Goal: Task Accomplishment & Management: Manage account settings

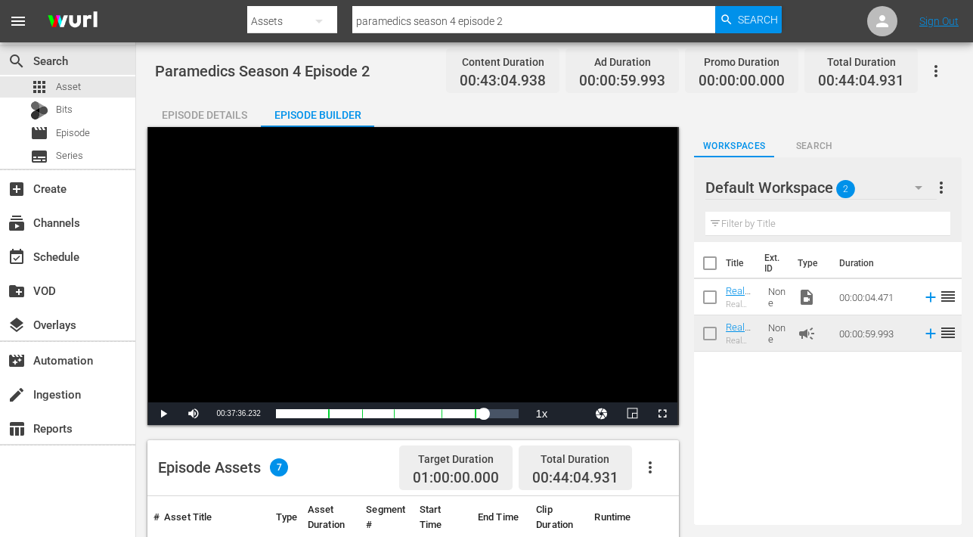
drag, startPoint x: 198, startPoint y: 111, endPoint x: 250, endPoint y: 115, distance: 51.6
click at [197, 111] on div "Episode Details" at bounding box center [203, 115] width 113 height 36
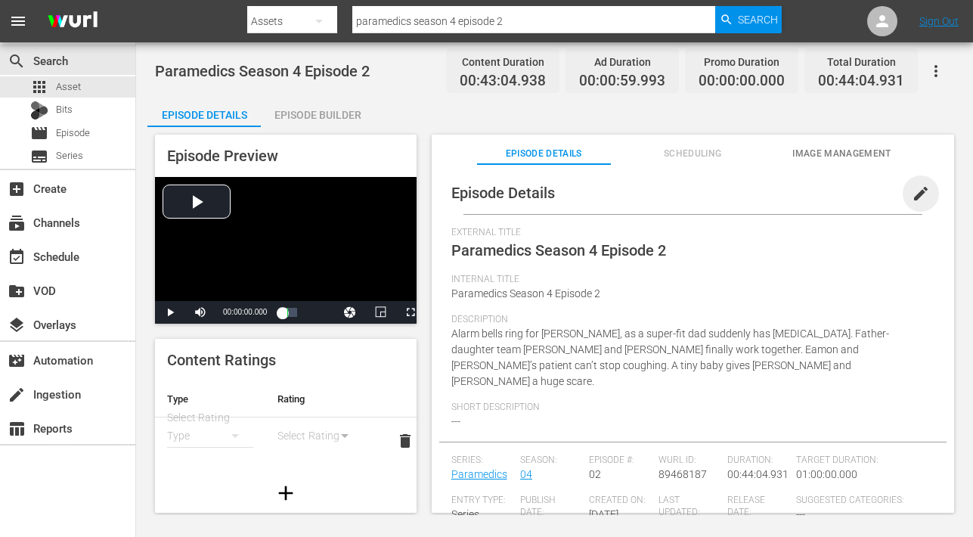
drag, startPoint x: 916, startPoint y: 188, endPoint x: 858, endPoint y: 224, distance: 68.2
click at [914, 190] on span "edit" at bounding box center [921, 194] width 18 height 18
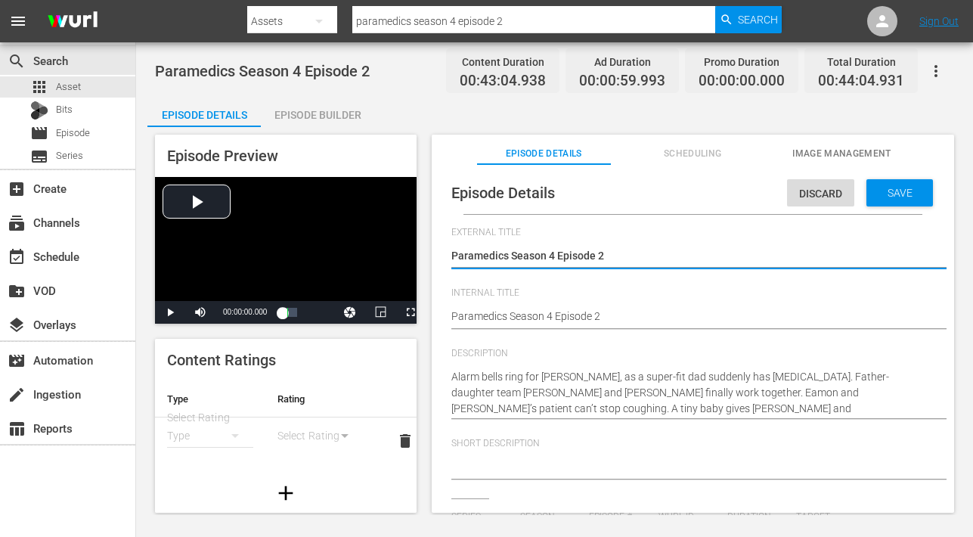
type input "Paramedics"
click at [628, 327] on div "Paramedics Season 4 Episode 2 Paramedics Season 4 Episode 2" at bounding box center [689, 317] width 476 height 36
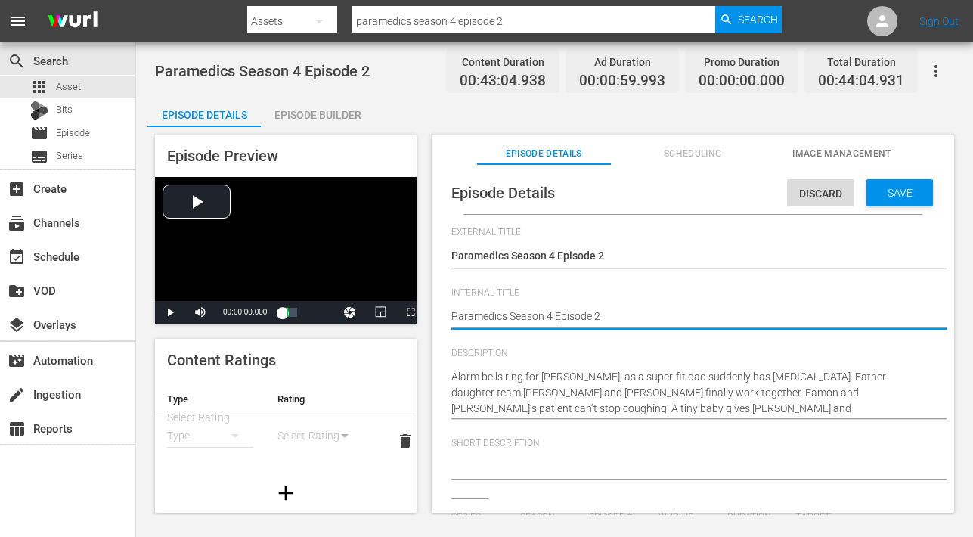
type textarea "Paramedics Season 4 Episode 2"
type textarea "Paramedics Season 4 Episode 2 -"
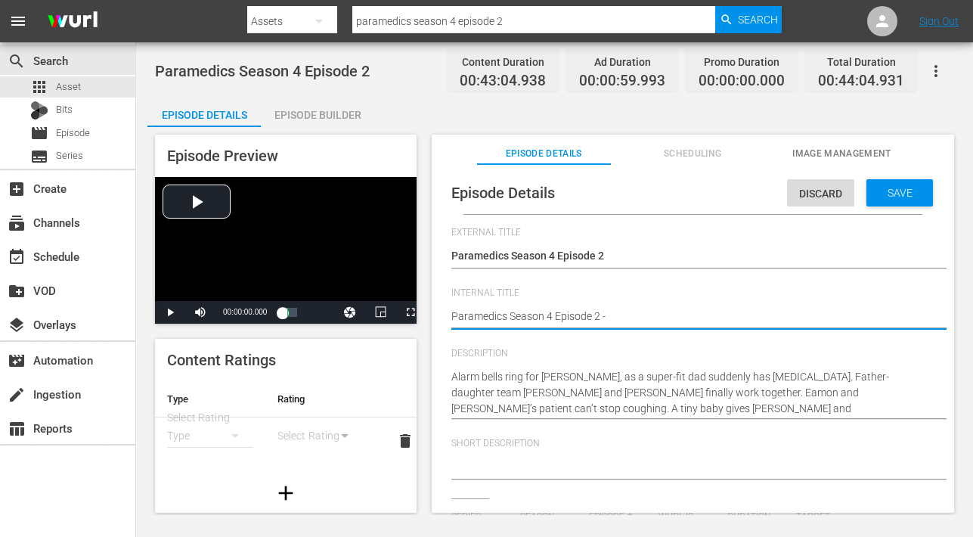
type textarea "Paramedics Season 4 Episode 2 -"
type textarea "Paramedics Season 4 Episode 2 - M"
type textarea "Paramedics Season 4 Episode 2 - Mo"
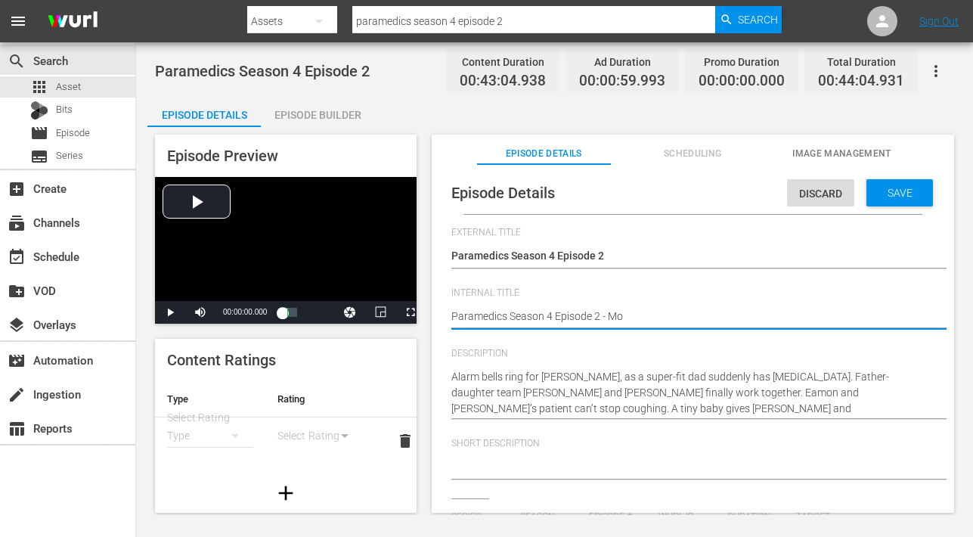
type textarea "Paramedics Season 4 Episode 2 - Mom"
type textarea "Paramedics Season 4 Episode 2 - Mome"
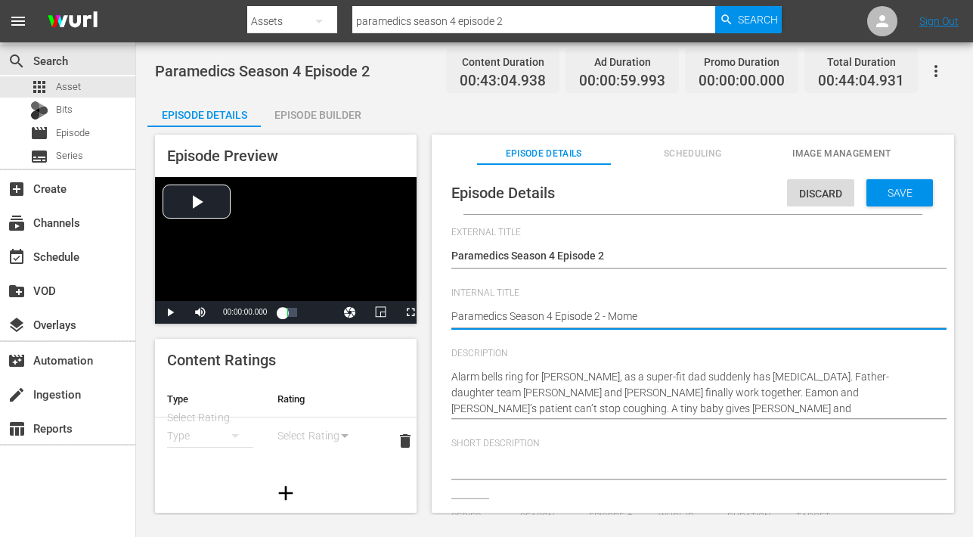
type textarea "Paramedics Season 4 Episode 2 - Mome"
type textarea "Paramedics Season 4 Episode 2 - Mom"
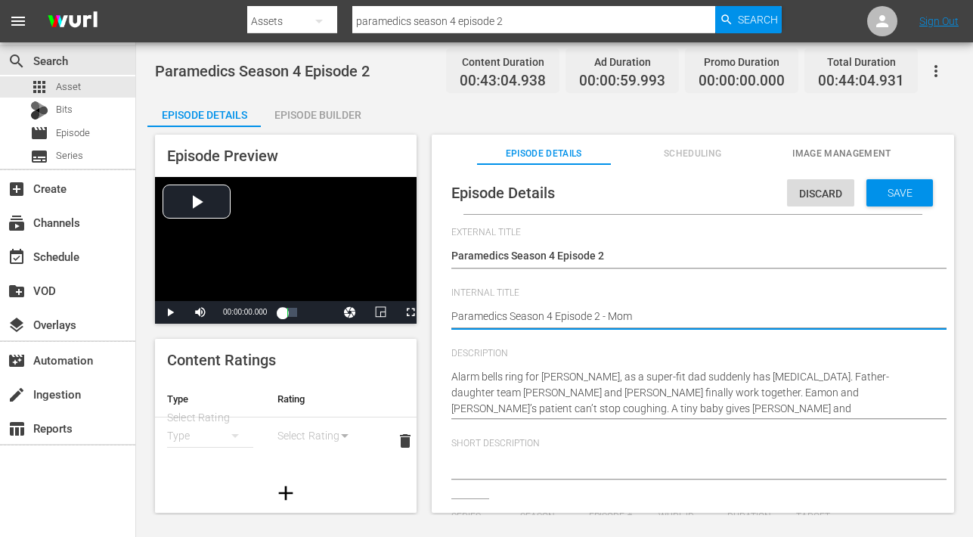
type textarea "Paramedics Season 4 Episode 2 - Mo"
type textarea "Paramedics Season 4 Episode 2 - M"
type textarea "Paramedics Season 4 Episode 2 -"
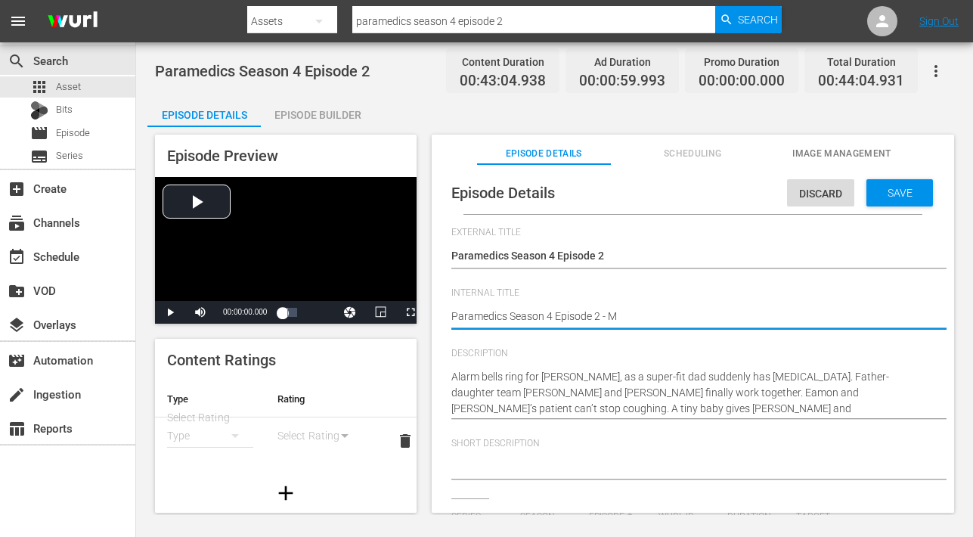
type textarea "Paramedics Season 4 Episode 2 -"
type textarea "Paramedics Season 4 Episode 2 - N"
type textarea "Paramedics Season 4 Episode 2 - Ni"
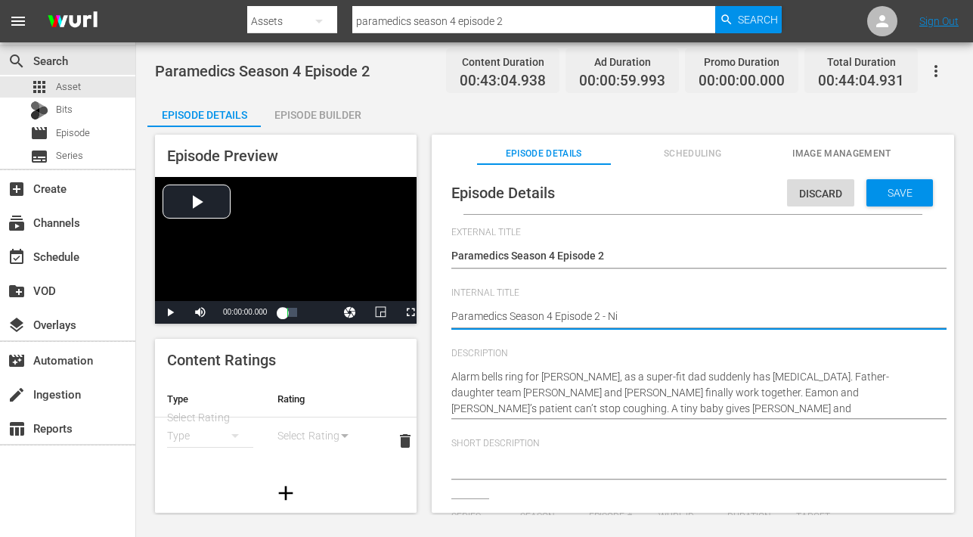
type textarea "Paramedics Season 4 Episode 2 - Nin"
type textarea "Paramedics Season 4 Episode 2 - Nine"
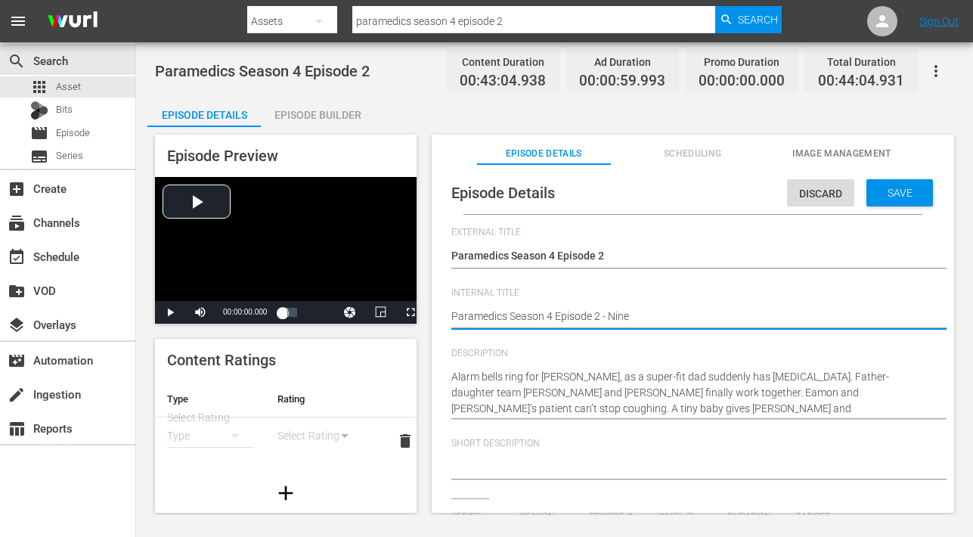
type textarea "Paramedics Season 4 Episode 2 - Nine"
type textarea "Paramedics Season 4 Episode 2 - Nine N"
type textarea "Paramedics Season 4 Episode 2 - Nine No"
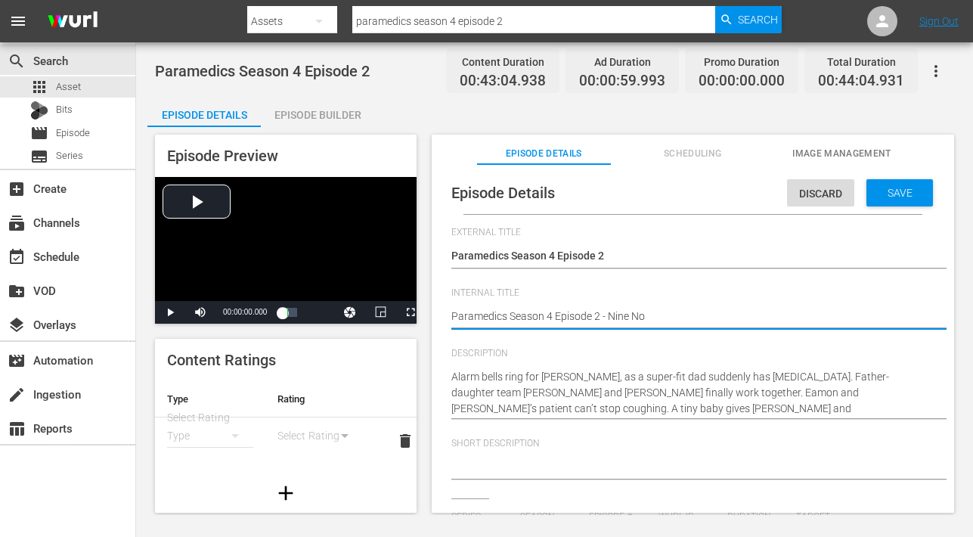
type textarea "Paramedics Season 4 Episode 2 - Nine Now"
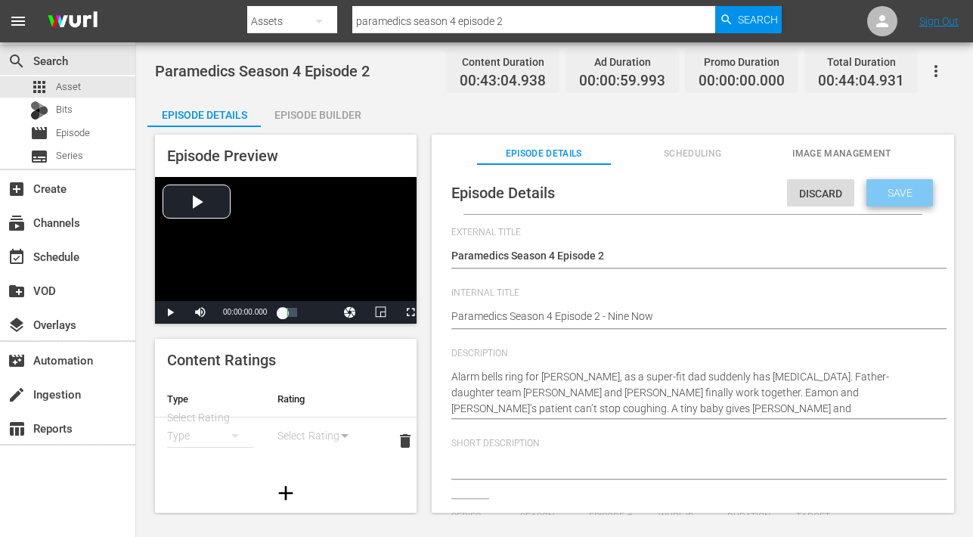
click at [878, 195] on span "Save" at bounding box center [900, 193] width 49 height 12
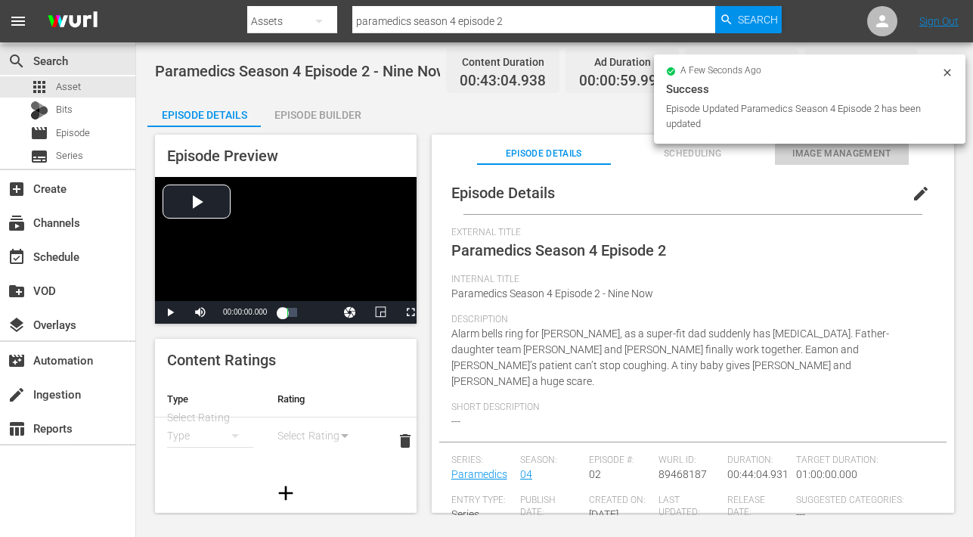
drag, startPoint x: 805, startPoint y: 151, endPoint x: 787, endPoint y: 157, distance: 18.2
click at [805, 151] on span "Image Management" at bounding box center [842, 154] width 134 height 16
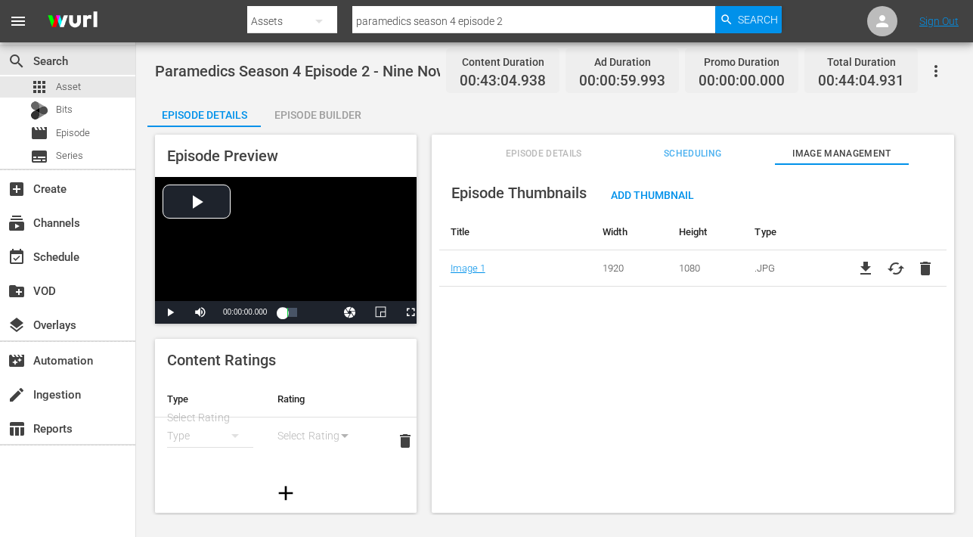
click at [319, 114] on div "Episode Builder" at bounding box center [317, 115] width 113 height 36
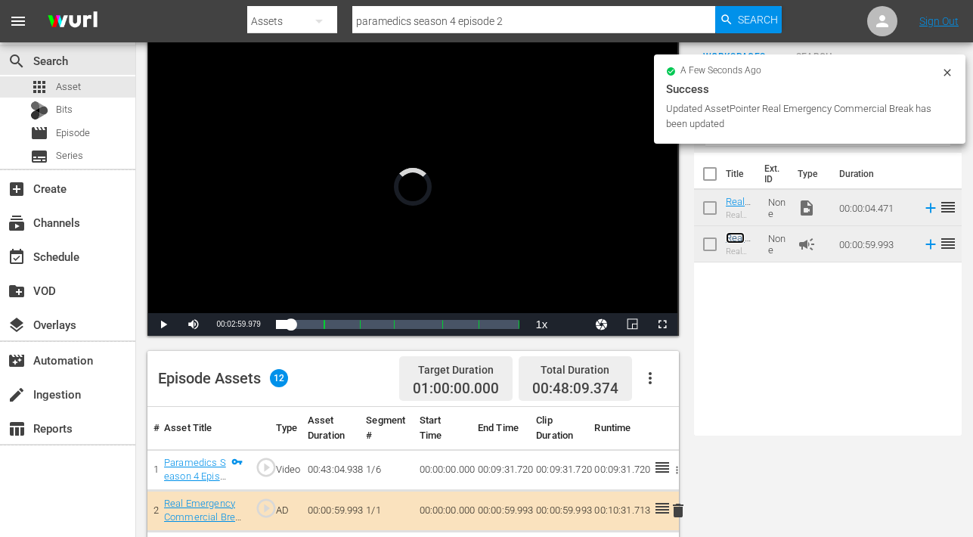
scroll to position [94, 0]
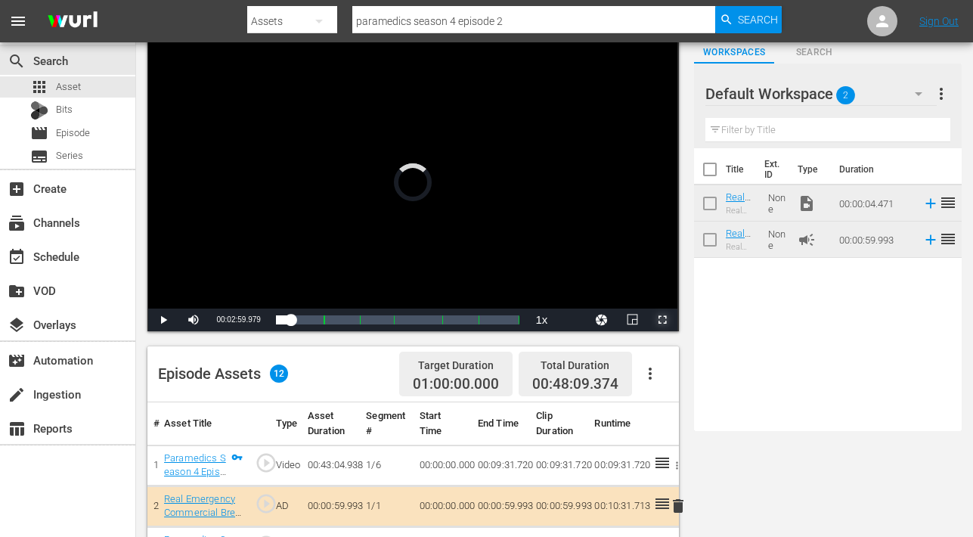
click at [662, 320] on span "Video Player" at bounding box center [662, 320] width 0 height 0
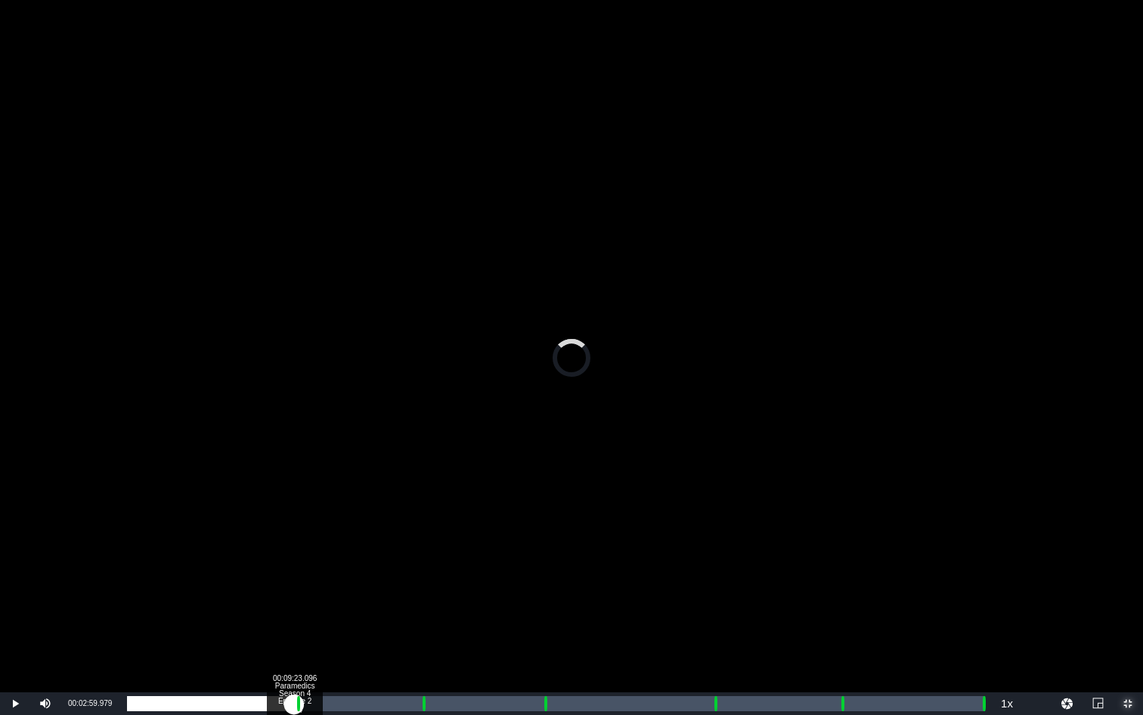
click at [294, 536] on div "Loaded : 0.00% 00:09:23.096 Paramedics Season 4 Episode 2 (1/6) 00:21:25.120 Cu…" at bounding box center [556, 703] width 858 height 15
click at [313, 536] on div "00:10:26.795 Paramedics Season 4 Episode 2 (2/6)" at bounding box center [313, 703] width 1 height 15
click at [421, 536] on div "00:16:28.604 Paramedics Season 4 Episode 2 (3/6)" at bounding box center [420, 703] width 1 height 15
click at [445, 536] on div "00:17:52.686 Paramedics Season 4 Episode 2 (3/6)" at bounding box center [445, 703] width 1 height 15
click at [440, 536] on div "00:15:54.776" at bounding box center [286, 703] width 319 height 15
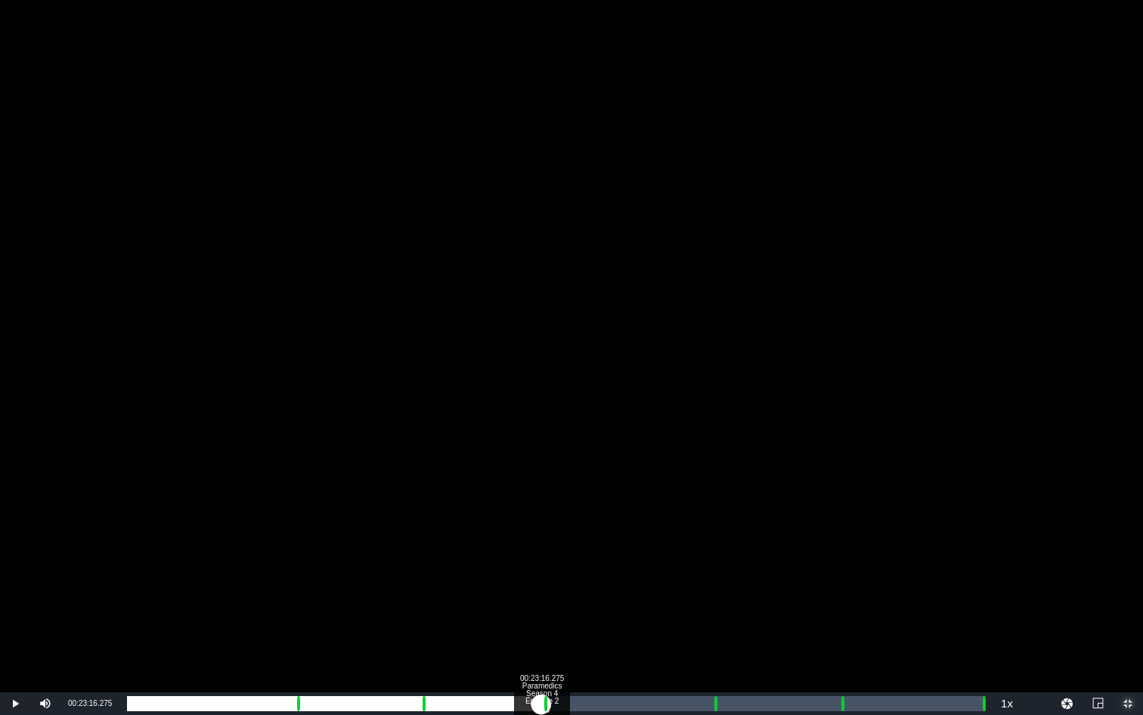
click at [541, 536] on div "Loaded : 36.24% 00:23:16.275 Paramedics Season 4 Episode 2 (4/6) 00:15:36.612 C…" at bounding box center [556, 703] width 858 height 15
click at [561, 536] on div "00:24:22.522 Paramedics Season 4 Episode 2 (4/6)" at bounding box center [561, 703] width 1 height 15
click at [712, 536] on div "00:32:52.112 Paramedics Season 4 Episode 2 (5/6)" at bounding box center [712, 703] width 1 height 15
click at [731, 536] on div "Loaded : 9.92% 00:33:55.811 Paramedics Season 4 Episode 2 (5/6) 00:00:00.446 Cu…" at bounding box center [556, 703] width 858 height 15
click at [839, 536] on div "Loaded : 69.71% 00:39:57.619 Paramedics Season 4 Episode 2 (6/6) 00:30:01.706 C…" at bounding box center [556, 703] width 858 height 15
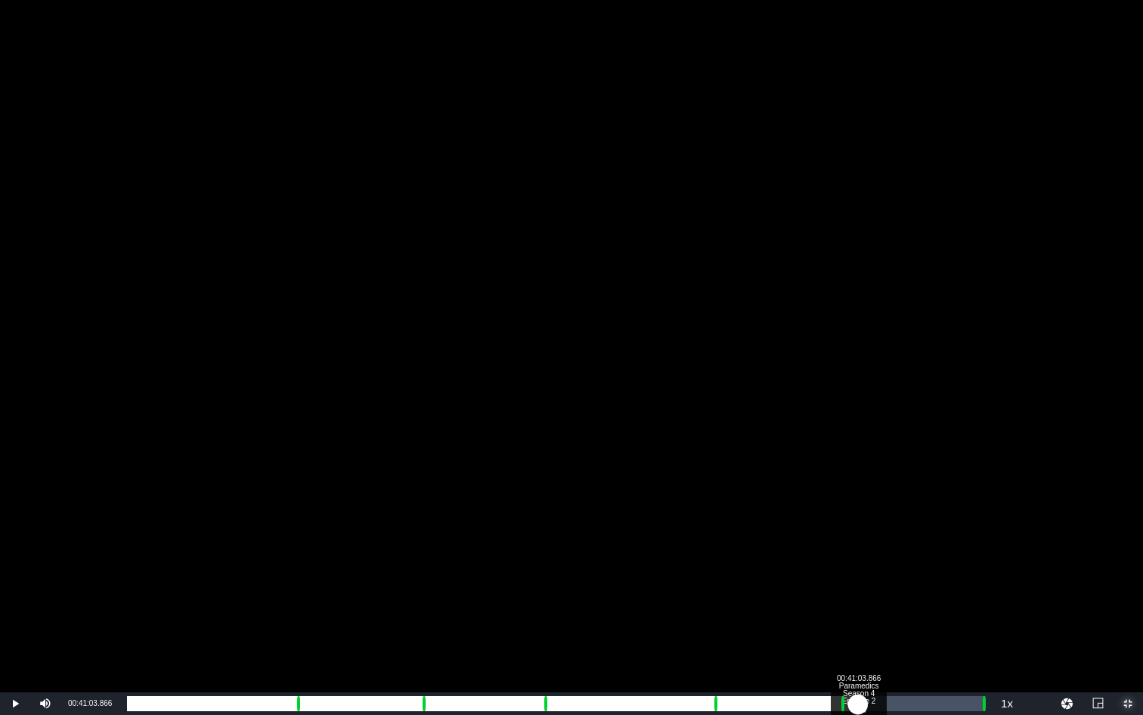
click at [858, 536] on div "Loaded : 9.92% 00:41:03.866 Paramedics Season 4 Episode 2 (6/6) 00:00:00.858 Cu…" at bounding box center [556, 703] width 858 height 15
click at [973, 536] on div "Loaded : 83.88% 00:47:54.086 00:36:08.064 Cue Point 6: 00:48:04.903" at bounding box center [556, 703] width 858 height 15
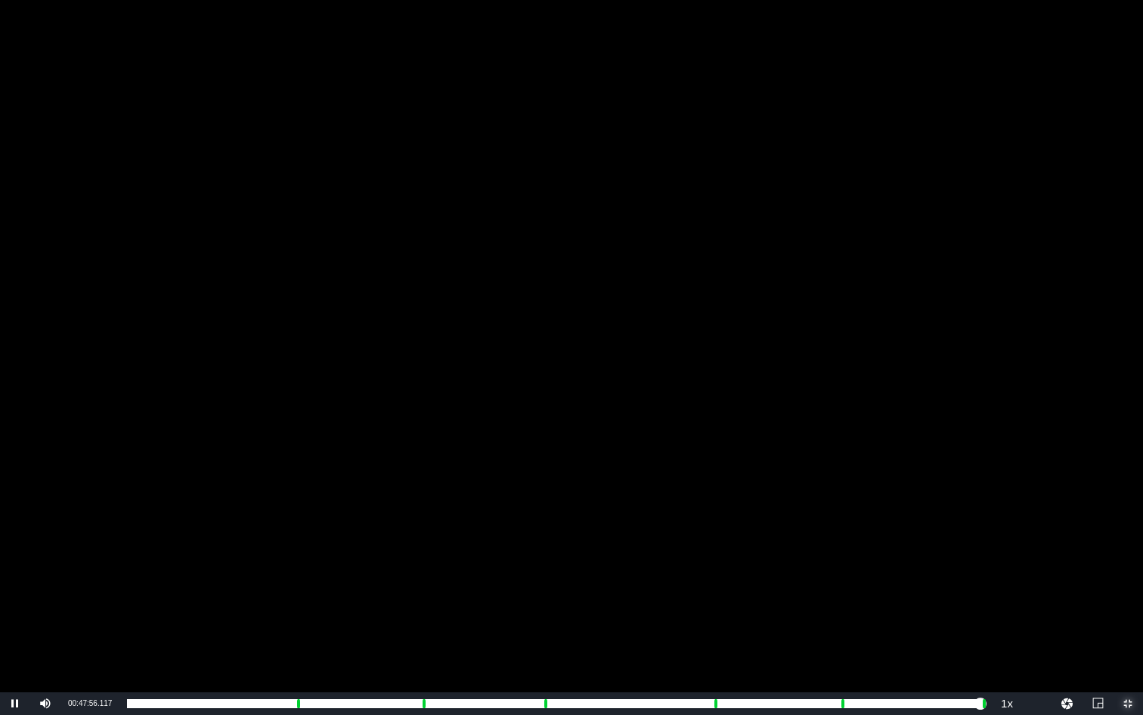
click at [973, 536] on span "Video Player" at bounding box center [1128, 703] width 0 height 0
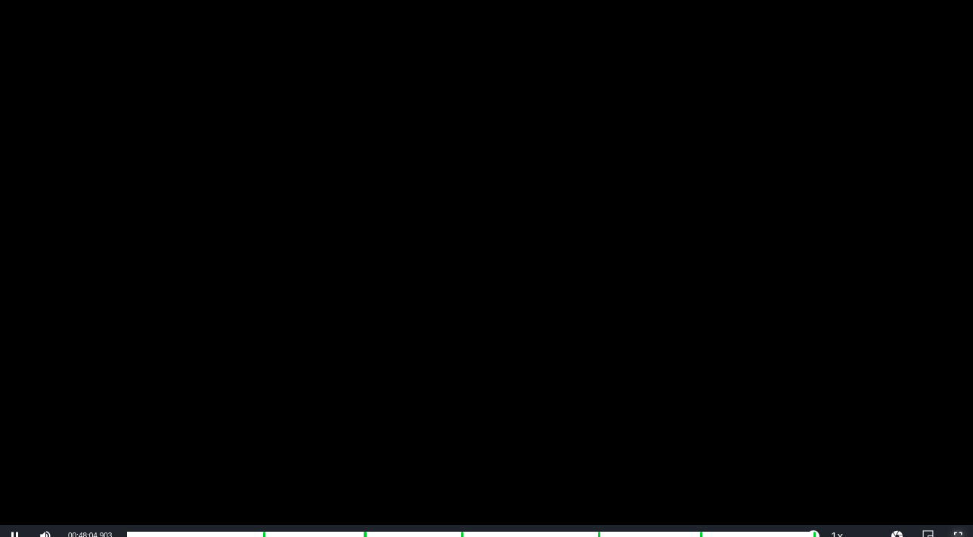
scroll to position [0, 0]
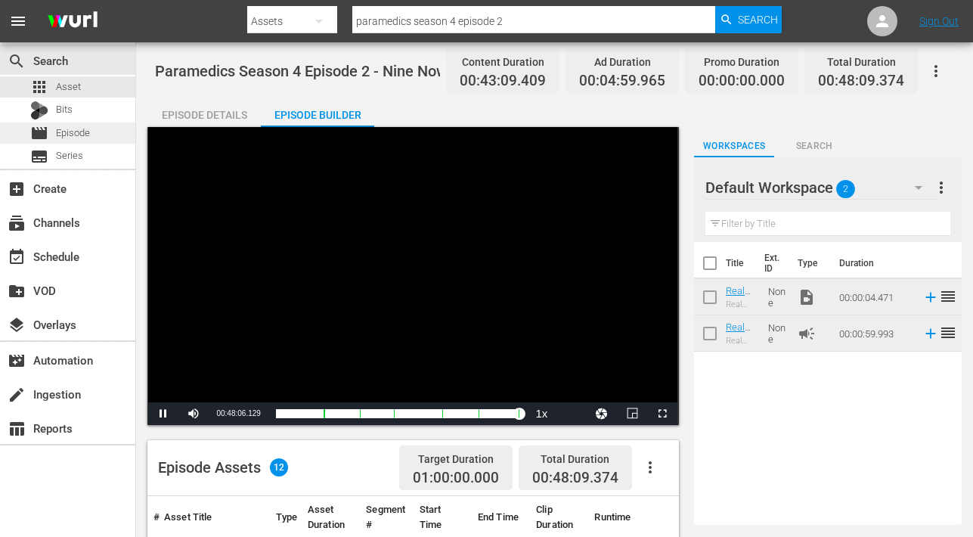
click at [61, 135] on span "Episode" at bounding box center [73, 133] width 34 height 15
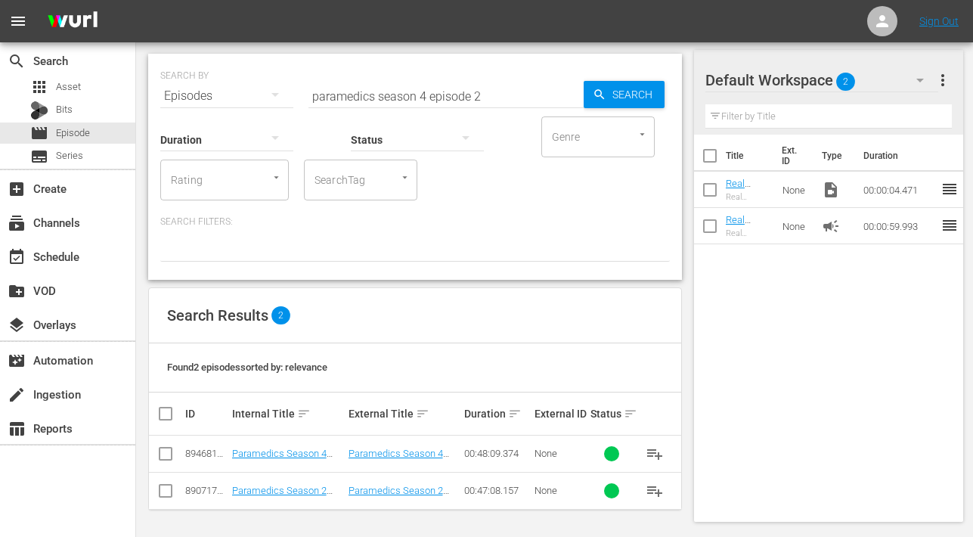
scroll to position [37, 0]
click at [46, 261] on div "event_available Schedule" at bounding box center [42, 254] width 85 height 14
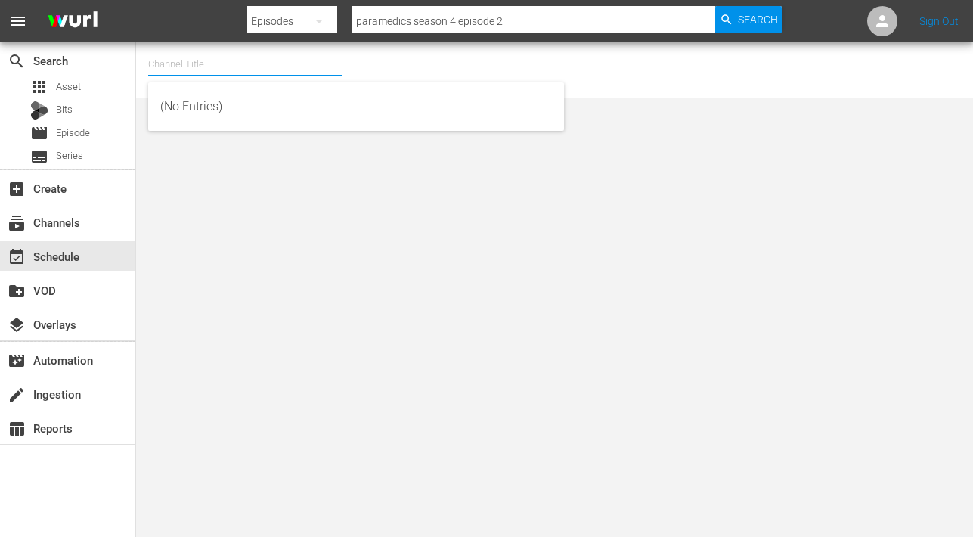
click at [215, 63] on input "text" at bounding box center [245, 64] width 194 height 36
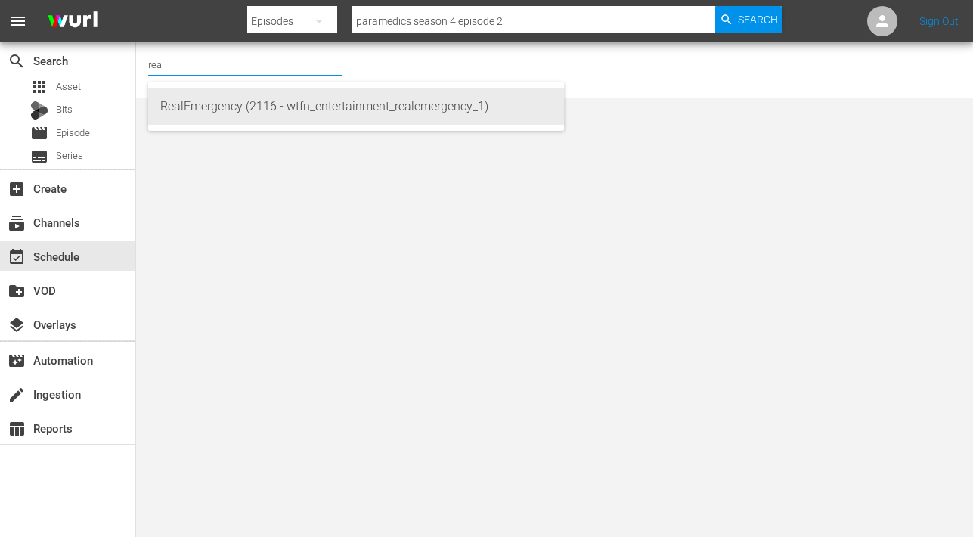
click at [236, 106] on div "RealEmergency (2116 - wtfn_entertainment_realemergency_1)" at bounding box center [356, 106] width 392 height 36
type input "RealEmergency (2116 - wtfn_entertainment_realemergency_1)"
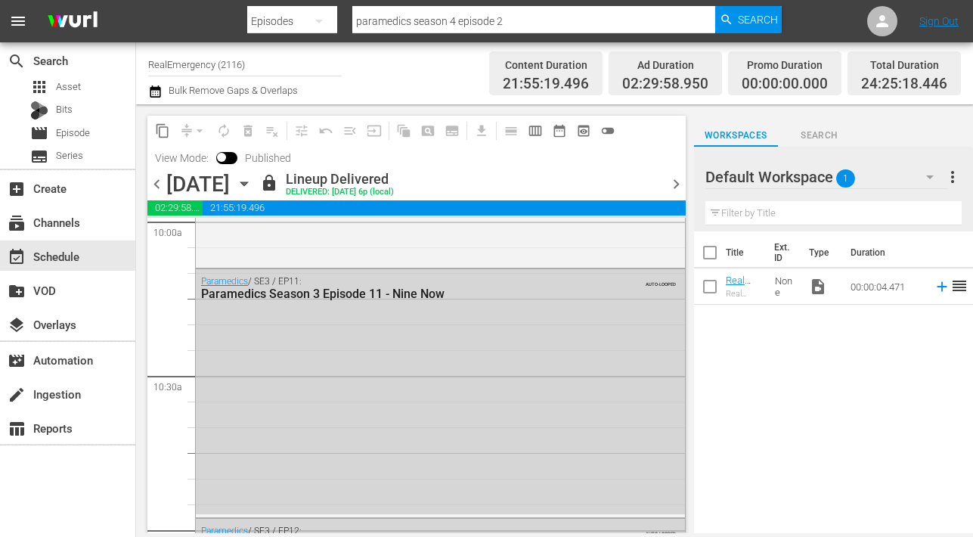
scroll to position [3109, 0]
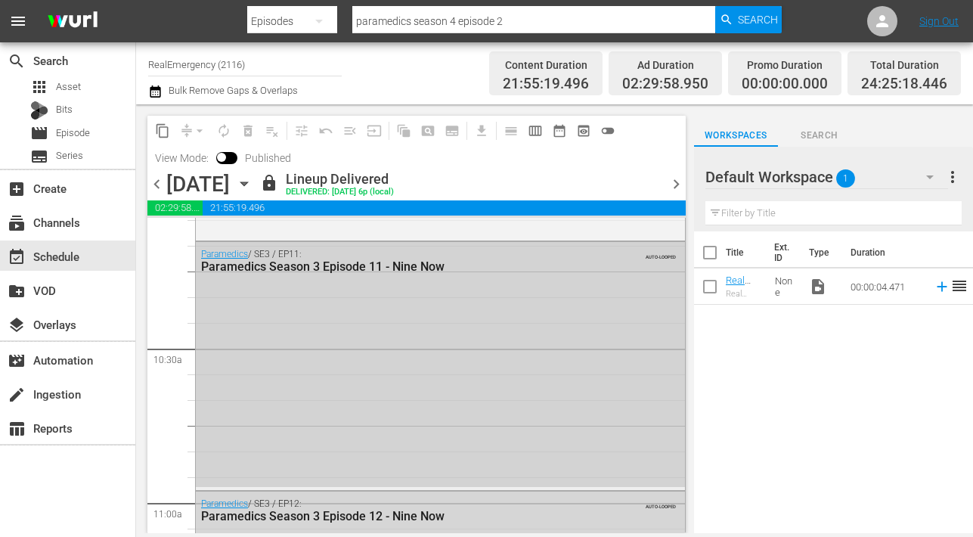
click at [332, 337] on div "Paramedics / SE3 / EP11: Paramedics Season 3 Episode 11 - Nine Now AUTO-LOOPED" at bounding box center [440, 364] width 489 height 245
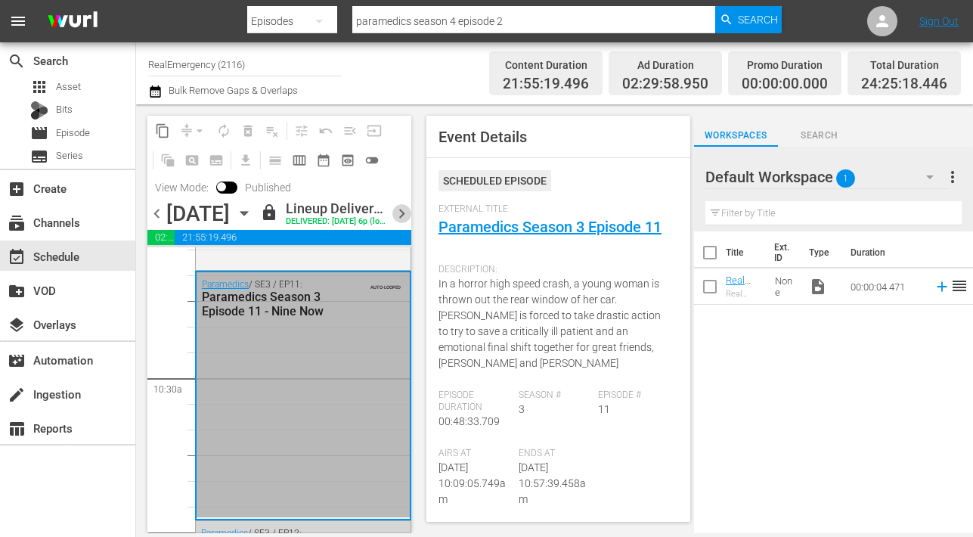
click at [404, 223] on span "chevron_right" at bounding box center [401, 213] width 19 height 19
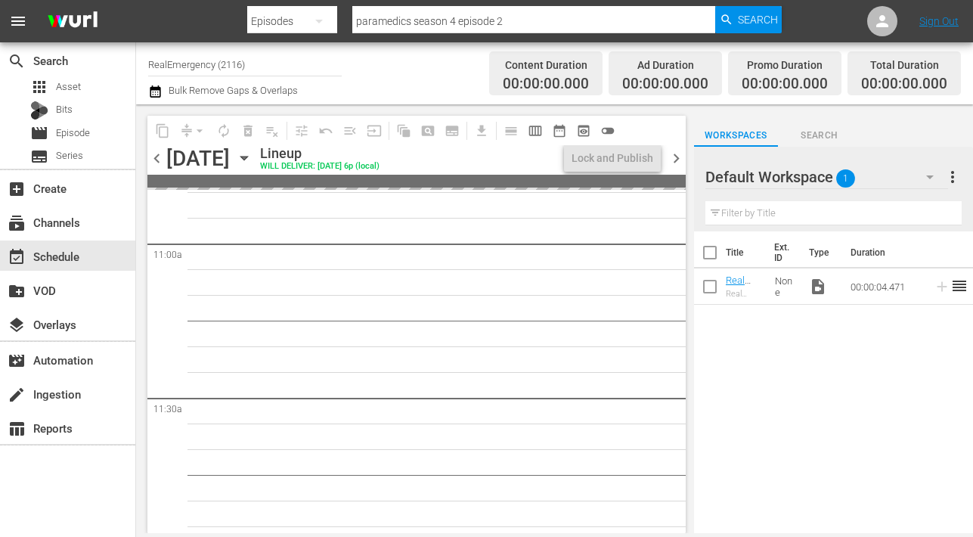
scroll to position [3315, 0]
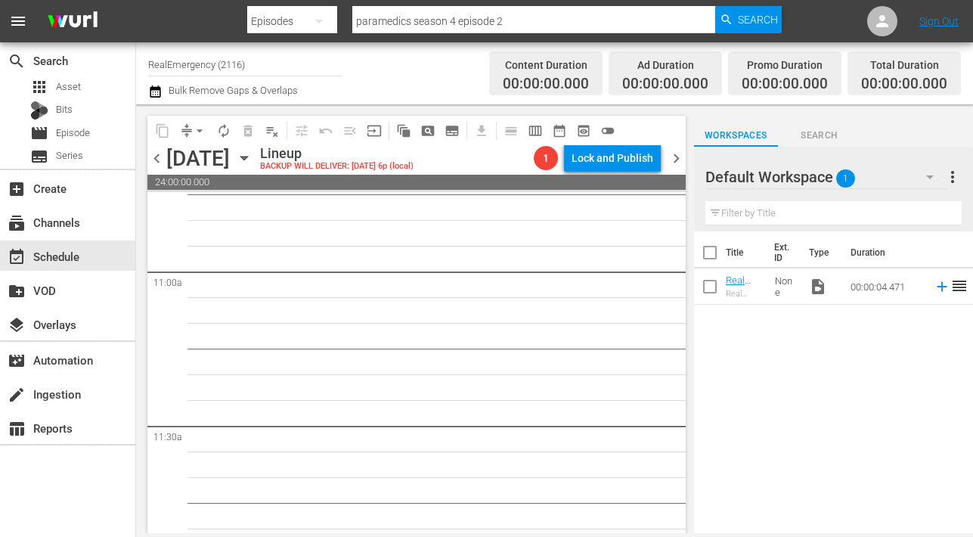
click at [676, 161] on span "chevron_right" at bounding box center [676, 158] width 19 height 19
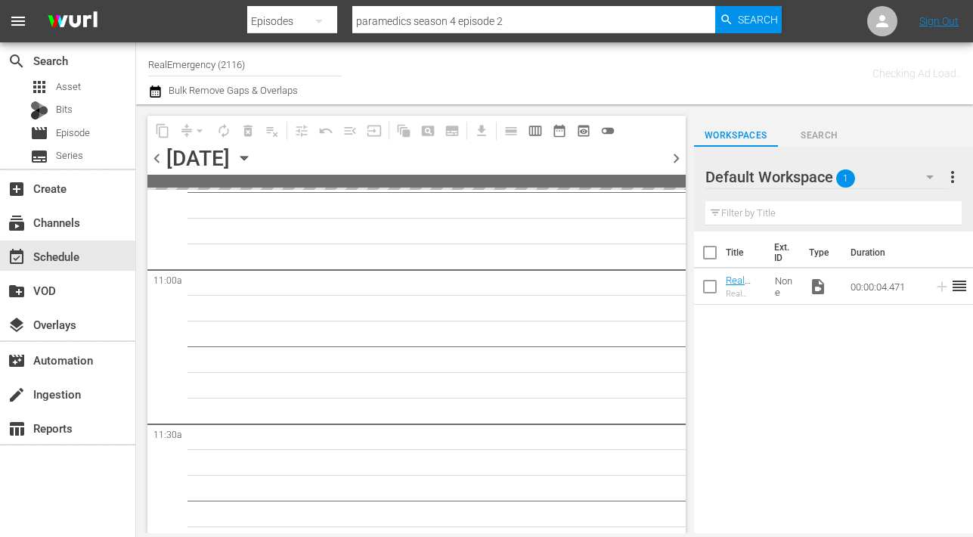
scroll to position [3340, 0]
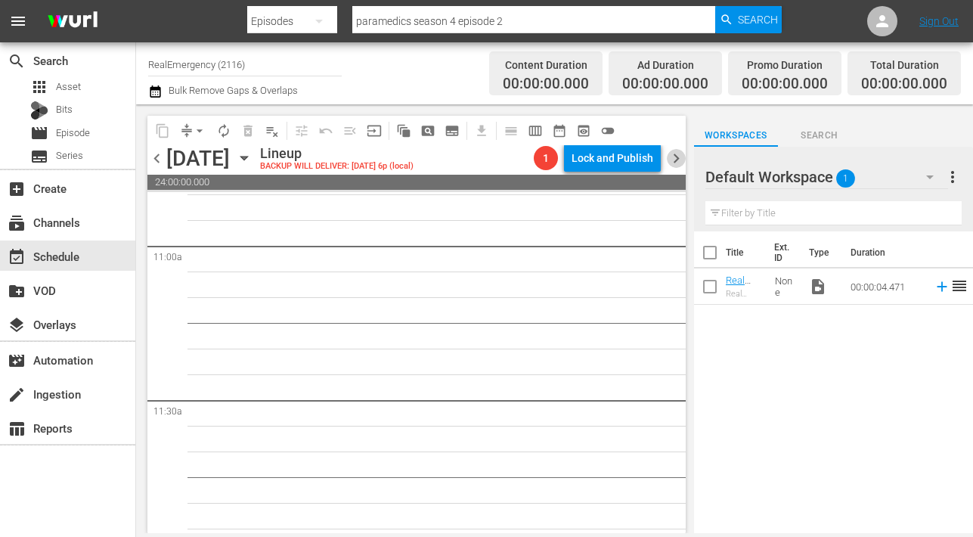
click at [675, 161] on span "chevron_right" at bounding box center [676, 158] width 19 height 19
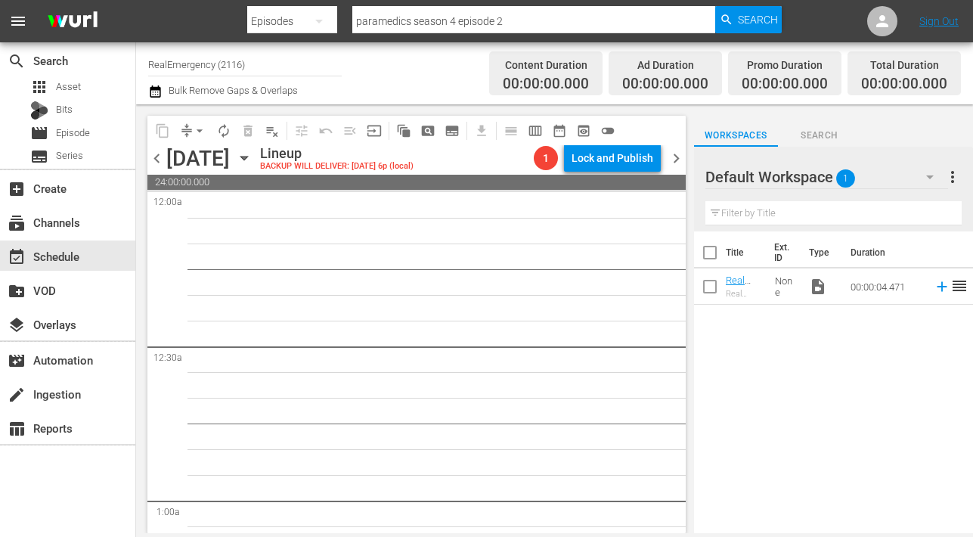
click at [159, 155] on span "chevron_left" at bounding box center [156, 158] width 19 height 19
click at [678, 156] on span "chevron_right" at bounding box center [676, 158] width 19 height 19
click at [158, 160] on span "chevron_left" at bounding box center [156, 158] width 19 height 19
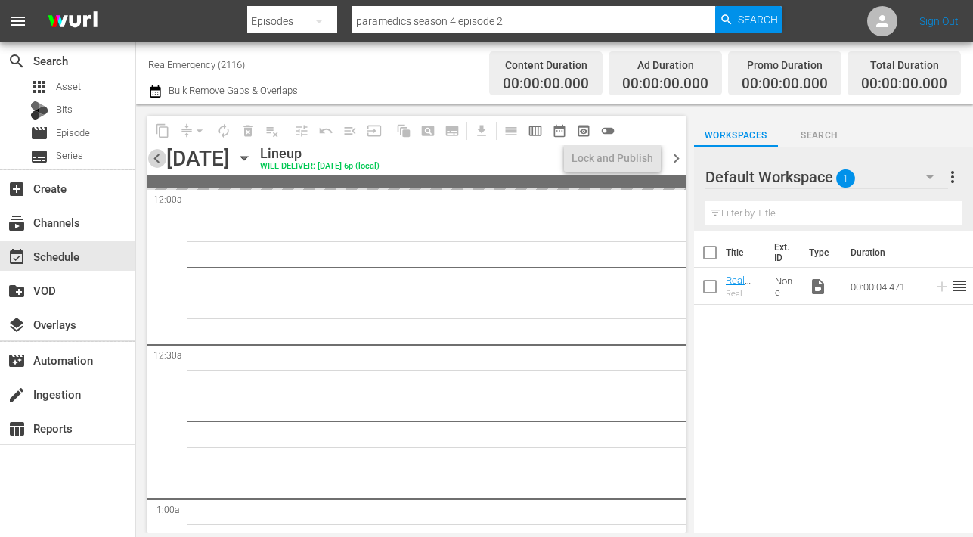
click at [158, 160] on span "chevron_left" at bounding box center [156, 158] width 19 height 19
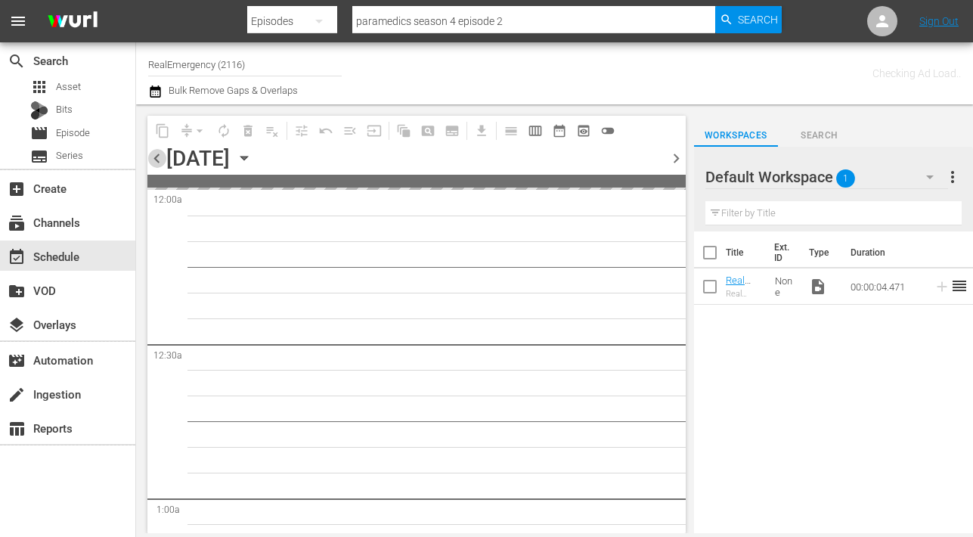
click at [158, 160] on span "chevron_left" at bounding box center [156, 158] width 19 height 19
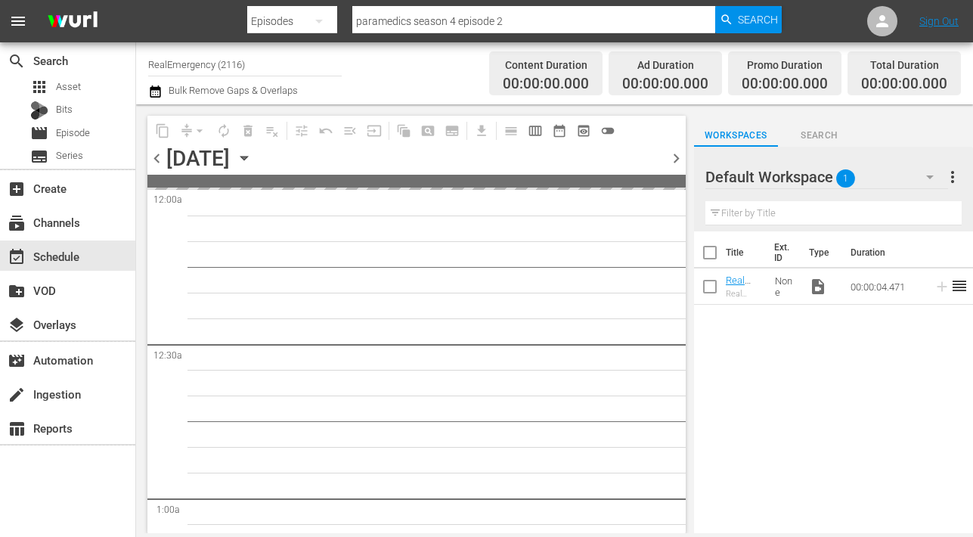
click at [158, 160] on span "chevron_left" at bounding box center [156, 158] width 19 height 19
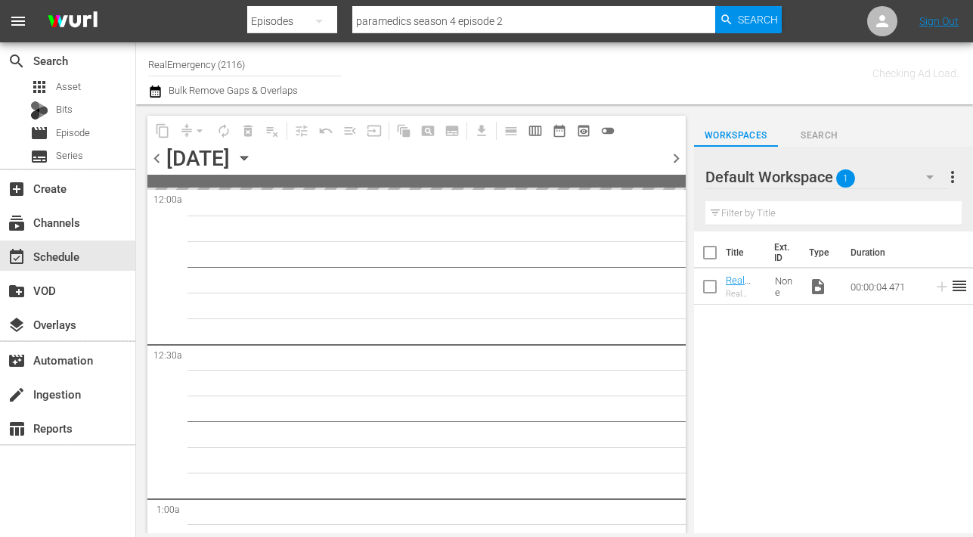
click at [158, 160] on div "content_copy compress arrow_drop_down autorenew_outlined delete_forever_outline…" at bounding box center [416, 145] width 538 height 59
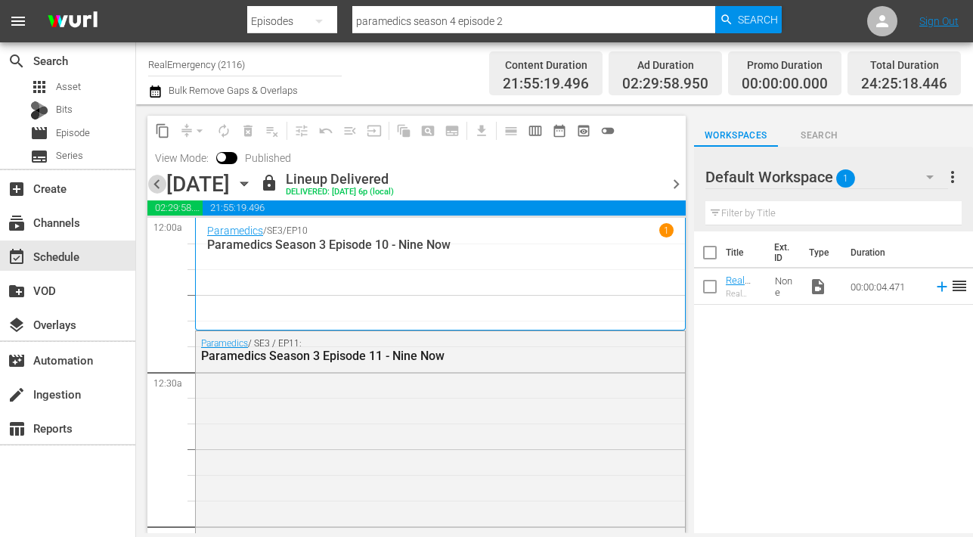
click at [157, 182] on span "chevron_left" at bounding box center [156, 184] width 19 height 19
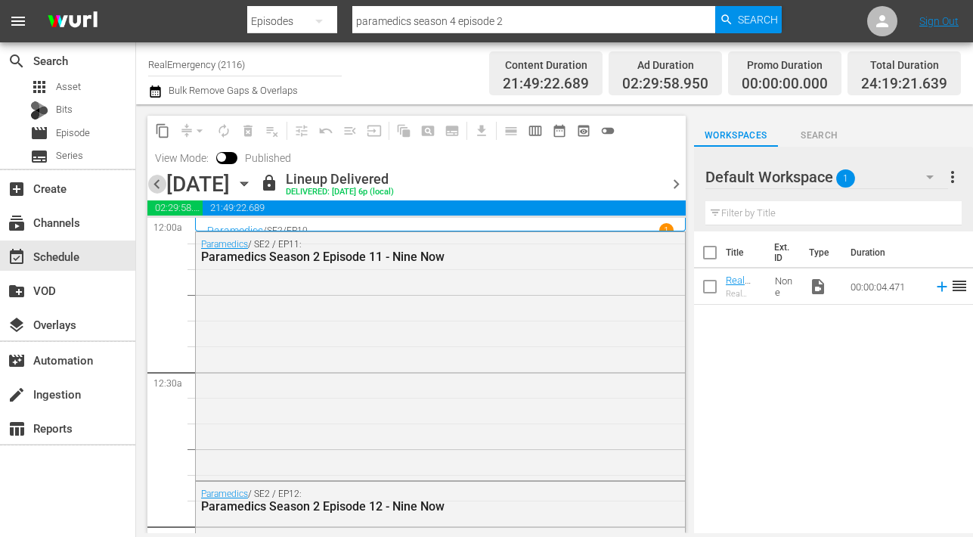
click at [155, 180] on span "chevron_left" at bounding box center [156, 184] width 19 height 19
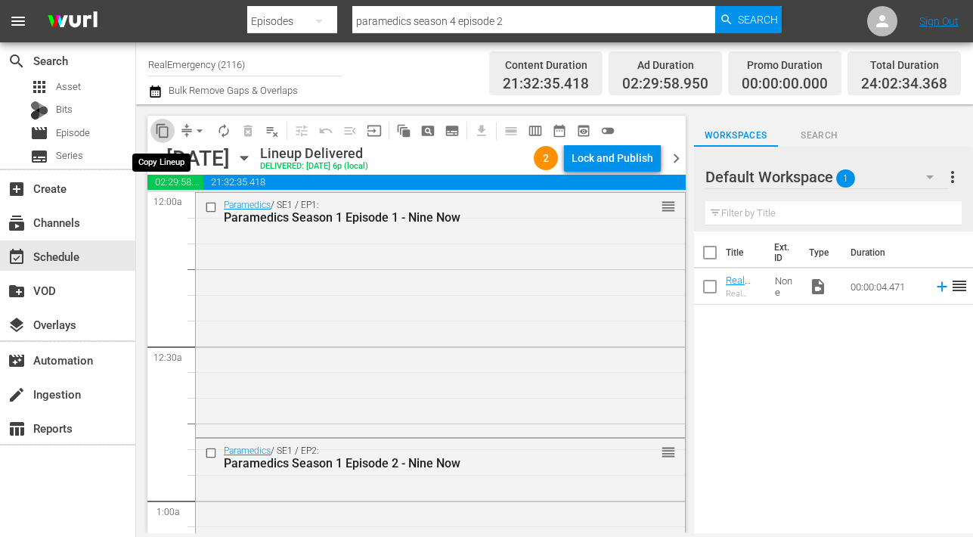
click at [165, 138] on button "content_copy" at bounding box center [162, 131] width 24 height 24
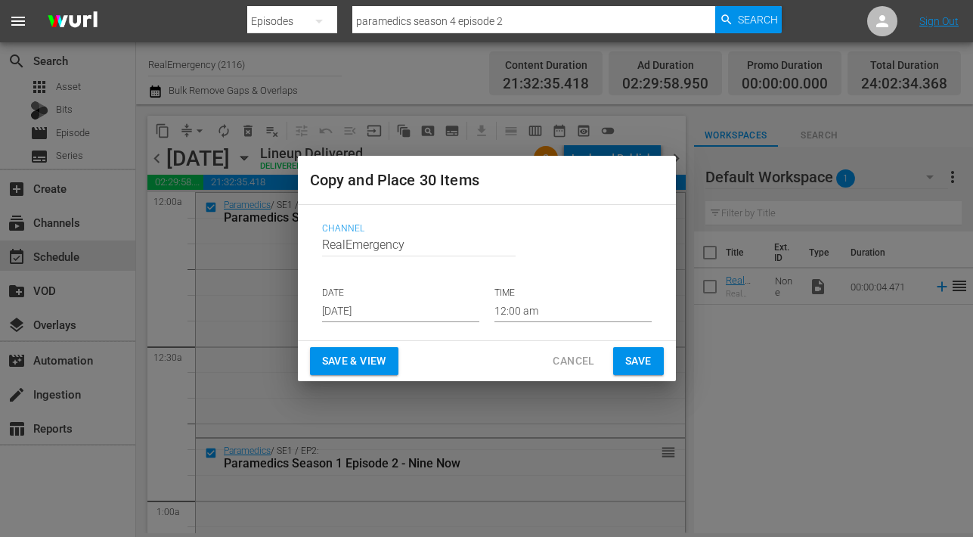
click at [401, 312] on input "Sep 5th 2025" at bounding box center [400, 310] width 157 height 23
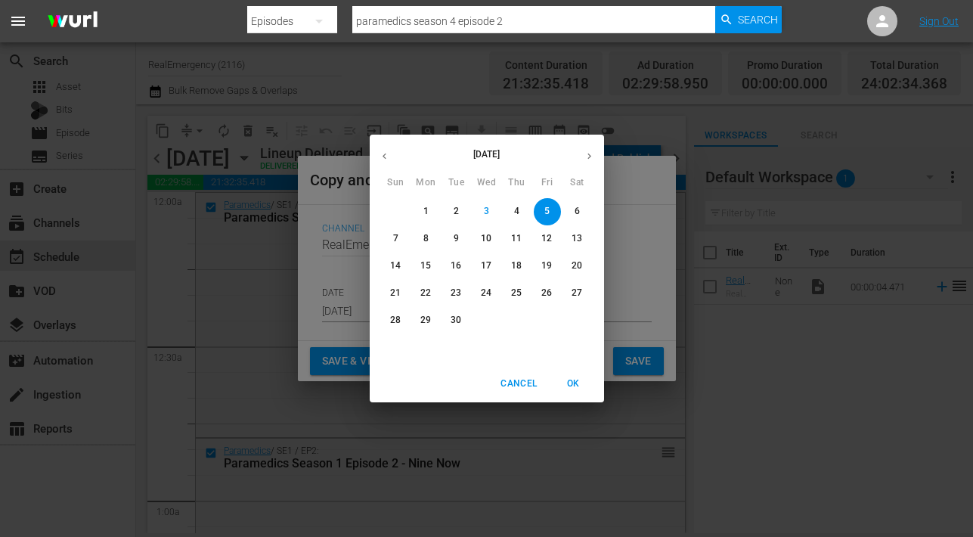
click at [427, 240] on p "8" at bounding box center [426, 238] width 5 height 13
type input "Sep 8th 2025"
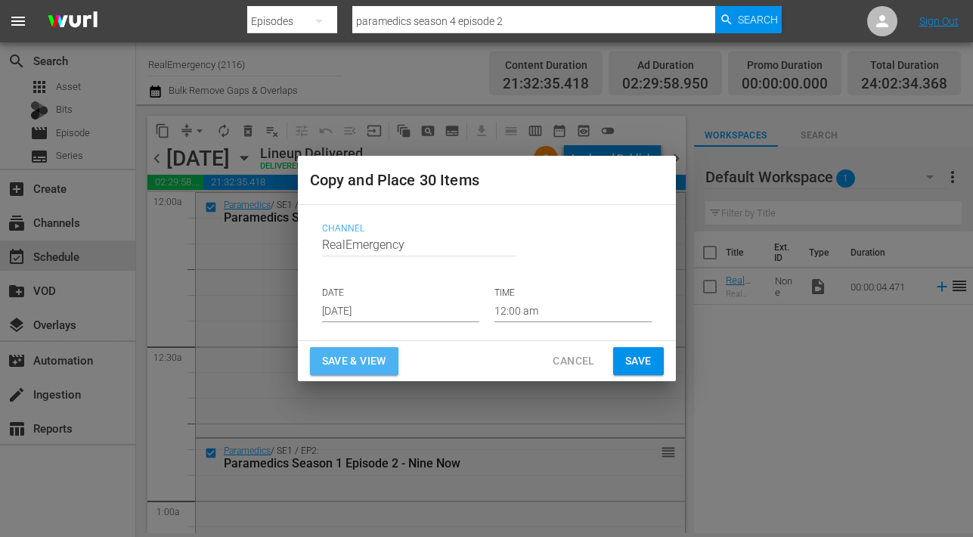
click at [371, 360] on span "Save & View" at bounding box center [354, 361] width 64 height 19
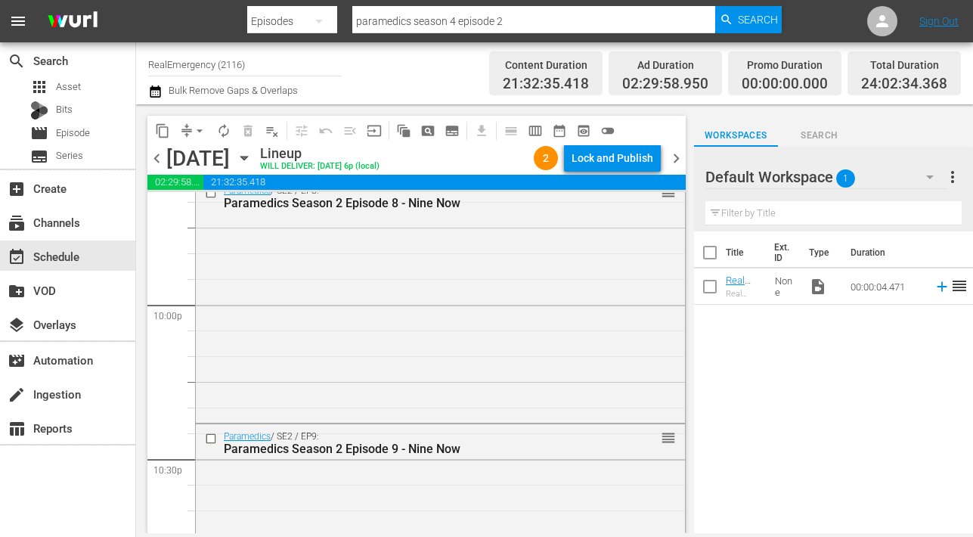
scroll to position [7078, 0]
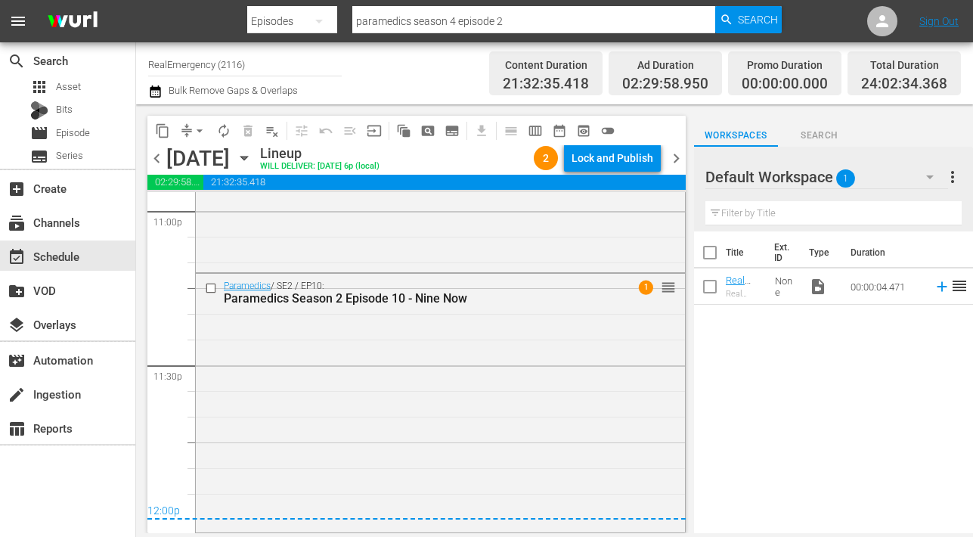
click at [253, 160] on icon "button" at bounding box center [244, 158] width 17 height 17
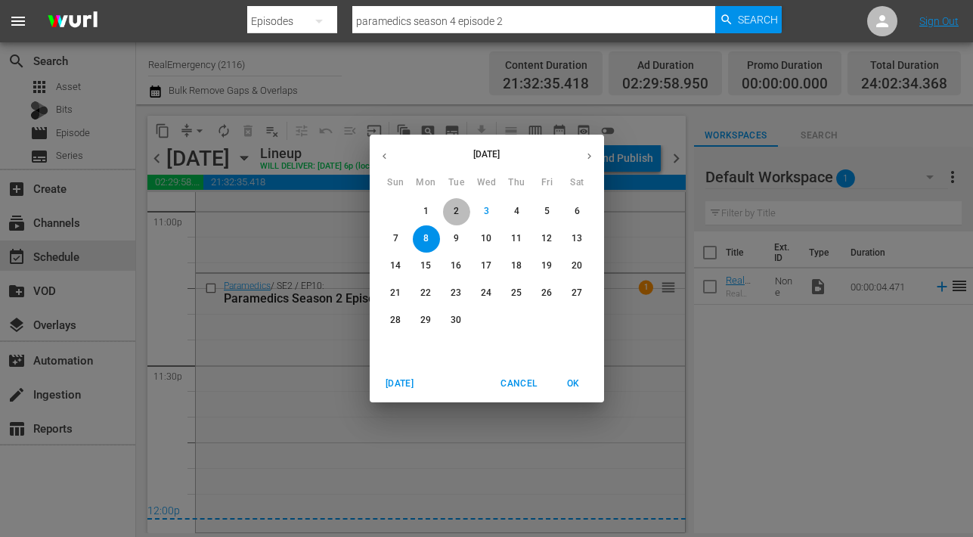
click at [458, 212] on p "2" at bounding box center [456, 211] width 5 height 13
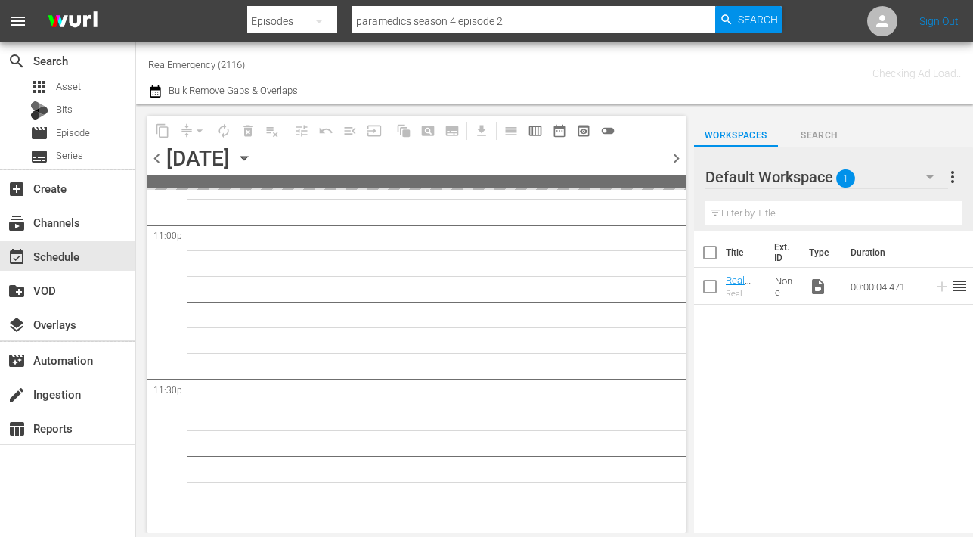
scroll to position [7078, 0]
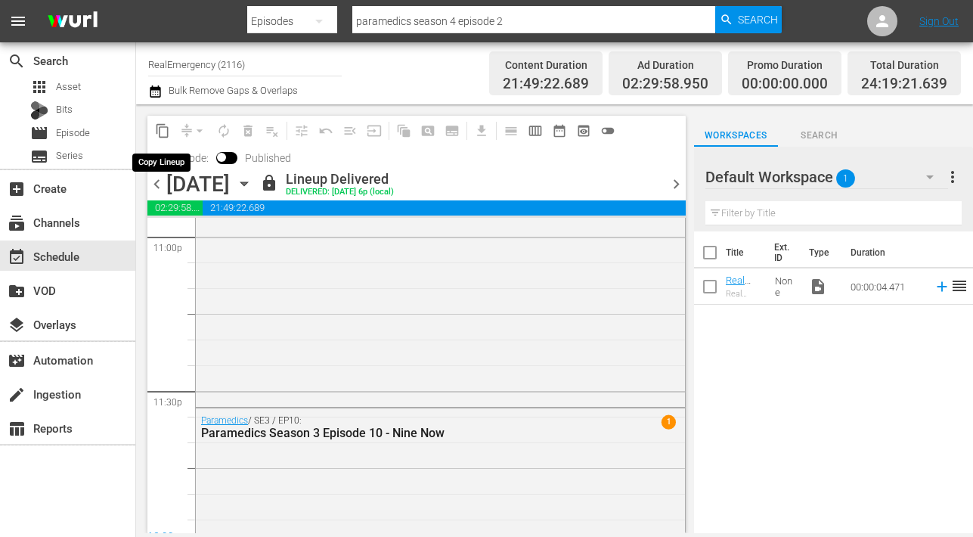
click at [162, 126] on span "content_copy" at bounding box center [162, 130] width 15 height 15
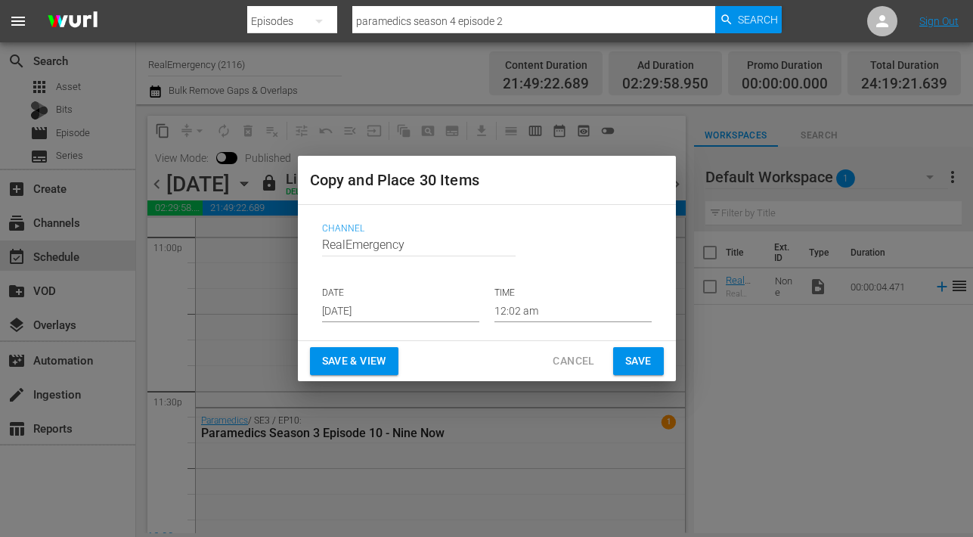
click at [386, 312] on input "Sep 5th 2025" at bounding box center [400, 310] width 157 height 23
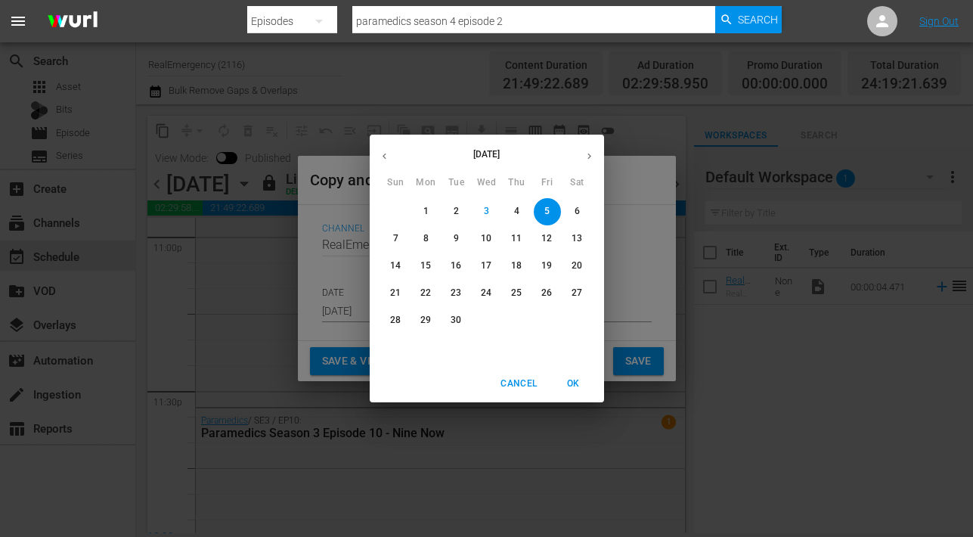
click at [457, 237] on p "9" at bounding box center [456, 238] width 5 height 13
type input "Sep 9th 2025"
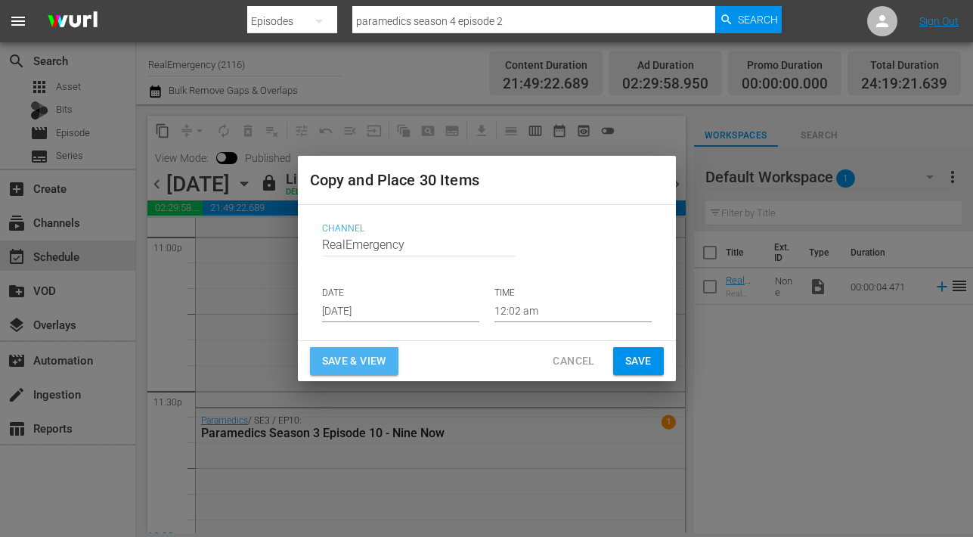
click at [355, 358] on span "Save & View" at bounding box center [354, 361] width 64 height 19
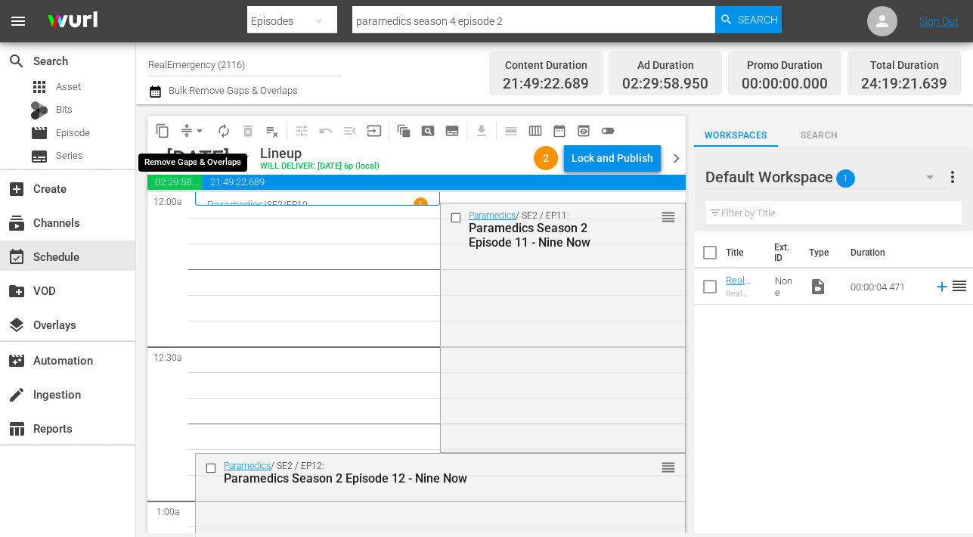
click at [200, 133] on span "arrow_drop_down" at bounding box center [199, 130] width 15 height 15
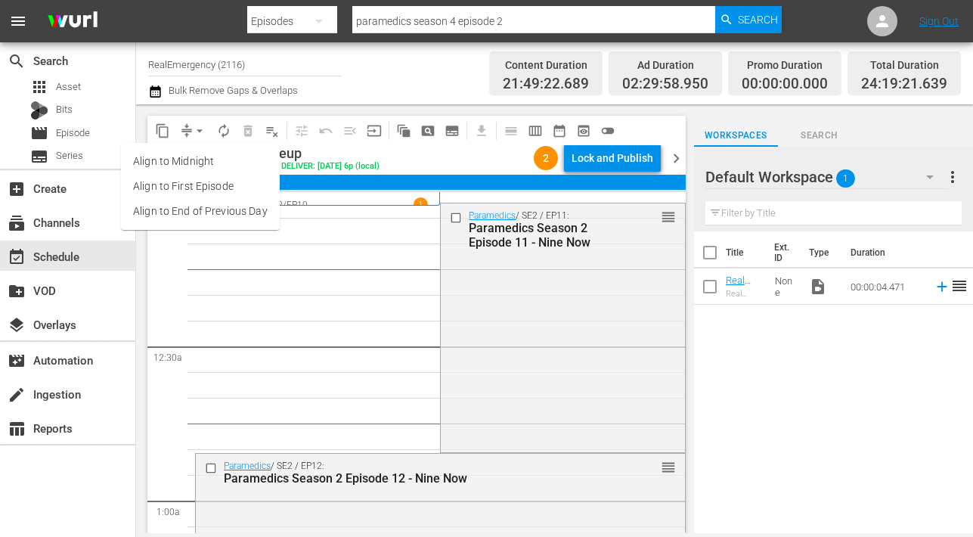
click at [175, 208] on li "Align to End of Previous Day" at bounding box center [200, 211] width 159 height 25
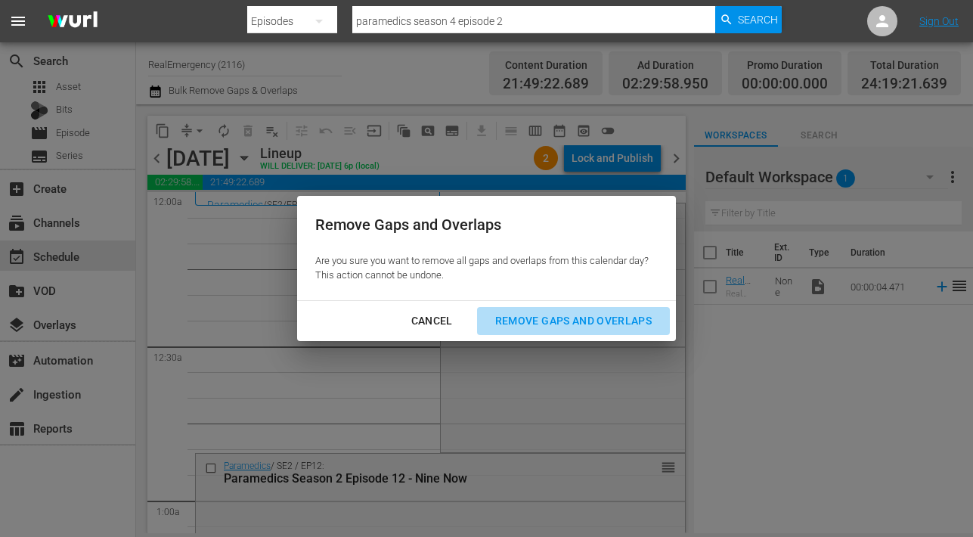
drag, startPoint x: 551, startPoint y: 316, endPoint x: 509, endPoint y: 337, distance: 47.3
click at [551, 316] on div "Remove Gaps and Overlaps" at bounding box center [573, 321] width 181 height 19
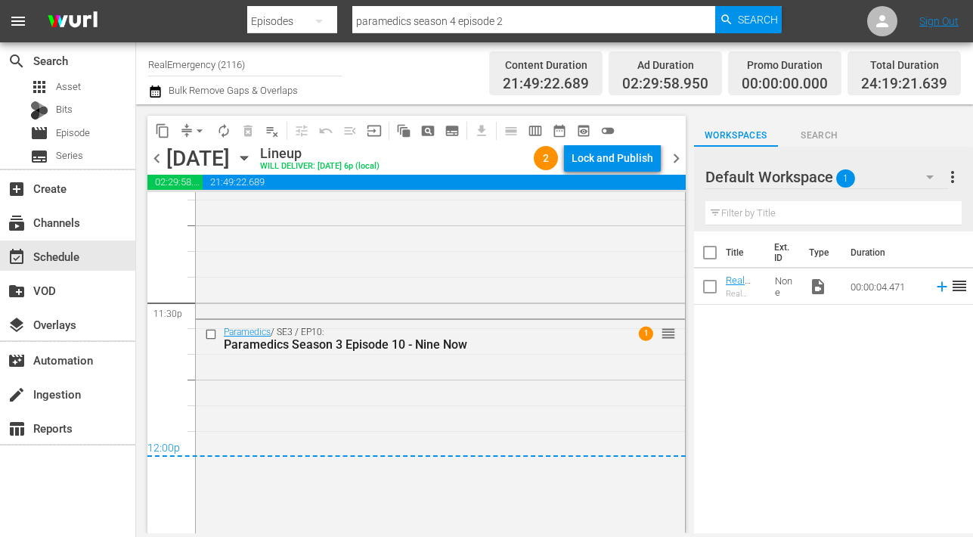
scroll to position [7177, 0]
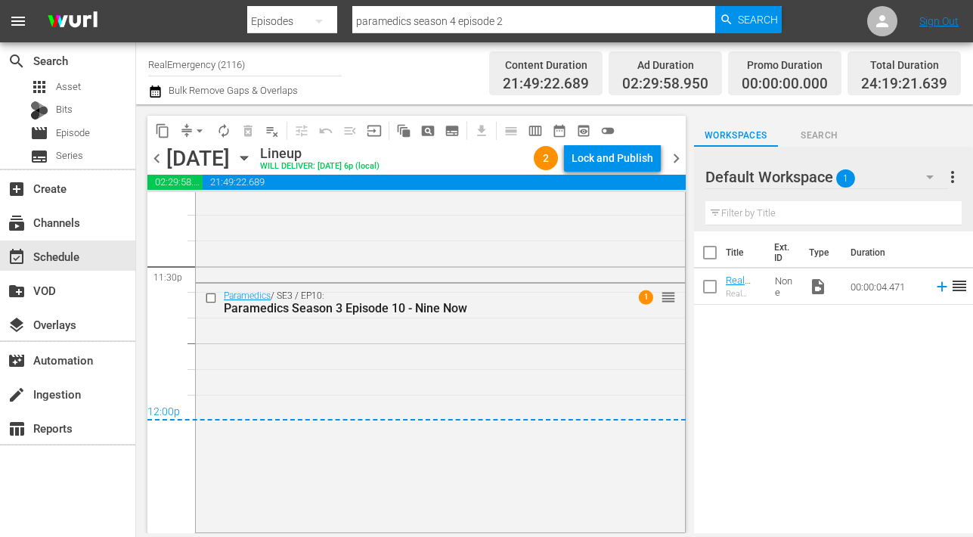
click at [675, 160] on span "chevron_right" at bounding box center [676, 158] width 19 height 19
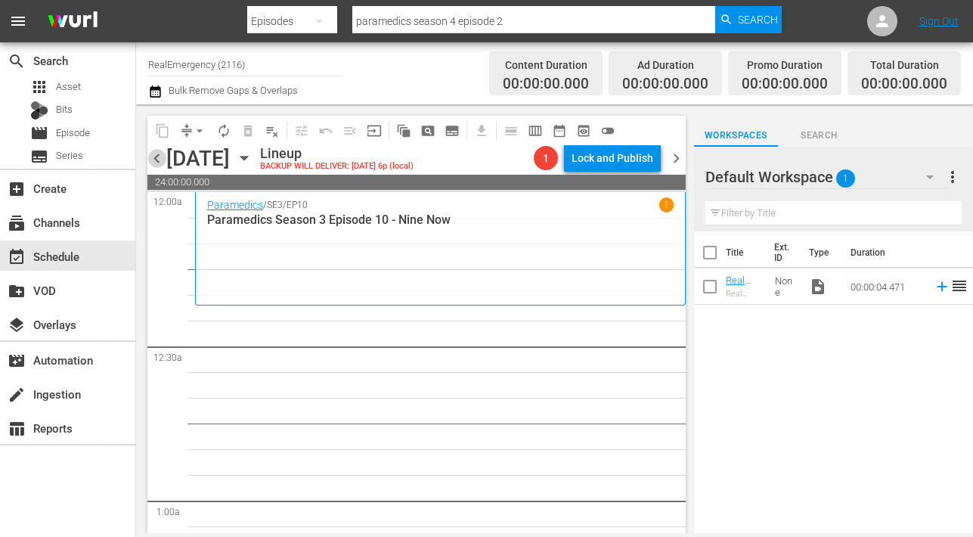
click at [158, 163] on span "chevron_left" at bounding box center [156, 158] width 19 height 19
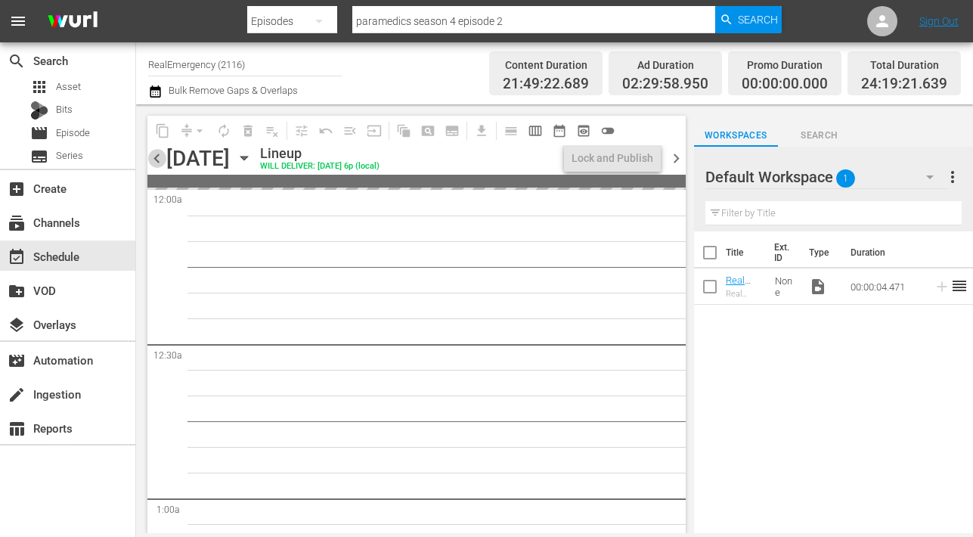
click at [158, 163] on span "chevron_left" at bounding box center [156, 158] width 19 height 19
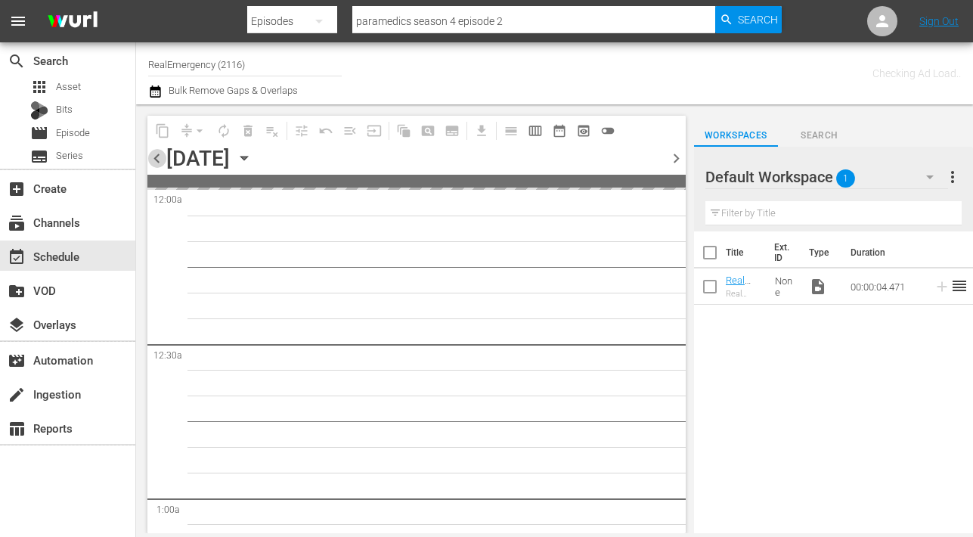
click at [158, 163] on span "chevron_left" at bounding box center [156, 158] width 19 height 19
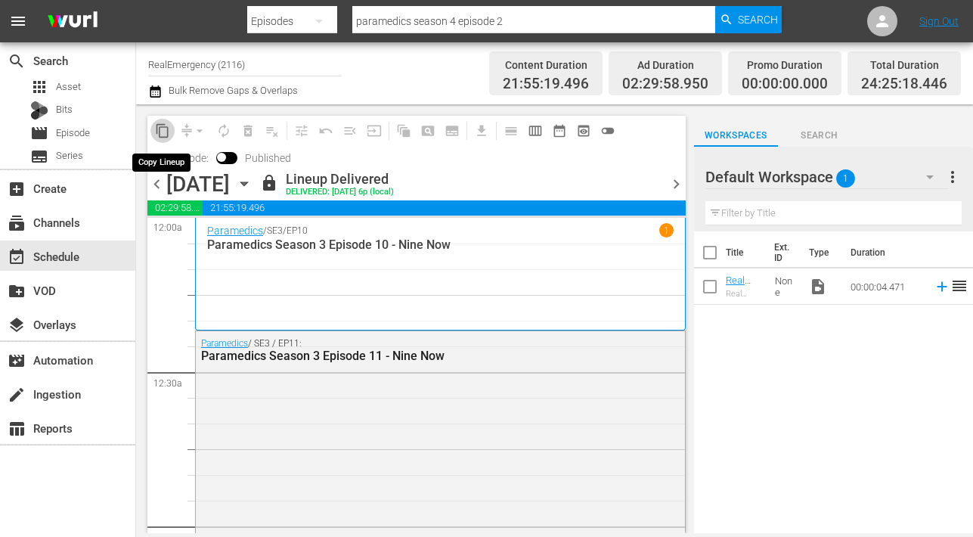
click at [162, 130] on span "content_copy" at bounding box center [162, 130] width 15 height 15
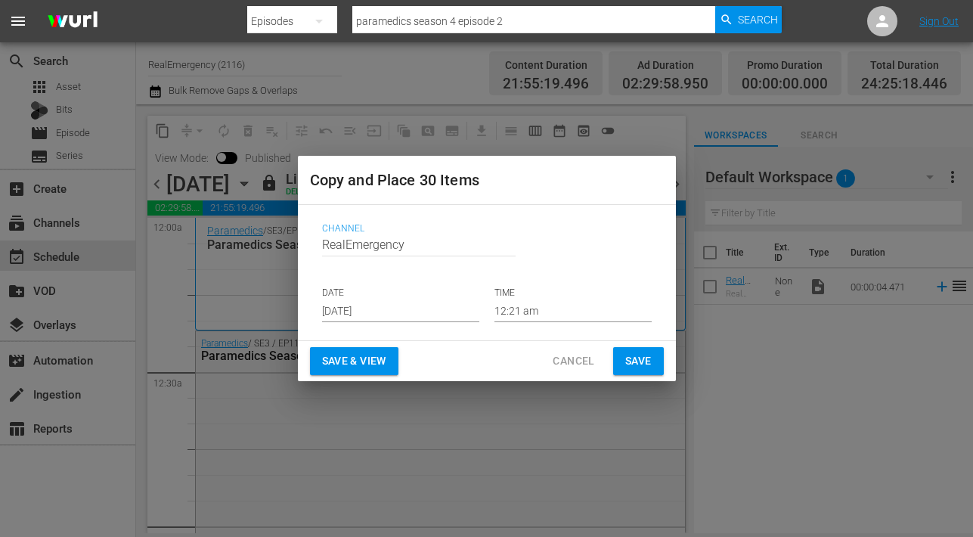
click at [406, 310] on input "Sep 5th 2025" at bounding box center [400, 310] width 157 height 23
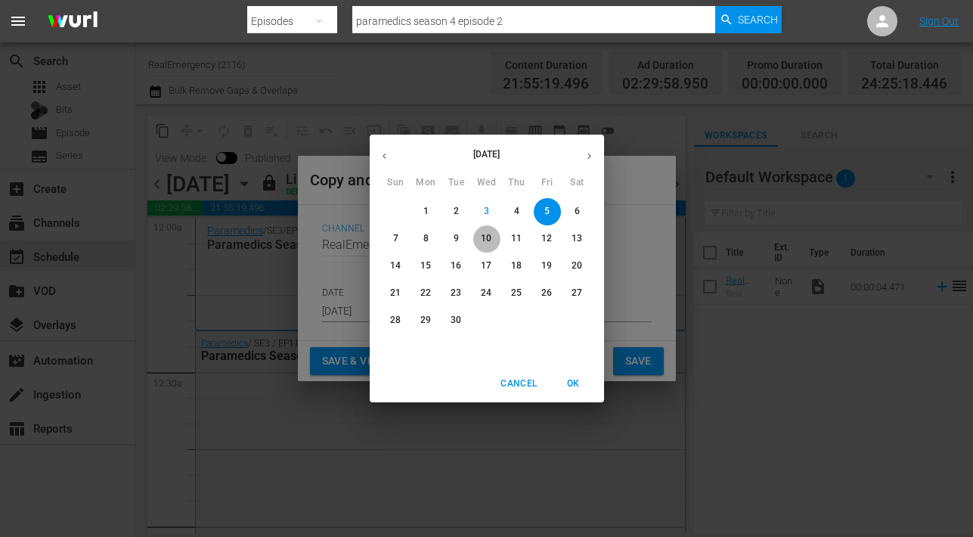
click at [485, 240] on p "10" at bounding box center [486, 238] width 11 height 13
type input "Sep 10th 2025"
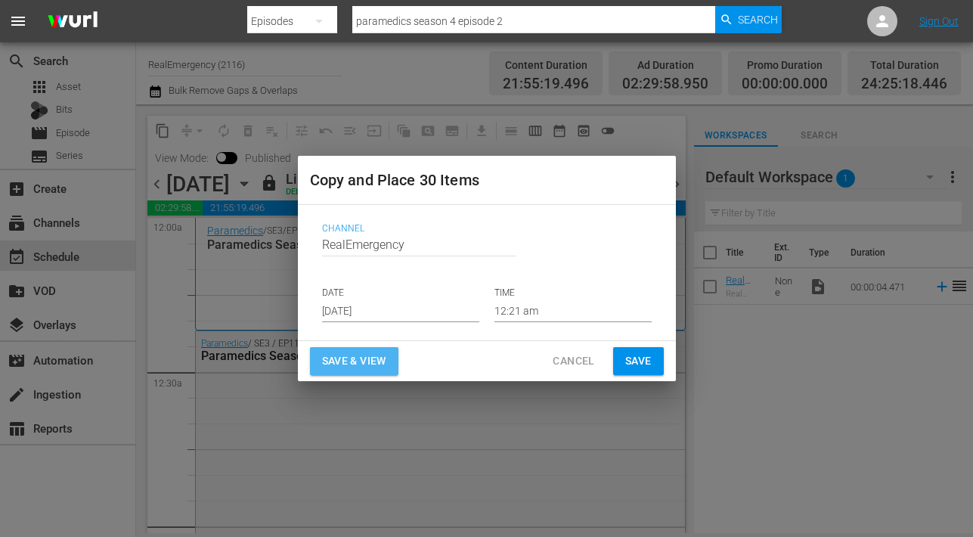
click at [368, 354] on span "Save & View" at bounding box center [354, 361] width 64 height 19
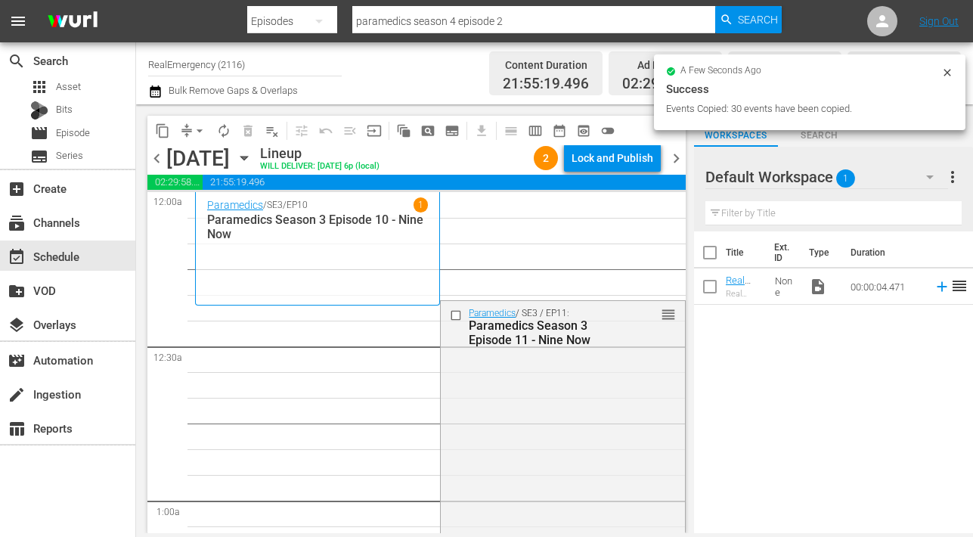
click at [197, 135] on span "arrow_drop_down" at bounding box center [199, 130] width 15 height 15
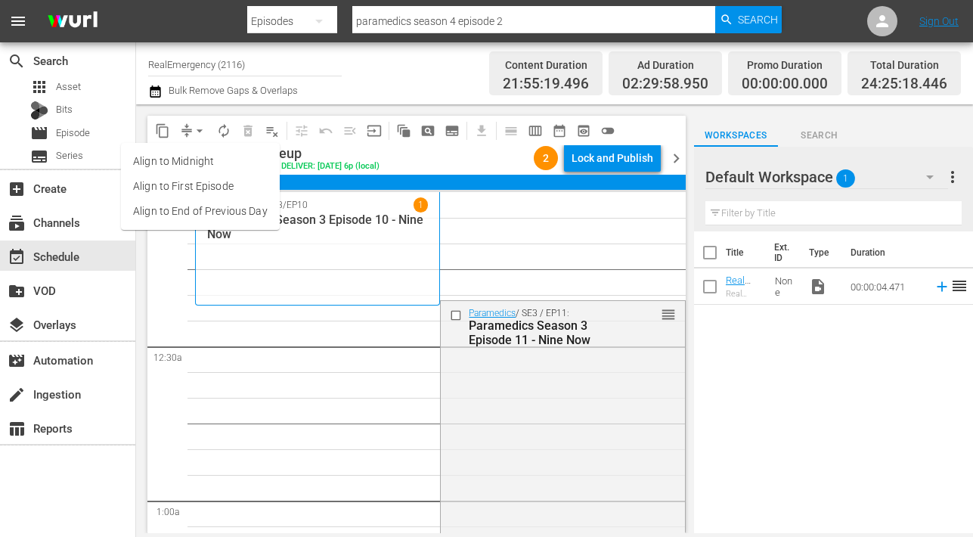
click at [169, 203] on li "Align to End of Previous Day" at bounding box center [200, 211] width 159 height 25
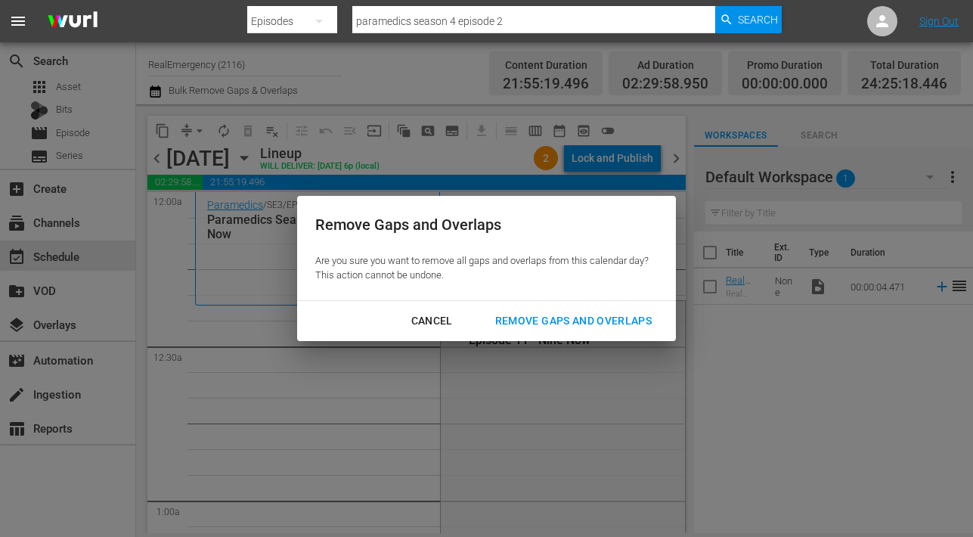
drag, startPoint x: 578, startPoint y: 323, endPoint x: 563, endPoint y: 324, distance: 14.4
click at [577, 323] on div "Remove Gaps and Overlaps" at bounding box center [573, 321] width 181 height 19
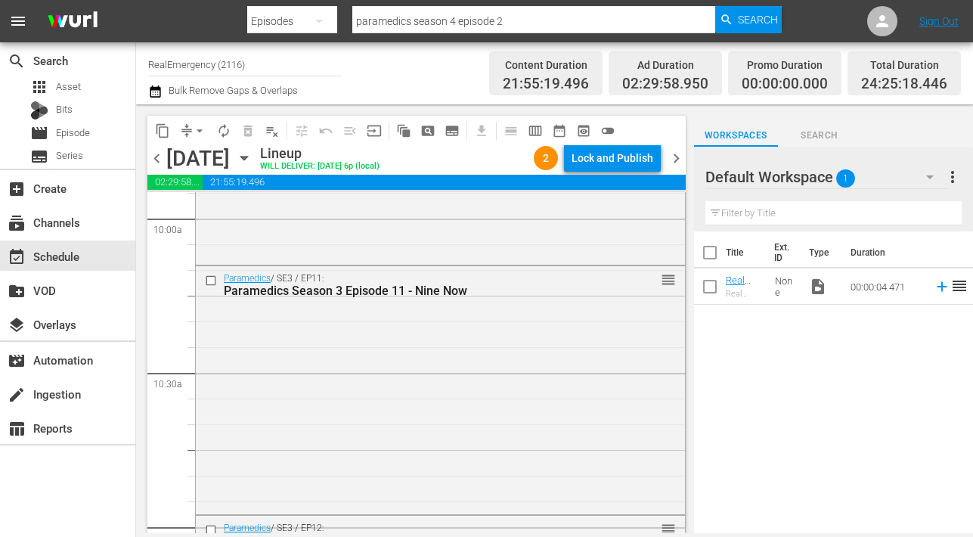
scroll to position [3064, 0]
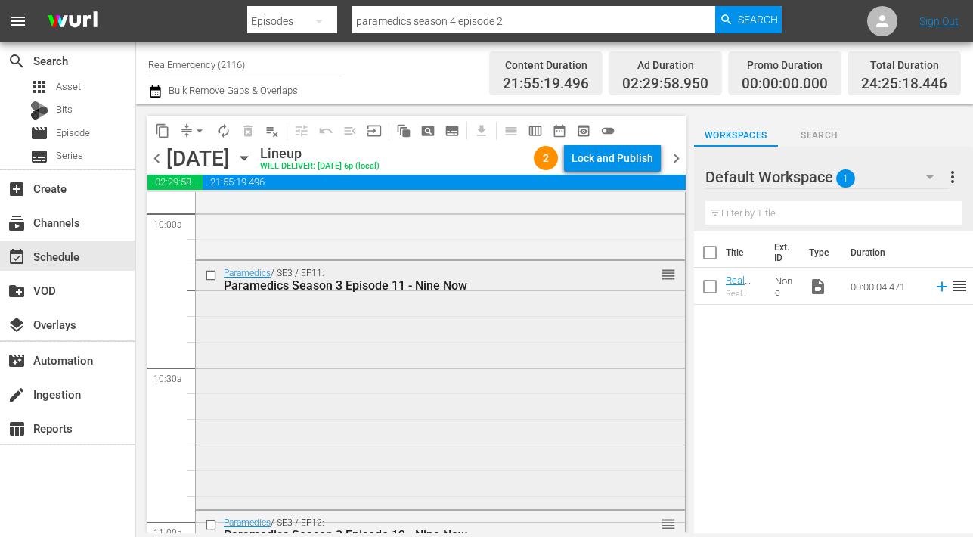
click at [213, 276] on input "checkbox" at bounding box center [213, 275] width 16 height 13
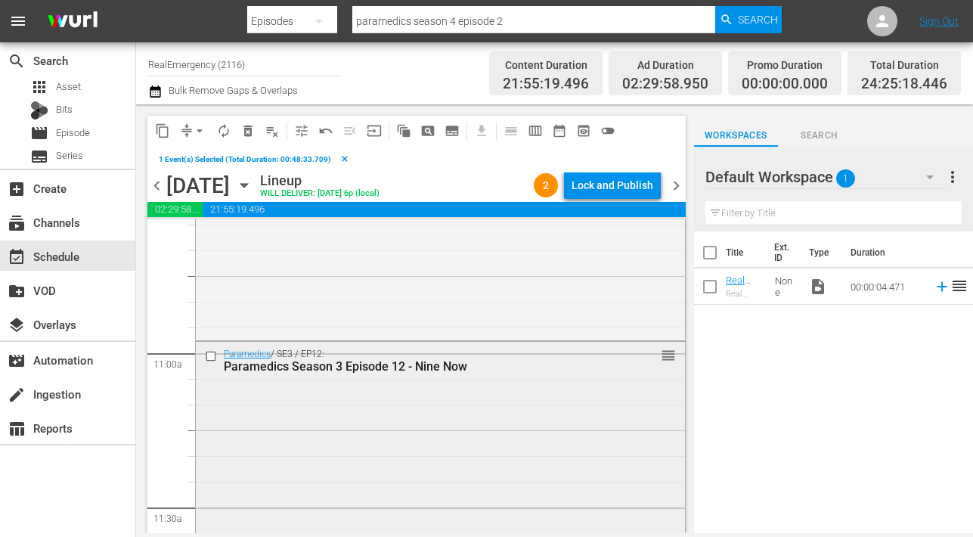
scroll to position [3262, 0]
click at [210, 354] on input "checkbox" at bounding box center [213, 355] width 16 height 13
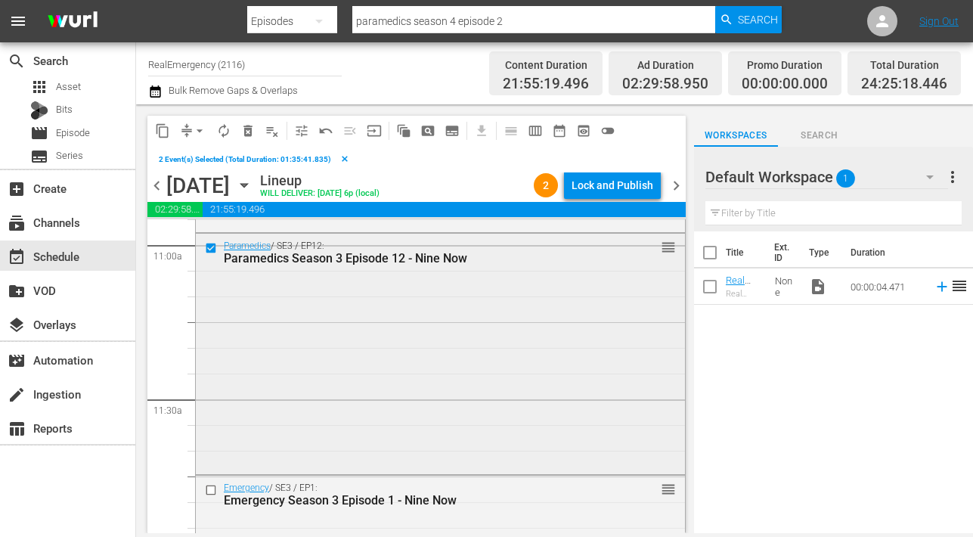
scroll to position [3461, 0]
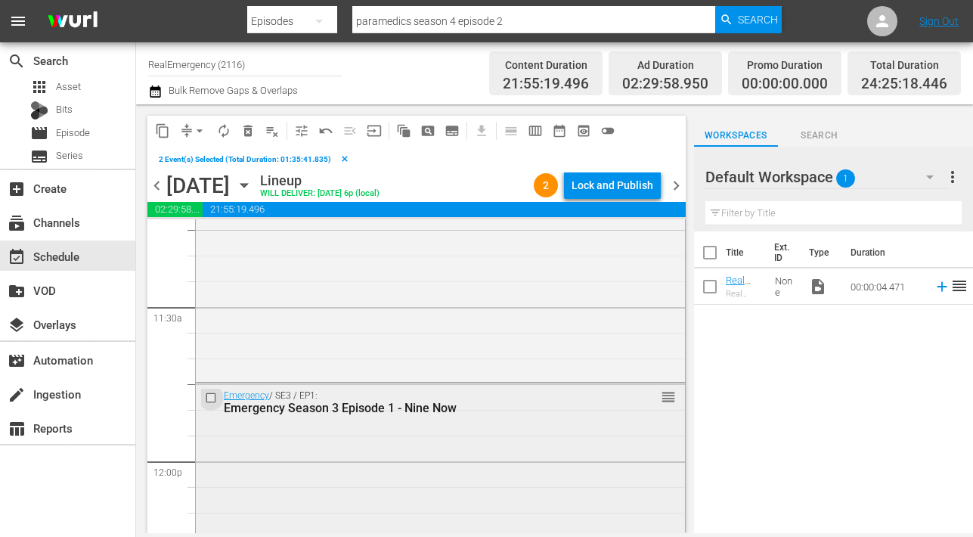
click at [210, 394] on input "checkbox" at bounding box center [213, 398] width 16 height 13
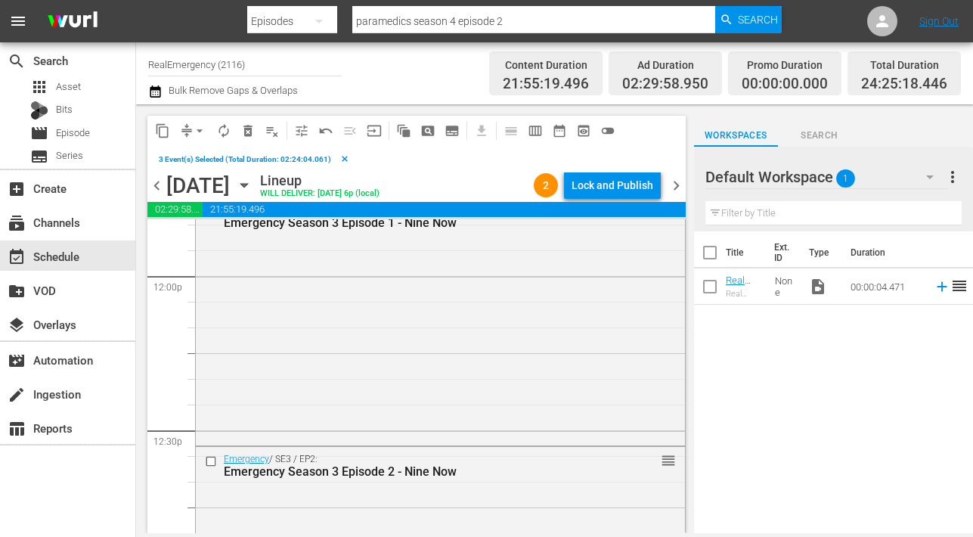
scroll to position [3678, 0]
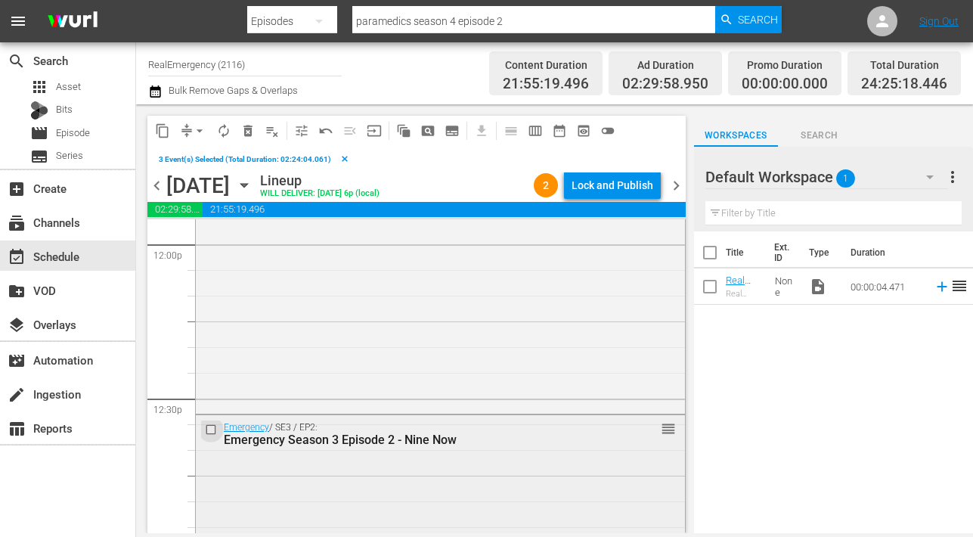
click at [209, 427] on input "checkbox" at bounding box center [213, 430] width 16 height 13
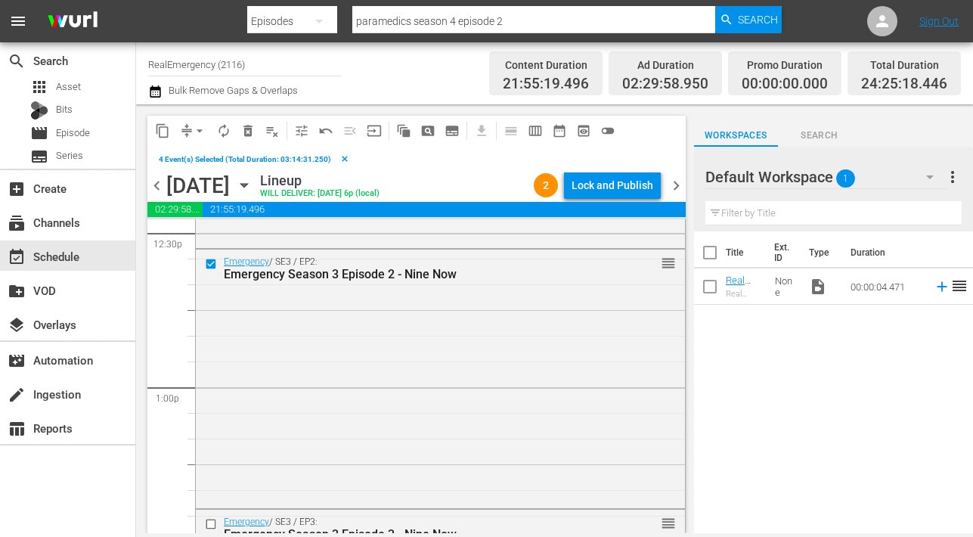
scroll to position [3875, 0]
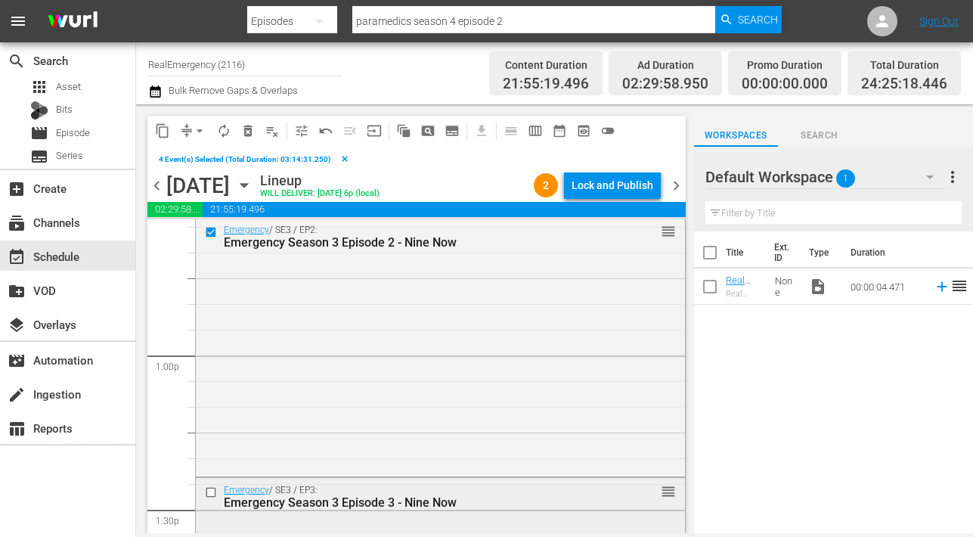
click at [209, 490] on input "checkbox" at bounding box center [213, 492] width 16 height 13
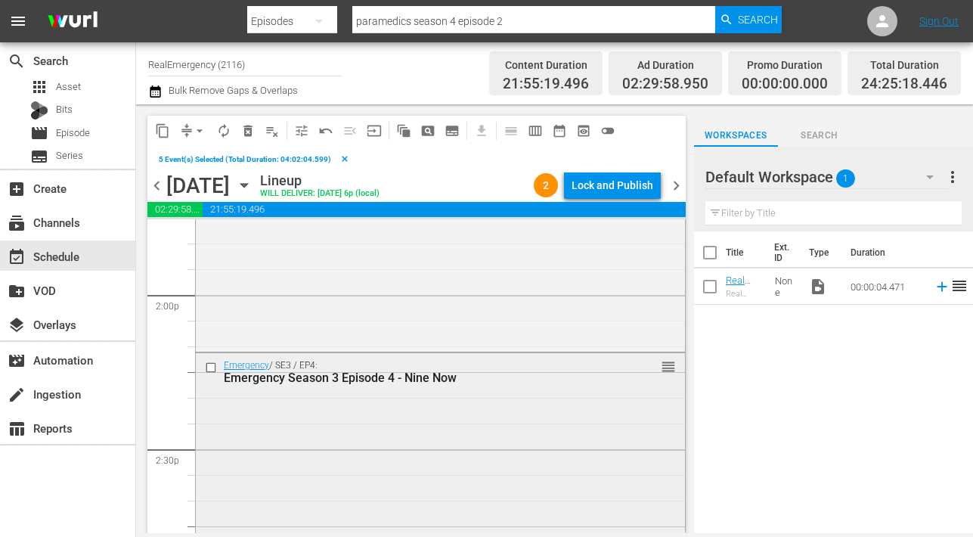
scroll to position [4250, 0]
click at [209, 359] on input "checkbox" at bounding box center [213, 361] width 16 height 13
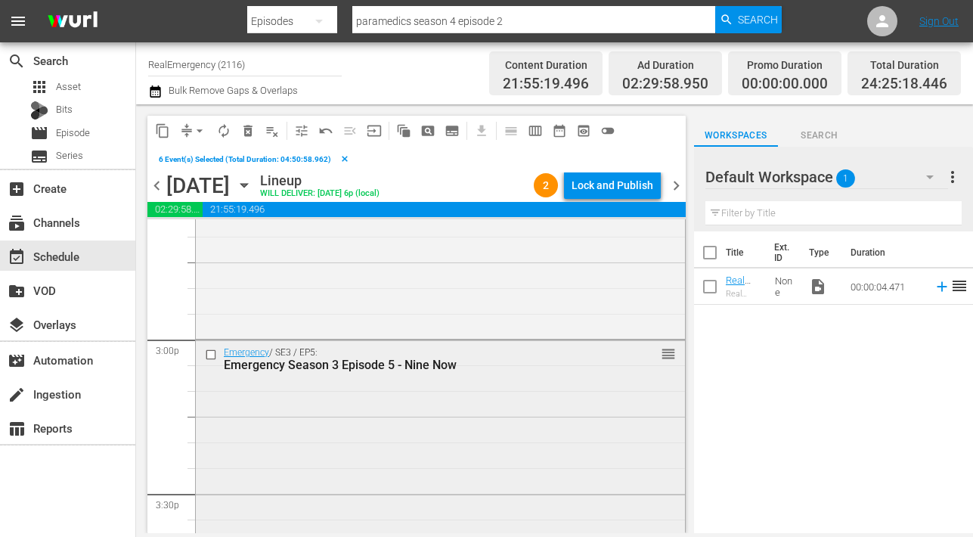
scroll to position [4516, 0]
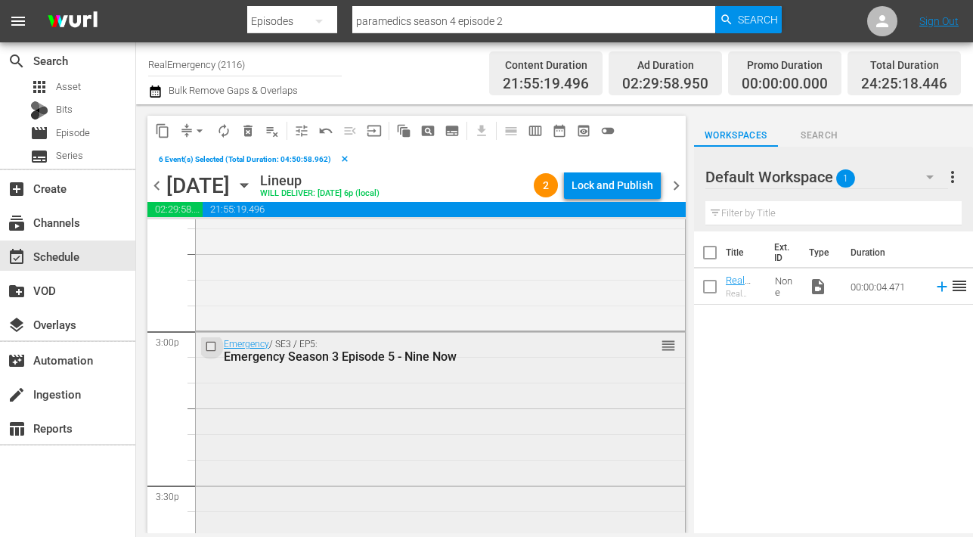
click at [209, 344] on input "checkbox" at bounding box center [213, 346] width 16 height 13
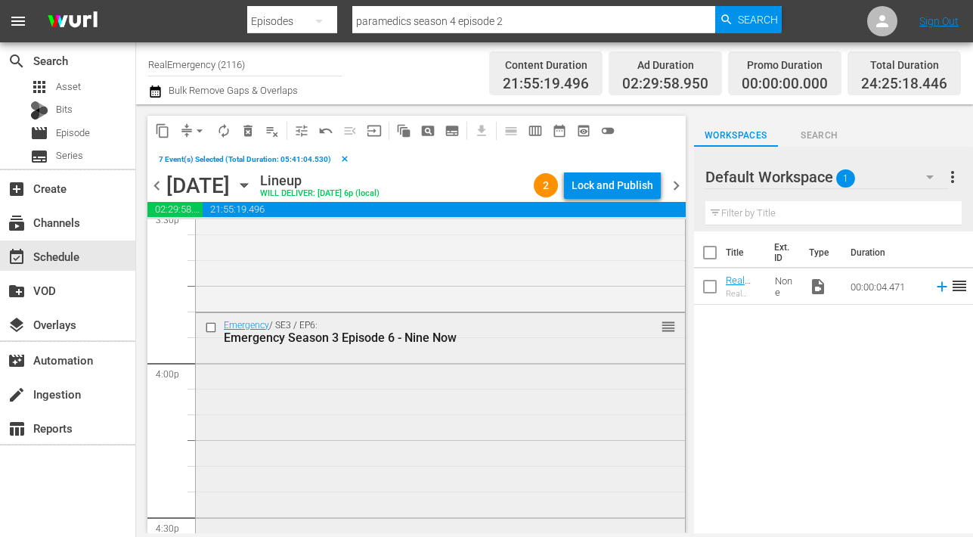
scroll to position [4798, 0]
click at [211, 321] on input "checkbox" at bounding box center [213, 322] width 16 height 13
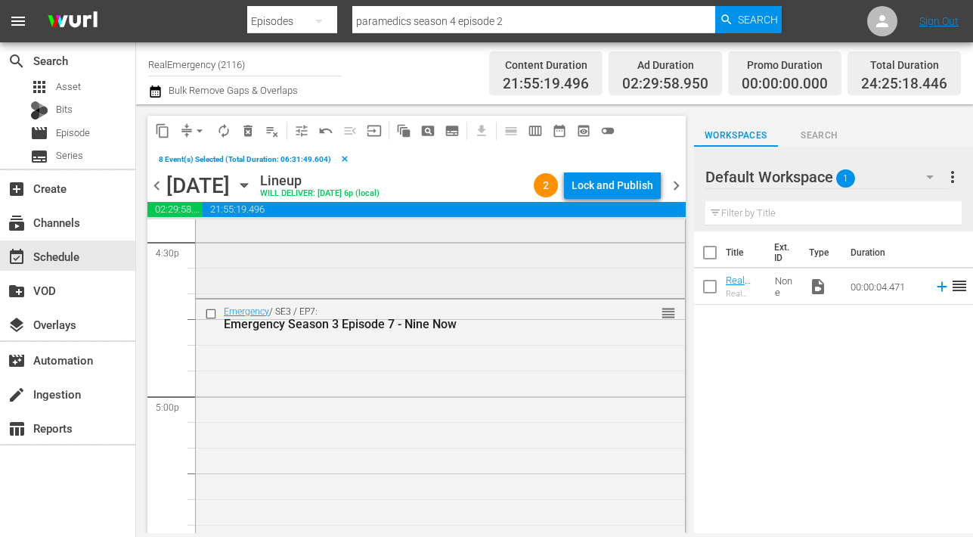
scroll to position [5109, 0]
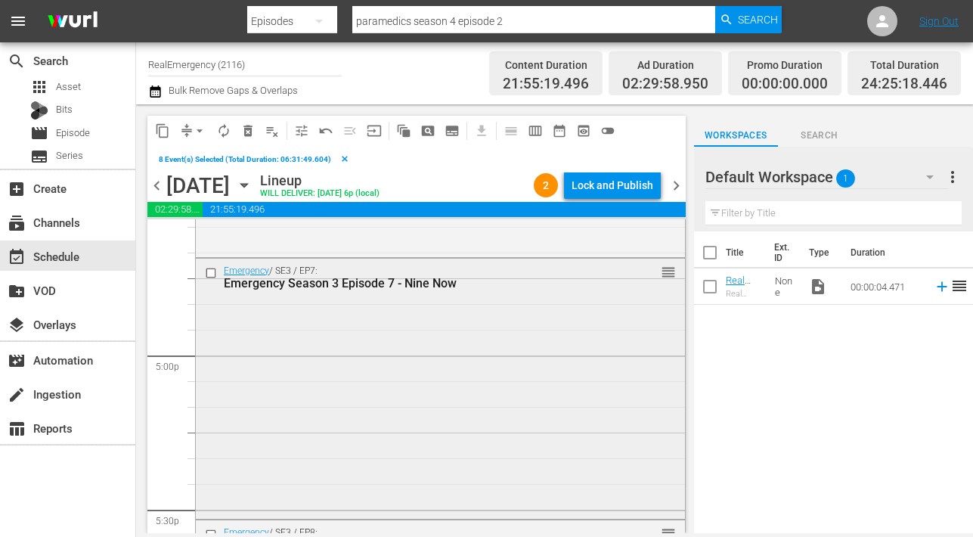
click at [210, 271] on input "checkbox" at bounding box center [213, 272] width 16 height 13
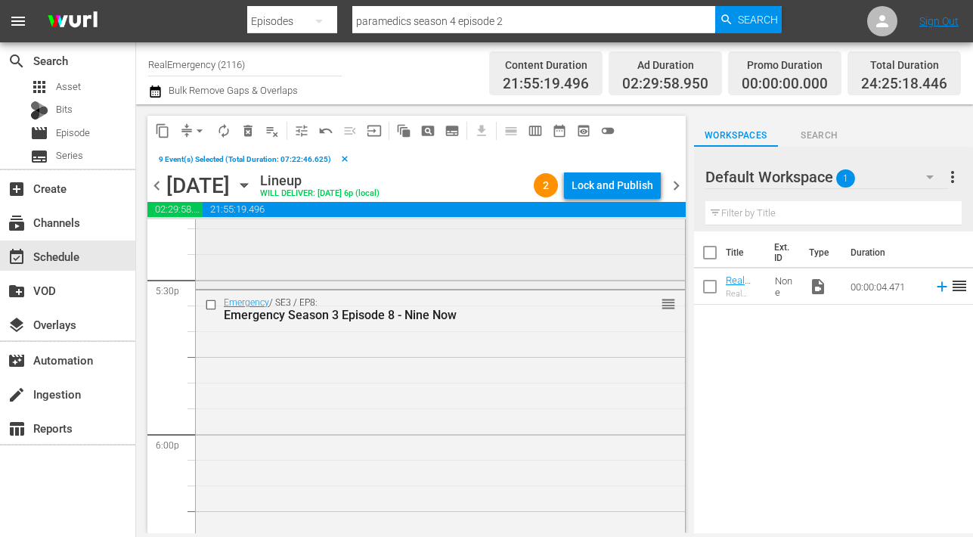
scroll to position [5375, 0]
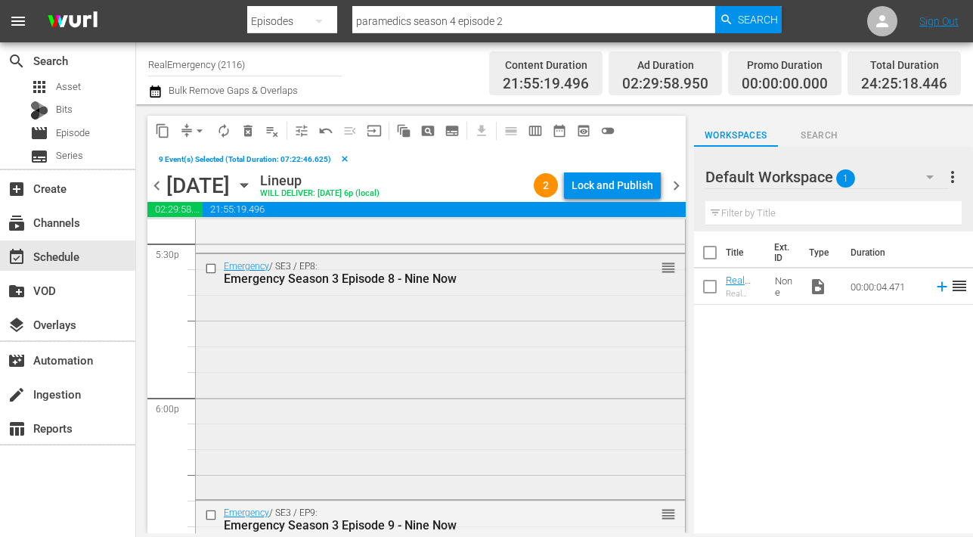
click at [212, 271] on input "checkbox" at bounding box center [213, 268] width 16 height 13
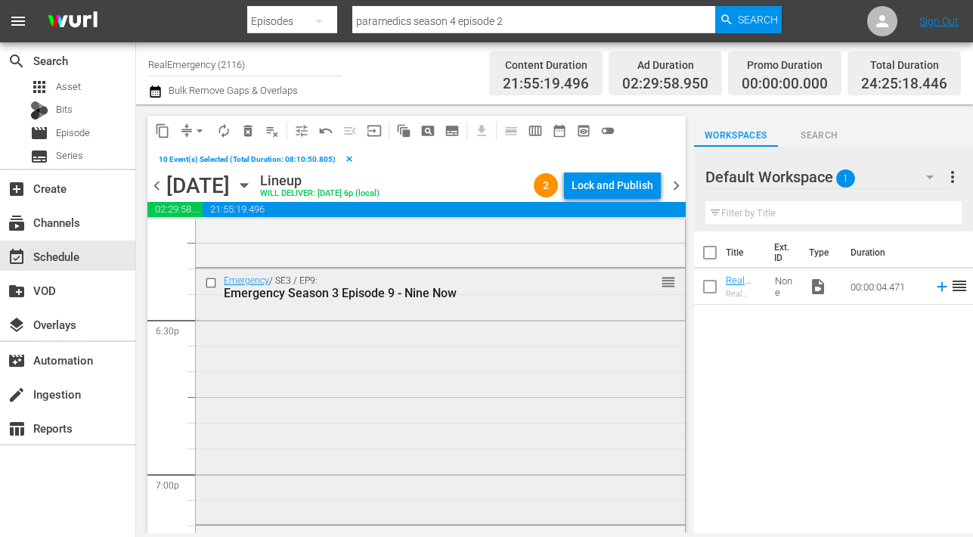
scroll to position [5611, 0]
click at [211, 281] on input "checkbox" at bounding box center [213, 279] width 16 height 13
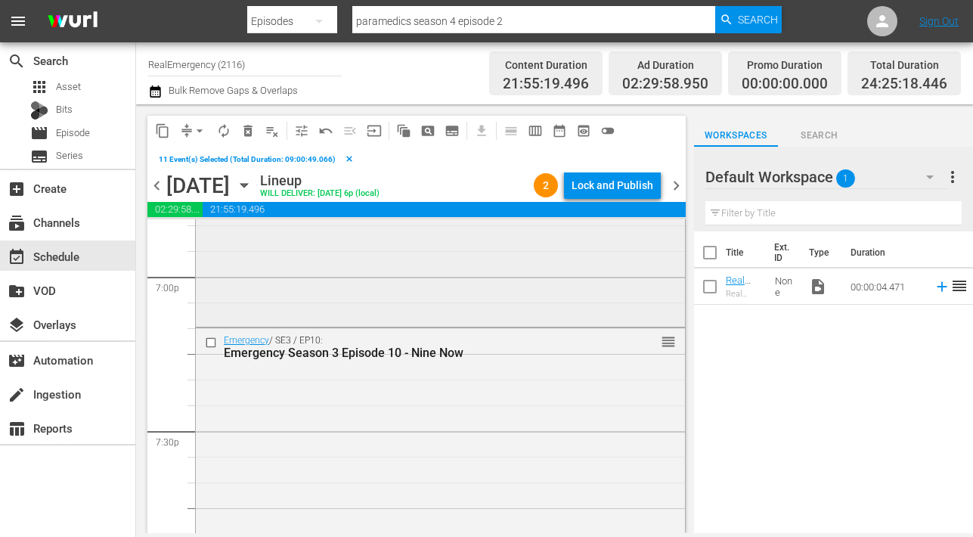
scroll to position [5814, 0]
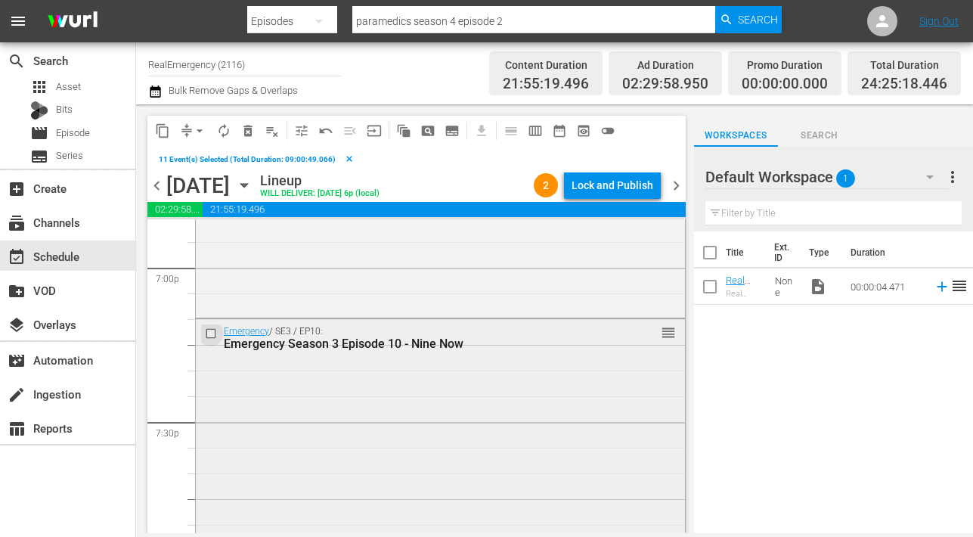
click at [210, 334] on input "checkbox" at bounding box center [213, 333] width 16 height 13
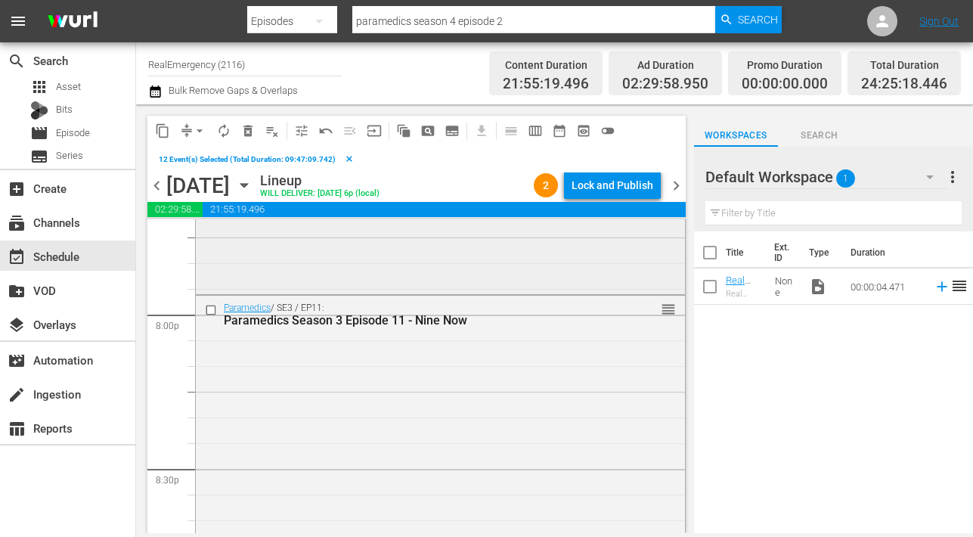
scroll to position [6109, 0]
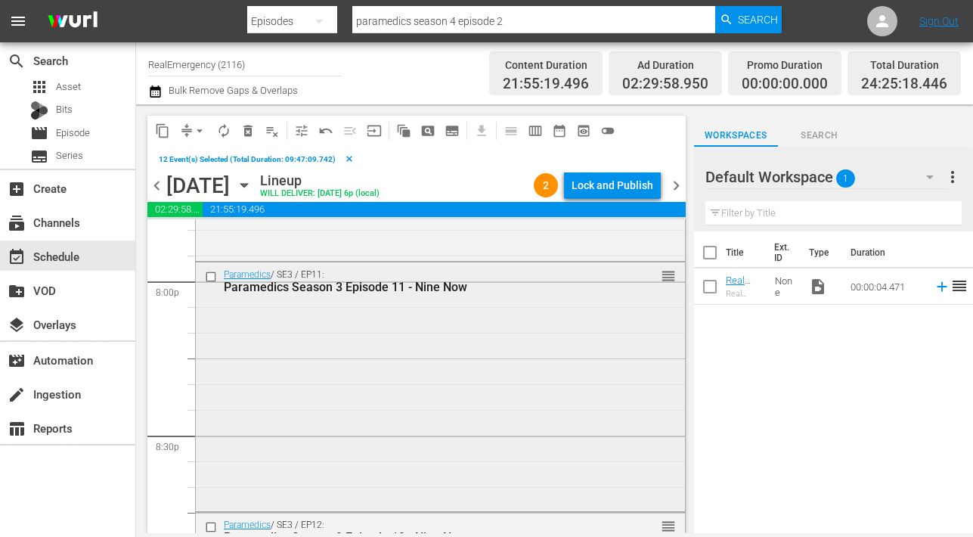
click at [214, 276] on input "checkbox" at bounding box center [213, 277] width 16 height 13
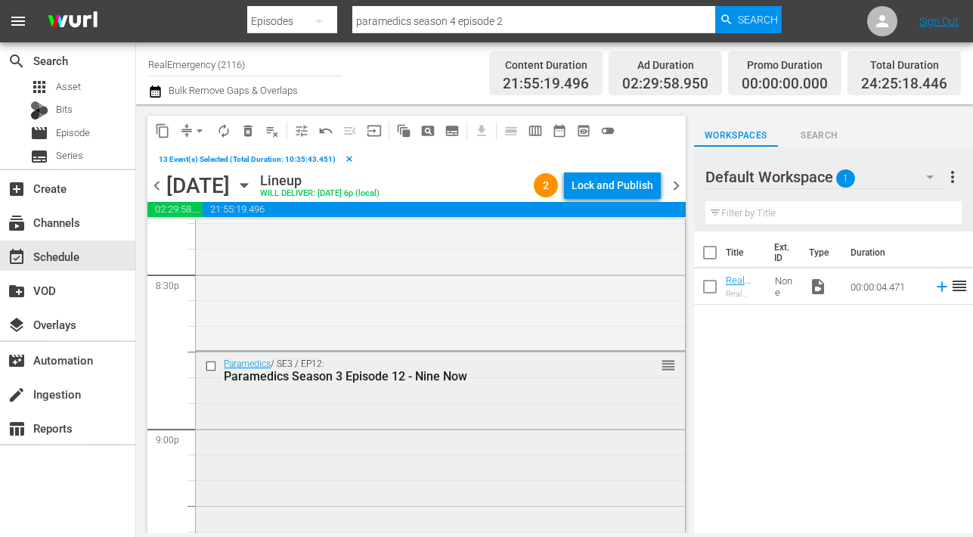
scroll to position [6274, 0]
click at [213, 364] on input "checkbox" at bounding box center [213, 362] width 16 height 13
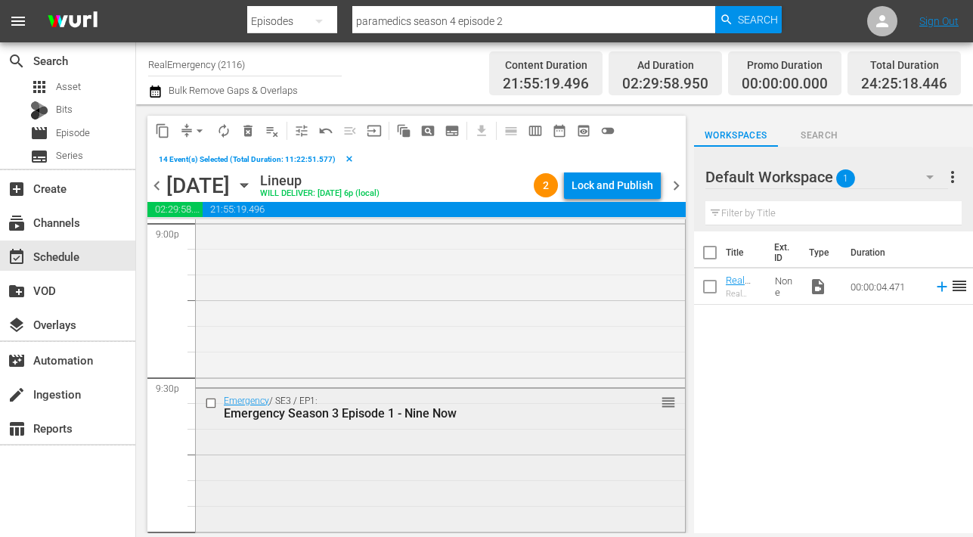
scroll to position [6488, 0]
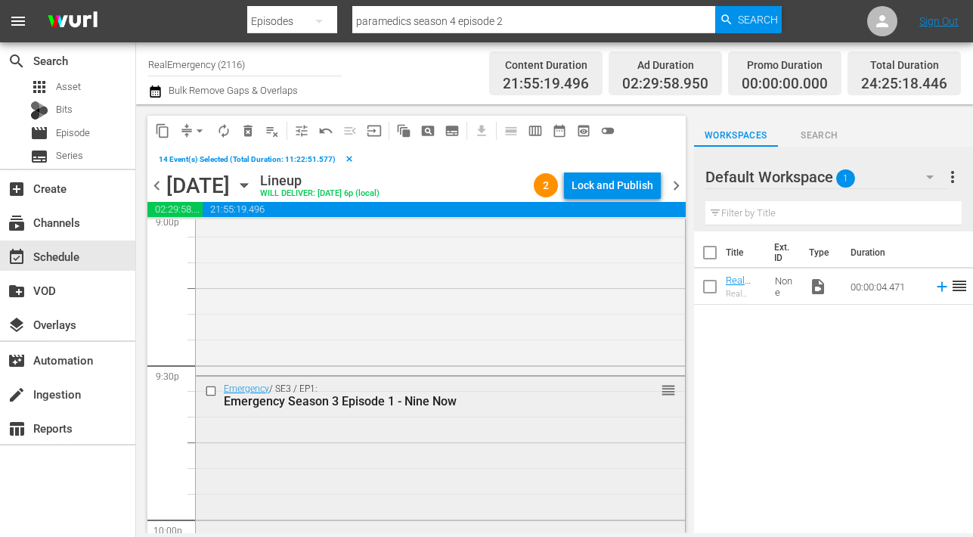
click at [213, 390] on input "checkbox" at bounding box center [213, 390] width 16 height 13
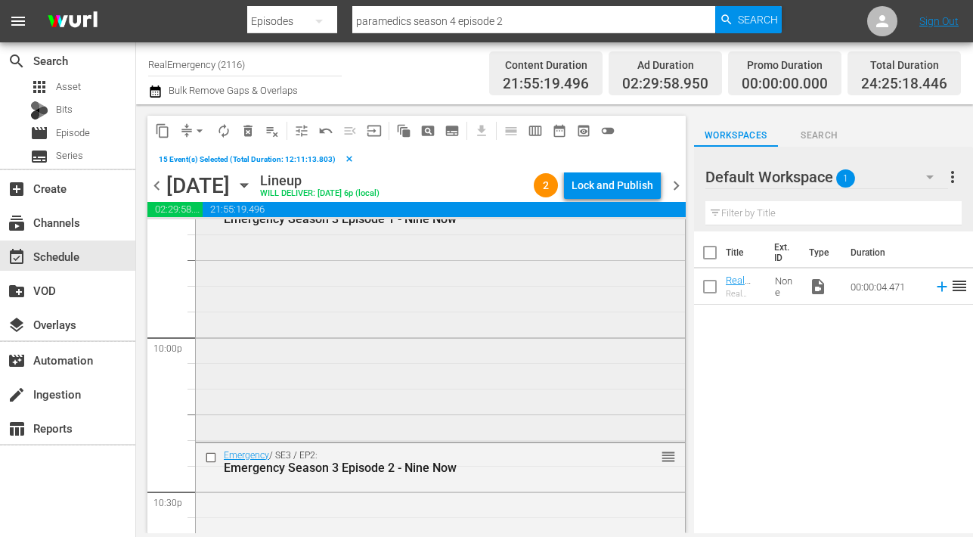
scroll to position [6697, 0]
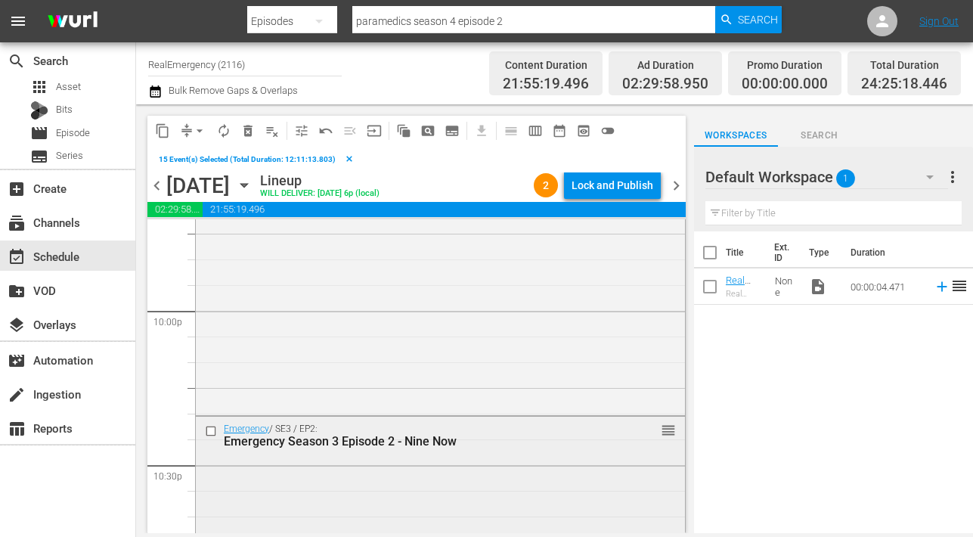
click at [214, 430] on input "checkbox" at bounding box center [213, 430] width 16 height 13
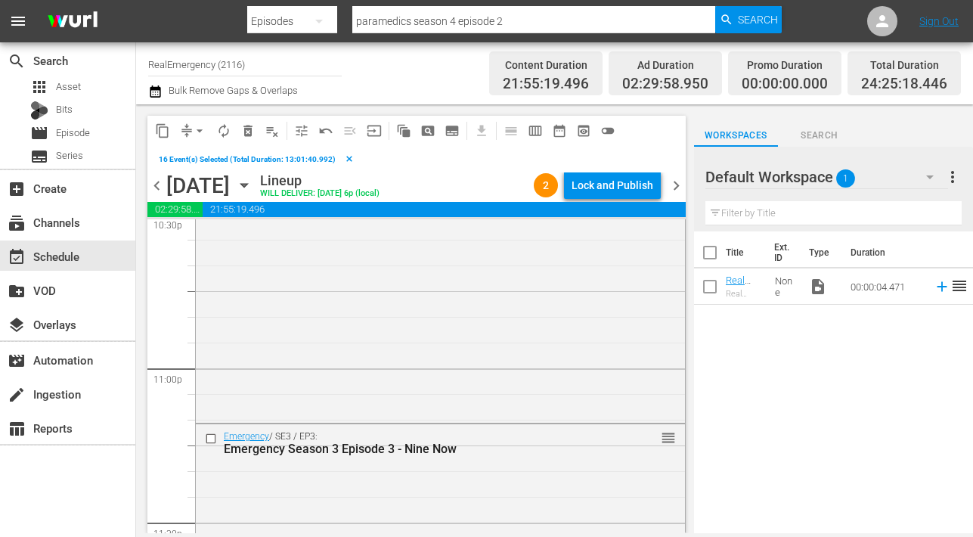
scroll to position [6958, 0]
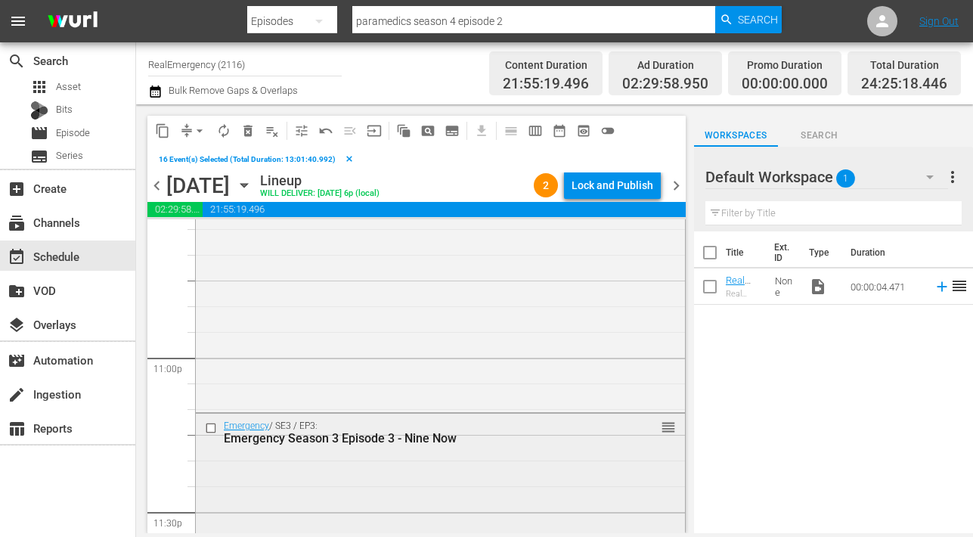
click at [211, 429] on input "checkbox" at bounding box center [213, 428] width 16 height 13
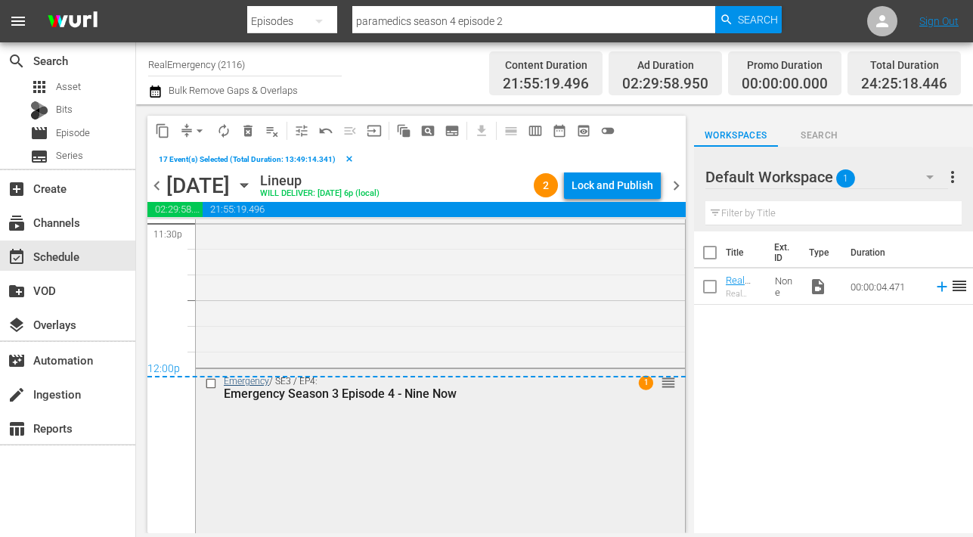
scroll to position [7249, 0]
click at [211, 381] on input "checkbox" at bounding box center [213, 381] width 16 height 13
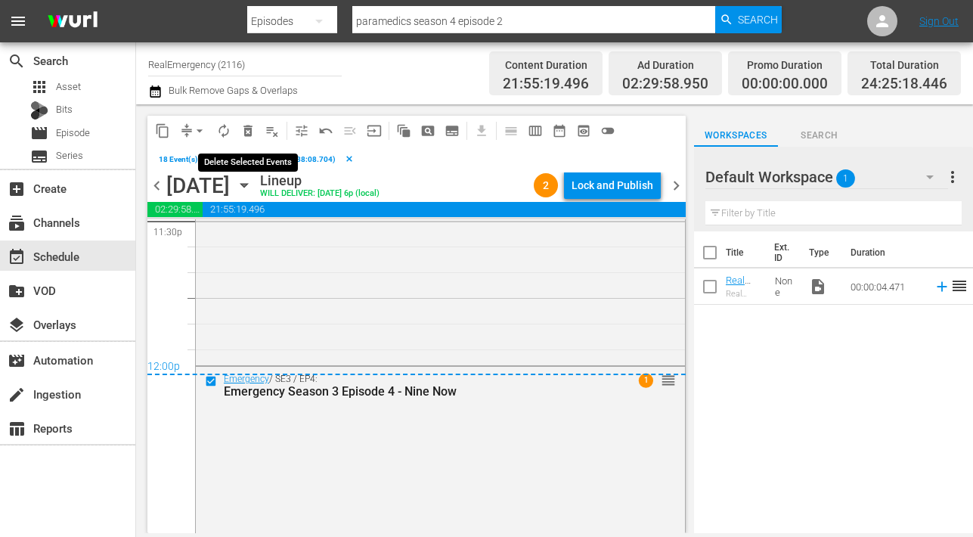
click at [246, 130] on span "delete_forever_outlined" at bounding box center [247, 130] width 15 height 15
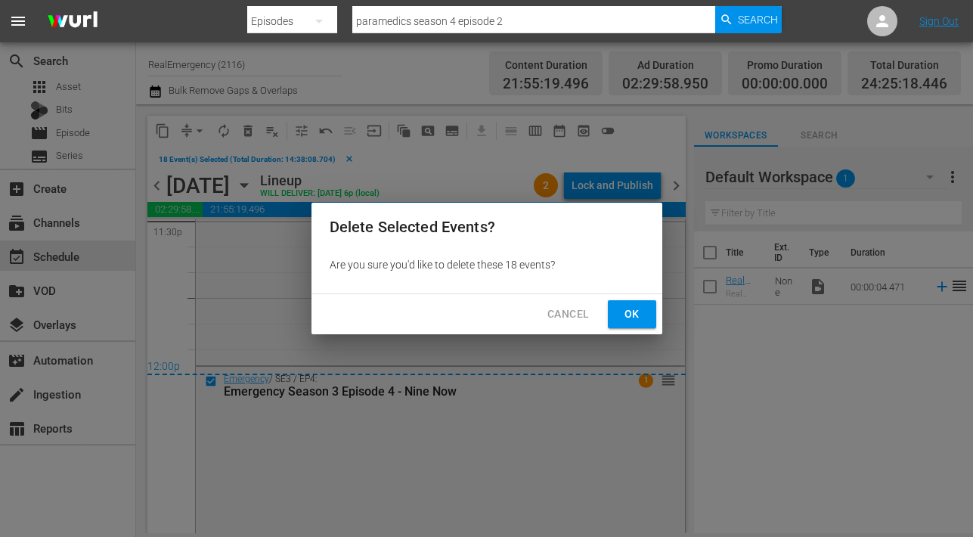
click at [638, 311] on span "Ok" at bounding box center [632, 314] width 24 height 19
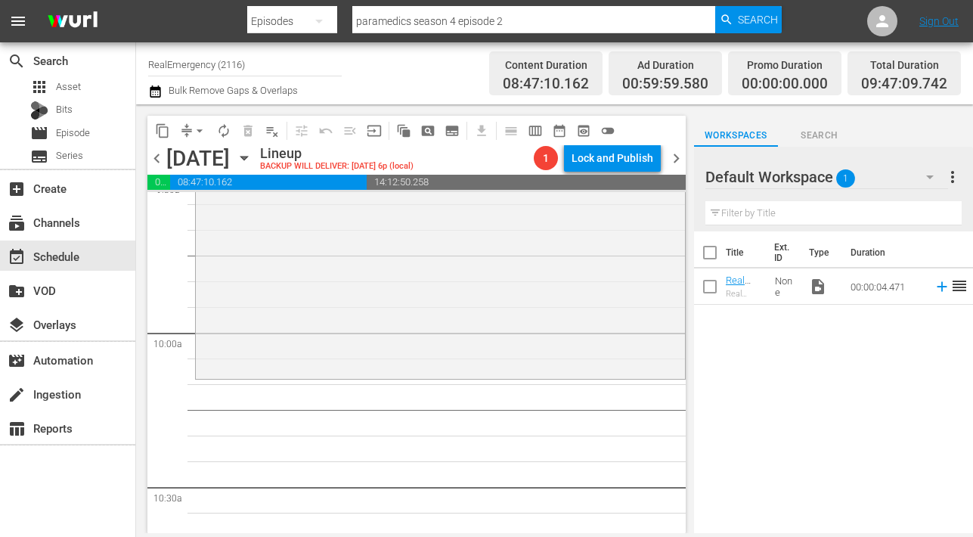
scroll to position [2952, 0]
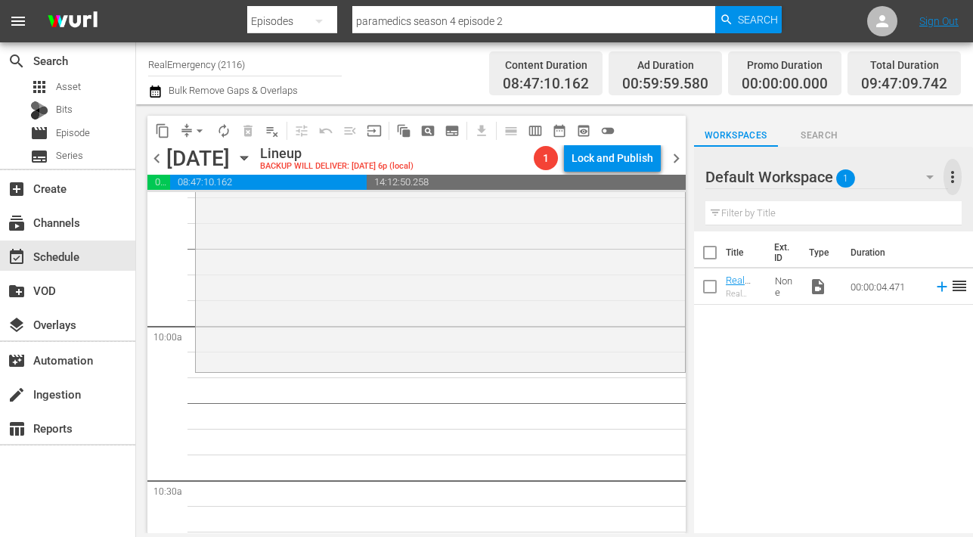
click at [956, 182] on span "more_vert" at bounding box center [953, 177] width 18 height 18
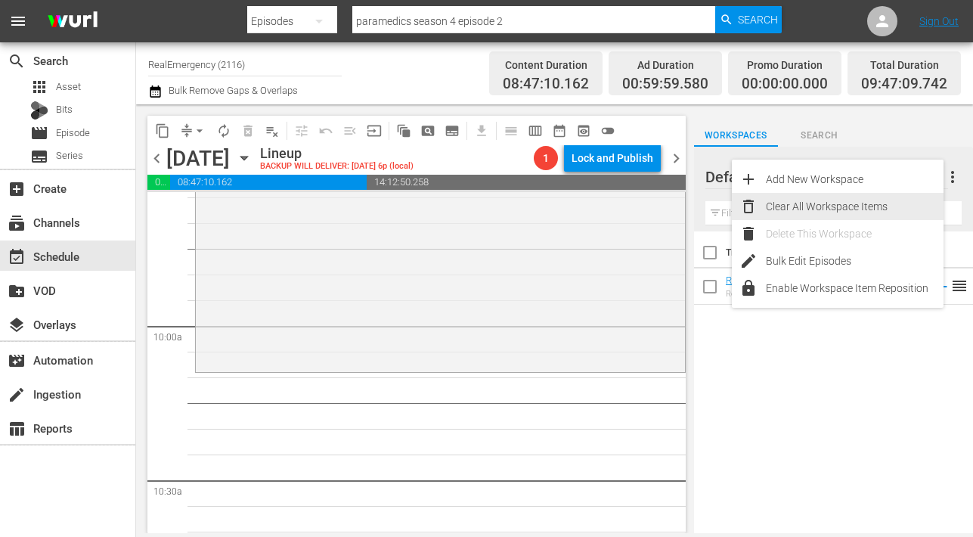
click at [814, 203] on div "Clear All Workspace Items" at bounding box center [855, 206] width 178 height 27
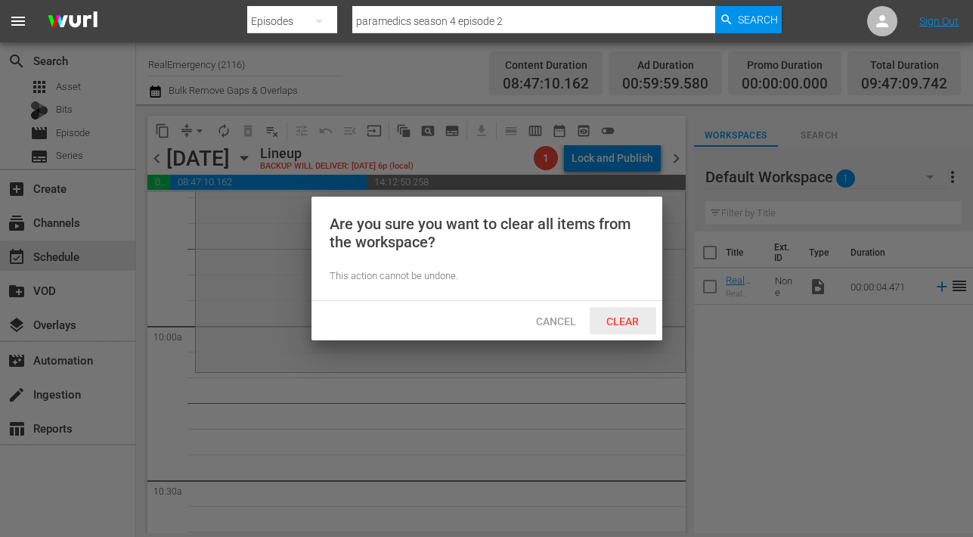
click at [622, 318] on span "Clear" at bounding box center [622, 321] width 57 height 12
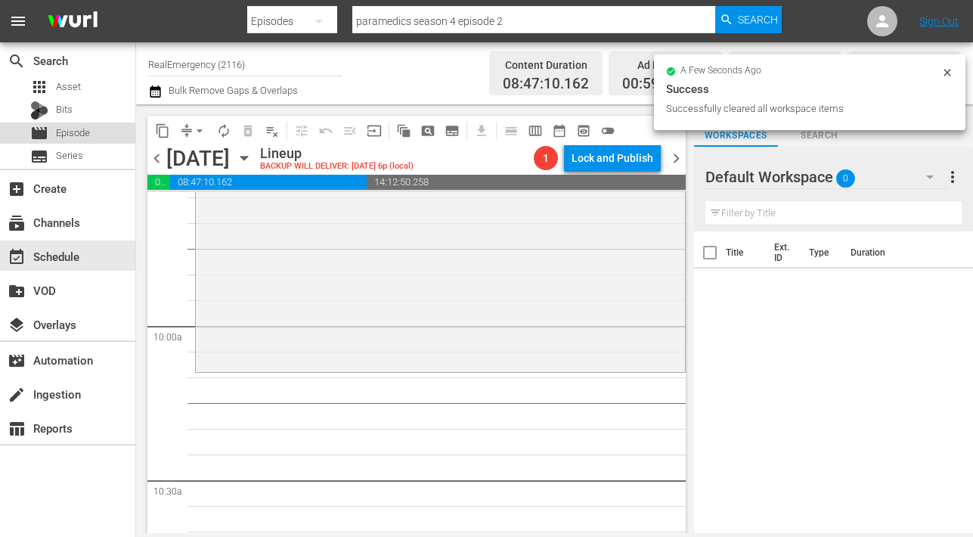
click at [67, 135] on span "Episode" at bounding box center [73, 133] width 34 height 15
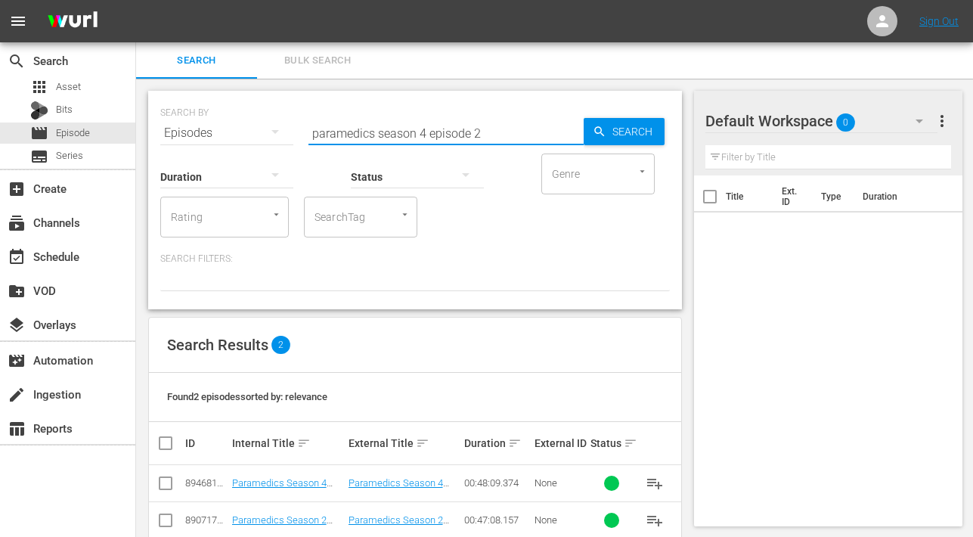
drag, startPoint x: 427, startPoint y: 132, endPoint x: 513, endPoint y: 135, distance: 86.3
click at [513, 135] on input "paramedics season 4 episode 2" at bounding box center [446, 133] width 275 height 36
type input "paramedics season 4"
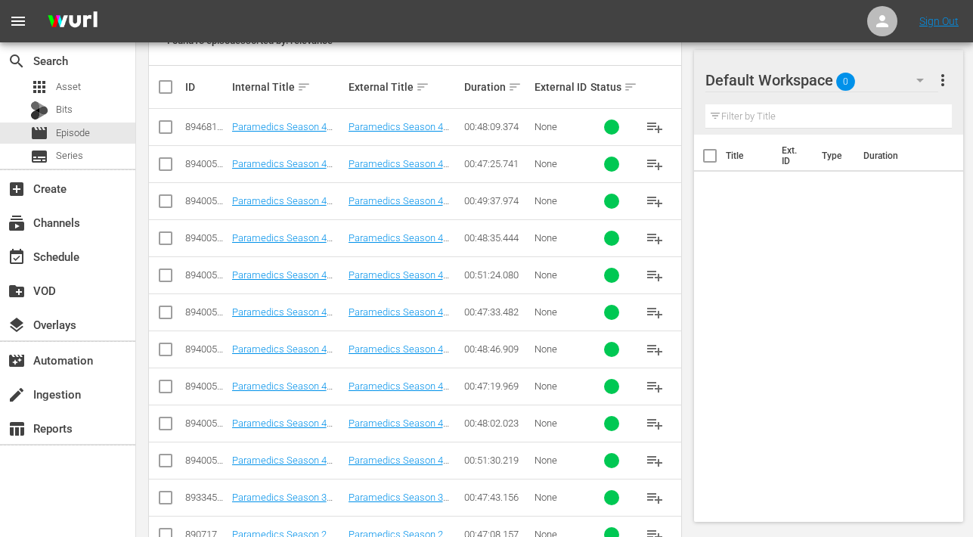
scroll to position [437, 0]
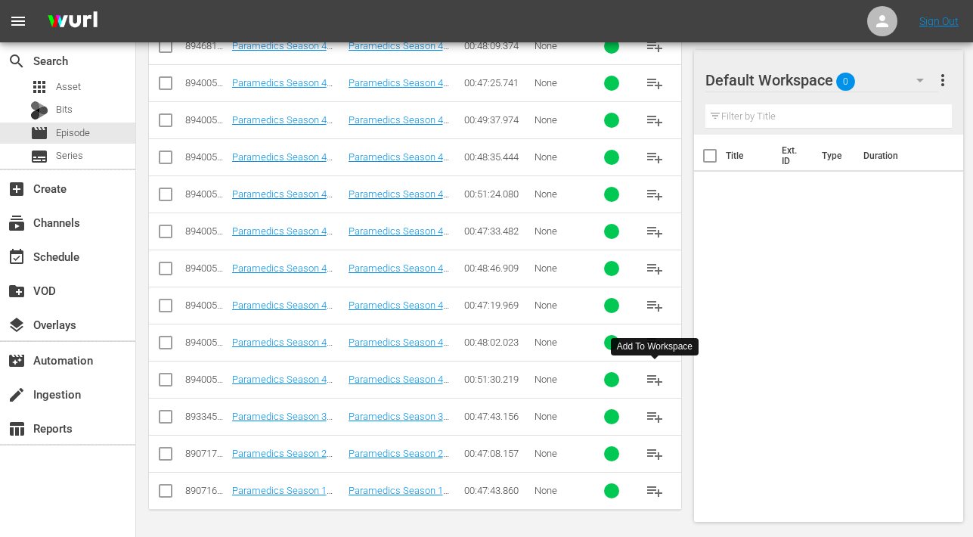
drag, startPoint x: 653, startPoint y: 374, endPoint x: 603, endPoint y: 368, distance: 50.3
click at [652, 374] on span "playlist_add" at bounding box center [655, 380] width 18 height 18
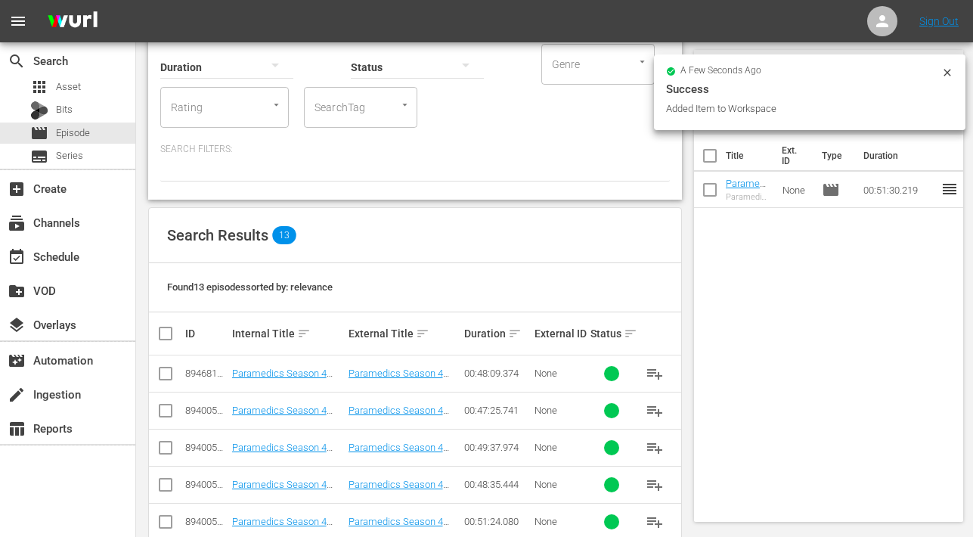
scroll to position [0, 0]
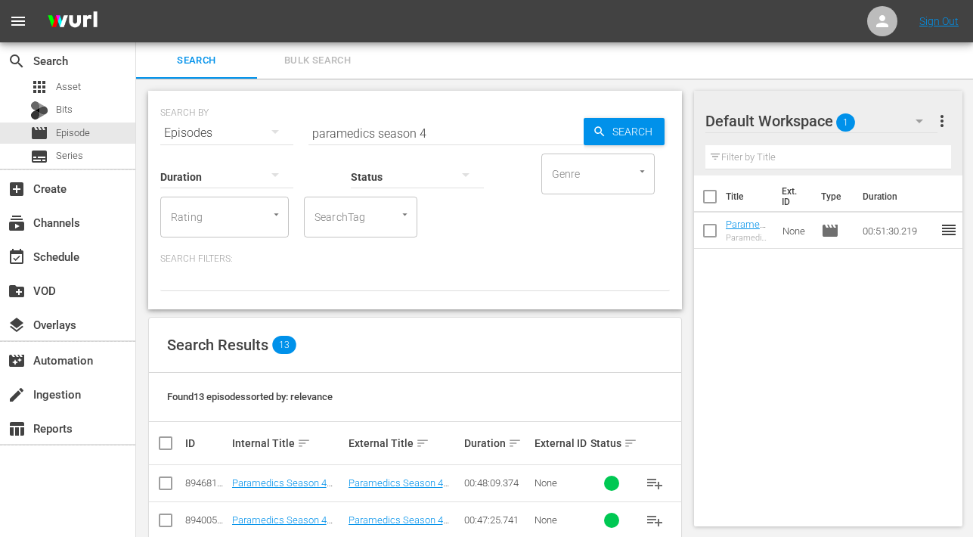
click at [653, 480] on span "playlist_add" at bounding box center [655, 483] width 18 height 18
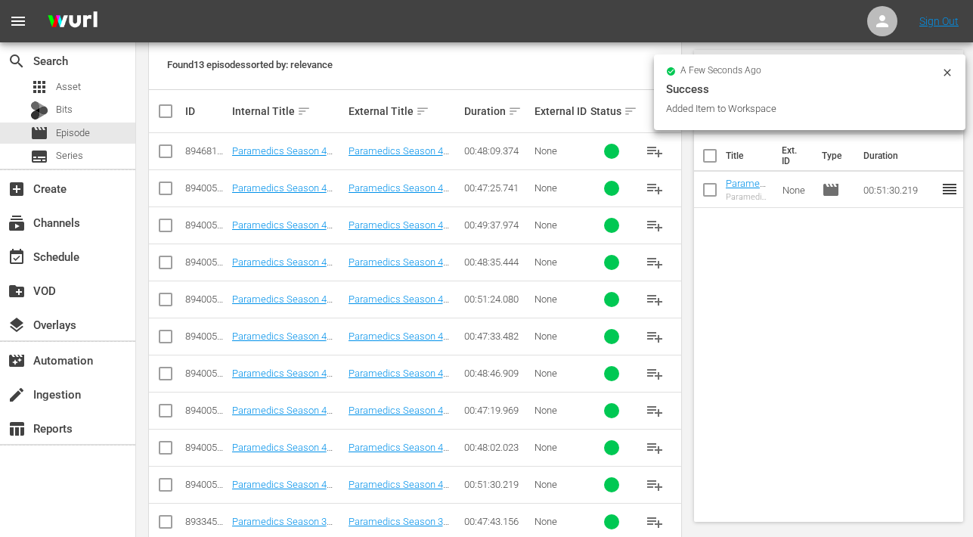
scroll to position [437, 0]
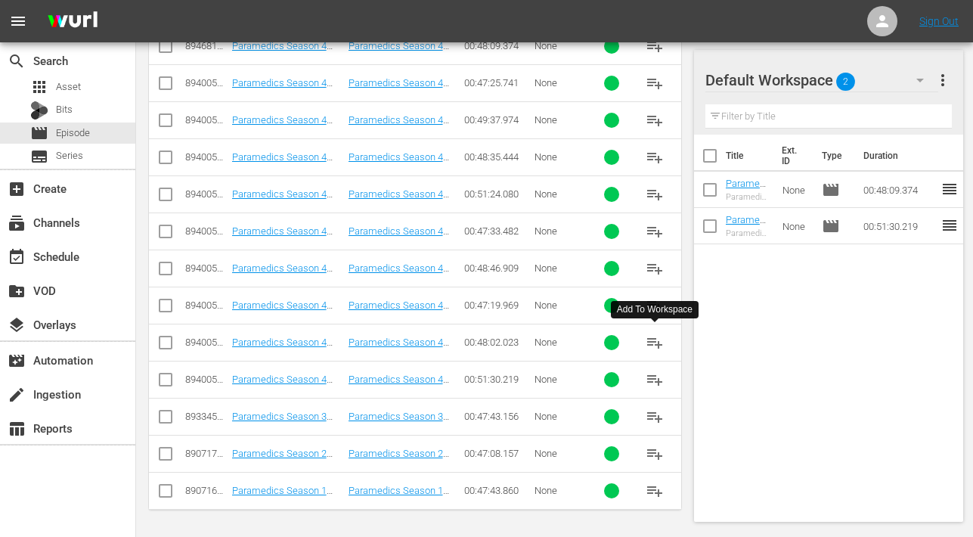
drag, startPoint x: 659, startPoint y: 343, endPoint x: 603, endPoint y: 337, distance: 57.0
click at [659, 343] on span "playlist_add" at bounding box center [655, 343] width 18 height 18
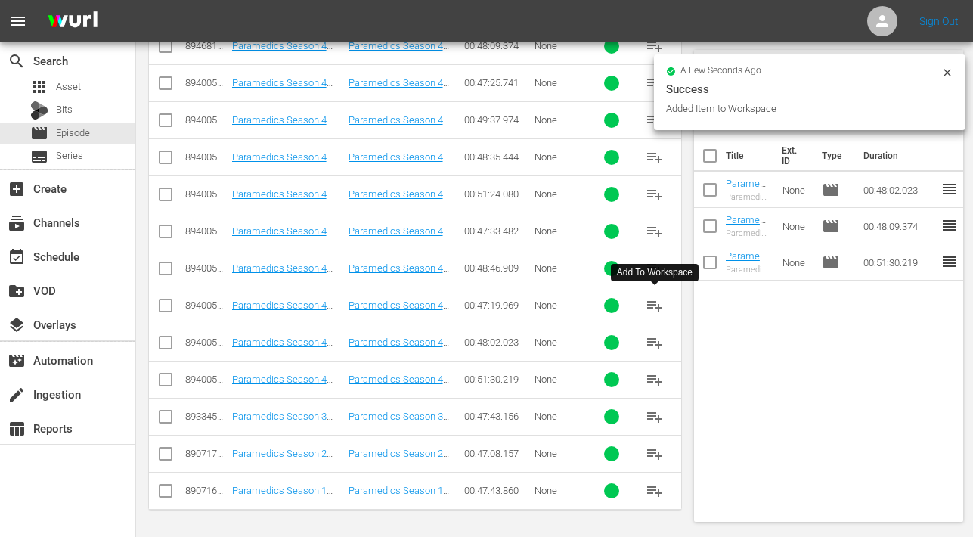
drag, startPoint x: 652, startPoint y: 303, endPoint x: 625, endPoint y: 304, distance: 26.5
click at [651, 303] on span "playlist_add" at bounding box center [655, 305] width 18 height 18
click at [651, 265] on span "playlist_add" at bounding box center [655, 268] width 18 height 18
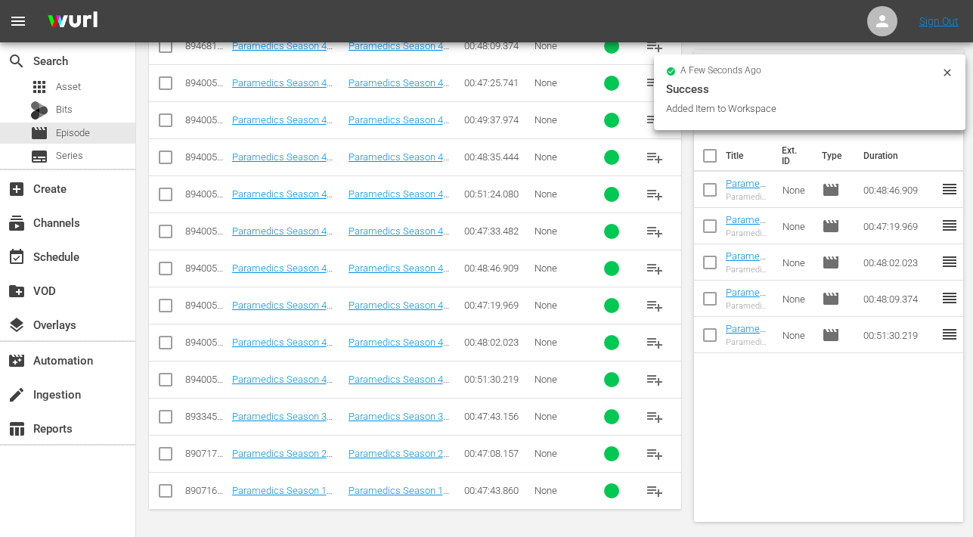
click at [650, 231] on span "playlist_add" at bounding box center [655, 231] width 18 height 18
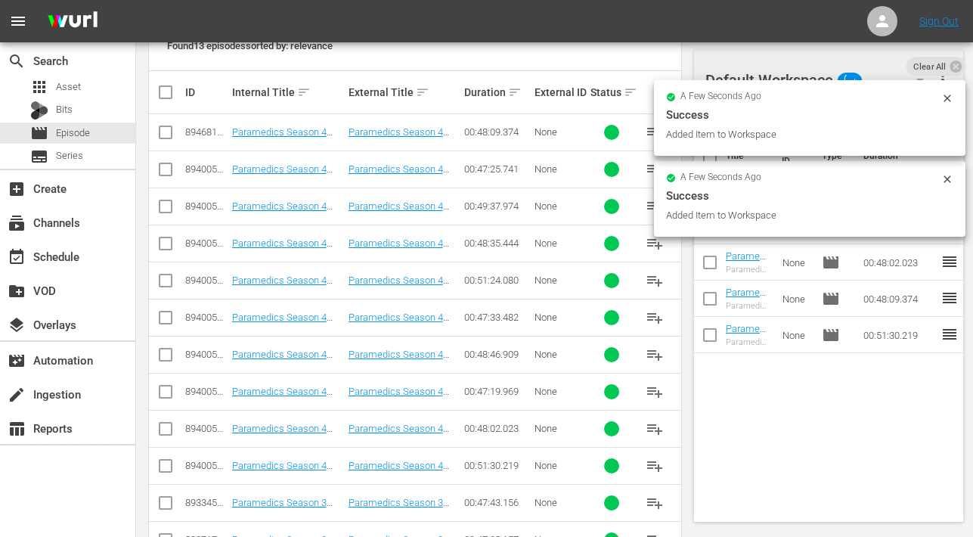
scroll to position [335, 0]
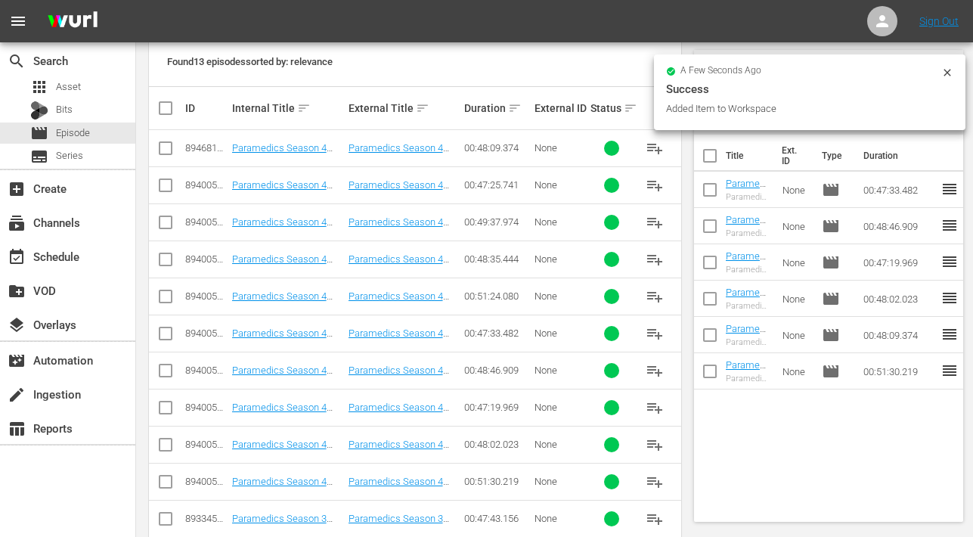
click at [656, 291] on span "playlist_add" at bounding box center [655, 296] width 18 height 18
click at [656, 255] on span "playlist_add" at bounding box center [655, 259] width 18 height 18
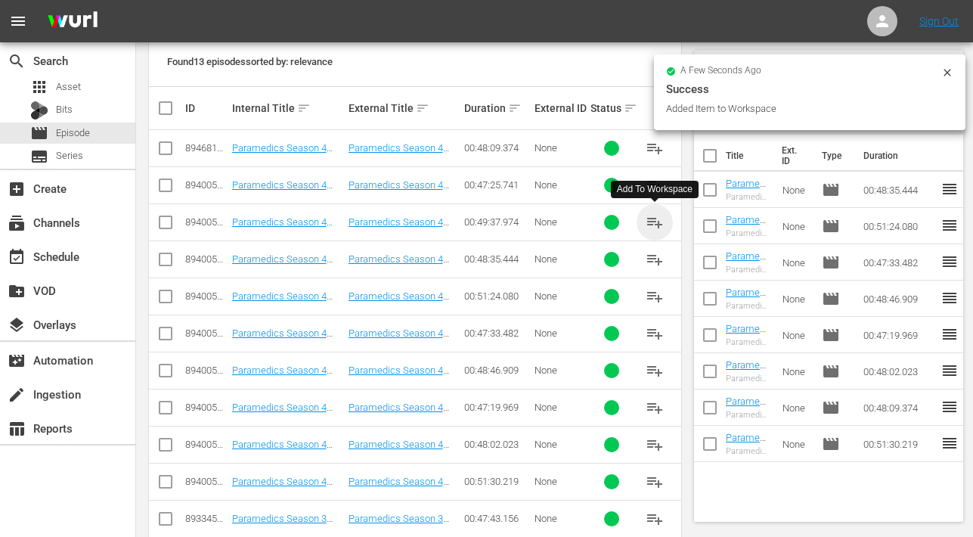
drag, startPoint x: 662, startPoint y: 218, endPoint x: 653, endPoint y: 219, distance: 9.1
click at [662, 218] on span "playlist_add" at bounding box center [655, 222] width 18 height 18
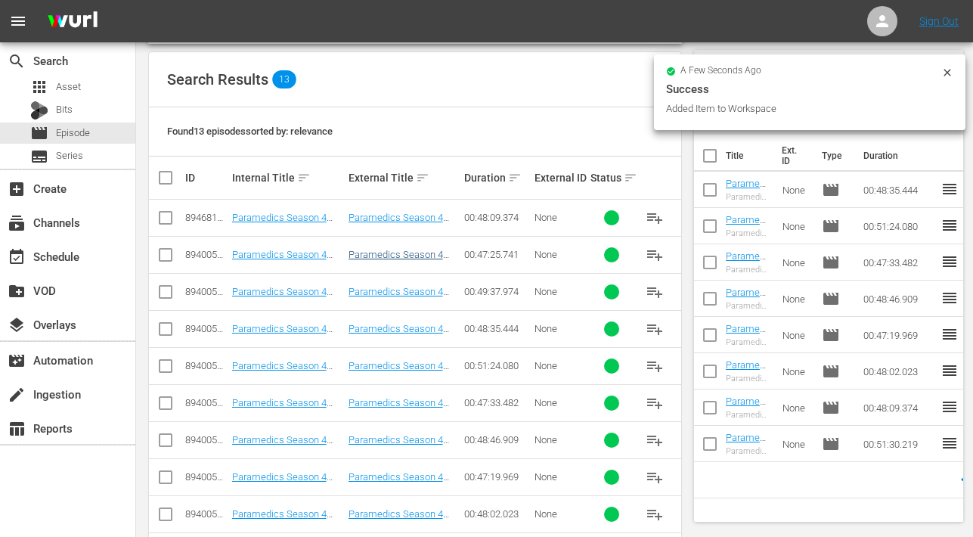
scroll to position [225, 0]
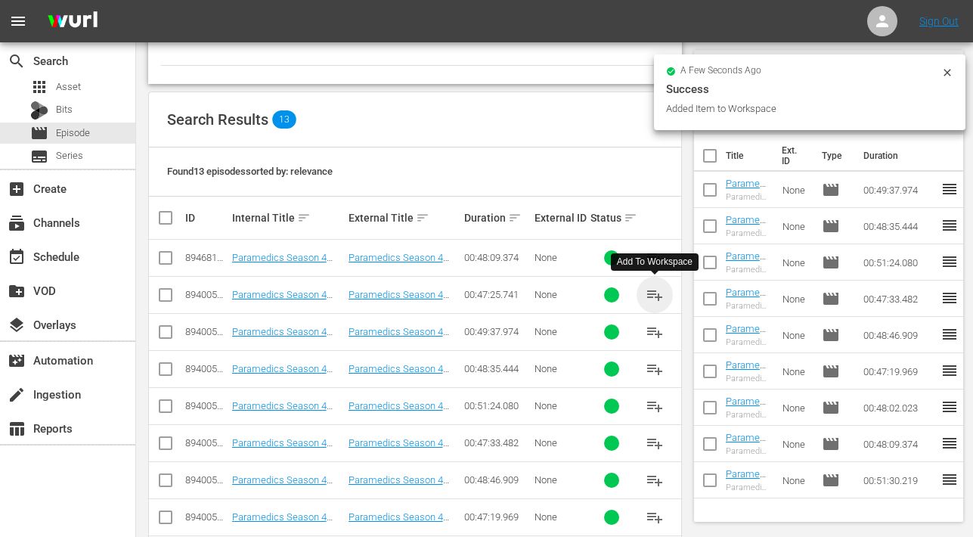
click at [663, 294] on span "playlist_add" at bounding box center [655, 295] width 18 height 18
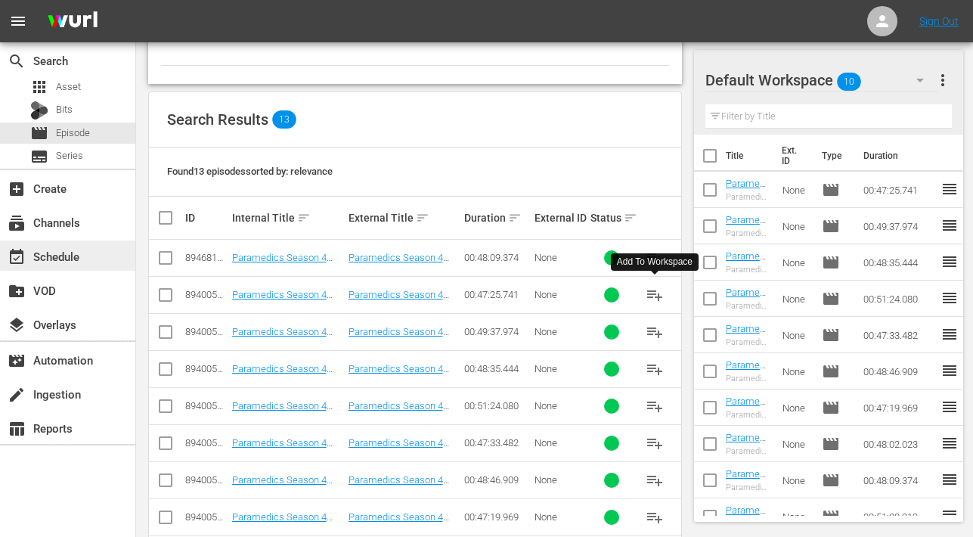
click at [42, 256] on div "event_available Schedule" at bounding box center [42, 254] width 85 height 14
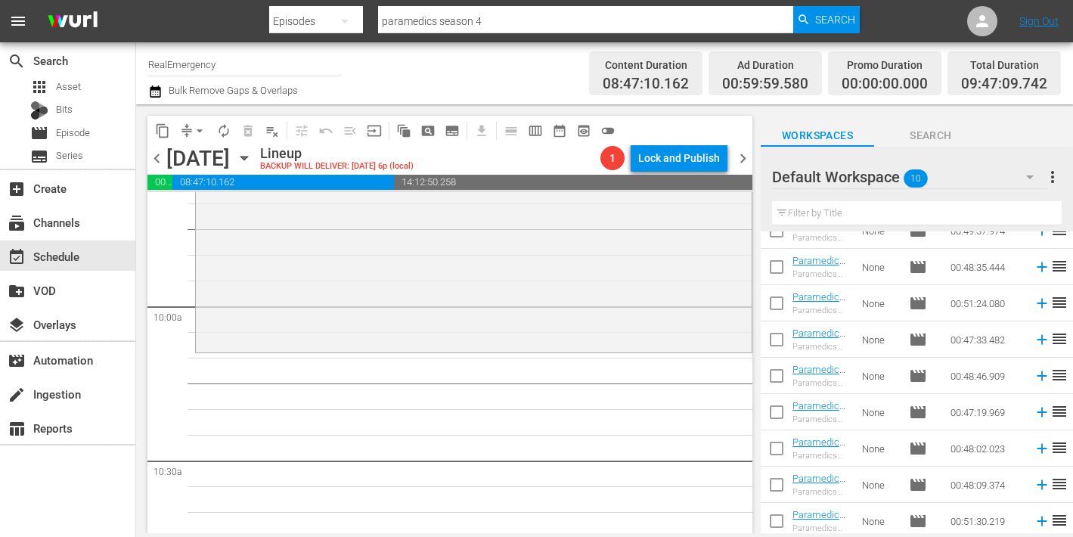
scroll to position [96, 0]
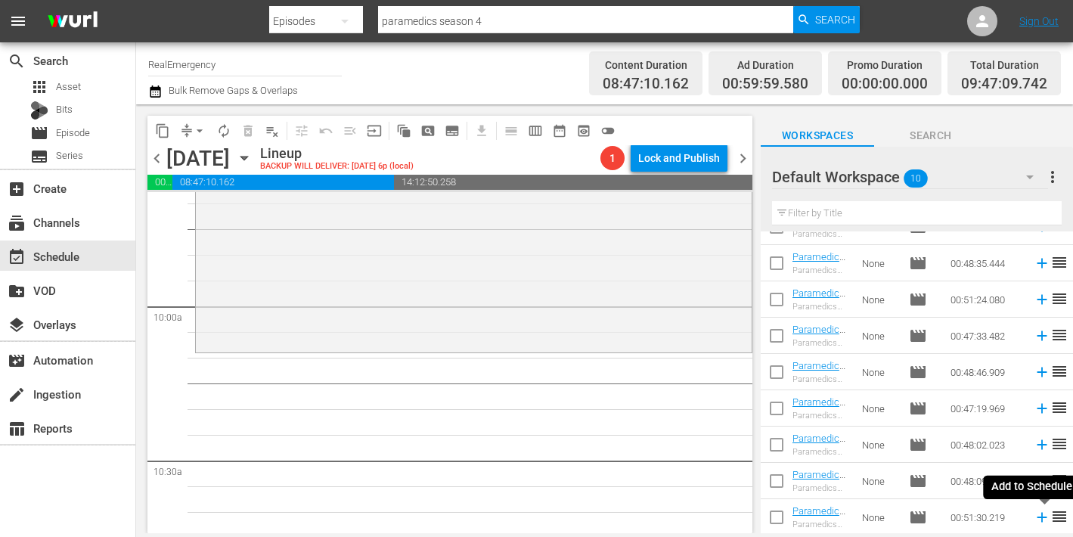
click at [973, 520] on icon at bounding box center [1042, 517] width 17 height 17
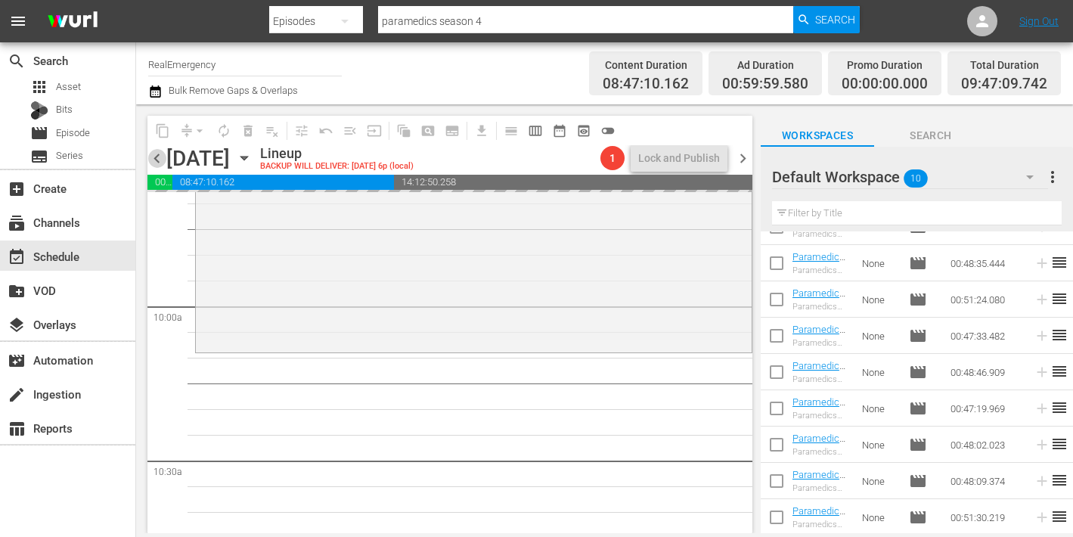
click at [156, 160] on span "chevron_left" at bounding box center [156, 158] width 19 height 19
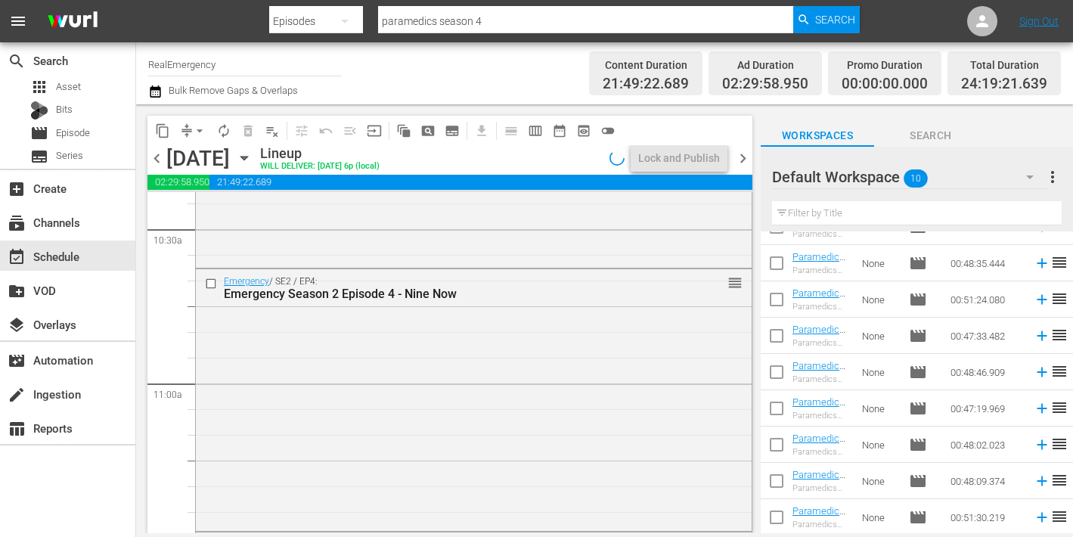
scroll to position [2997, 0]
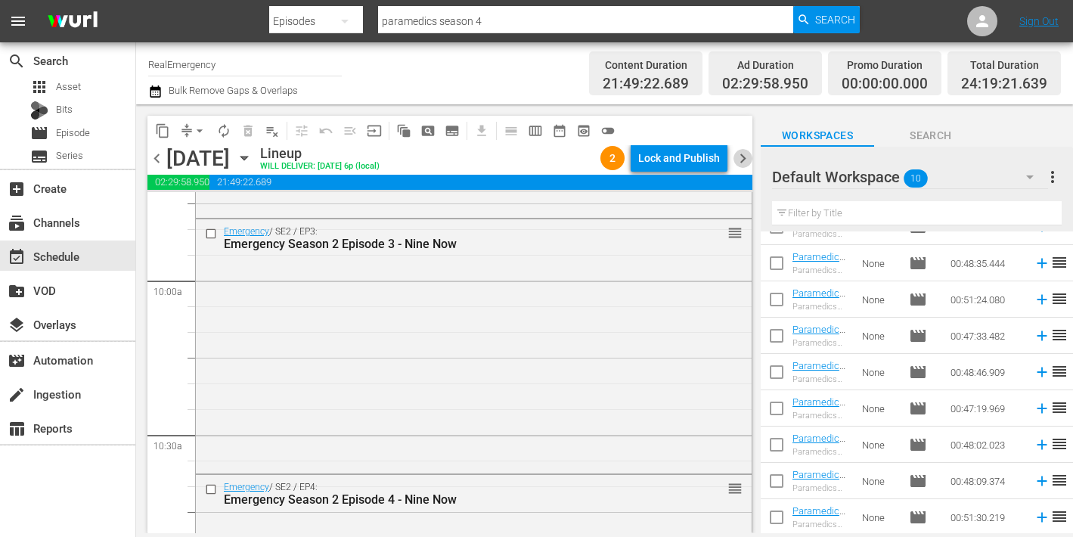
click at [744, 160] on span "chevron_right" at bounding box center [743, 158] width 19 height 19
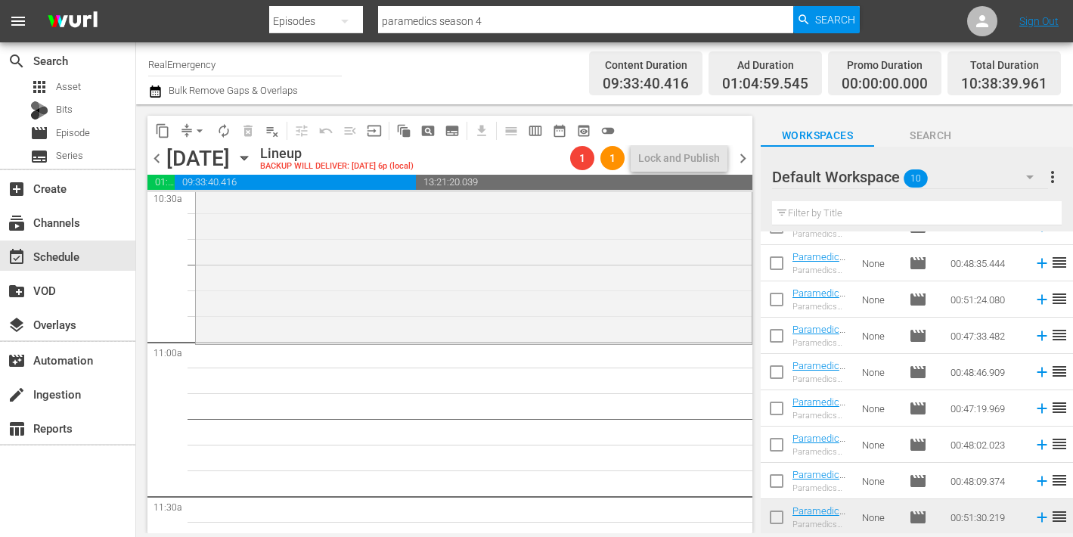
scroll to position [3245, 0]
click at [973, 482] on icon at bounding box center [1042, 481] width 17 height 17
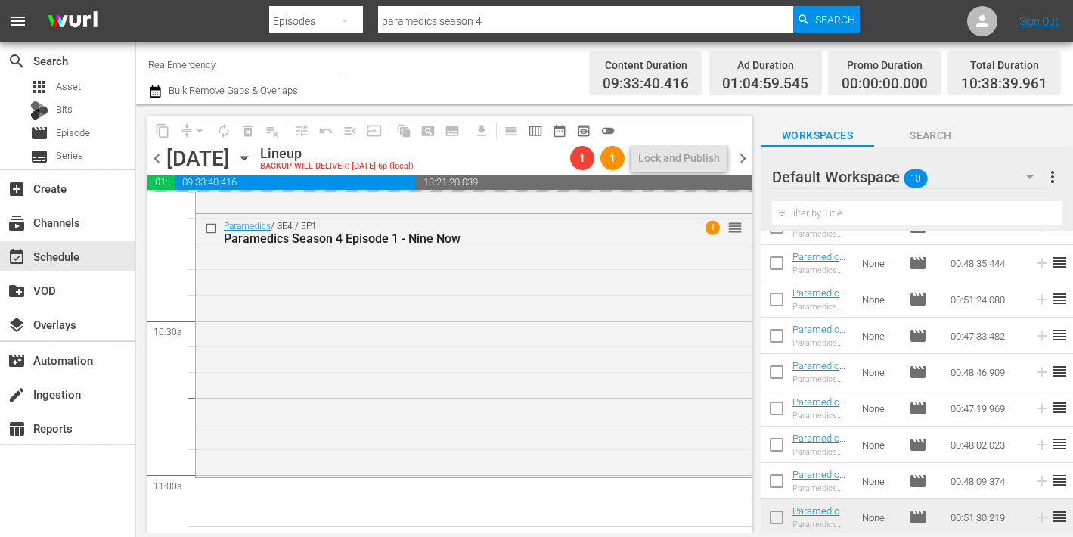
scroll to position [3127, 0]
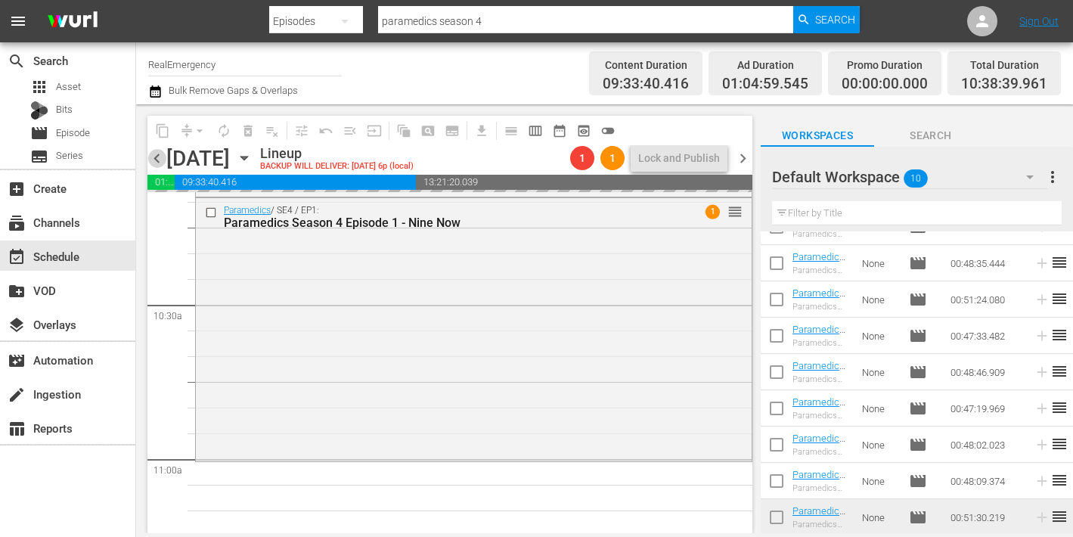
click at [158, 158] on span "chevron_left" at bounding box center [156, 158] width 19 height 19
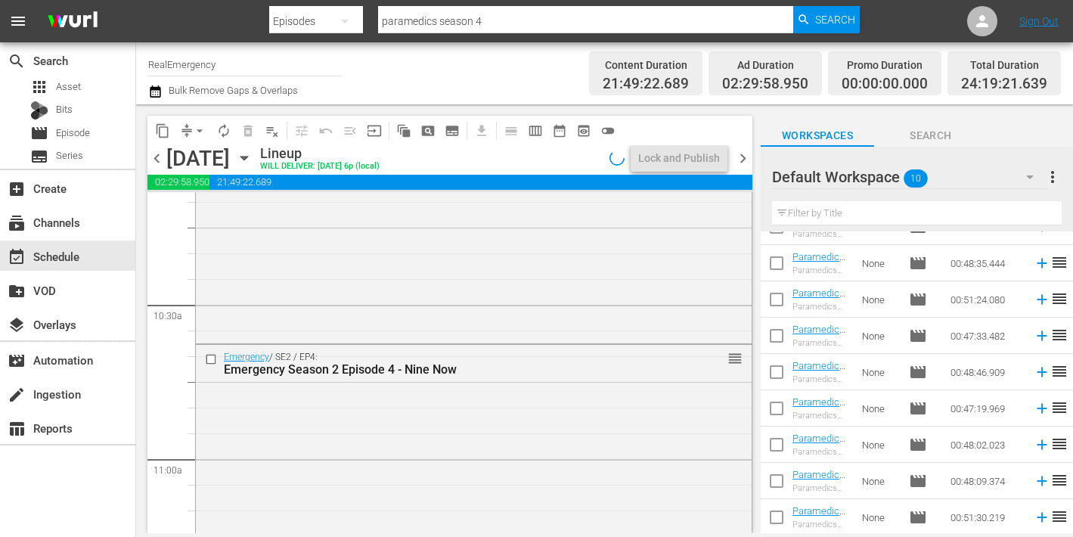
scroll to position [2921, 0]
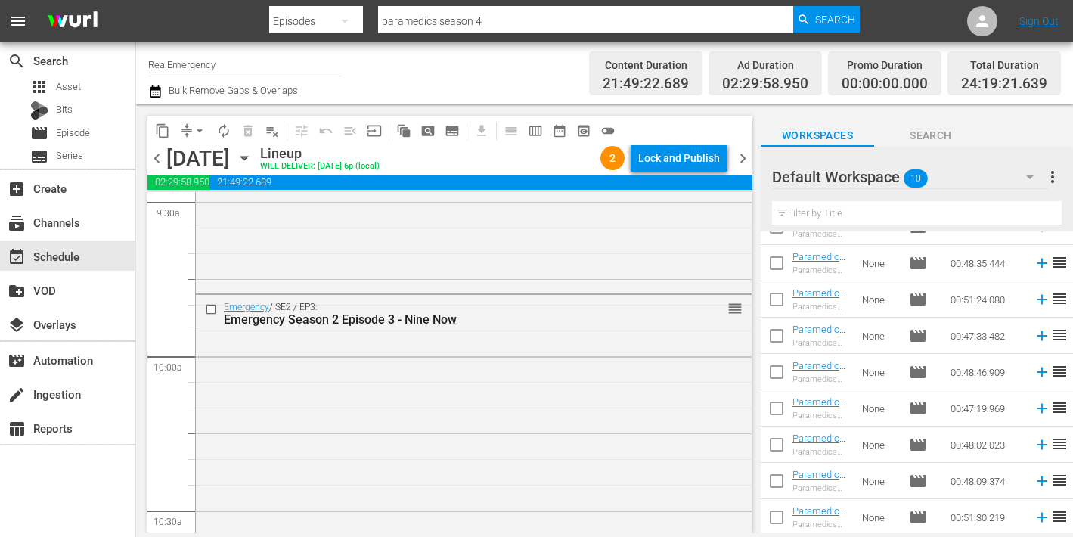
drag, startPoint x: 746, startPoint y: 158, endPoint x: 731, endPoint y: 169, distance: 18.9
click at [746, 158] on span "chevron_right" at bounding box center [743, 158] width 19 height 19
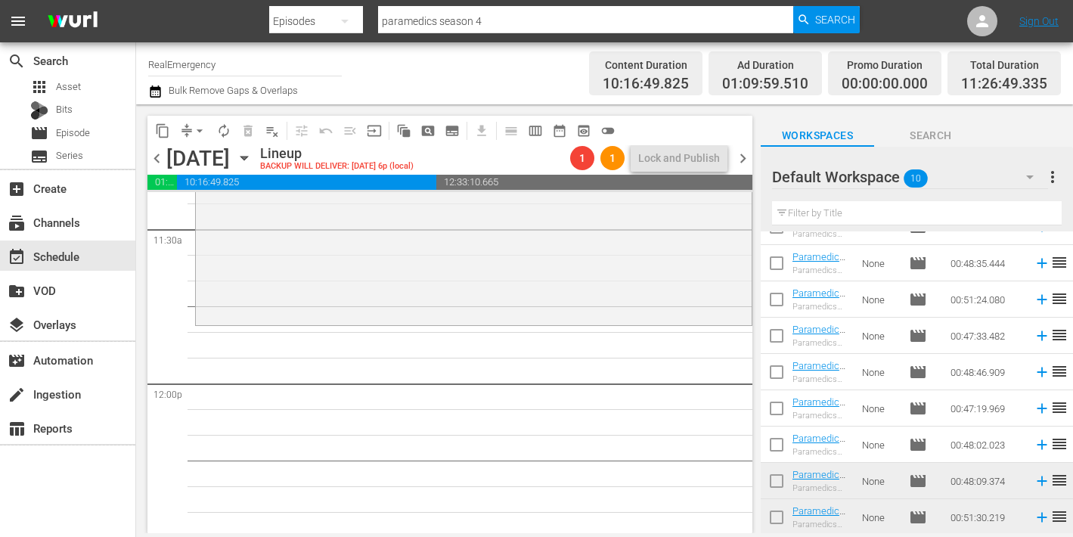
scroll to position [3514, 0]
click at [160, 157] on span "chevron_left" at bounding box center [156, 158] width 19 height 19
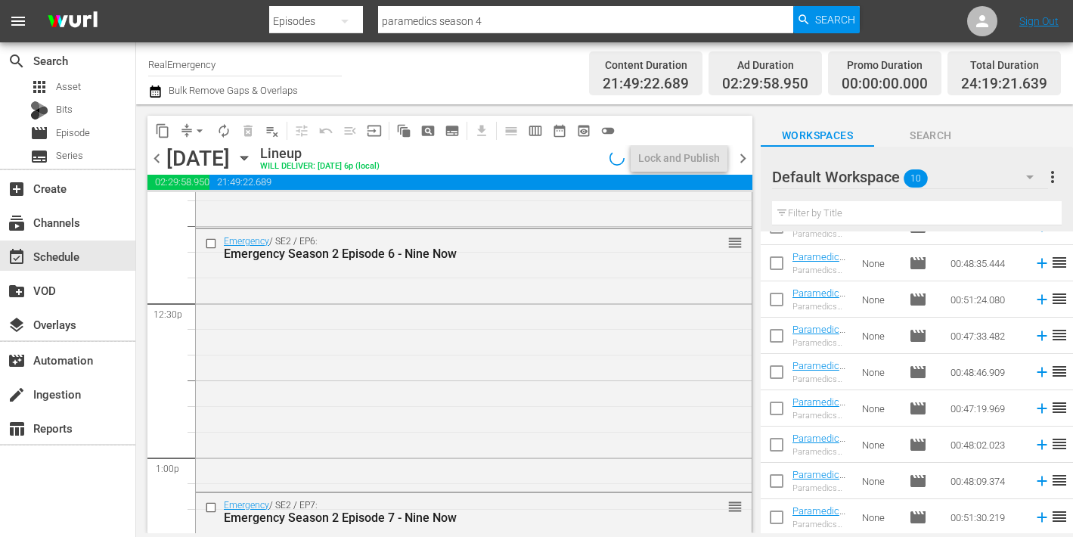
scroll to position [3489, 0]
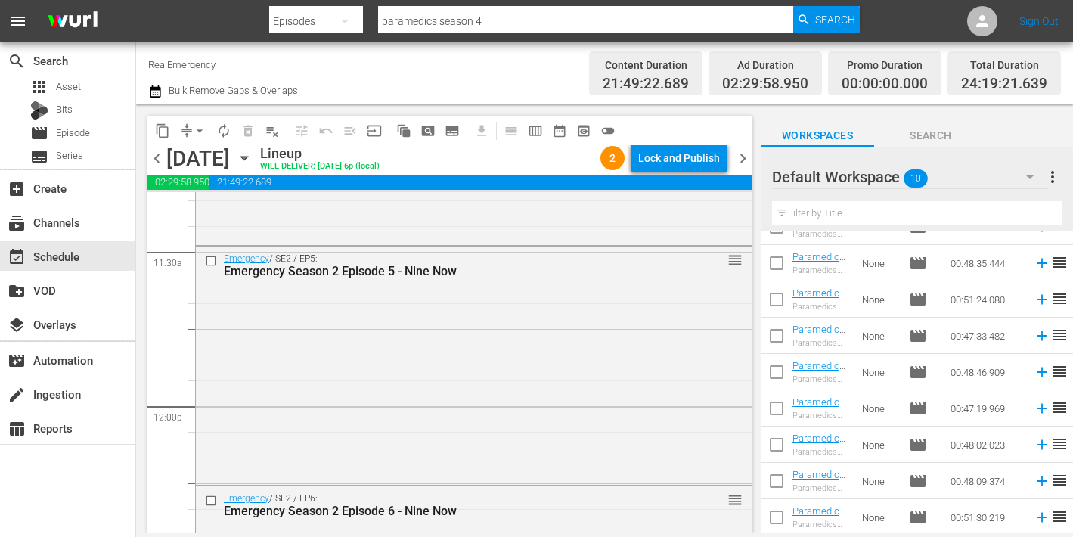
click at [743, 160] on span "chevron_right" at bounding box center [743, 158] width 19 height 19
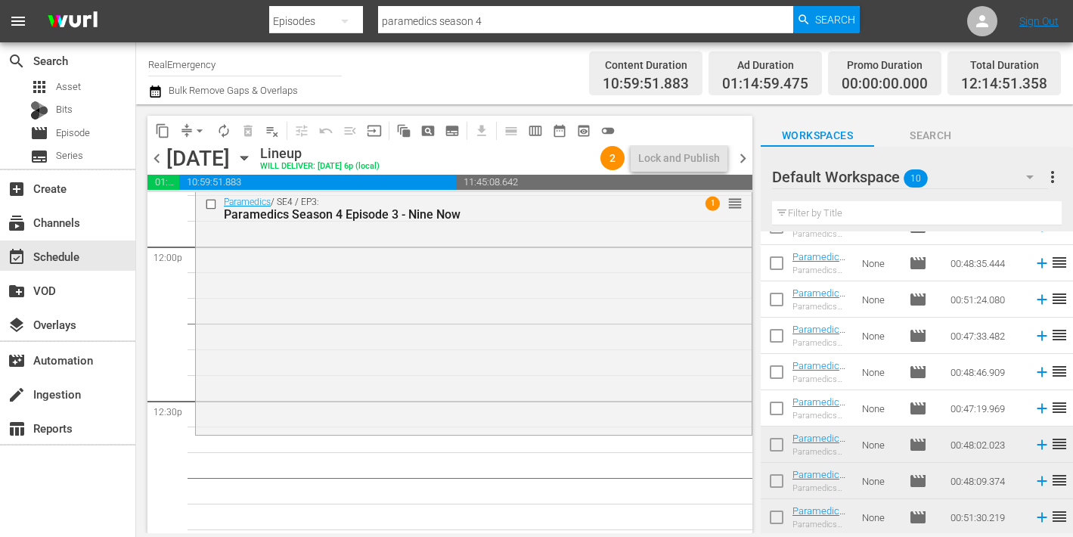
scroll to position [3660, 0]
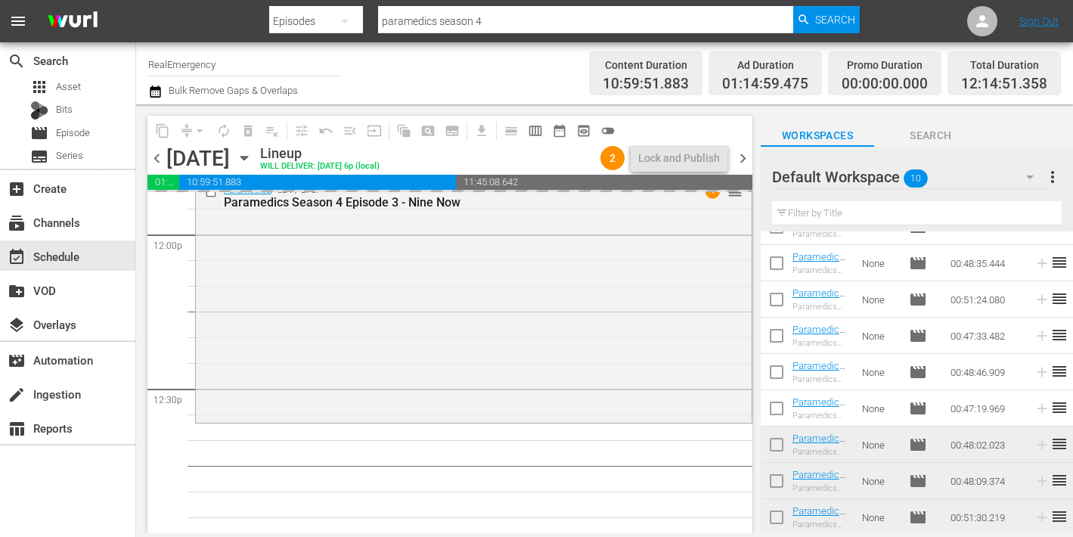
click at [157, 158] on span "chevron_left" at bounding box center [156, 158] width 19 height 19
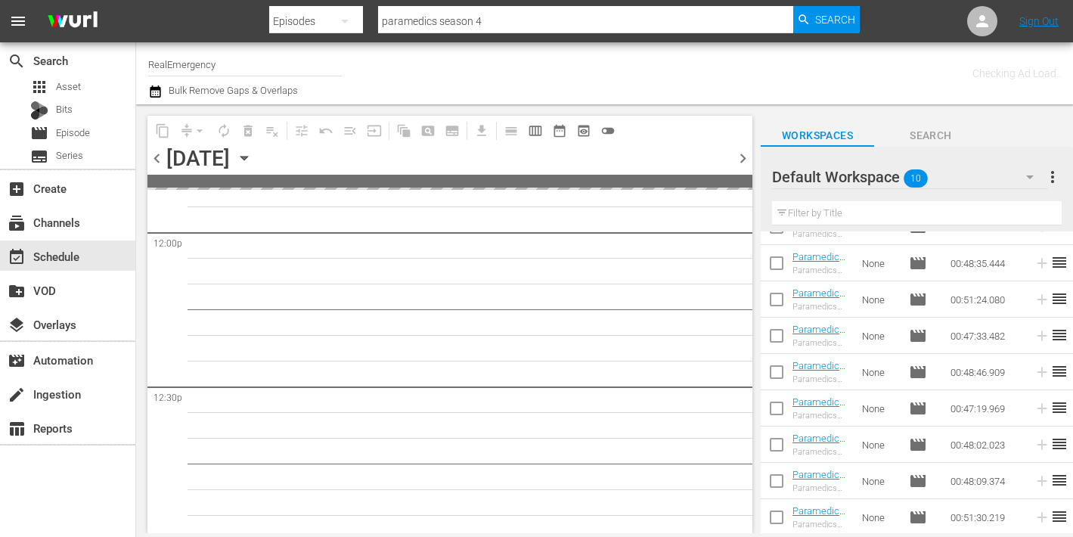
scroll to position [3917, 0]
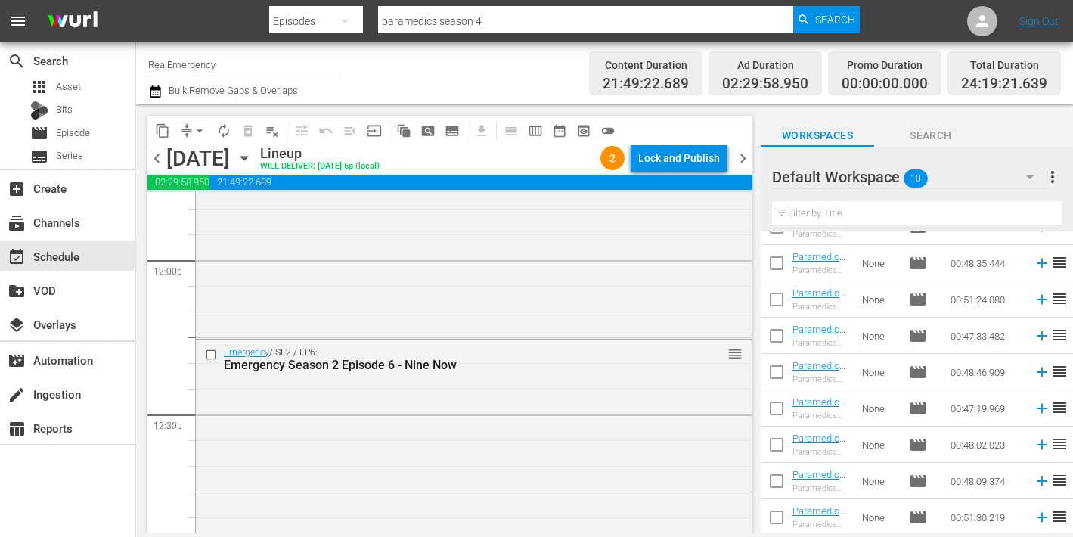
click at [743, 159] on span "chevron_right" at bounding box center [743, 158] width 19 height 19
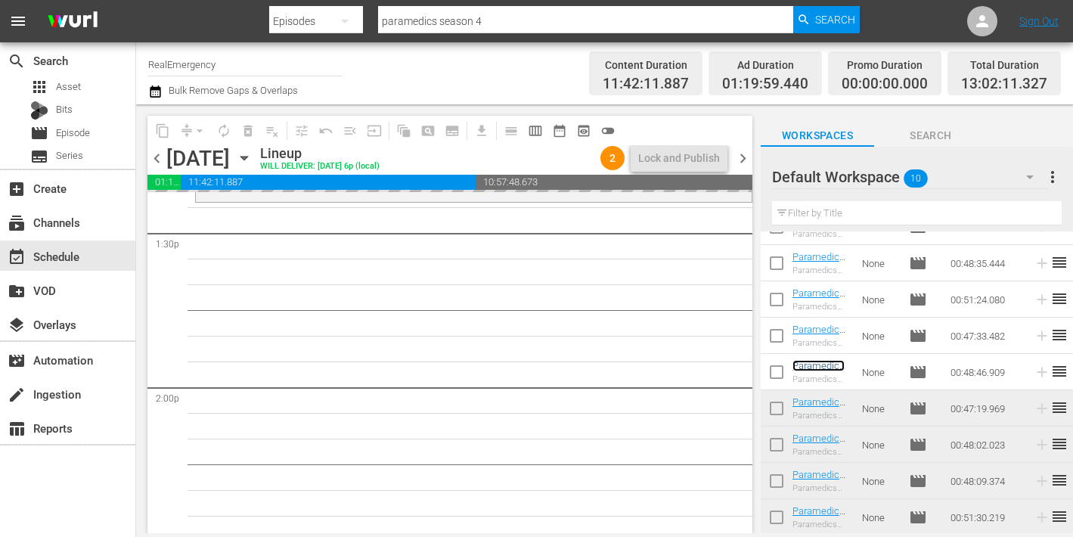
scroll to position [4128, 0]
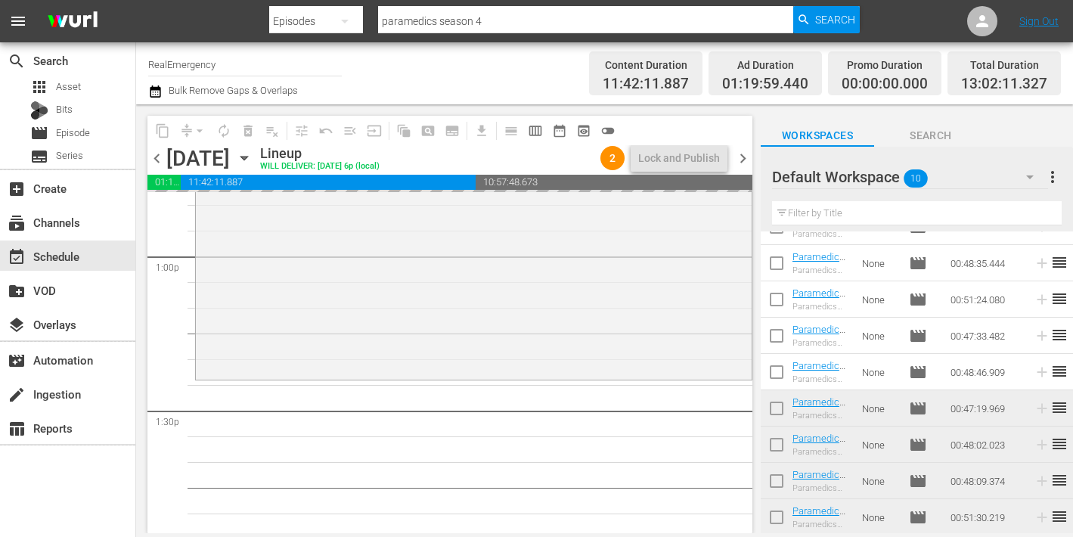
drag, startPoint x: 156, startPoint y: 160, endPoint x: 168, endPoint y: 166, distance: 13.9
click at [156, 160] on span "chevron_left" at bounding box center [156, 158] width 19 height 19
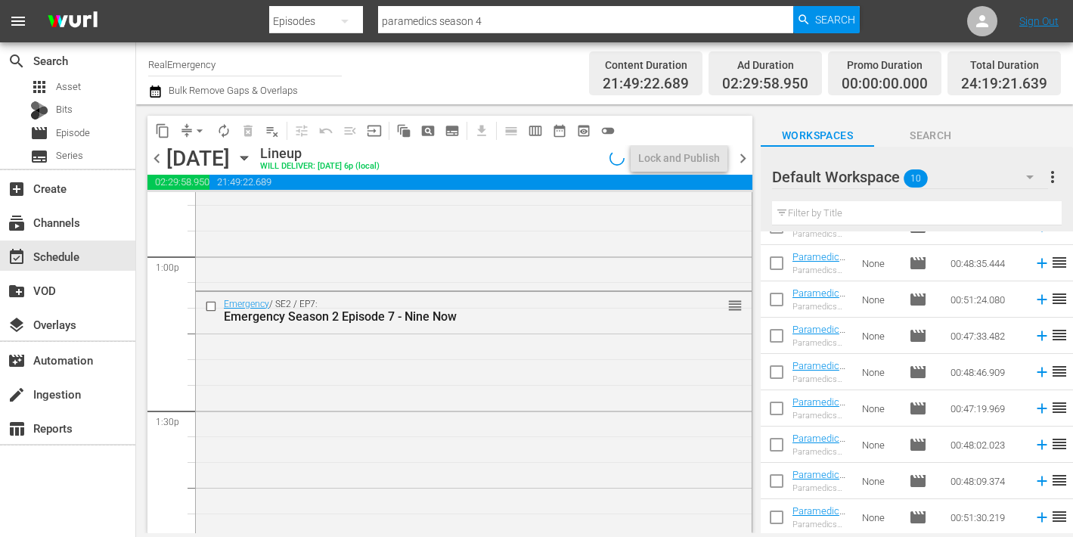
click at [740, 155] on span "chevron_right" at bounding box center [743, 158] width 19 height 19
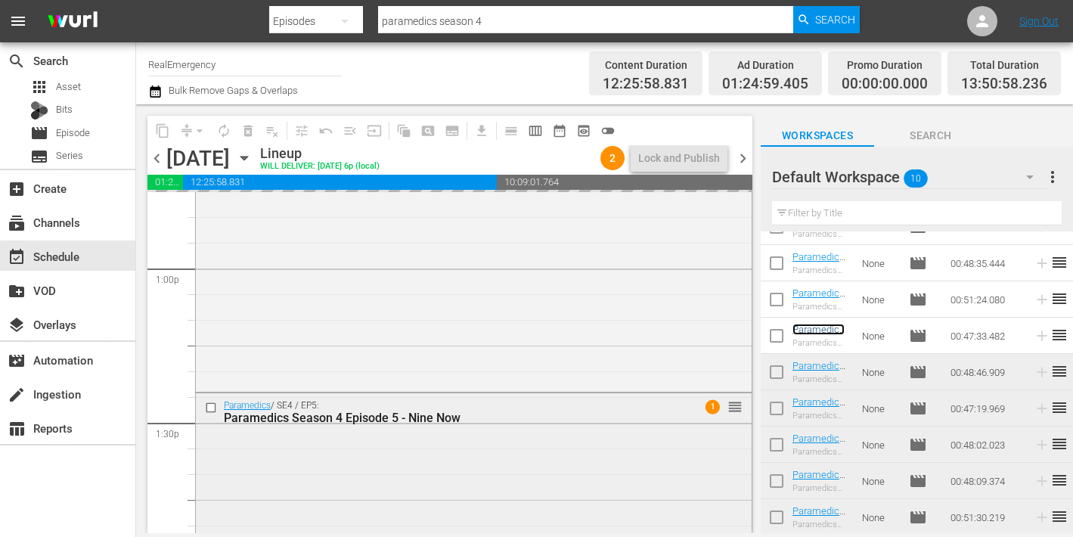
scroll to position [3933, 0]
click at [156, 160] on span "chevron_left" at bounding box center [156, 158] width 19 height 19
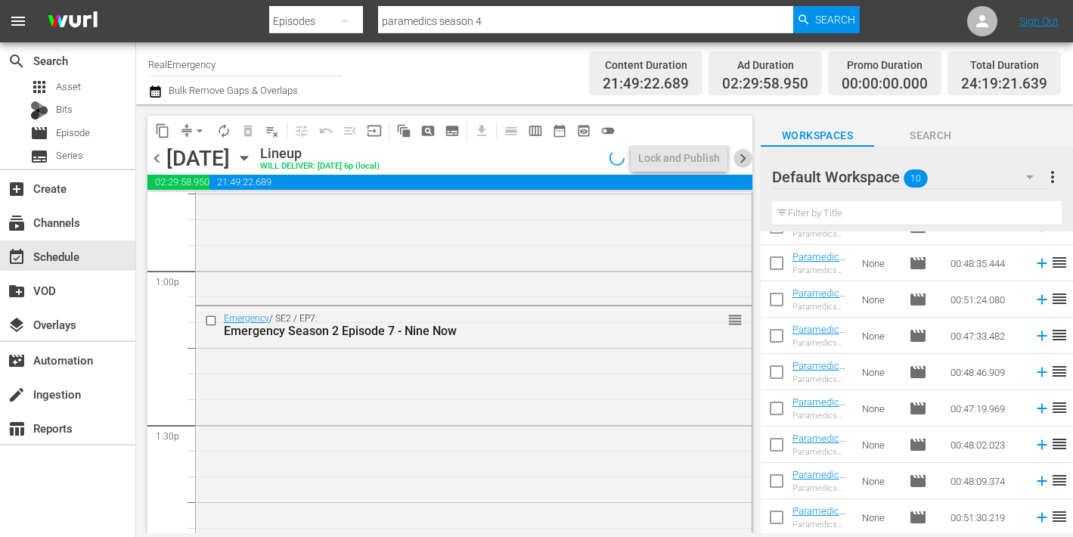
drag, startPoint x: 746, startPoint y: 160, endPoint x: 734, endPoint y: 171, distance: 16.6
click at [746, 160] on span "chevron_right" at bounding box center [743, 158] width 19 height 19
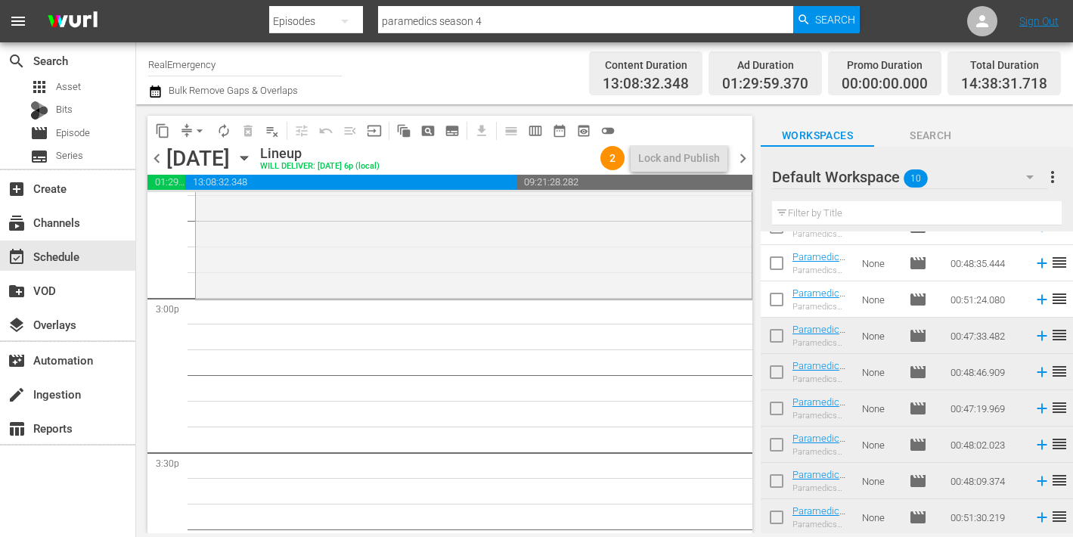
scroll to position [4524, 0]
click at [152, 157] on span "chevron_left" at bounding box center [156, 158] width 19 height 19
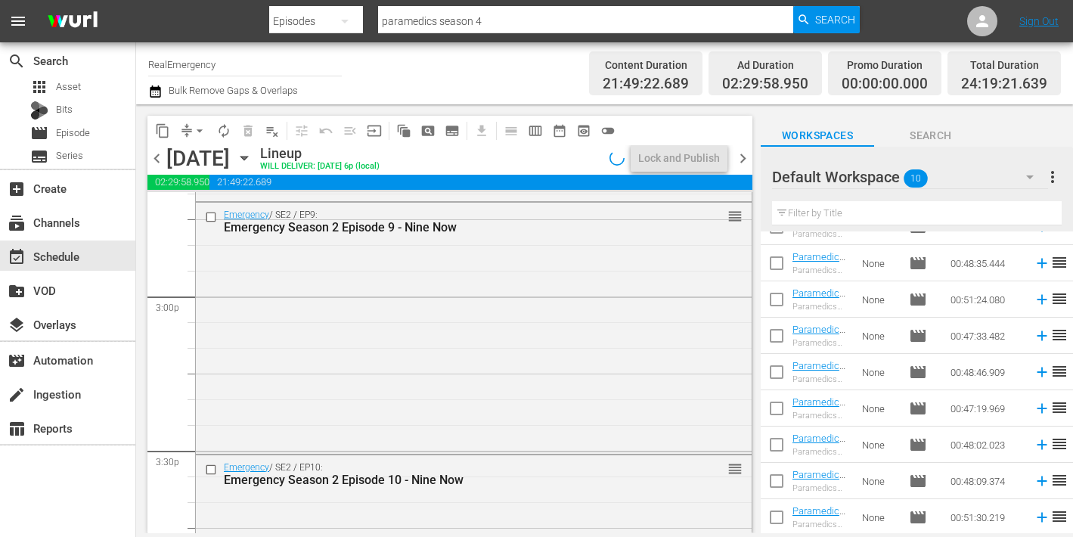
click at [742, 159] on span "chevron_right" at bounding box center [743, 158] width 19 height 19
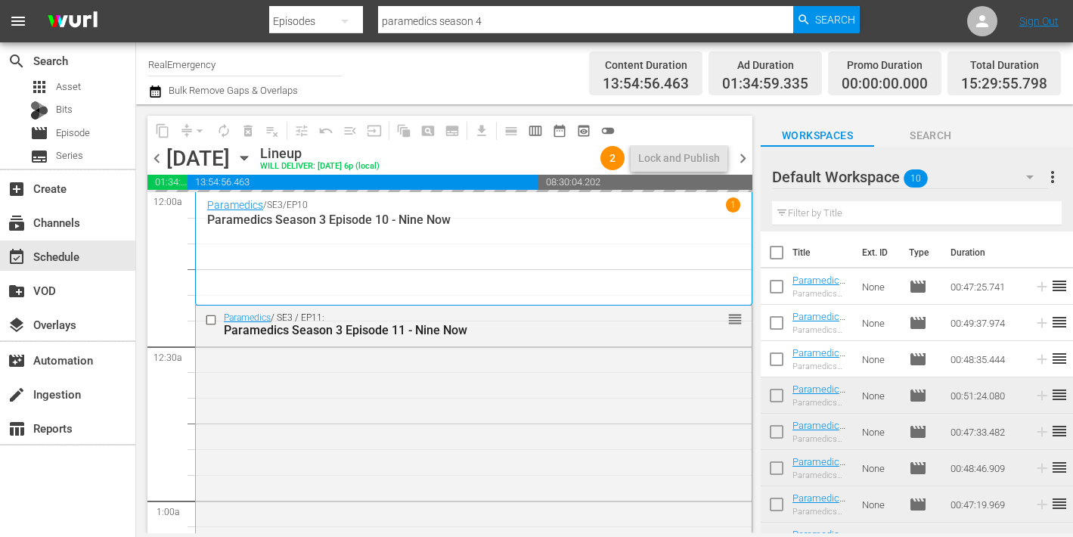
scroll to position [4804, 0]
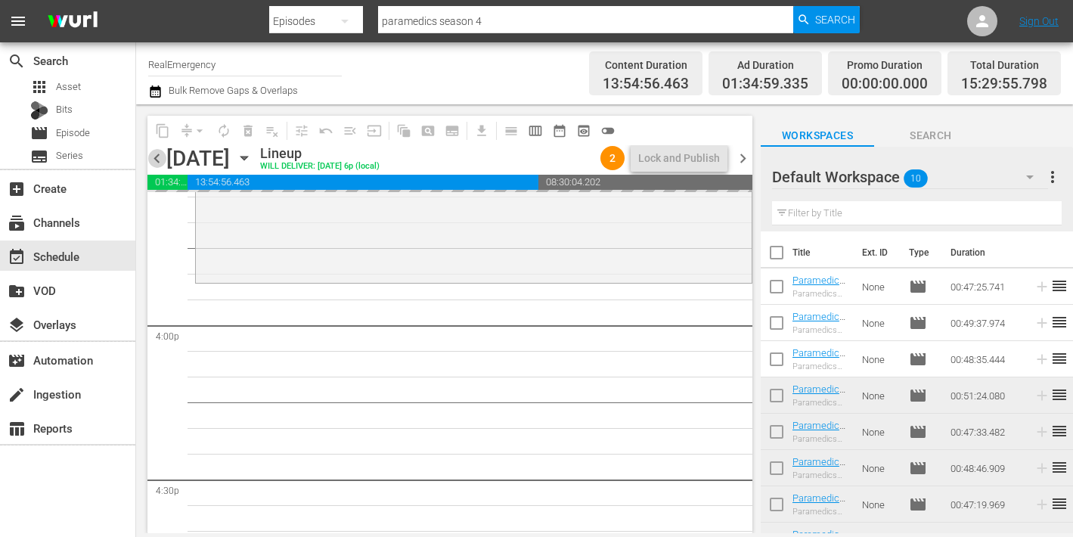
click at [157, 159] on span "chevron_left" at bounding box center [156, 158] width 19 height 19
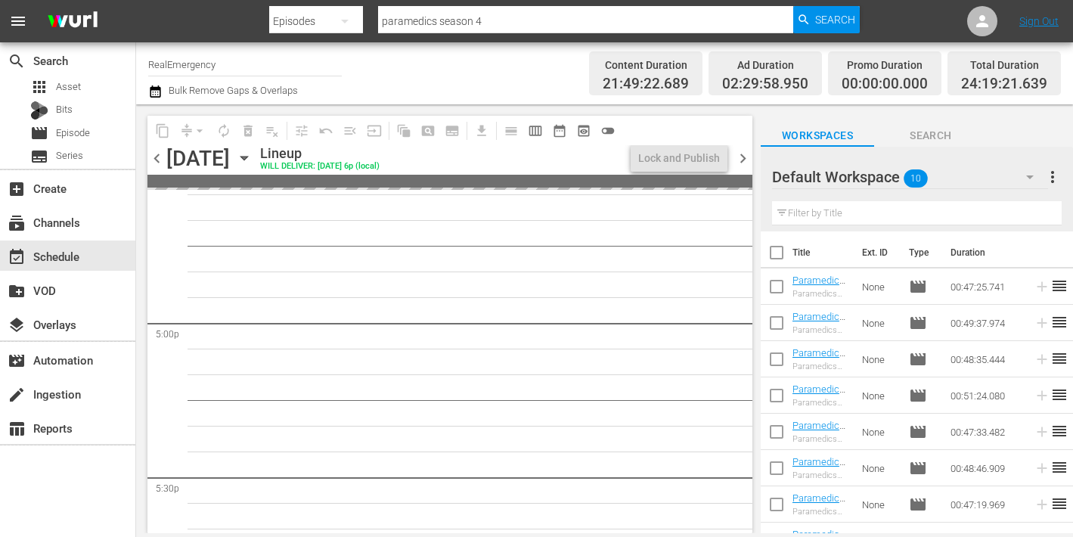
drag, startPoint x: 743, startPoint y: 156, endPoint x: 734, endPoint y: 162, distance: 11.5
click at [743, 156] on span "chevron_right" at bounding box center [743, 158] width 19 height 19
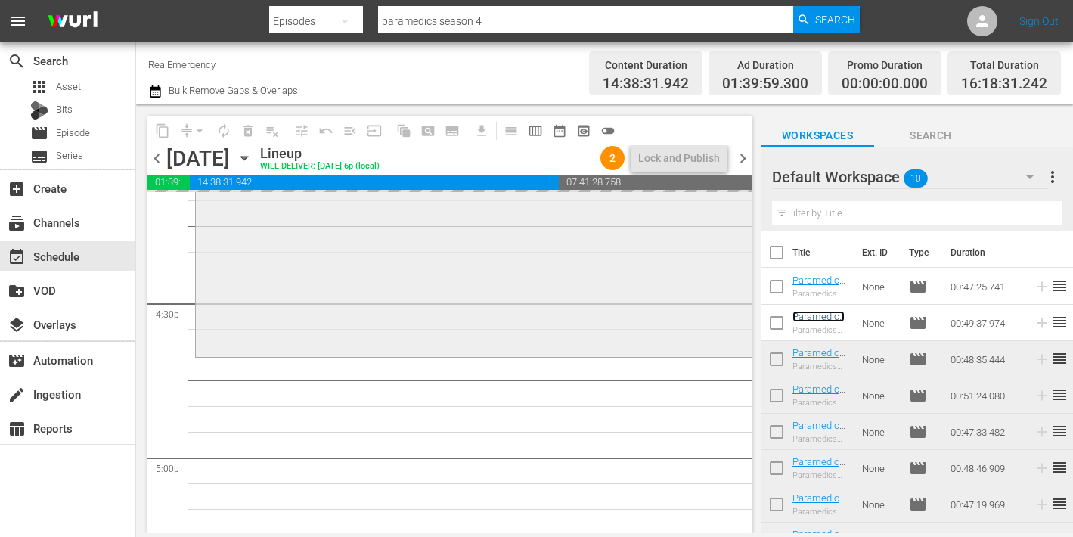
scroll to position [4981, 0]
click at [153, 159] on span "chevron_left" at bounding box center [156, 158] width 19 height 19
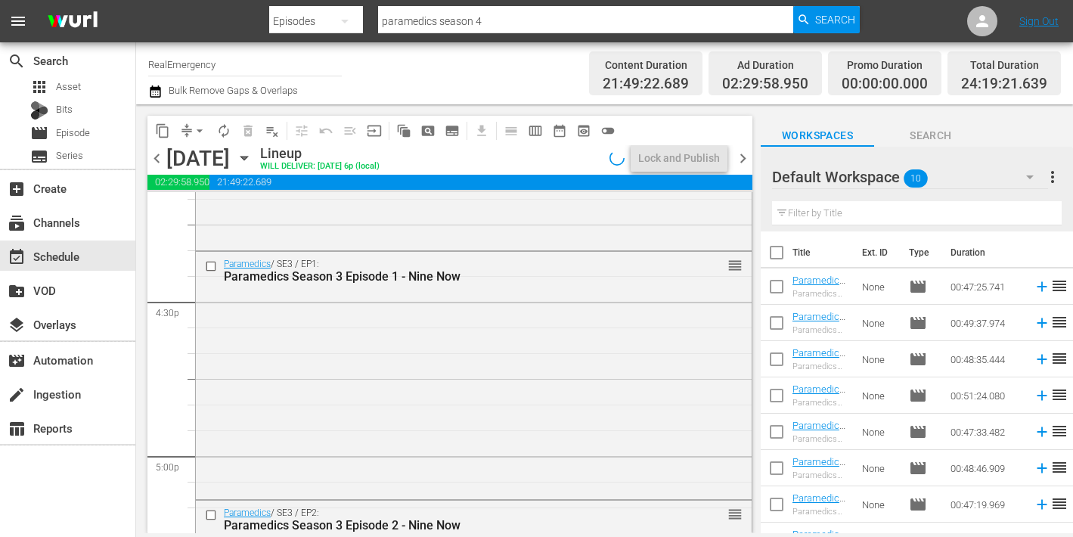
click at [746, 156] on span "chevron_right" at bounding box center [743, 158] width 19 height 19
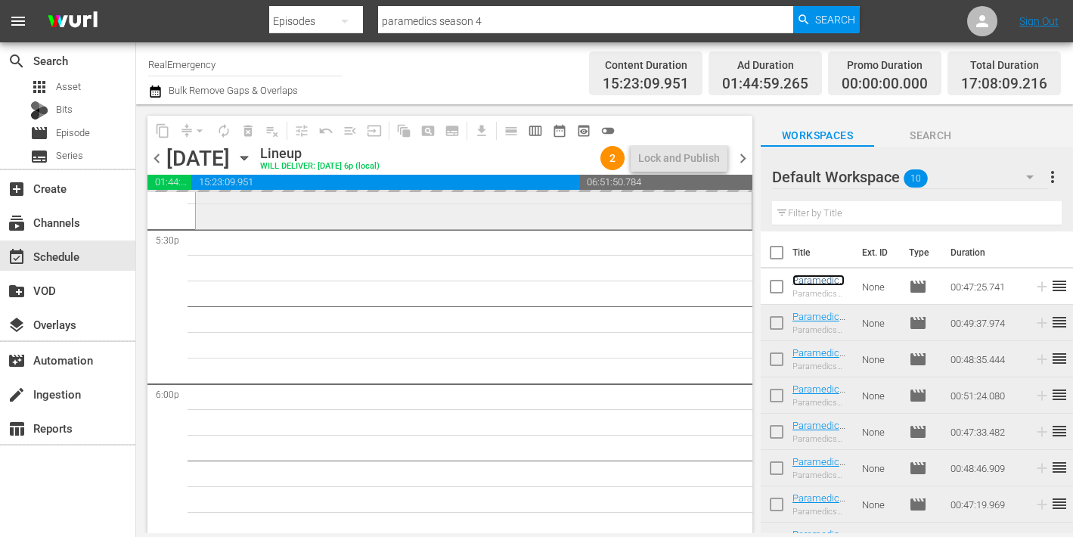
scroll to position [5368, 0]
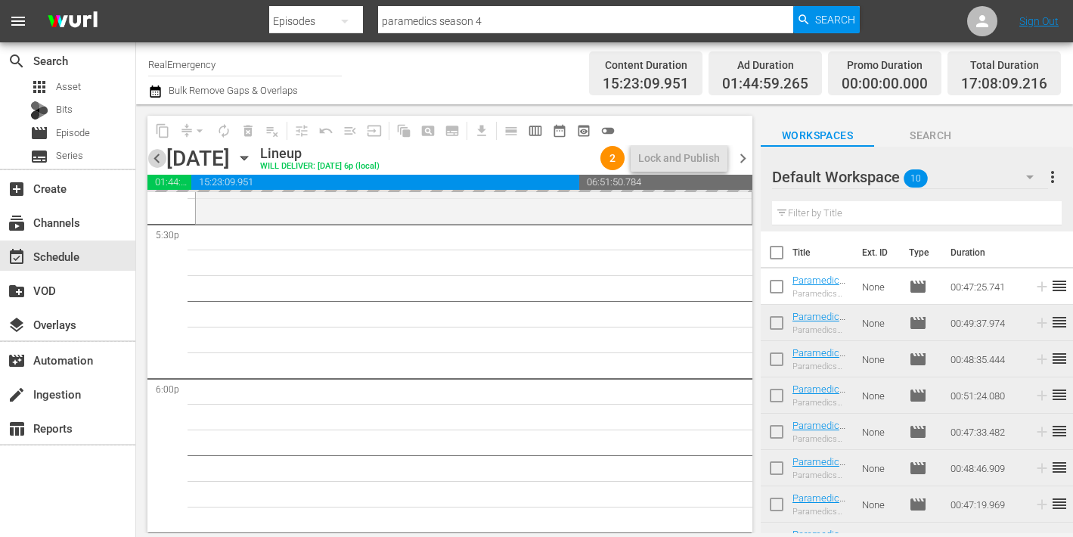
click at [155, 160] on span "chevron_left" at bounding box center [156, 158] width 19 height 19
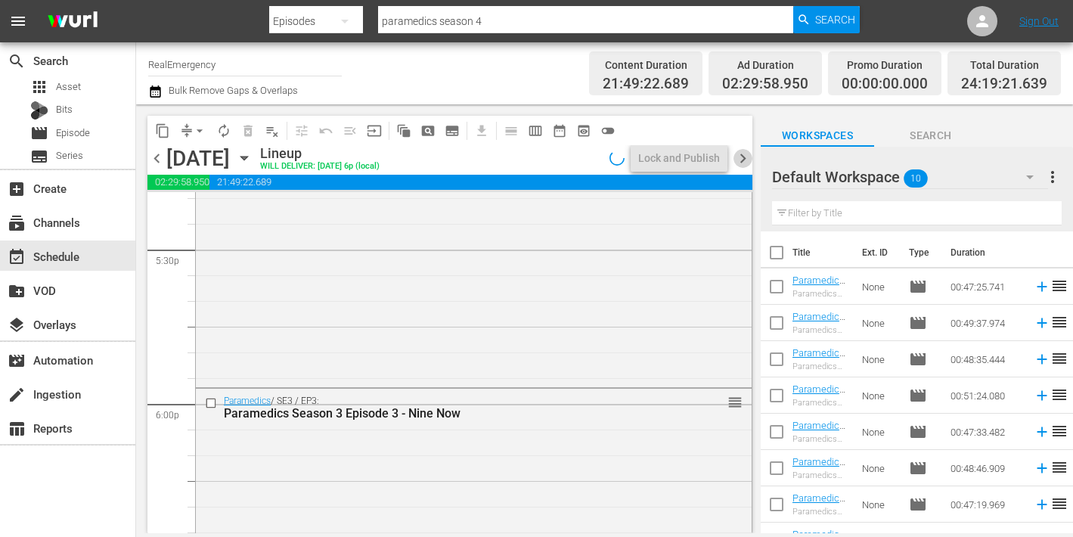
click at [743, 157] on span "chevron_right" at bounding box center [743, 158] width 19 height 19
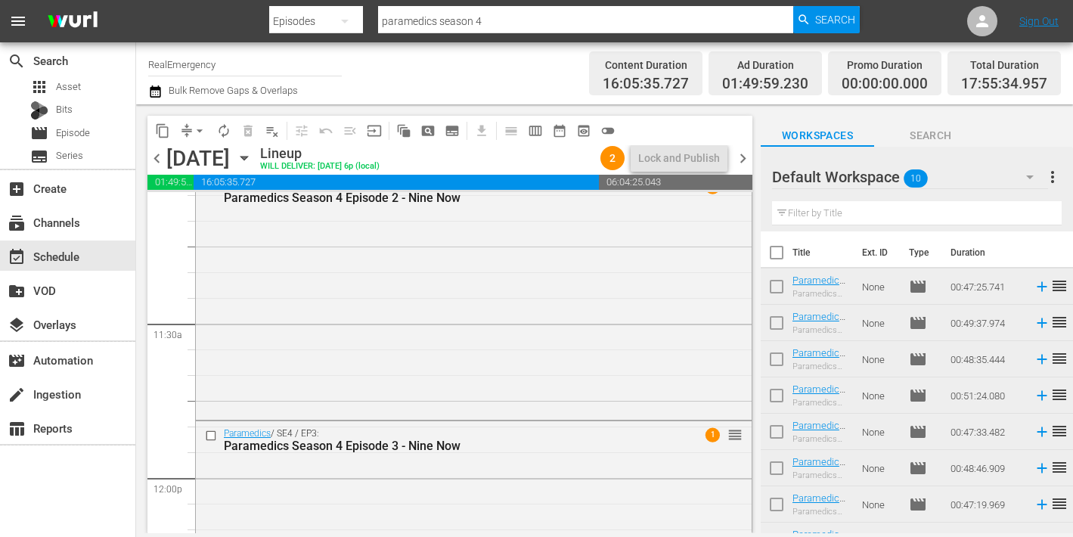
scroll to position [3455, 0]
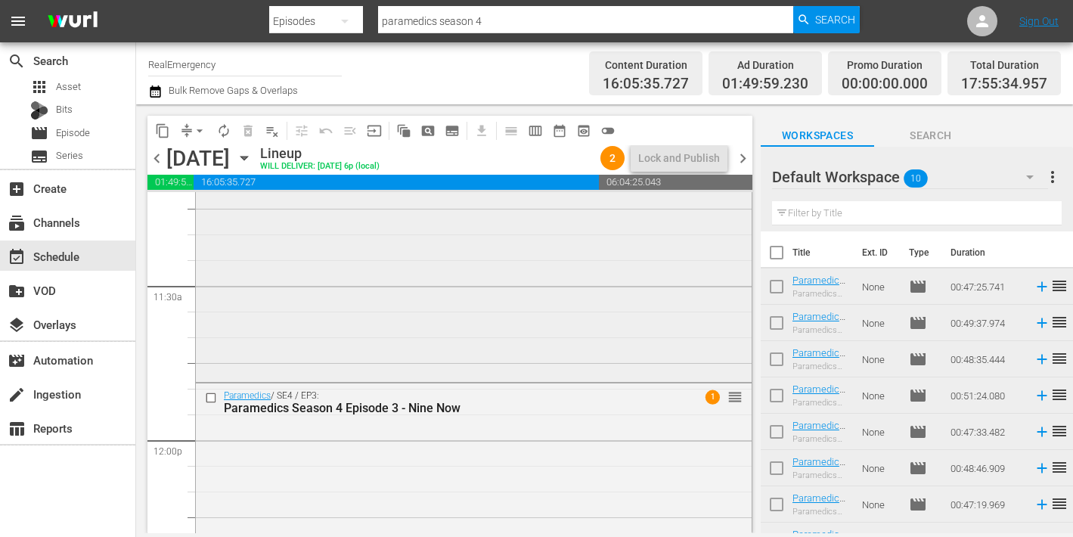
click at [442, 276] on div "Paramedics / SE4 / EP2: Paramedics Season 4 Episode 2 - Nine Now 1 reorder" at bounding box center [474, 256] width 556 height 243
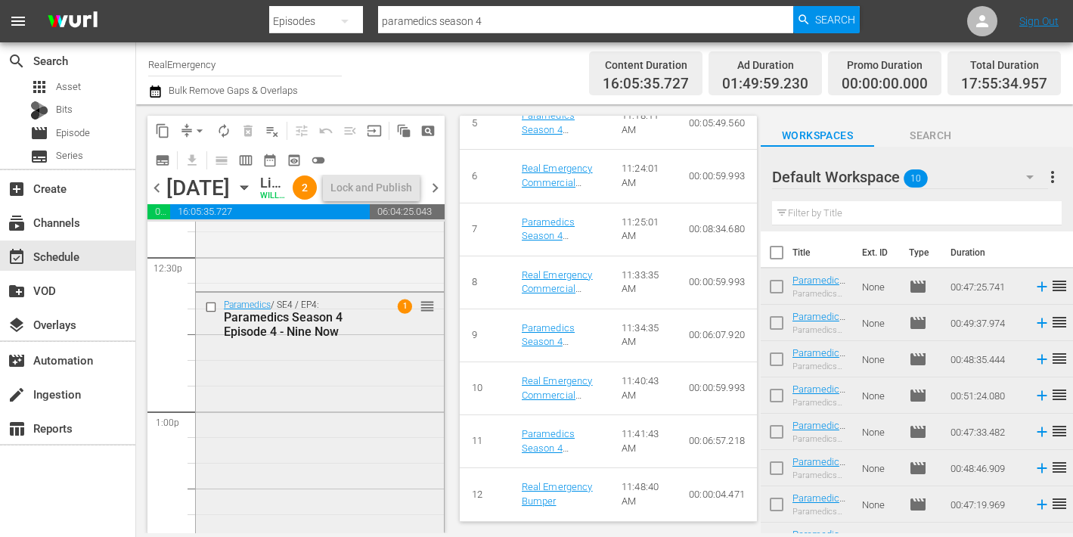
scroll to position [3822, 0]
click at [318, 427] on div "Paramedics / SE4 / EP4: Paramedics Season 4 Episode 4 - Nine Now 1 reorder" at bounding box center [320, 411] width 248 height 239
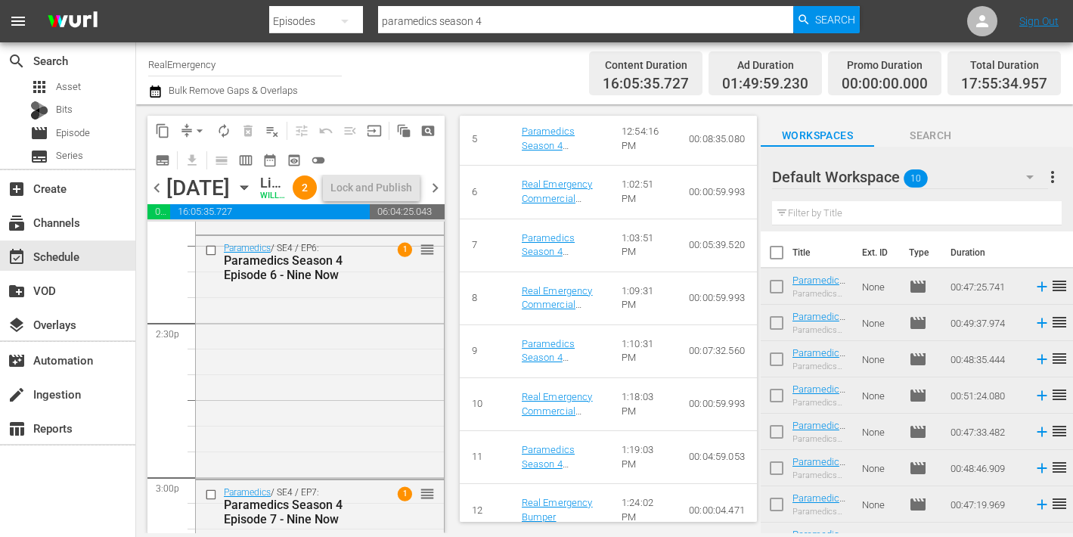
scroll to position [4374, 0]
click at [293, 417] on div "Paramedics / SE4 / EP6: Paramedics Season 4 Episode 6 - Nine Now 1 reorder" at bounding box center [320, 354] width 248 height 240
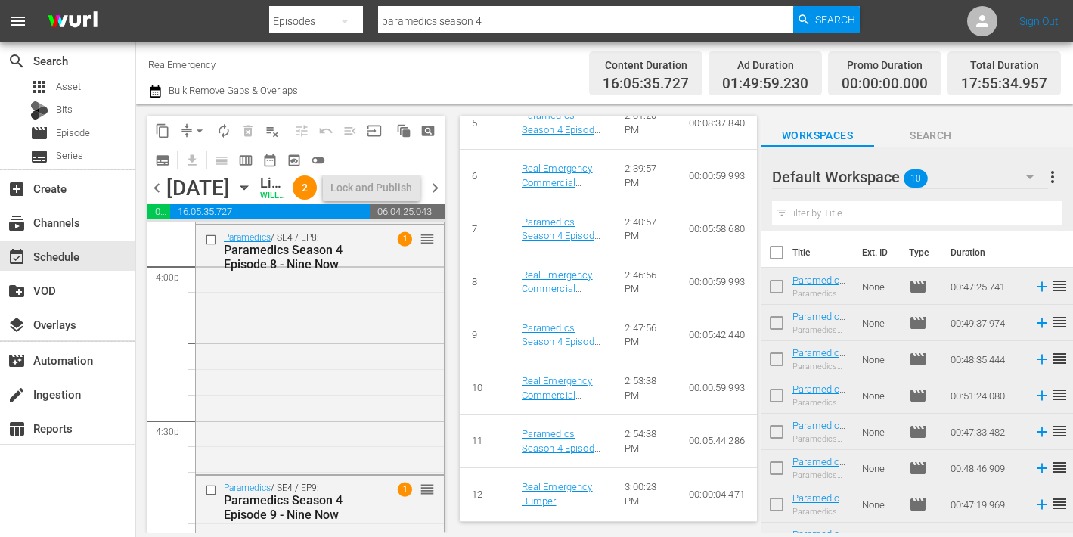
scroll to position [4913, 0]
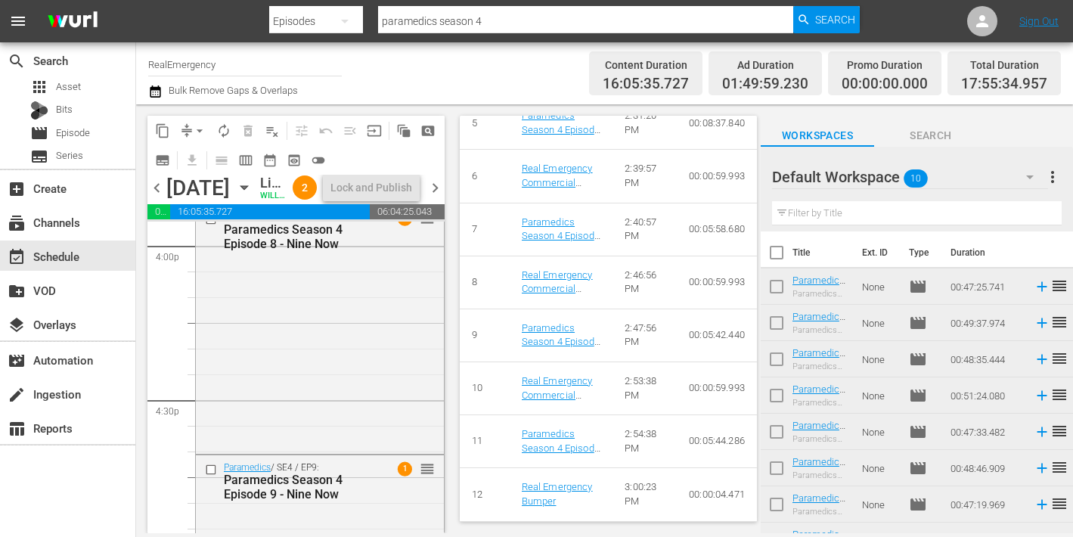
click at [306, 397] on div "Paramedics / SE4 / EP8: Paramedics Season 4 Episode 8 - Nine Now 1 reorder" at bounding box center [320, 327] width 248 height 245
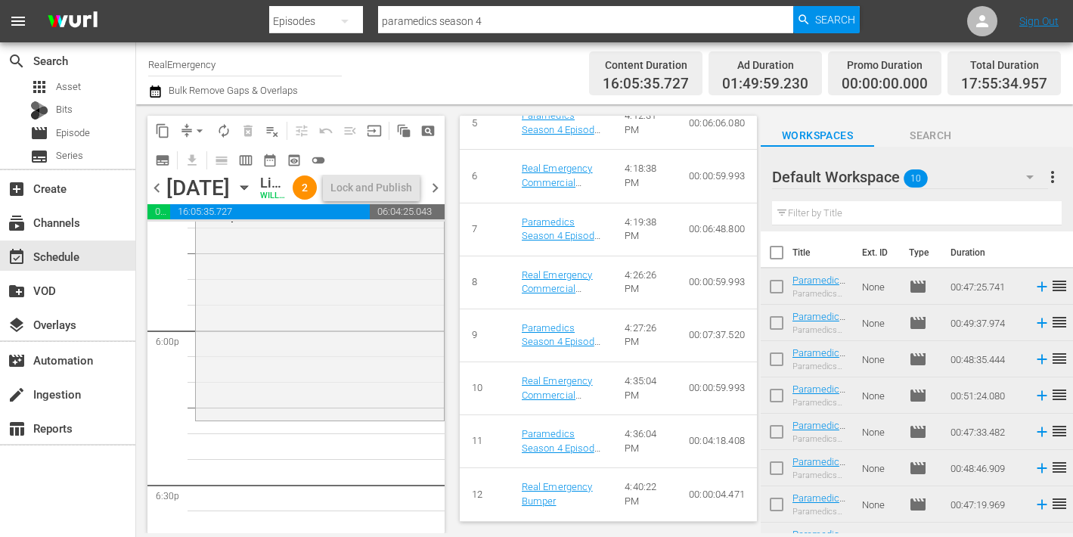
scroll to position [5461, 0]
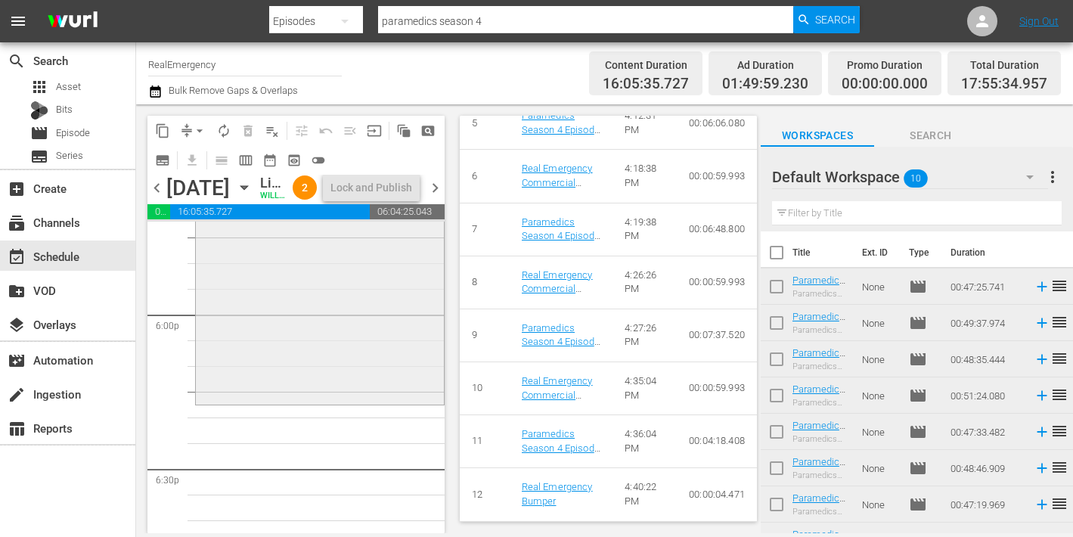
click at [340, 397] on div "Paramedics / SE4 / EP10: Paramedics Season 4 Episode 10 - Nine Now 1 reorder" at bounding box center [320, 281] width 248 height 240
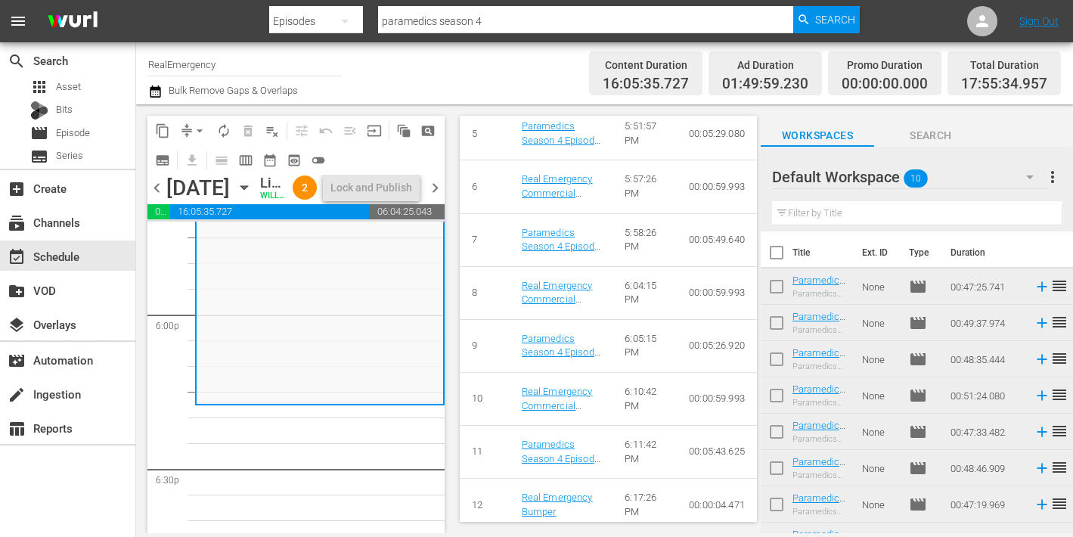
scroll to position [950, 0]
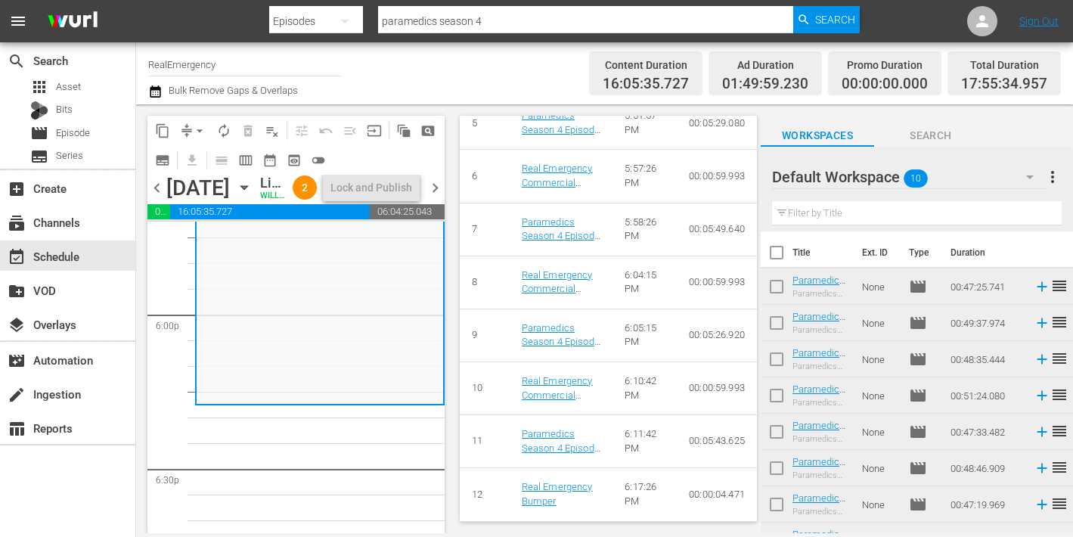
click at [160, 197] on span "chevron_left" at bounding box center [156, 187] width 19 height 19
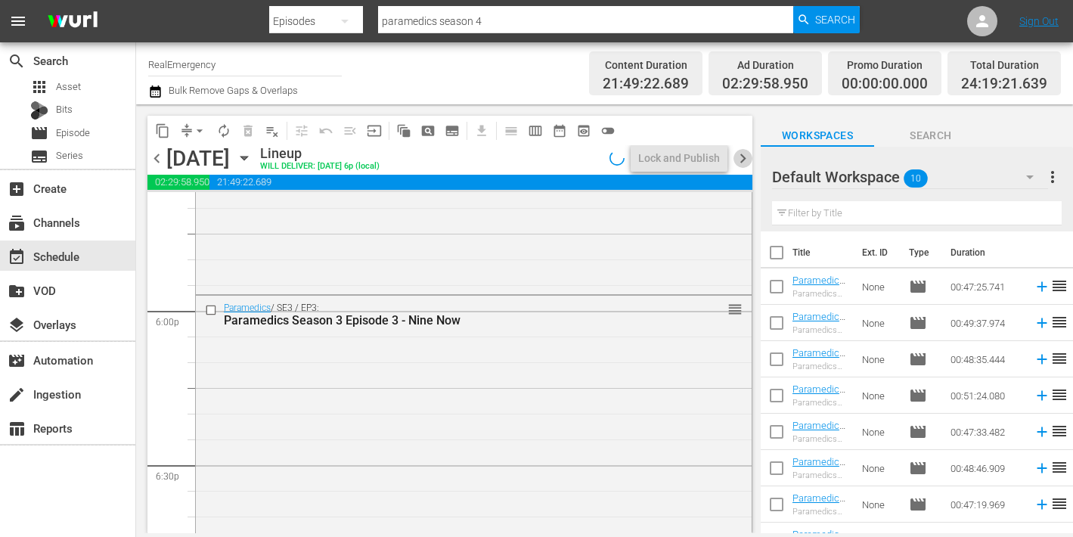
click at [745, 161] on span "chevron_right" at bounding box center [743, 158] width 19 height 19
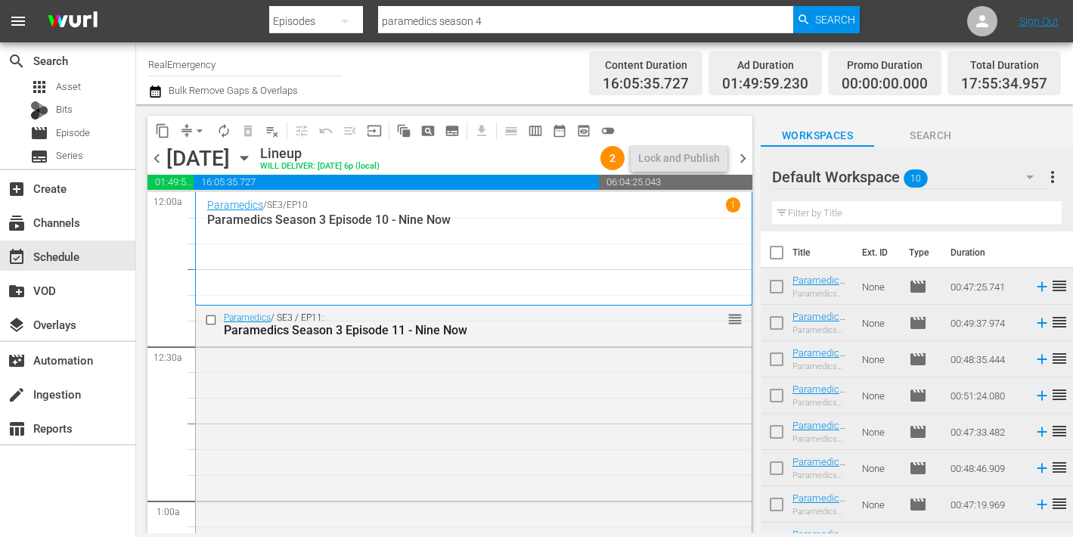
click at [1052, 174] on span "more_vert" at bounding box center [1053, 177] width 18 height 18
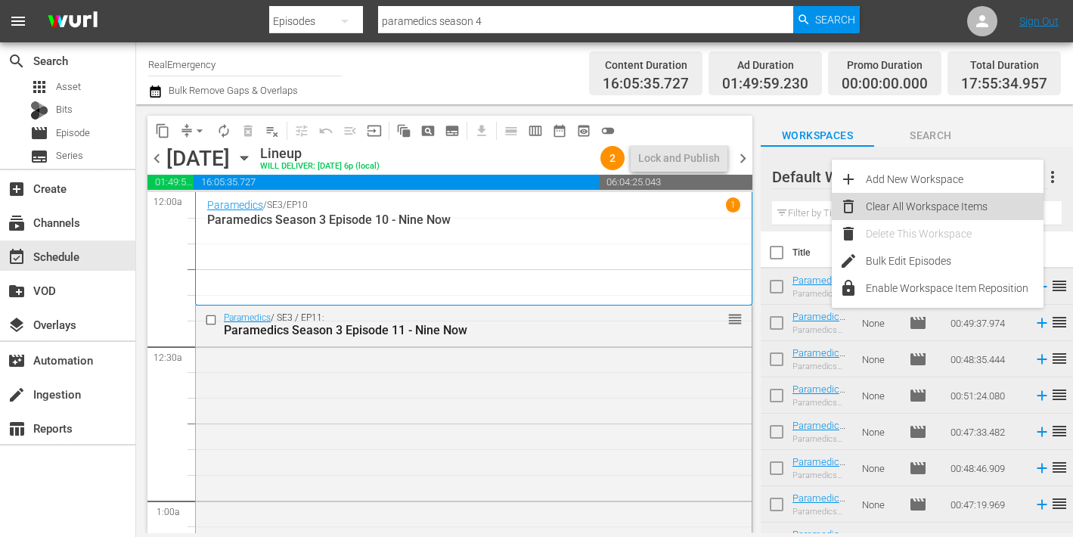
click at [937, 202] on div "Clear All Workspace Items" at bounding box center [955, 206] width 178 height 27
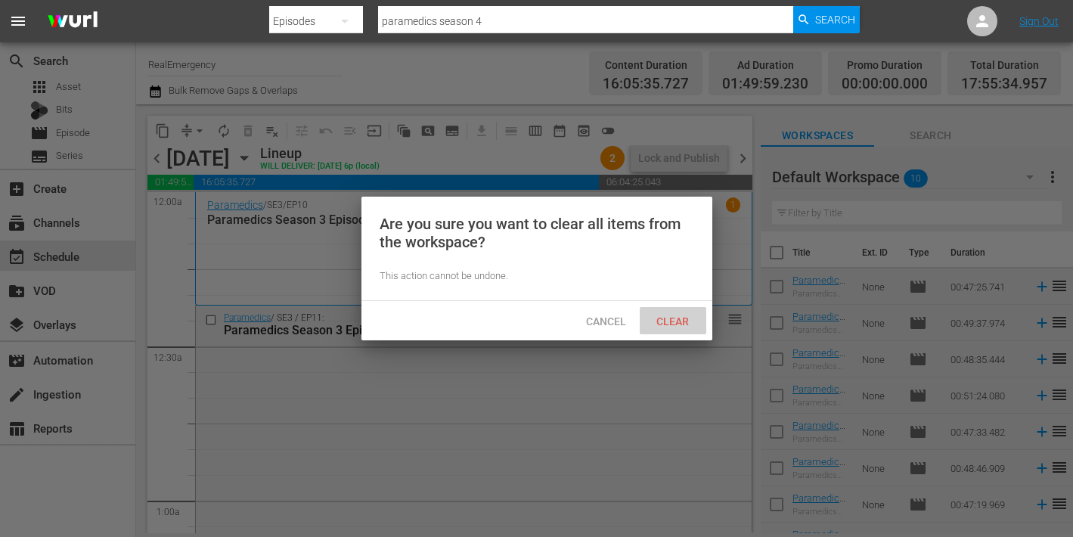
drag, startPoint x: 669, startPoint y: 324, endPoint x: 653, endPoint y: 305, distance: 25.3
click at [669, 324] on span "Clear" at bounding box center [672, 321] width 57 height 12
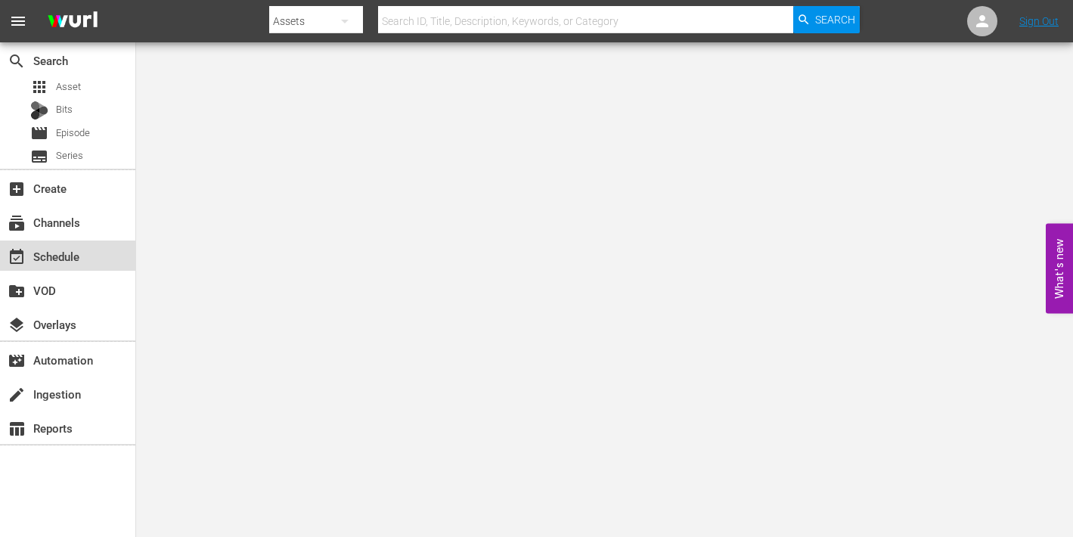
click at [58, 259] on div "event_available Schedule" at bounding box center [42, 254] width 85 height 14
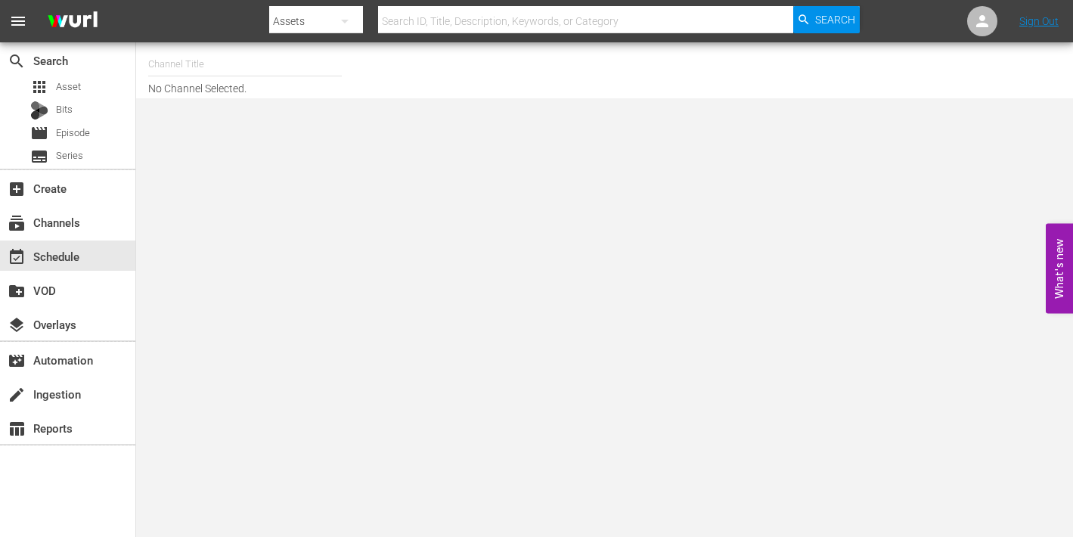
click at [240, 69] on input "text" at bounding box center [245, 64] width 194 height 36
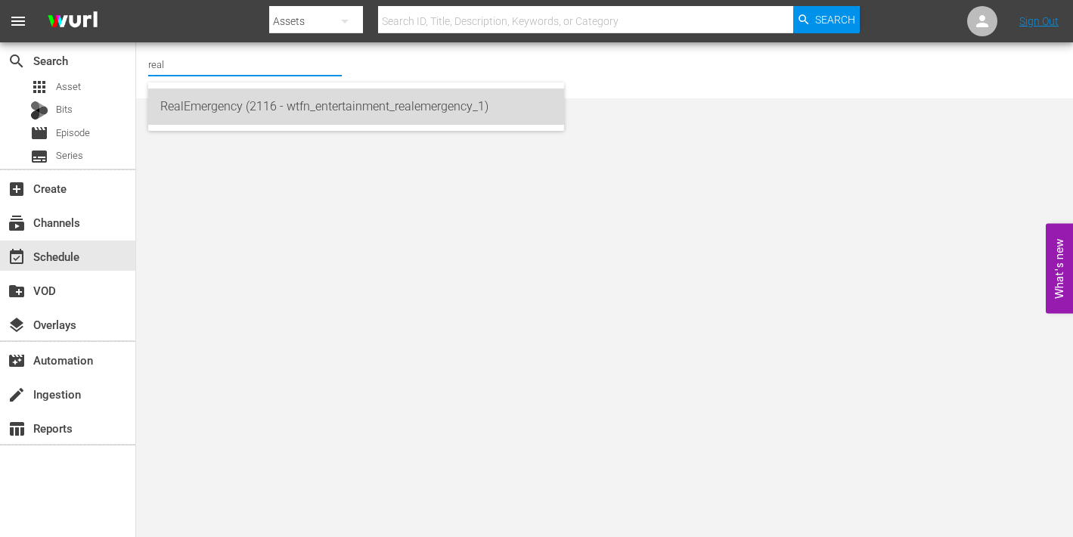
click at [337, 105] on div "RealEmergency (2116 - wtfn_entertainment_realemergency_1)" at bounding box center [356, 106] width 392 height 36
type input "RealEmergency (2116 - wtfn_entertainment_realemergency_1)"
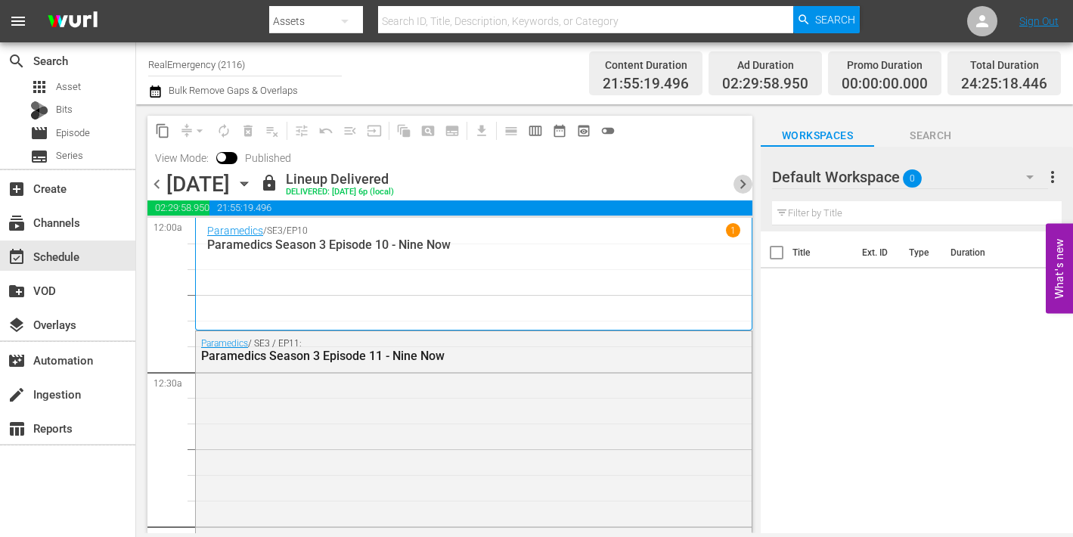
click at [742, 182] on span "chevron_right" at bounding box center [743, 184] width 19 height 19
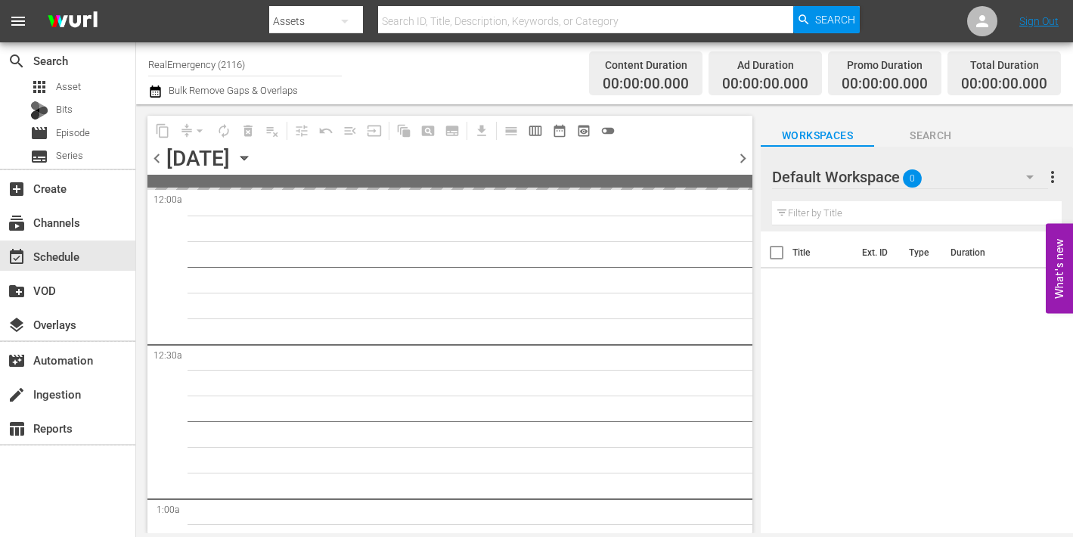
click at [742, 182] on span at bounding box center [449, 181] width 605 height 13
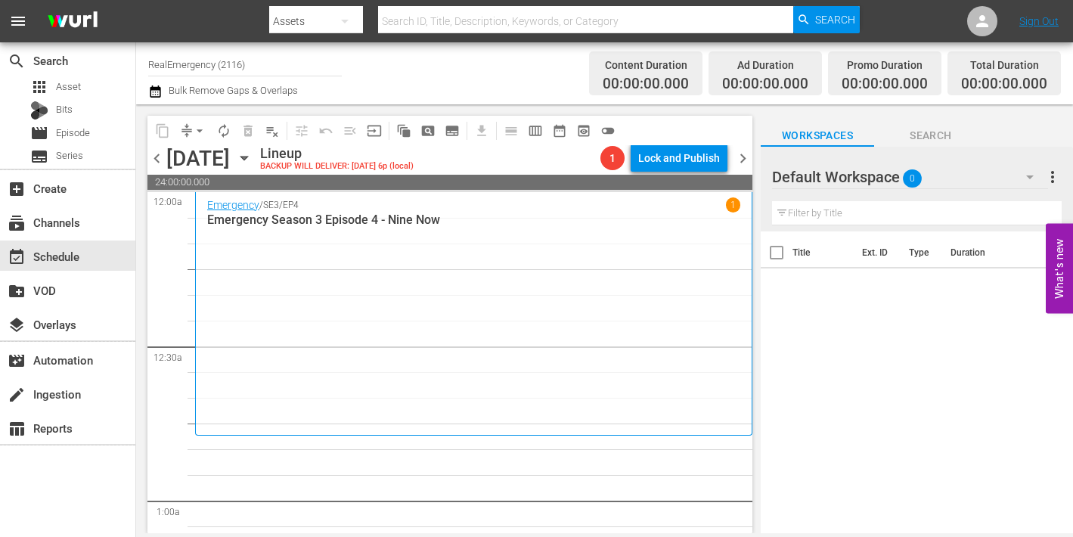
click at [742, 164] on span "chevron_right" at bounding box center [743, 158] width 19 height 19
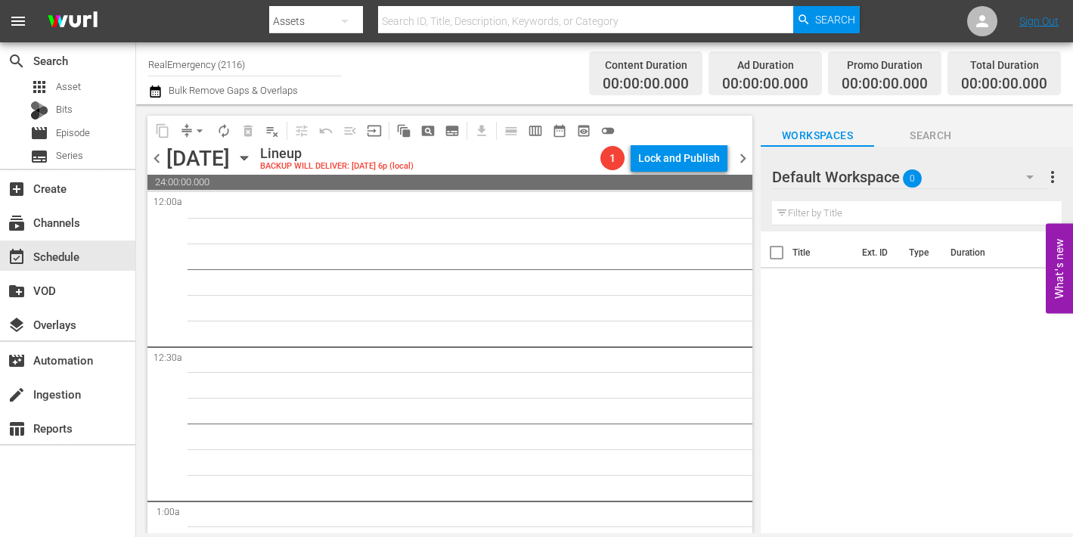
click at [742, 162] on span "chevron_right" at bounding box center [743, 158] width 19 height 19
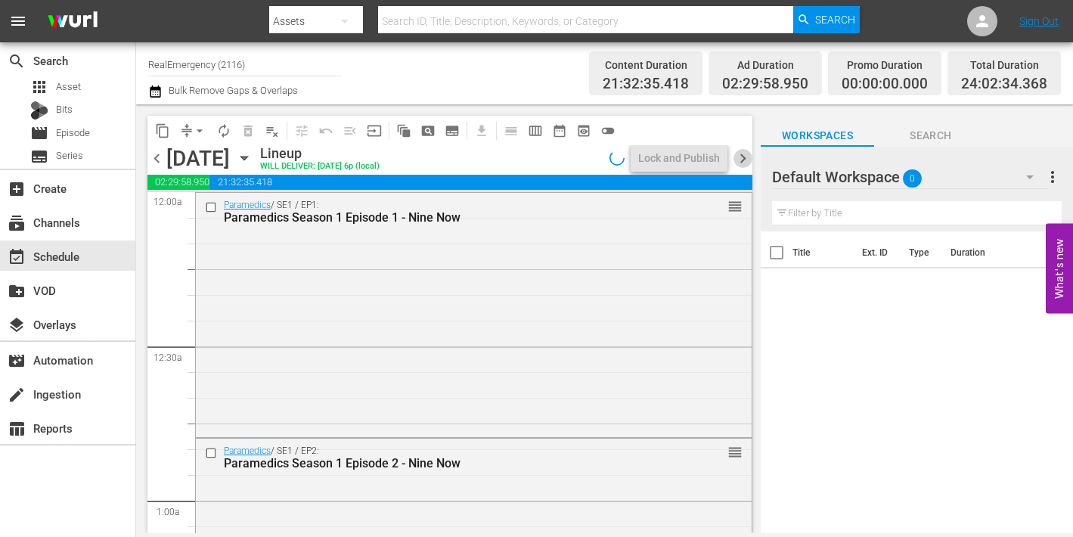
click at [742, 162] on span "chevron_right" at bounding box center [743, 158] width 19 height 19
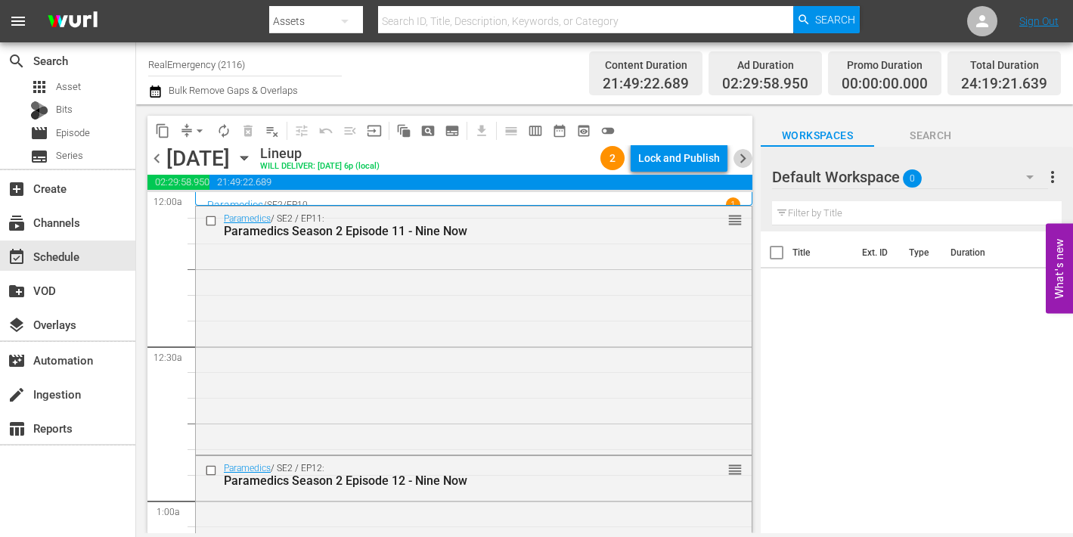
click at [742, 160] on span "chevron_right" at bounding box center [743, 158] width 19 height 19
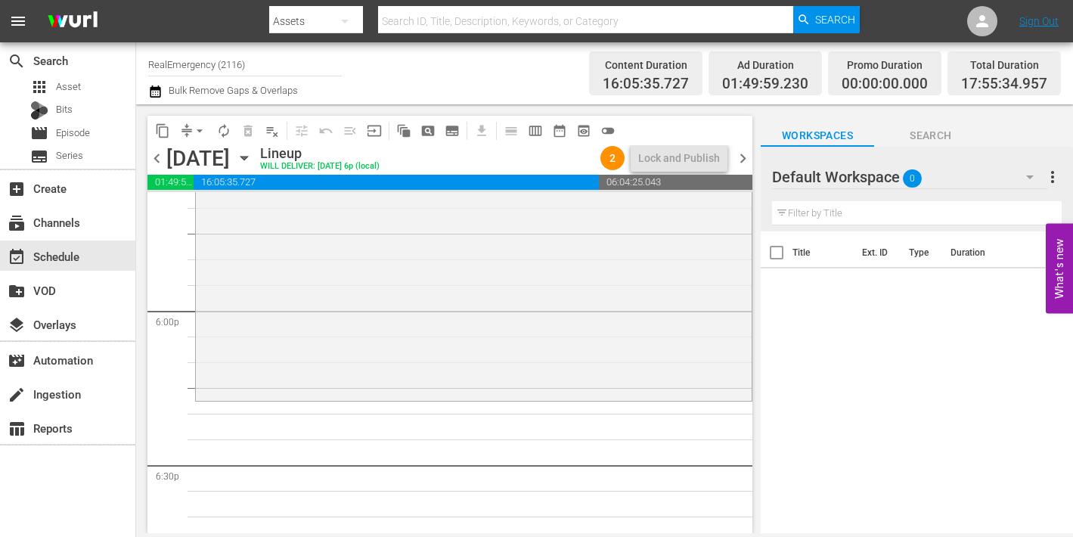
scroll to position [5406, 0]
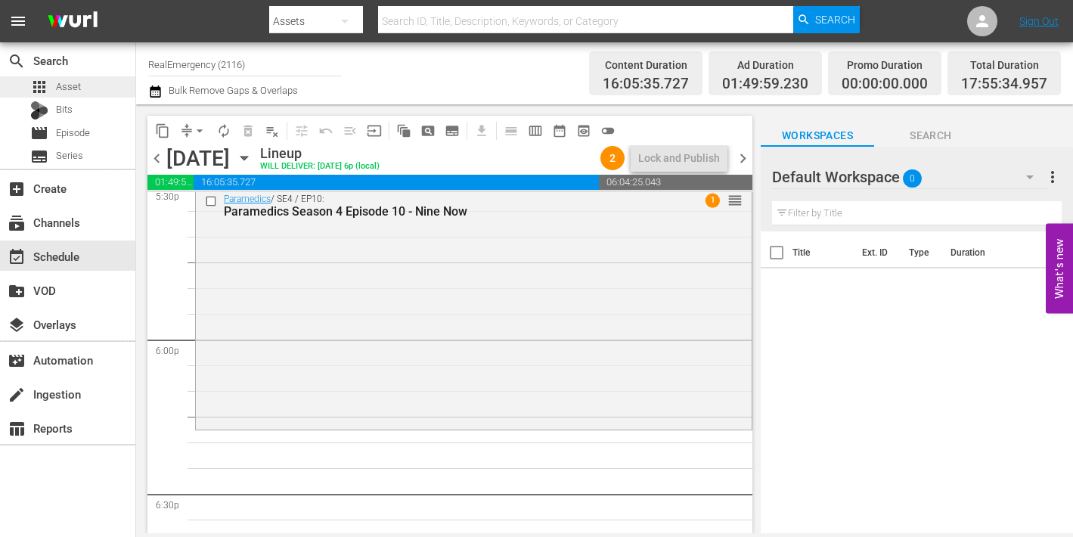
click at [64, 86] on span "Asset" at bounding box center [68, 86] width 25 height 15
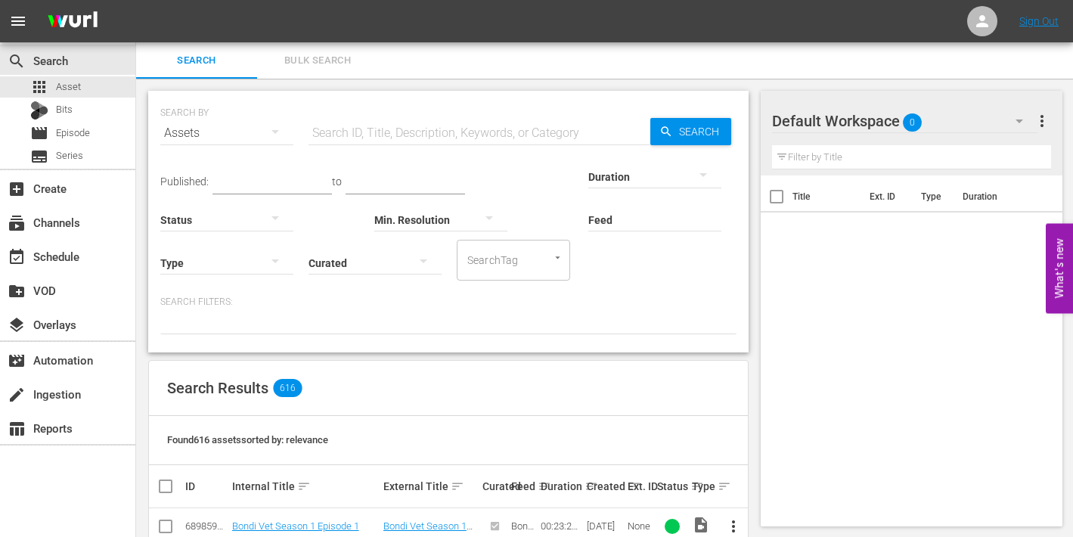
click at [362, 129] on input "text" at bounding box center [480, 133] width 342 height 36
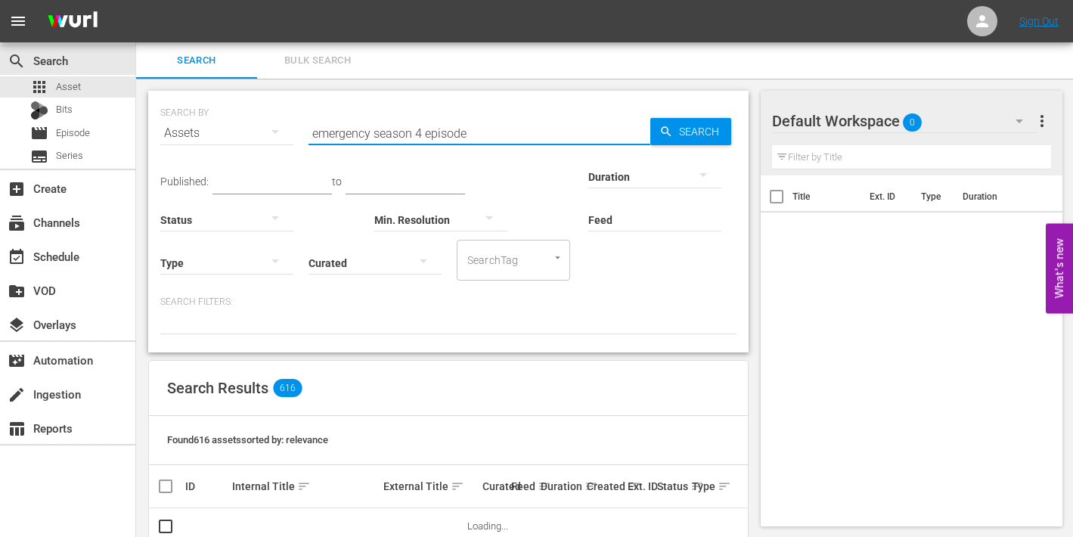
type input "emergency season 4 episode 2"
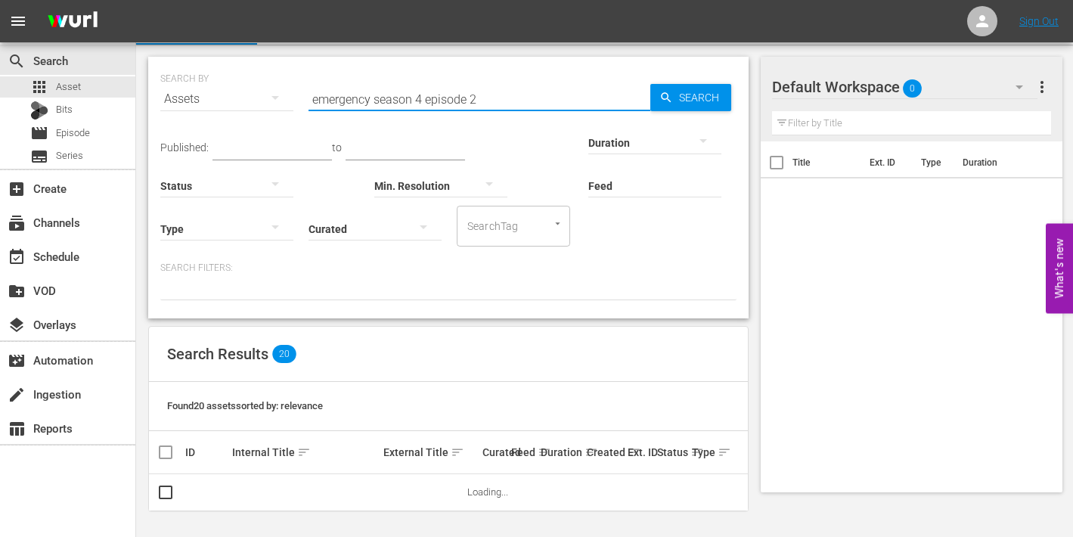
scroll to position [35, 0]
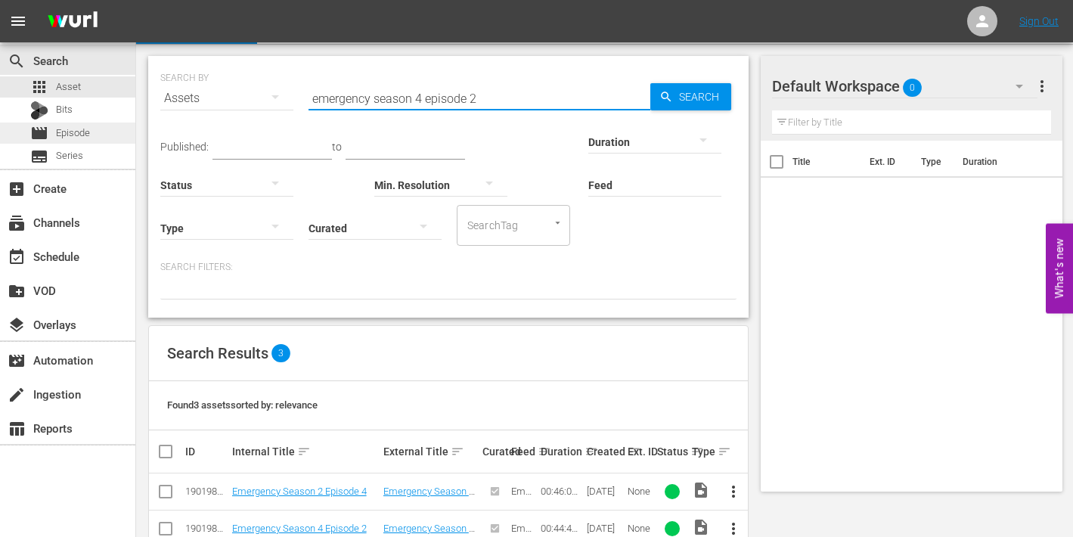
click at [64, 132] on span "Episode" at bounding box center [73, 133] width 34 height 15
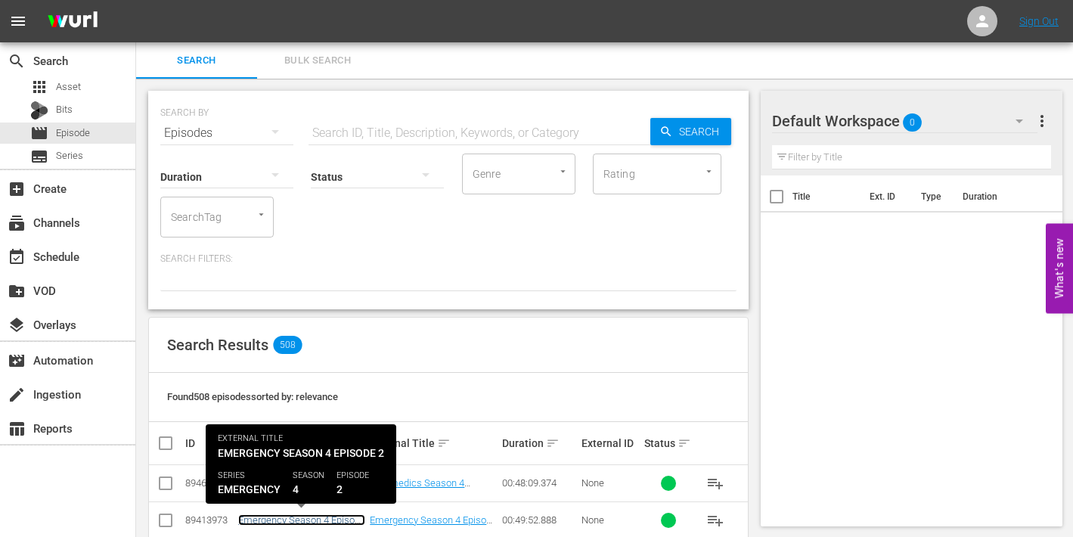
click at [306, 518] on link "Emergency Season 4 Episode 2 - Nine Now" at bounding box center [301, 525] width 127 height 23
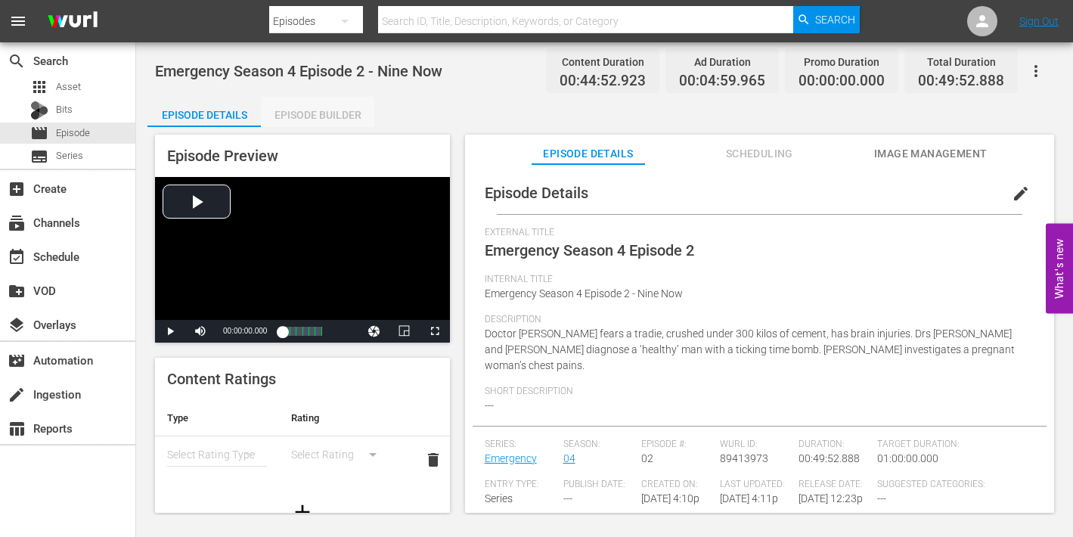
click at [327, 112] on div "Episode Builder" at bounding box center [317, 115] width 113 height 36
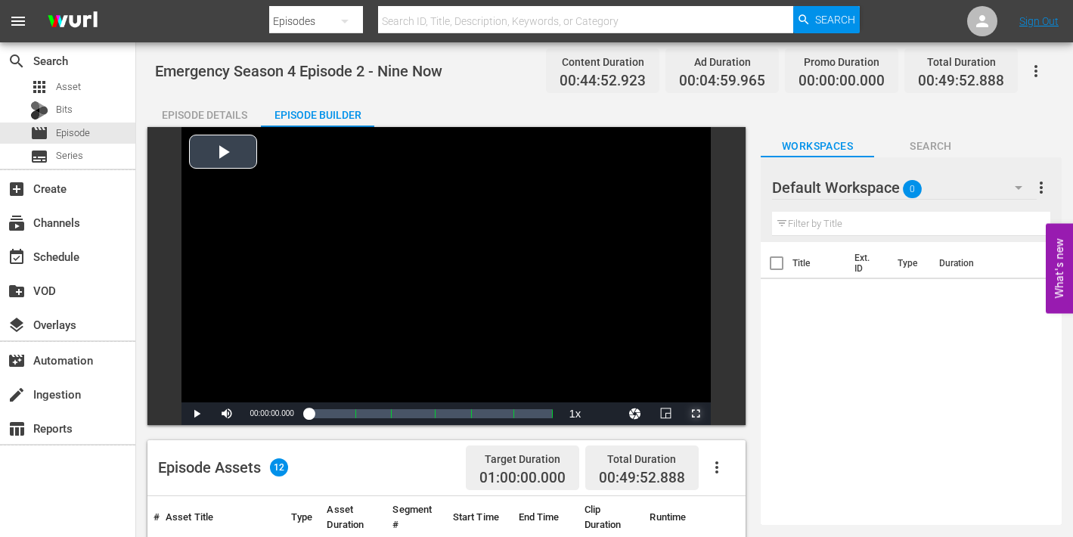
click at [696, 414] on span "Video Player" at bounding box center [696, 414] width 0 height 0
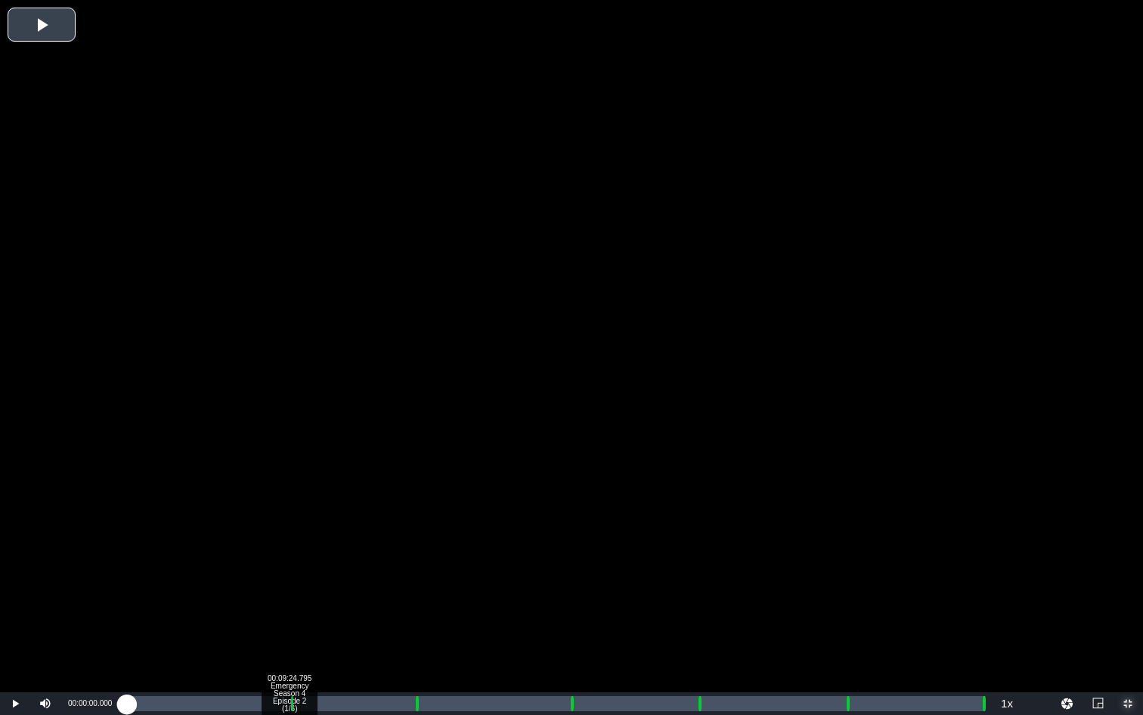
click at [289, 536] on div "Loaded : 0.22% 00:09:24.795 Emergency Season 4 Episode 2 (1/6) 00:00:00.000 Cue…" at bounding box center [556, 703] width 858 height 15
click at [307, 536] on div "Loaded : 9.92% 00:10:28.136 Real Emergency Commercial Break 00:00:00.380 Cue Po…" at bounding box center [556, 703] width 858 height 15
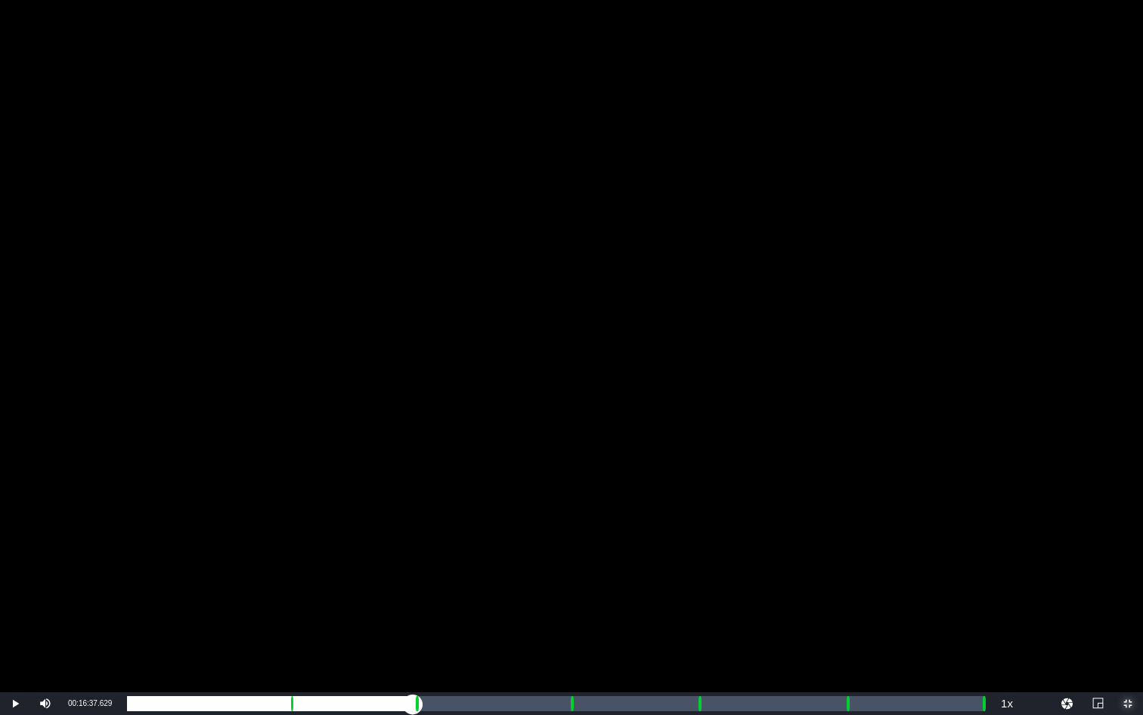
click at [413, 536] on div "Loaded : 21.44% 00:16:37.629 Emergency Season 4 Episode 2 (2/6) 00:09:31.588 Cu…" at bounding box center [556, 703] width 858 height 15
click at [433, 536] on div "Loaded : 9.92% 00:17:48.888 Emergency Season 4 Episode 2 (3/6) 00:00:00.303 Cue…" at bounding box center [556, 703] width 858 height 15
click at [430, 536] on div "00:15:54.346" at bounding box center [278, 703] width 303 height 15
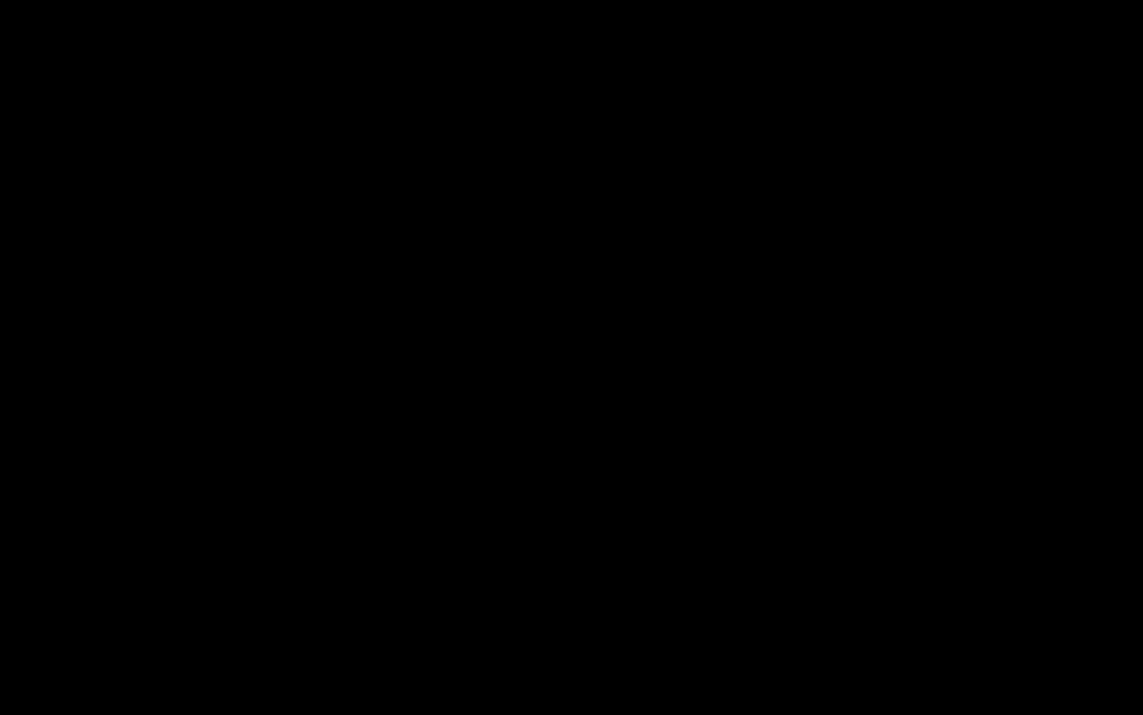
click at [569, 536] on div "Loaded : 35.52% 00:25:43.950 Emergency Season 4 Episode 2 (3/6) 00:15:49.628 Cu…" at bounding box center [555, 703] width 873 height 23
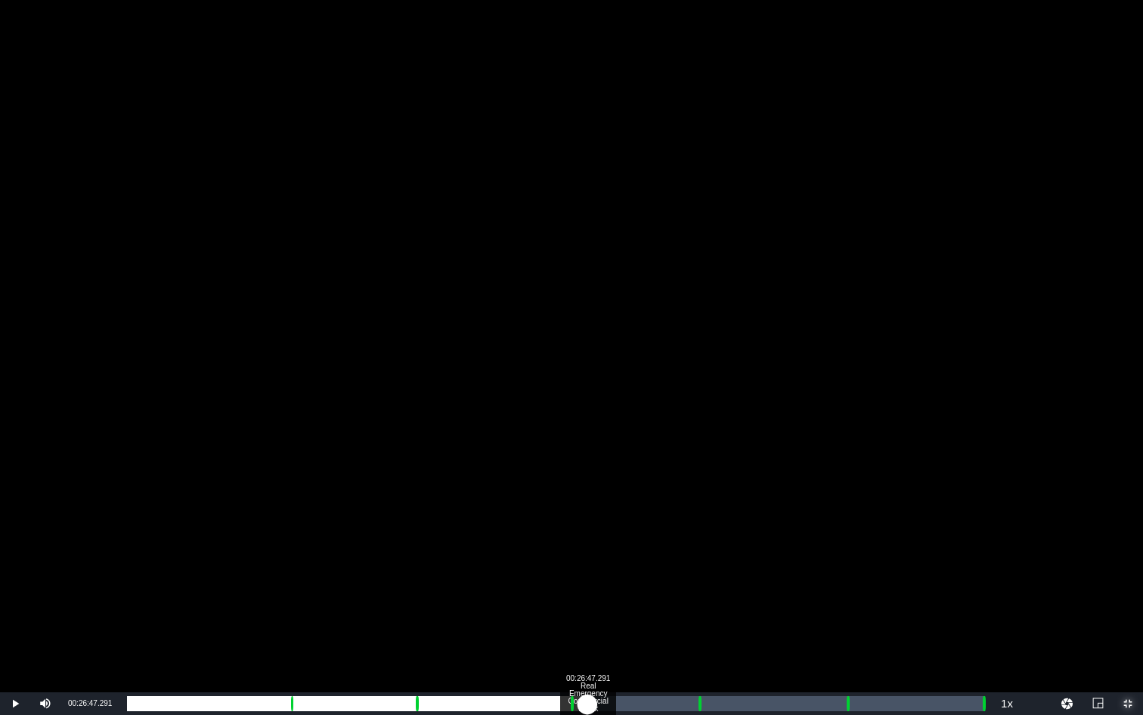
click at [588, 536] on div "Loaded : 9.92% 00:26:47.291 Real Emergency Commercial Break 00:00:02.333 Cue Po…" at bounding box center [556, 703] width 858 height 15
click at [696, 536] on div "Loaded : 53.61% 00:33:04.701 Emergency Season 4 Episode 2 (4/6) 00:23:51.035 Cu…" at bounding box center [556, 703] width 858 height 15
click at [715, 536] on div "Loaded : 9.92% 00:34:10.682 Real Emergency Commercial Break 00:00:00.605 Cue Po…" at bounding box center [556, 703] width 858 height 15
click at [846, 536] on div "Loaded : 67.69% 00:41:49.908 Emergency Season 4 Episode 2 (5/6) 00:30:15.661 Cu…" at bounding box center [556, 703] width 858 height 15
click at [863, 536] on div "00:42:47.971 Real Emergency Commercial Break" at bounding box center [863, 703] width 1 height 15
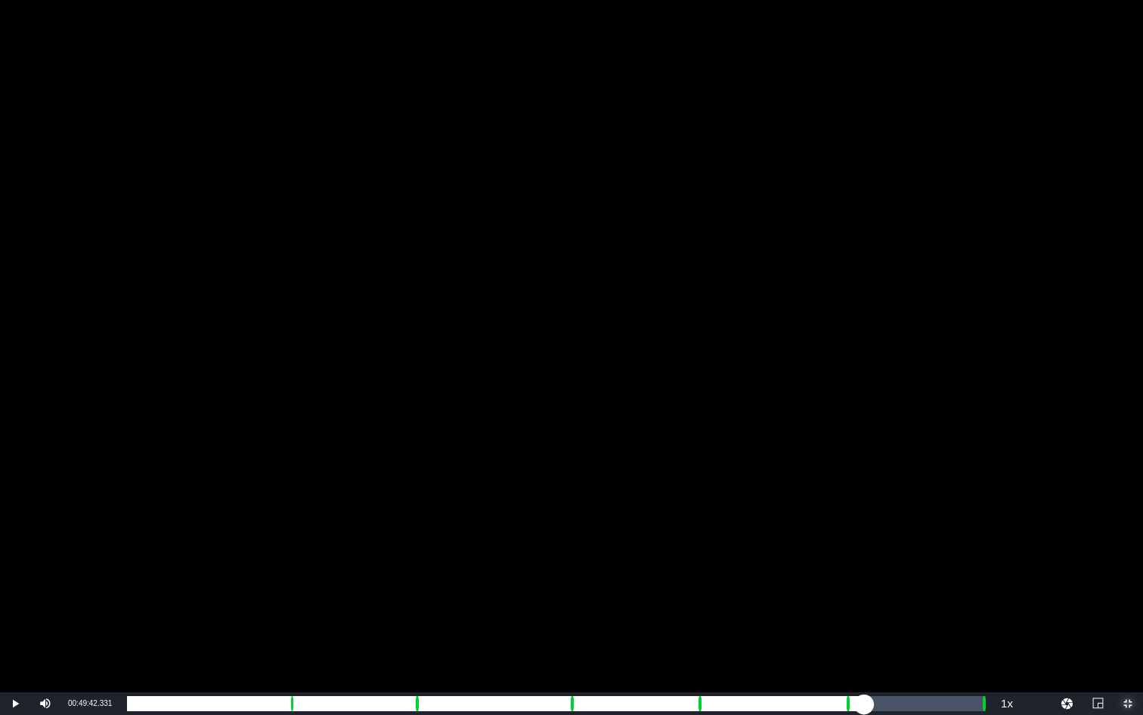
click at [982, 536] on div "Loaded : 84.66% 00:49:42.331 Emergency Season 4 Episode 2 (6/6) 00:37:53.526 Cu…" at bounding box center [556, 703] width 858 height 15
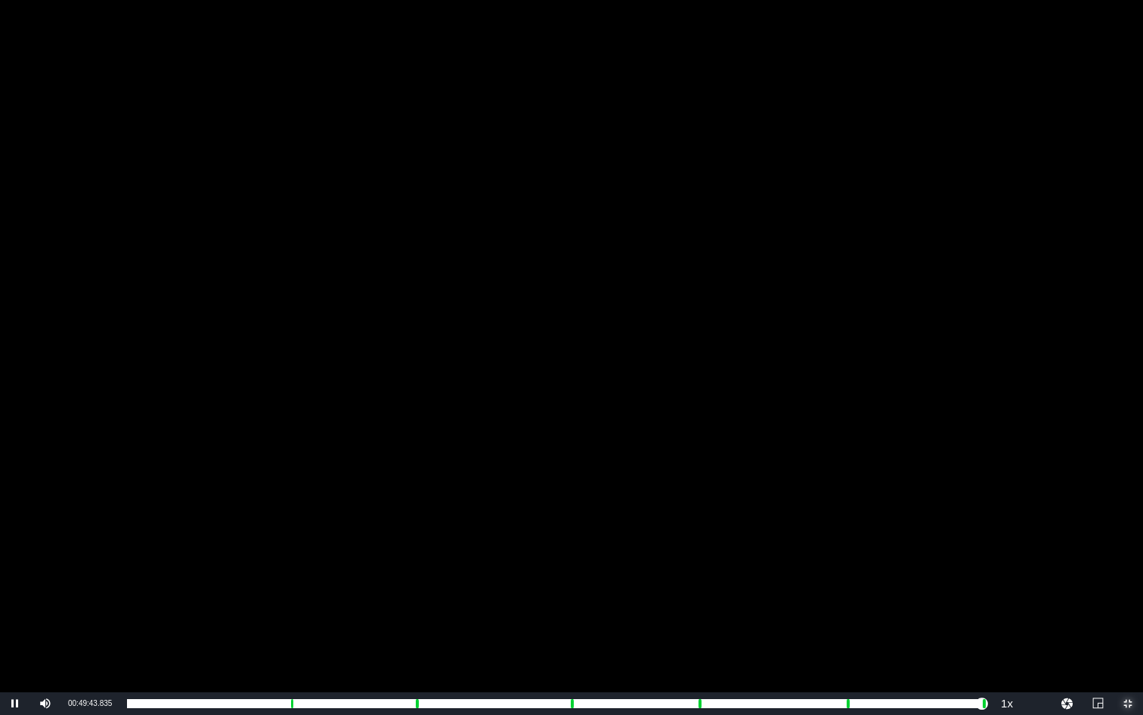
click at [1072, 536] on span "Video Player" at bounding box center [1128, 703] width 0 height 0
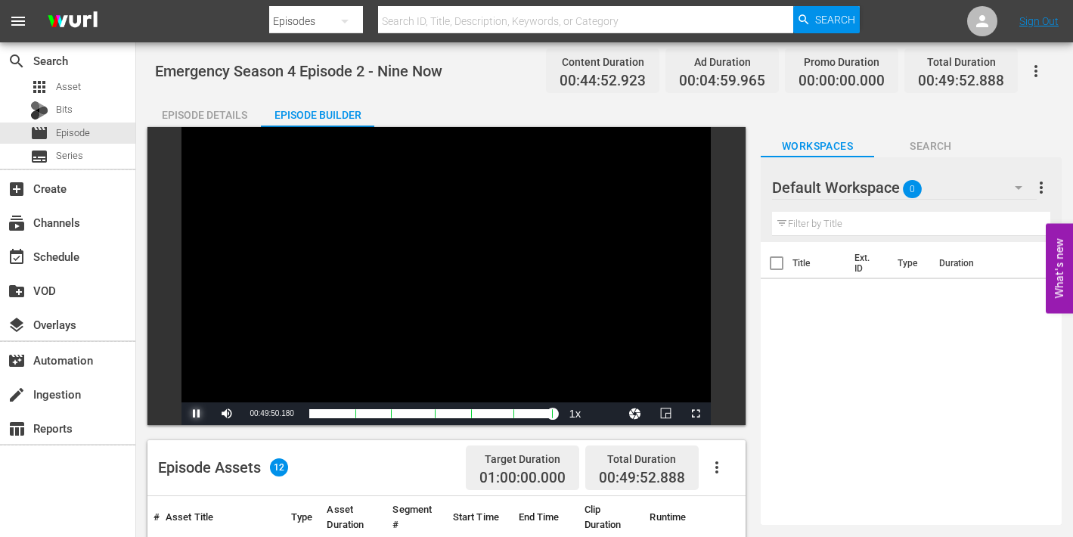
click at [197, 414] on span "Video Player" at bounding box center [197, 414] width 0 height 0
click at [59, 85] on span "Asset" at bounding box center [68, 86] width 25 height 15
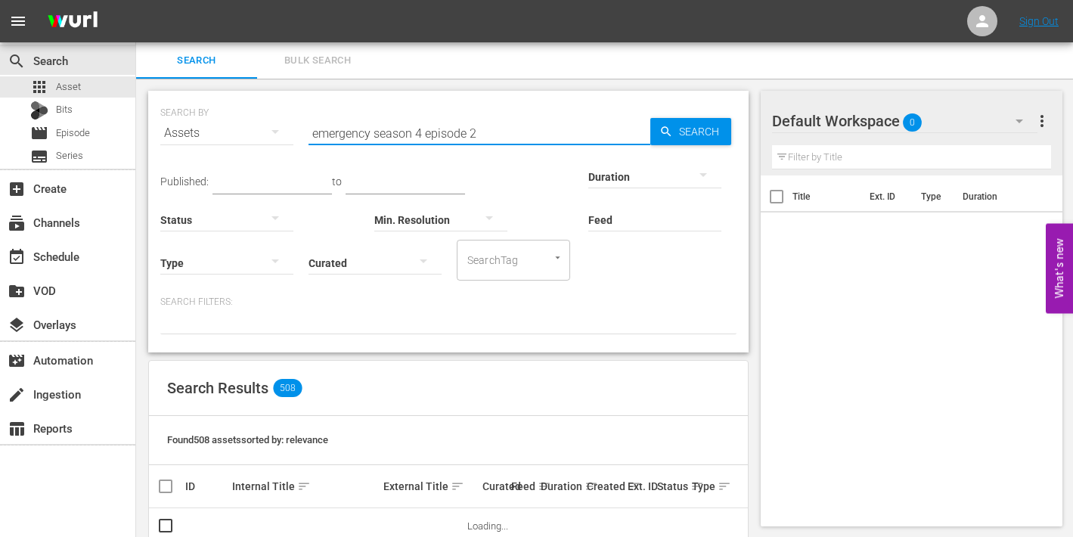
drag, startPoint x: 471, startPoint y: 132, endPoint x: 481, endPoint y: 133, distance: 9.9
click at [481, 133] on input "emergency season 4 episode 2" at bounding box center [480, 133] width 342 height 36
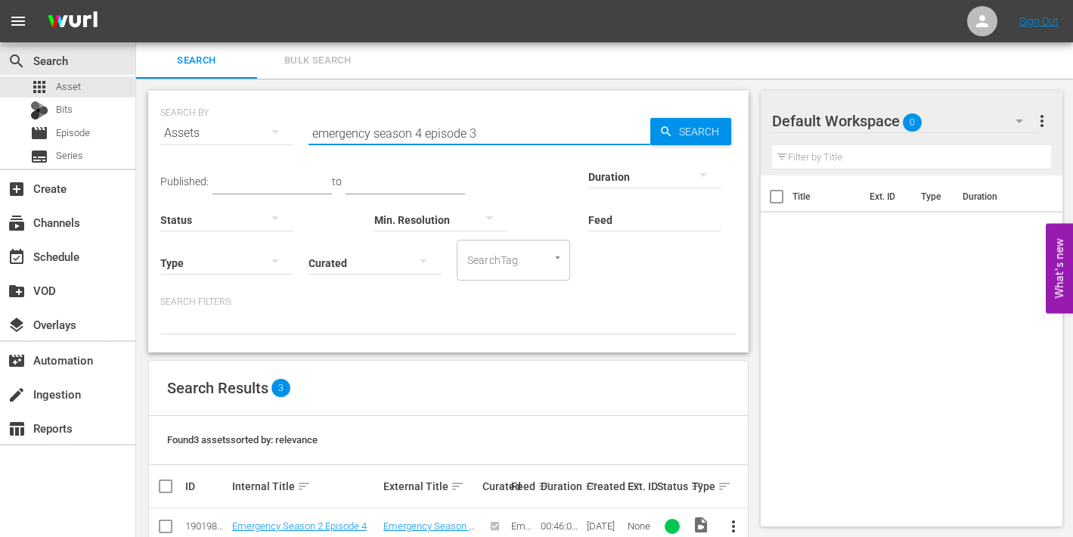
type input "emergency season 4 episode 3"
click at [683, 135] on span "Search" at bounding box center [702, 131] width 58 height 27
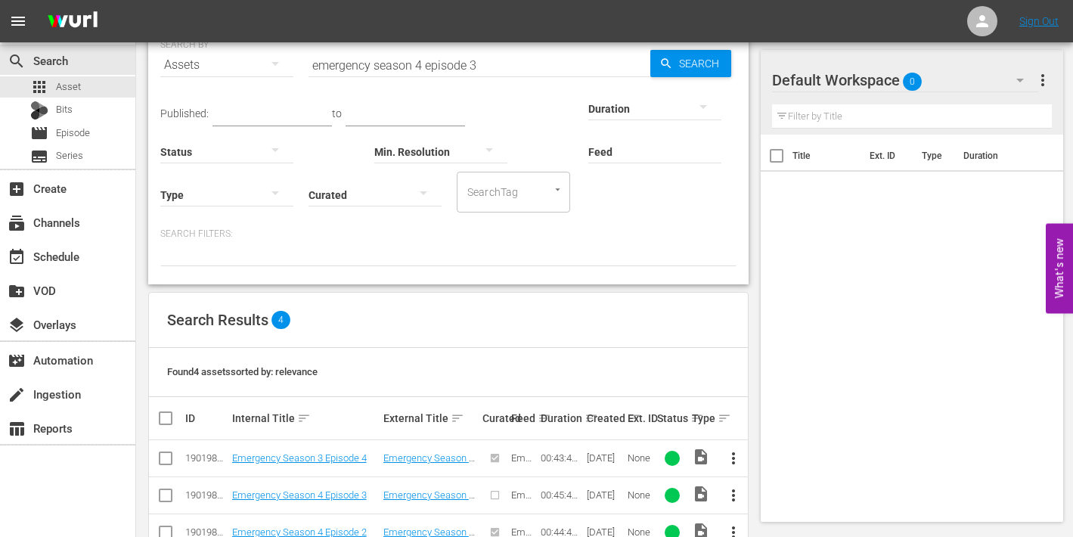
scroll to position [147, 0]
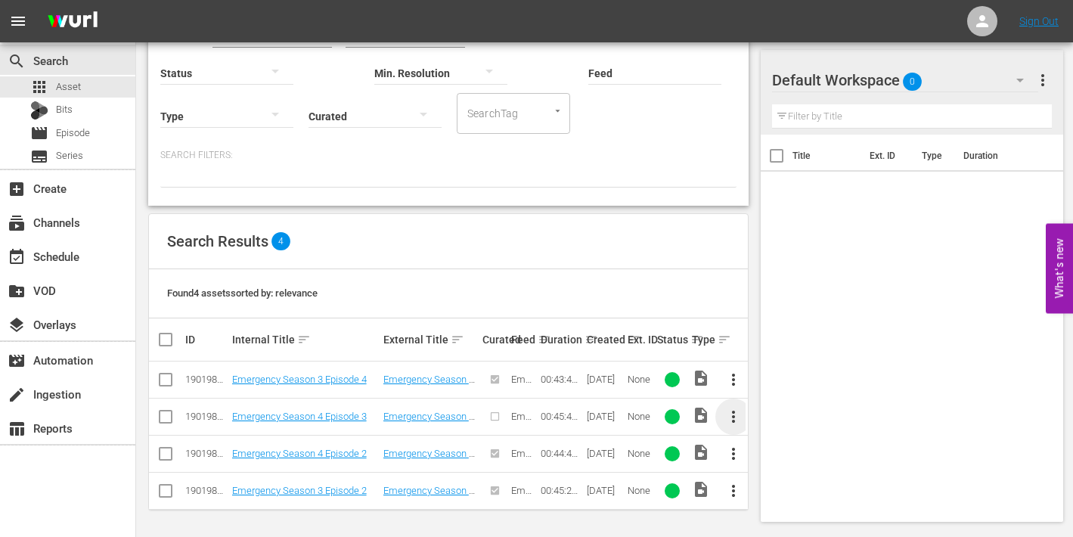
click at [732, 415] on span "more_vert" at bounding box center [733, 417] width 18 height 18
click at [780, 416] on div "Episode" at bounding box center [815, 410] width 103 height 36
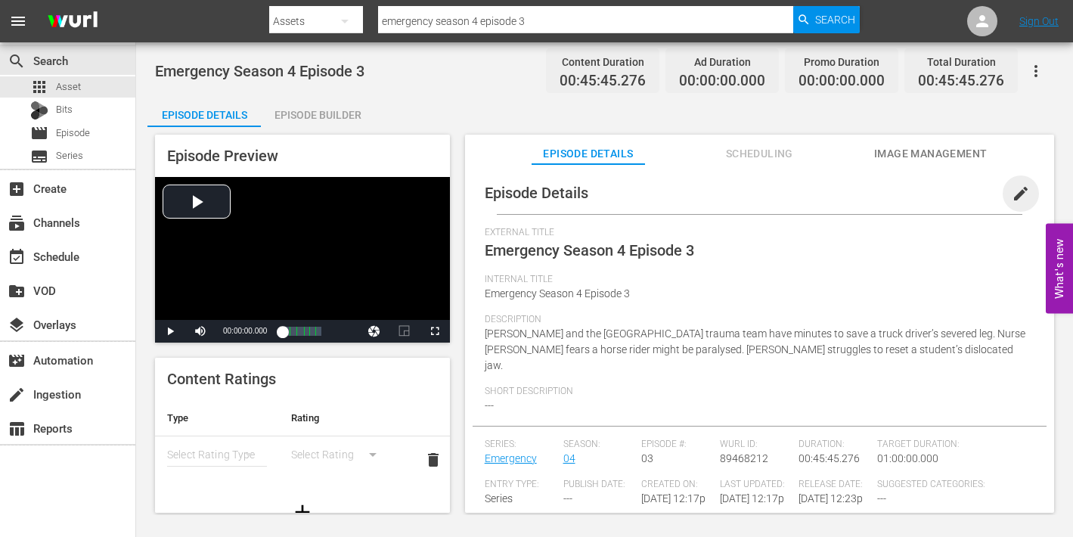
drag, startPoint x: 1011, startPoint y: 193, endPoint x: 892, endPoint y: 226, distance: 124.0
click at [1012, 194] on span "edit" at bounding box center [1021, 194] width 18 height 18
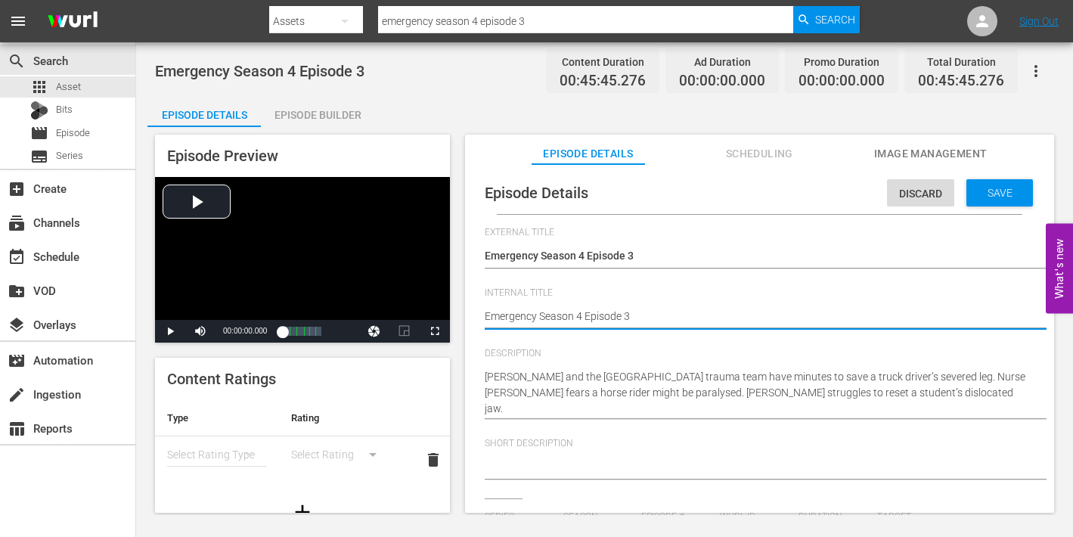
type input "Emergency"
type textarea "Emergency Season 4 Episode 3"
type textarea "Emergency Season 4 Episode 3 -"
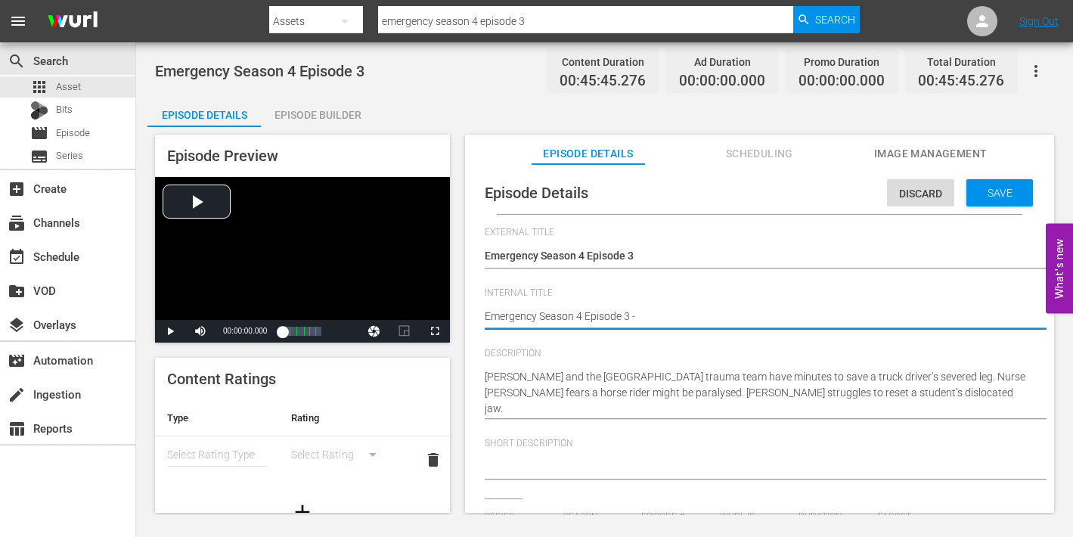
type textarea "Emergency Season 4 Episode 3 -"
type textarea "Emergency Season 4 Episode 3 - N"
type textarea "Emergency Season 4 Episode 3 - Ni"
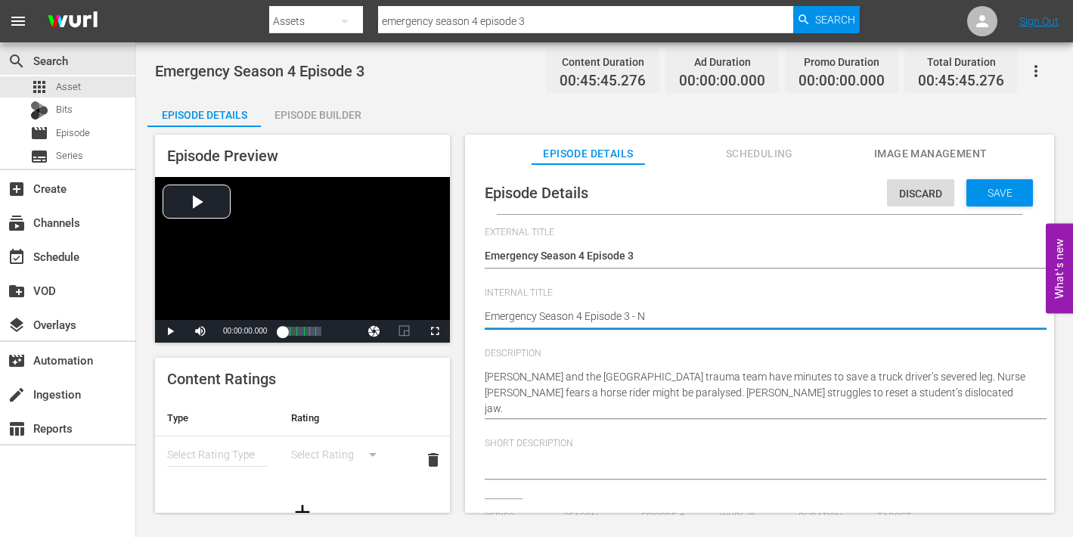
type textarea "Emergency Season 4 Episode 3 - Ni"
type textarea "Emergency Season 4 Episode 3 - Nin"
type textarea "Emergency Season 4 Episode 3 - Nine"
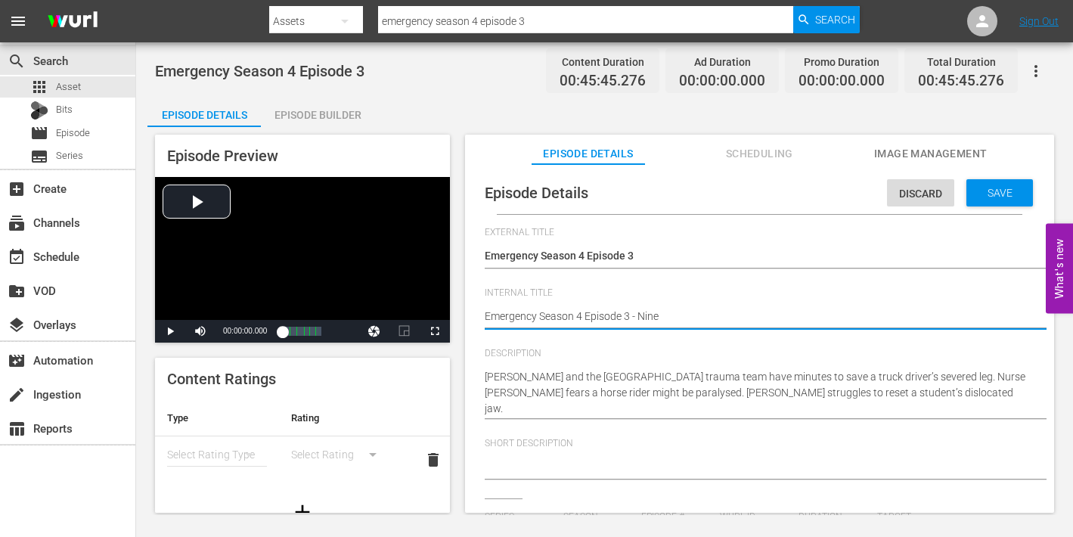
type textarea "Emergency Season 4 Episode 3 - Nine N"
type textarea "Emergency Season 4 Episode 3 - Nine No"
type textarea "Emergency Season 4 Episode 3 - Nine Now"
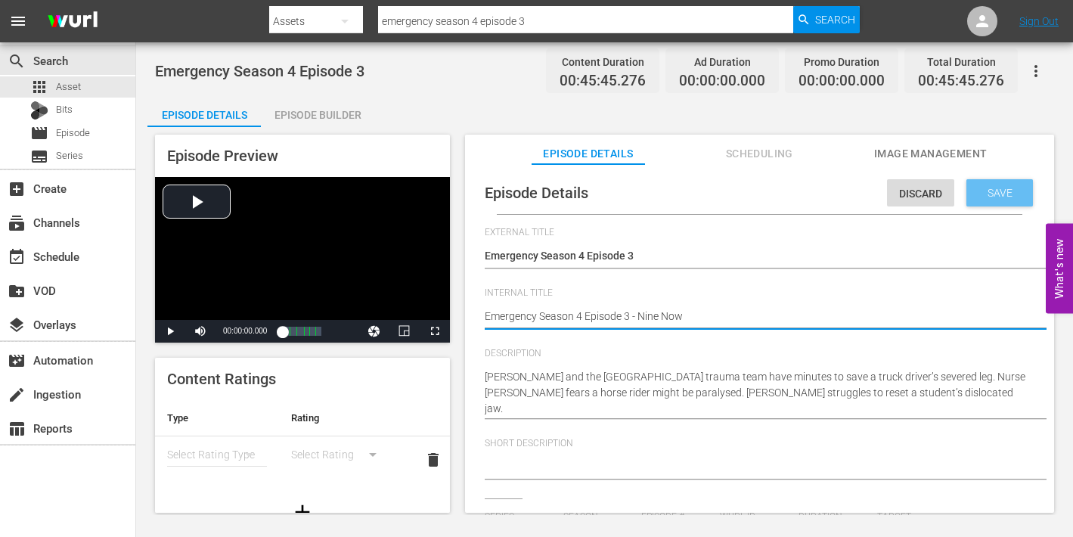
type textarea "Emergency Season 4 Episode 3 - Nine Now"
click at [993, 189] on span "Save" at bounding box center [1000, 193] width 49 height 12
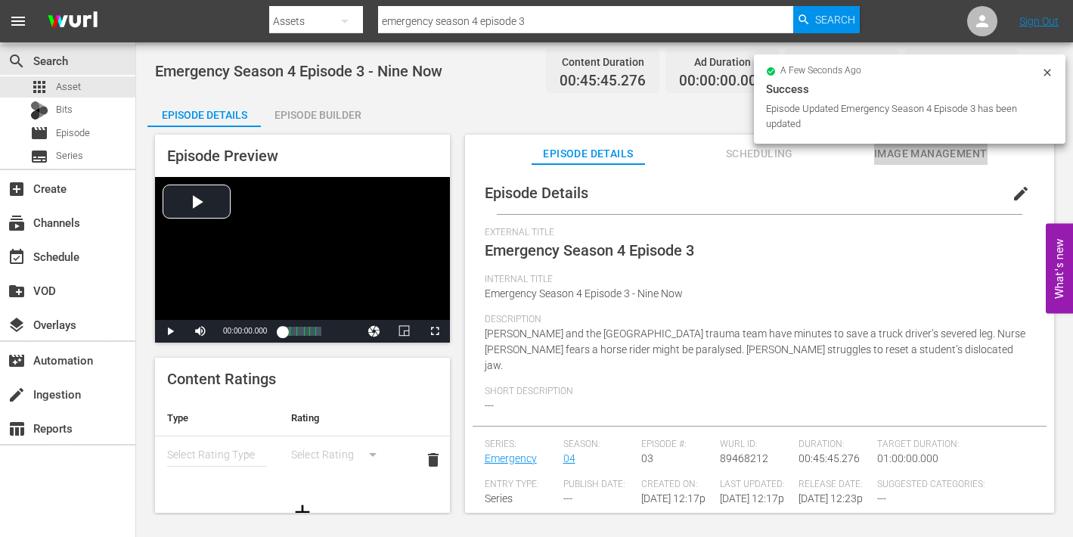
click at [954, 155] on span "Image Management" at bounding box center [930, 153] width 113 height 19
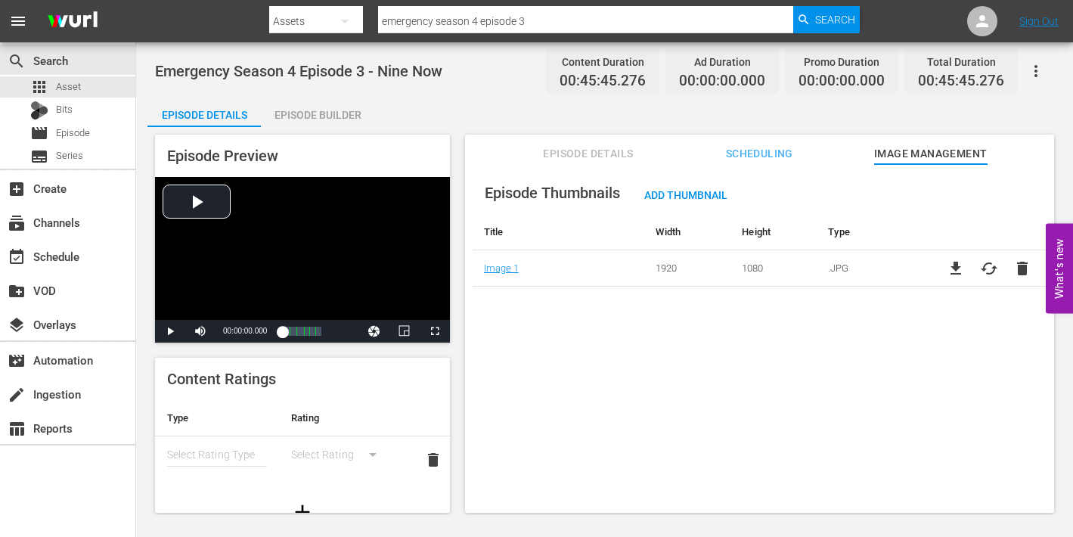
click at [311, 114] on div "Episode Builder" at bounding box center [317, 115] width 113 height 36
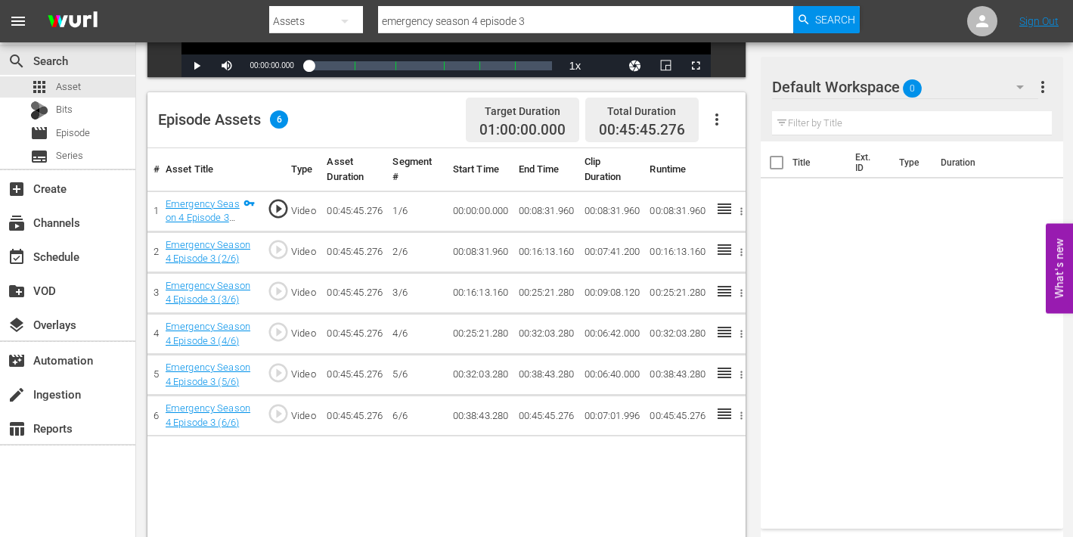
scroll to position [353, 0]
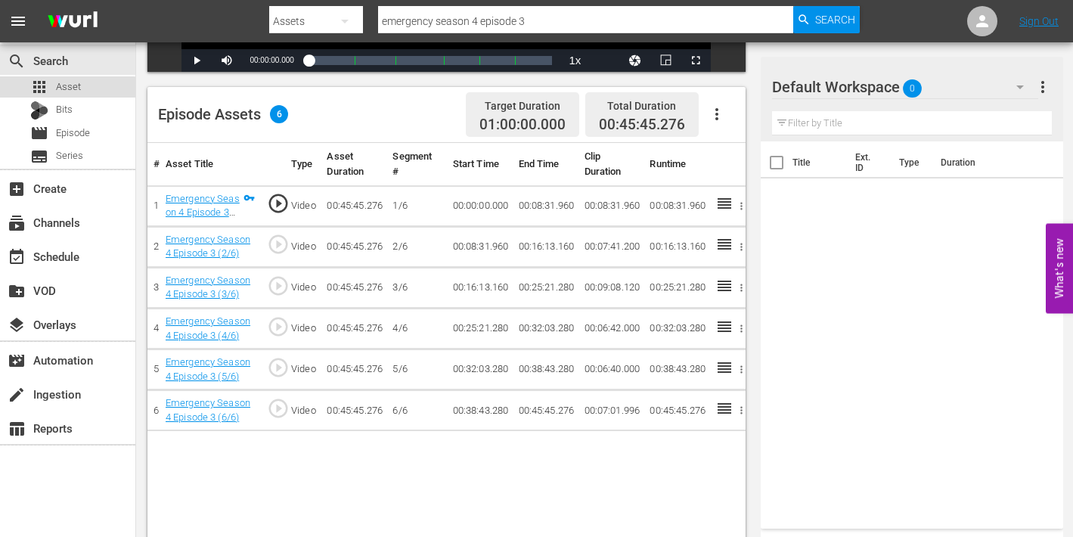
click at [67, 91] on span "Asset" at bounding box center [68, 86] width 25 height 15
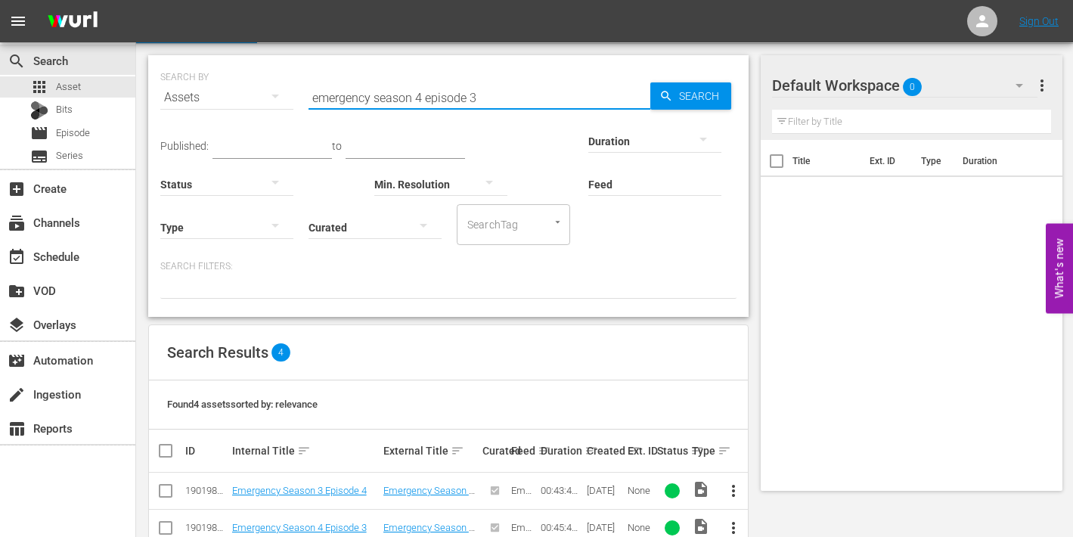
drag, startPoint x: 501, startPoint y: 102, endPoint x: 287, endPoint y: 92, distance: 214.2
click at [287, 92] on div "SEARCH BY Search By Assets Search ID, Title, Description, Keywords, or Category…" at bounding box center [448, 88] width 576 height 54
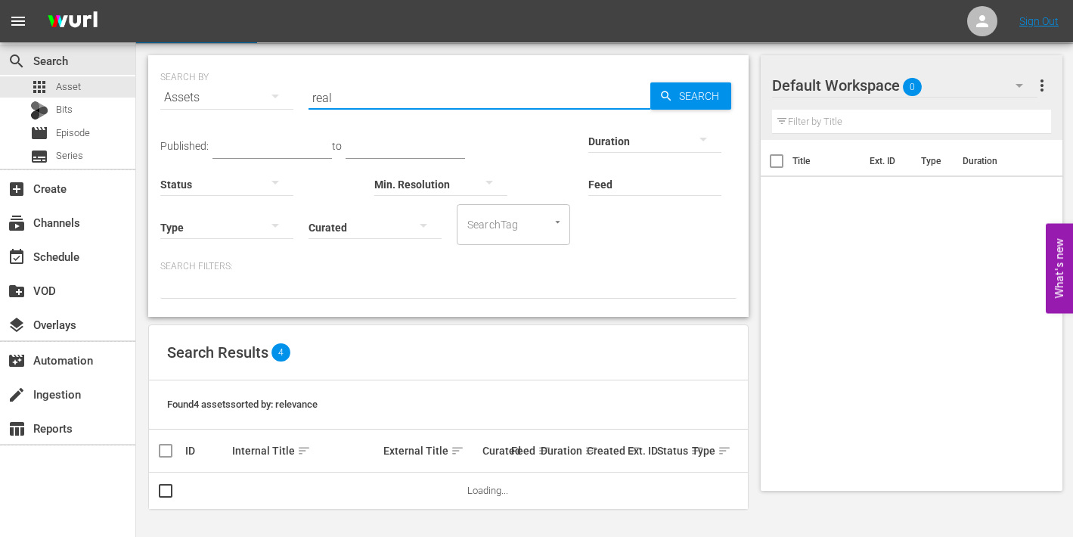
scroll to position [35, 0]
click at [430, 139] on input "text" at bounding box center [405, 148] width 119 height 23
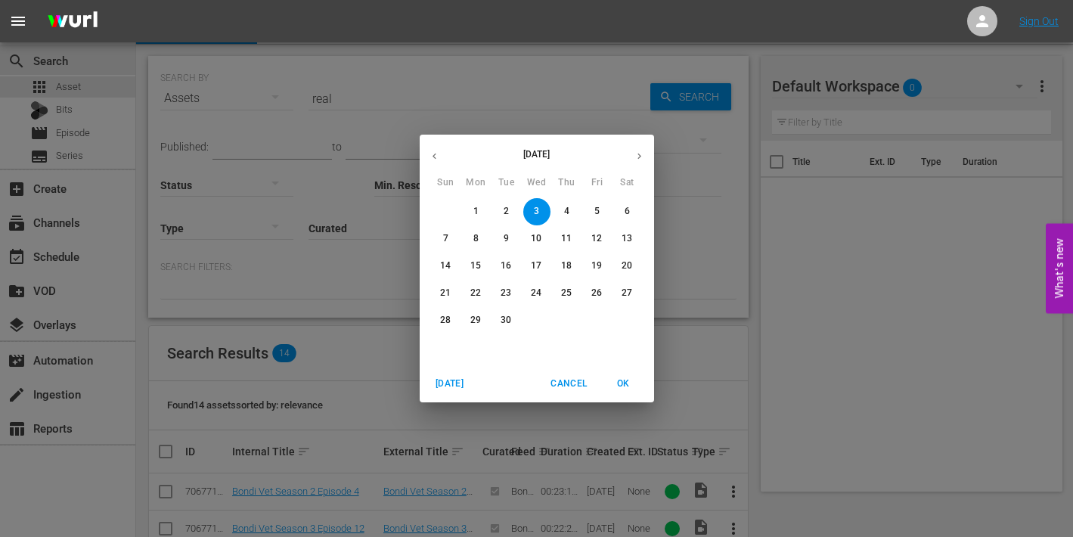
drag, startPoint x: 408, startPoint y: 88, endPoint x: 402, endPoint y: 96, distance: 9.9
click at [407, 88] on div "September 2025 Sun Mon Tue Wed Thu Fri Sat 31 1 2 3 4 5 6 7 8 9 10 11 12 13 14 …" at bounding box center [536, 268] width 1073 height 537
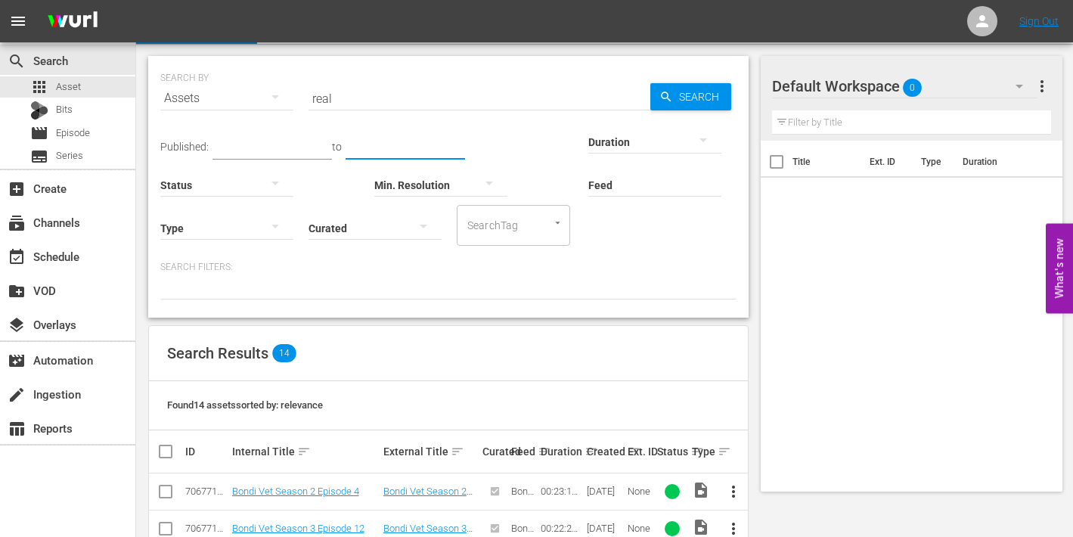
click at [386, 99] on input "real" at bounding box center [480, 98] width 342 height 36
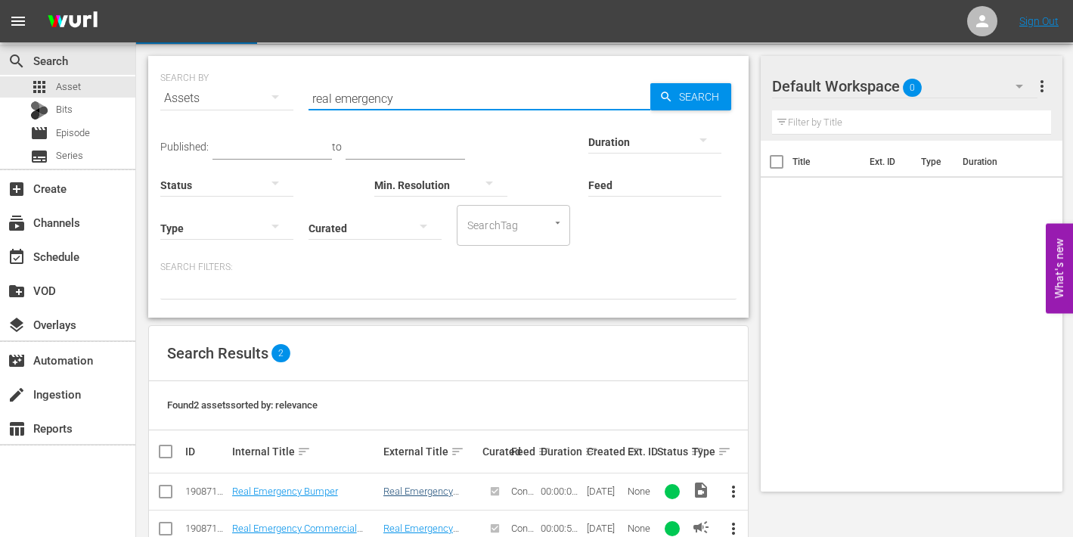
scroll to position [73, 0]
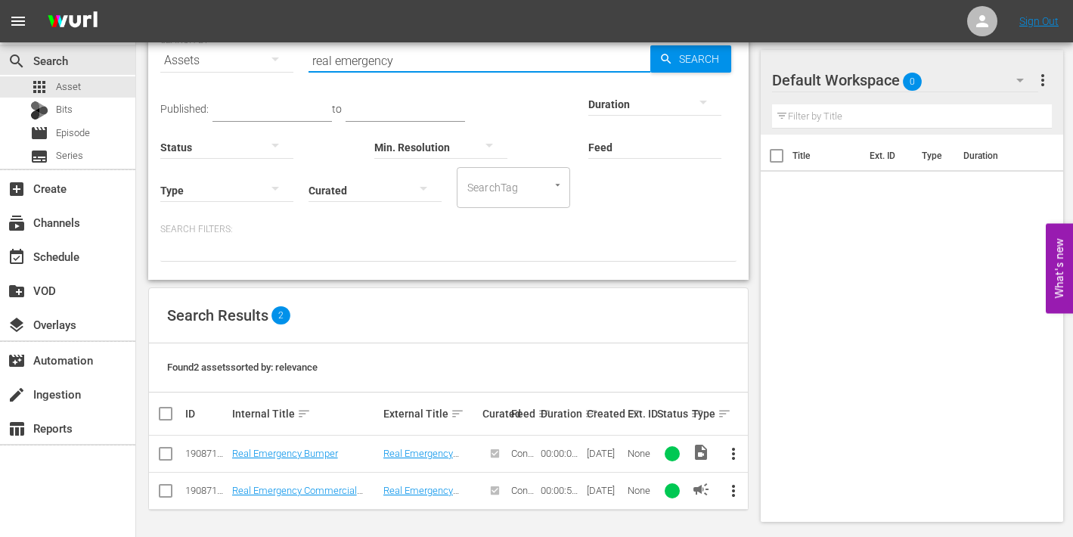
type input "real emergency"
click at [734, 446] on span "more_vert" at bounding box center [733, 454] width 18 height 18
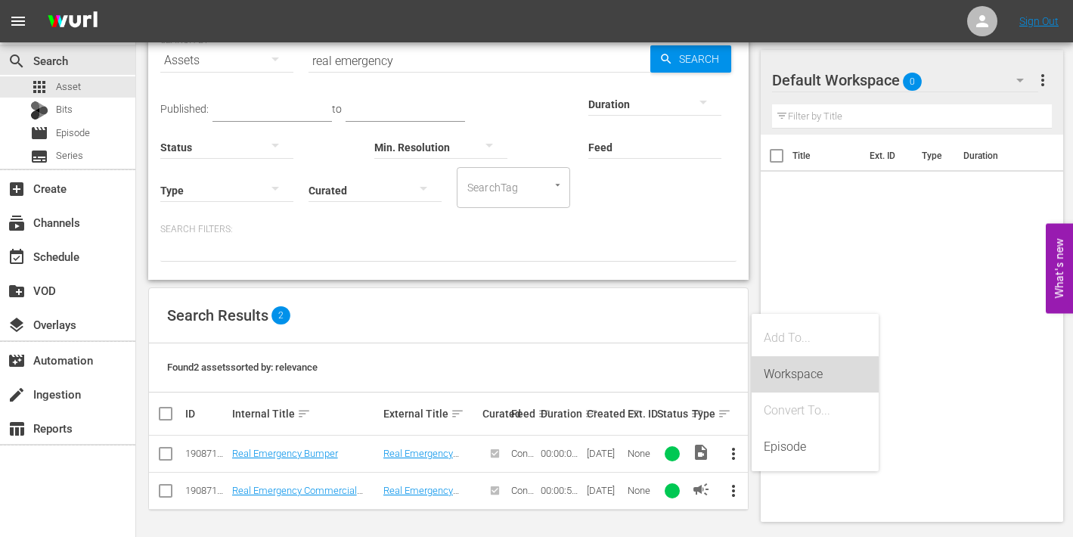
drag, startPoint x: 794, startPoint y: 371, endPoint x: 799, endPoint y: 399, distance: 29.2
click at [795, 371] on div "Workspace" at bounding box center [815, 374] width 103 height 36
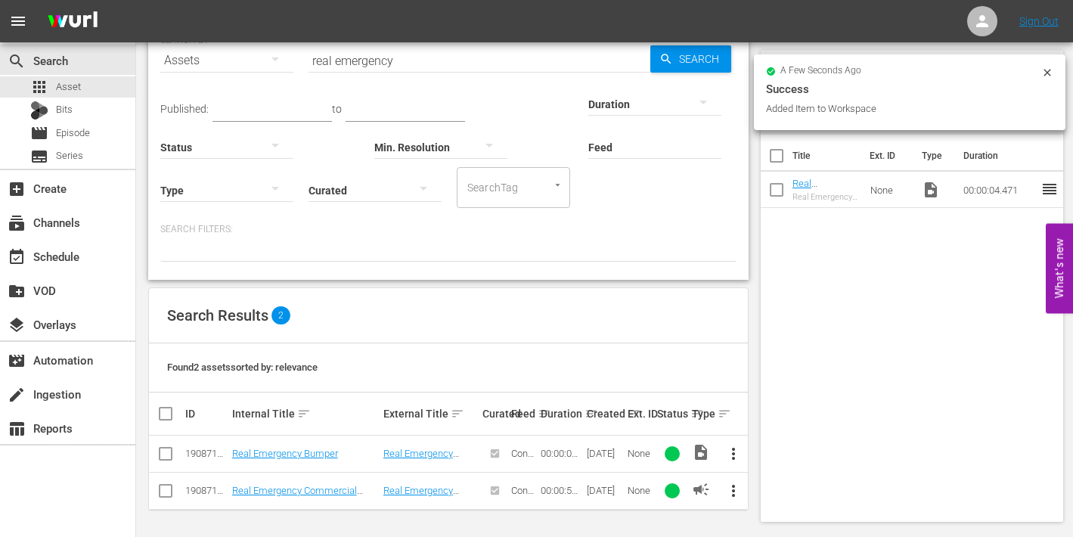
click at [732, 493] on span "more_vert" at bounding box center [733, 491] width 18 height 18
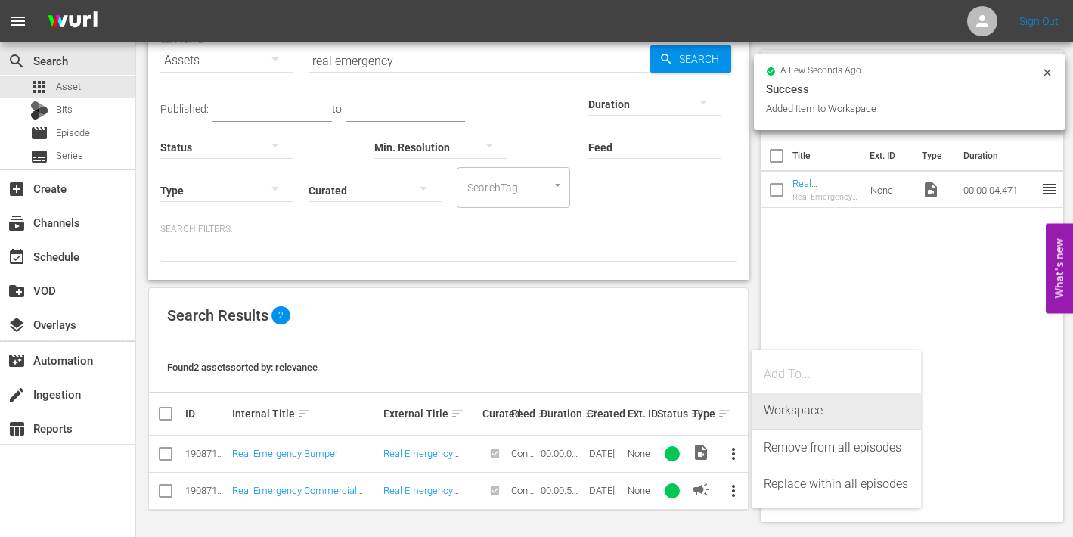
click at [798, 414] on div "Workspace" at bounding box center [836, 410] width 145 height 36
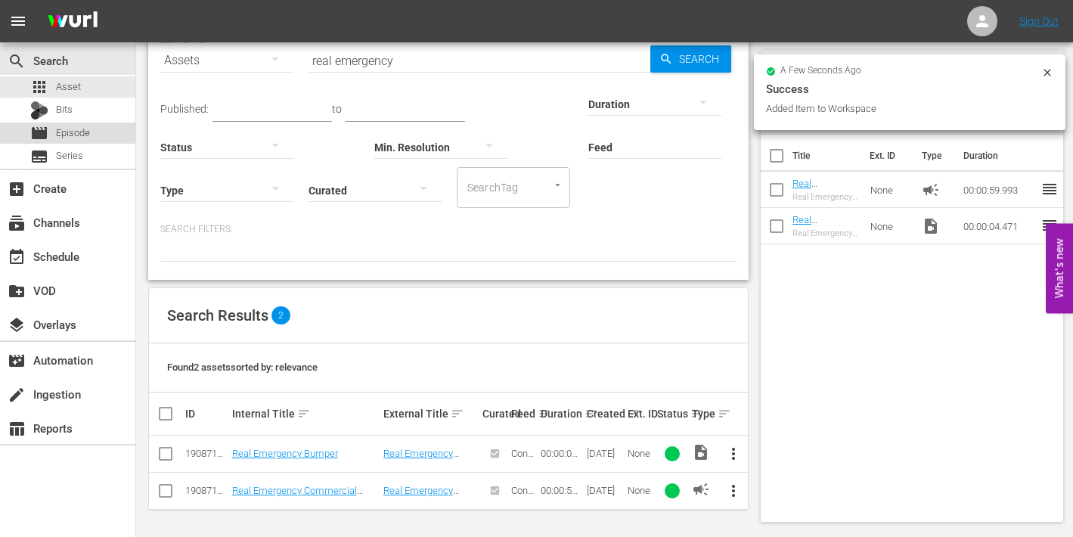
click at [67, 131] on span "Episode" at bounding box center [73, 133] width 34 height 15
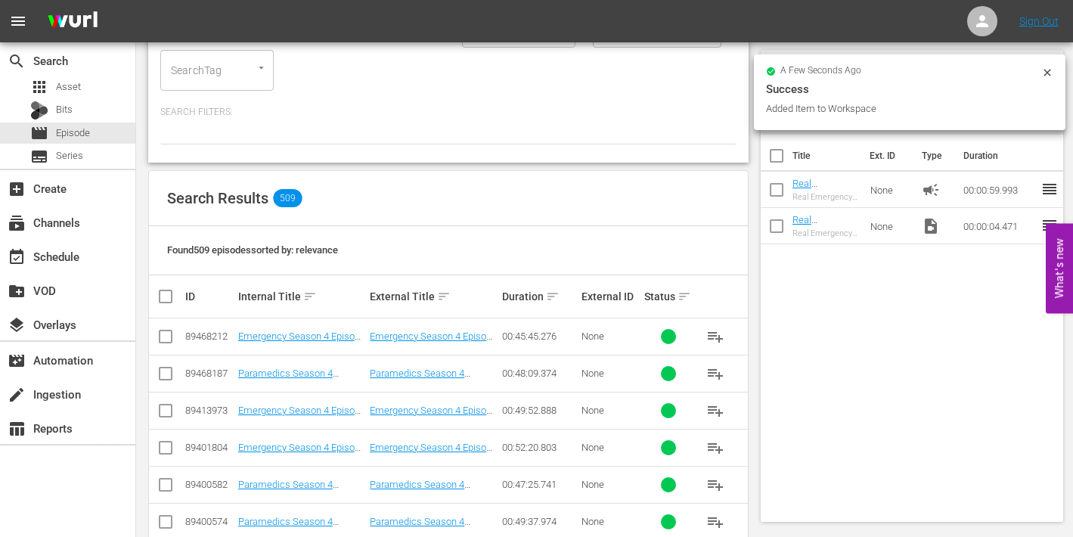
scroll to position [203, 0]
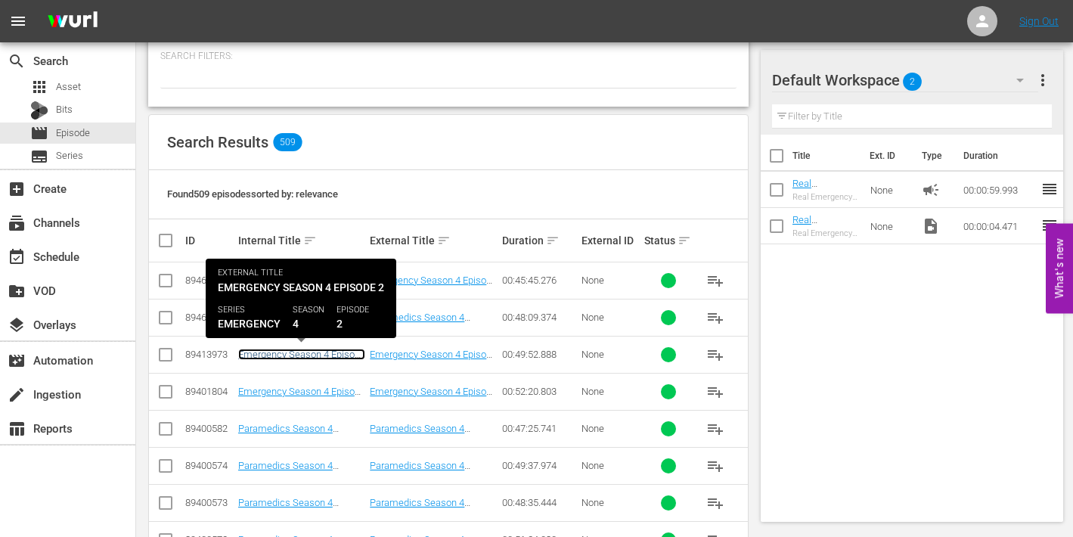
click at [286, 354] on link "Emergency Season 4 Episode 2 - Nine Now" at bounding box center [301, 360] width 127 height 23
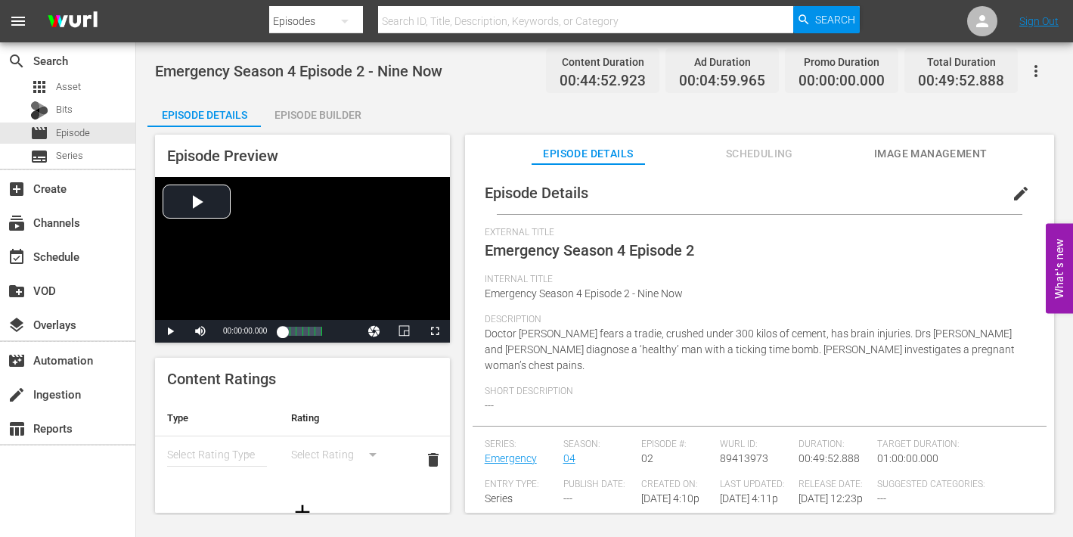
click at [318, 117] on div "Episode Builder" at bounding box center [317, 115] width 113 height 36
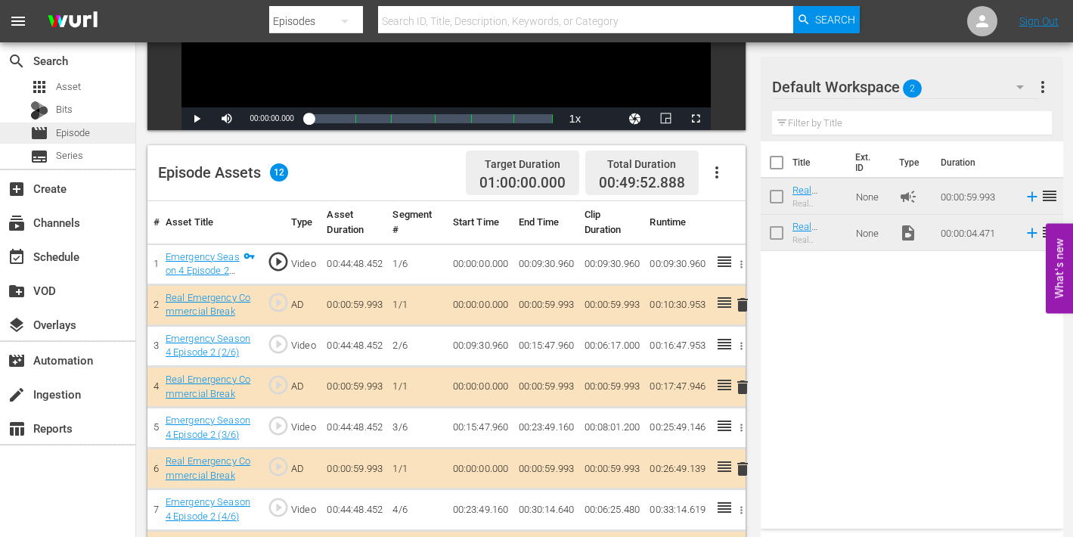
click at [74, 135] on span "Episode" at bounding box center [73, 133] width 34 height 15
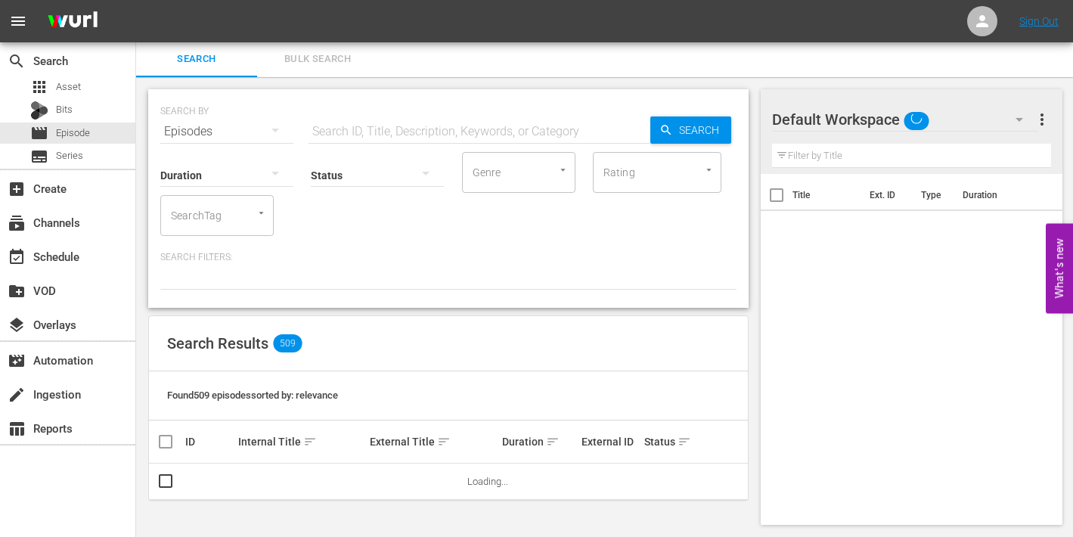
scroll to position [295, 0]
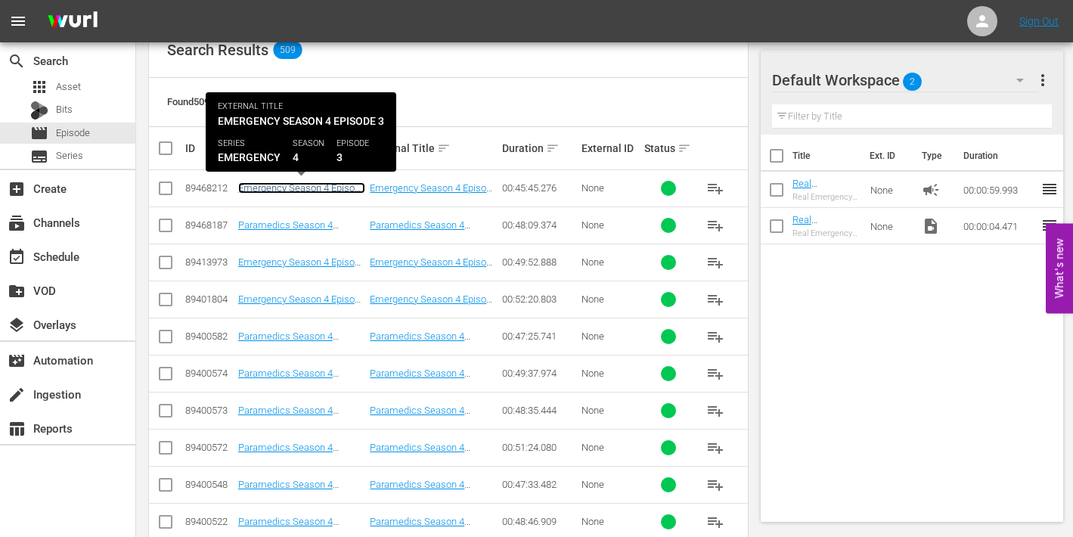
click at [322, 186] on link "Emergency Season 4 Episode 3 - Nine Now" at bounding box center [301, 193] width 127 height 23
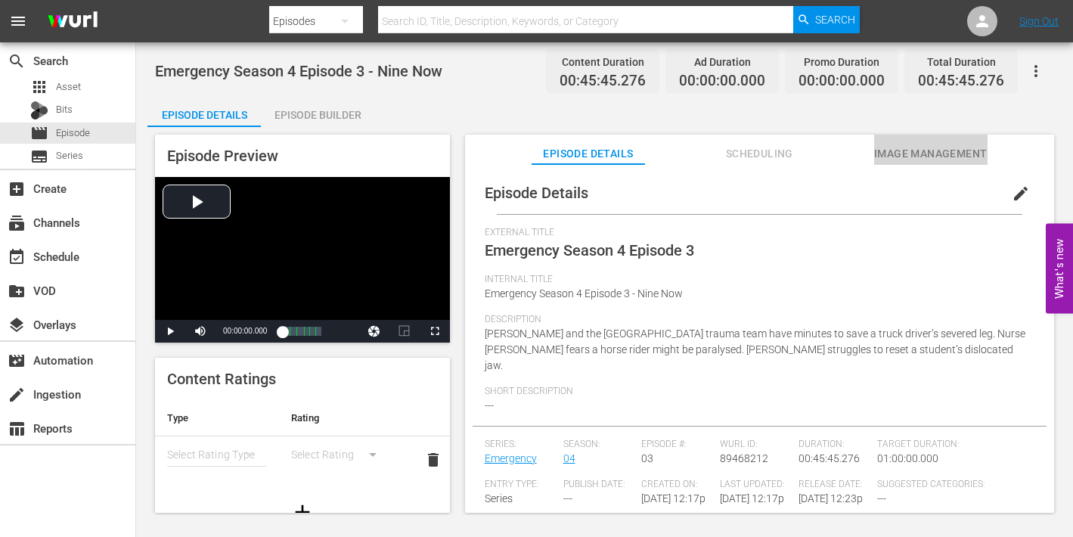
drag, startPoint x: 904, startPoint y: 153, endPoint x: 839, endPoint y: 162, distance: 65.7
click at [904, 153] on span "Image Management" at bounding box center [930, 153] width 113 height 19
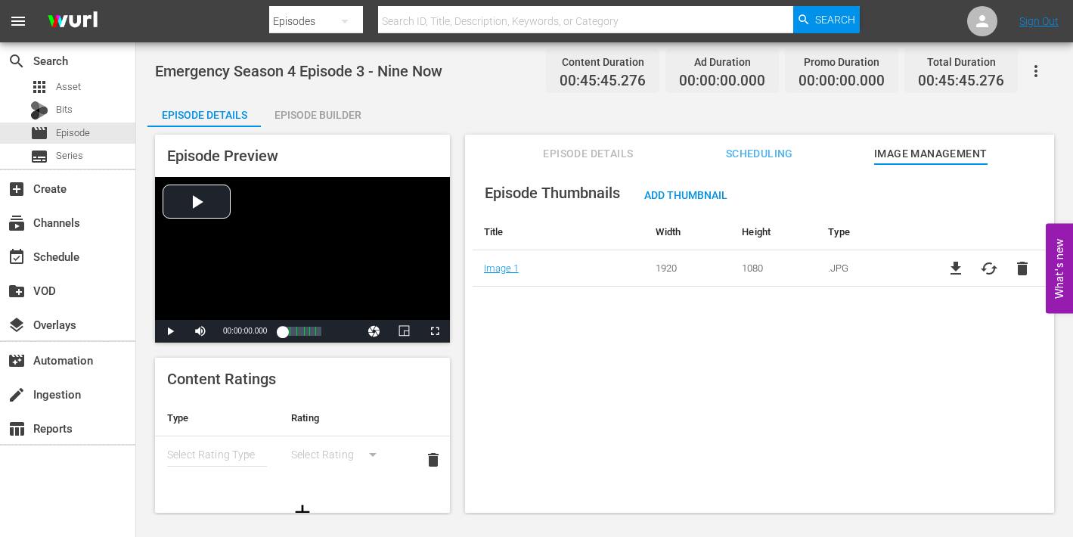
click at [323, 116] on div "Episode Builder" at bounding box center [317, 115] width 113 height 36
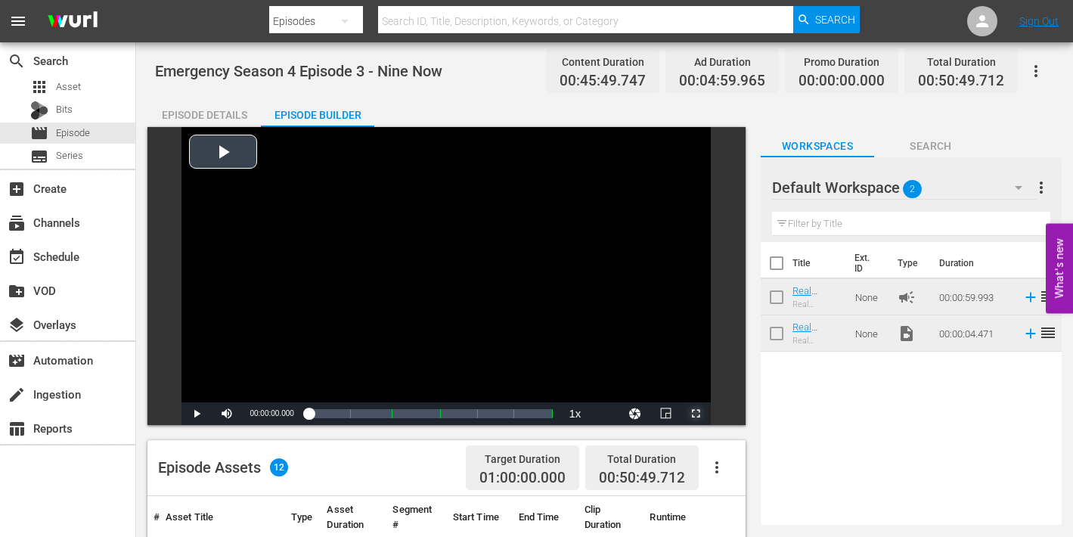
click at [696, 414] on span "Video Player" at bounding box center [696, 414] width 0 height 0
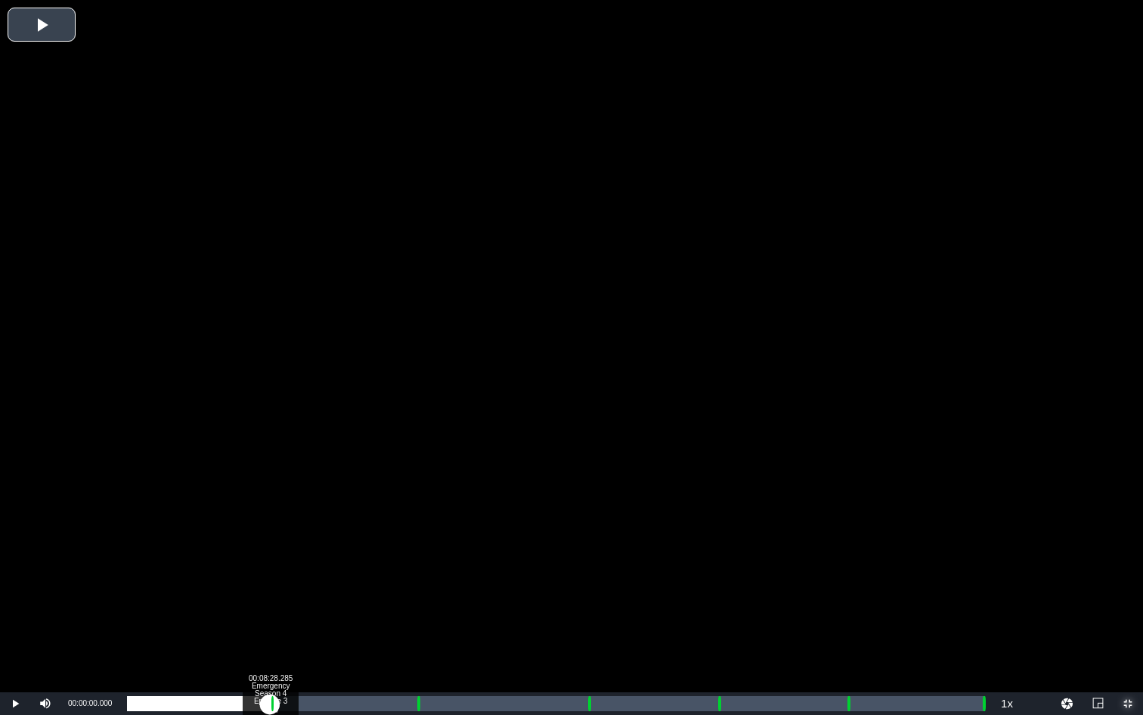
click at [270, 536] on div "Loaded : 0.21% 00:08:28.285 Emergency Season 4 Episode 3 (1/6) 00:00:00.000 Cue…" at bounding box center [556, 703] width 858 height 15
click at [287, 536] on div "00:09:30.140 Emergency Season 4 Episode 3 (2/6)" at bounding box center [287, 703] width 1 height 15
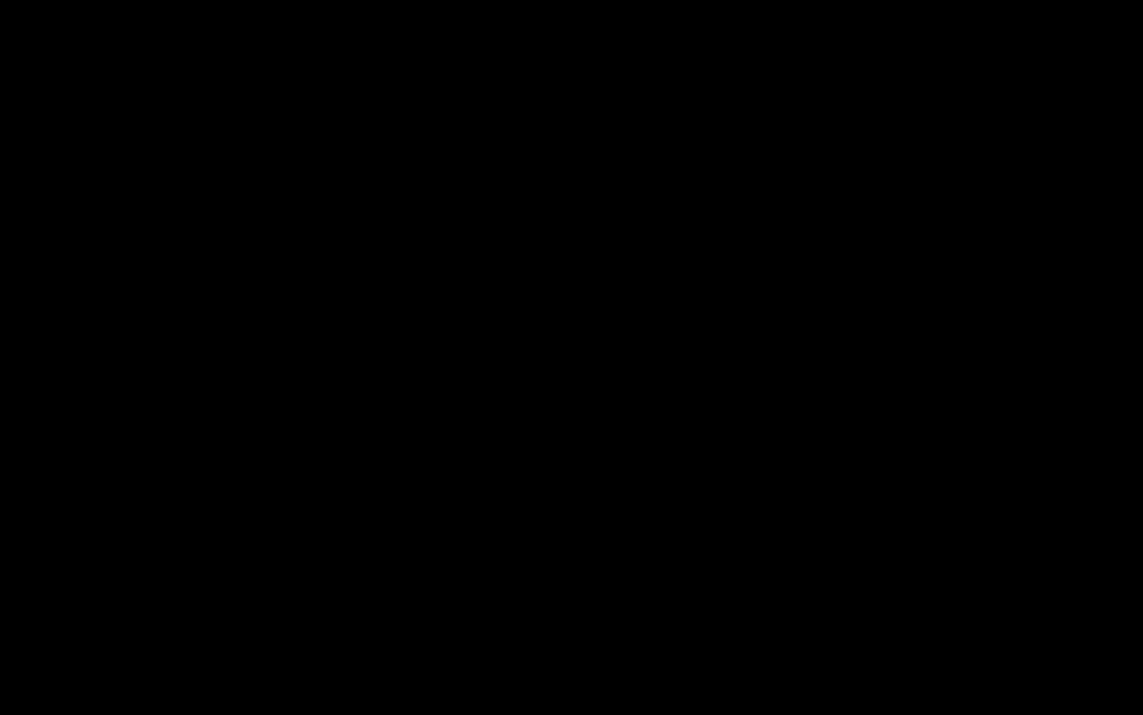
click at [414, 536] on div "Loaded : 18.81% 00:17:01.949 Emergency Season 4 Episode 3 (3/6) 00:08:32.796 Cu…" at bounding box center [556, 703] width 858 height 15
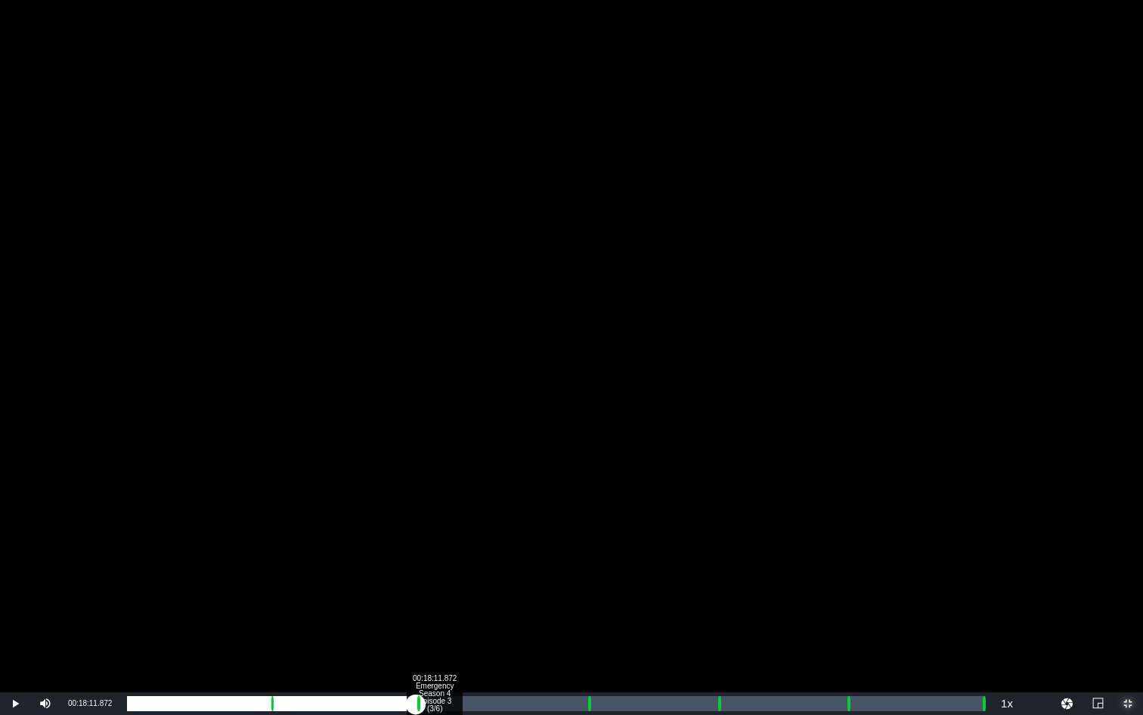
click at [434, 536] on div "00:18:11.872 Emergency Season 4 Episode 3 (3/6)" at bounding box center [434, 703] width 1 height 15
click at [416, 536] on div "00:16:13.925" at bounding box center [271, 703] width 289 height 15
click at [585, 536] on div "Loaded : 35.87% 00:27:07.050 Emergency Season 4 Episode 3 (4/6) 00:16:12.891 Cu…" at bounding box center [556, 703] width 858 height 15
click at [574, 536] on div "00:00:01.664" at bounding box center [358, 703] width 462 height 15
click at [558, 536] on div "Loaded : 53.81% 00:25:32.924 Emergency Season 4 Episode 3 (4/6) 00:24:31.490 Cu…" at bounding box center [556, 703] width 858 height 15
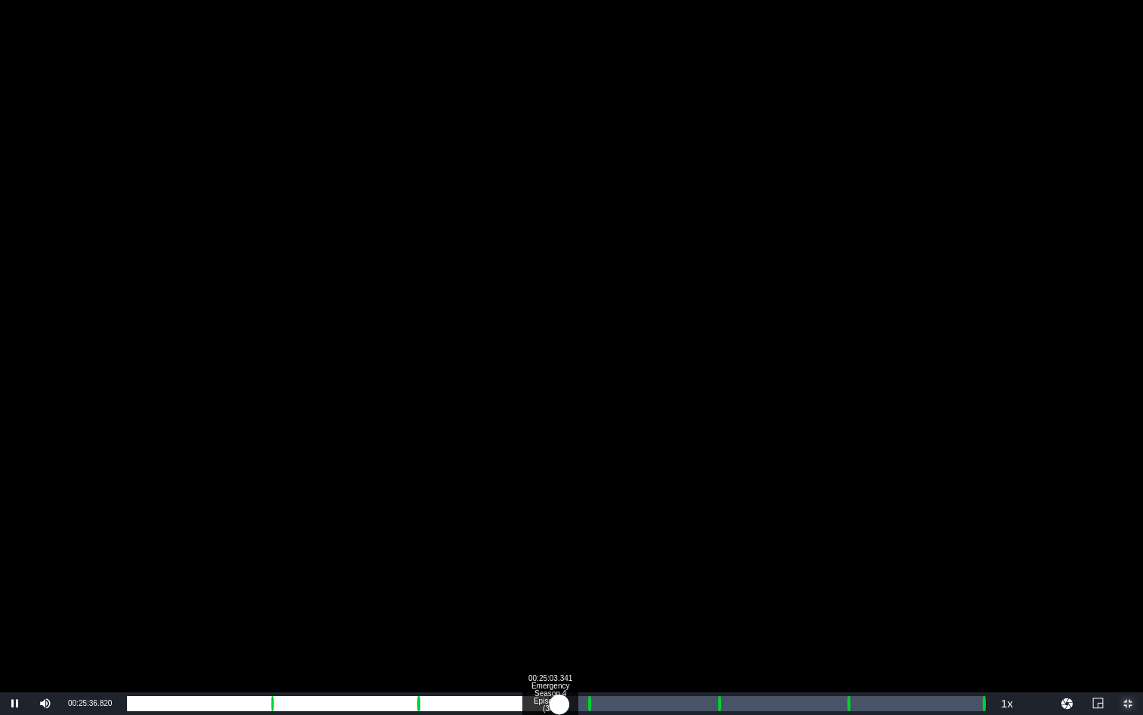
click at [550, 536] on div "00:23:37.005" at bounding box center [343, 703] width 432 height 15
click at [605, 536] on div "00:28:19.663 Emergency Season 4 Episode 3 (4/6)" at bounding box center [605, 703] width 1 height 15
click at [647, 536] on div "00:30:44.887 Emergency Season 4 Episode 3 (4/6)" at bounding box center [646, 703] width 1 height 15
click at [659, 536] on div "Loaded : 60.82% 00:31:30.606 Emergency Season 4 Episode 3 (4/6) 00:27:49.017 Cu…" at bounding box center [556, 703] width 858 height 15
click at [684, 536] on div "Loaded : 62.56% 00:32:59.354 Emergency Season 4 Episode 3 (5/6) 00:28:35.476 Cu…" at bounding box center [556, 703] width 858 height 15
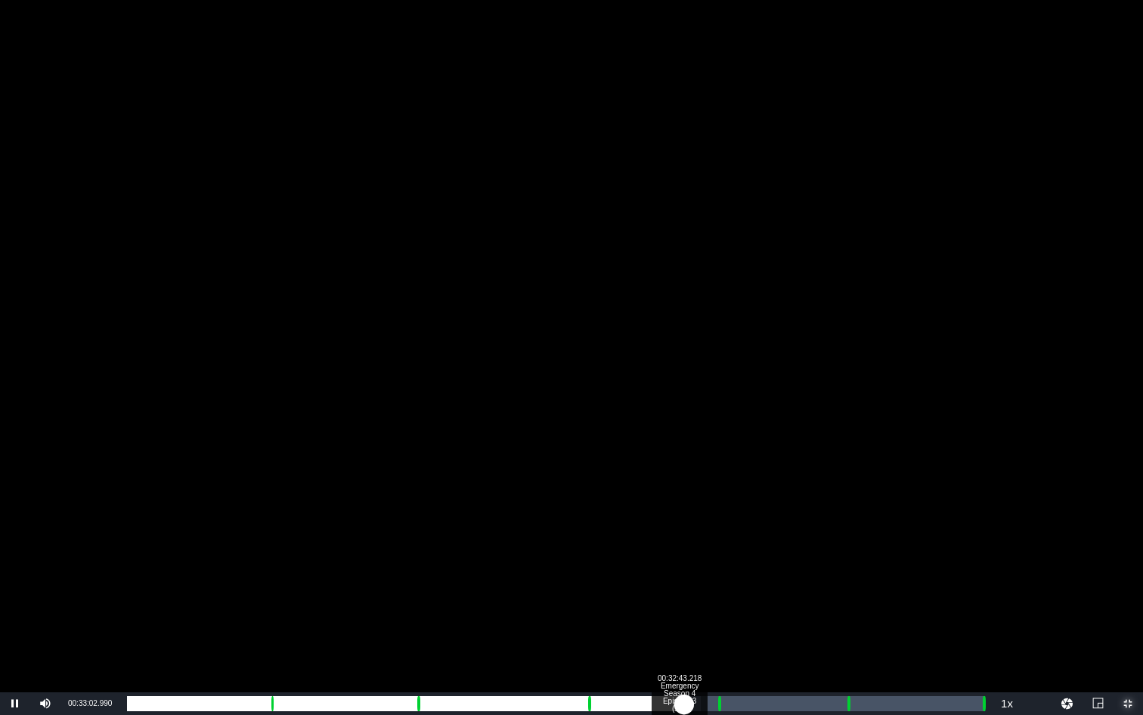
click at [679, 536] on div "00:30:03.207" at bounding box center [405, 703] width 557 height 15
click at [673, 536] on div "00:29:44.406" at bounding box center [403, 703] width 552 height 15
click at [737, 536] on div "Loaded : 9.92% 00:36:10.297 Emergency Season 4 Episode 3 (5/6) 00:00:01.984 Cue…" at bounding box center [556, 703] width 858 height 15
click at [738, 536] on div "00:32:12.212" at bounding box center [432, 703] width 611 height 15
click at [734, 536] on div "00:32:13.717" at bounding box center [430, 703] width 607 height 15
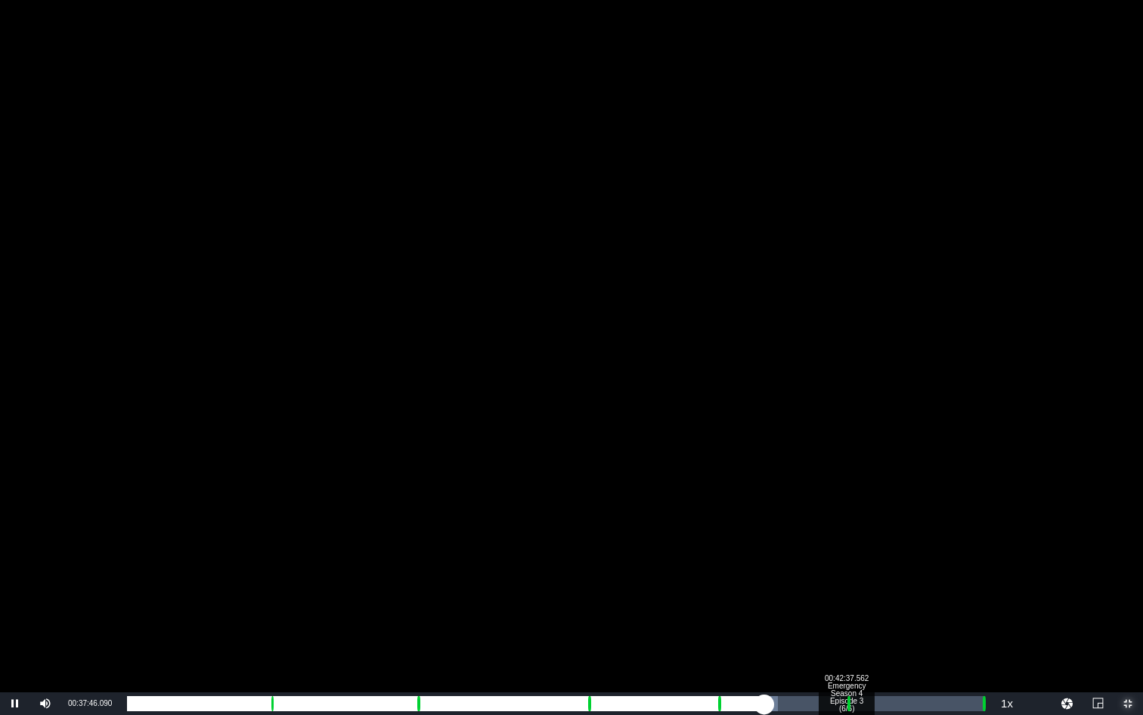
click at [846, 536] on div "00:42:37.562 Emergency Season 4 Episode 3 (6/6)" at bounding box center [846, 703] width 1 height 15
click at [864, 536] on div "00:43:42.106 Emergency Season 4 Episode 3 (6/6)" at bounding box center [864, 703] width 1 height 15
click at [862, 536] on div "00:38:44.117" at bounding box center [495, 703] width 736 height 15
click at [979, 536] on div "Loaded : 84.66% 00:50:30.886 00:38:43.996 Cue Point 5: 00:42:43.252" at bounding box center [556, 703] width 858 height 15
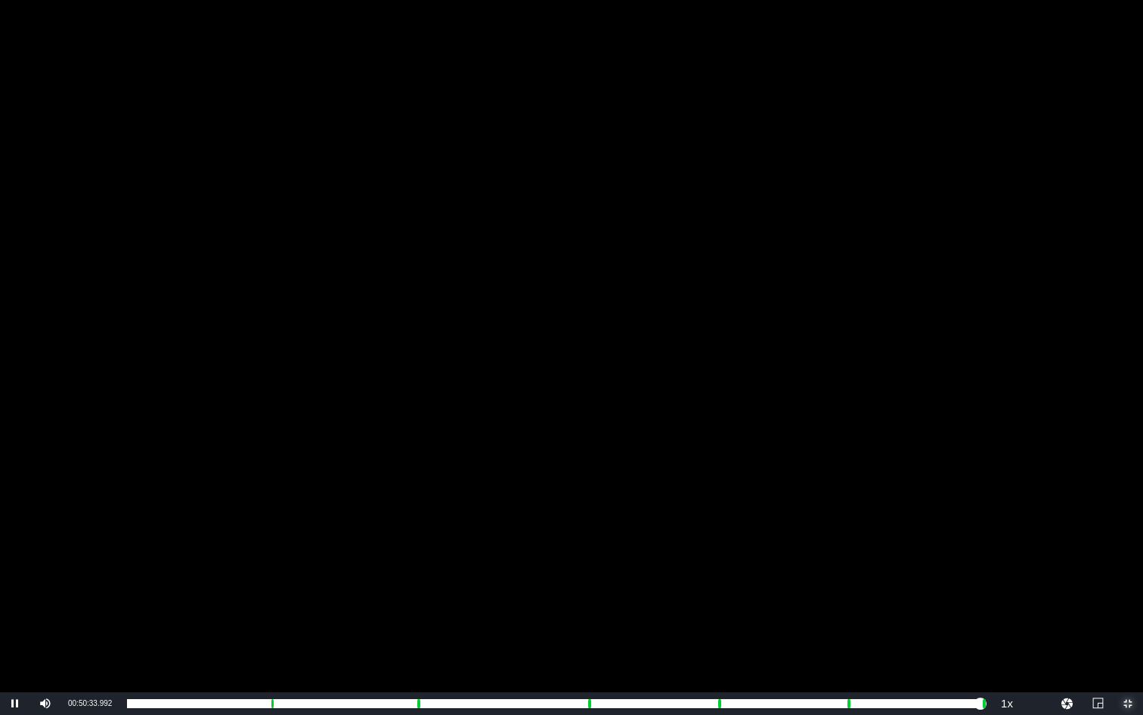
click at [1072, 536] on span "Video Player" at bounding box center [1128, 703] width 0 height 0
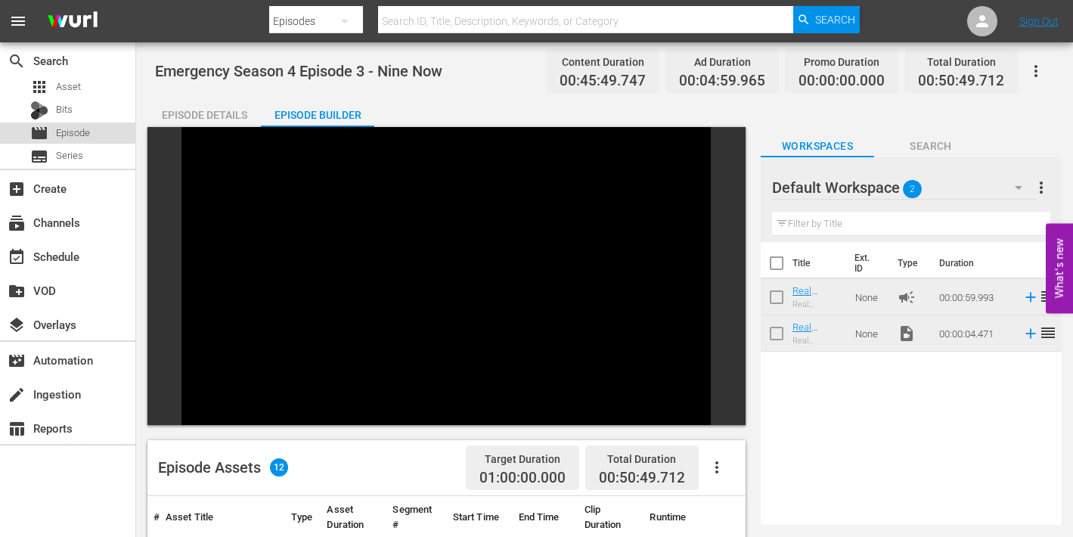
click at [74, 134] on span "Episode" at bounding box center [73, 133] width 34 height 15
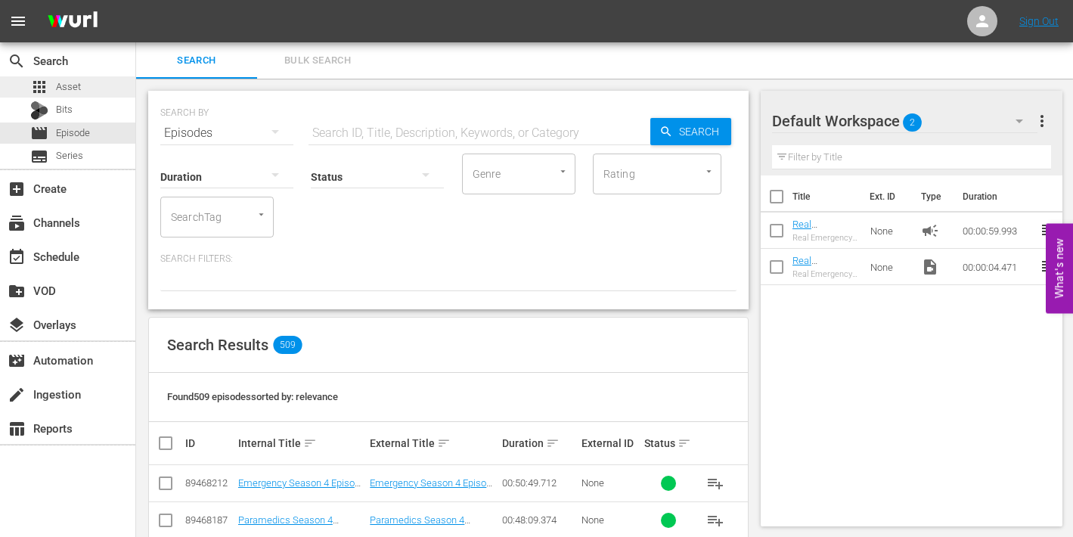
click at [68, 82] on span "Asset" at bounding box center [68, 86] width 25 height 15
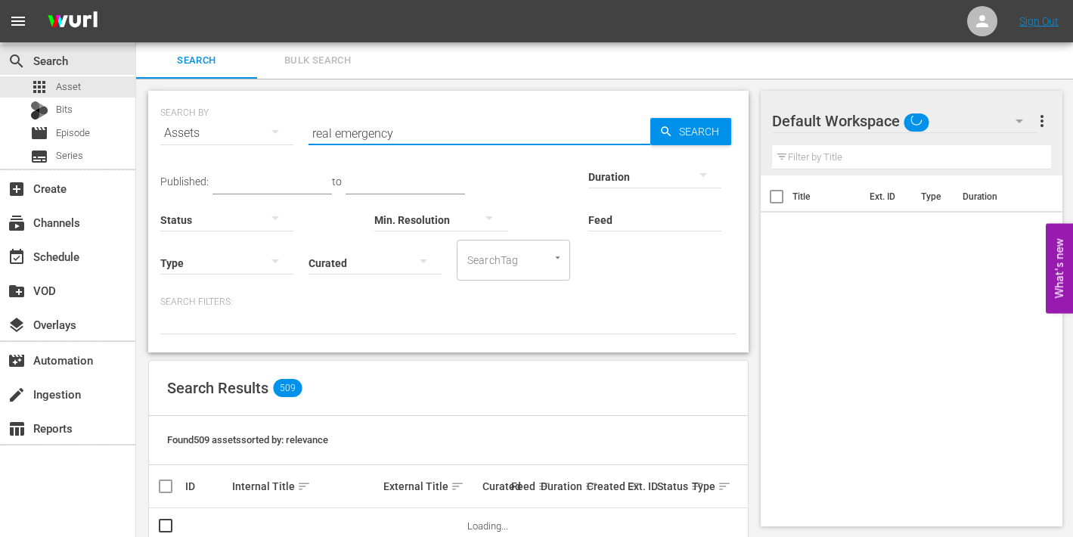
drag, startPoint x: 405, startPoint y: 133, endPoint x: 288, endPoint y: 129, distance: 116.6
click at [287, 129] on div "SEARCH BY Search By Assets Search ID, Title, Description, Keywords, or Category…" at bounding box center [448, 124] width 576 height 54
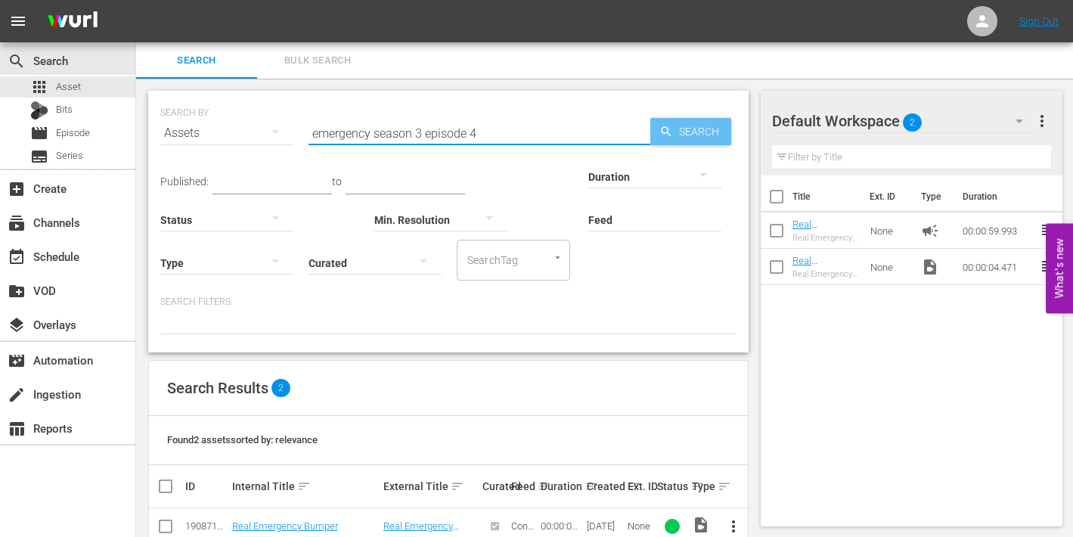
click at [703, 133] on span "Search" at bounding box center [702, 131] width 58 height 27
click at [420, 133] on input "emergency season 3 episode 4" at bounding box center [480, 133] width 342 height 36
type input "emergency season 4 episode 4"
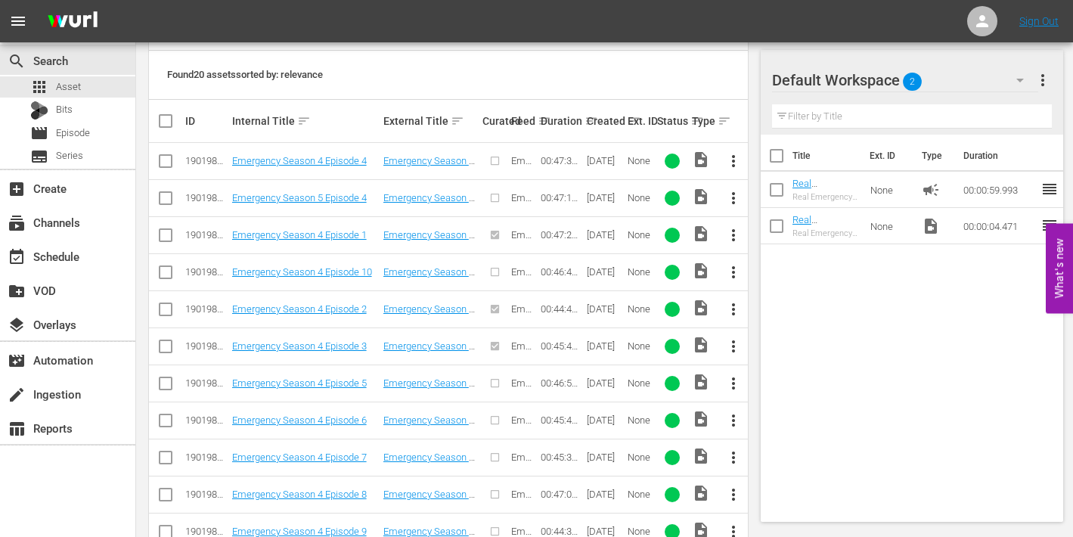
scroll to position [370, 0]
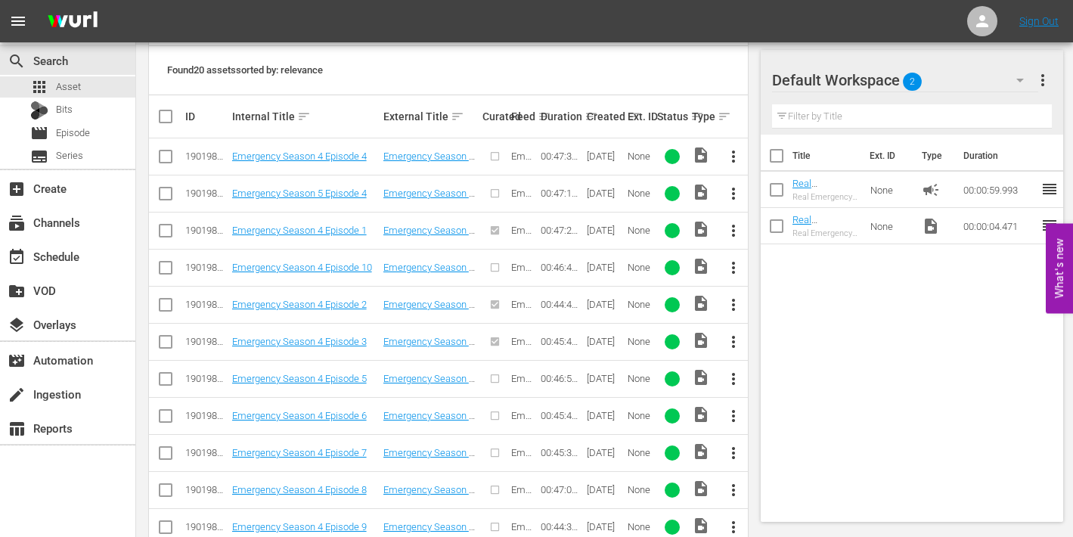
click at [729, 154] on span "more_vert" at bounding box center [733, 156] width 18 height 18
click at [788, 267] on div "Episode" at bounding box center [815, 271] width 103 height 36
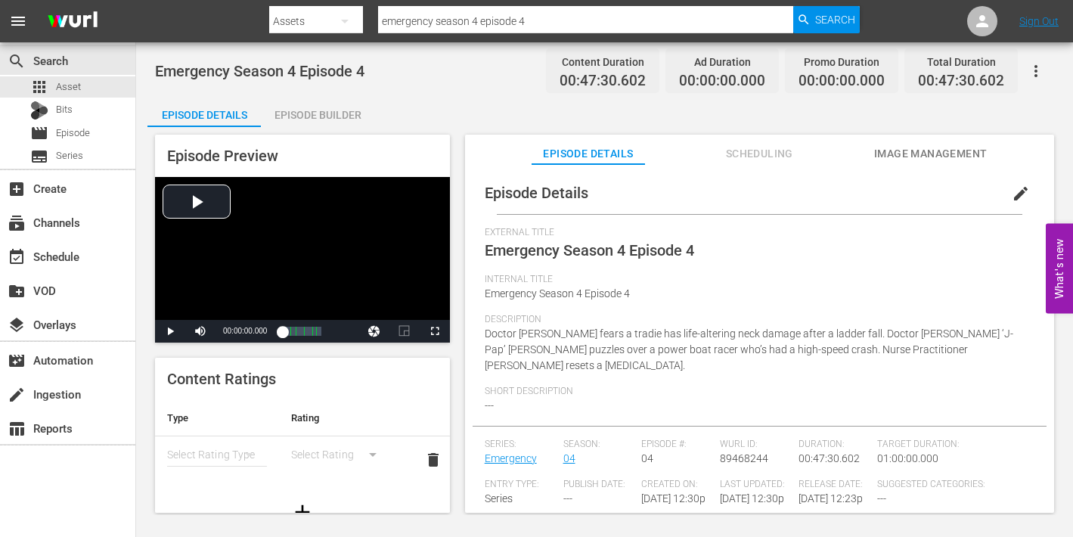
click at [1015, 190] on span "edit" at bounding box center [1021, 194] width 18 height 18
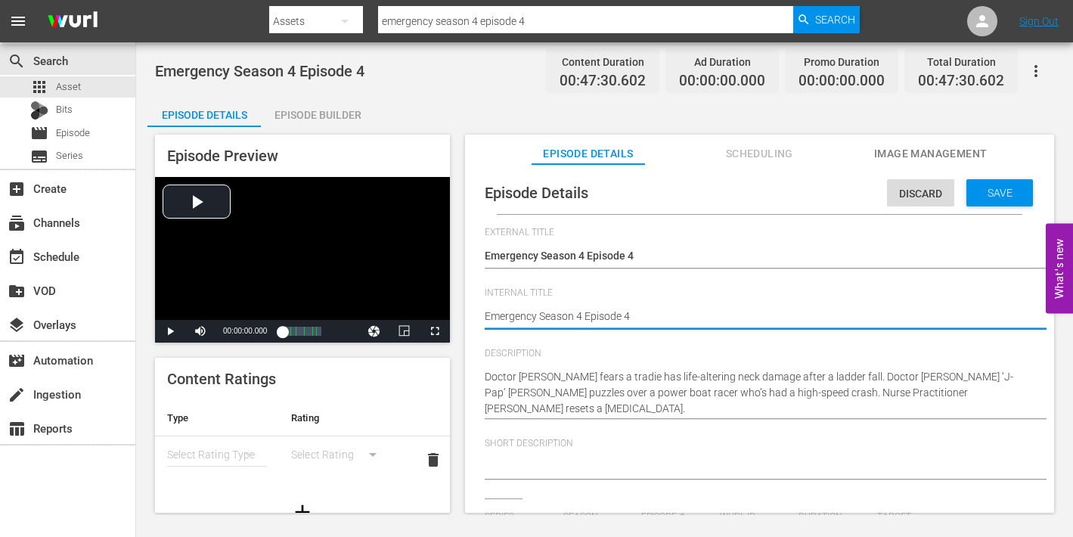
type textarea "Emergency Season 4 Episode 4"
type textarea "Emergency Season 4 Episode 4 -"
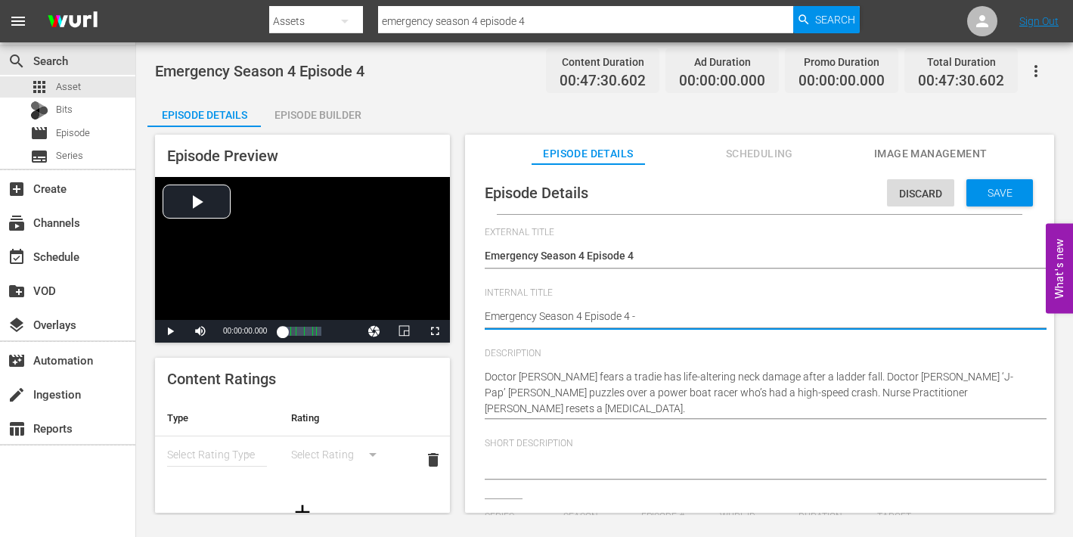
type textarea "Emergency Season 4 Episode 4 -"
type textarea "Emergency Season 4 Episode 4 - N"
type textarea "Emergency Season 4 Episode 4 - Ni"
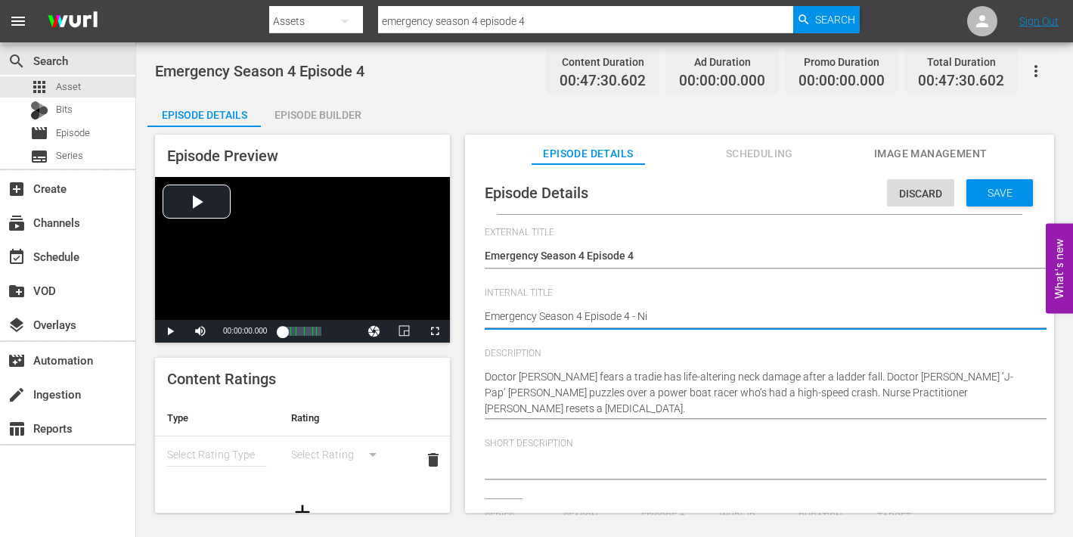
type textarea "Emergency Season 4 Episode 4 - Nin"
type textarea "Emergency Season 4 Episode 4 - Nine"
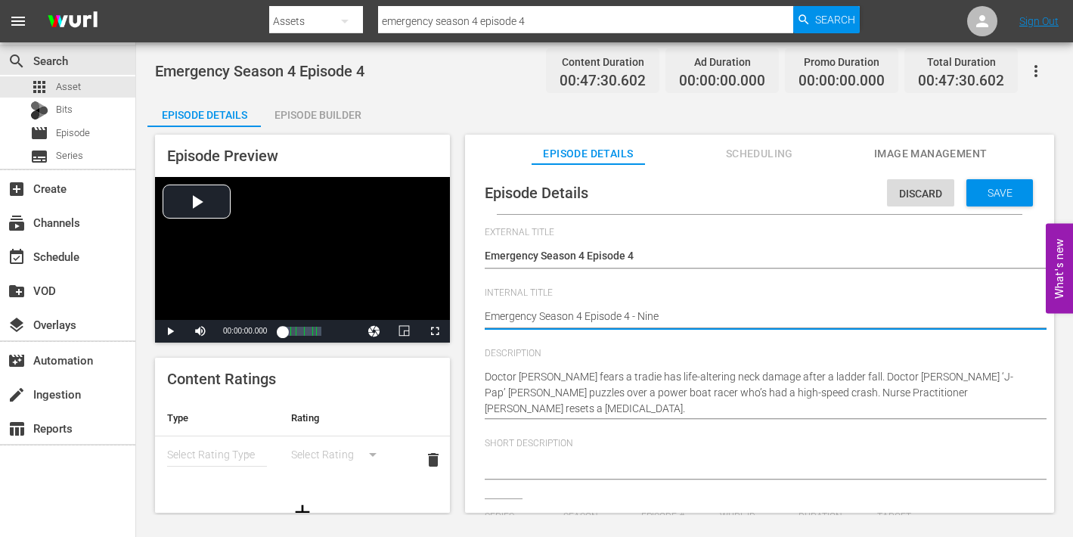
type textarea "Emergency Season 4 Episode 4 - Nine"
type textarea "Emergency Season 4 Episode 4 - Nine N"
type textarea "Emergency Season 4 Episode 4 - Nine No"
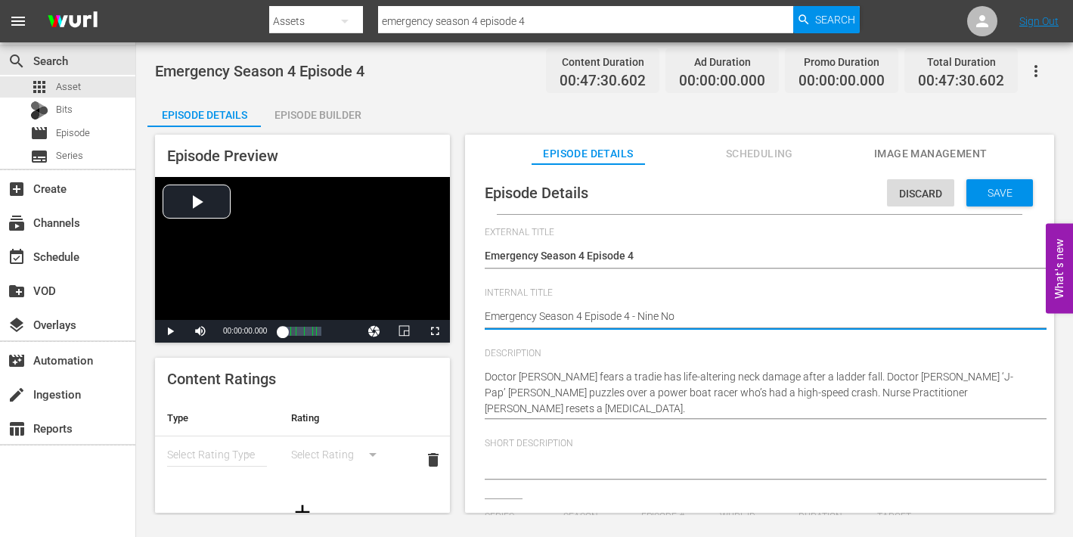
type textarea "Emergency Season 4 Episode 4 - Nine Now"
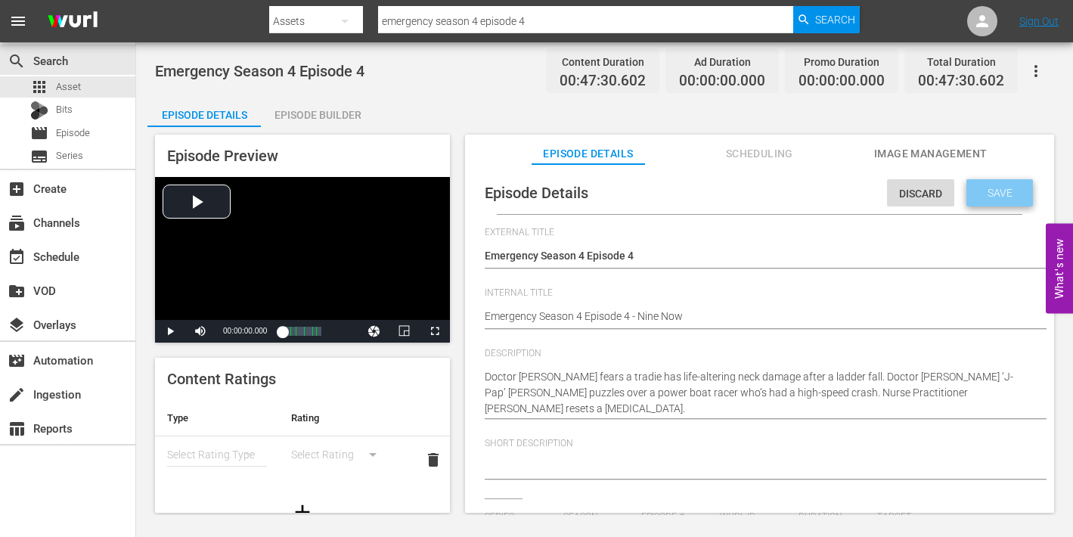
drag, startPoint x: 987, startPoint y: 185, endPoint x: 916, endPoint y: 185, distance: 71.1
click at [987, 185] on div "Save" at bounding box center [999, 192] width 67 height 27
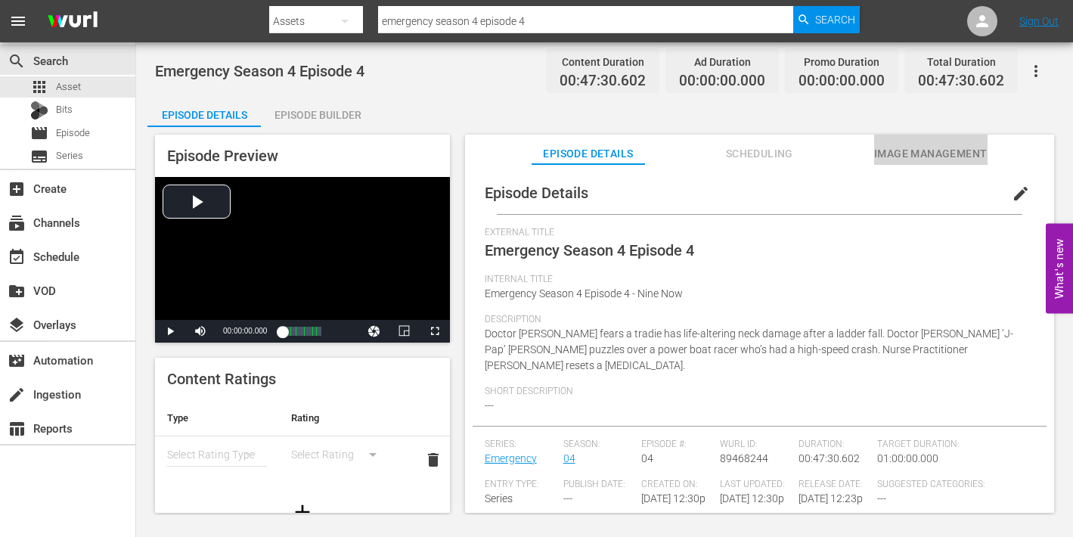
click at [931, 150] on span "Image Management" at bounding box center [930, 153] width 113 height 19
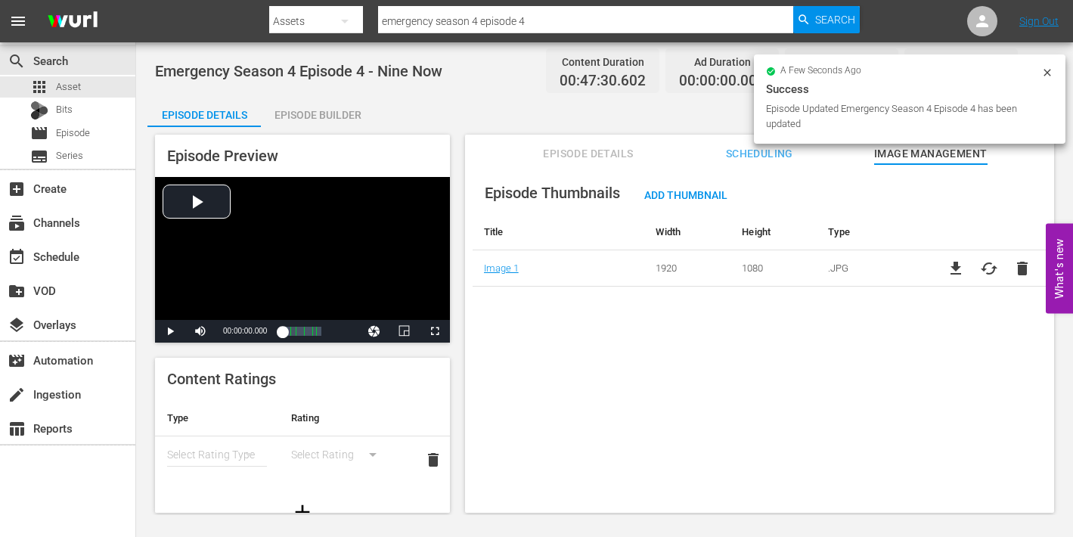
click at [312, 109] on div "Episode Builder" at bounding box center [317, 115] width 113 height 36
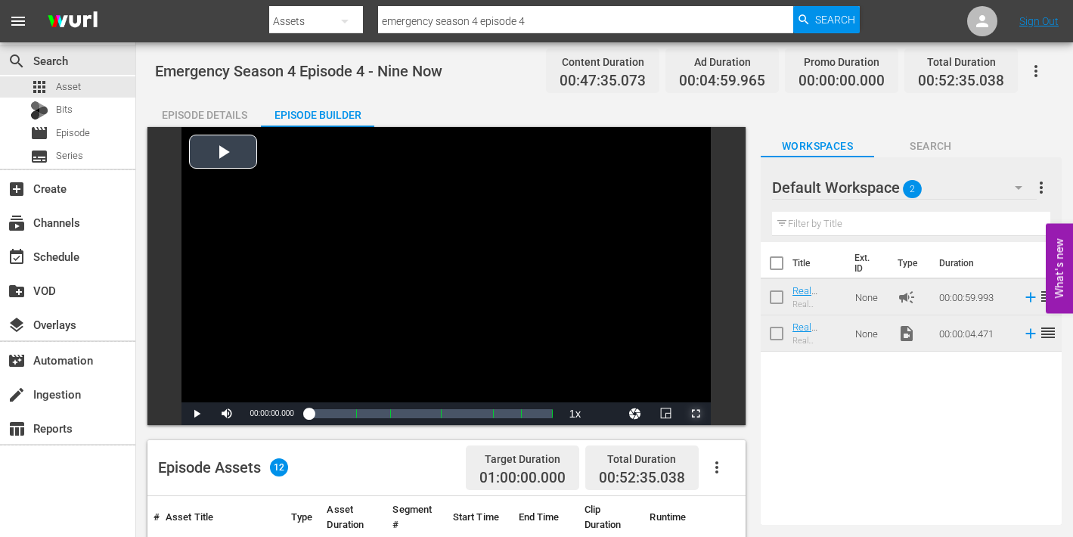
click at [696, 414] on span "Video Player" at bounding box center [696, 414] width 0 height 0
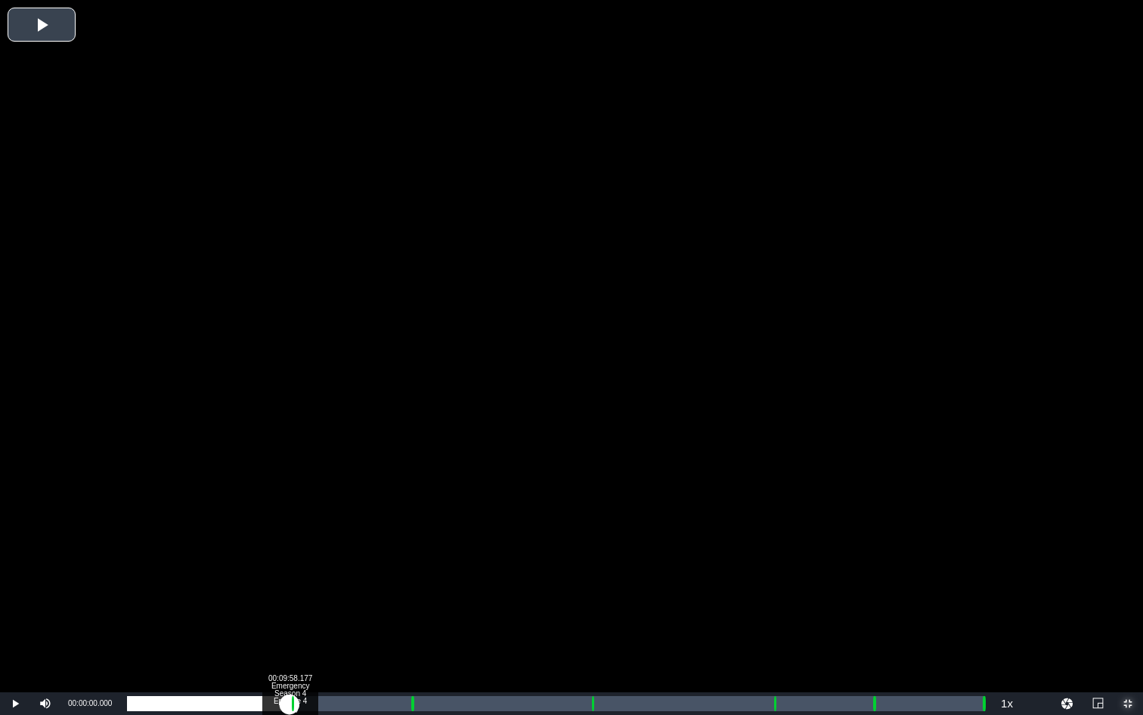
click at [290, 536] on div "Loaded : 0.21% 00:09:58.177 Emergency Season 4 Episode 4 (1/6) 00:00:00.000 Cue…" at bounding box center [556, 703] width 858 height 15
click at [306, 536] on div "00:10:59.386 Emergency Season 4 Episode 4 (2/6)" at bounding box center [306, 703] width 1 height 15
click at [410, 536] on div "00:17:20.550 Emergency Season 4 Episode 4 (3/6)" at bounding box center [410, 703] width 1 height 15
click at [427, 536] on div "Loaded : 19.84% 00:18:21.759 Emergency Season 4 Episode 4 (3/6) 00:00:08.498 Cu…" at bounding box center [556, 703] width 858 height 15
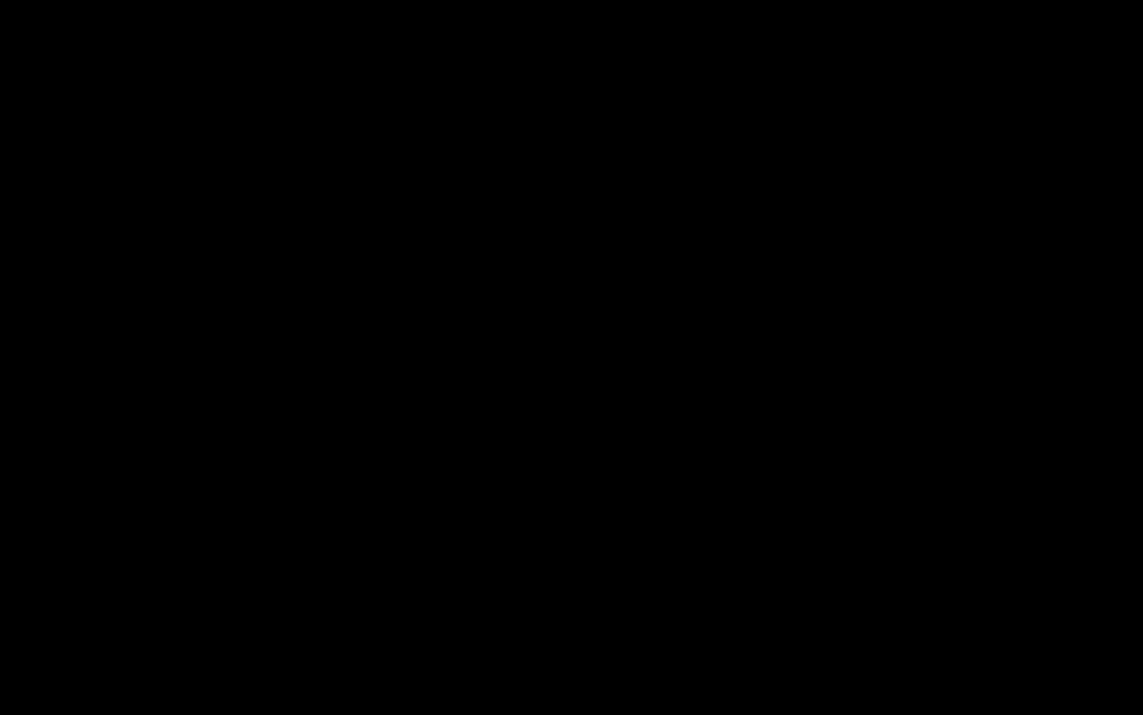
click at [588, 536] on div "Loaded : 34.76% 00:28:17.154 Emergency Season 4 Episode 4 (4/6) 00:16:27.383 Cu…" at bounding box center [556, 703] width 858 height 15
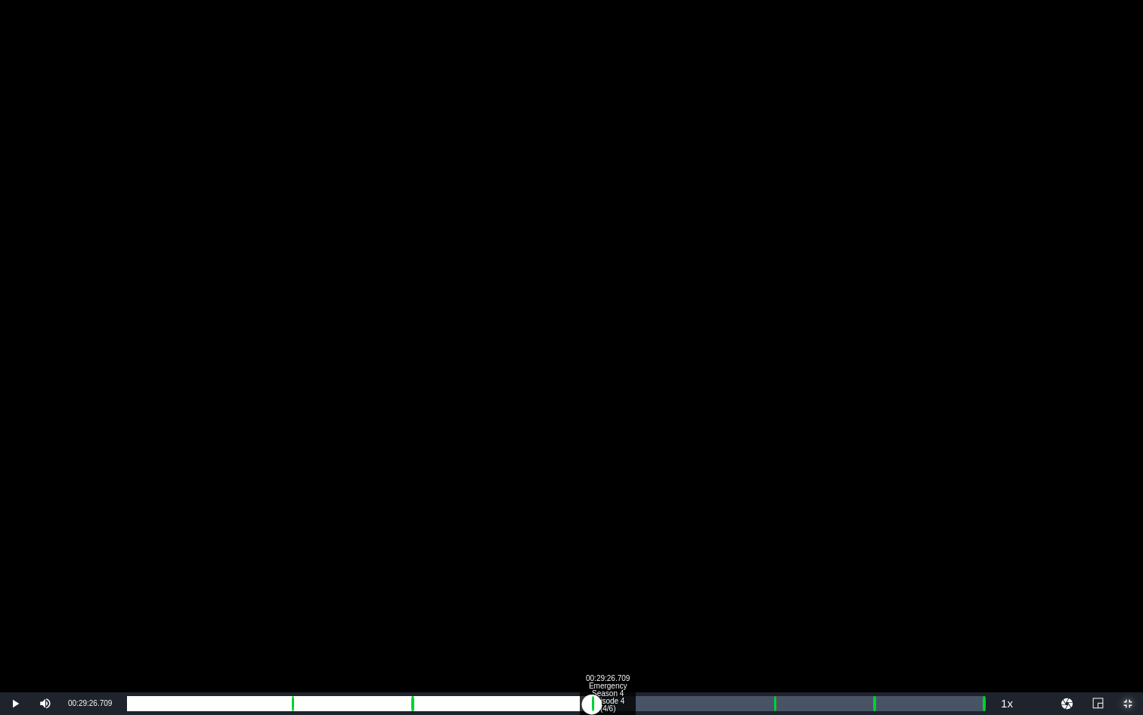
click at [607, 536] on div "00:29:26.709 Emergency Season 4 Episode 4 (4/6)" at bounding box center [607, 703] width 1 height 15
click at [771, 536] on div "Loaded : 55.83% 00:39:27.669 Emergency Season 4 Episode 4 (5/6) 00:26:30.297 Cu…" at bounding box center [556, 703] width 858 height 15
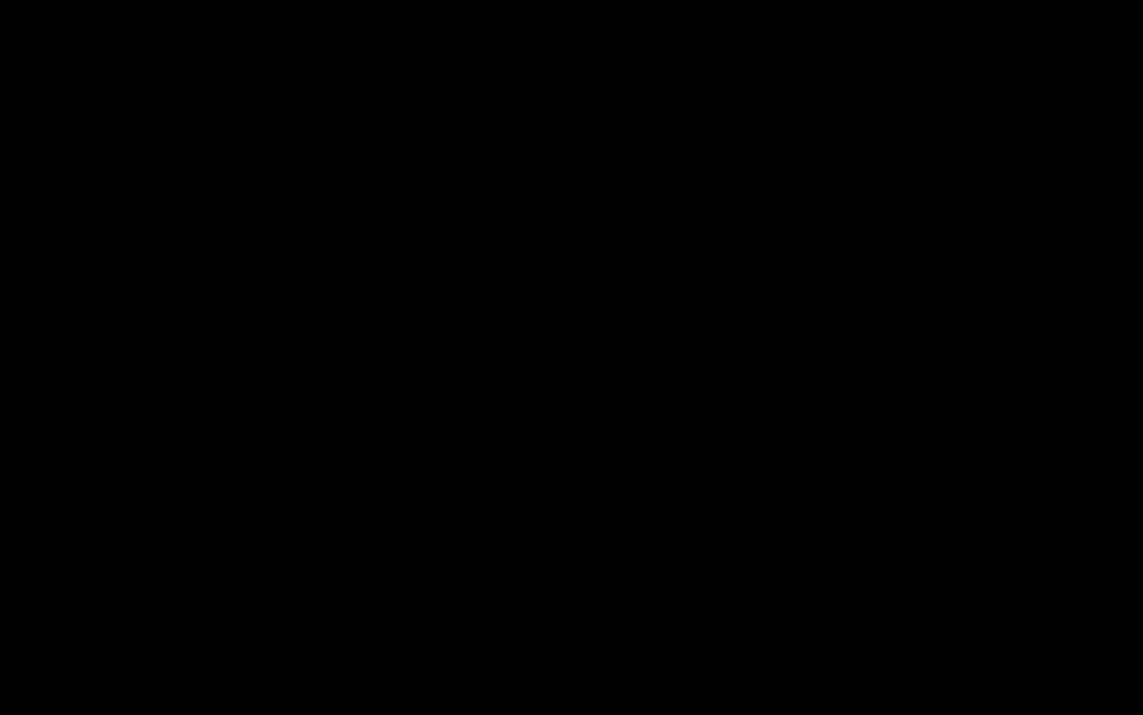
click at [790, 536] on div "Loaded : 9.92% 00:40:37.225 Emergency Season 4 Episode 4 (5/6) 00:00:00.021 Cue…" at bounding box center [556, 703] width 858 height 15
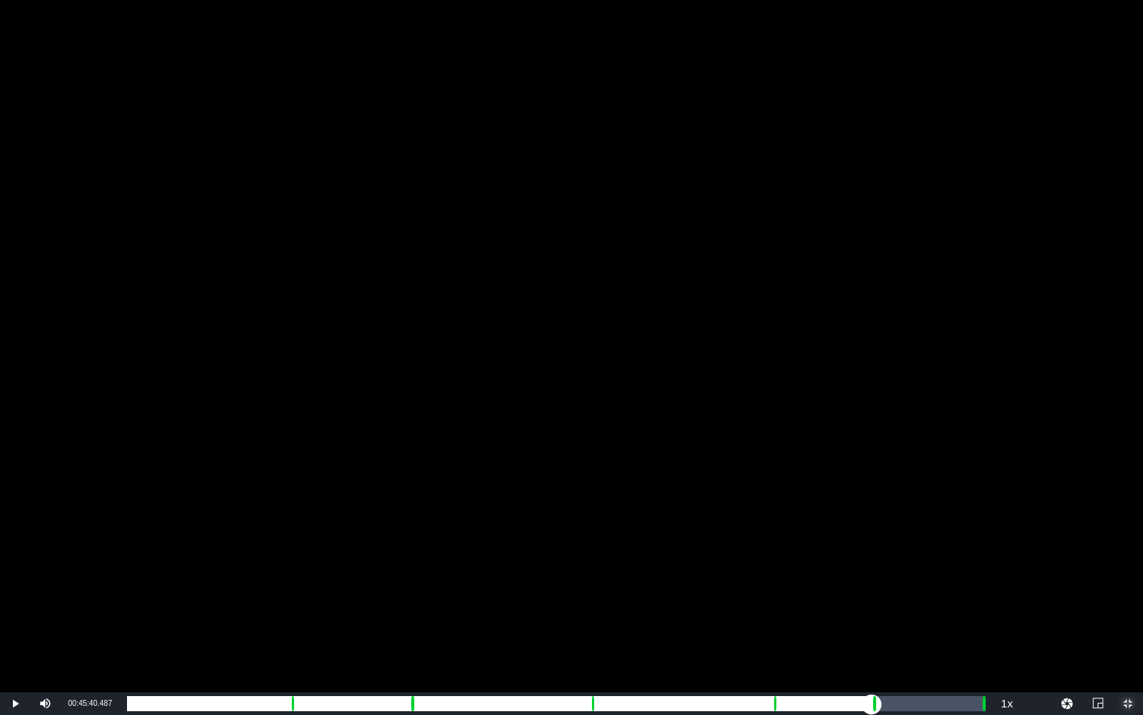
click at [872, 536] on div "Loaded : 77.32% 00:45:40.487 Emergency Season 4 Episode 4 (6/6) 00:36:41.377 Cu…" at bounding box center [556, 703] width 858 height 15
click at [889, 536] on div "Loaded : 9.92% 00:46:44.478 Emergency Season 4 Episode 4 (6/6) 00:00:00.432 Cue…" at bounding box center [556, 703] width 858 height 15
click at [982, 536] on div "Loaded : 88.07% 00:52:23.909 00:41:47.688 Cue Point 6: 00:52:30.567" at bounding box center [556, 703] width 858 height 15
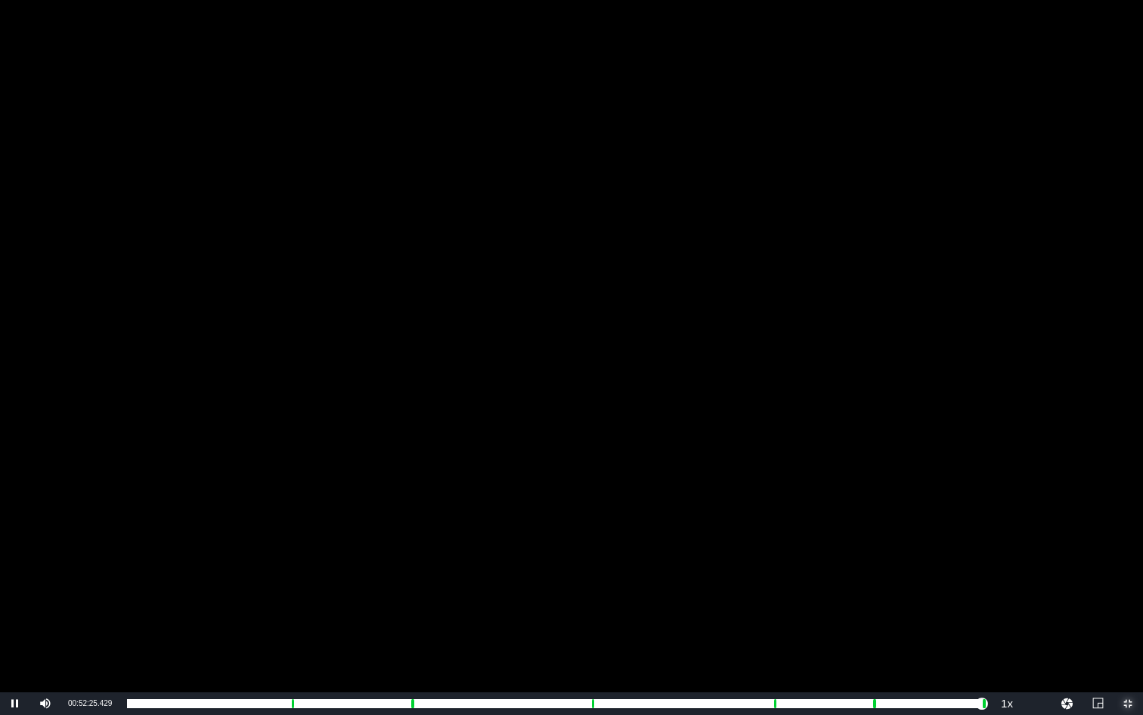
click at [1072, 536] on span "Video Player" at bounding box center [1128, 703] width 0 height 0
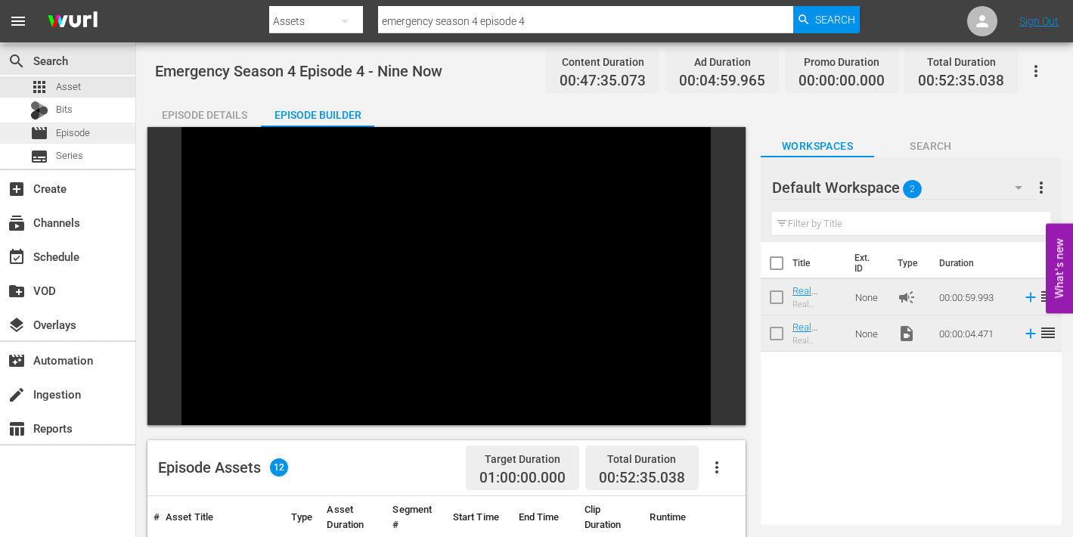
click at [73, 132] on span "Episode" at bounding box center [73, 133] width 34 height 15
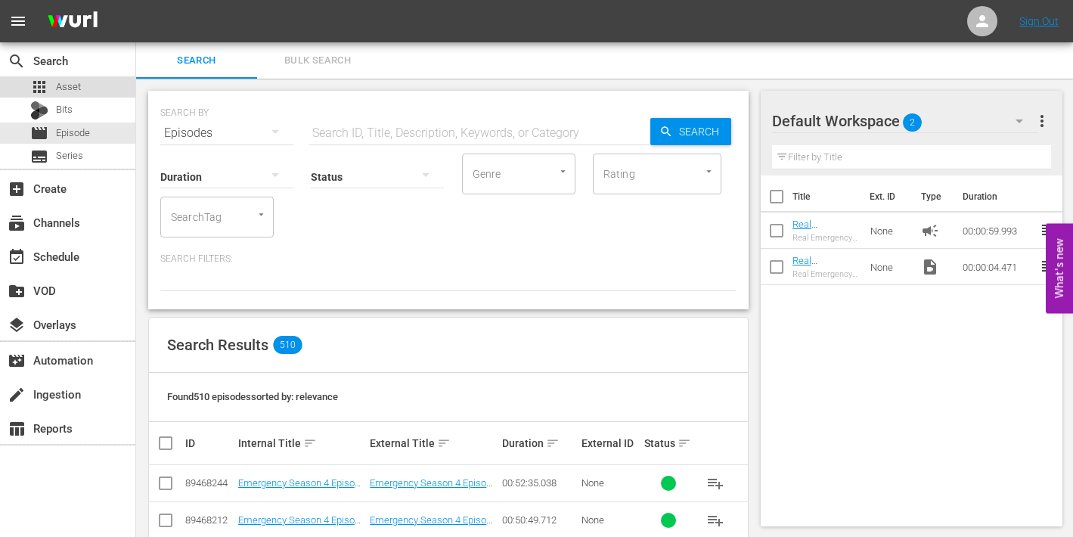
click at [52, 83] on div "apps Asset" at bounding box center [55, 86] width 51 height 21
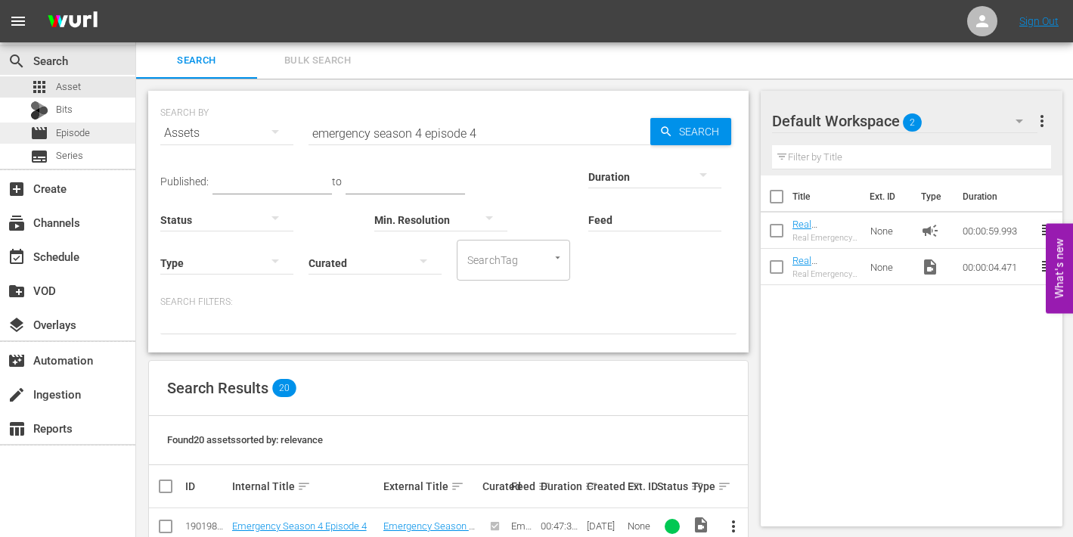
click at [77, 130] on span "Episode" at bounding box center [73, 133] width 34 height 15
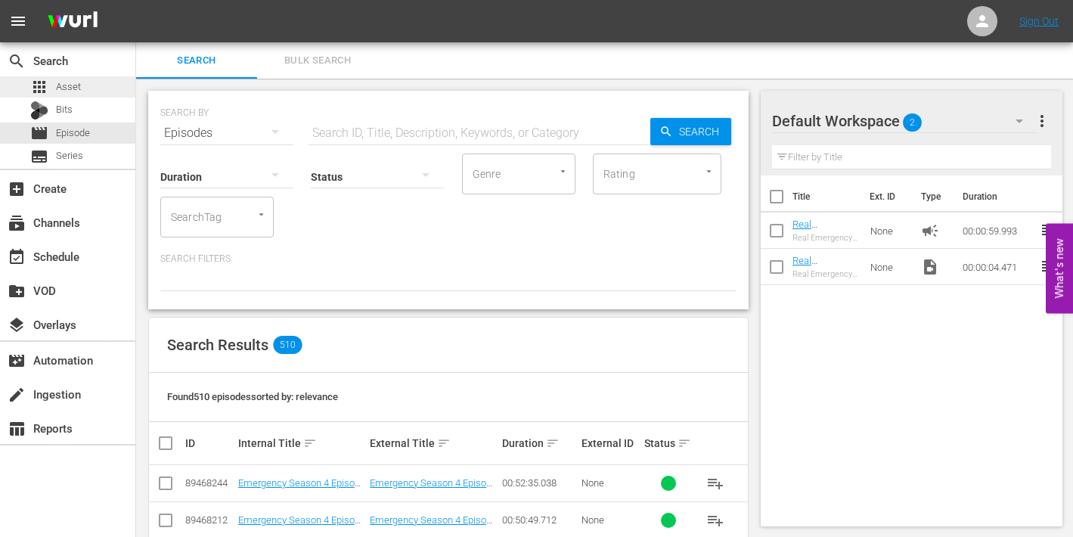
click at [67, 88] on span "Asset" at bounding box center [68, 86] width 25 height 15
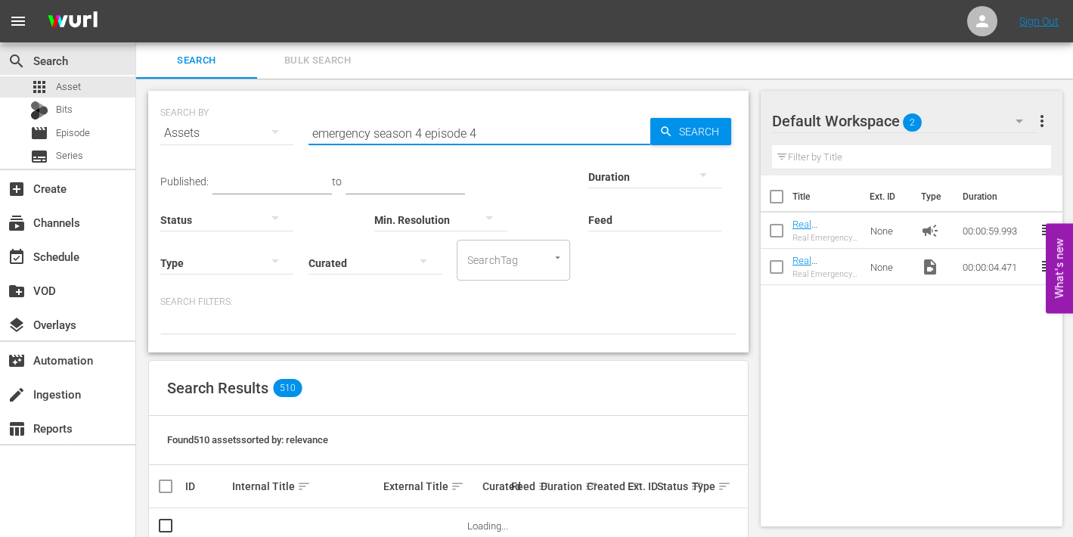
drag, startPoint x: 469, startPoint y: 133, endPoint x: 480, endPoint y: 133, distance: 11.3
click at [480, 133] on input "emergency season 4 episode 4" at bounding box center [480, 133] width 342 height 36
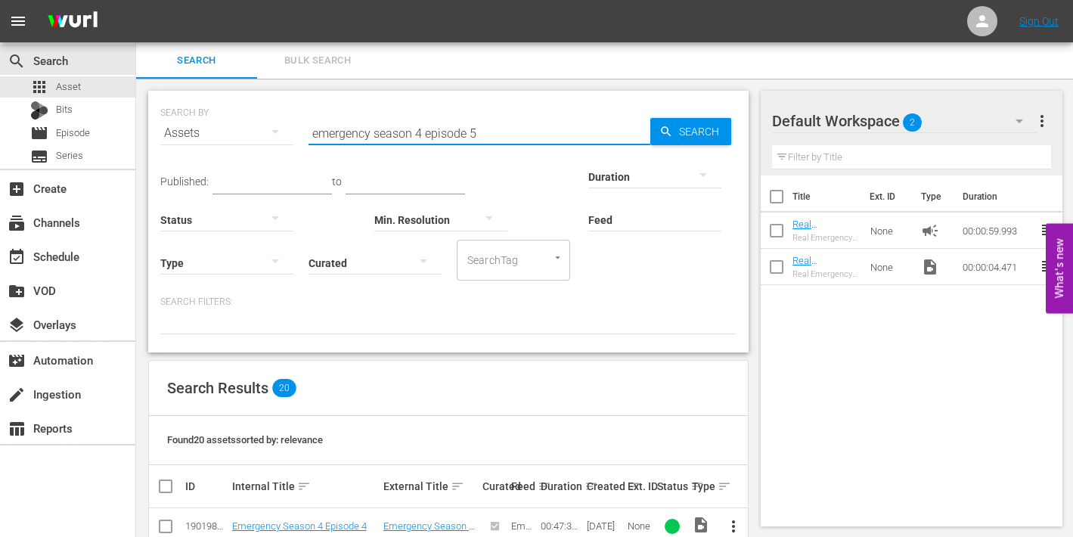
type input "emergency season 4 episode 5"
click at [678, 135] on span "Search" at bounding box center [702, 131] width 58 height 27
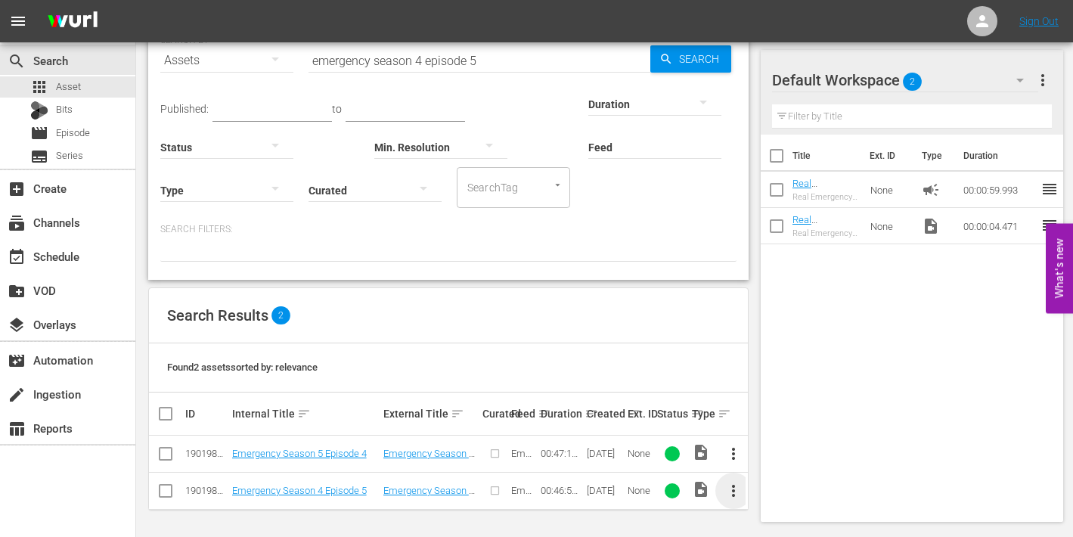
click at [728, 490] on span "more_vert" at bounding box center [733, 491] width 18 height 18
click at [779, 484] on div "Episode" at bounding box center [815, 484] width 103 height 36
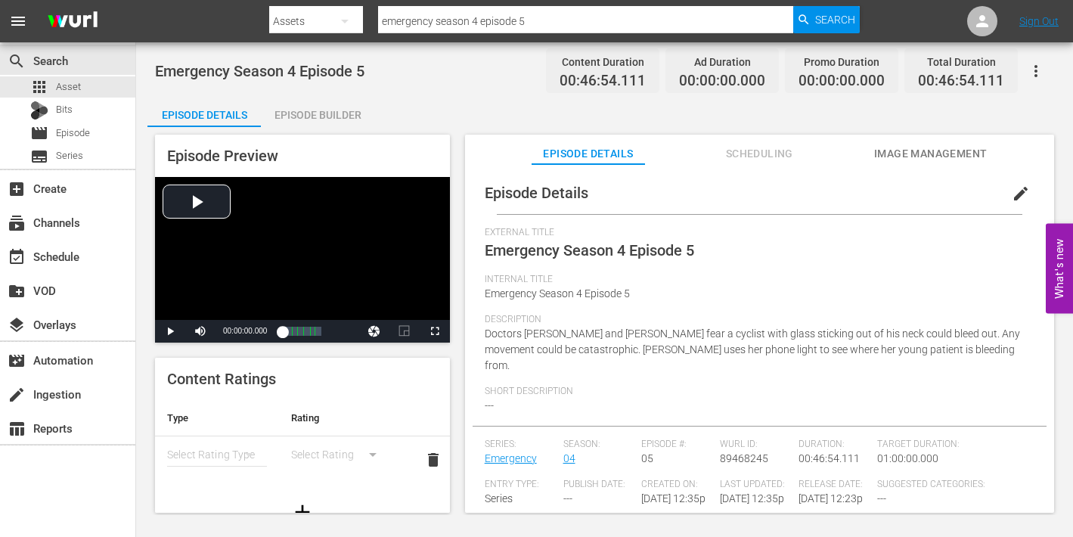
click at [1012, 197] on span "edit" at bounding box center [1021, 194] width 18 height 18
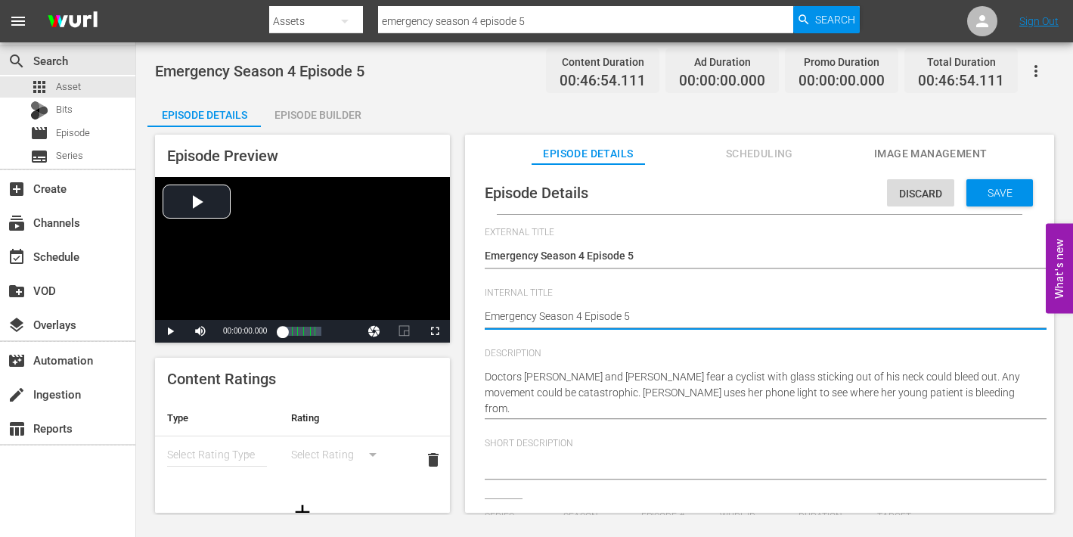
type textarea "Emergency Season 4 Episode 5"
type textarea "Emergency Season 4 Episode 5 -"
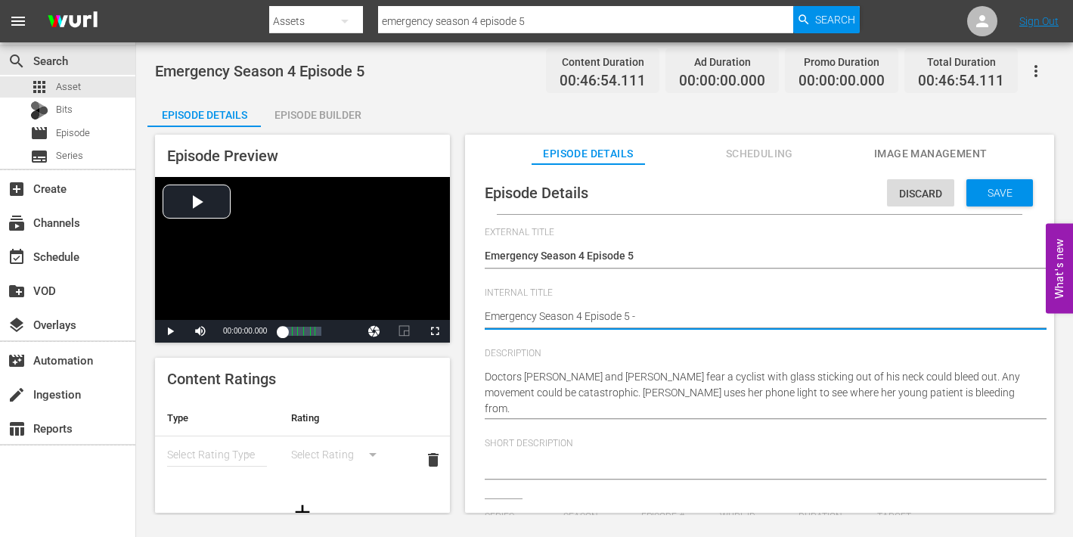
type textarea "Emergency Season 4 Episode 5 -"
type textarea "Emergency Season 4 Episode 5 - N"
type textarea "Emergency Season 4 Episode 5 - Ni"
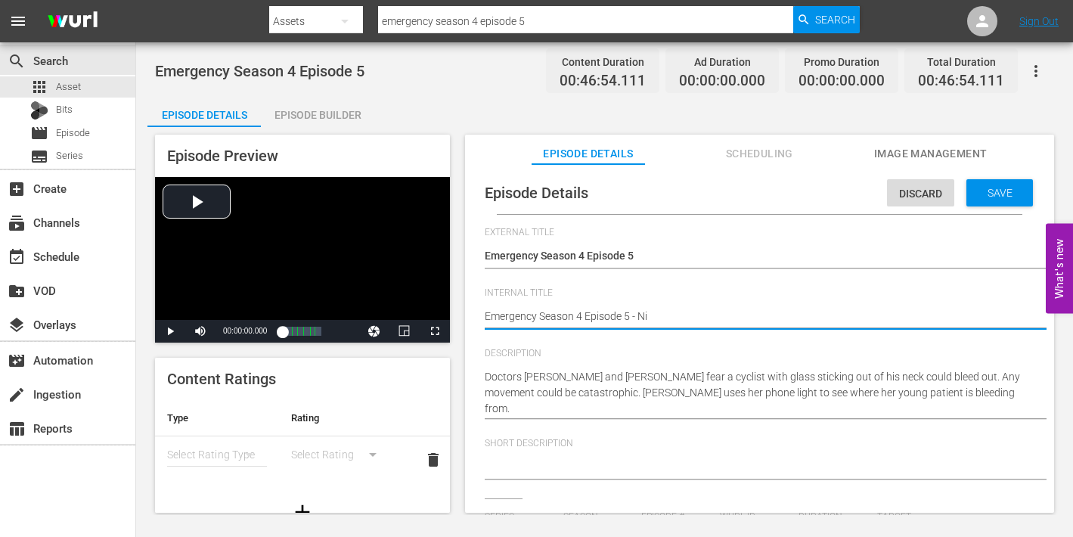
type textarea "Emergency Season 4 Episode 5 - Nin"
type textarea "Emergency Season 4 Episode 5 - Nine"
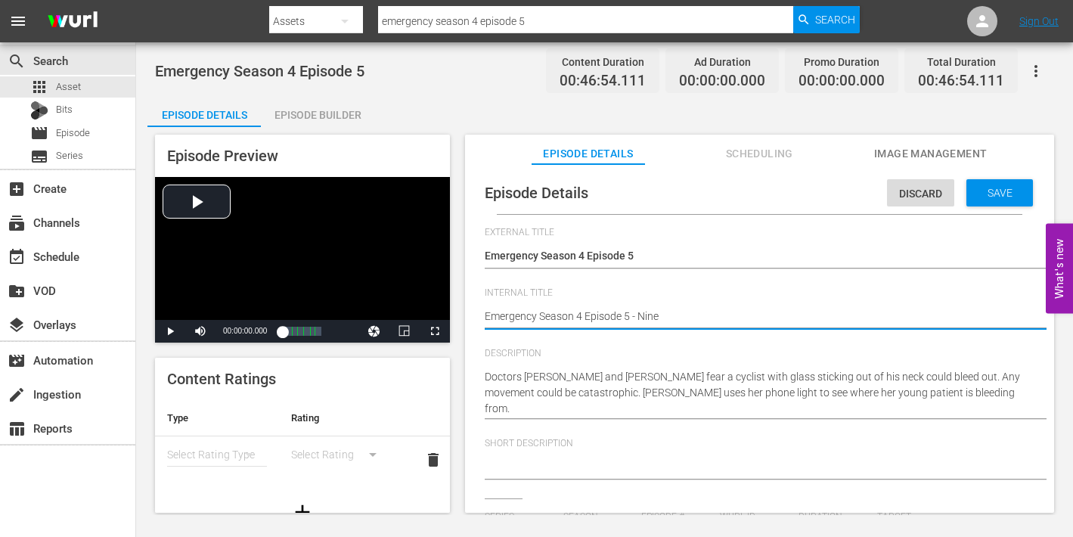
type textarea "Emergency Season 4 Episode 5 - Nine"
type textarea "Emergency Season 4 Episode 5 - Nine N"
type textarea "Emergency Season 4 Episode 5 - Nine No"
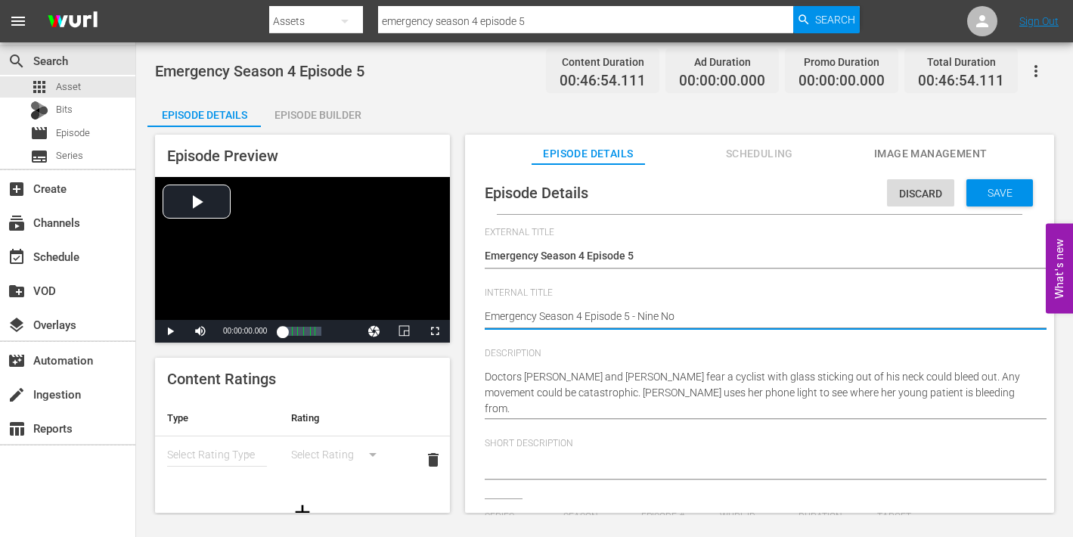
type textarea "Emergency Season 4 Episode 5 - Nine Now"
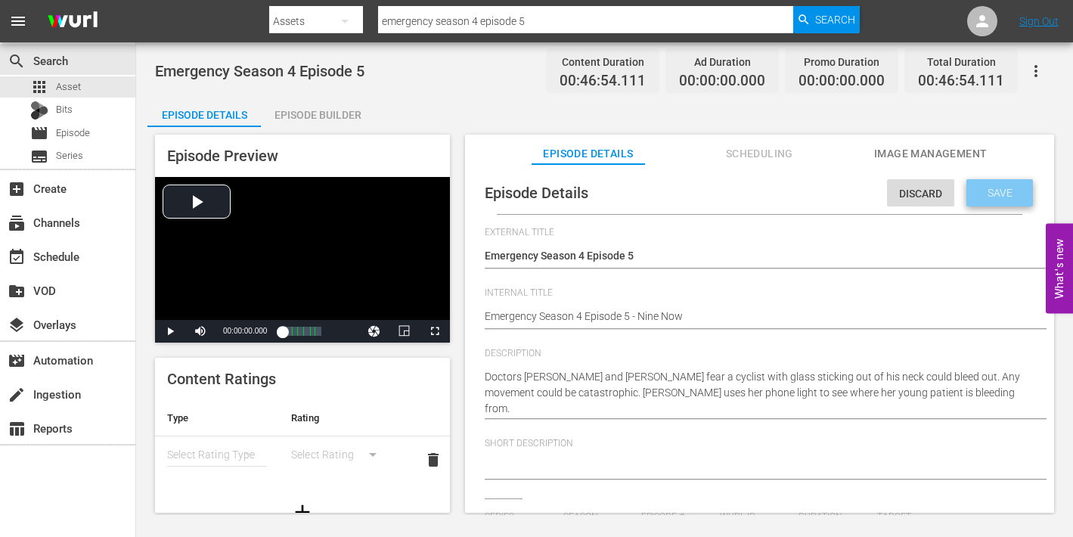
click at [976, 194] on span "Save" at bounding box center [1000, 193] width 49 height 12
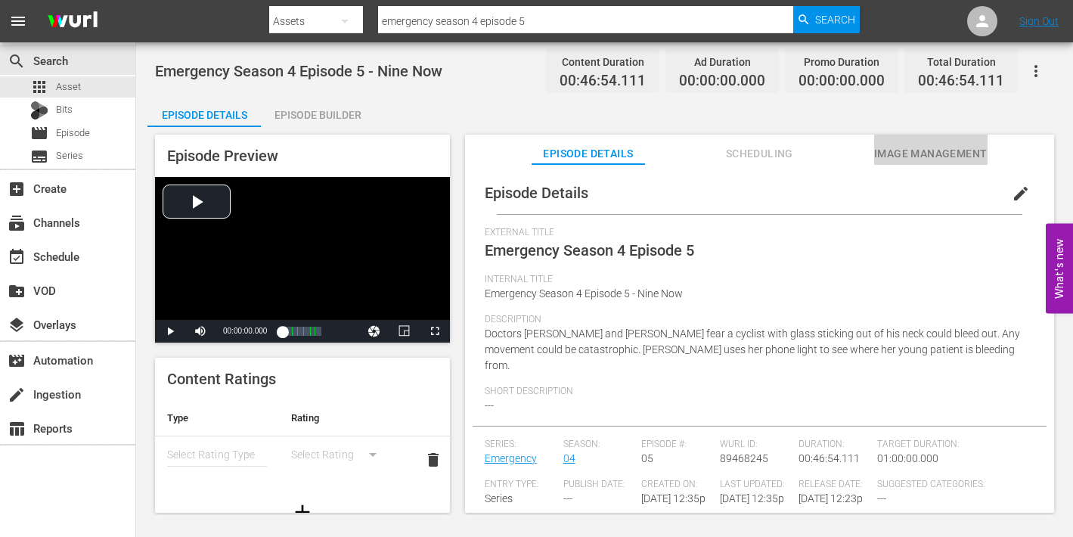
drag, startPoint x: 909, startPoint y: 155, endPoint x: 904, endPoint y: 163, distance: 9.2
click at [909, 156] on span "Image Management" at bounding box center [930, 153] width 113 height 19
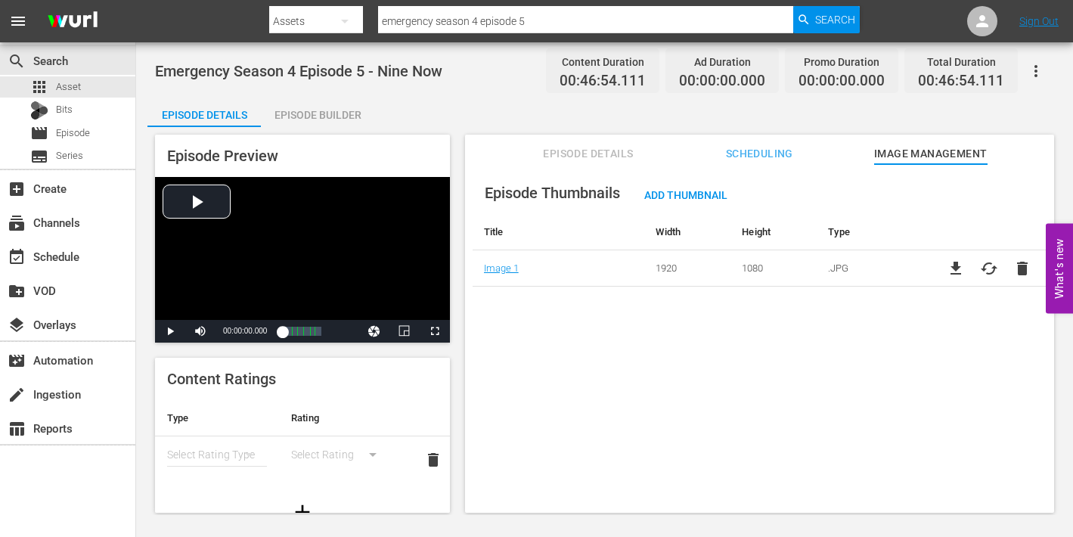
click at [334, 116] on div "Episode Builder" at bounding box center [317, 115] width 113 height 36
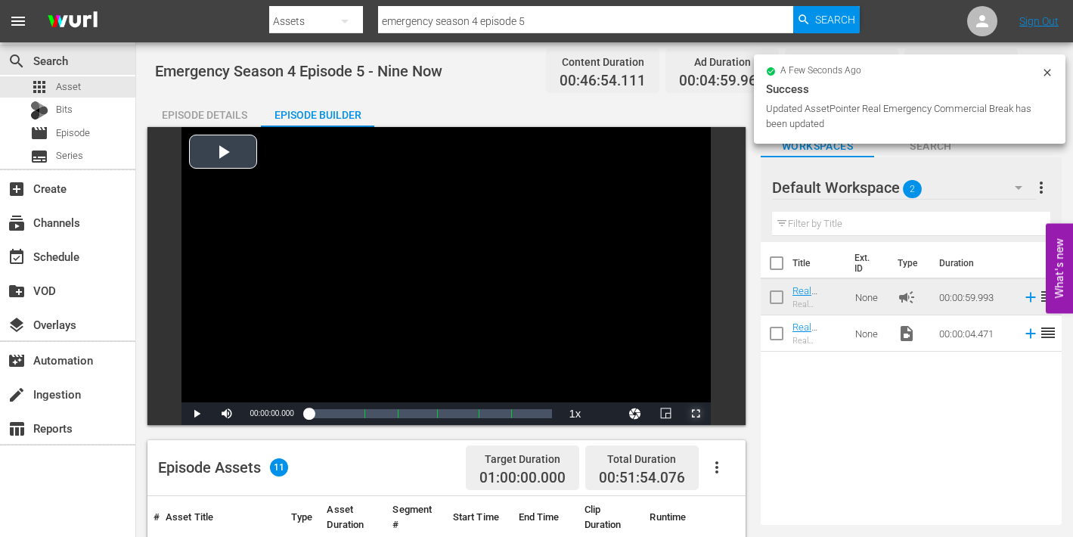
click at [696, 414] on span "Video Player" at bounding box center [696, 414] width 0 height 0
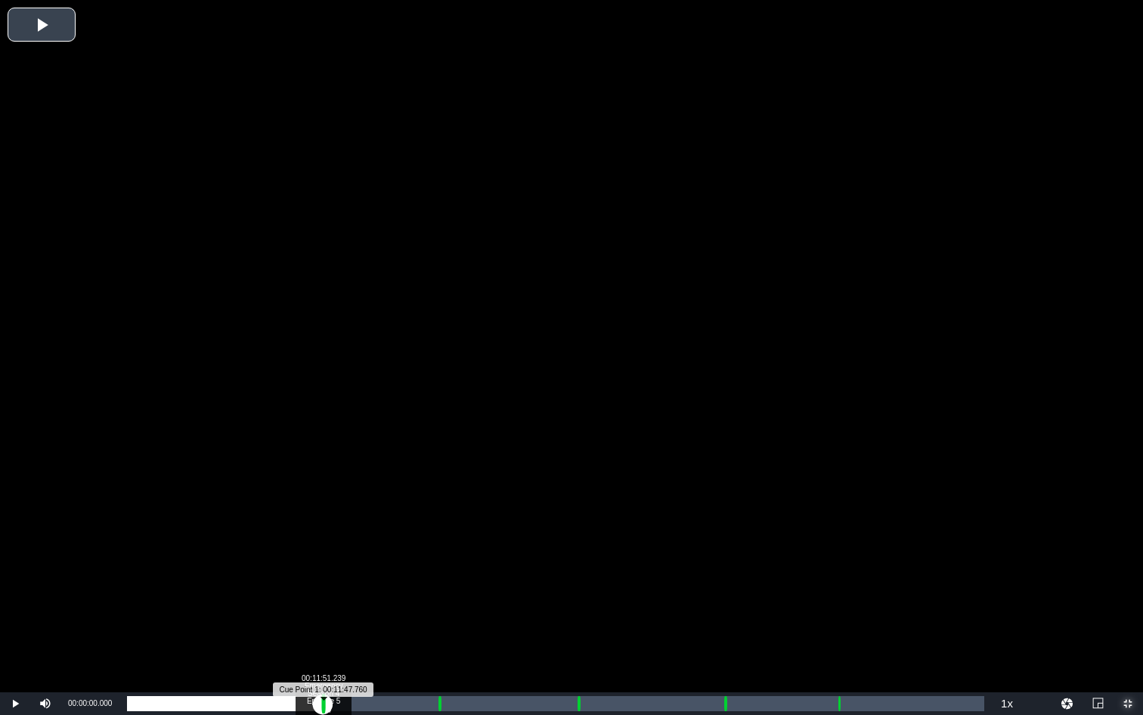
click at [322, 536] on div "Progress Bar" at bounding box center [323, 703] width 4 height 20
click at [321, 536] on div "Progress Bar" at bounding box center [323, 703] width 4 height 20
click at [318, 536] on div "00:00:01.776" at bounding box center [224, 703] width 195 height 15
click at [337, 536] on div "Loaded : 9.92% 00:12:46.161 Emergency Season 4 Episode 5 (2/6) 00:00:00.438 Cue…" at bounding box center [556, 703] width 858 height 15
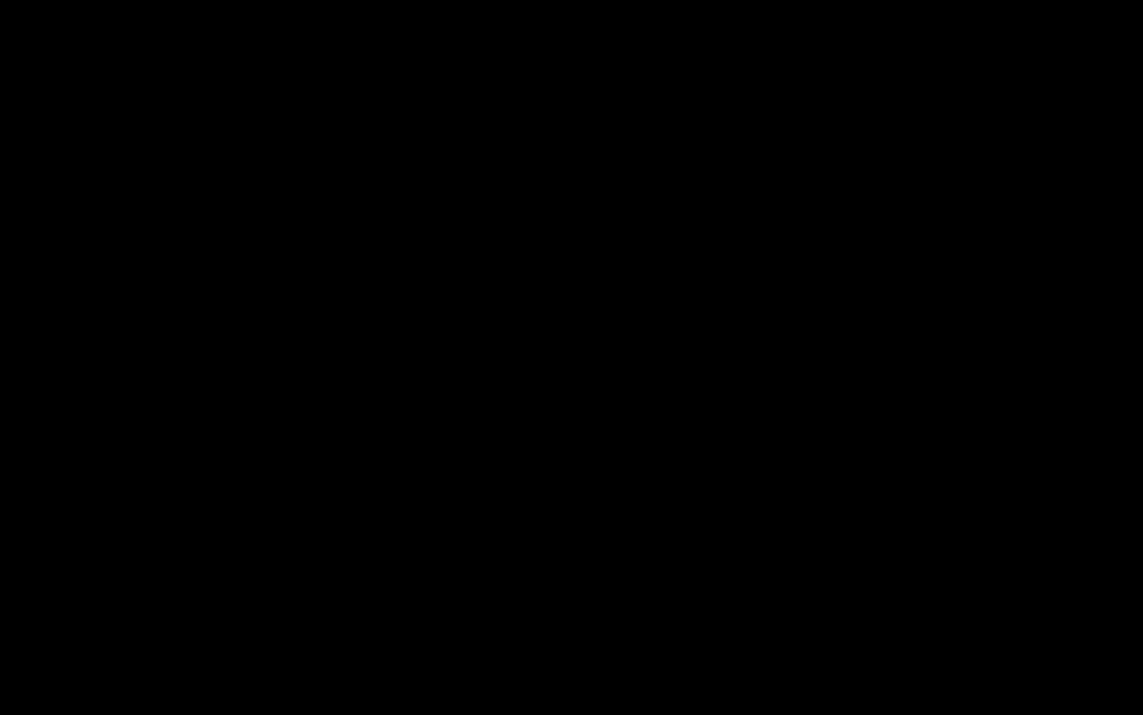
click at [436, 536] on div "Loaded : 25.60% 00:18:40.408 Emergency Season 4 Episode 5 (3/6) 00:11:49.224 Cu…" at bounding box center [556, 703] width 858 height 15
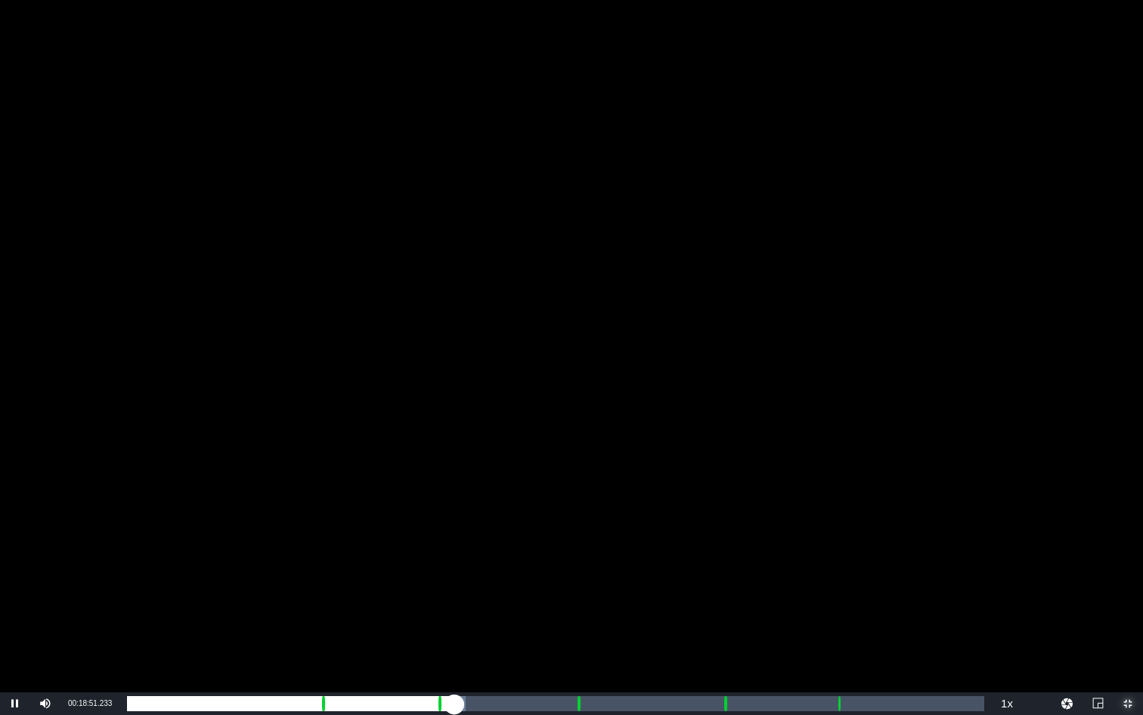
click at [454, 536] on div "Loaded : 39.48% 00:19:49.060 Emergency Season 4 Episode 5 (3/6) 00:00:00.000 Cu…" at bounding box center [556, 703] width 858 height 15
click at [455, 536] on div "Loaded : 19.84% 00:19:49.060 Emergency Season 4 Episode 5 (3/6) 00:00:05.305 Cu…" at bounding box center [556, 703] width 858 height 15
click at [576, 536] on div "Loaded : 38.20% 00:27:11.182 Emergency Season 4 Episode 5 (4/6) 00:17:51.934 Cu…" at bounding box center [556, 703] width 858 height 15
click at [594, 536] on div "Loaded : 9.92% 00:28:14.342 Emergency Season 4 Episode 5 (4/6) 00:00:00.521 Cue…" at bounding box center [556, 703] width 858 height 15
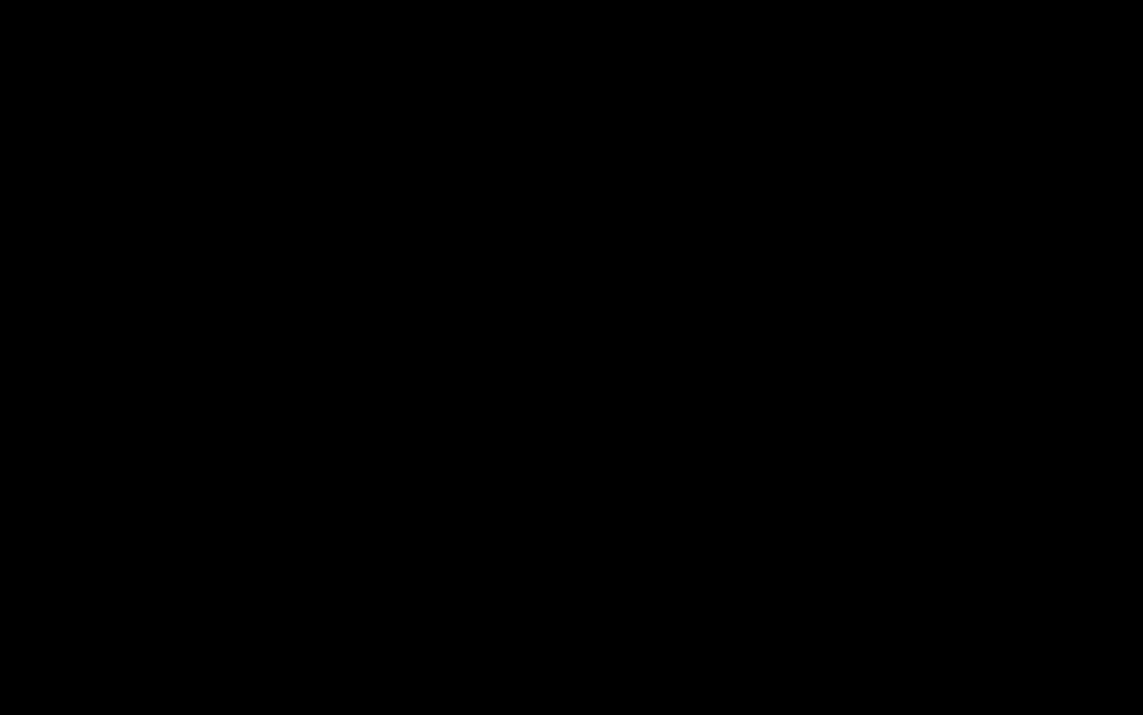
click at [723, 536] on div "Loaded : 54.00% 00:36:03.925 Emergency Season 4 Episode 5 (5/6) 00:25:18.288 Cu…" at bounding box center [556, 703] width 858 height 15
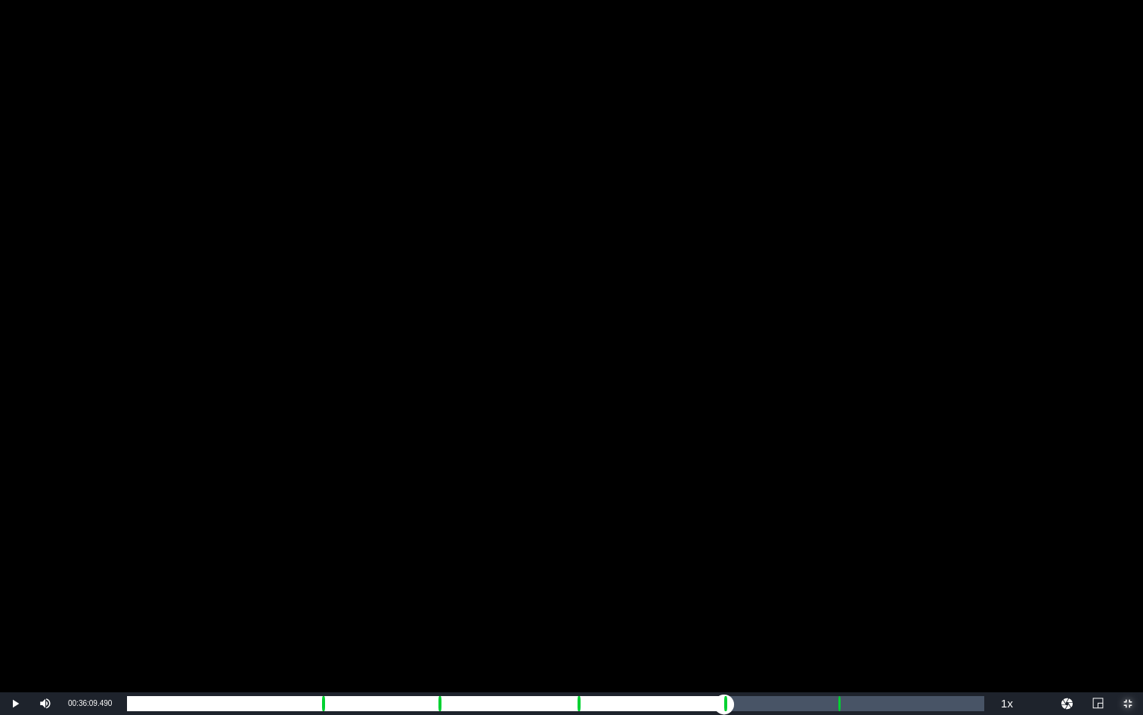
click at [740, 536] on div "Loaded : 9.92% 00:37:07.086 Emergency Season 4 Episode 5 (5/6) 00:00:00.463 Cue…" at bounding box center [556, 703] width 858 height 15
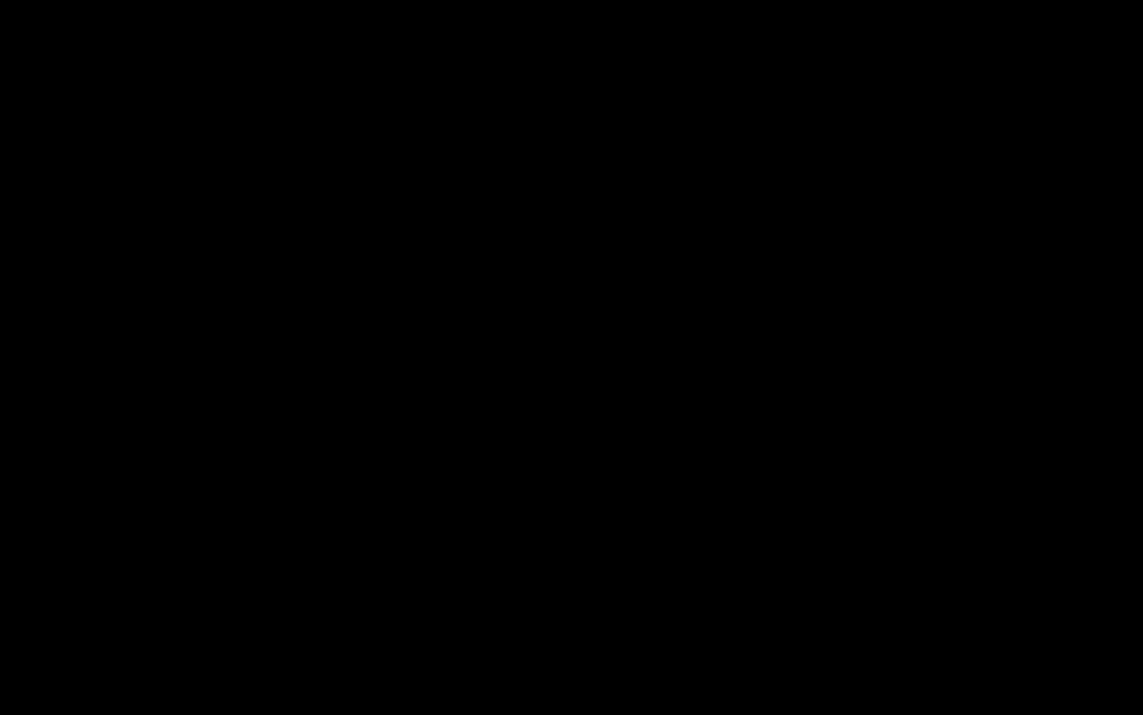
click at [836, 536] on div "00:42:55.840 Emergency Season 4 Episode 5 (6/6)" at bounding box center [836, 703] width 1 height 15
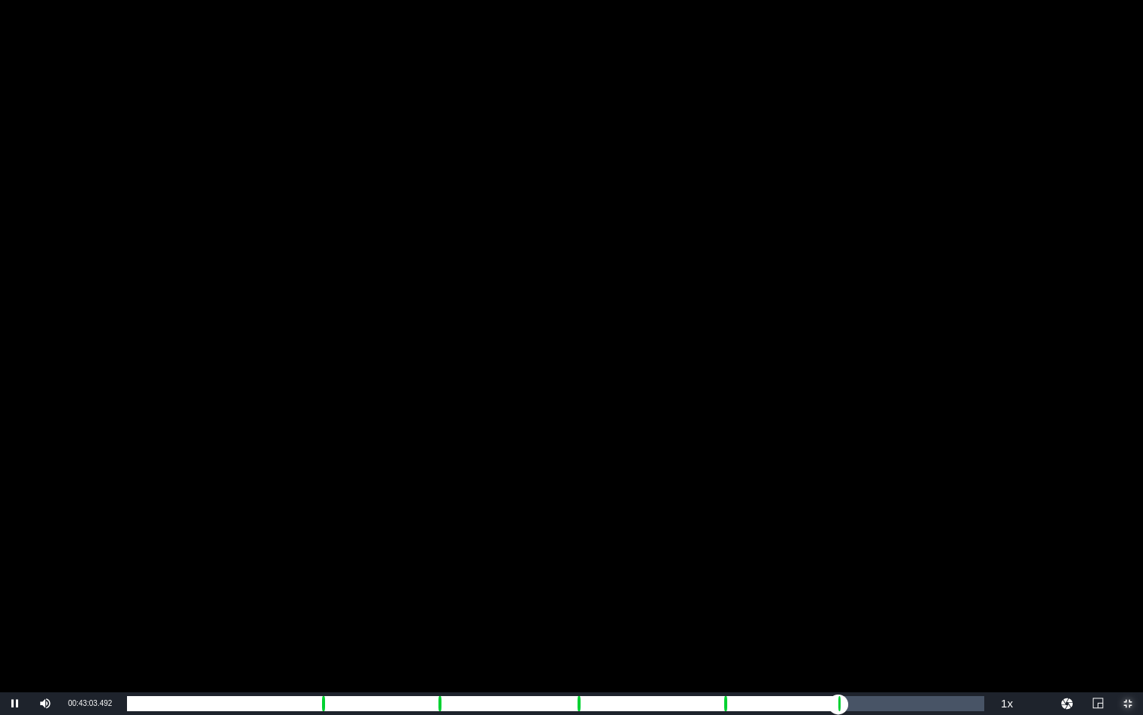
click at [855, 536] on div "Loaded : 0.00% 00:44:01.747 Emergency Season 4 Episode 5 (6/6) 00:00:00.000 Cue…" at bounding box center [556, 703] width 858 height 15
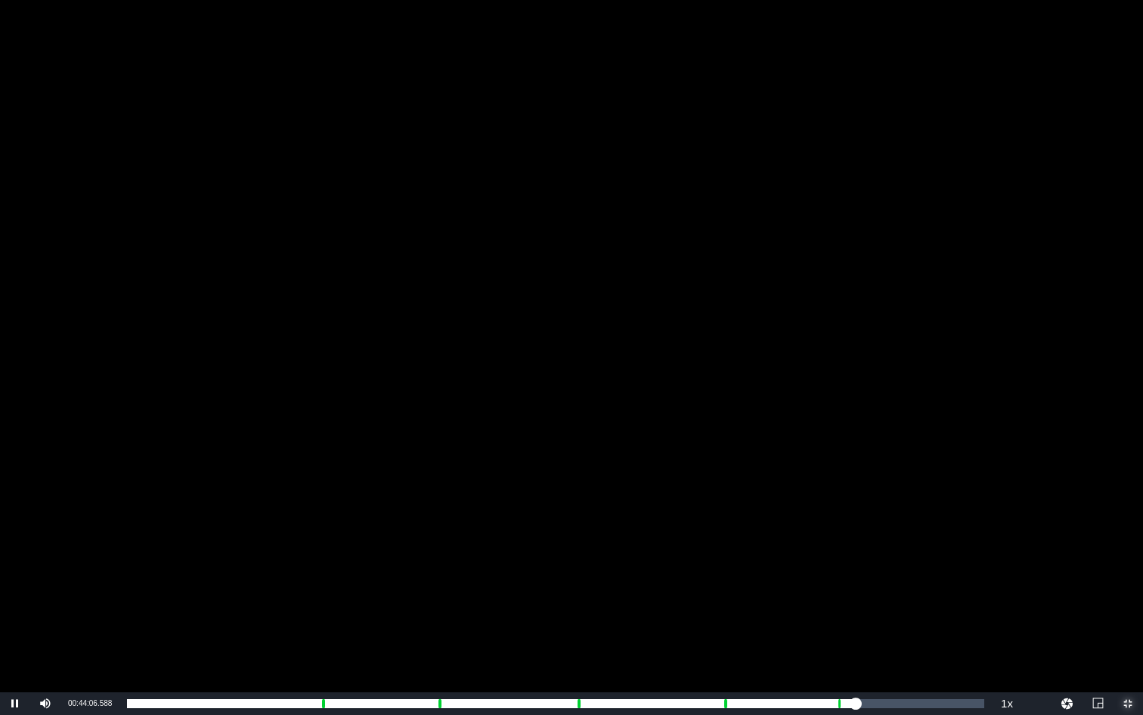
click at [1072, 536] on span "Video Player" at bounding box center [1128, 703] width 0 height 0
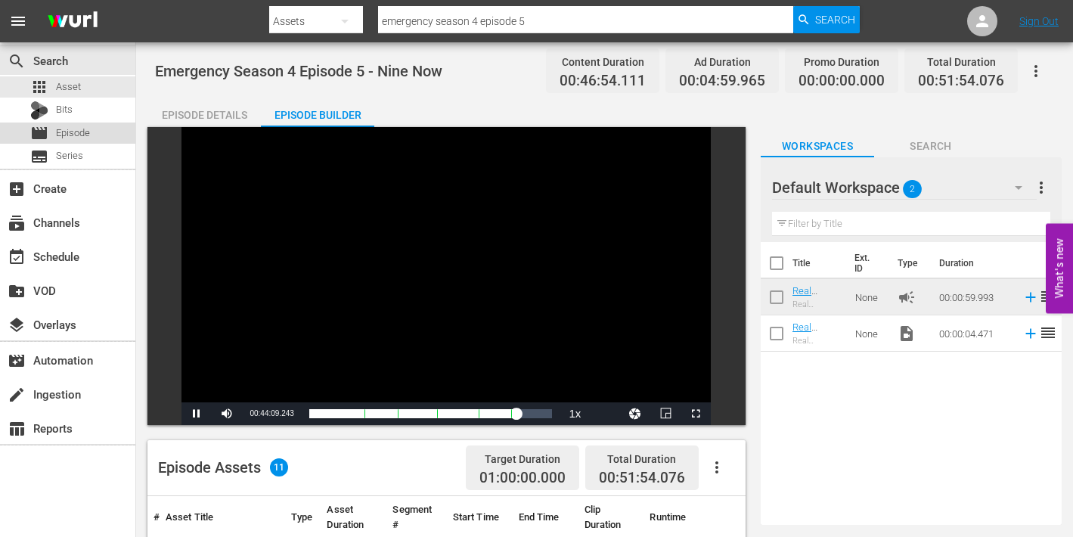
click at [64, 134] on span "Episode" at bounding box center [73, 133] width 34 height 15
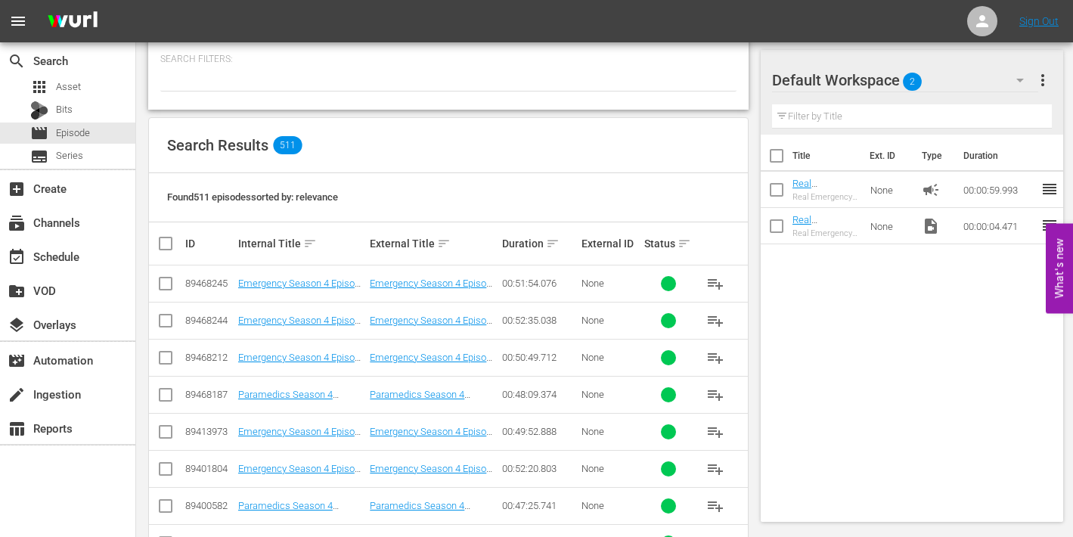
scroll to position [209, 0]
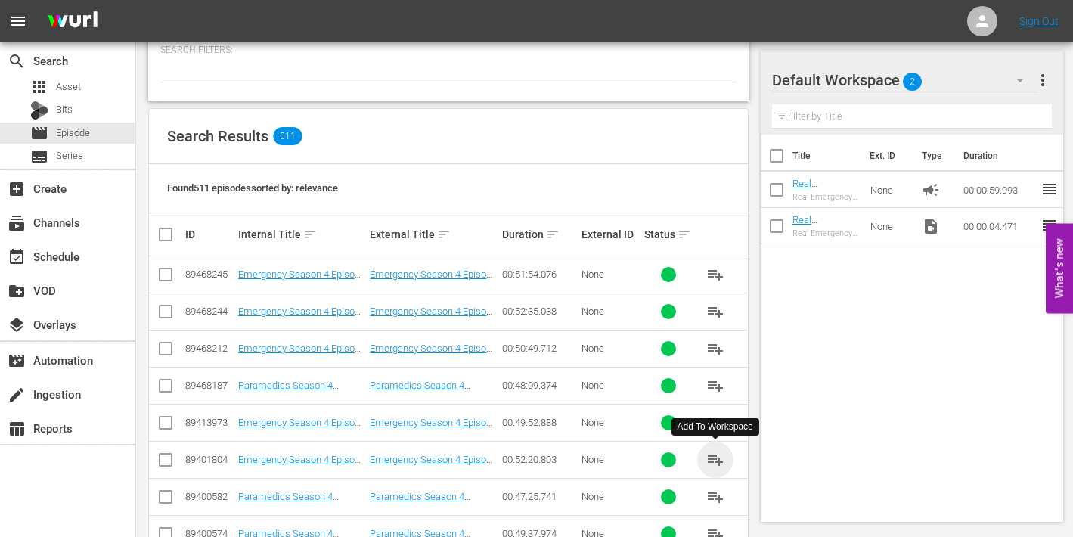
click at [712, 458] on span "playlist_add" at bounding box center [715, 460] width 18 height 18
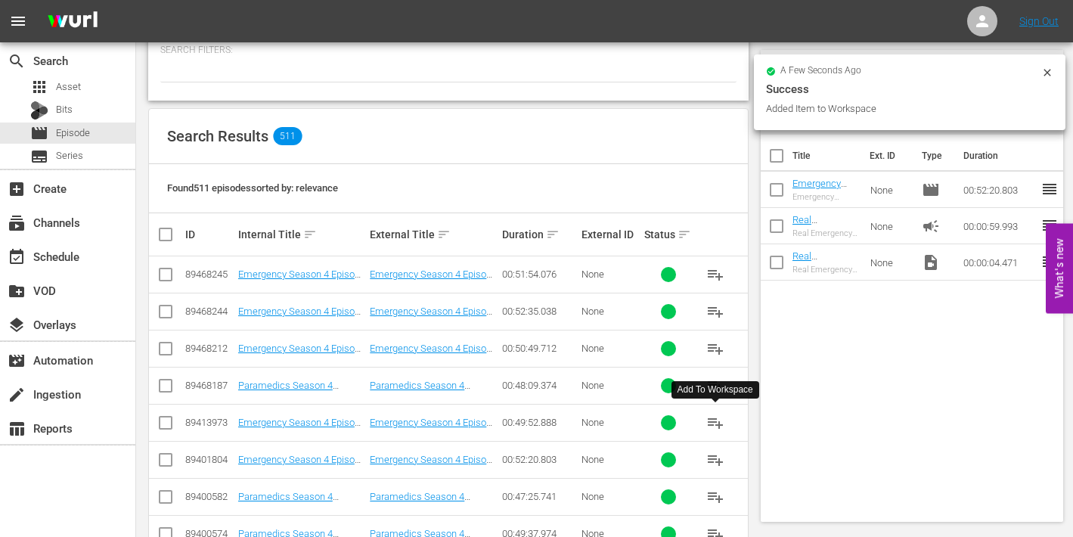
click at [715, 421] on span "playlist_add" at bounding box center [715, 423] width 18 height 18
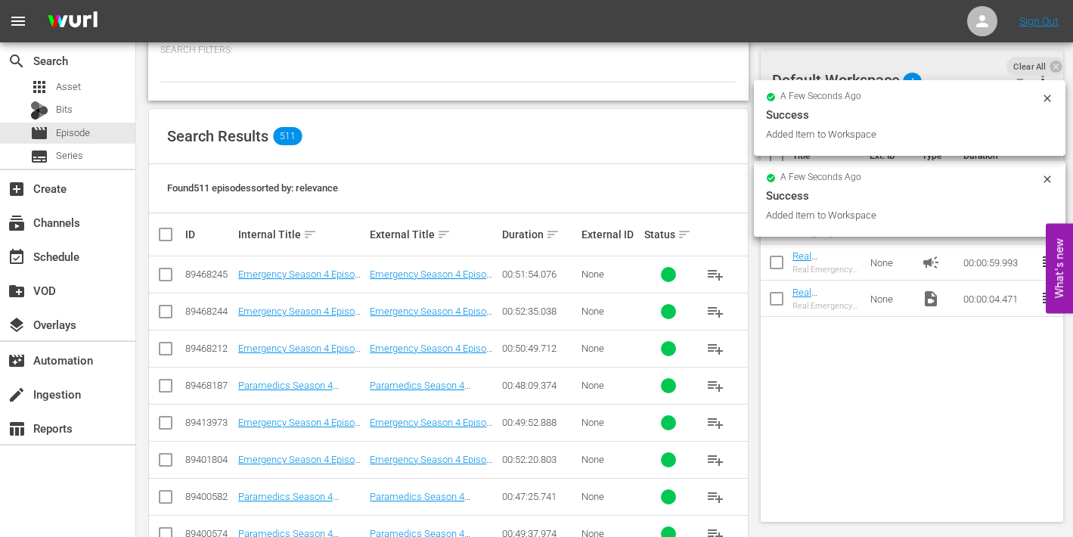
click at [720, 344] on span "playlist_add" at bounding box center [715, 349] width 18 height 18
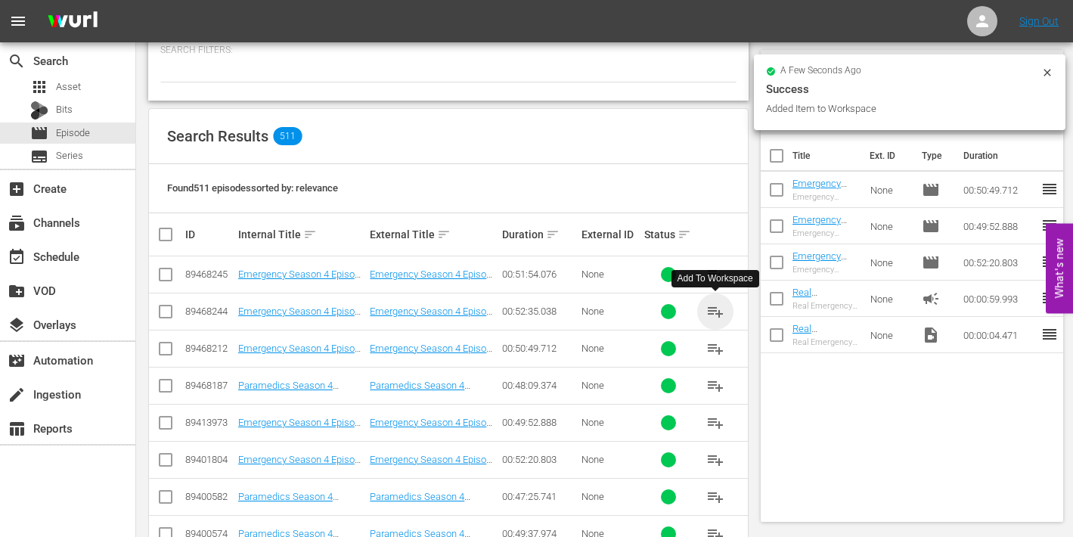
drag, startPoint x: 720, startPoint y: 306, endPoint x: 681, endPoint y: 304, distance: 38.6
click at [721, 307] on span "playlist_add" at bounding box center [715, 312] width 18 height 18
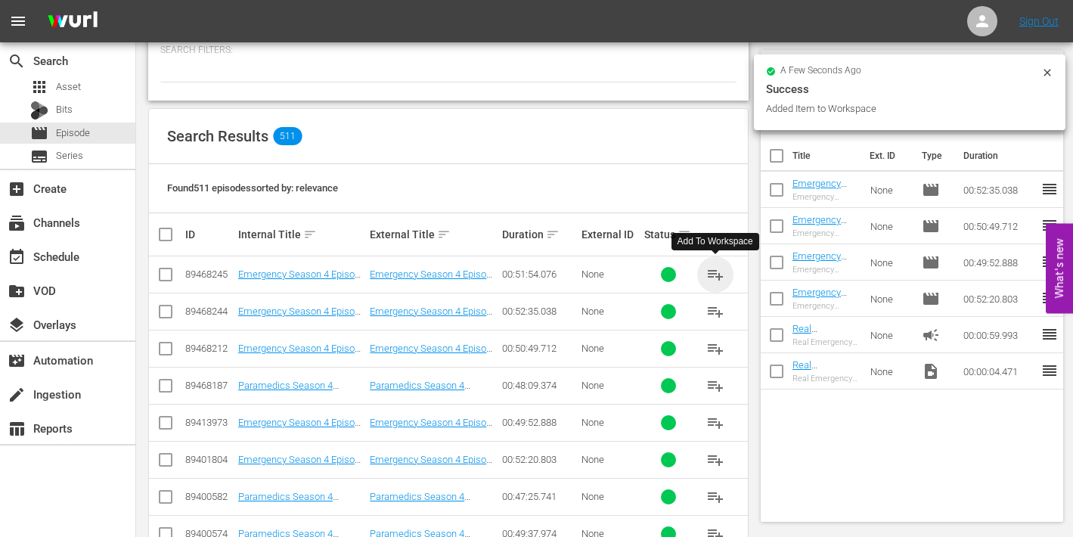
drag, startPoint x: 717, startPoint y: 270, endPoint x: 701, endPoint y: 275, distance: 16.5
click at [717, 270] on span "playlist_add" at bounding box center [715, 274] width 18 height 18
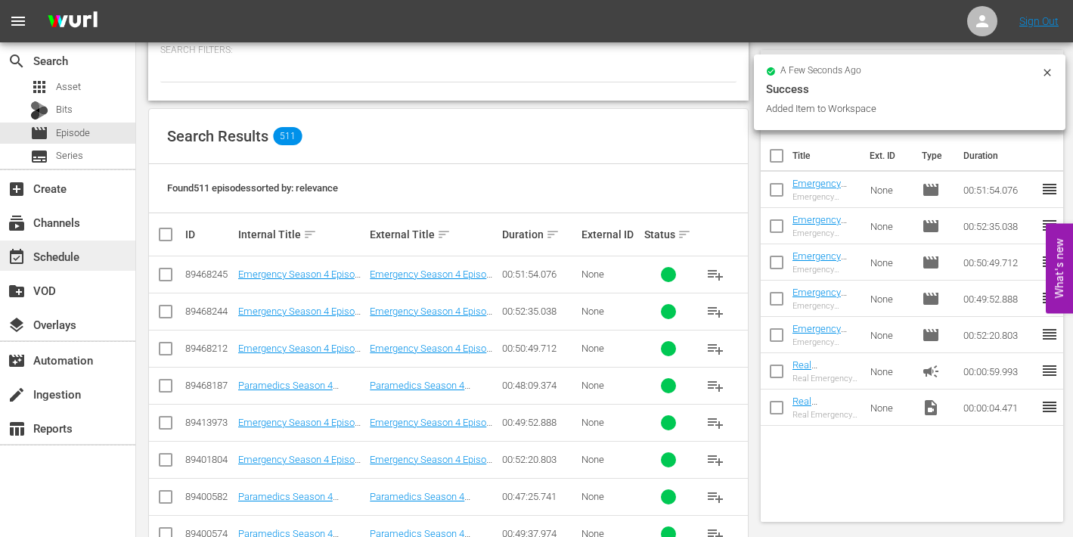
click at [57, 253] on div "event_available Schedule" at bounding box center [42, 254] width 85 height 14
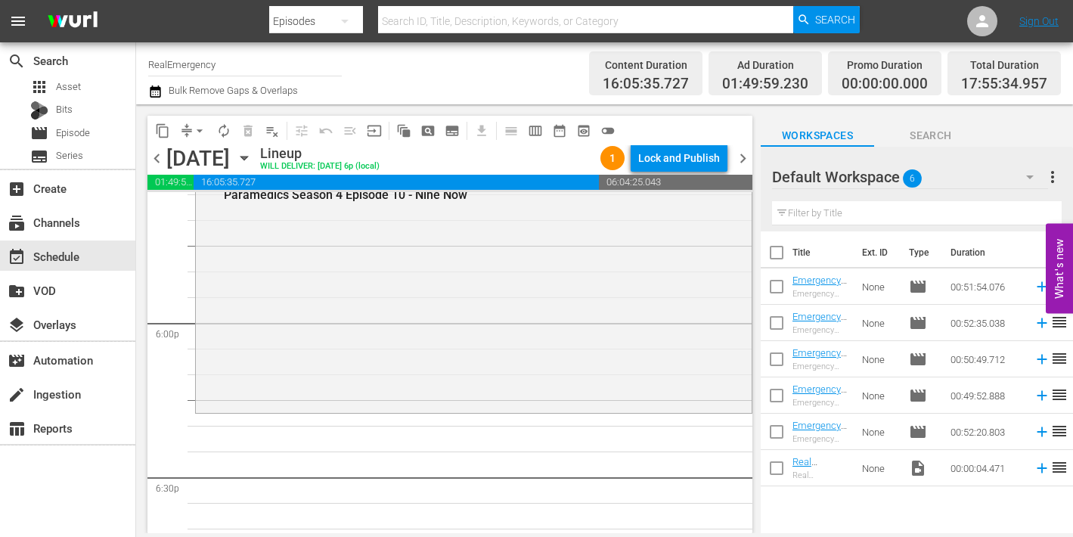
scroll to position [5424, 0]
click at [1041, 433] on icon at bounding box center [1042, 432] width 10 height 10
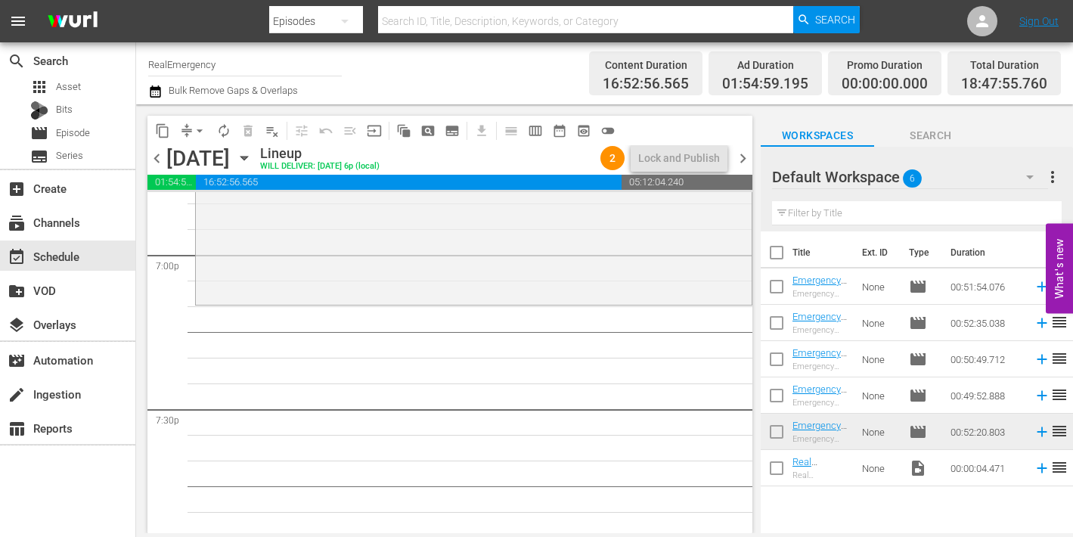
scroll to position [5800, 0]
click at [1041, 397] on icon at bounding box center [1042, 395] width 17 height 17
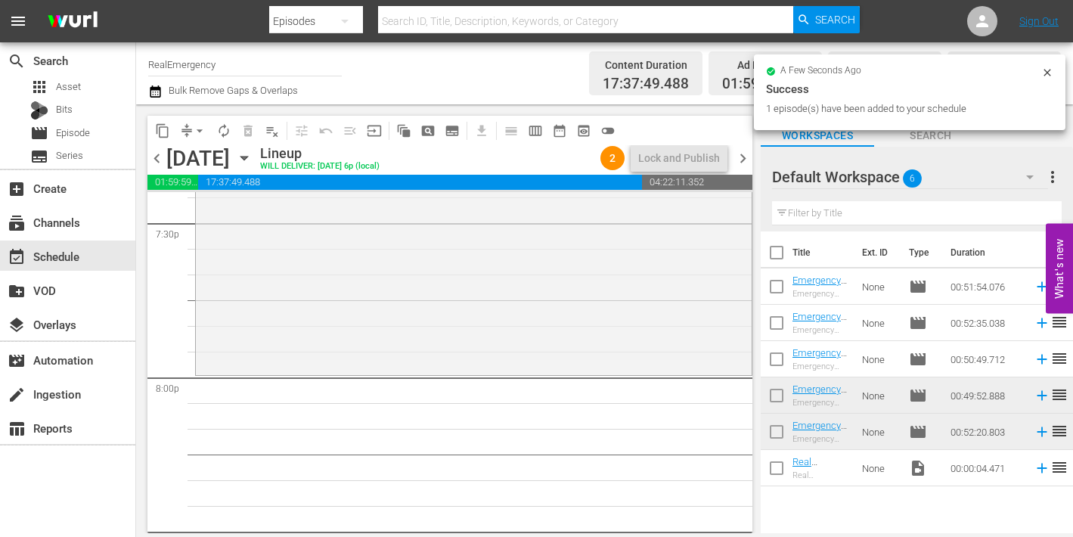
scroll to position [5989, 0]
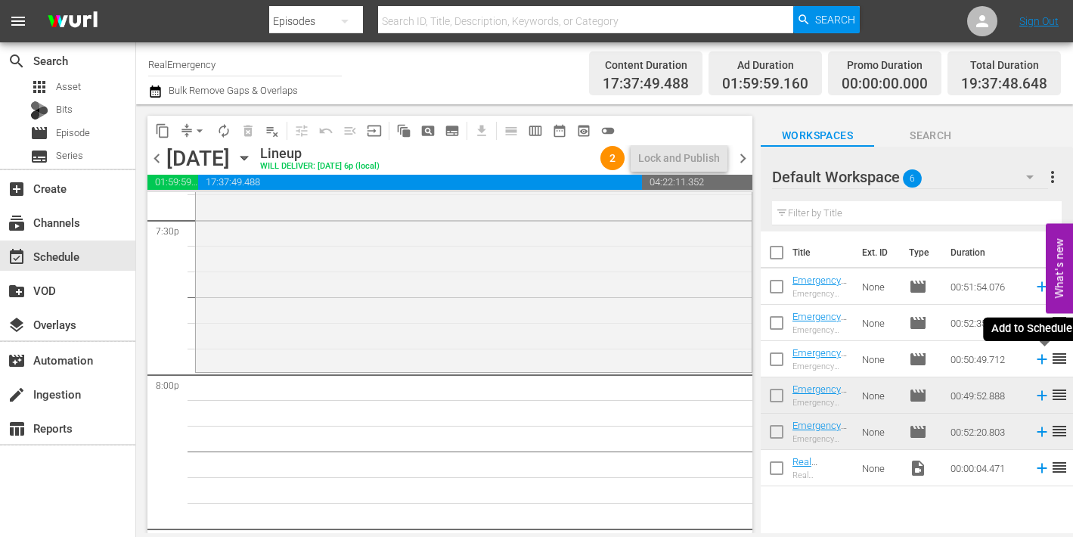
click at [1043, 361] on icon at bounding box center [1042, 359] width 17 height 17
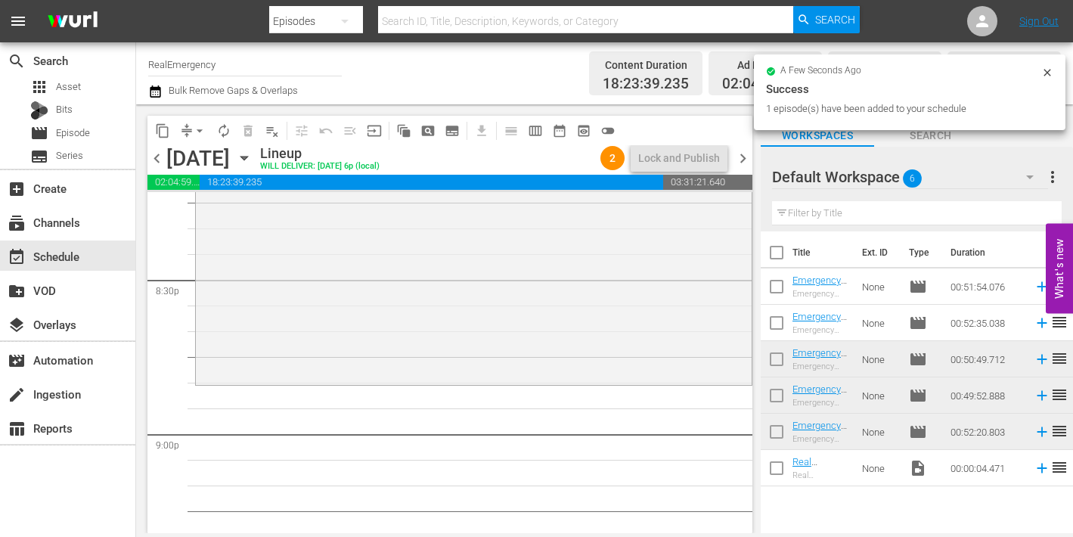
scroll to position [6240, 0]
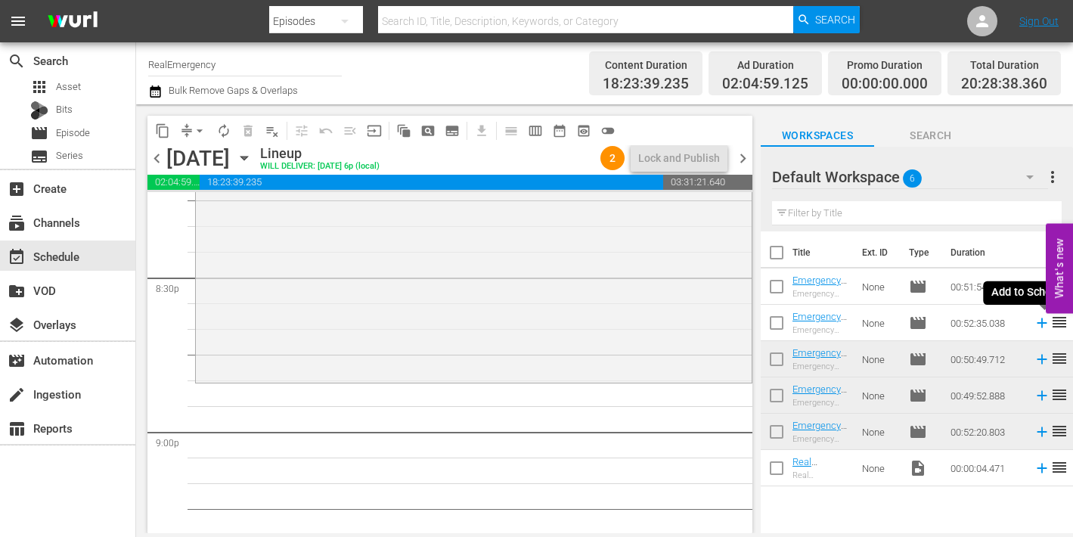
click at [1044, 324] on icon at bounding box center [1042, 323] width 10 height 10
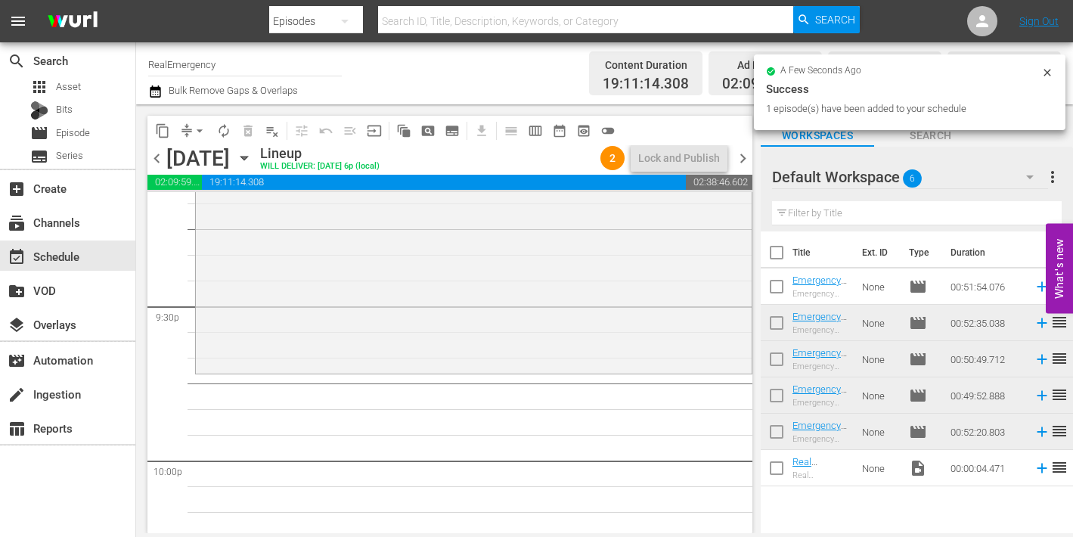
scroll to position [6523, 0]
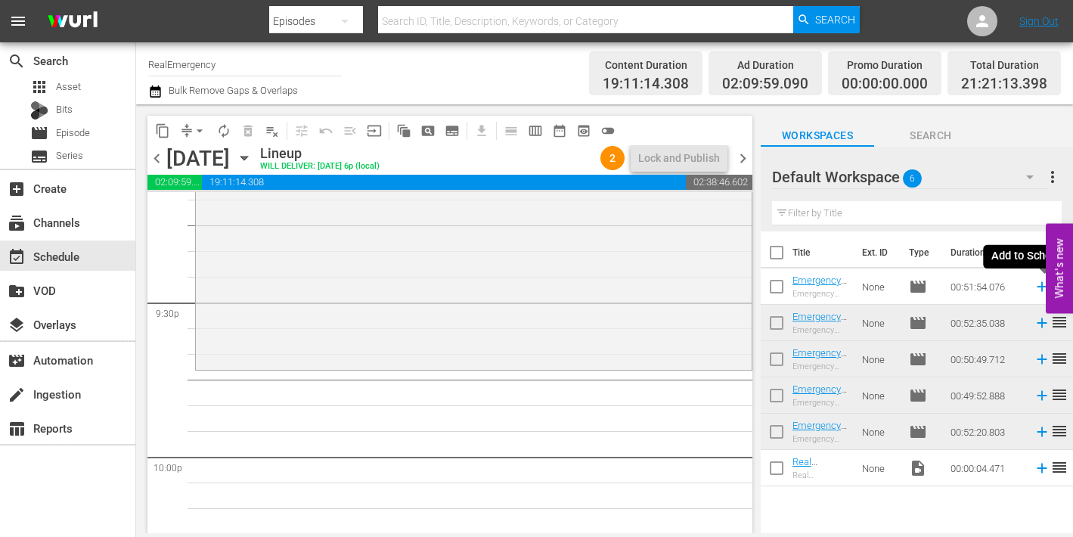
click at [1040, 287] on icon at bounding box center [1042, 287] width 10 height 10
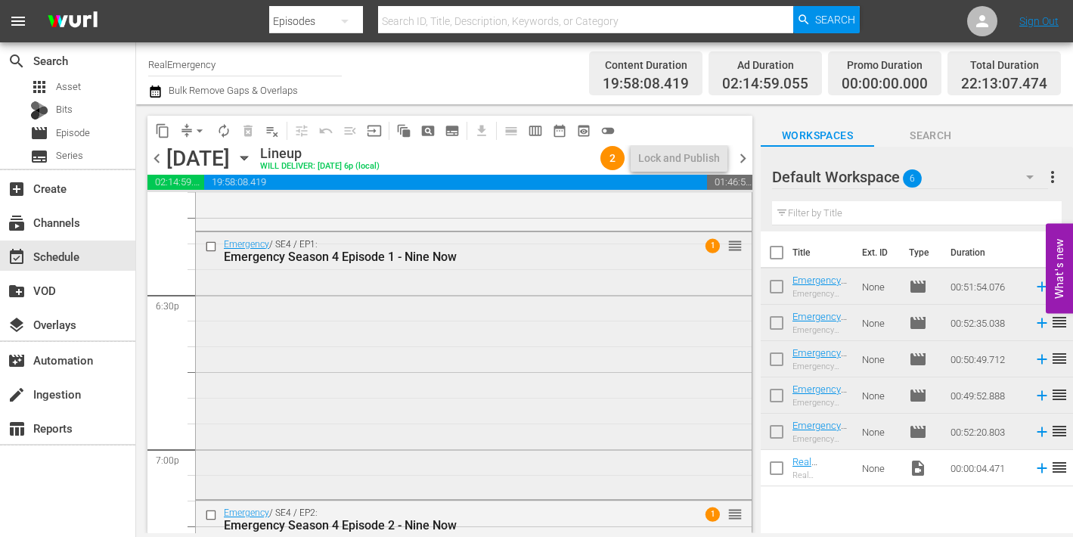
scroll to position [5610, 0]
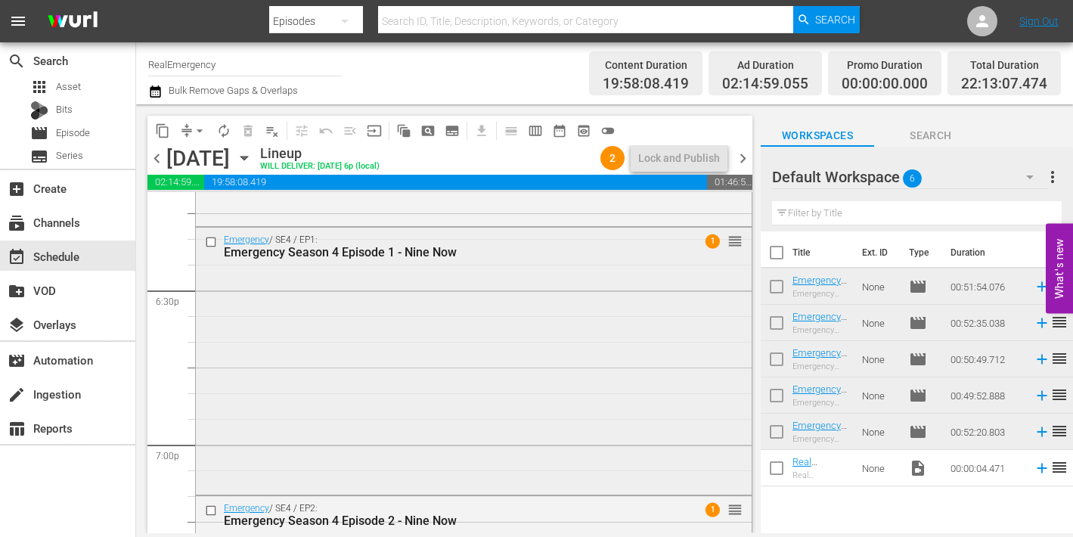
click at [413, 318] on div "Emergency / SE4 / EP1: Emergency Season 4 Episode 1 - Nine Now 1 reorder" at bounding box center [474, 360] width 556 height 265
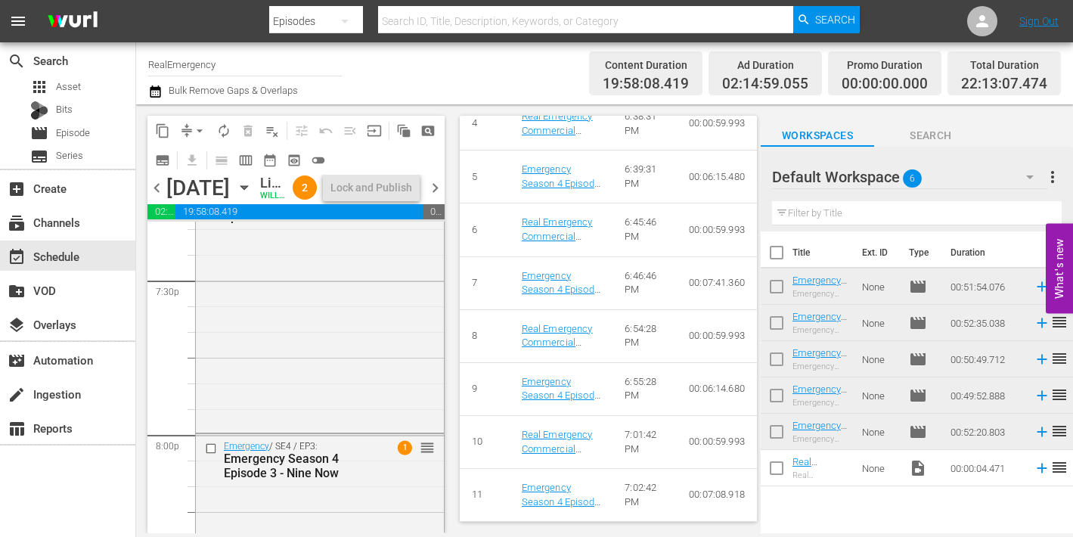
scroll to position [5987, 0]
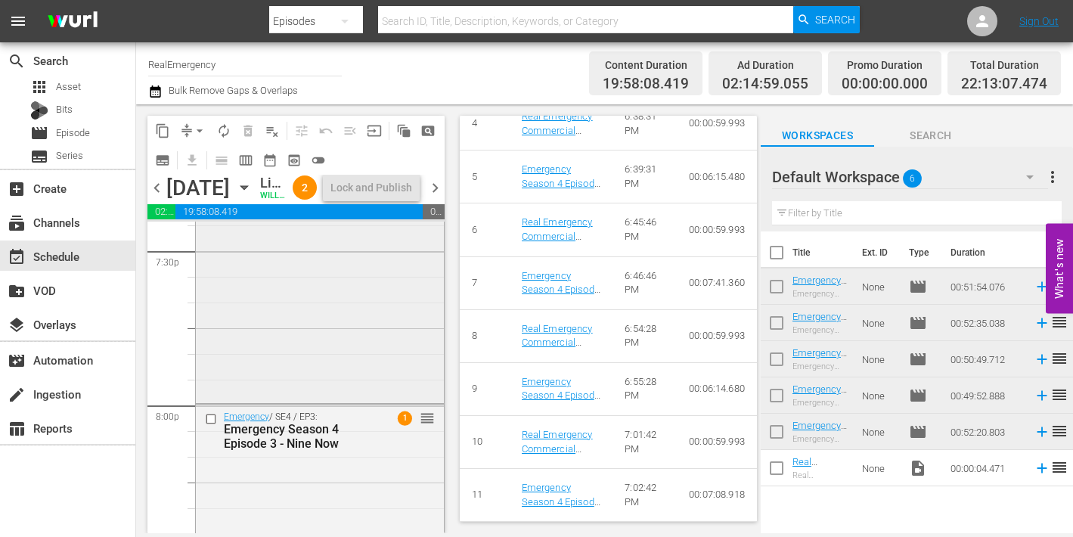
click at [292, 385] on div "Emergency / SE4 / EP2: Emergency Season 4 Episode 2 - Nine Now 1 reorder" at bounding box center [320, 274] width 248 height 252
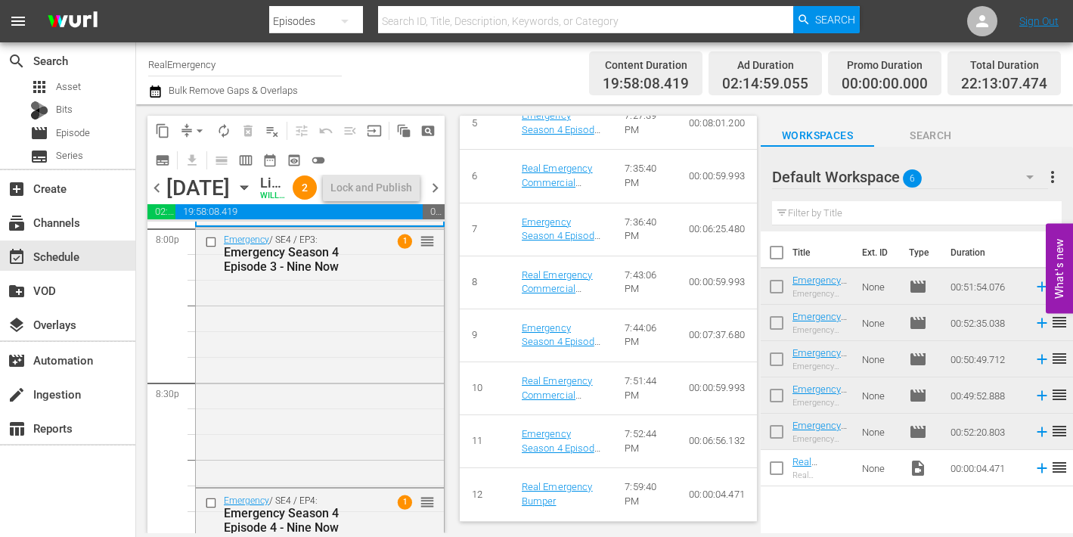
scroll to position [6182, 0]
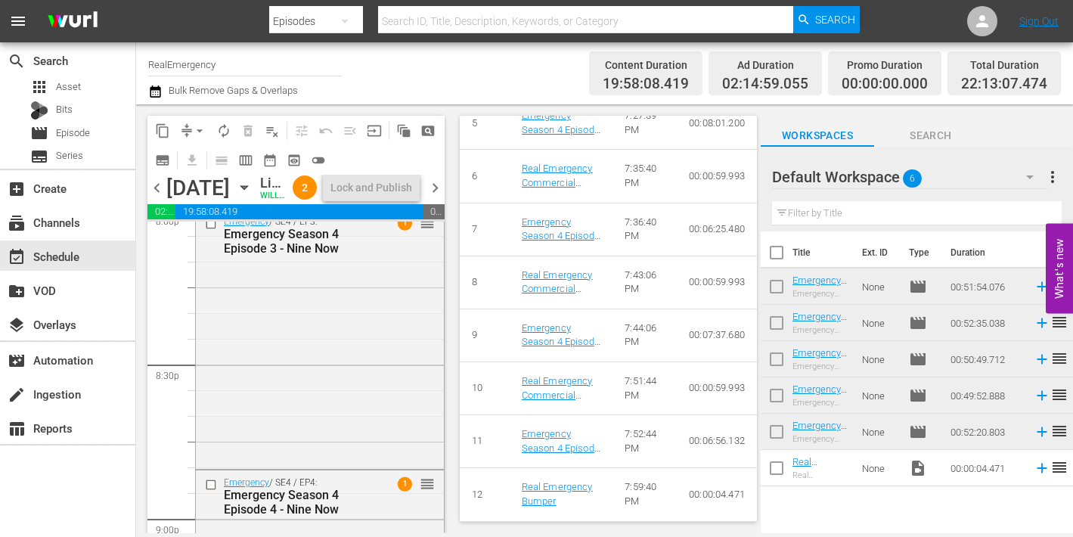
click at [312, 389] on div "Emergency / SE4 / EP3: Emergency Season 4 Episode 3 - Nine Now 1 reorder" at bounding box center [320, 337] width 248 height 257
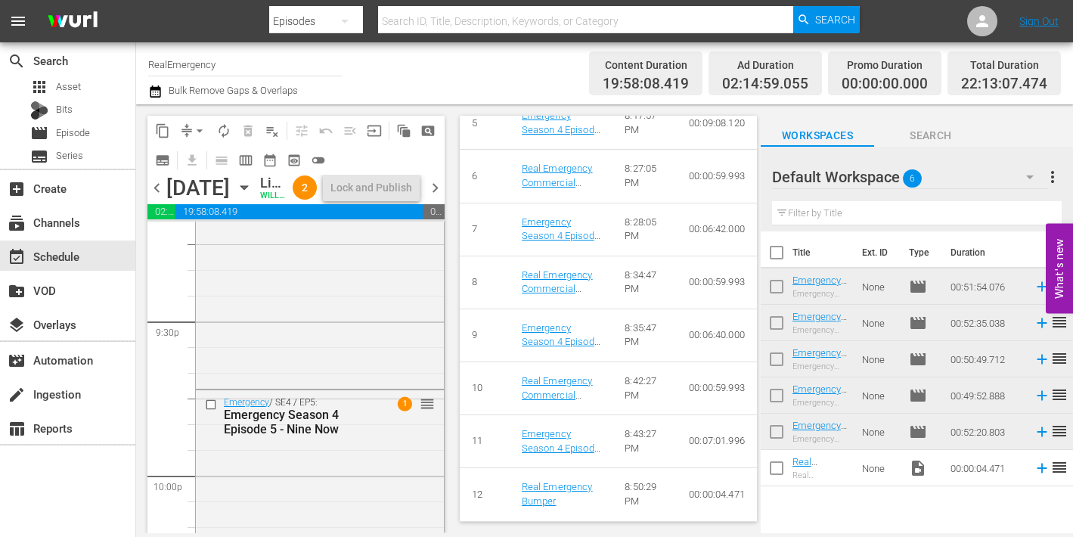
scroll to position [6547, 0]
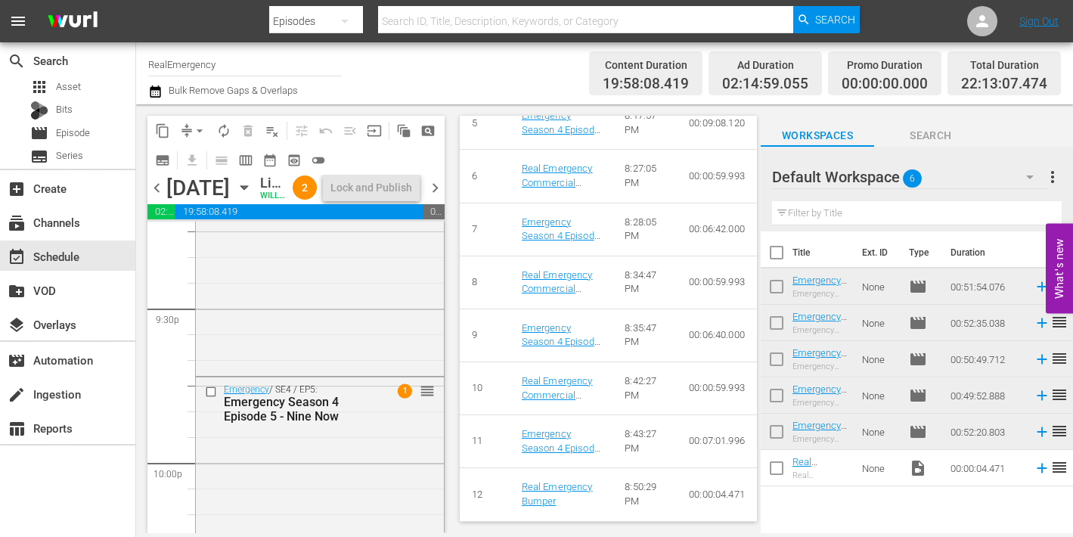
click at [332, 372] on div "Emergency / SE4 / EP4: Emergency Season 4 Episode 4 - Nine Now 1 reorder" at bounding box center [320, 239] width 248 height 266
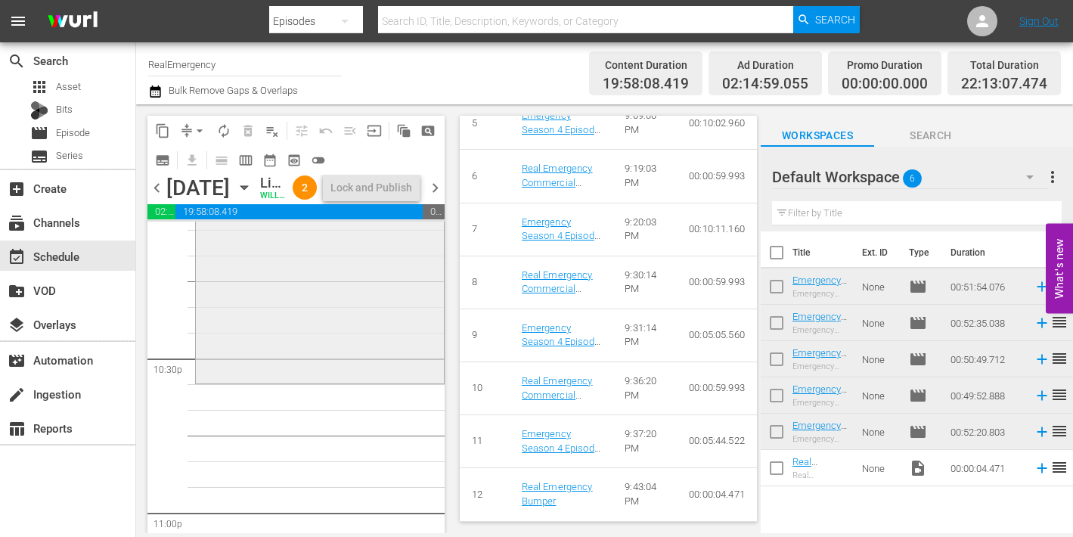
scroll to position [6809, 0]
click at [309, 378] on div "Emergency / SE4 / EP5: Emergency Season 4 Episode 5 - Nine Now 1 reorder" at bounding box center [320, 247] width 248 height 262
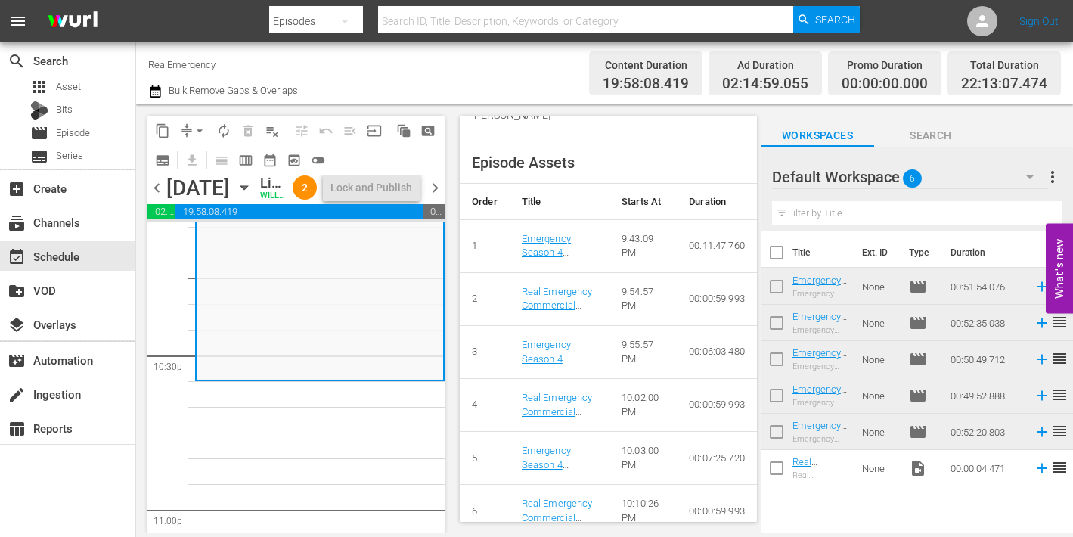
scroll to position [897, 0]
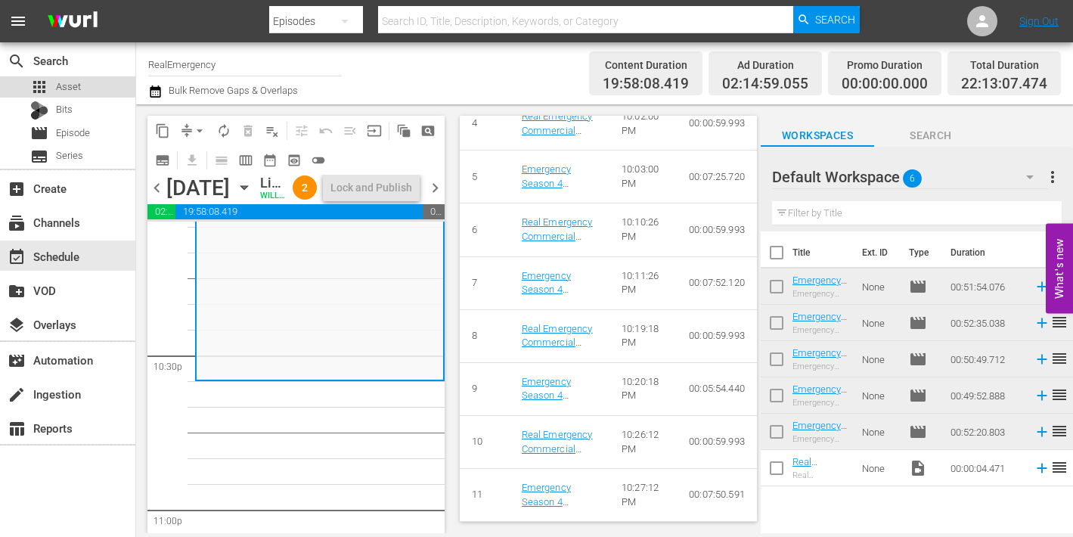
click at [65, 85] on span "Asset" at bounding box center [68, 86] width 25 height 15
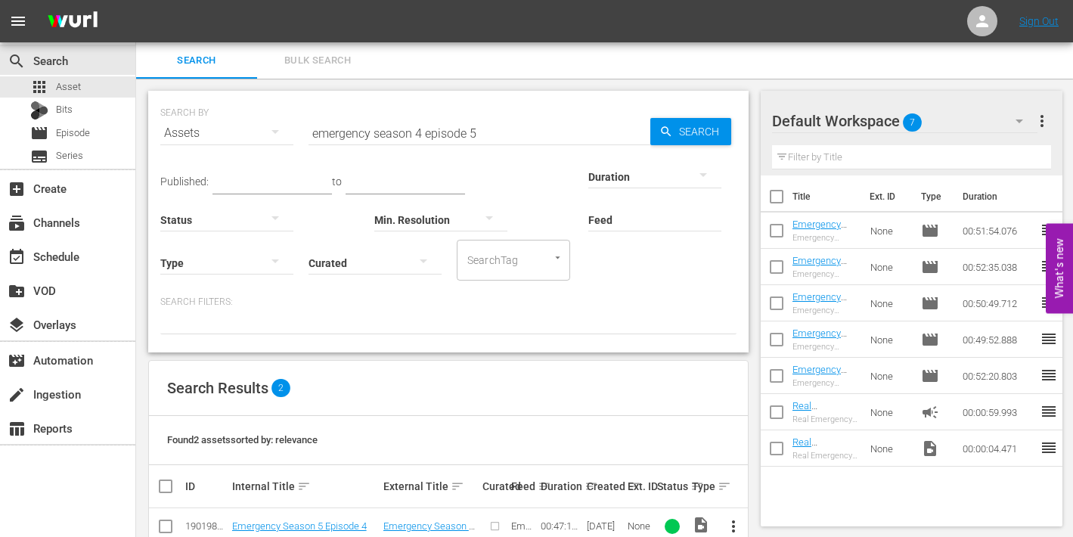
click at [780, 233] on input "checkbox" at bounding box center [777, 234] width 32 height 32
checkbox input "true"
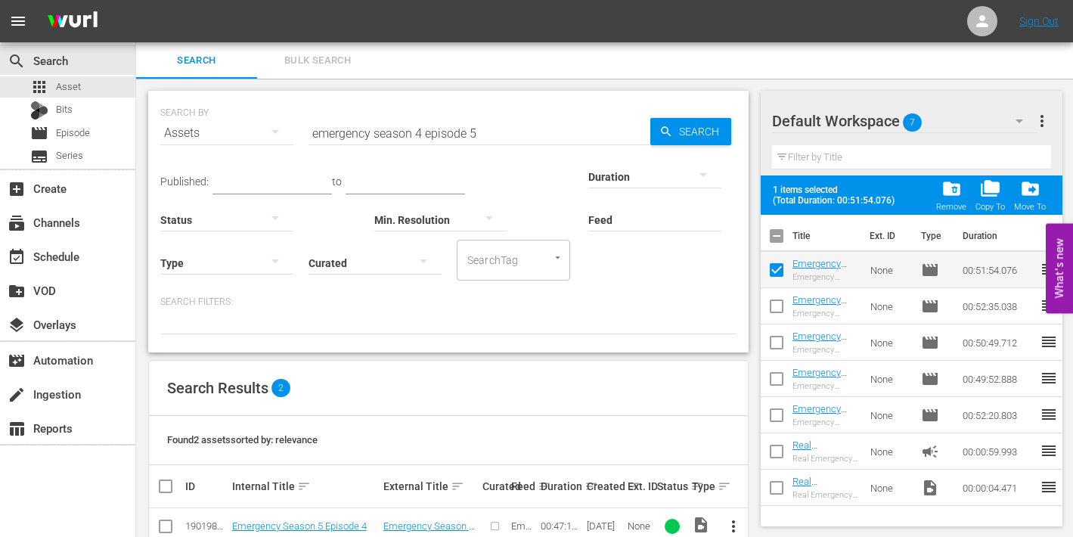
click at [775, 299] on input "checkbox" at bounding box center [777, 309] width 32 height 32
checkbox input "true"
click at [780, 339] on input "checkbox" at bounding box center [777, 346] width 32 height 32
checkbox input "true"
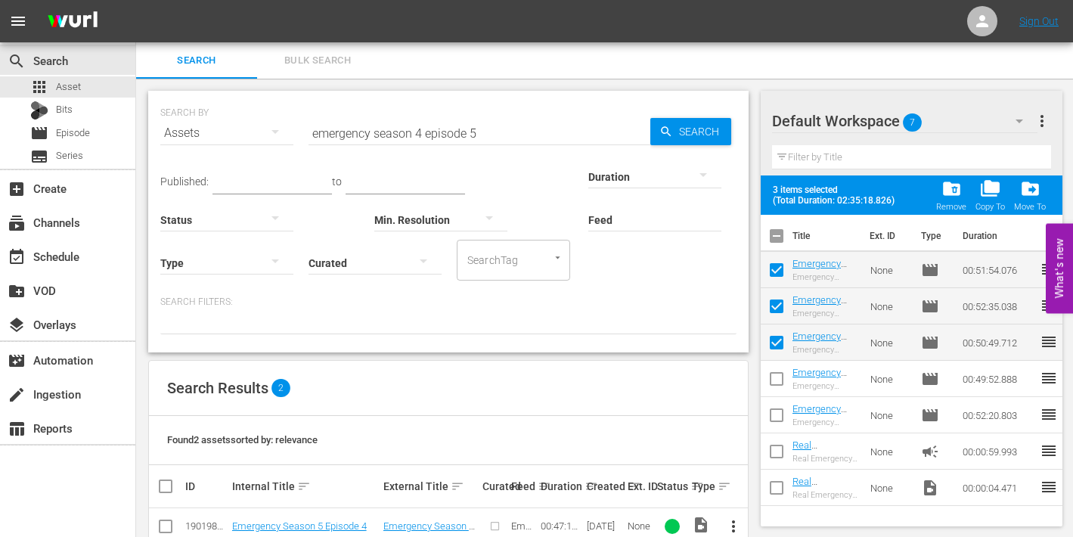
click at [776, 378] on input "checkbox" at bounding box center [777, 382] width 32 height 32
checkbox input "true"
click at [777, 414] on input "checkbox" at bounding box center [777, 418] width 32 height 32
checkbox input "true"
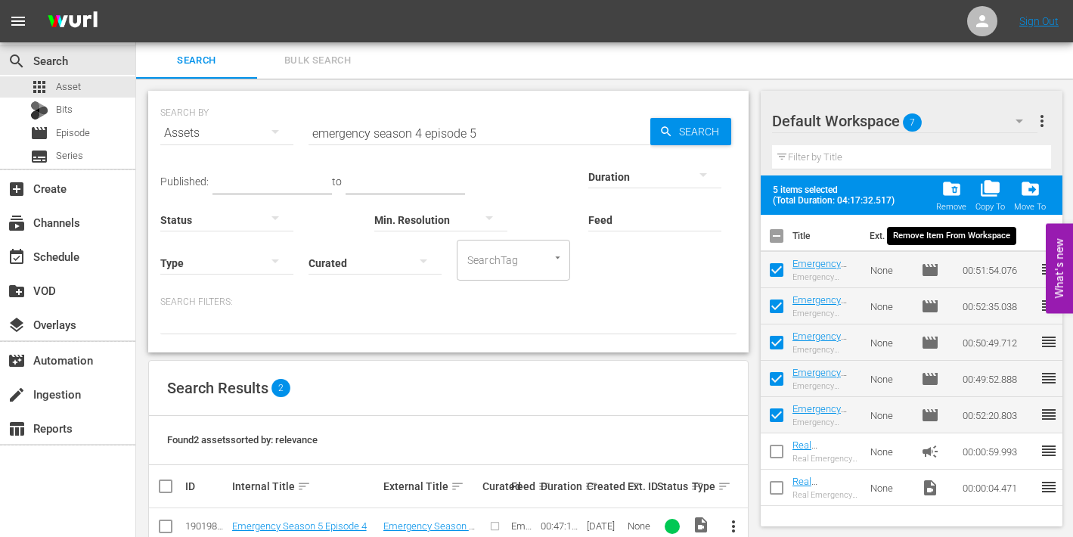
click at [949, 185] on span "folder_delete" at bounding box center [952, 188] width 20 height 20
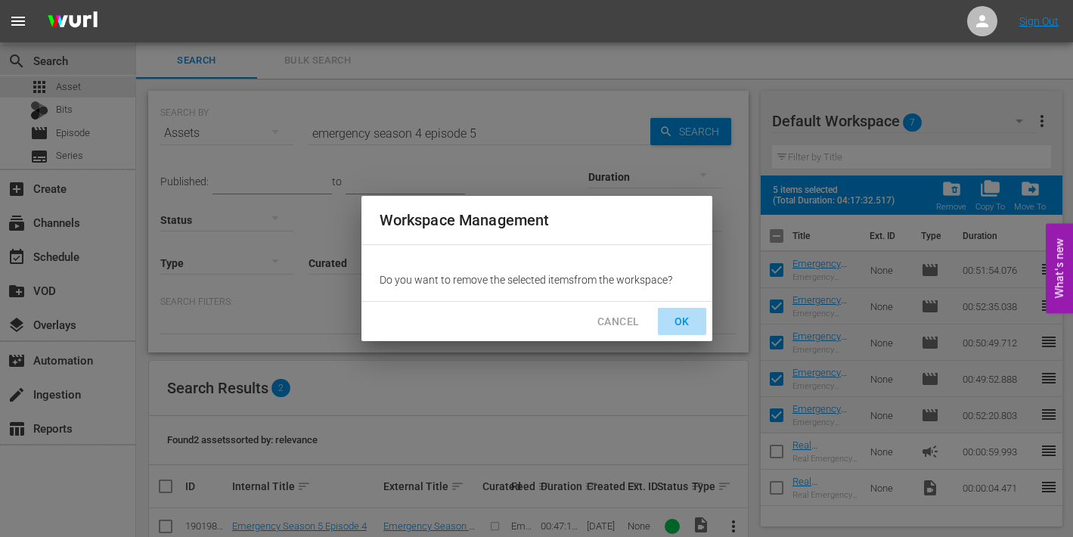
click at [682, 321] on span "OK" at bounding box center [682, 321] width 24 height 19
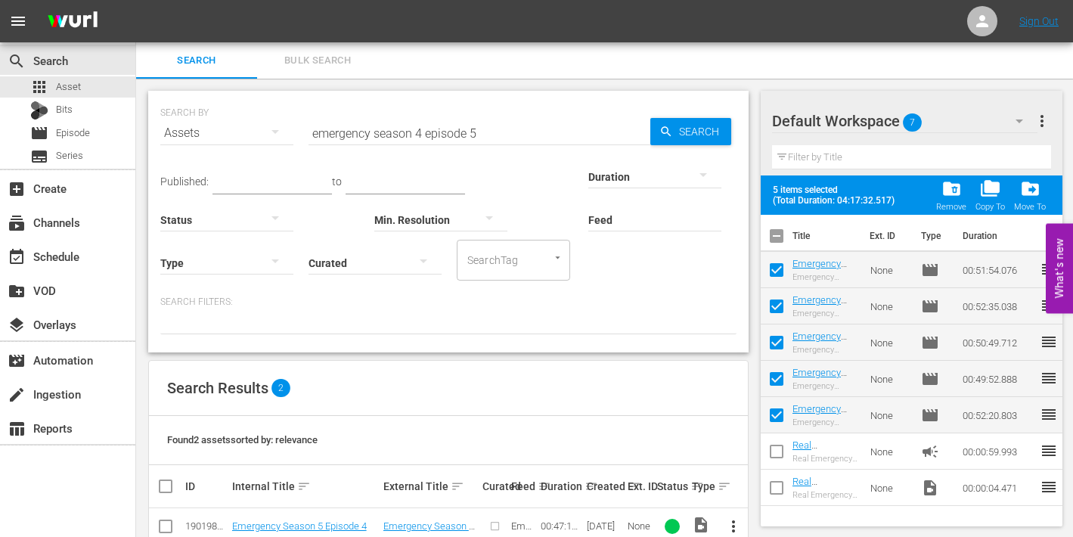
checkbox input "false"
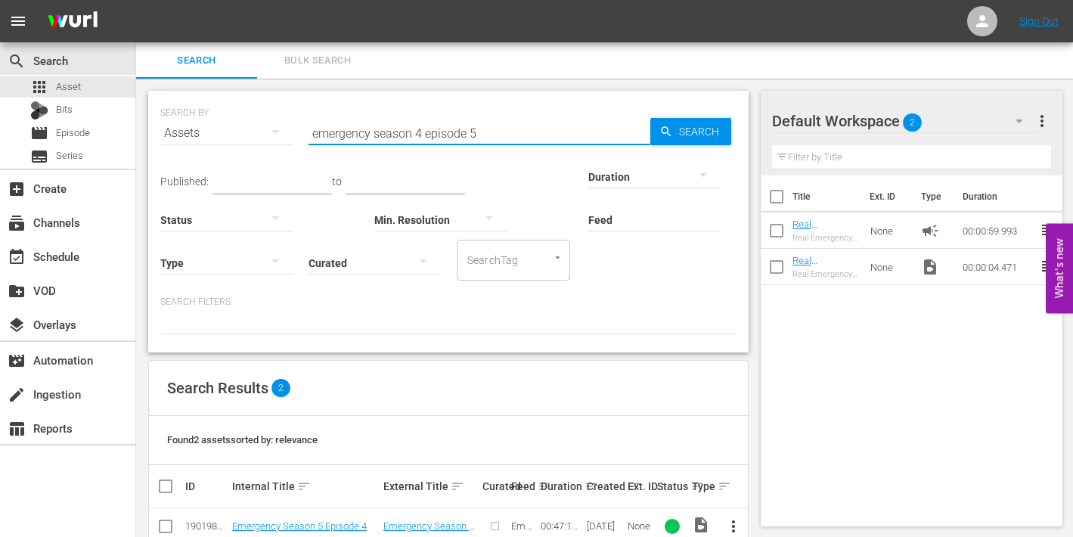
drag, startPoint x: 470, startPoint y: 131, endPoint x: 480, endPoint y: 133, distance: 10.1
click at [480, 133] on input "emergency season 4 episode 5" at bounding box center [480, 133] width 342 height 36
type input "emergency season 4 episode 6"
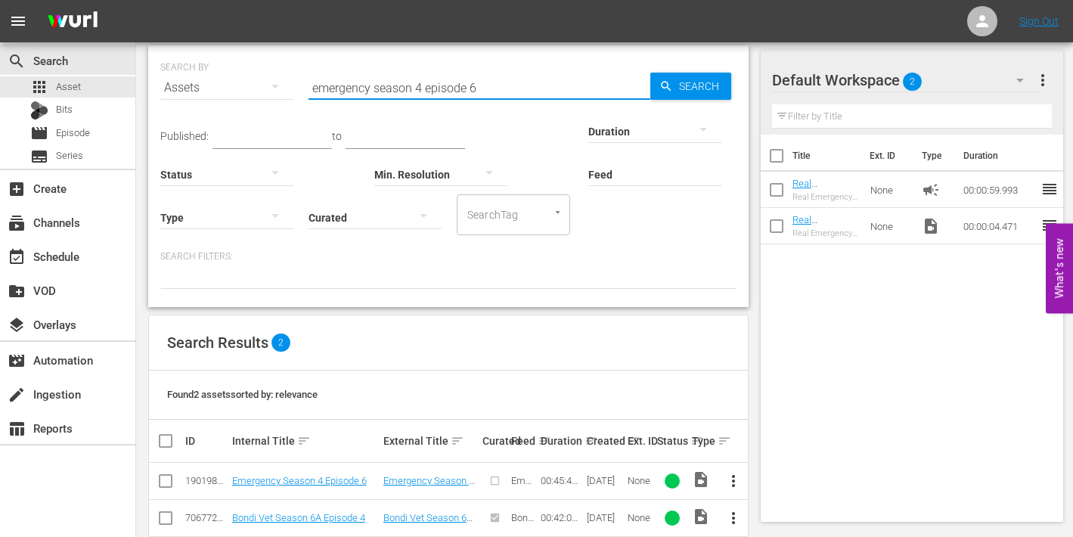
scroll to position [73, 0]
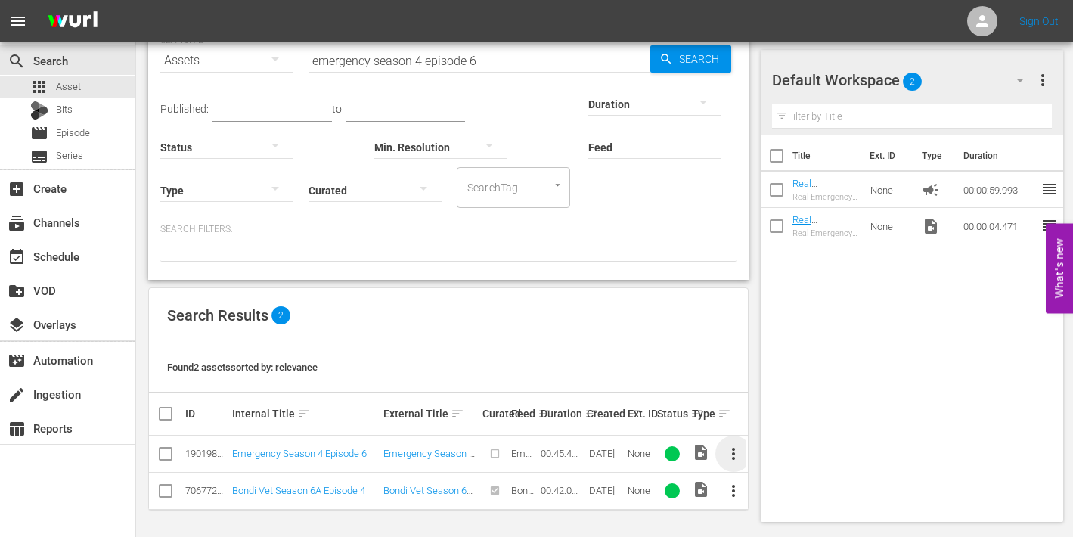
click at [737, 448] on span "more_vert" at bounding box center [733, 454] width 18 height 18
click at [775, 448] on div "Episode" at bounding box center [815, 447] width 103 height 36
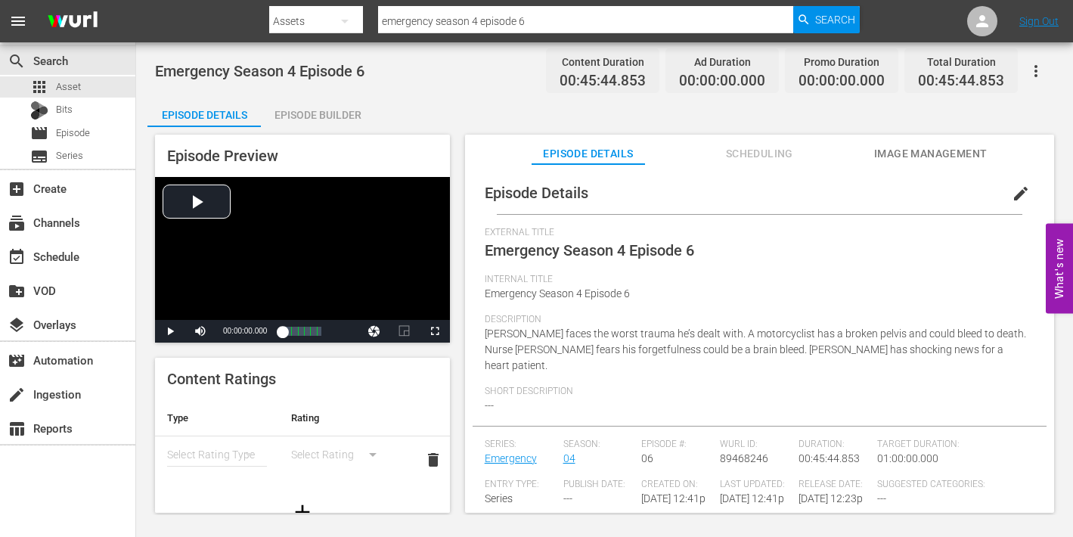
click at [1012, 188] on span "edit" at bounding box center [1021, 194] width 18 height 18
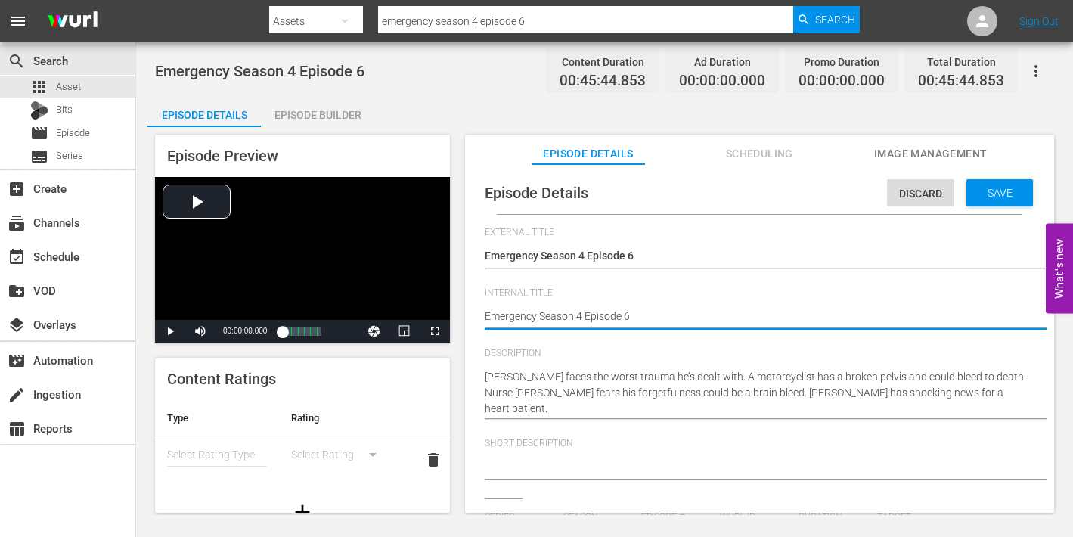
type textarea "Emergency Season 4 Episode 6"
type textarea "Emergency Season 4 Episode 6 -"
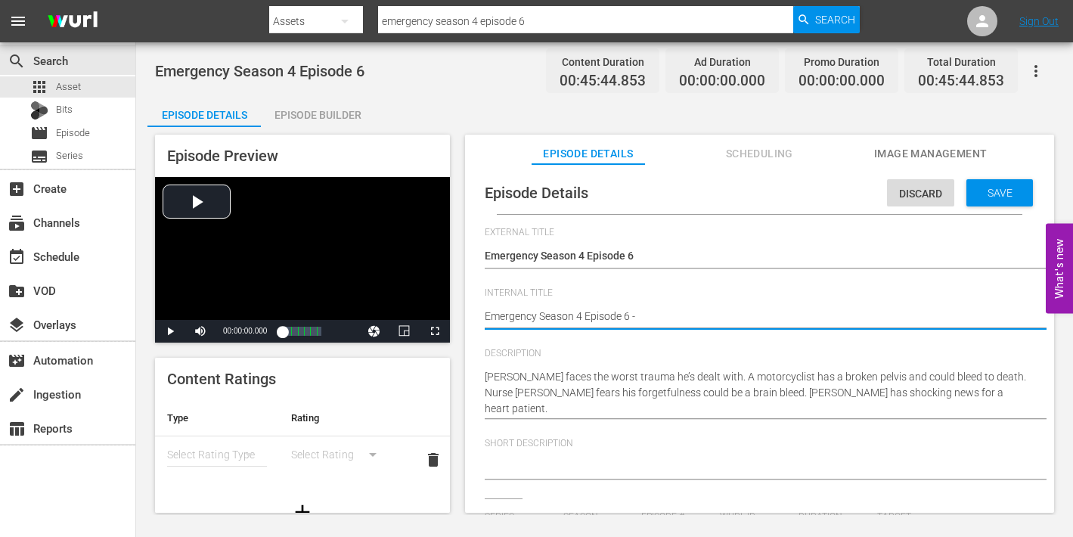
type textarea "Emergency Season 4 Episode 6 -"
type textarea "Emergency Season 4 Episode 6 - N"
type textarea "Emergency Season 4 Episode 6 - Ni"
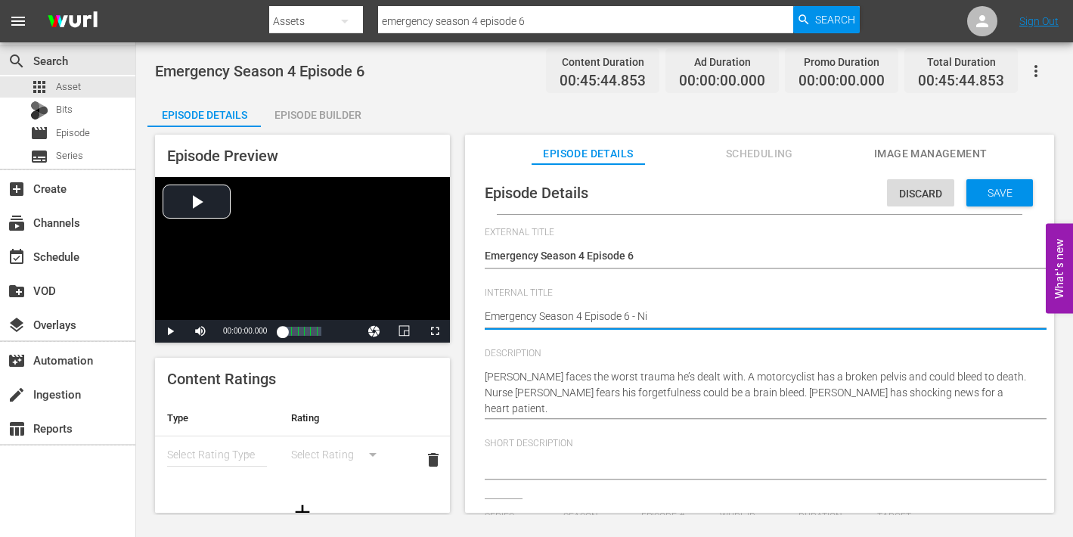
type textarea "Emergency Season 4 Episode 6 - Nin"
type textarea "Emergency Season 4 Episode 6 - Nine"
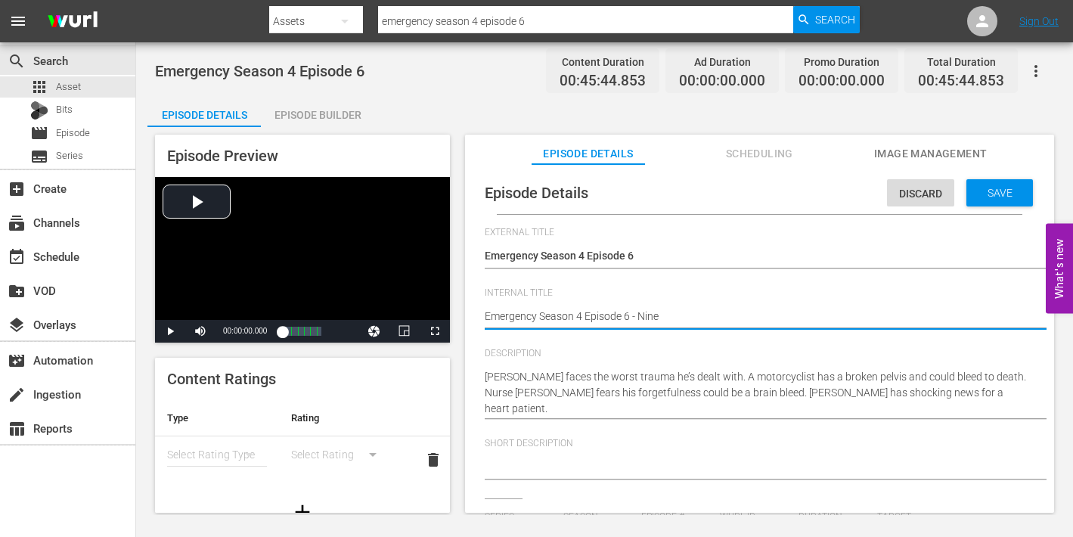
type textarea "Emergency Season 4 Episode 6 - Nine"
type textarea "Emergency Season 4 Episode 6 - Nine N"
type textarea "Emergency Season 4 Episode 6 - Nine No"
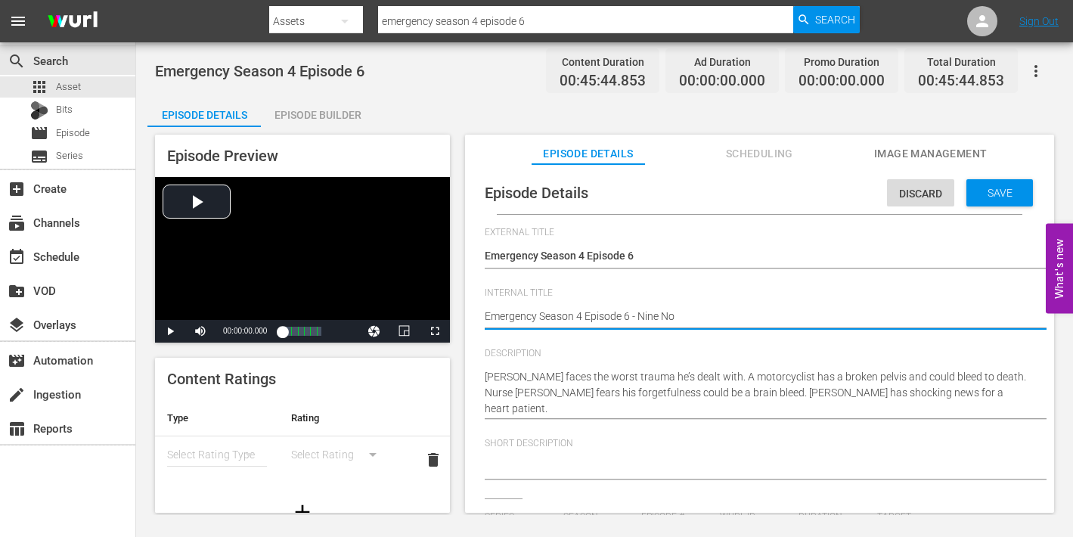
type textarea "Emergency Season 4 Episode 6 - Nine Now"
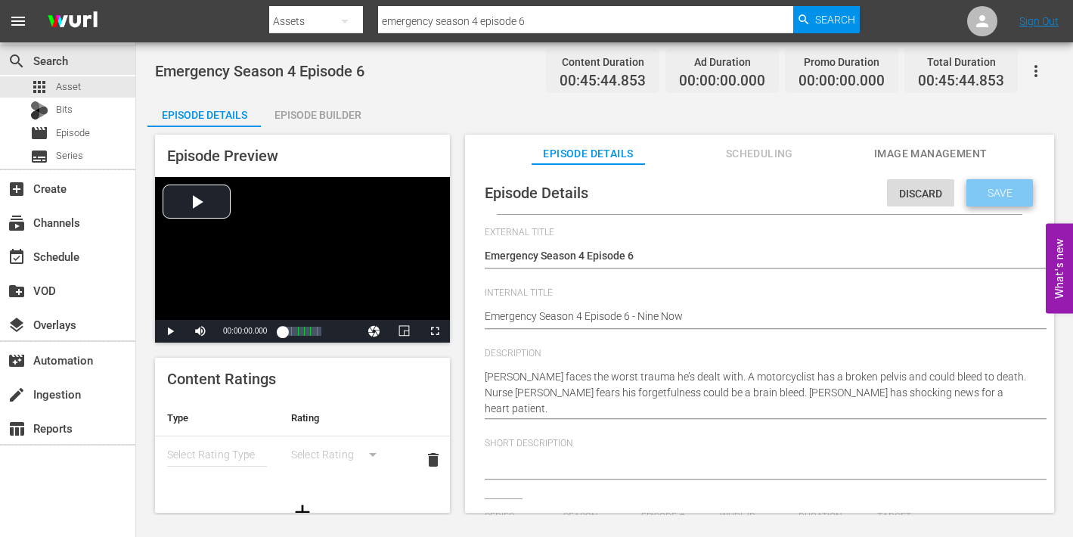
click at [979, 201] on div "Save" at bounding box center [999, 192] width 67 height 27
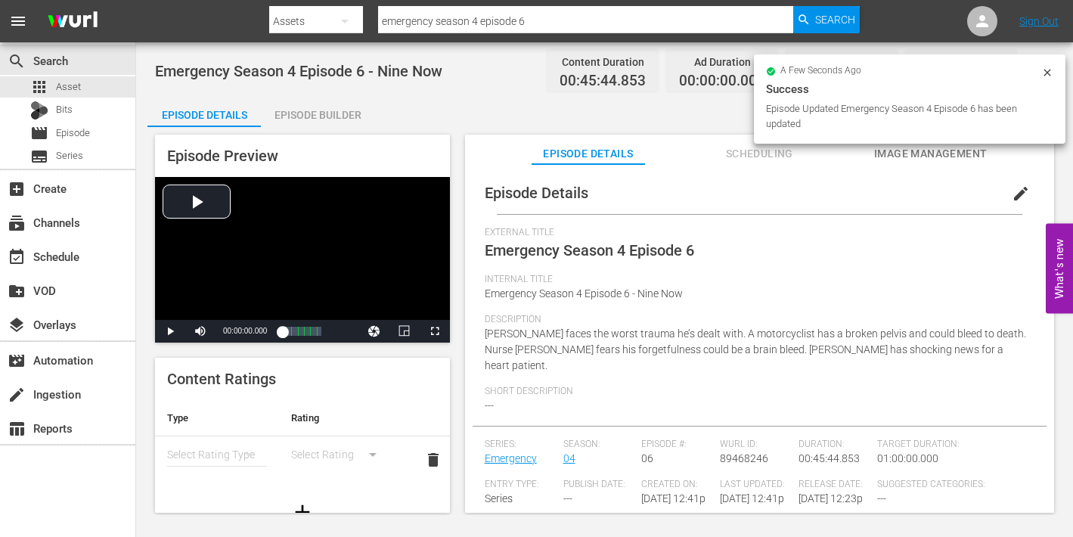
click at [907, 154] on span "Image Management" at bounding box center [930, 153] width 113 height 19
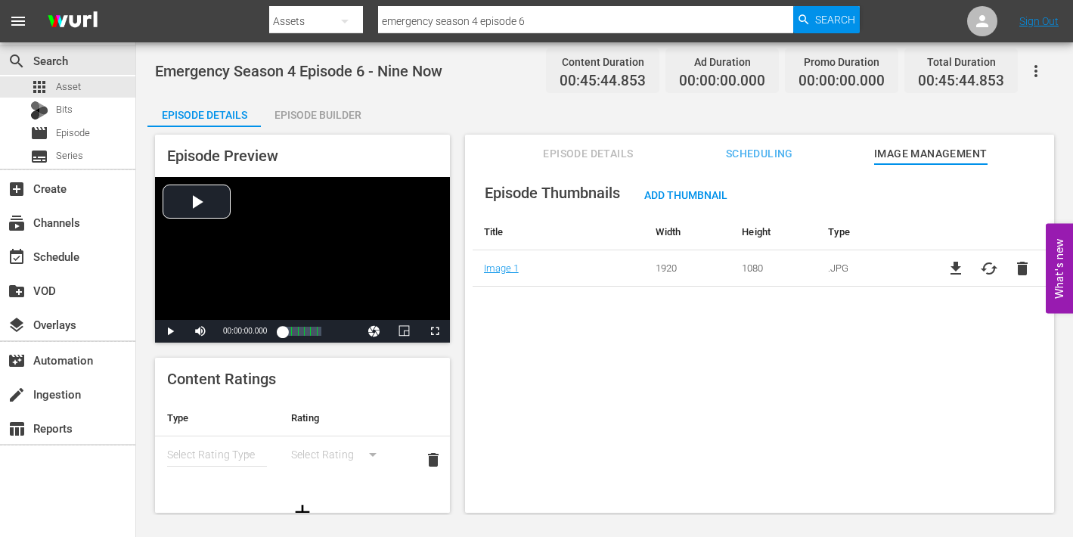
click at [317, 113] on div "Episode Builder" at bounding box center [317, 115] width 113 height 36
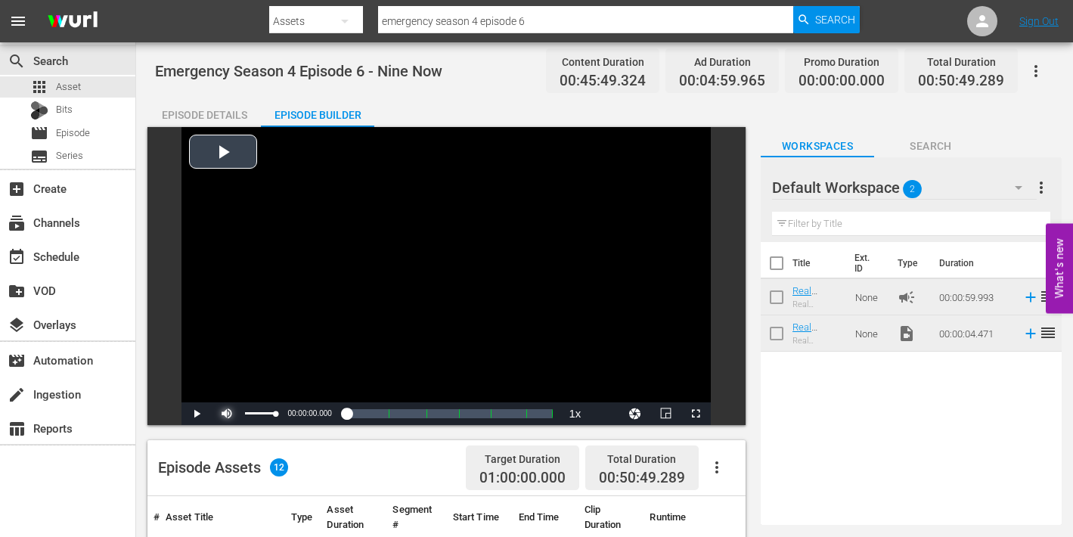
click at [227, 414] on span "Video Player" at bounding box center [227, 414] width 0 height 0
click at [696, 414] on span "Video Player" at bounding box center [696, 414] width 0 height 0
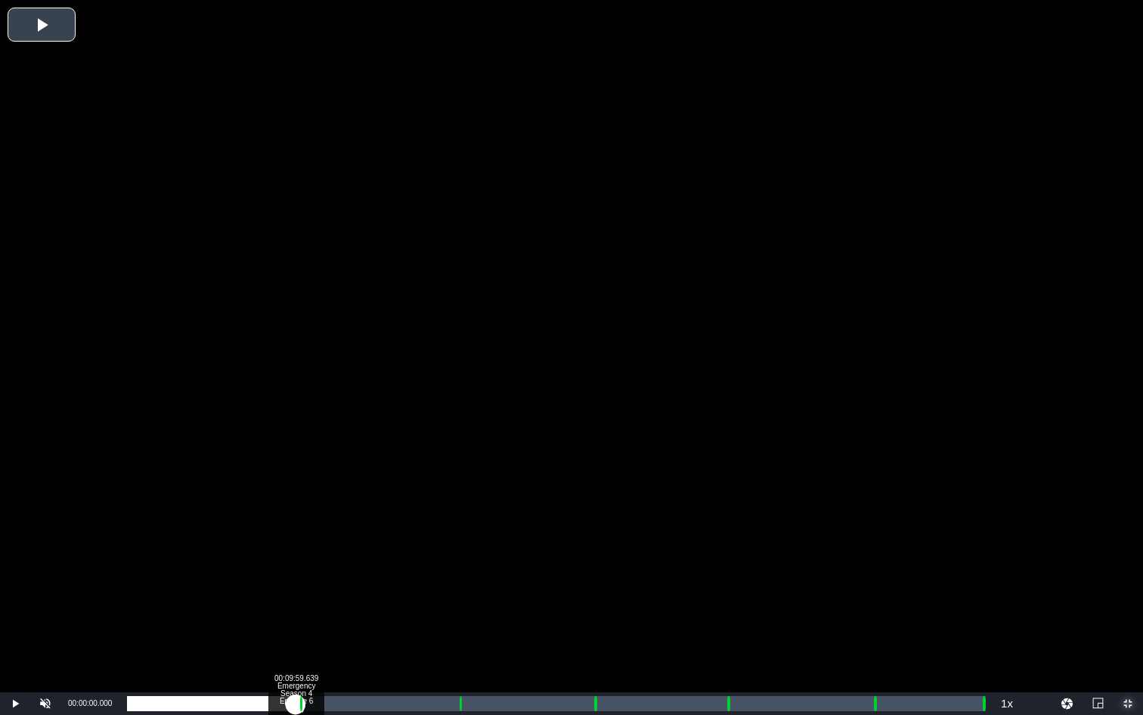
click at [296, 536] on div "Loaded : 0.21% 00:09:59.639 Emergency Season 4 Episode 6 (1/6) 00:00:00.000 Cue…" at bounding box center [556, 703] width 858 height 15
click at [314, 536] on div "Loaded : 19.84% 00:11:04.174 Emergency Season 4 Episode 6 (2/6) 00:00:09.769 Cu…" at bounding box center [556, 703] width 858 height 15
click at [456, 536] on div "Loaded : 0.00% 00:19:32.389 Emergency Season 4 Episode 6 (3/6) 00:00:00.000 Cue…" at bounding box center [556, 703] width 858 height 15
click at [458, 536] on div "00:19:35.078 Emergency Season 4 Episode 6 (3/6)" at bounding box center [458, 703] width 1 height 15
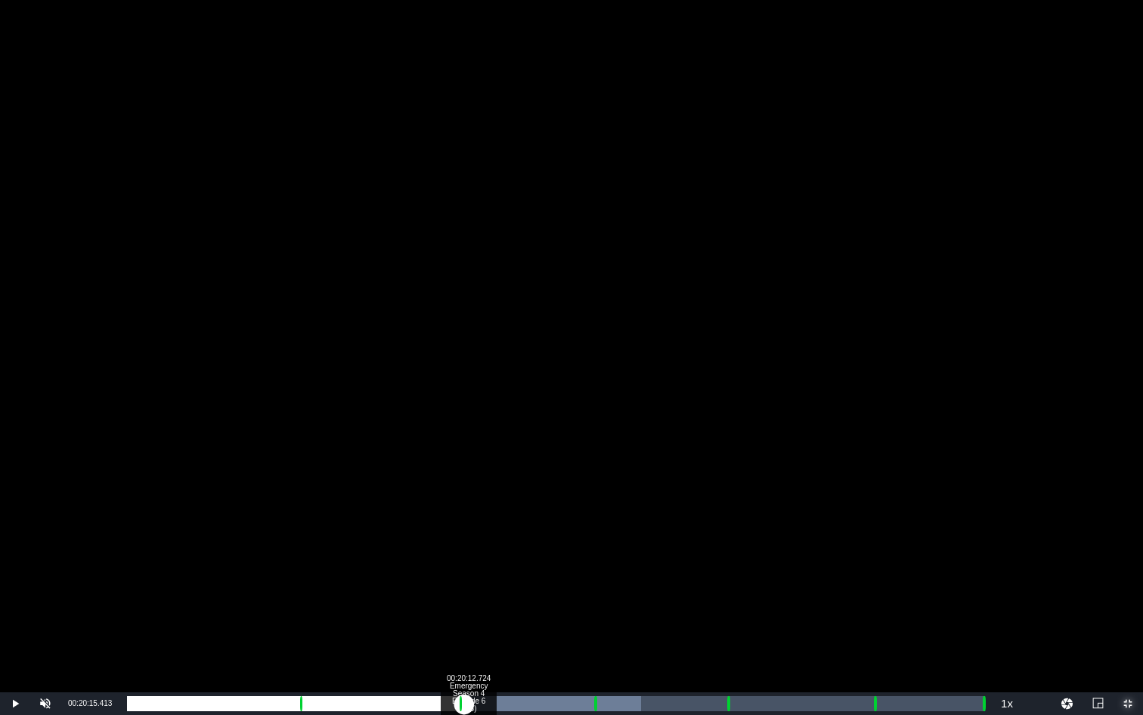
click at [464, 536] on div "00:00:18.228" at bounding box center [295, 703] width 337 height 15
click at [469, 536] on div "00:00:34.994" at bounding box center [298, 703] width 342 height 15
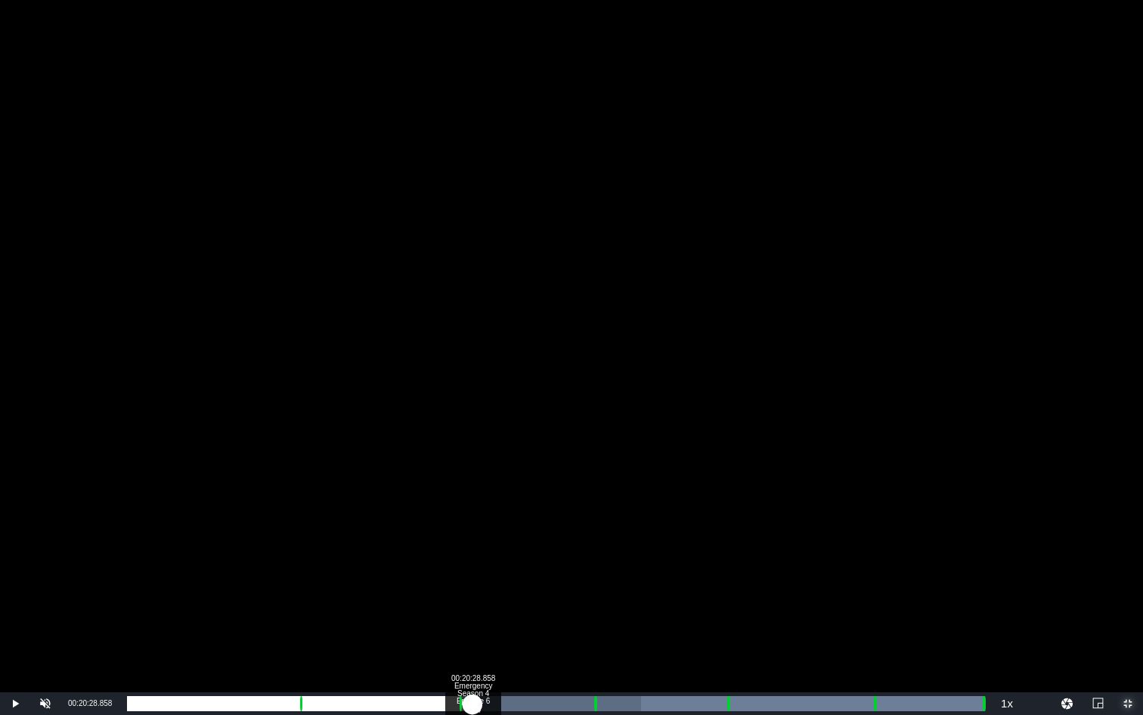
click at [473, 536] on div "00:00:48.375" at bounding box center [300, 703] width 346 height 15
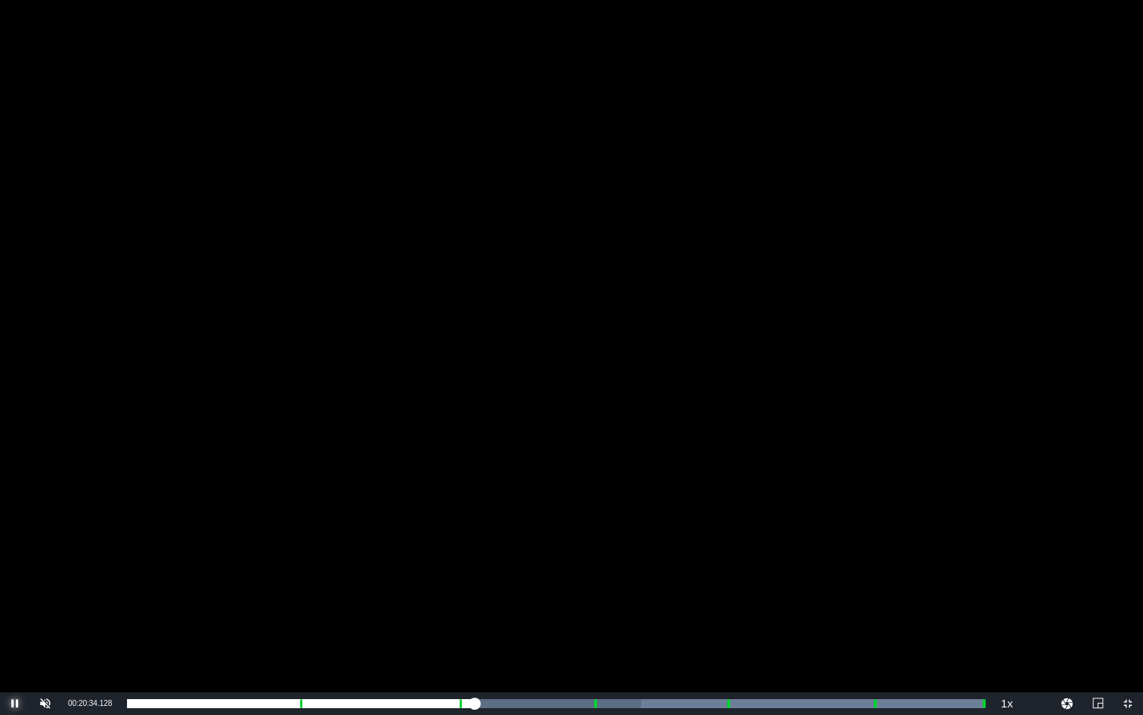
click at [15, 536] on span "Video Player" at bounding box center [15, 703] width 0 height 0
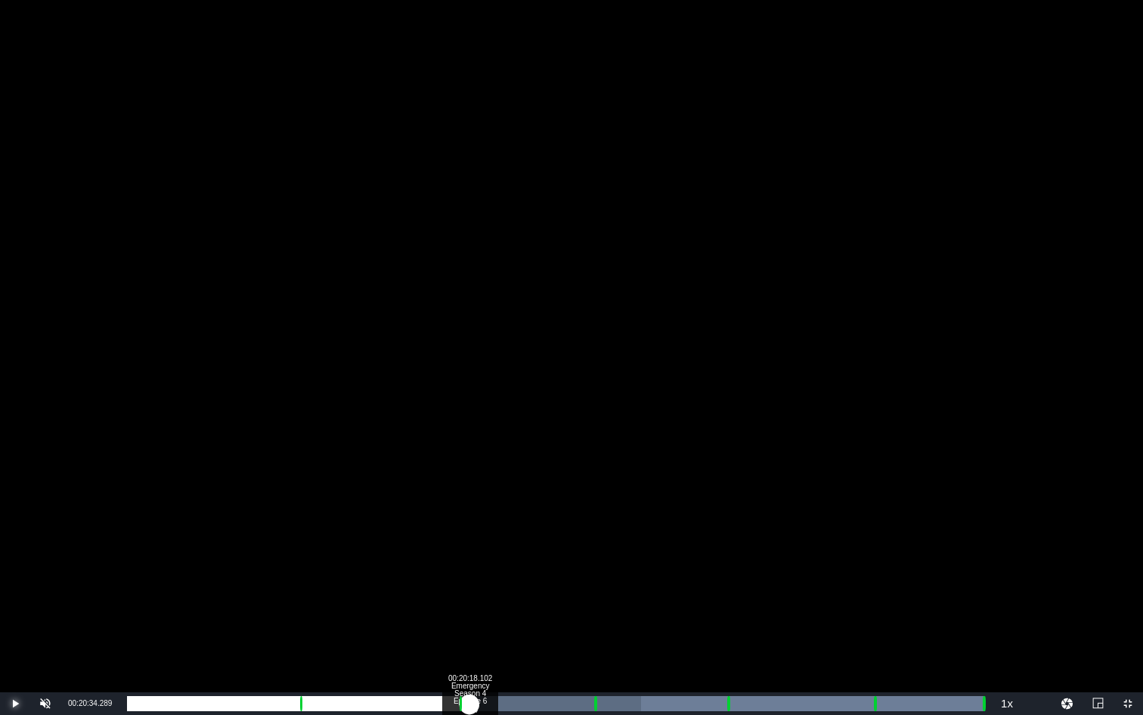
click at [470, 536] on div "00:00:52.736" at bounding box center [298, 703] width 343 height 15
click at [473, 536] on div "00:00:50.140" at bounding box center [300, 703] width 346 height 15
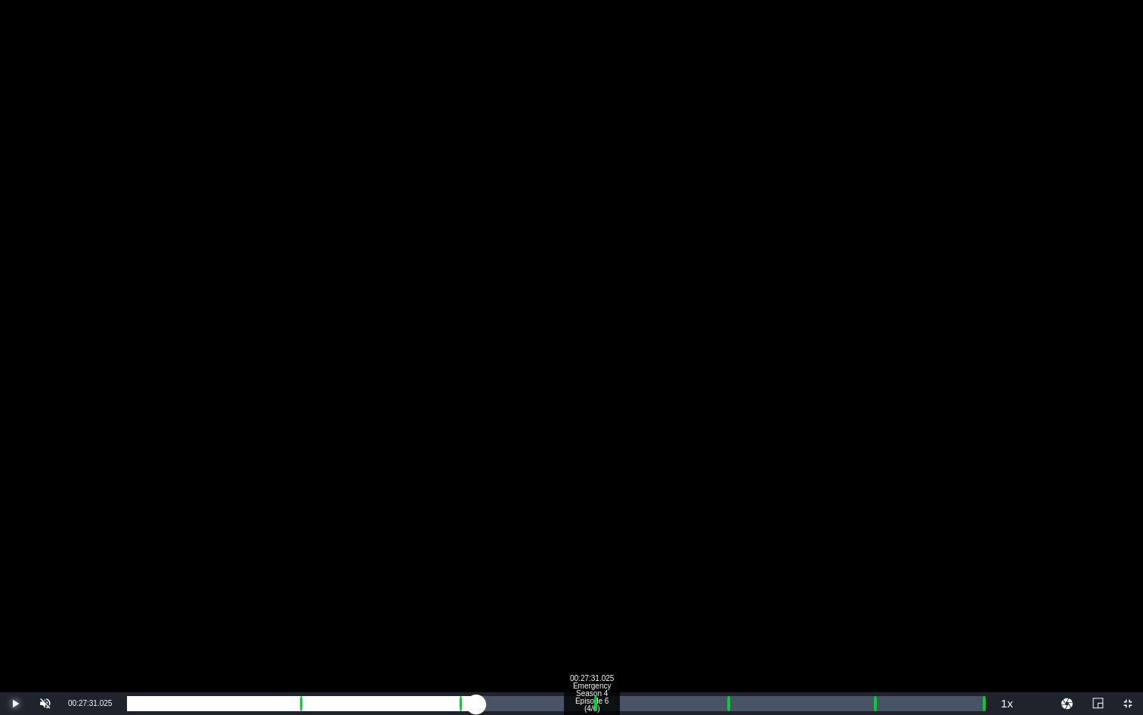
click at [591, 536] on div "00:27:31.025 Emergency Season 4 Episode 6 (4/6)" at bounding box center [591, 703] width 1 height 15
click at [610, 536] on div "Loaded : 0.00% 00:28:38.250 Emergency Season 4 Episode 6 (4/6) 00:00:00.000 Cue…" at bounding box center [556, 703] width 858 height 15
click at [612, 536] on div "Loaded : 9.92% 00:28:43.628 Emergency Season 4 Episode 6 (4/6) 00:00:01.220 Cue…" at bounding box center [556, 703] width 858 height 15
click at [610, 536] on div "00:25:44.817" at bounding box center [369, 703] width 485 height 15
click at [725, 536] on div "00:35:26.973 Emergency Season 4 Episode 6 (5/6)" at bounding box center [725, 703] width 1 height 15
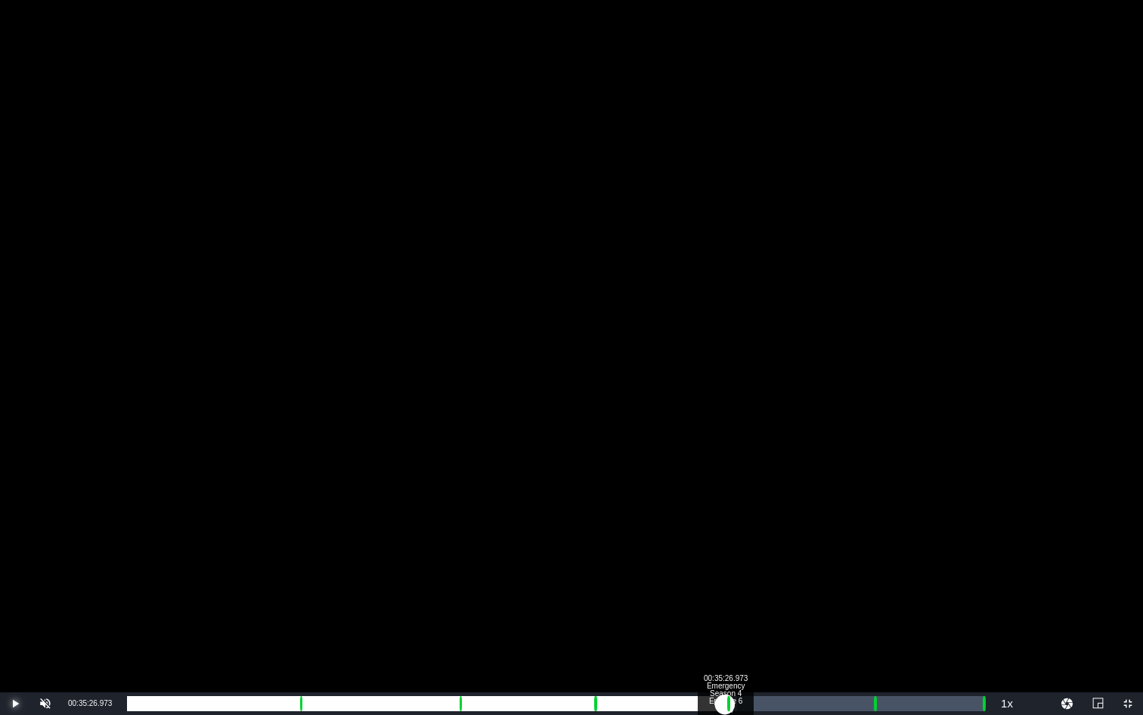
click at [725, 536] on div "00:32:28.400" at bounding box center [426, 703] width 598 height 15
click at [744, 536] on div "00:36:34.197 Emergency Season 4 Episode 6 (5/6)" at bounding box center [744, 703] width 1 height 15
click at [871, 536] on div "00:44:05.943 Emergency Season 4 Episode 6 (6/6)" at bounding box center [871, 703] width 1 height 15
click at [889, 536] on div "Loaded : 89.27% 00:45:07.790 Emergency Season 4 Episode 6 (6/6) 00:00:00.000 Cu…" at bounding box center [556, 703] width 858 height 15
click at [889, 536] on div "00:45:07.790 Emergency Season 4 Episode 6 (6/6)" at bounding box center [889, 703] width 1 height 15
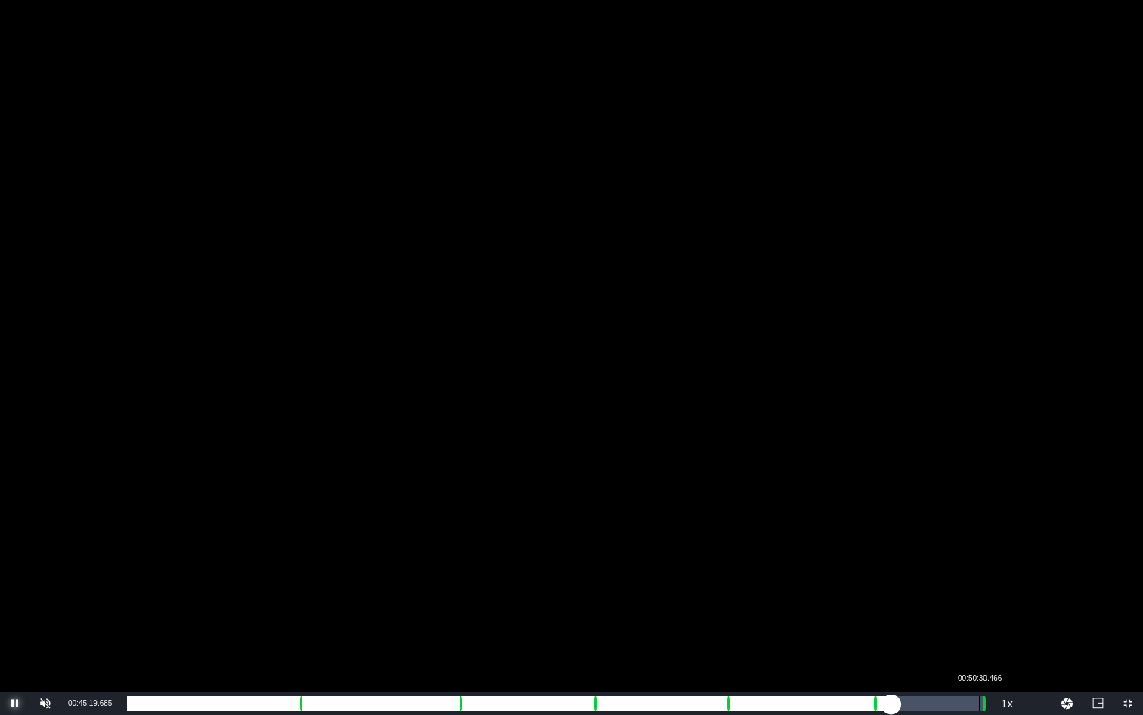
click at [979, 536] on div "00:50:30.466" at bounding box center [979, 703] width 1 height 15
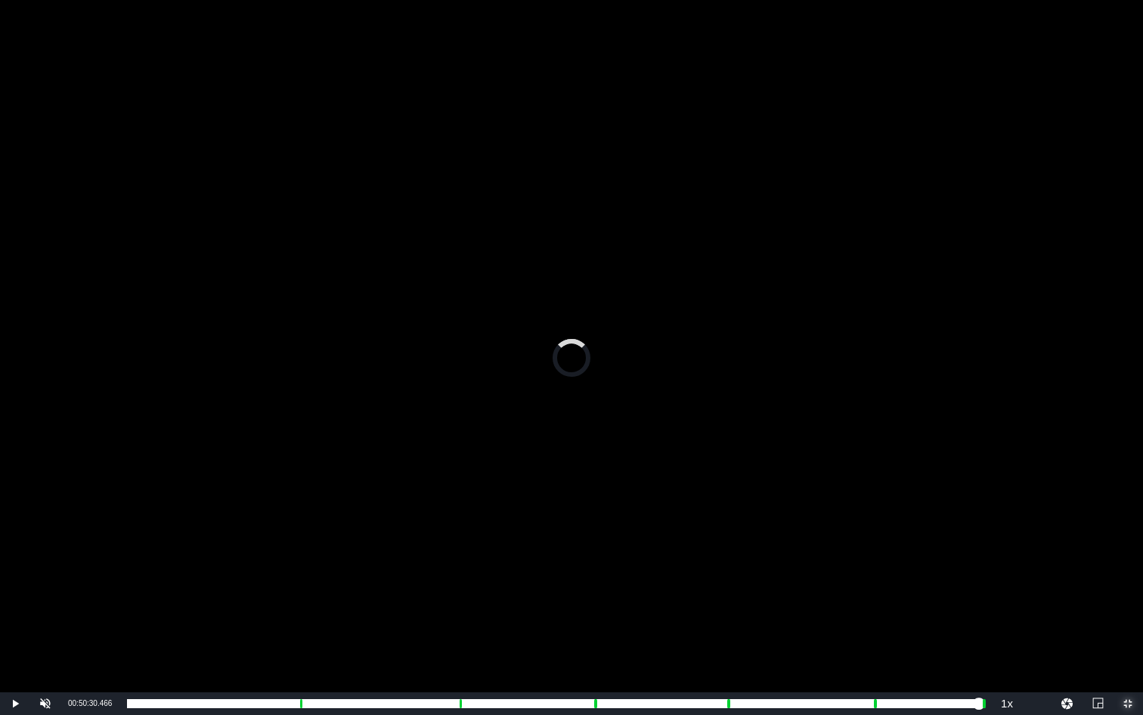
click at [1072, 536] on span "Video Player" at bounding box center [1128, 703] width 0 height 0
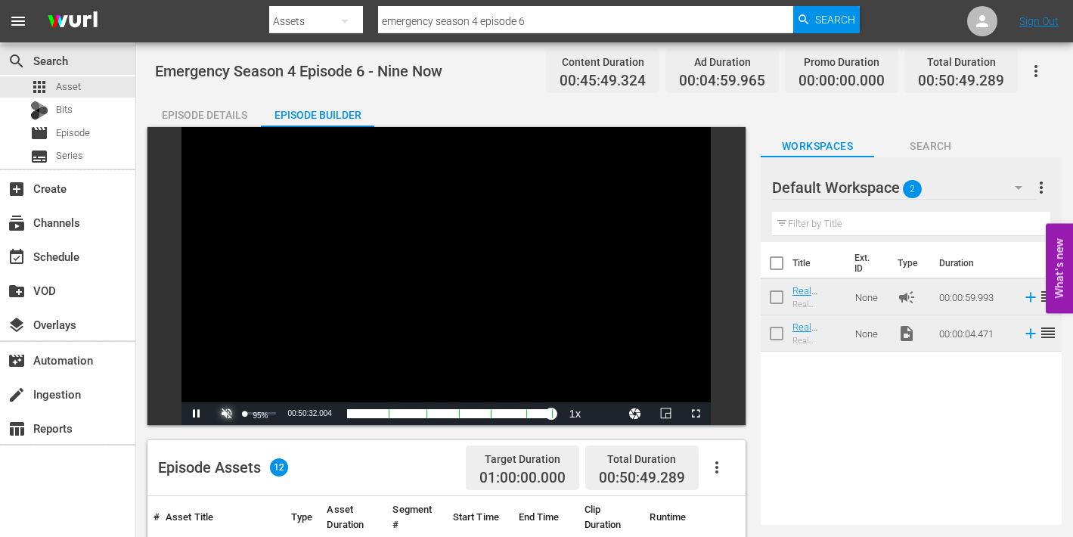
click at [227, 414] on span "Video Player" at bounding box center [227, 414] width 0 height 0
click at [59, 132] on span "Episode" at bounding box center [73, 133] width 34 height 15
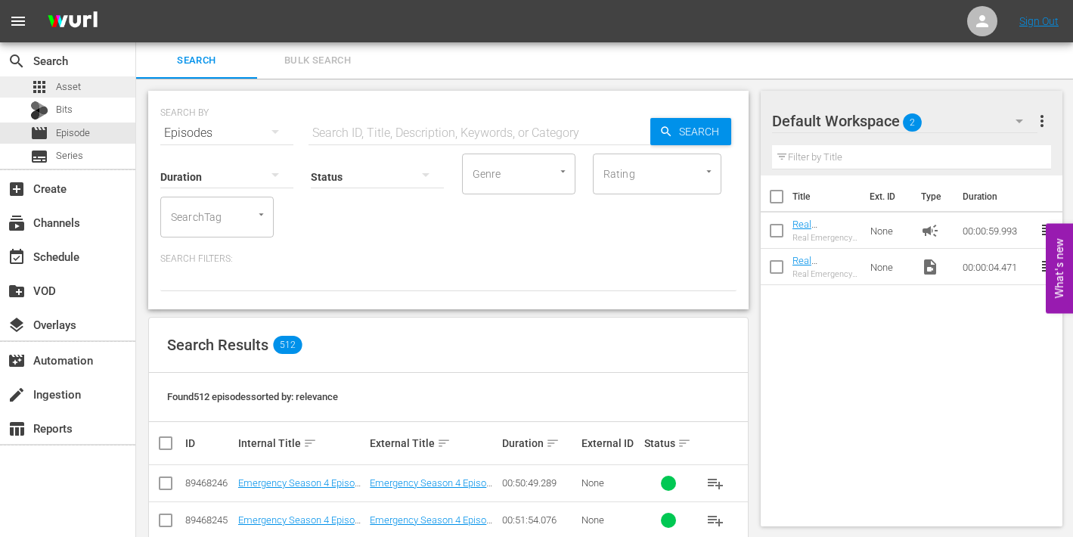
click at [67, 85] on span "Asset" at bounding box center [68, 86] width 25 height 15
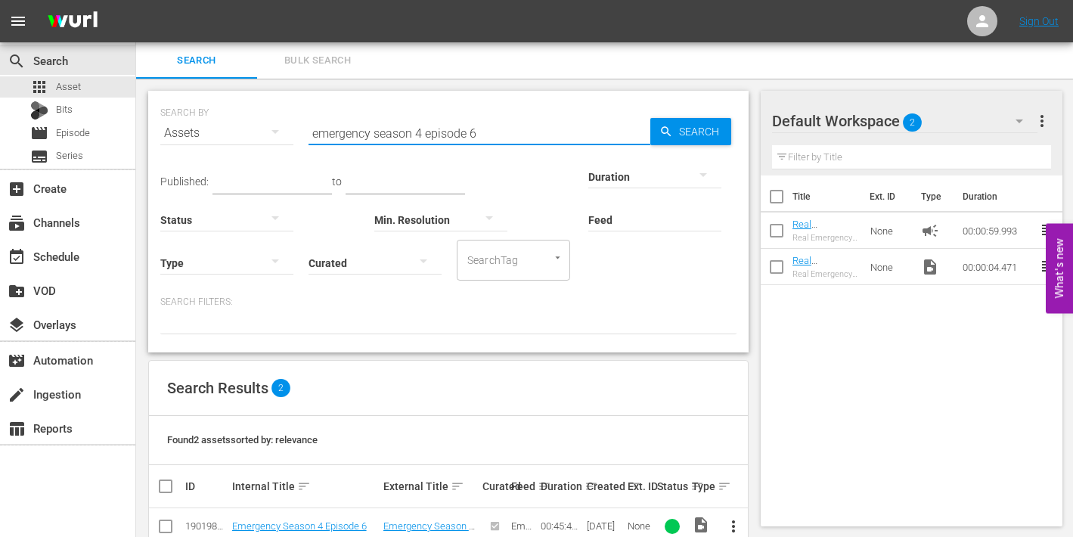
click at [479, 132] on input "emergency season 4 episode 6" at bounding box center [480, 133] width 342 height 36
type input "emergency season 4 episode 7"
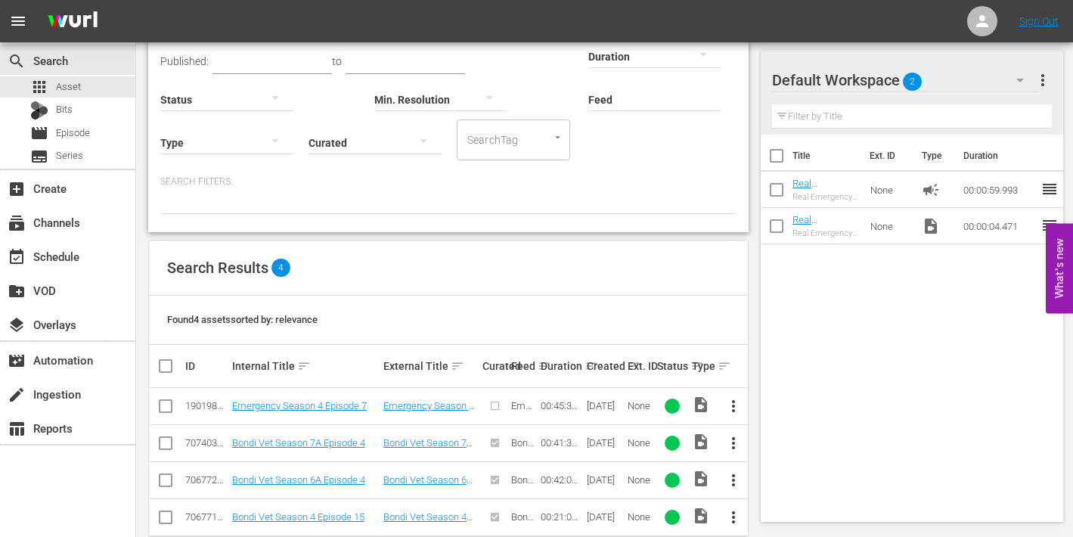
scroll to position [147, 0]
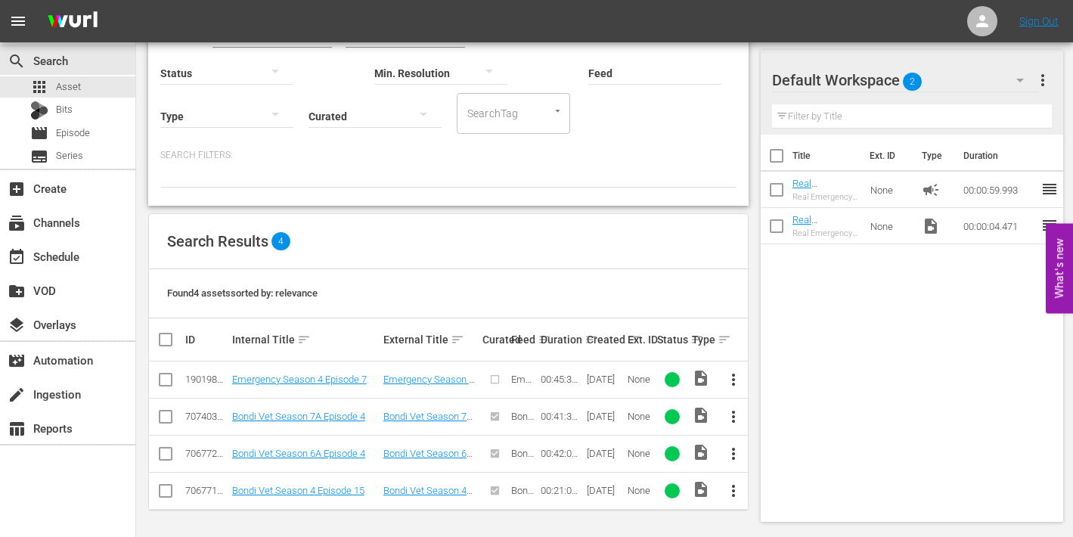
click at [738, 377] on span "more_vert" at bounding box center [733, 380] width 18 height 18
click at [771, 492] on div "Episode" at bounding box center [815, 494] width 103 height 36
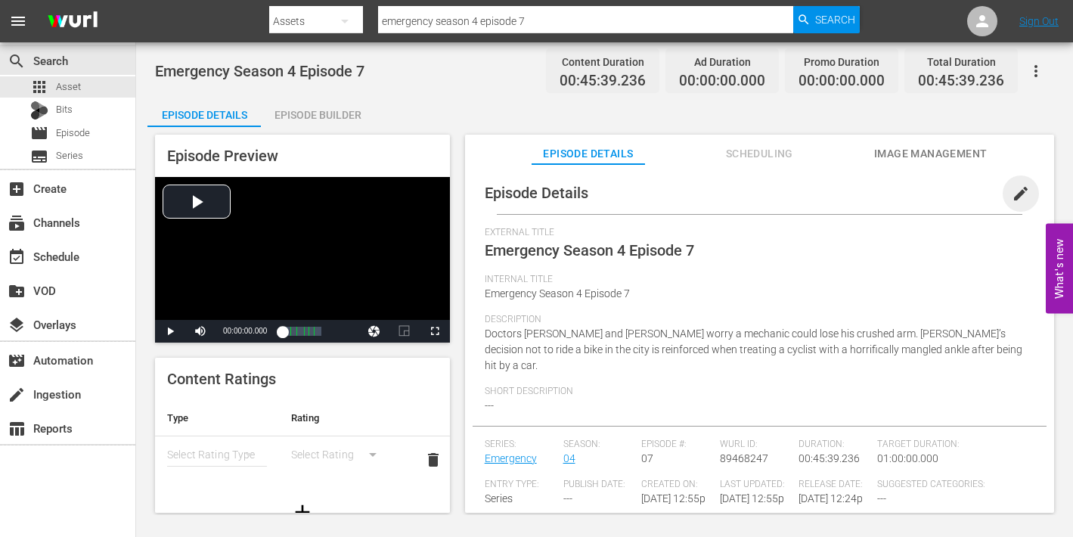
drag, startPoint x: 1011, startPoint y: 189, endPoint x: 927, endPoint y: 224, distance: 90.9
click at [1012, 189] on span "edit" at bounding box center [1021, 194] width 18 height 18
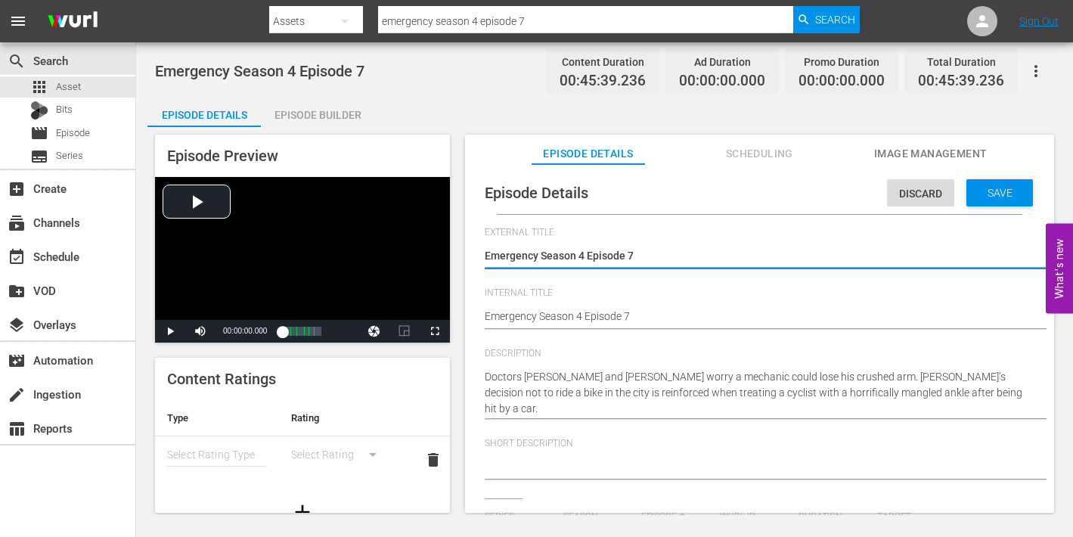
click at [658, 302] on div "Emergency Season 4 Episode 7 Emergency Season 4 Episode 7" at bounding box center [756, 317] width 542 height 36
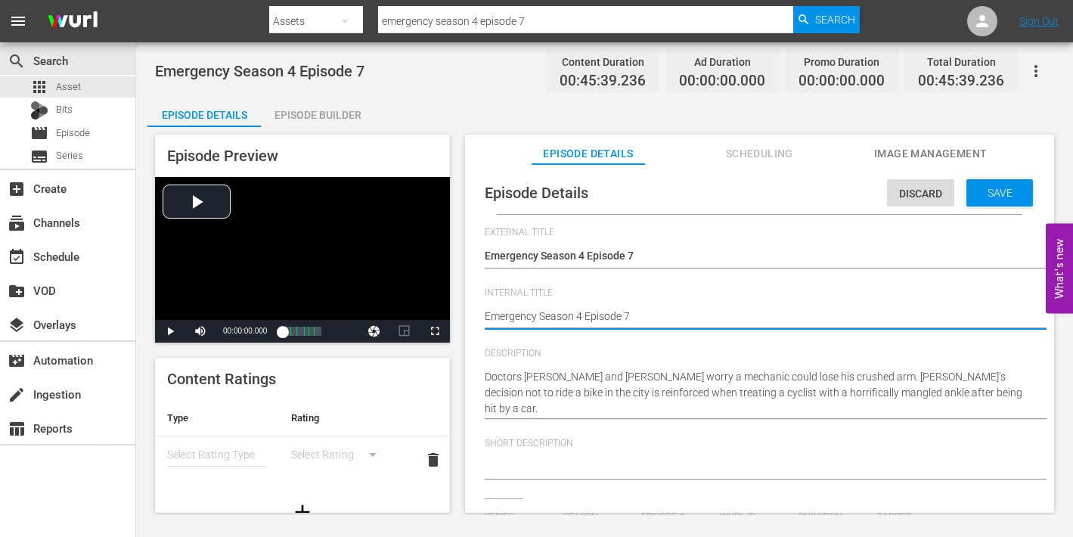
type textarea "Emergency Season 4 Episode 7"
type textarea "Emergency Season 4 Episode 7 -"
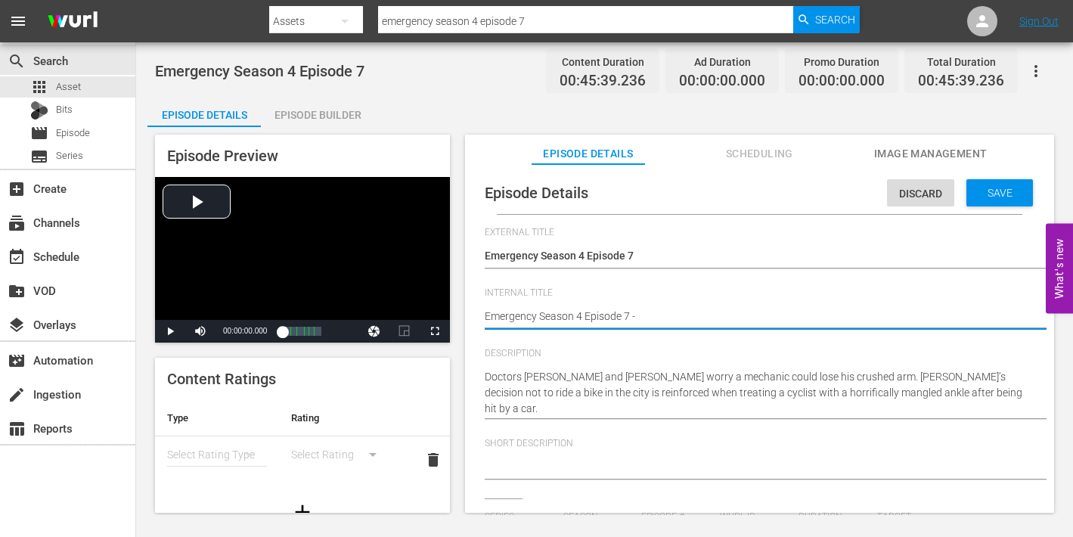
type textarea "Emergency Season 4 Episode 7 -"
type textarea "Emergency Season 4 Episode 7 - N"
type textarea "Emergency Season 4 Episode 7 - Ni"
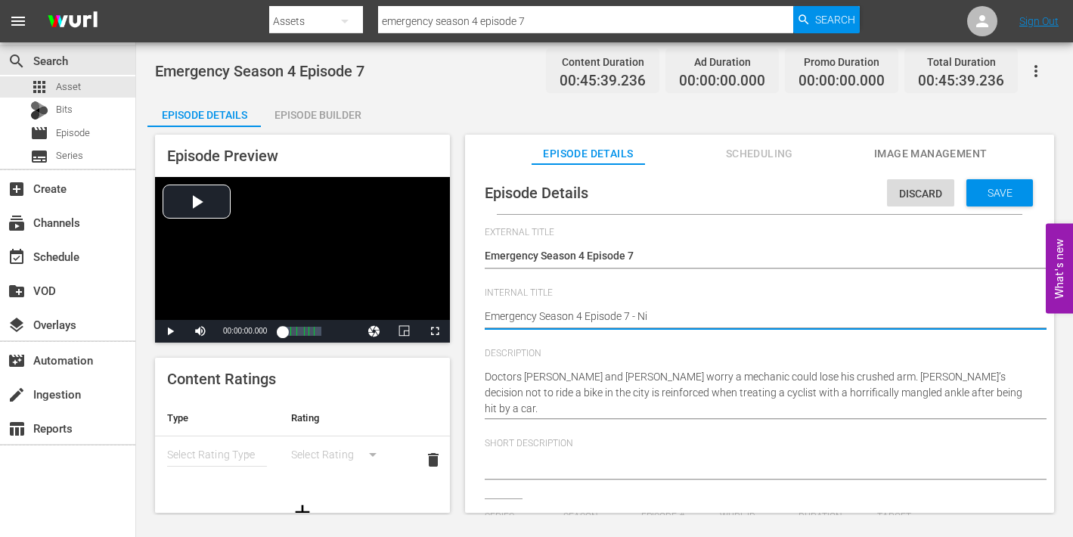
type textarea "Emergency Season 4 Episode 7 - Nie"
type textarea "Emergency Season 4 Episode 7 - Nien"
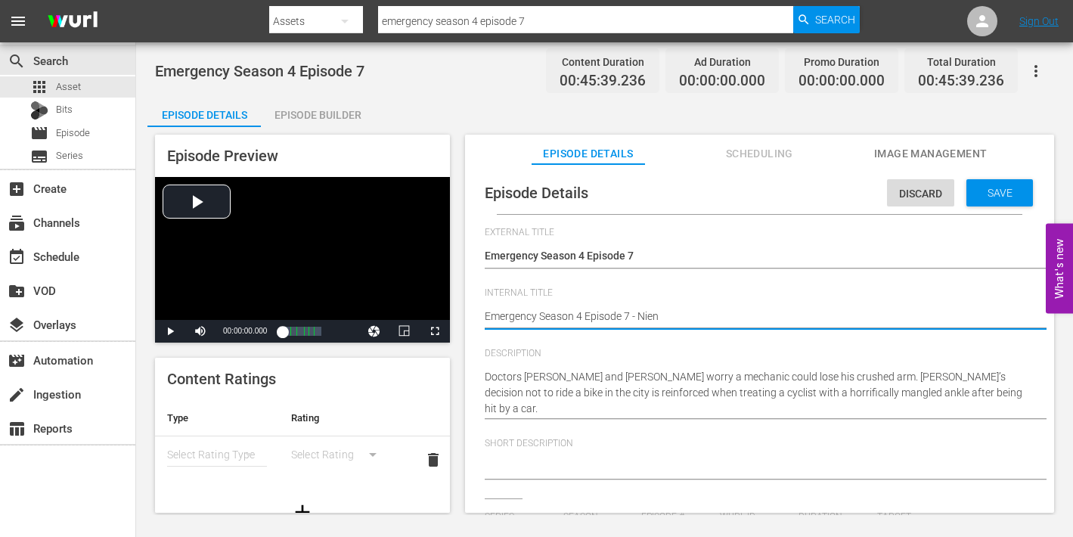
type textarea "Emergency Season 4 Episode 7 - Nien"
type textarea "Emergency Season 4 Episode 7 - Nien N"
type textarea "Emergency Season 4 Episode 7 - Nien No"
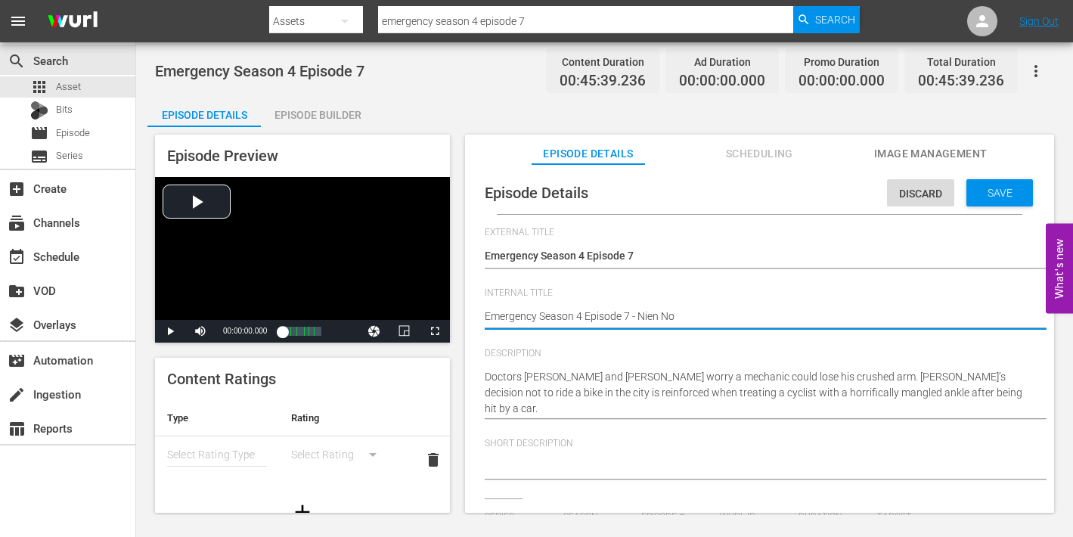
type textarea "Emergency Season 4 Episode 7 - Nien N"
type textarea "Emergency Season 4 Episode 7 - Nien"
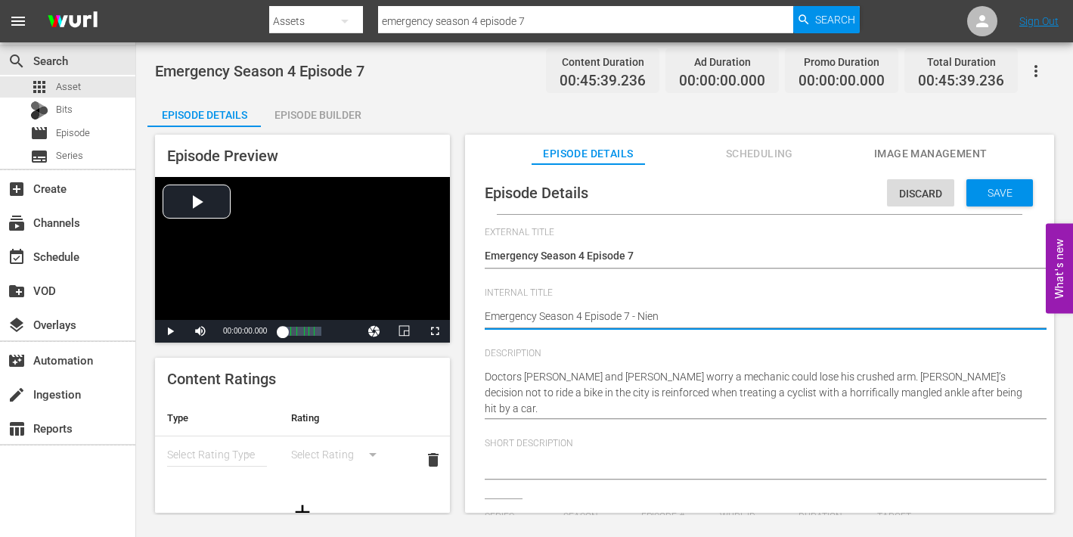
type textarea "Emergency Season 4 Episode 7 - Nien"
type textarea "Emergency Season 4 Episode 7 - Nie"
type textarea "Emergency Season 4 Episode 7 - Ni"
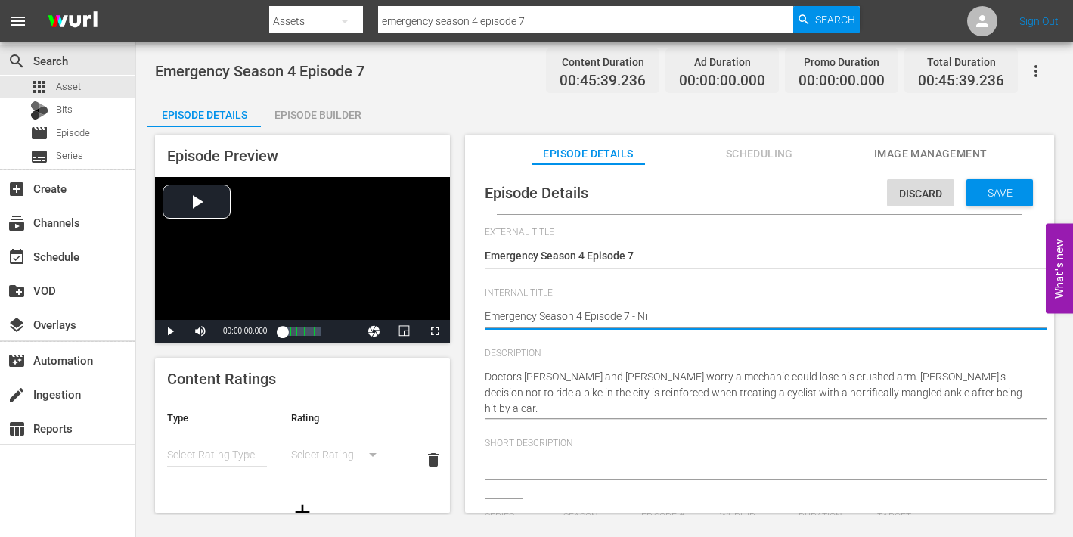
type textarea "Emergency Season 4 Episode 7 - Nin"
type textarea "Emergency Season 4 Episode 7 - Nine"
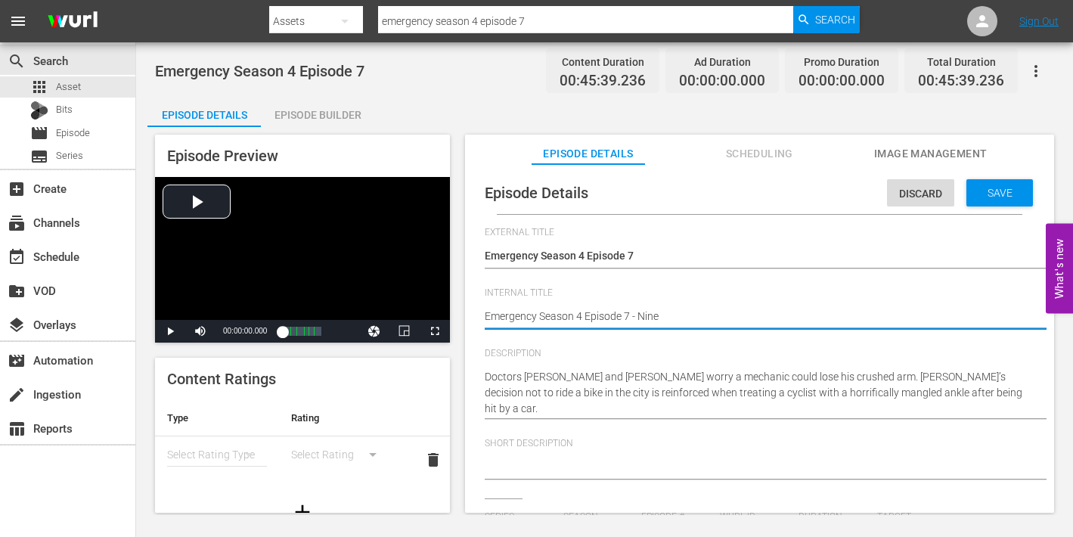
type textarea "Emergency Season 4 Episode 7 - Nine"
type textarea "Emergency Season 4 Episode 7 - Nine n"
type textarea "Emergency Season 4 Episode 7 - Nine no"
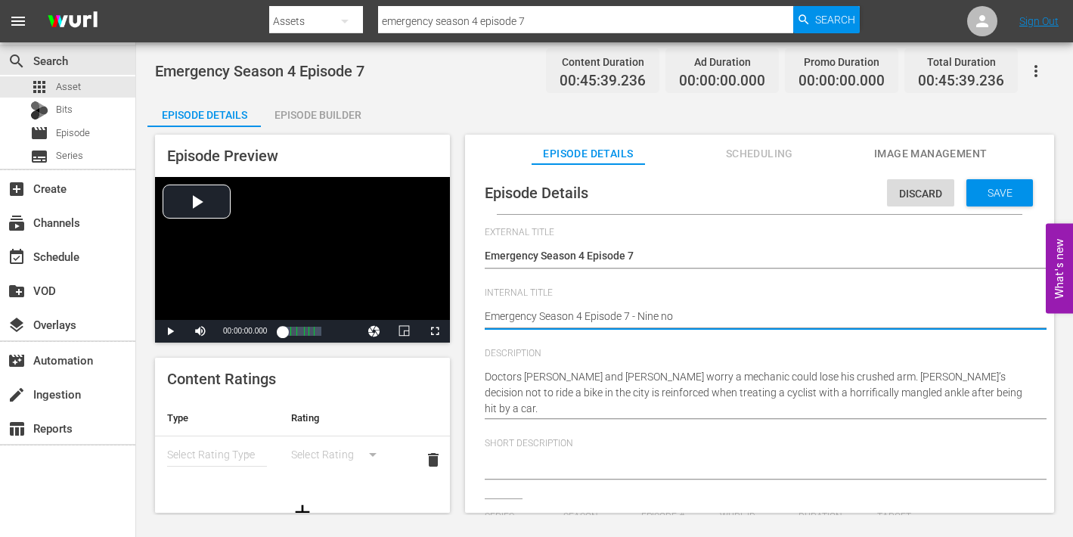
type textarea "Emergency Season 4 Episode 7 - Nine n"
type textarea "Emergency Season 4 Episode 7 - Nine nN"
type textarea "Emergency Season 4 Episode 7 - Nine n"
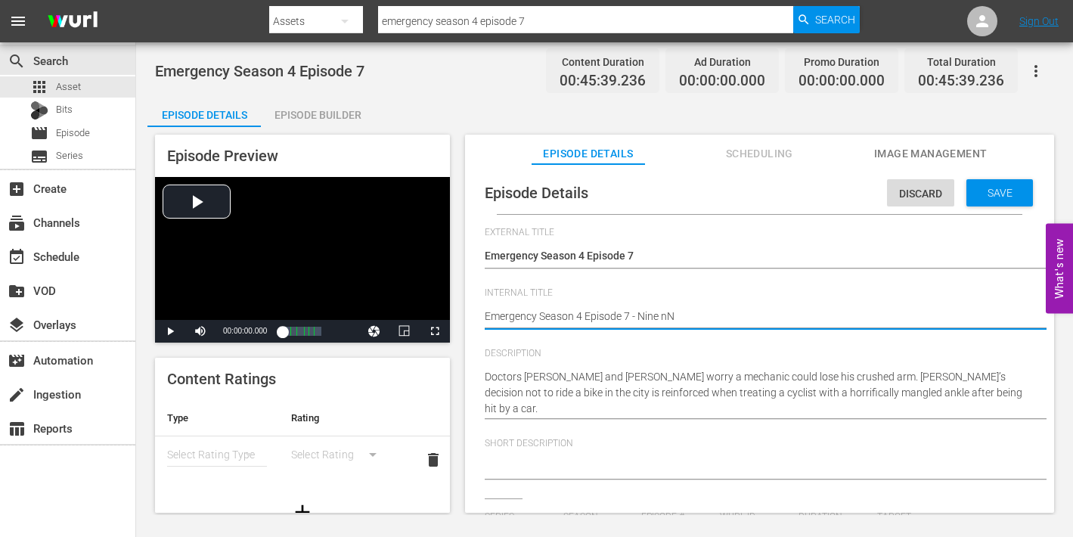
type textarea "Emergency Season 4 Episode 7 - Nine n"
type textarea "Emergency Season 4 Episode 7 - Nine"
type textarea "Emergency Season 4 Episode 7 - Nine N"
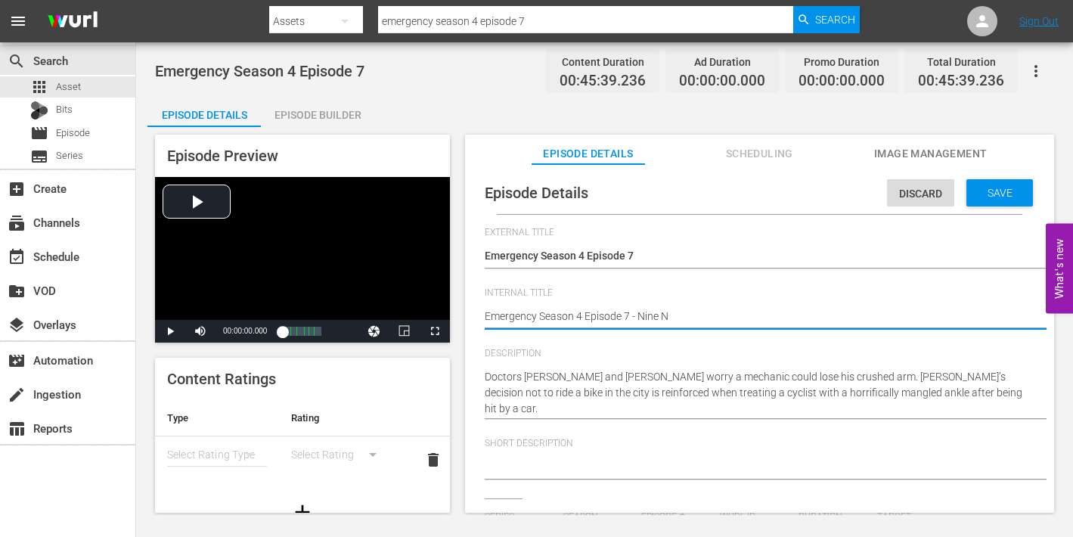
type textarea "Emergency Season 4 Episode 7 - Nine No"
type textarea "Emergency Season 4 Episode 7 - Nine Now"
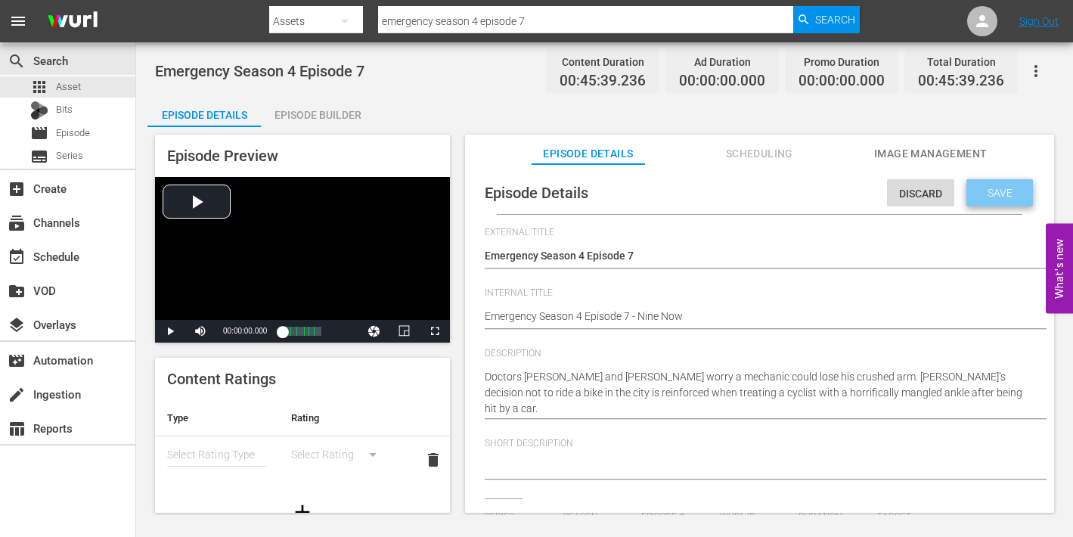
click at [985, 192] on span "Save" at bounding box center [1000, 193] width 49 height 12
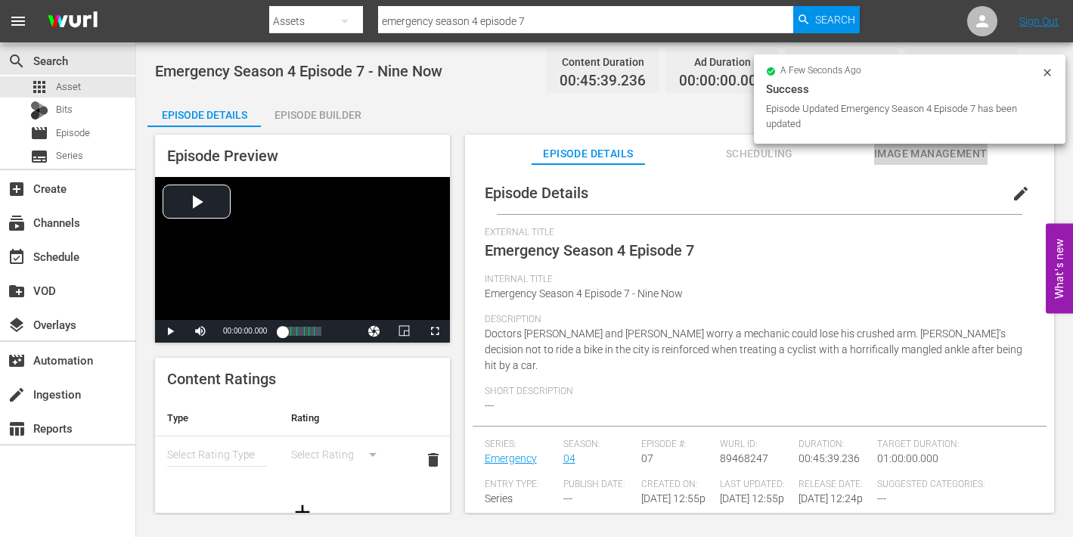
click at [897, 153] on span "Image Management" at bounding box center [930, 153] width 113 height 19
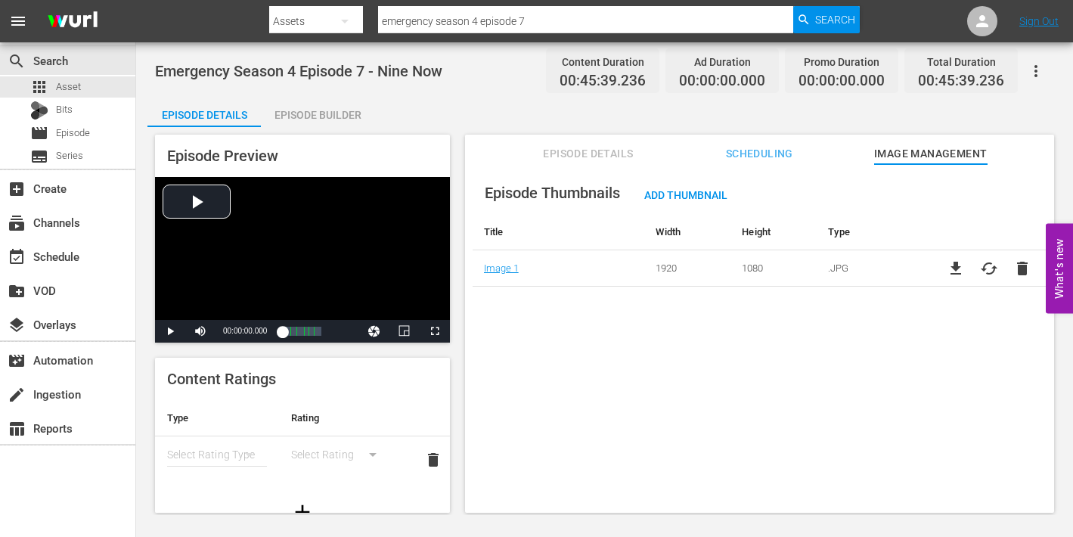
click at [324, 113] on div "Episode Builder" at bounding box center [317, 115] width 113 height 36
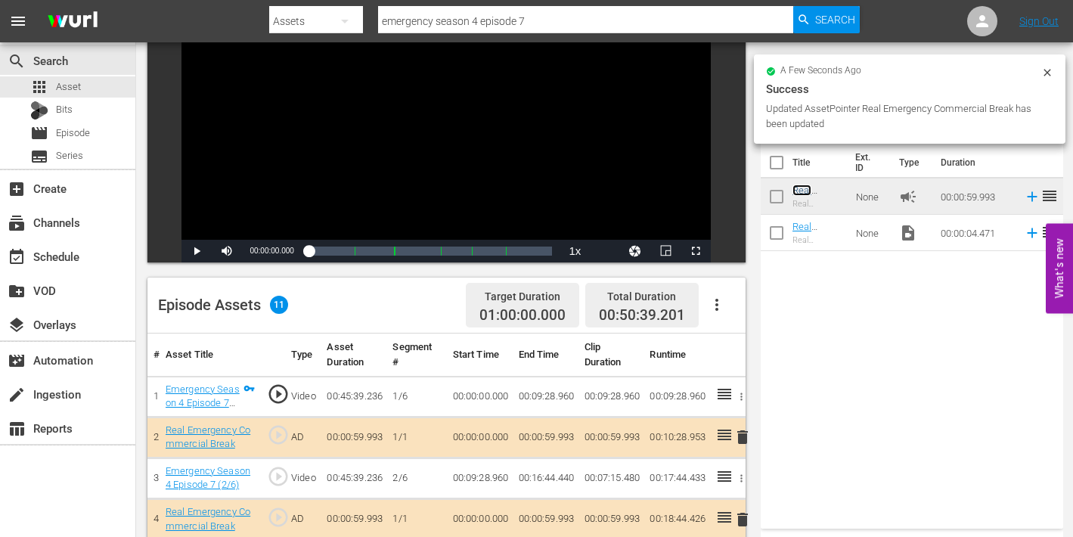
scroll to position [162, 0]
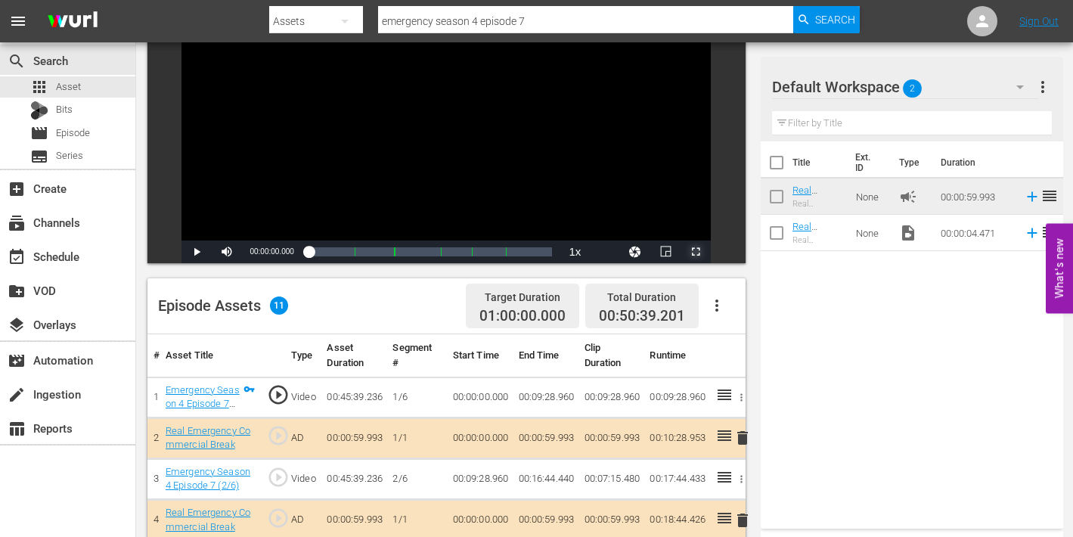
click at [696, 252] on span "Video Player" at bounding box center [696, 252] width 0 height 0
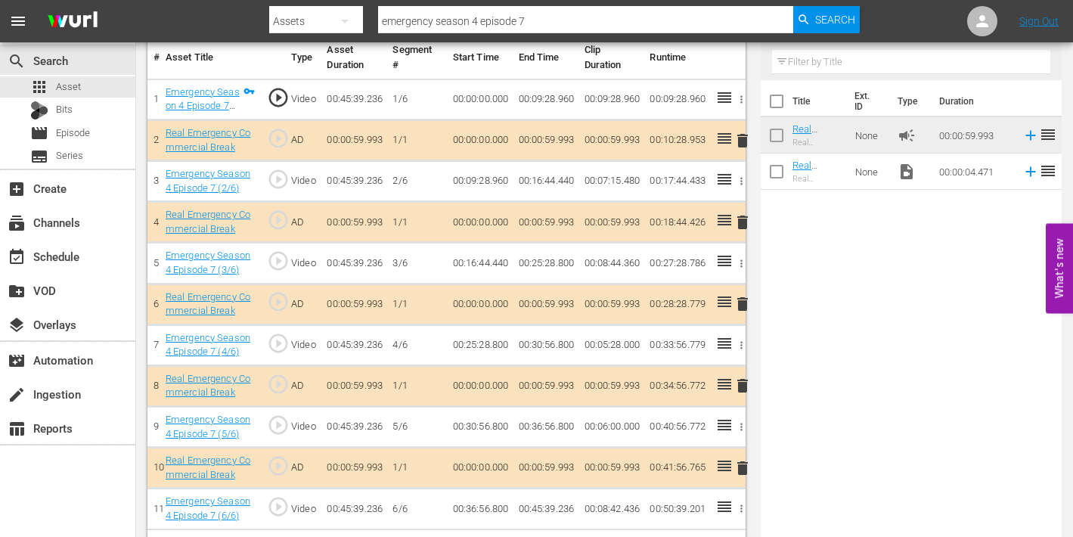
scroll to position [96, 0]
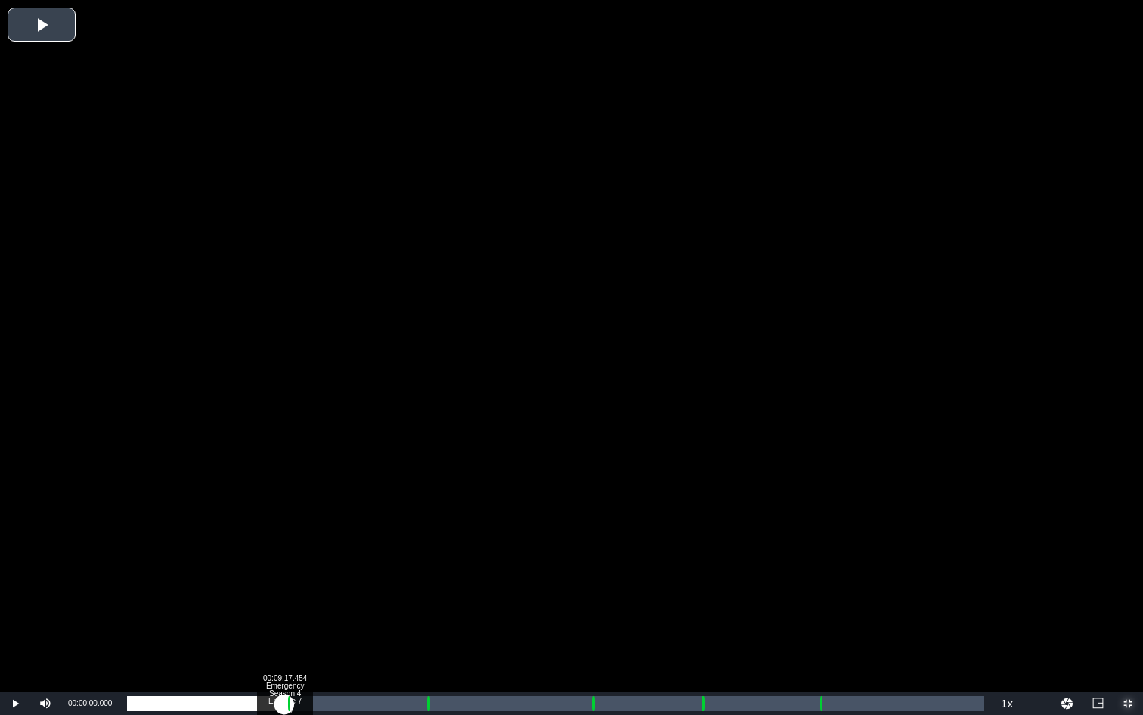
click at [284, 536] on div "Loaded : 0.21% 00:09:17.454 Emergency Season 4 Episode 7 (1/6) 00:00:00.000 Cue…" at bounding box center [556, 703] width 858 height 15
click at [303, 536] on div "Loaded : 22.14% 00:10:27.136 Emergency Season 4 Episode 7 (2/6) 00:00:58.176 Cu…" at bounding box center [556, 703] width 858 height 15
click at [304, 536] on div "00:10:27.136 Emergency Season 4 Episode 7 (2/6)" at bounding box center [304, 703] width 1 height 15
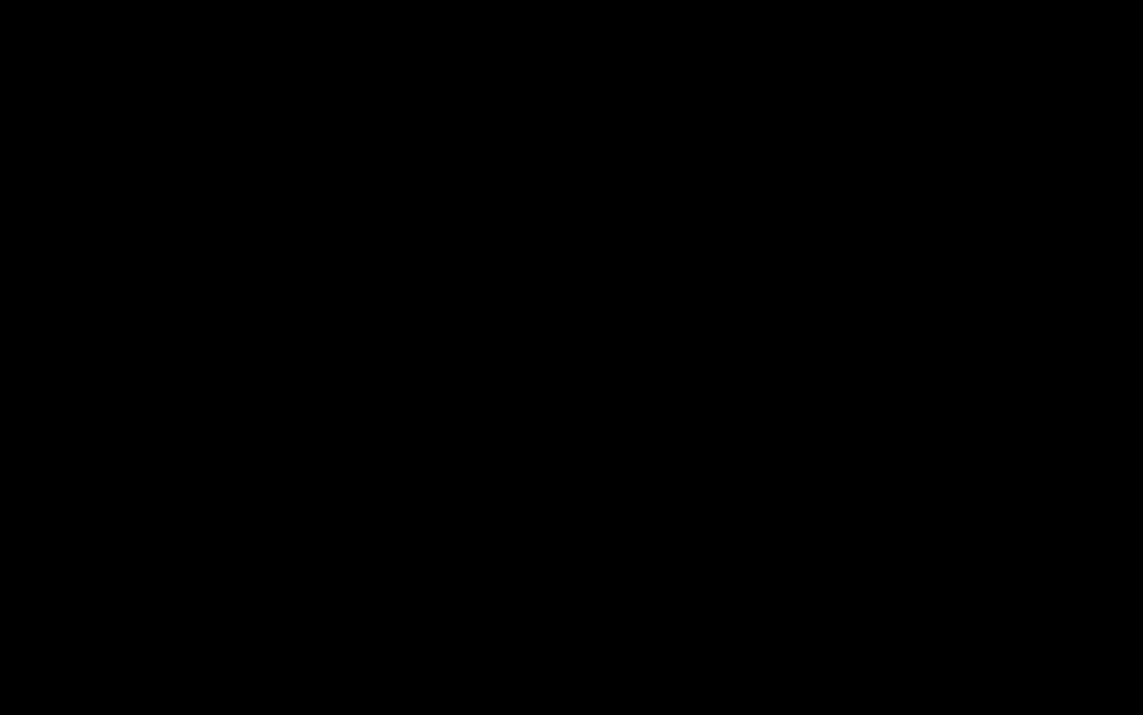
click at [426, 536] on div "Loaded : 20.83% 00:17:41.308 Emergency Season 4 Episode 7 (3/6) 00:09:29.651 Cu…" at bounding box center [556, 703] width 858 height 15
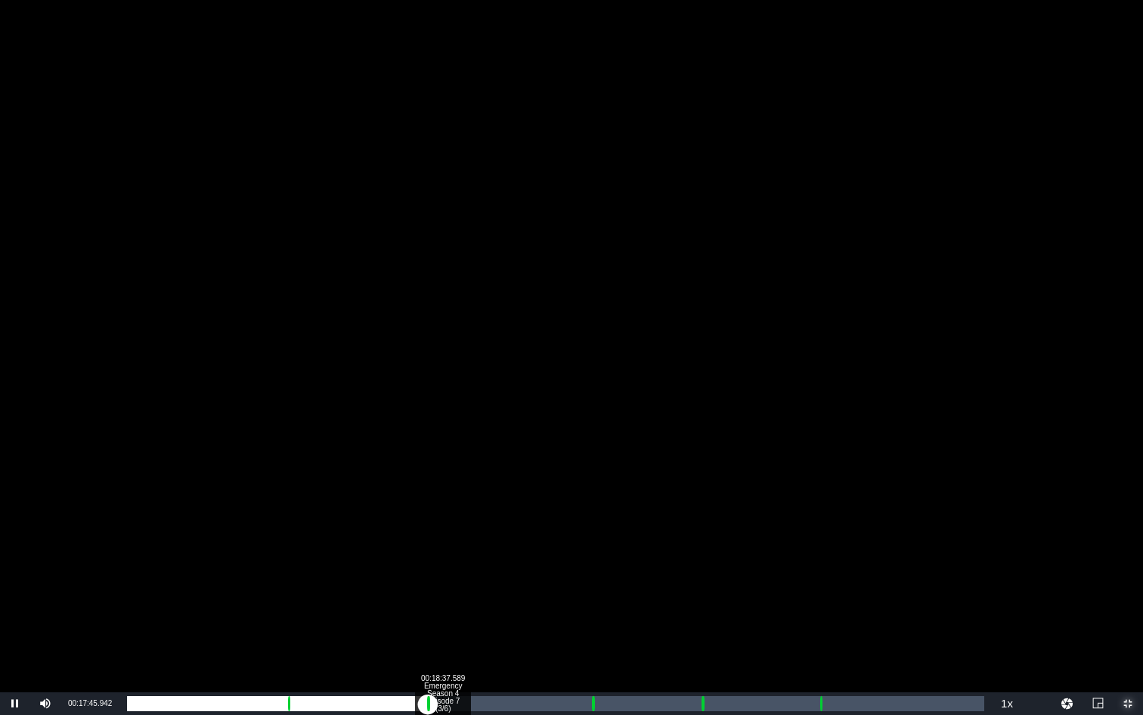
click at [442, 536] on div "Loaded : 9.92% 00:18:37.589 Emergency Season 4 Episode 7 (3/6) 00:00:01.608 Cue…" at bounding box center [556, 703] width 858 height 15
click at [588, 536] on div "00:27:14.843 Emergency Season 4 Episode 7 (4/6)" at bounding box center [588, 703] width 1 height 15
click at [609, 536] on div "Loaded : 9.92% 00:28:27.205 Emergency Season 4 Episode 7 (4/6) 00:00:00.463 Cue…" at bounding box center [556, 703] width 858 height 15
click at [700, 536] on div "Loaded : 55.91% 00:33:48.814 Emergency Season 4 Episode 7 (5/6) 00:25:29.570 Cu…" at bounding box center [556, 703] width 858 height 15
click at [718, 536] on div "Loaded : 9.92% 00:34:55.815 Emergency Season 4 Episode 7 (5/6) 00:00:00.518 Cue…" at bounding box center [556, 703] width 858 height 15
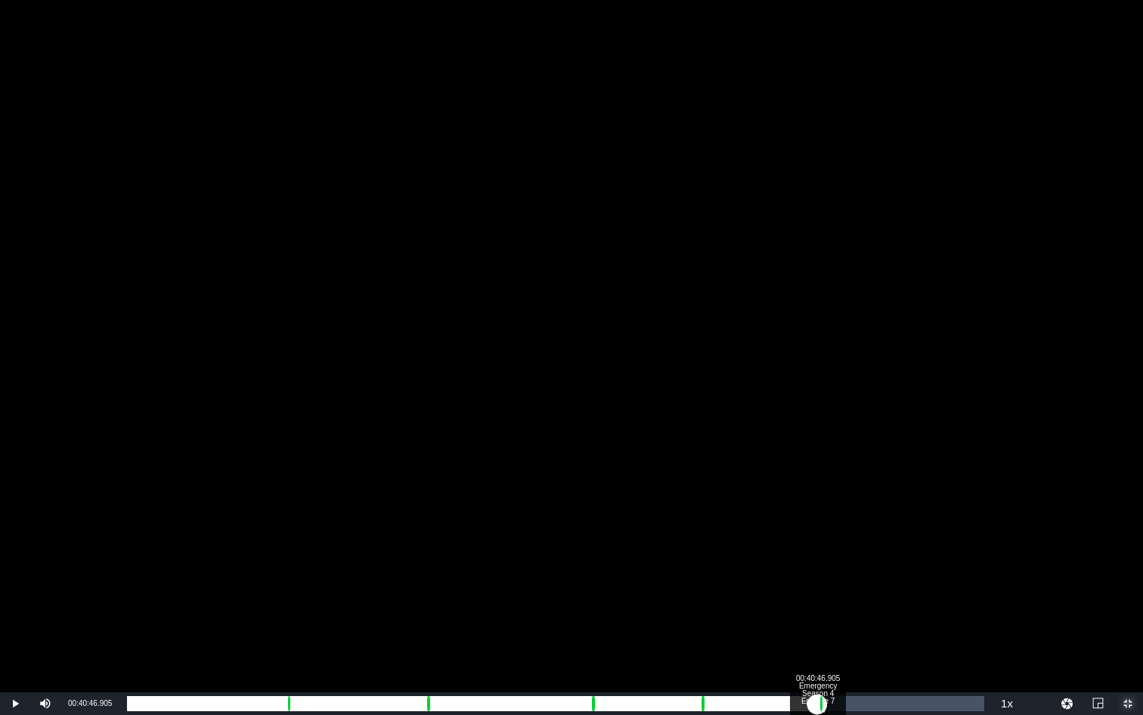
click at [818, 536] on div "Loaded : 69.28% 00:40:46.905 Emergency Season 4 Episode 7 (6/6) 00:31:03.513 Cu…" at bounding box center [556, 703] width 858 height 15
click at [836, 536] on div "Loaded : 9.92% 00:41:53.907 Emergency Season 4 Episode 7 (6/6) 00:00:00.480 Cue…" at bounding box center [556, 703] width 858 height 15
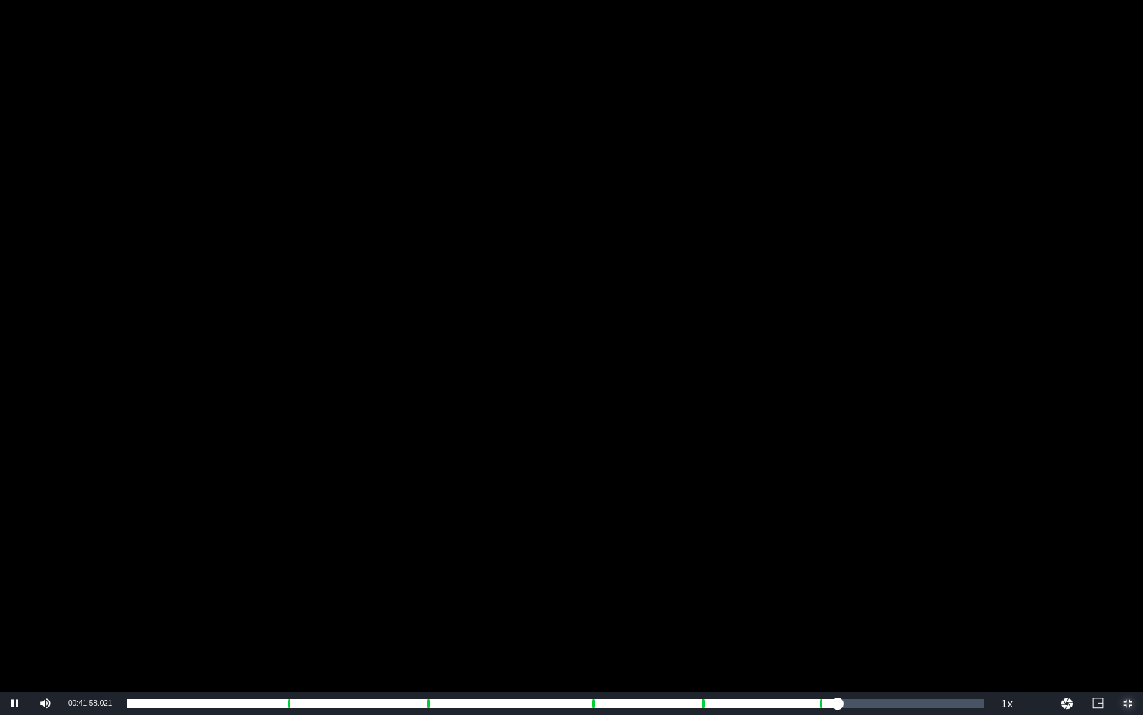
click at [1072, 536] on span "Video Player" at bounding box center [1128, 703] width 0 height 0
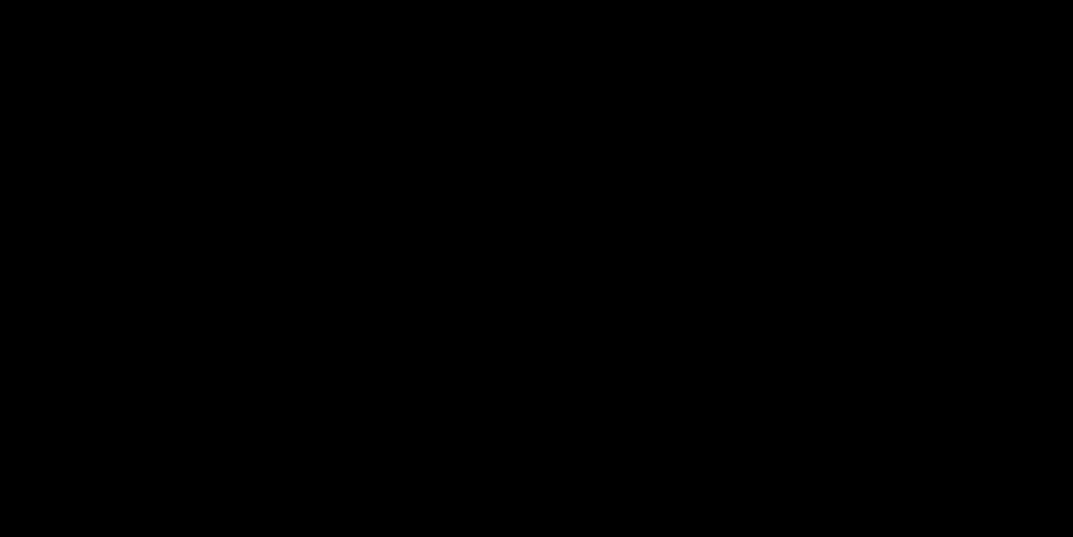
scroll to position [0, 0]
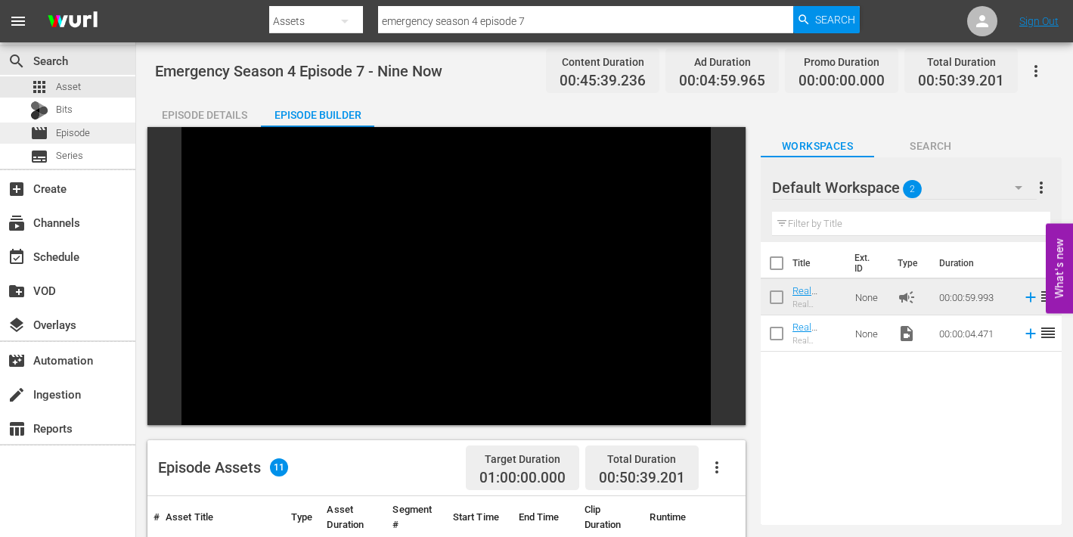
click at [64, 135] on span "Episode" at bounding box center [73, 133] width 34 height 15
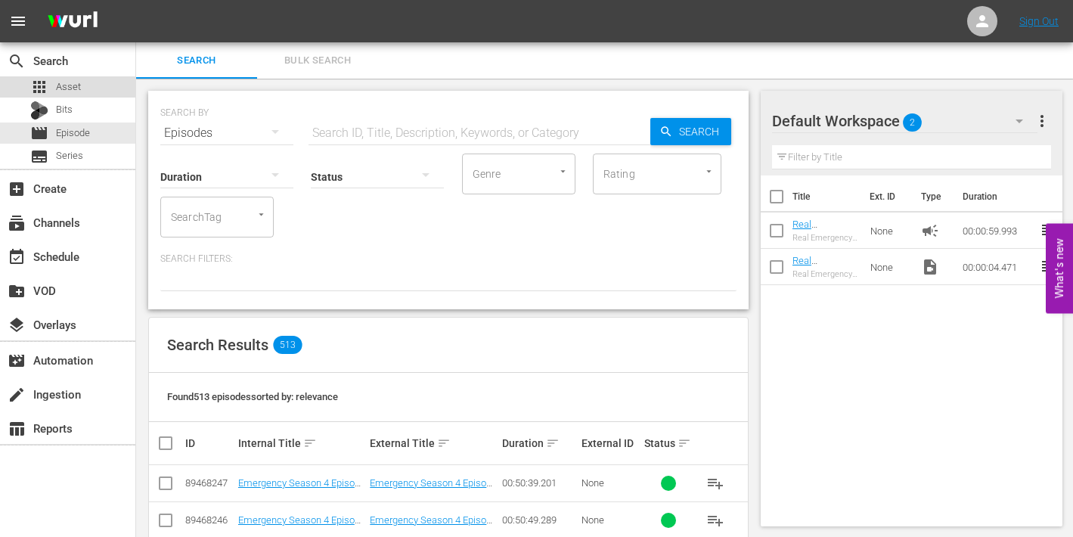
click at [64, 82] on span "Asset" at bounding box center [68, 86] width 25 height 15
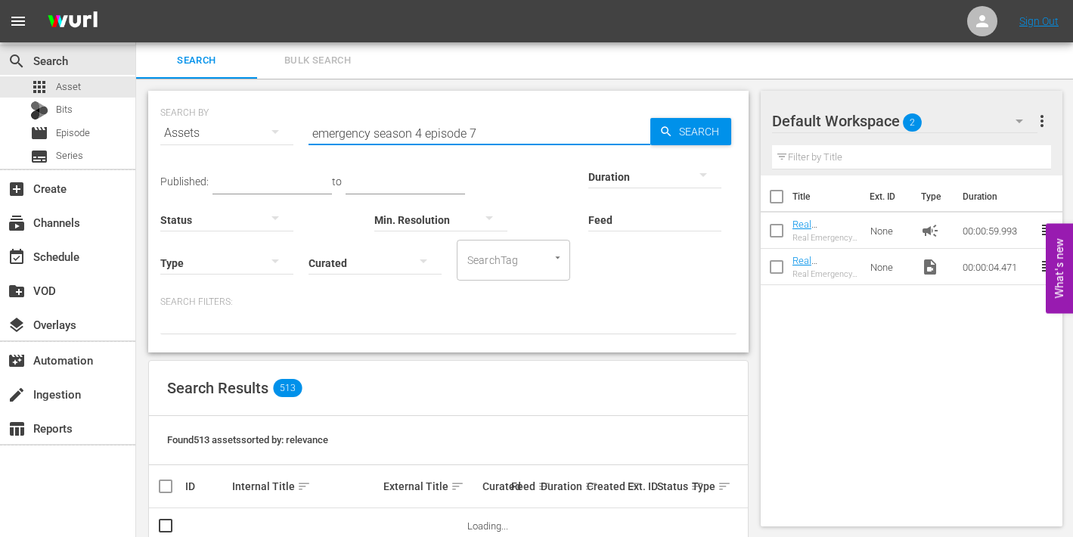
click at [474, 132] on input "emergency season 4 episode 7" at bounding box center [480, 133] width 342 height 36
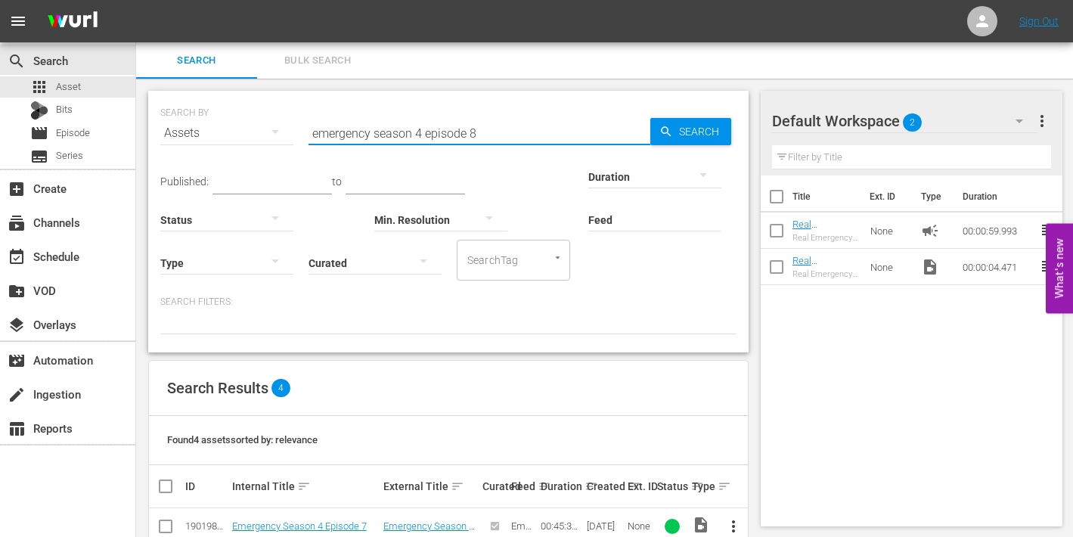
type input "emergency season 4 episode 8"
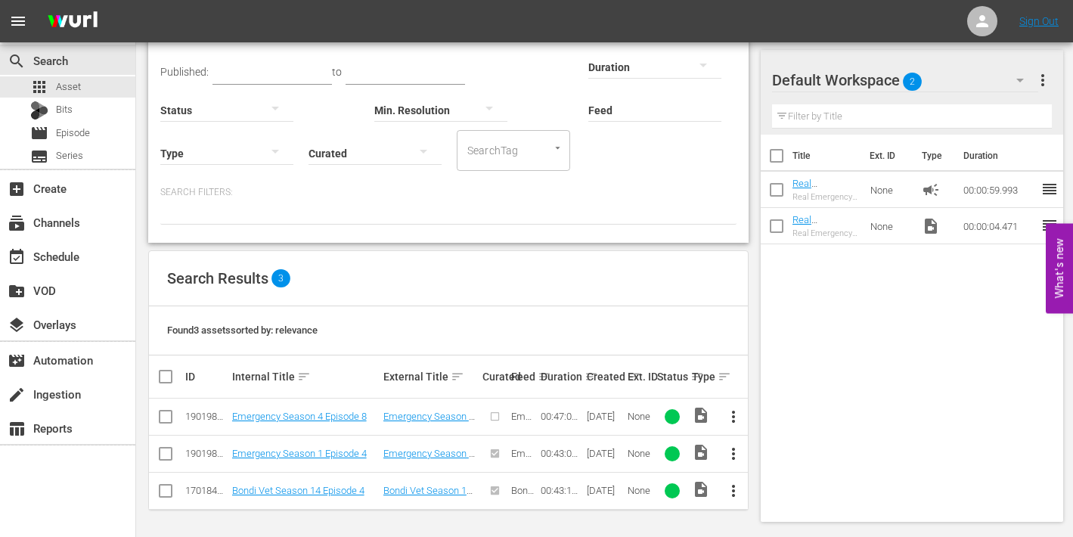
click at [731, 416] on span "more_vert" at bounding box center [733, 417] width 18 height 18
click at [778, 410] on div "Episode" at bounding box center [815, 410] width 103 height 36
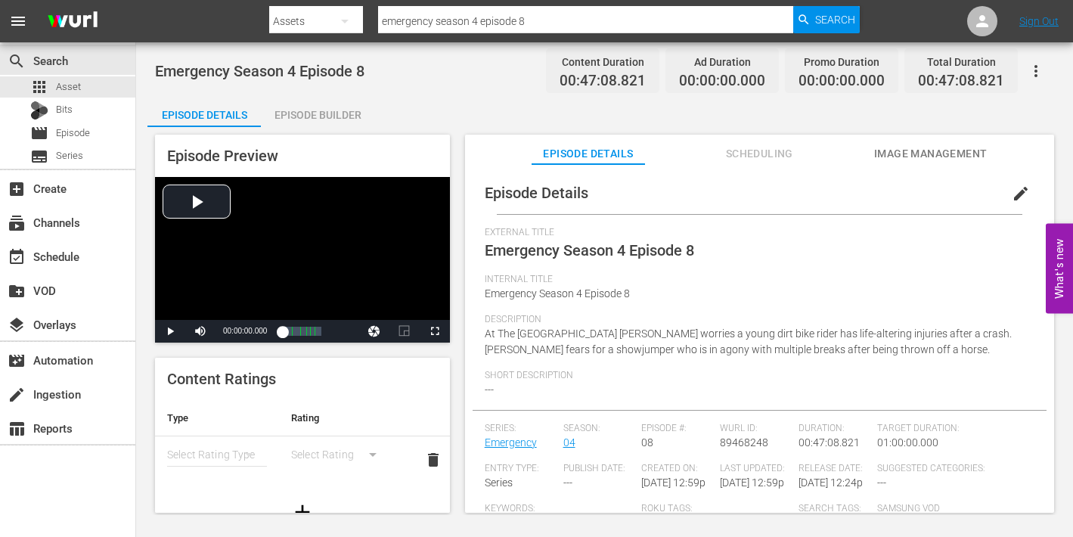
click at [1012, 193] on span "edit" at bounding box center [1021, 194] width 18 height 18
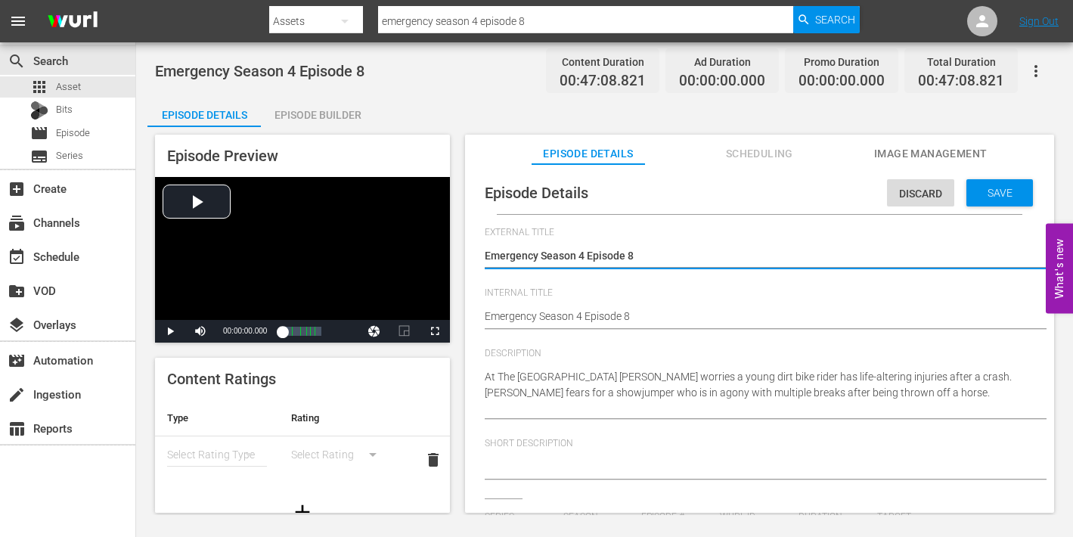
drag, startPoint x: 662, startPoint y: 316, endPoint x: 706, endPoint y: 311, distance: 44.2
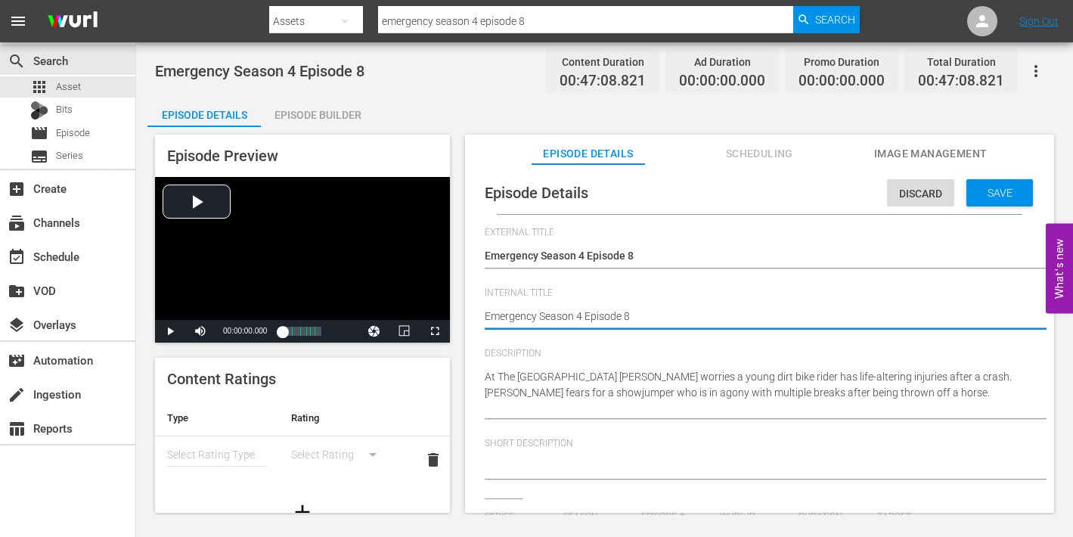
type textarea "Emergency Season 4 Episode 8"
type textarea "Emergency Season 4 Episode 8 -"
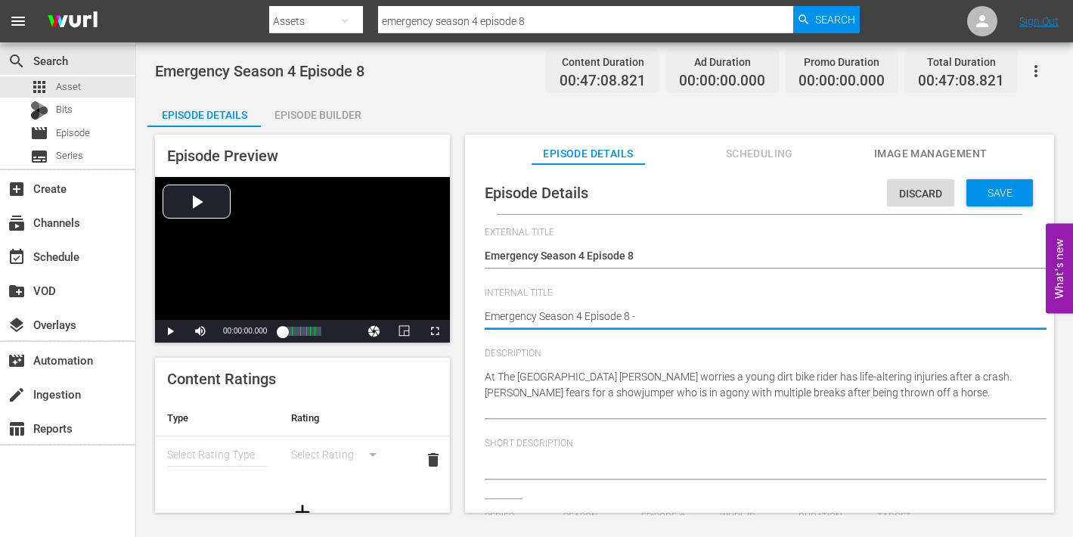
type textarea "Emergency Season 4 Episode 8 -"
type textarea "Emergency Season 4 Episode 8 - N"
type textarea "Emergency Season 4 Episode 8 - Ni"
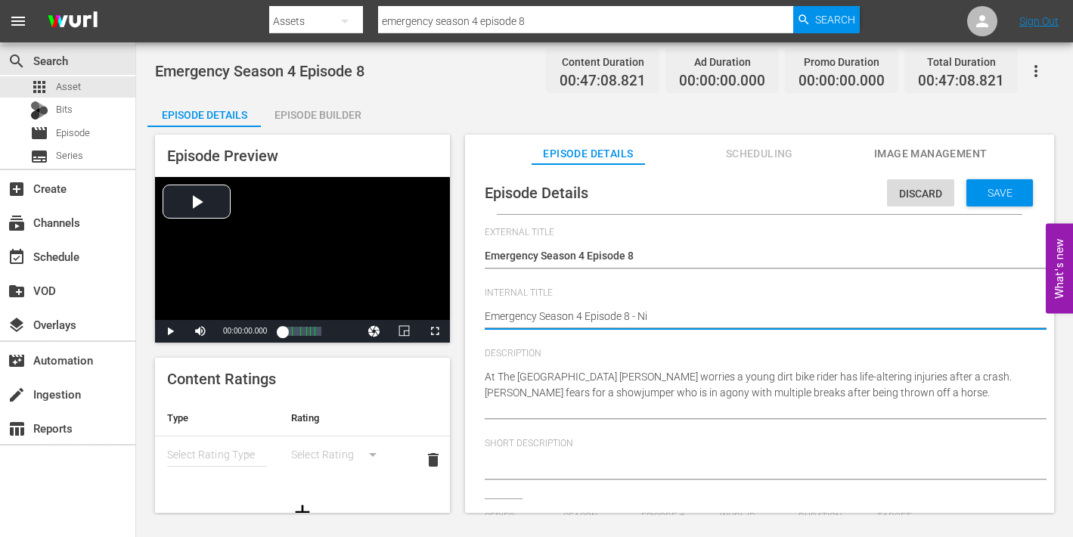
type textarea "Emergency Season 4 Episode 8 - Nin"
type textarea "Emergency Season 4 Episode 8 - Nine"
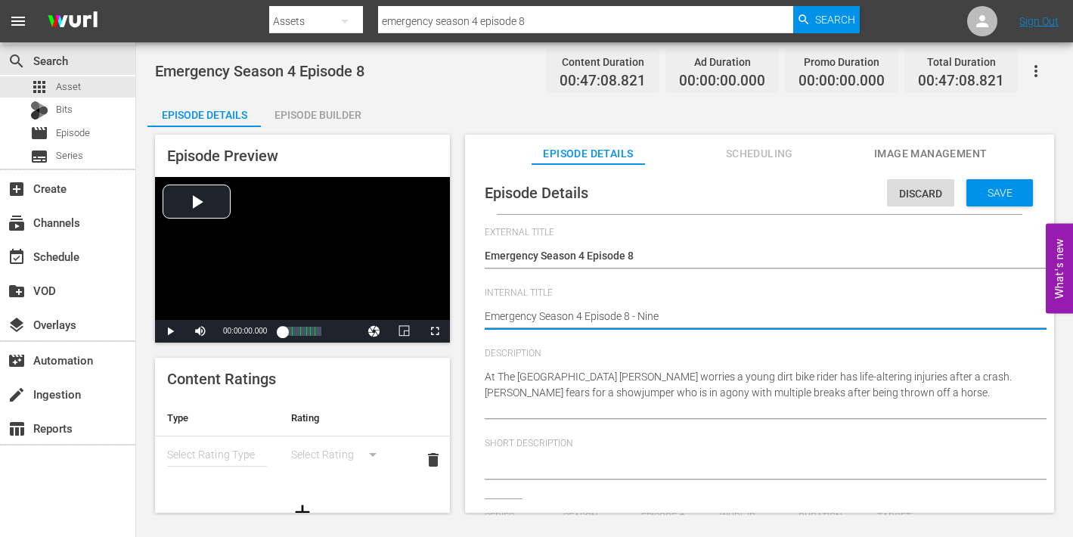
type textarea "Emergency Season 4 Episode 8 - Nine"
type textarea "Emergency Season 4 Episode 8 - Nine N"
type textarea "Emergency Season 4 Episode 8 - Nine No"
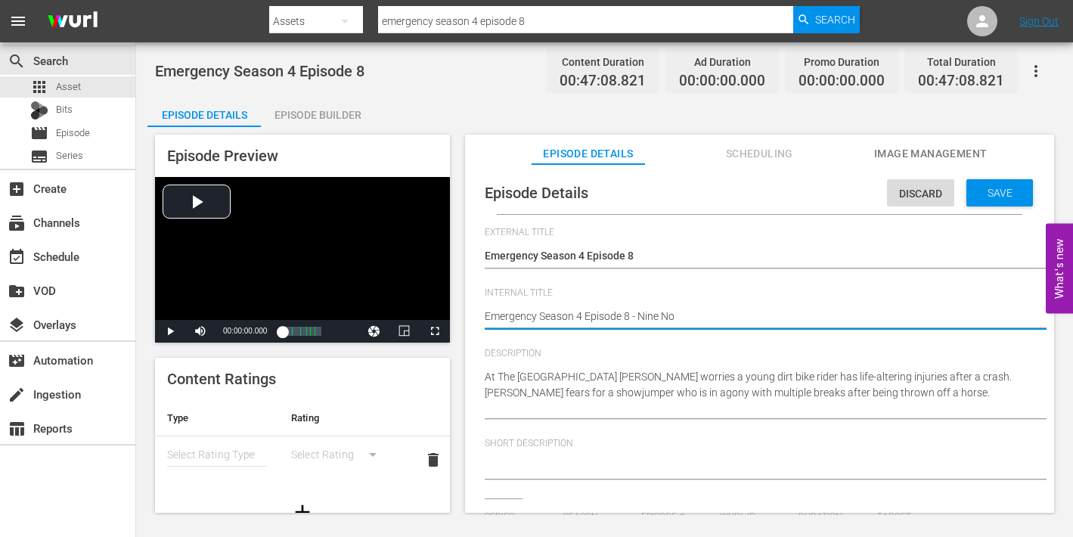
type textarea "Emergency Season 4 Episode 8 - Nine Now"
click at [988, 192] on span "Save" at bounding box center [1000, 193] width 49 height 12
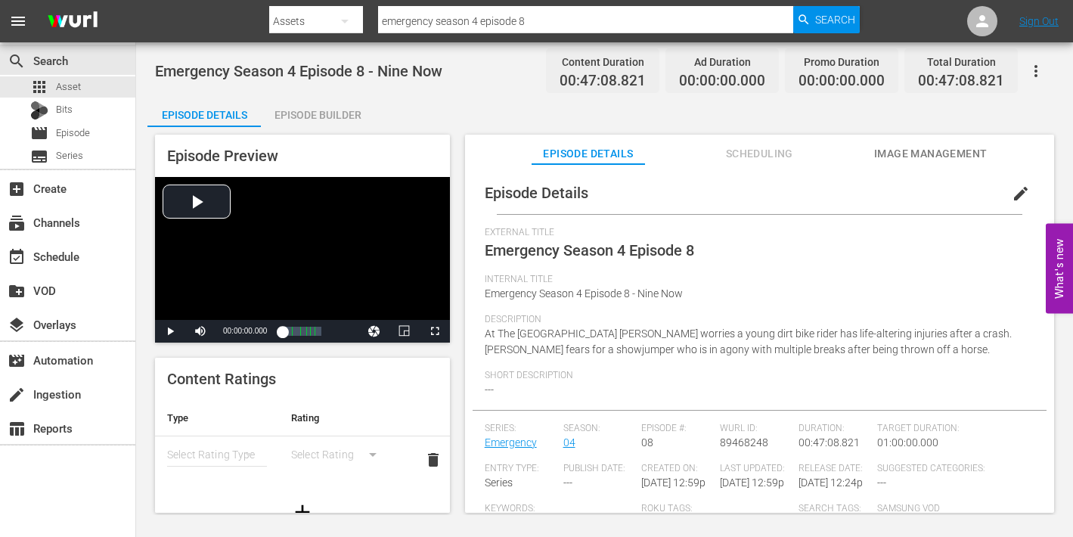
click at [924, 155] on span "Image Management" at bounding box center [930, 153] width 113 height 19
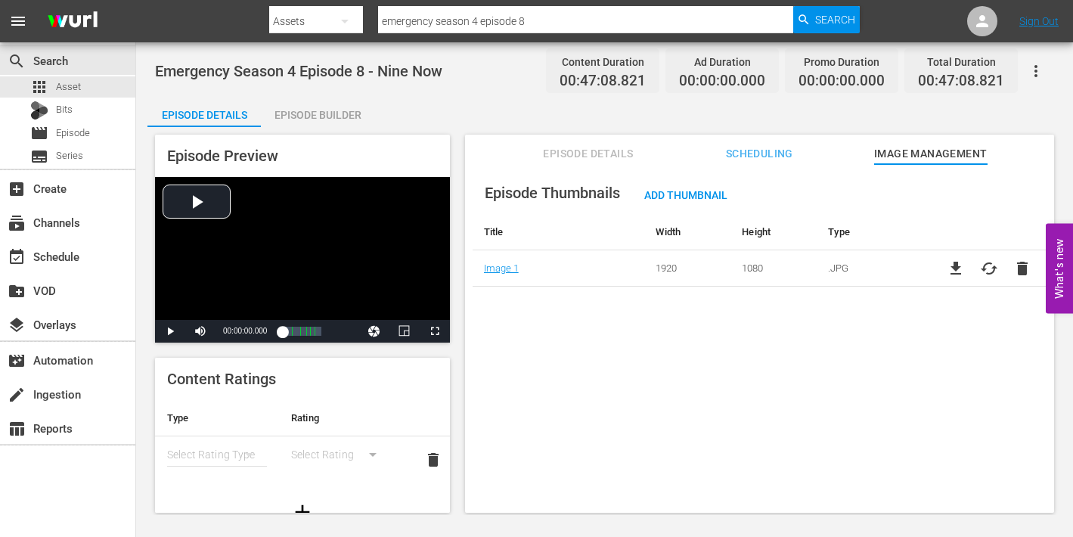
drag, startPoint x: 324, startPoint y: 112, endPoint x: 355, endPoint y: 124, distance: 34.0
click at [324, 113] on div "Episode Builder" at bounding box center [317, 115] width 113 height 36
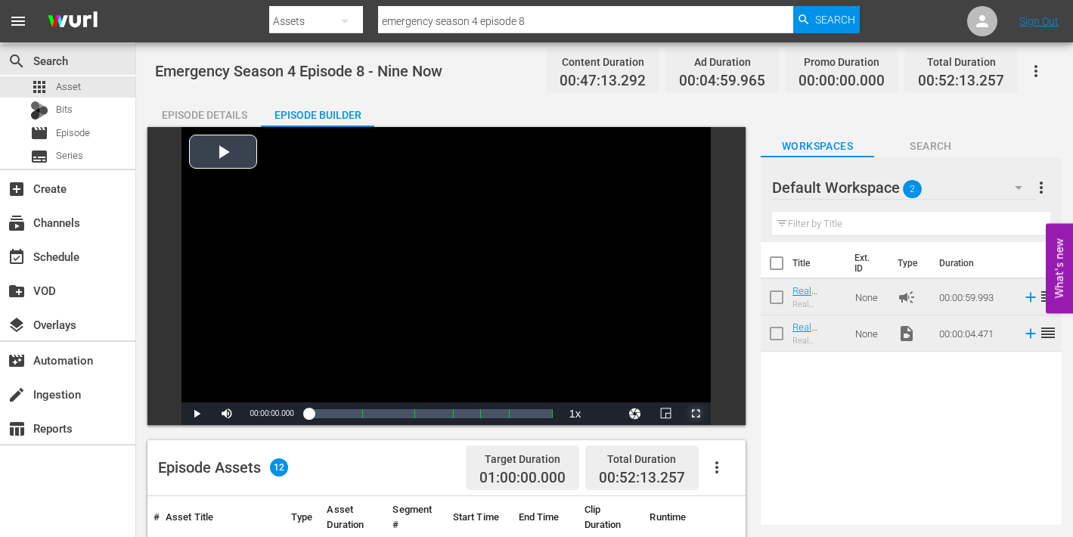
click at [696, 414] on span "Video Player" at bounding box center [696, 414] width 0 height 0
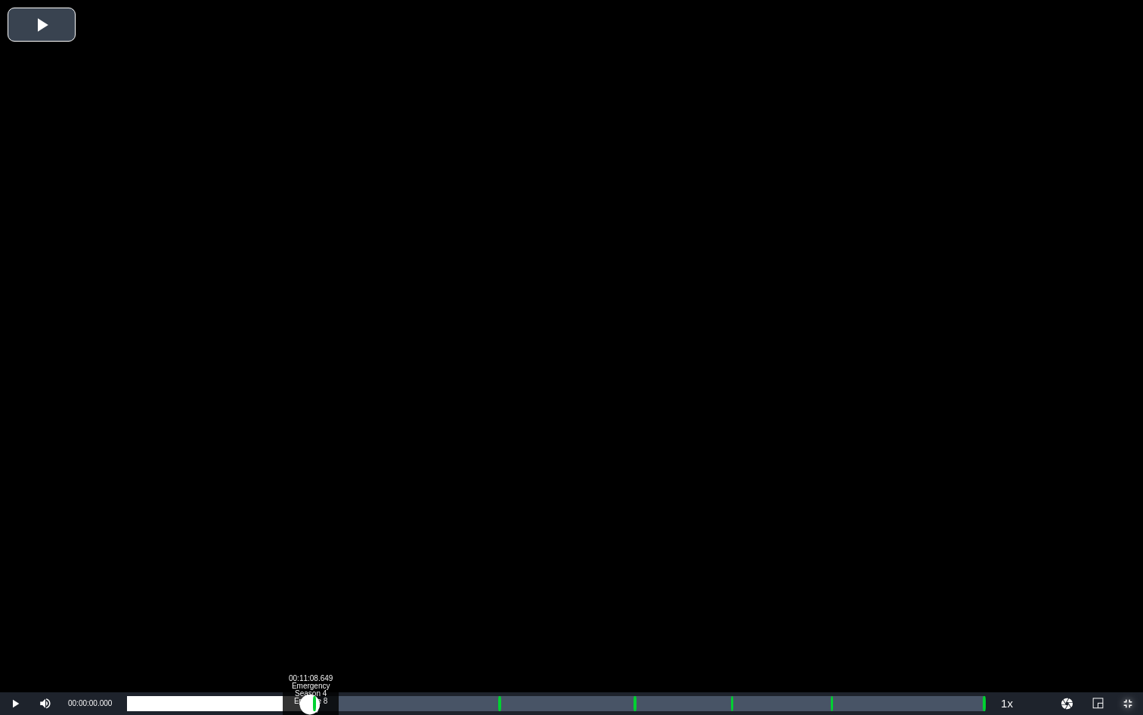
click at [310, 536] on div "Loaded : 0.21% 00:11:08.649 Emergency Season 4 Episode 8 (1/6) 00:00:00.000" at bounding box center [556, 703] width 858 height 15
click at [496, 536] on div "00:22:28.350 Emergency Season 4 Episode 8 (3/6)" at bounding box center [496, 703] width 1 height 15
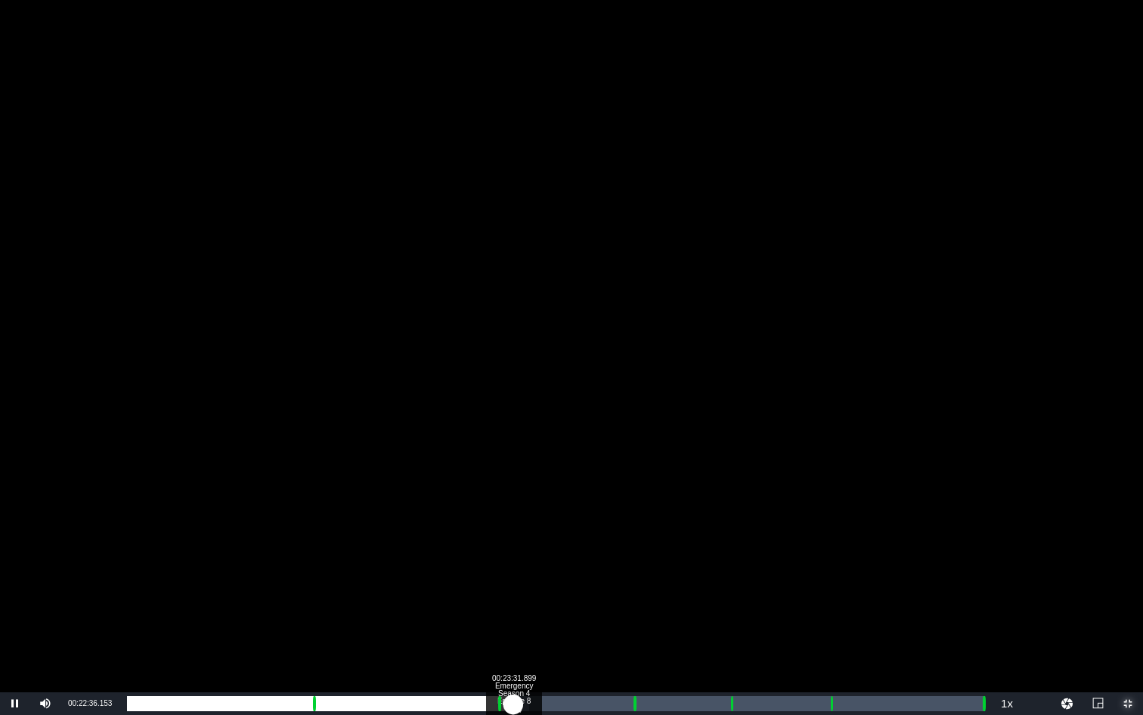
click at [513, 536] on div "Loaded : 46.92% 00:23:31.899 Emergency Season 4 Episode 8 (3/6) 00:00:00.000 Cu…" at bounding box center [556, 703] width 858 height 15
click at [514, 536] on div "00:23:34.662 Emergency Season 4 Episode 8 (3/6)" at bounding box center [514, 703] width 1 height 15
click at [630, 536] on div "00:30:37.403 Emergency Season 4 Episode 8 (4/6)" at bounding box center [630, 703] width 1 height 15
click at [650, 536] on div "00:31:49.242 Emergency Season 4 Episode 8 (4/6)" at bounding box center [650, 703] width 1 height 15
click at [728, 536] on div "Loaded : 61.36% 00:36:36.595 Emergency Season 4 Episode 8 (5/6) 00:28:52.519 Cu…" at bounding box center [556, 703] width 858 height 15
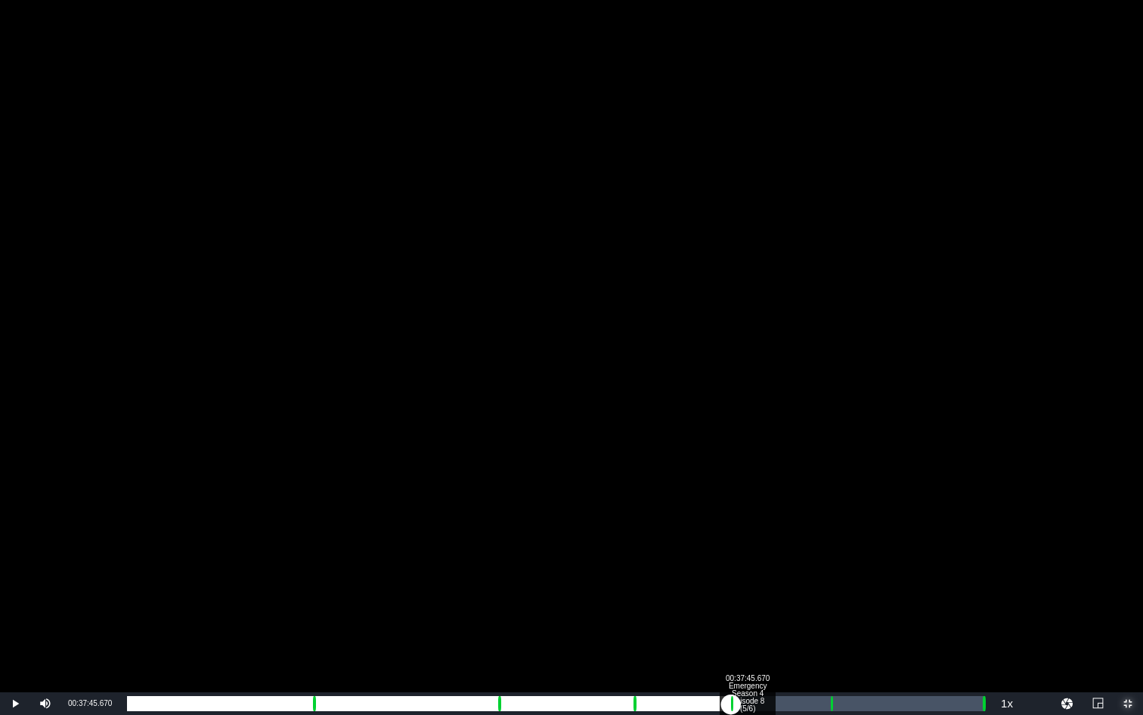
click at [747, 536] on div "00:37:45.670 Emergency Season 4 Episode 8 (5/6)" at bounding box center [747, 703] width 1 height 15
click at [830, 536] on div "00:42:46.839 Emergency Season 4 Episode 8 (6/6)" at bounding box center [830, 703] width 1 height 15
click at [847, 536] on div "00:43:50.388 Emergency Season 4 Episode 8 (6/6)" at bounding box center [847, 703] width 1 height 15
click at [979, 536] on div "00:51:53.915" at bounding box center [979, 703] width 1 height 15
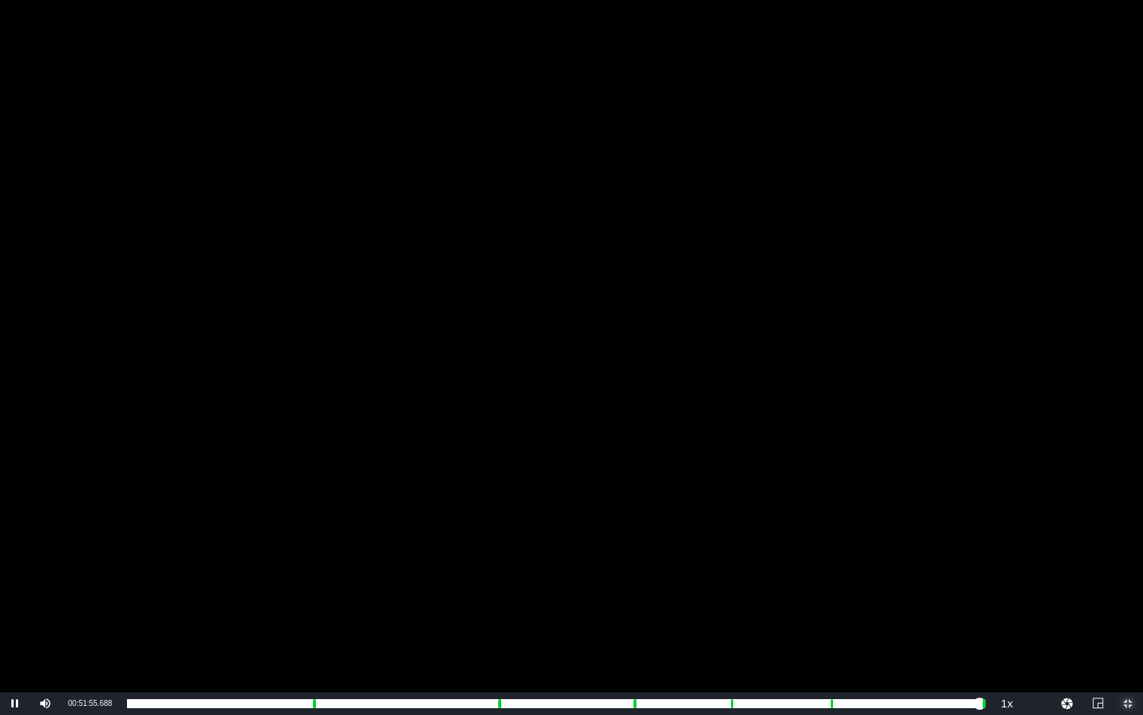
click at [1072, 536] on span "Video Player" at bounding box center [1128, 703] width 0 height 0
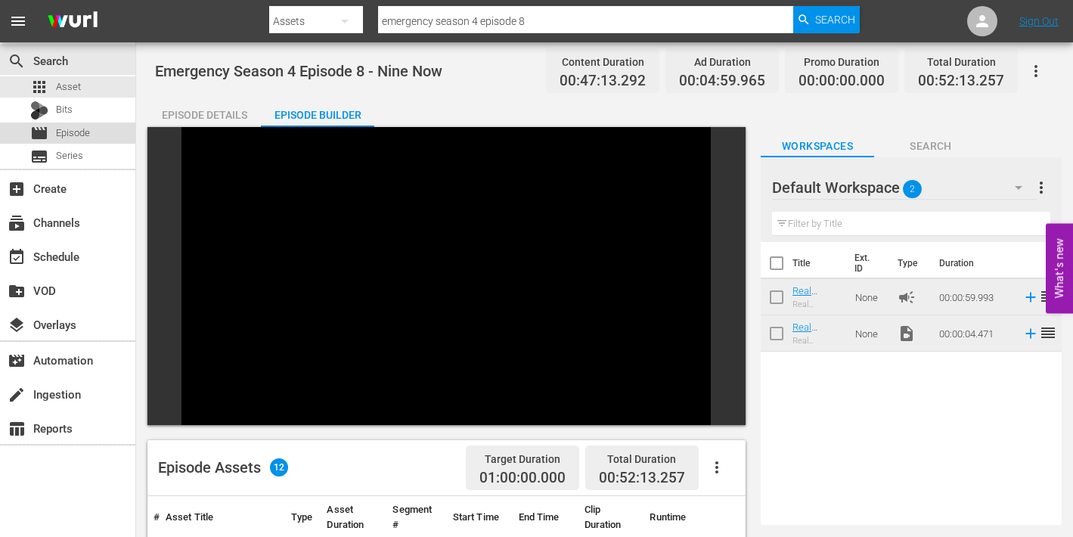
click at [67, 133] on span "Episode" at bounding box center [73, 133] width 34 height 15
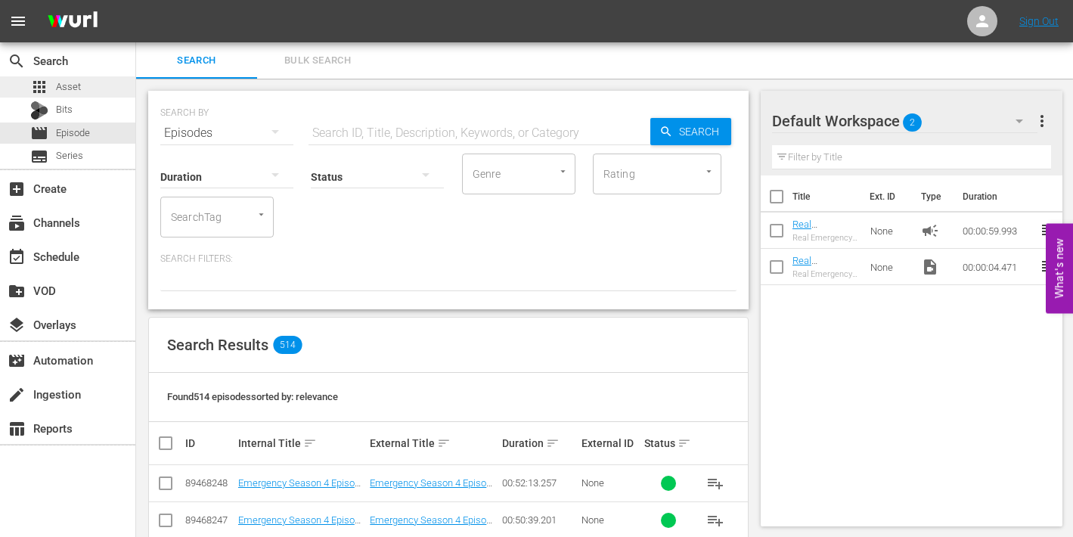
click at [65, 85] on span "Asset" at bounding box center [68, 86] width 25 height 15
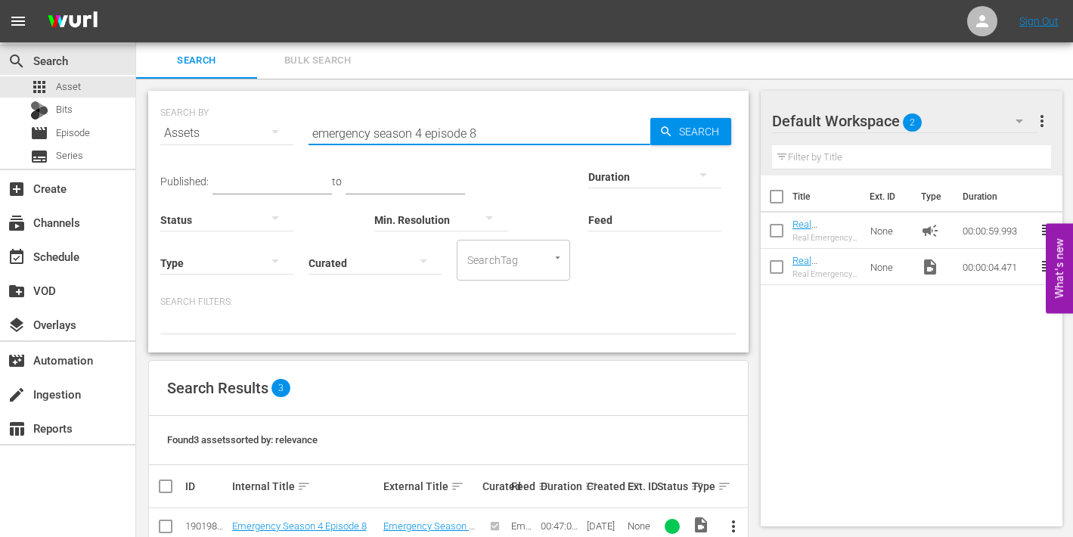
click at [475, 133] on input "emergency season 4 episode 8" at bounding box center [480, 133] width 342 height 36
type input "emergency season 4 episode 9"
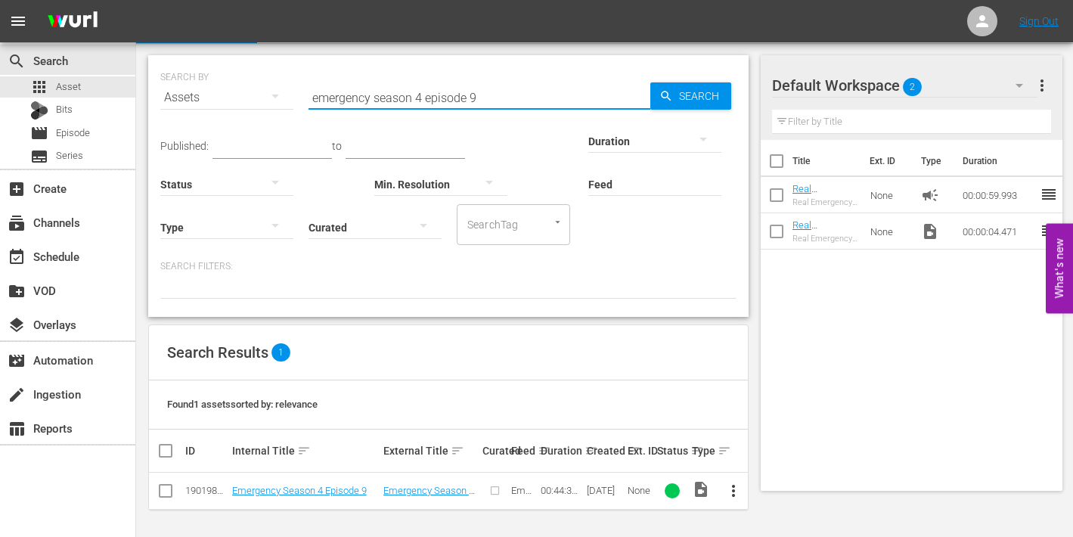
click at [737, 490] on span "more_vert" at bounding box center [733, 491] width 18 height 18
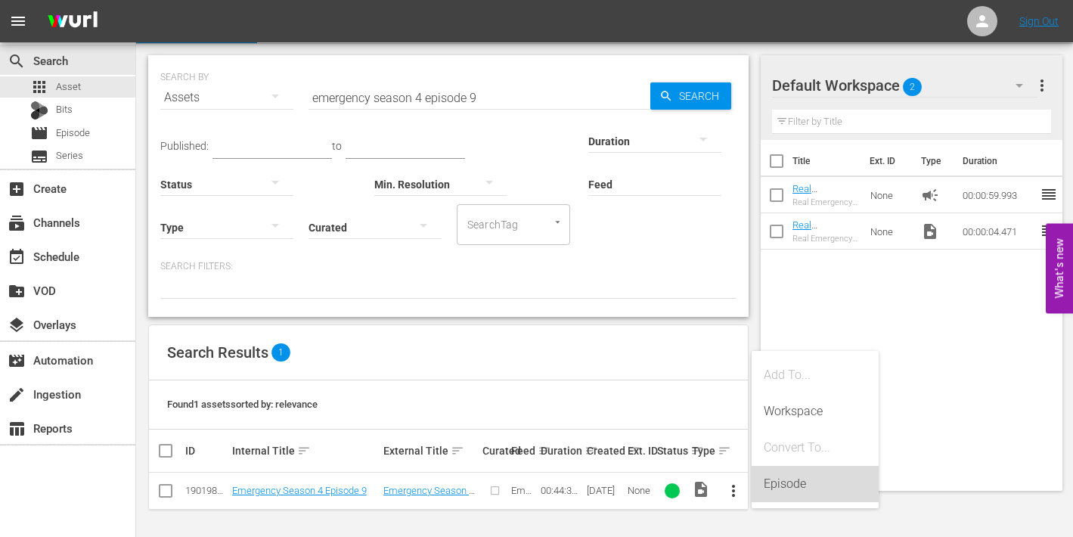
click at [776, 489] on div "Episode" at bounding box center [815, 484] width 103 height 36
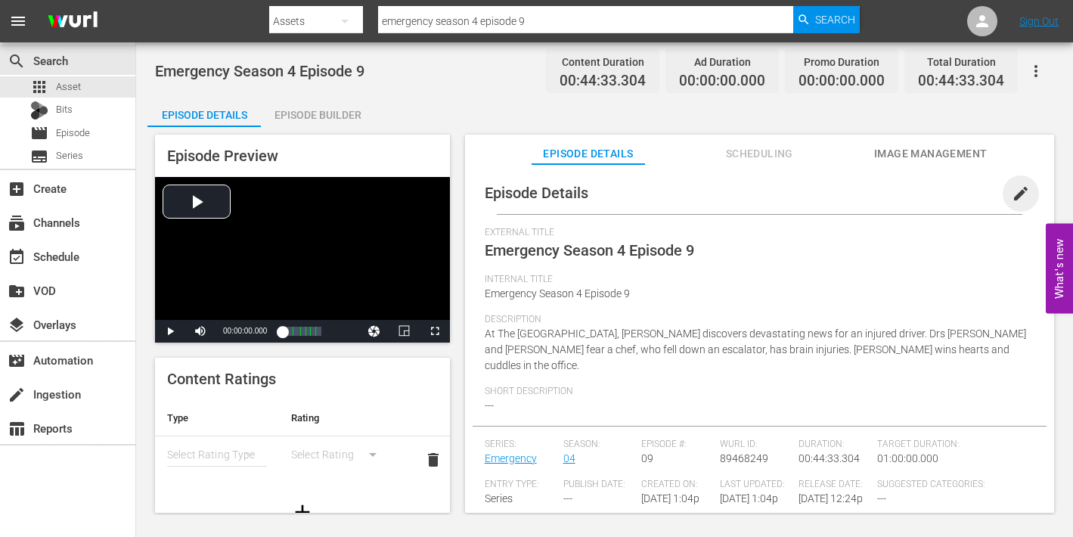
click at [1012, 188] on span "edit" at bounding box center [1021, 194] width 18 height 18
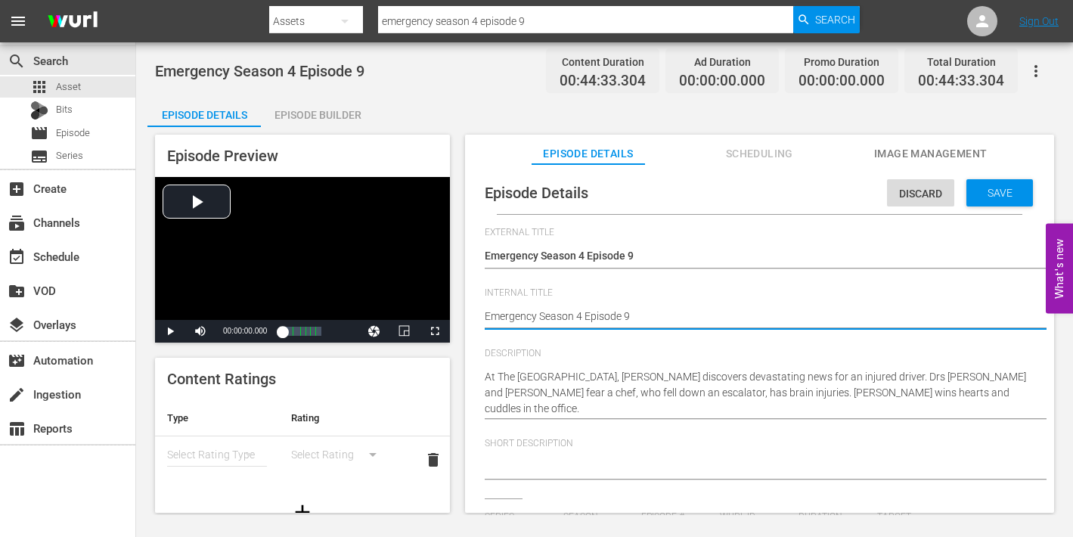
type textarea "Emergency Season 4 Episode 9"
type textarea "Emergency Season 4 Episode 9 -"
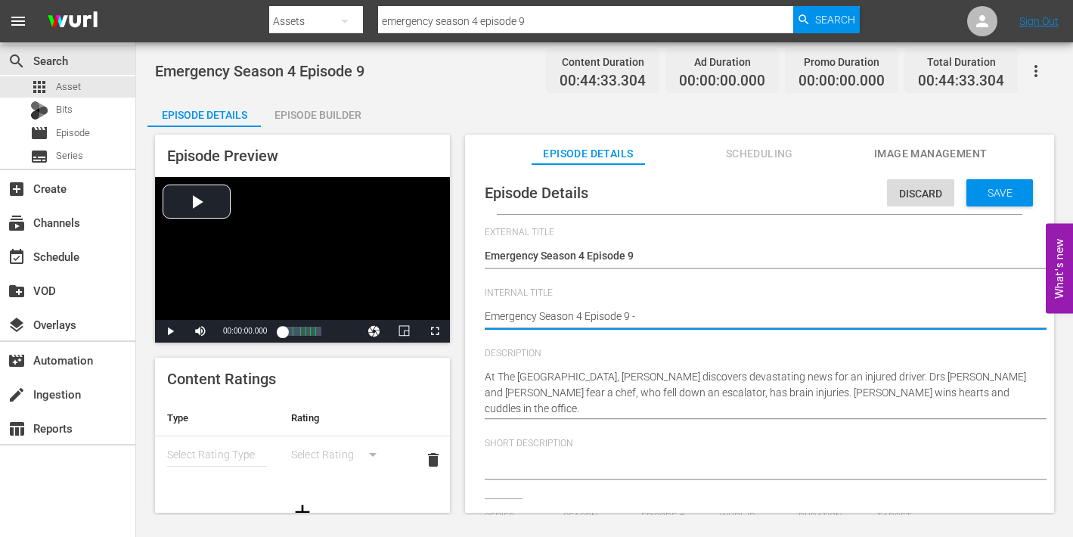
type textarea "Emergency Season 4 Episode 9 -"
type textarea "Emergency Season 4 Episode 9 - N"
type textarea "Emergency Season 4 Episode 9 - Ni"
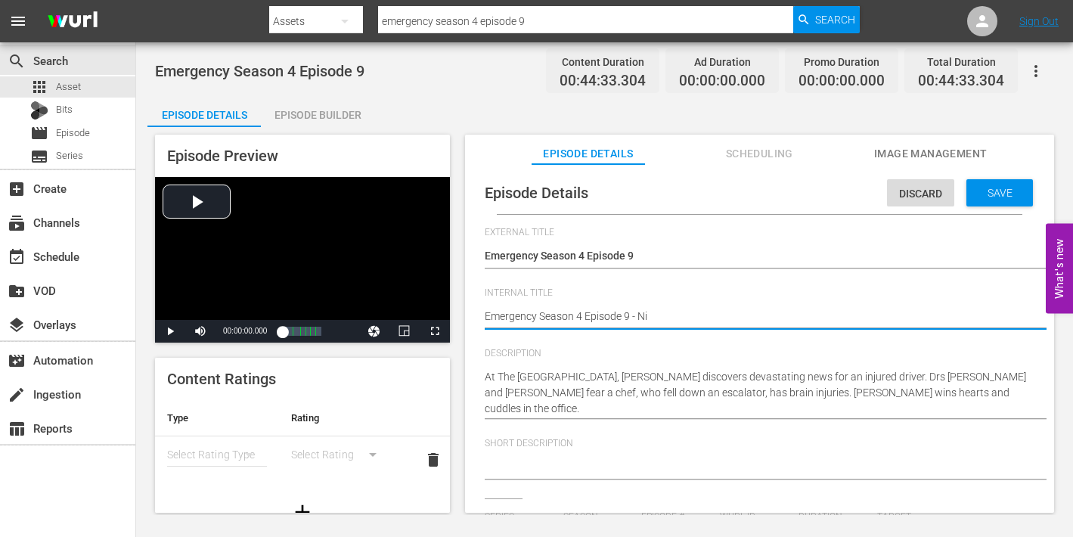
type textarea "Emergency Season 4 Episode 9 - Nin"
type textarea "Emergency Season 4 Episode 9 - Nine"
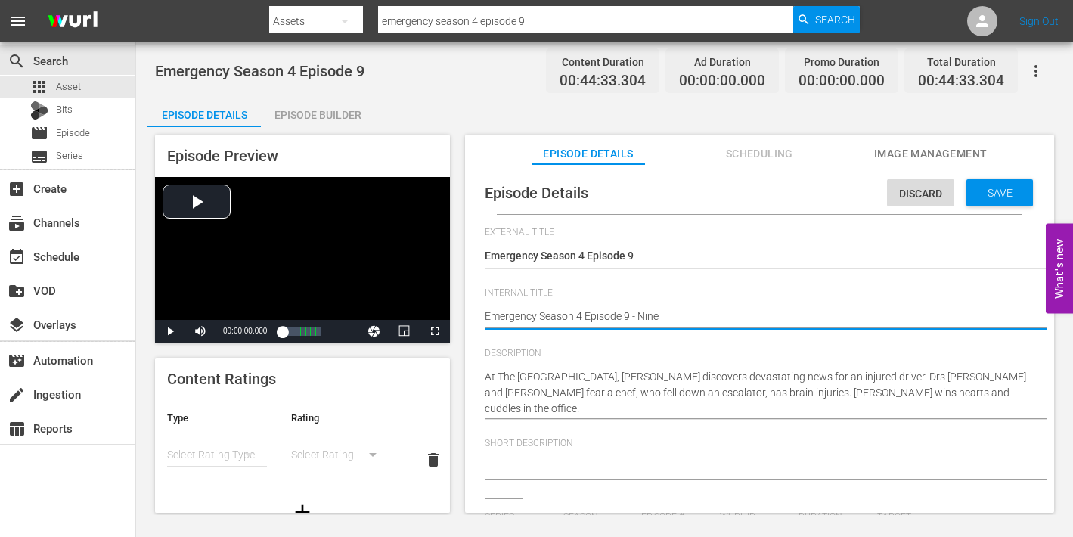
type textarea "Emergency Season 4 Episode 9 - Nine"
type textarea "Emergency Season 4 Episode 9 - Nine N"
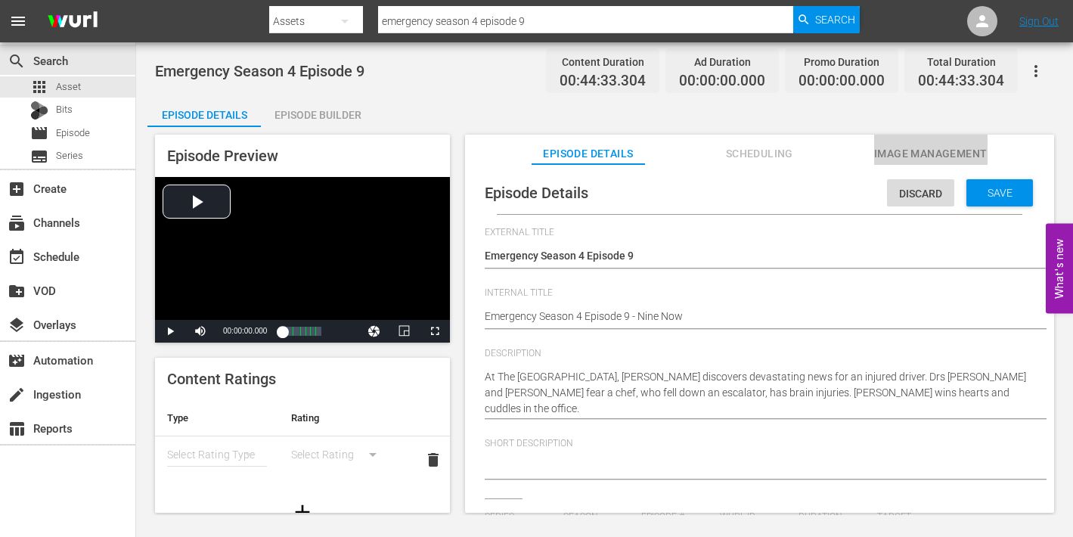
drag, startPoint x: 906, startPoint y: 155, endPoint x: 883, endPoint y: 161, distance: 23.5
click at [906, 155] on span "Image Management" at bounding box center [930, 153] width 113 height 19
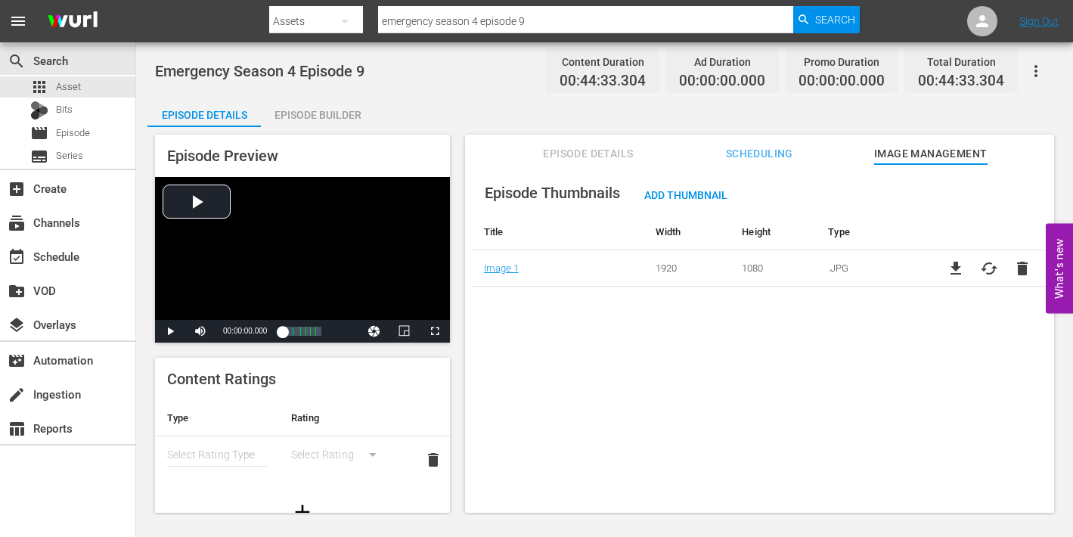
click at [299, 112] on div "Episode Builder" at bounding box center [317, 115] width 113 height 36
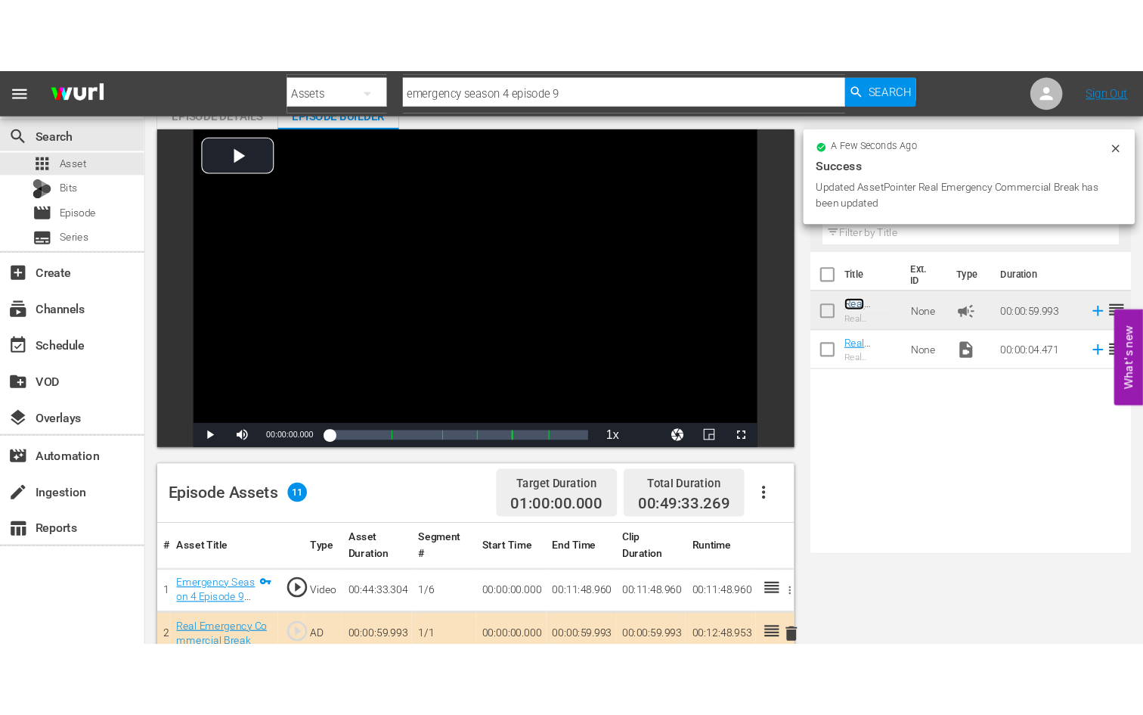
scroll to position [83, 0]
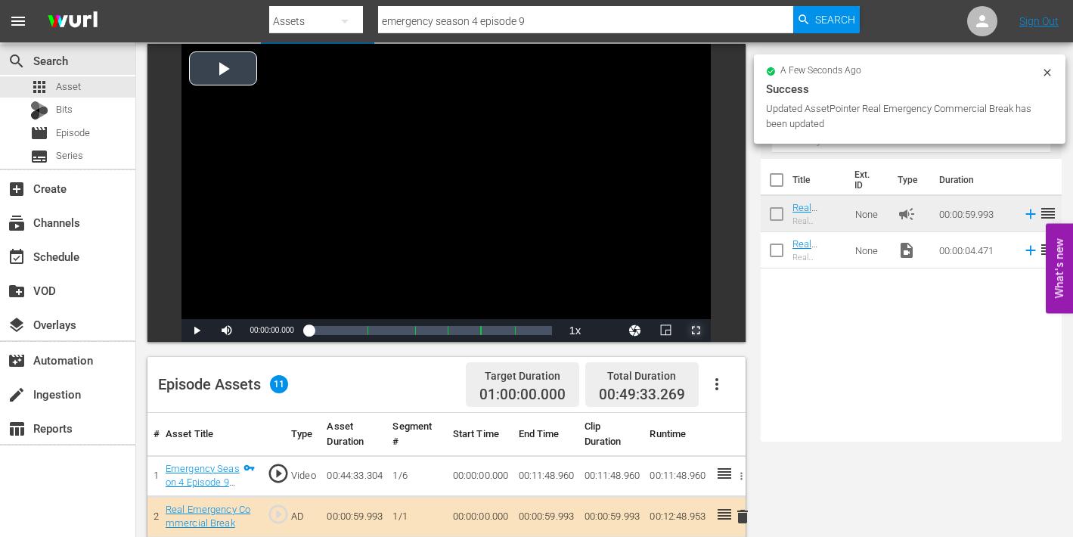
click at [696, 330] on span "Video Player" at bounding box center [696, 330] width 0 height 0
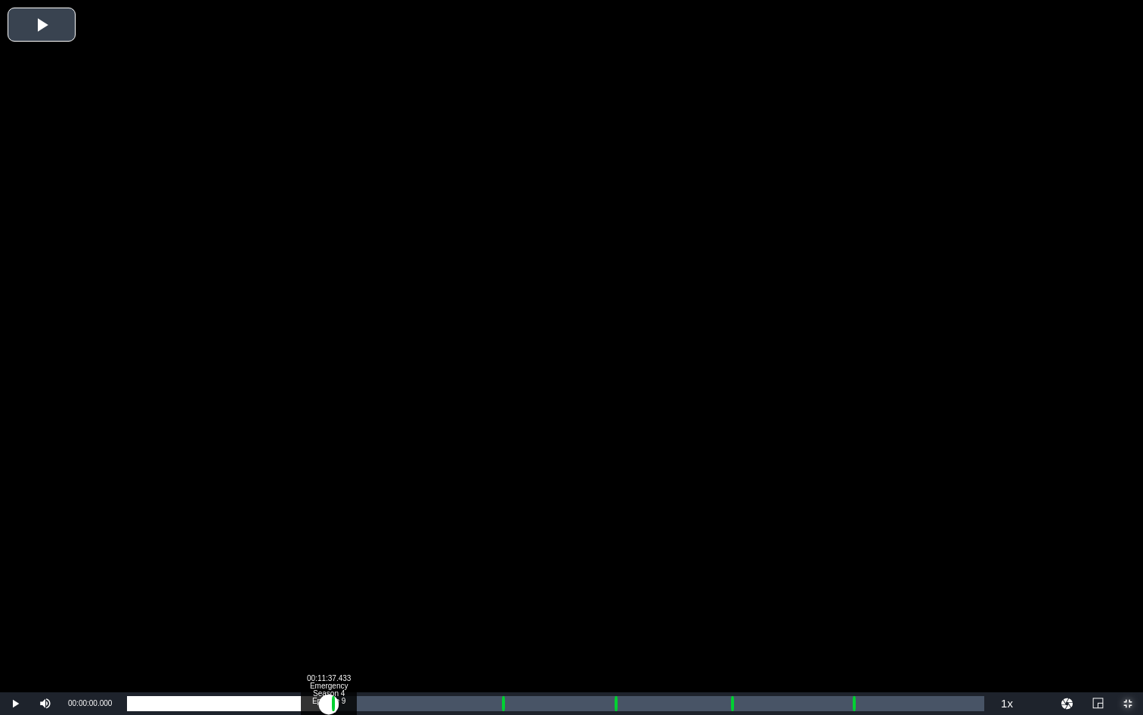
click at [329, 536] on div "Loaded : 0.22% 00:11:37.433 Emergency Season 4 Episode 9 (1/6) 00:00:00.000 Cue…" at bounding box center [556, 703] width 858 height 15
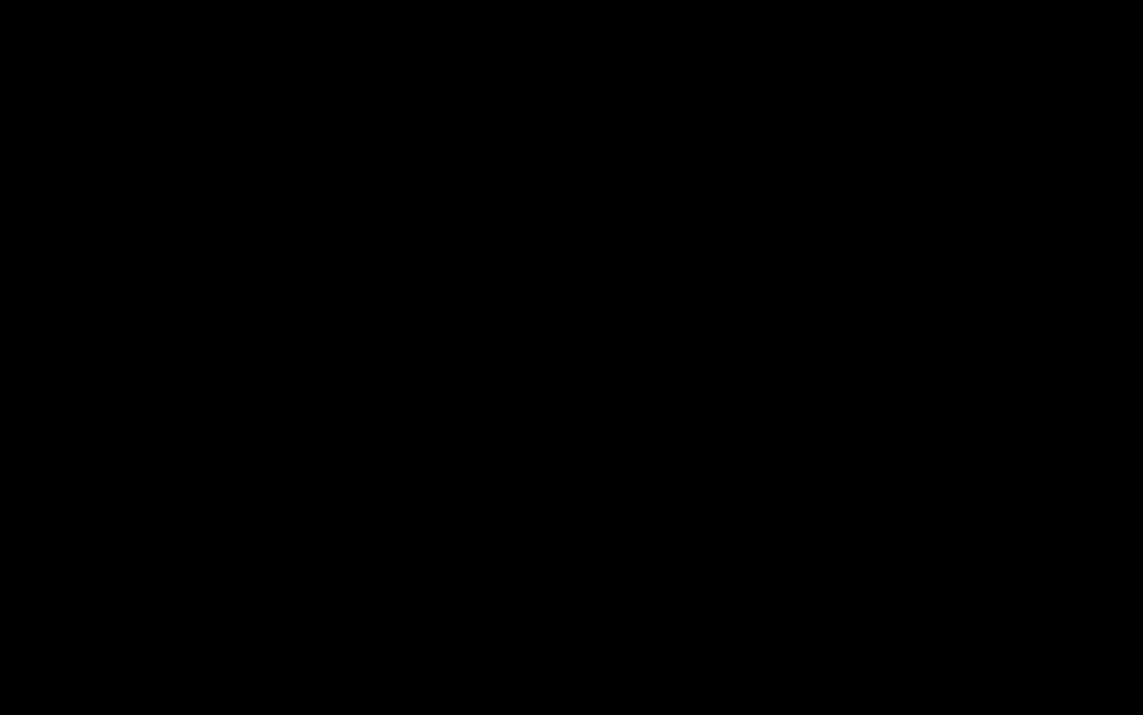
click at [347, 536] on div "Loaded : 9.92% 00:12:45.603 Emergency Season 4 Episode 9 (2/6) 00:00:00.435 Cue…" at bounding box center [556, 703] width 858 height 15
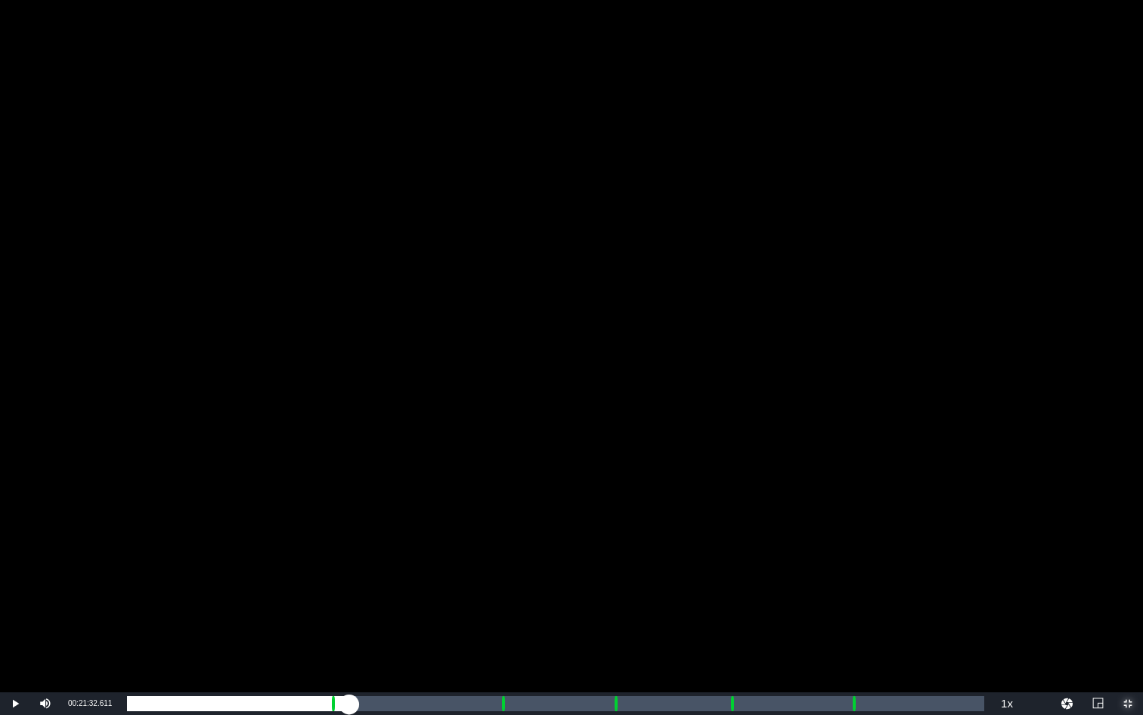
click at [500, 536] on div "Loaded : 26.73% 00:21:32.611 Emergency Season 4 Episode 9 (3/6) 00:11:49.694 Cu…" at bounding box center [555, 703] width 873 height 23
click at [520, 536] on div "Loaded : 9.92% 00:22:38.159 Emergency Season 4 Episode 9 (3/6) 00:00:01.199 Cue…" at bounding box center [556, 703] width 858 height 15
click at [520, 536] on div "00:20:43.157" at bounding box center [323, 703] width 392 height 15
click at [518, 536] on div "00:20:41.881" at bounding box center [322, 703] width 391 height 15
click at [613, 536] on div "Loaded : 46.50% 00:28:03.279 Emergency Season 4 Episode 9 (4/6) 00:20:40.606 Cu…" at bounding box center [556, 703] width 858 height 15
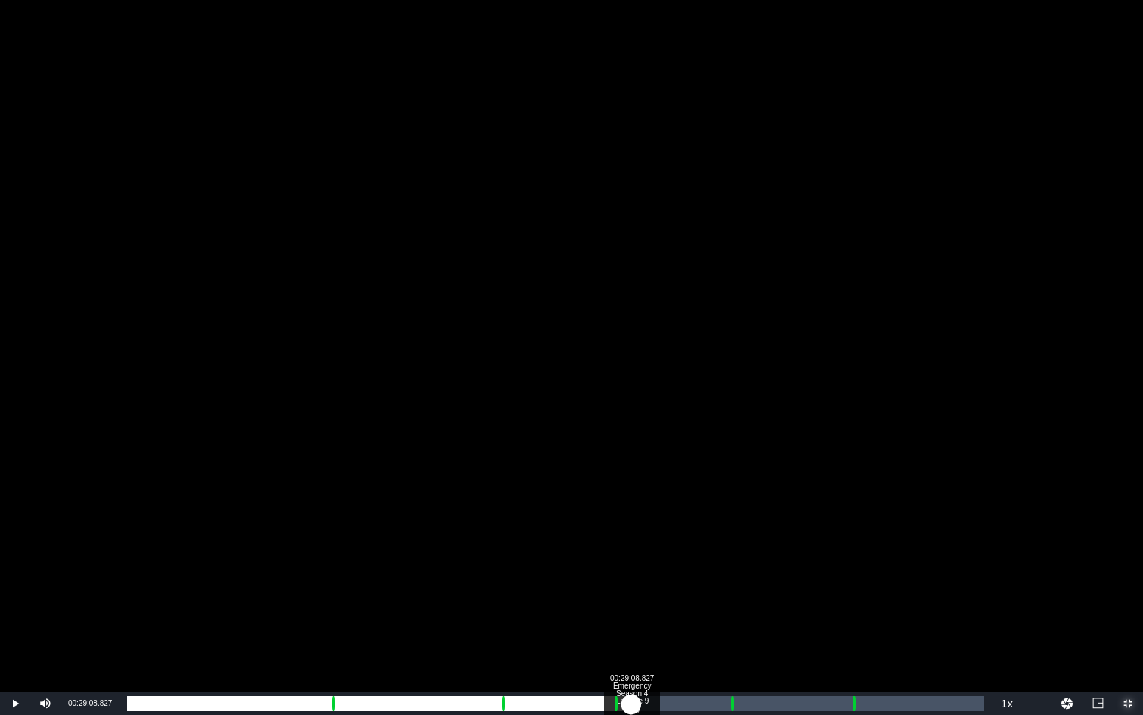
click at [631, 536] on div "Loaded : 29.69% 00:29:08.827 Emergency Season 4 Episode 9 (4/6) 00:00:10.196 Cu…" at bounding box center [556, 703] width 858 height 15
click at [729, 536] on div "Loaded : 58.86% 00:34:49.678 Emergency Season 4 Episode 9 (5/6) 00:26:12.320 Cu…" at bounding box center [556, 703] width 858 height 15
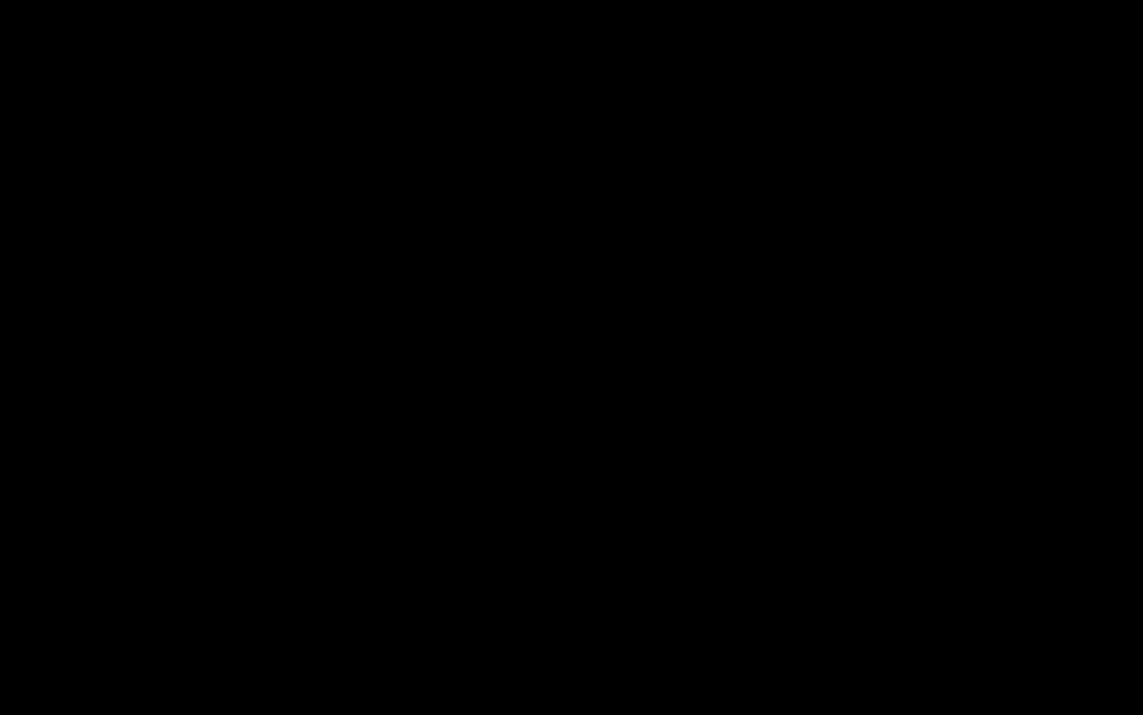
click at [748, 536] on div "Loaded : 9.92% 00:35:52.604 Emergency Season 4 Episode 9 (5/6) 00:00:00.554 Cue…" at bounding box center [556, 703] width 858 height 15
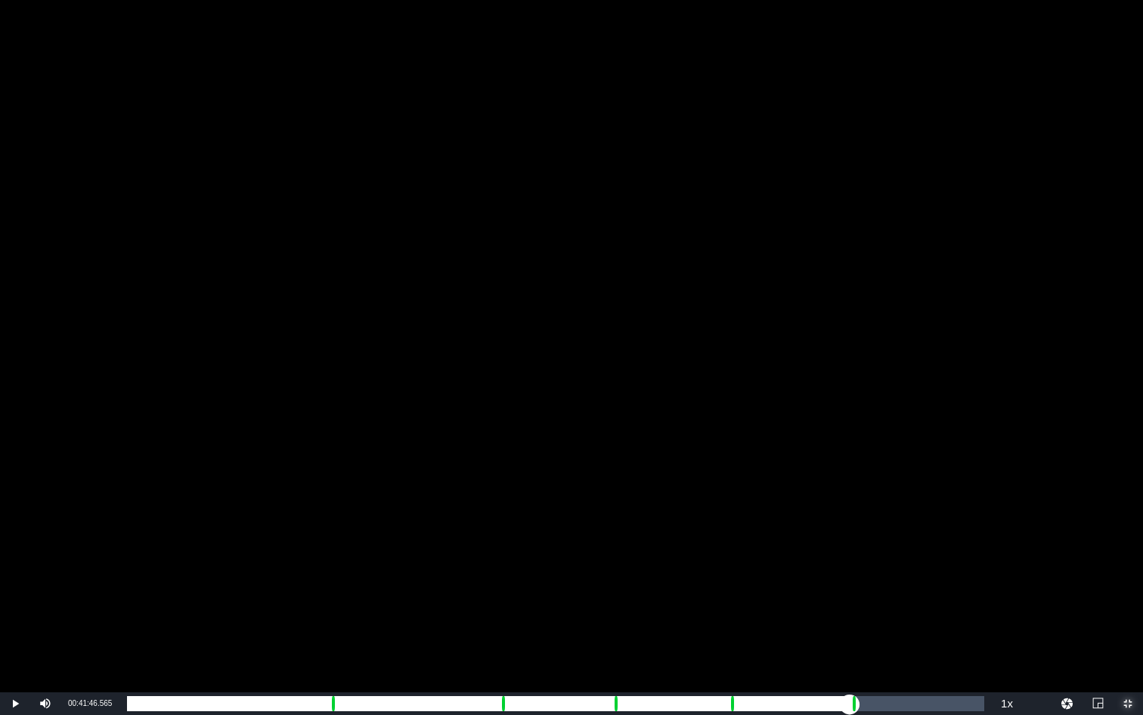
click at [850, 536] on div "Loaded : 73.23% 00:41:46.565 Emergency Season 4 Episode 9 (6/6) 00:32:01.664 Cu…" at bounding box center [556, 703] width 858 height 15
click at [870, 536] on div "Loaded : 9.92% 00:42:54.735 Emergency Season 4 Episode 9 (6/6) 00:00:00.485 Cue…" at bounding box center [556, 703] width 858 height 15
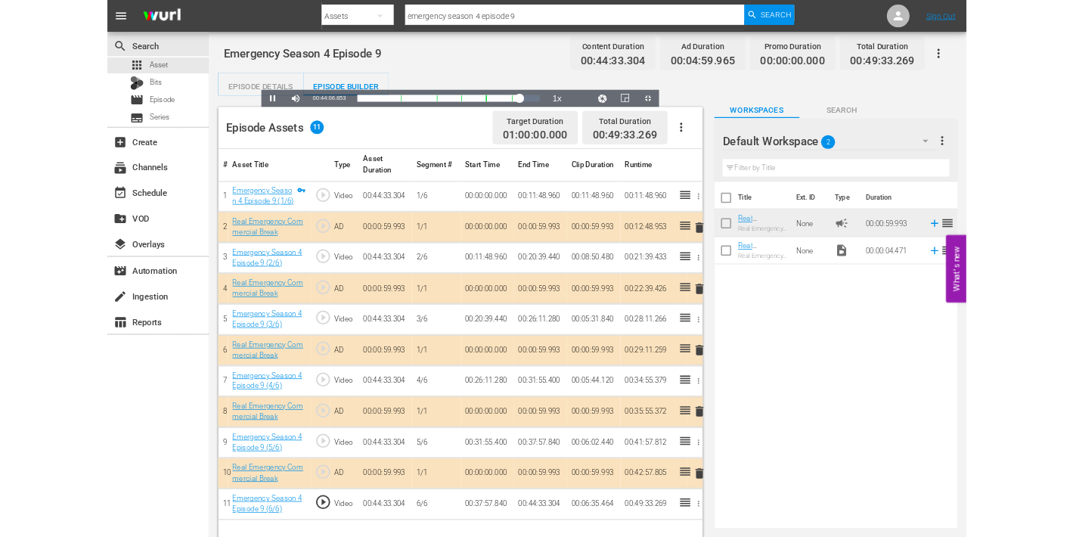
scroll to position [83, 0]
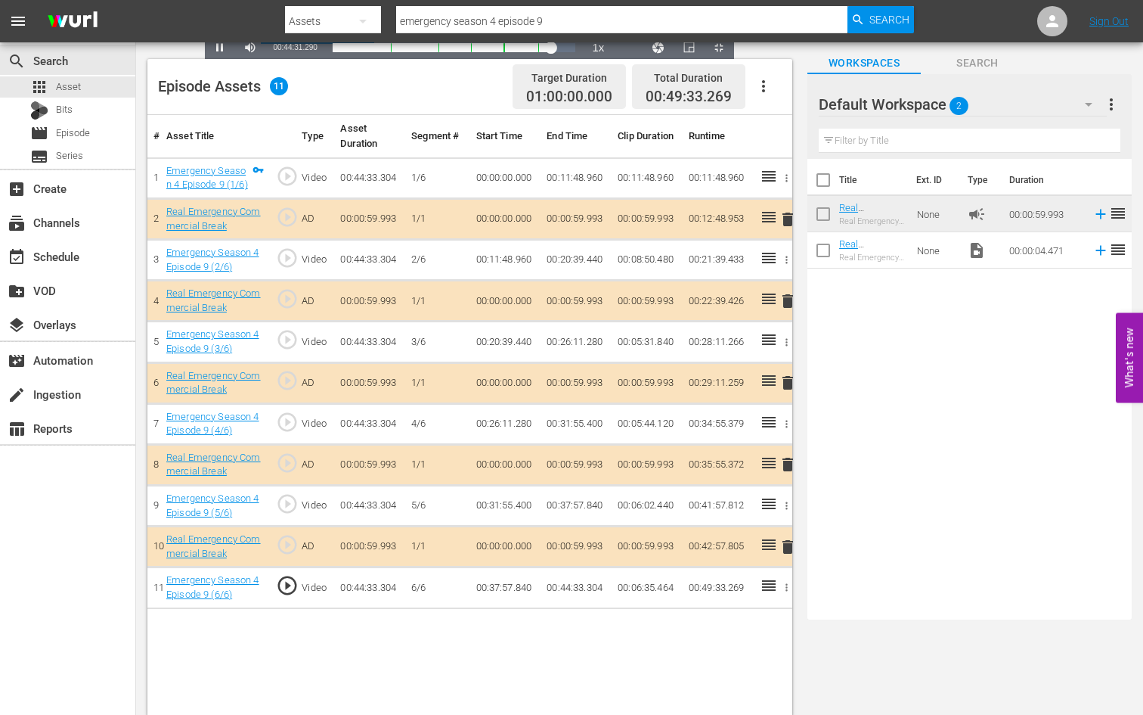
click at [719, 48] on span "Video Player" at bounding box center [719, 48] width 0 height 0
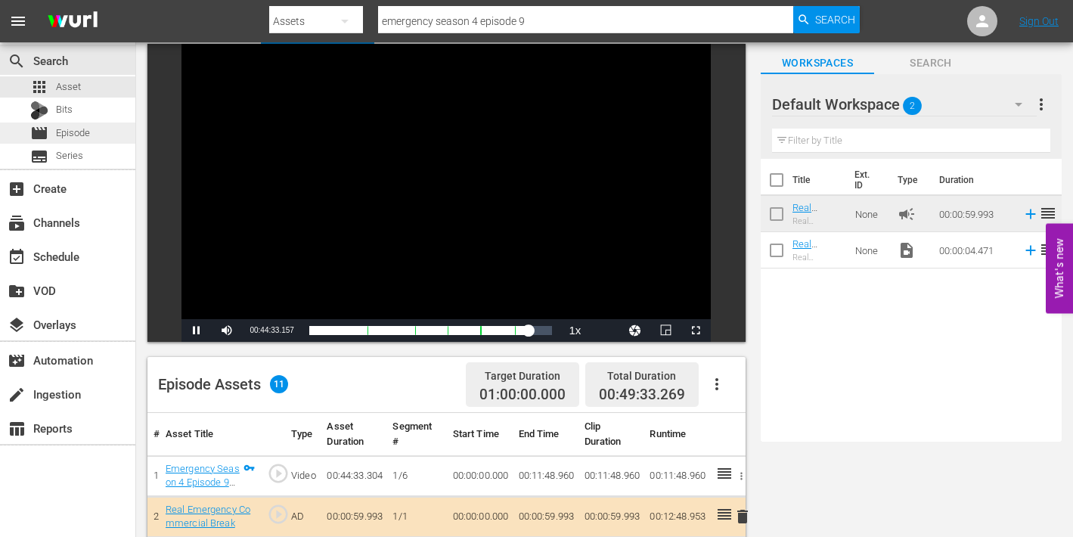
click at [59, 135] on span "Episode" at bounding box center [73, 133] width 34 height 15
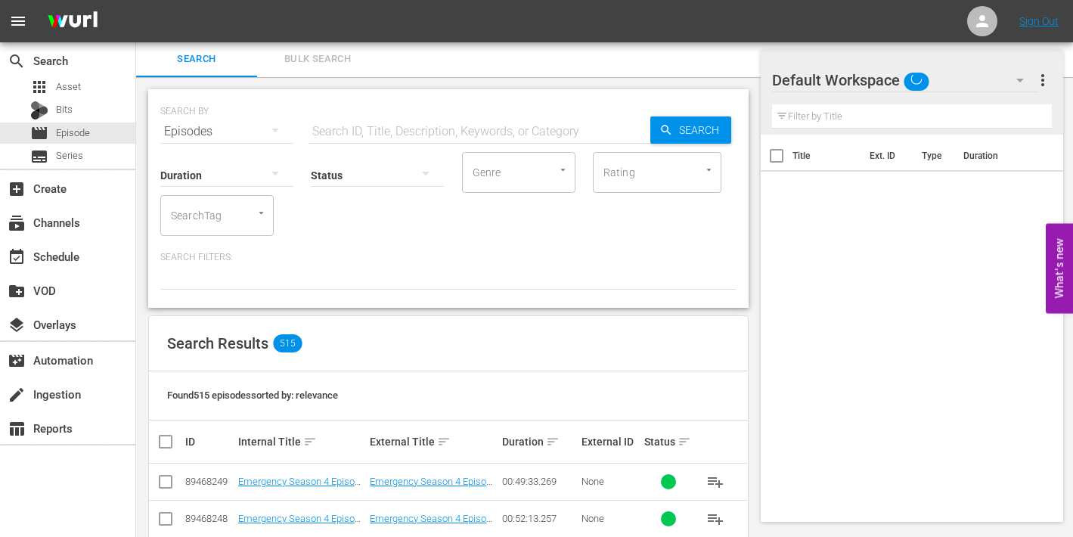
scroll to position [83, 0]
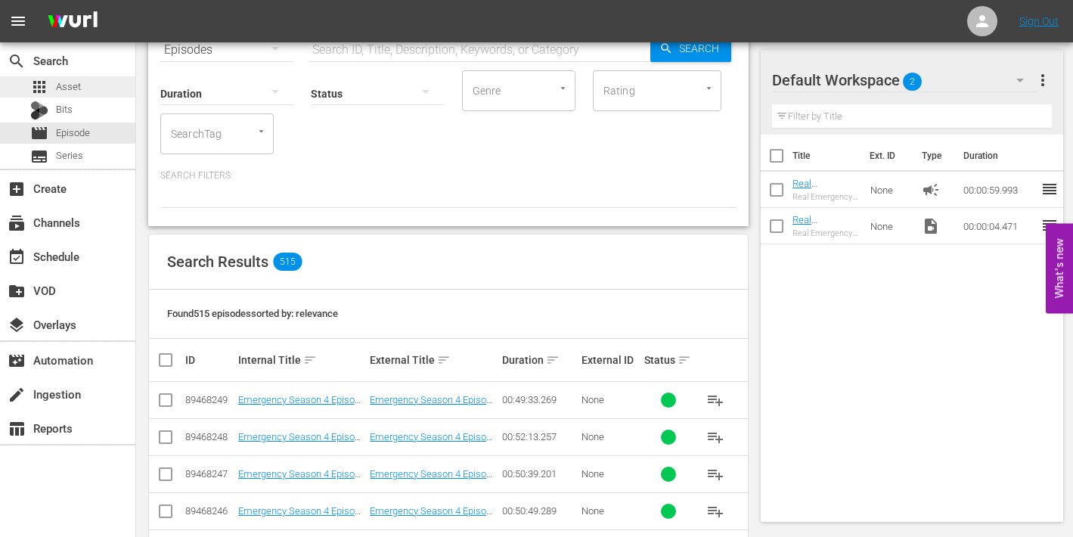
click at [67, 87] on span "Asset" at bounding box center [68, 86] width 25 height 15
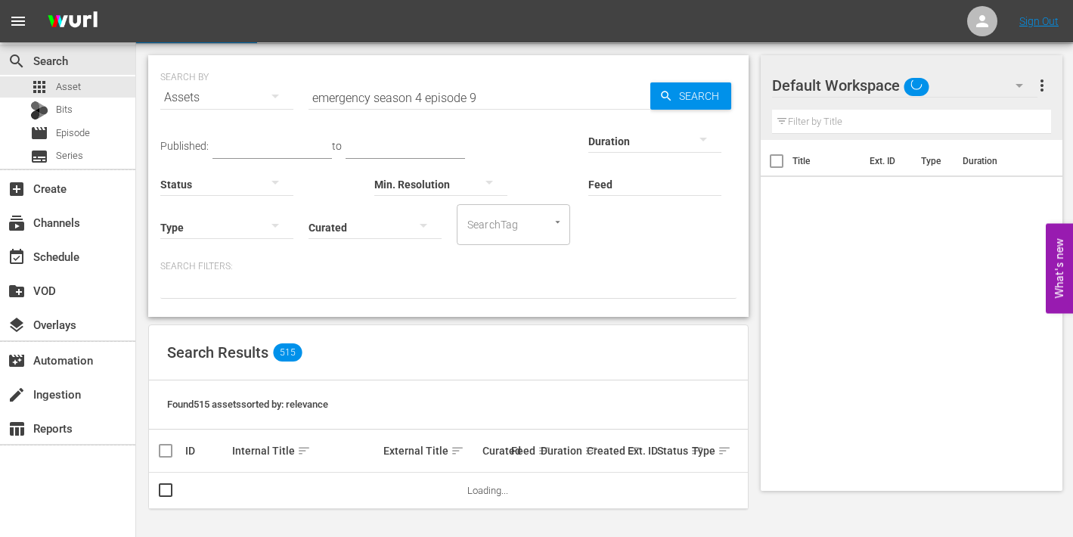
scroll to position [36, 0]
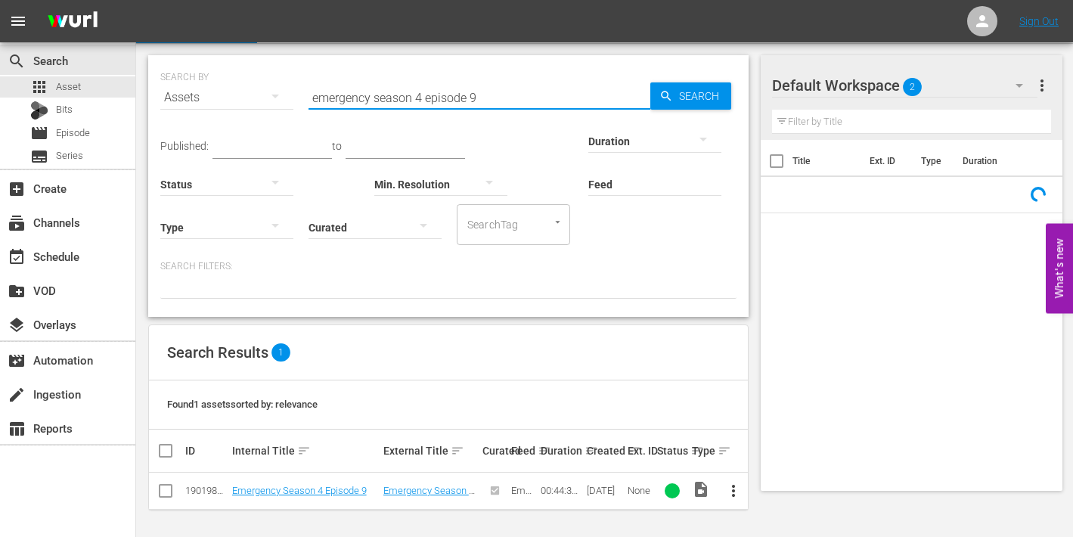
drag, startPoint x: 468, startPoint y: 97, endPoint x: 496, endPoint y: 102, distance: 28.5
click at [496, 102] on input "emergency season 4 episode 9" at bounding box center [480, 97] width 342 height 36
type input "emergency season 4 episode 10"
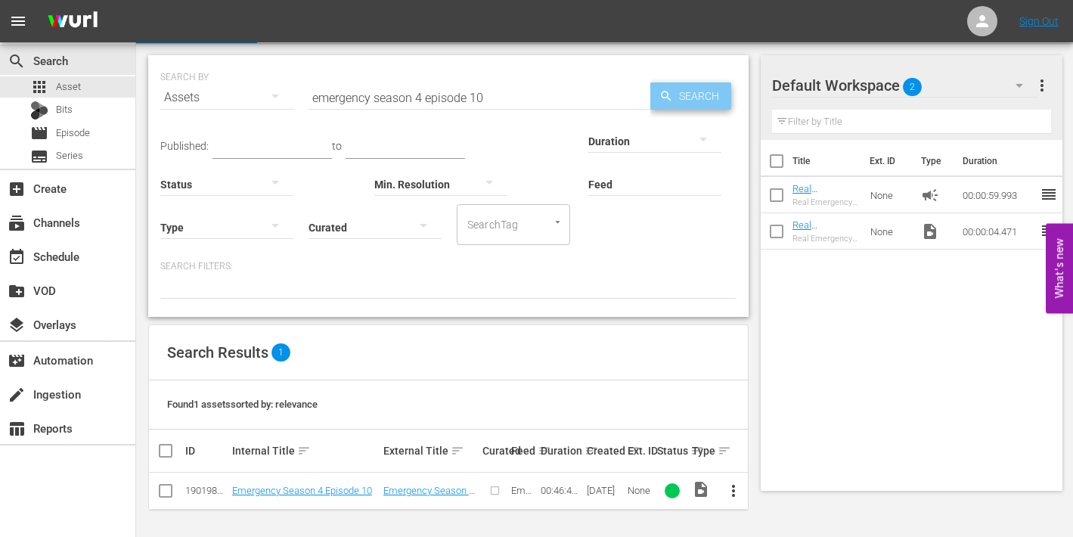
click at [708, 96] on span "Search" at bounding box center [702, 95] width 58 height 27
click at [734, 489] on span "more_vert" at bounding box center [733, 491] width 18 height 18
click at [785, 484] on div "Episode" at bounding box center [815, 484] width 103 height 36
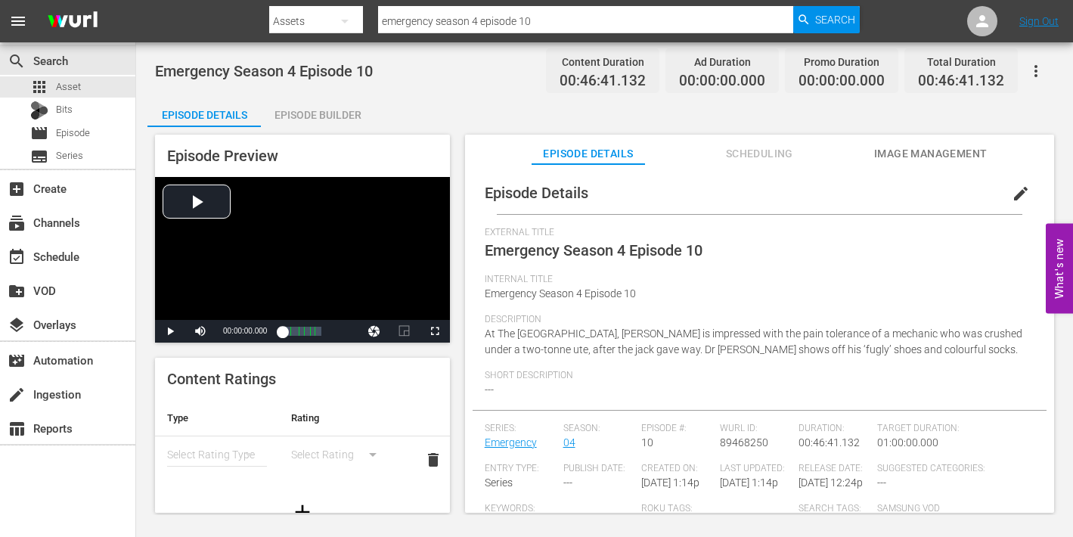
click at [1013, 188] on span "edit" at bounding box center [1021, 194] width 18 height 18
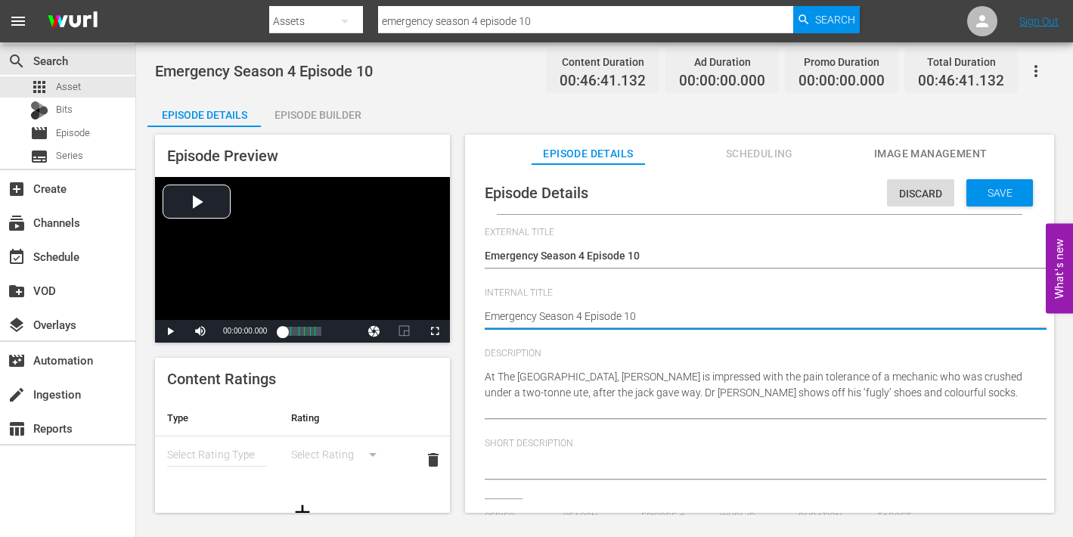
type textarea "Emergency Season 4 Episode 10"
type textarea "Emergency Season 4 Episode 10 -"
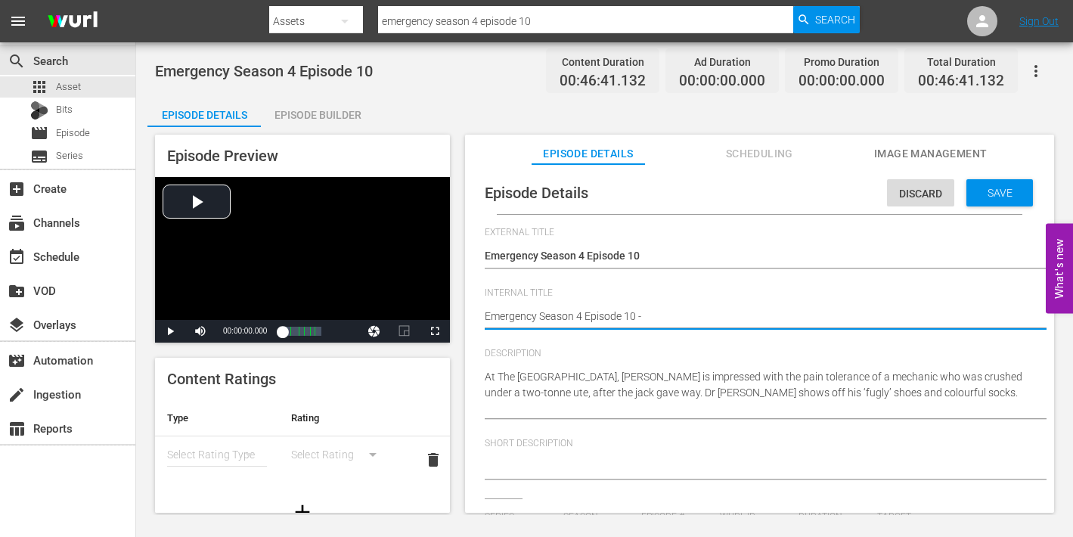
type textarea "Emergency Season 4 Episode 10 -"
type textarea "Emergency Season 4 Episode 10 - N"
type textarea "Emergency Season 4 Episode 10 - Ni"
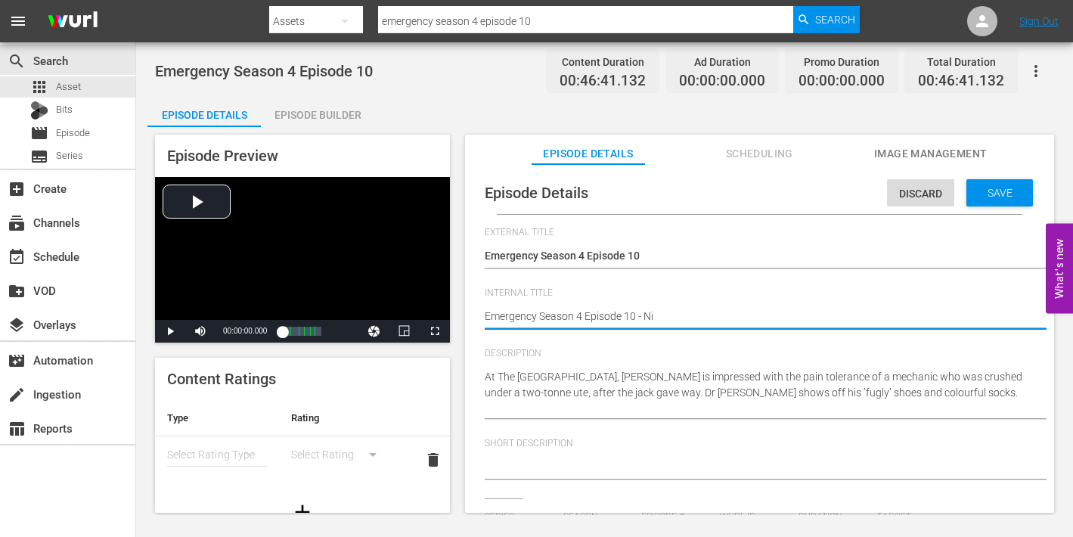
type textarea "Emergency Season 4 Episode 10 - Nin"
type textarea "Emergency Season 4 Episode 10 - Nine"
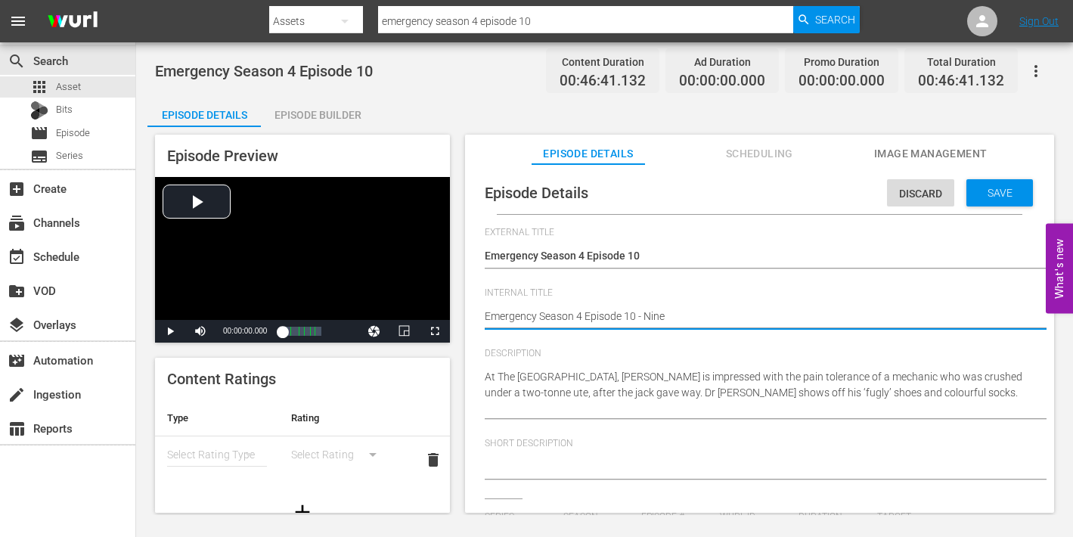
type textarea "Emergency Season 4 Episode 10 - Nine"
type textarea "Emergency Season 4 Episode 10 - Nine N"
type textarea "Emergency Season 4 Episode 10 - Nine No"
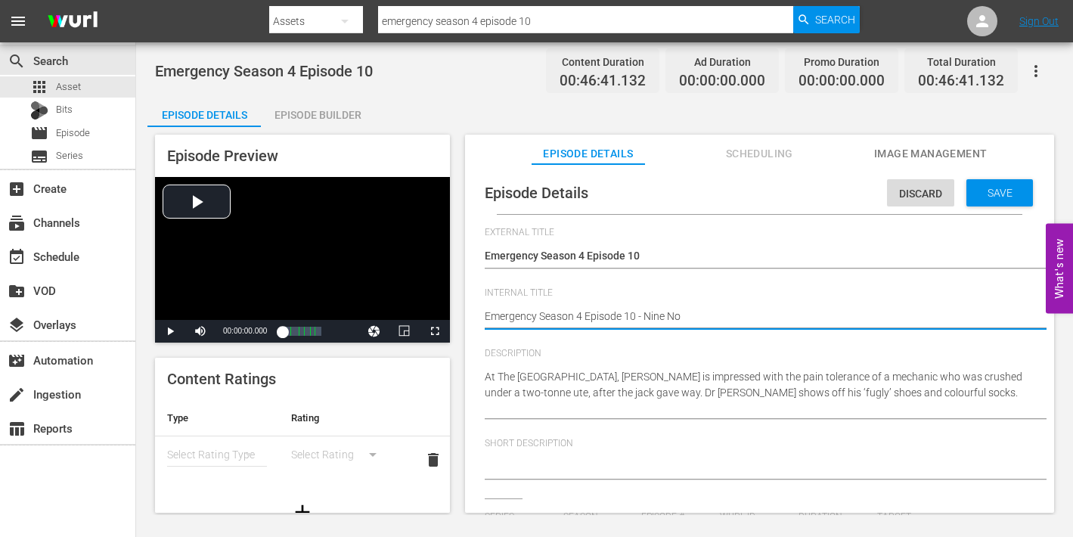
type textarea "Emergency Season 4 Episode 10 - Nine Now"
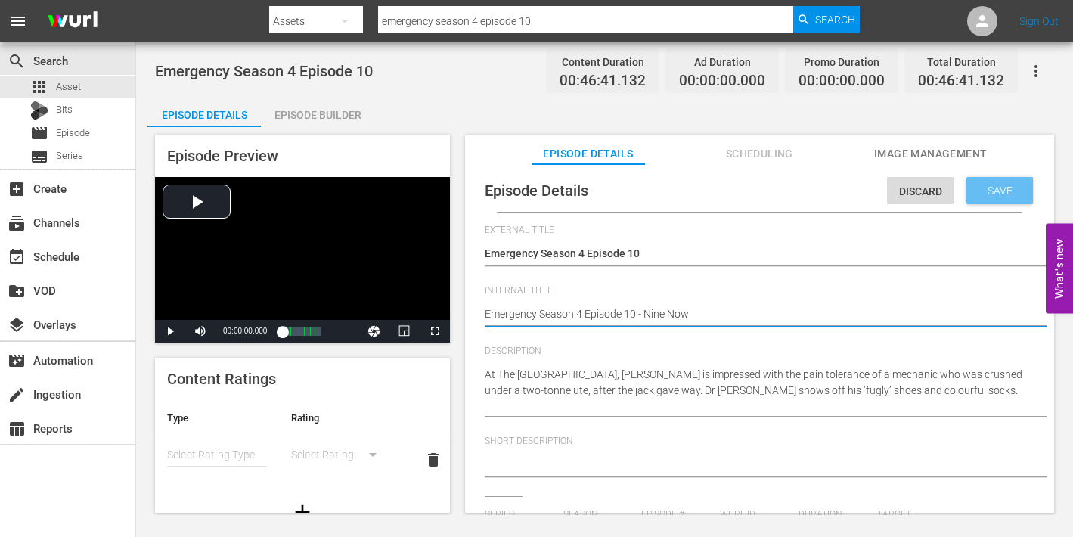
type textarea "Emergency Season 4 Episode 10 - Nine Now"
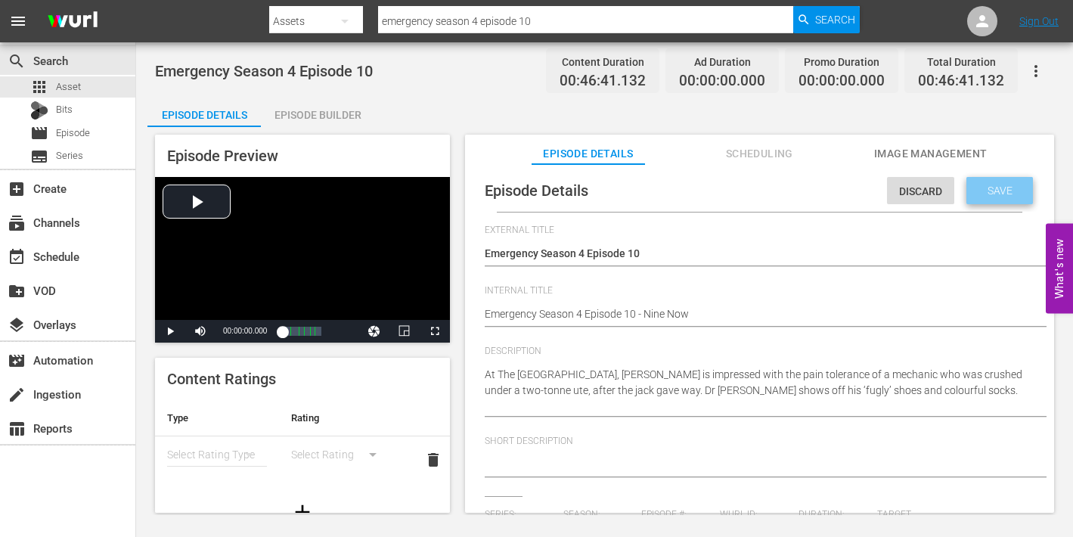
click at [998, 189] on span "Save" at bounding box center [1000, 191] width 49 height 12
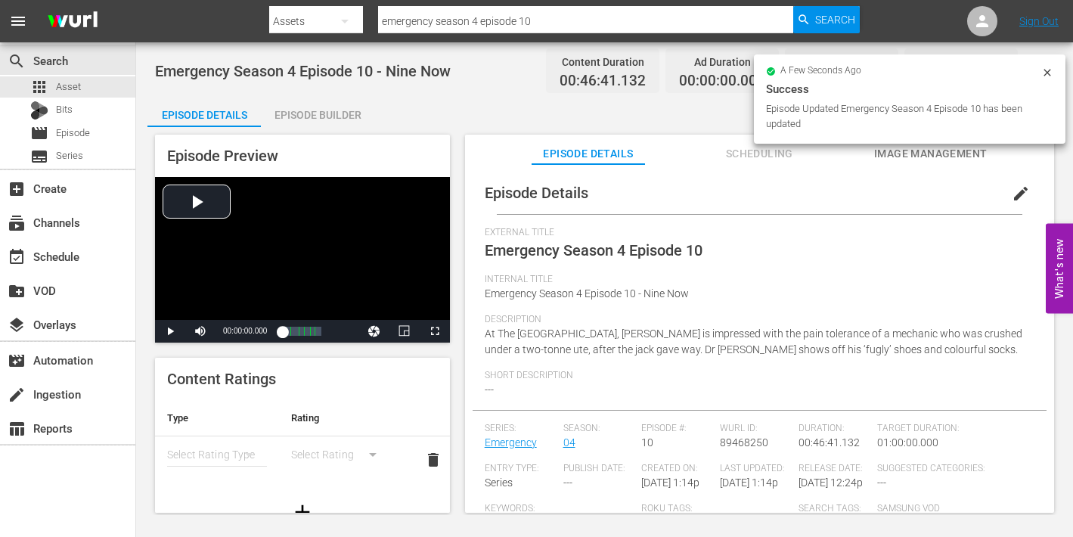
click at [897, 154] on span "Image Management" at bounding box center [930, 153] width 113 height 19
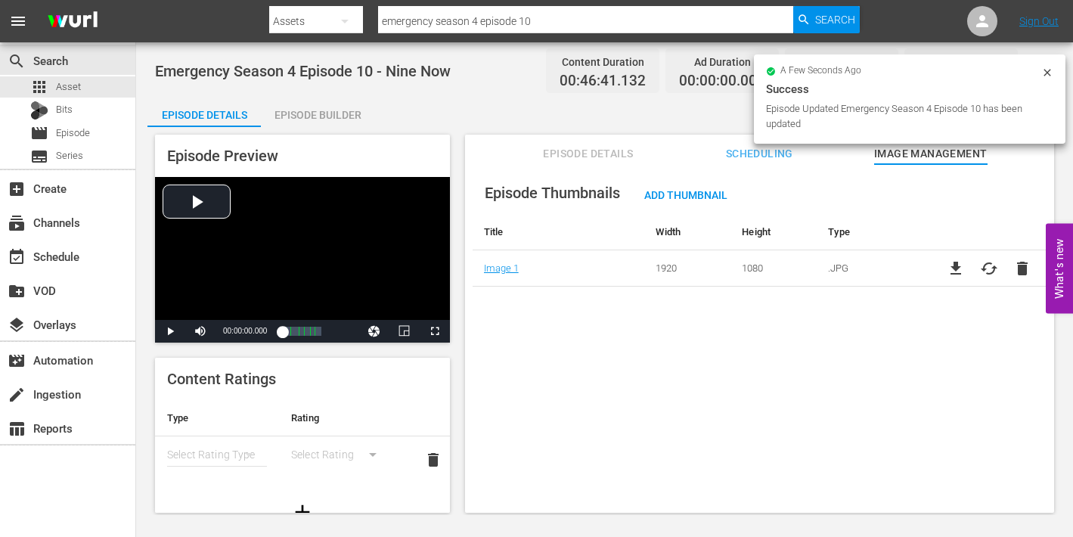
click at [333, 117] on div "Episode Builder" at bounding box center [317, 115] width 113 height 36
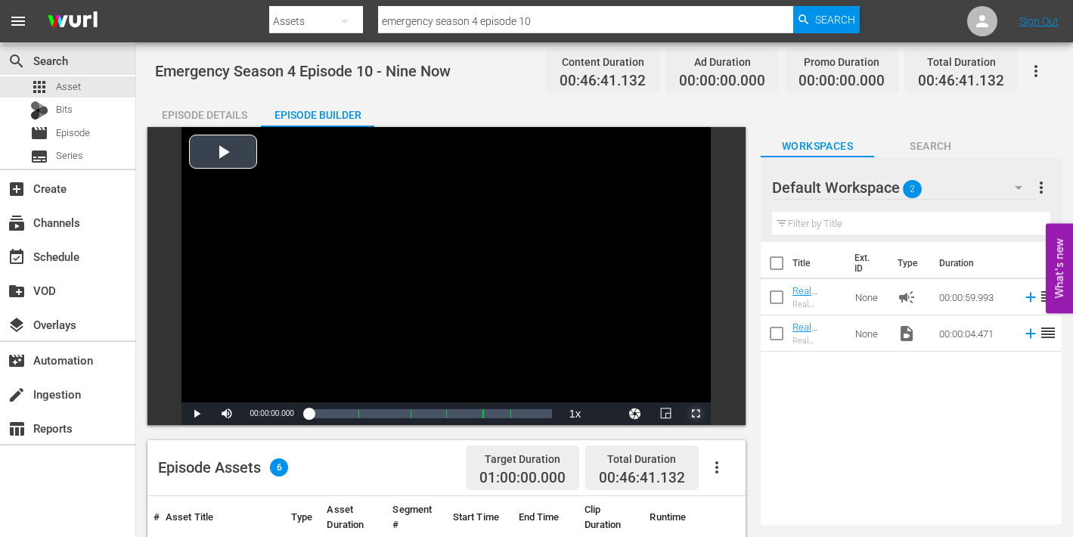
click at [696, 414] on span "Video Player" at bounding box center [696, 414] width 0 height 0
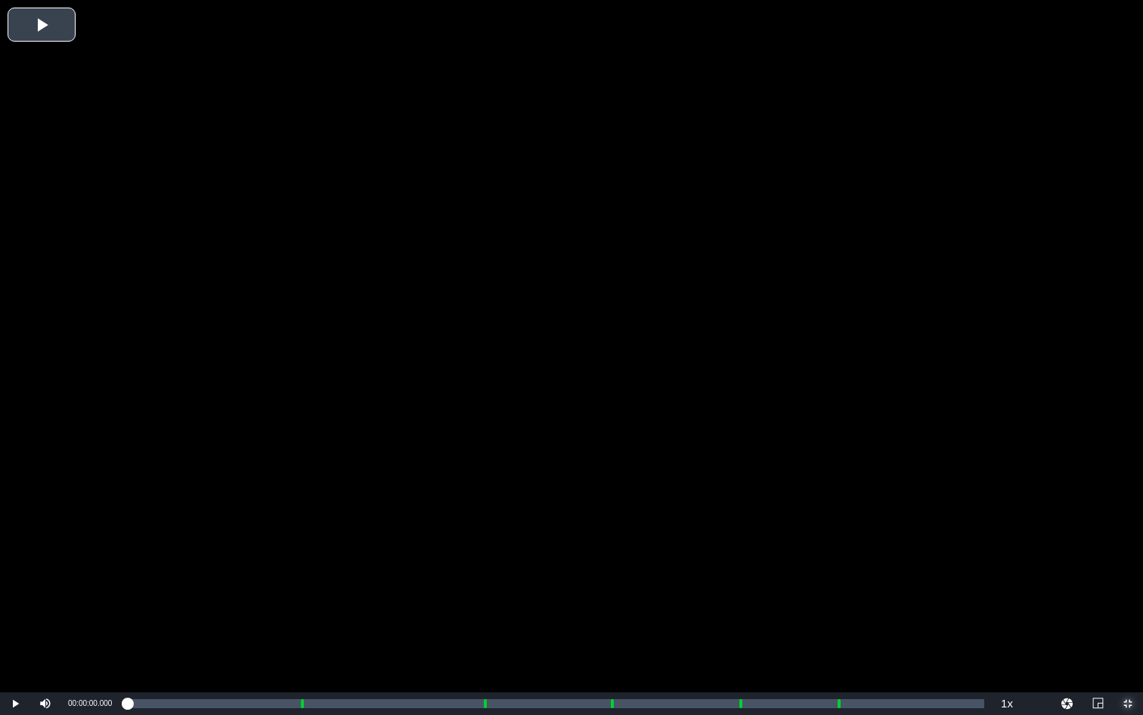
click at [1128, 703] on span "Video Player" at bounding box center [1128, 703] width 0 height 0
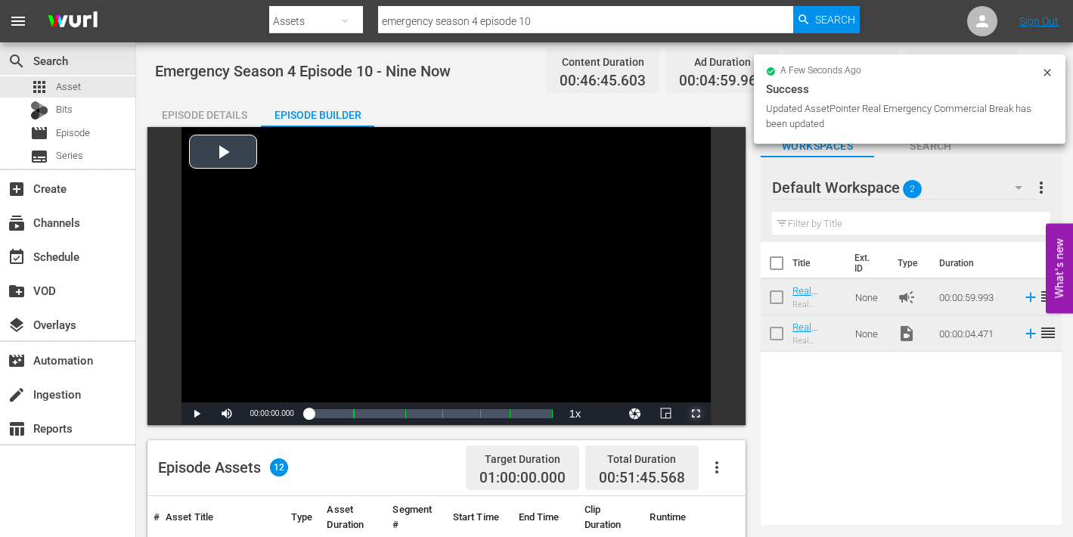
click at [696, 414] on span "Video Player" at bounding box center [696, 414] width 0 height 0
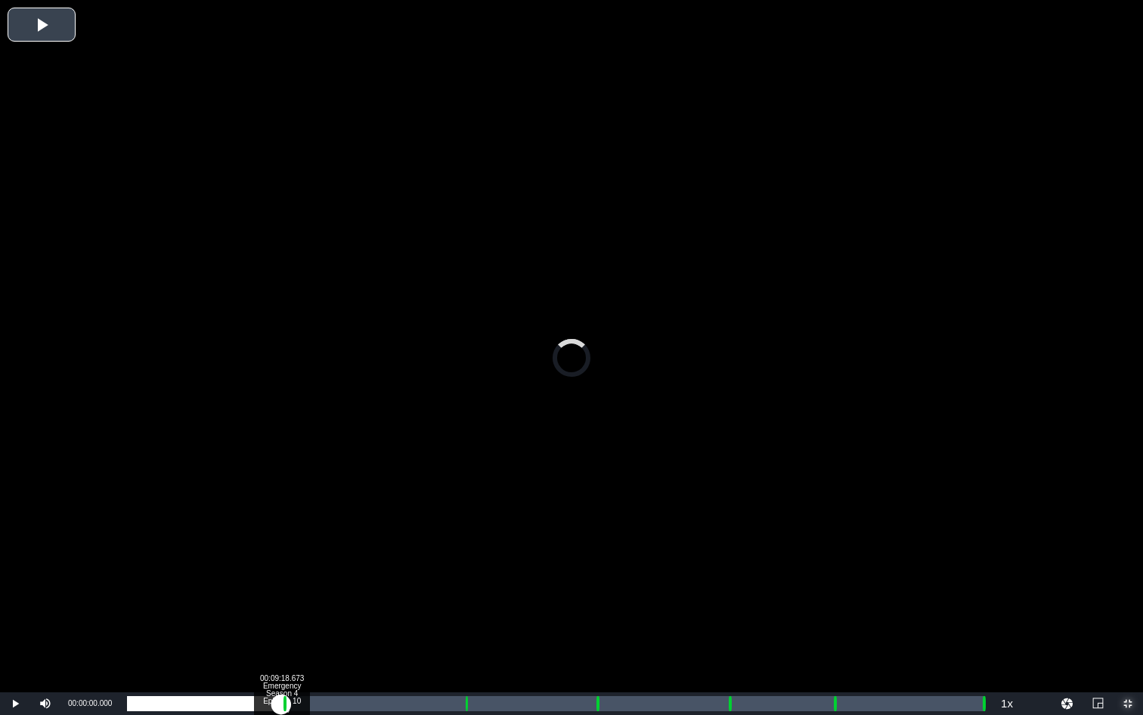
click at [281, 706] on div "Loaded : 0.00% 00:09:18.673 Emergency Season 4 Episode 10 (1/6) 00:00:00.000 Cu…" at bounding box center [556, 703] width 858 height 15
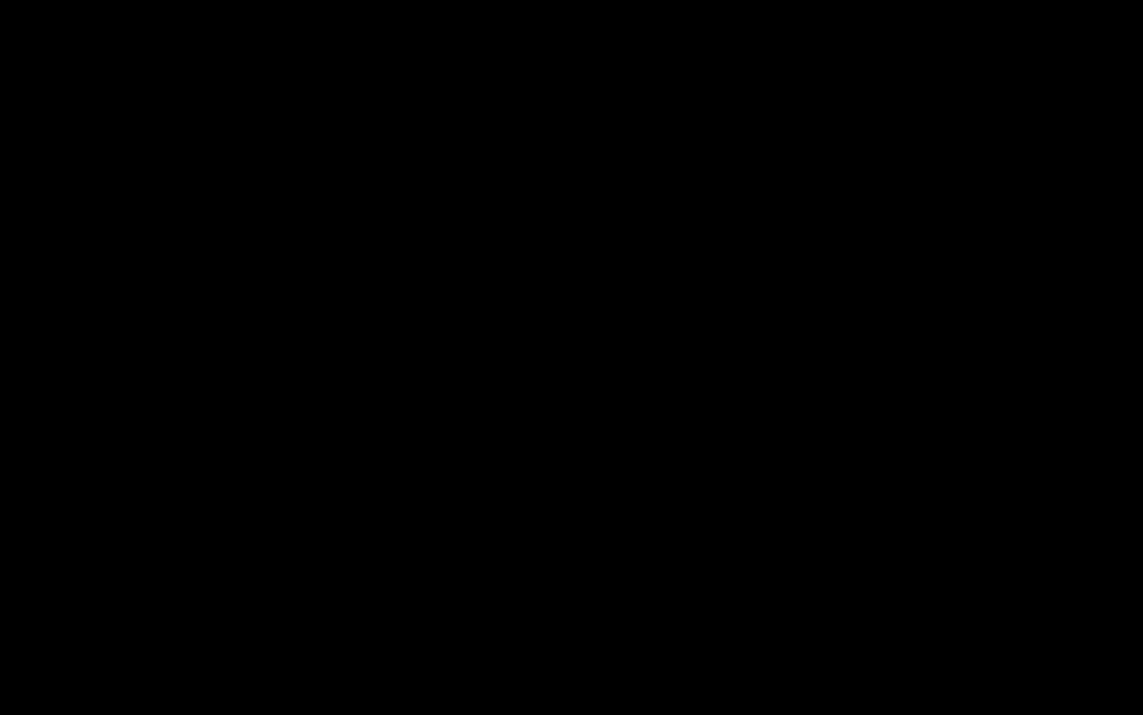
click at [299, 706] on div "Loaded : 9.92% 00:10:24.399 Emergency Season 4 Episode 10 (2/6) 00:00:00.501 Cu…" at bounding box center [556, 703] width 858 height 15
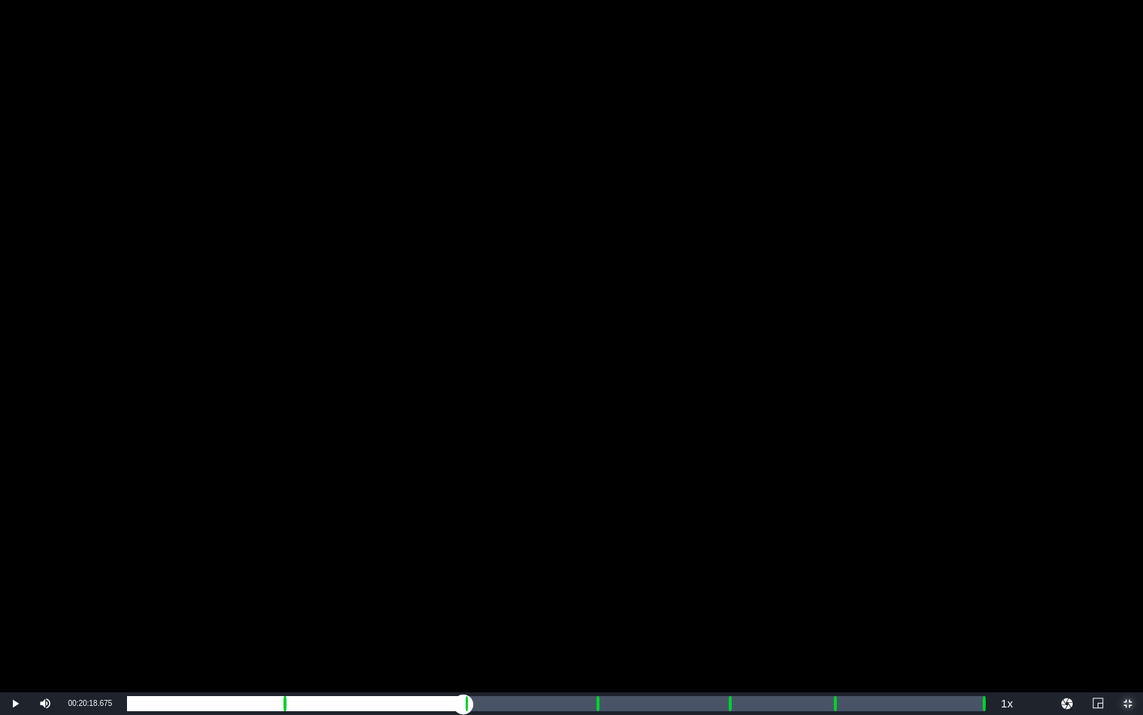
click at [463, 707] on div "Loaded : 20.37% 00:20:18.675 Emergency Season 4 Episode 10 (3/6) 00:09:26.907 C…" at bounding box center [556, 703] width 858 height 15
click at [490, 706] on div "Loaded : 9.92% 00:21:54.526 Emergency Season 4 Episode 10 (3/6) 00:00:00.739 Cu…" at bounding box center [556, 703] width 858 height 15
click at [480, 702] on div "Loaded : 45.67% 00:21:18.924 Emergency Season 4 Episode 10 (3/6) 00:20:15.978 C…" at bounding box center [556, 703] width 858 height 15
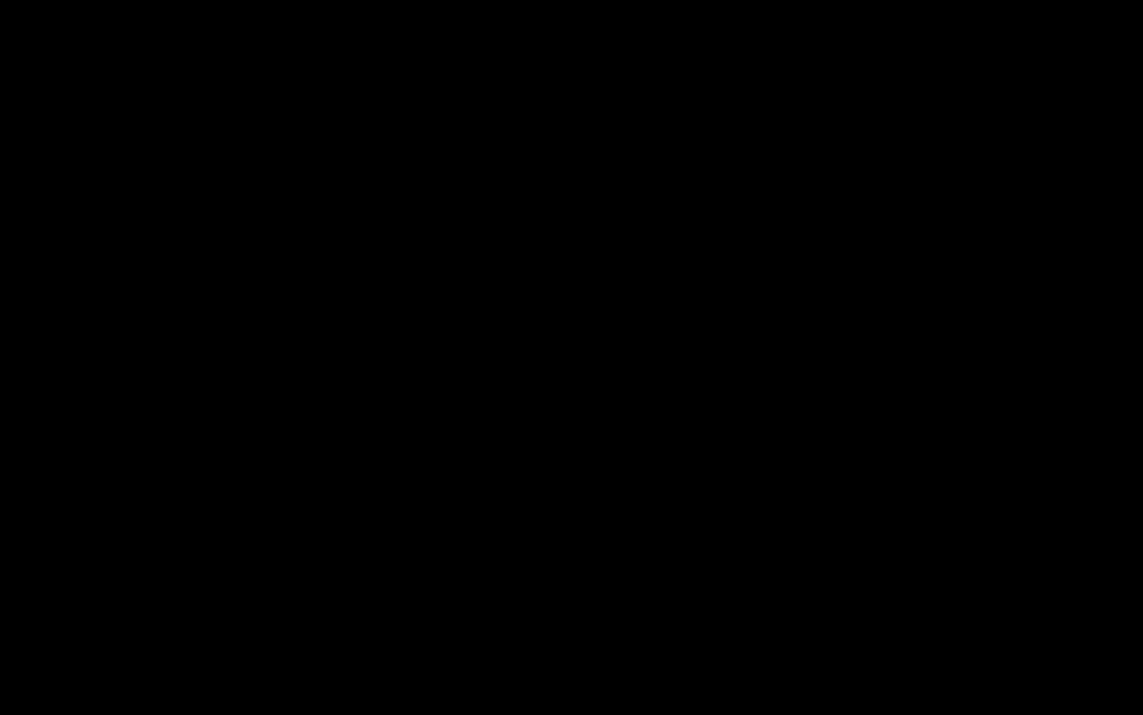
click at [593, 707] on div "Loaded : 41.80% 00:28:06.975 Emergency Season 4 Episode 10 (4/6) 00:19:26.485 C…" at bounding box center [556, 703] width 858 height 15
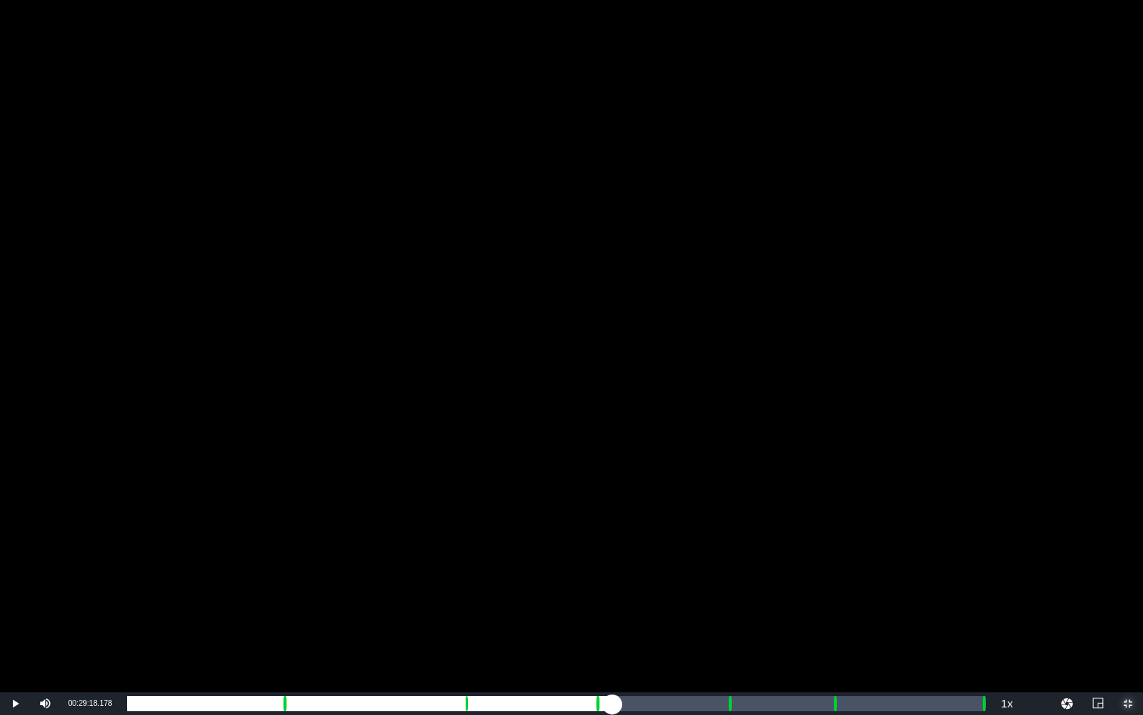
click at [613, 708] on div "Loaded : 9.92% 00:29:18.178 Emergency Season 4 Episode 10 (4/6) 00:00:00.420 Cu…" at bounding box center [556, 703] width 858 height 15
click at [725, 706] on div "Loaded : 56.60% 00:36:06.229 Emergency Season 4 Episode 10 (5/6) 00:26:21.068 C…" at bounding box center [556, 703] width 858 height 15
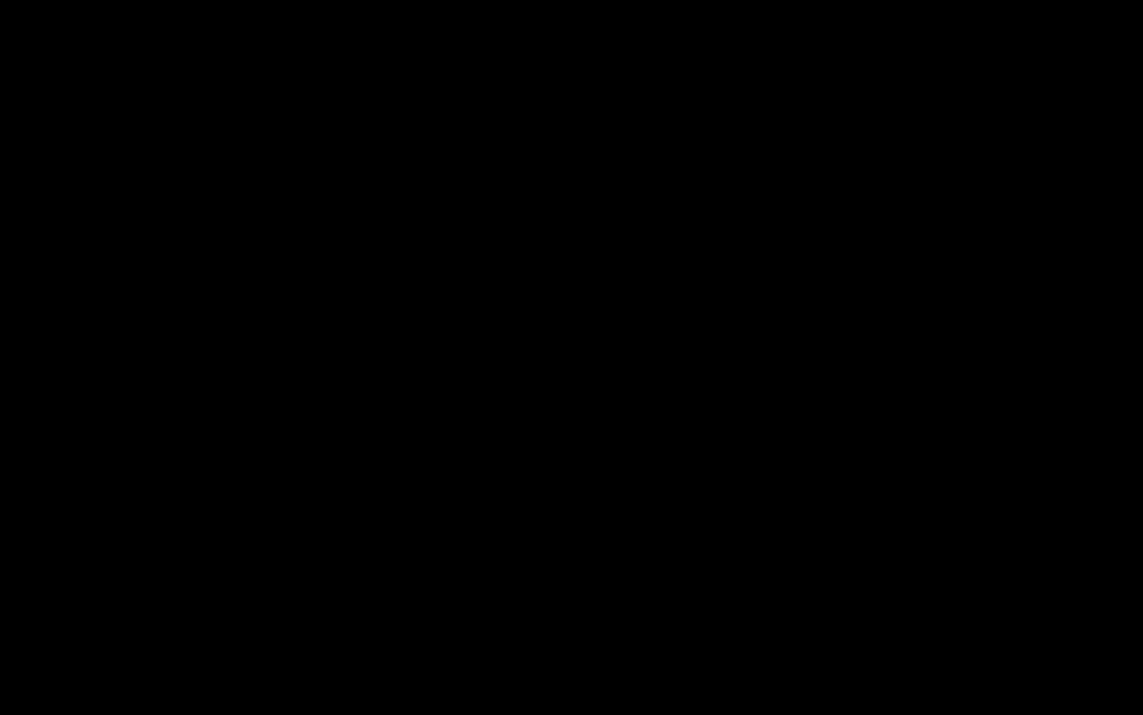
click at [746, 705] on div "Loaded : 9.92% 00:37:17.433 Emergency Season 4 Episode 10 (5/6) 00:00:00.395 Cu…" at bounding box center [556, 703] width 858 height 15
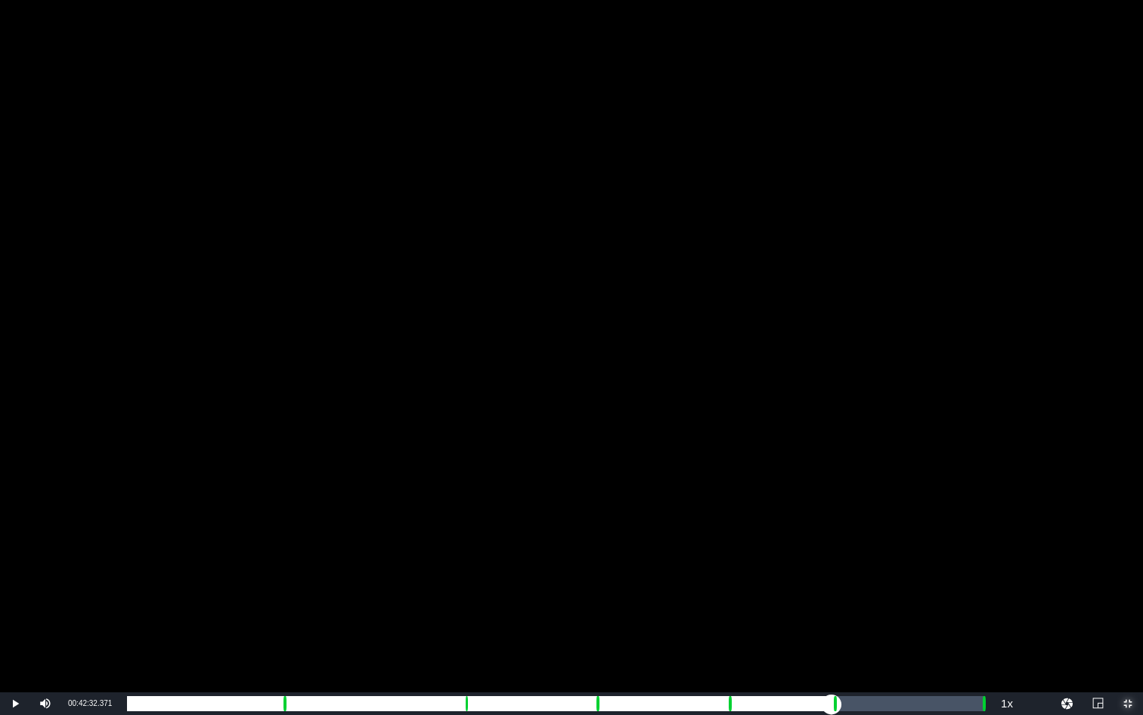
click at [832, 709] on div "Loaded : 71.61% 00:42:32.371 Emergency Season 4 Episode 10 (6/6) 00:33:21.614 C…" at bounding box center [556, 703] width 858 height 15
click at [850, 709] on div "Loaded : 9.92% 00:43:38.097 Emergency Season 4 Episode 10 (6/6) 00:00:00.528 Cu…" at bounding box center [556, 703] width 858 height 15
click at [982, 709] on div "Loaded : 82.97% 00:51:40.090 00:38:41.640 Cue Point 5: 00:42:40.772" at bounding box center [556, 703] width 858 height 15
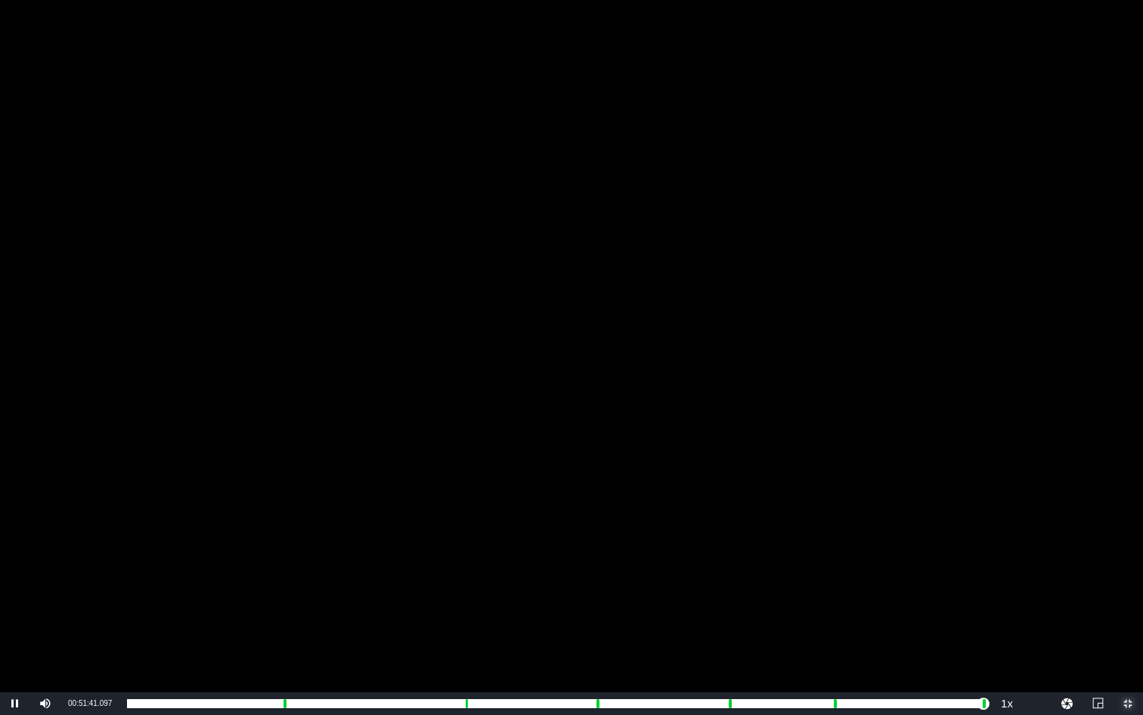
click at [1128, 703] on span "Video Player" at bounding box center [1128, 703] width 0 height 0
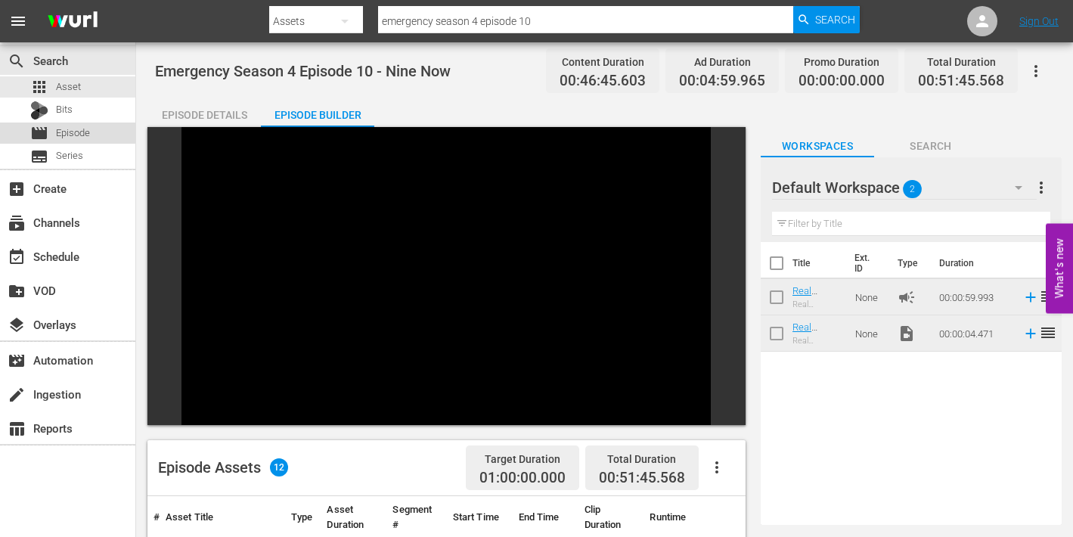
click at [57, 132] on span "Episode" at bounding box center [73, 133] width 34 height 15
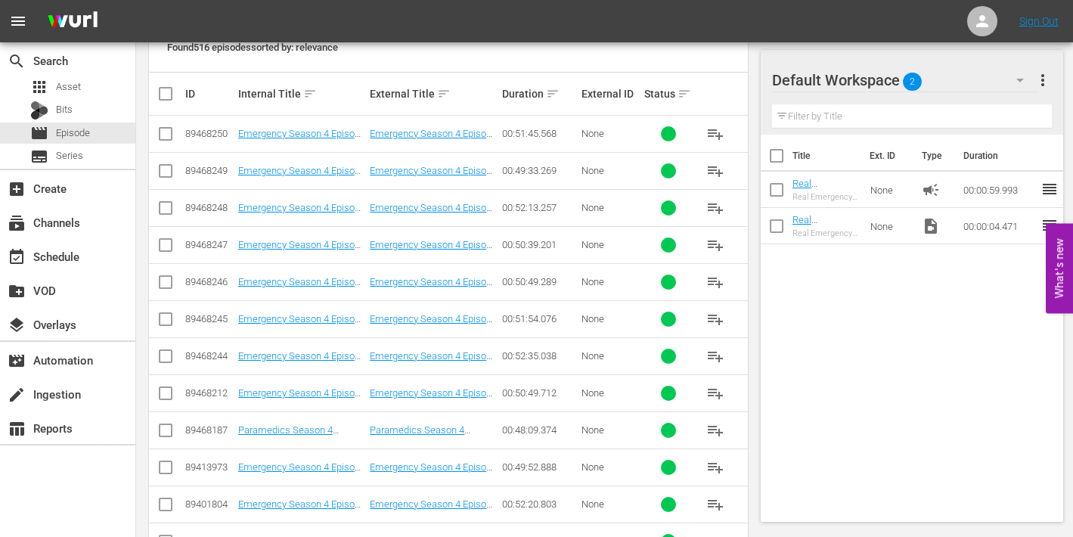
scroll to position [327, 0]
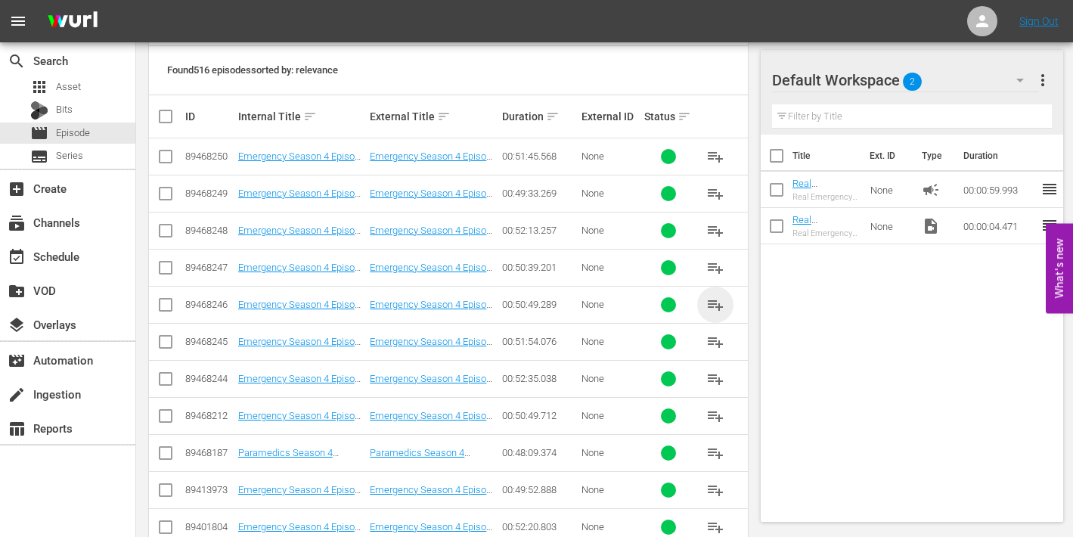
drag, startPoint x: 718, startPoint y: 305, endPoint x: 687, endPoint y: 301, distance: 30.5
click at [718, 305] on span "playlist_add" at bounding box center [715, 305] width 18 height 18
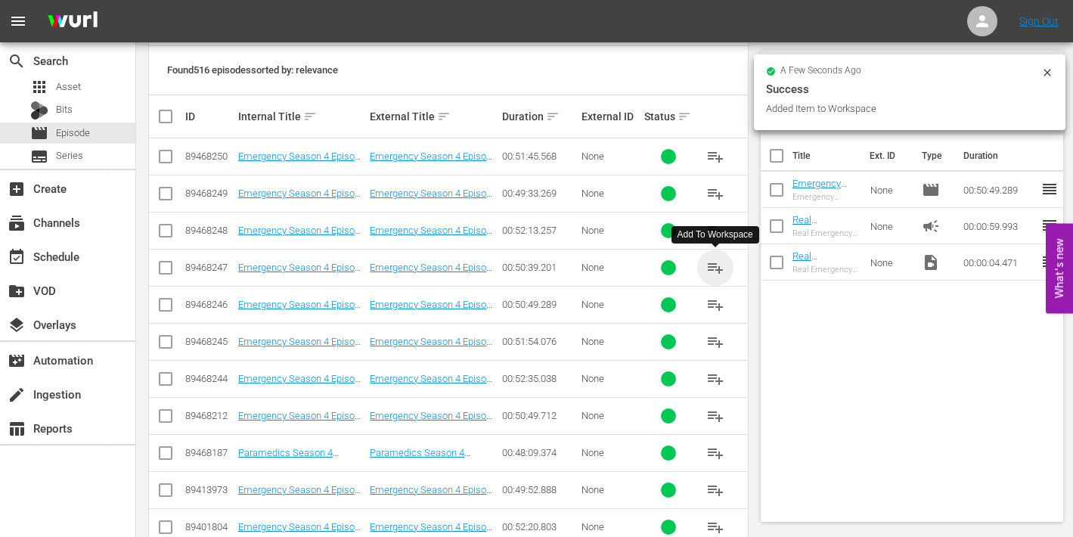
drag, startPoint x: 716, startPoint y: 266, endPoint x: 594, endPoint y: 256, distance: 123.0
click at [715, 266] on span "playlist_add" at bounding box center [715, 268] width 18 height 18
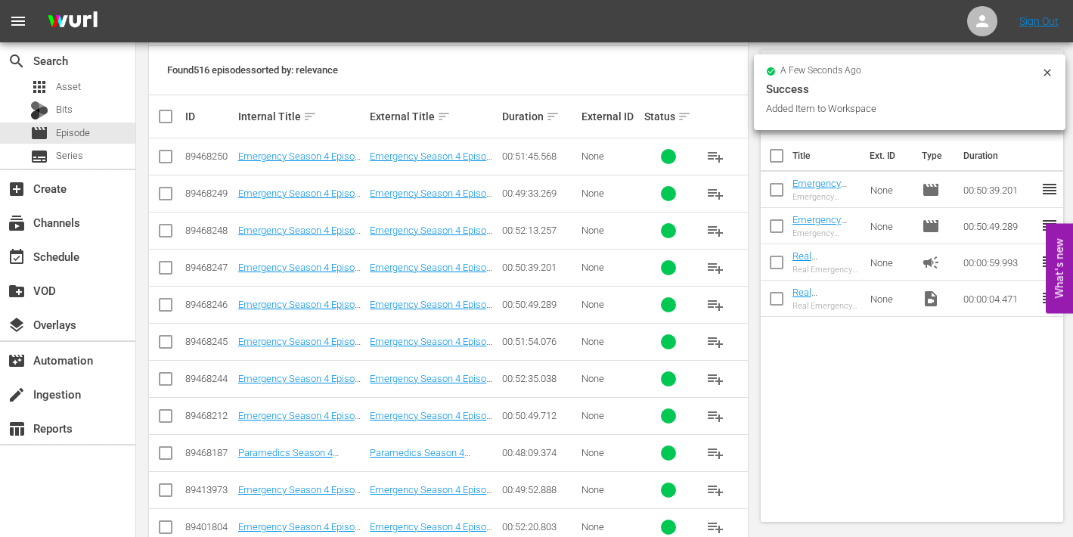
click at [710, 228] on span "playlist_add" at bounding box center [715, 231] width 18 height 18
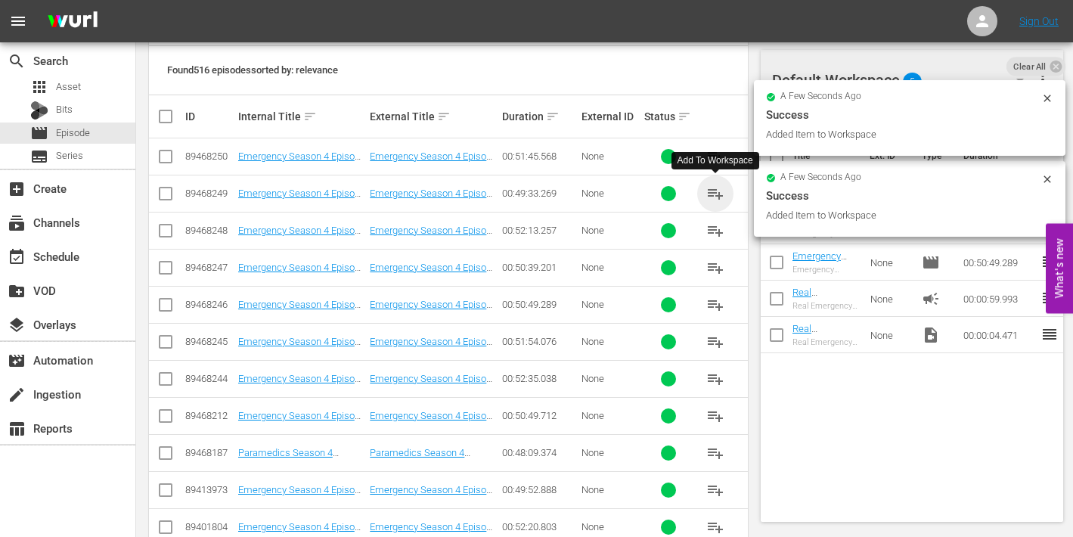
drag, startPoint x: 706, startPoint y: 189, endPoint x: 681, endPoint y: 190, distance: 24.2
click at [706, 189] on button "playlist_add" at bounding box center [715, 193] width 36 height 36
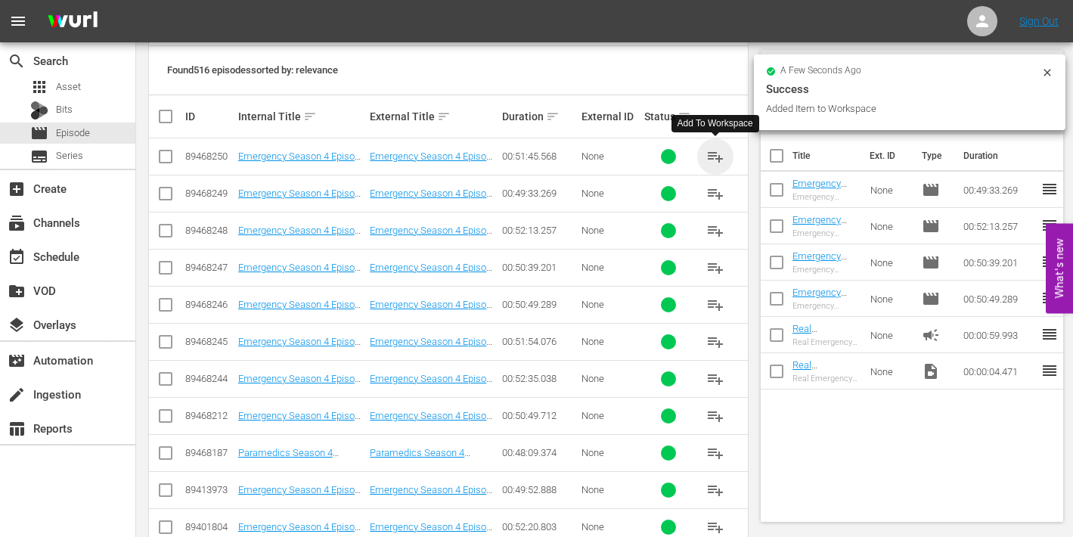
click at [715, 157] on span "playlist_add" at bounding box center [715, 156] width 18 height 18
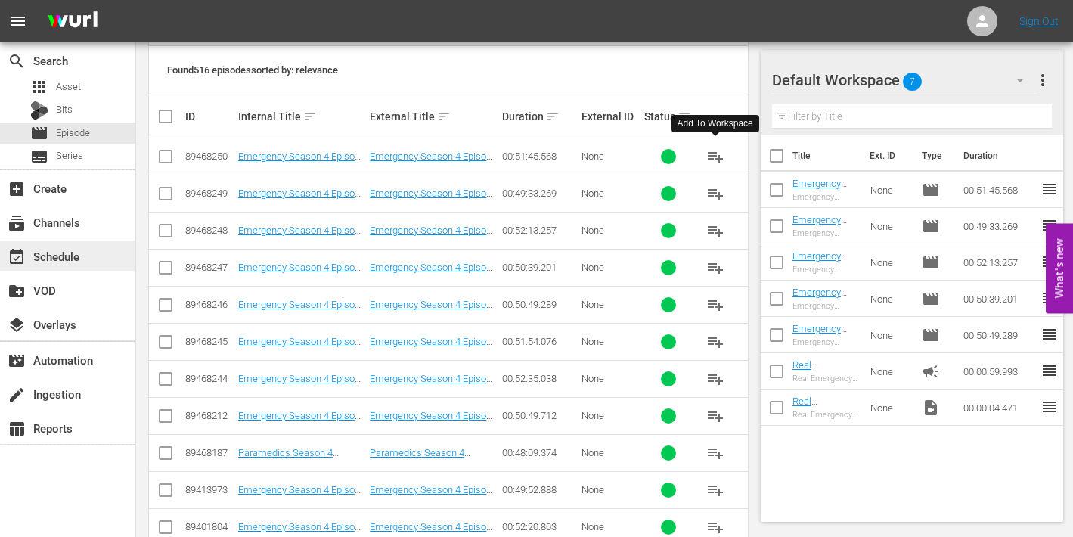
click at [46, 259] on div "event_available Schedule" at bounding box center [42, 254] width 85 height 14
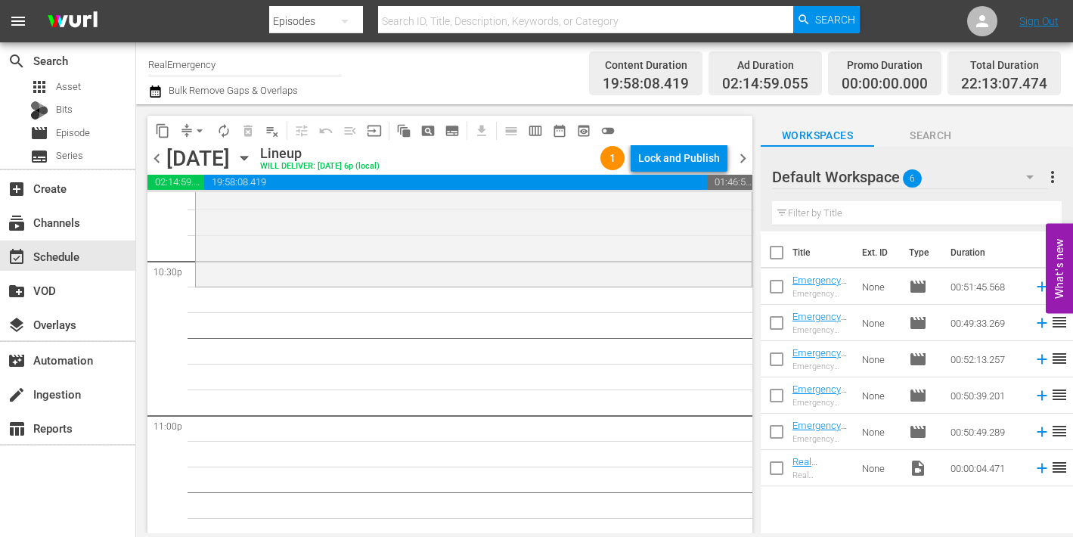
scroll to position [6896, 0]
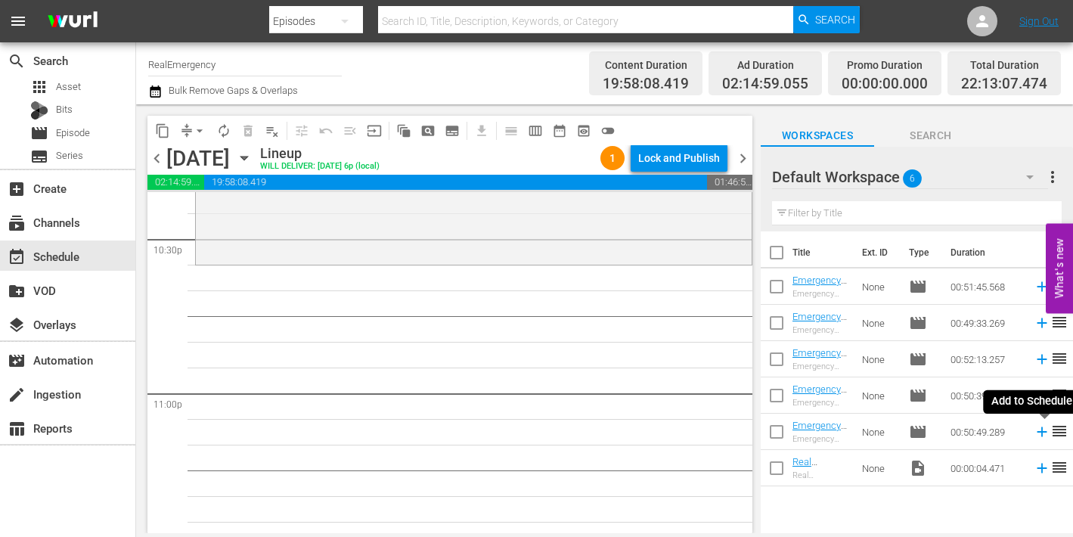
click at [1044, 433] on icon at bounding box center [1042, 432] width 17 height 17
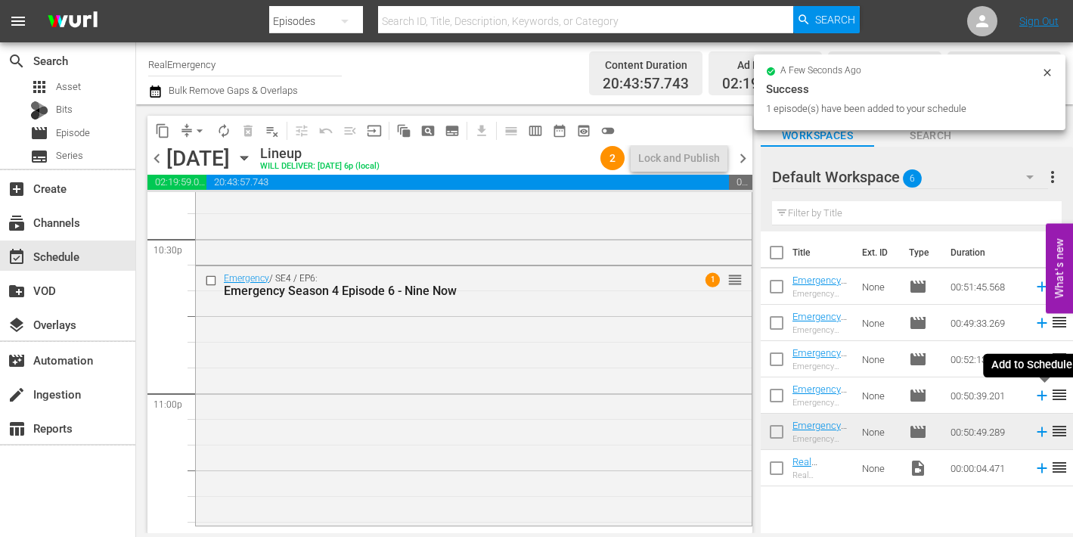
click at [1041, 396] on icon at bounding box center [1042, 396] width 10 height 10
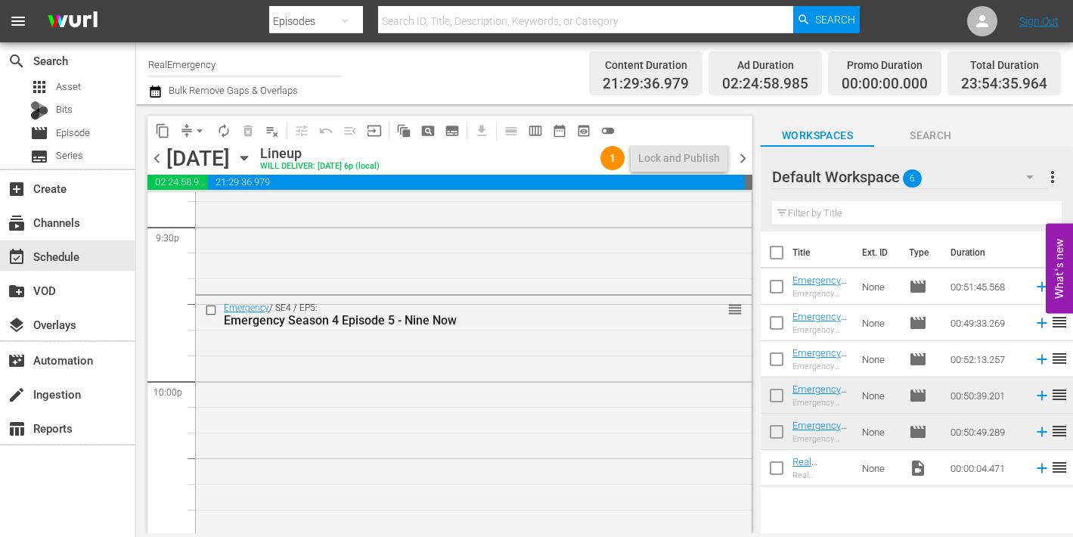
scroll to position [6588, 0]
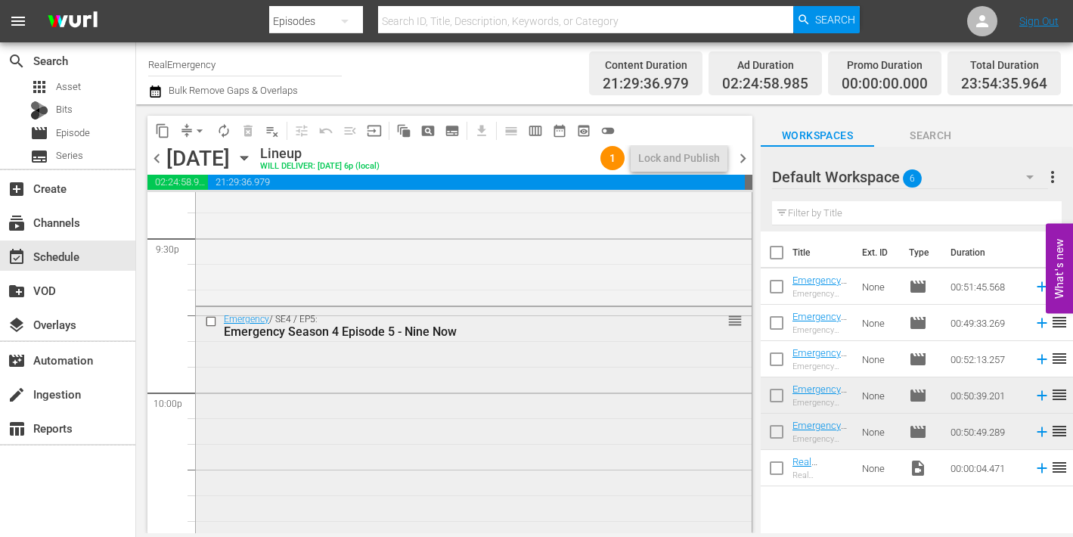
click at [365, 333] on div "Emergency Season 4 Episode 5 - Nine Now" at bounding box center [447, 331] width 447 height 14
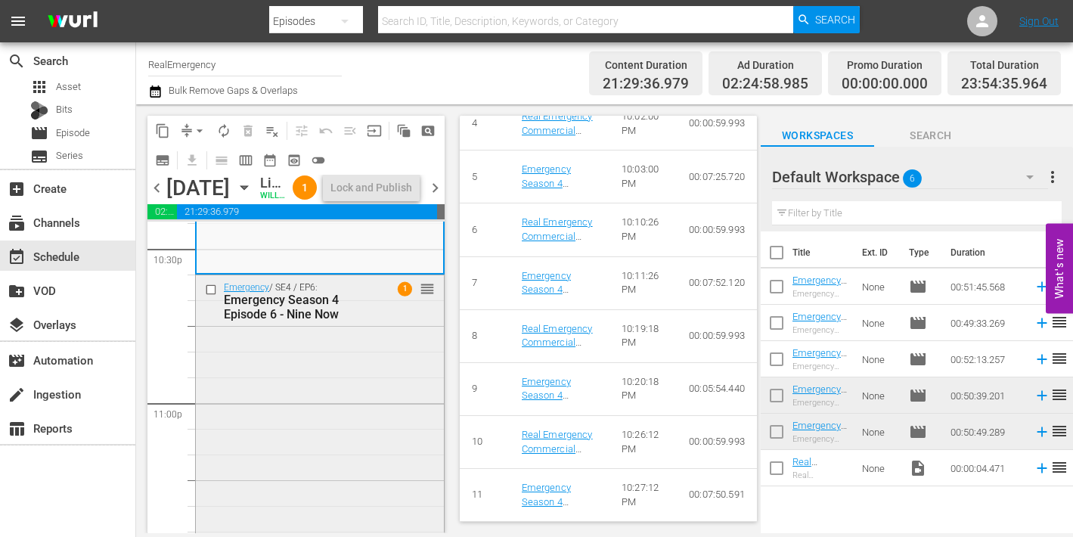
scroll to position [6918, 0]
click at [312, 442] on div "Emergency / SE4 / EP6: Emergency Season 4 Episode 6 - Nine Now 1 reorder" at bounding box center [320, 400] width 248 height 257
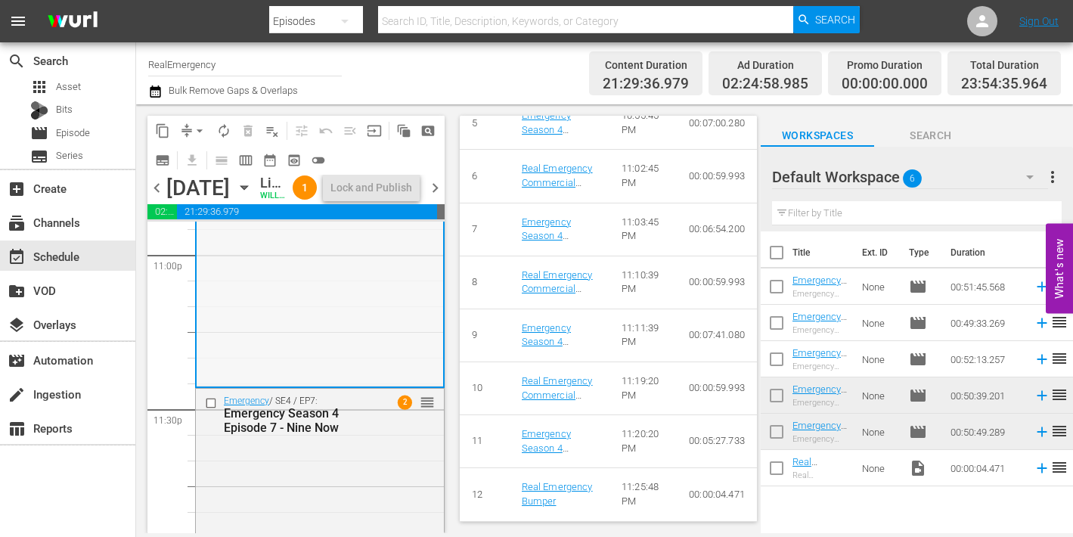
scroll to position [7228, 0]
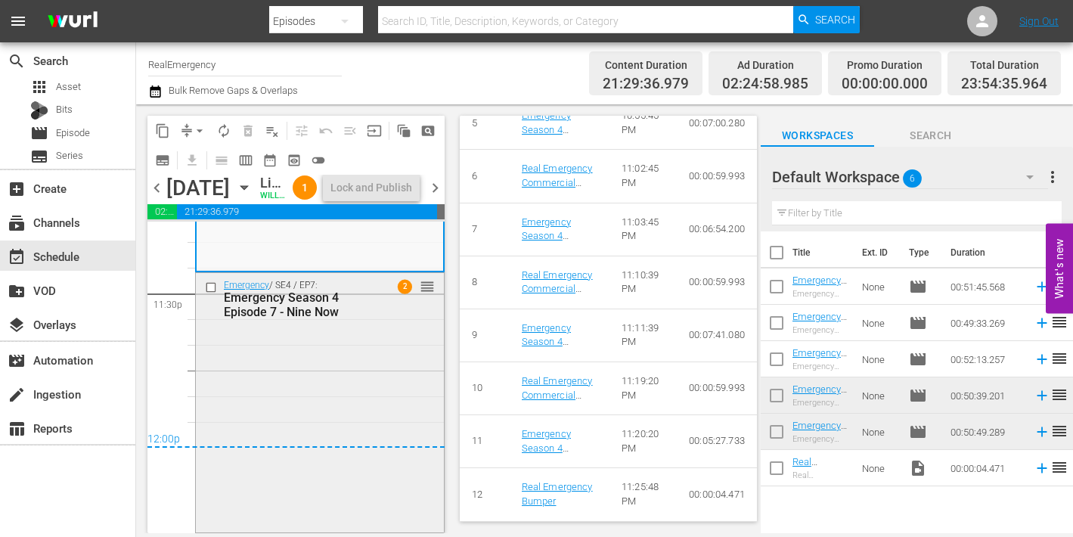
click at [391, 429] on div "Emergency / SE4 / EP7: Emergency Season 4 Episode 7 - Nine Now 2 reorder" at bounding box center [320, 401] width 248 height 256
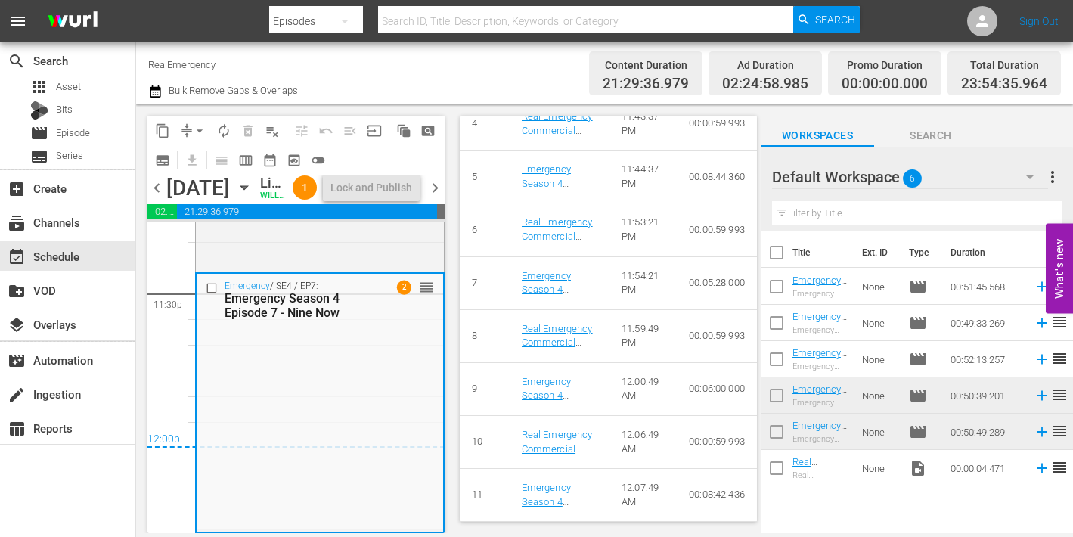
scroll to position [920, 0]
click at [433, 197] on span "chevron_right" at bounding box center [435, 187] width 19 height 19
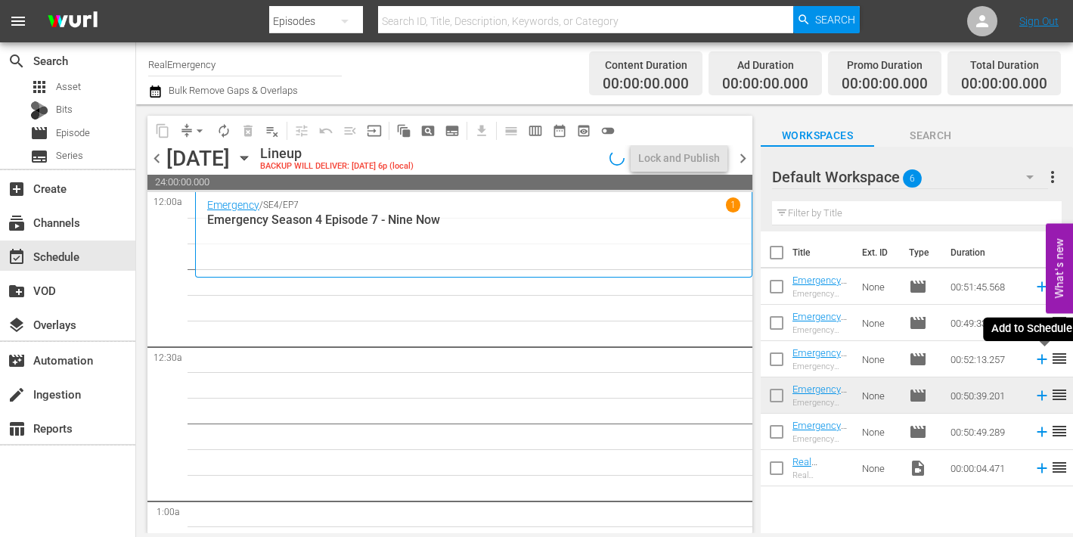
click at [1043, 361] on icon at bounding box center [1042, 359] width 17 height 17
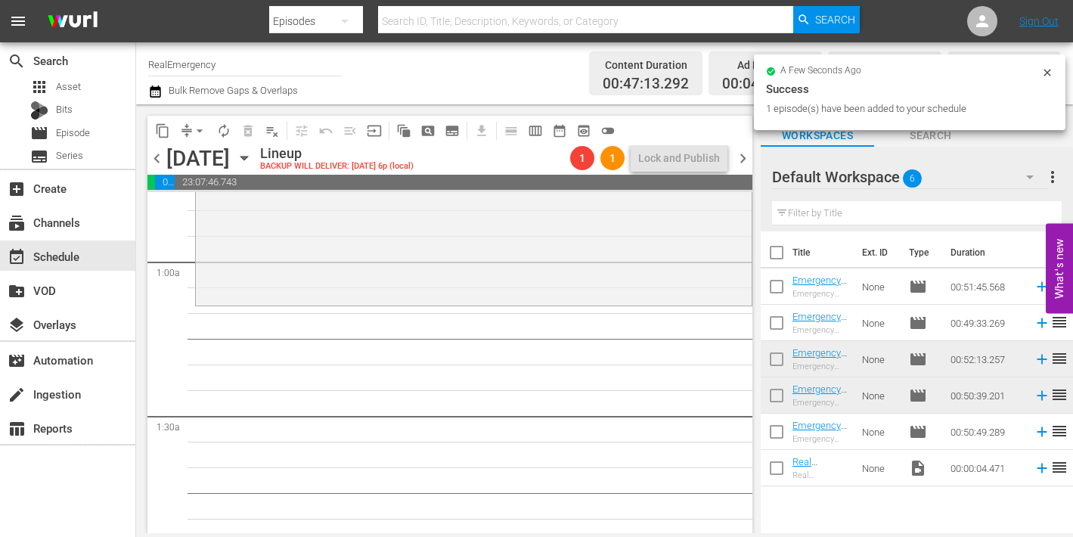
scroll to position [241, 0]
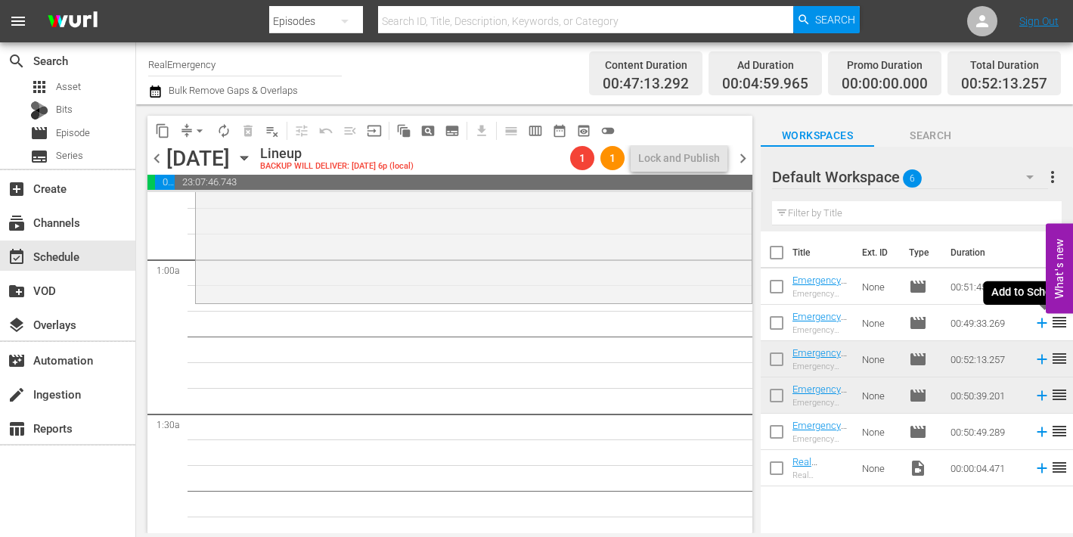
click at [1041, 322] on icon at bounding box center [1042, 323] width 10 height 10
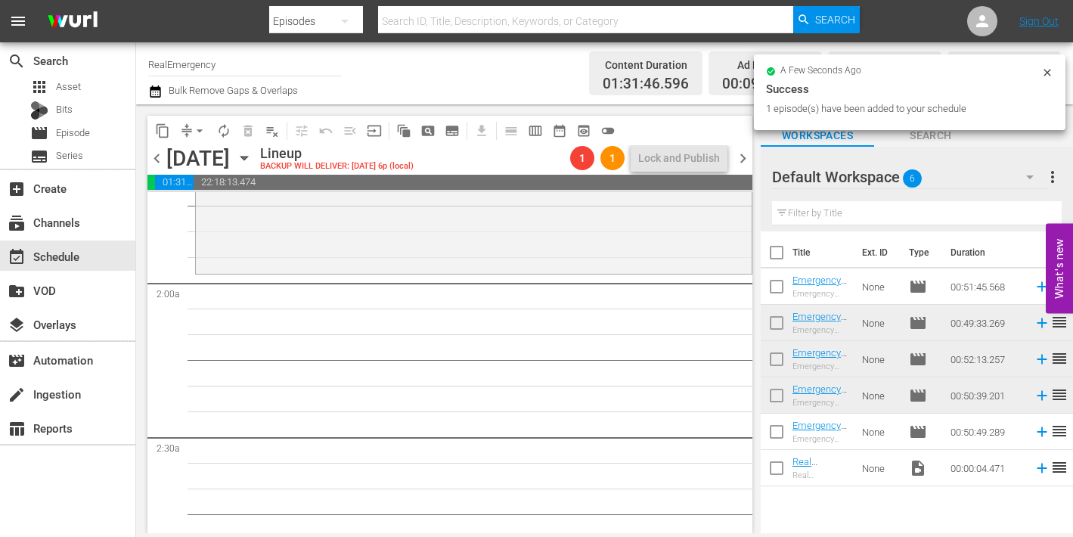
scroll to position [541, 0]
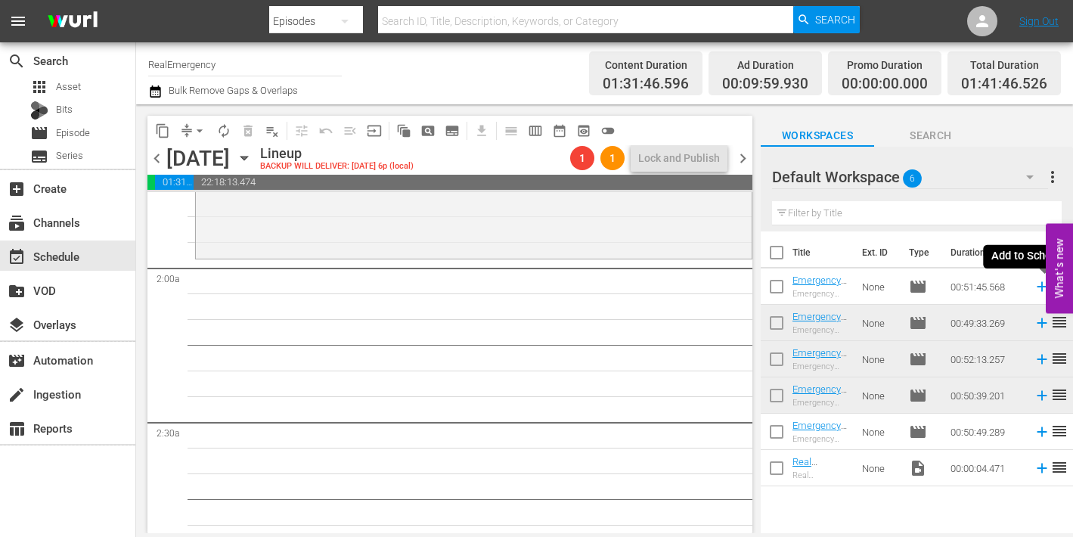
click at [1040, 287] on icon at bounding box center [1042, 287] width 10 height 10
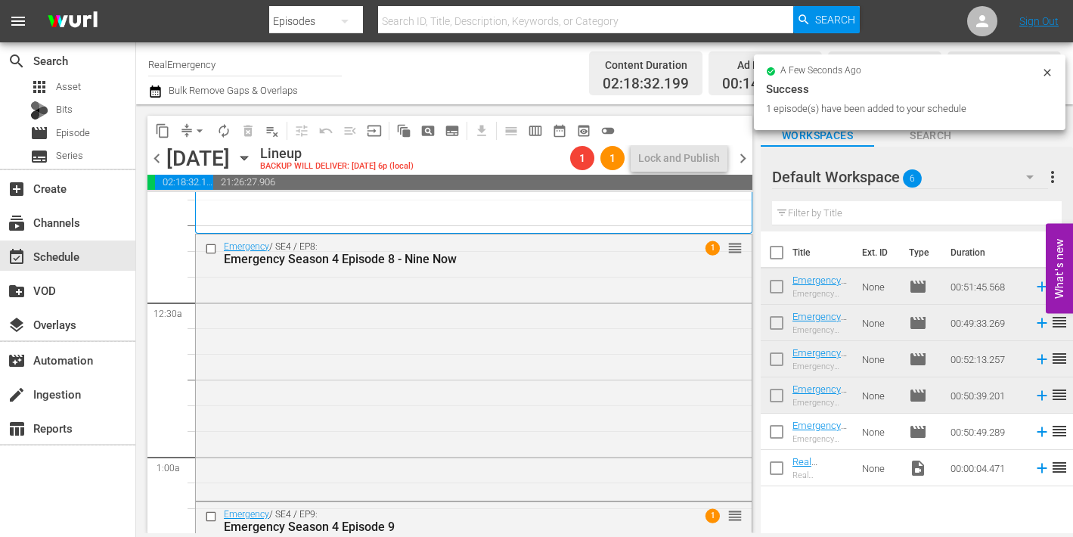
scroll to position [30, 0]
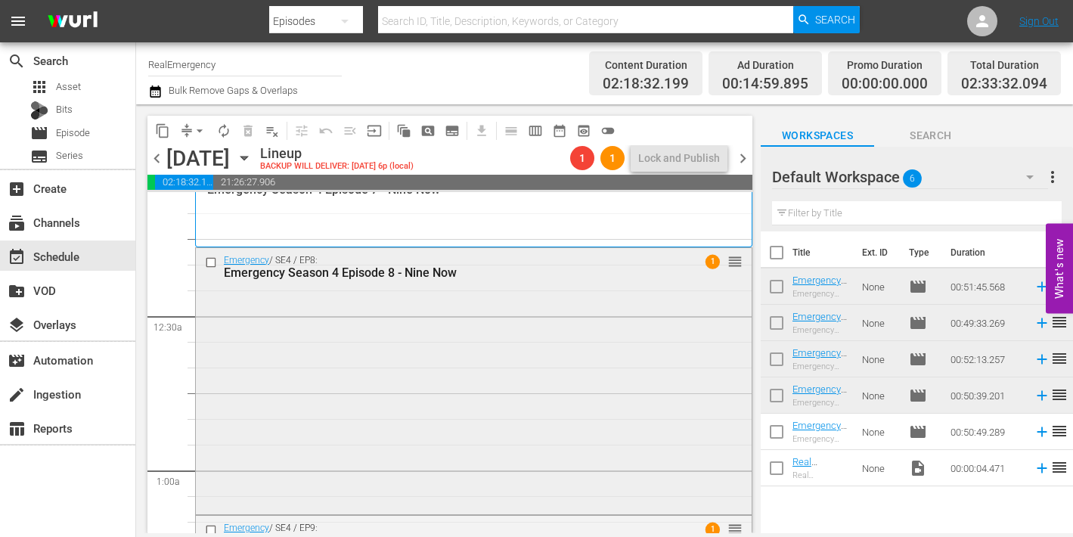
click at [383, 274] on div "Emergency Season 4 Episode 8 - Nine Now" at bounding box center [447, 272] width 447 height 14
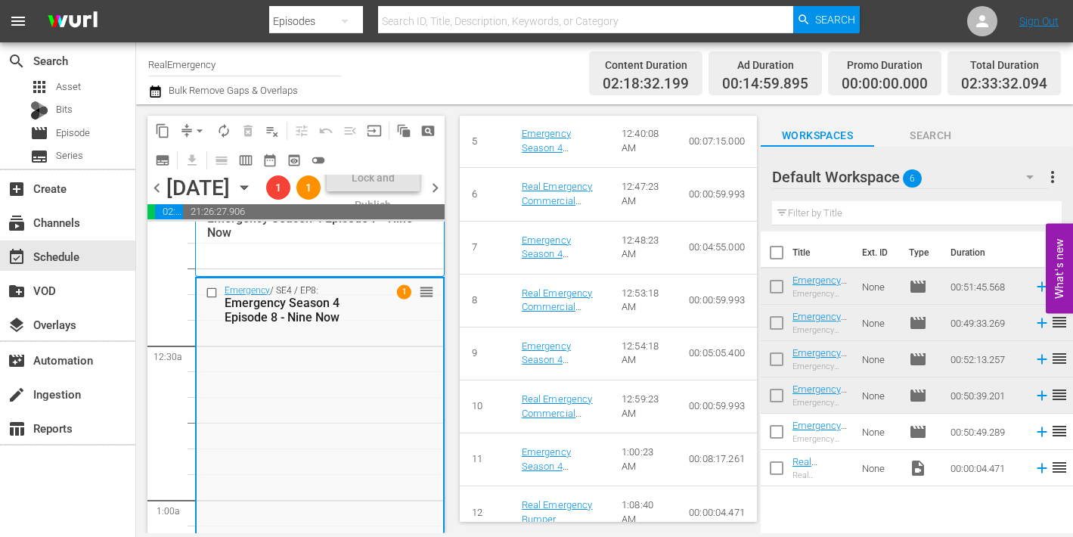
scroll to position [950, 0]
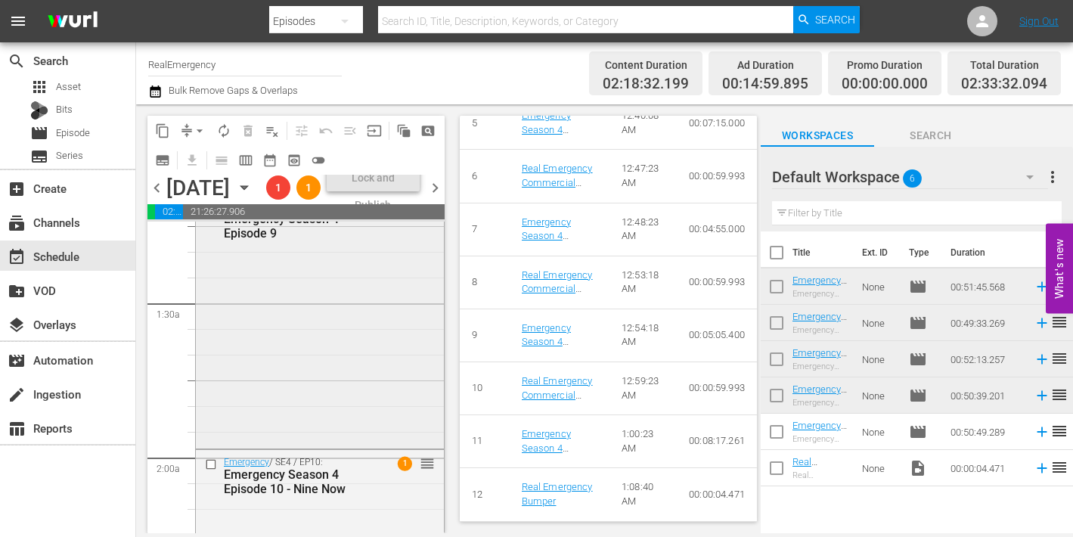
click at [271, 302] on div "Emergency / SE4 / EP9: Emergency Season 4 Episode 9 1 reorder" at bounding box center [320, 319] width 248 height 250
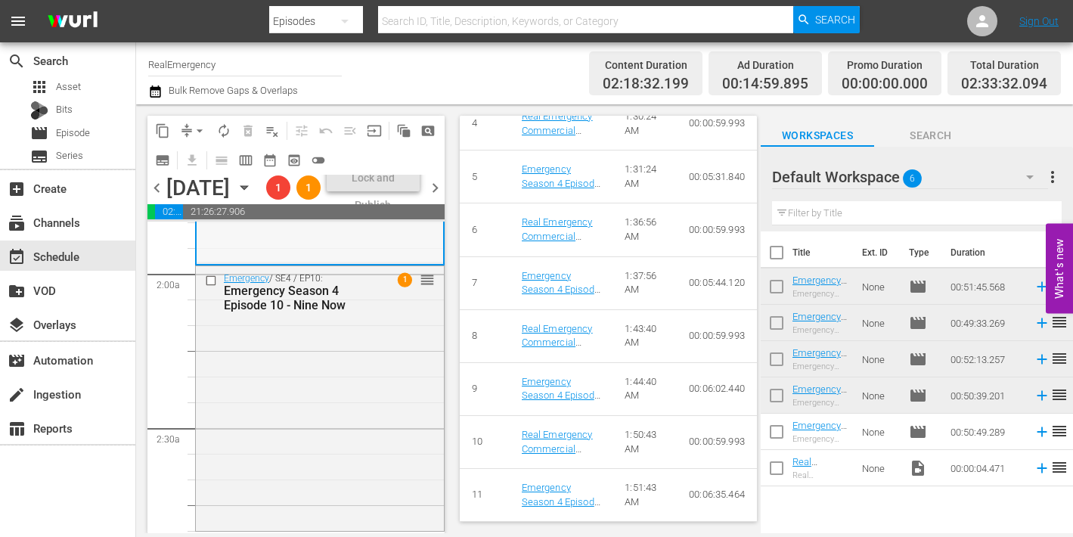
scroll to position [613, 0]
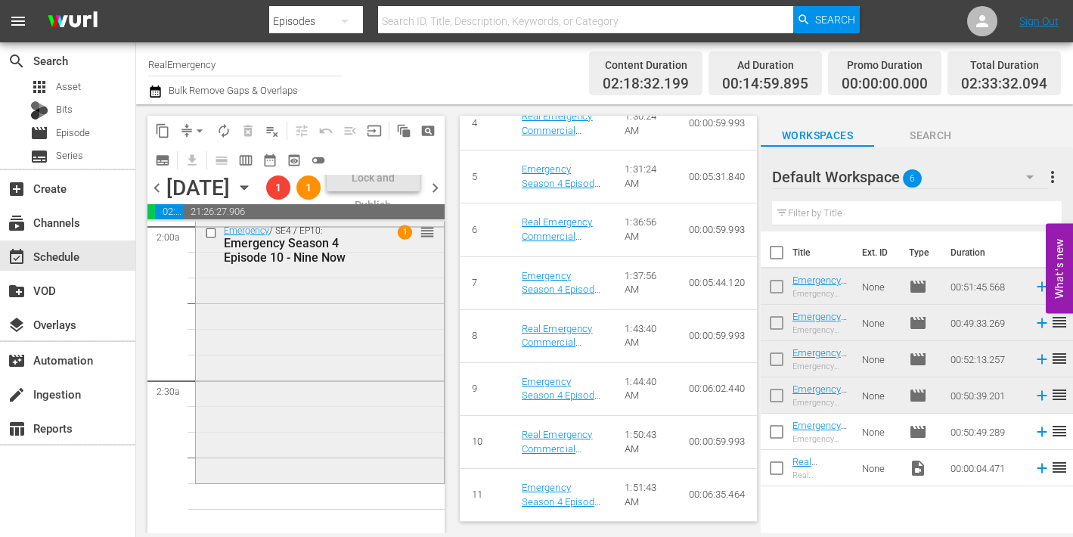
click at [328, 402] on div "Emergency / SE4 / EP10: Emergency Season 4 Episode 10 - Nine Now 1 reorder" at bounding box center [320, 350] width 248 height 262
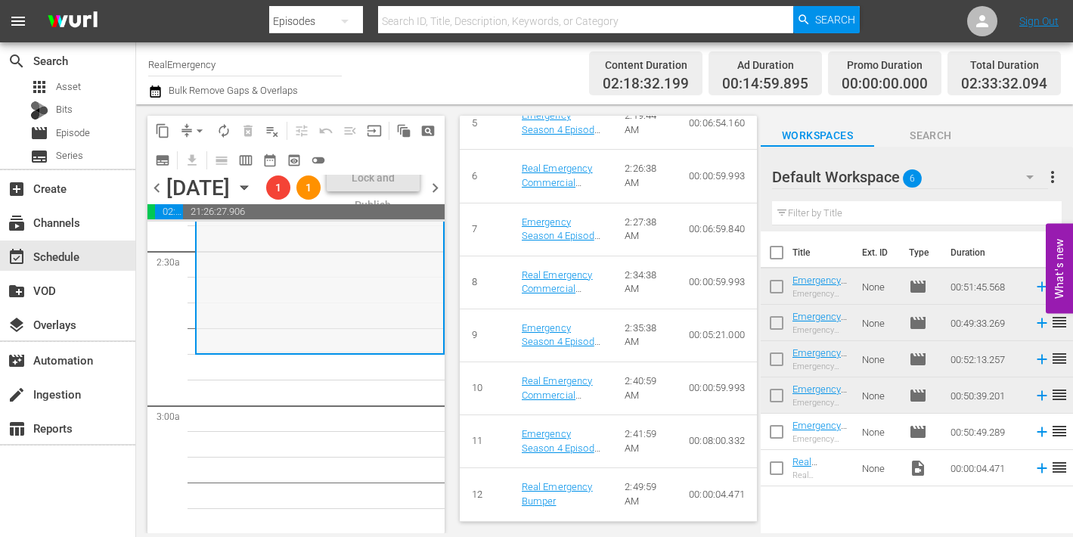
scroll to position [743, 0]
click at [158, 197] on span "chevron_left" at bounding box center [156, 187] width 19 height 19
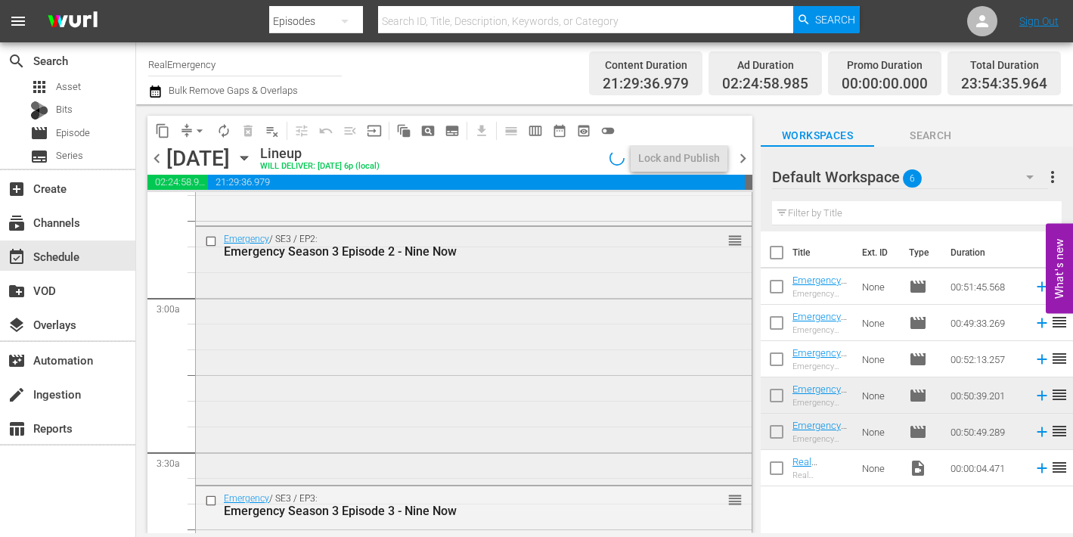
scroll to position [768, 0]
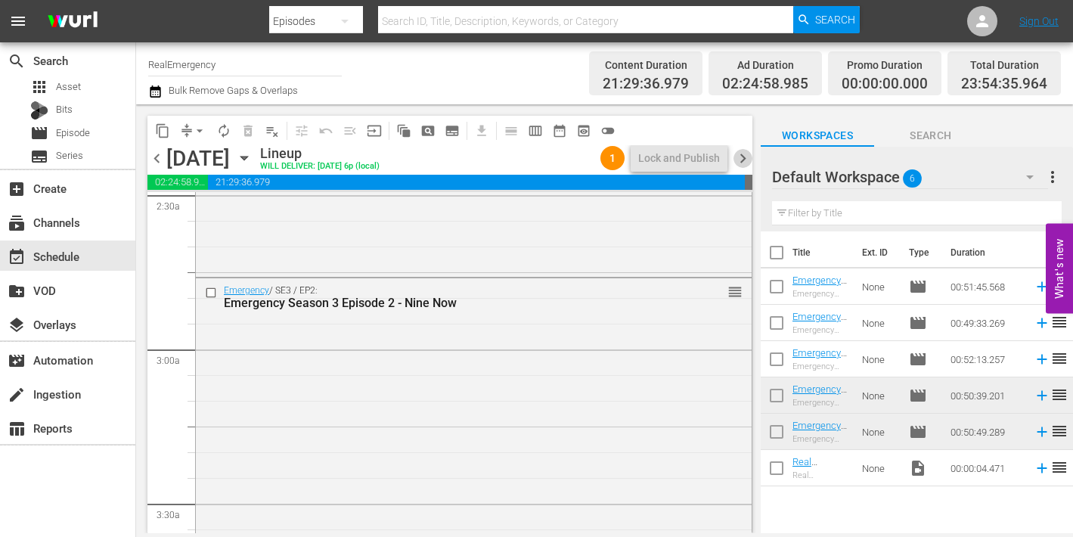
drag, startPoint x: 740, startPoint y: 155, endPoint x: 738, endPoint y: 164, distance: 9.4
click at [740, 155] on span "chevron_right" at bounding box center [743, 158] width 19 height 19
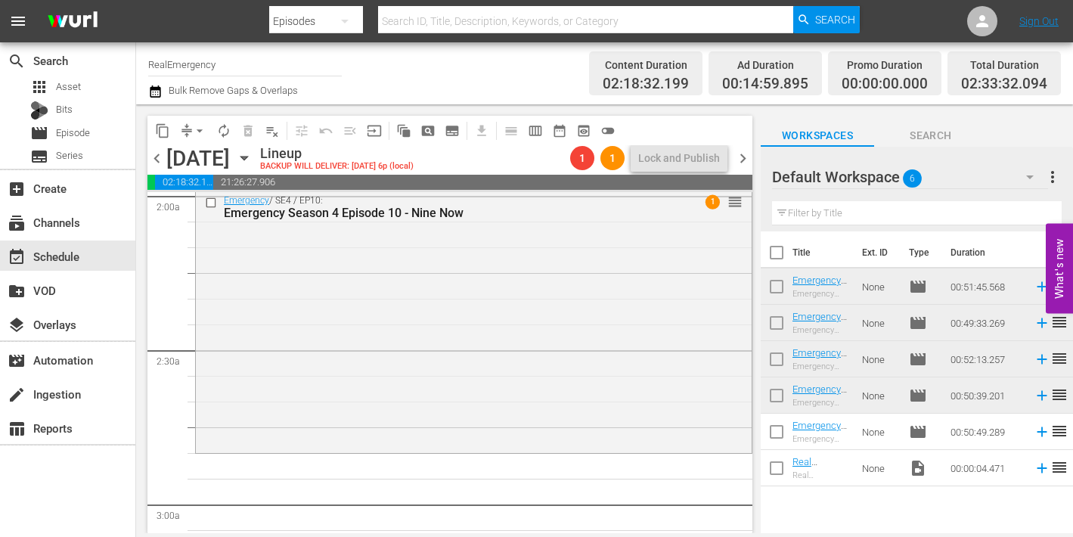
scroll to position [614, 0]
drag, startPoint x: 775, startPoint y: 429, endPoint x: 776, endPoint y: 420, distance: 9.1
click at [775, 428] on input "checkbox" at bounding box center [777, 435] width 32 height 32
checkbox input "true"
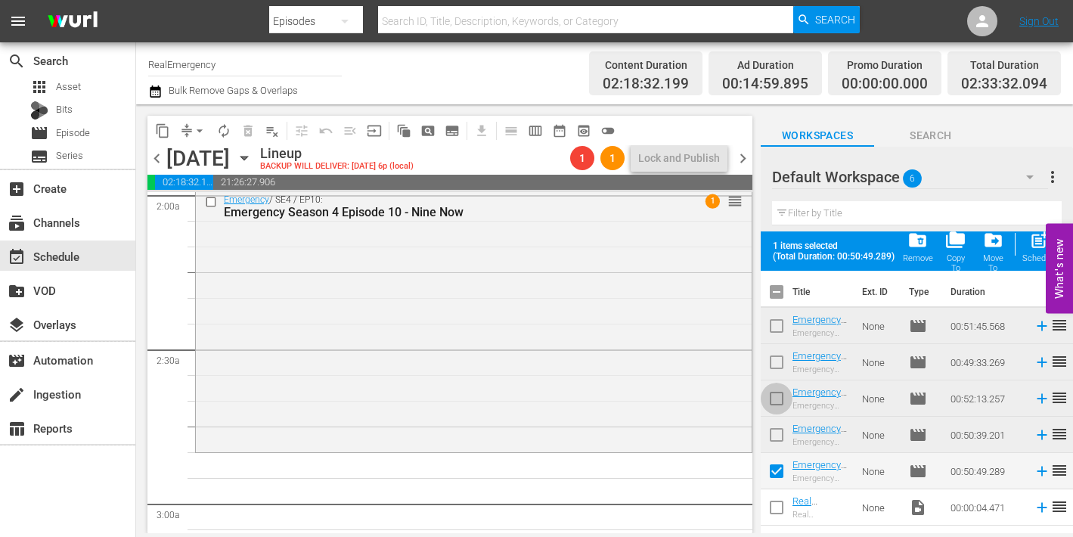
drag, startPoint x: 775, startPoint y: 408, endPoint x: 774, endPoint y: 400, distance: 7.6
click at [774, 408] on input "checkbox" at bounding box center [777, 402] width 32 height 32
checkbox input "true"
click at [777, 326] on input "checkbox" at bounding box center [777, 329] width 32 height 32
checkbox input "true"
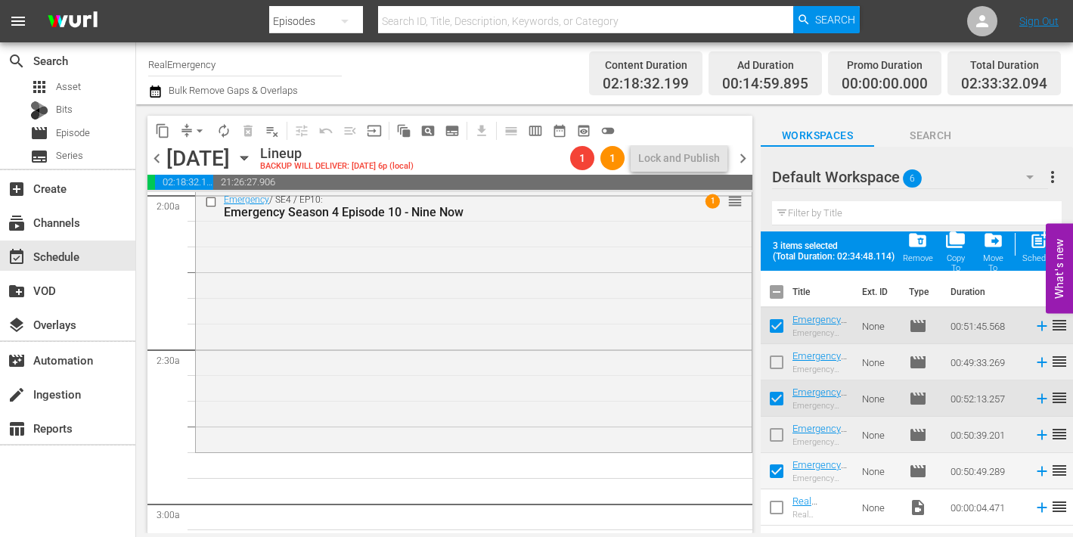
click at [779, 362] on input "checkbox" at bounding box center [777, 365] width 32 height 32
checkbox input "true"
click at [780, 432] on input "checkbox" at bounding box center [777, 438] width 32 height 32
checkbox input "true"
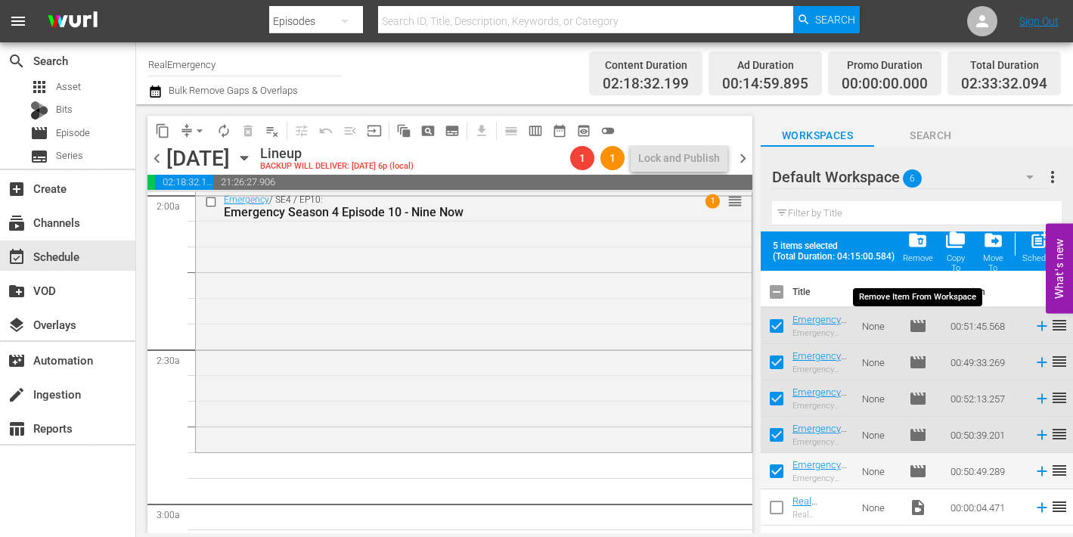
click at [912, 244] on span "folder_delete" at bounding box center [918, 240] width 20 height 20
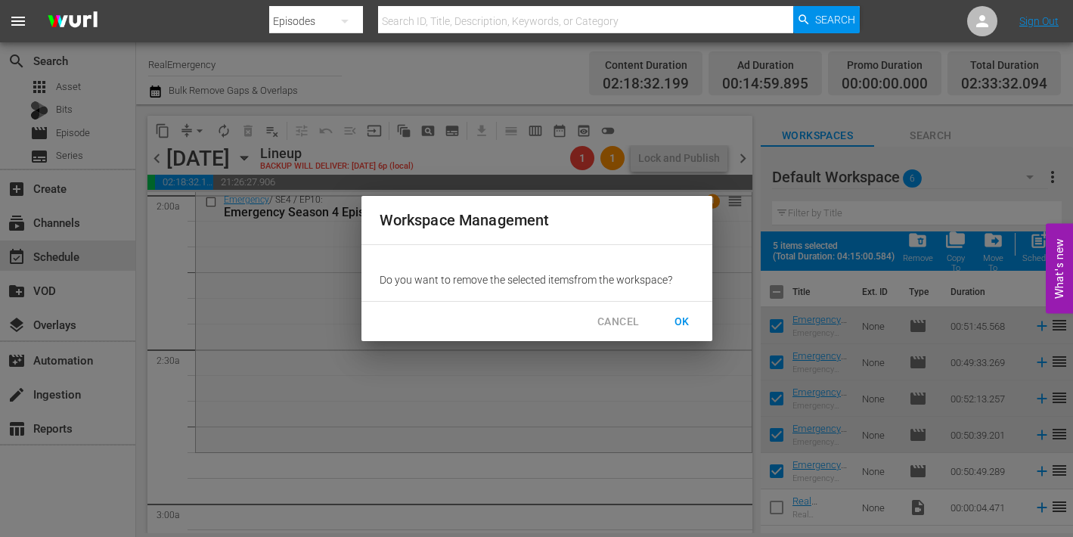
click at [684, 322] on span "OK" at bounding box center [682, 321] width 24 height 19
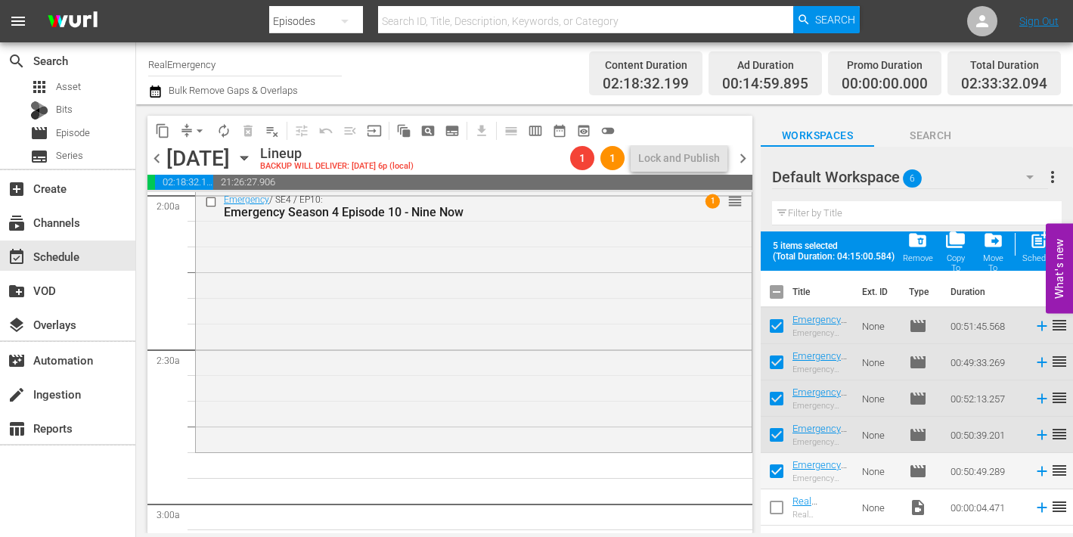
checkbox input "false"
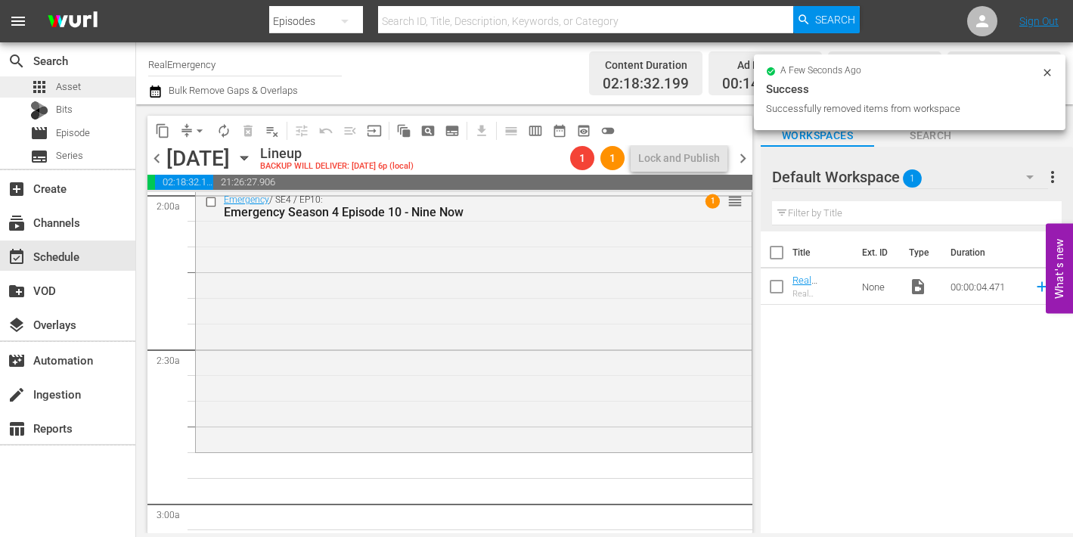
click at [51, 87] on div "apps Asset" at bounding box center [55, 86] width 51 height 21
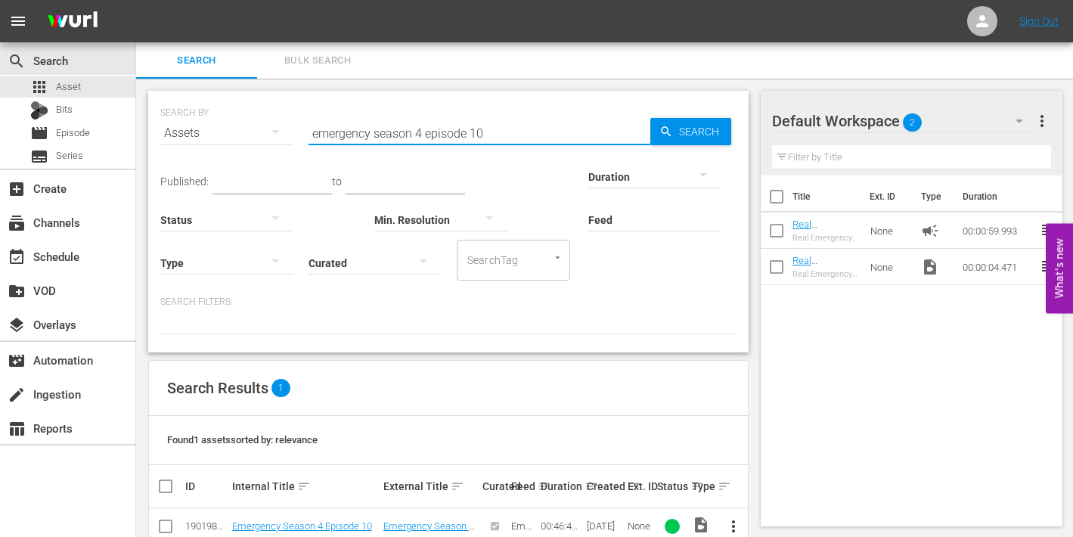
drag, startPoint x: 391, startPoint y: 130, endPoint x: 301, endPoint y: 131, distance: 90.0
click at [301, 131] on div "SEARCH BY Search By Assets Search ID, Title, Description, Keywords, or Category…" at bounding box center [448, 124] width 576 height 54
type input "paramedics season 5 episode 1"
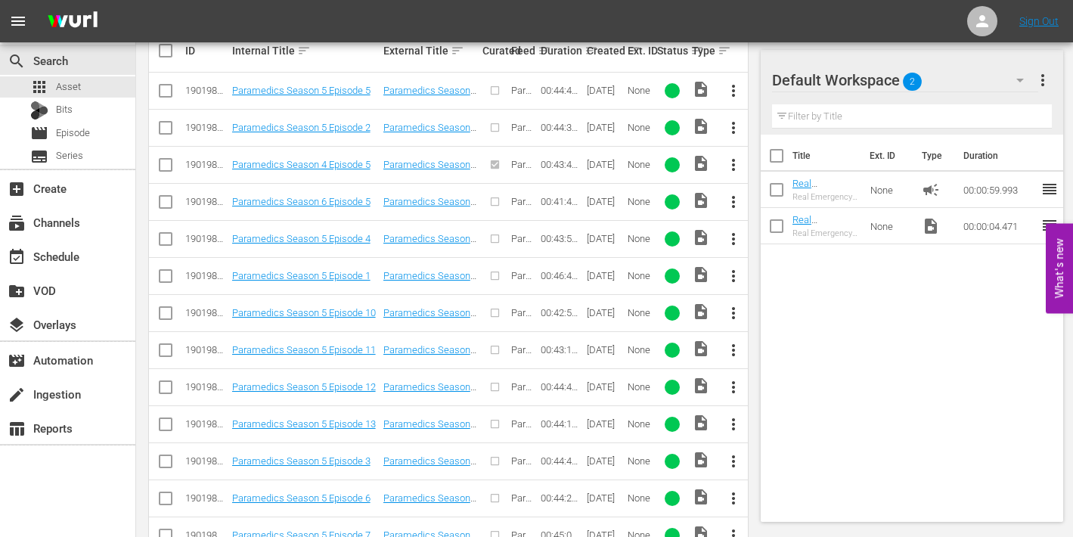
scroll to position [436, 0]
click at [732, 272] on span "more_vert" at bounding box center [733, 275] width 18 height 18
click at [789, 394] on div "Episode" at bounding box center [815, 389] width 103 height 36
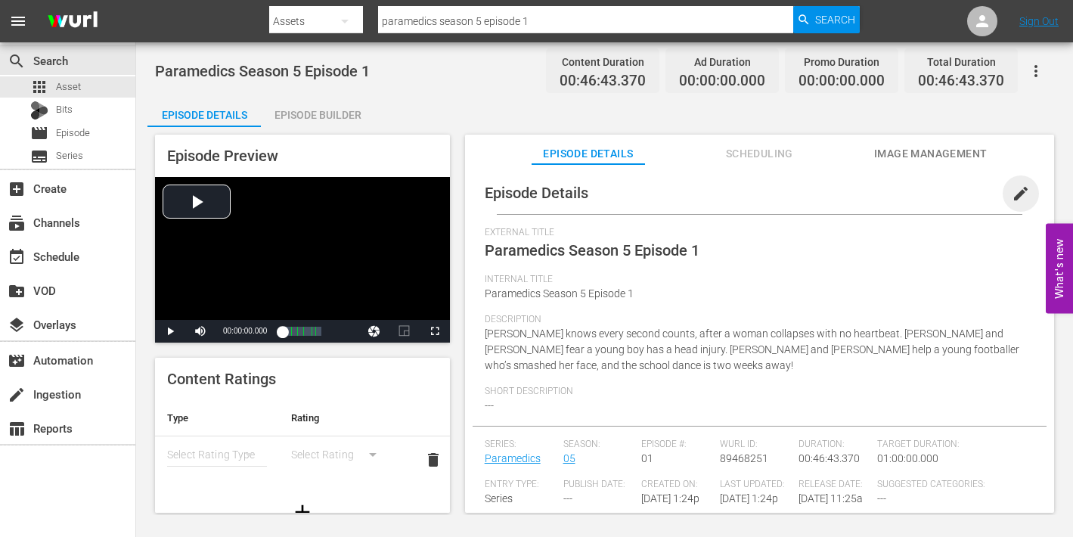
drag, startPoint x: 1012, startPoint y: 193, endPoint x: 923, endPoint y: 216, distance: 91.5
click at [1012, 193] on span "edit" at bounding box center [1021, 194] width 18 height 18
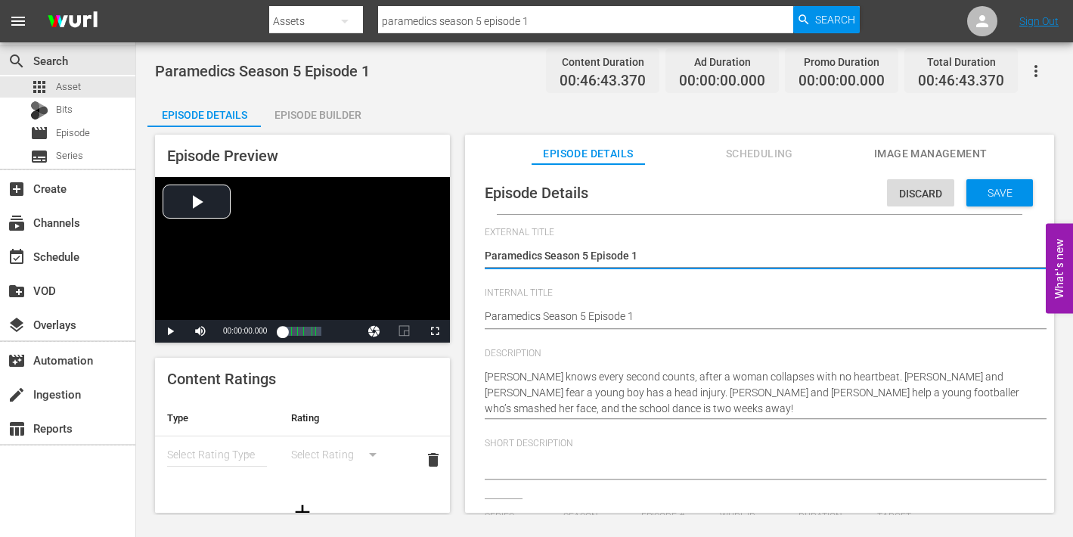
type input "Paramedics"
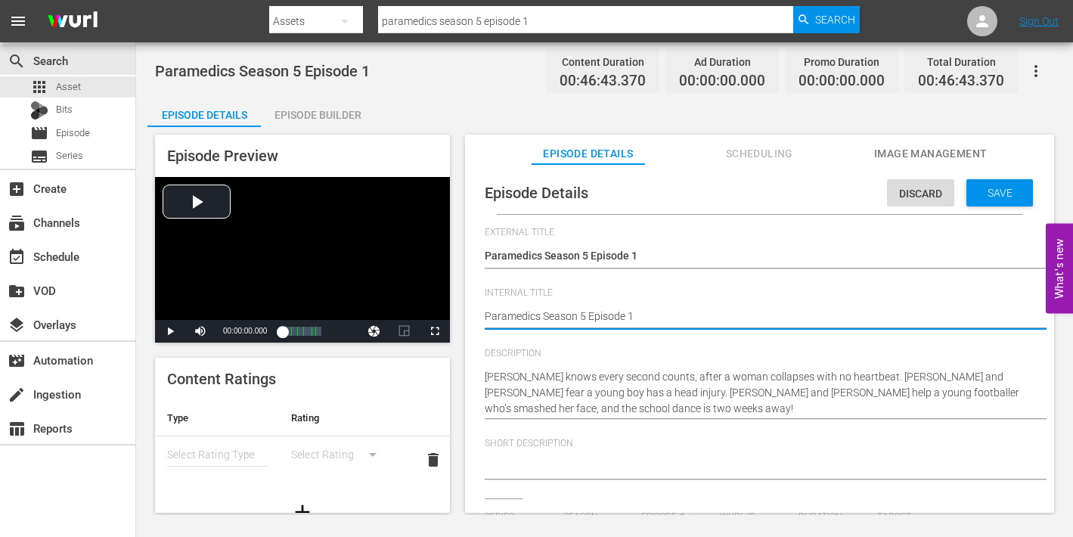
type textarea "Paramedics Season 5 Episode 1"
type textarea "Paramedics Season 5 Episode 1 -"
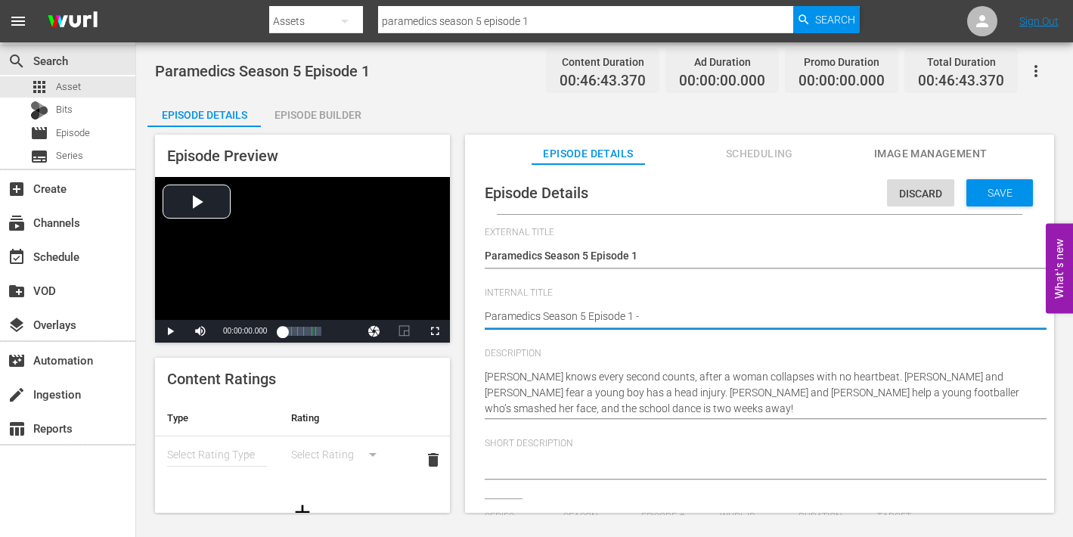
type textarea "Paramedics Season 5 Episode 1 -"
type textarea "Paramedics Season 5 Episode 1 - N"
type textarea "Paramedics Season 5 Episode 1 - Ni"
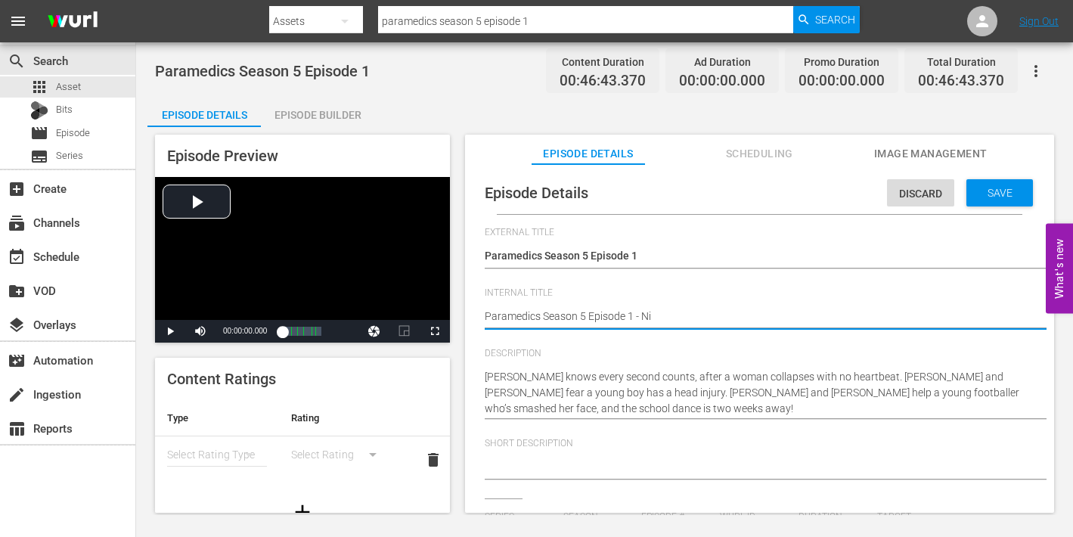
type textarea "Paramedics Season 5 Episode 1 - Nin"
type textarea "Paramedics Season 5 Episode 1 - Nine"
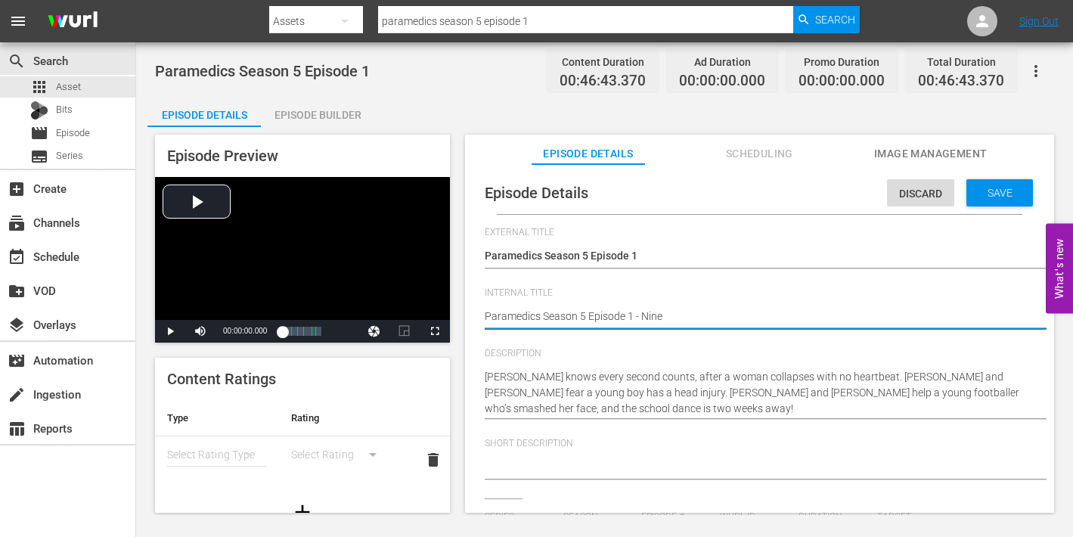
type textarea "Paramedics Season 5 Episode 1 - Nine"
type textarea "Paramedics Season 5 Episode 1 - Nine N"
type textarea "Paramedics Season 5 Episode 1 - Nine No"
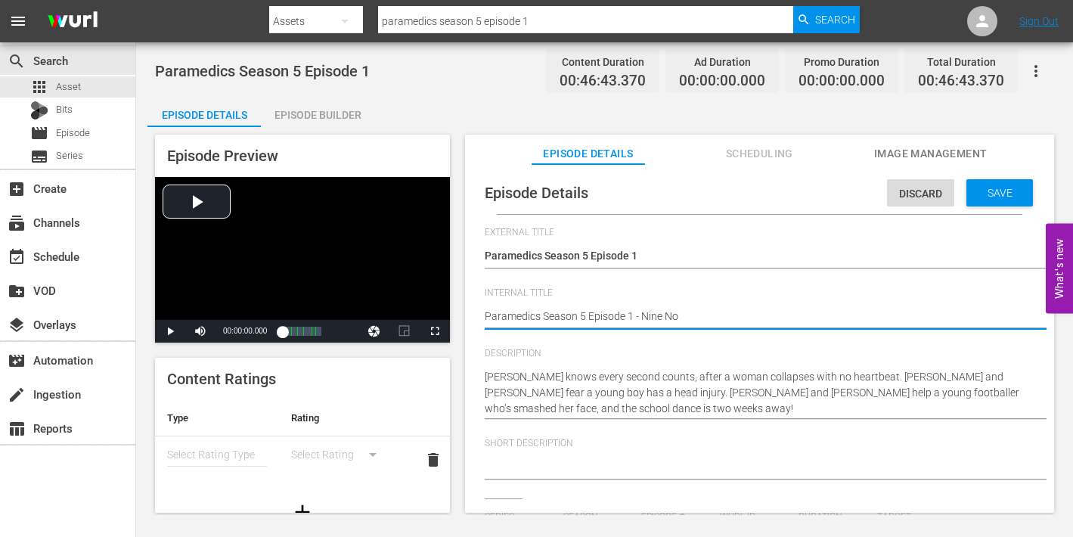
type textarea "Paramedics Season 5 Episode 1 - Nine Now"
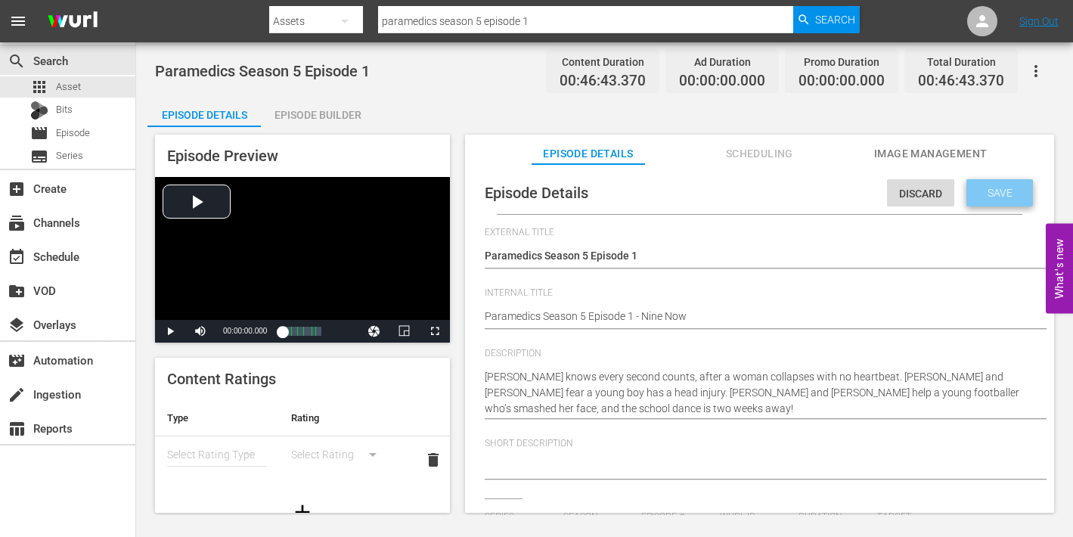
click at [986, 195] on span "Save" at bounding box center [1000, 193] width 49 height 12
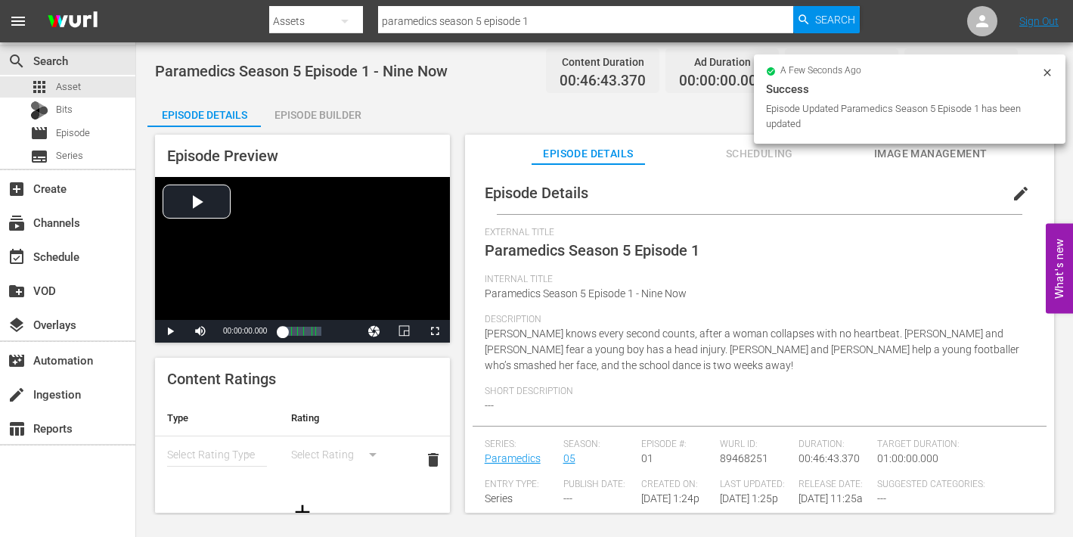
click at [940, 160] on span "Image Management" at bounding box center [930, 153] width 113 height 19
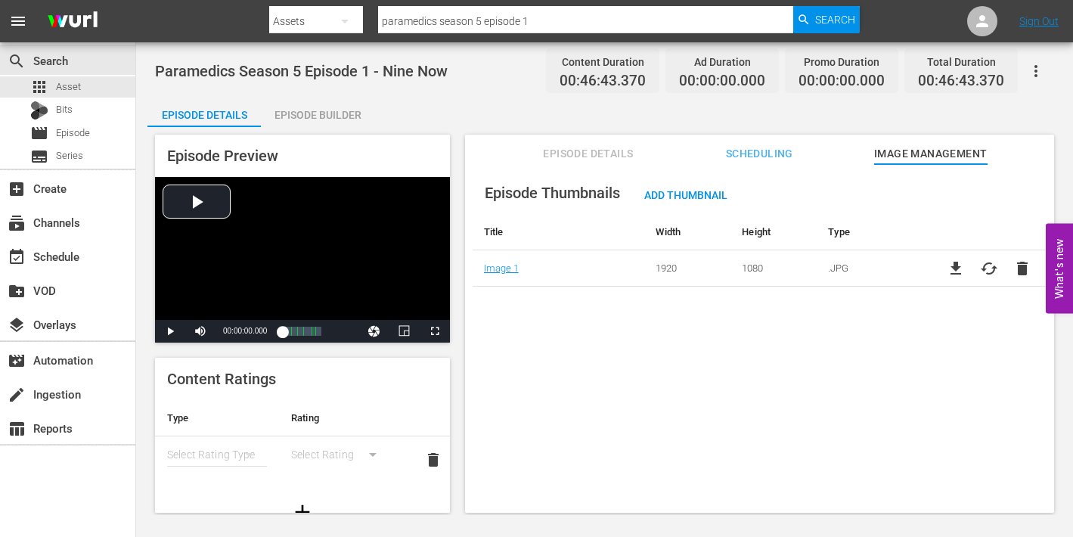
click at [324, 111] on div "Episode Builder" at bounding box center [317, 115] width 113 height 36
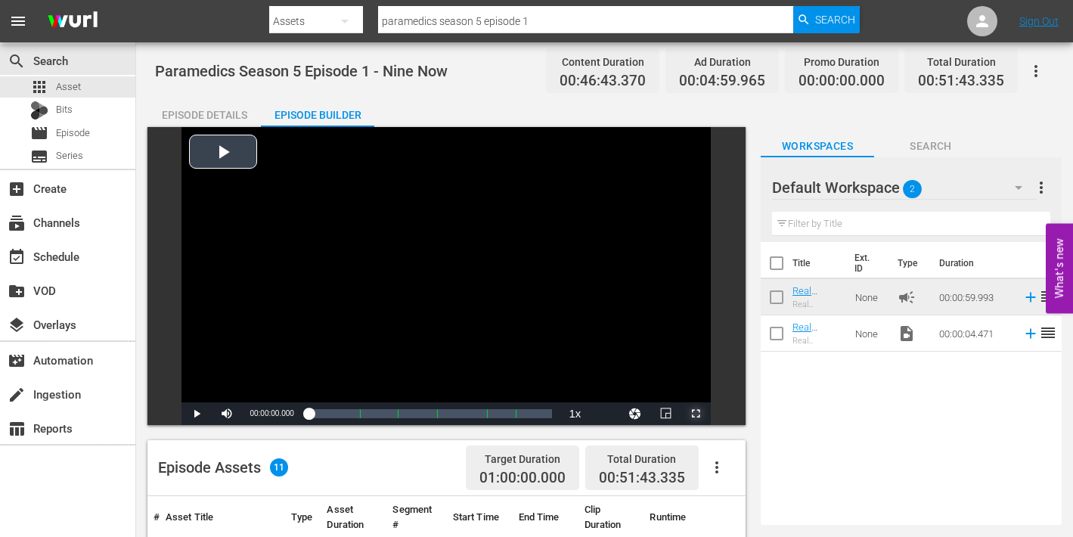
click at [696, 414] on span "Video Player" at bounding box center [696, 414] width 0 height 0
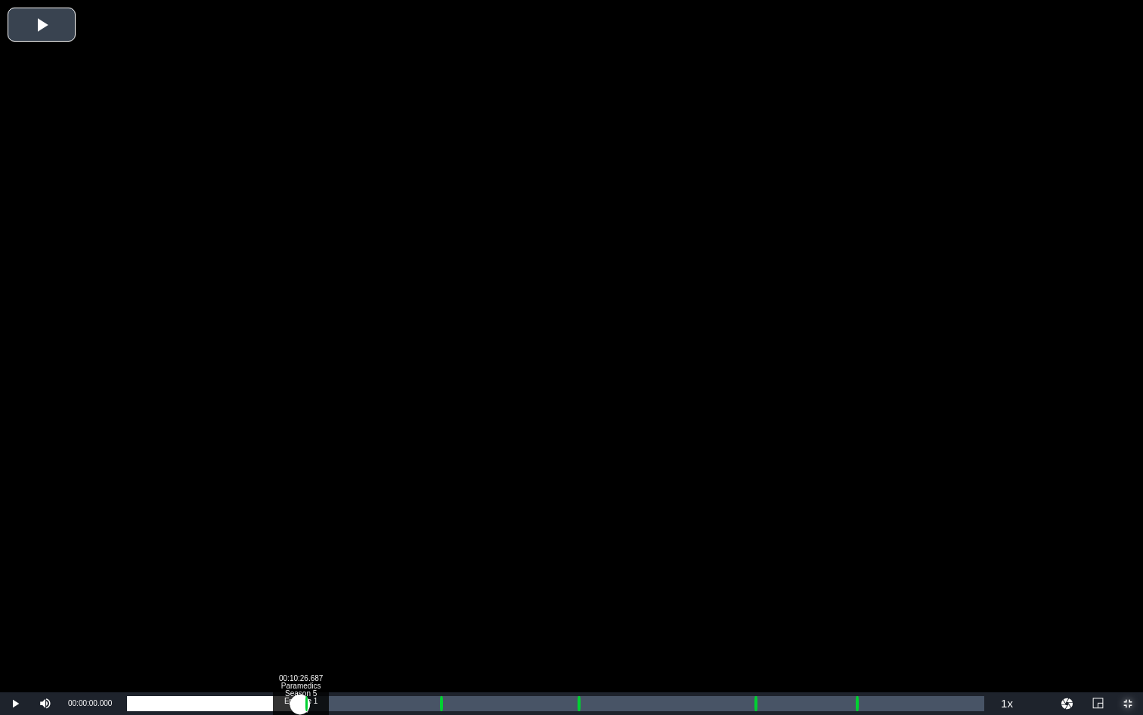
click at [300, 708] on div "Loaded : 0.21% 00:10:26.687 Paramedics Season 5 Episode 1 (1/6) 00:00:00.000" at bounding box center [556, 703] width 858 height 15
click at [321, 706] on div "Loaded : 25.07% 00:11:43.313 Paramedics Season 5 Episode 1 (2/6) 00:00:00.000 C…" at bounding box center [556, 703] width 858 height 15
click at [321, 706] on div "Loaded : 9.91% 00:11:43.313 Paramedics Season 5 Episode 1 (2/6) 00:00:01.304 Cu…" at bounding box center [556, 703] width 858 height 15
click at [437, 706] on div "Loaded : 23.13% 00:18:42.017 Paramedics Season 5 Episode 1 (3/6) 00:10:45.055 C…" at bounding box center [556, 703] width 858 height 15
click at [456, 707] on div "Loaded : 19.84% 00:19:50.432 Paramedics Season 5 Episode 1 (3/6) 00:00:05.328 C…" at bounding box center [556, 703] width 858 height 15
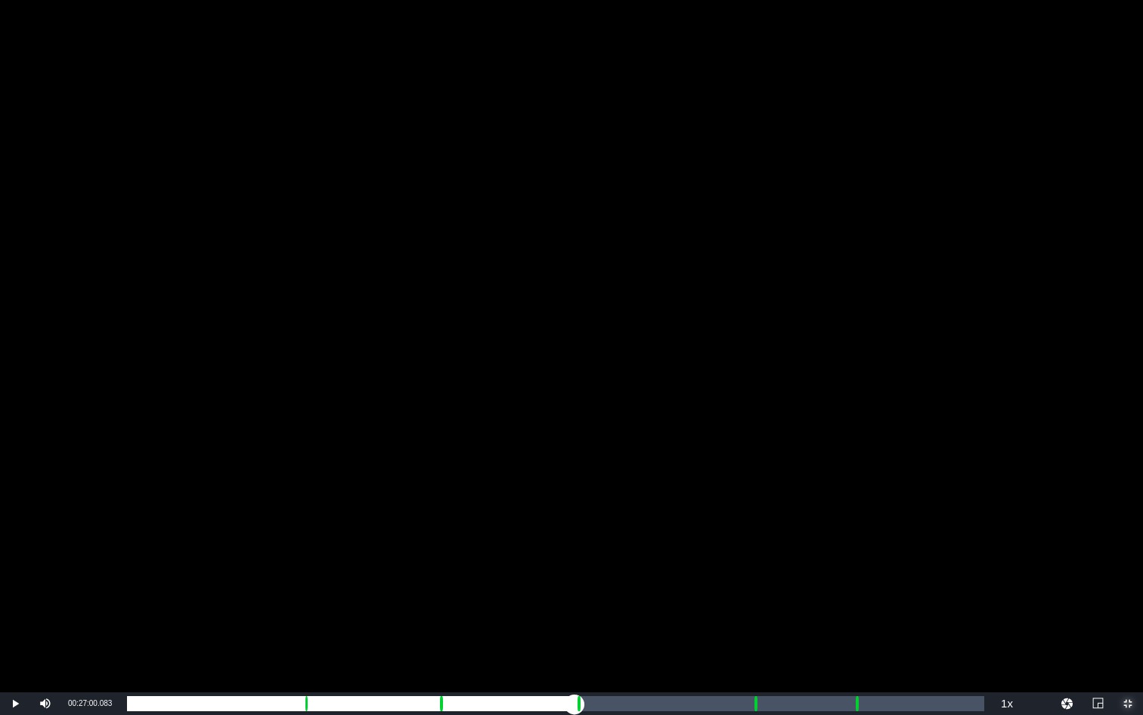
click at [575, 706] on div "Loaded : 38.99% 00:27:00.083 Paramedics Season 5 Episode 1 (4/6) 00:17:54.043 C…" at bounding box center [556, 703] width 858 height 15
click at [594, 706] on div "Loaded : 53.78% 00:28:08.498 Paramedics Season 5 Episode 1 (4/6) 00:25:02.007 C…" at bounding box center [556, 703] width 858 height 15
click at [753, 703] on div "Loaded : 53.98% 00:37:45.927 Paramedics Season 5 Episode 1 (5/6) 00:25:11.371 C…" at bounding box center [556, 703] width 858 height 15
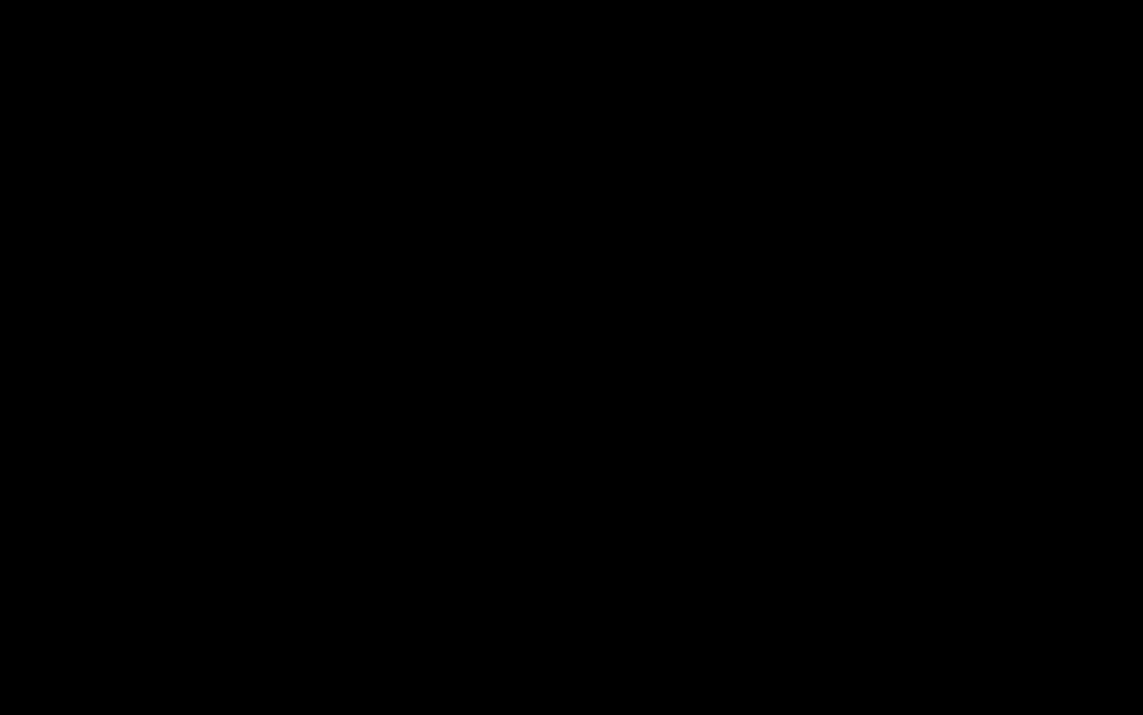
click at [771, 703] on div "Loaded : 9.92% 00:38:48.869 Paramedics Season 5 Episode 1 (5/6) 00:00:00.450 Cu…" at bounding box center [556, 703] width 858 height 15
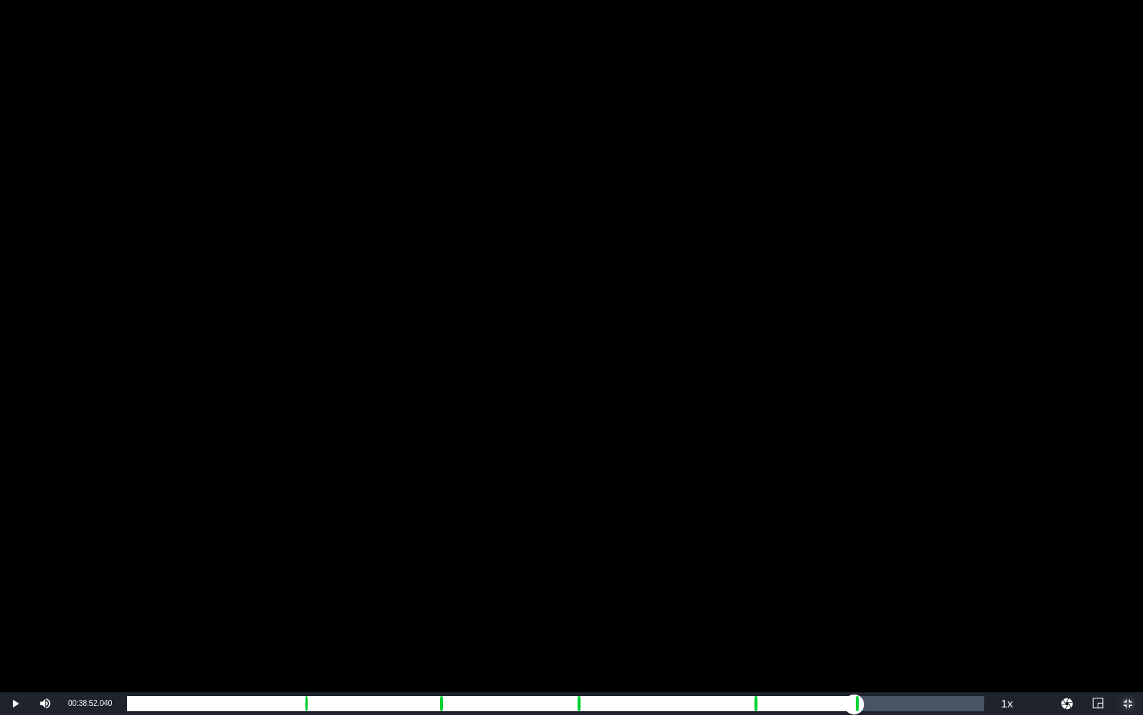
click at [855, 709] on div "Loaded : 74.77% 00:43:52.635 Paramedics Season 5 Episode 1 (6/6) 00:34:52.283 C…" at bounding box center [556, 703] width 858 height 15
click at [872, 709] on div "Loaded : 9.92% 00:44:55.577 Paramedics Season 5 Episode 1 (6/6) 00:00:00.479 Cu…" at bounding box center [556, 703] width 858 height 15
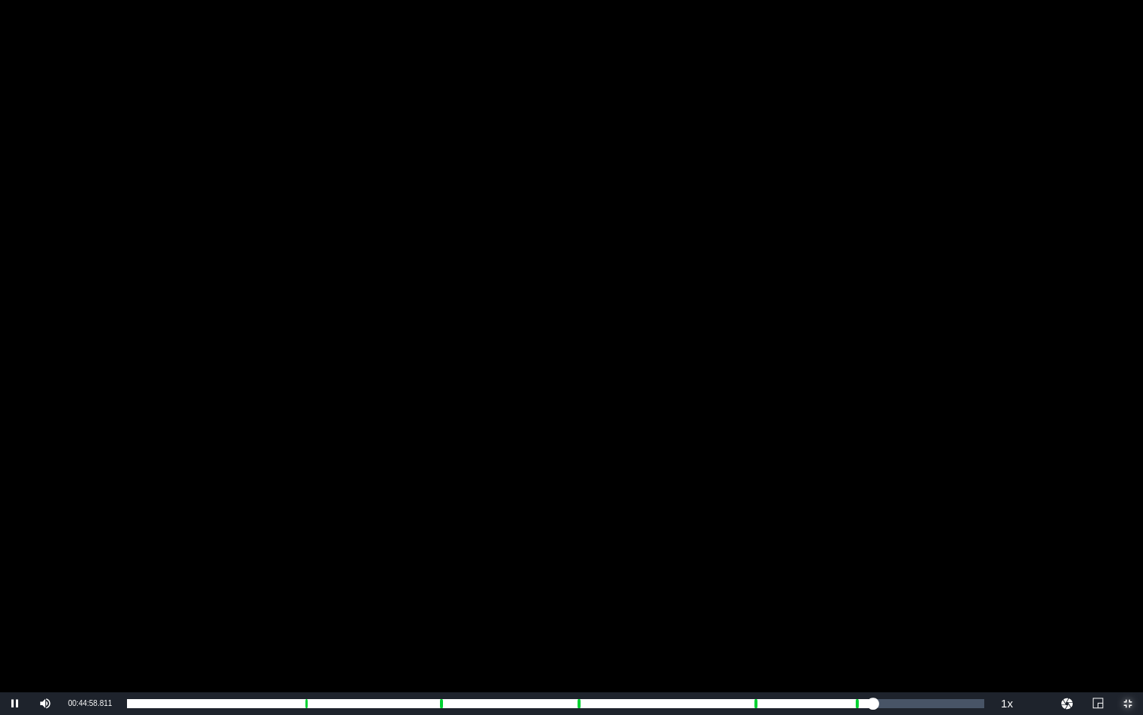
click at [1128, 703] on span "Video Player" at bounding box center [1128, 703] width 0 height 0
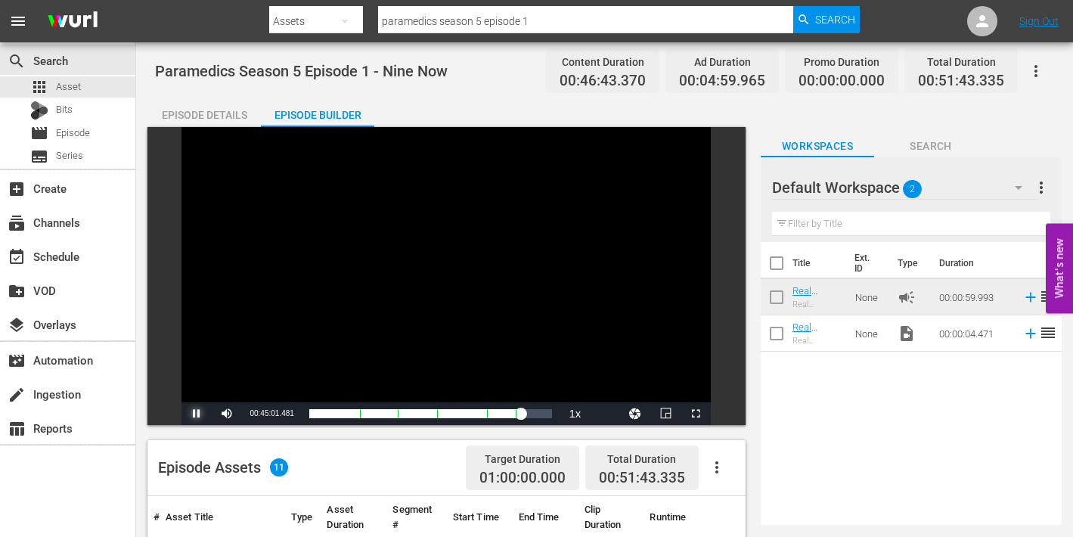
click at [197, 414] on span "Video Player" at bounding box center [197, 414] width 0 height 0
click at [63, 131] on span "Episode" at bounding box center [73, 133] width 34 height 15
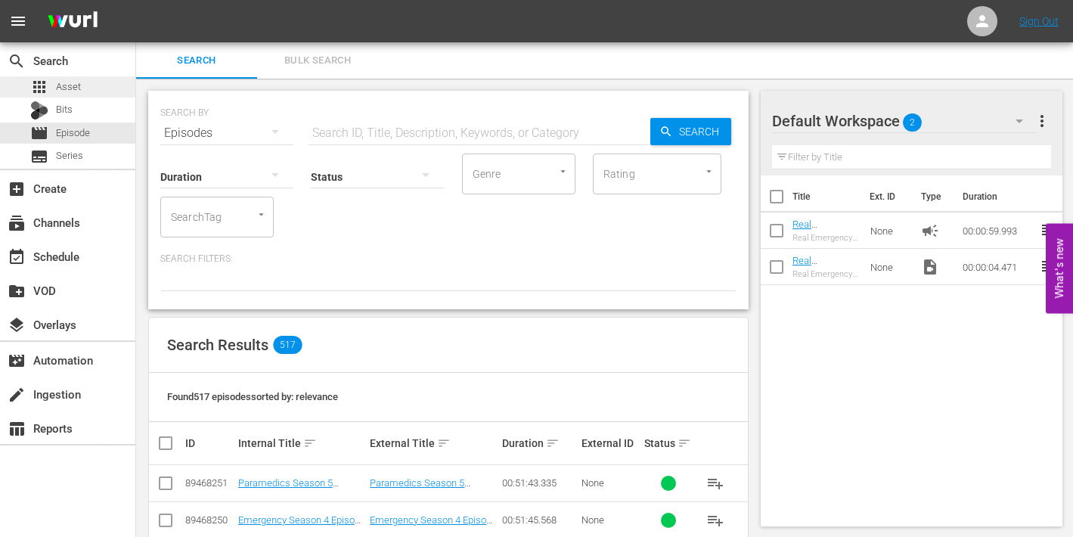
click at [61, 82] on span "Asset" at bounding box center [68, 86] width 25 height 15
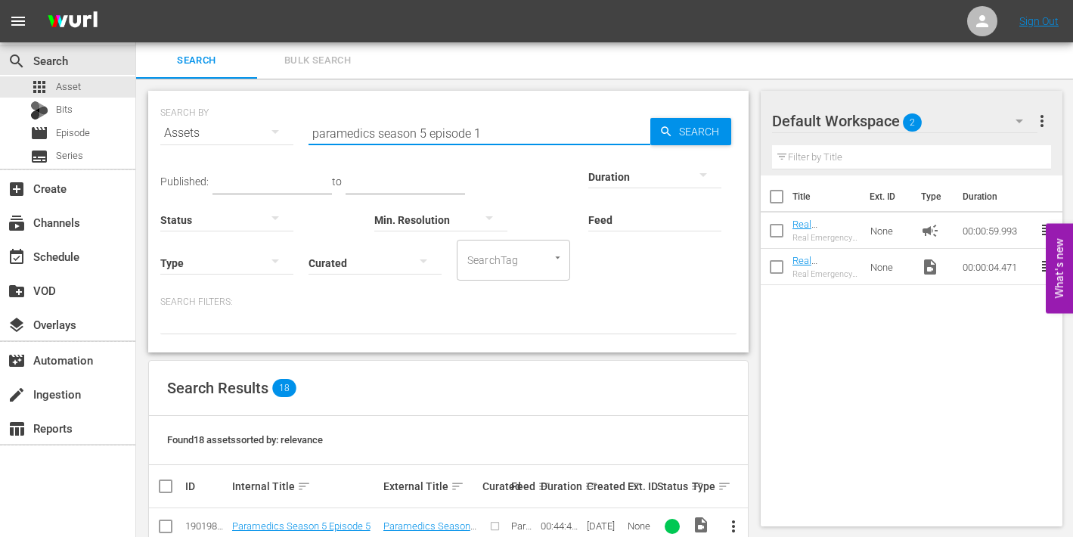
click at [479, 131] on input "paramedics season 5 episode 1" at bounding box center [480, 133] width 342 height 36
type input "paramedics season 5 episode 2"
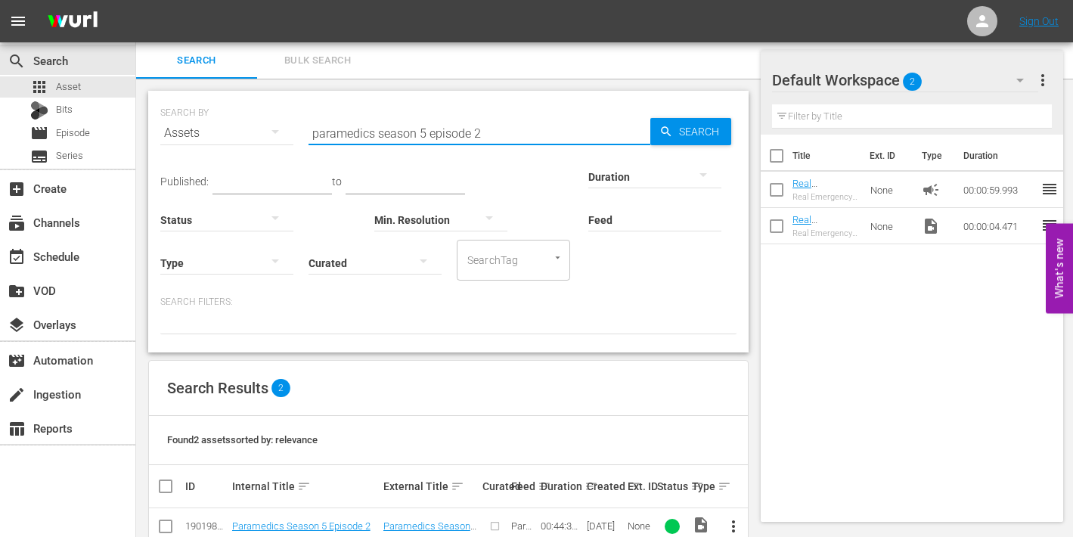
scroll to position [73, 0]
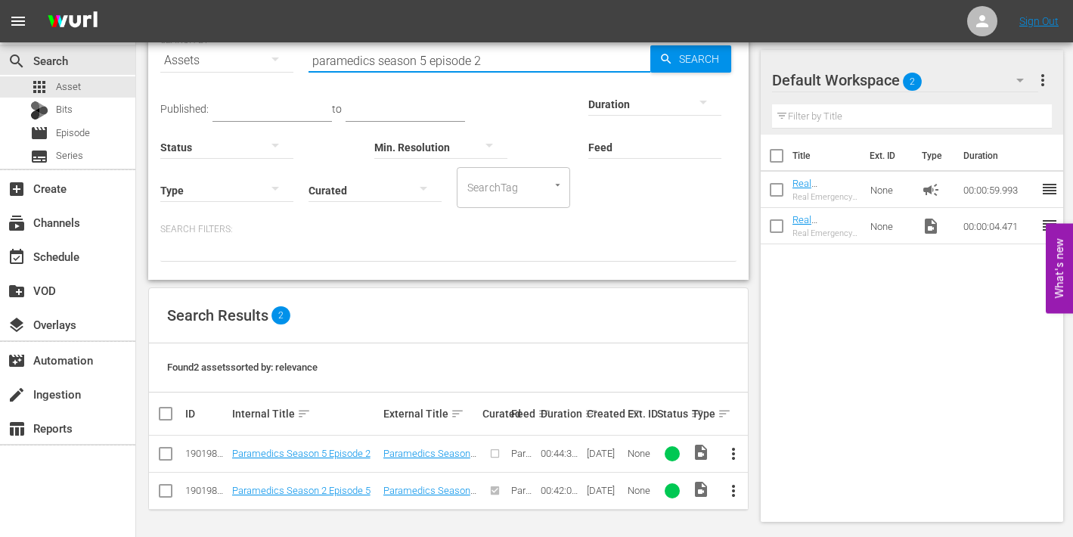
click at [740, 451] on span "more_vert" at bounding box center [733, 454] width 18 height 18
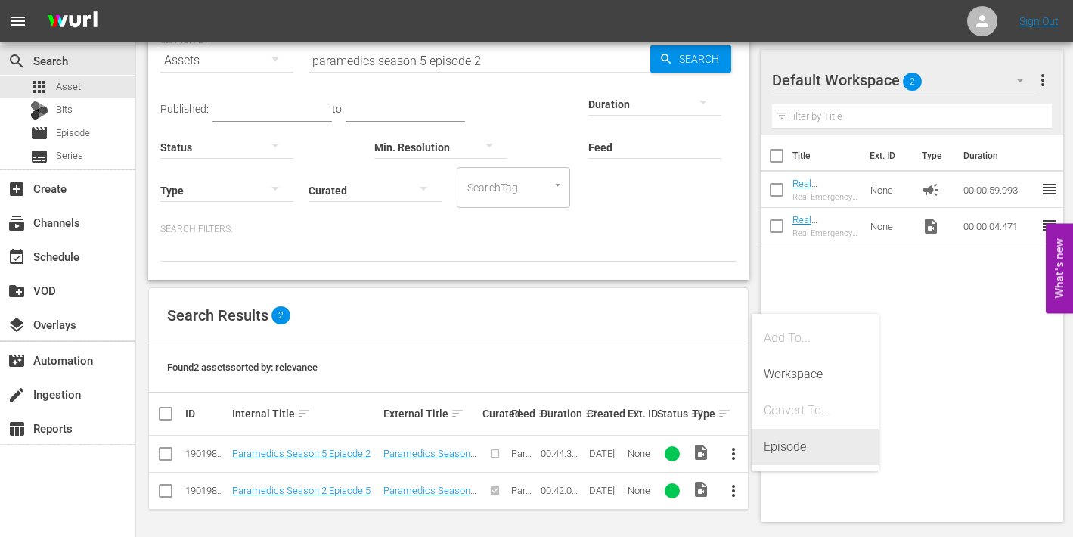
click at [787, 449] on div "Episode" at bounding box center [815, 447] width 103 height 36
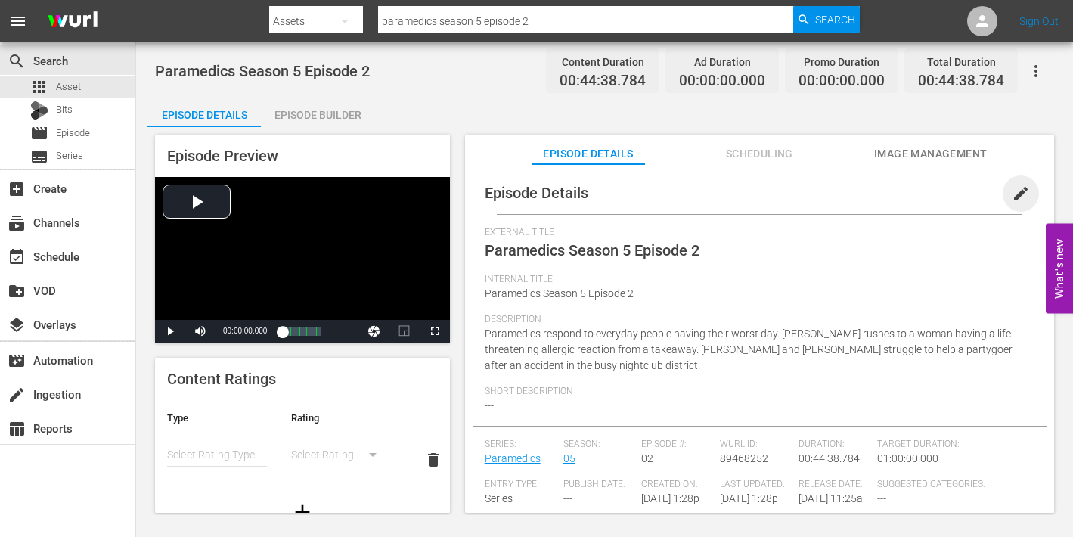
drag, startPoint x: 1013, startPoint y: 188, endPoint x: 967, endPoint y: 216, distance: 54.0
click at [1014, 189] on span "edit" at bounding box center [1021, 194] width 18 height 18
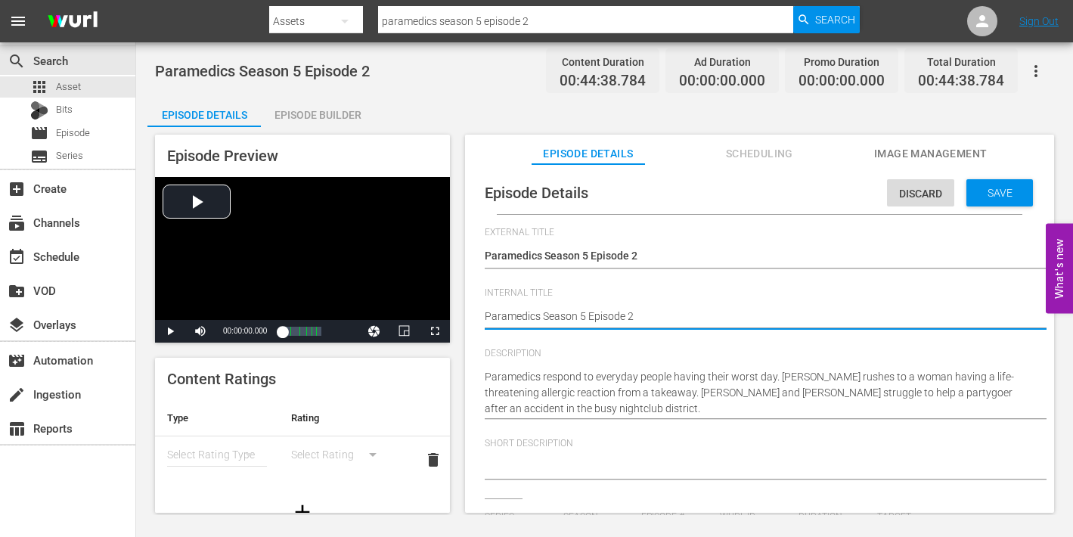
type textarea "Paramedics Season 5 Episode 2"
type textarea "Paramedics Season 5 Episode 2 -"
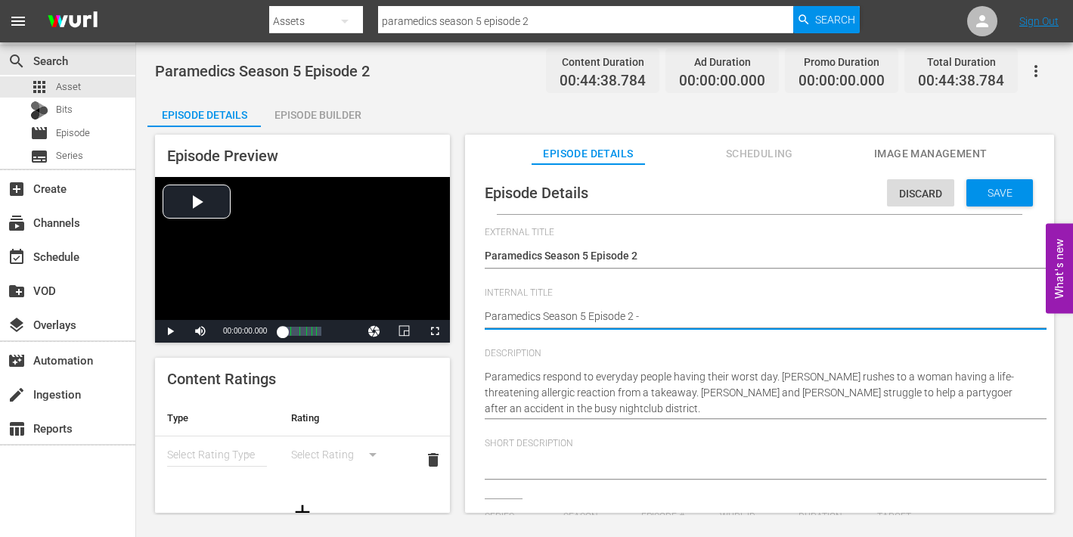
type textarea "Paramedics Season 5 Episode 2 -"
type textarea "Paramedics Season 5 Episode 2 - N"
type textarea "Paramedics Season 5 Episode 2 - Ni"
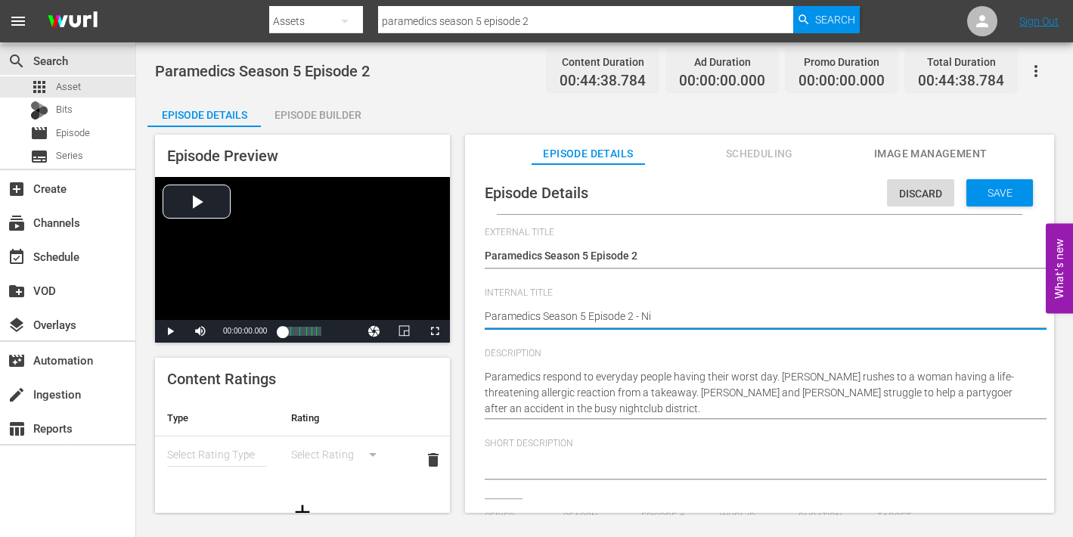
type textarea "Paramedics Season 5 Episode 2 - Nin"
type textarea "Paramedics Season 5 Episode 2 - Nine"
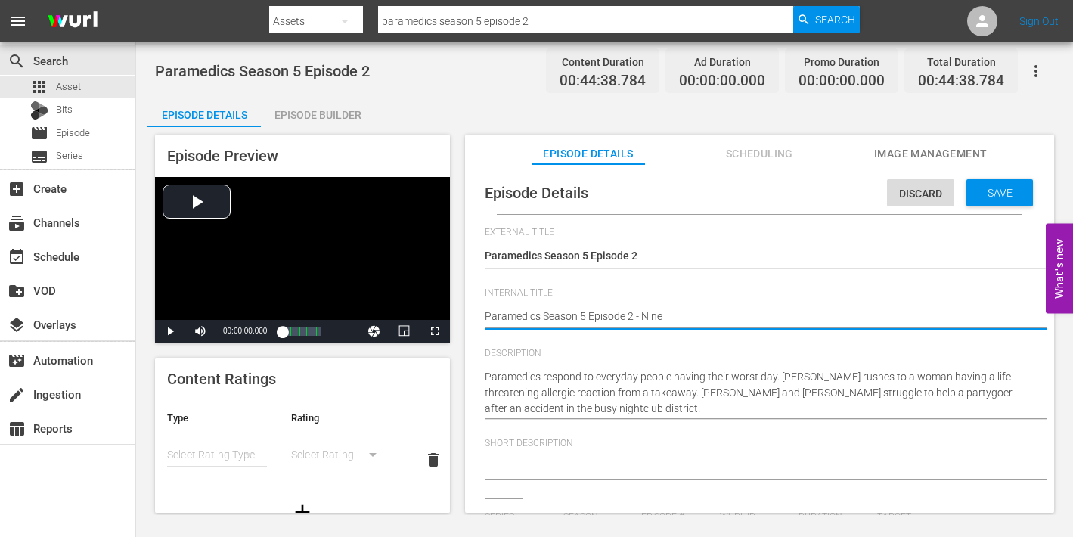
type textarea "Paramedics Season 5 Episode 2 - Nine"
type textarea "Paramedics Season 5 Episode 2 - Nine N"
type textarea "Paramedics Season 5 Episode 2 - Nine No"
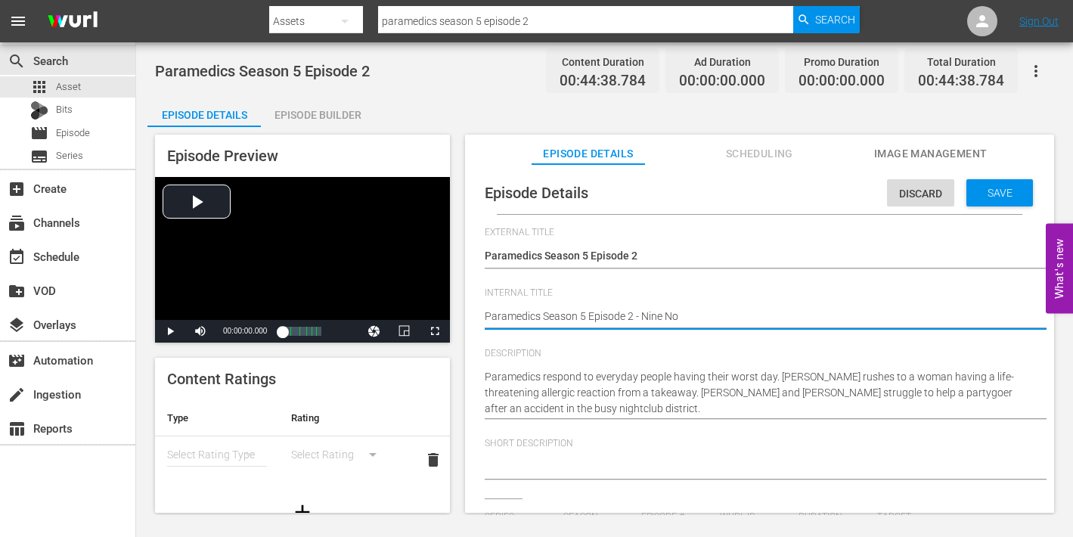
type textarea "Paramedics Season 5 Episode 2 - Nine Now"
click at [978, 192] on span "Save" at bounding box center [1000, 193] width 49 height 12
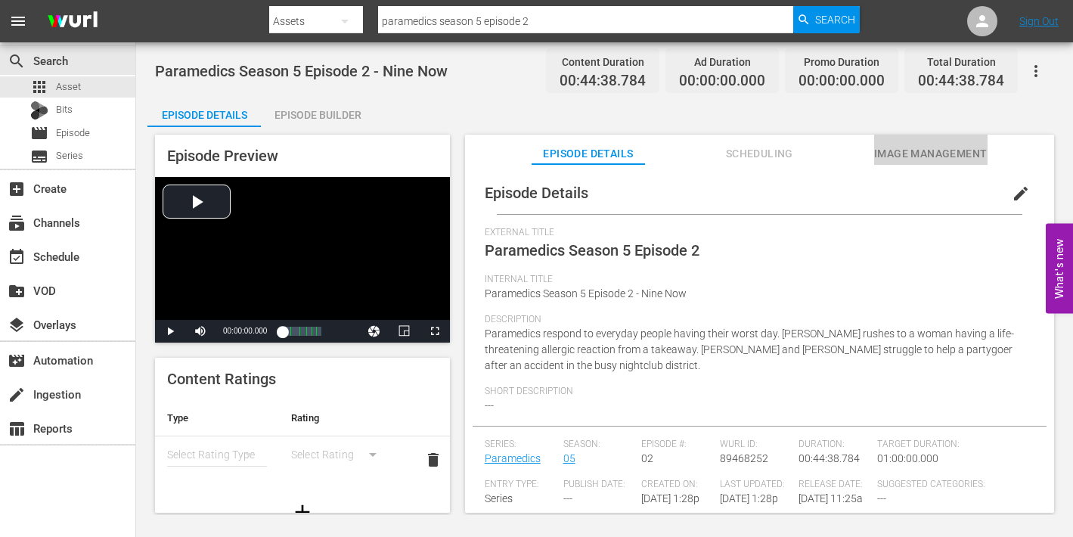
drag, startPoint x: 939, startPoint y: 152, endPoint x: 932, endPoint y: 163, distance: 13.2
click at [938, 154] on span "Image Management" at bounding box center [930, 153] width 113 height 19
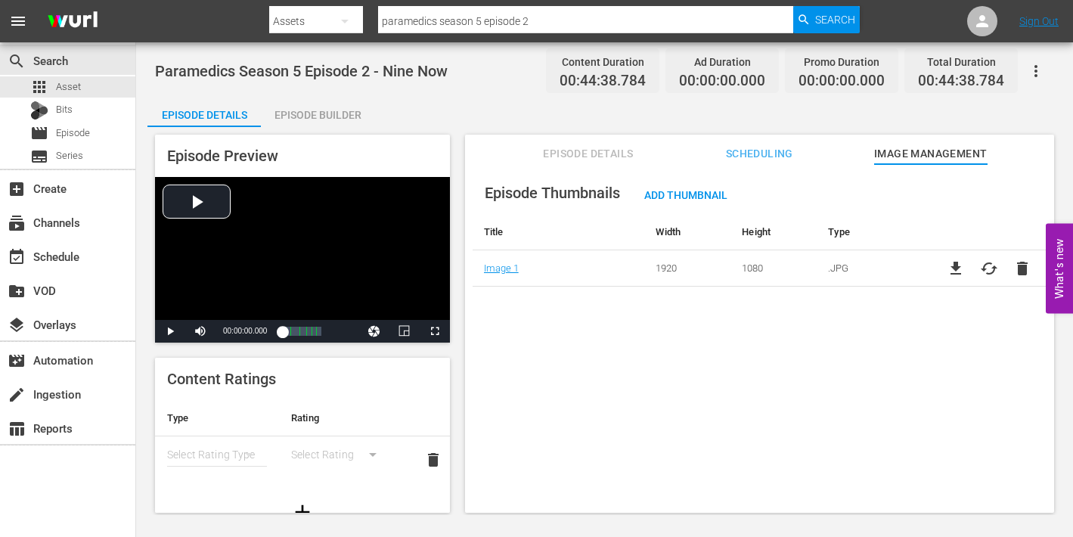
scroll to position [1, 0]
click at [321, 116] on div "Episode Builder" at bounding box center [317, 115] width 113 height 36
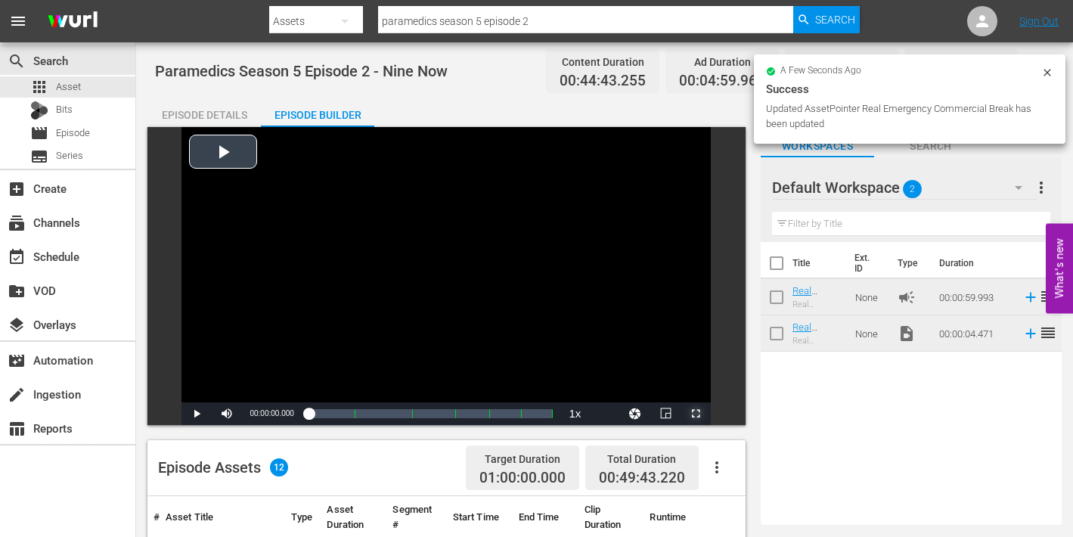
click at [696, 414] on span "Video Player" at bounding box center [696, 414] width 0 height 0
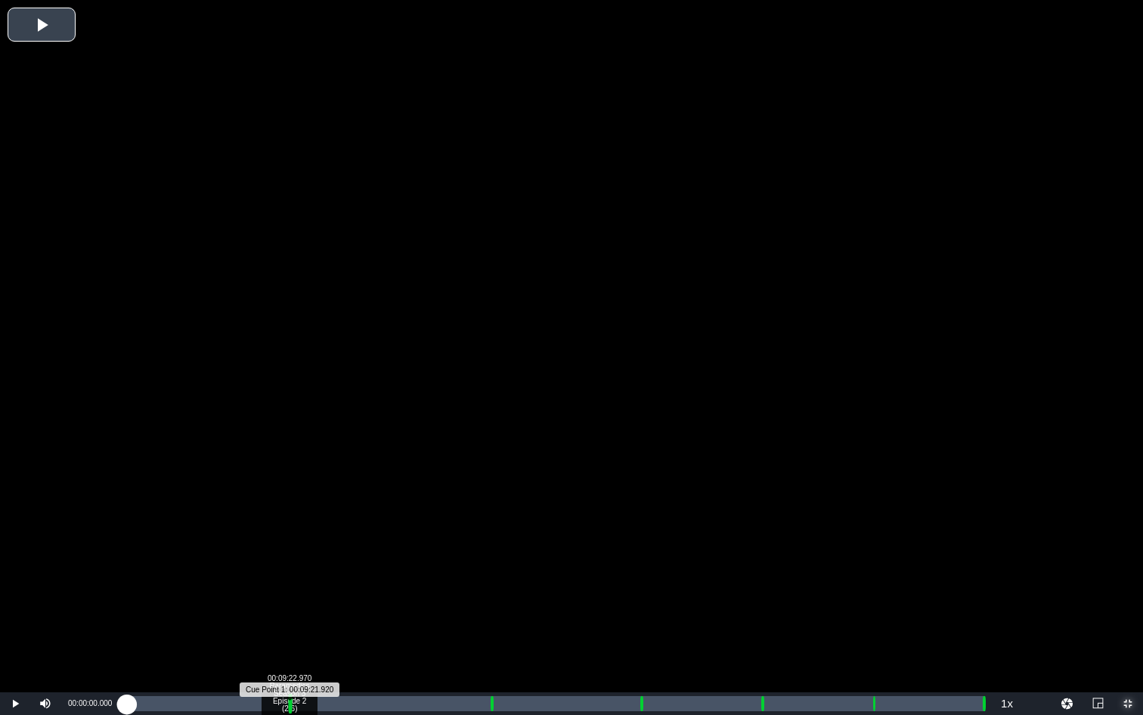
click at [288, 704] on div "Progress Bar" at bounding box center [290, 703] width 4 height 20
click at [287, 704] on div "00:00:02.336" at bounding box center [208, 703] width 162 height 15
click at [306, 705] on div "Loaded : 21.96% 00:10:20.846 Paramedics Season 5 Episode 2 (2/6) 00:00:00.000 C…" at bounding box center [556, 703] width 858 height 15
click at [306, 705] on div "Loaded : 9.92% 00:10:20.846 Paramedics Season 5 Episode 2 (2/6) 00:00:01.097 Cu…" at bounding box center [556, 703] width 858 height 15
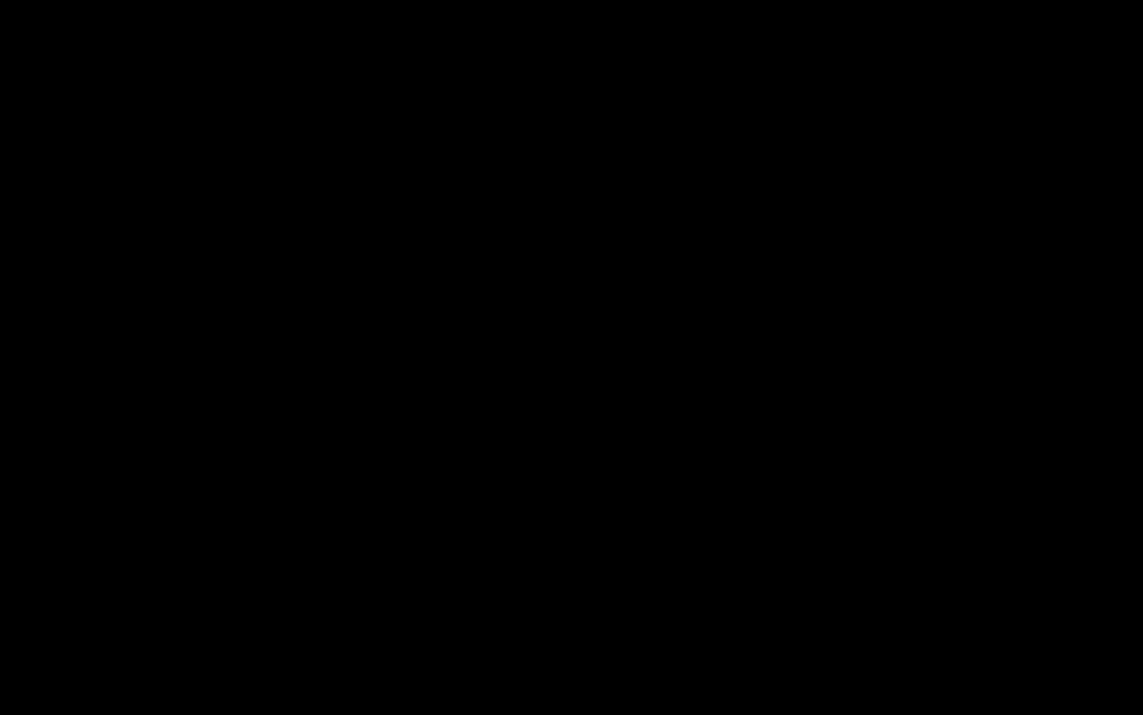
click at [489, 707] on div "Loaded : 21.07% 00:20:57.477 Paramedics Season 5 Episode 2 (3/6) 00:09:22.808 C…" at bounding box center [556, 703] width 858 height 15
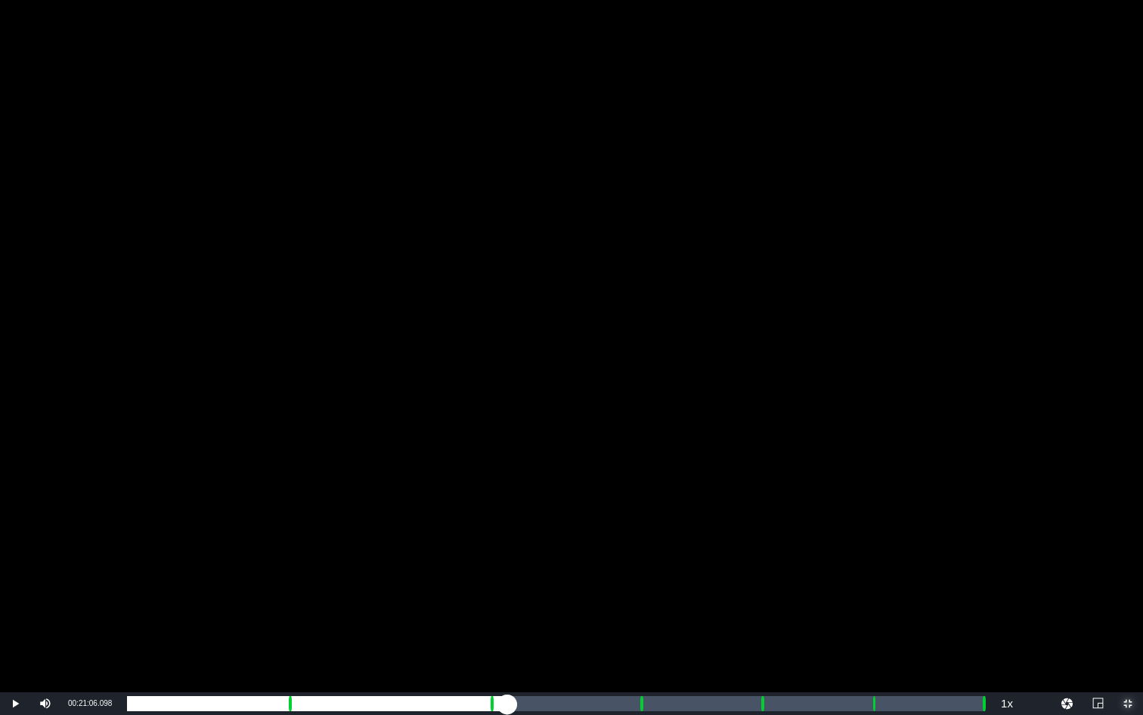
click at [507, 707] on div "Loaded : 9.92% 00:22:03.244 Paramedics Season 5 Episode 2 (3/6) 00:00:00.537 Cu…" at bounding box center [556, 703] width 858 height 15
click at [638, 709] on div "Loaded : 45.07% 00:29:35.726 Paramedics Season 5 Episode 2 (4/6) 00:20:06.650 C…" at bounding box center [556, 703] width 858 height 15
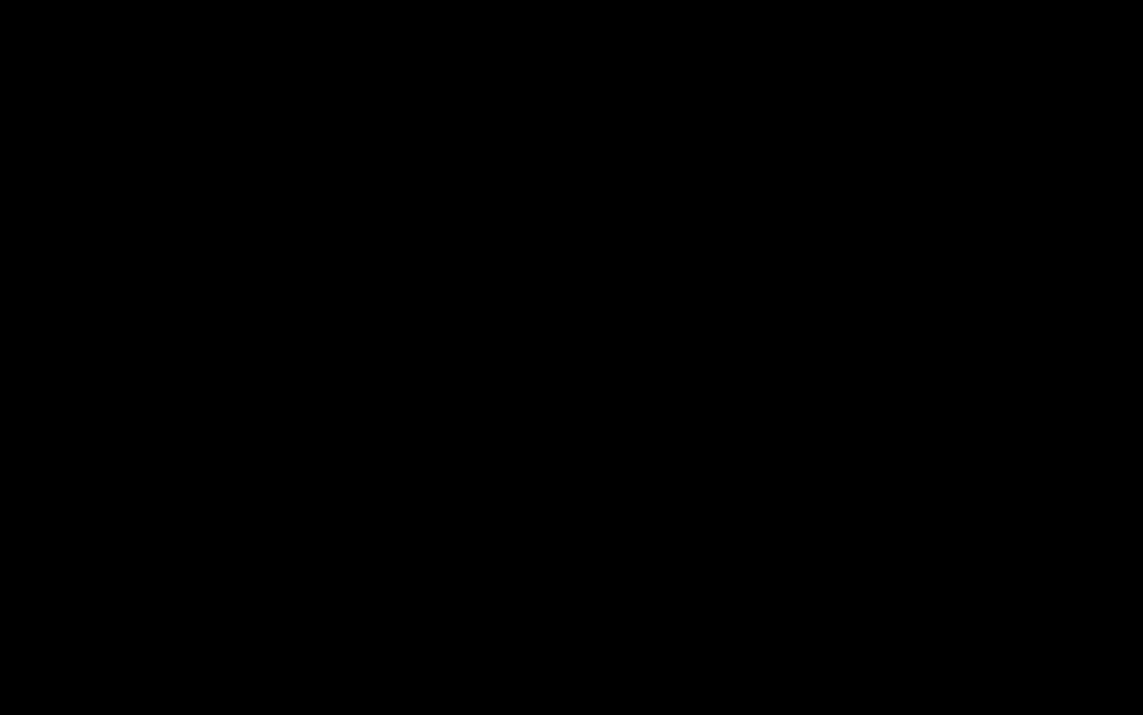
click at [657, 708] on div "Loaded : 9.92% 00:30:44.124 Paramedics Season 5 Episode 2 (4/6) 00:00:00.494 Cu…" at bounding box center [556, 703] width 858 height 15
click at [759, 707] on div "Loaded : 62.33% 00:36:36.639 Paramedics Season 5 Episode 2 (5/6) 00:27:47.648 C…" at bounding box center [556, 703] width 858 height 15
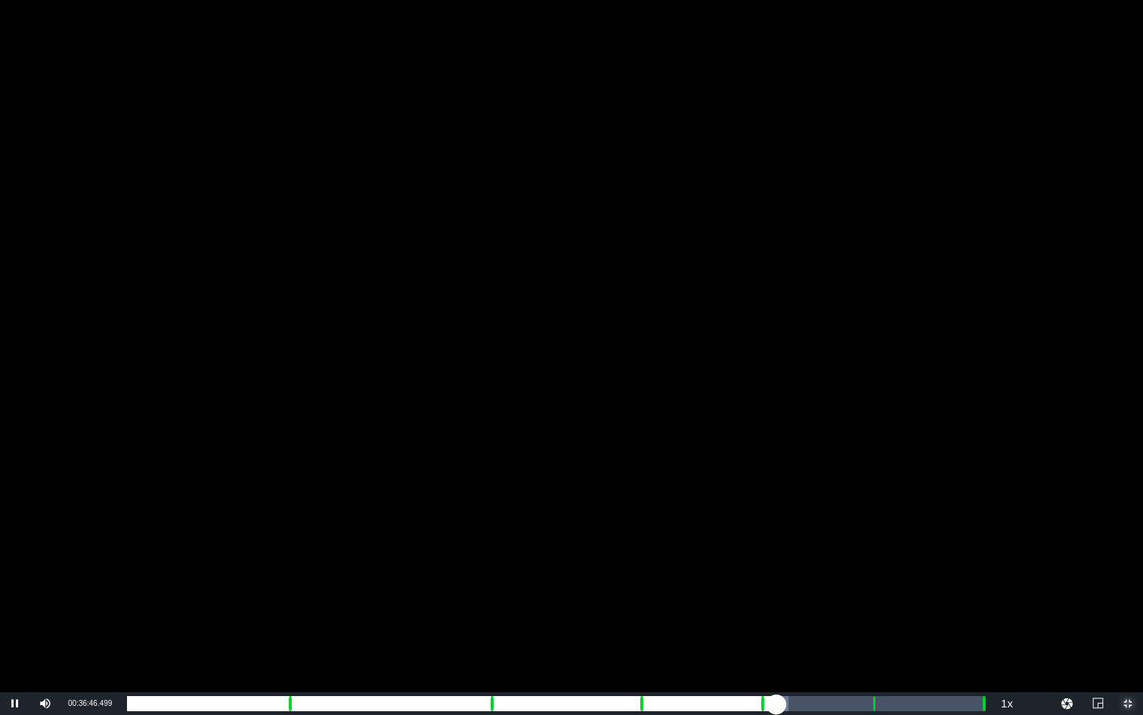
click at [777, 706] on div "Loaded : 77.12% 00:37:42.406 Paramedics Season 5 Episode 2 (5/6) 00:00:00.000 C…" at bounding box center [556, 703] width 858 height 15
click at [777, 706] on div "Loaded : 9.92% 00:37:42.406 Paramedics Season 5 Episode 2 (5/6) 00:00:00.569 Cu…" at bounding box center [556, 703] width 858 height 15
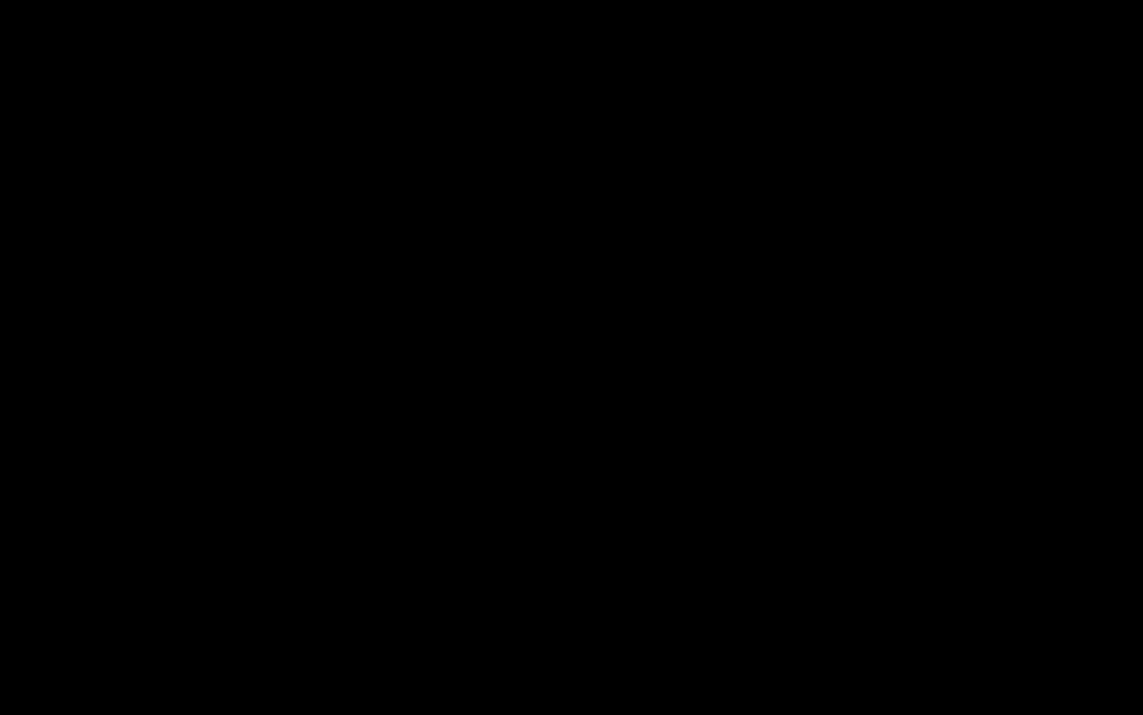
click at [870, 709] on div "Loaded : 75.78% 00:43:08.614 Paramedics Season 5 Episode 2 (6/6) 00:33:47.880 C…" at bounding box center [556, 703] width 858 height 15
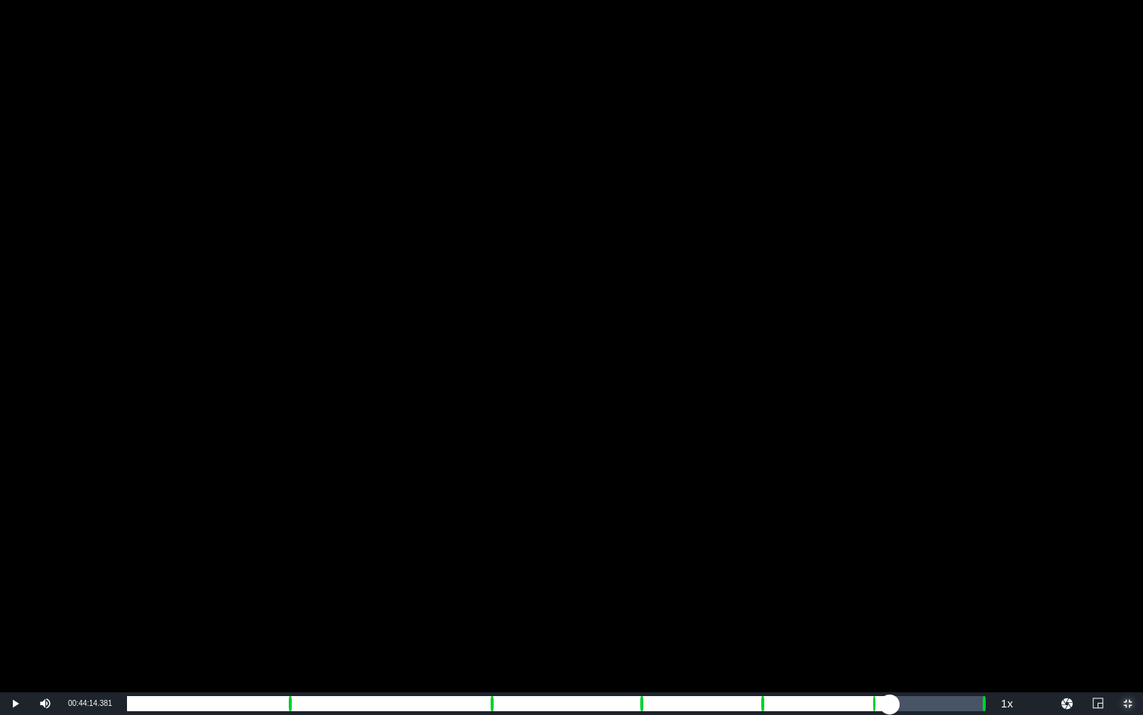
click at [890, 707] on div "Loaded : 9.92% 00:44:14.381 Paramedics Season 5 Episode 2 (6/6) 00:00:00.404 Cu…" at bounding box center [556, 703] width 858 height 15
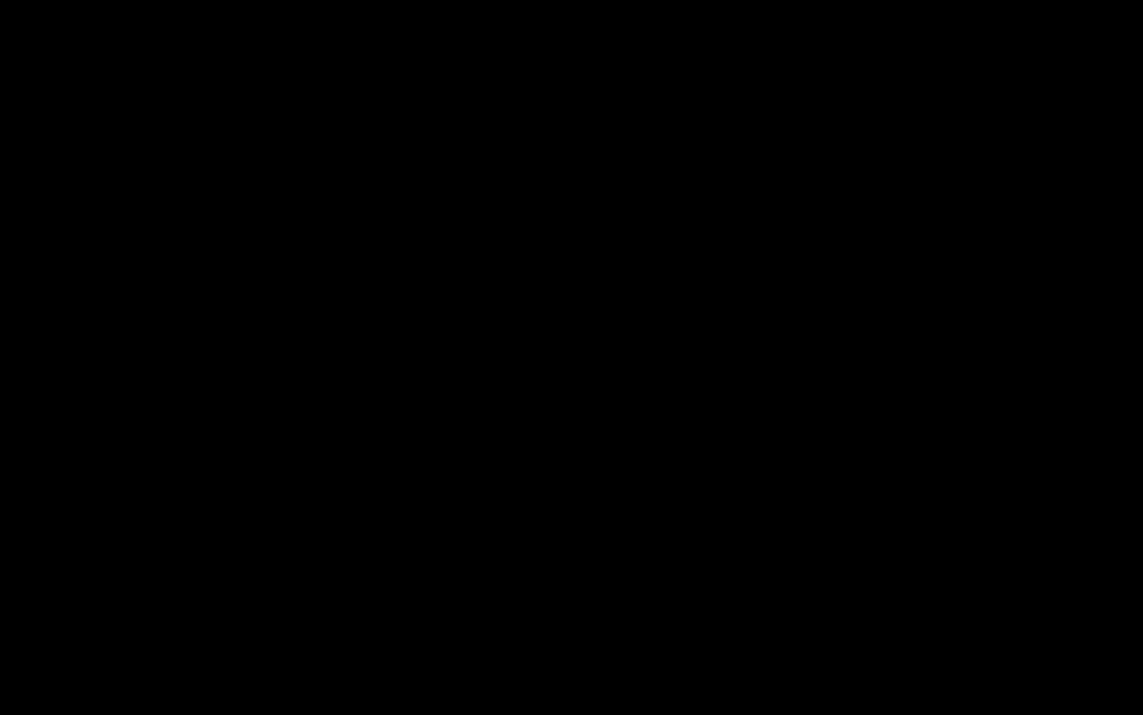
click at [981, 710] on div "Loaded : 88.11% 00:49:30.066 00:39:15.853 Cue Point 5: 00:43:15.132" at bounding box center [556, 703] width 858 height 15
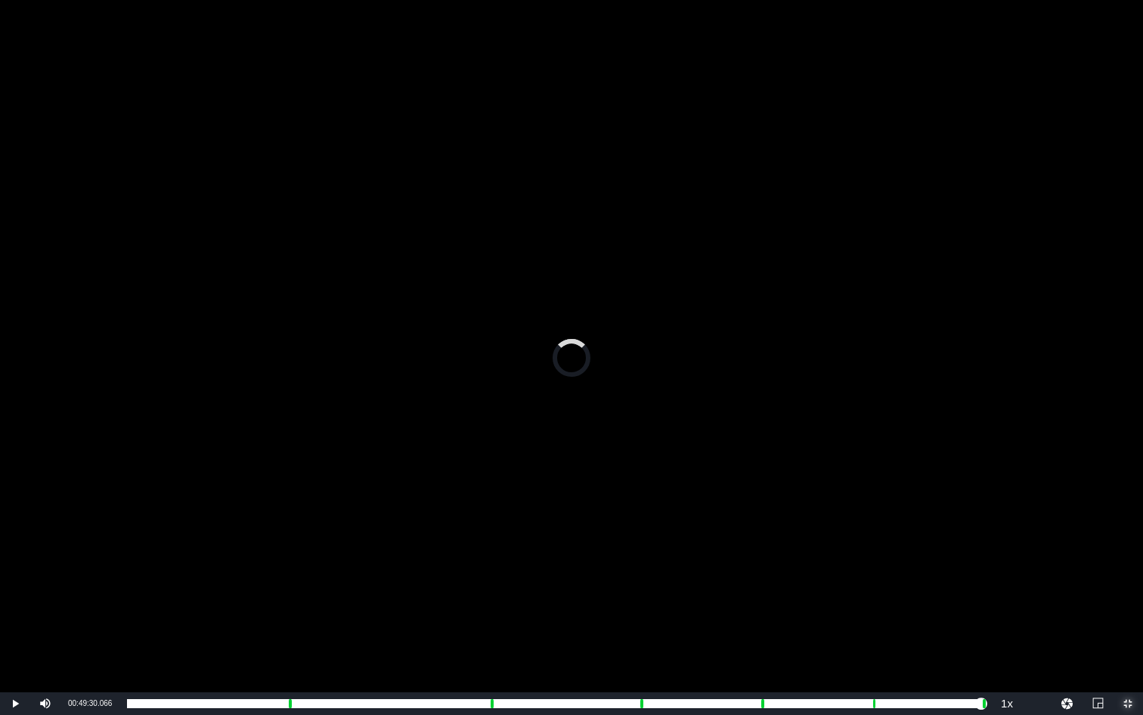
click at [1128, 703] on span "Video Player" at bounding box center [1128, 703] width 0 height 0
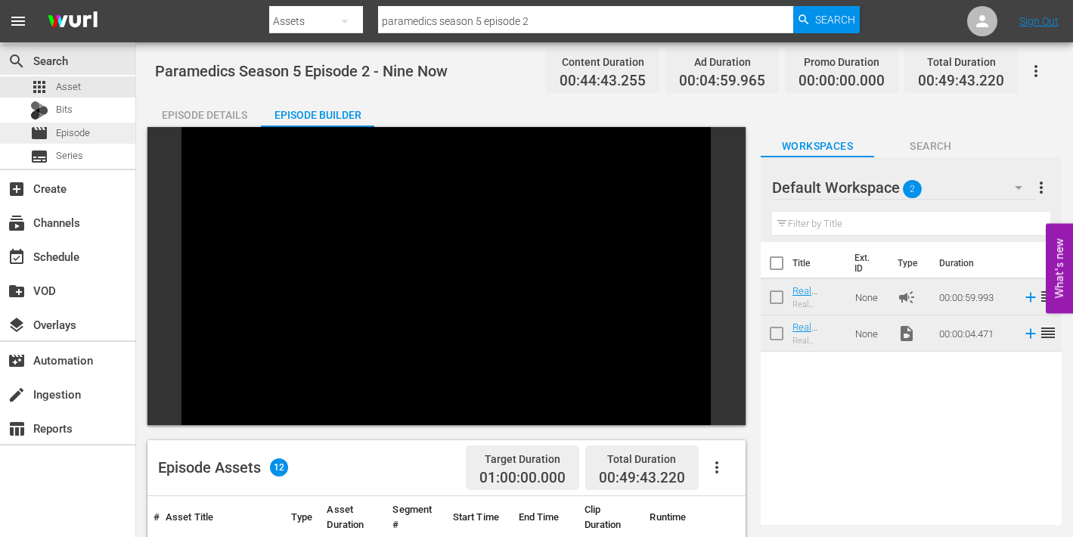
click at [68, 135] on span "Episode" at bounding box center [73, 133] width 34 height 15
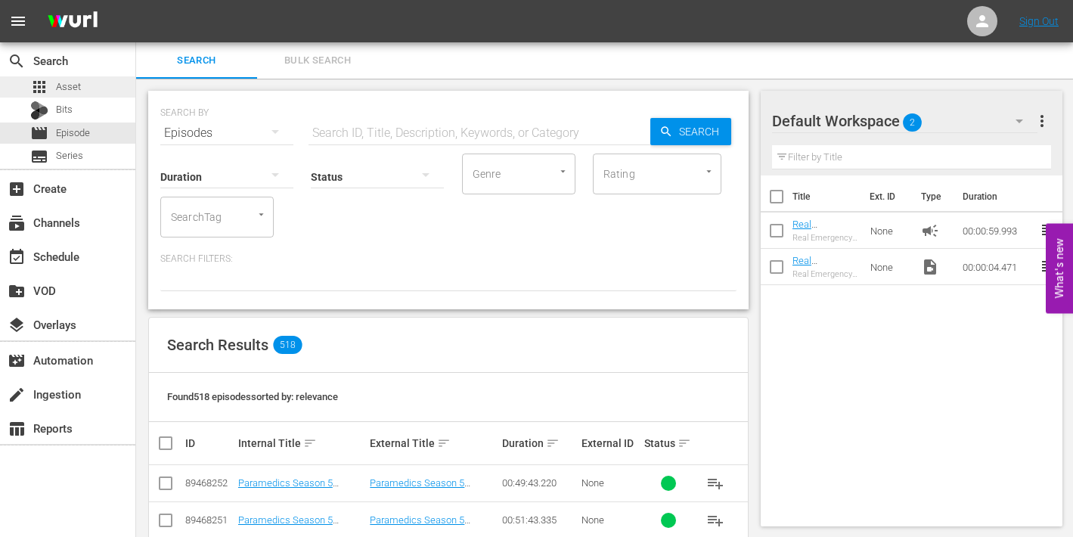
click at [66, 88] on span "Asset" at bounding box center [68, 86] width 25 height 15
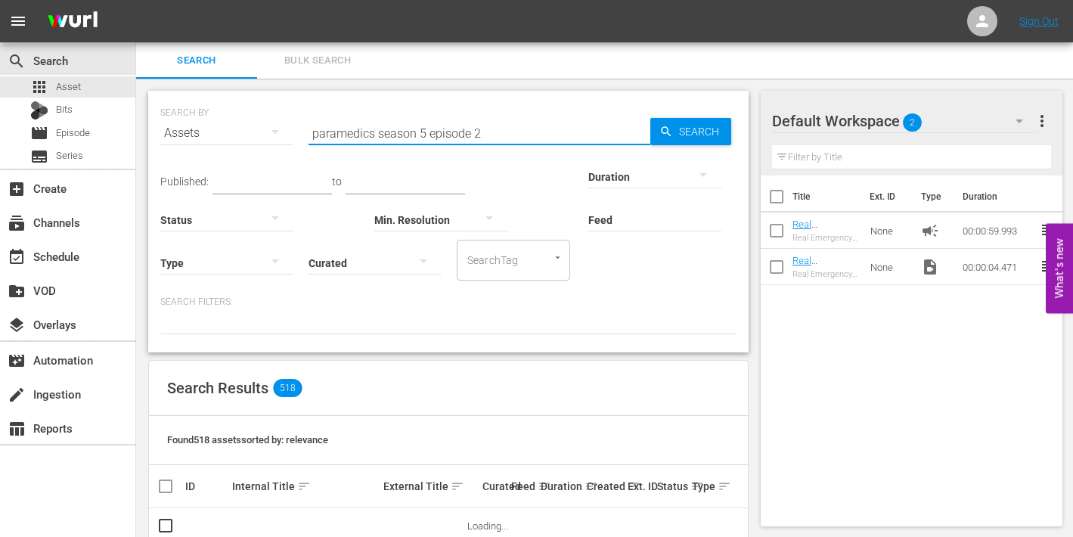
drag, startPoint x: 475, startPoint y: 132, endPoint x: 484, endPoint y: 133, distance: 9.2
click at [484, 133] on input "paramedics season 5 episode 2" at bounding box center [480, 133] width 342 height 36
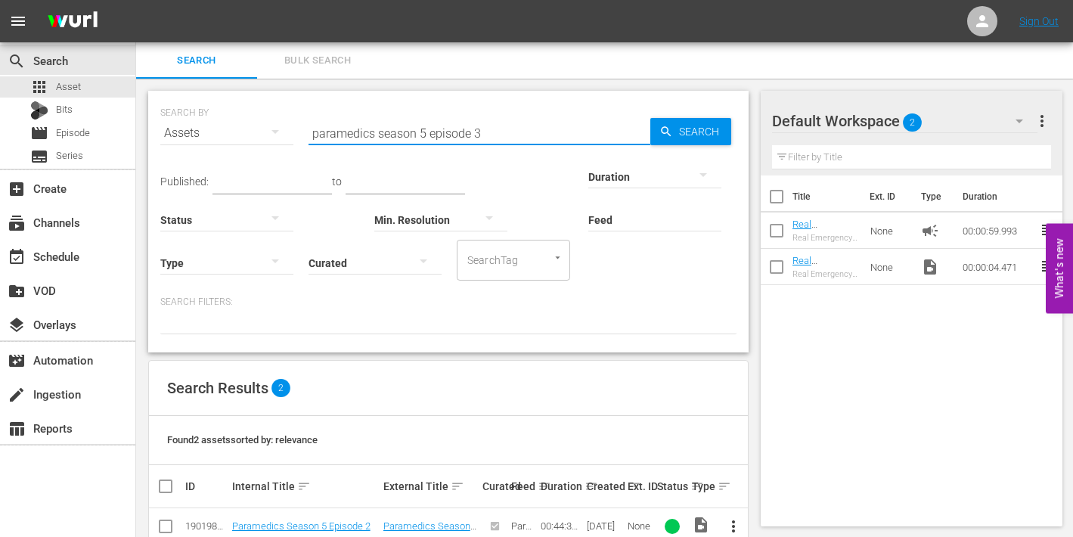
type input "paramedics season 5 episode 3"
click at [687, 122] on span "Search" at bounding box center [702, 131] width 58 height 27
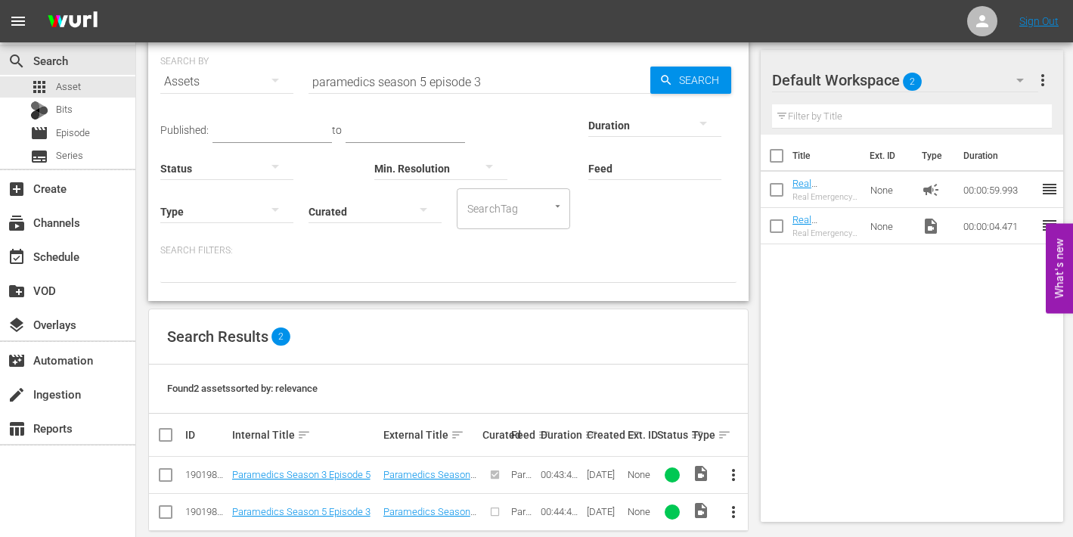
scroll to position [73, 0]
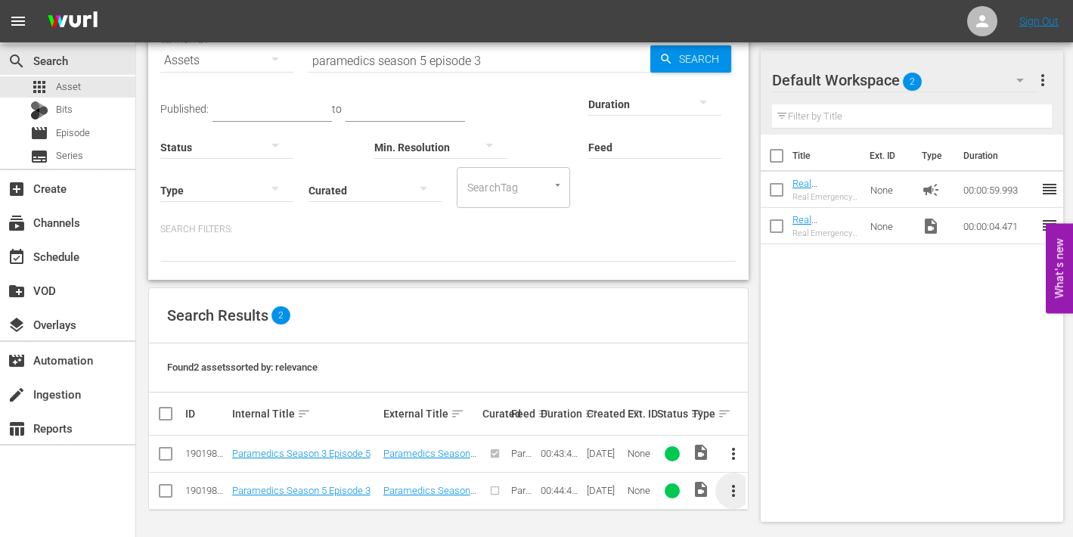
click at [735, 486] on span "more_vert" at bounding box center [733, 491] width 18 height 18
click at [795, 479] on div "Episode" at bounding box center [815, 484] width 103 height 36
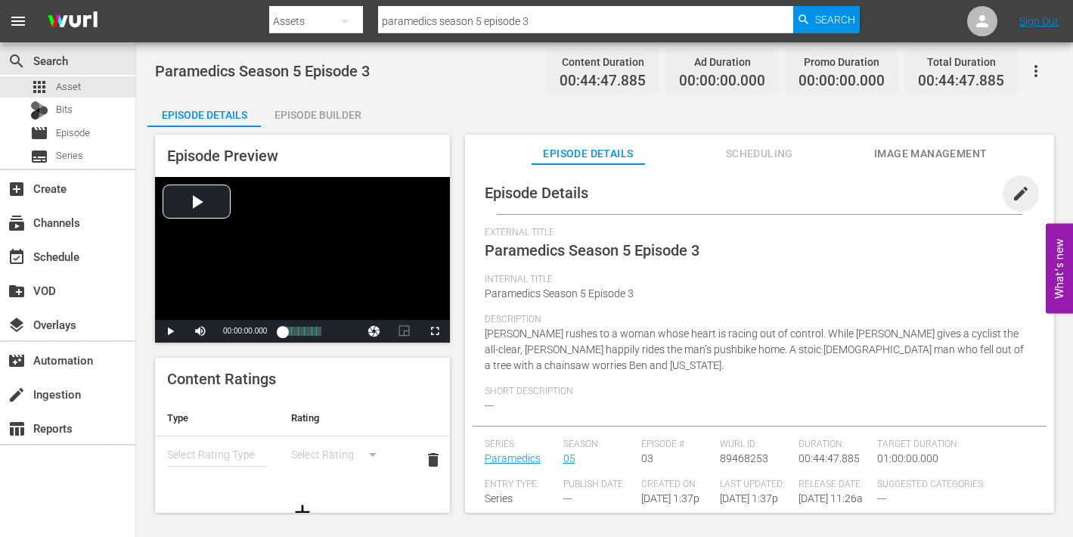
click at [1013, 193] on span "edit" at bounding box center [1021, 194] width 18 height 18
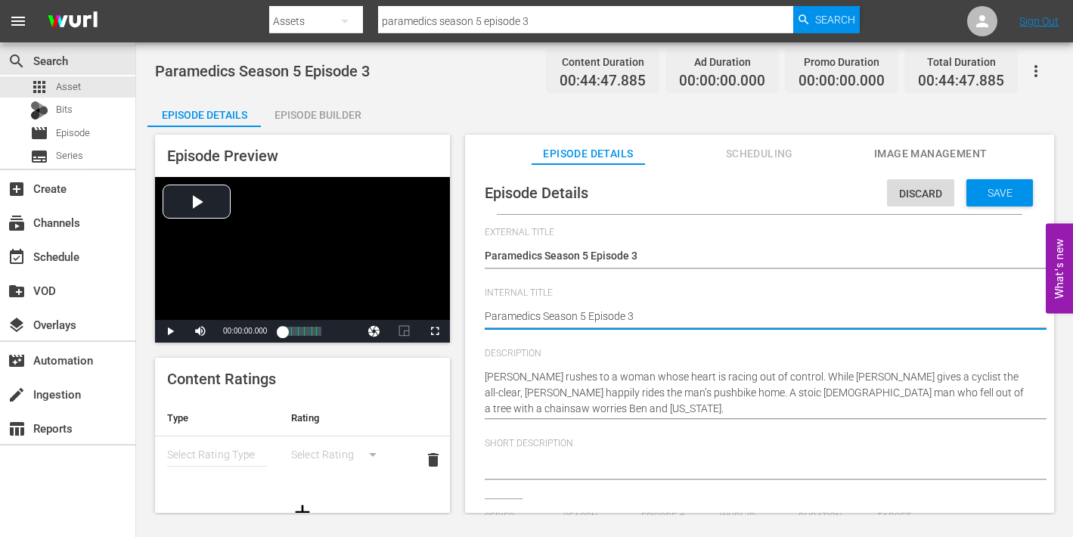
type textarea "Paramedics Season 5 Episode 3"
type textarea "Paramedics Season 5 Episode 3 -"
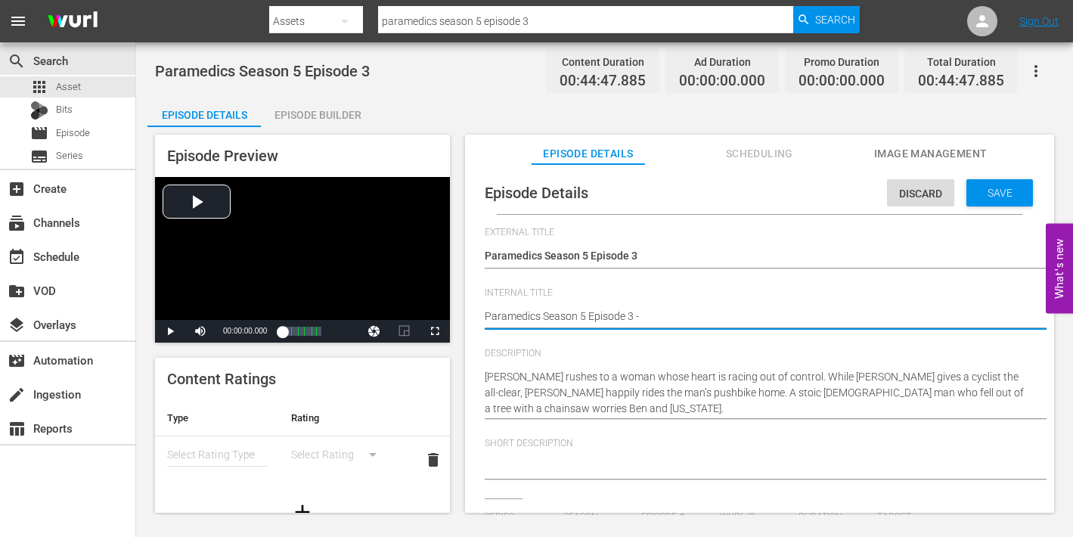
type textarea "Paramedics Season 5 Episode 3 -"
type textarea "Paramedics Season 5 Episode 3 - N"
type textarea "Paramedics Season 5 Episode 3 - Ni"
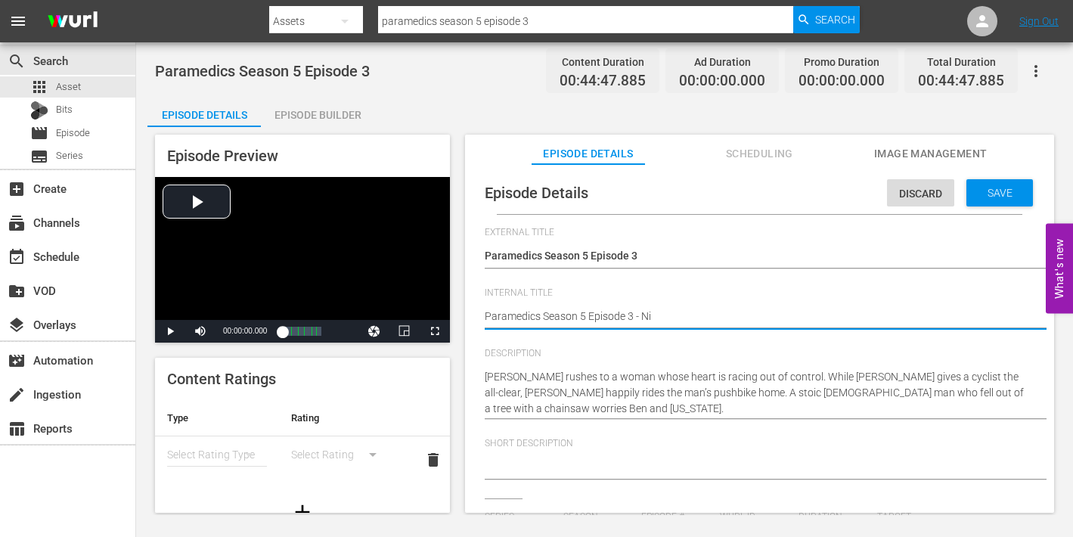
type textarea "Paramedics Season 5 Episode 3 - Nin"
type textarea "Paramedics Season 5 Episode 3 - Nine"
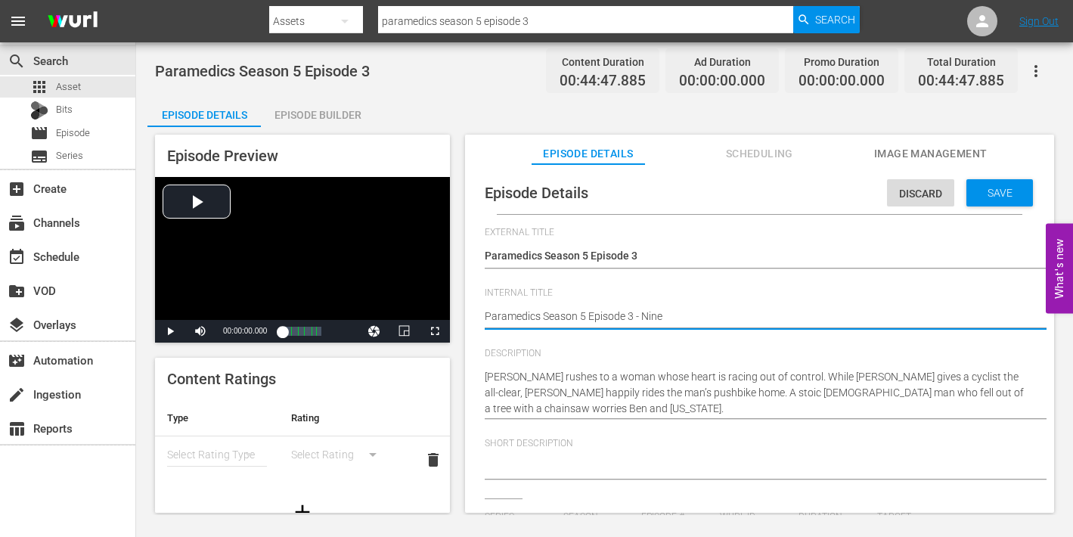
type textarea "Paramedics Season 5 Episode 3 - Nine"
type textarea "Paramedics Season 5 Episode 3 - Nine N"
type textarea "Paramedics Season 5 Episode 3 - Nine No"
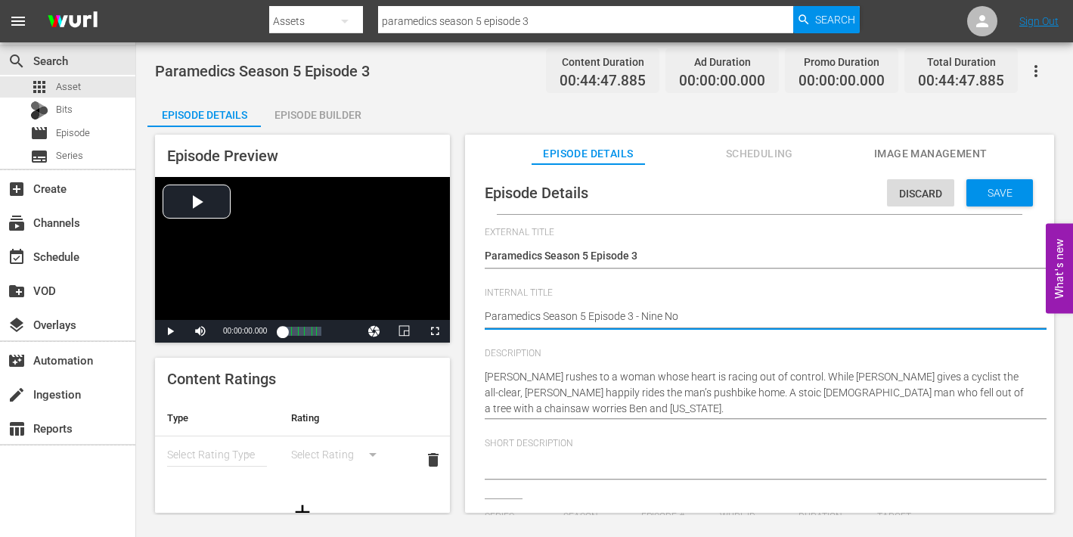
type textarea "Paramedics Season 5 Episode 3 - Nine Now"
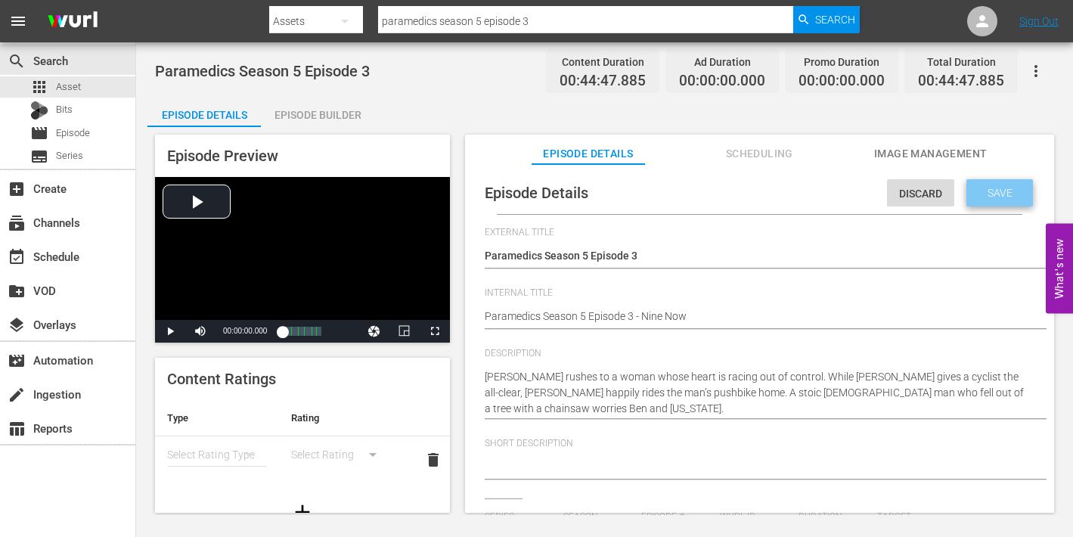
click at [988, 199] on div "Save" at bounding box center [999, 192] width 67 height 27
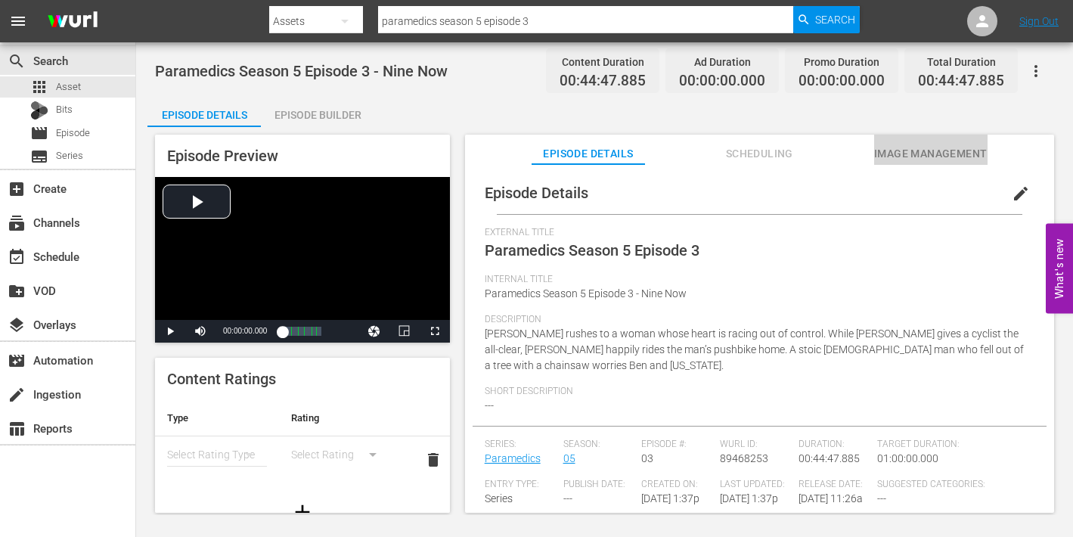
drag, startPoint x: 907, startPoint y: 153, endPoint x: 900, endPoint y: 159, distance: 9.1
click at [907, 153] on span "Image Management" at bounding box center [930, 153] width 113 height 19
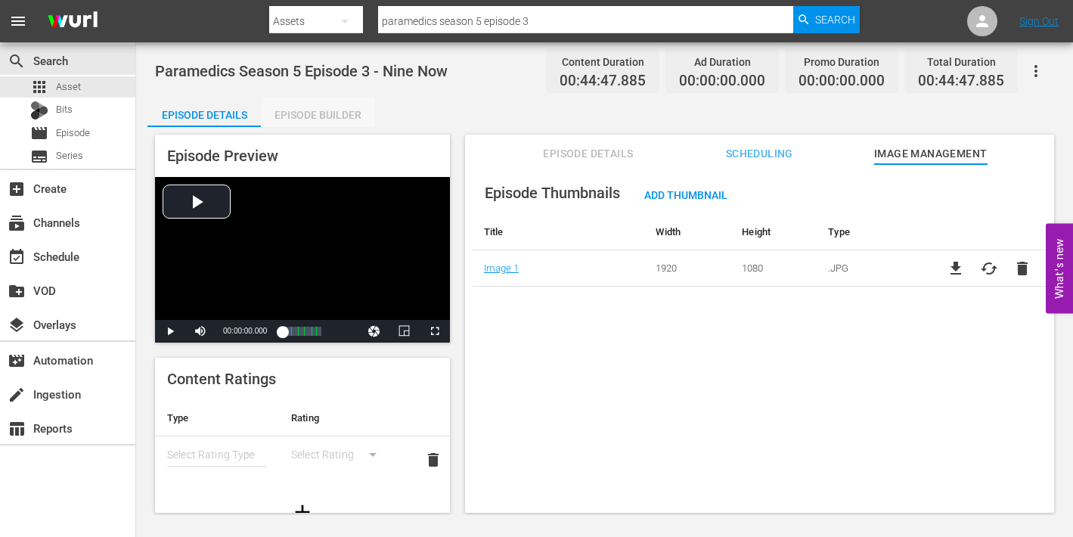
click at [334, 114] on div "Episode Builder" at bounding box center [317, 115] width 113 height 36
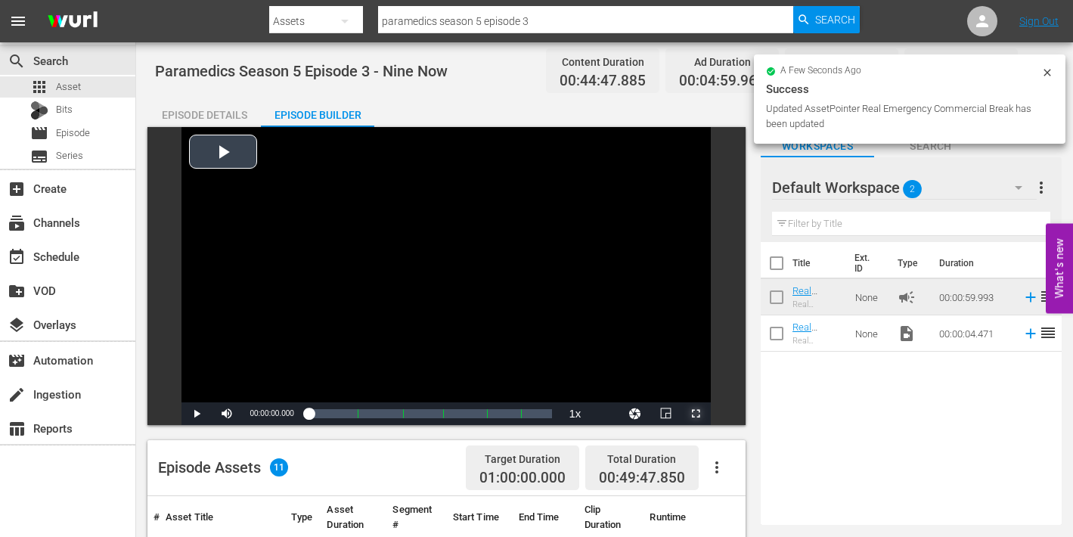
click at [696, 414] on span "Video Player" at bounding box center [696, 414] width 0 height 0
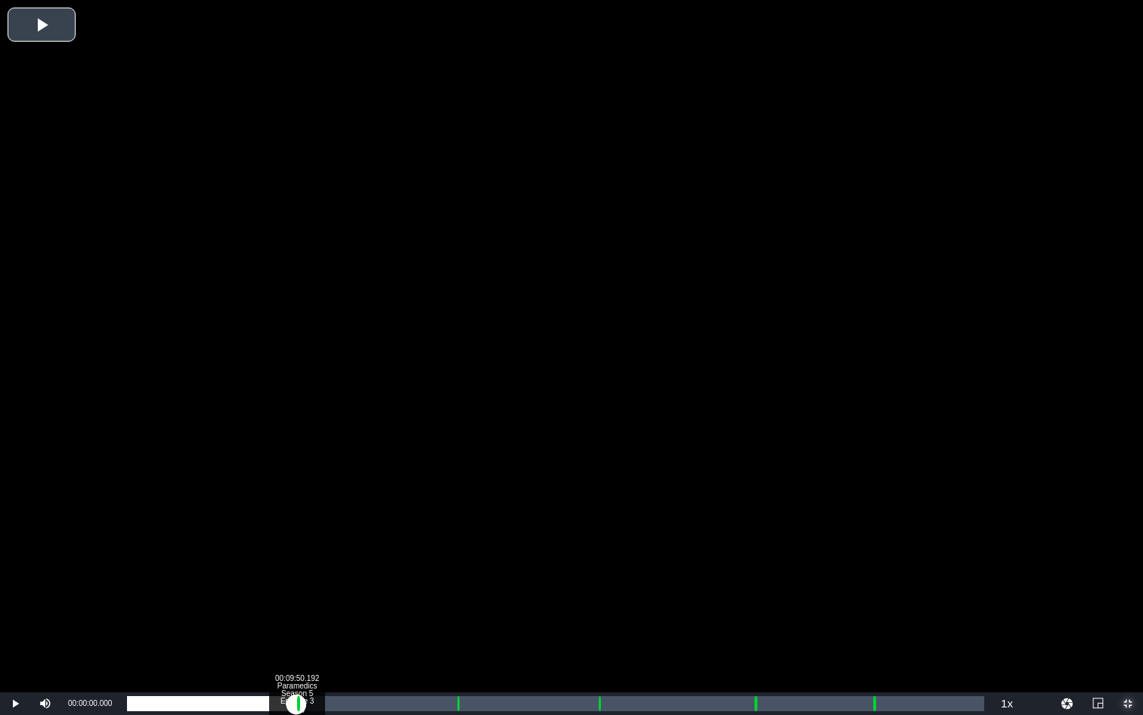
click at [296, 707] on div "Loaded : 0.22% 00:09:50.192 Paramedics Season 5 Episode 3 (1/6) 00:00:00.000 Cu…" at bounding box center [556, 703] width 858 height 15
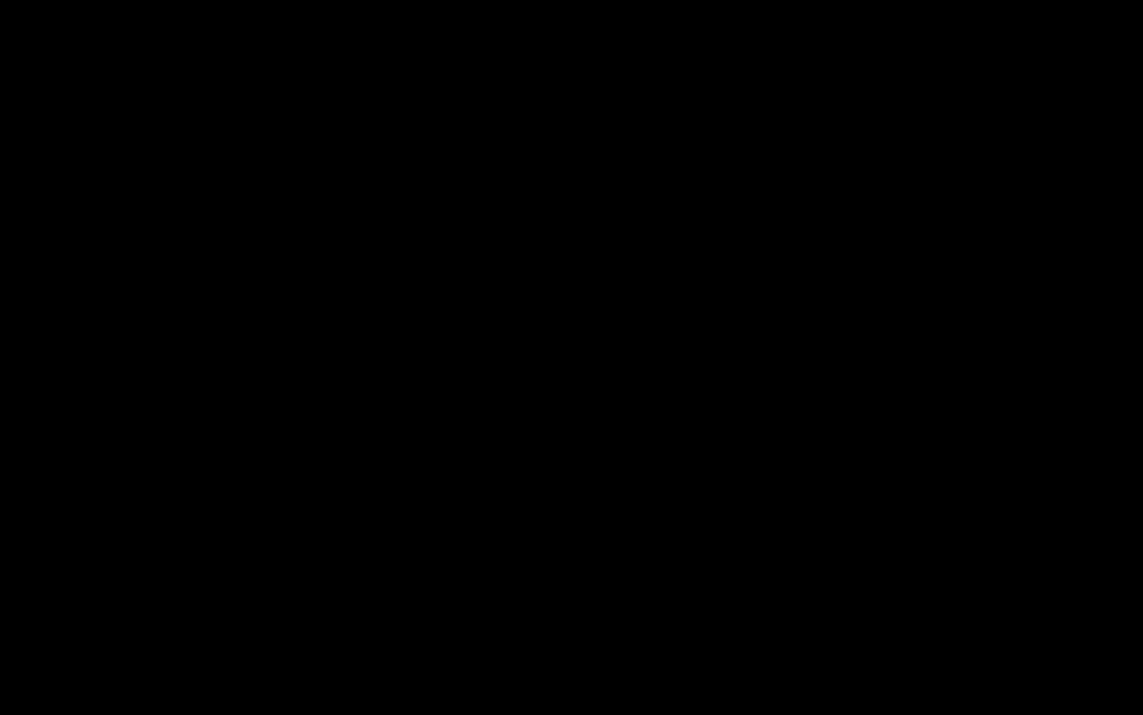
click at [314, 706] on div "Loaded : 9.92% 00:10:50.792 Paramedics Season 5 Episode 3 (2/6) 00:00:00.885 Cu…" at bounding box center [556, 703] width 858 height 15
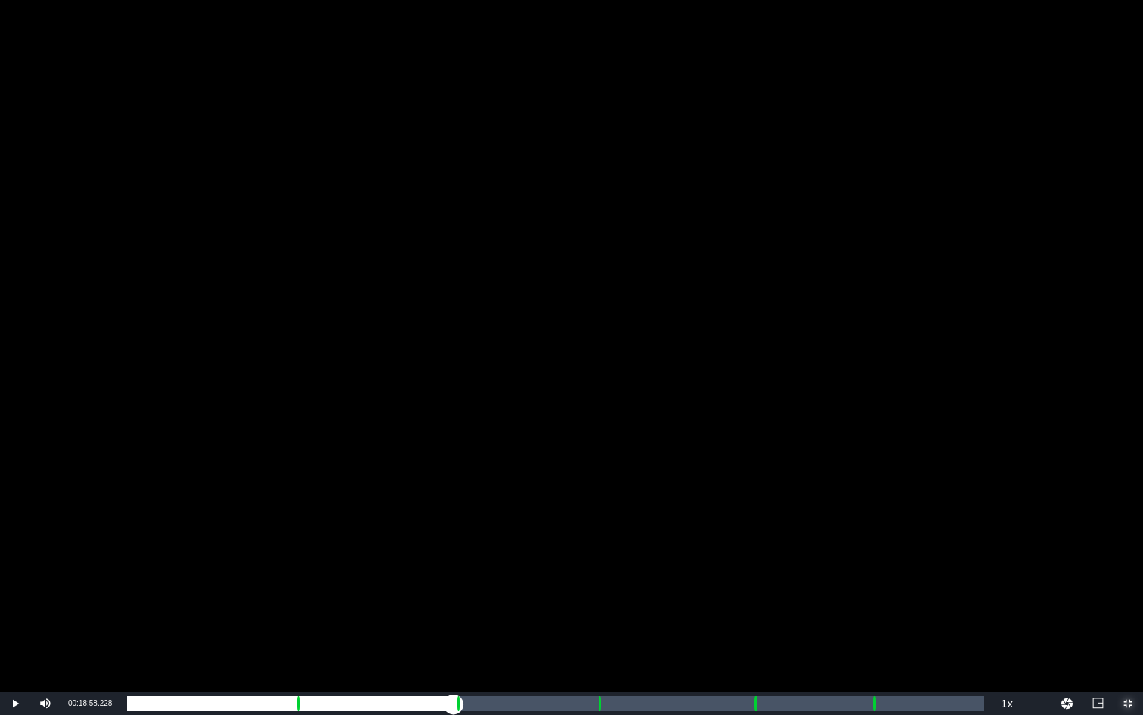
click at [454, 708] on div "Loaded : 22.11% 00:18:58.228 Paramedics Season 5 Episode 3 (3/6) 00:09:51.936 C…" at bounding box center [556, 703] width 858 height 15
click at [473, 709] on div "Loaded : 9.92% 00:20:06.733 Paramedics Season 5 Episode 3 (3/6) 00:00:00.554 Cu…" at bounding box center [556, 703] width 858 height 15
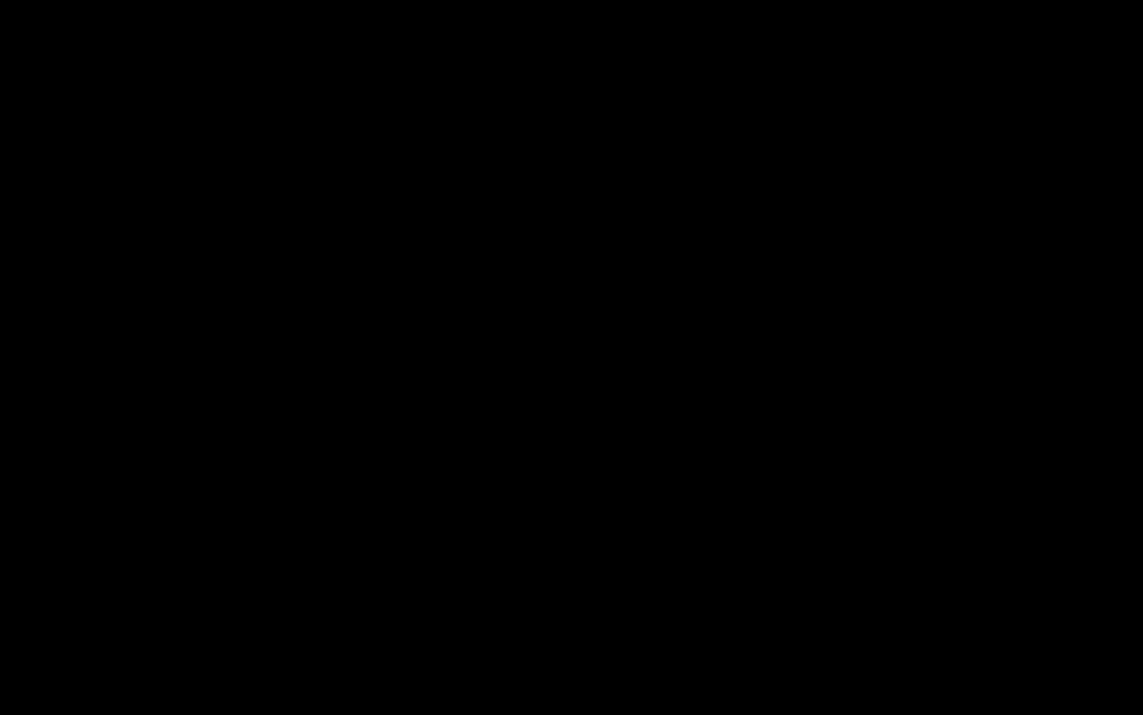
click at [594, 709] on div "Loaded : 40.66% 00:27:08.299 Paramedics Season 5 Episode 3 (4/6) 00:18:10.873 C…" at bounding box center [556, 703] width 858 height 15
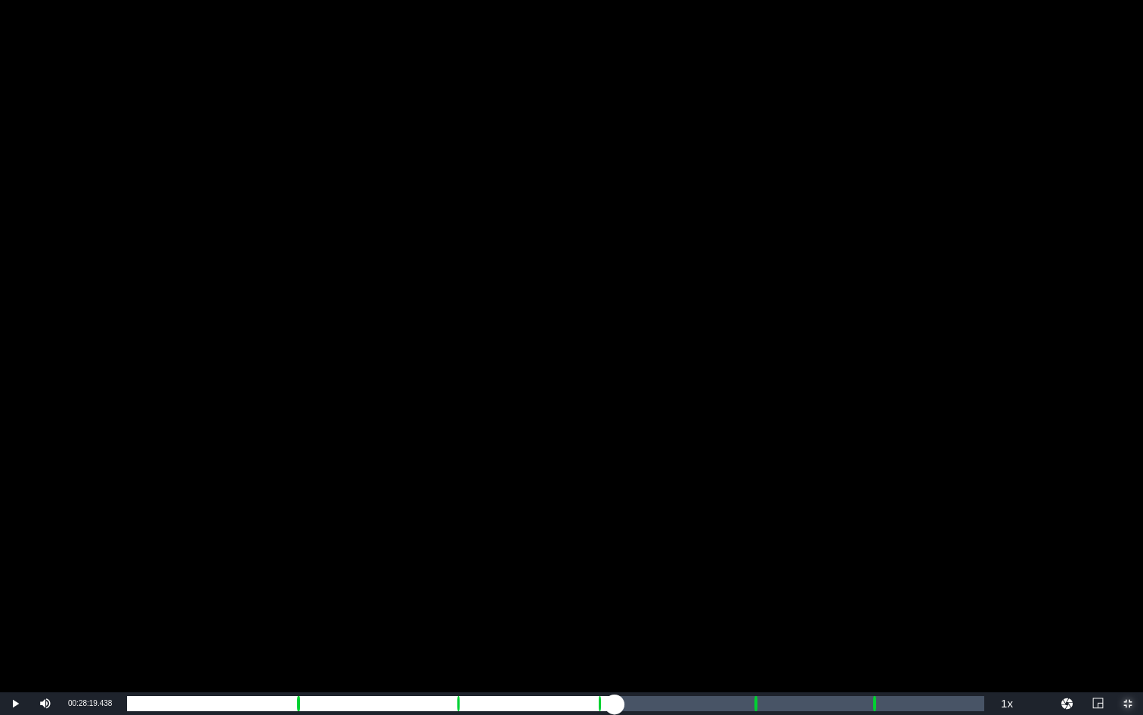
click at [615, 706] on div "Loaded : 9.92% 00:28:19.438 Paramedics Season 5 Episode 3 (4/6) 00:00:00.641 Cu…" at bounding box center [556, 703] width 858 height 15
click at [753, 703] on div "Loaded : 56.75% 00:36:21.604 Paramedics Season 5 Episode 3 (5/6) 00:25:23.676 C…" at bounding box center [556, 703] width 858 height 15
click at [771, 707] on div "Loaded : 9.92% 00:37:24.839 Paramedics Season 5 Episode 3 (5/6) 00:00:04.196 Cu…" at bounding box center [556, 703] width 858 height 15
click at [870, 706] on div "Loaded : 74.85% 00:43:09.996 Paramedics Season 5 Episode 3 (6/6) 00:33:28.468 C…" at bounding box center [556, 703] width 858 height 15
click at [889, 707] on div "Loaded : 89.37% 00:44:18.501 Paramedics Season 5 Episode 3 (6/6) 00:00:00.000 C…" at bounding box center [556, 703] width 858 height 15
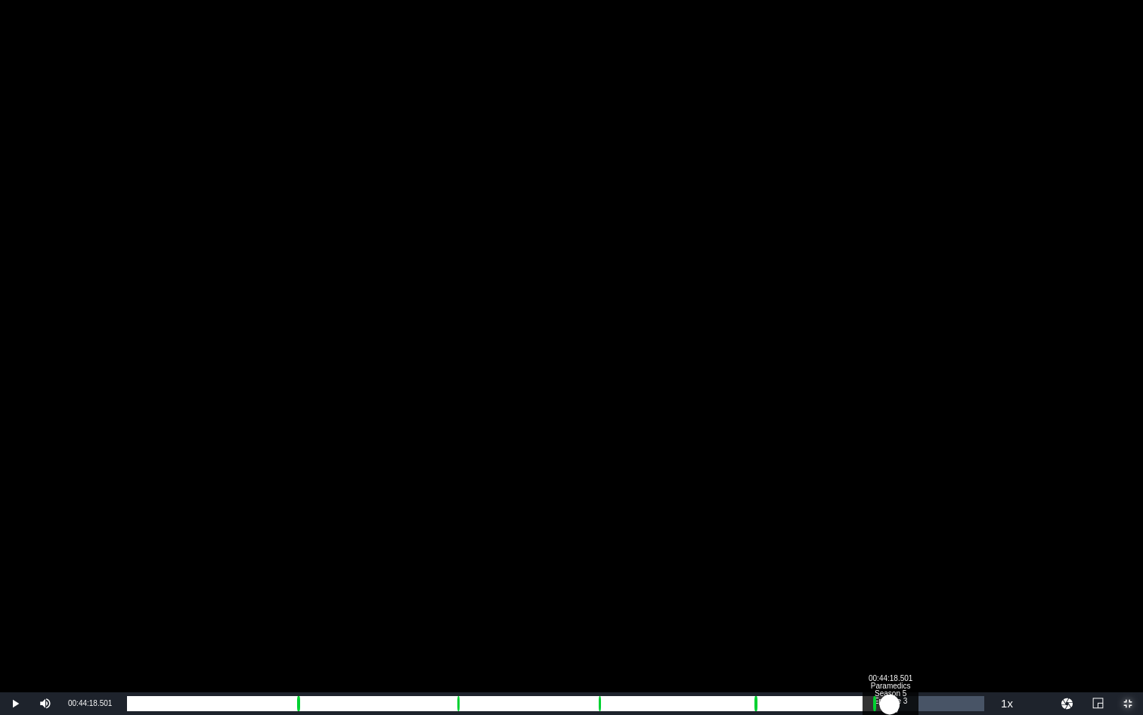
click at [890, 704] on div "Loaded : 49.71% 00:44:18.501 Paramedics Season 5 Episode 3 (6/6) 00:00:12.828 C…" at bounding box center [556, 703] width 858 height 15
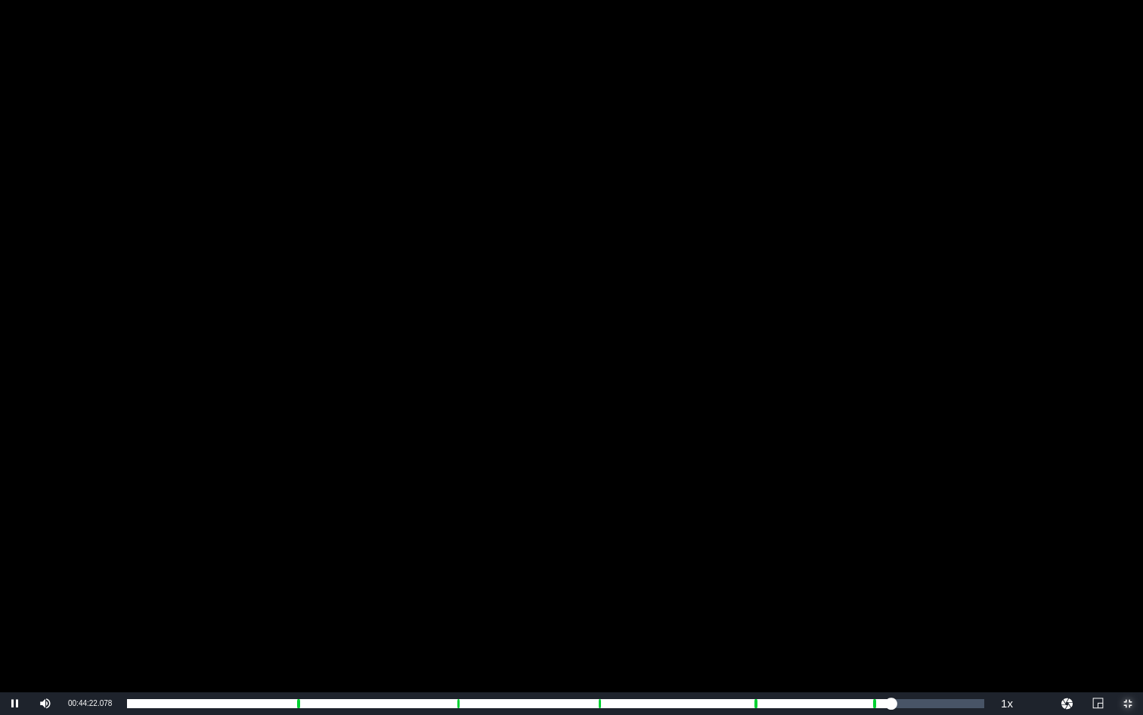
click at [1128, 703] on span "Video Player" at bounding box center [1128, 703] width 0 height 0
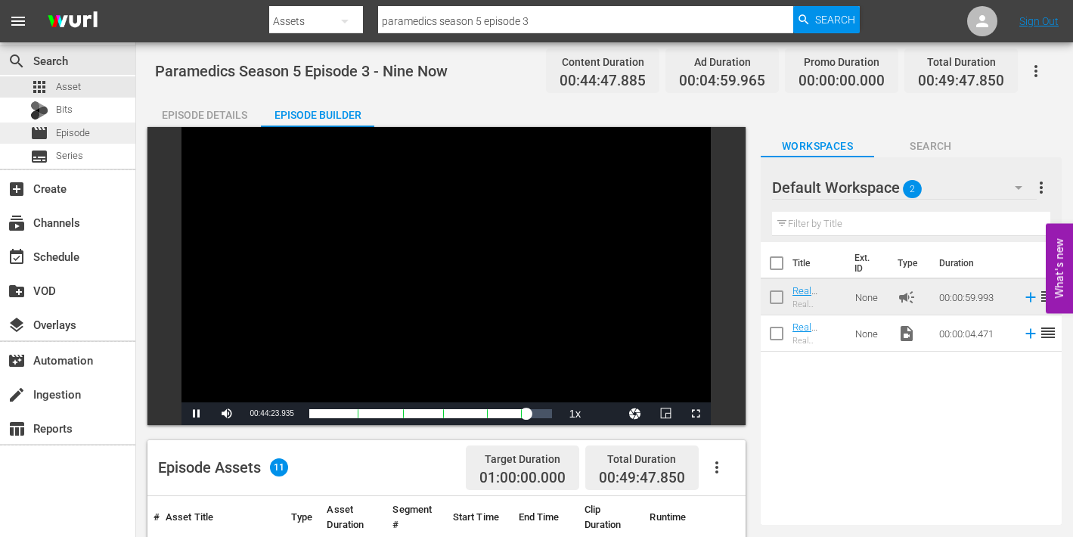
click at [57, 133] on span "Episode" at bounding box center [73, 133] width 34 height 15
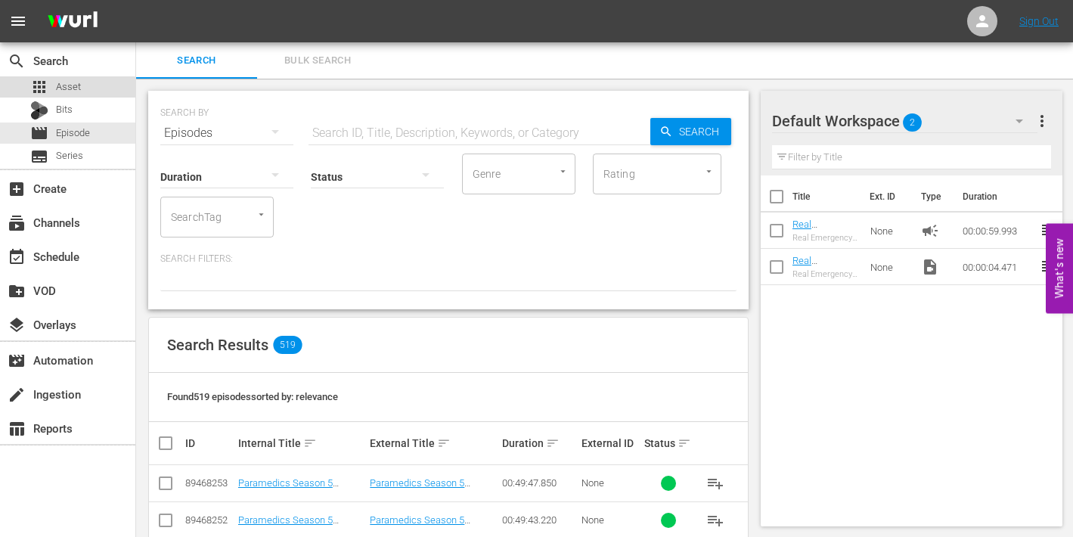
click at [67, 88] on span "Asset" at bounding box center [68, 86] width 25 height 15
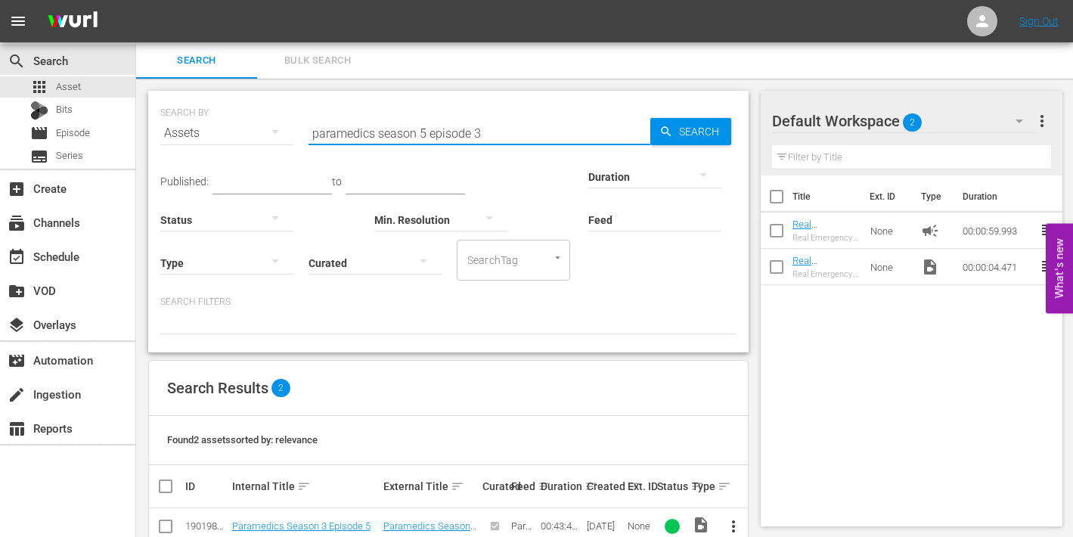
drag, startPoint x: 473, startPoint y: 133, endPoint x: 484, endPoint y: 133, distance: 10.6
click at [484, 133] on input "paramedics season 5 episode 3" at bounding box center [480, 133] width 342 height 36
type input "paramedics season 5 episode 4"
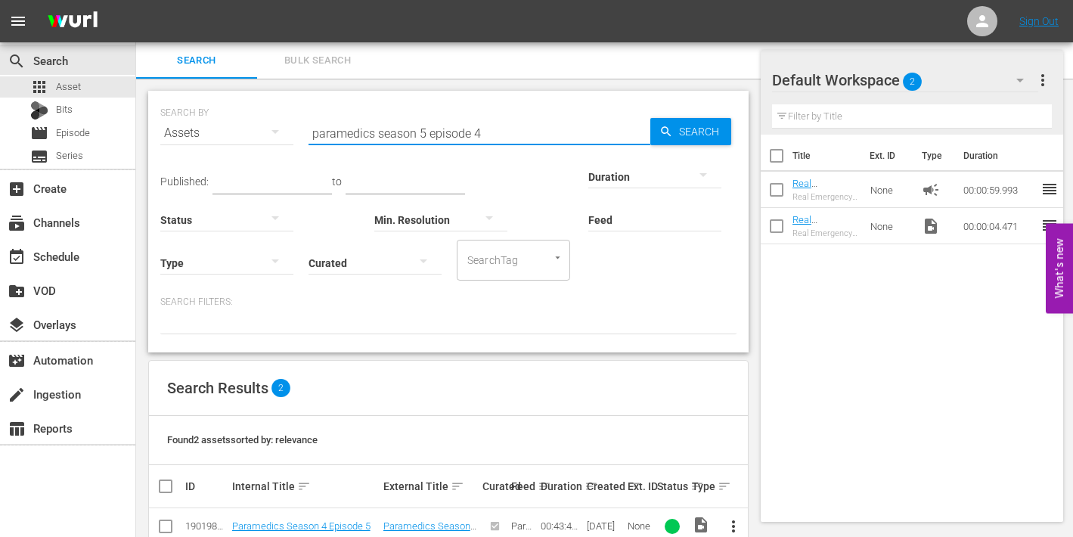
scroll to position [73, 0]
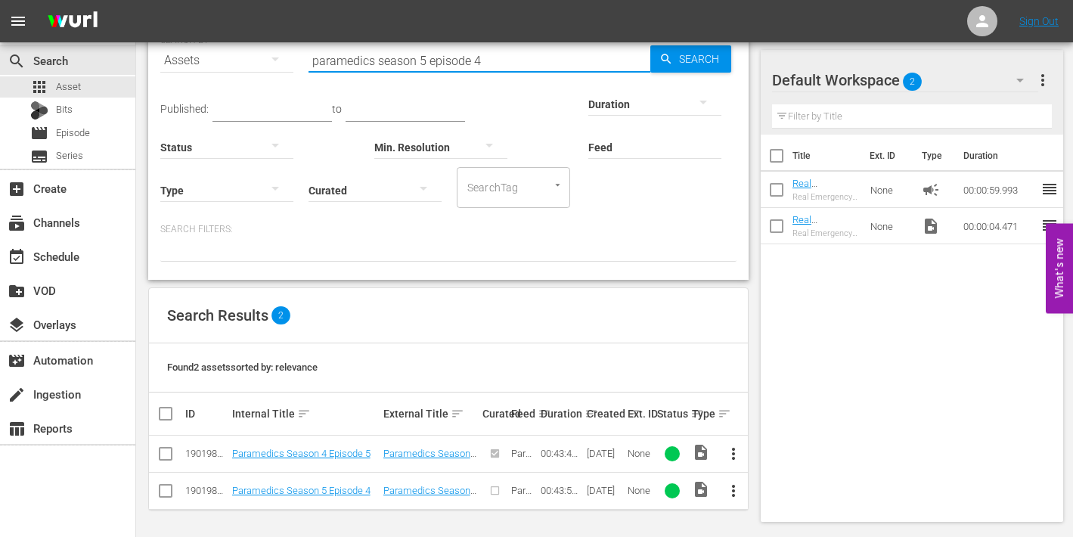
click at [737, 489] on span "more_vert" at bounding box center [733, 491] width 18 height 18
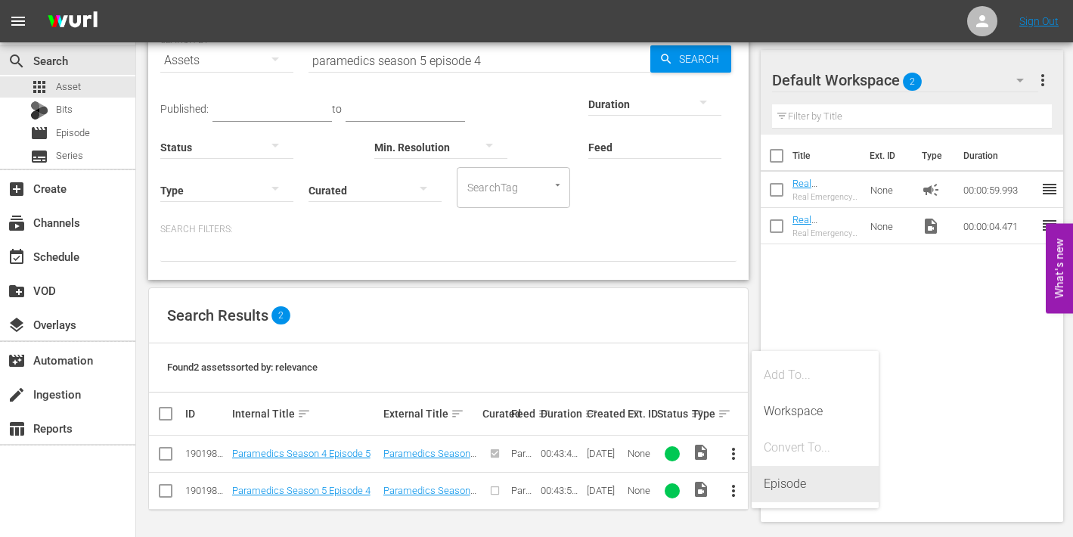
click at [787, 483] on div "Episode" at bounding box center [815, 484] width 103 height 36
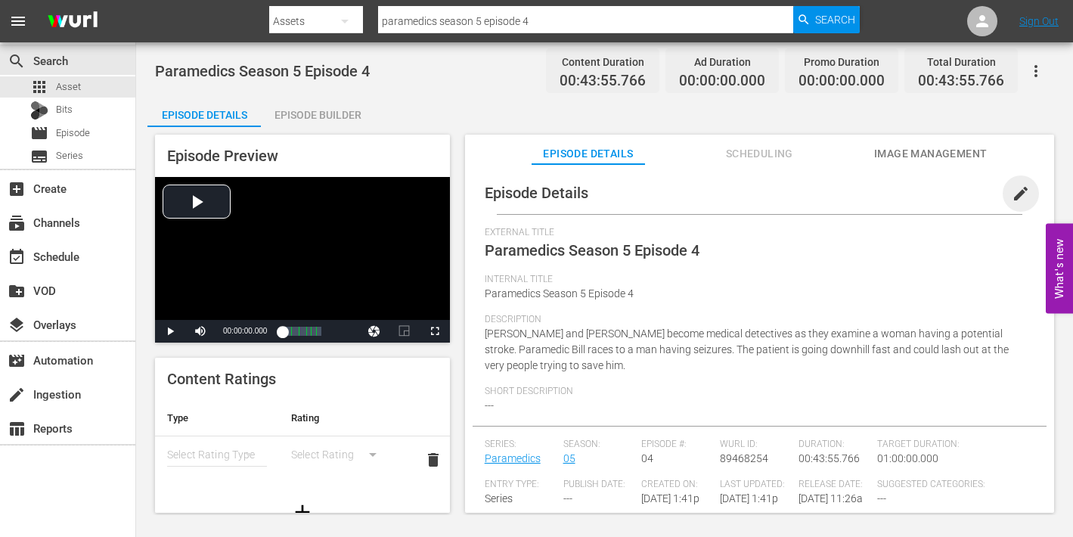
click at [1013, 191] on span "edit" at bounding box center [1021, 194] width 18 height 18
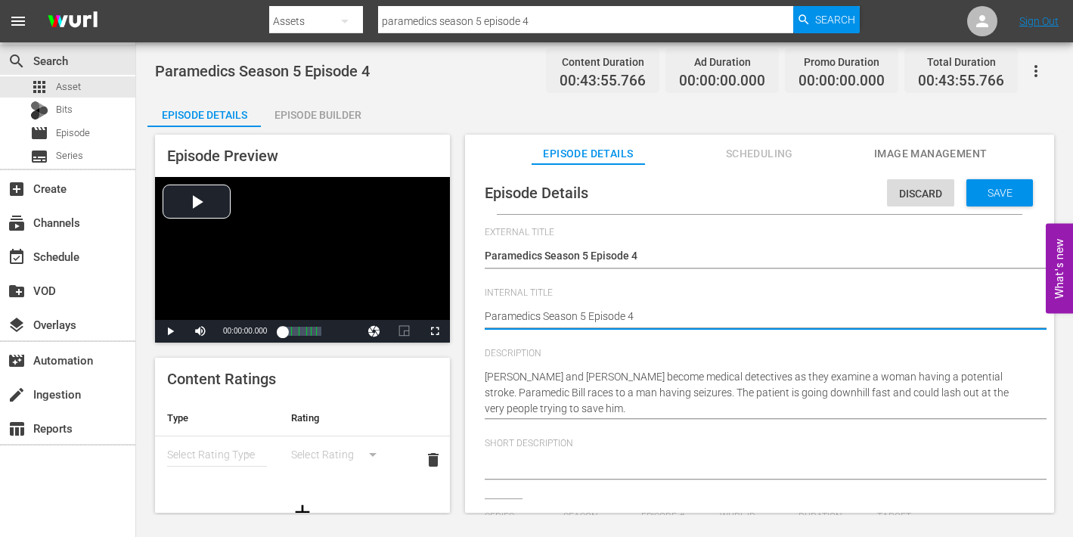
type textarea "Paramedics Season 5 Episode 4"
type textarea "Paramedics Season 5 Episode 4 -"
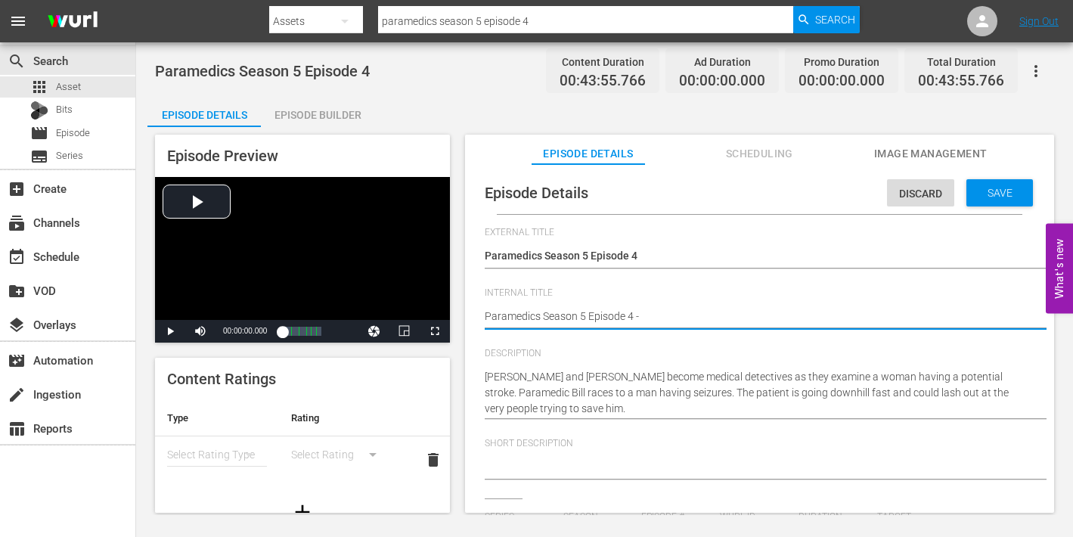
type textarea "Paramedics Season 5 Episode 4 -"
type textarea "Paramedics Season 5 Episode 4 - N"
type textarea "Paramedics Season 5 Episode 4 - Ni"
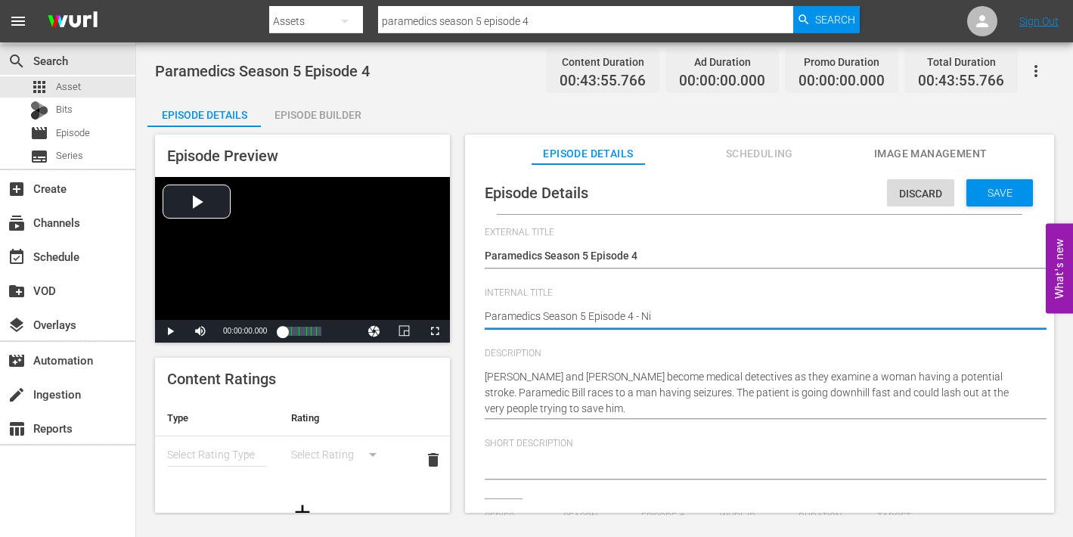
type textarea "Paramedics Season 5 Episode 4 - Nin"
type textarea "Paramedics Season 5 Episode 4 - Nine"
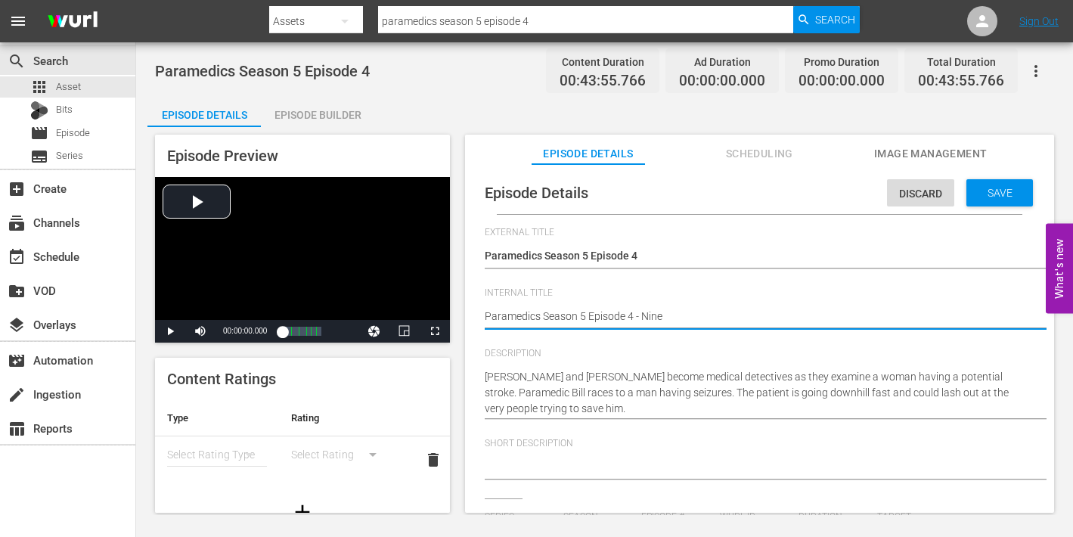
type textarea "Paramedics Season 5 Episode 4 - Nine"
type textarea "Paramedics Season 5 Episode 4 - Nine N"
type textarea "Paramedics Season 5 Episode 4 - Nine No"
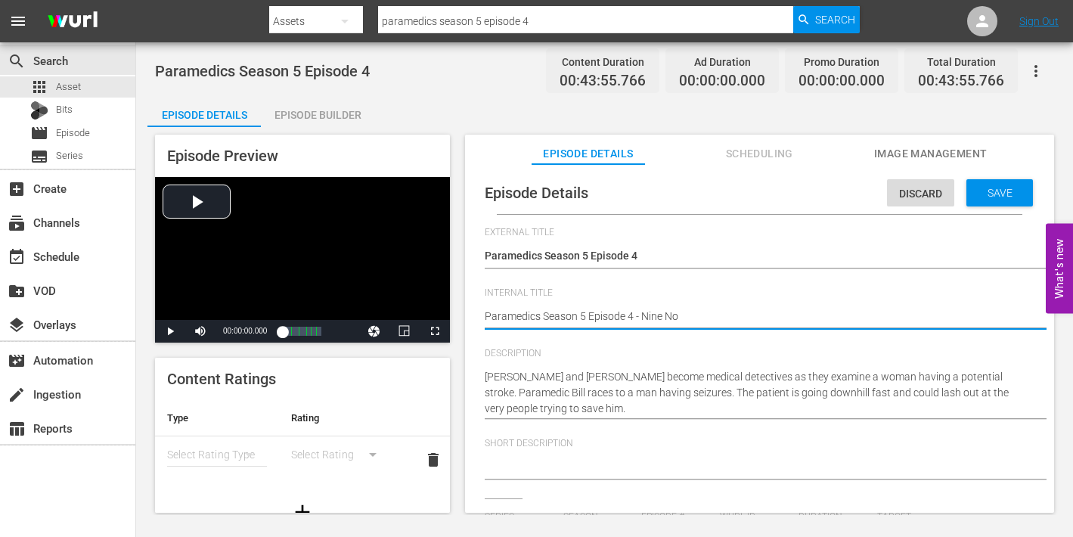
type textarea "Paramedics Season 5 Episode 4 - Nine Now"
click at [988, 188] on span "Save" at bounding box center [1000, 193] width 49 height 12
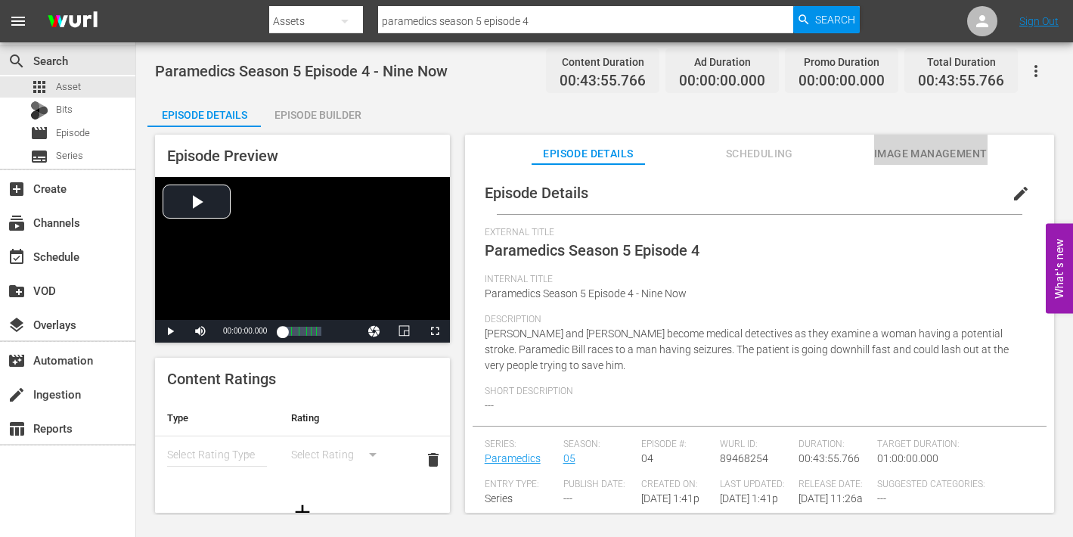
click at [921, 157] on span "Image Management" at bounding box center [930, 153] width 113 height 19
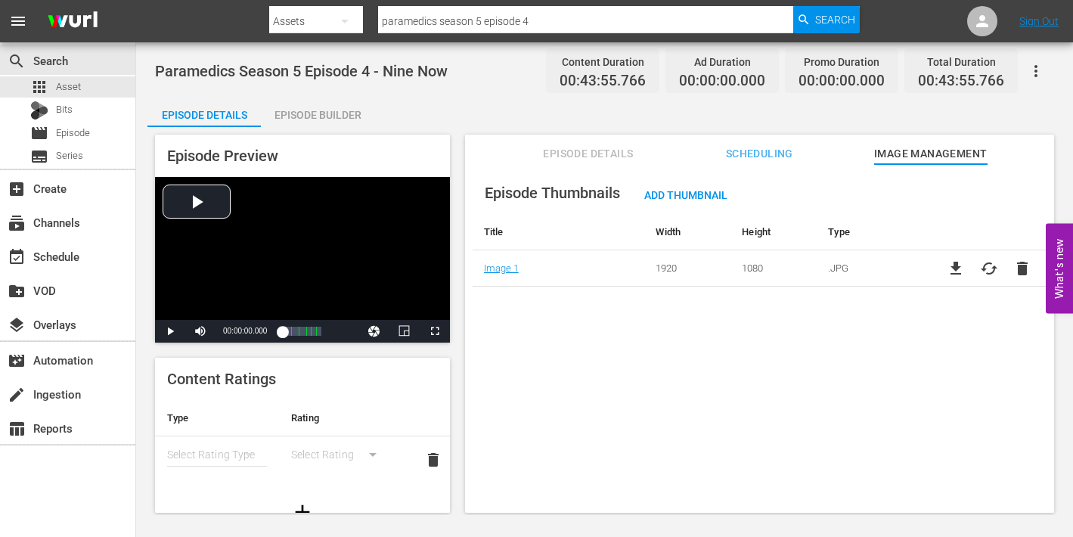
click at [316, 113] on div "Episode Builder" at bounding box center [317, 115] width 113 height 36
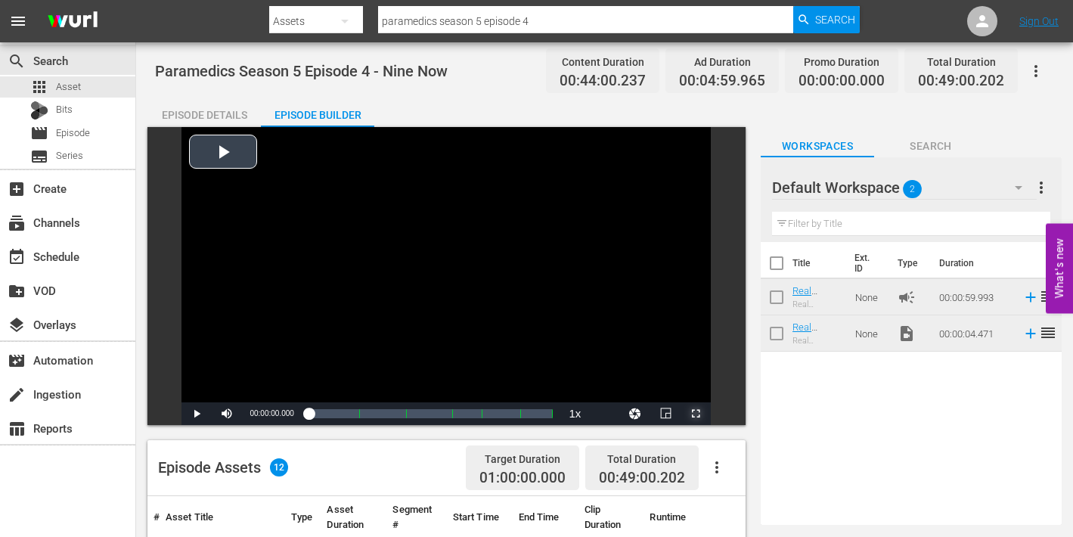
click at [696, 414] on span "Video Player" at bounding box center [696, 414] width 0 height 0
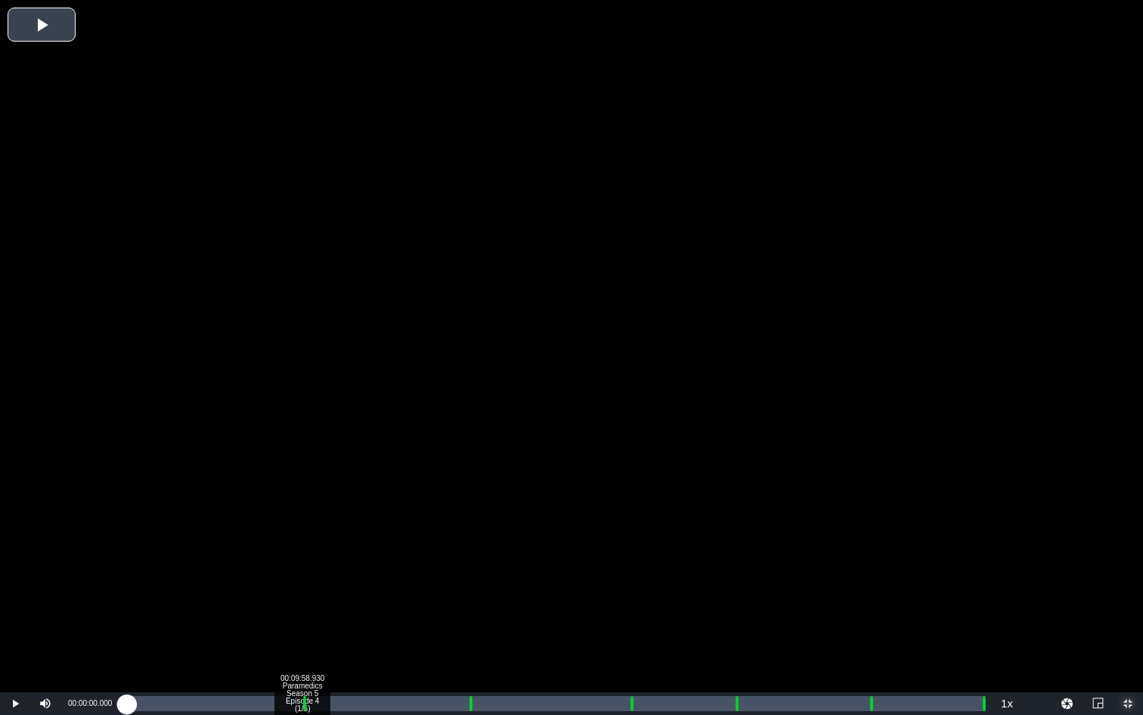
click at [301, 706] on div "Loaded : 0.23% 00:09:58.930 Paramedics Season 5 Episode 4 (1/6) 00:00:00.000" at bounding box center [556, 703] width 858 height 15
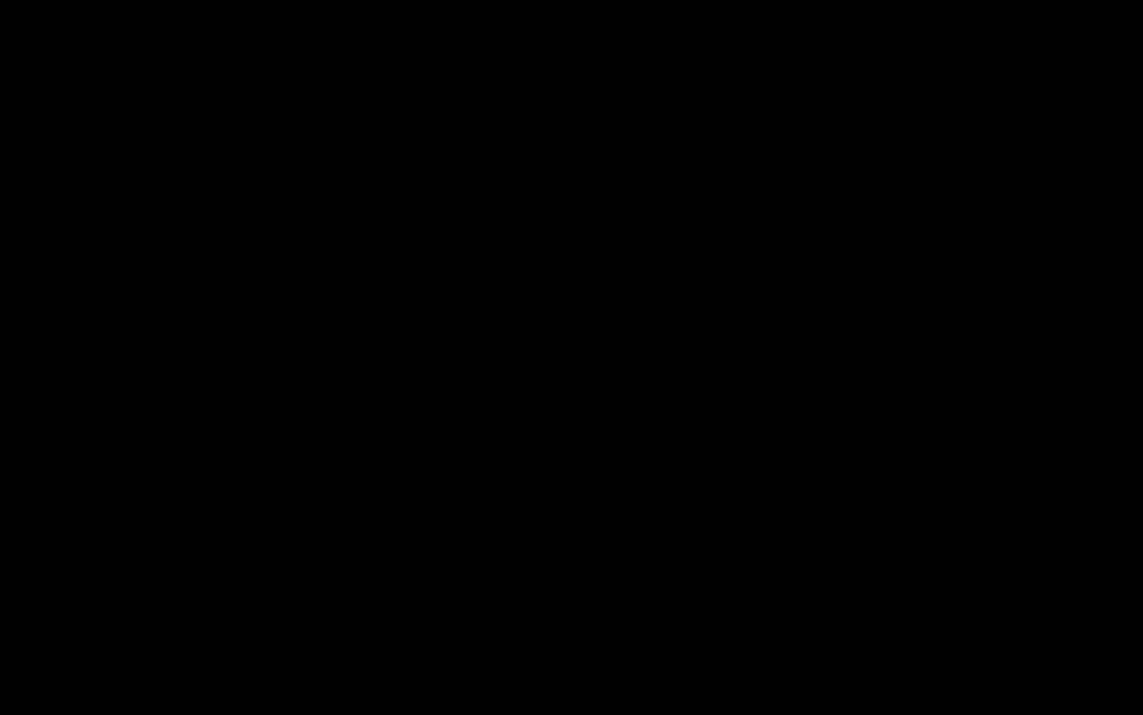
click at [320, 707] on div "Loaded : 9.92% 00:11:01.156 Paramedics Season 5 Episode 4 (2/6) 00:00:00.496 Cu…" at bounding box center [556, 703] width 858 height 15
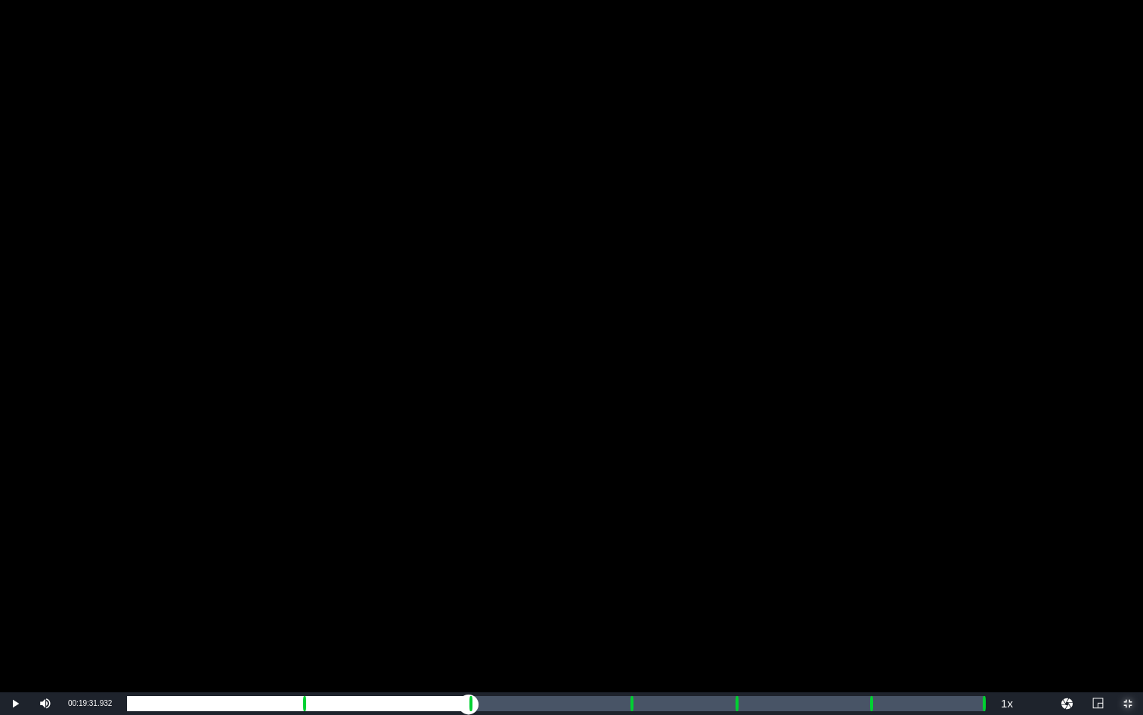
click at [468, 707] on div "Loaded : 23.01% 00:19:31.932 Paramedics Season 5 Episode 4 (3/6) 00:10:04.426 C…" at bounding box center [556, 703] width 858 height 15
click at [486, 707] on div "Loaded : 9.92% 00:20:31.566 Paramedics Season 5 Episode 4 (3/6) 00:00:00.438 Cu…" at bounding box center [556, 703] width 858 height 15
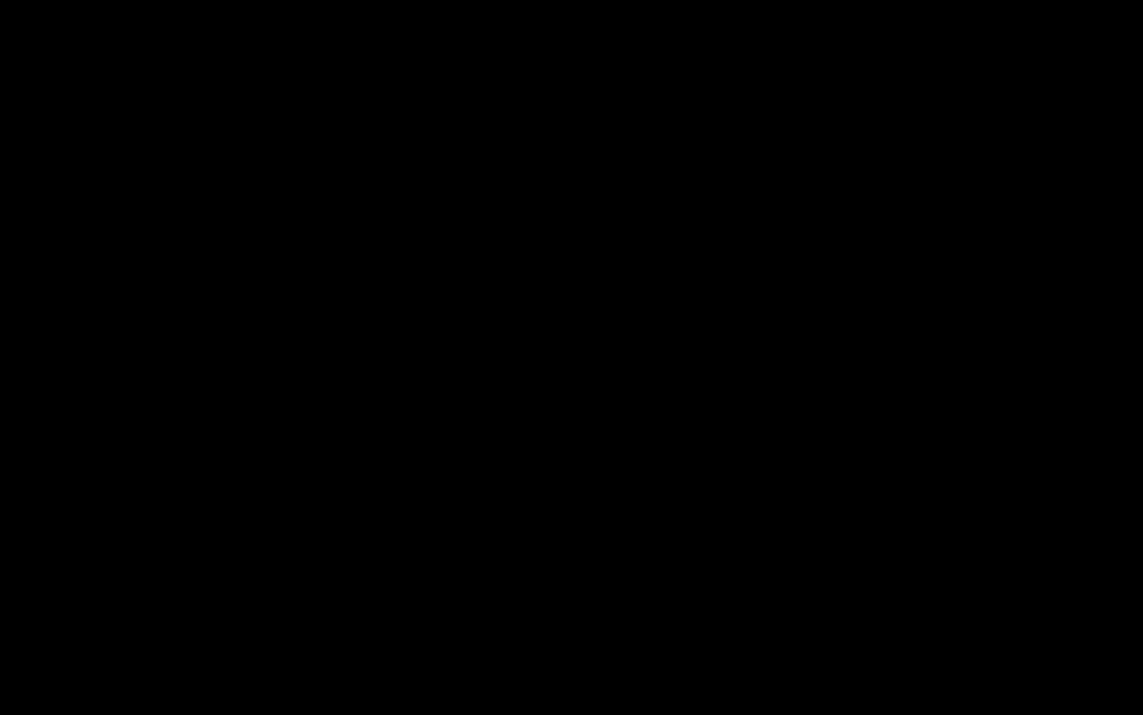
click at [628, 701] on div "Loaded : 42.38% 00:28:36.414 Paramedics Season 5 Episode 4 (4/6) 00:18:35.682 C…" at bounding box center [556, 703] width 858 height 15
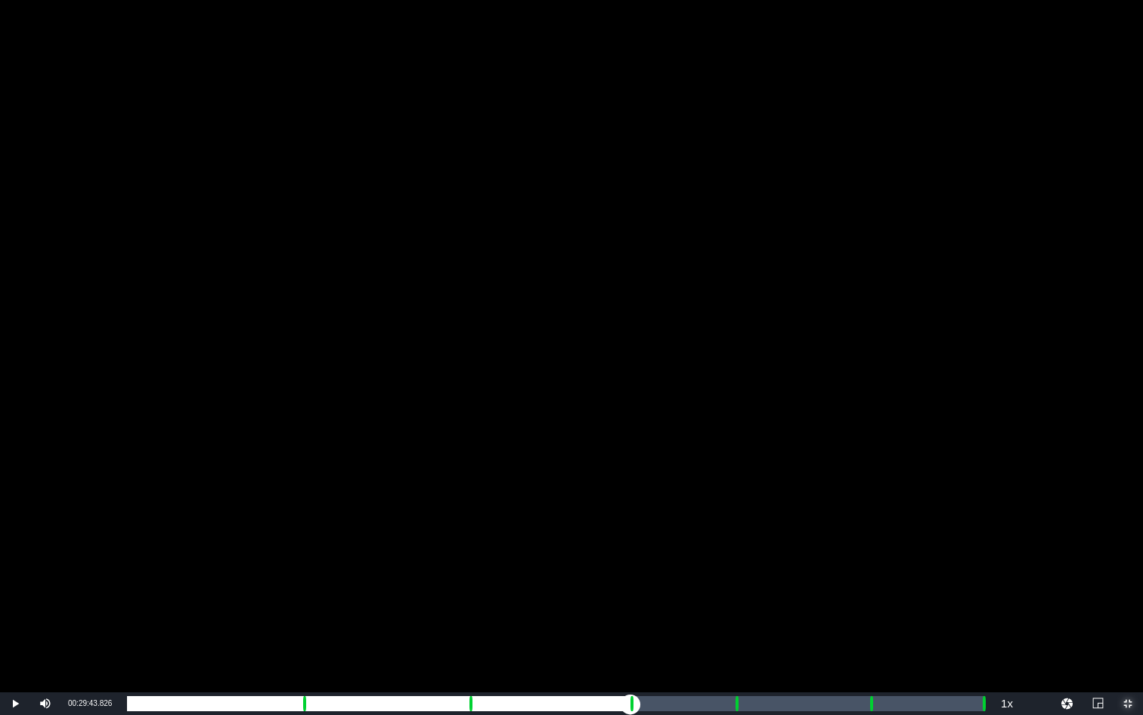
click at [647, 702] on div "Loaded : 9.92% 00:29:43.826 Paramedics Season 5 Episode 4 (4/6) 00:00:00.371 Cu…" at bounding box center [556, 703] width 858 height 15
click at [734, 706] on div "Loaded : 61.07% 00:34:39.402 Paramedics Season 5 Episode 4 (5/6) 00:26:47.280 C…" at bounding box center [556, 703] width 858 height 15
click at [753, 706] on div "Loaded : 9.92% 00:35:46.814 Paramedics Season 5 Episode 4 (5/6) 00:00:00.511 Cu…" at bounding box center [556, 703] width 858 height 15
click at [867, 709] on div "Loaded : 72.91% 00:42:18.322 Paramedics Season 5 Episode 4 (6/6) 00:31:50.321 C…" at bounding box center [556, 703] width 858 height 15
click at [888, 709] on div "Loaded : 9.92% 00:43:28.327 Paramedics Season 5 Episode 4 (6/6) 00:00:00.528 Cu…" at bounding box center [556, 703] width 858 height 15
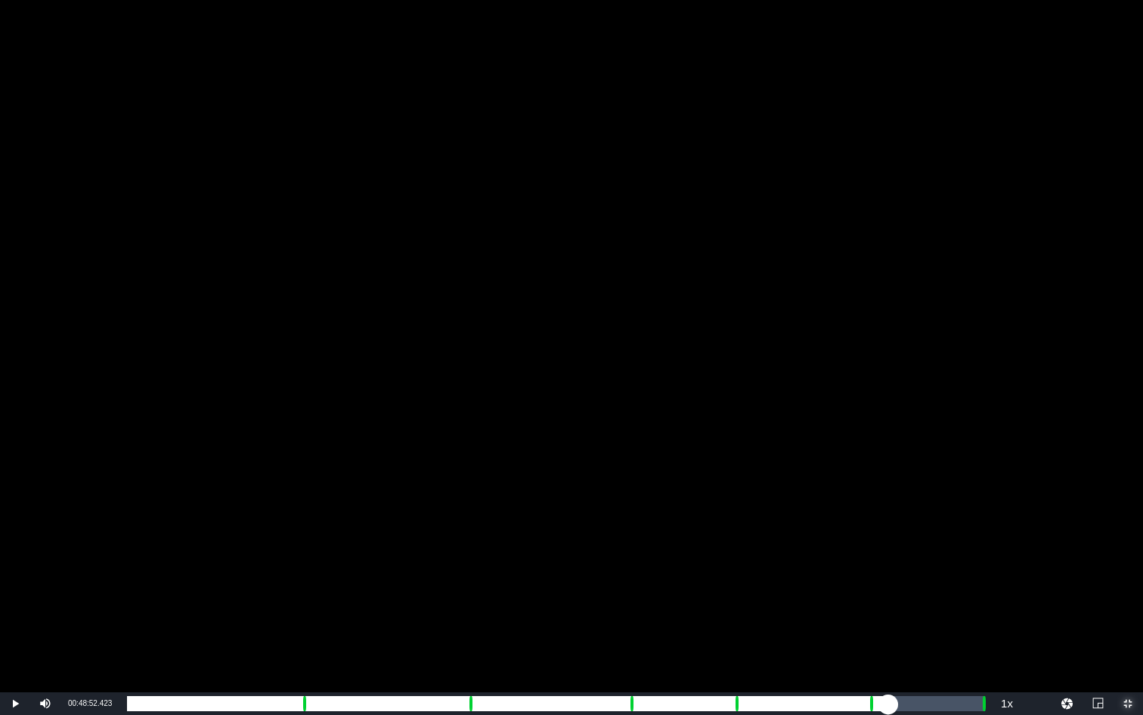
click at [982, 710] on div "Loaded : 87.72% 00:48:52.423 00:38:30.459 Cue Point 6: 00:48:55.731" at bounding box center [556, 703] width 858 height 15
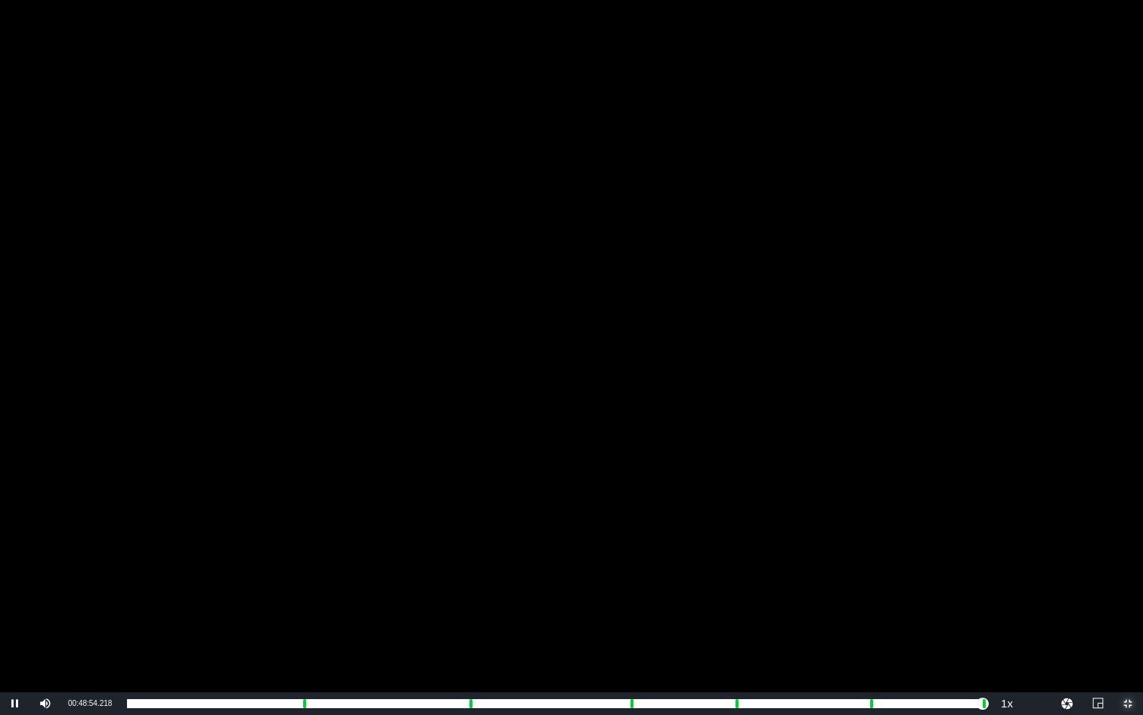
click at [1128, 703] on span "Video Player" at bounding box center [1128, 703] width 0 height 0
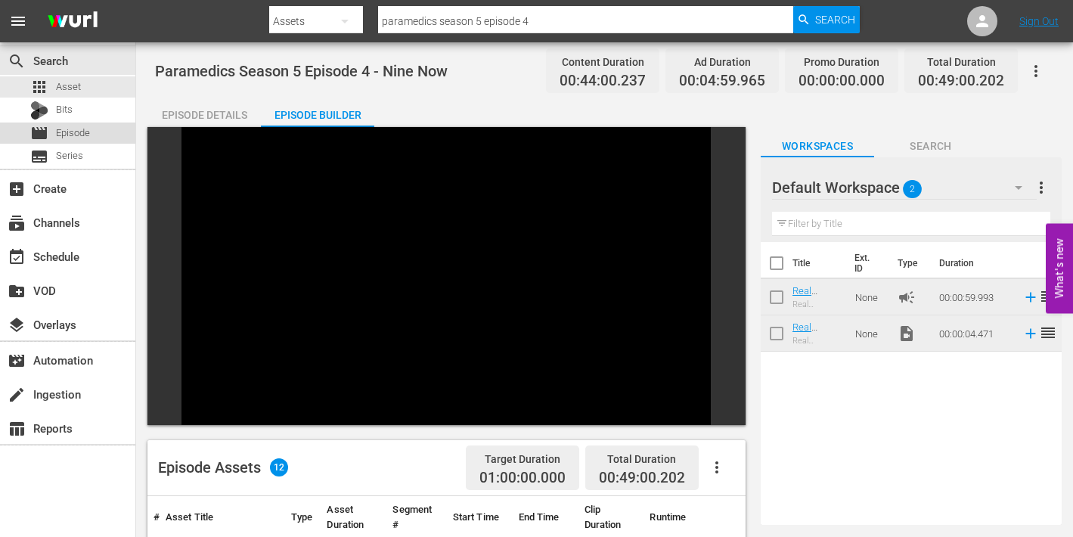
click at [63, 135] on span "Episode" at bounding box center [73, 133] width 34 height 15
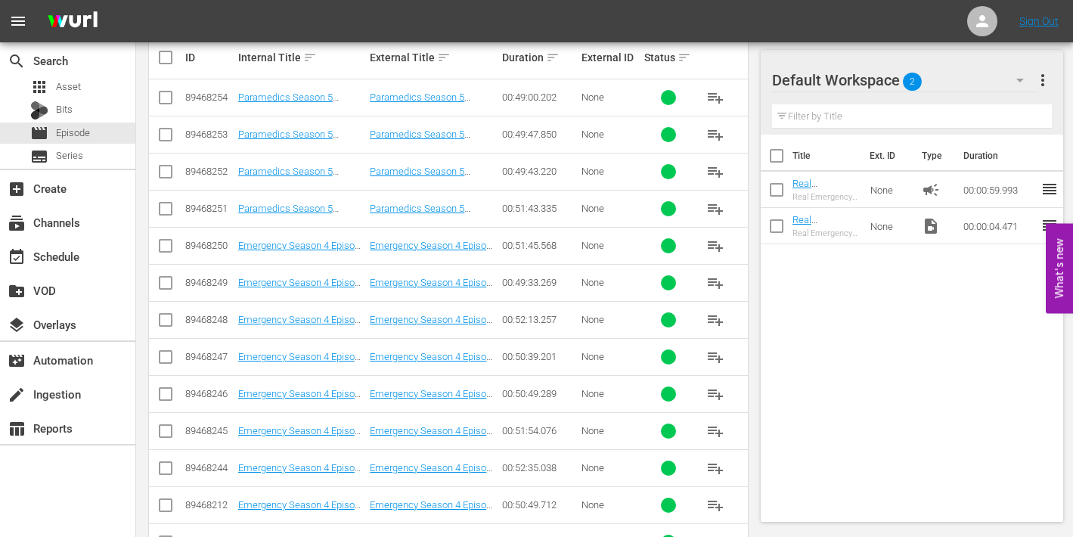
scroll to position [387, 0]
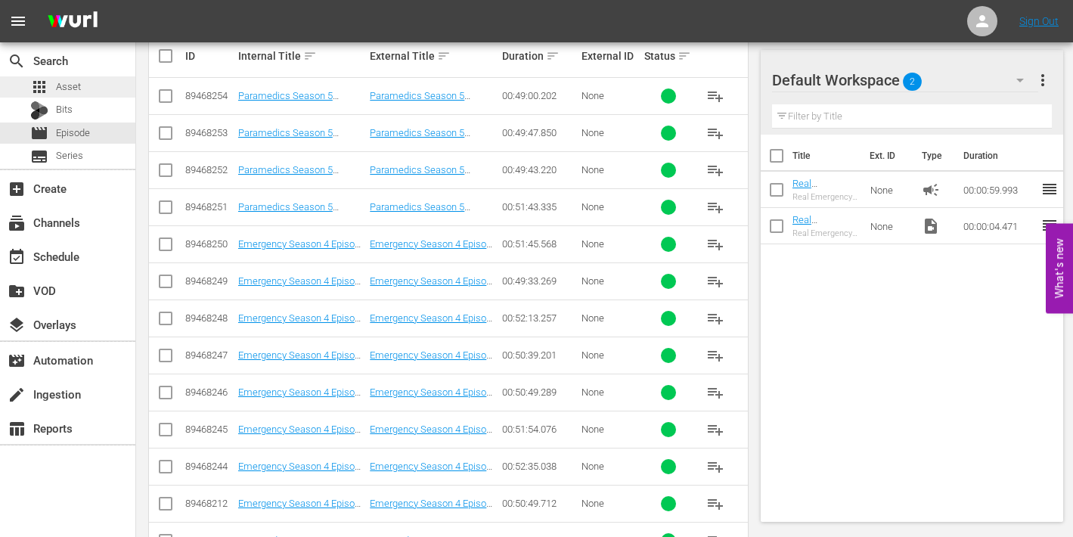
click at [60, 87] on span "Asset" at bounding box center [68, 86] width 25 height 15
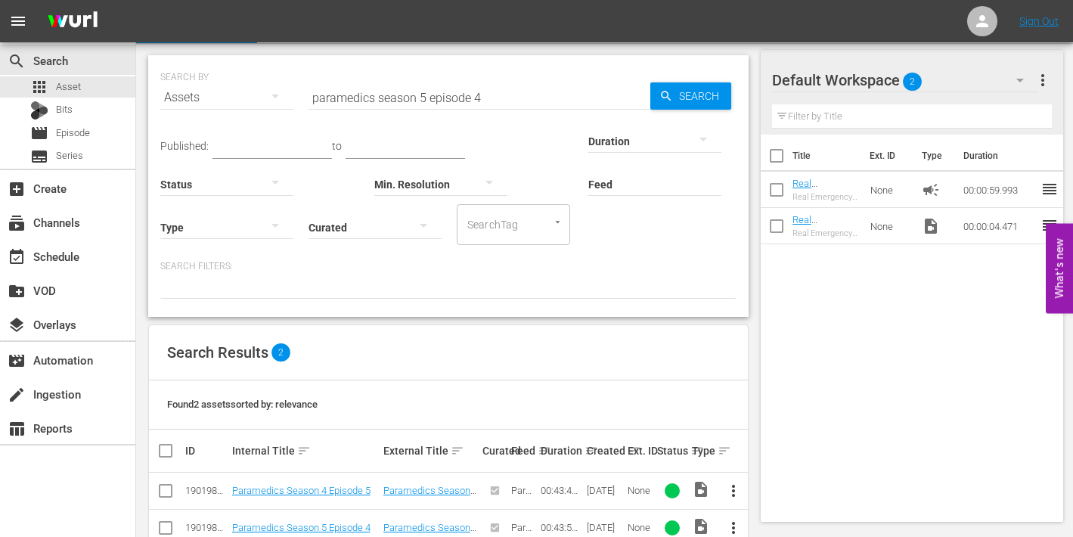
scroll to position [73, 0]
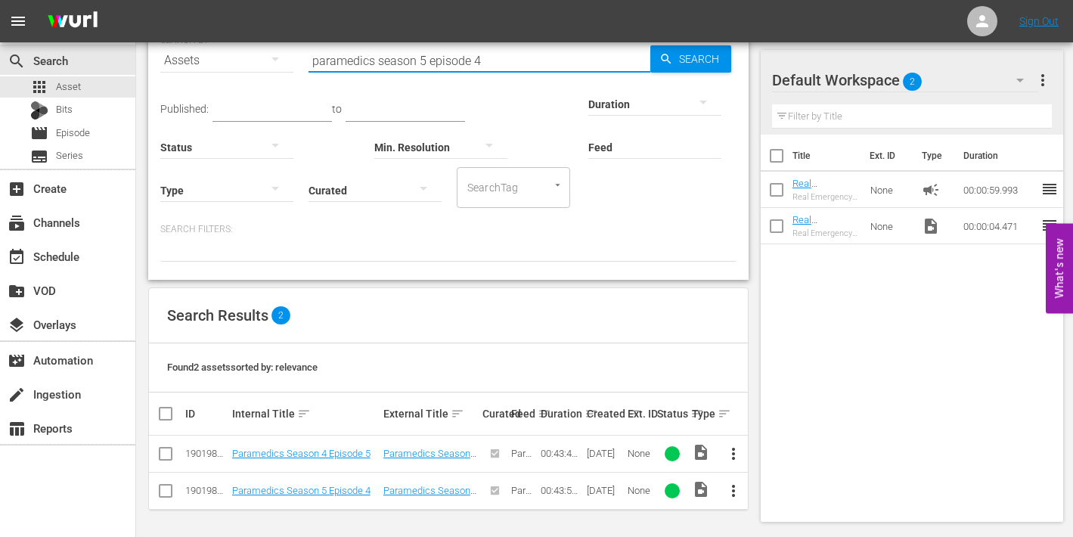
drag, startPoint x: 473, startPoint y: 62, endPoint x: 486, endPoint y: 61, distance: 12.1
click at [486, 62] on input "paramedics season 5 episode 4" at bounding box center [480, 60] width 342 height 36
type input "paramedics season 5 episode 5"
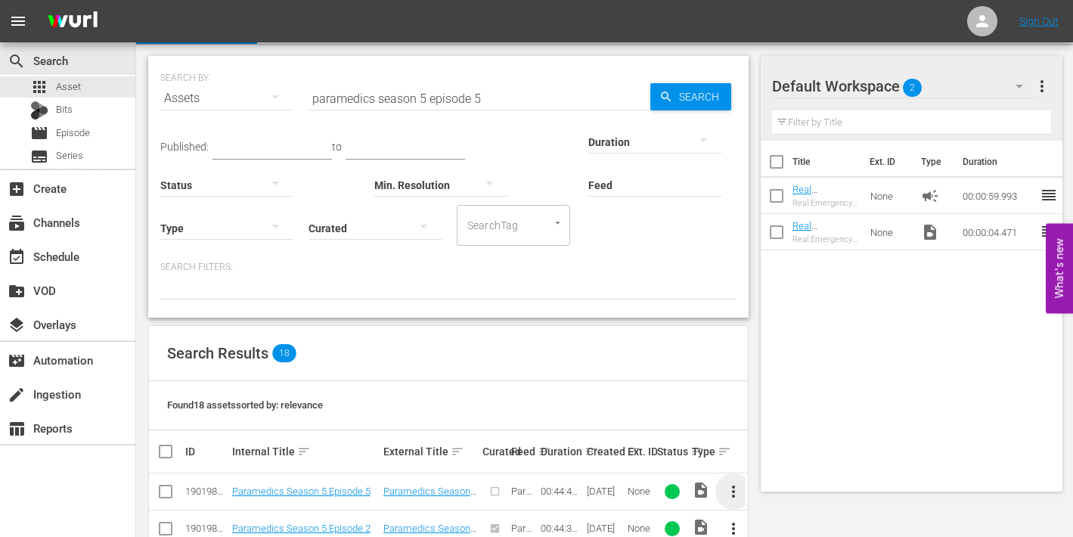
click at [737, 490] on span "more_vert" at bounding box center [733, 491] width 18 height 18
click at [777, 484] on div "Episode" at bounding box center [815, 485] width 103 height 36
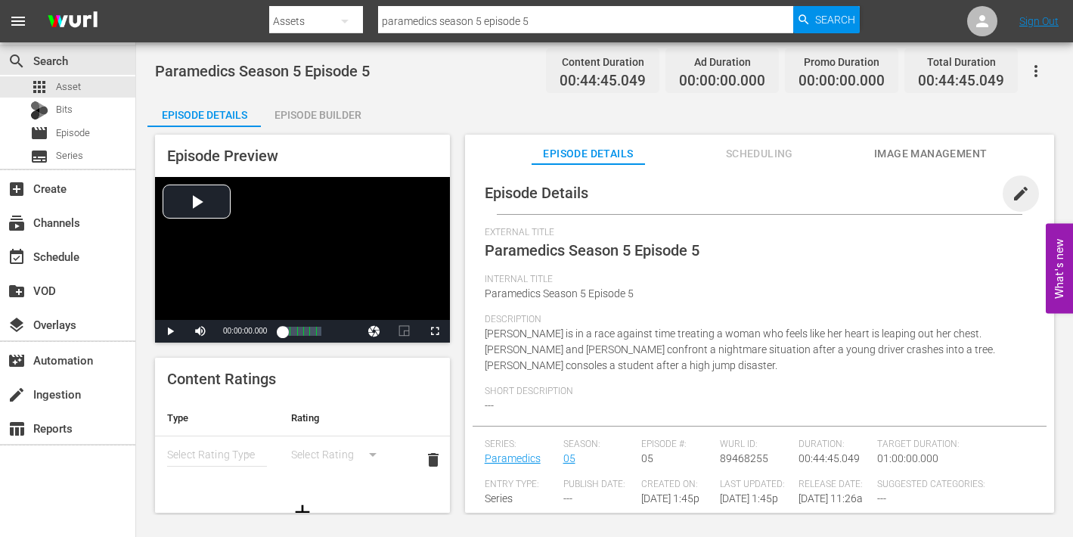
click at [1012, 190] on span "edit" at bounding box center [1021, 194] width 18 height 18
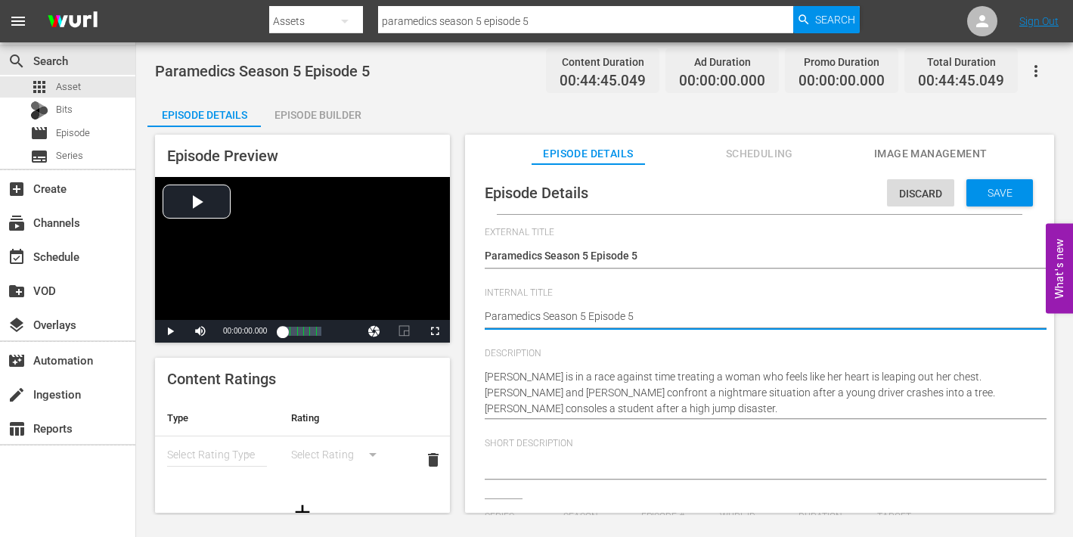
type textarea "Paramedics Season 5 Episode 5"
type textarea "Paramedics Season 5 Episode 5 -"
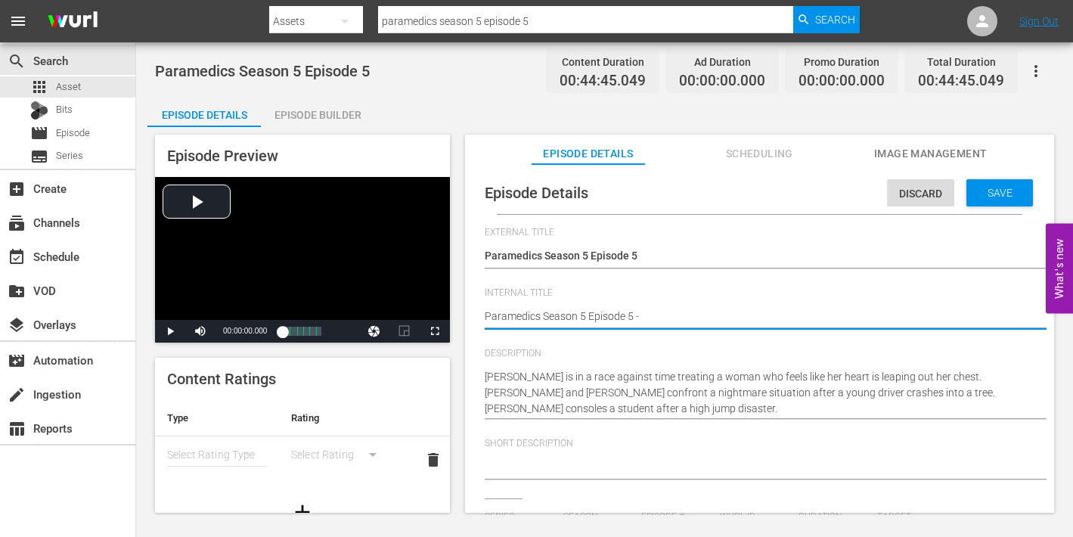
type textarea "Paramedics Season 5 Episode 5 -"
type textarea "Paramedics Season 5 Episode 5 - N"
type textarea "Paramedics Season 5 Episode 5 - Ni"
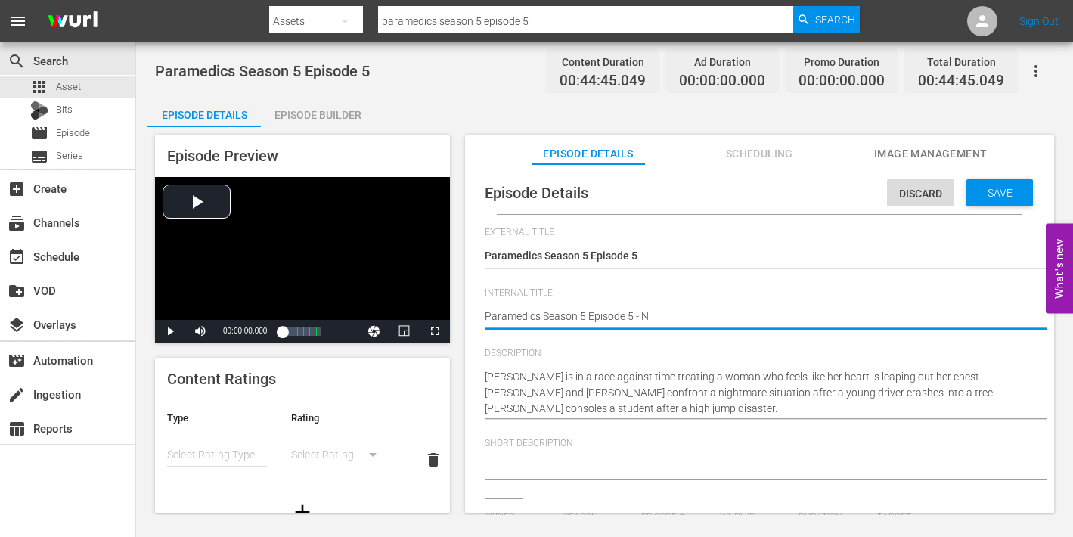
type textarea "Paramedics Season 5 Episode 5 - Nin"
type textarea "Paramedics Season 5 Episode 5 - Nine"
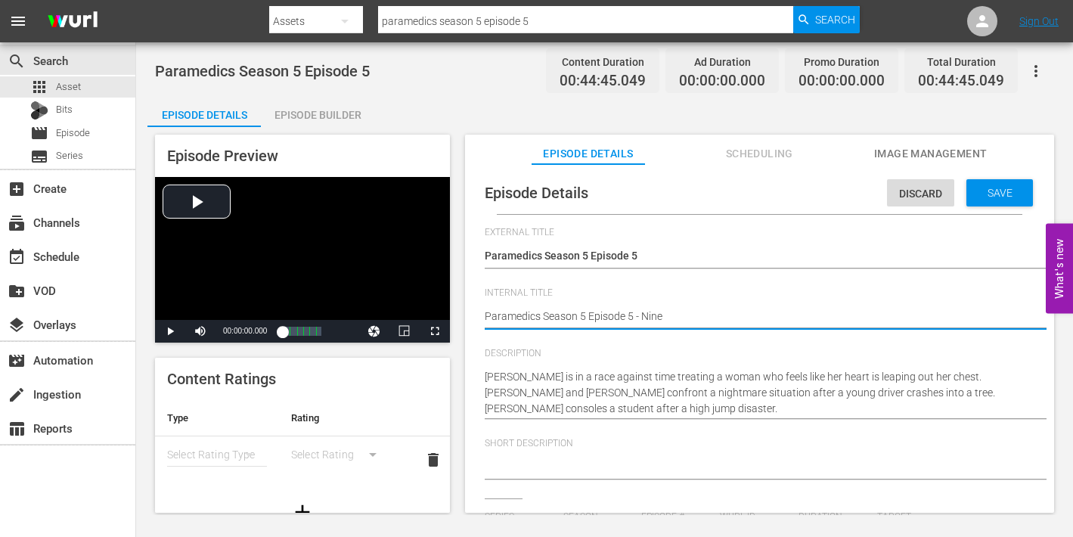
type textarea "Paramedics Season 5 Episode 5 - Nine"
type textarea "Paramedics Season 5 Episode 5 - Nine N"
type textarea "Paramedics Season 5 Episode 5 - Nine No"
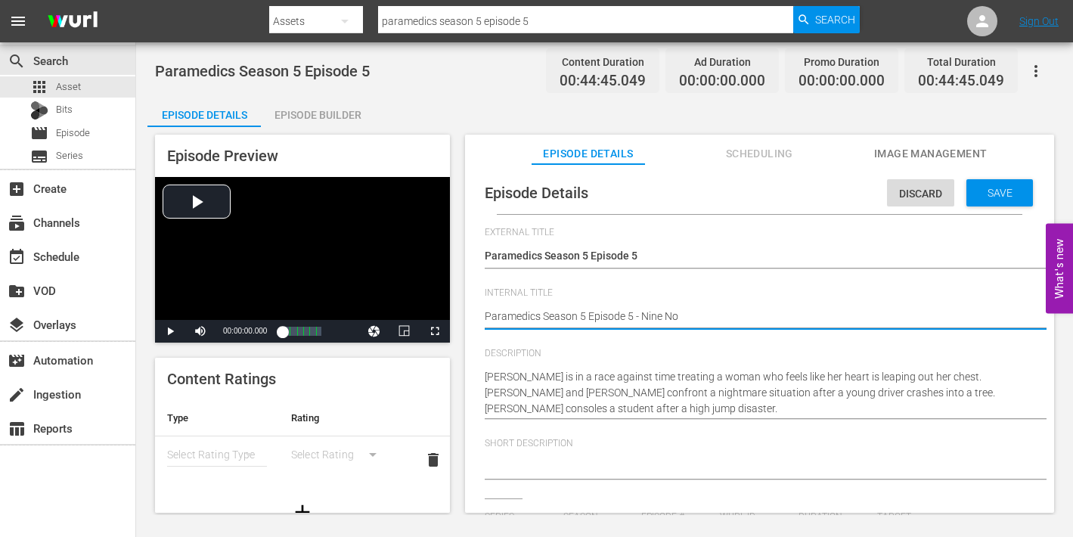
type textarea "Paramedics Season 5 Episode 5 - Nine Now"
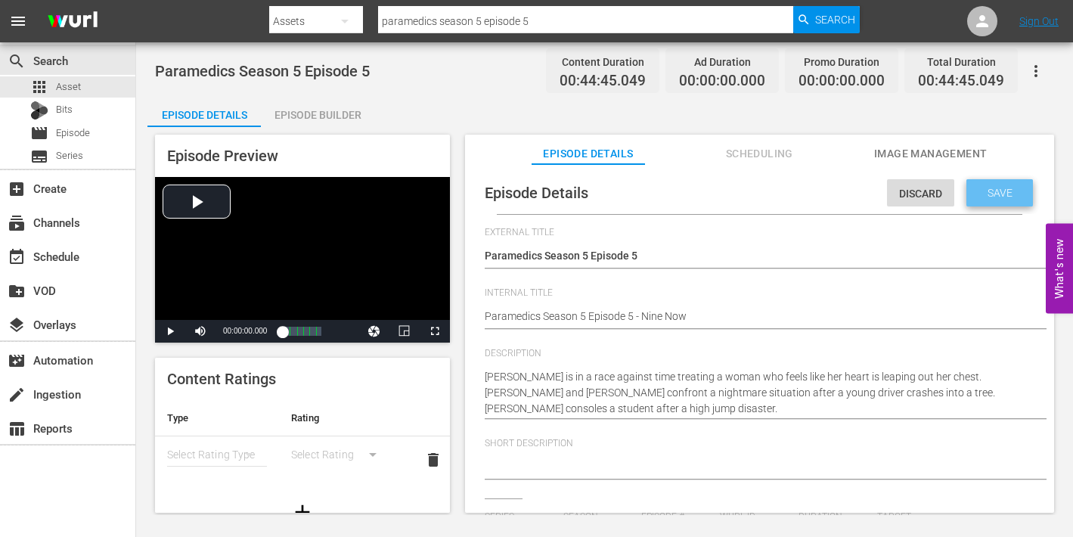
drag, startPoint x: 989, startPoint y: 190, endPoint x: 980, endPoint y: 197, distance: 11.3
click at [988, 191] on span "Save" at bounding box center [1000, 193] width 49 height 12
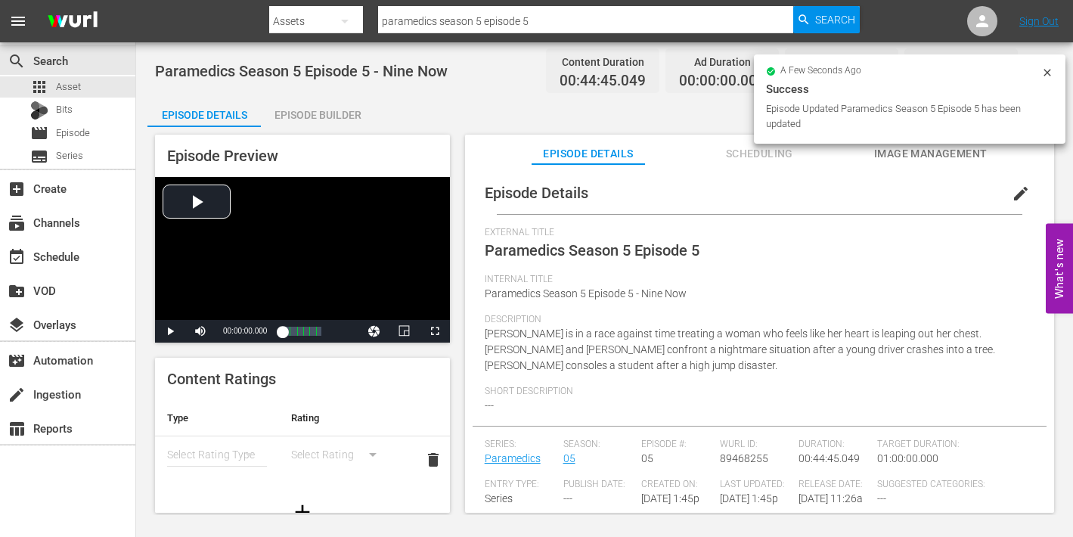
click at [920, 153] on span "Image Management" at bounding box center [930, 153] width 113 height 19
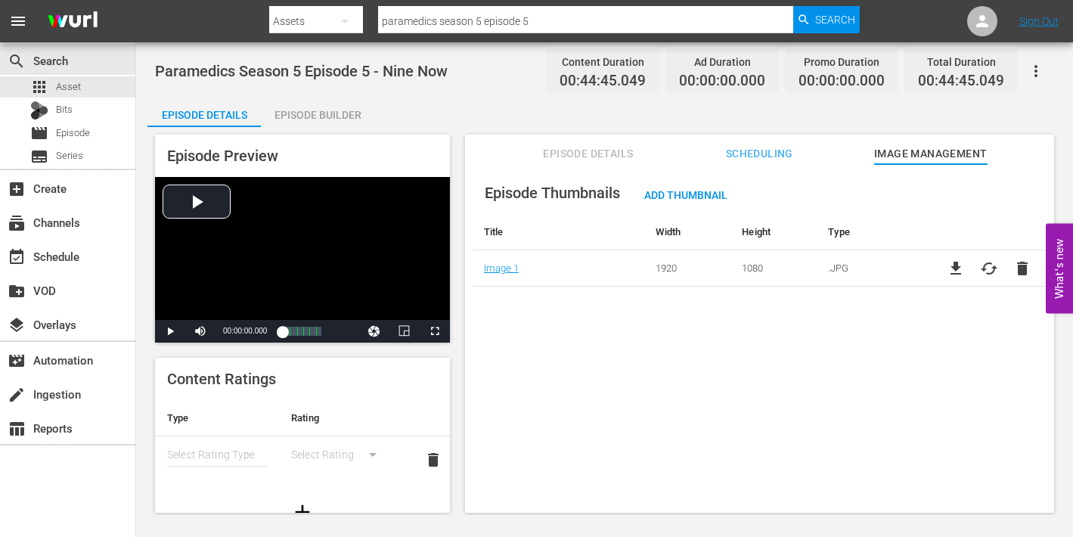
click at [315, 118] on div "Episode Builder" at bounding box center [317, 115] width 113 height 36
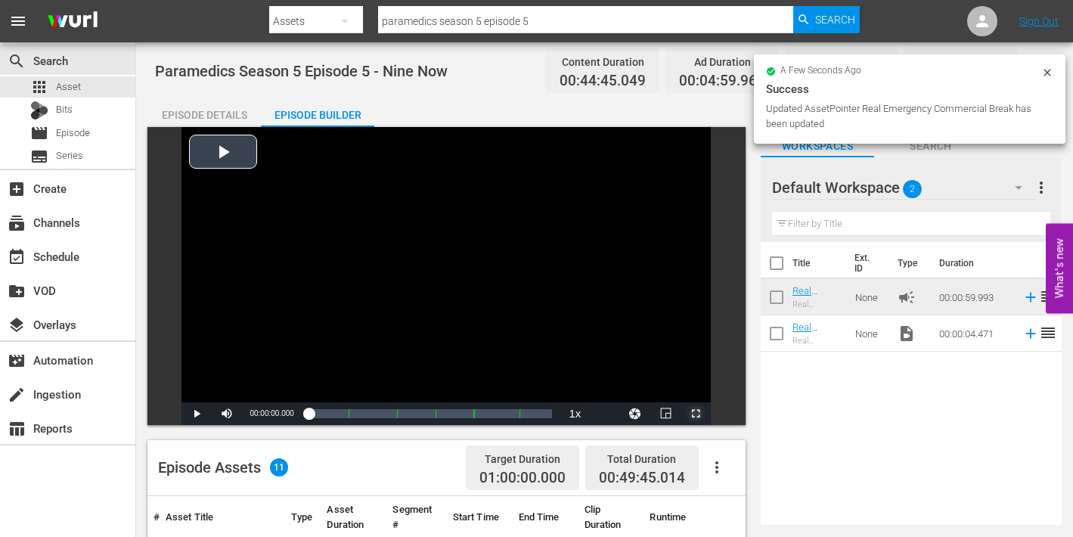
click at [696, 414] on span "Video Player" at bounding box center [696, 414] width 0 height 0
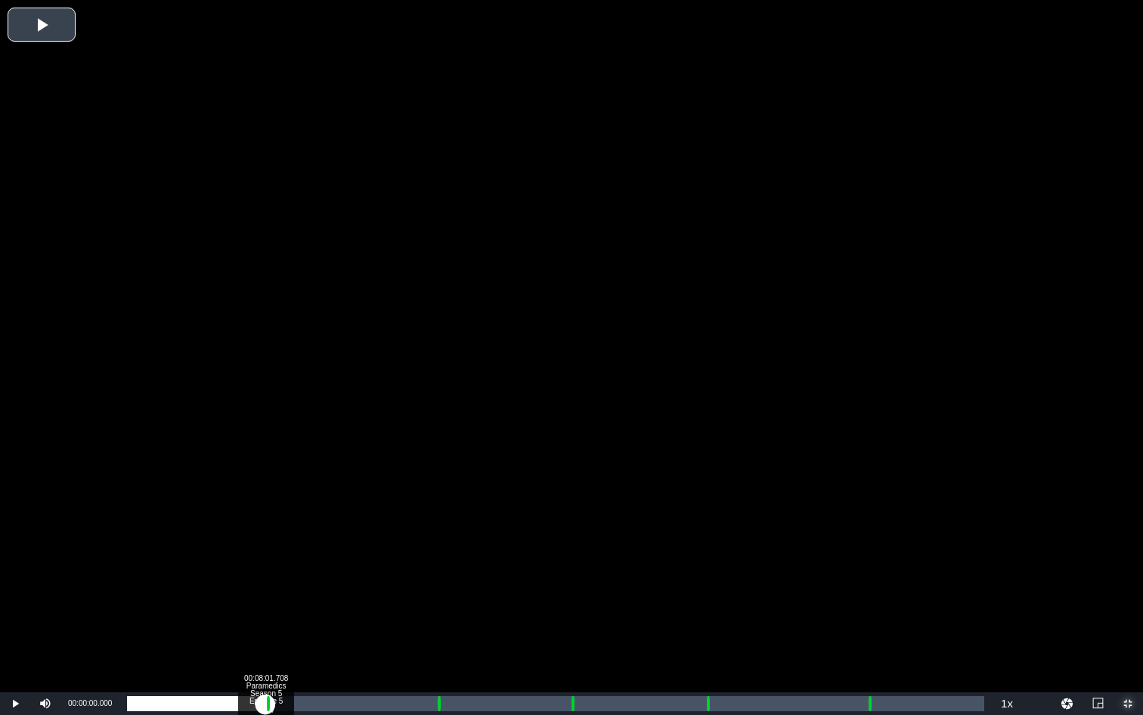
click at [265, 703] on div "Loaded : 0.22% 00:08:01.708 Paramedics Season 5 Episode 5 (1/6) 00:00:00.000 Cu…" at bounding box center [556, 703] width 858 height 15
click at [284, 704] on div "Loaded : 9.92% 00:09:04.883 Paramedics Season 5 Episode 5 (2/6) 00:00:00.433 Cu…" at bounding box center [556, 703] width 858 height 15
click at [437, 708] on div "Loaded : 18.12% 00:17:59.237 Paramedics Season 5 Episode 5 (3/6) 00:08:06.093 C…" at bounding box center [556, 703] width 858 height 15
click at [455, 709] on div "Loaded : 9.92% 00:18:59.780 Paramedics Season 5 Episode 5 (3/6) 00:00:00.636 Cu…" at bounding box center [556, 703] width 858 height 15
click at [571, 706] on div "Loaded : 38.47% 00:25:45.152 Paramedics Season 5 Episode 5 (4/6) 00:17:04.797 C…" at bounding box center [556, 703] width 858 height 15
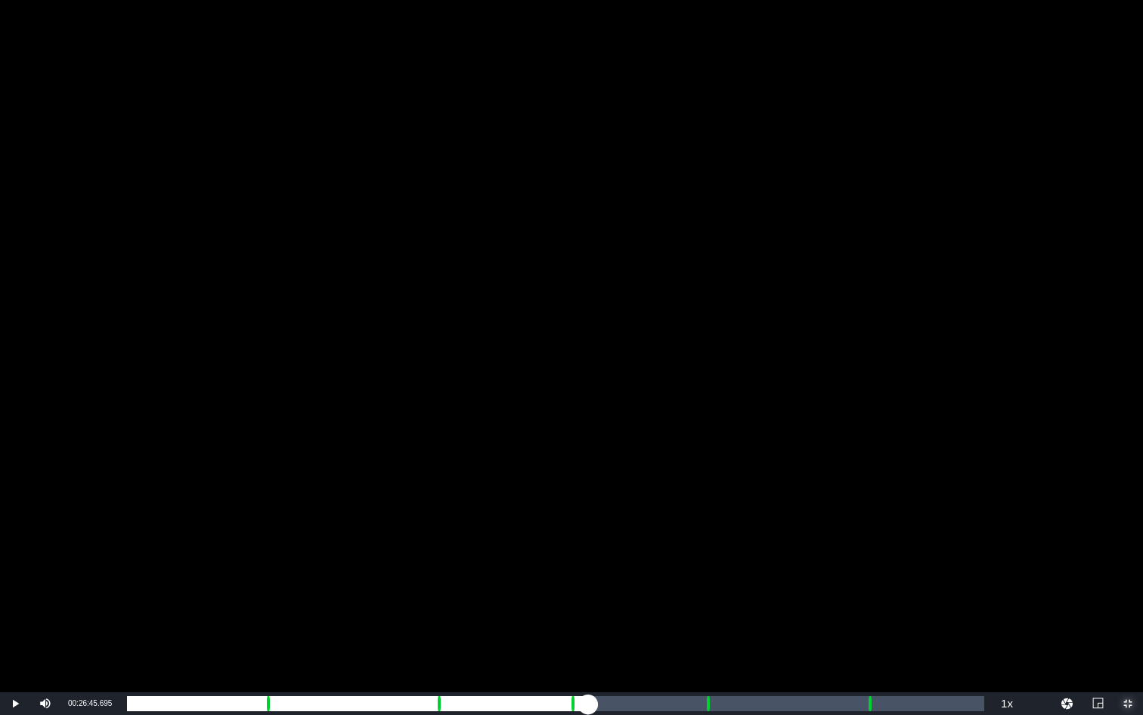
click at [588, 706] on div "Loaded : 9.92% 00:26:45.695 Paramedics Season 5 Episode 5 (4/6) 00:00:00.888 Cu…" at bounding box center [556, 703] width 858 height 15
click at [706, 707] on div "00:33:36.332 Paramedics Season 5 Episode 5 (5/6)" at bounding box center [706, 703] width 1 height 15
click at [723, 708] on div "Loaded : 9.92% 00:34:36.874 Paramedics Season 5 Episode 5 (5/6) 00:00:00.445 Cu…" at bounding box center [556, 703] width 858 height 15
click at [867, 700] on div "Loaded : 68.67% 00:42:57.009 Paramedics Season 5 Episode 5 (6/6) 00:30:41.019 C…" at bounding box center [556, 703] width 858 height 15
click at [886, 702] on div "Loaded : 9.92% 00:44:00.184 Paramedics Season 5 Episode 5 (6/6) 00:00:00.454 Cu…" at bounding box center [556, 703] width 858 height 15
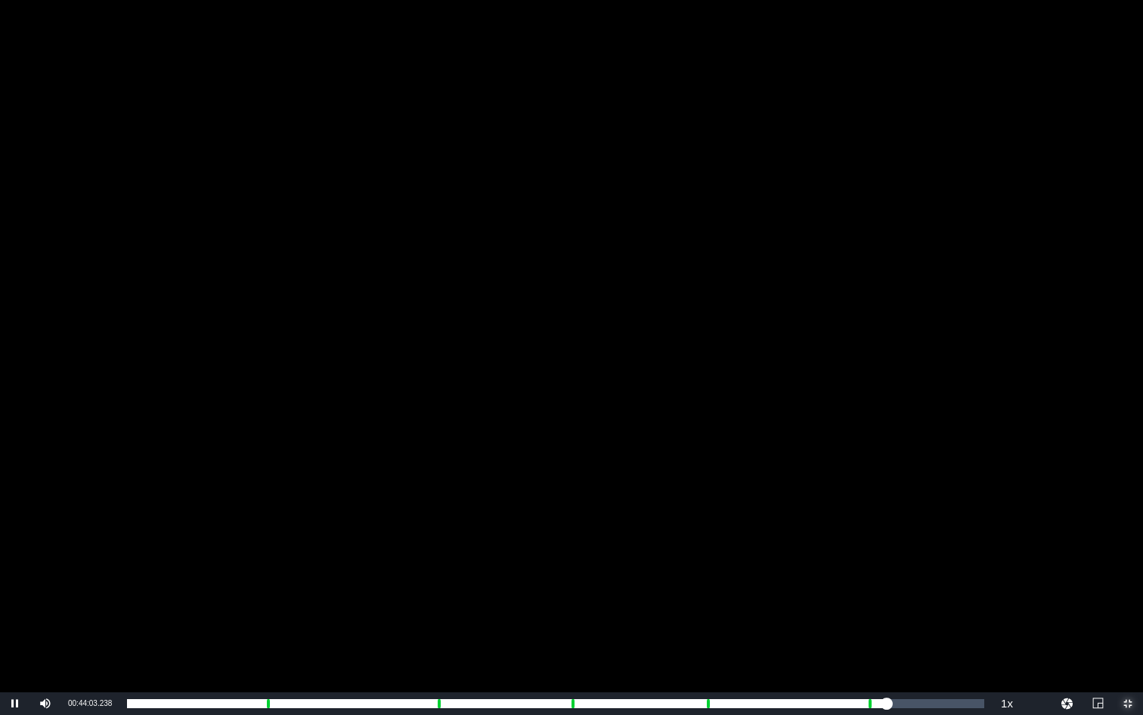
click at [1128, 703] on span "Video Player" at bounding box center [1128, 703] width 0 height 0
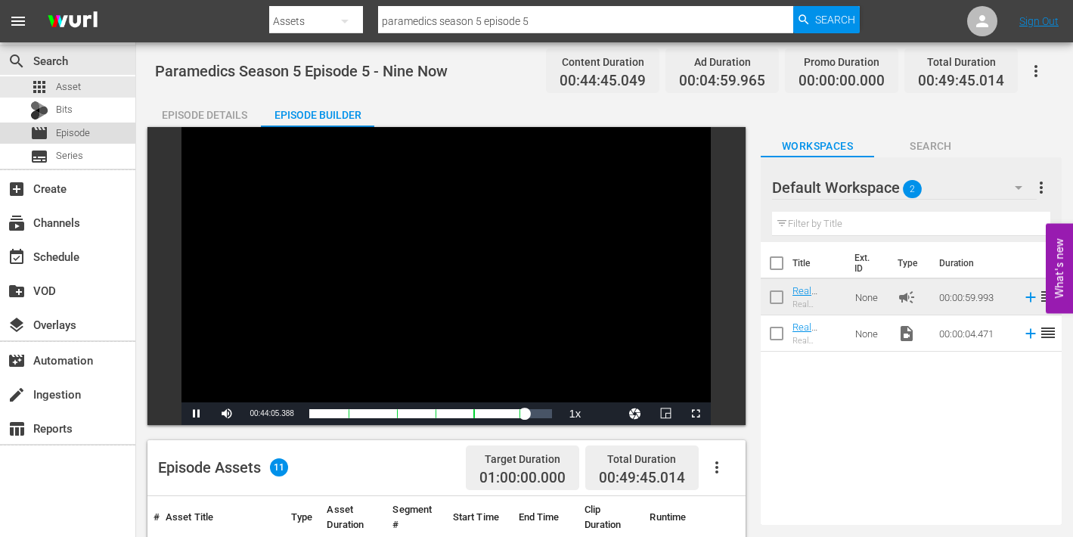
click at [62, 132] on span "Episode" at bounding box center [73, 133] width 34 height 15
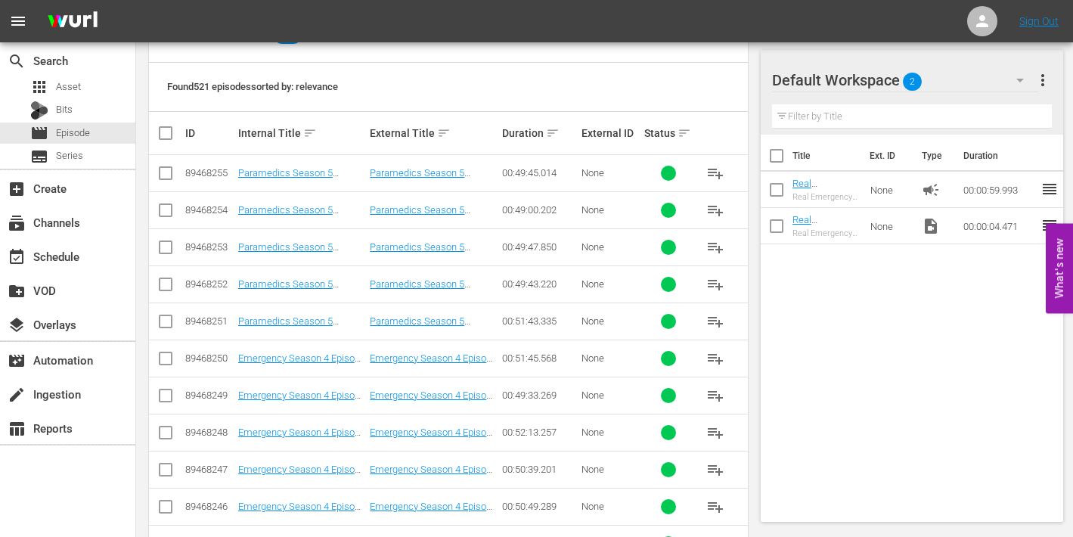
scroll to position [329, 0]
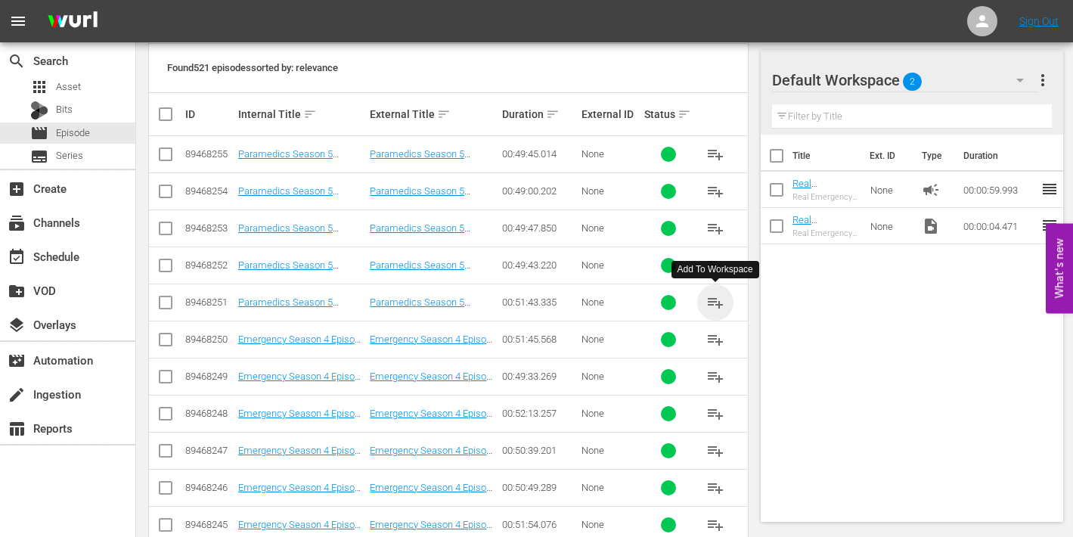
click at [714, 303] on span "playlist_add" at bounding box center [715, 302] width 18 height 18
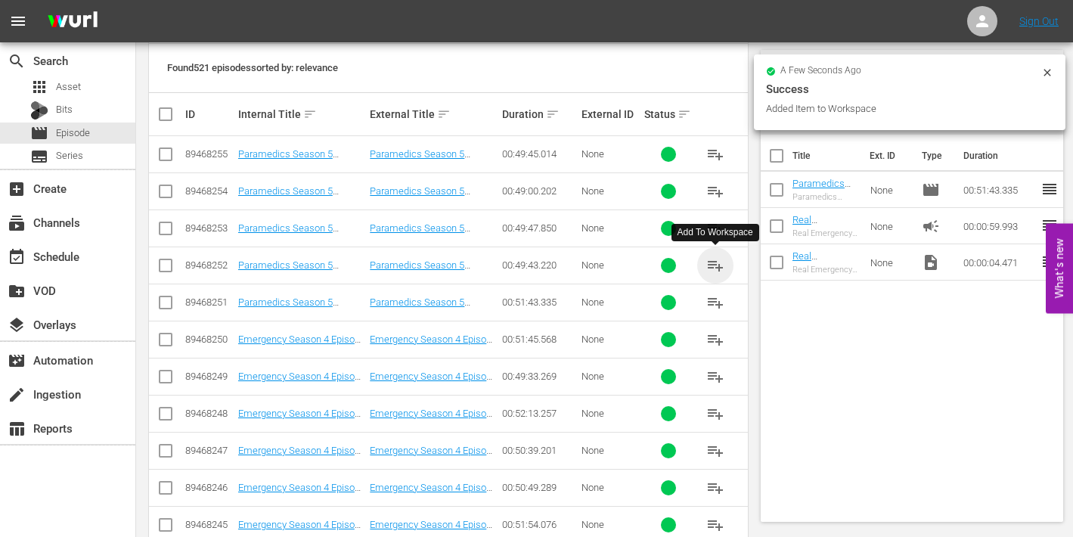
click at [717, 263] on span "playlist_add" at bounding box center [715, 265] width 18 height 18
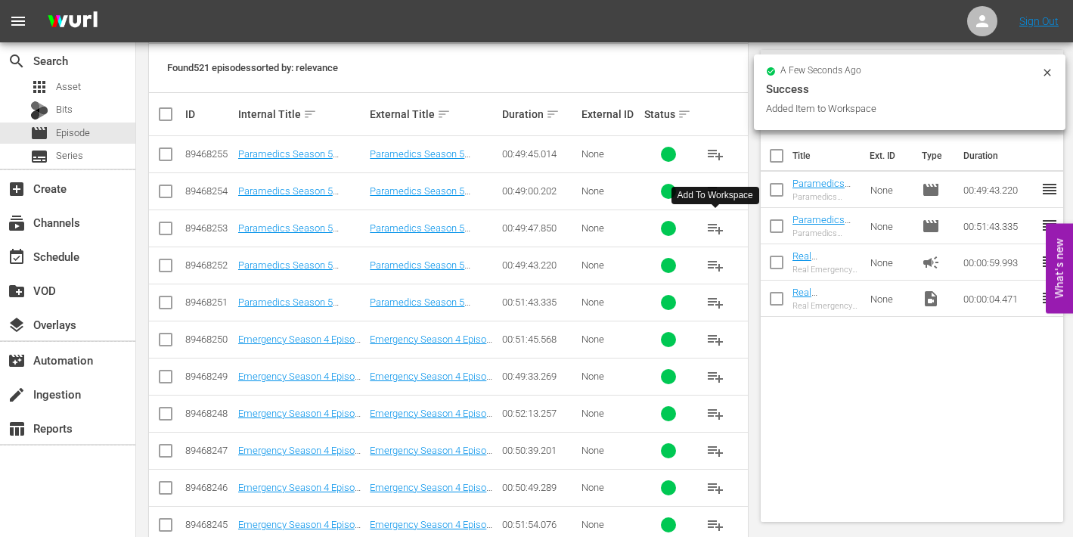
click at [718, 227] on span "playlist_add" at bounding box center [715, 228] width 18 height 18
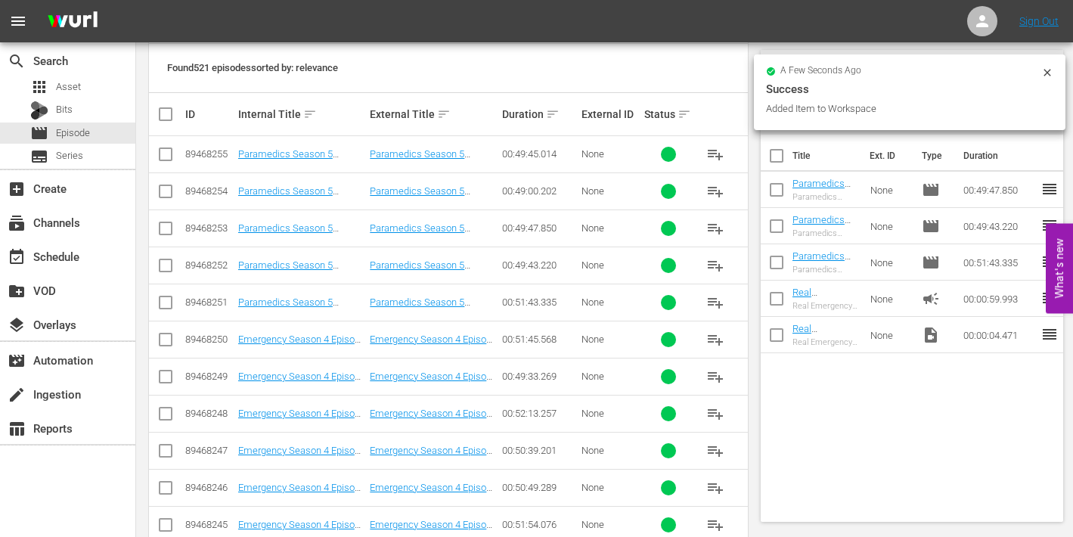
click at [718, 192] on span "playlist_add" at bounding box center [715, 191] width 18 height 18
click at [714, 154] on span "playlist_add" at bounding box center [715, 154] width 18 height 18
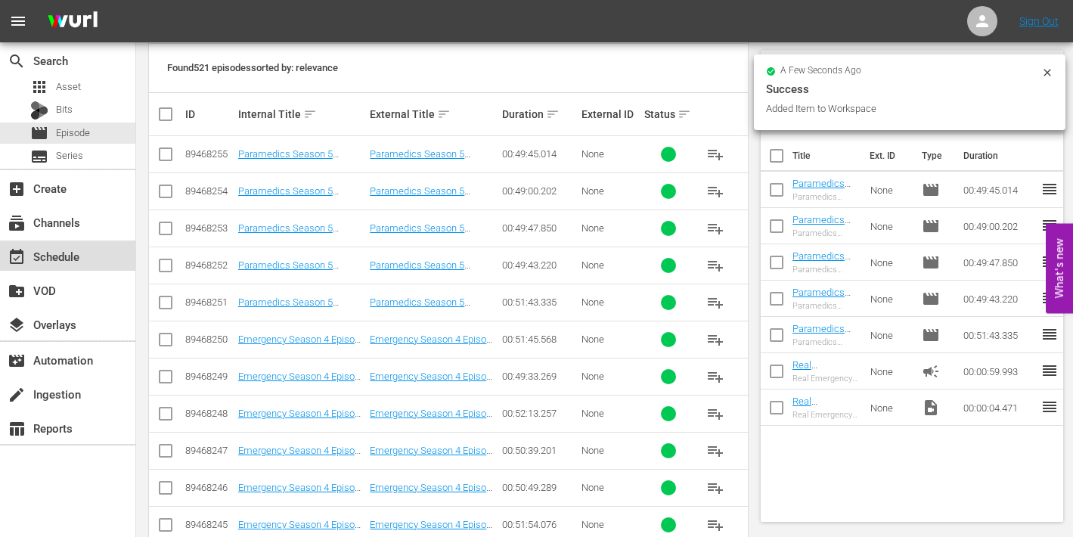
click at [71, 258] on div "event_available Schedule" at bounding box center [42, 254] width 85 height 14
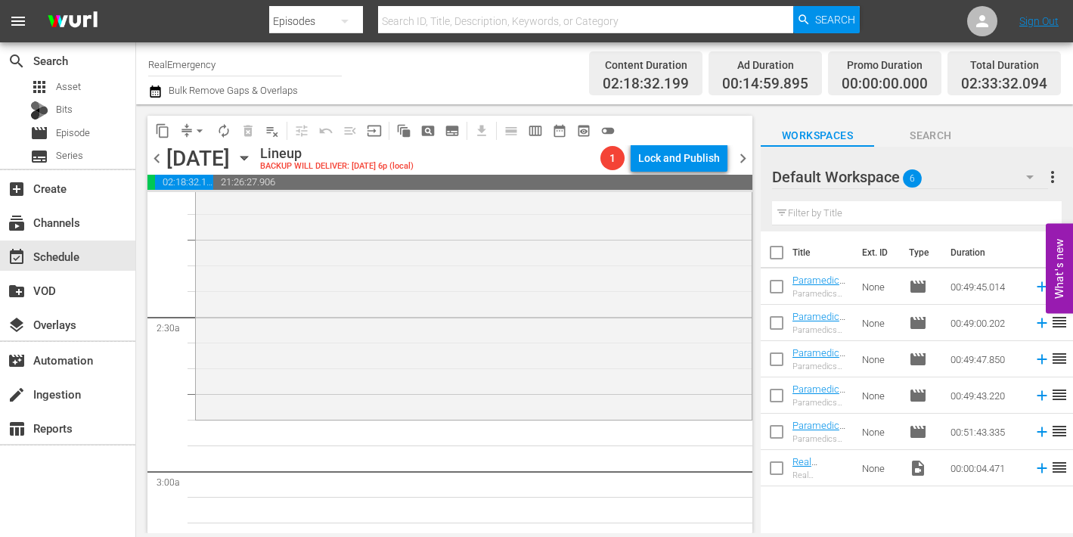
scroll to position [648, 0]
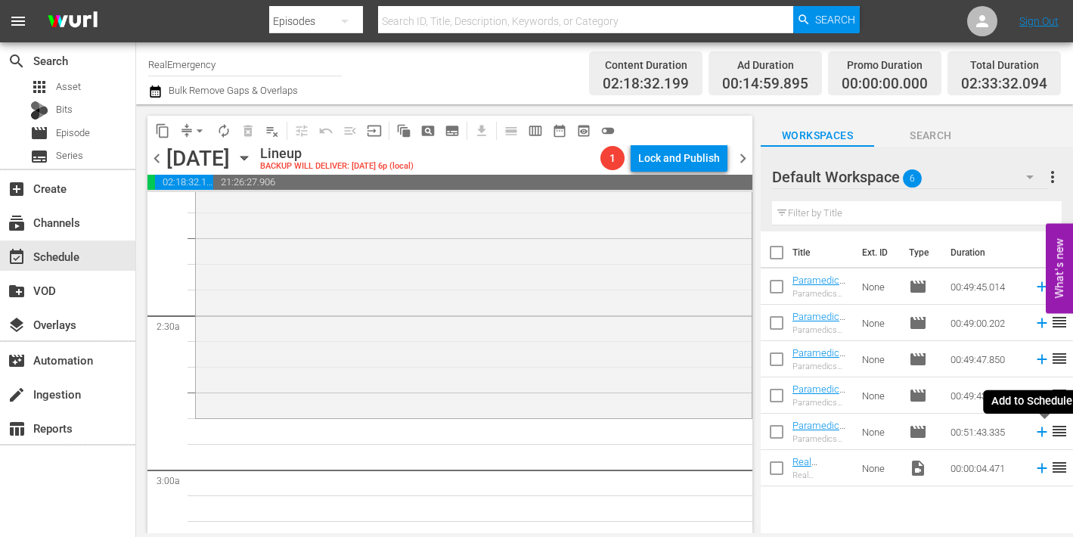
click at [1044, 431] on icon at bounding box center [1042, 432] width 10 height 10
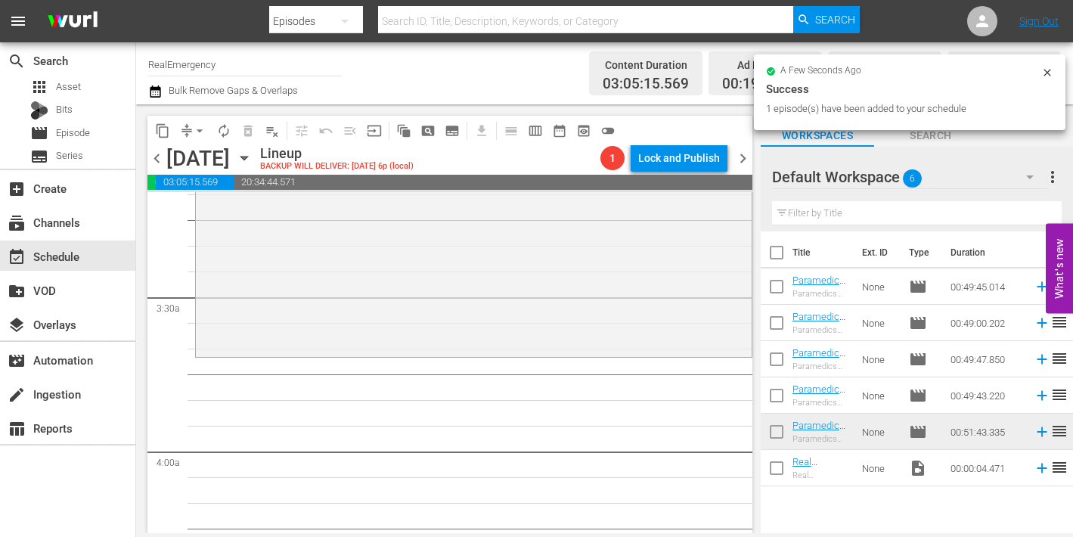
scroll to position [1008, 0]
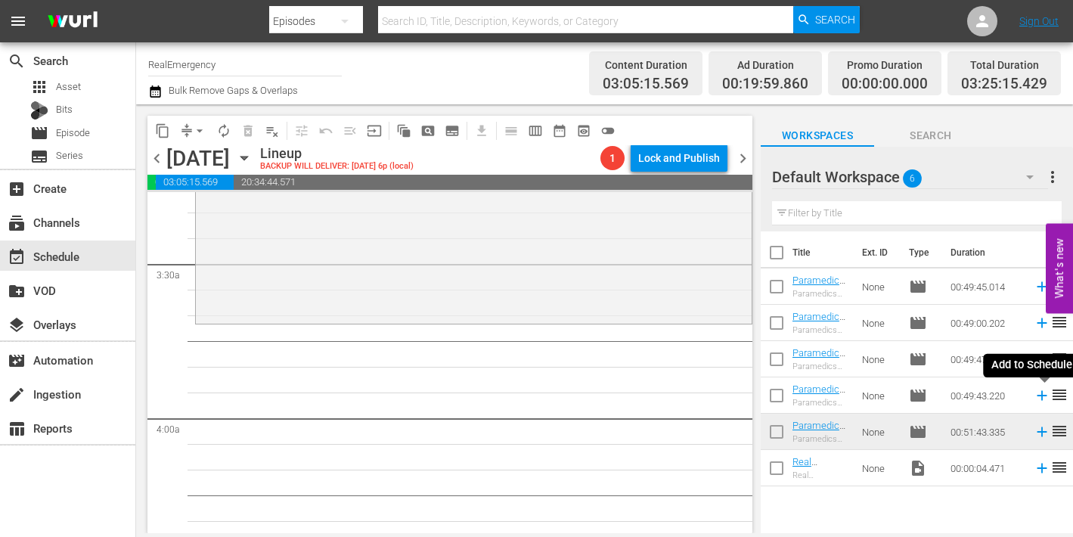
click at [1043, 396] on icon at bounding box center [1042, 396] width 10 height 10
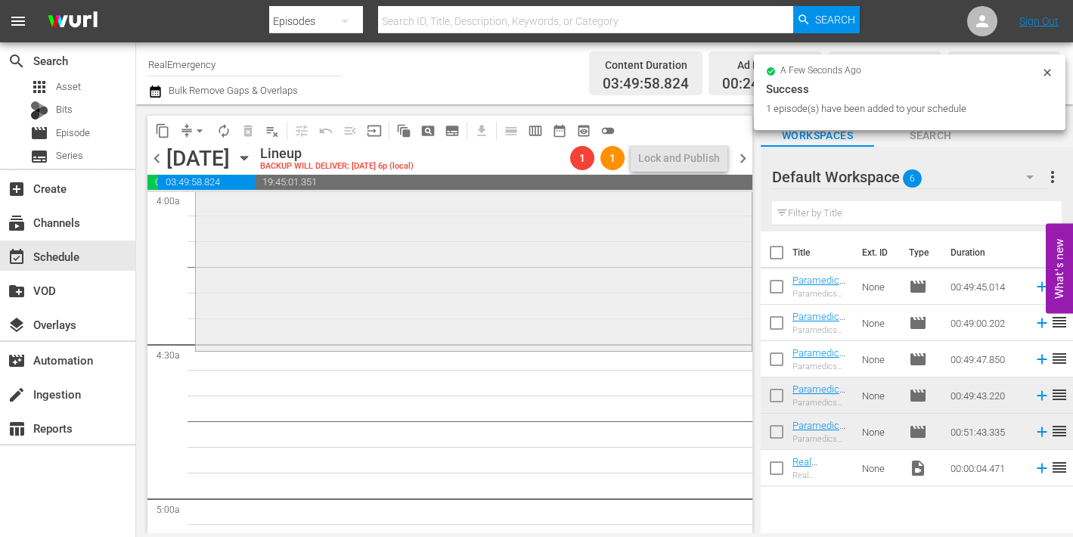
scroll to position [1247, 0]
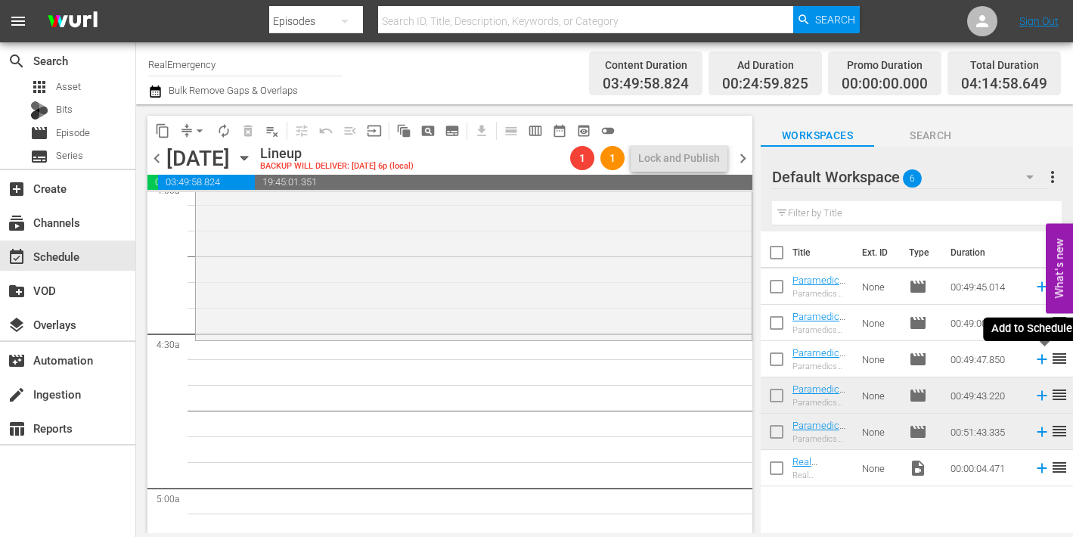
click at [1043, 360] on icon at bounding box center [1042, 359] width 17 height 17
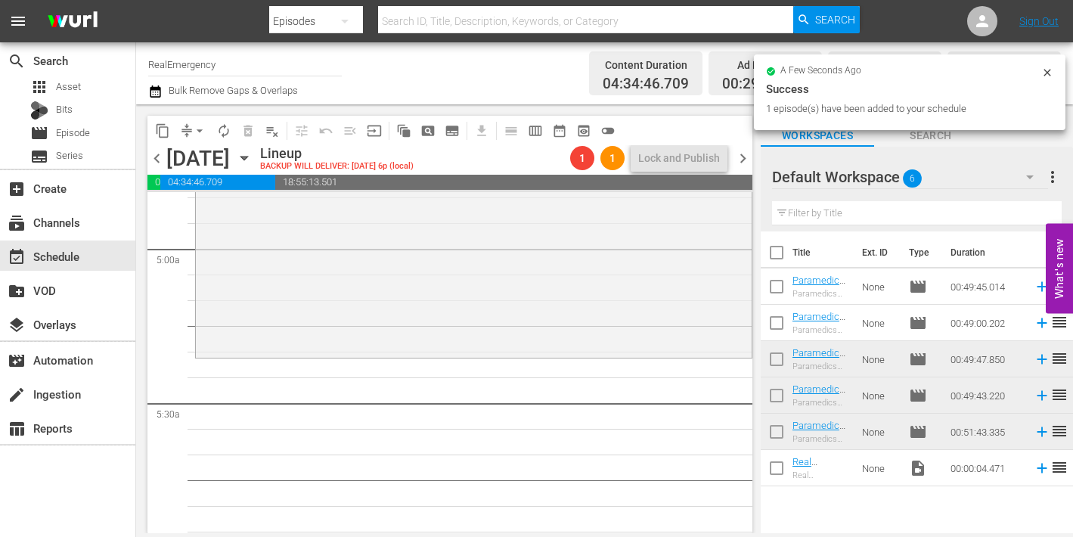
scroll to position [1512, 0]
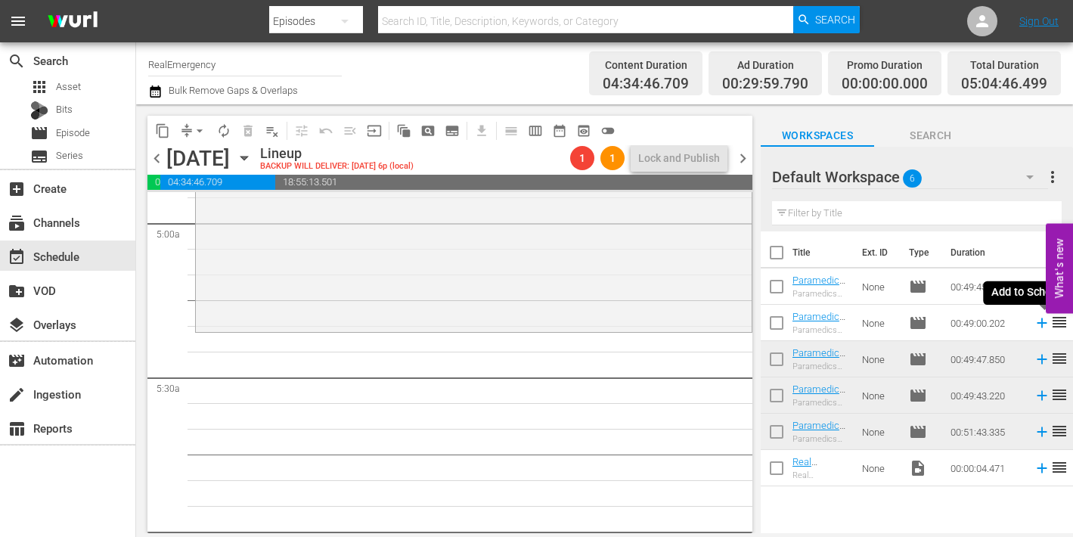
click at [1043, 324] on icon at bounding box center [1042, 323] width 10 height 10
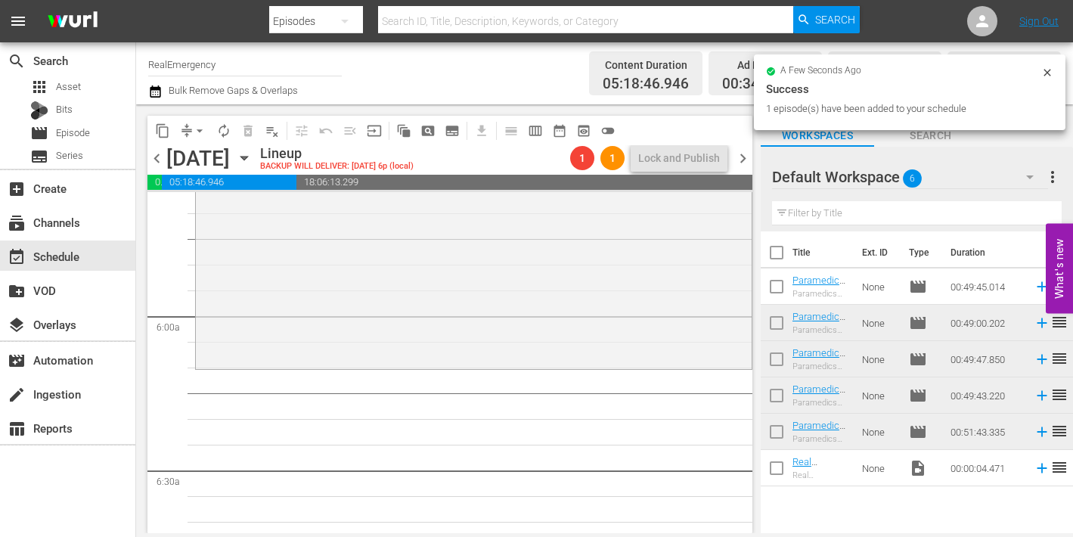
scroll to position [1728, 0]
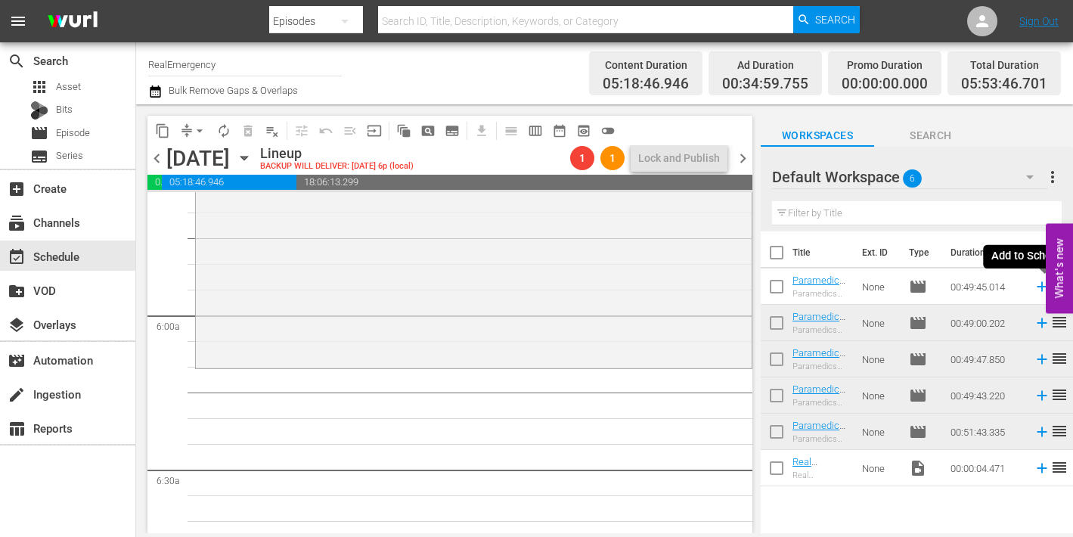
click at [1042, 287] on icon at bounding box center [1042, 287] width 10 height 10
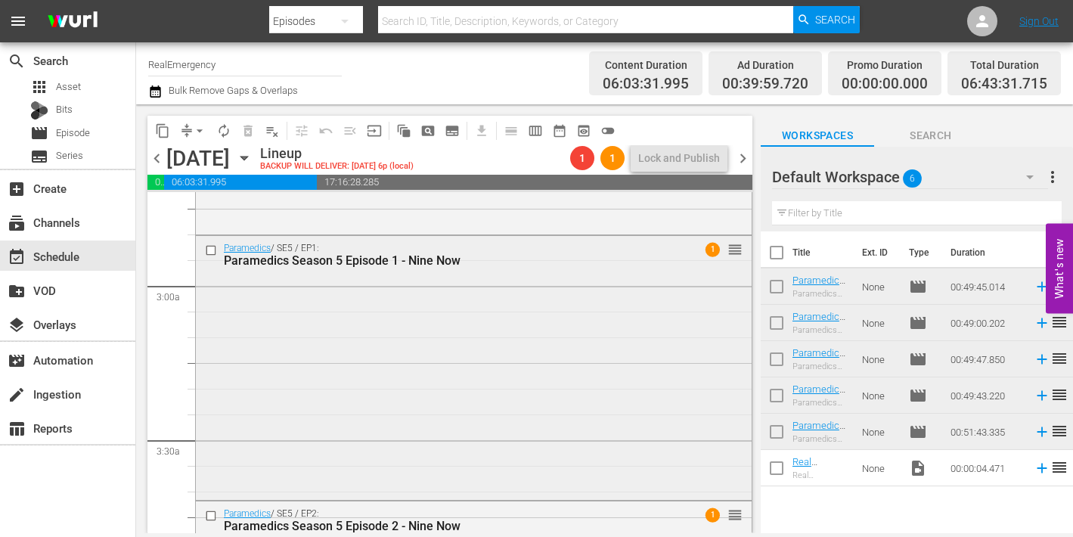
scroll to position [840, 0]
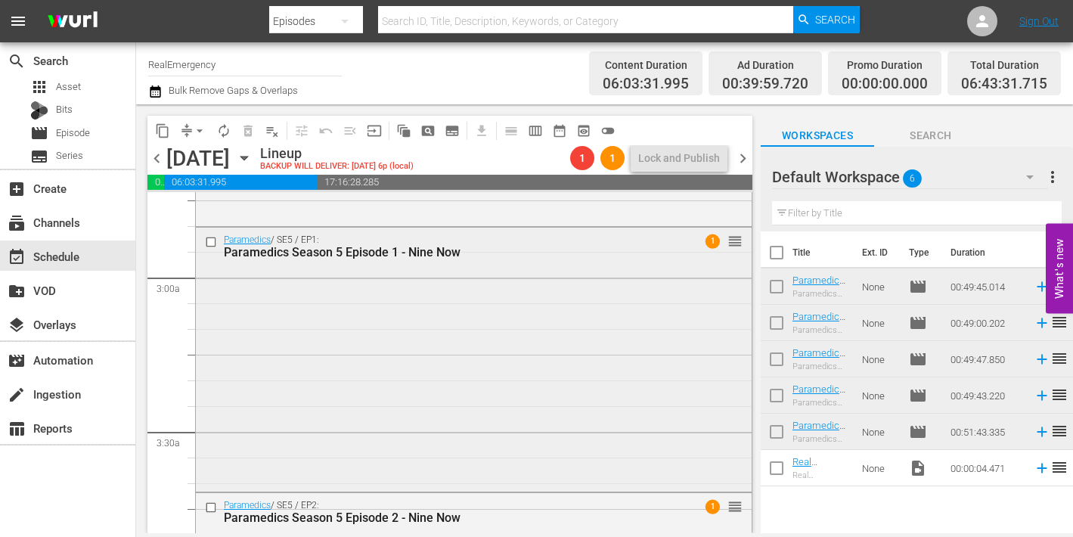
click at [452, 393] on div "Paramedics / SE5 / EP1: Paramedics Season 5 Episode 1 - Nine Now 1 reorder" at bounding box center [474, 359] width 556 height 262
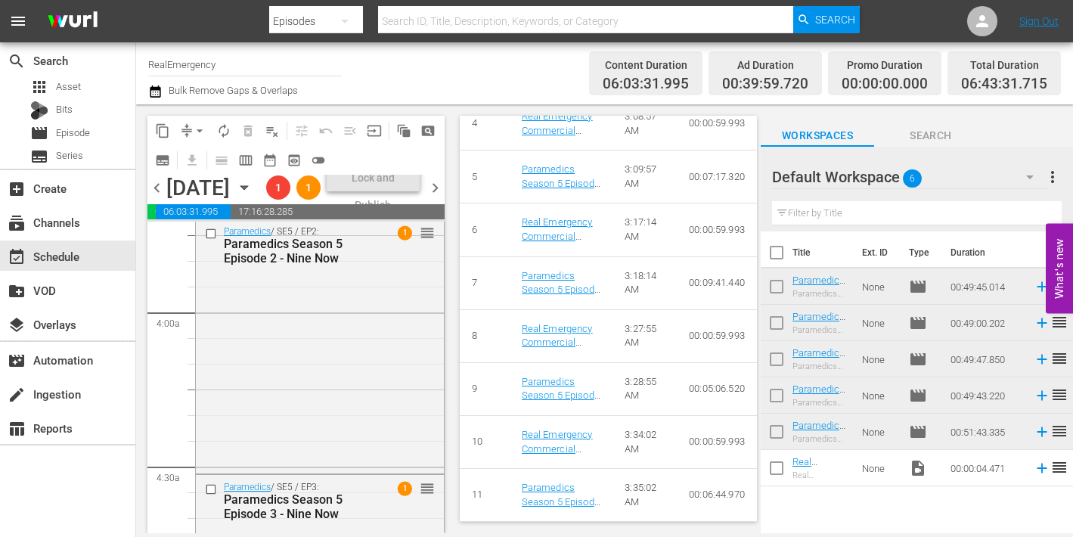
scroll to position [1172, 0]
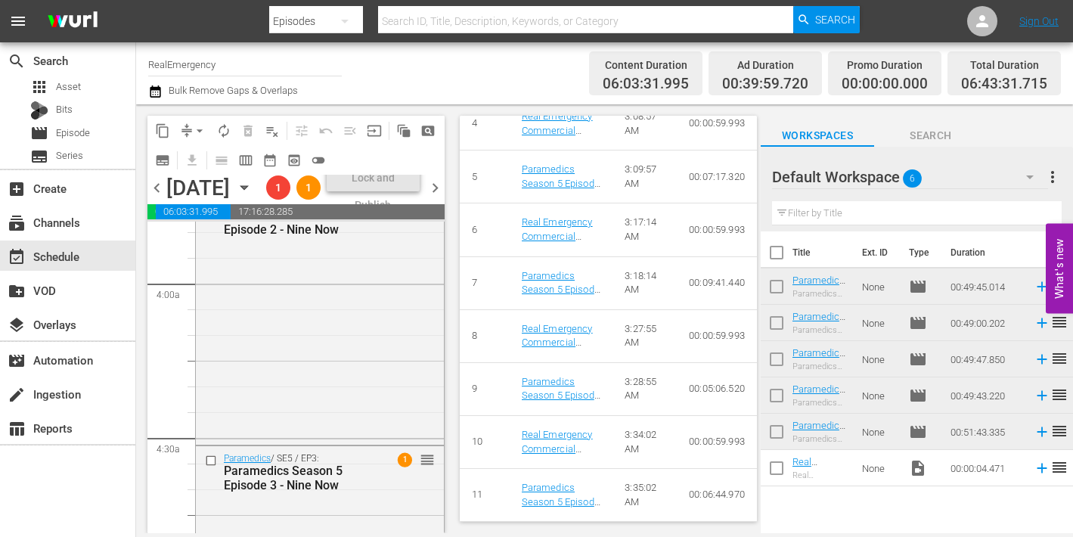
click at [359, 399] on div "Paramedics / SE5 / EP2: Paramedics Season 5 Episode 2 - Nine Now 1 reorder" at bounding box center [320, 316] width 248 height 251
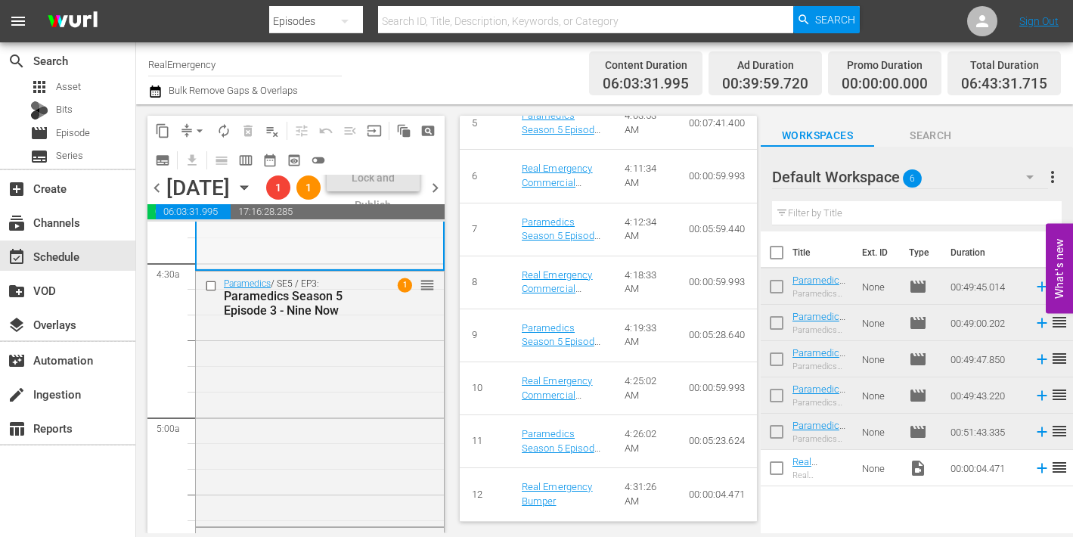
scroll to position [1372, 0]
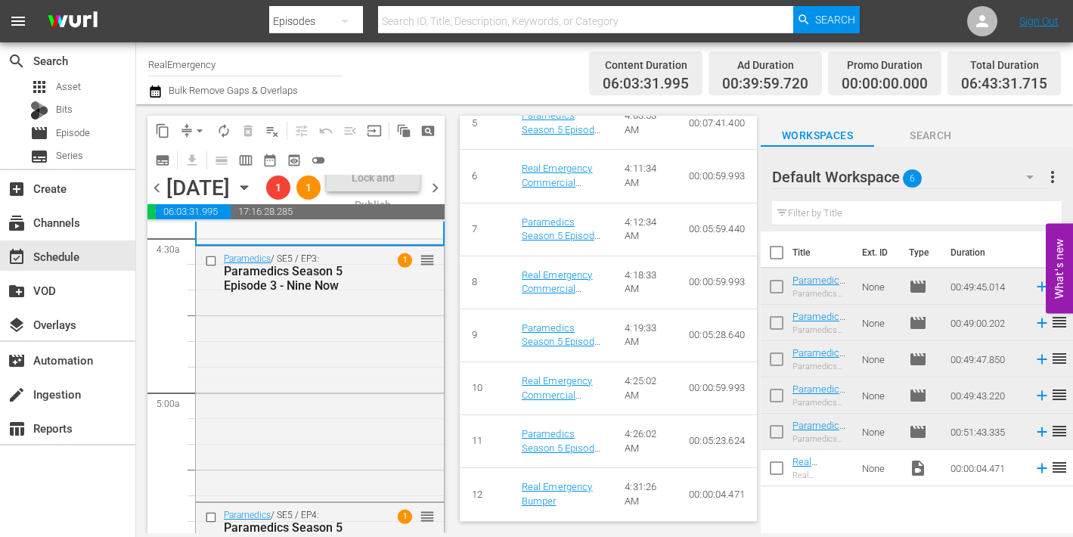
click at [327, 397] on div "Paramedics / SE5 / EP3: Paramedics Season 5 Episode 3 - Nine Now 1 reorder" at bounding box center [320, 373] width 248 height 252
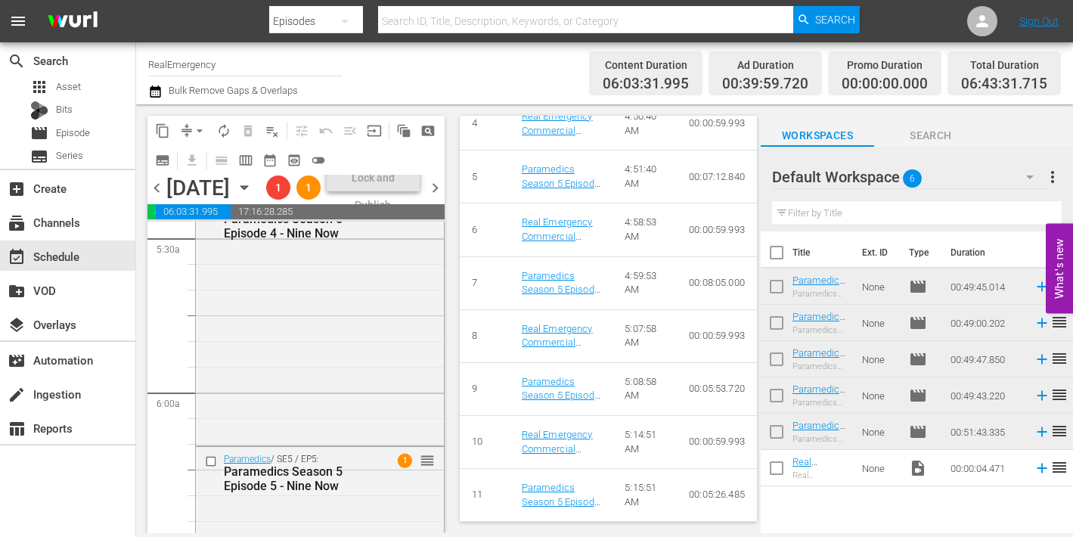
scroll to position [1683, 0]
click at [335, 412] on div "Paramedics / SE5 / EP4: Paramedics Season 5 Episode 4 - Nine Now 1 reorder" at bounding box center [320, 314] width 248 height 247
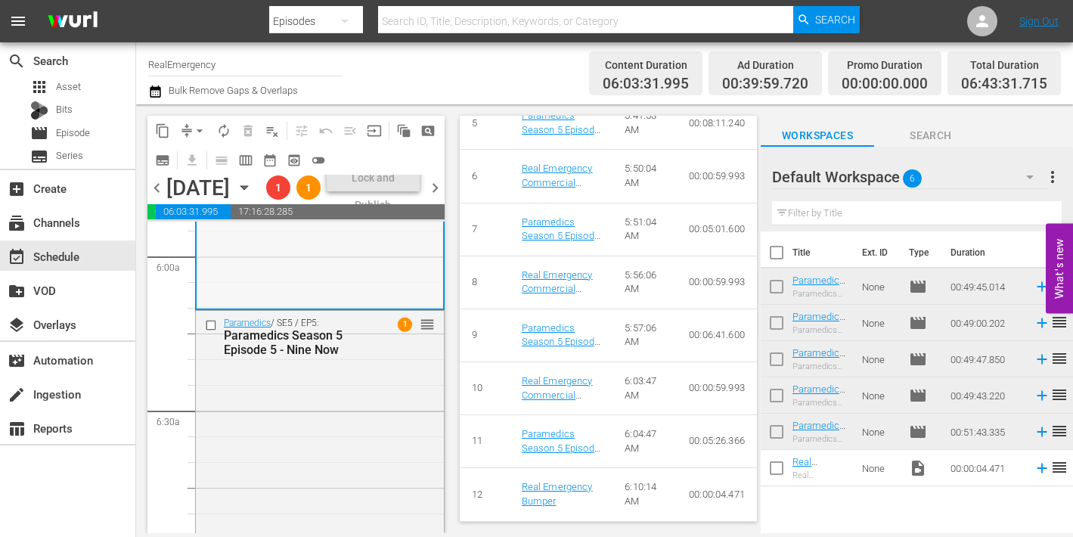
scroll to position [1820, 0]
click at [331, 427] on div "Paramedics / SE5 / EP5: Paramedics Season 5 Episode 5 - Nine Now 1 reorder" at bounding box center [320, 433] width 248 height 251
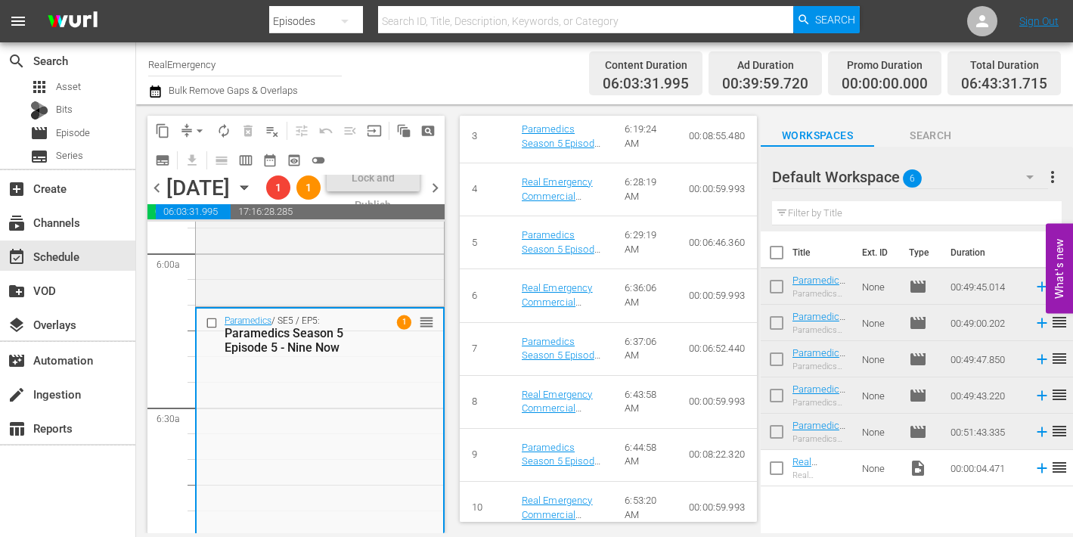
scroll to position [897, 0]
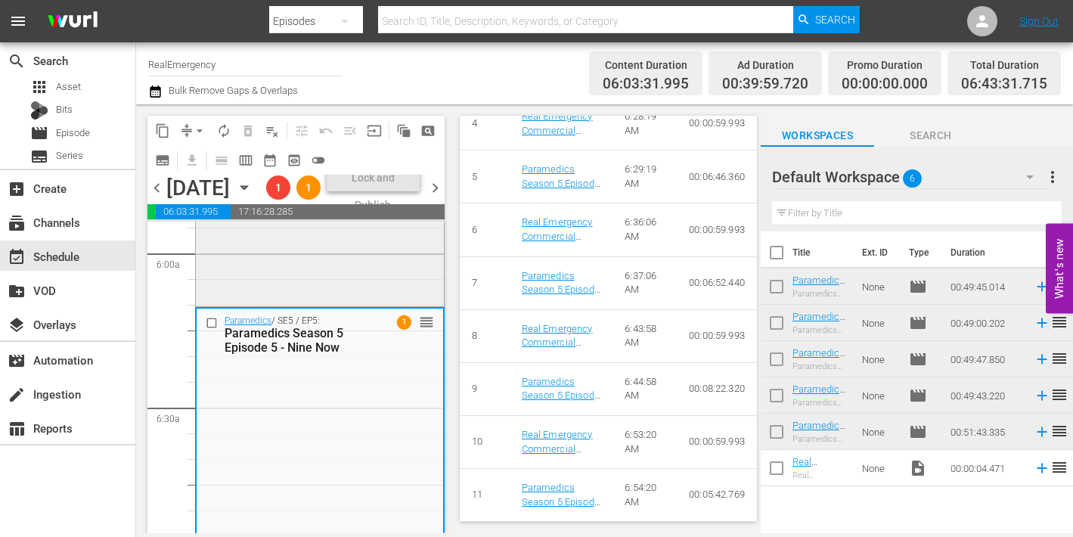
click at [355, 303] on div "Paramedics / SE5 / EP4: Paramedics Season 5 Episode 4 - Nine Now 1 reorder" at bounding box center [320, 178] width 248 height 247
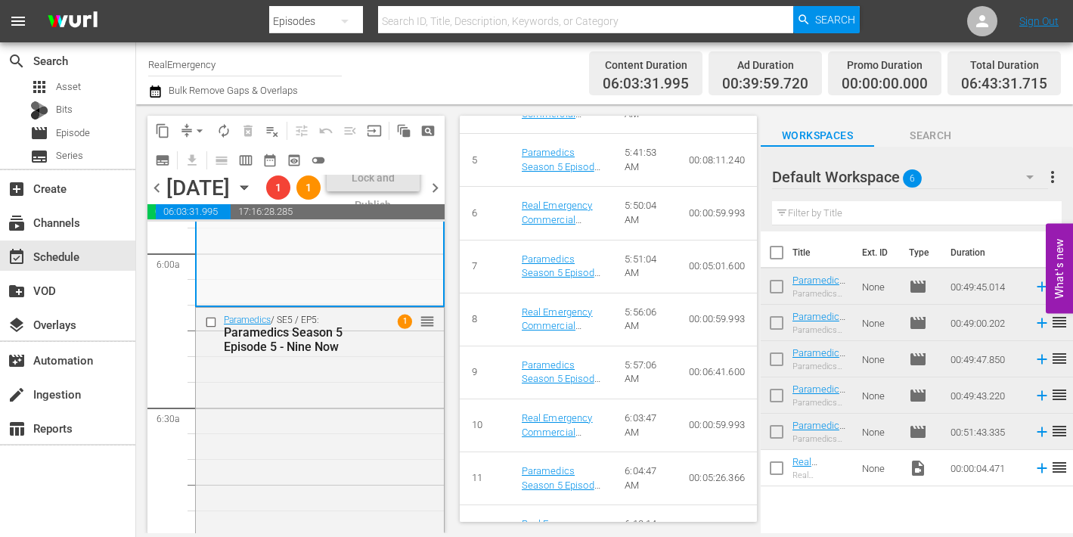
scroll to position [950, 0]
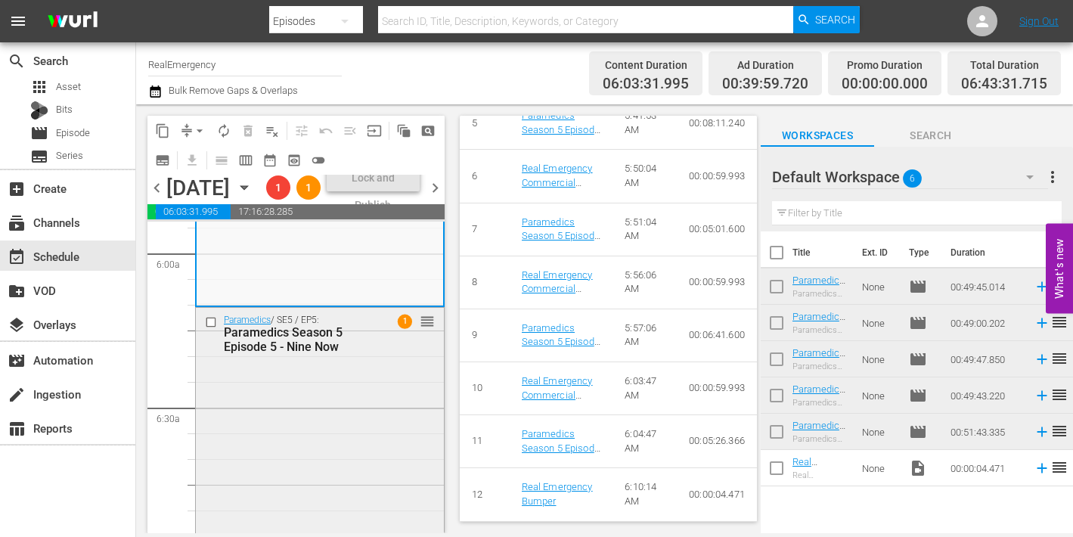
click at [350, 431] on div "Paramedics / SE5 / EP5: Paramedics Season 5 Episode 5 - Nine Now 1 reorder" at bounding box center [320, 433] width 248 height 251
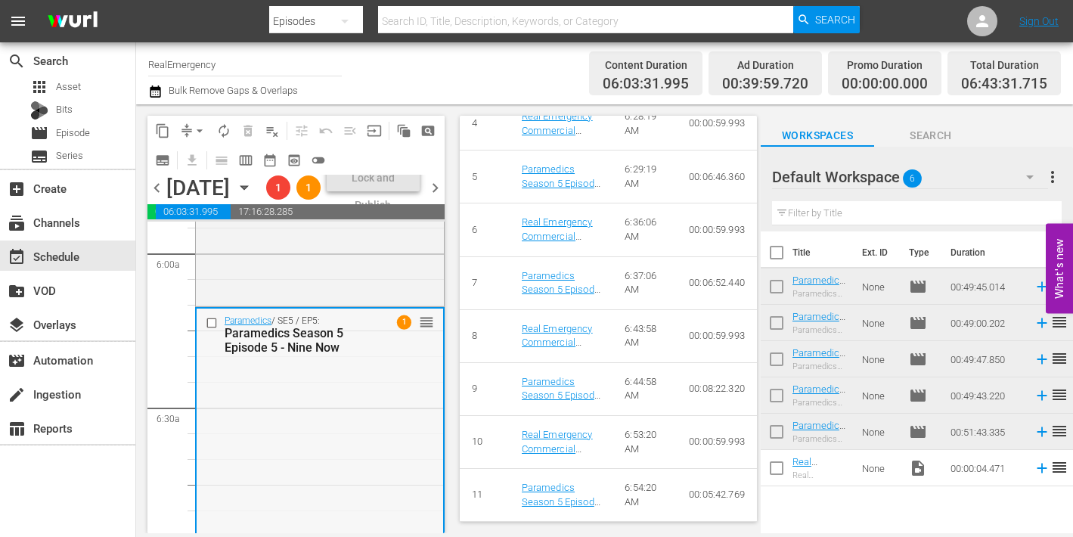
scroll to position [897, 0]
click at [157, 197] on span "chevron_left" at bounding box center [156, 187] width 19 height 19
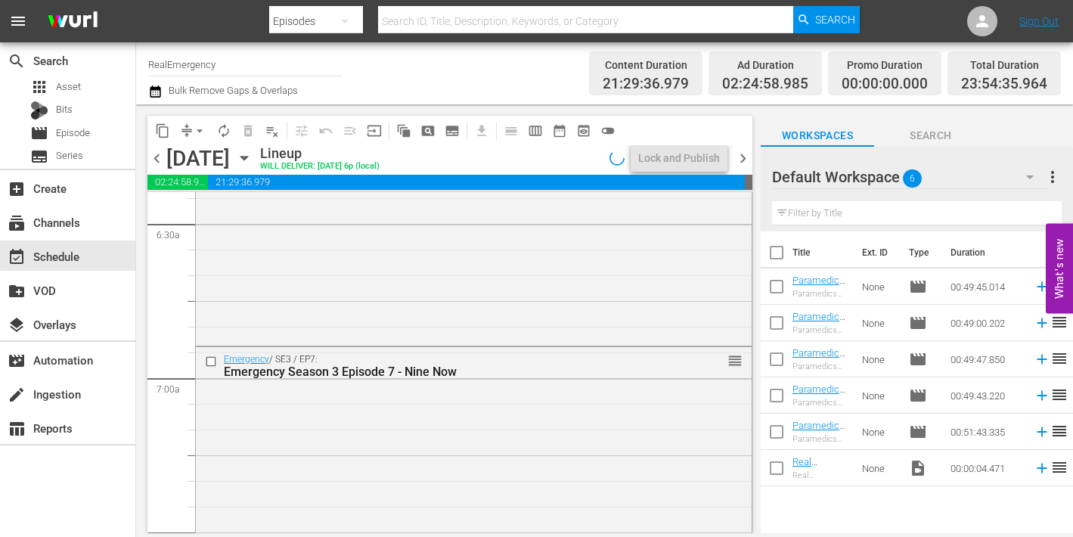
scroll to position [1845, 0]
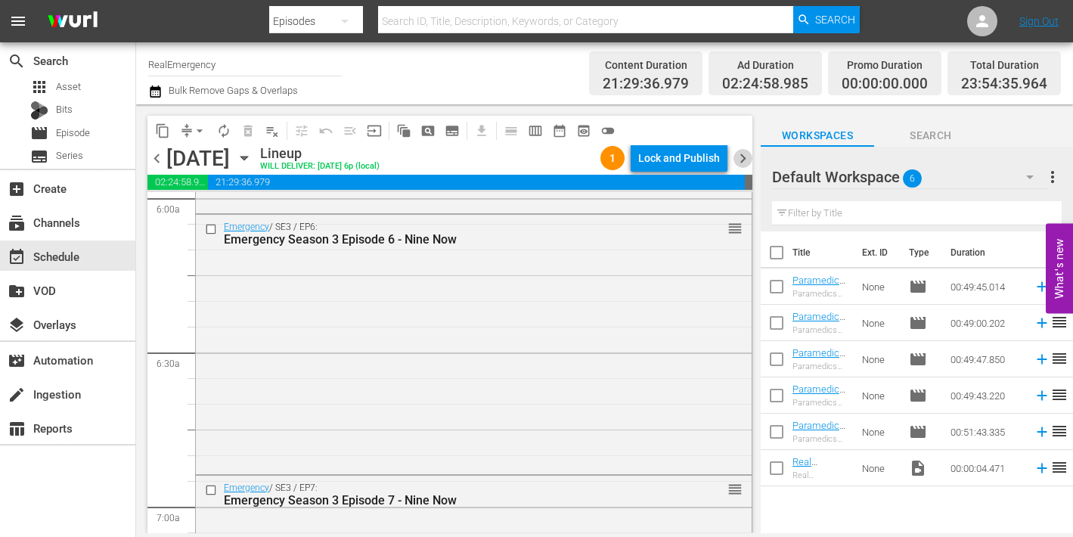
click at [744, 155] on span "chevron_right" at bounding box center [743, 158] width 19 height 19
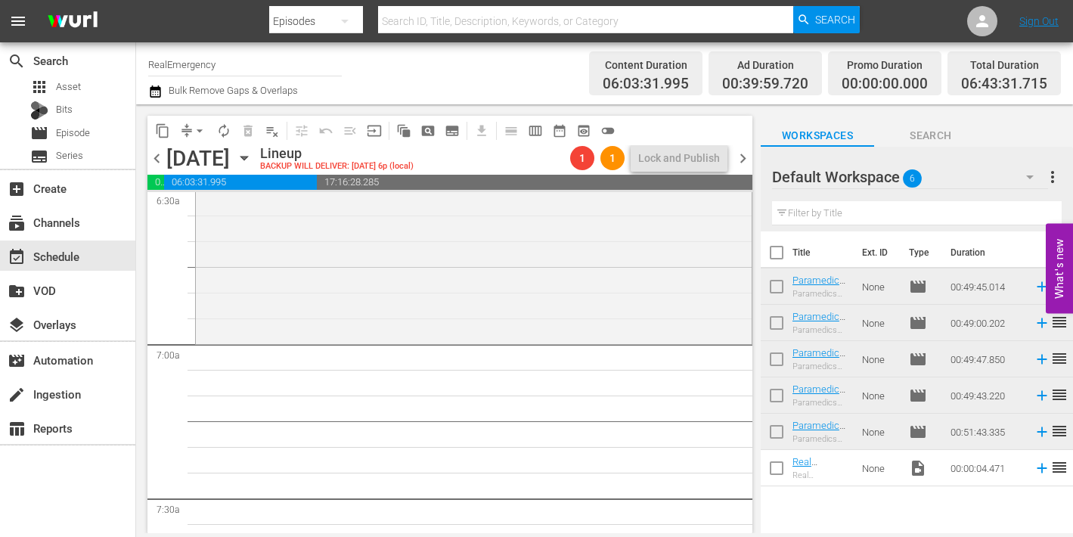
scroll to position [2026, 0]
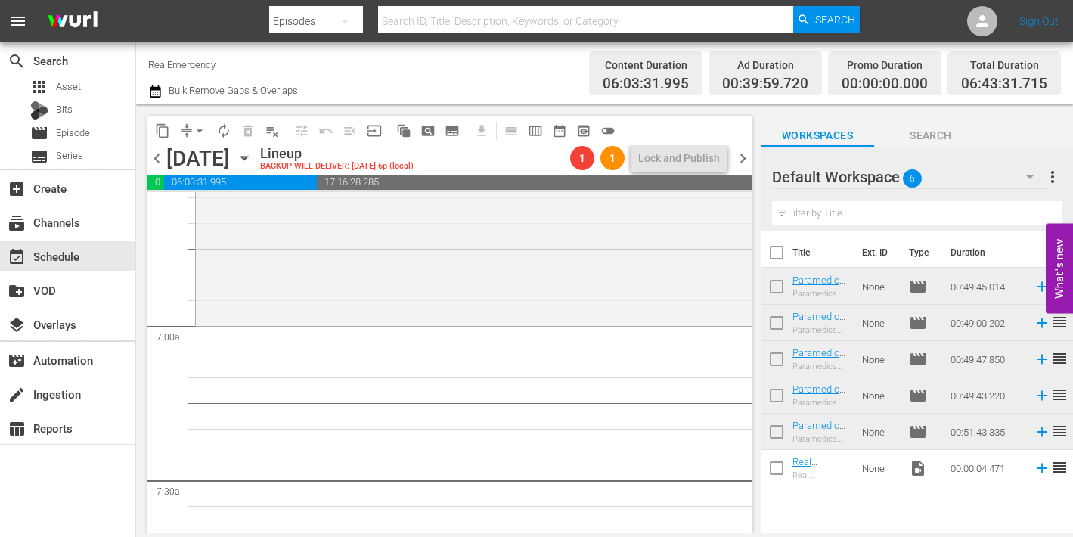
click at [776, 433] on input "checkbox" at bounding box center [777, 435] width 32 height 32
checkbox input "true"
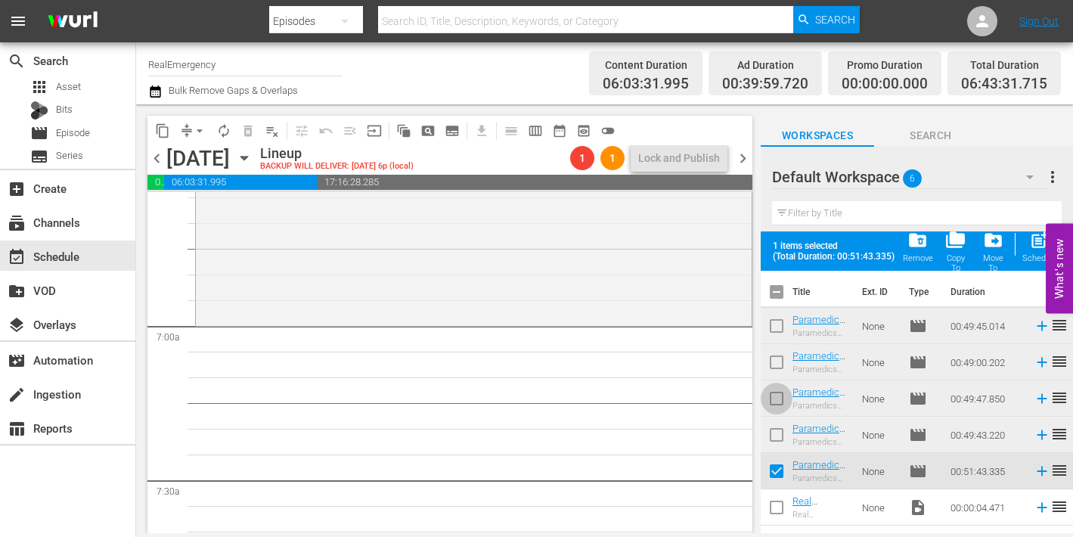
click at [780, 404] on input "checkbox" at bounding box center [777, 402] width 32 height 32
checkbox input "true"
drag, startPoint x: 778, startPoint y: 367, endPoint x: 782, endPoint y: 353, distance: 14.1
click at [778, 366] on input "checkbox" at bounding box center [777, 365] width 32 height 32
checkbox input "true"
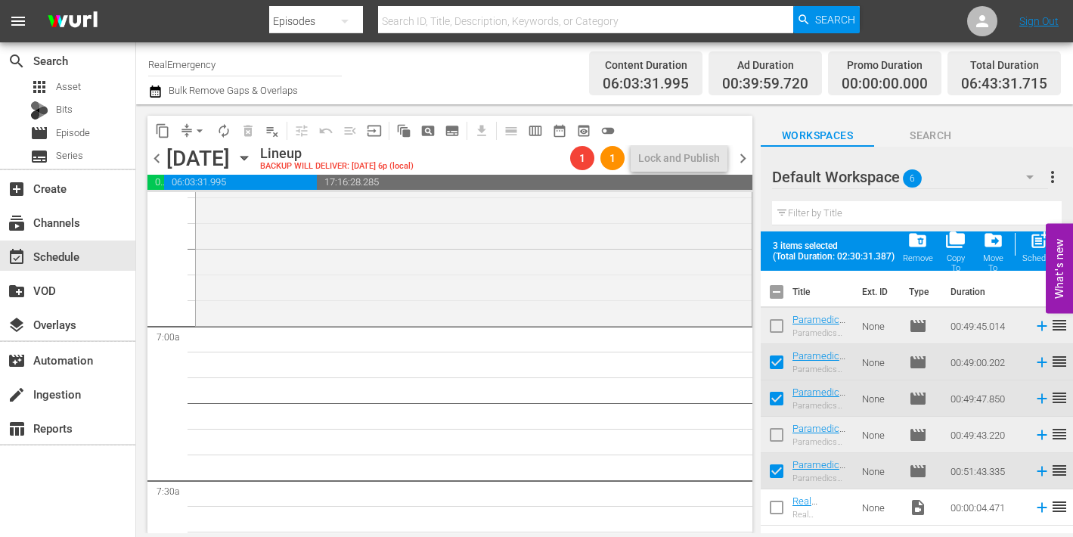
click at [774, 433] on input "checkbox" at bounding box center [777, 438] width 32 height 32
checkbox input "true"
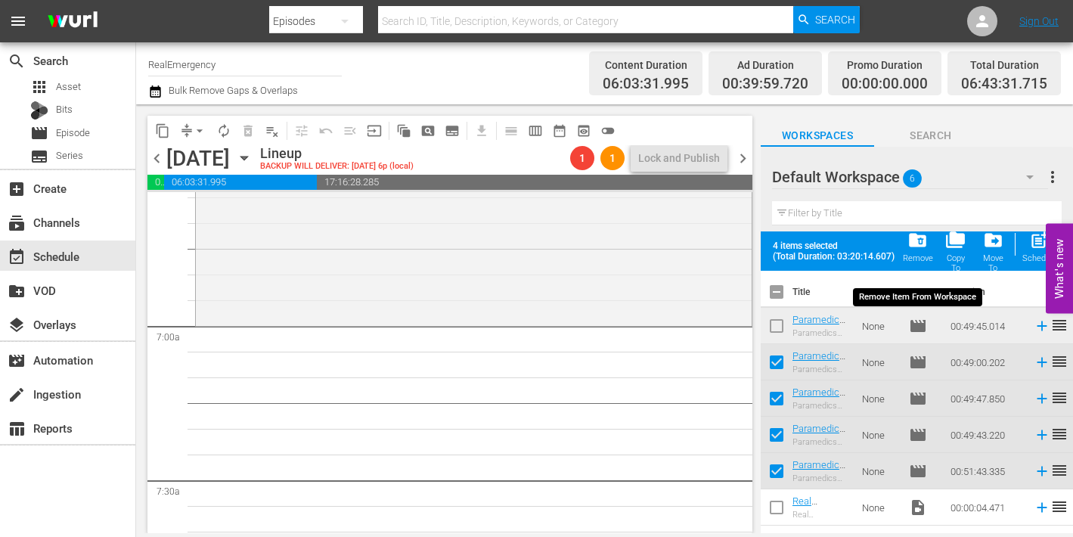
click at [920, 240] on span "folder_delete" at bounding box center [918, 240] width 20 height 20
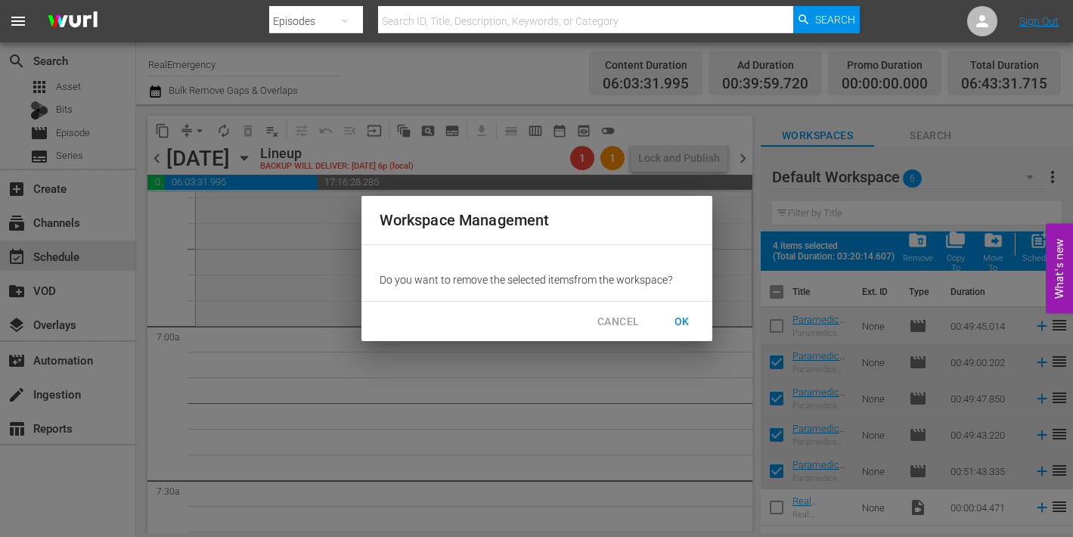
click at [616, 320] on span "CANCEL" at bounding box center [618, 321] width 42 height 19
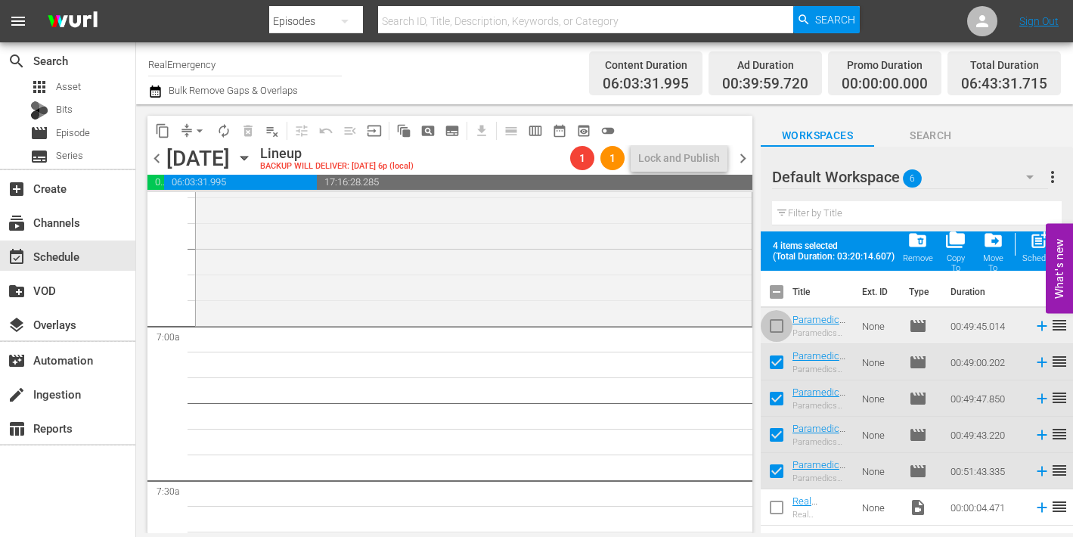
click at [781, 321] on input "checkbox" at bounding box center [777, 329] width 32 height 32
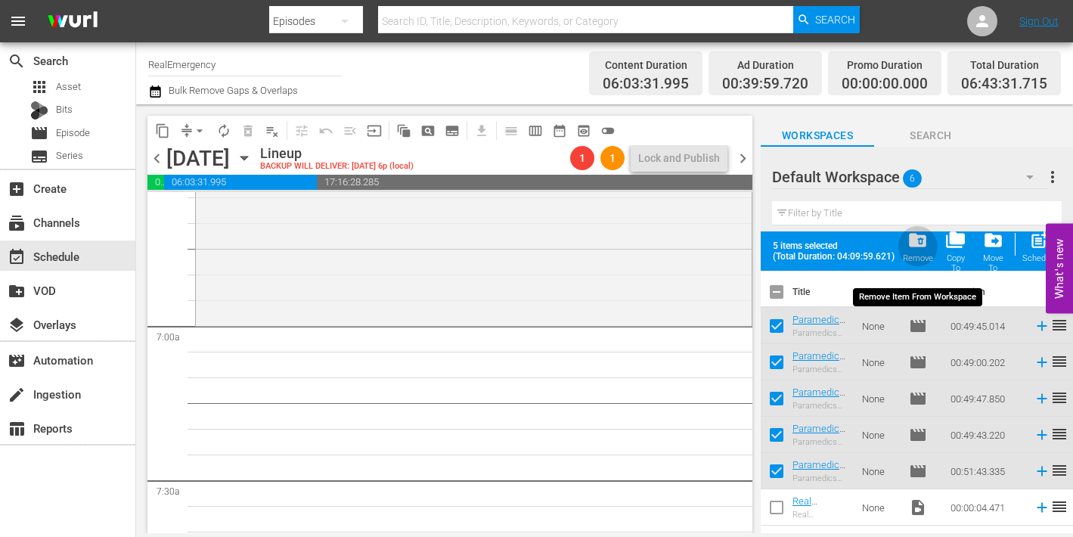
click at [920, 240] on span "folder_delete" at bounding box center [918, 240] width 20 height 20
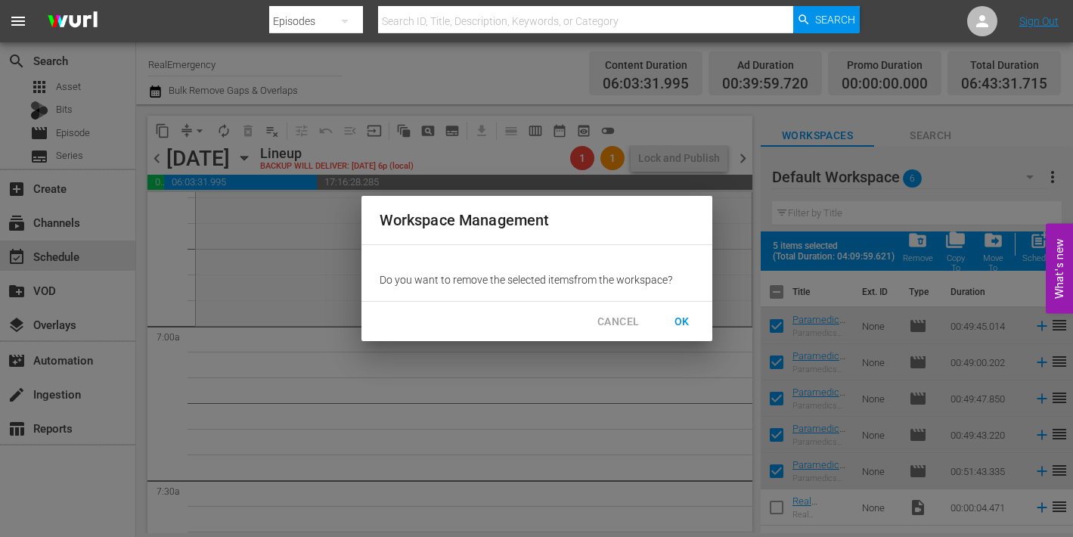
click at [681, 320] on span "OK" at bounding box center [682, 321] width 24 height 19
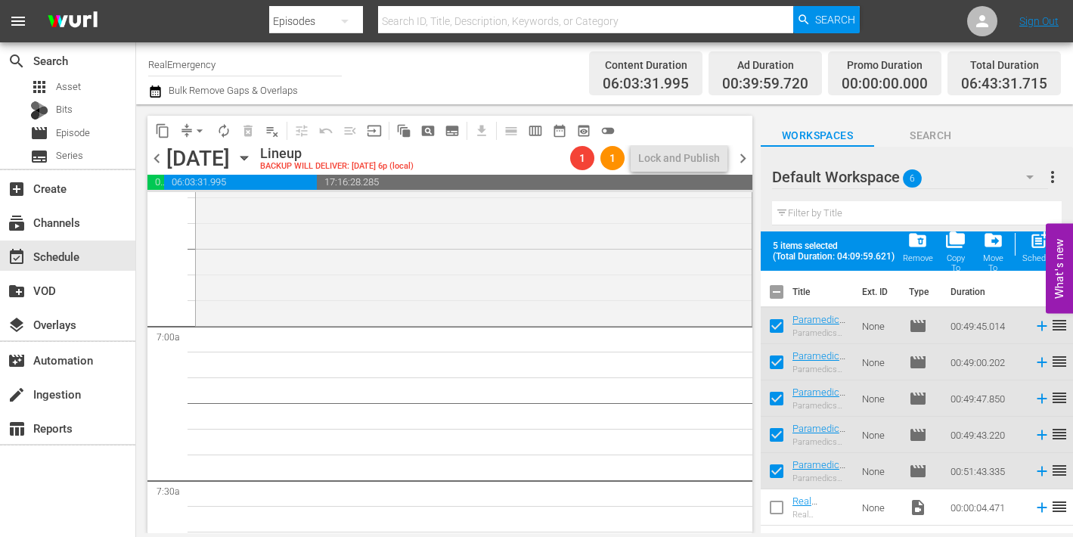
checkbox input "false"
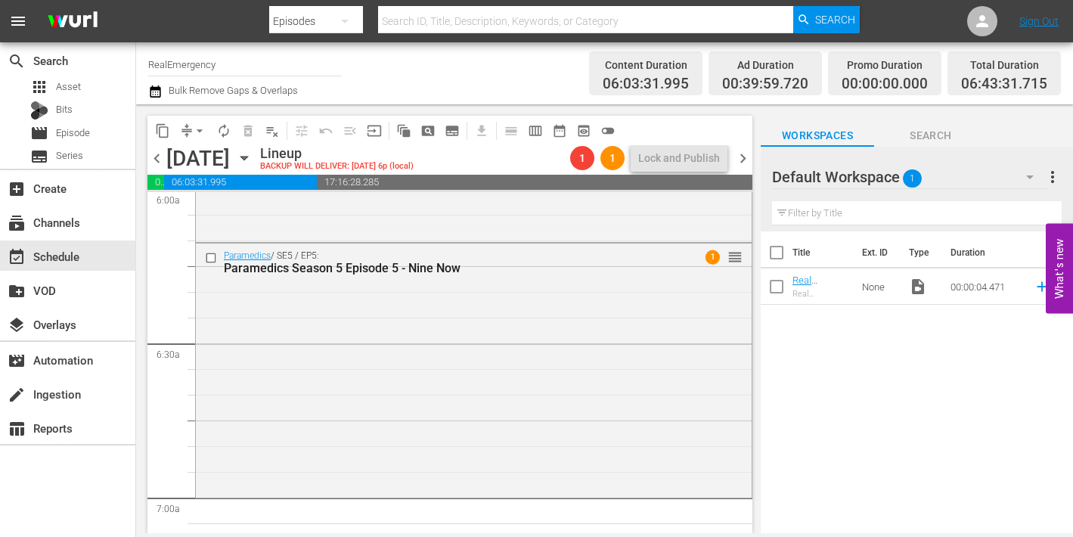
scroll to position [1857, 0]
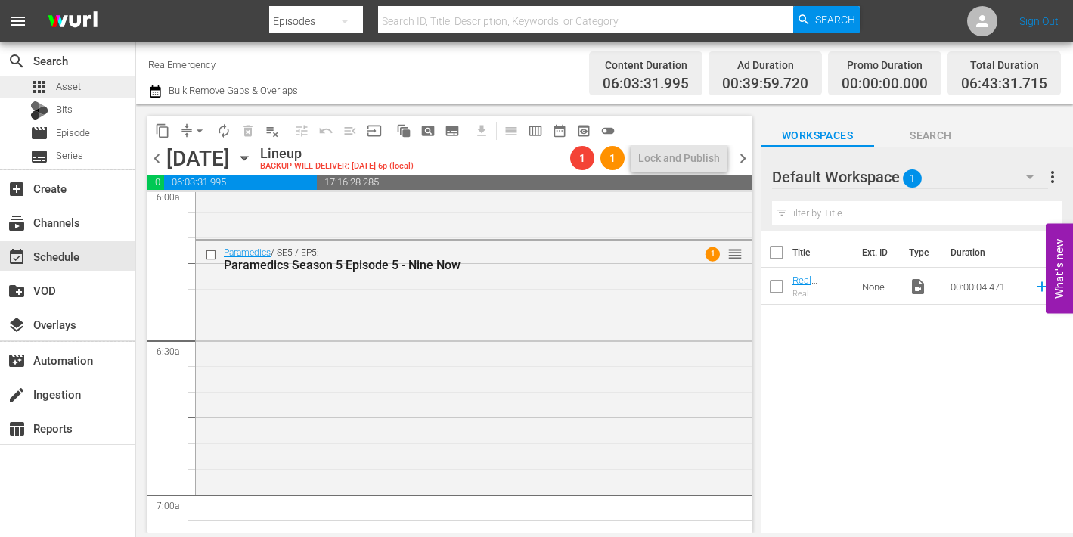
click at [77, 85] on span "Asset" at bounding box center [68, 86] width 25 height 15
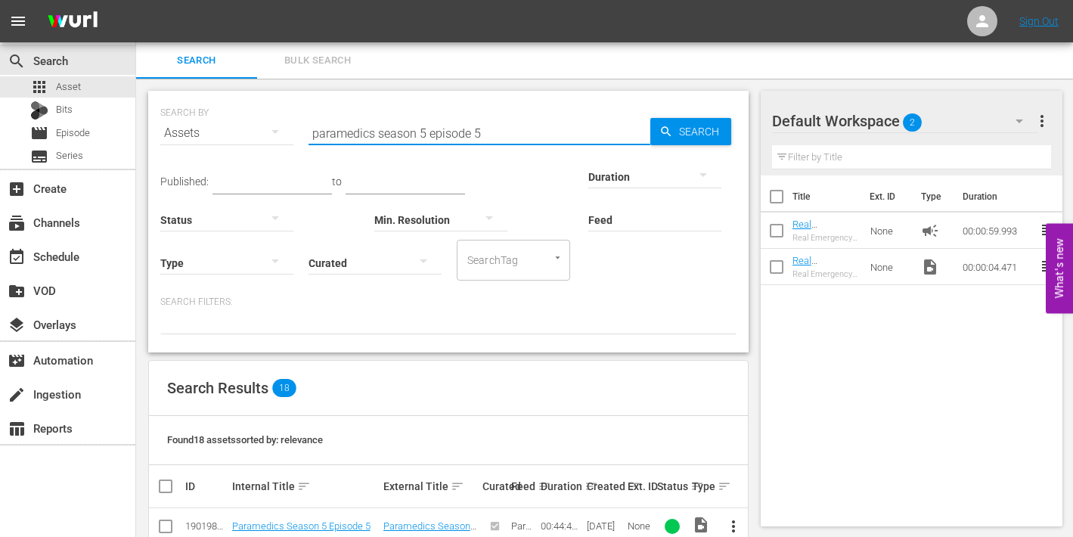
click at [482, 132] on input "paramedics season 5 episode 5" at bounding box center [480, 133] width 342 height 36
type input "paramedics season 5 episode 6"
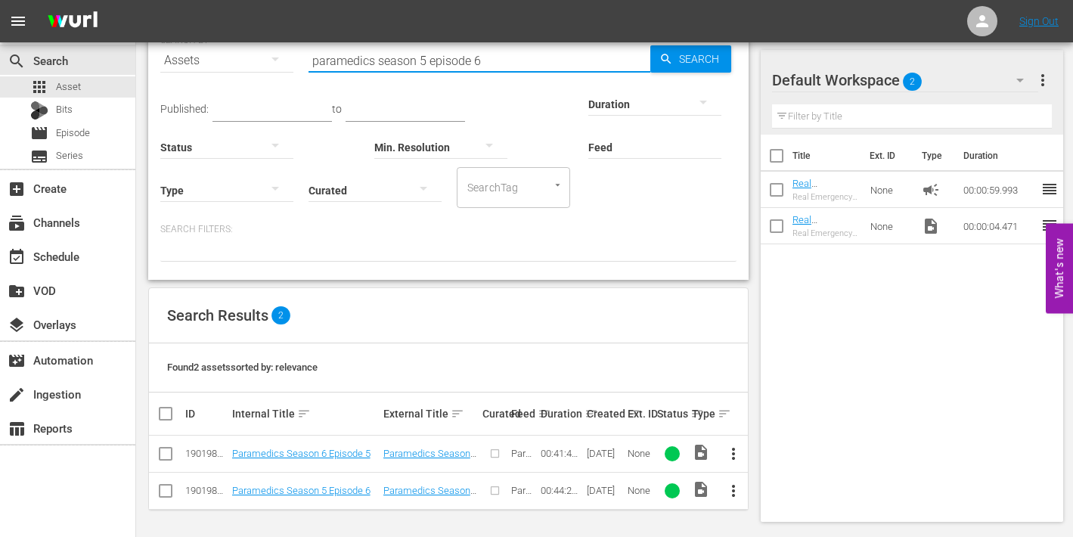
click at [737, 488] on span "more_vert" at bounding box center [733, 491] width 18 height 18
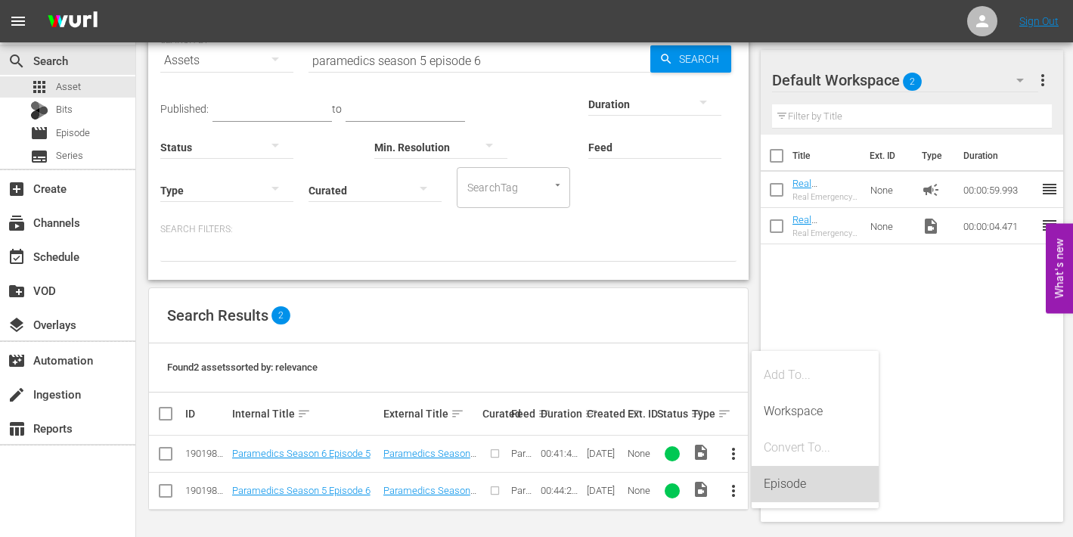
click at [782, 486] on div "Episode" at bounding box center [815, 484] width 103 height 36
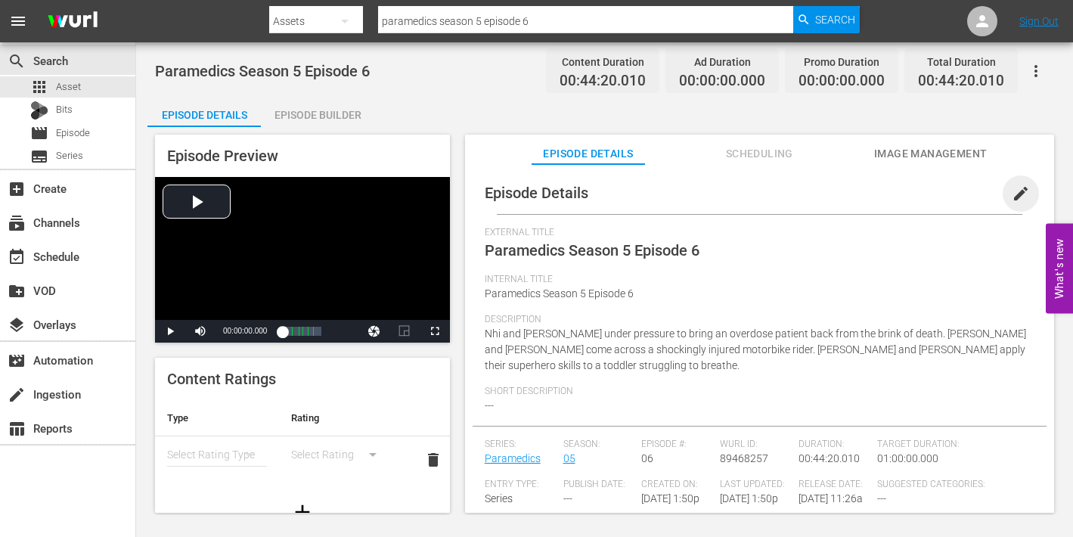
click at [1012, 190] on span "edit" at bounding box center [1021, 194] width 18 height 18
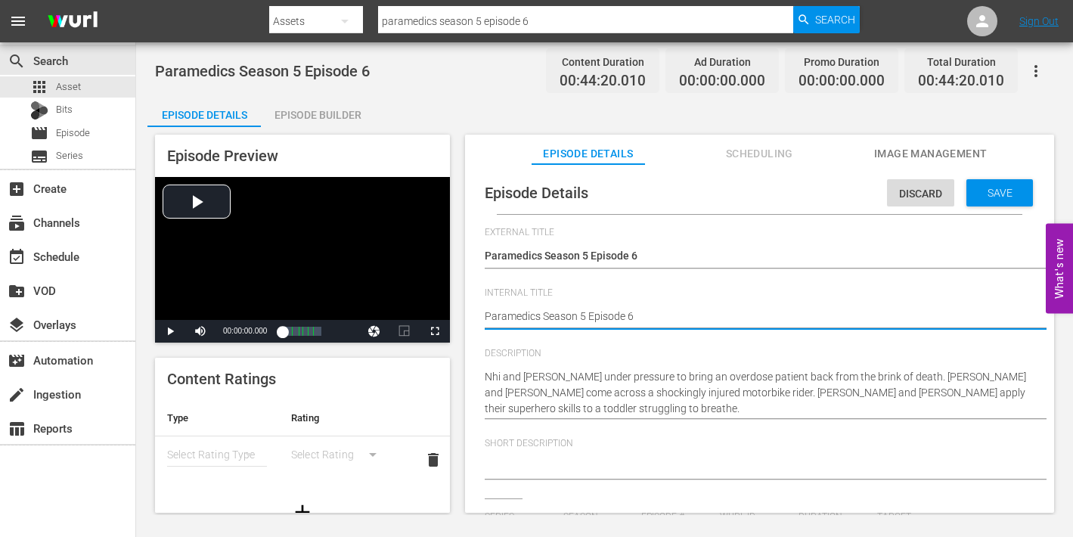
type textarea "Paramedics Season 5 Episode 6"
type textarea "Paramedics Season 5 Episode 6 -"
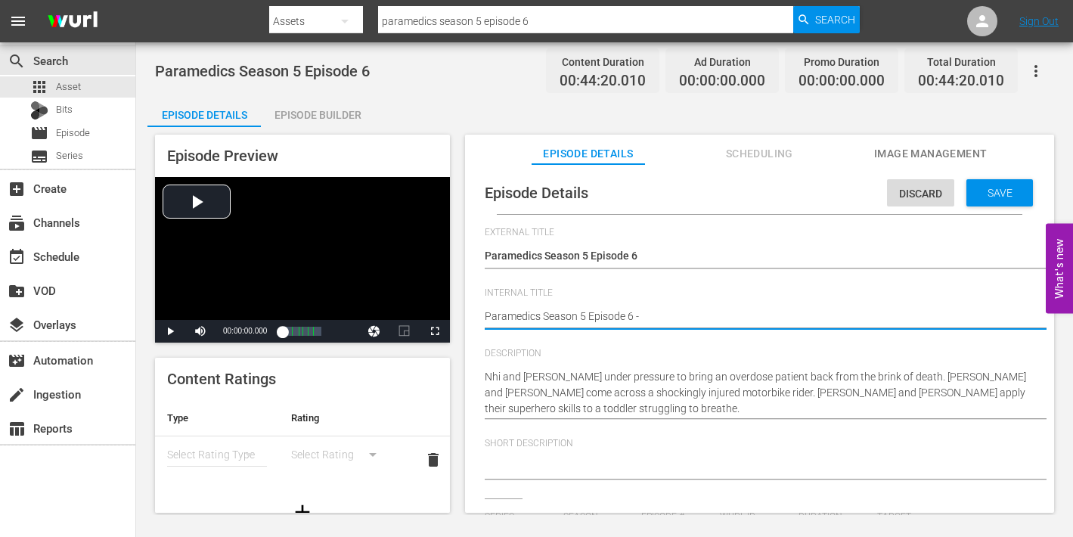
type textarea "Paramedics Season 5 Episode 6 -"
type textarea "Paramedics Season 5 Episode 6 - N"
type textarea "Paramedics Season 5 Episode 6 - Ni"
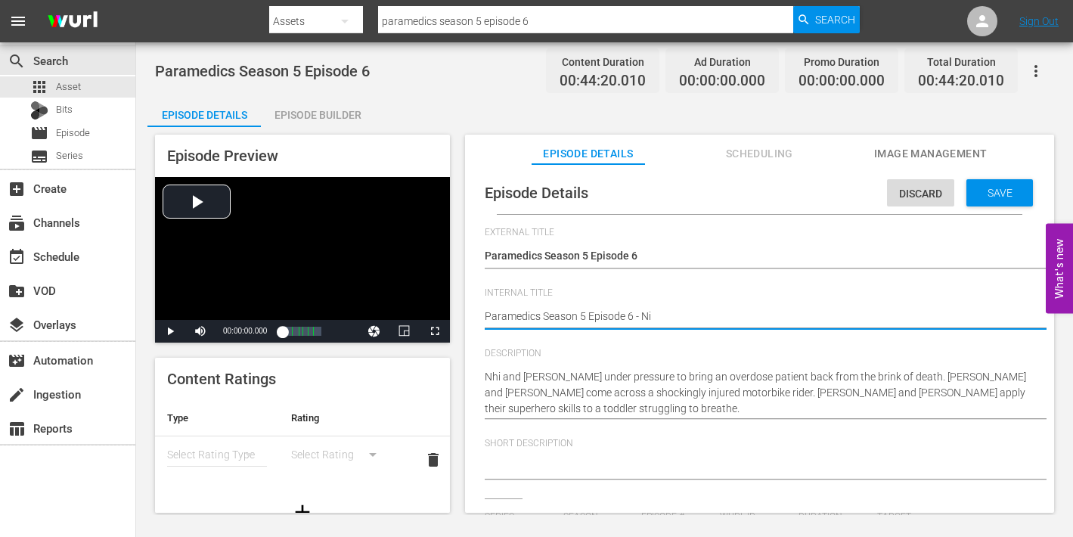
type textarea "Paramedics Season 5 Episode 6 - Nin"
type textarea "Paramedics Season 5 Episode 6 - Nine"
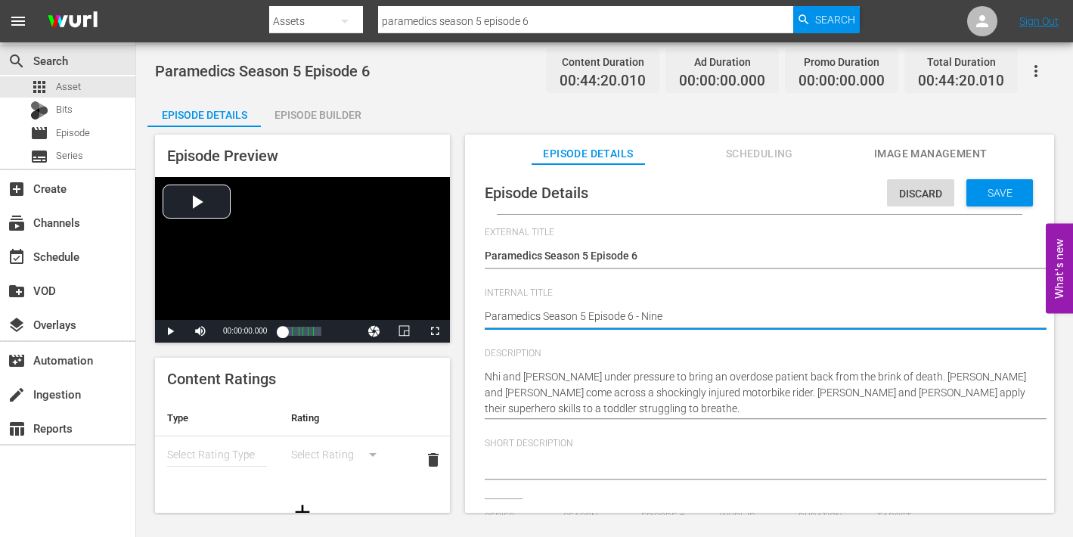
type textarea "Paramedics Season 5 Episode 6 - Nine"
type textarea "Paramedics Season 5 Episode 6 - Nine N"
type textarea "Paramedics Season 5 Episode 6 - Nine No"
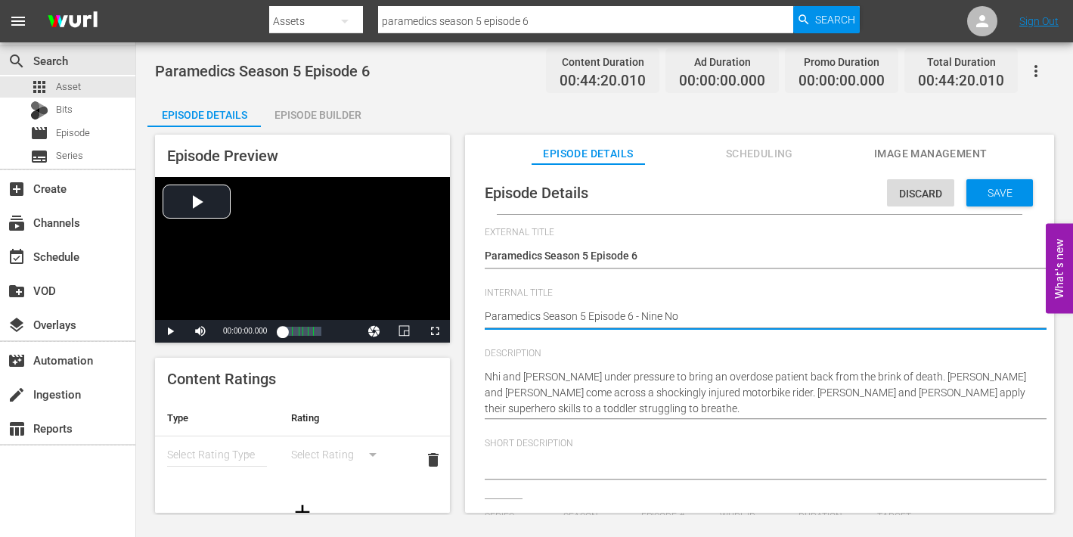
type textarea "Paramedics Season 5 Episode 6 - Nine Now"
click at [982, 197] on span "Save" at bounding box center [1000, 193] width 49 height 12
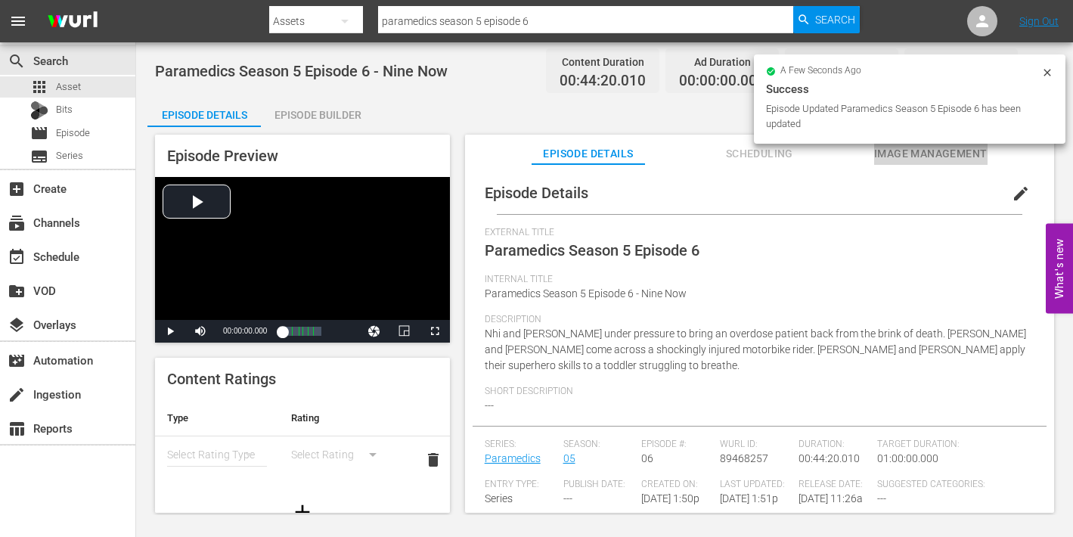
drag, startPoint x: 885, startPoint y: 154, endPoint x: 872, endPoint y: 164, distance: 16.7
click at [885, 154] on span "Image Management" at bounding box center [930, 153] width 113 height 19
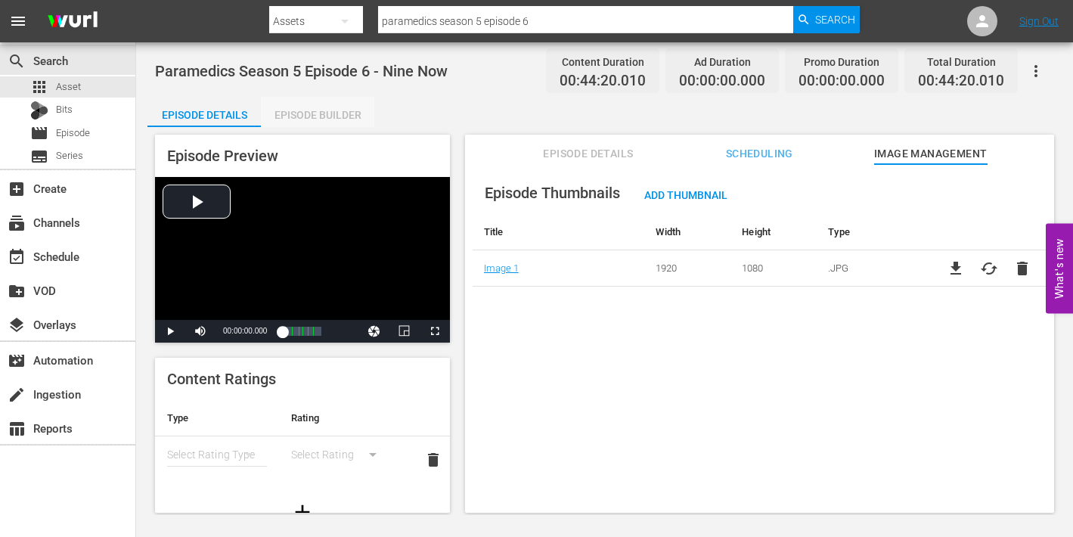
click at [312, 114] on div "Episode Builder" at bounding box center [317, 115] width 113 height 36
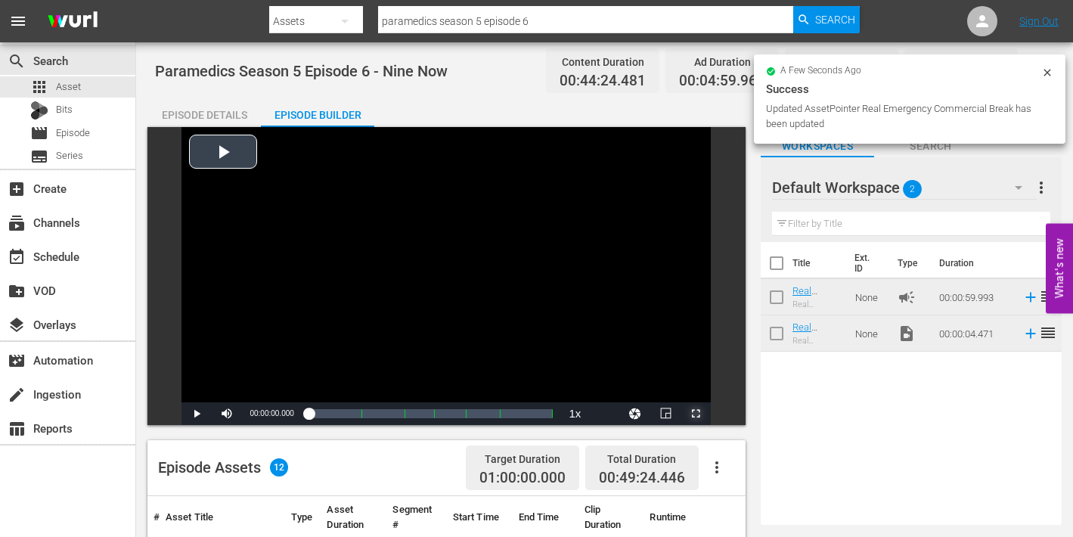
click at [696, 414] on span "Video Player" at bounding box center [696, 414] width 0 height 0
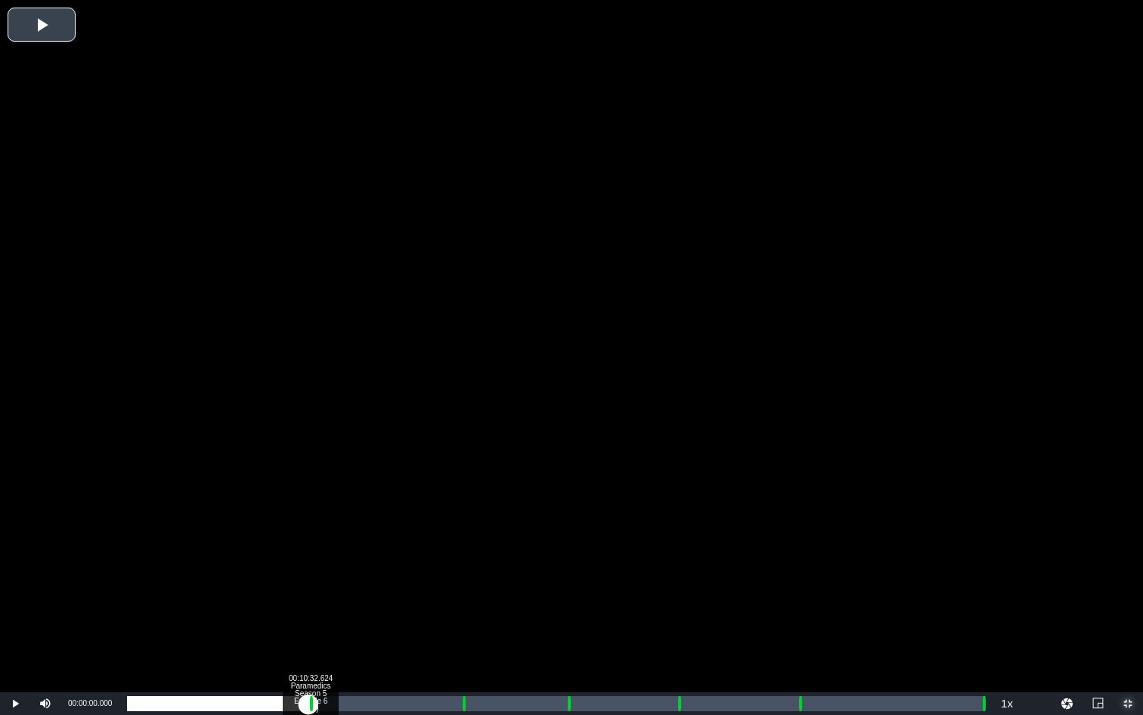
click at [309, 703] on div "Loaded : 0.23% 00:10:32.624 Paramedics Season 5 Episode 6 (1/6) 00:00:00.000 Cu…" at bounding box center [556, 703] width 858 height 15
click at [327, 704] on div "Loaded : 9.92% 00:11:30.135 Paramedics Season 5 Episode 6 (2/6) 00:00:00.720 Cu…" at bounding box center [556, 703] width 858 height 15
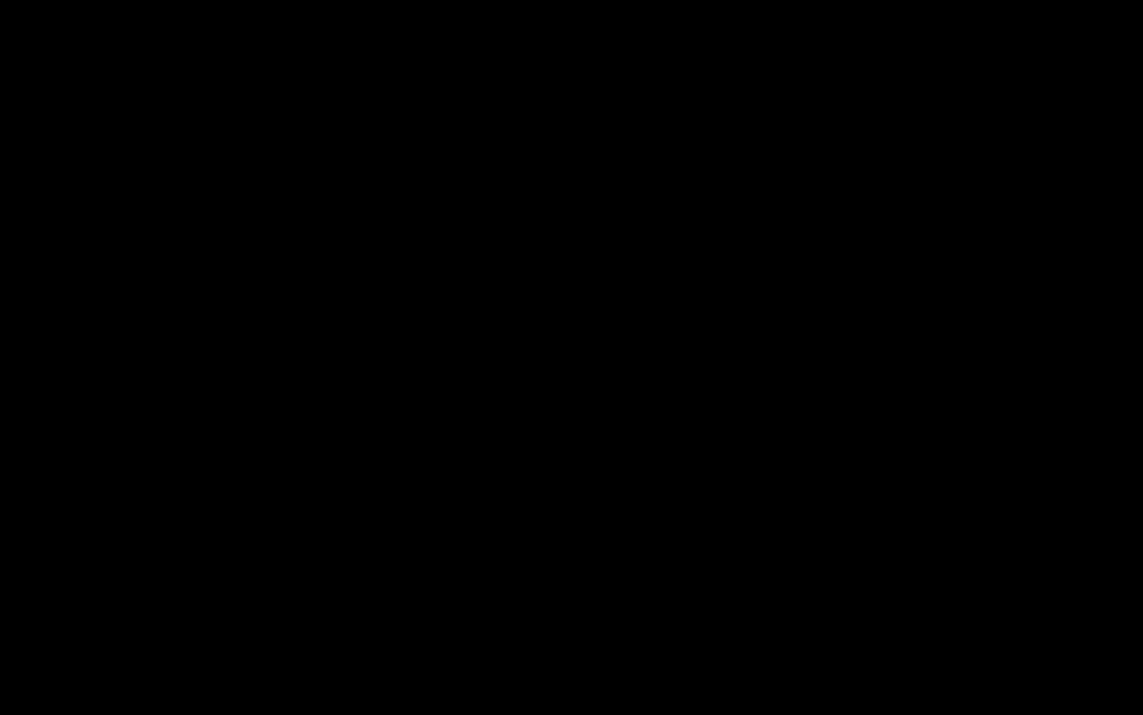
click at [461, 705] on div "Loaded : 23.93% 00:19:18.068 Paramedics Season 5 Episode 6 (3/6) 00:10:33.531 C…" at bounding box center [556, 703] width 858 height 15
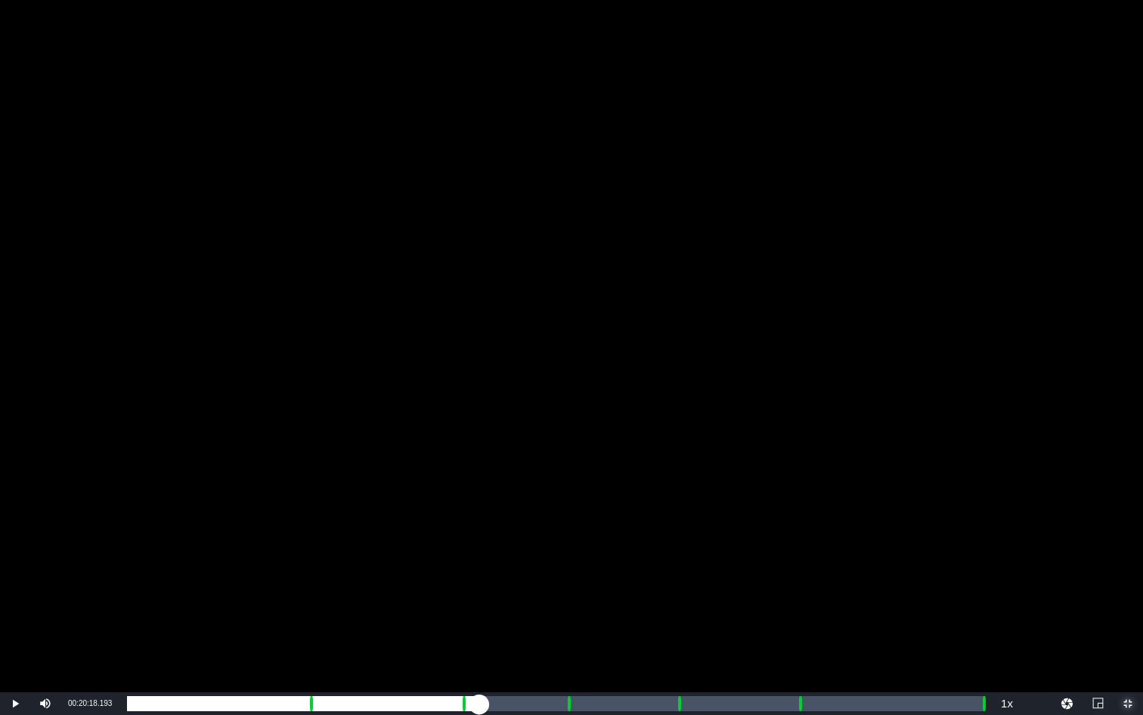
click at [479, 706] on div "Loaded : 9.92% 00:20:18.193 Paramedics Season 5 Episode 6 (3/6) 00:00:00.479 Cu…" at bounding box center [556, 703] width 858 height 15
click at [566, 708] on div "00:25:18.821 Paramedics Season 5 Episode 6 (4/6)" at bounding box center [566, 703] width 1 height 15
click at [585, 709] on div "00:26:21.560 Paramedics Season 5 Episode 6 (4/6)" at bounding box center [585, 703] width 1 height 15
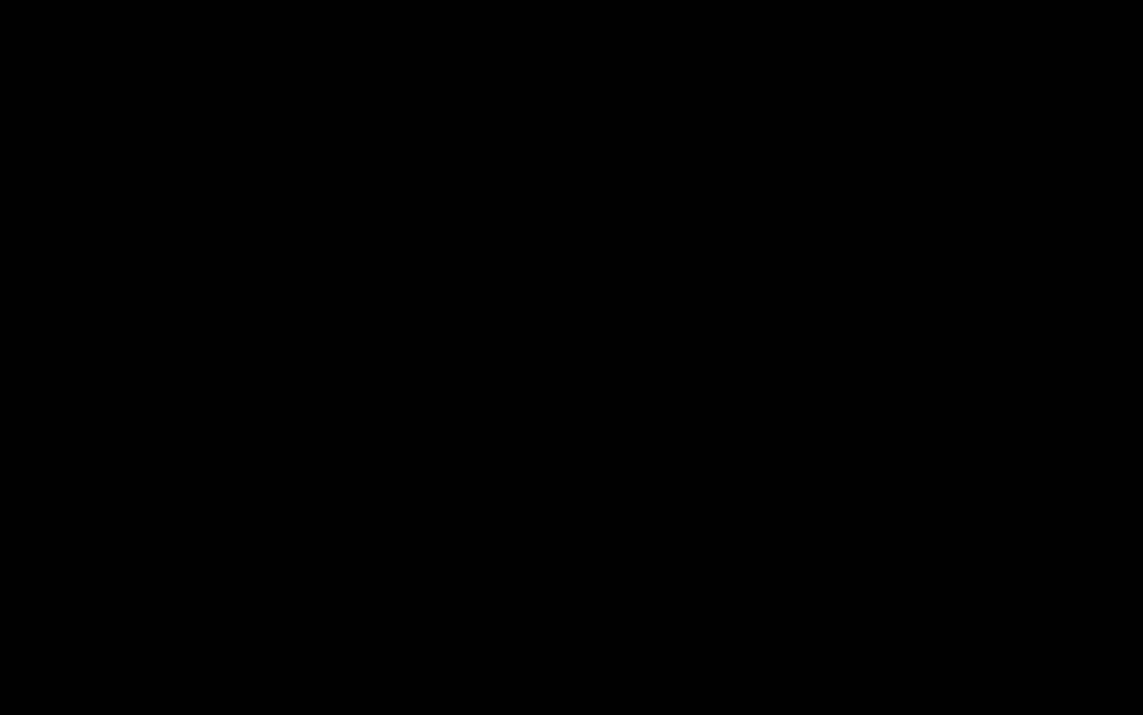
click at [678, 705] on div "00:31:43.101 Paramedics Season 5 Episode 6 (5/6)" at bounding box center [678, 703] width 1 height 15
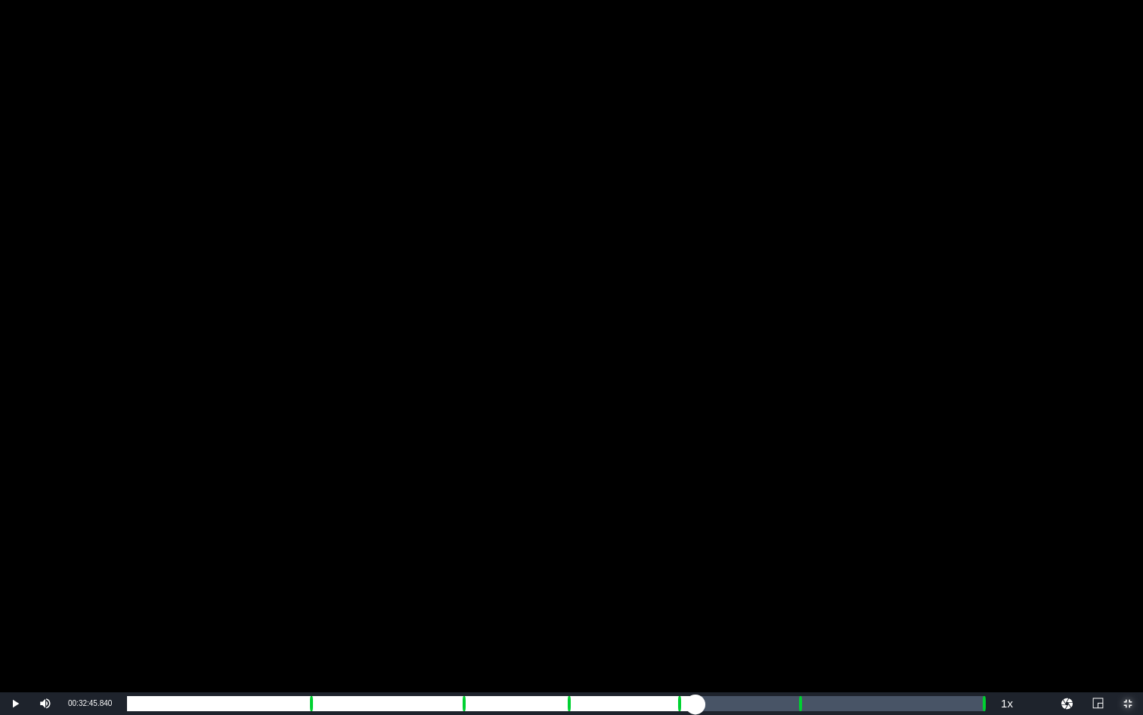
click at [696, 706] on div "Loaded : 9.92% 00:32:45.840 Paramedics Season 5 Episode 6 (5/6) 00:00:00.396 Cu…" at bounding box center [556, 703] width 858 height 15
click at [798, 709] on div "Loaded : 65.03% 00:38:38.750 Paramedics Season 5 Episode 6 (6/6) 00:28:47.291 C…" at bounding box center [556, 703] width 858 height 15
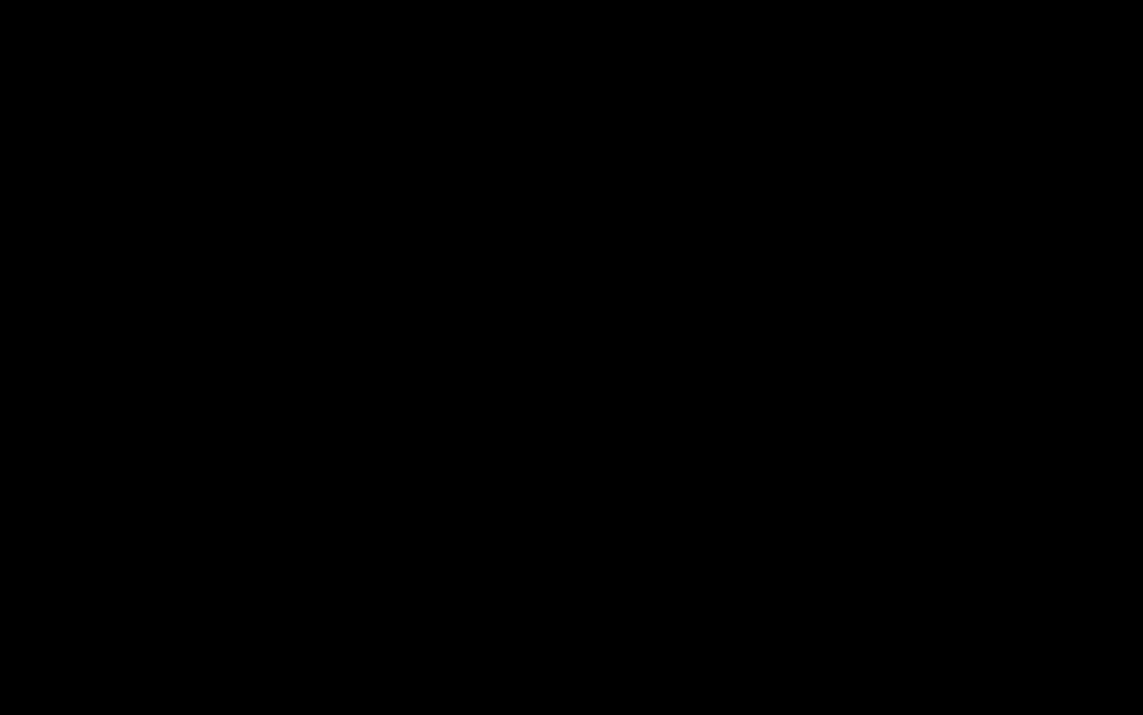
click at [816, 709] on div "Loaded : 9.92% 00:39:41.490 Paramedics Season 5 Episode 6 (6/6) 00:00:00.412 Cu…" at bounding box center [556, 703] width 858 height 15
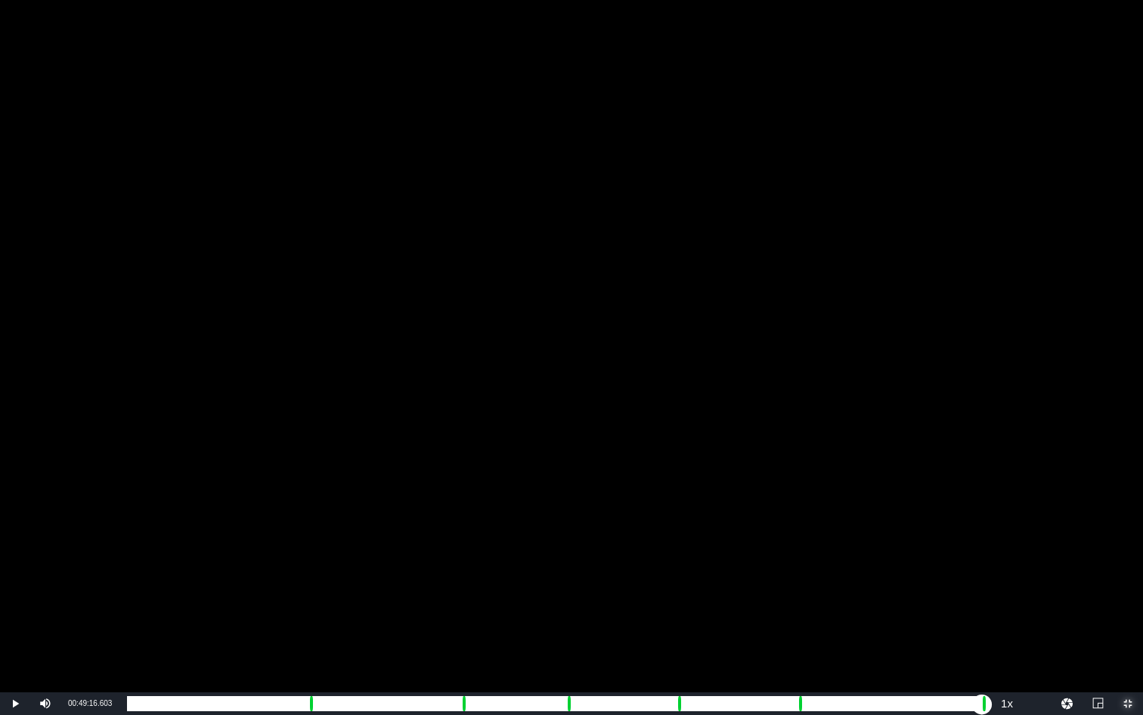
click at [982, 711] on div "Loaded : 78.58% 00:49:16.603 00:34:45.025 Cue Point 6: 00:49:19.975" at bounding box center [555, 703] width 873 height 23
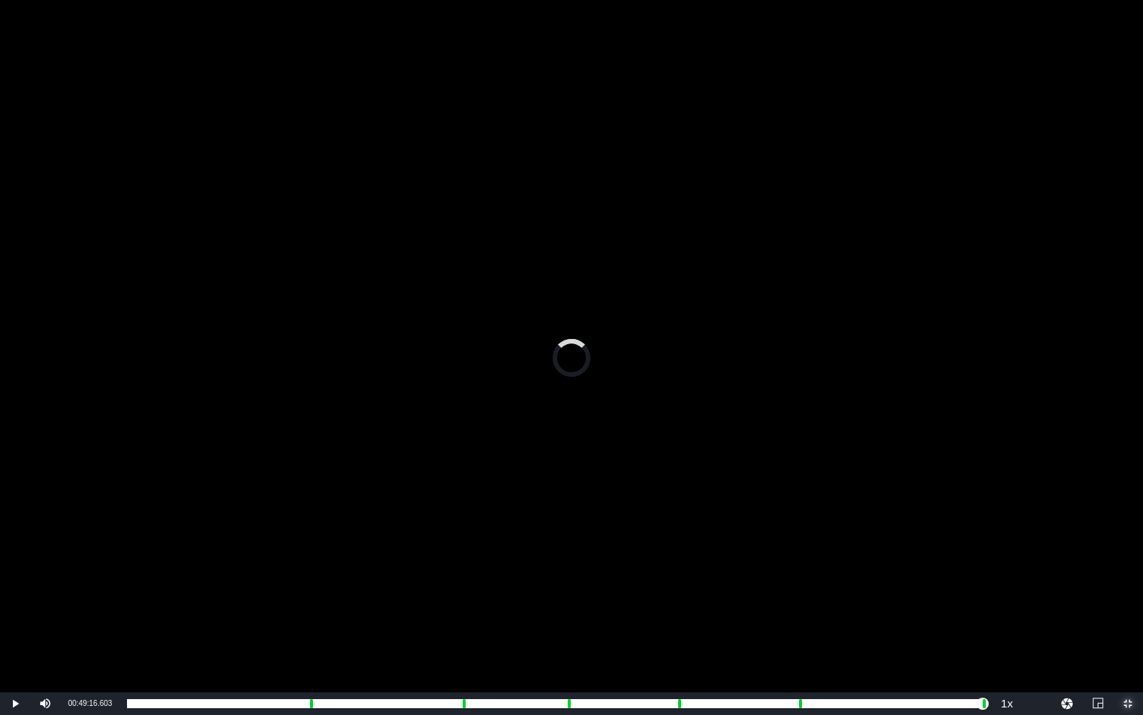
click at [1128, 703] on span "Video Player" at bounding box center [1128, 703] width 0 height 0
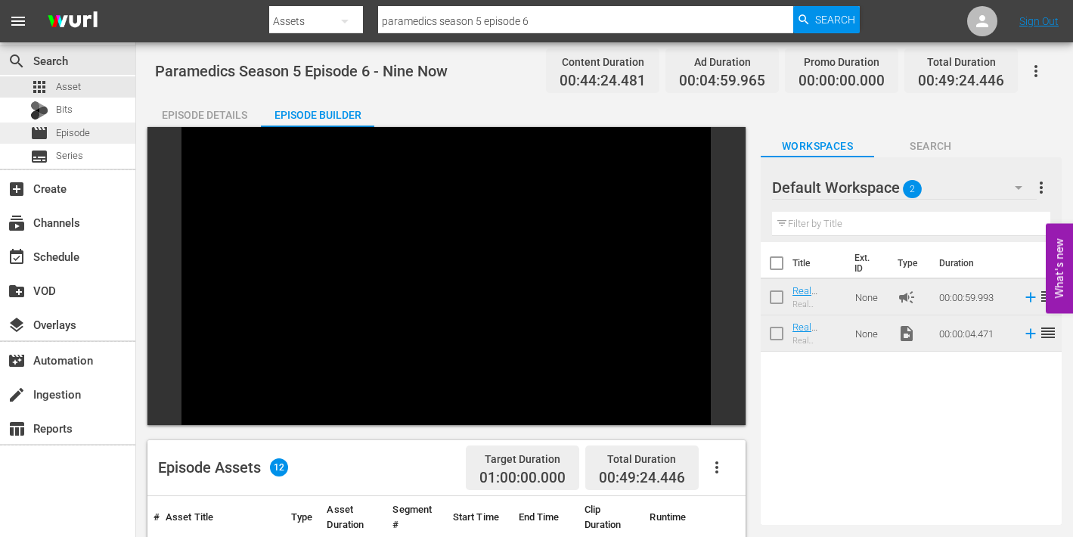
click at [65, 133] on span "Episode" at bounding box center [73, 133] width 34 height 15
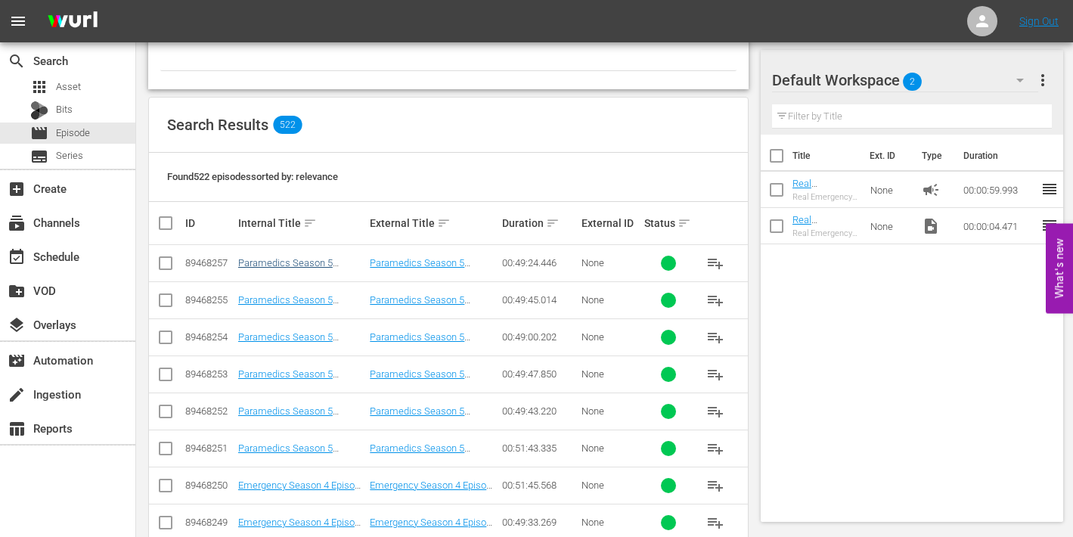
scroll to position [221, 0]
click at [63, 88] on span "Asset" at bounding box center [68, 86] width 25 height 15
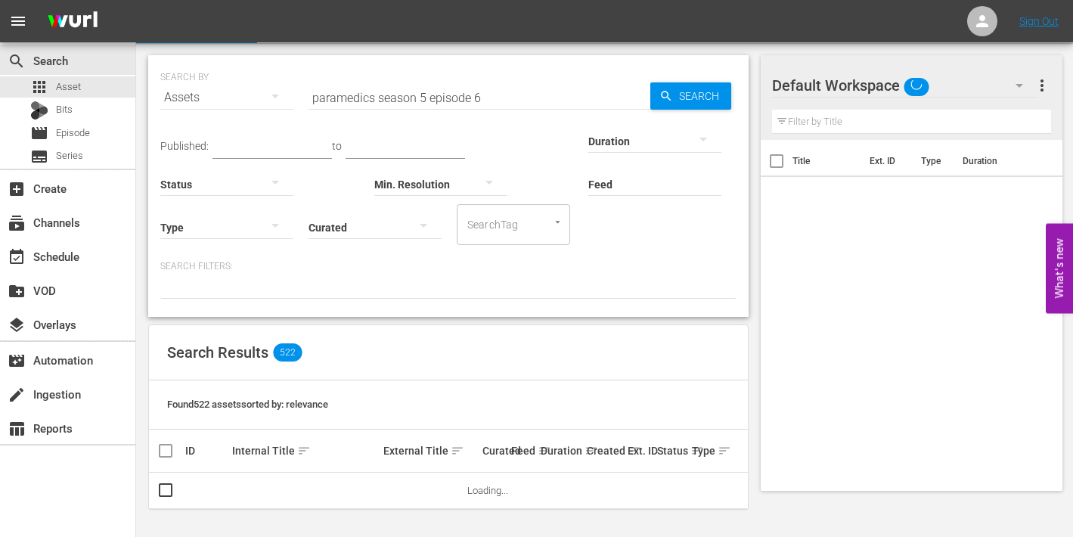
scroll to position [36, 0]
click at [481, 100] on input "paramedics season 5 episode 6" at bounding box center [480, 97] width 342 height 36
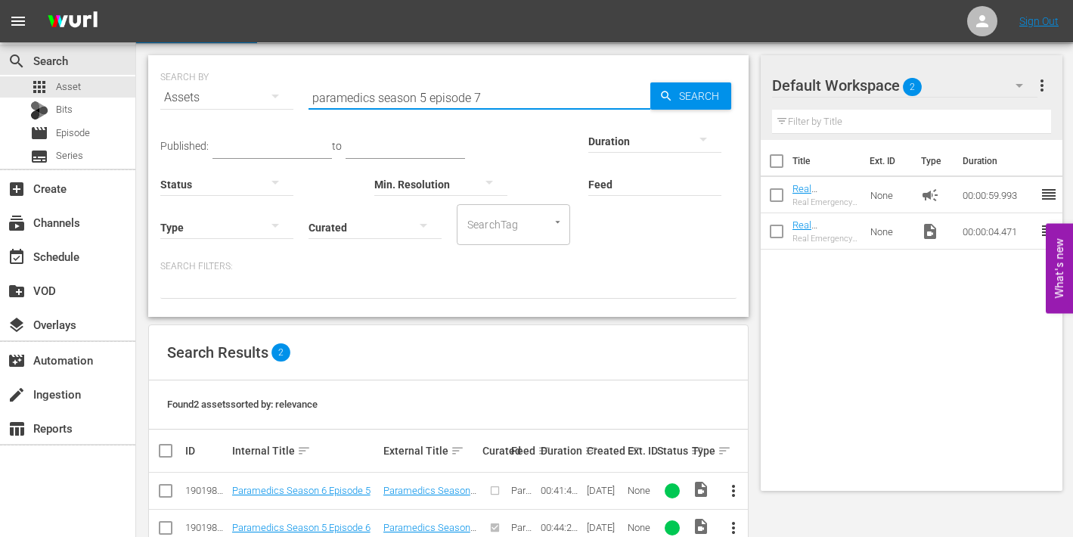
type input "paramedics season 5 episode 7"
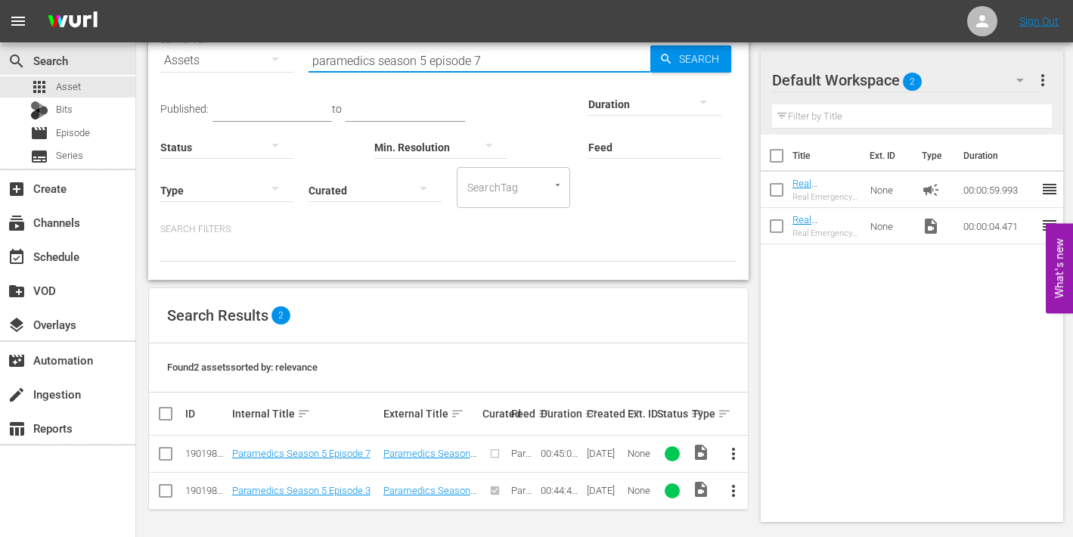
click at [734, 452] on span "more_vert" at bounding box center [733, 454] width 18 height 18
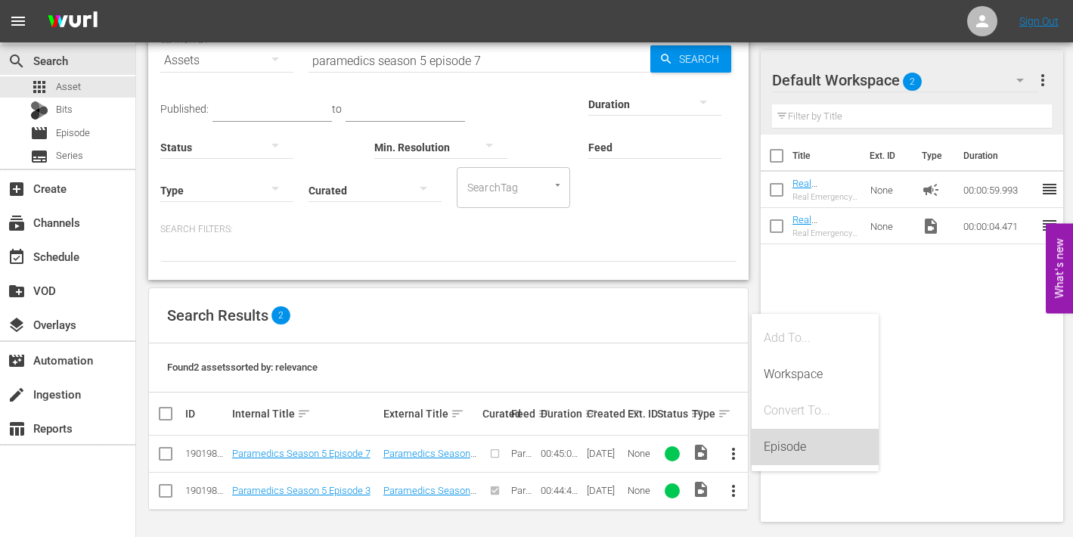
click at [787, 451] on div "Episode" at bounding box center [815, 447] width 103 height 36
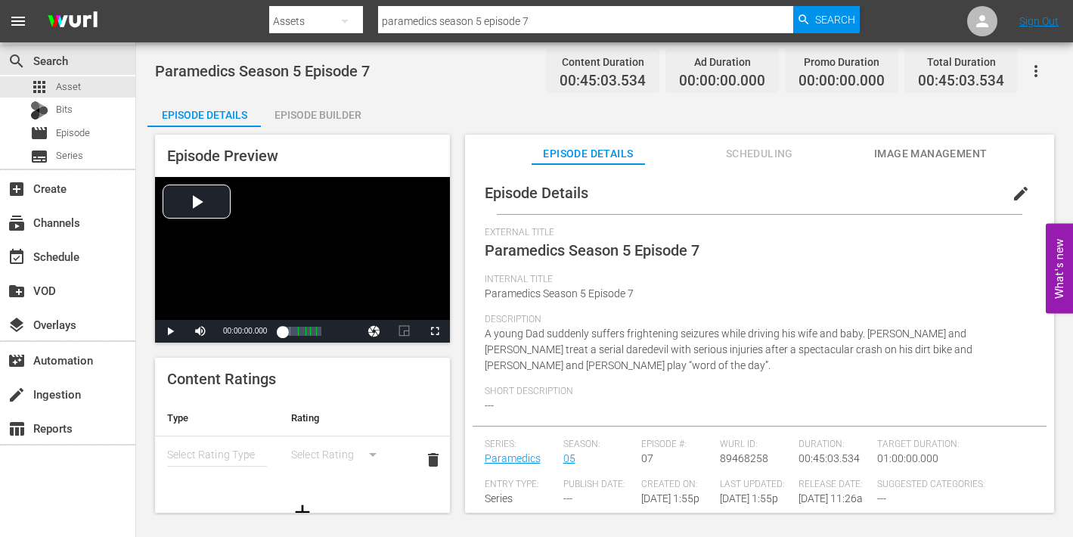
click at [1015, 188] on span "edit" at bounding box center [1021, 194] width 18 height 18
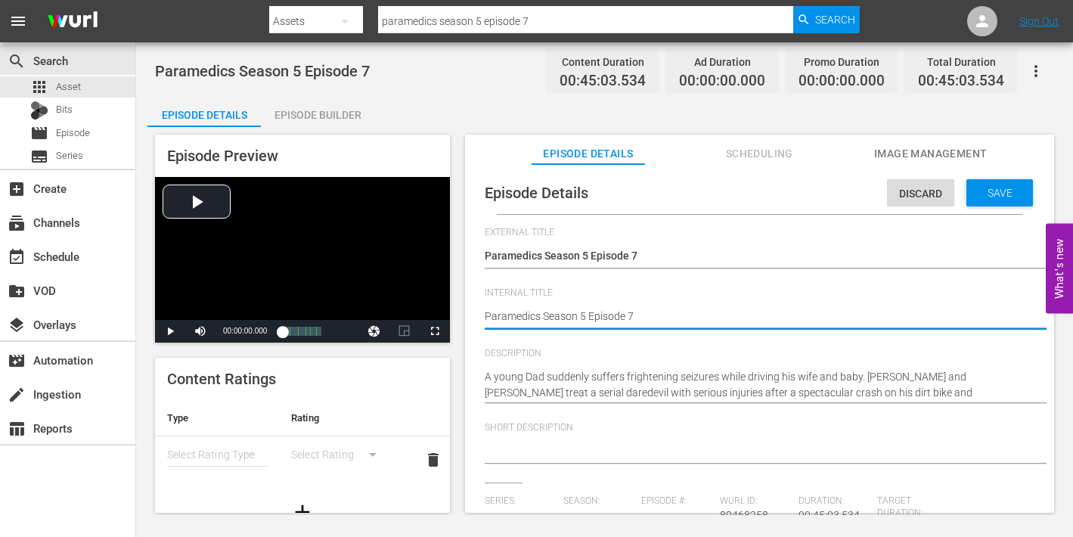
type textarea "Paramedics Season 5 Episode 7"
type textarea "Paramedics Season 5 Episode 7 -"
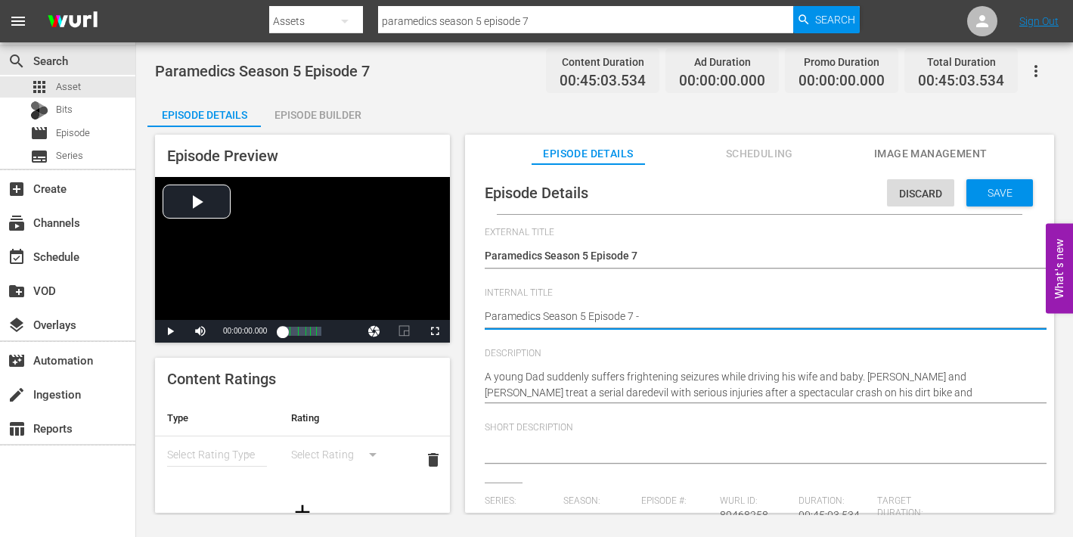
type textarea "Paramedics Season 5 Episode 7 -"
type textarea "Paramedics Season 5 Episode 7 - N"
type textarea "Paramedics Season 5 Episode 7 - Ni"
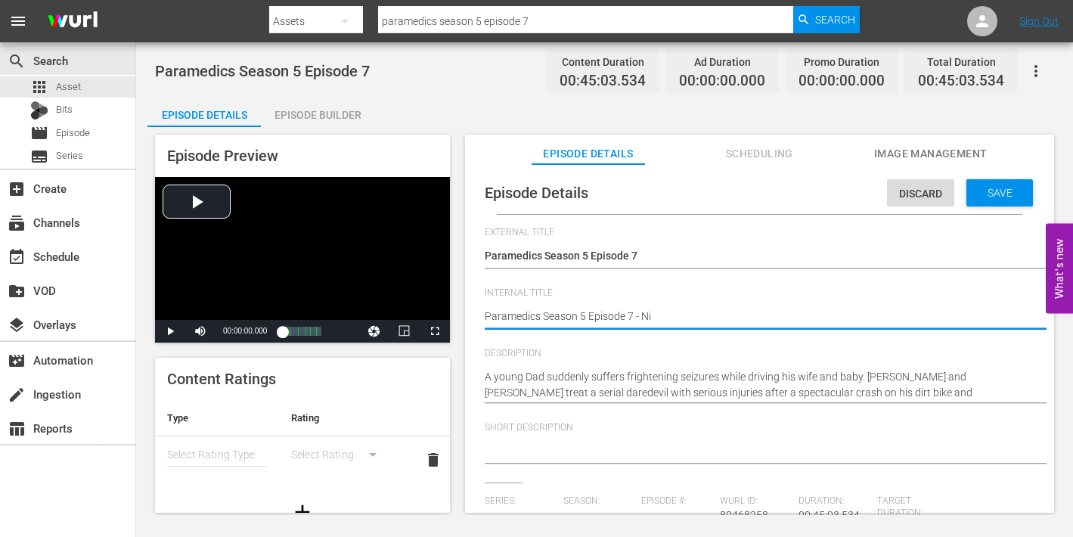
type textarea "Paramedics Season 5 Episode 7 - Nin"
type textarea "Paramedics Season 5 Episode 7 - Nine"
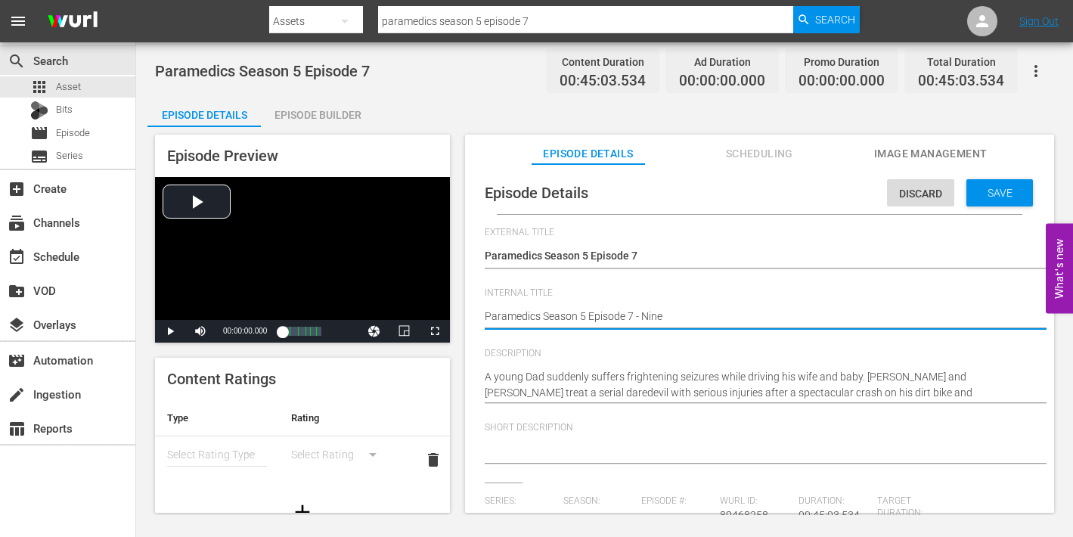
type textarea "Paramedics Season 5 Episode 7 - Nine"
type textarea "Paramedics Season 5 Episode 7 - Nine N"
click at [983, 185] on div "Save" at bounding box center [999, 192] width 67 height 27
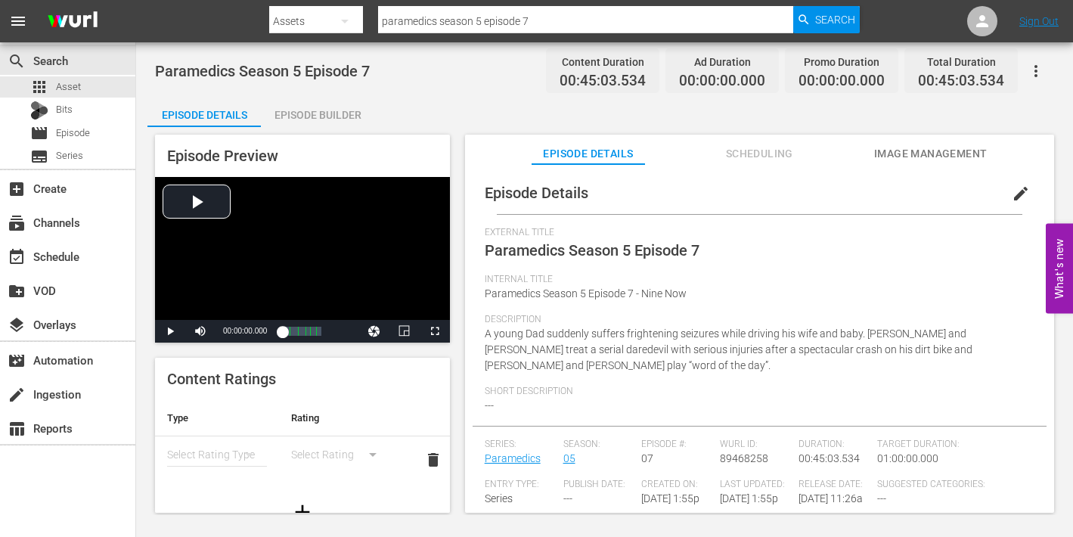
click at [970, 155] on span "Image Management" at bounding box center [930, 153] width 113 height 19
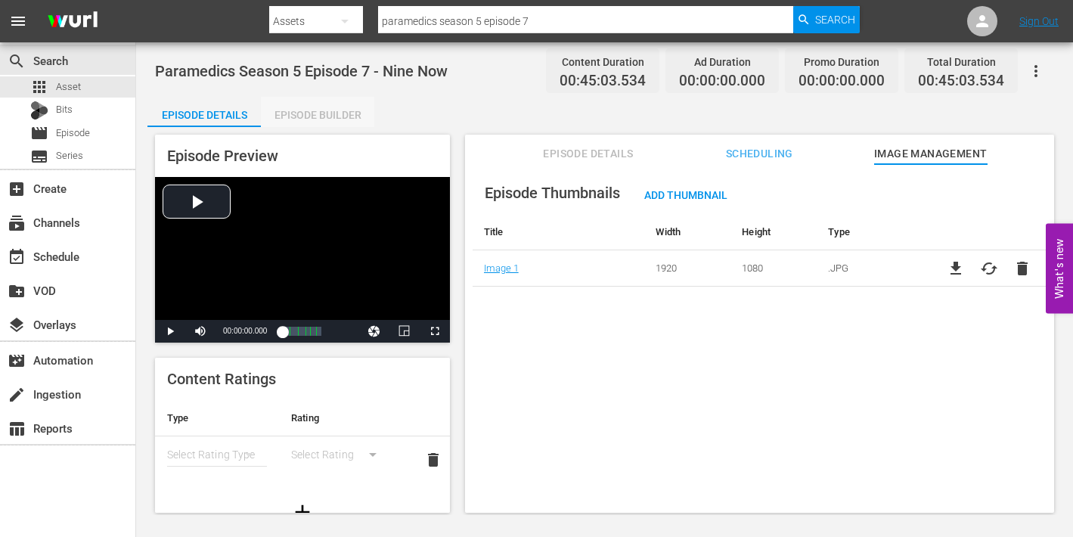
click at [318, 114] on div "Episode Builder" at bounding box center [317, 115] width 113 height 36
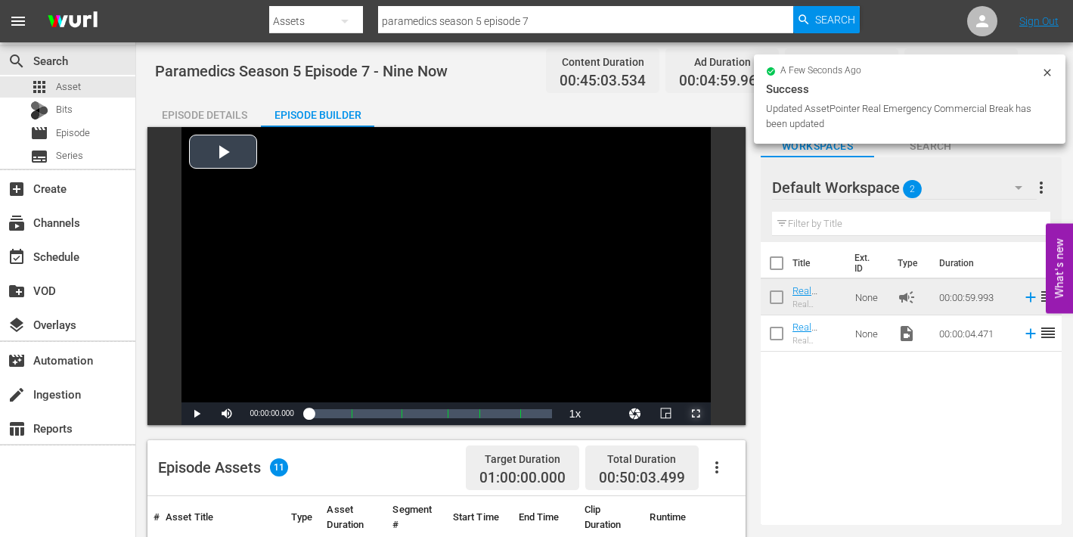
click at [696, 414] on span "Video Player" at bounding box center [696, 414] width 0 height 0
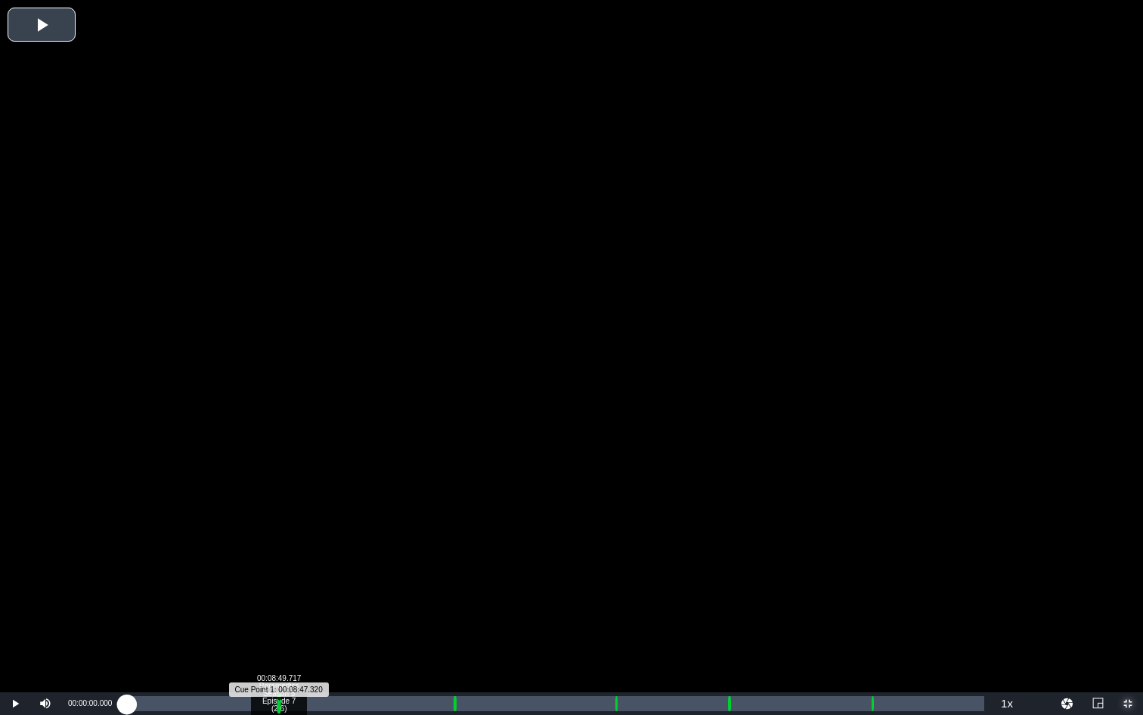
click at [278, 705] on div "Progress Bar" at bounding box center [280, 703] width 4 height 20
click at [294, 706] on div "Loaded : 9.92% 00:09:45.337 Paramedics Season 5 Episode 7 (2/6) 00:00:03.260 Cu…" at bounding box center [556, 703] width 858 height 15
click at [452, 707] on div "Loaded : 19.54% 00:19:01.541 Paramedics Season 5 Episode 7 (3/6) 00:08:48.040 C…" at bounding box center [556, 703] width 858 height 15
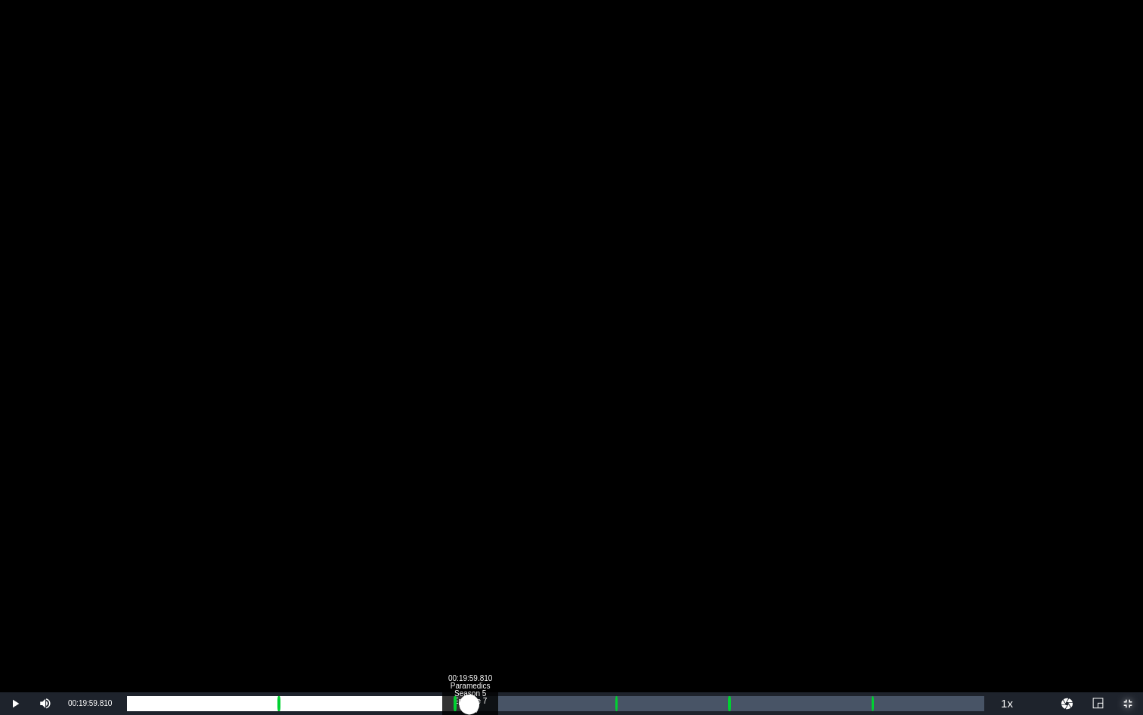
click at [470, 708] on div "Loaded : 9.92% 00:19:59.810 Paramedics Season 5 Episode 7 (3/6) 00:00:00.991 Cu…" at bounding box center [556, 703] width 858 height 15
click at [615, 709] on div "Progress Bar" at bounding box center [617, 703] width 4 height 20
click at [631, 710] on div "Loaded : 9.92% 00:29:26.608 Paramedics Season 5 Episode 7 (4/6) 00:00:01.287 Cu…" at bounding box center [556, 703] width 858 height 15
click at [728, 708] on div "Progress Bar" at bounding box center [730, 703] width 4 height 20
click at [727, 707] on div "00:00:06.023" at bounding box center [427, 703] width 600 height 15
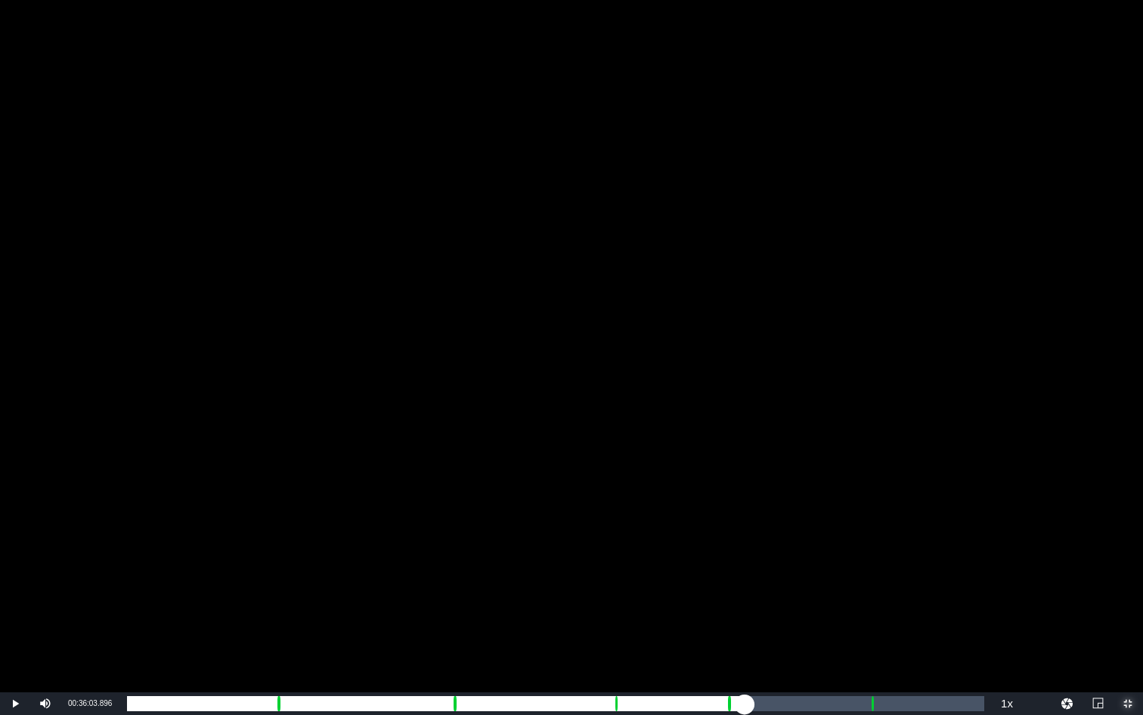
click at [745, 708] on div "Loaded : 9.92% 00:36:03.896 Paramedics Season 5 Episode 7 (5/6) 00:00:00.546 Cu…" at bounding box center [556, 703] width 858 height 15
click at [870, 708] on div "Loaded : 71.30% 00:43:20.913 Paramedics Season 5 Episode 7 (6/6) 00:32:06.384 C…" at bounding box center [556, 703] width 858 height 15
click at [889, 709] on div "Loaded : 88.41% 00:44:27.128 Paramedics Season 5 Episode 7 (6/6) 00:00:00.000 C…" at bounding box center [556, 703] width 858 height 15
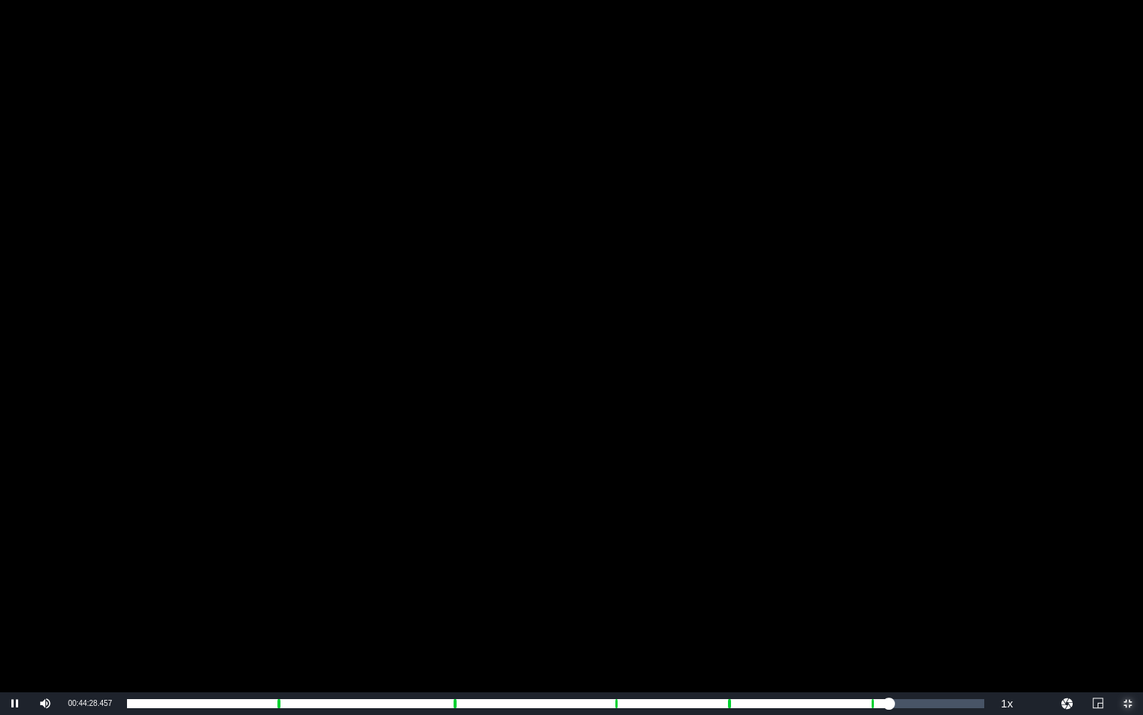
click at [1128, 703] on span "Video Player" at bounding box center [1128, 703] width 0 height 0
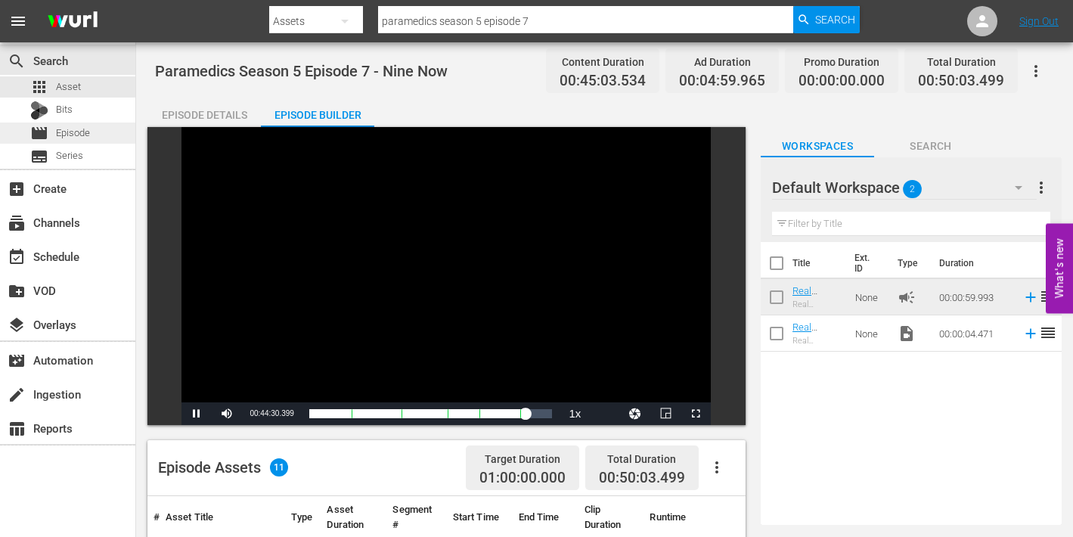
click at [66, 130] on span "Episode" at bounding box center [73, 133] width 34 height 15
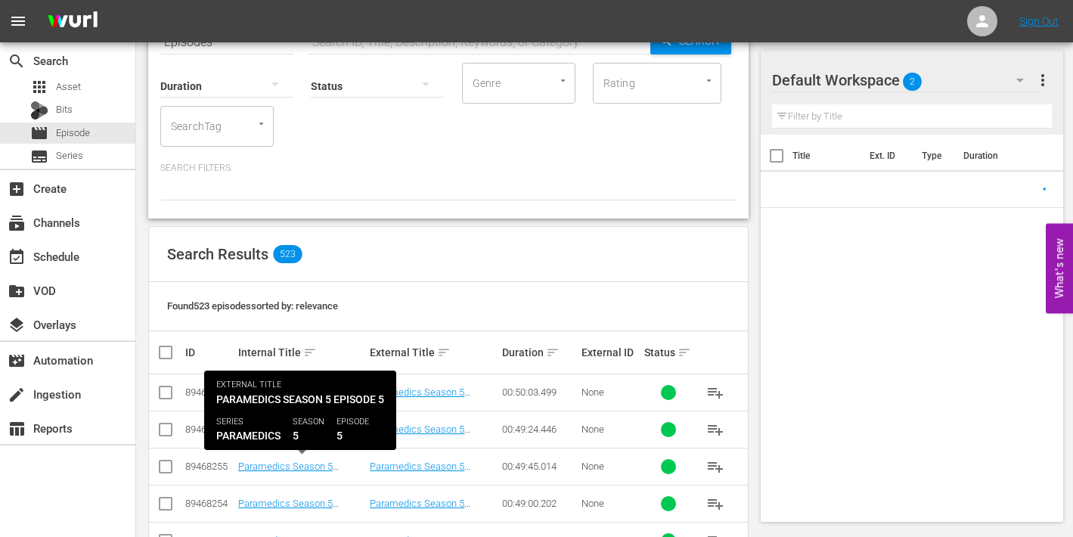
scroll to position [109, 0]
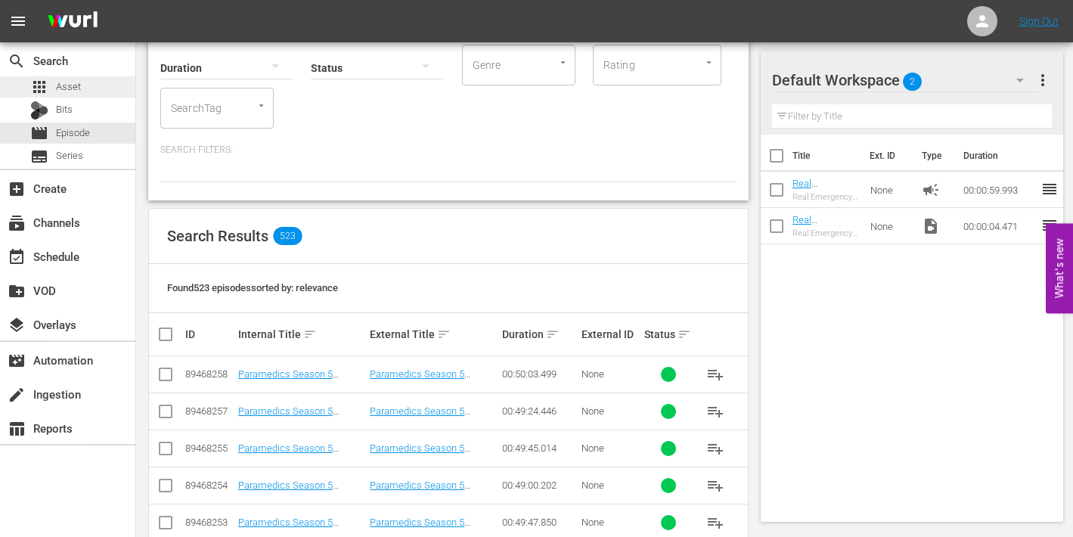
click at [67, 88] on span "Asset" at bounding box center [68, 86] width 25 height 15
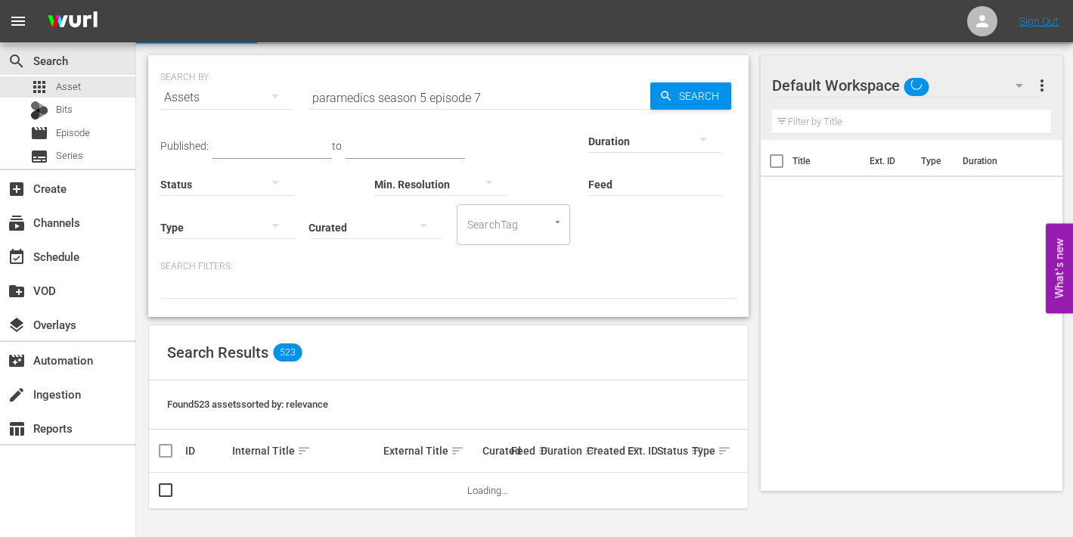
scroll to position [36, 0]
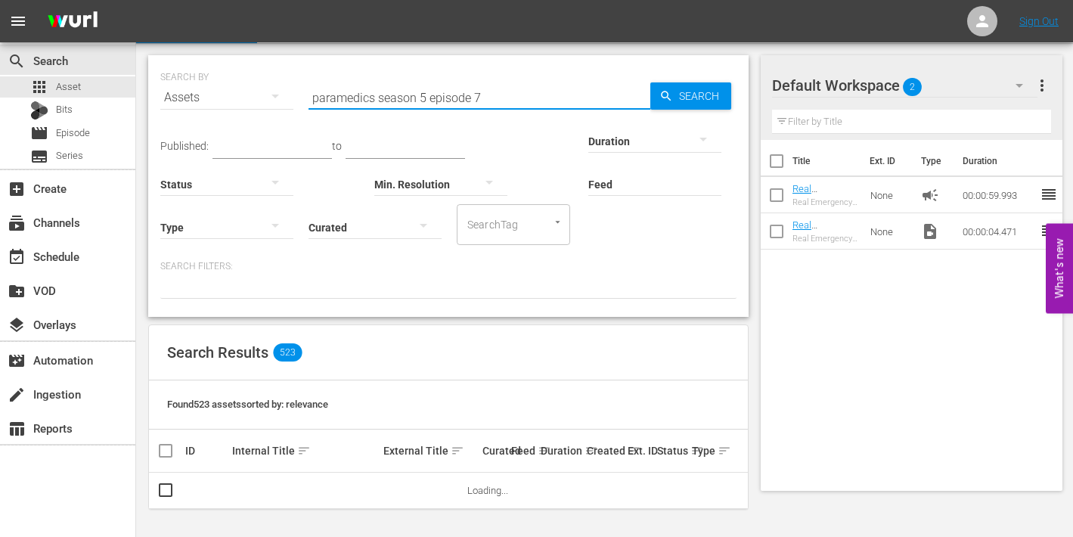
click at [492, 97] on input "paramedics season 5 episode 7" at bounding box center [480, 97] width 342 height 36
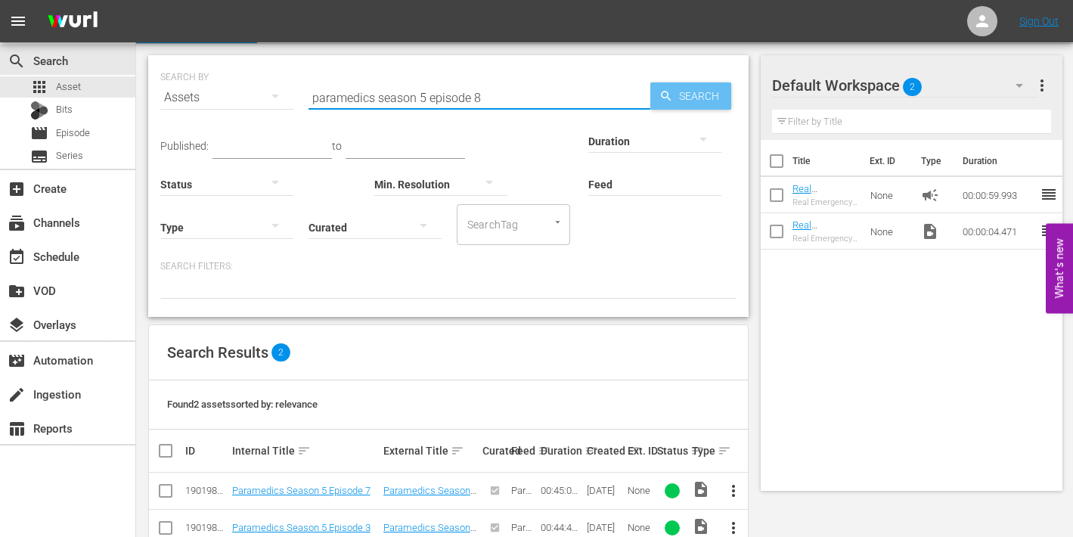
scroll to position [35, 0]
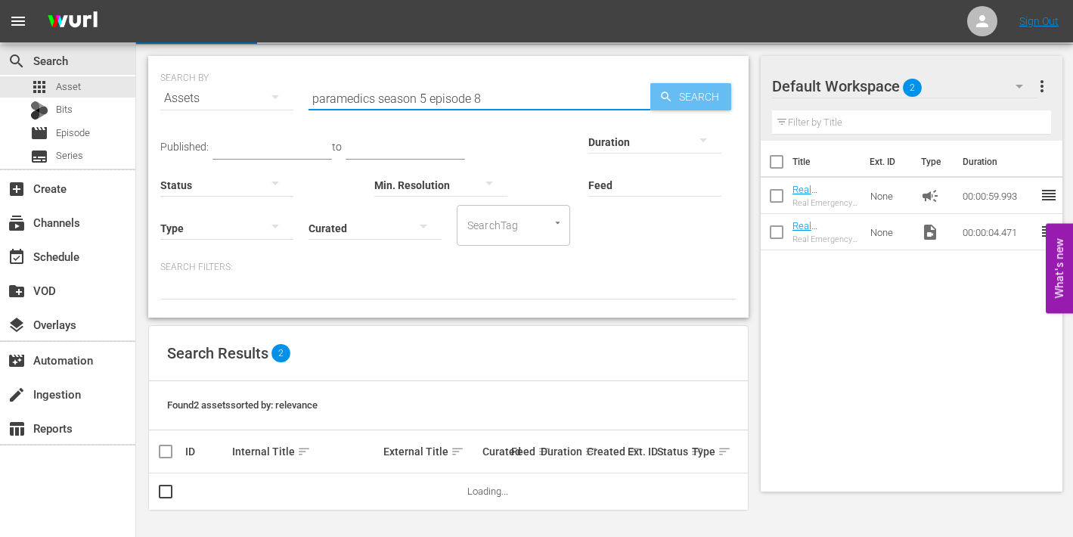
click at [704, 98] on span "Search" at bounding box center [702, 96] width 58 height 27
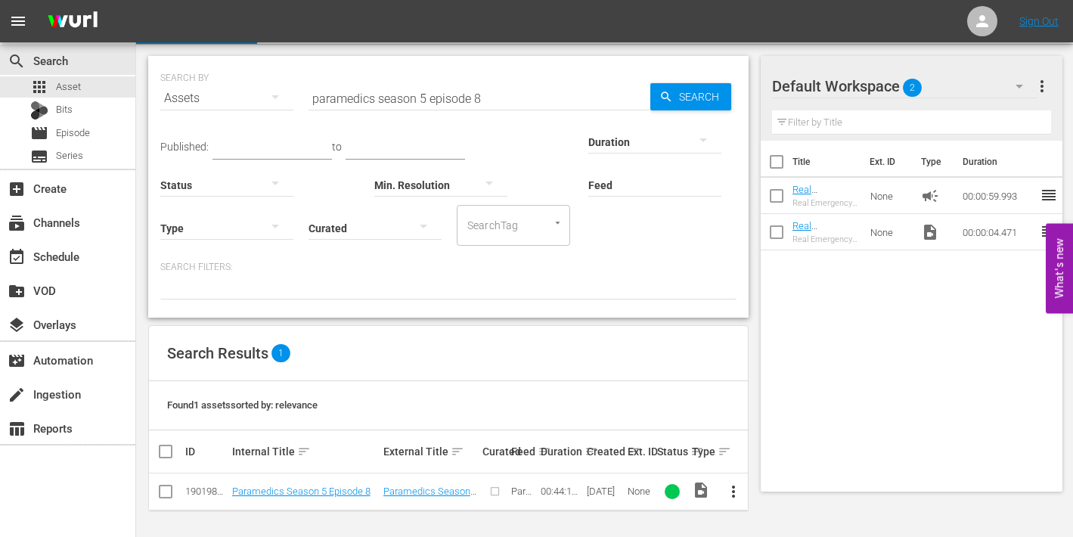
scroll to position [36, 0]
click at [736, 489] on span "more_vert" at bounding box center [733, 491] width 18 height 18
click at [799, 485] on div "Episode" at bounding box center [815, 484] width 103 height 36
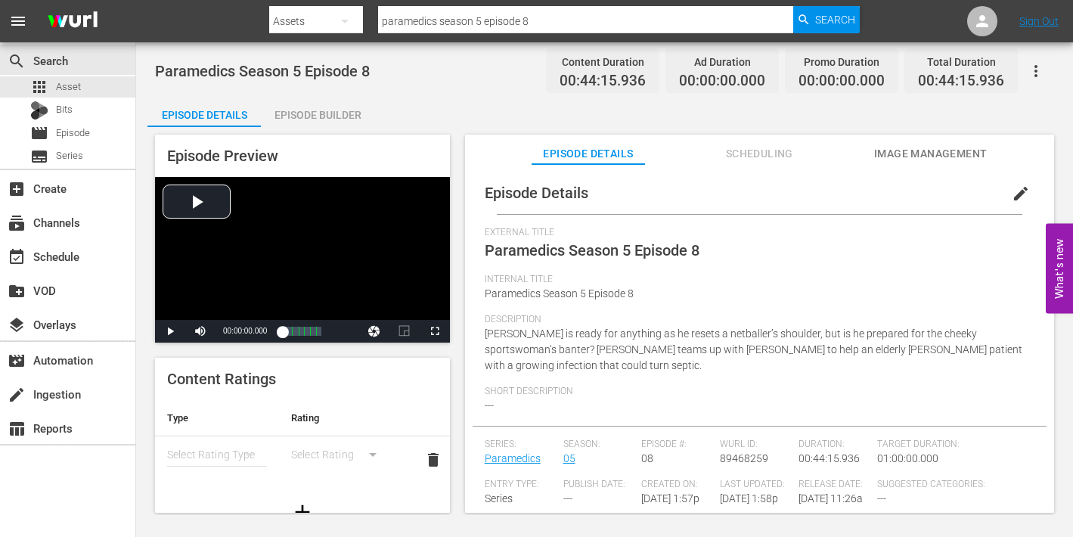
click at [1012, 191] on span "edit" at bounding box center [1021, 194] width 18 height 18
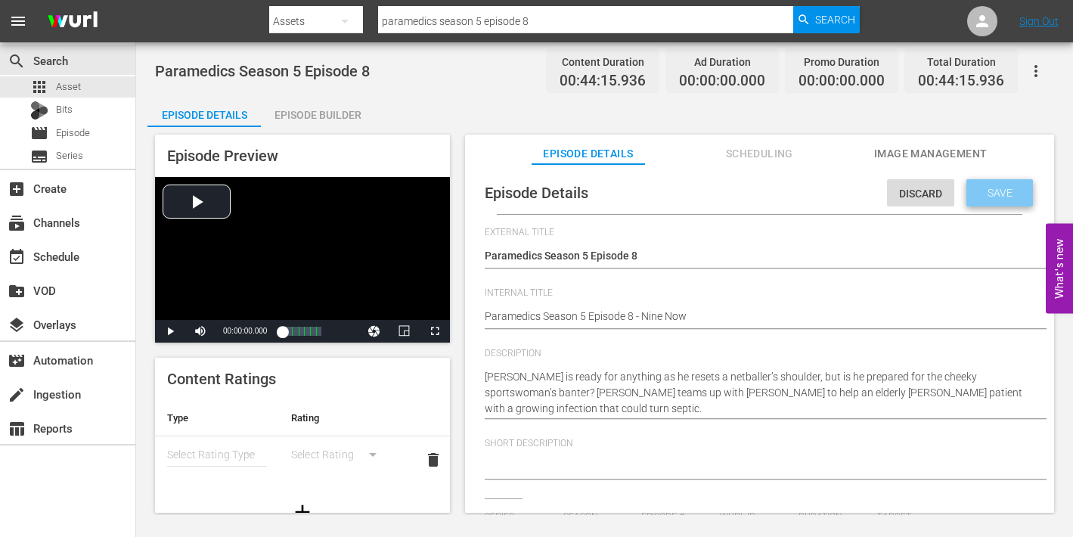
click at [986, 187] on span "Save" at bounding box center [1000, 193] width 49 height 12
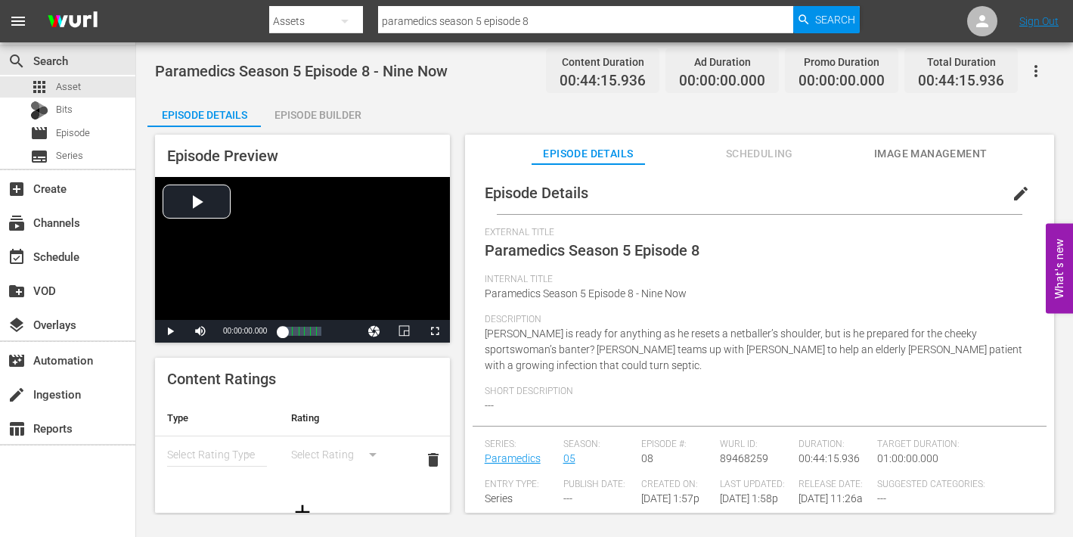
click at [911, 157] on span "Image Management" at bounding box center [930, 153] width 113 height 19
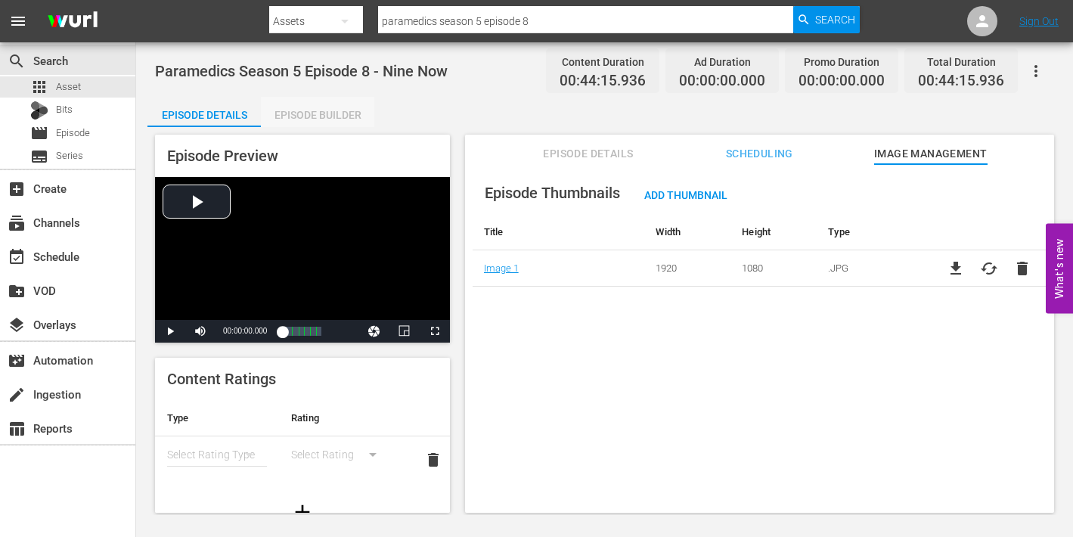
drag, startPoint x: 320, startPoint y: 114, endPoint x: 392, endPoint y: 121, distance: 72.9
click at [321, 114] on div "Episode Builder" at bounding box center [317, 115] width 113 height 36
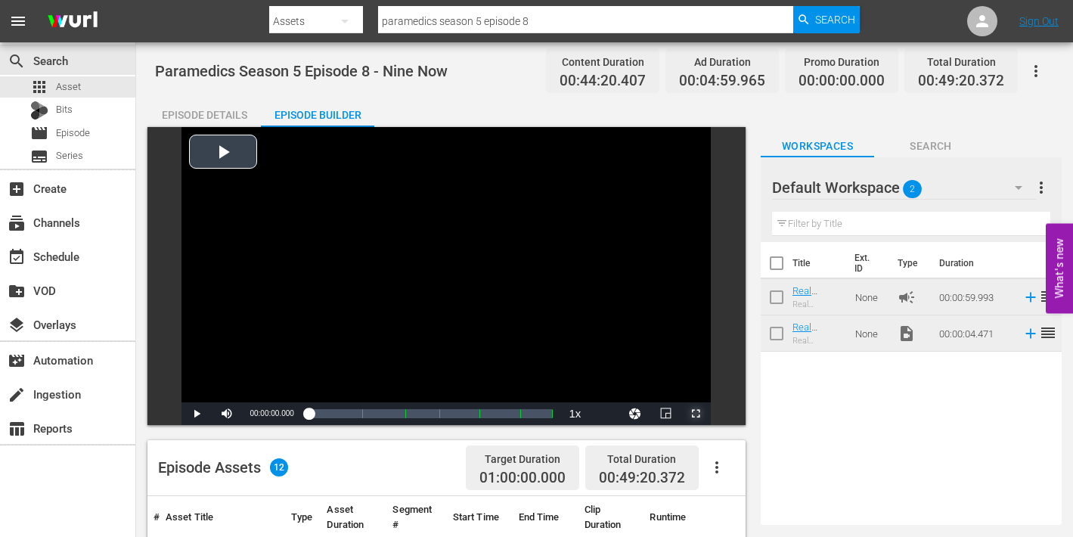
click at [696, 414] on span "Video Player" at bounding box center [696, 414] width 0 height 0
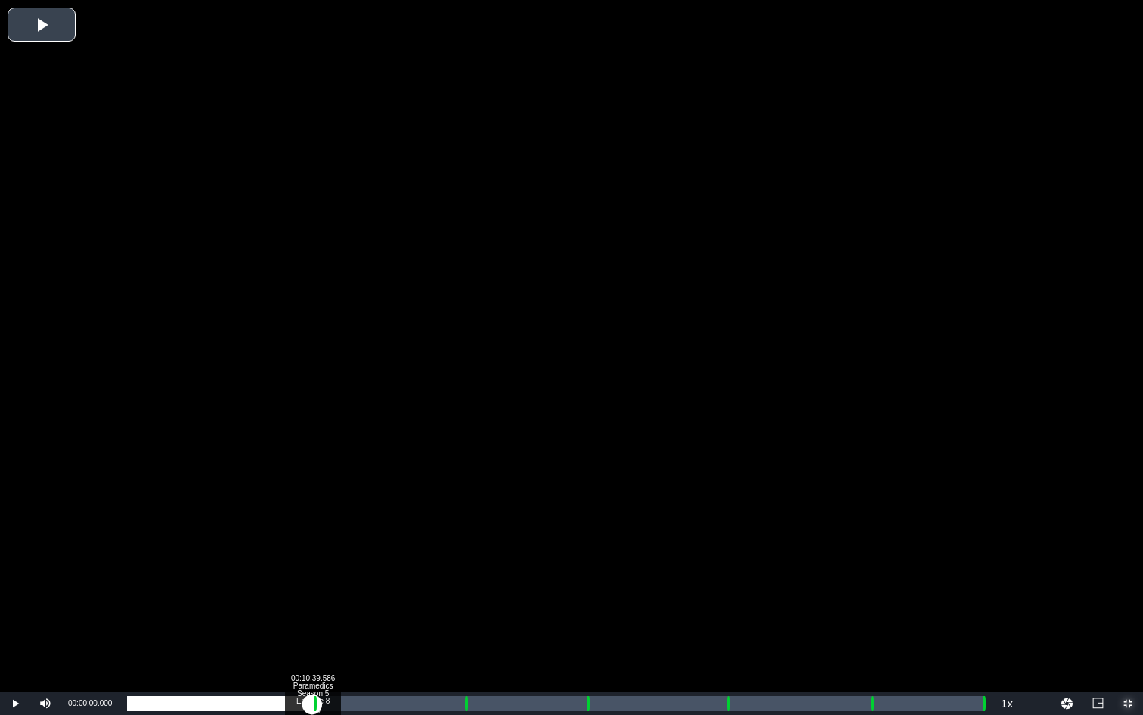
click at [312, 703] on div "Loaded : 0.23% 00:10:39.586 Paramedics Season 5 Episode 8 (1/6) 00:00:00.000" at bounding box center [556, 703] width 858 height 15
click at [330, 703] on div "Loaded : 9.92% 00:11:42.239 Paramedics Season 5 Episode 8 (2/6) 00:00:00.345 Cu…" at bounding box center [556, 703] width 858 height 15
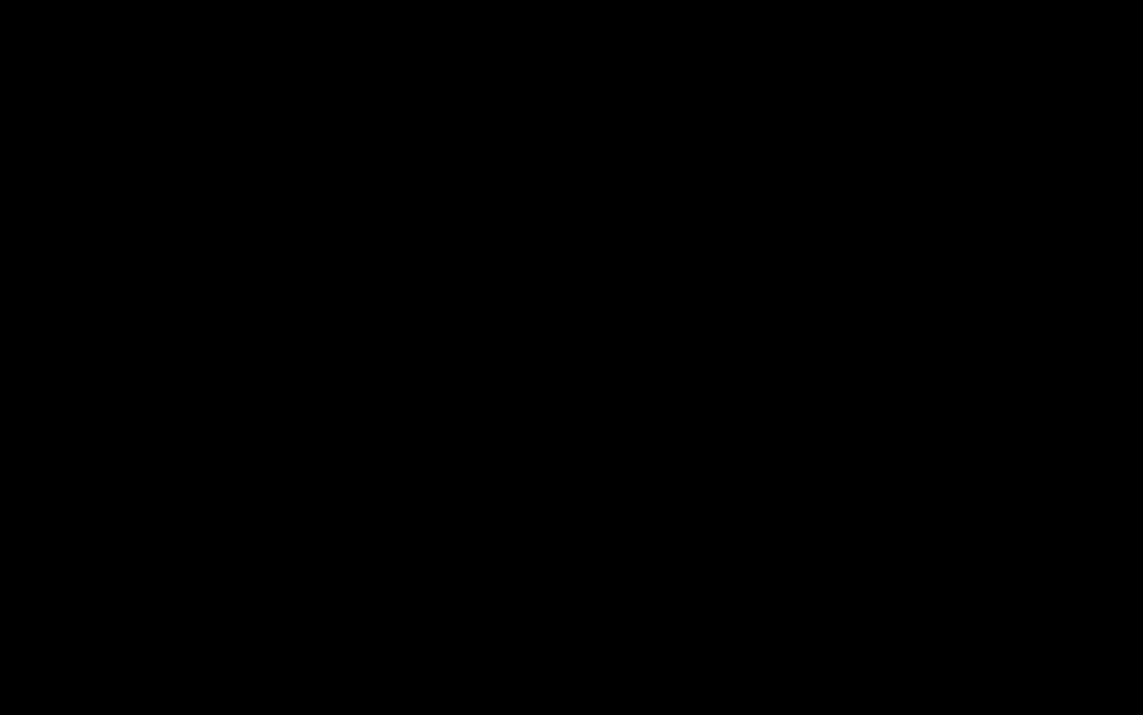
click at [464, 706] on div "Loaded : 24.42% 00:19:24.308 Paramedics Season 5 Episode 8 (3/6) 00:10:43.790 C…" at bounding box center [556, 703] width 858 height 15
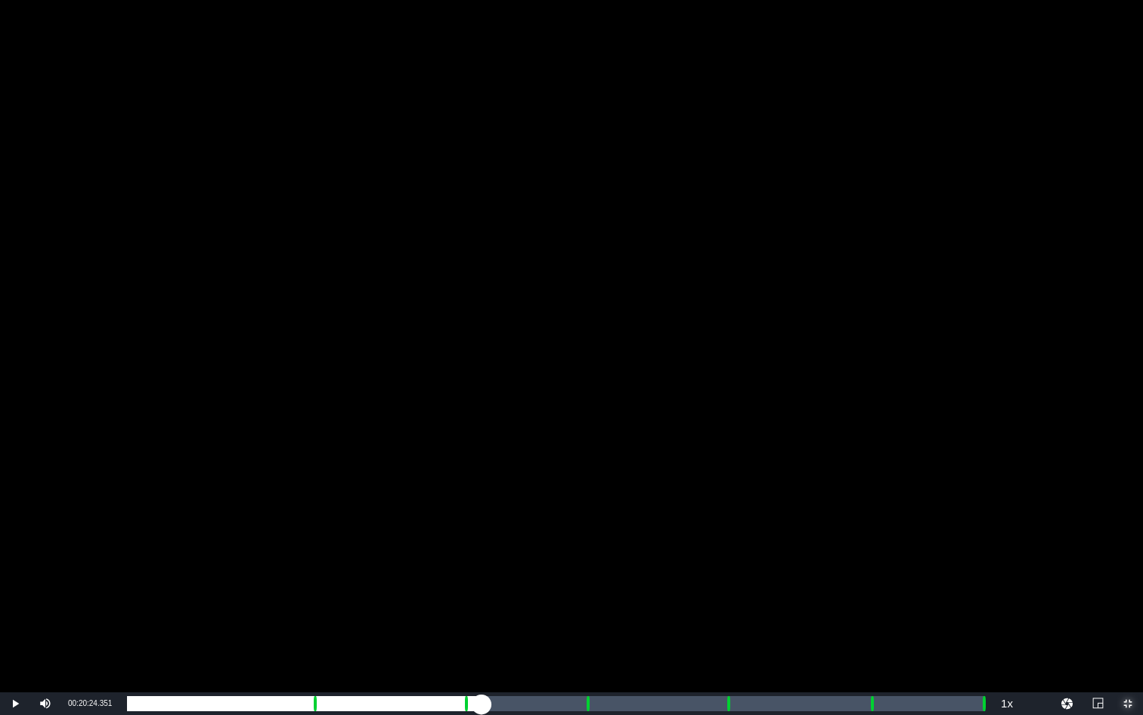
click at [482, 706] on div "Loaded : 9.92% 00:20:24.351 Paramedics Season 5 Episode 8 (3/6) 00:00:00.355 Cu…" at bounding box center [556, 703] width 858 height 15
click at [586, 705] on div "00:26:24.608 Paramedics Season 5 Episode 8 (4/6)" at bounding box center [586, 703] width 1 height 15
click at [603, 706] on div "00:27:24.651 Paramedics Season 5 Episode 8 (4/6)" at bounding box center [603, 703] width 1 height 15
click at [726, 705] on div "Loaded : 55.40% 00:34:27.561 Paramedics Season 5 Episode 8 (5/6) 00:24:28.833 C…" at bounding box center [556, 703] width 858 height 15
click at [744, 706] on div "00:35:30.214 Paramedics Season 5 Episode 8 (5/6)" at bounding box center [744, 703] width 1 height 15
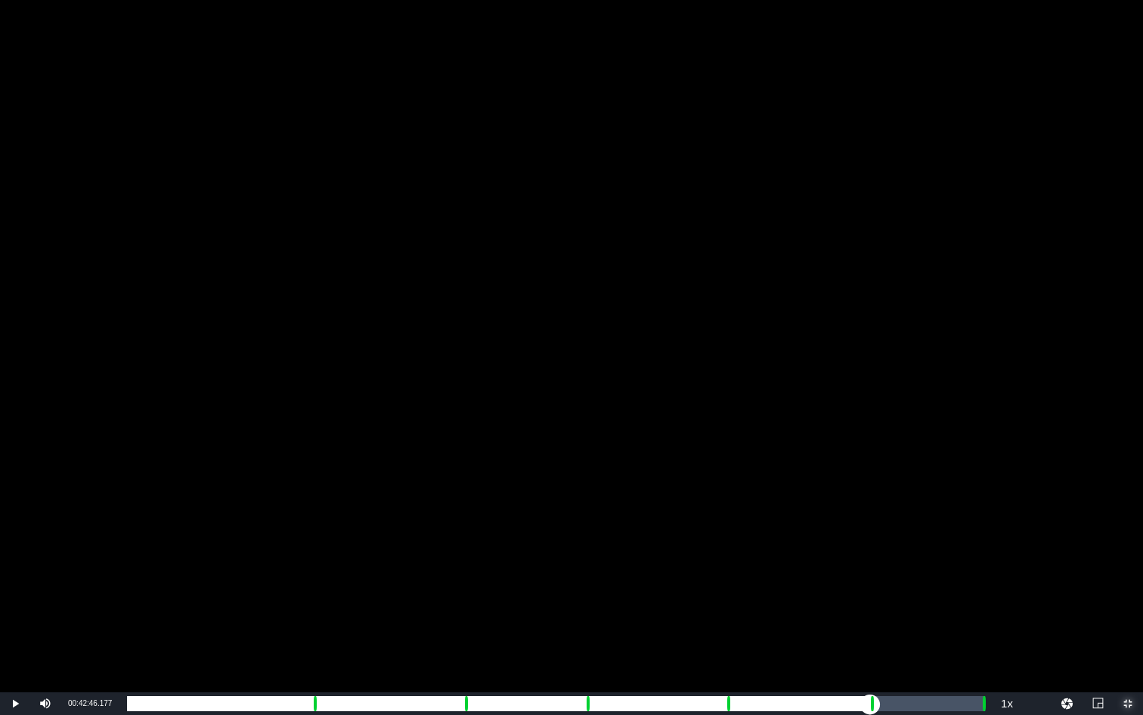
click at [870, 708] on div "Loaded : 71.45% 00:42:46.177 Paramedics Season 5 Episode 8 (6/6) 00:31:32.829 C…" at bounding box center [556, 703] width 858 height 15
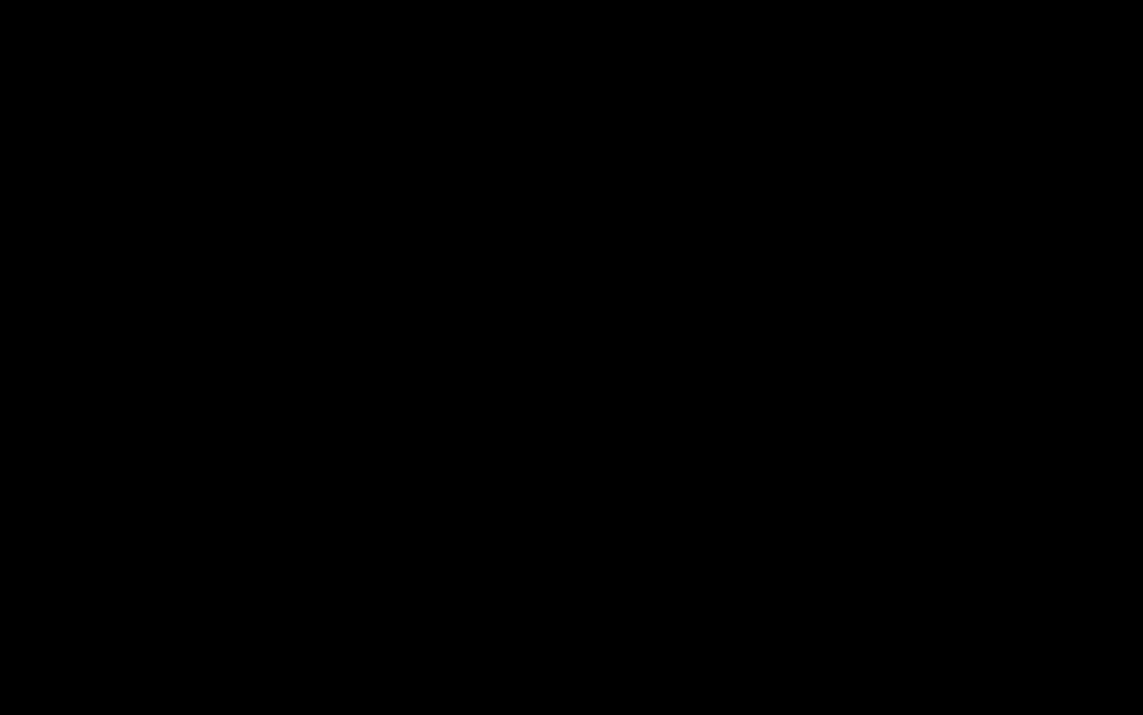
click at [887, 709] on div "Loaded : 9.92% 00:43:46.220 Paramedics Season 5 Episode 8 (6/6) 00:00:00.829 Cu…" at bounding box center [556, 703] width 858 height 15
click at [982, 708] on div "Loaded : 88.18% 00:49:12.540 00:38:51.784 Cue Point 6: 00:49:15.901" at bounding box center [556, 703] width 858 height 15
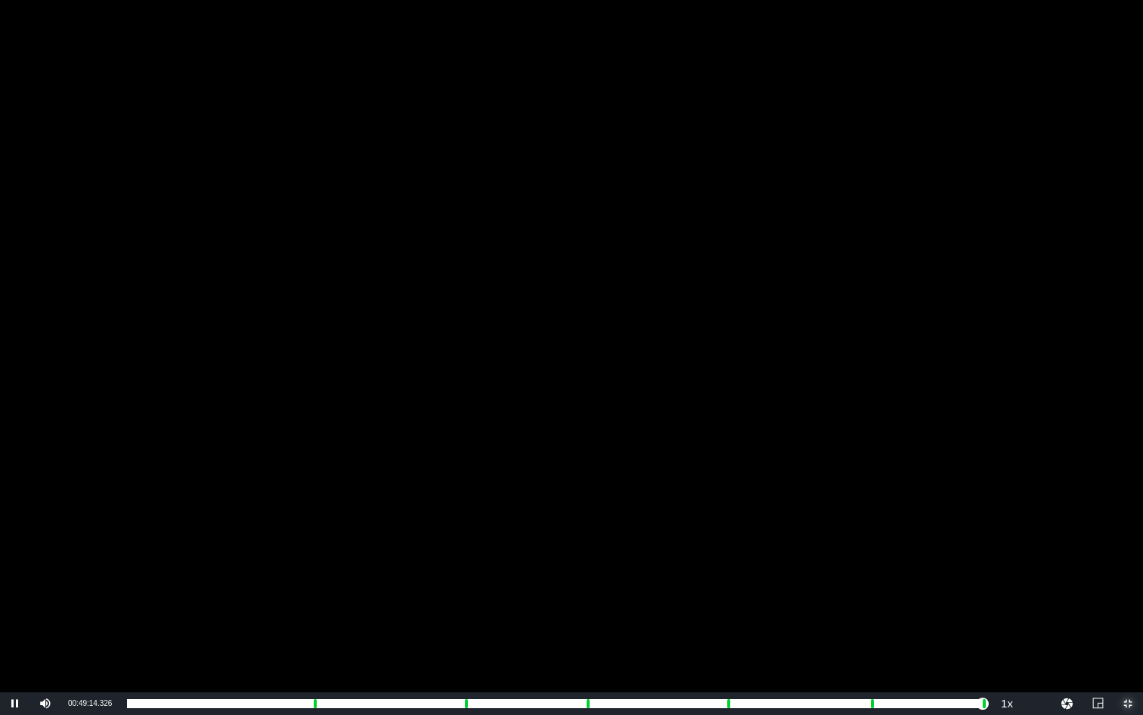
click at [1128, 703] on span "Video Player" at bounding box center [1128, 703] width 0 height 0
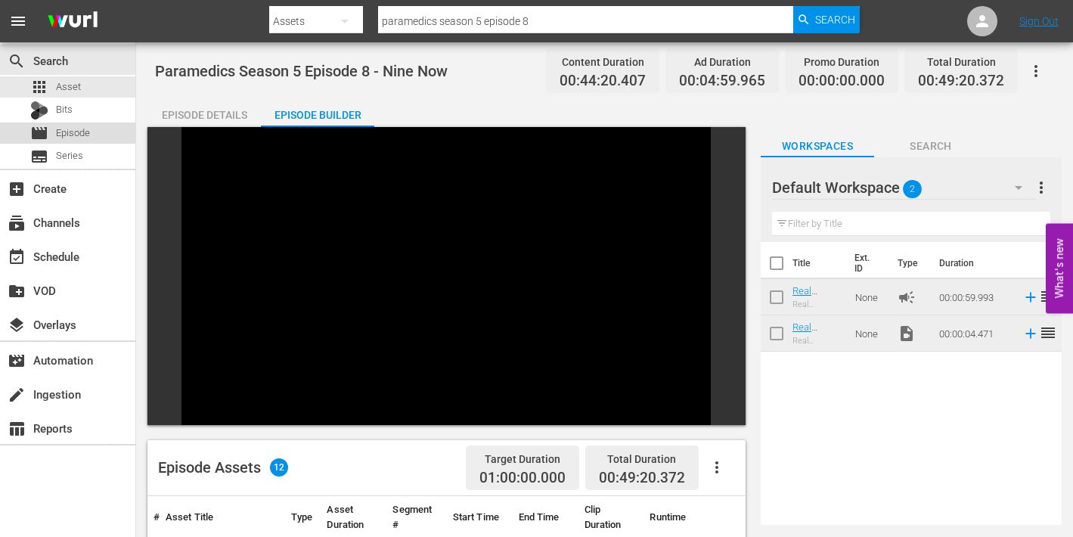
click at [70, 134] on span "Episode" at bounding box center [73, 133] width 34 height 15
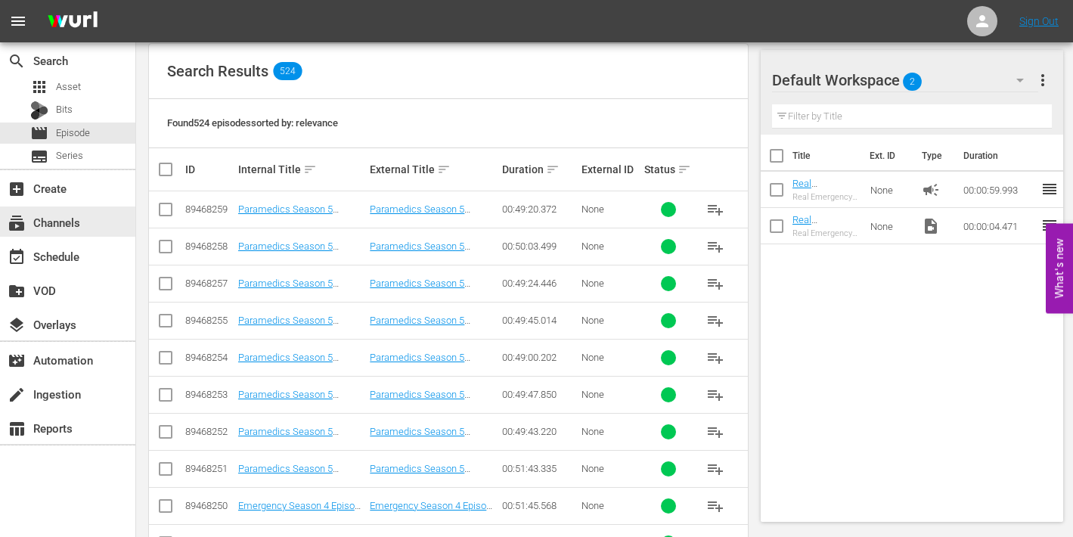
scroll to position [275, 0]
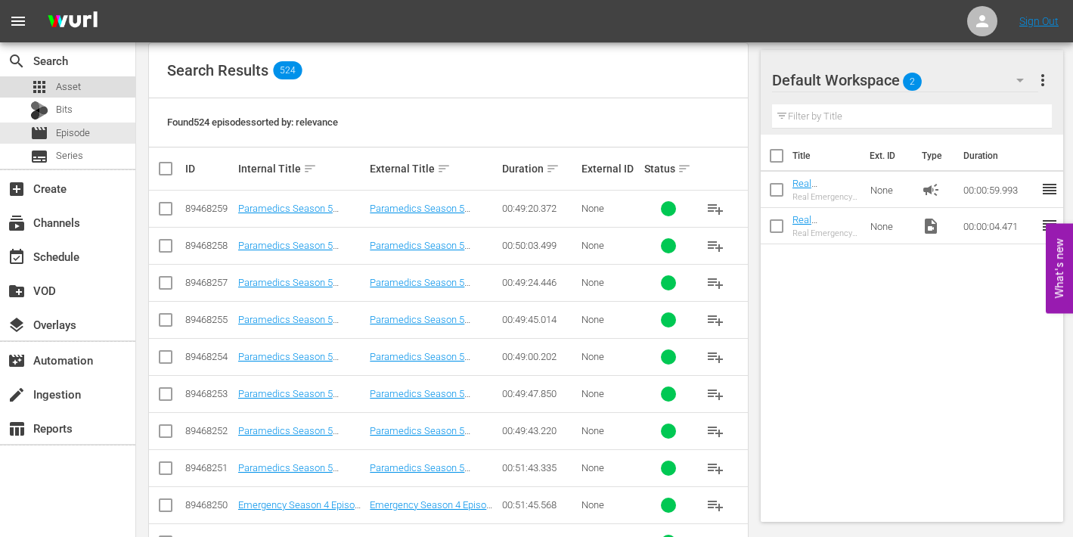
click at [62, 85] on span "Asset" at bounding box center [68, 86] width 25 height 15
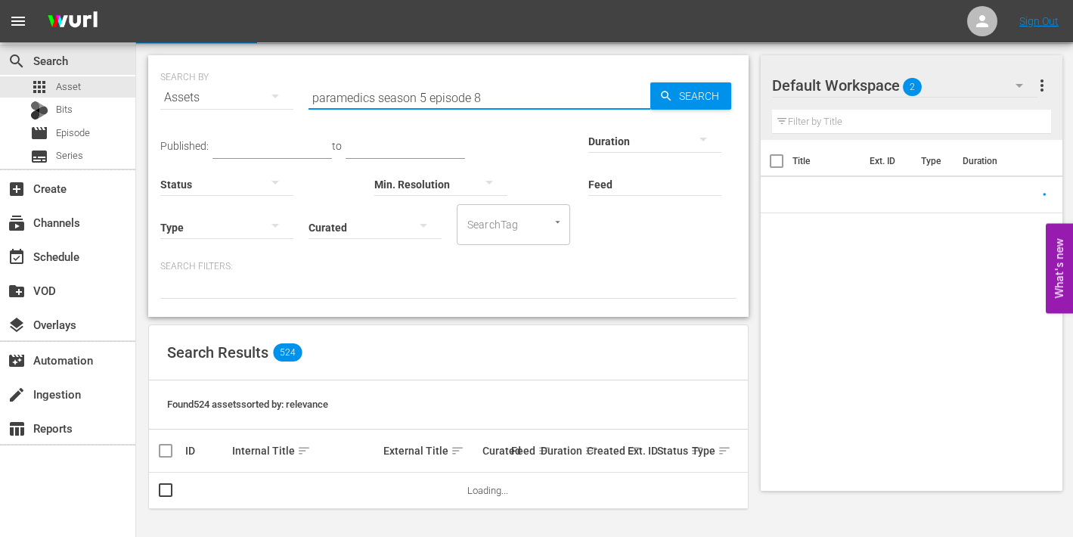
click at [479, 98] on input "paramedics season 5 episode 8" at bounding box center [480, 97] width 342 height 36
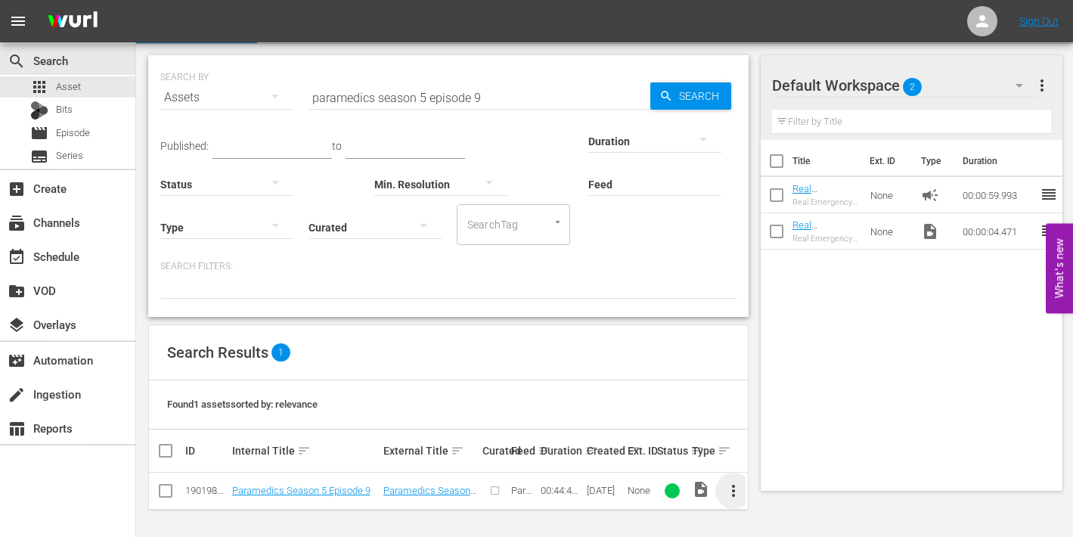
click at [736, 489] on span "more_vert" at bounding box center [733, 491] width 18 height 18
click at [787, 486] on div "Episode" at bounding box center [815, 484] width 103 height 36
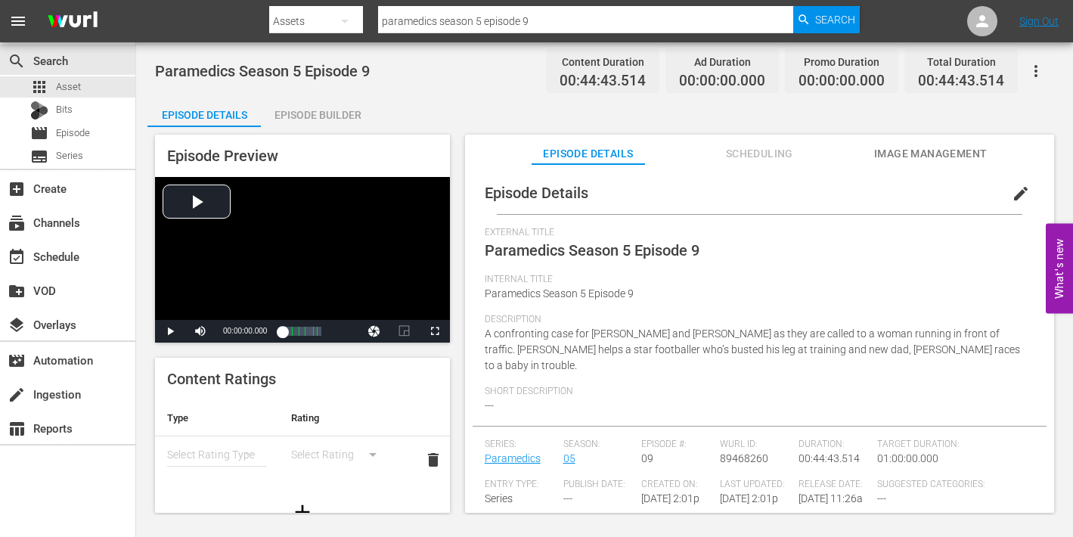
click at [1012, 190] on span "edit" at bounding box center [1021, 194] width 18 height 18
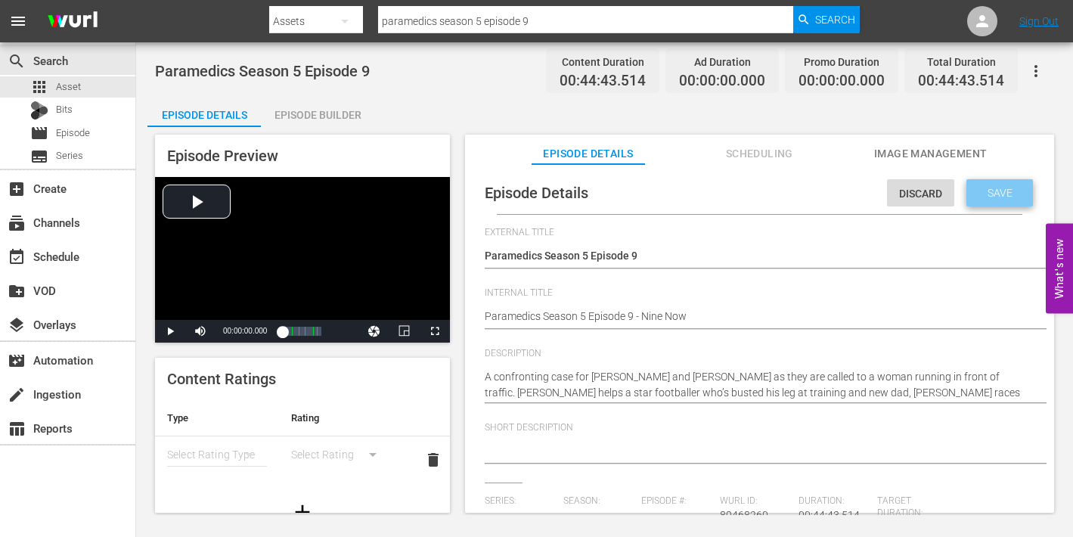
click at [985, 188] on span "Save" at bounding box center [1000, 193] width 49 height 12
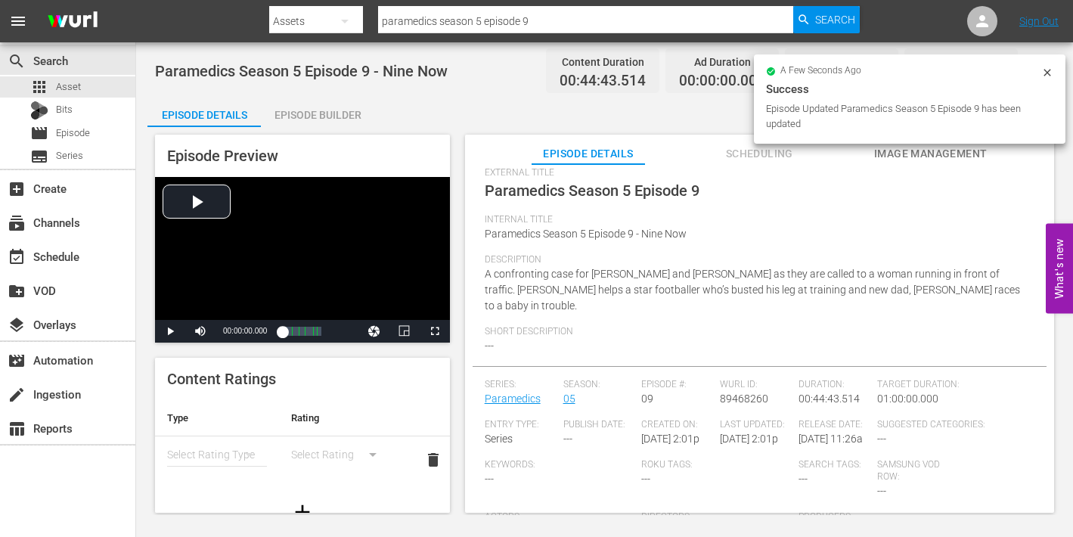
scroll to position [74, 0]
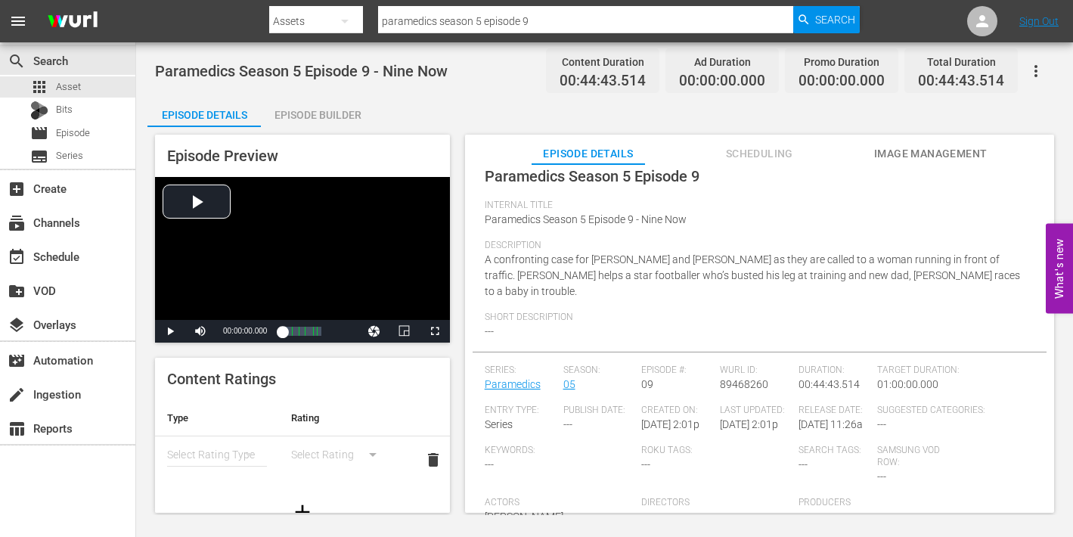
click at [895, 154] on span "Image Management" at bounding box center [930, 153] width 113 height 19
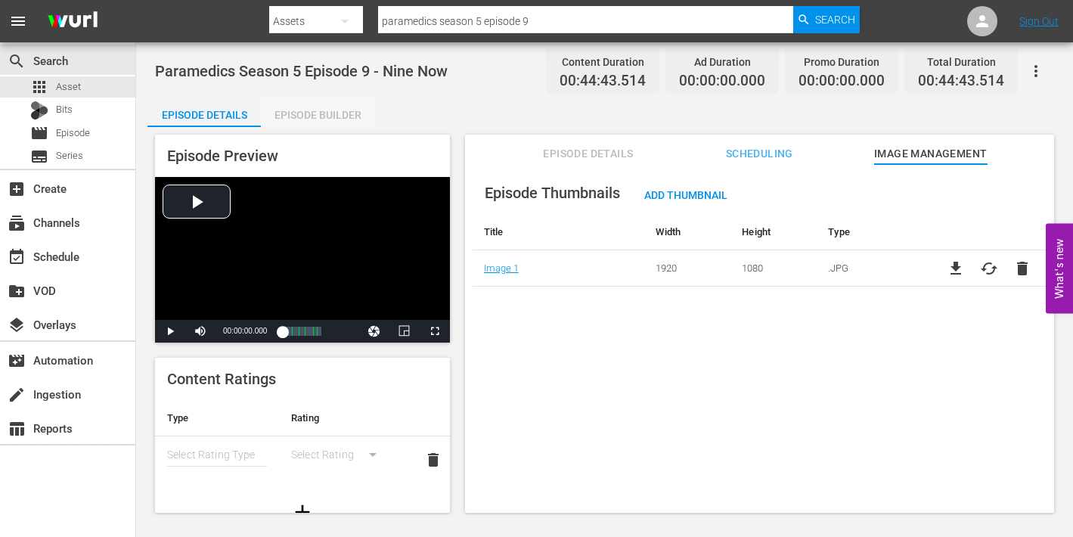
click at [324, 112] on div "Episode Builder" at bounding box center [317, 115] width 113 height 36
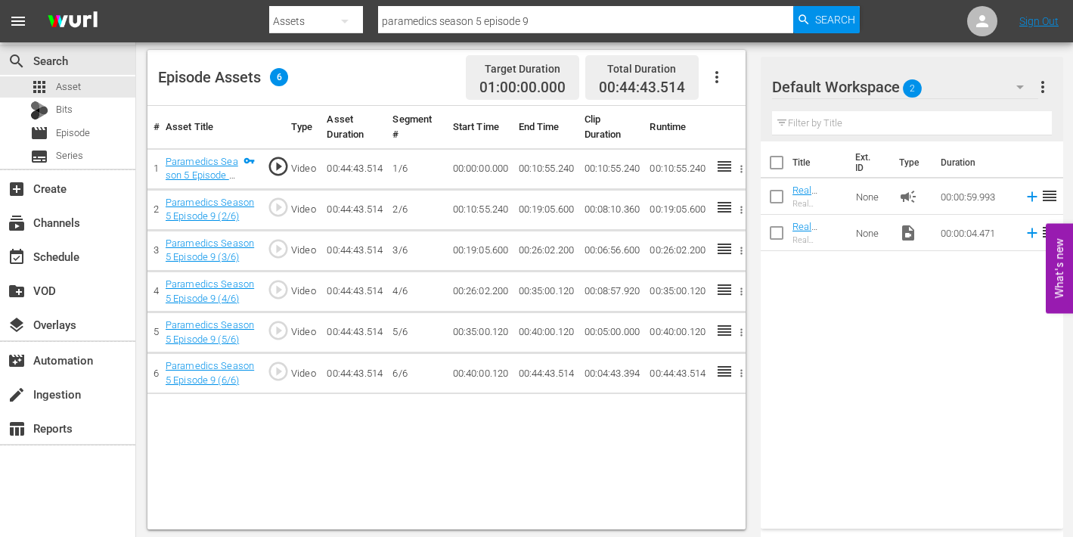
scroll to position [393, 0]
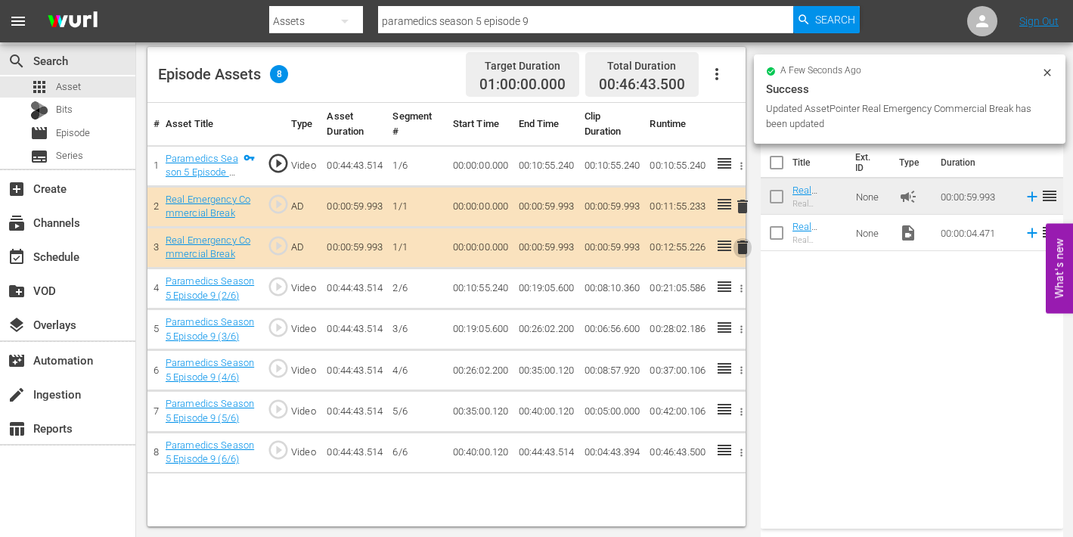
click at [742, 244] on span "delete" at bounding box center [743, 247] width 18 height 18
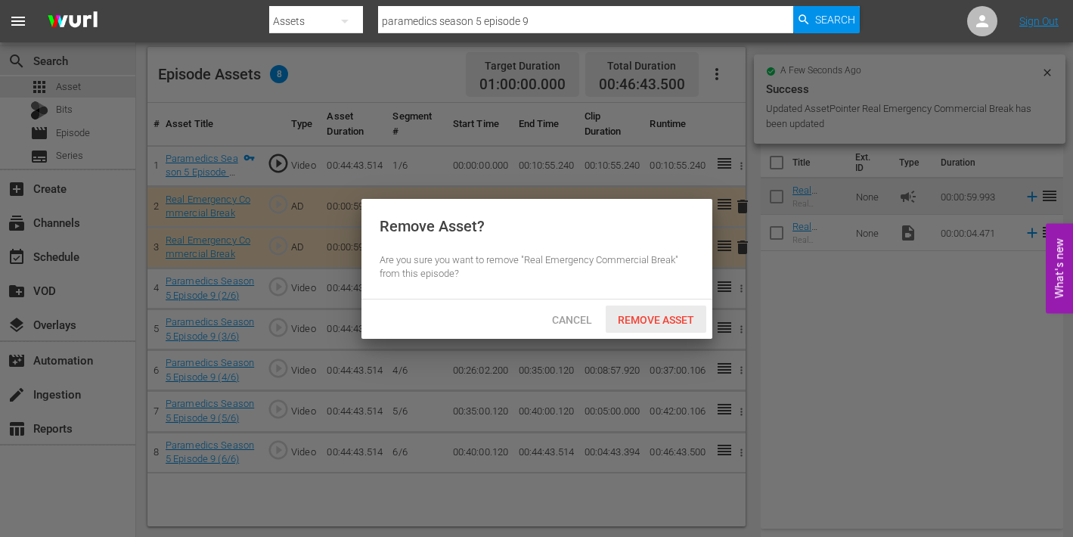
click at [665, 319] on span "Remove Asset" at bounding box center [656, 320] width 101 height 12
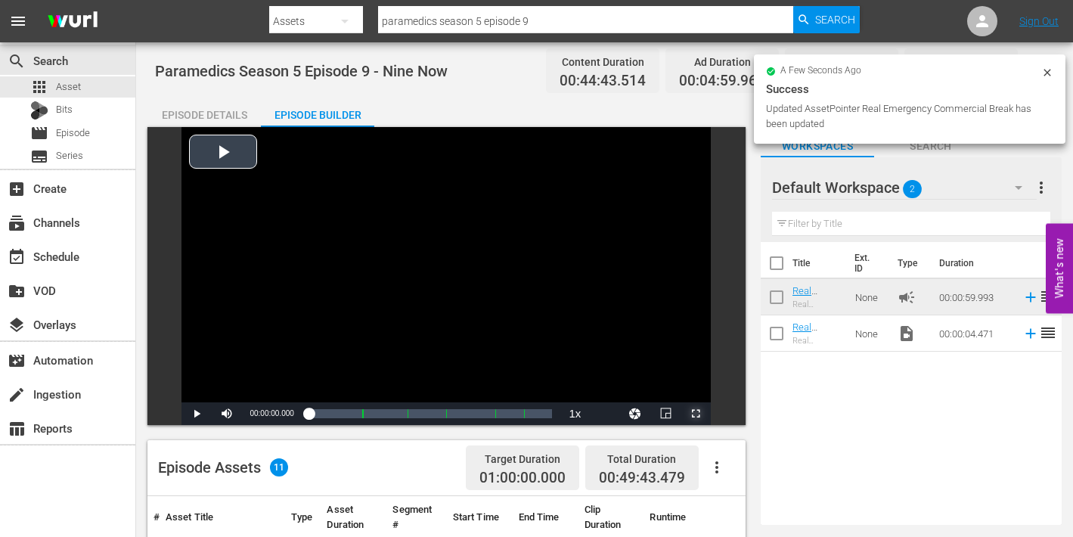
click at [696, 414] on span "Video Player" at bounding box center [696, 414] width 0 height 0
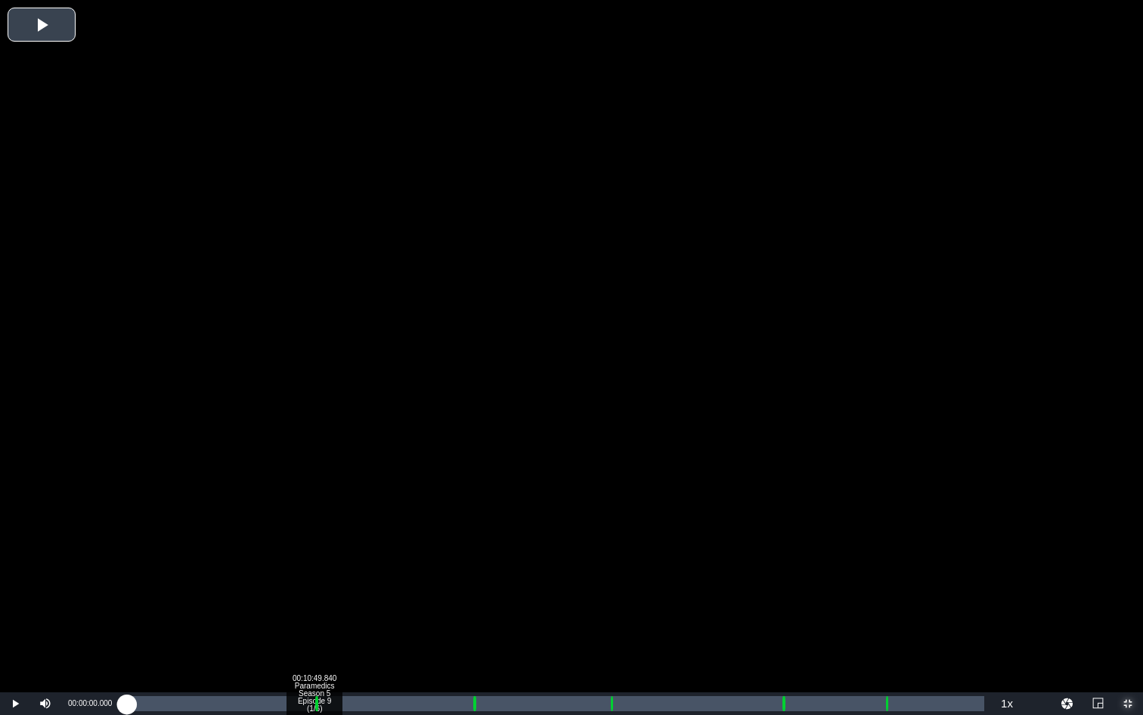
click at [314, 536] on div "Loaded : 0.22% 00:10:49.840 Paramedics Season 5 Episode 9 (1/6) 00:00:00.000 Cu…" at bounding box center [556, 703] width 858 height 15
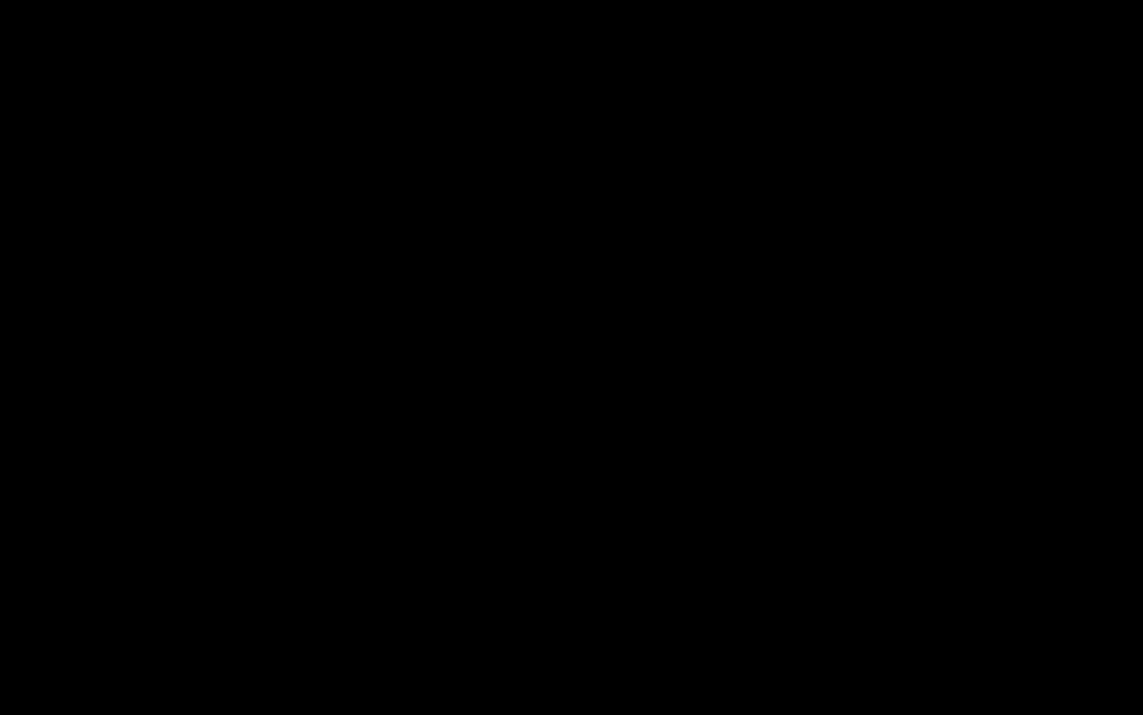
click at [332, 536] on div "Loaded : 9.92% 00:11:52.983 Paramedics Season 5 Episode 9 (2/6) 00:00:00.319 Cu…" at bounding box center [556, 703] width 858 height 15
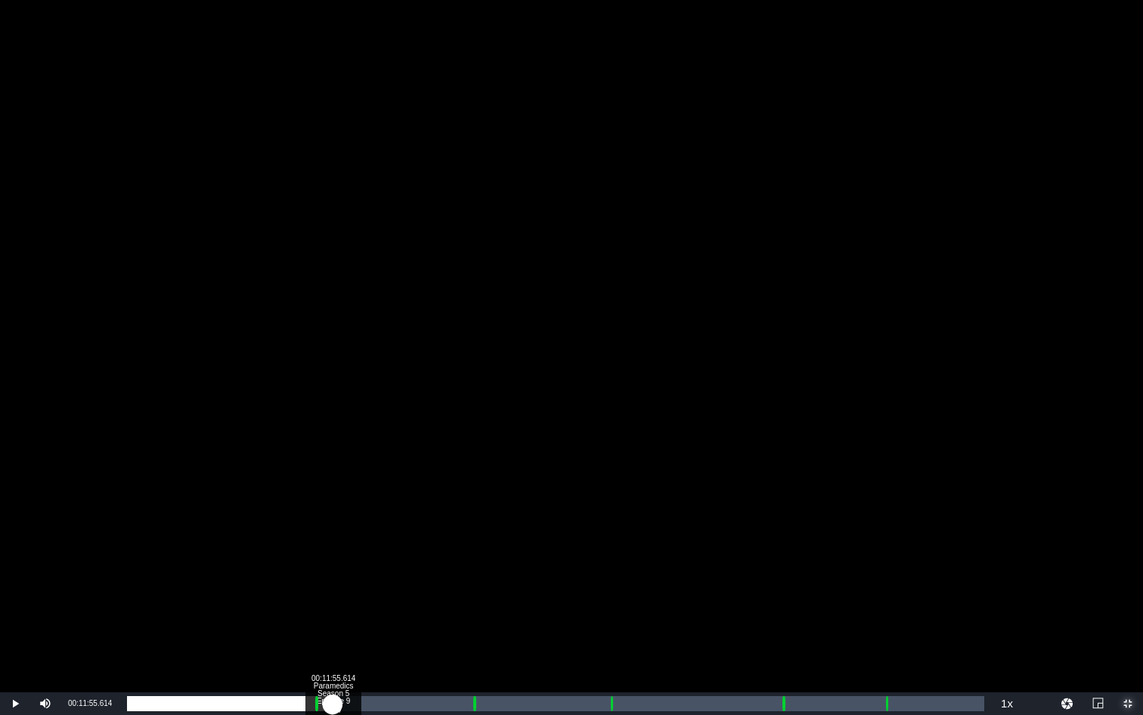
click at [333, 536] on div "00:10:58.388" at bounding box center [230, 703] width 206 height 15
click at [333, 536] on div "00:10:57.105" at bounding box center [230, 703] width 206 height 15
click at [331, 536] on div "00:10:58.891" at bounding box center [230, 703] width 206 height 15
click at [471, 536] on div "Loaded : 24.61% 00:19:59.705 Paramedics Season 5 Episode 9 (3/6) 00:10:55.740 C…" at bounding box center [556, 703] width 858 height 15
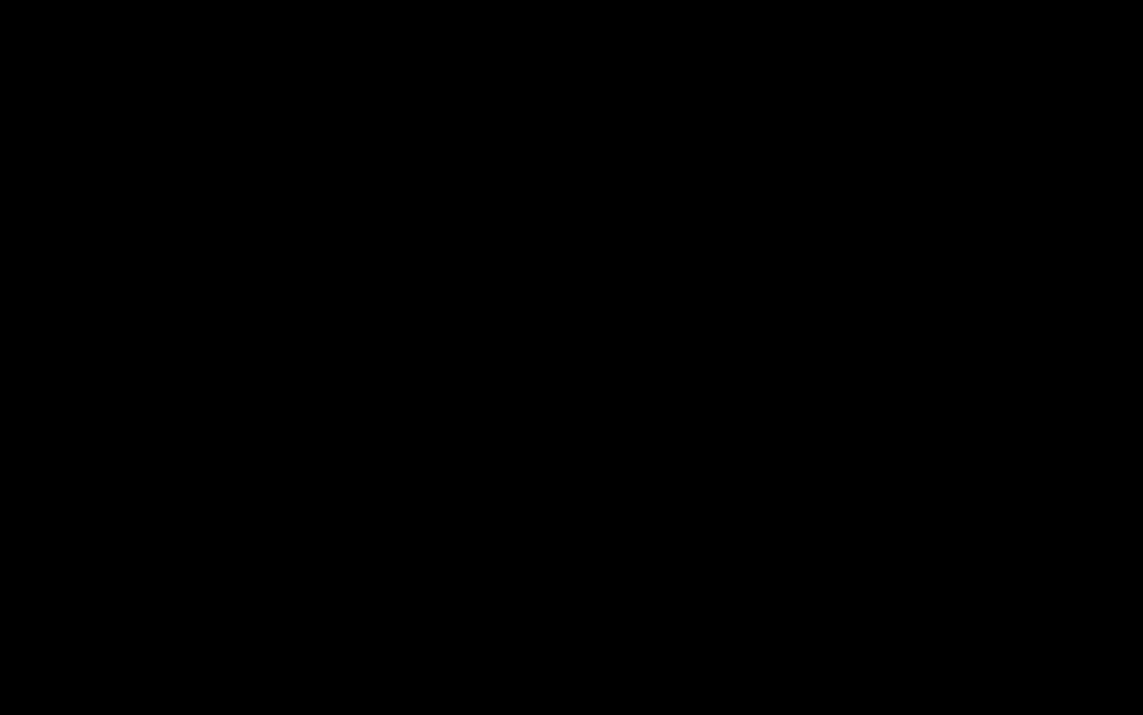
click at [489, 536] on div "Loaded : 9.92% 00:21:02.848 Paramedics Season 5 Episode 9 (3/6) 00:00:00.487 Cu…" at bounding box center [556, 703] width 858 height 15
click at [610, 536] on div "Loaded : 42.74% 00:27:58.535 Paramedics Season 5 Episode 9 (4/6) 00:19:06.391 C…" at bounding box center [556, 703] width 858 height 15
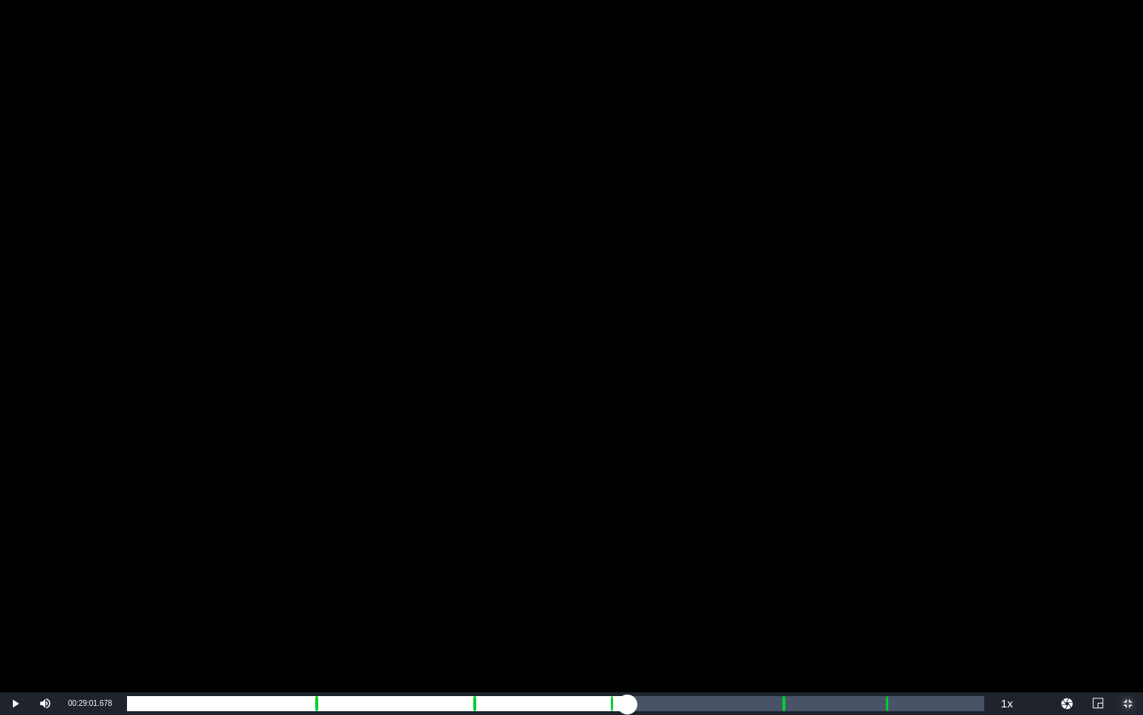
click at [628, 536] on div "Loaded : 9.92% 00:29:01.678 Paramedics Season 5 Episode 9 (4/6) 00:00:00.531 Cu…" at bounding box center [556, 703] width 858 height 15
click at [781, 536] on div "Loaded : 58.41% 00:37:55.757 Paramedics Season 5 Episode 9 (5/6) 00:26:02.868 C…" at bounding box center [556, 703] width 858 height 15
click at [799, 536] on div "00:38:58.900 Paramedics Season 5 Episode 9 (5/6)" at bounding box center [799, 703] width 1 height 15
click at [886, 536] on div "Progress Bar" at bounding box center [888, 703] width 4 height 20
click at [903, 536] on div "00:44:59.338" at bounding box center [903, 703] width 1 height 15
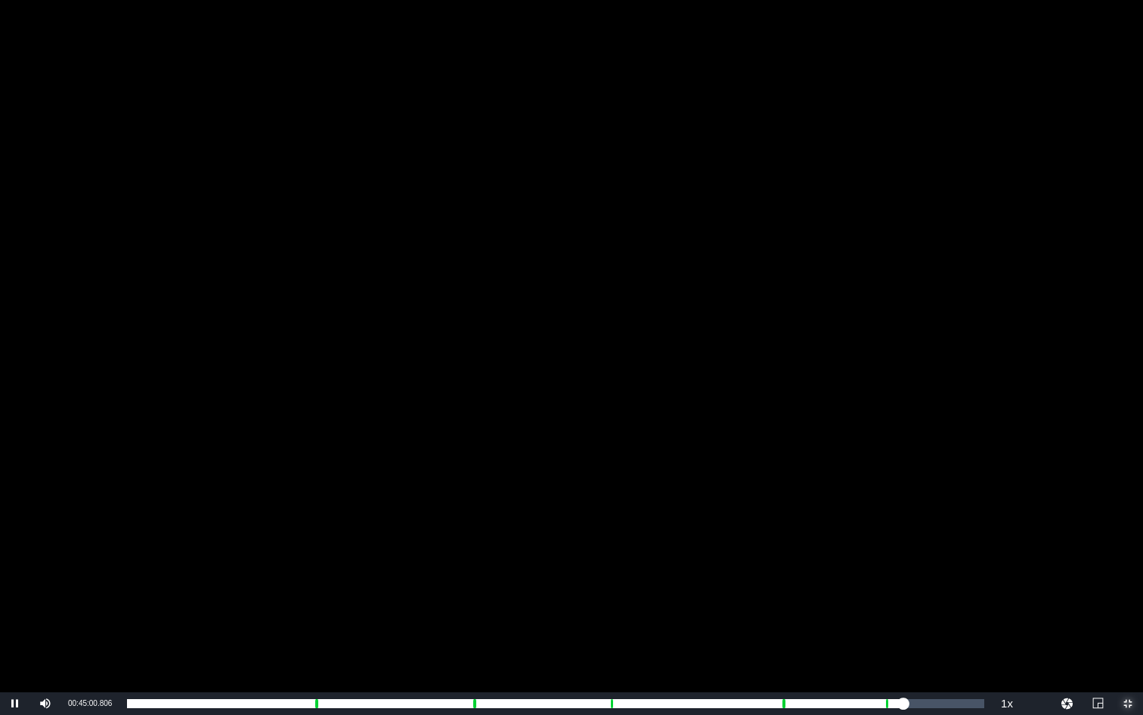
click at [1072, 536] on span "Video Player" at bounding box center [1128, 703] width 0 height 0
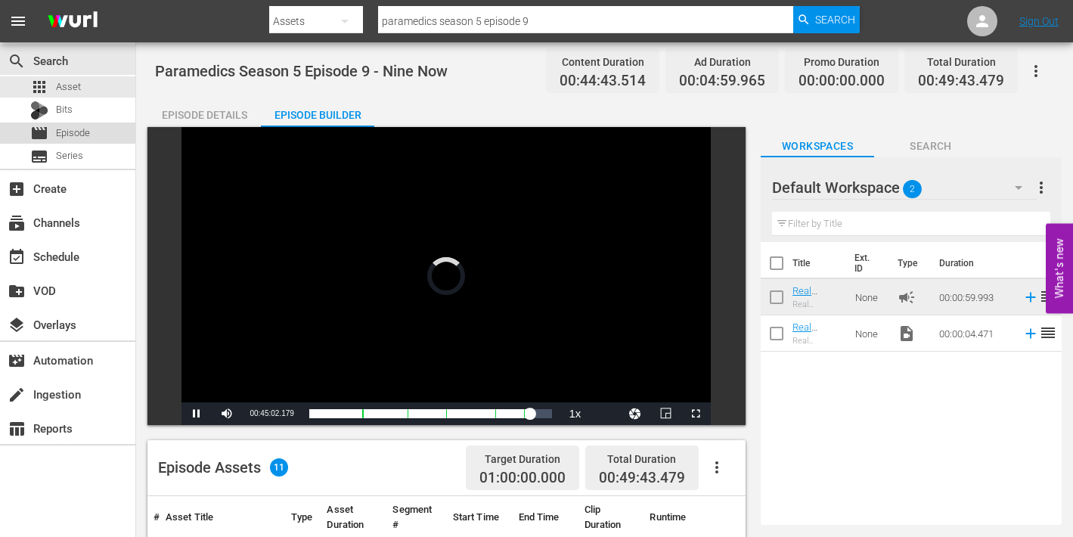
click at [75, 131] on span "Episode" at bounding box center [73, 133] width 34 height 15
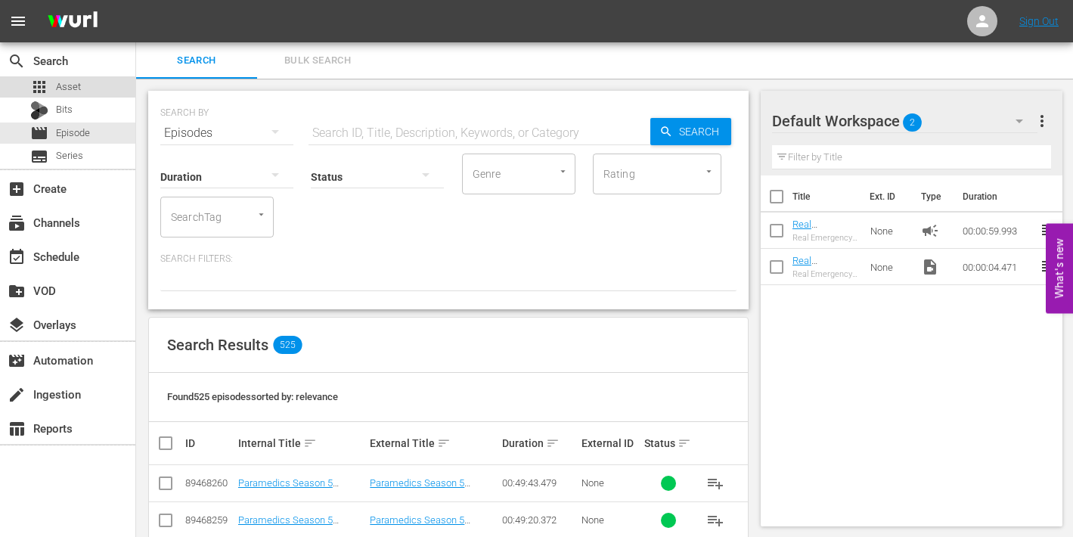
click at [59, 82] on span "Asset" at bounding box center [68, 86] width 25 height 15
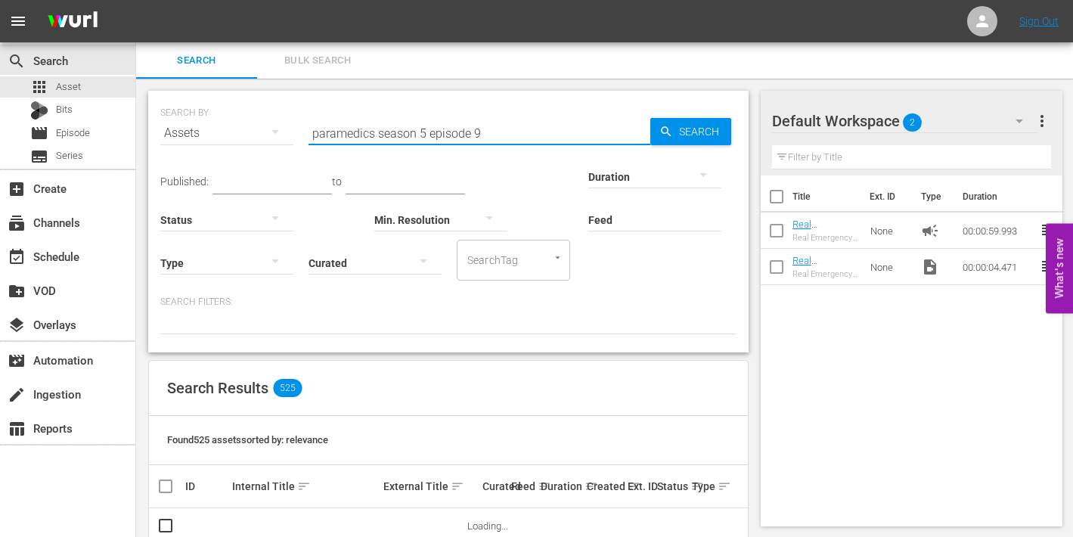
drag, startPoint x: 481, startPoint y: 130, endPoint x: 489, endPoint y: 131, distance: 8.4
click at [489, 131] on input "paramedics season 5 episode 9" at bounding box center [480, 133] width 342 height 36
type input "paramedics season 5 episode 10"
click at [685, 131] on span "Search" at bounding box center [702, 131] width 58 height 27
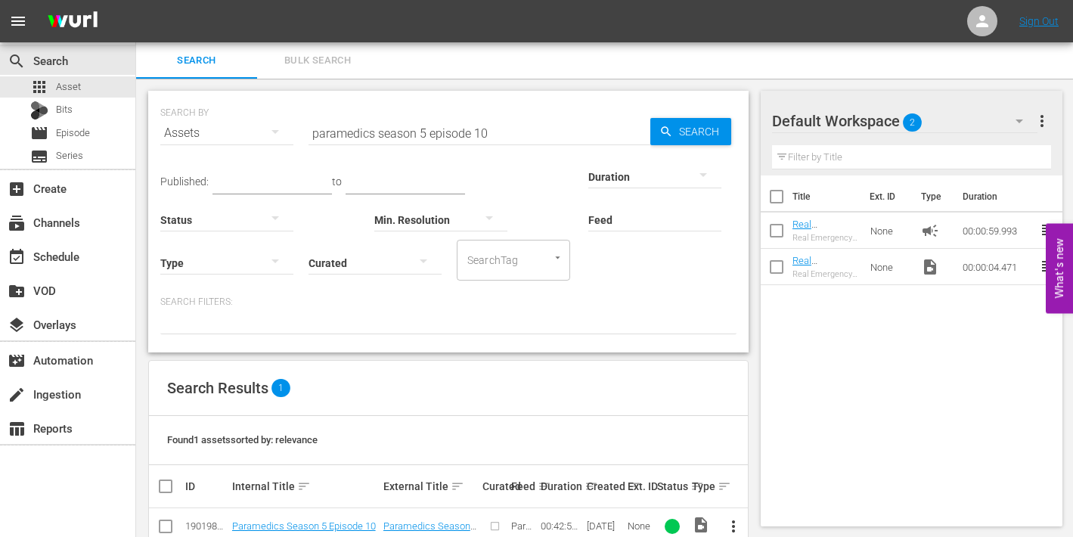
scroll to position [36, 0]
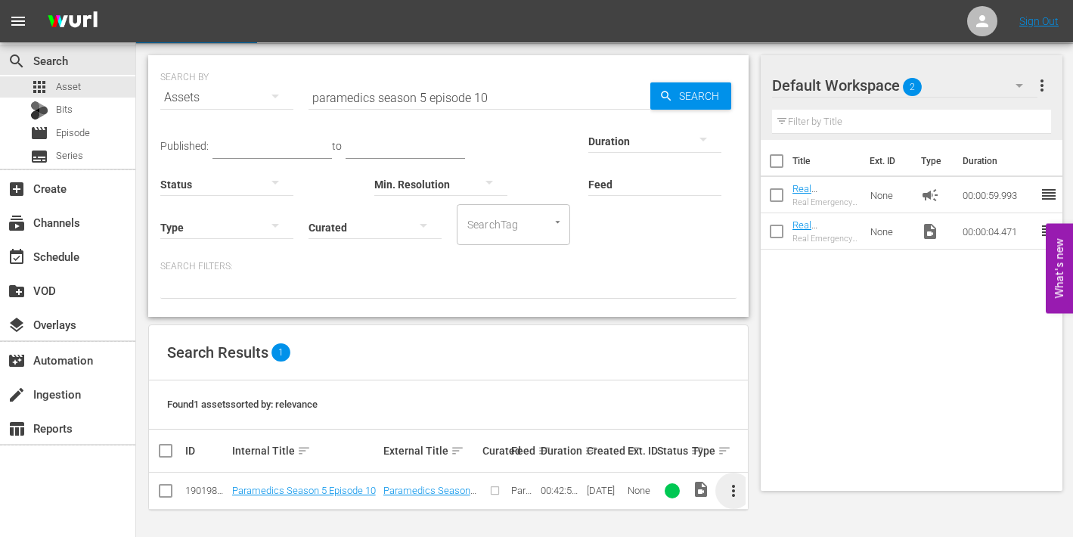
click at [731, 485] on span "more_vert" at bounding box center [733, 491] width 18 height 18
click at [791, 478] on div "Episode" at bounding box center [815, 484] width 103 height 36
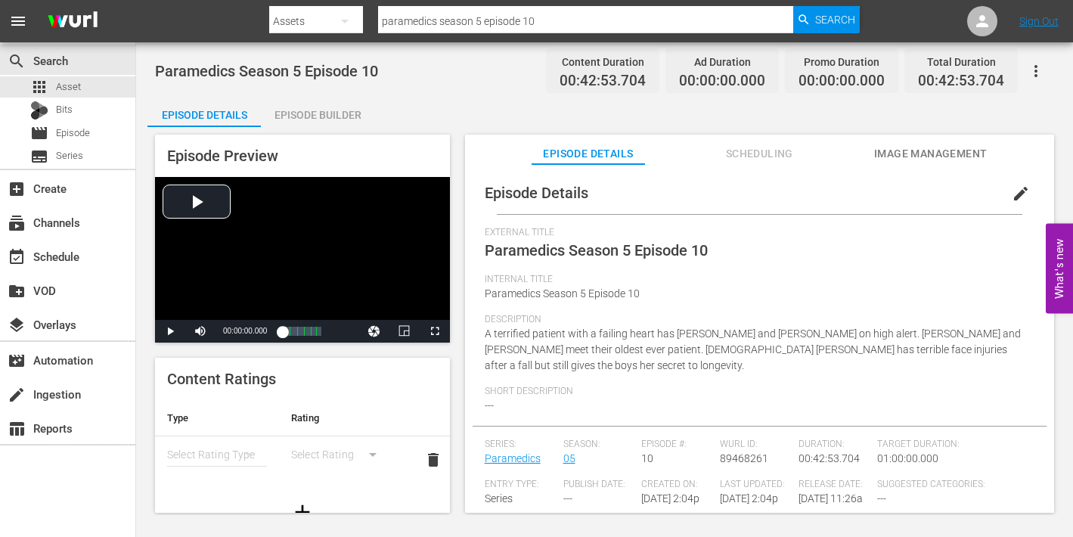
click at [1012, 195] on span "edit" at bounding box center [1021, 194] width 18 height 18
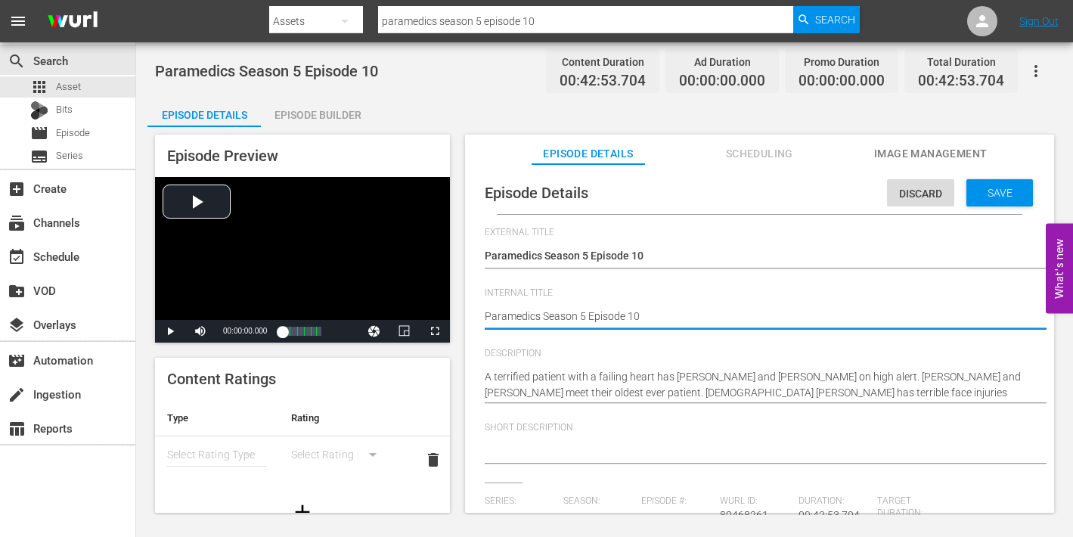
type textarea "Paramedics Season 5 Episode 10"
type textarea "Paramedics Season 5 Episode 10 -"
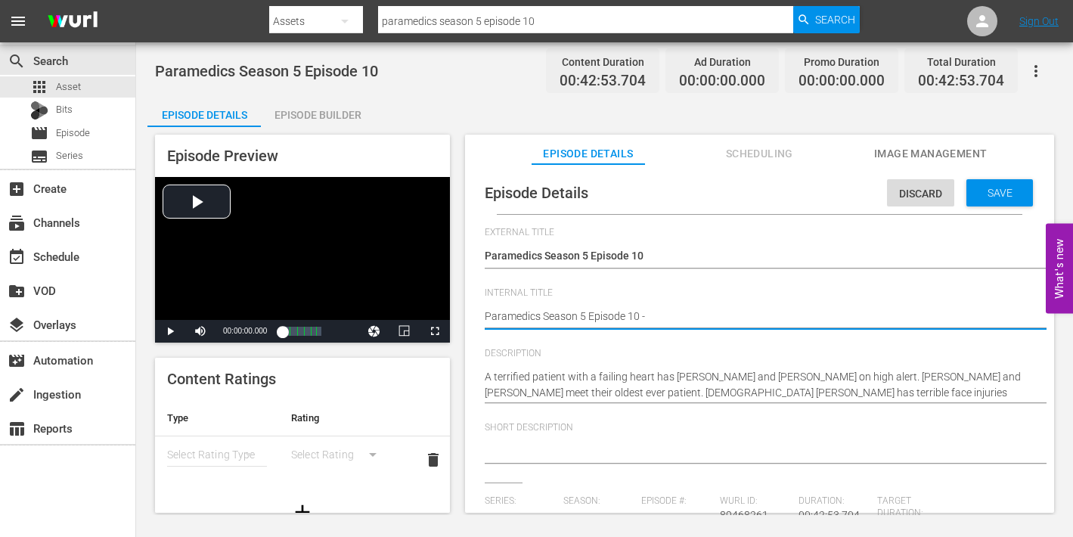
type textarea "Paramedics Season 5 Episode 10 -"
type textarea "Paramedics Season 5 Episode 10 - N"
type textarea "Paramedics Season 5 Episode 10 - Ni"
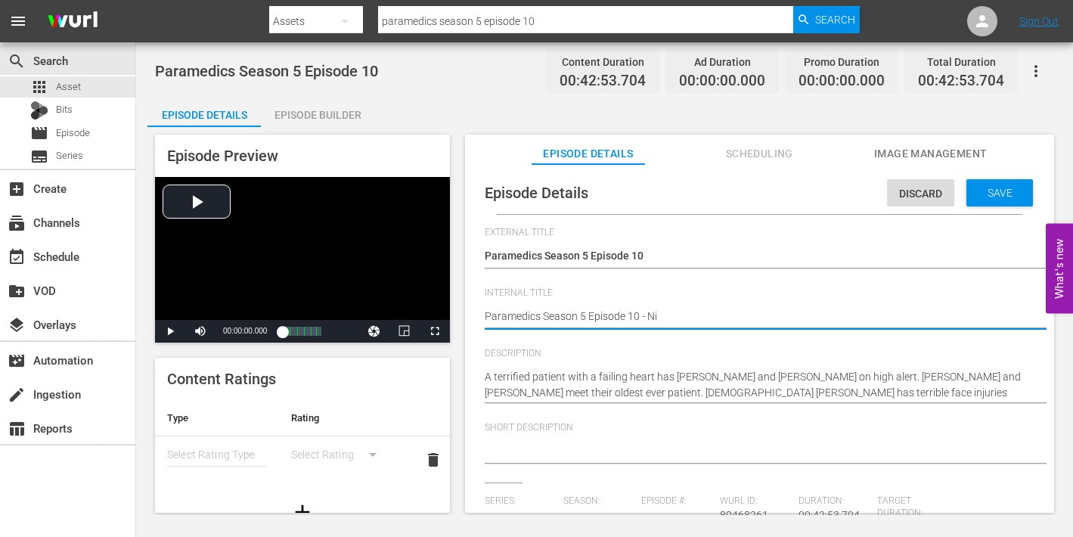
type textarea "Paramedics Season 5 Episode 10 - Nin"
type textarea "Paramedics Season 5 Episode 10 - Nine"
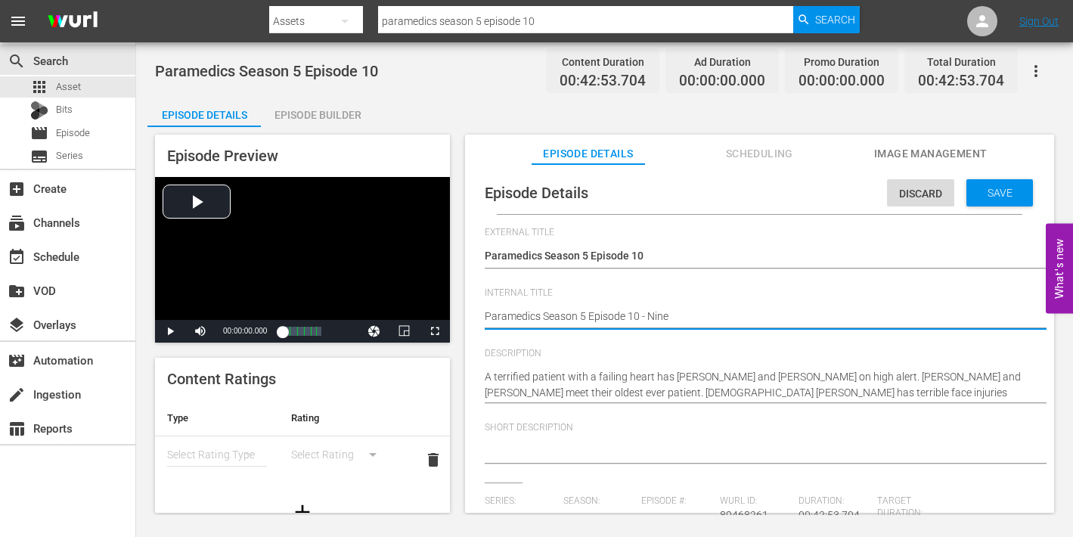
type textarea "Paramedics Season 5 Episode 10 - Nine"
type textarea "Paramedics Season 5 Episode 10 - Nine N"
type textarea "Paramedics Season 5 Episode 10 - Nine NO"
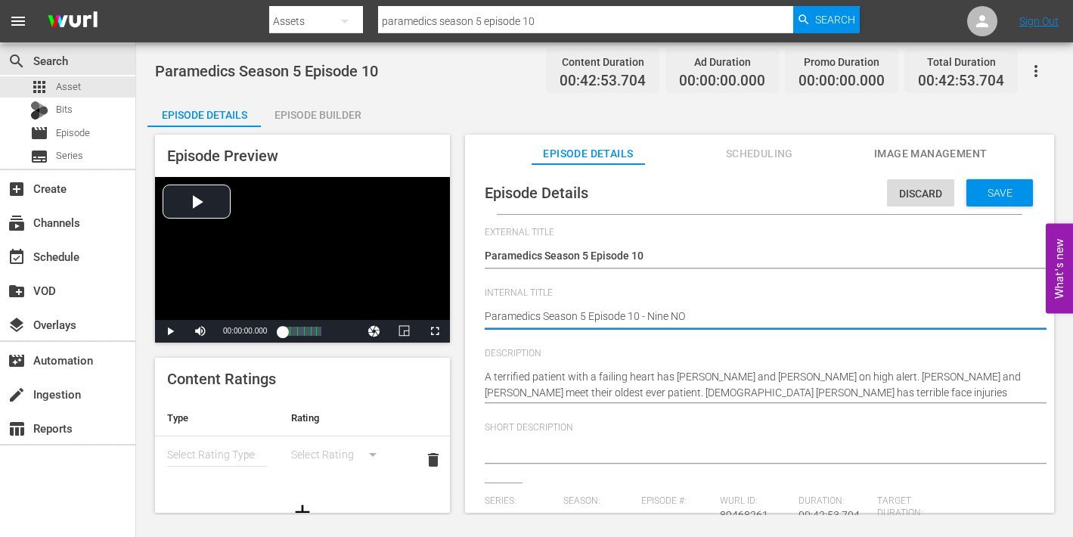
type textarea "Paramedics Season 5 Episode 10 - Nine NOw"
type textarea "Paramedics Season 5 Episode 10 - Nine NO"
type textarea "Paramedics Season 5 Episode 10 - Nine N"
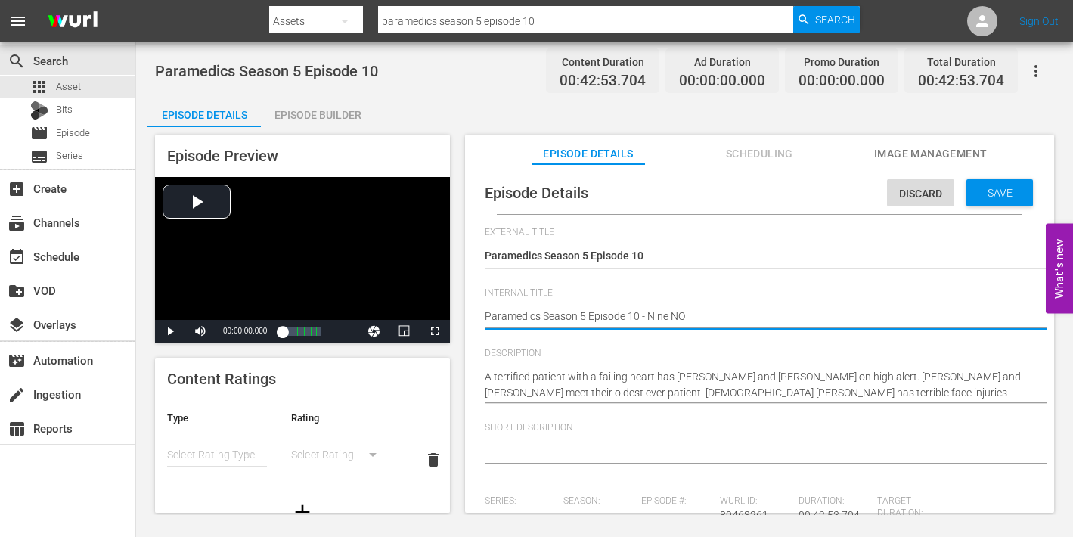
type textarea "Paramedics Season 5 Episode 10 - Nine N"
type textarea "Paramedics Season 5 Episode 10 - Nine No"
type textarea "Paramedics Season 5 Episode 10 - Nine Now"
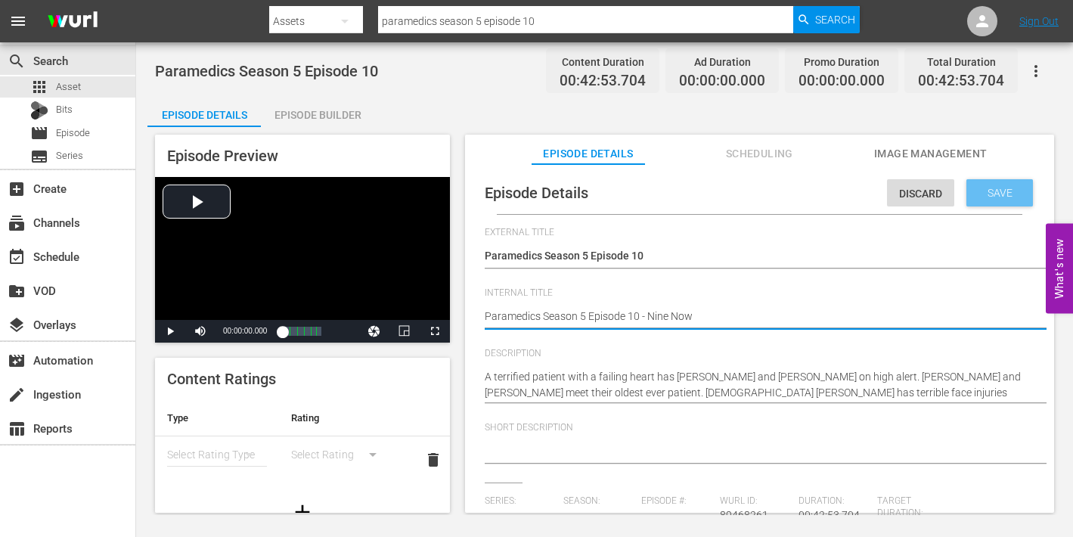
click at [993, 192] on span "Save" at bounding box center [1000, 193] width 49 height 12
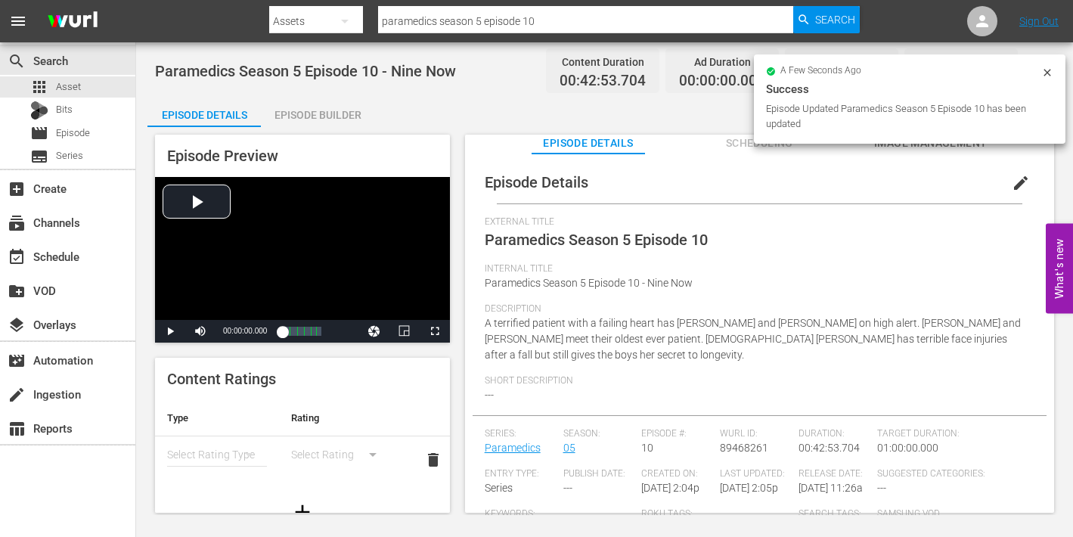
click at [913, 141] on div "a few seconds ago Success Episode Updated Paramedics Season 5 Episode 10 has be…" at bounding box center [910, 98] width 312 height 89
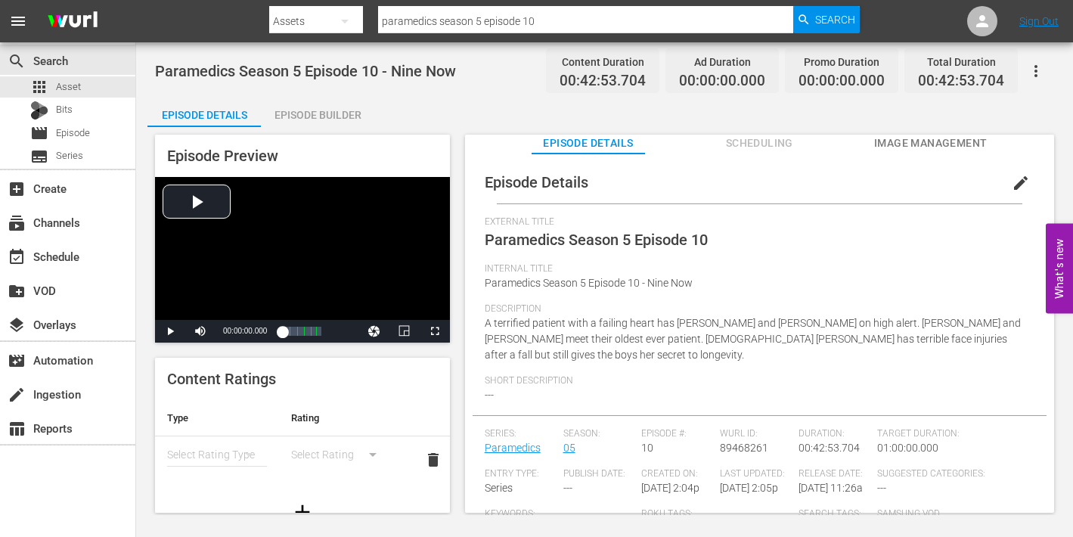
scroll to position [10, 0]
drag, startPoint x: 889, startPoint y: 144, endPoint x: 814, endPoint y: 152, distance: 75.3
click at [888, 145] on span "Image Management" at bounding box center [930, 144] width 113 height 19
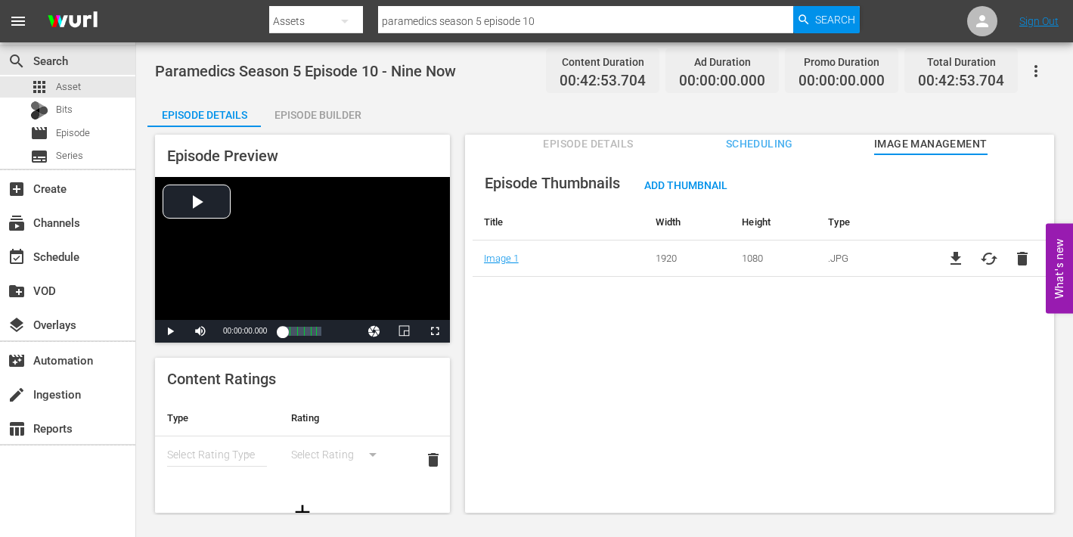
click at [312, 112] on div "Episode Builder" at bounding box center [317, 115] width 113 height 36
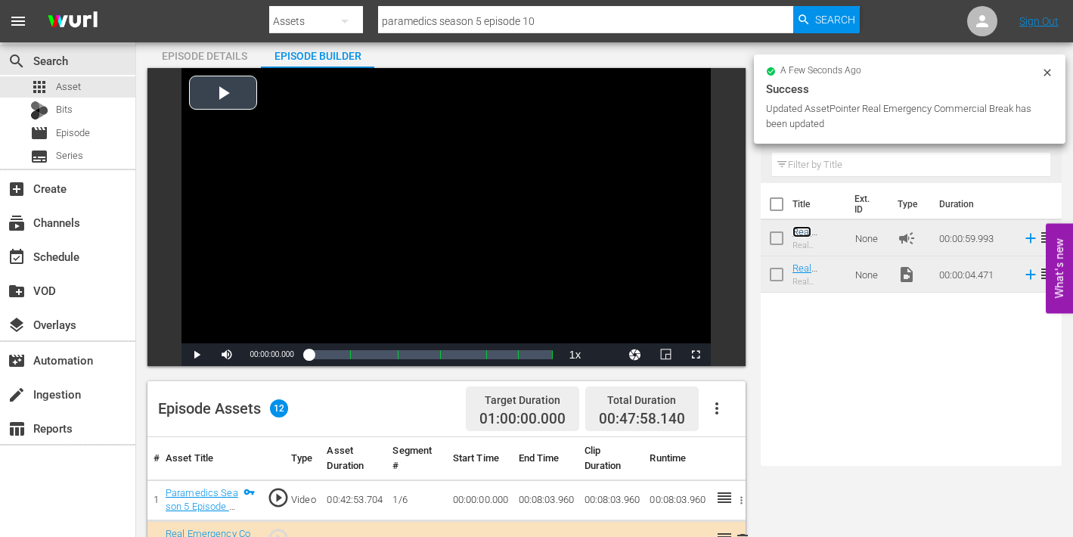
scroll to position [51, 0]
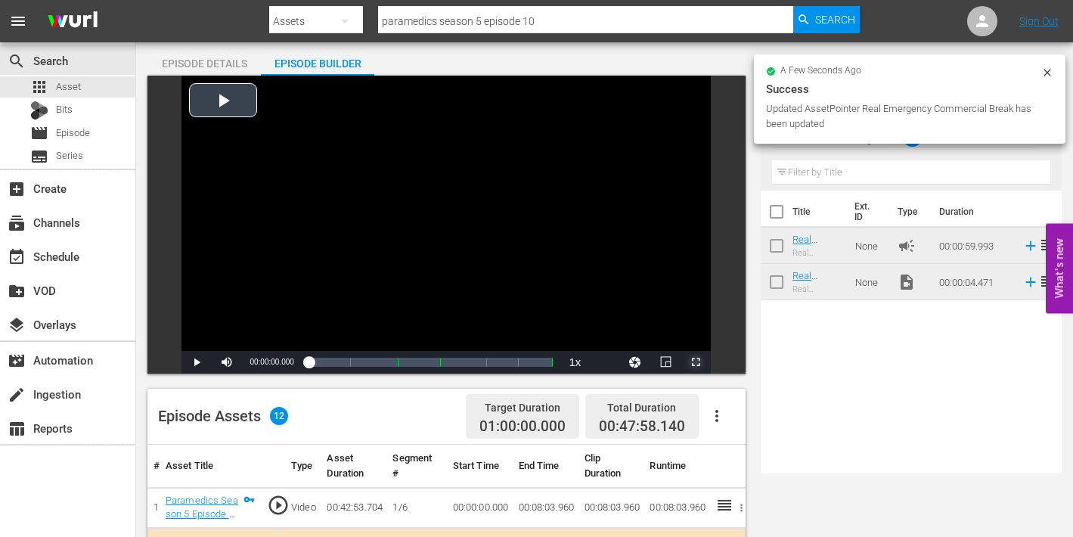
click at [696, 362] on span "Video Player" at bounding box center [696, 362] width 0 height 0
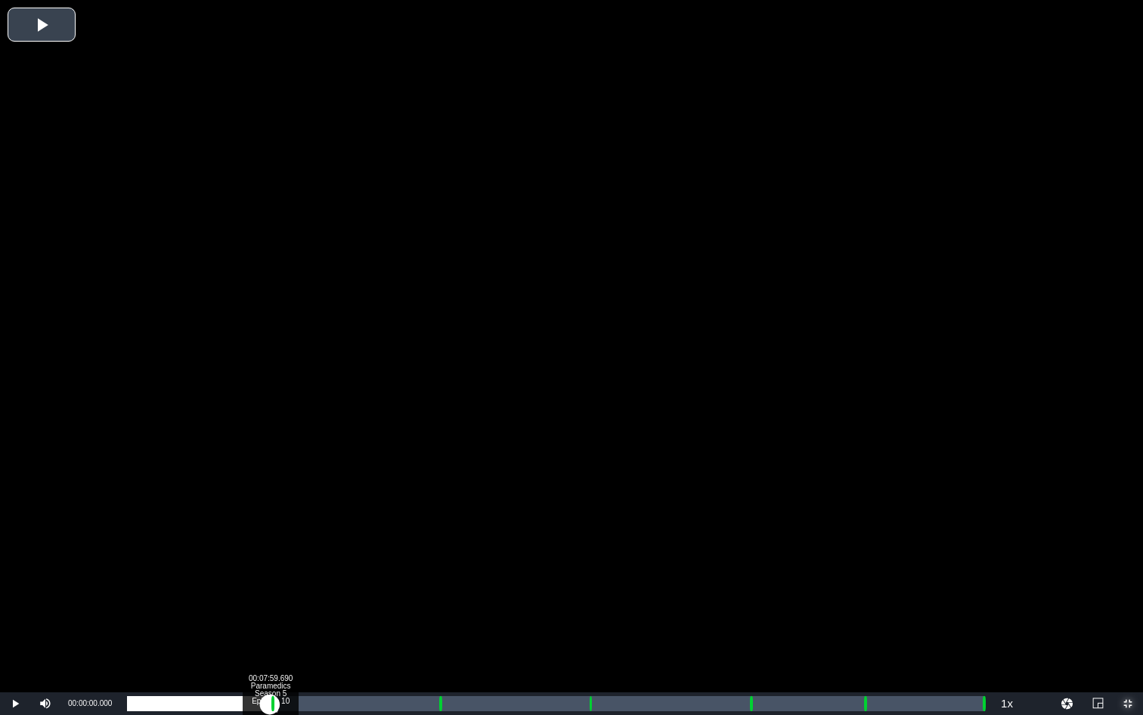
click at [270, 536] on div "Loaded : 0.23% 00:07:59.690 Paramedics Season 5 Episode 10 (1/6) 00:00:00.000 […" at bounding box center [556, 703] width 858 height 15
click at [288, 536] on div "Loaded : 9.92% 00:09:00.603 Paramedics Season 5 Episode 10 (2/6) 00:00:00.479 […" at bounding box center [556, 703] width 858 height 15
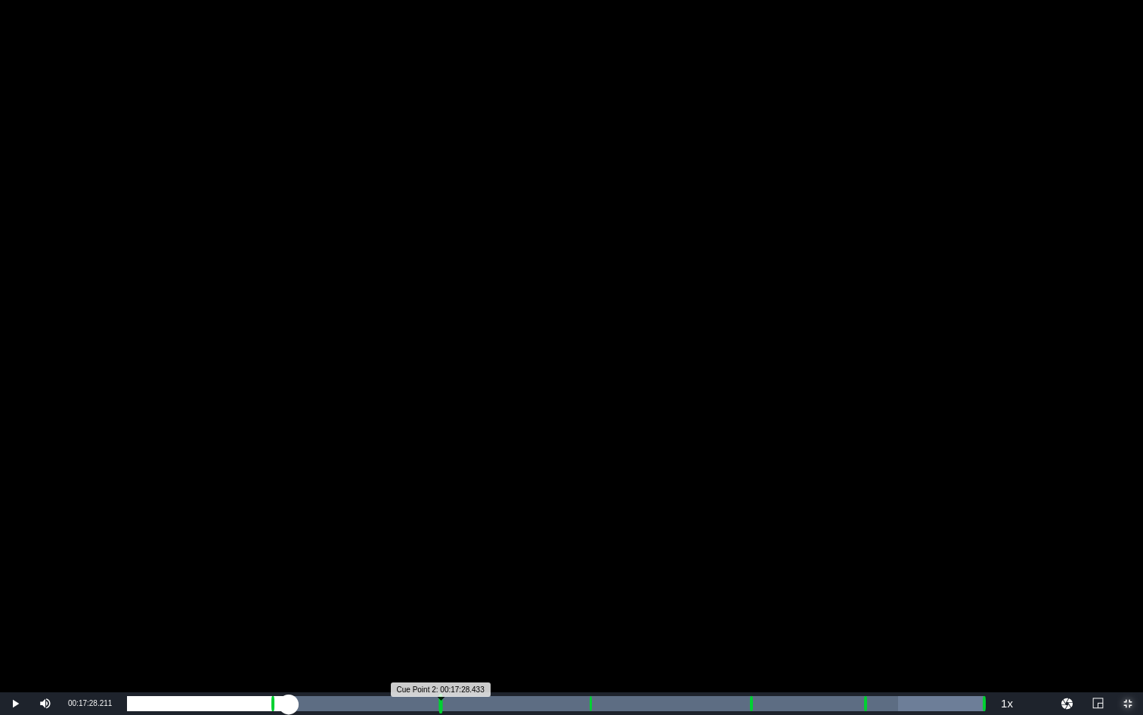
click at [439, 536] on div "Progress Bar" at bounding box center [441, 703] width 4 height 20
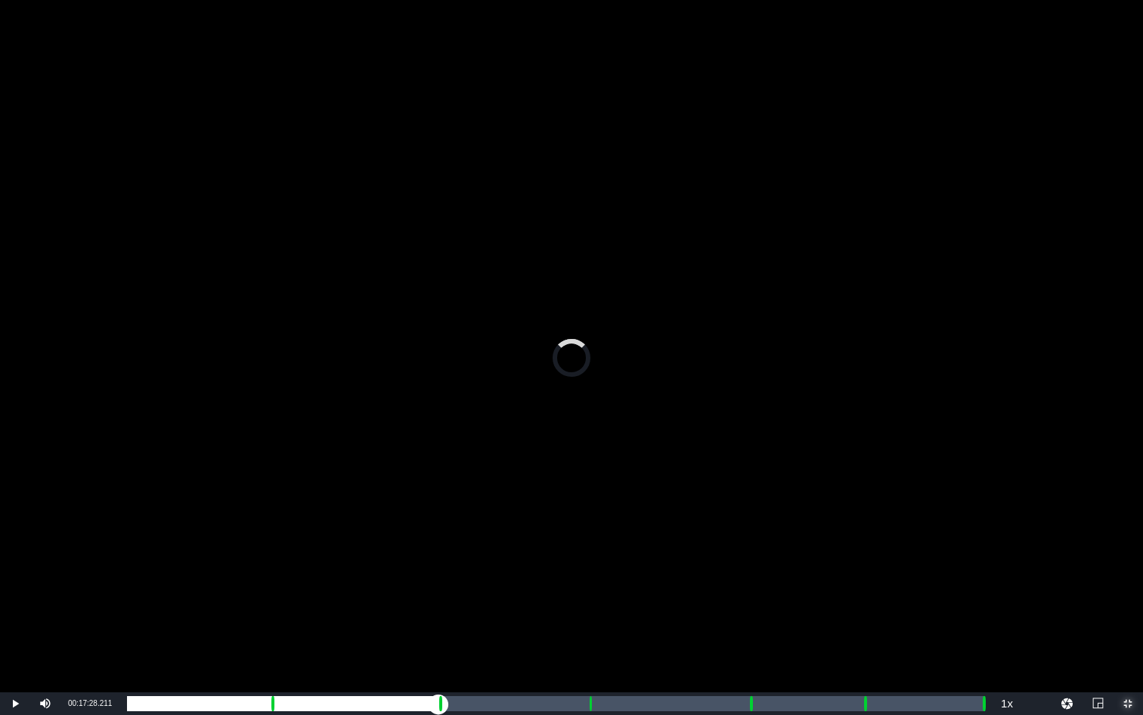
click at [438, 536] on div "00:00:00.000" at bounding box center [283, 703] width 312 height 15
click at [288, 536] on div "Loaded : 19.84% 00:09:00.603 Paramedics Season 5 Episode 10 (2/6) 00:00:05.229 …" at bounding box center [556, 703] width 858 height 15
click at [439, 536] on div "Loaded : 18.90% 00:17:25.673 Paramedics Season 5 Episode 10 (3/6) 00:08:04.585 …" at bounding box center [556, 703] width 858 height 15
click at [457, 536] on div "Loaded : 9.92% 00:18:26.586 Paramedics Season 5 Episode 10 (3/6) 00:00:01.705 C…" at bounding box center [556, 703] width 858 height 15
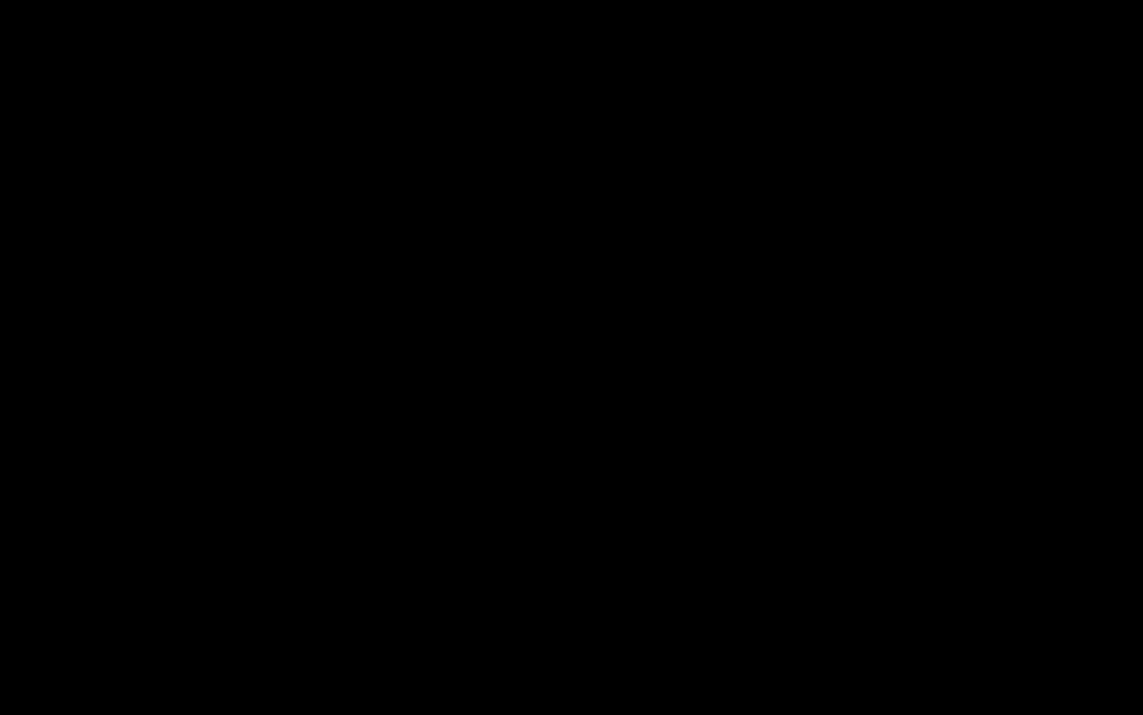
click at [587, 536] on div "Loaded : 38.50% 00:25:43.129 Paramedics Season 5 Episode 10 (4/6) 00:16:29.180 …" at bounding box center [556, 703] width 858 height 15
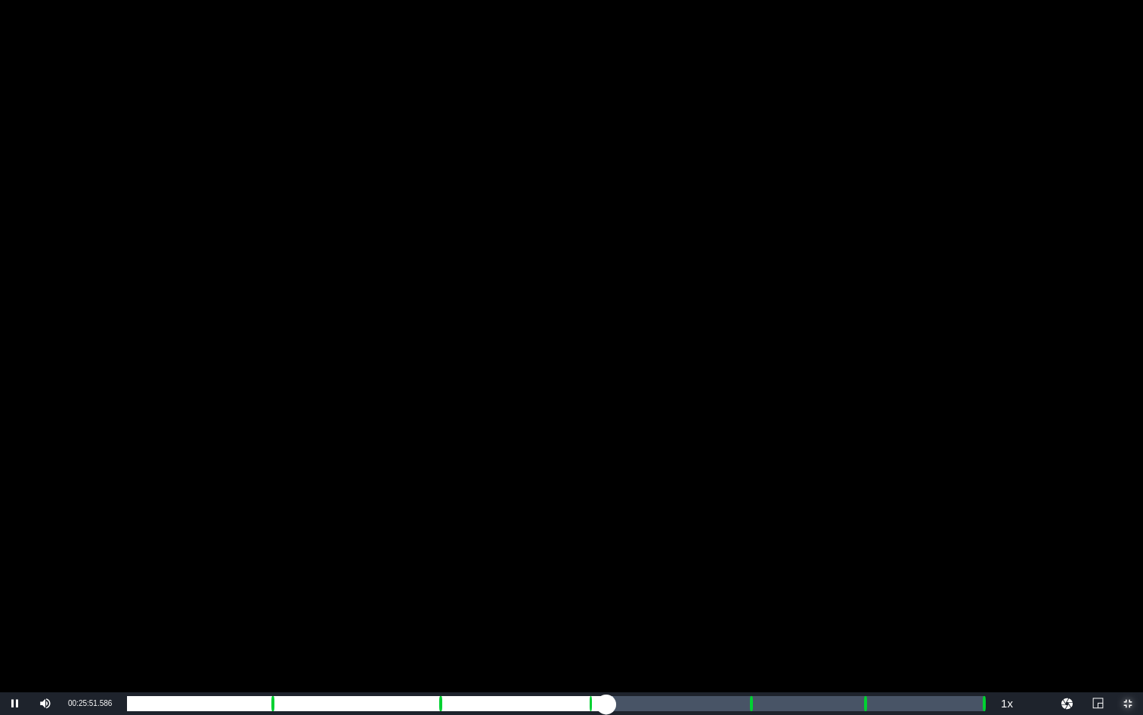
click at [607, 536] on div "Loaded : 56.70% 00:26:49.118 Paramedics Season 5 Episode 10 (4/6) 00:00:00.000 …" at bounding box center [556, 703] width 858 height 15
click at [607, 536] on div "00:26:49.118 Paramedics Season 5 Episode 10 (4/6)" at bounding box center [607, 703] width 1 height 15
click at [749, 536] on div "Loaded : 55.77% 00:34:46.270 Paramedics Season 5 Episode 10 (5/6) 00:23:52.610 …" at bounding box center [556, 703] width 858 height 15
click at [768, 536] on div "Loaded : 9.92% 00:35:49.721 Paramedics Season 5 Episode 10 (5/6) 00:00:00.430 C…" at bounding box center [556, 703] width 858 height 15
click at [863, 536] on div "Loaded : 74.67% 00:41:09.515 Paramedics Season 5 Episode 10 (6/6) 00:31:55.018 …" at bounding box center [556, 703] width 858 height 15
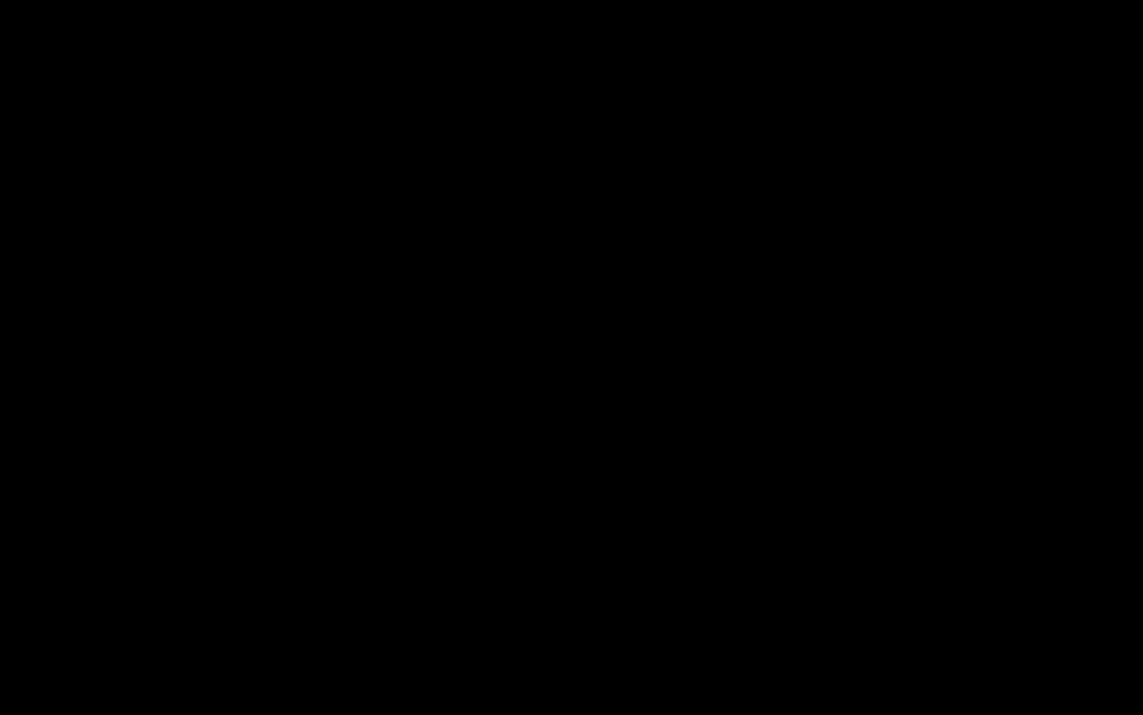
click at [882, 536] on div "Loaded : 9.92% 00:42:12.966 Paramedics Season 5 Episode 10 (6/6) 00:00:00.571 C…" at bounding box center [556, 703] width 858 height 15
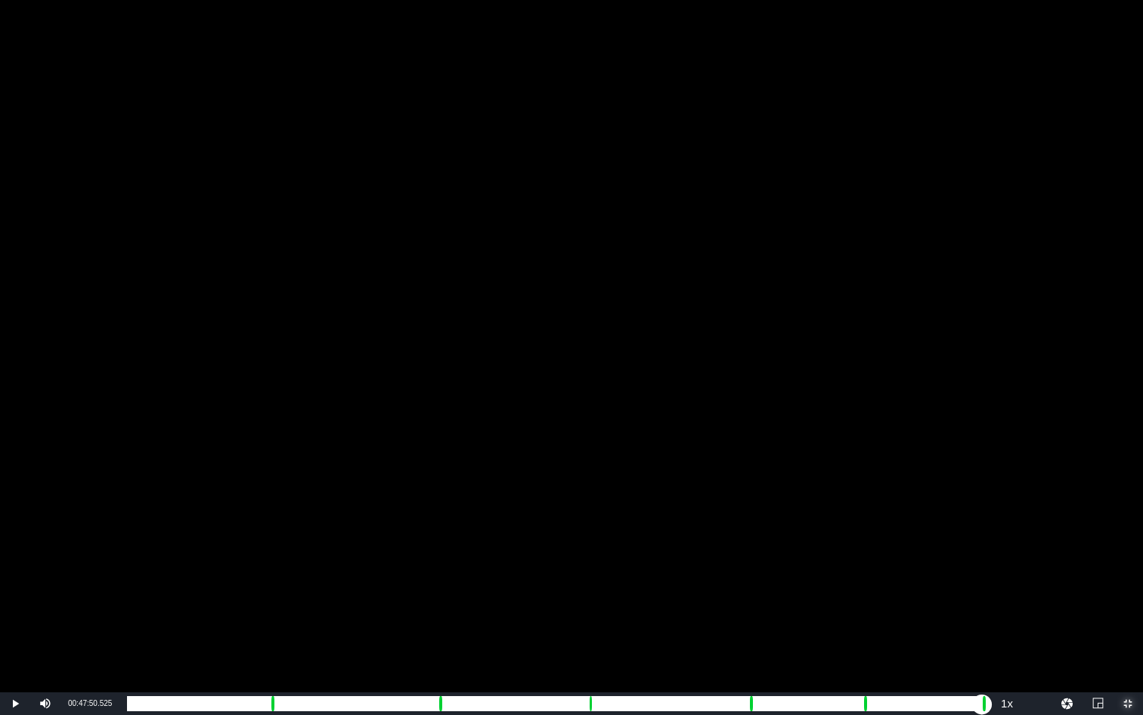
click at [982, 536] on div "Loaded : 86.81% 00:47:50.525 00:37:14.218 Cue Point 6: 00:47:53.669" at bounding box center [556, 703] width 858 height 15
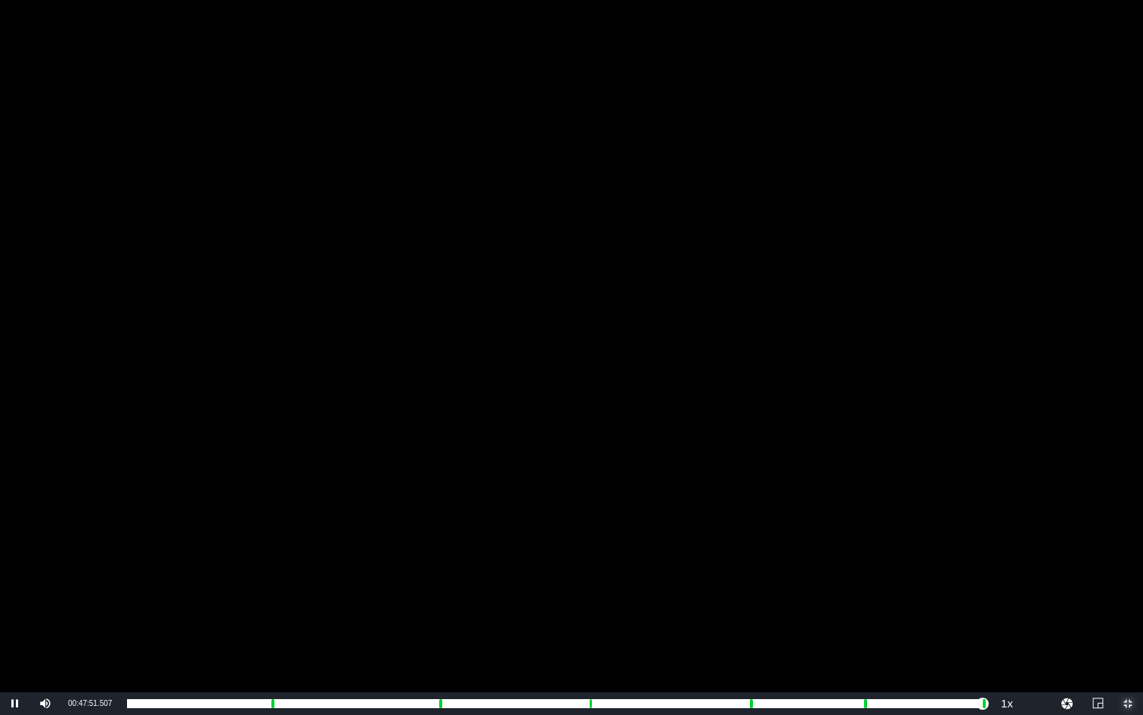
click at [1072, 536] on span "Video Player" at bounding box center [1128, 703] width 0 height 0
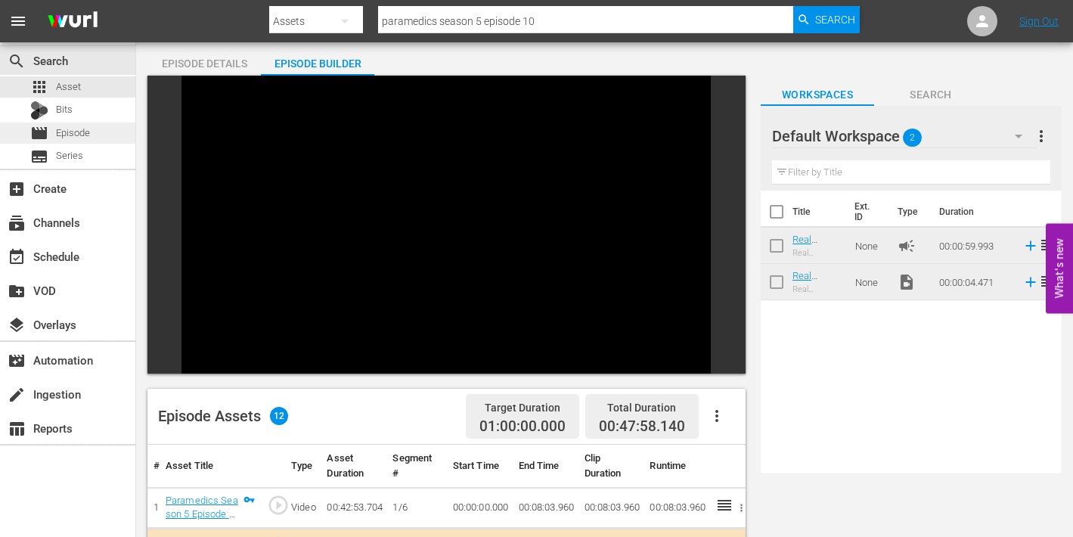
click at [67, 135] on span "Episode" at bounding box center [73, 133] width 34 height 15
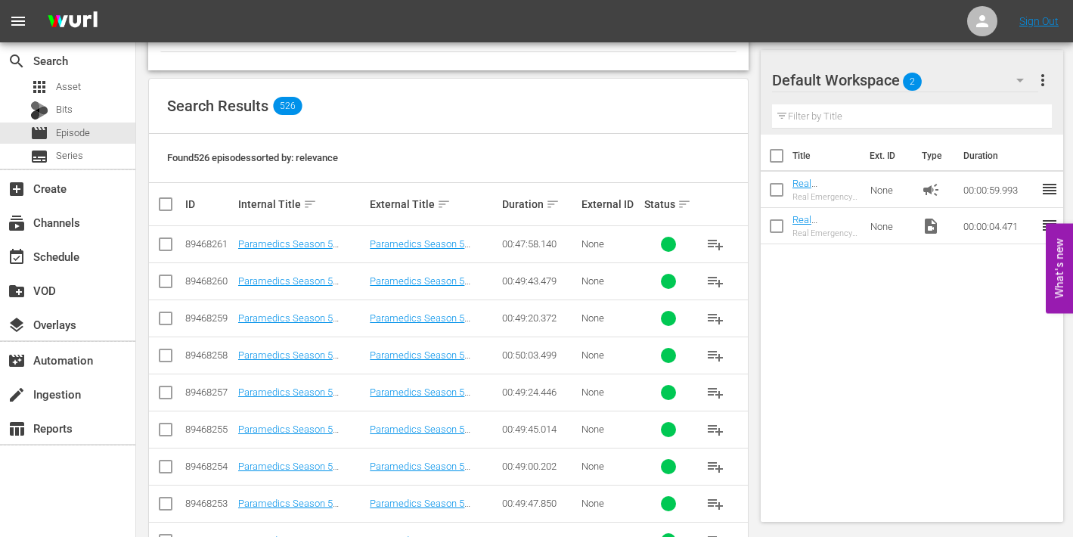
scroll to position [243, 0]
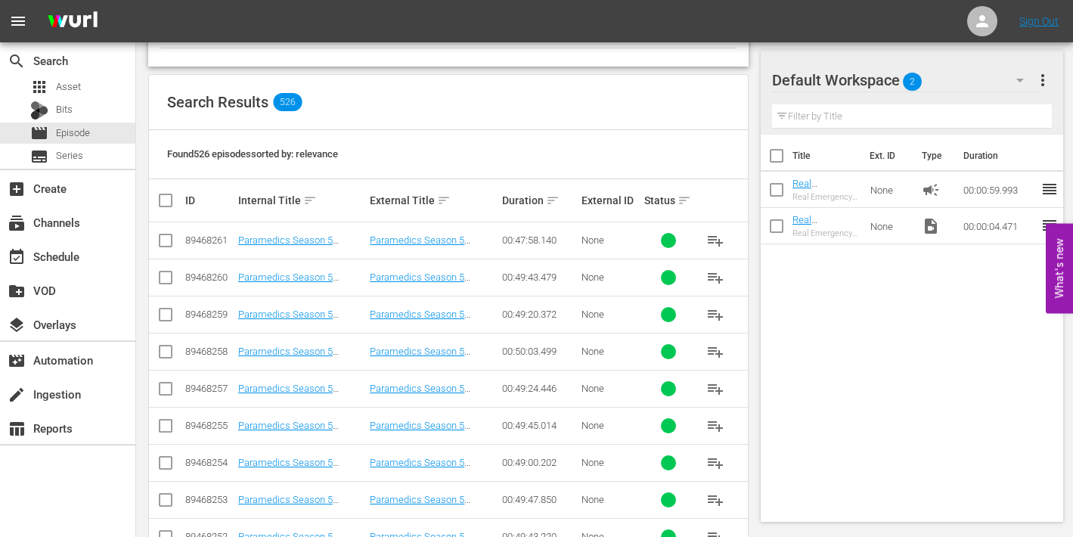
click at [715, 385] on span "playlist_add" at bounding box center [715, 389] width 18 height 18
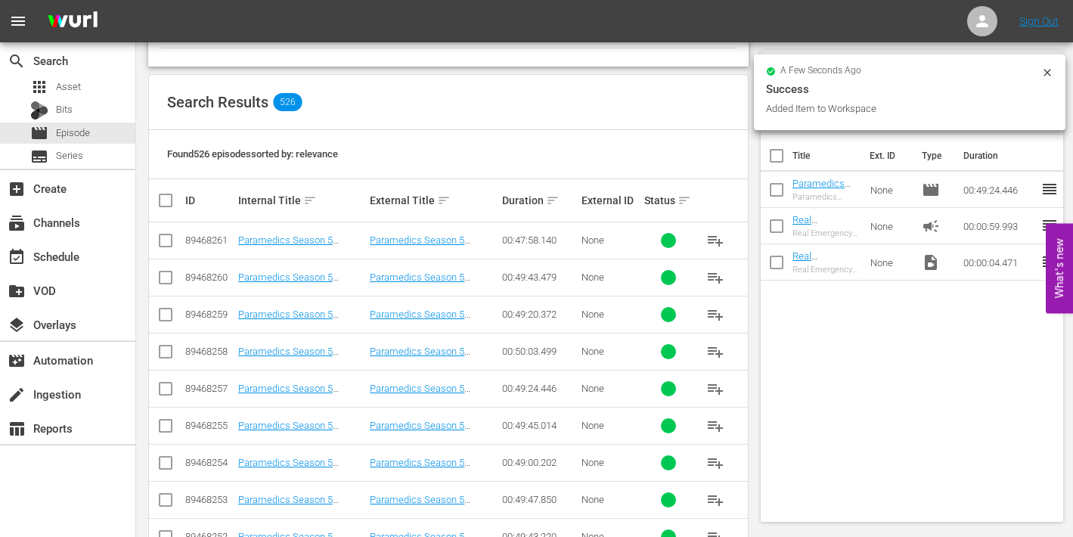
click at [717, 347] on span "playlist_add" at bounding box center [715, 352] width 18 height 18
click at [721, 308] on span "playlist_add" at bounding box center [715, 315] width 18 height 18
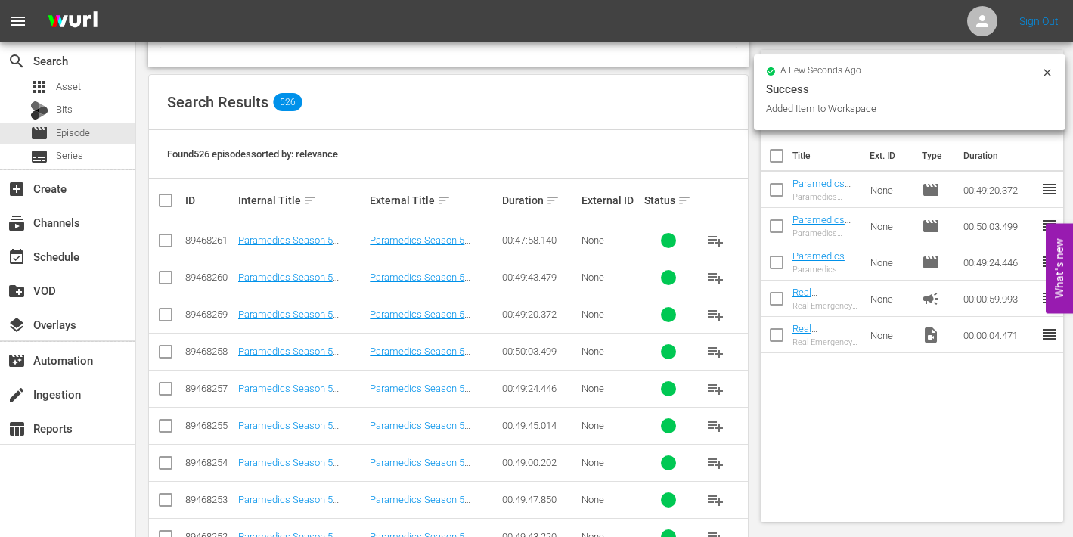
click at [711, 277] on span "playlist_add" at bounding box center [715, 277] width 18 height 18
click at [718, 240] on span "playlist_add" at bounding box center [715, 240] width 18 height 18
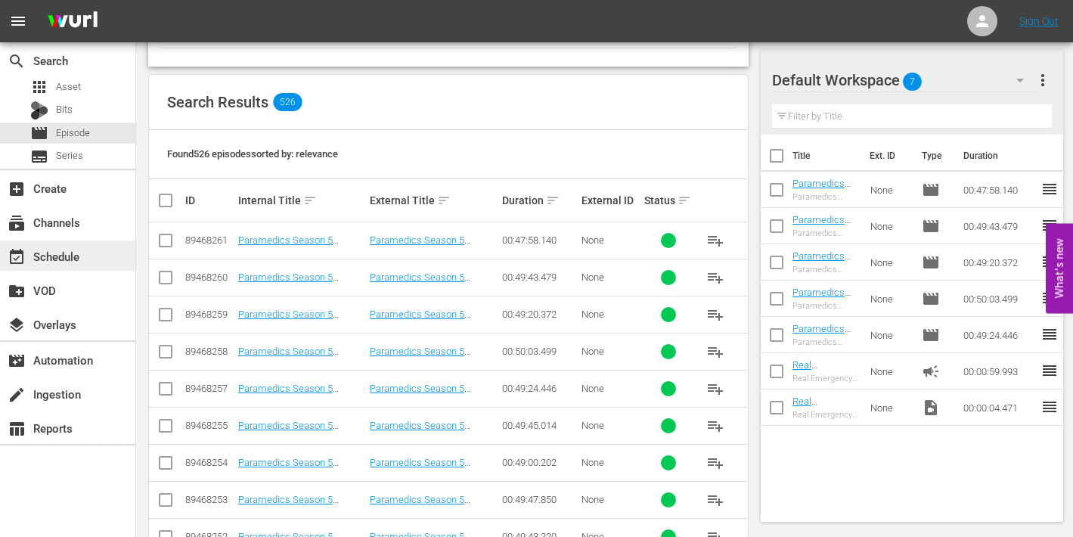
click at [46, 255] on div "event_available Schedule" at bounding box center [42, 254] width 85 height 14
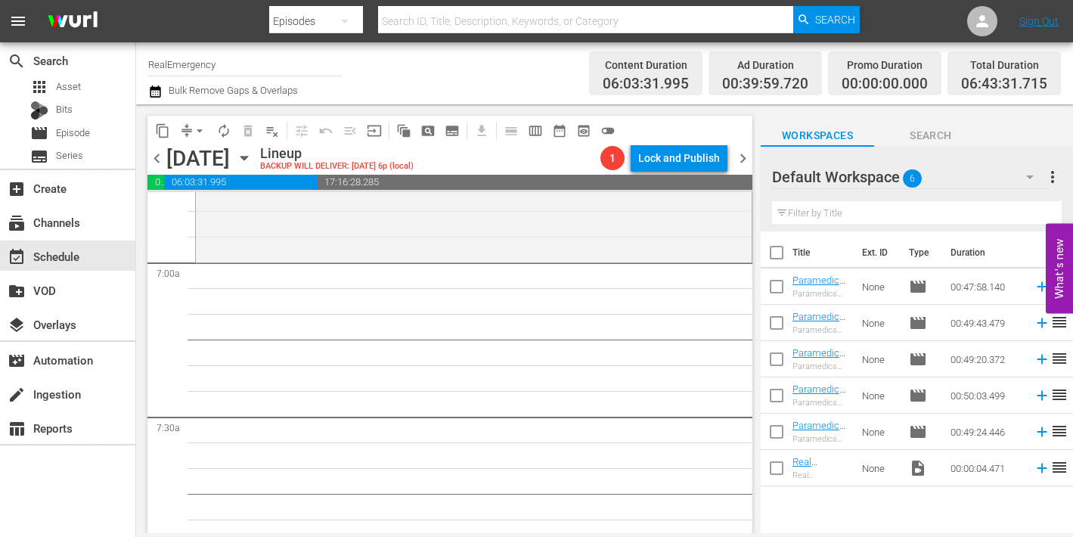
scroll to position [2101, 0]
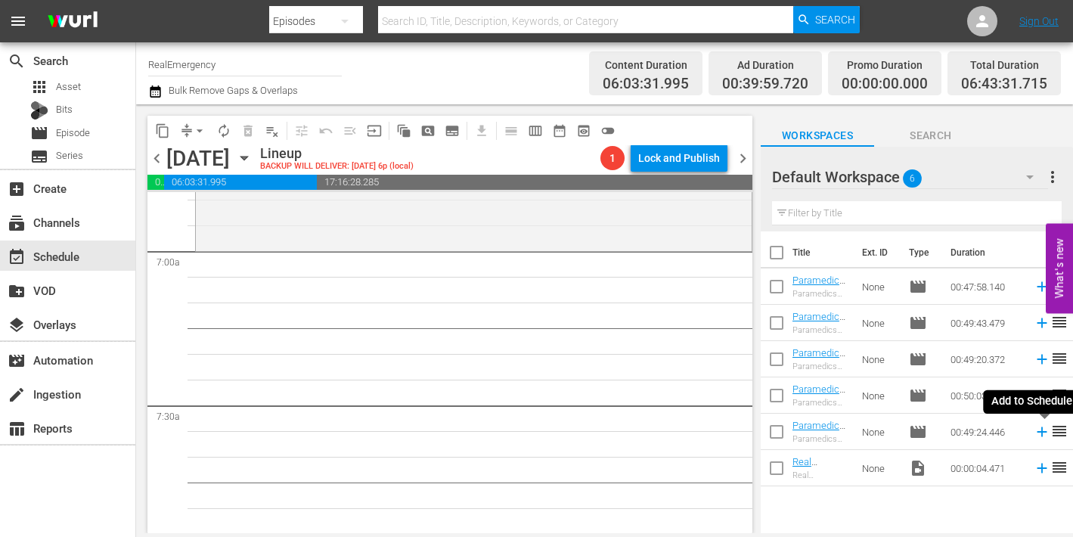
click at [1041, 432] on icon at bounding box center [1042, 432] width 10 height 10
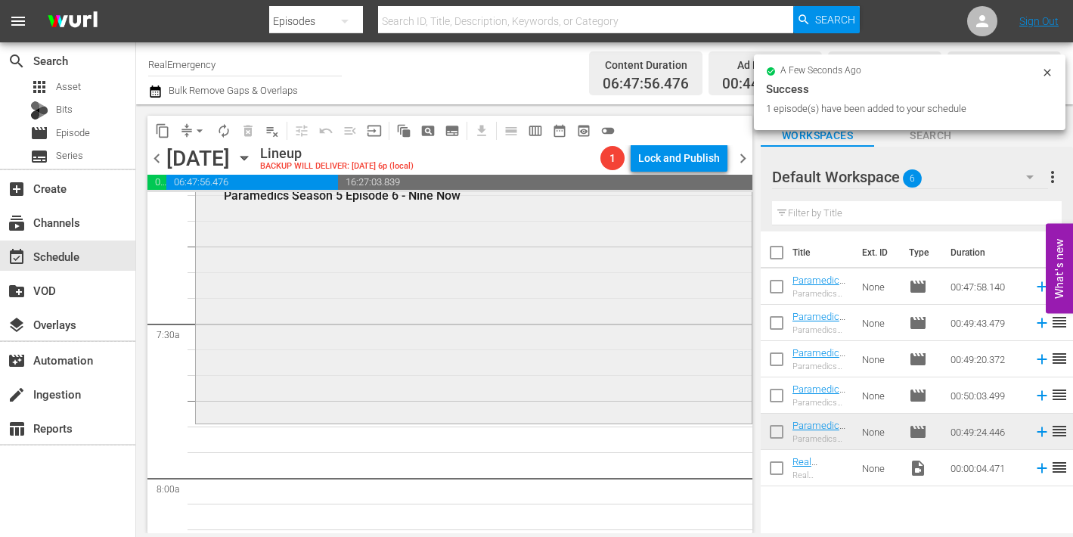
scroll to position [2191, 0]
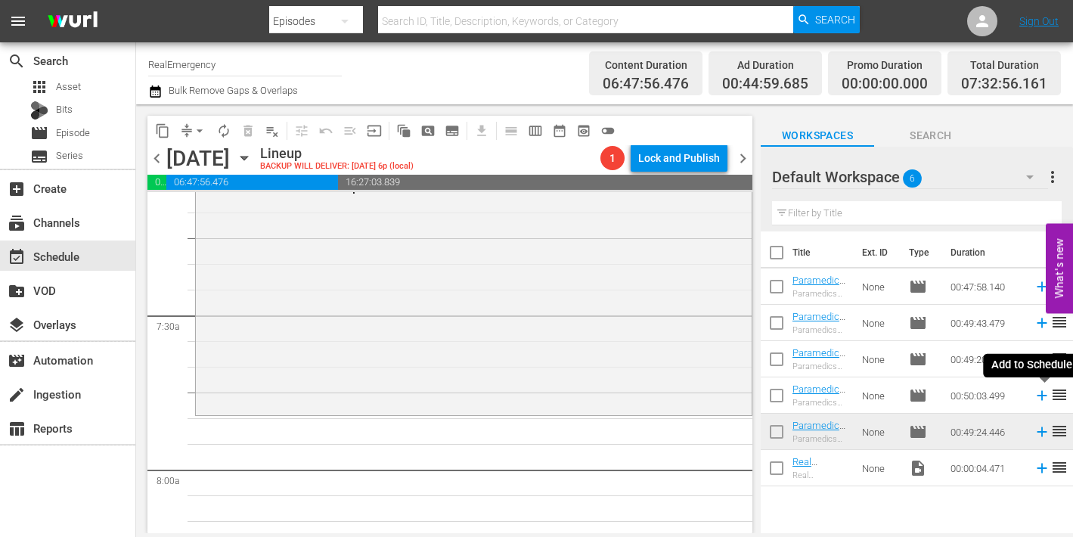
click at [1042, 396] on icon at bounding box center [1042, 396] width 10 height 10
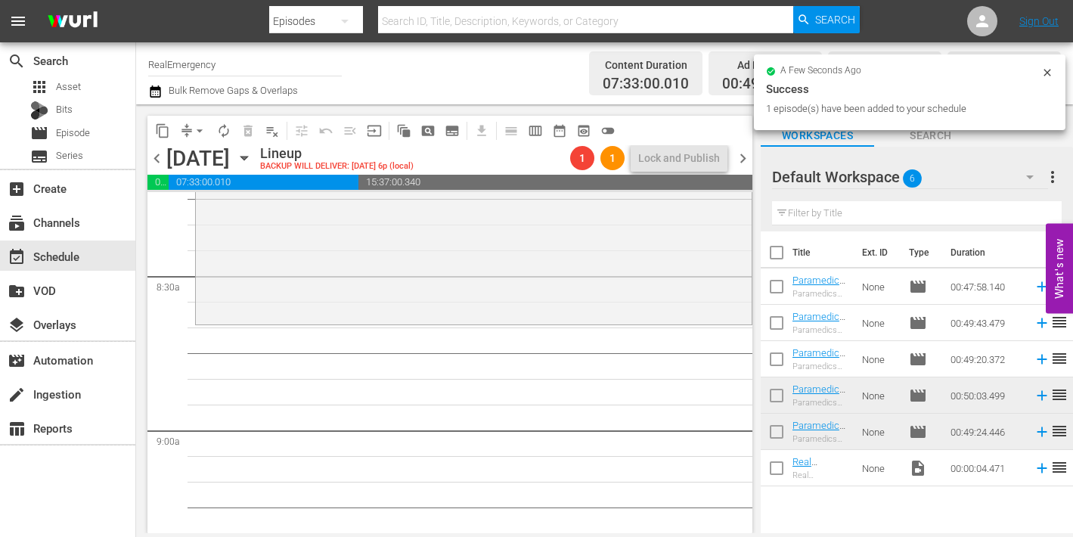
scroll to position [2547, 0]
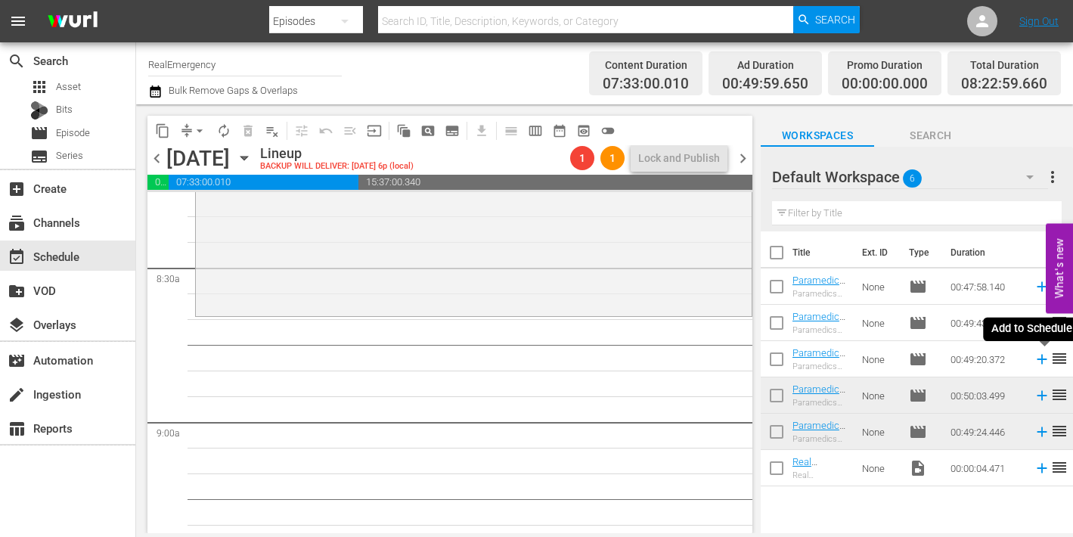
click at [1040, 358] on icon at bounding box center [1042, 359] width 17 height 17
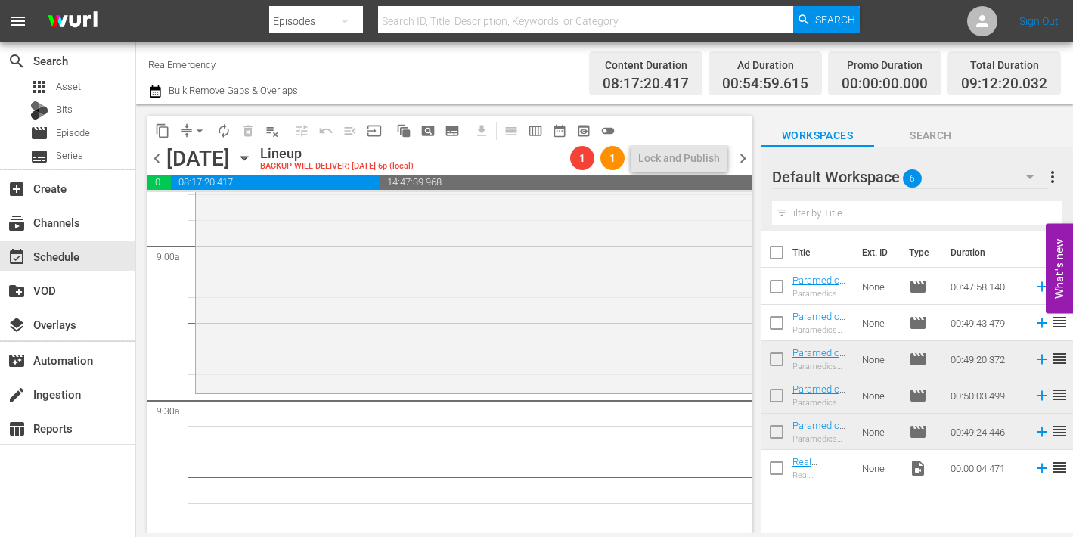
scroll to position [2748, 0]
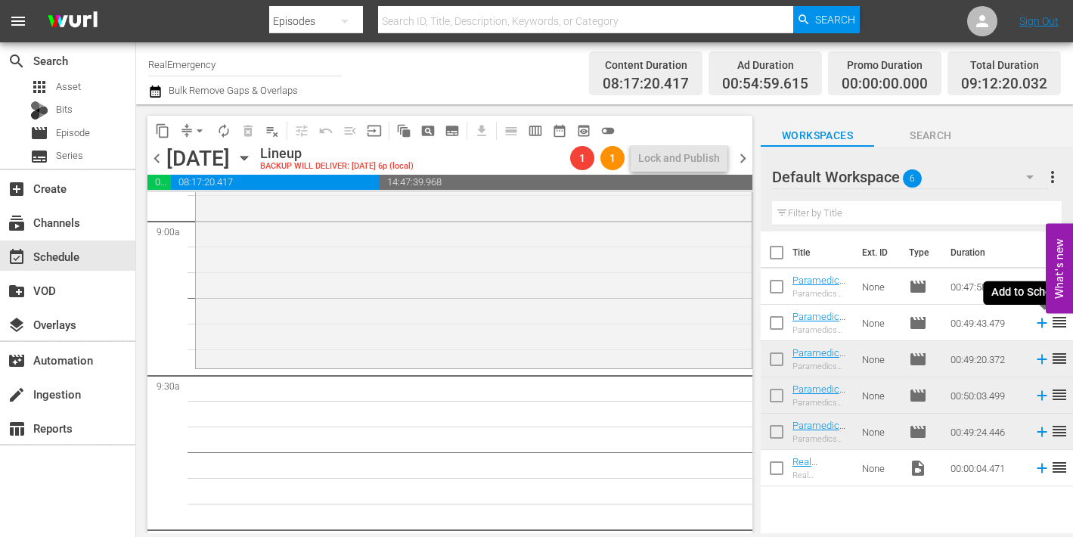
click at [1041, 322] on icon at bounding box center [1042, 323] width 10 height 10
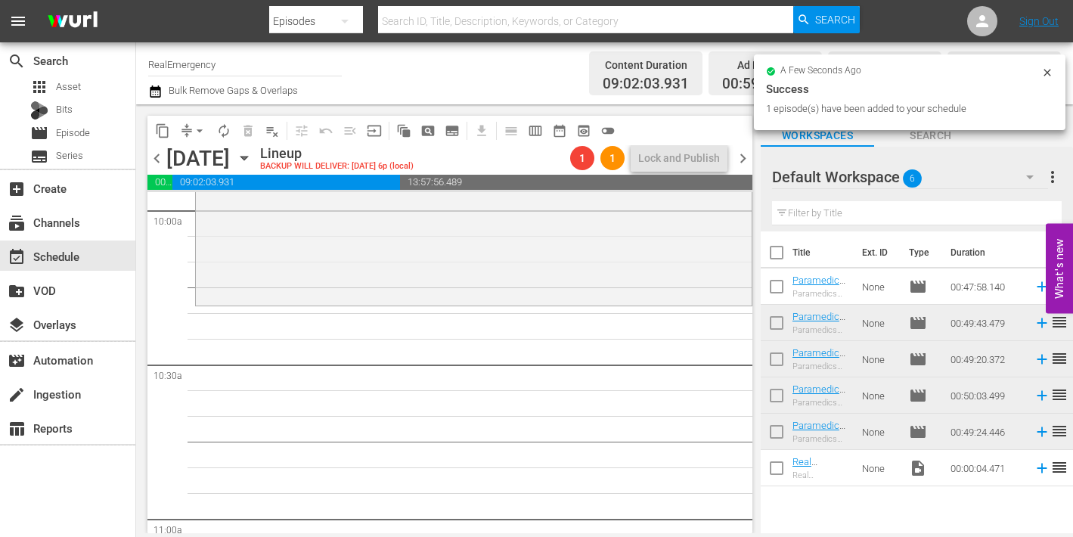
scroll to position [3073, 0]
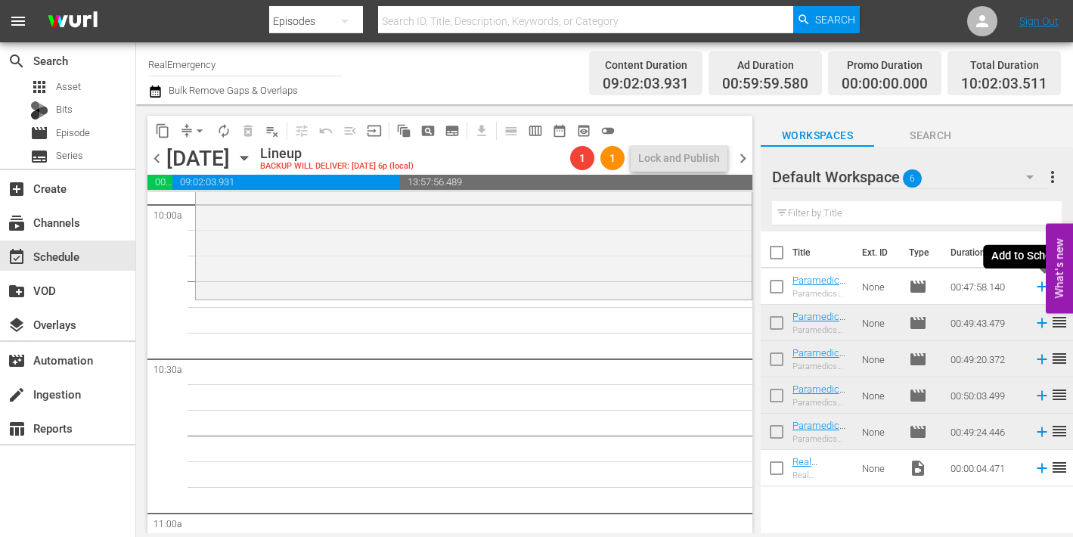
click at [1038, 284] on icon at bounding box center [1042, 286] width 17 height 17
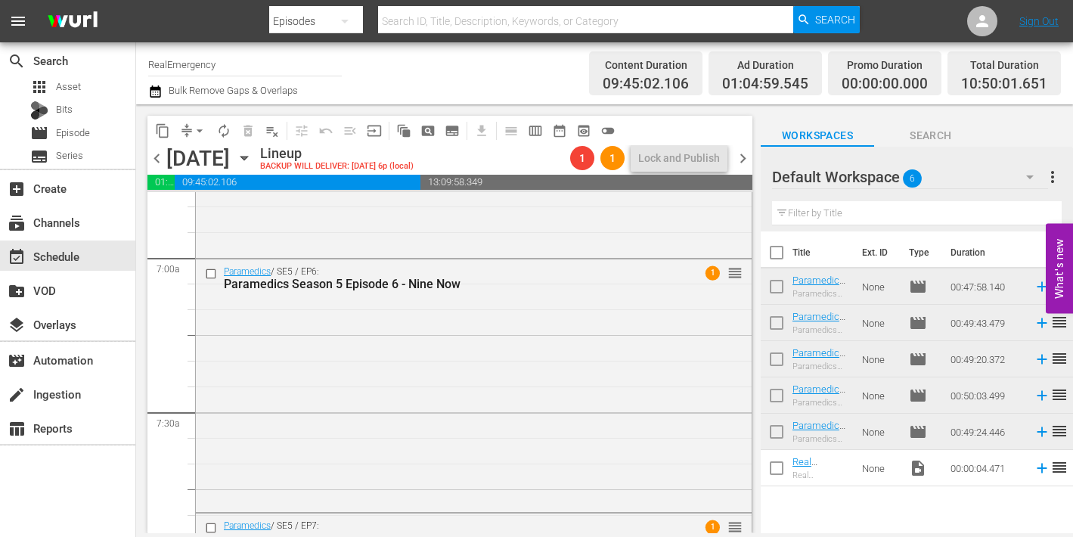
scroll to position [2103, 0]
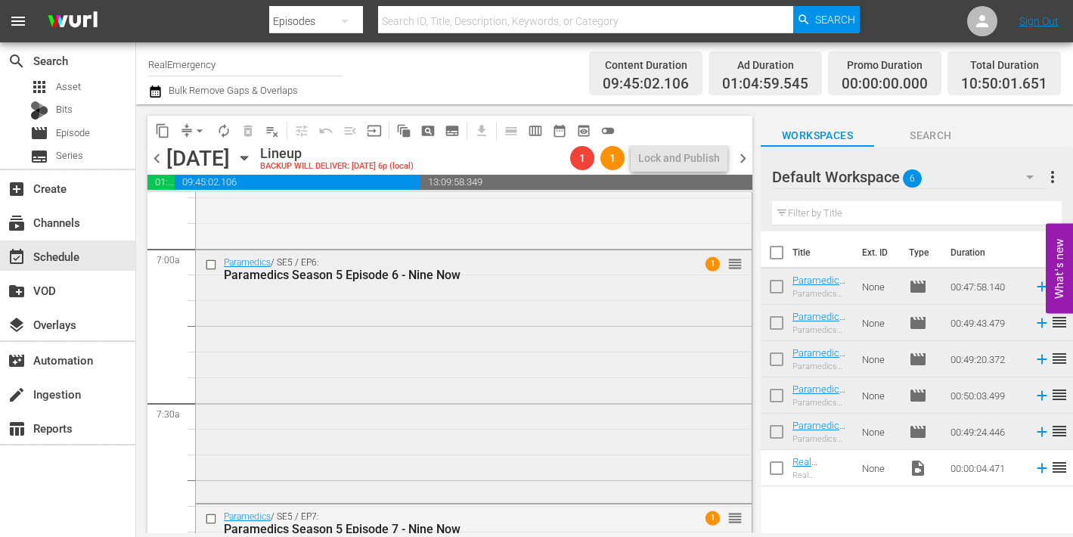
click at [322, 346] on div "Paramedics / SE5 / EP6: Paramedics Season 5 Episode 6 - Nine Now 1 reorder" at bounding box center [474, 375] width 556 height 250
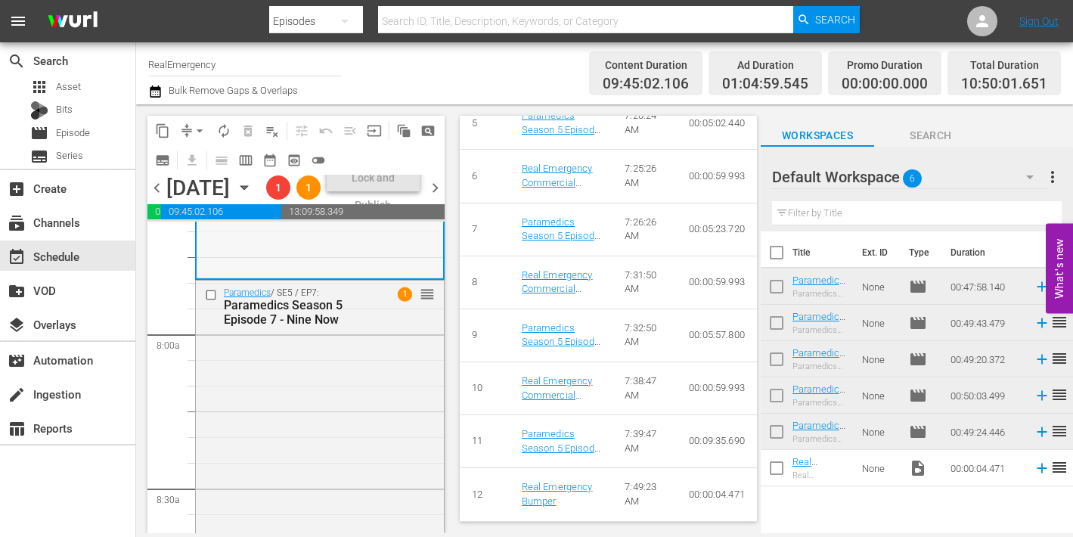
scroll to position [2357, 0]
click at [350, 417] on div "Paramedics / SE5 / EP7: Paramedics Season 5 Episode 7 - Nine Now 1 reorder" at bounding box center [320, 405] width 248 height 253
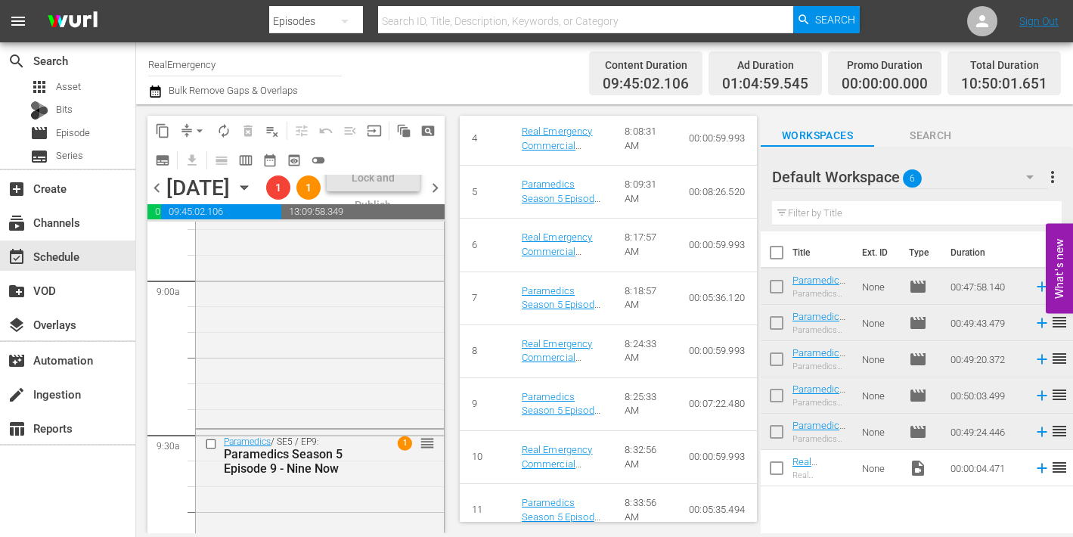
scroll to position [2764, 0]
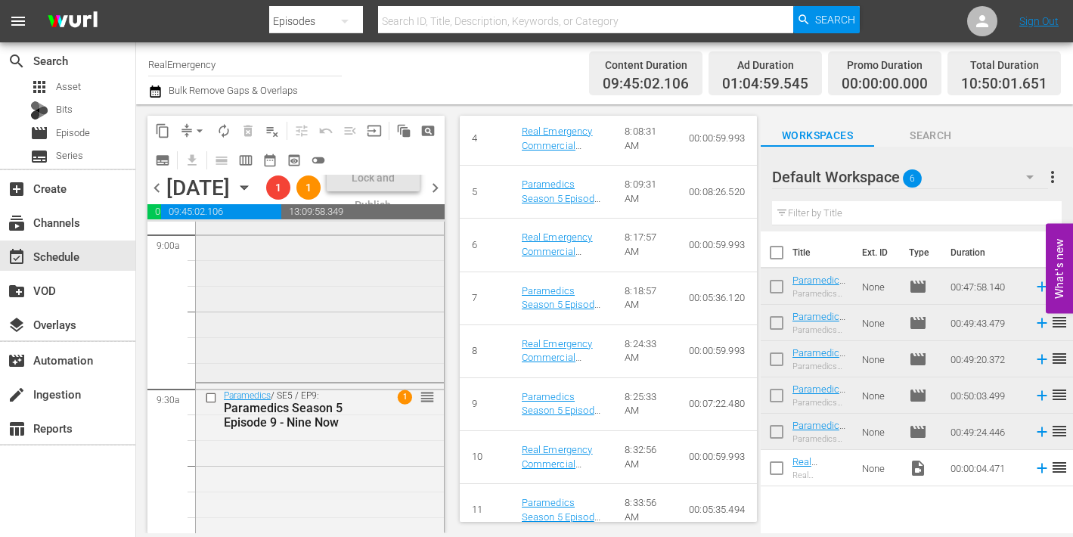
click at [315, 380] on div "Paramedics / SE5 / EP8: Paramedics Season 5 Episode 8 - Nine Now 1 reorder" at bounding box center [320, 255] width 248 height 250
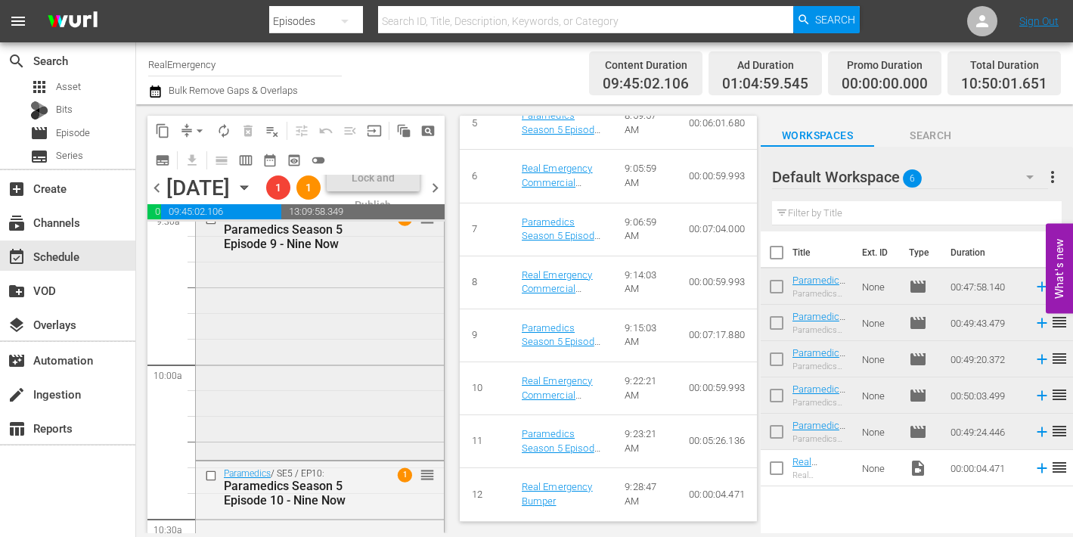
scroll to position [2955, 0]
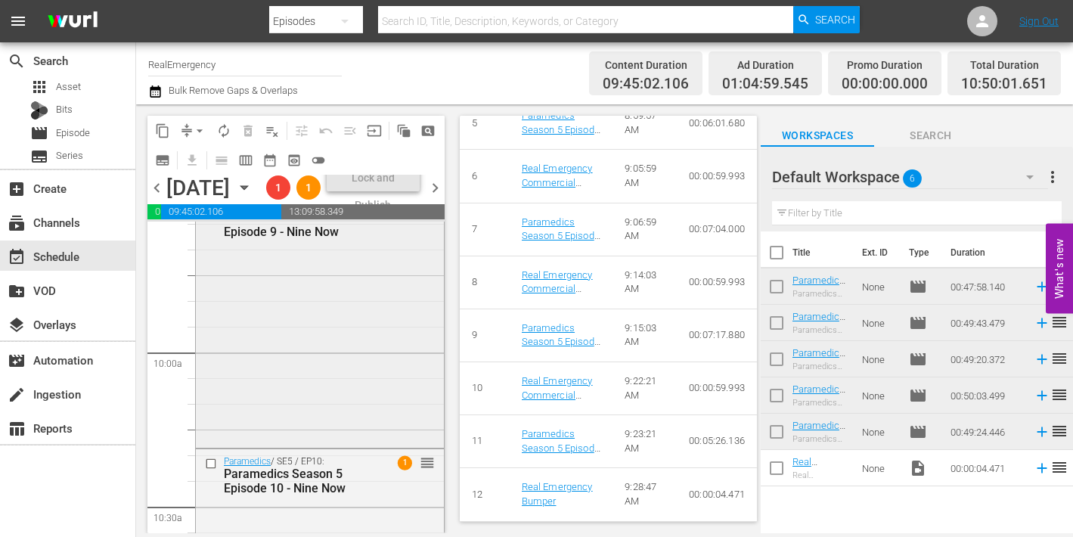
click at [334, 398] on div "Paramedics / SE5 / EP9: Paramedics Season 5 Episode 9 - Nine Now 1 reorder" at bounding box center [320, 318] width 248 height 251
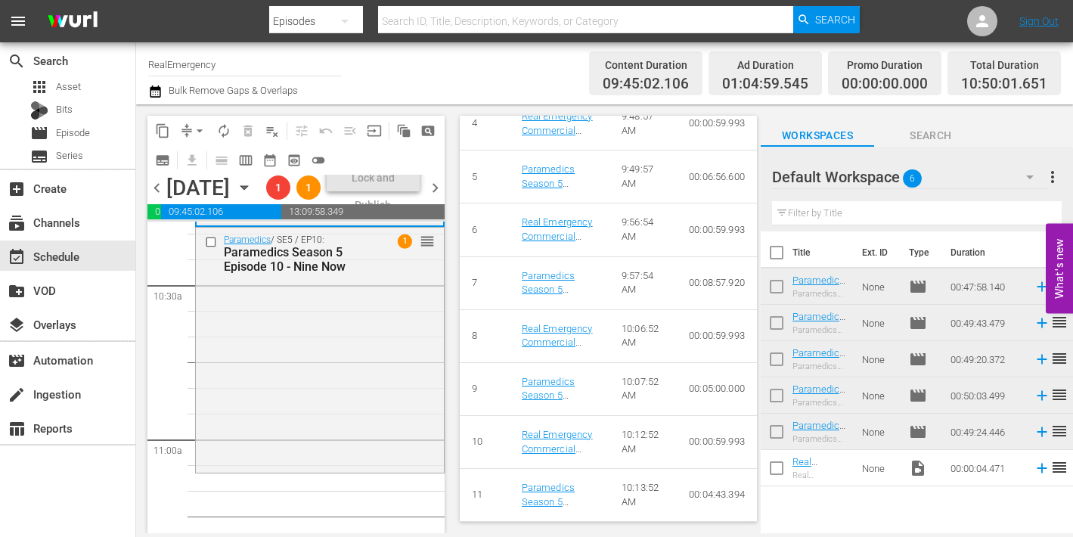
scroll to position [3193, 0]
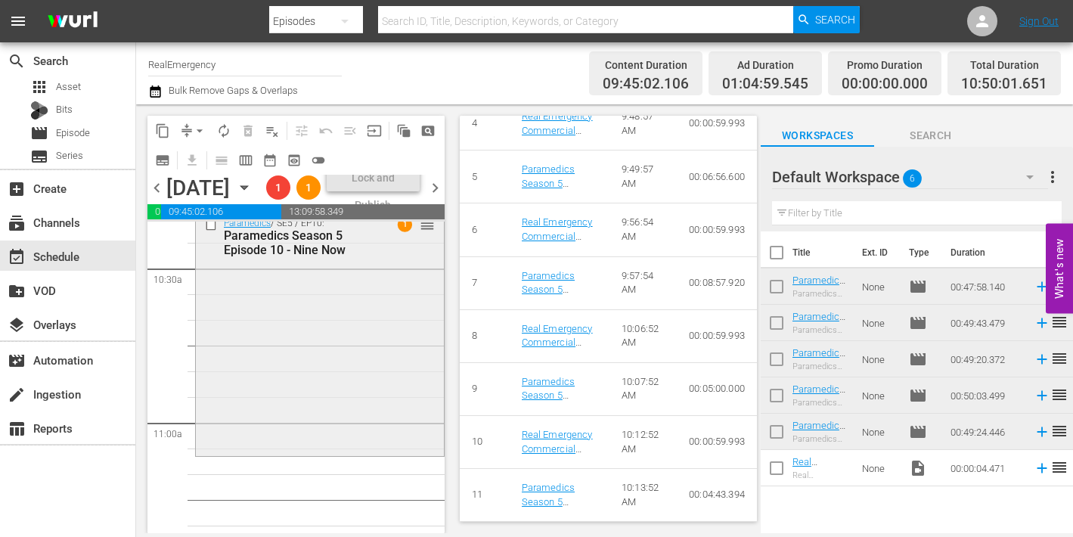
click at [339, 404] on div "Paramedics / SE5 / EP10: Paramedics Season 5 Episode 10 - Nine Now 1 reorder" at bounding box center [320, 332] width 248 height 242
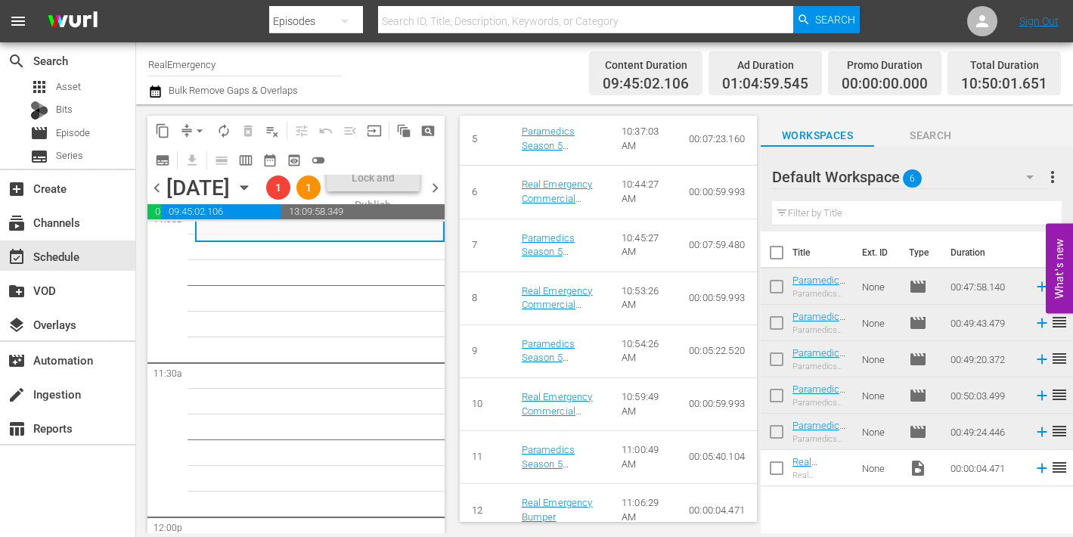
scroll to position [3409, 0]
click at [160, 197] on span "chevron_left" at bounding box center [156, 187] width 19 height 19
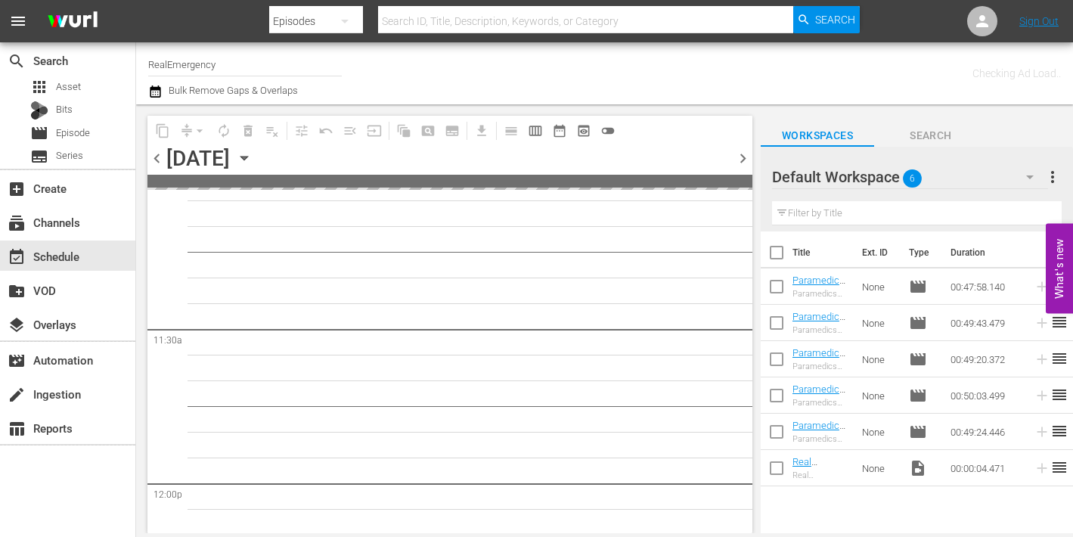
scroll to position [3615, 0]
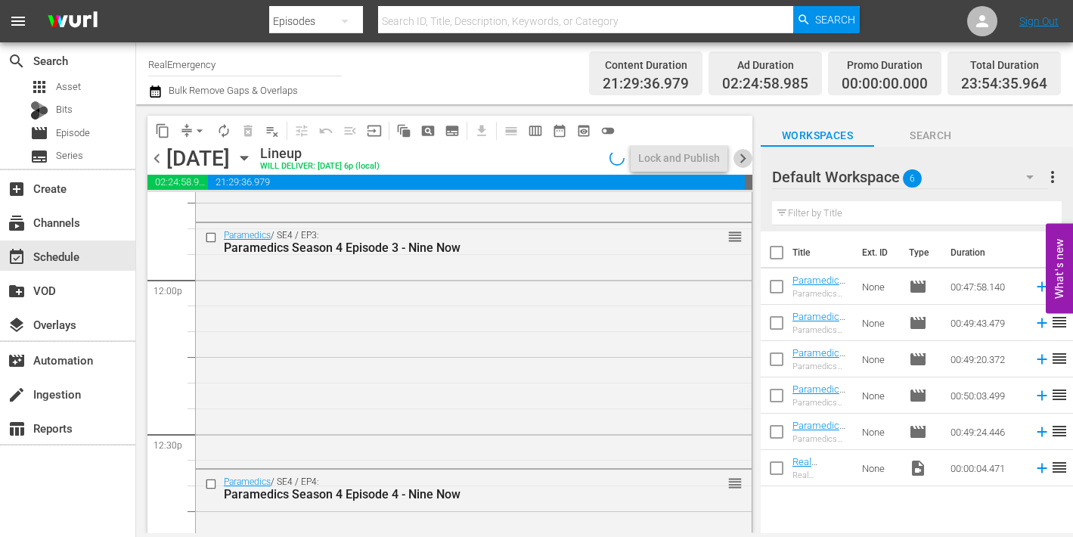
click at [746, 157] on span "chevron_right" at bounding box center [743, 158] width 19 height 19
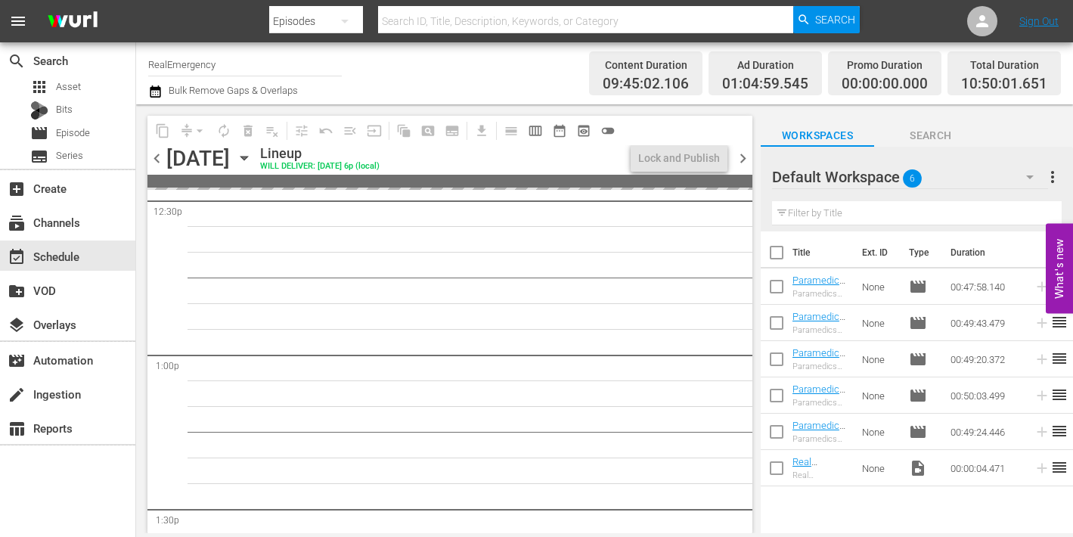
scroll to position [3615, 0]
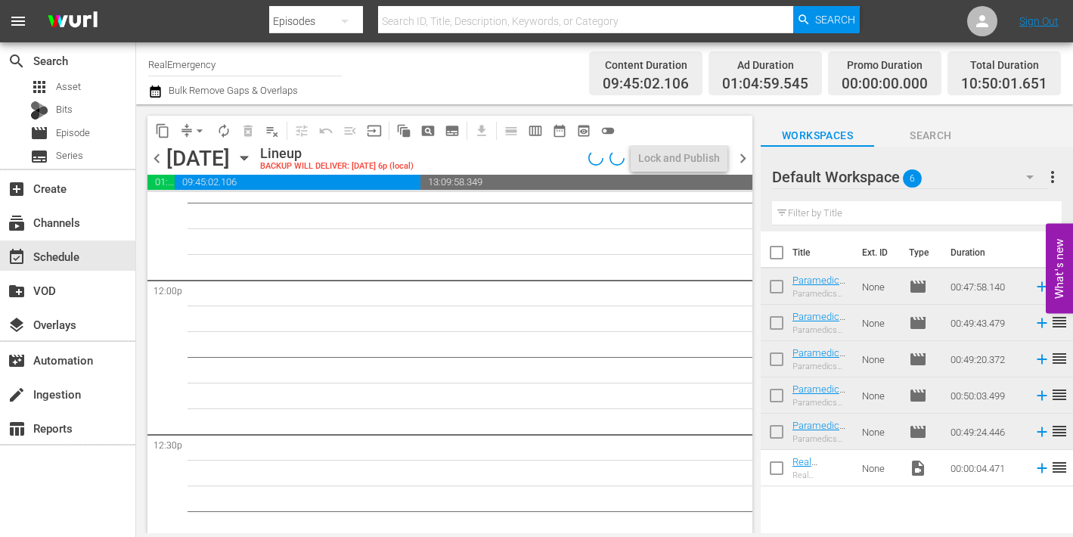
click at [779, 287] on input "checkbox" at bounding box center [777, 290] width 32 height 32
checkbox input "true"
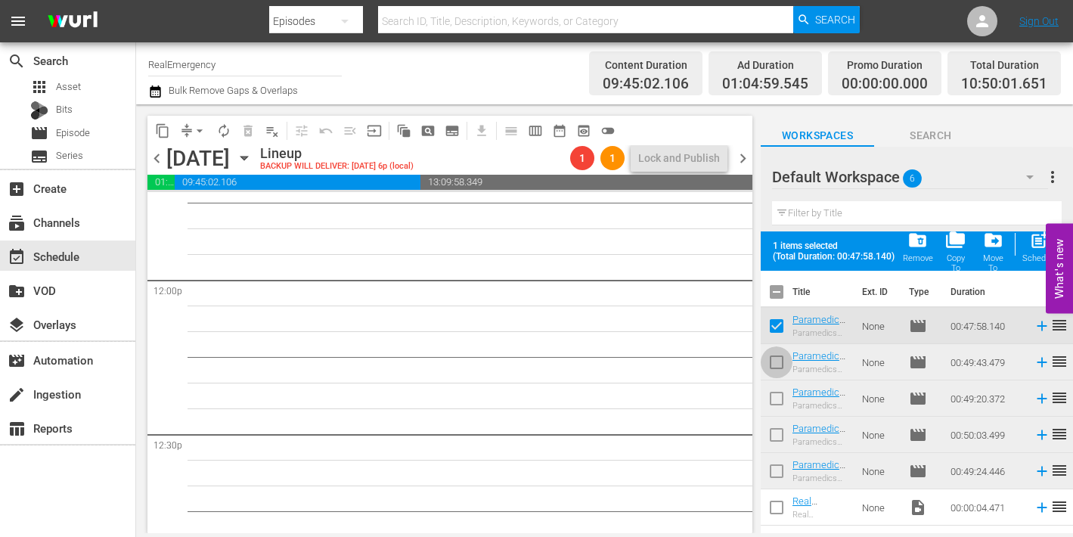
drag, startPoint x: 776, startPoint y: 361, endPoint x: 776, endPoint y: 377, distance: 15.1
click at [776, 361] on input "checkbox" at bounding box center [777, 365] width 32 height 32
checkbox input "true"
click at [776, 400] on input "checkbox" at bounding box center [777, 402] width 32 height 32
checkbox input "true"
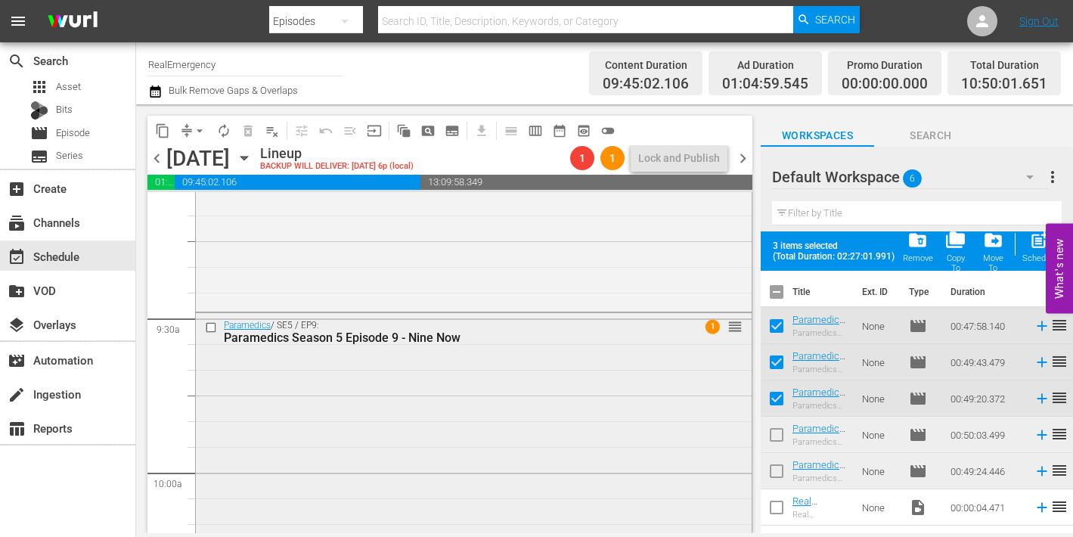
scroll to position [2782, 0]
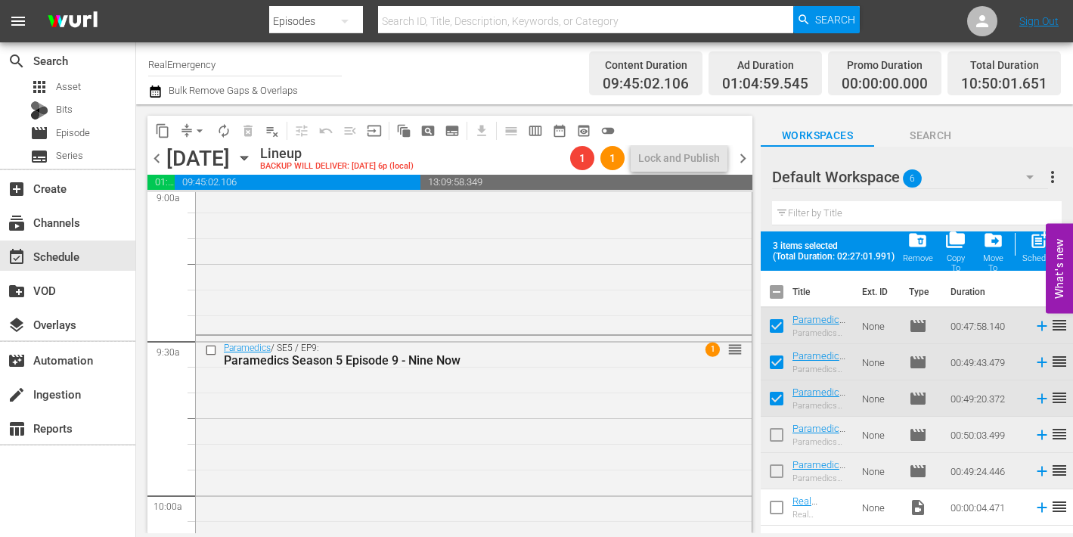
click at [773, 439] on input "checkbox" at bounding box center [777, 438] width 32 height 32
checkbox input "true"
click at [772, 470] on input "checkbox" at bounding box center [777, 474] width 32 height 32
checkbox input "true"
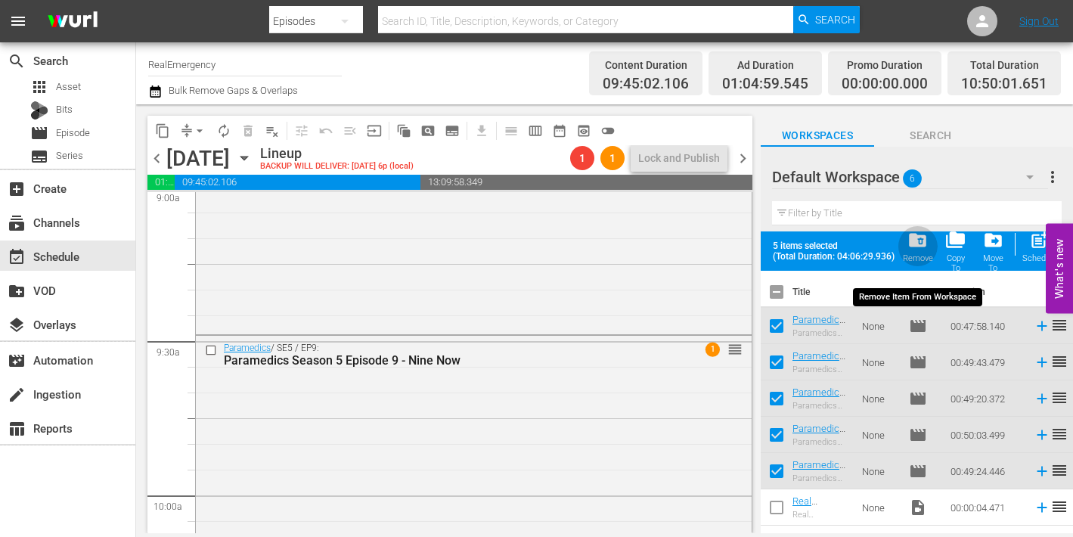
click at [920, 244] on span "folder_delete" at bounding box center [918, 240] width 20 height 20
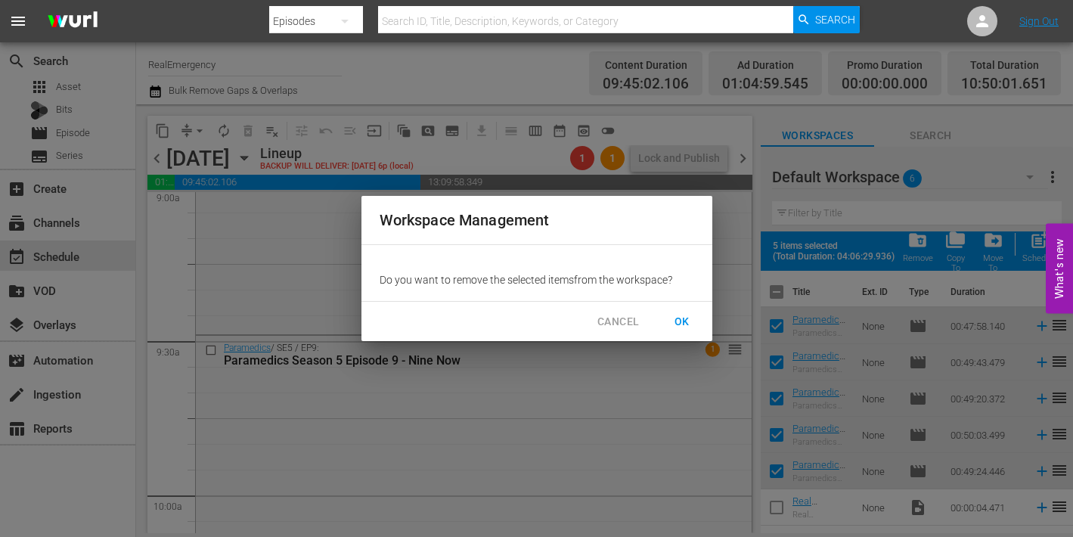
click at [688, 320] on span "OK" at bounding box center [682, 321] width 24 height 19
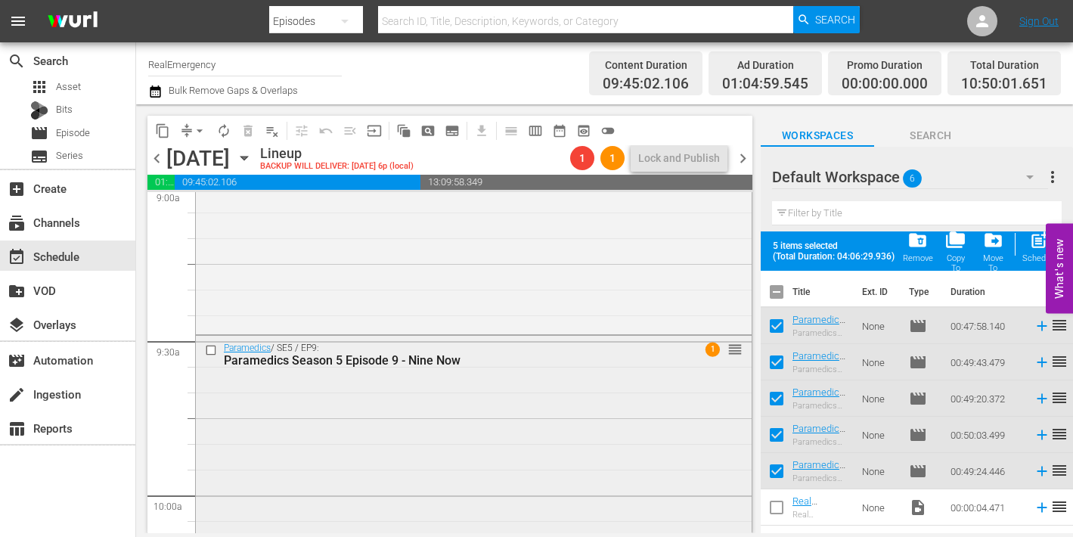
checkbox input "false"
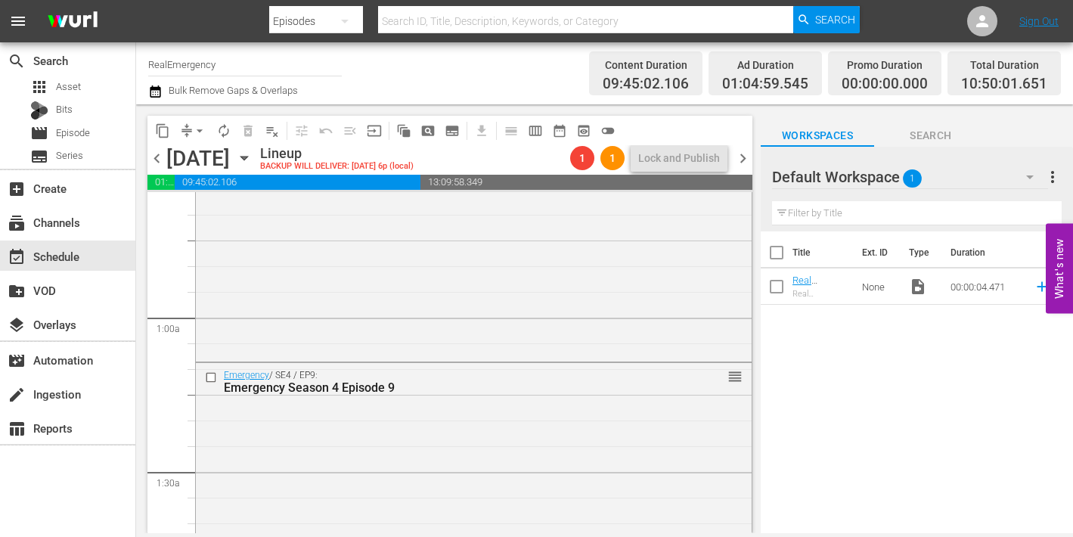
scroll to position [0, 0]
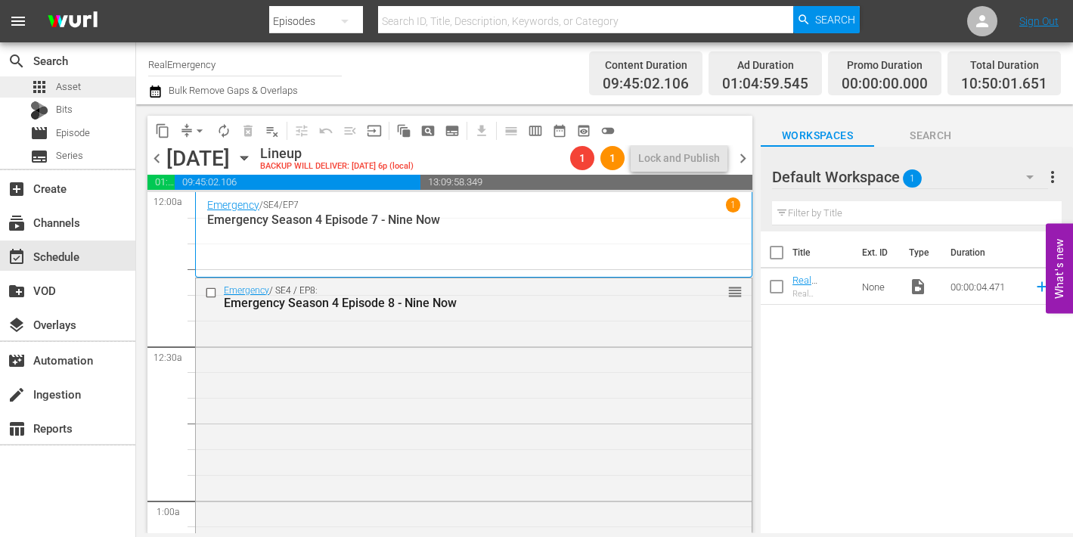
click at [65, 87] on span "Asset" at bounding box center [68, 86] width 25 height 15
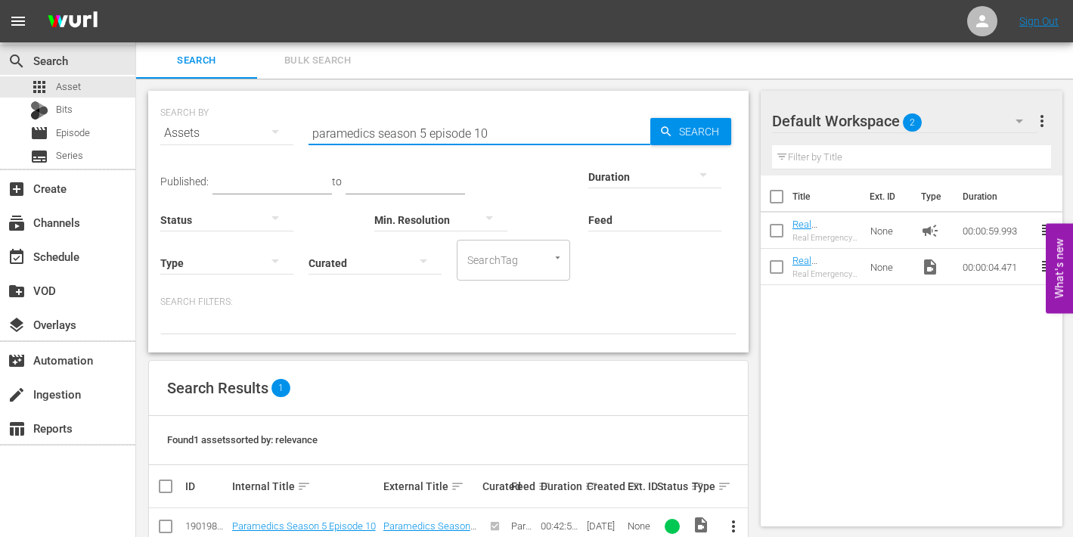
drag, startPoint x: 479, startPoint y: 134, endPoint x: 489, endPoint y: 134, distance: 10.6
click at [489, 134] on input "paramedics season 5 episode 10" at bounding box center [480, 133] width 342 height 36
type input "paramedics season 5 episode 11"
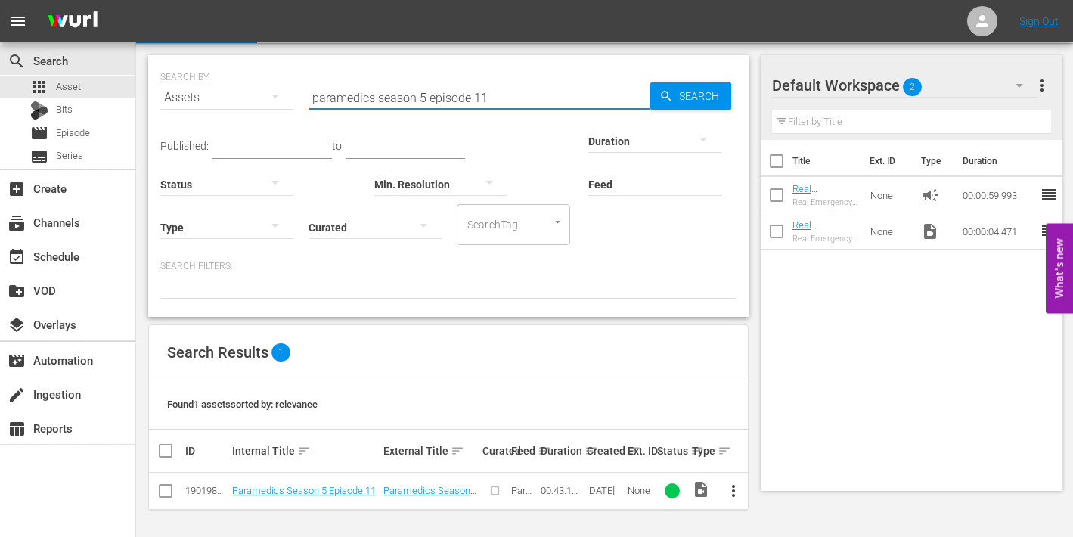
click at [728, 486] on span "more_vert" at bounding box center [733, 491] width 18 height 18
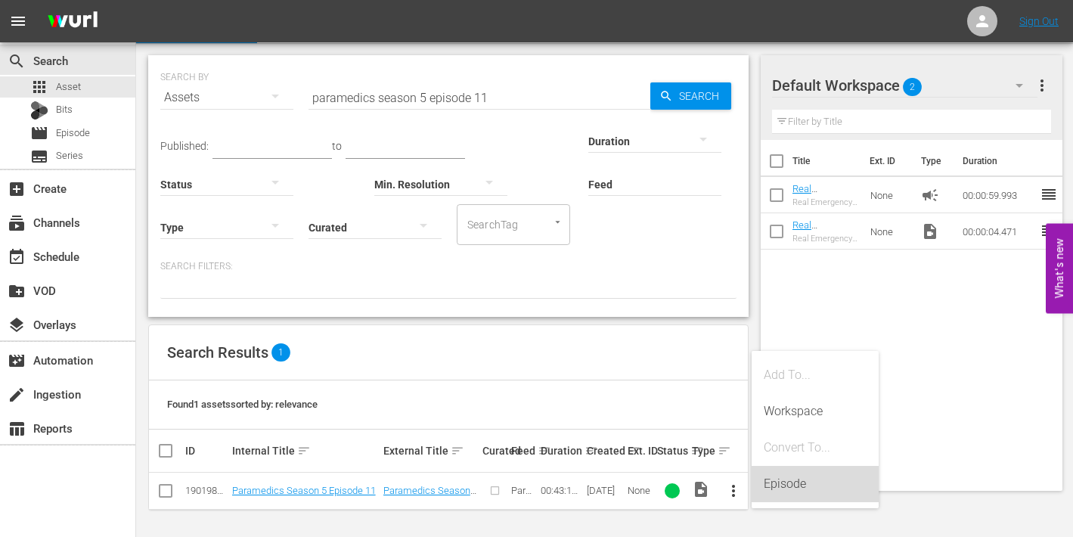
drag, startPoint x: 779, startPoint y: 480, endPoint x: 767, endPoint y: 480, distance: 12.1
click at [779, 481] on div "Episode" at bounding box center [815, 484] width 103 height 36
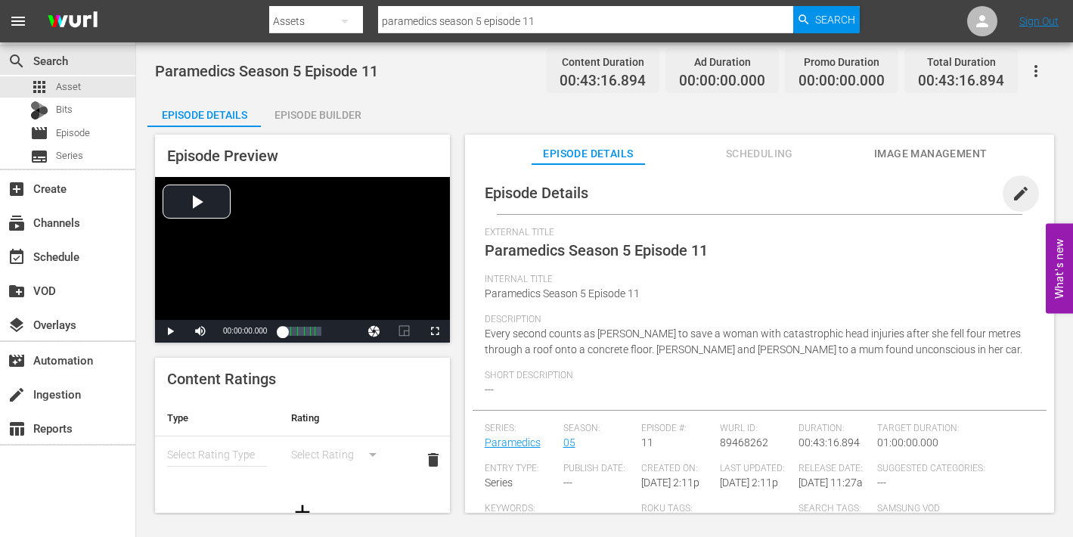
click at [1012, 190] on span "edit" at bounding box center [1021, 194] width 18 height 18
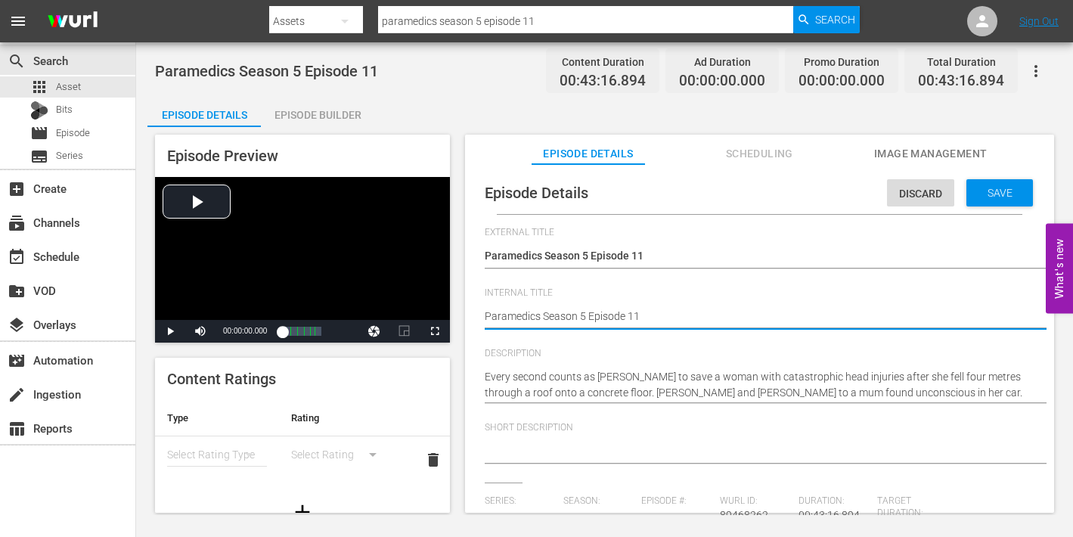
type textarea "Paramedics Season 5 Episode 11"
type textarea "Paramedics Season 5 Episode 11 -"
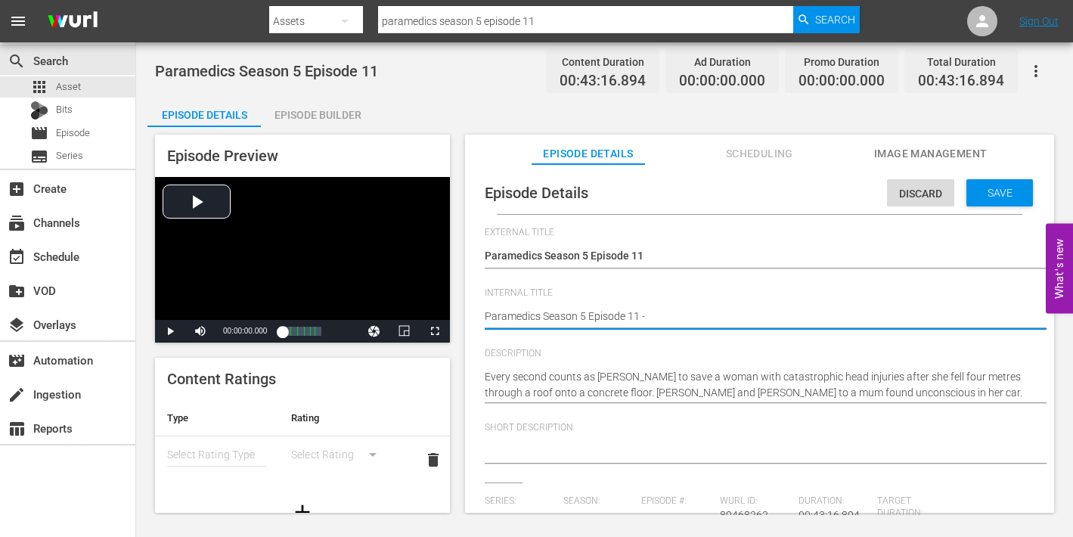
type textarea "Paramedics Season 5 Episode 11 -"
type textarea "Paramedics Season 5 Episode 11 - N"
type textarea "Paramedics Season 5 Episode 11 - Ni"
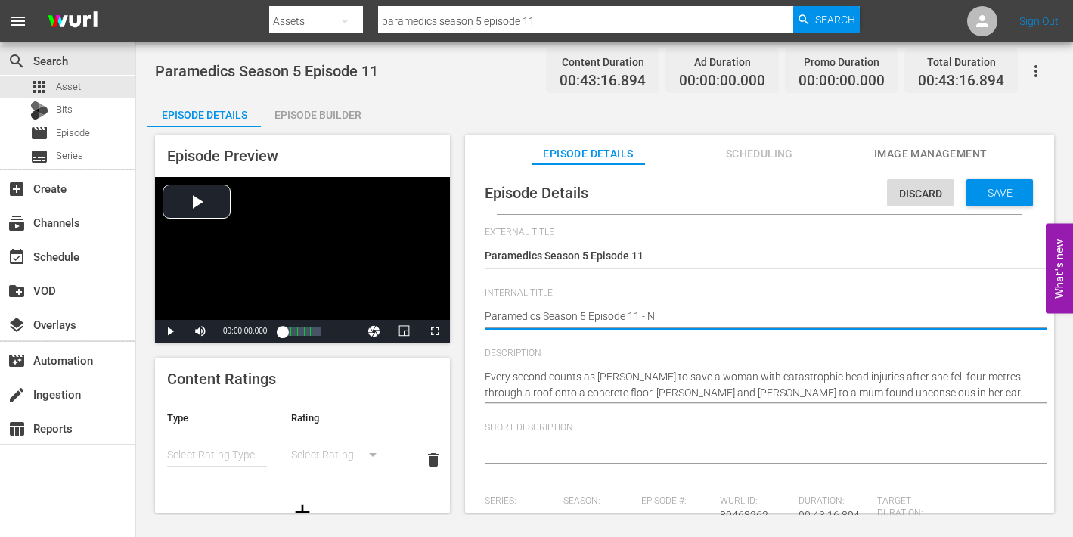
type textarea "Paramedics Season 5 Episode 11 - Nin"
type textarea "Paramedics Season 5 Episode 11 - Nine"
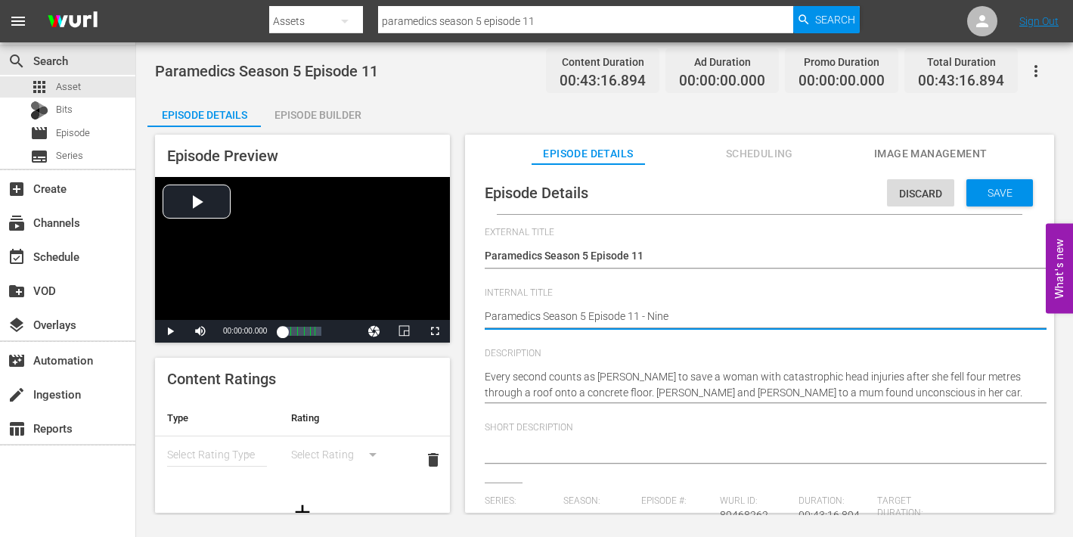
type textarea "Paramedics Season 5 Episode 11 - Nine"
type textarea "Paramedics Season 5 Episode 11 - Nine N"
type textarea "Paramedics Season 5 Episode 11 - Nine No"
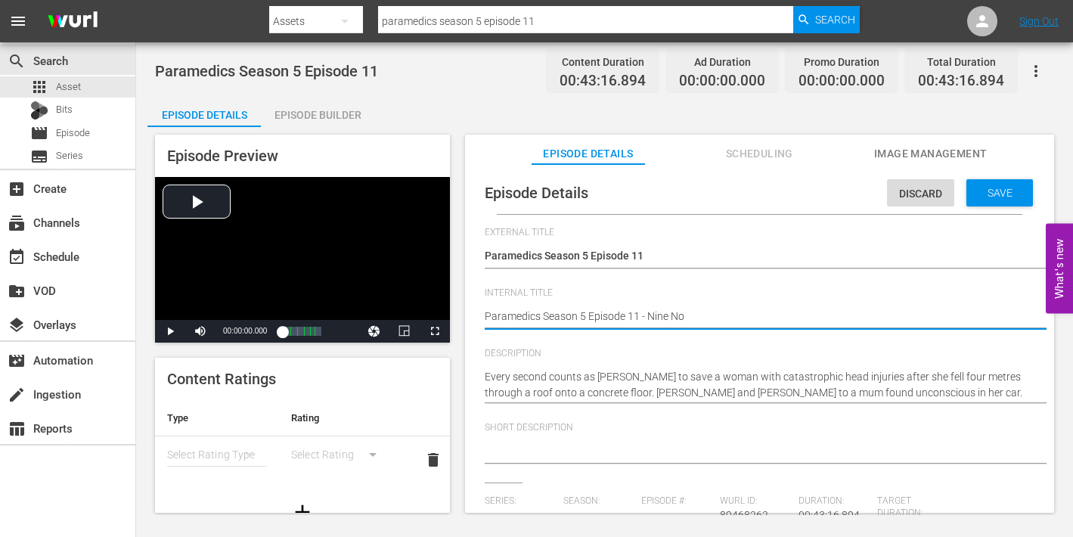
type textarea "Paramedics Season 5 Episode 11 - Nine Now"
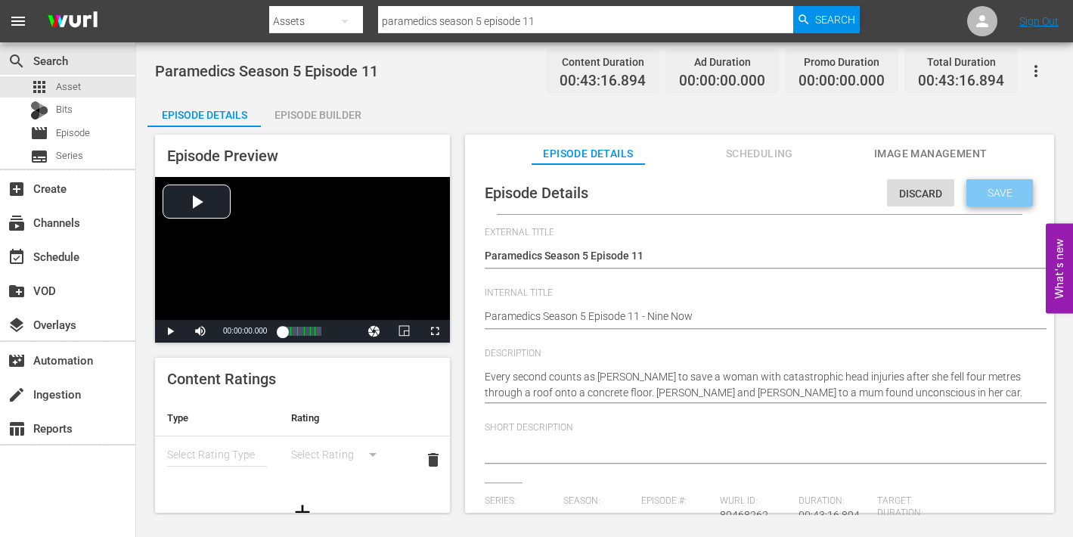
click at [985, 197] on span "Save" at bounding box center [1000, 193] width 49 height 12
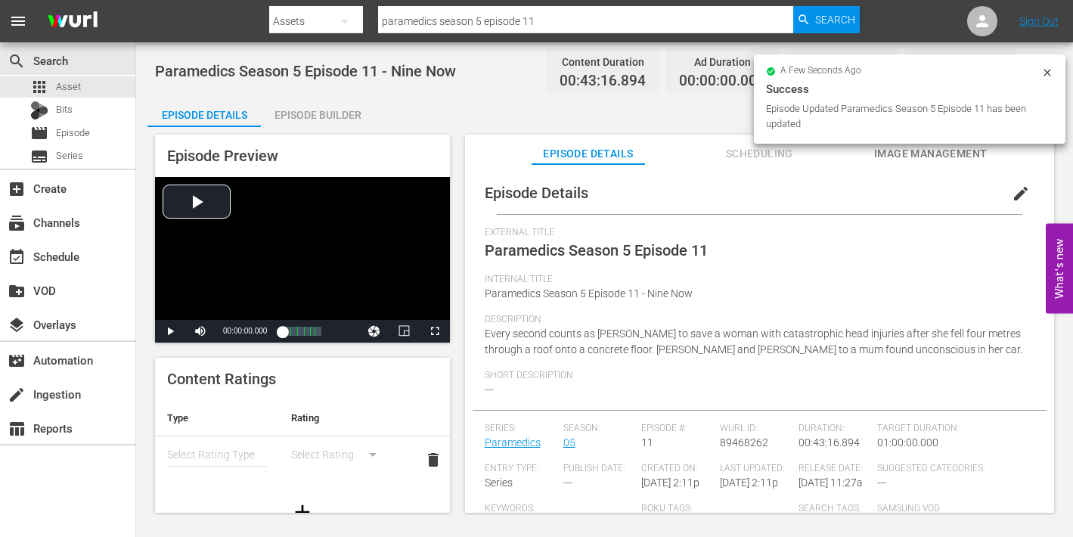
drag, startPoint x: 925, startPoint y: 154, endPoint x: 886, endPoint y: 155, distance: 38.6
click at [925, 154] on span "Image Management" at bounding box center [930, 153] width 113 height 19
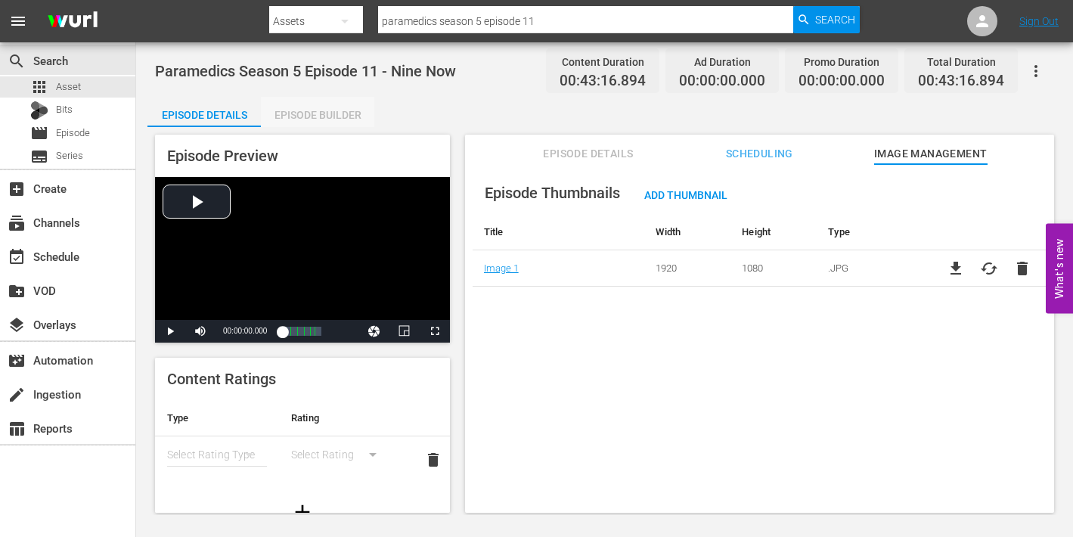
drag, startPoint x: 314, startPoint y: 111, endPoint x: 343, endPoint y: 117, distance: 29.4
click at [315, 110] on div "Episode Builder" at bounding box center [317, 115] width 113 height 36
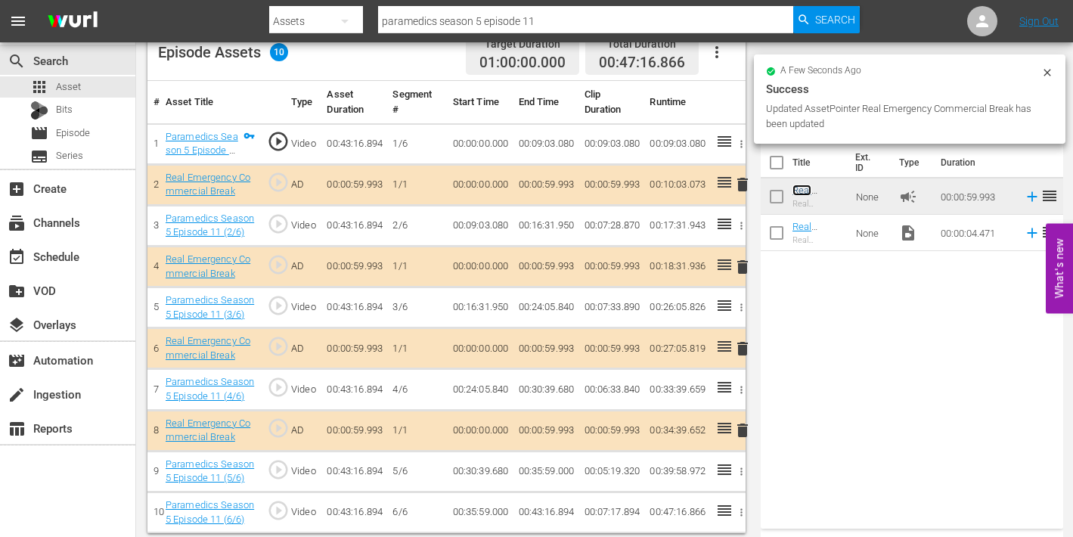
scroll to position [416, 0]
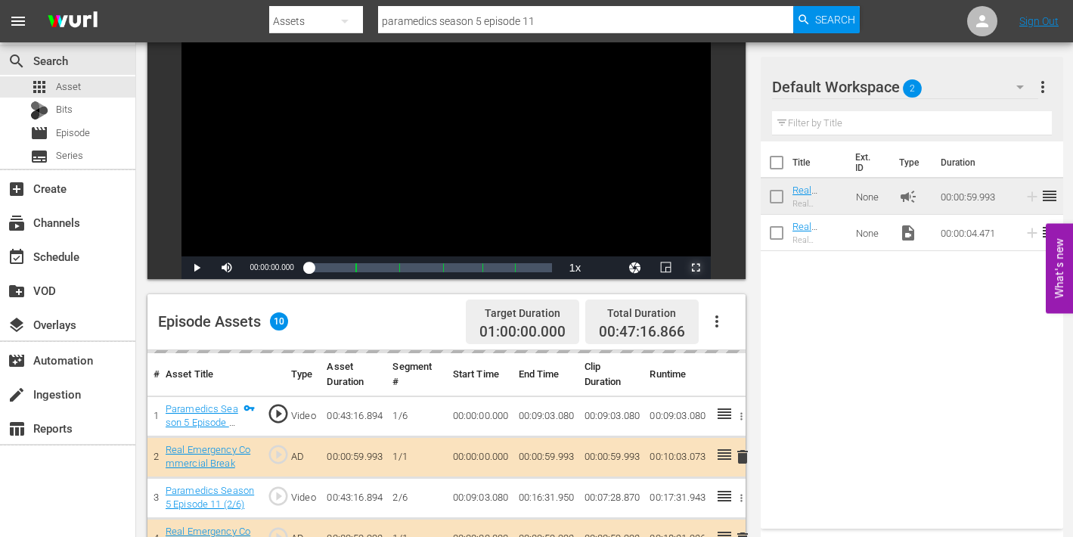
click at [696, 268] on span "Video Player" at bounding box center [696, 268] width 0 height 0
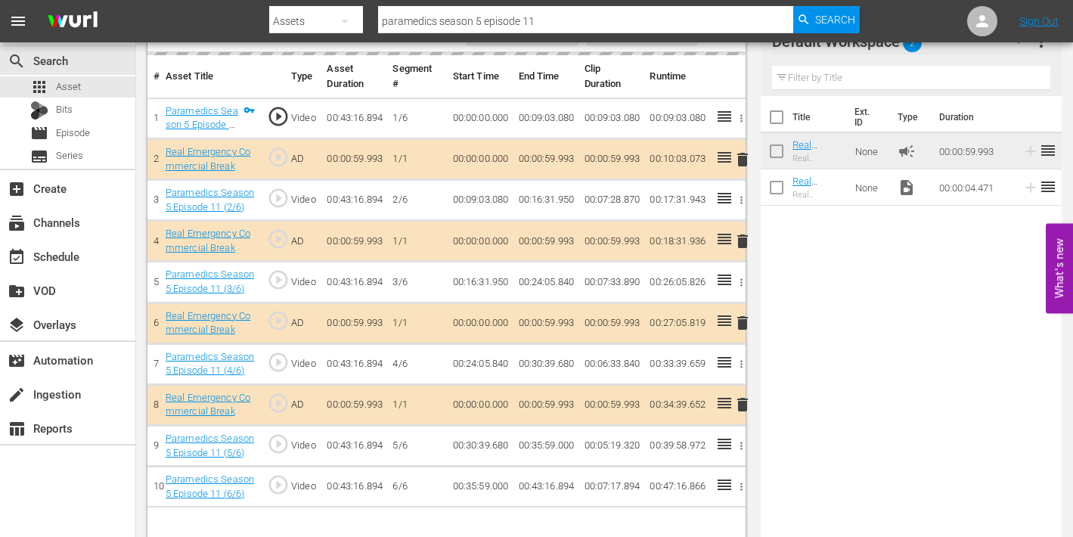
scroll to position [96, 0]
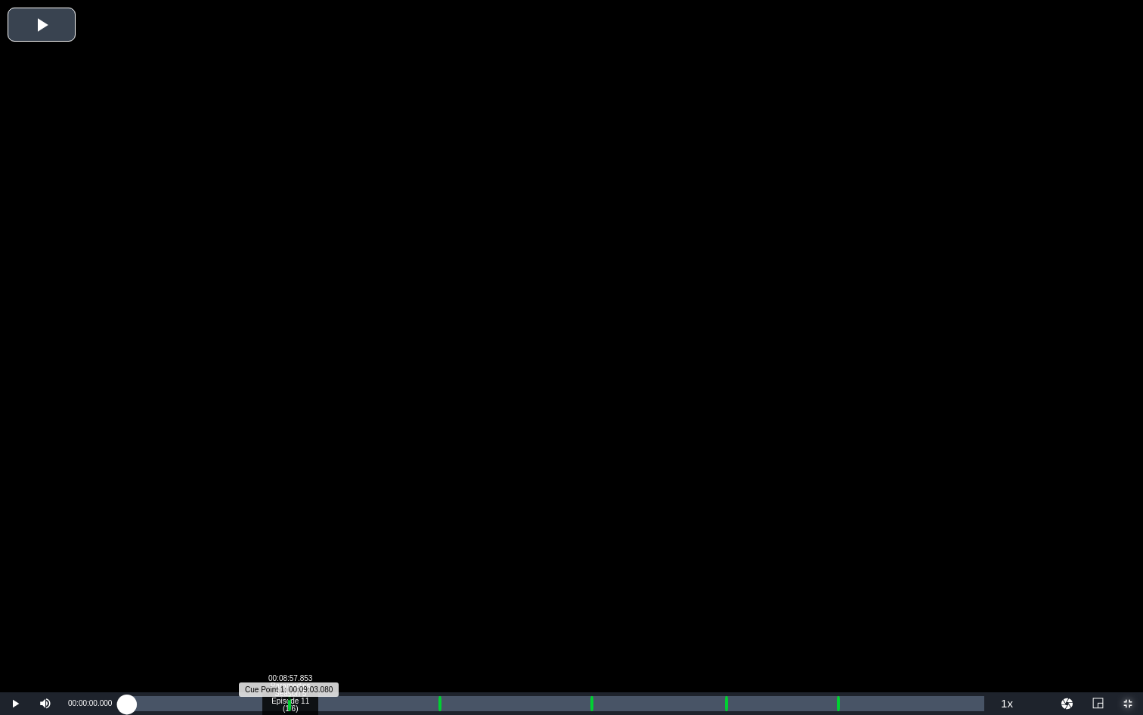
click at [290, 536] on div "Progress Bar" at bounding box center [289, 703] width 3 height 15
click at [287, 536] on div "00:00:00.000" at bounding box center [207, 703] width 160 height 15
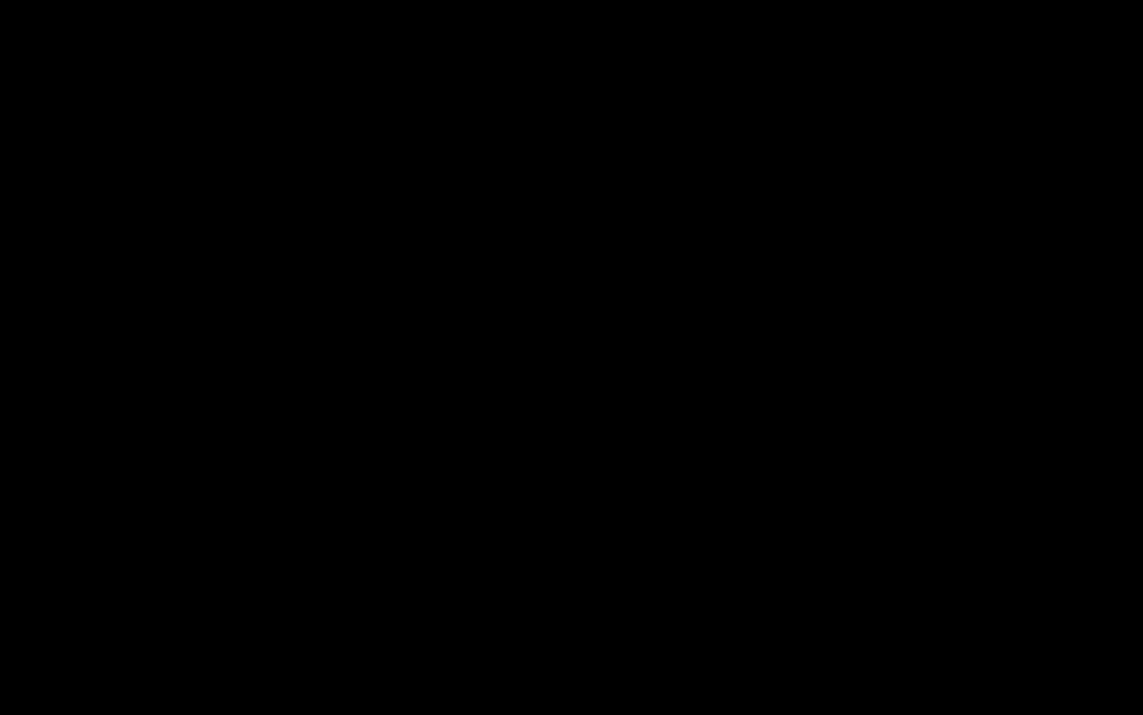
click at [306, 536] on div "Loaded : 9.92% 00:10:02.873 Paramedics Season 5 Episode 11 (2/6) 00:00:00.944 […" at bounding box center [556, 703] width 858 height 15
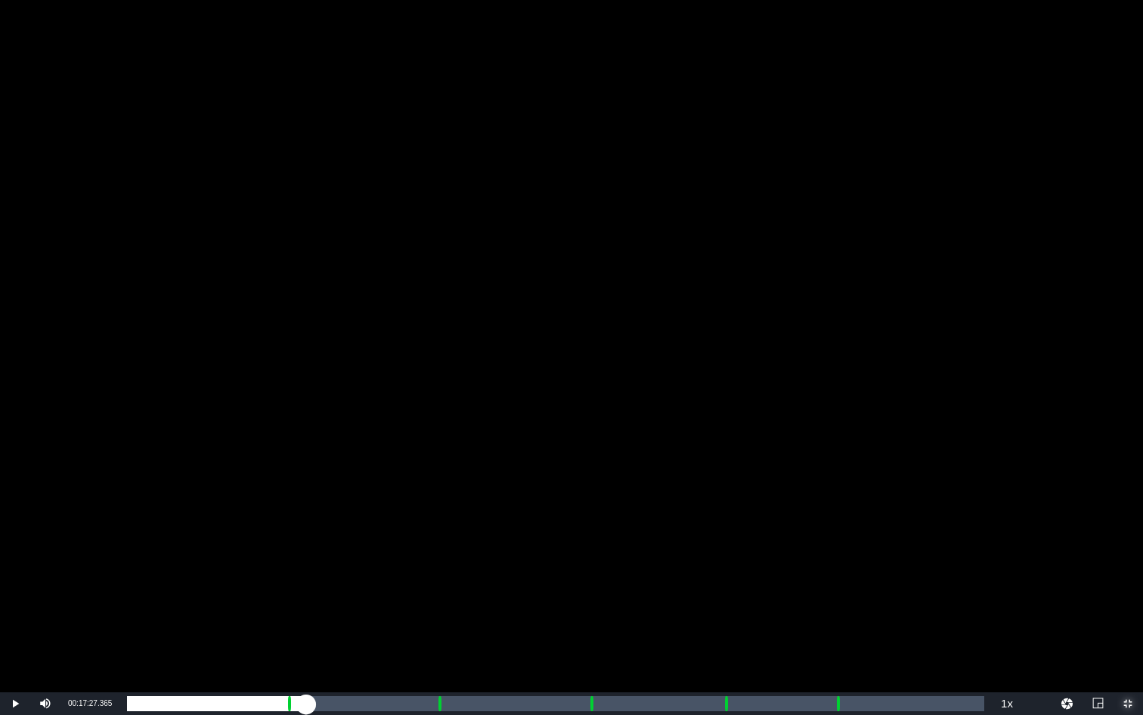
click at [437, 536] on div "Loaded : 21.04% 00:17:27.365 Paramedics Season 5 Episode 11 (3/6) 00:09:04.443 …" at bounding box center [556, 703] width 858 height 15
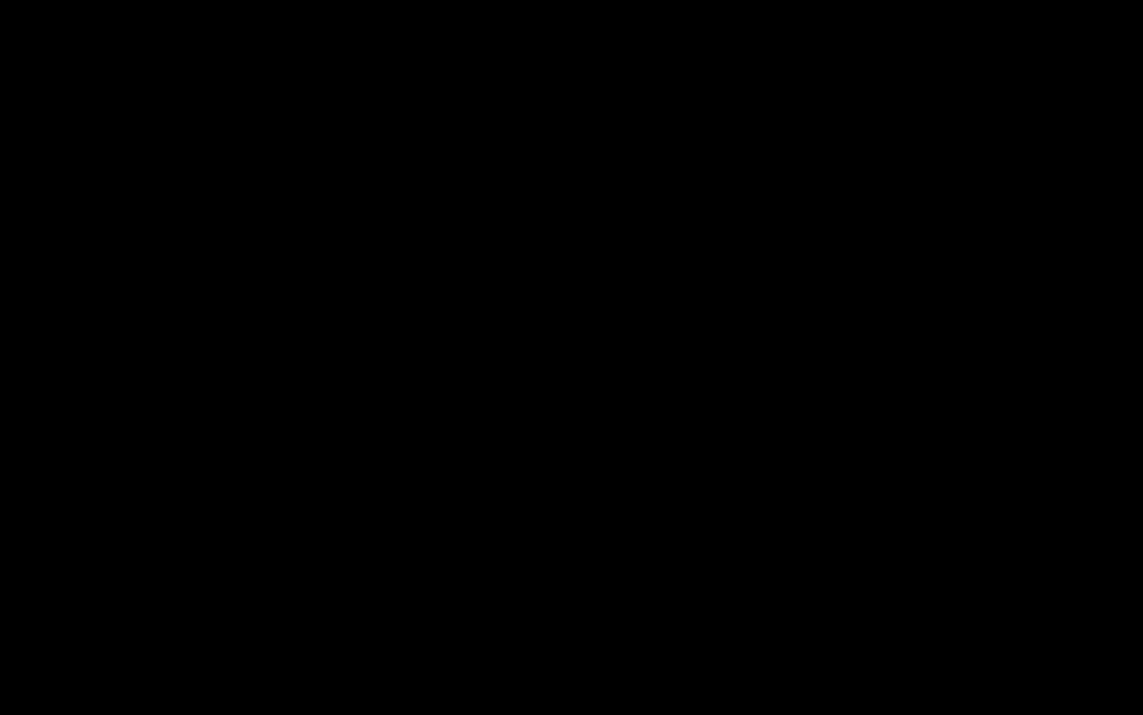
click at [455, 536] on div "Loaded : 9.92% 00:18:28.674 Paramedics Season 5 Episode 11 (3/6) 00:00:00.671 C…" at bounding box center [556, 703] width 858 height 15
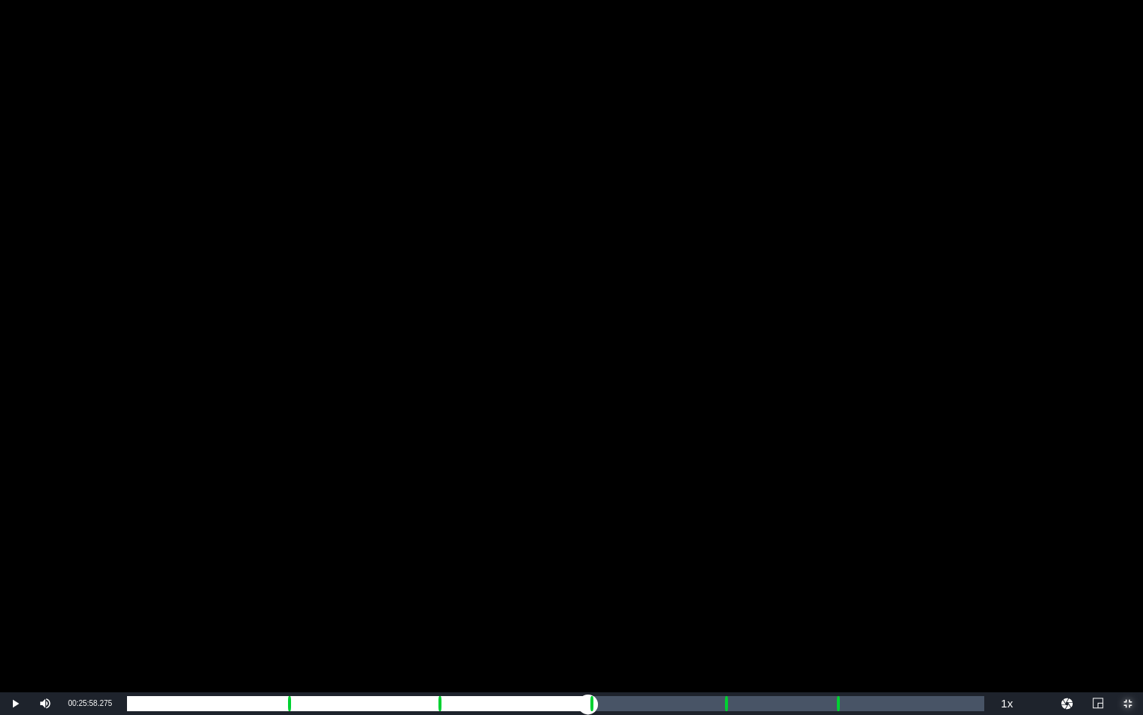
click at [588, 536] on div "Loaded : 39.77% 00:25:58.275 Paramedics Season 5 Episode 11 (4/6) 00:16:38.664 …" at bounding box center [556, 703] width 858 height 15
click at [608, 536] on div "00:27:04.693 Paramedics Season 5 Episode 11 (4/6)" at bounding box center [608, 703] width 1 height 15
click at [723, 536] on div "Loaded : 55.73% 00:33:32.984 Paramedics Season 5 Episode 11 (5/6) 00:24:07.160 …" at bounding box center [556, 703] width 858 height 15
click at [742, 536] on div "Loaded : 9.92% 00:34:36.848 Paramedics Season 5 Episode 11 (5/6) 00:00:00.465 C…" at bounding box center [556, 703] width 858 height 15
click at [836, 536] on div "Loaded : 71.00% 00:39:53.612 Paramedics Season 5 Episode 11 (6/6) 00:30:41.927 …" at bounding box center [556, 703] width 858 height 15
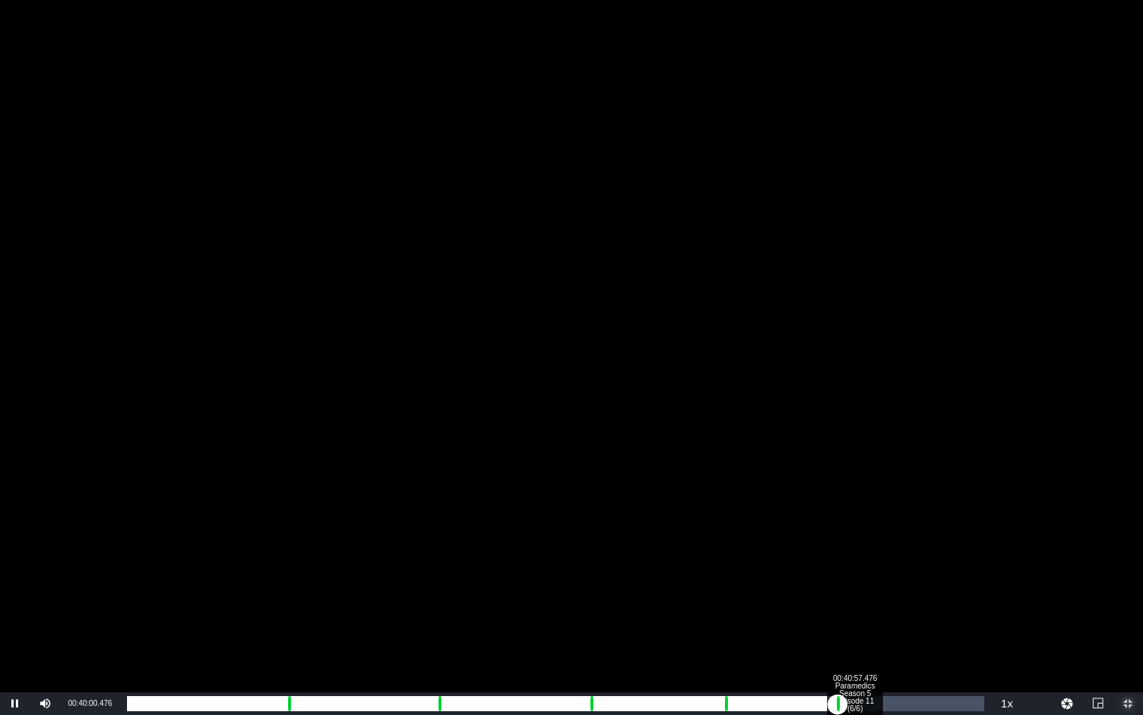
click at [855, 536] on div "Loaded : 9.92% 00:40:57.476 Paramedics Season 5 Episode 11 (6/6) 00:00:01.512 C…" at bounding box center [556, 703] width 858 height 15
click at [742, 536] on div "Loaded : 83.94% 00:34:36.848 Paramedics Season 5 Episode 11 (5/6) 00:36:03.219 …" at bounding box center [556, 703] width 858 height 15
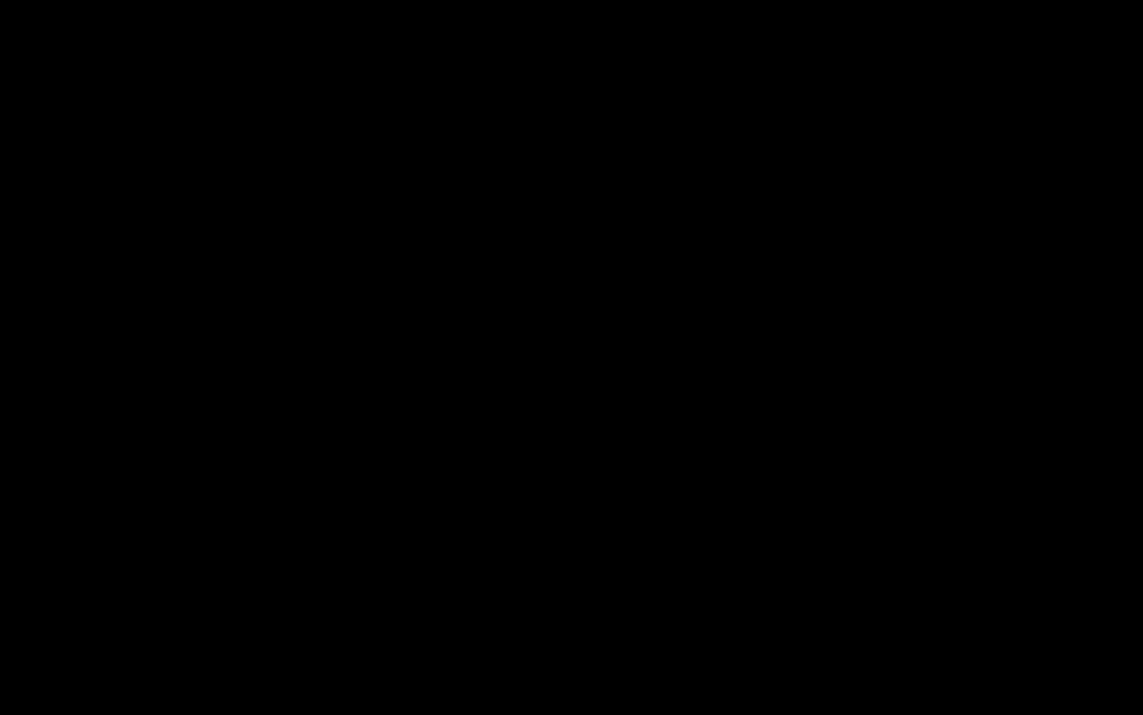
click at [1072, 536] on span "Video Player" at bounding box center [1128, 703] width 0 height 0
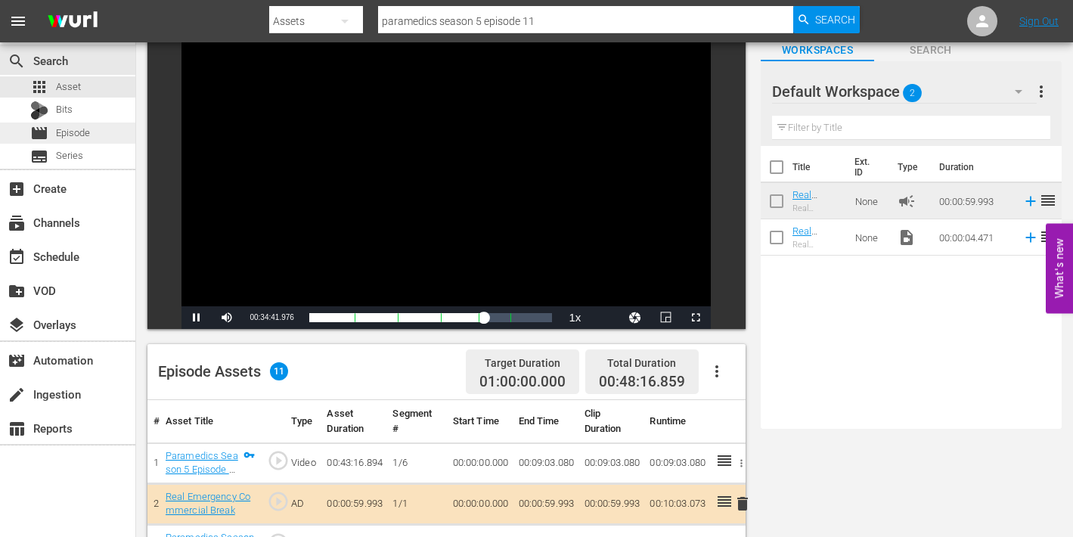
click at [63, 131] on span "Episode" at bounding box center [73, 133] width 34 height 15
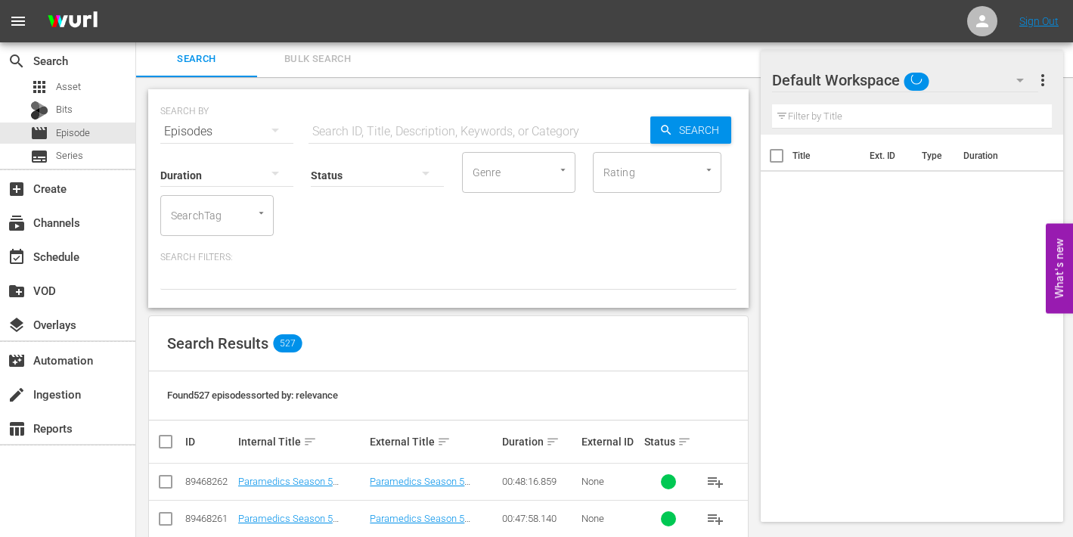
scroll to position [96, 0]
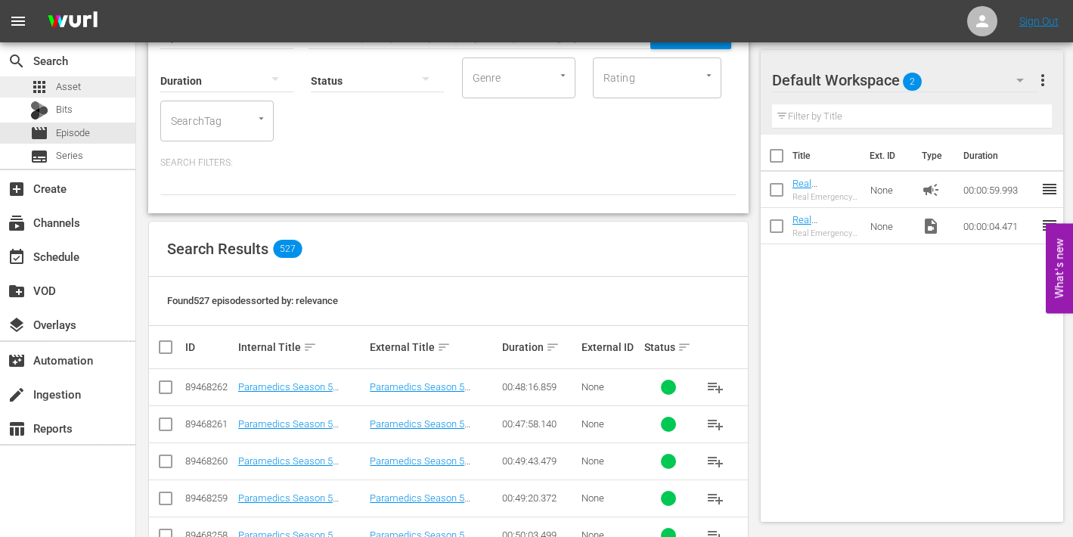
click at [54, 82] on div "apps Asset" at bounding box center [55, 86] width 51 height 21
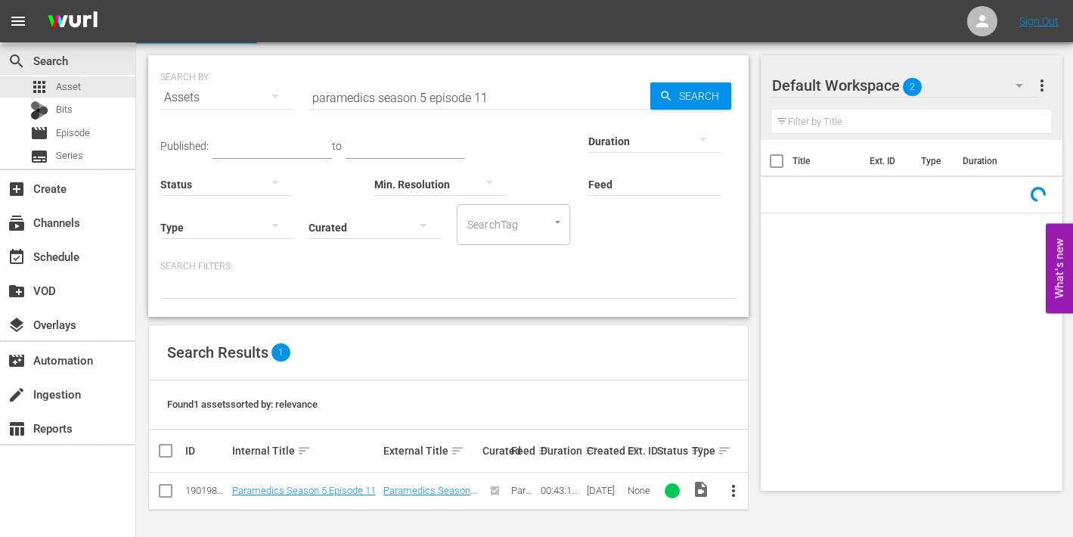
scroll to position [36, 0]
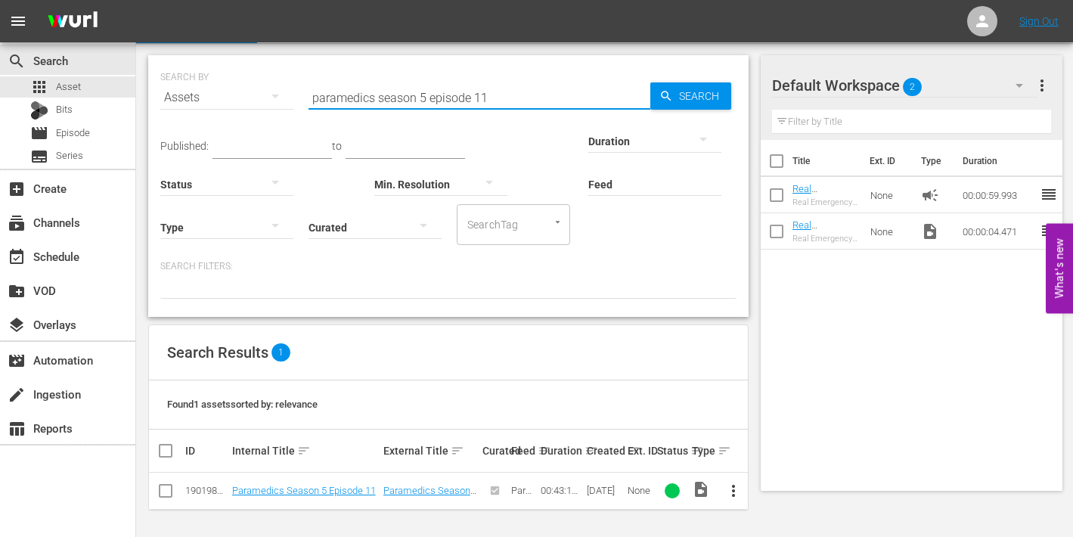
drag, startPoint x: 481, startPoint y: 95, endPoint x: 505, endPoint y: 98, distance: 24.4
click at [502, 98] on input "paramedics season 5 episode 11" at bounding box center [480, 97] width 342 height 36
type input "paramedics season 5 episode 12"
click at [734, 491] on span "more_vert" at bounding box center [733, 491] width 18 height 18
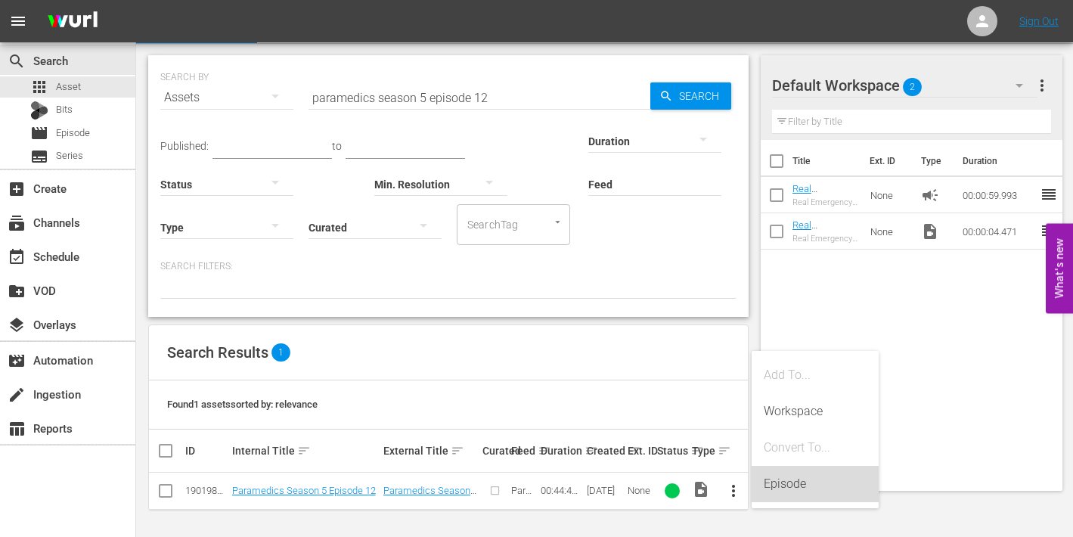
drag, startPoint x: 772, startPoint y: 484, endPoint x: 763, endPoint y: 485, distance: 9.1
click at [772, 485] on div "Episode" at bounding box center [815, 484] width 103 height 36
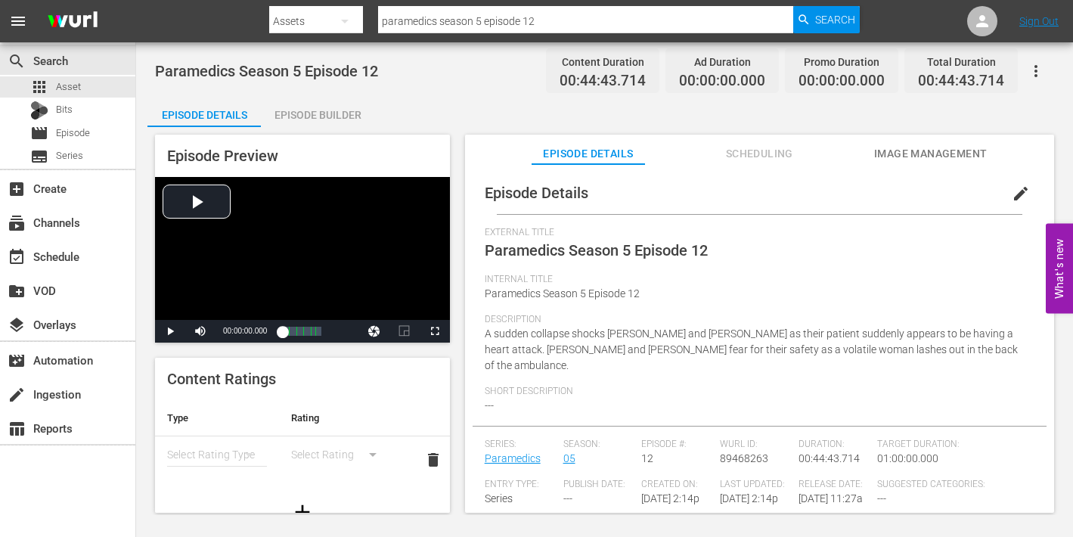
click at [1012, 193] on span "edit" at bounding box center [1021, 194] width 18 height 18
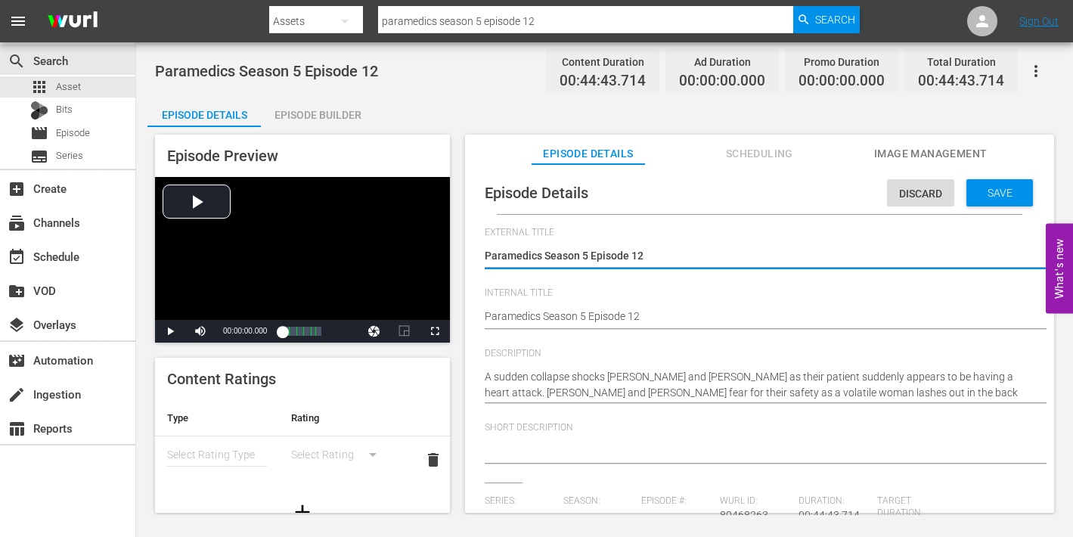
click at [690, 306] on div "Paramedics Season 5 Episode 12 Paramedics Season 5 Episode 12" at bounding box center [756, 317] width 542 height 36
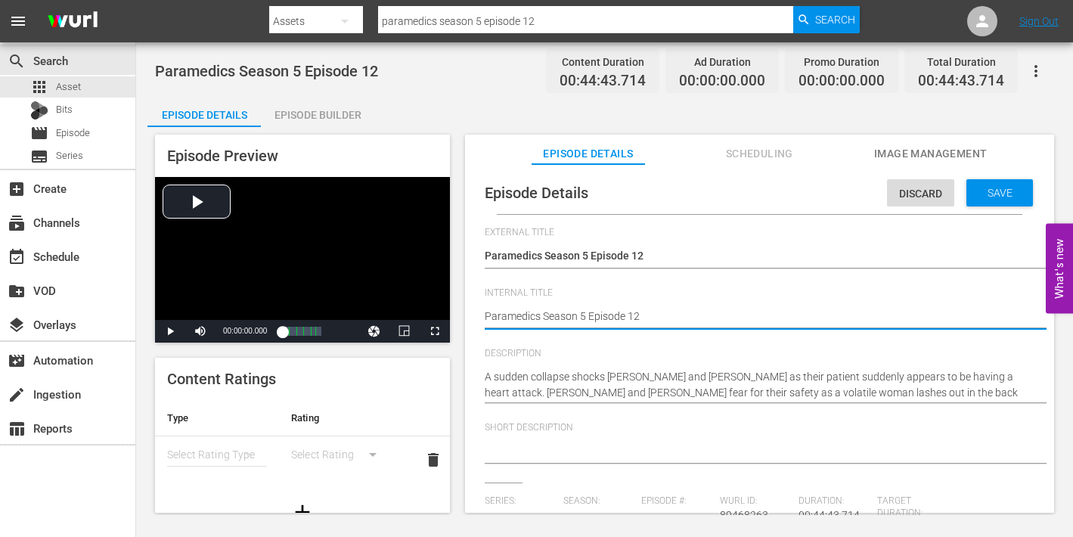
type textarea "Paramedics Season 5 Episode 12"
type textarea "Paramedics Season 5 Episode 12 -"
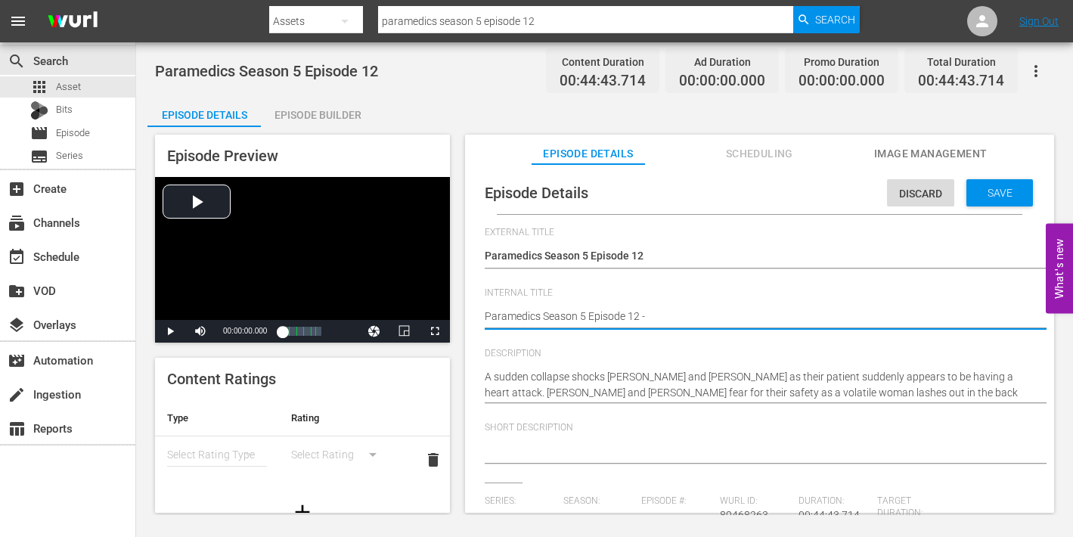
type textarea "Paramedics Season 5 Episode 12 -"
type textarea "Paramedics Season 5 Episode 12 - N"
type textarea "Paramedics Season 5 Episode 12 - Ni"
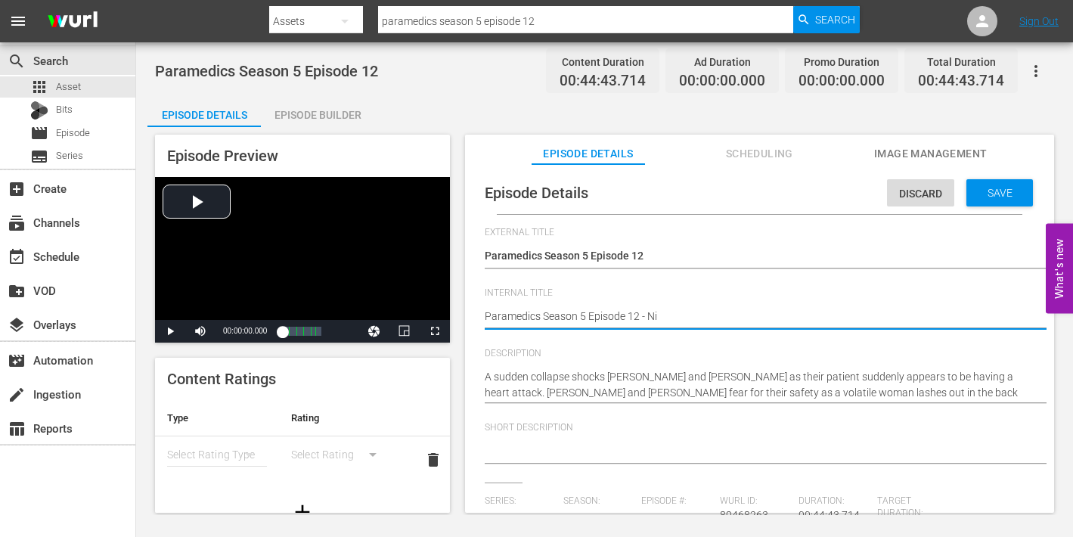
type textarea "Paramedics Season 5 Episode 12 - Nin"
type textarea "Paramedics Season 5 Episode 12 - Nine"
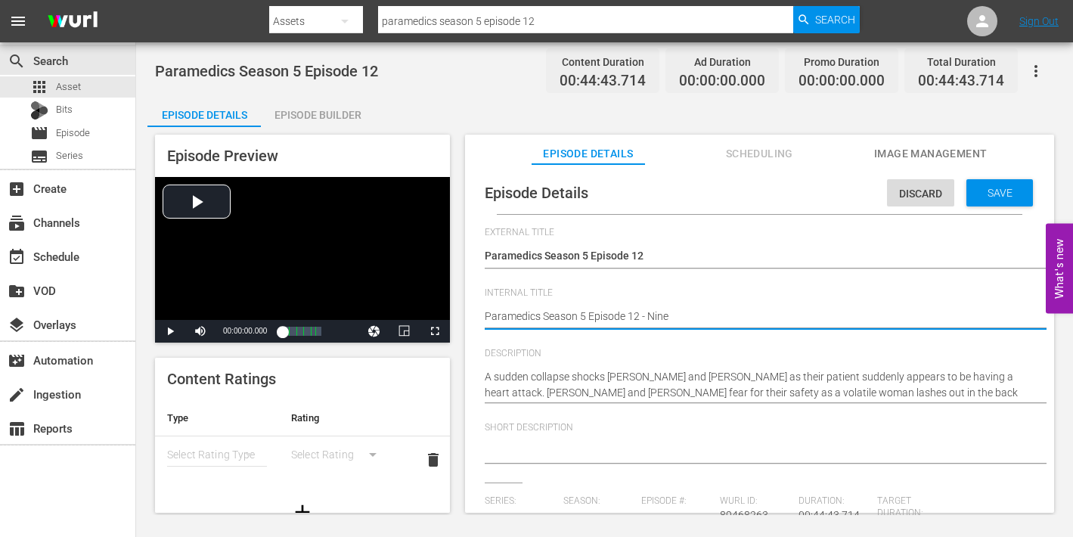
type textarea "Paramedics Season 5 Episode 12 - Nine"
type textarea "Paramedics Season 5 Episode 12 - Nine N"
type textarea "Paramedics Season 5 Episode 12 - Nine No"
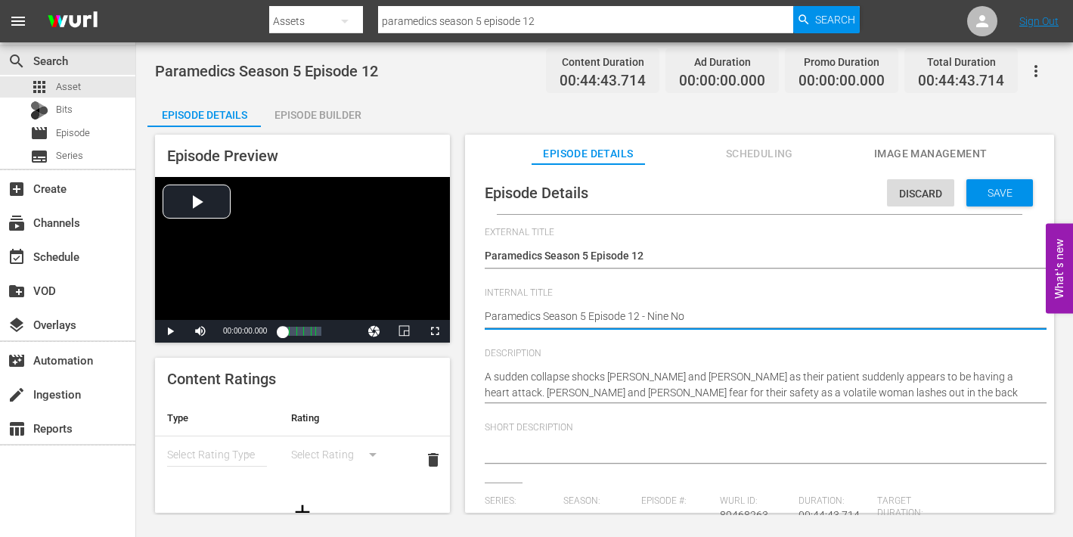
type textarea "Paramedics Season 5 Episode 12 - Nine Now"
click at [981, 184] on div "Save" at bounding box center [999, 192] width 67 height 27
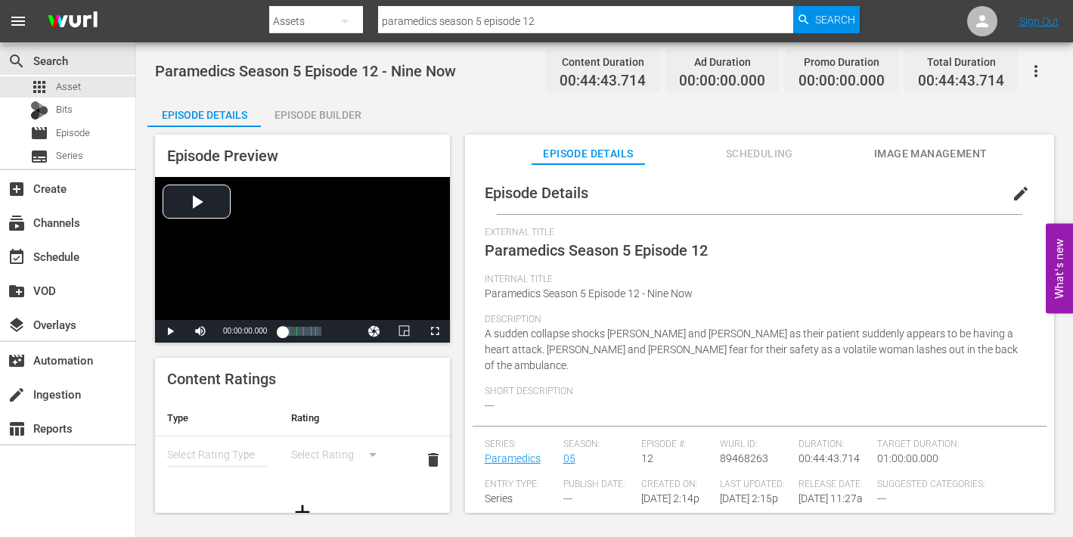
drag, startPoint x: 909, startPoint y: 151, endPoint x: 899, endPoint y: 154, distance: 10.3
click at [909, 151] on span "Image Management" at bounding box center [930, 153] width 113 height 19
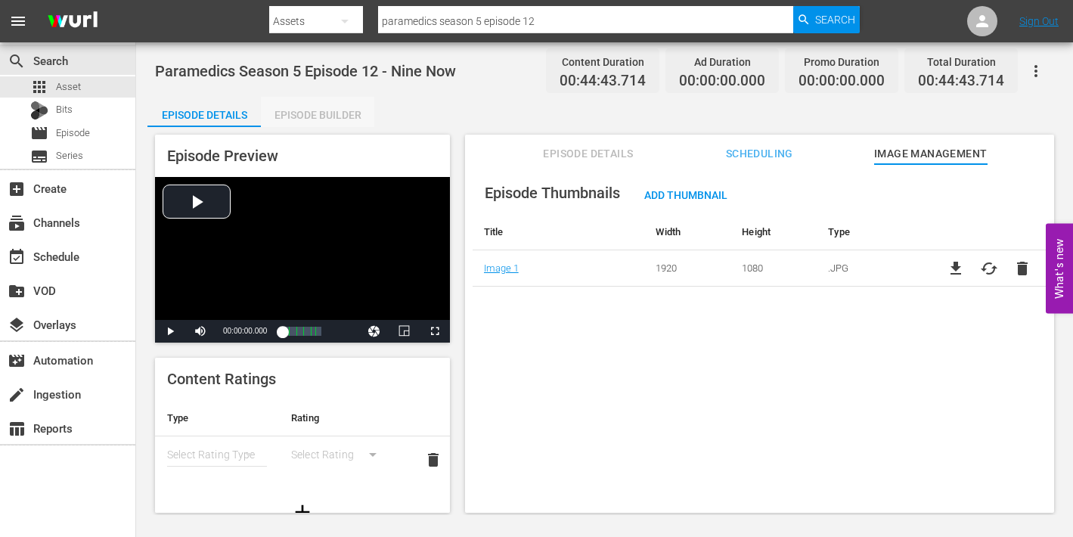
click at [321, 115] on div "Episode Builder" at bounding box center [317, 115] width 113 height 36
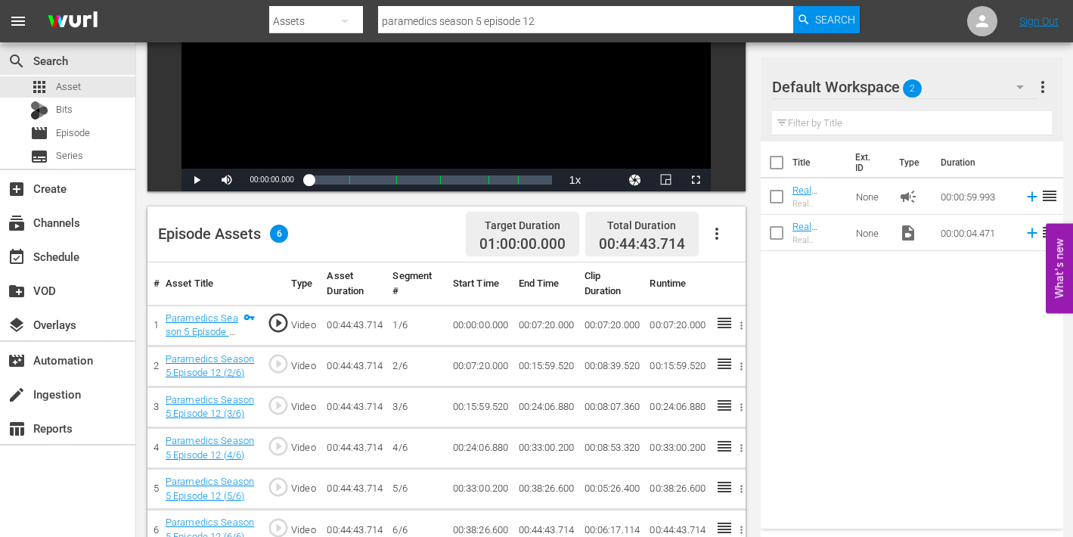
scroll to position [234, 0]
click at [696, 179] on span "Video Player" at bounding box center [696, 179] width 0 height 0
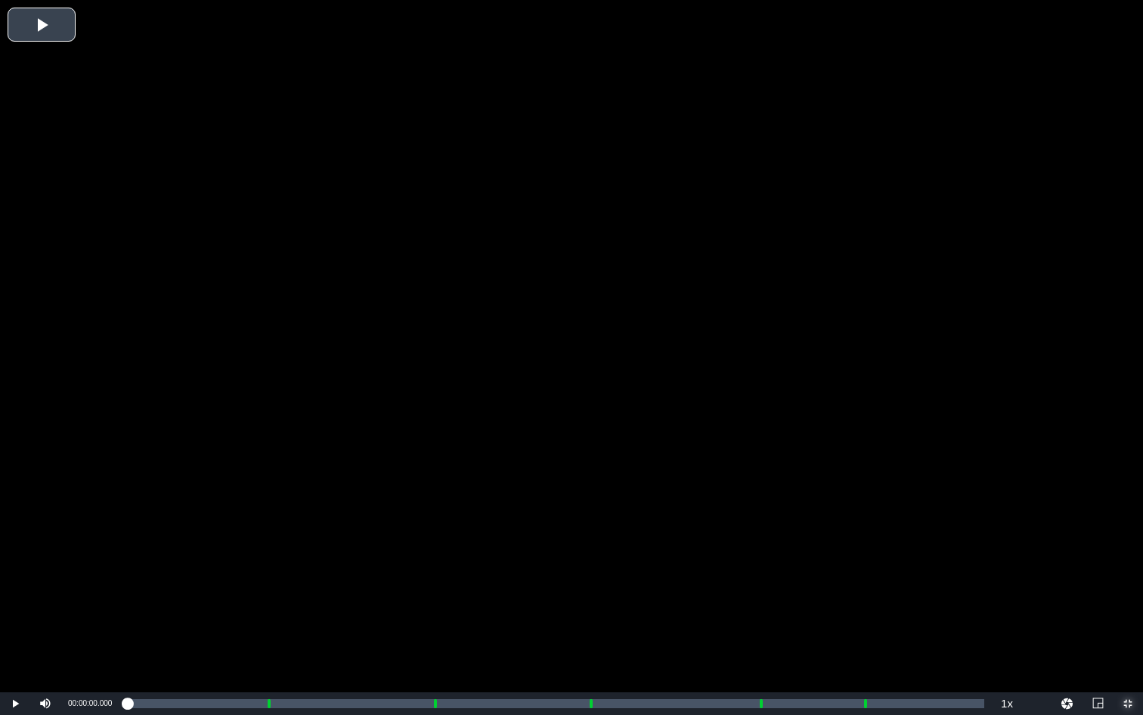
click at [1072, 536] on span "Video Player" at bounding box center [1128, 703] width 0 height 0
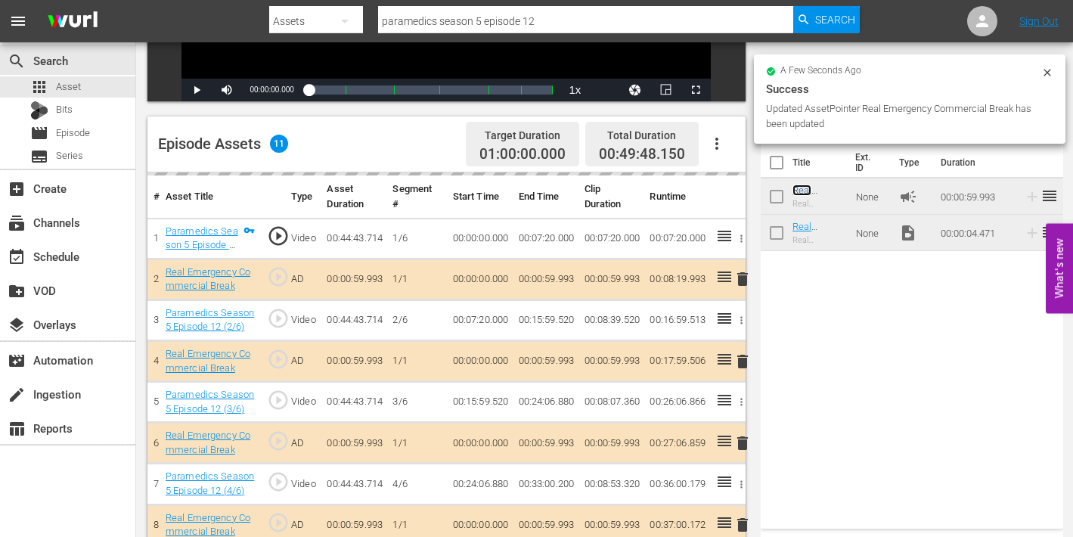
scroll to position [0, 0]
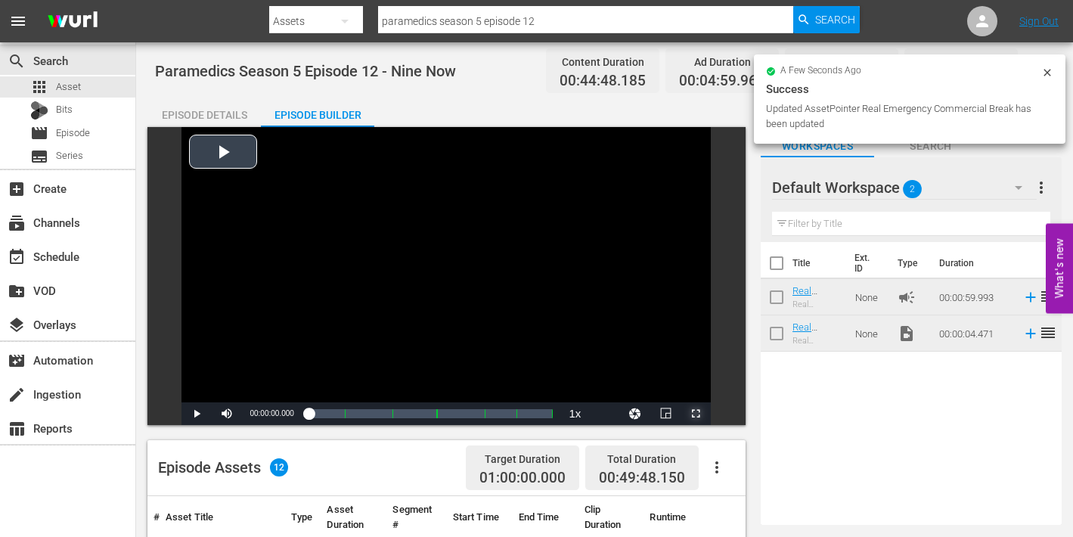
click at [696, 414] on span "Video Player" at bounding box center [696, 414] width 0 height 0
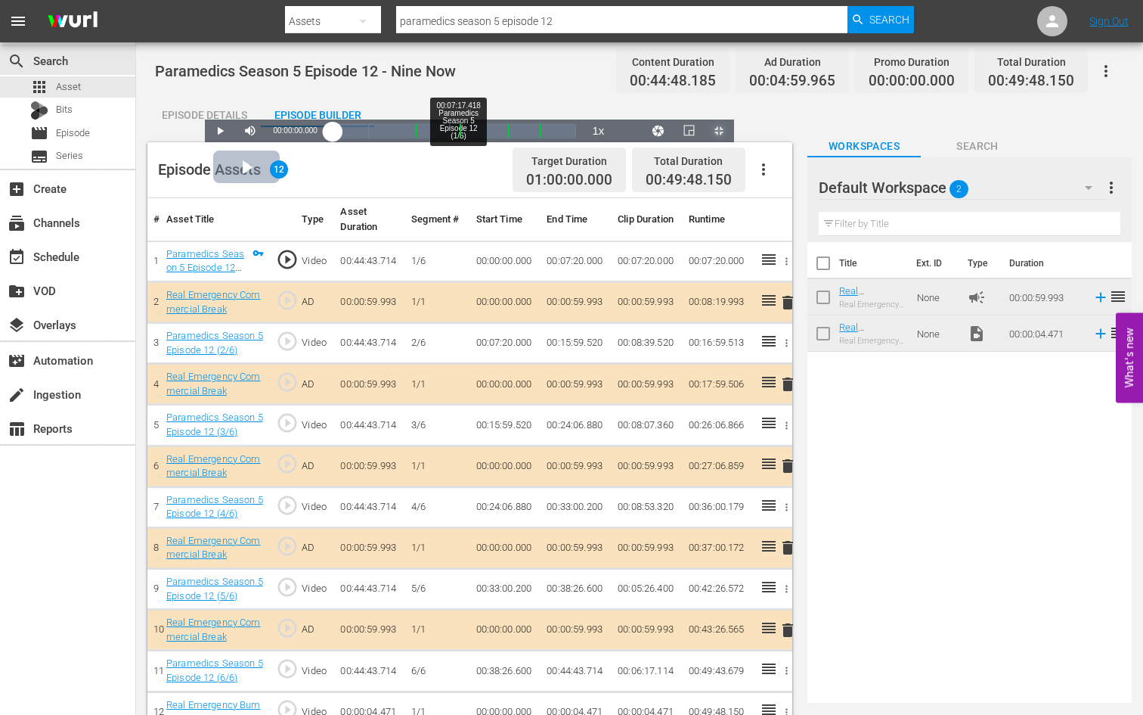
click at [333, 138] on div "Loaded : 0.22% 00:07:17.418 Paramedics Season 5 Episode 12 (1/6) 00:00:00.000" at bounding box center [455, 130] width 244 height 15
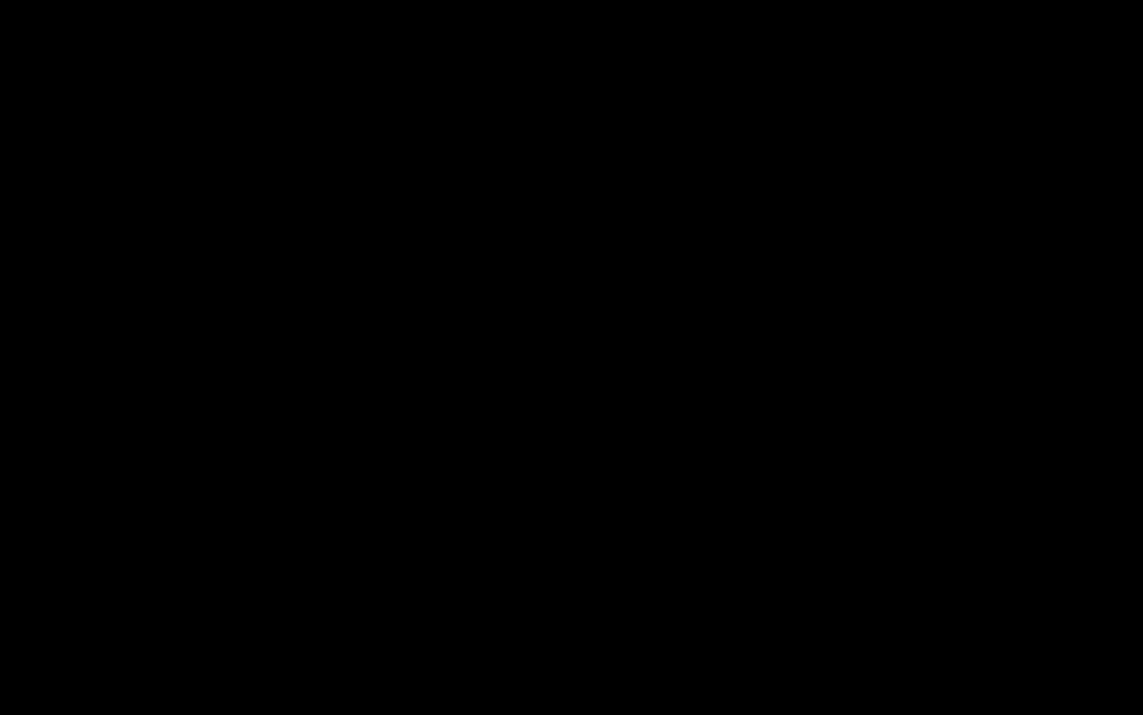
click at [270, 536] on div "Loaded : 9.92% 00:08:18.025 Paramedics Season 5 Episode 12 (2/6) 00:00:00.293 […" at bounding box center [556, 703] width 858 height 15
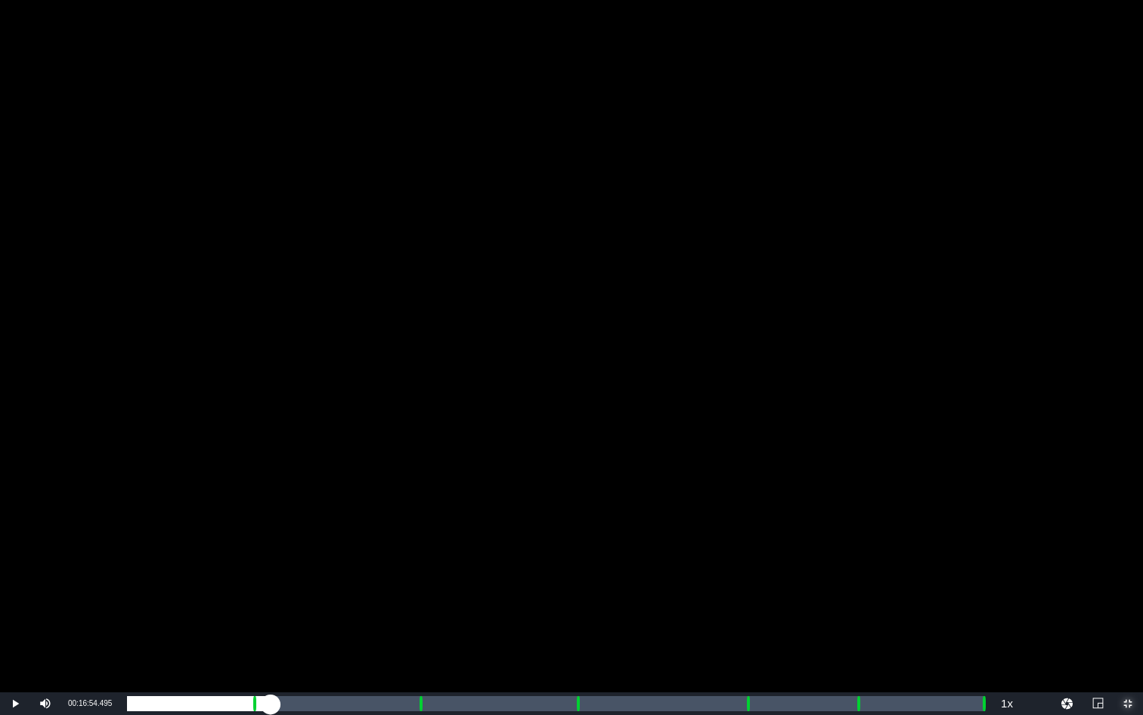
click at [418, 536] on div "Loaded : 16.56% 00:16:54.495 Paramedics Season 5 Episode 12 (3/6) 00:07:20.784 …" at bounding box center [556, 703] width 858 height 15
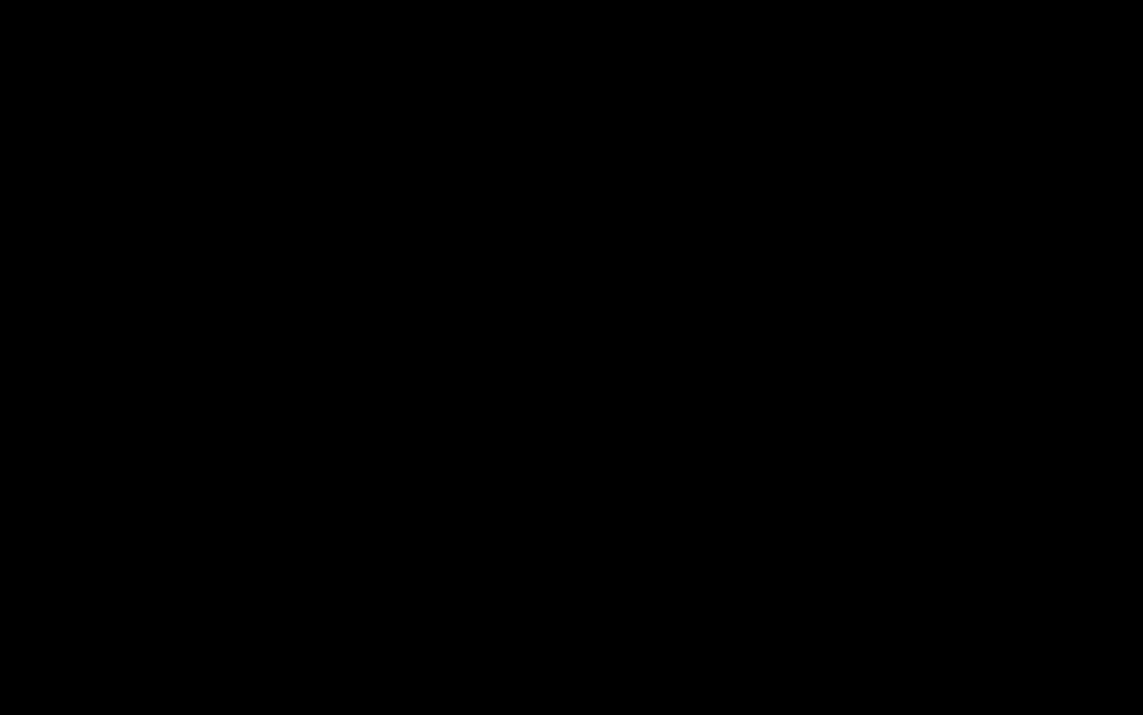
click at [437, 536] on div "Loaded : 9.92% 00:18:00.371 Paramedics Season 5 Episode 12 (3/6) 00:00:00.287 C…" at bounding box center [556, 703] width 858 height 15
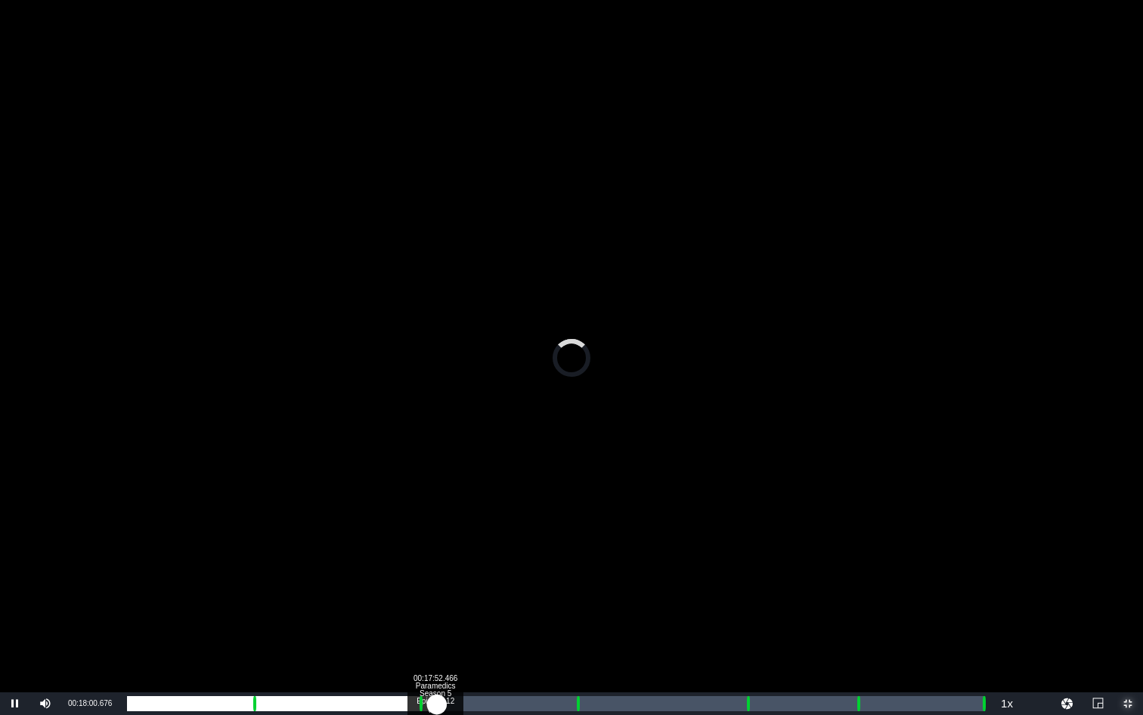
click at [435, 536] on div "00:16:00.690" at bounding box center [282, 703] width 310 height 15
click at [574, 536] on div "00:25:57.316 Paramedics Season 5 Episode 12 (4/6)" at bounding box center [574, 703] width 1 height 15
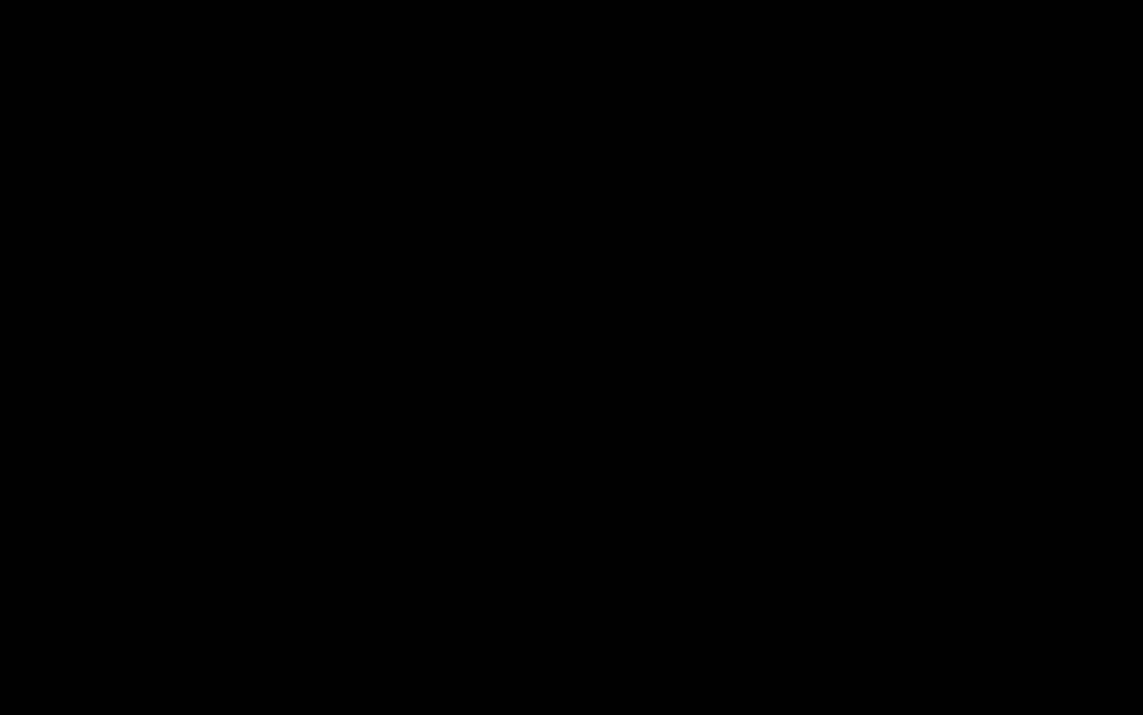
click at [594, 536] on div "Loaded : 9.92% 00:27:05.827 Paramedics Season 5 Episode 12 (4/6) 00:00:00.771 C…" at bounding box center [556, 703] width 858 height 15
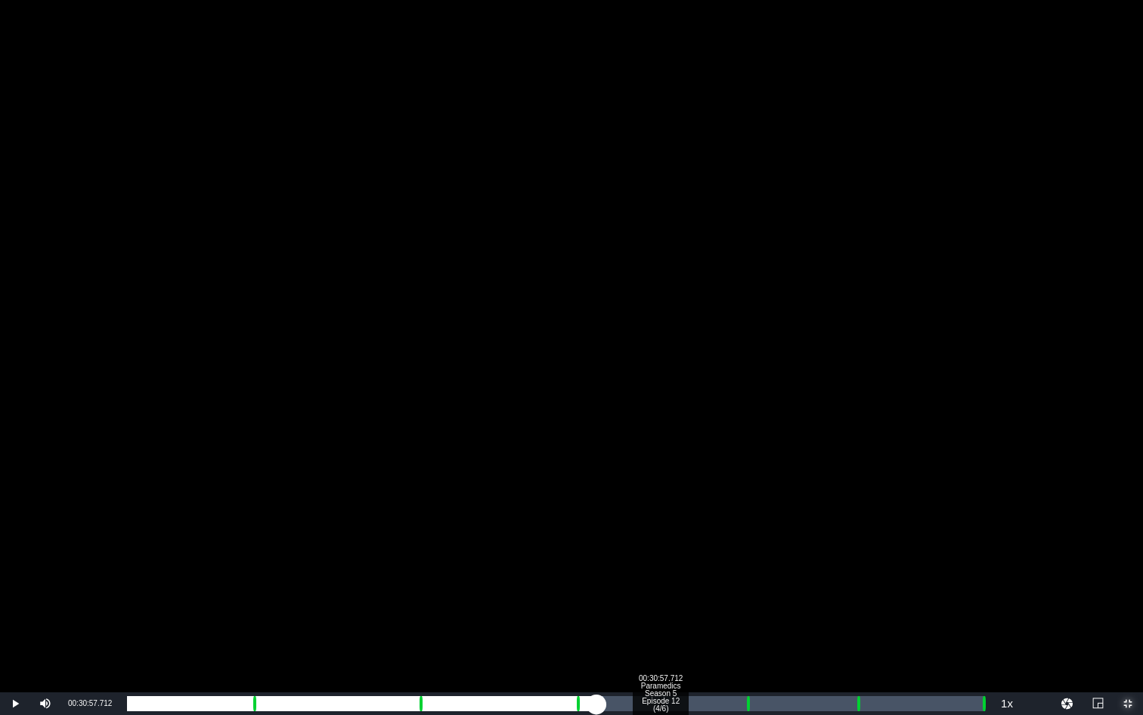
click at [660, 536] on div "00:30:57.712 Paramedics Season 5 Episode 12 (4/6)" at bounding box center [660, 703] width 1 height 15
click at [642, 536] on div "00:29:54.471 Paramedics Season 5 Episode 12 (4/6)" at bounding box center [642, 703] width 1 height 15
click at [743, 536] on div "Loaded : 64.44% 00:35:47.568 Paramedics Season 5 Episode 12 (5/6) 00:27:46.394 …" at bounding box center [556, 703] width 858 height 15
click at [764, 536] on div "Loaded : 9.92% 00:36:58.714 Paramedics Season 5 Episode 12 (5/6) 00:00:00.449 C…" at bounding box center [556, 703] width 858 height 15
click at [856, 536] on div "Loaded : 73.85% 00:42:20.191 Paramedics Season 5 Episode 12 (6/6) 00:33:01.324 …" at bounding box center [556, 703] width 858 height 15
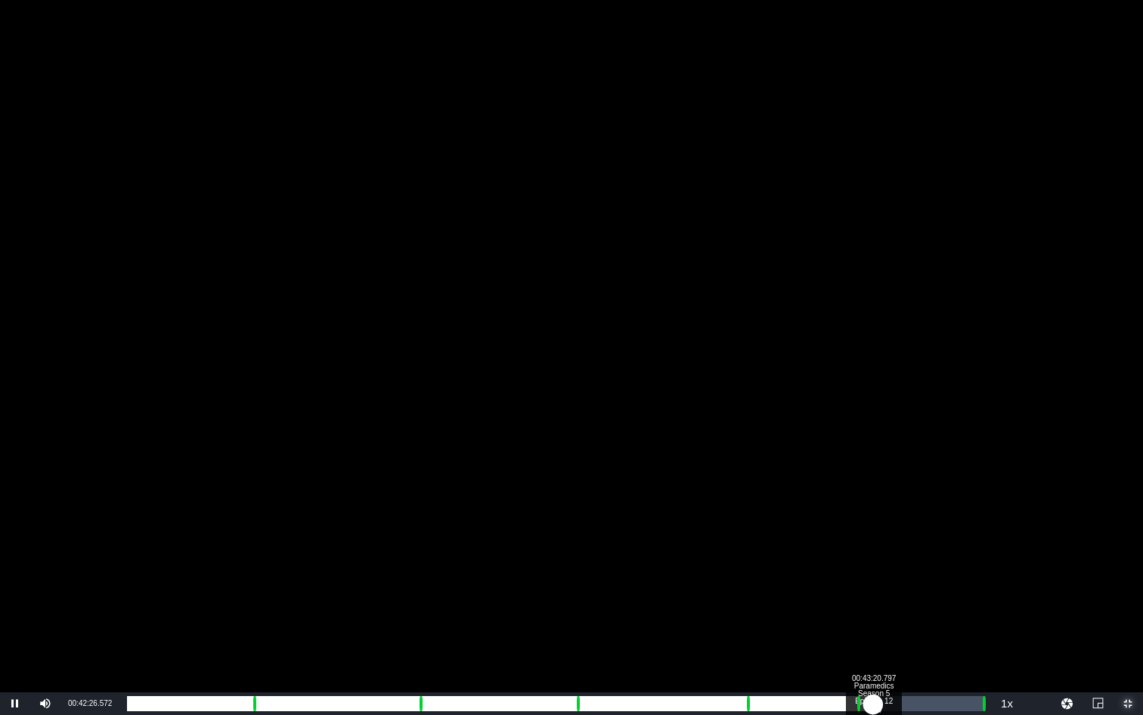
click at [873, 536] on div "Loaded : 86.15% 00:43:20.797 Paramedics Season 5 Episode 12 (6/6) 00:00:00.000 …" at bounding box center [556, 703] width 858 height 15
click at [873, 536] on div "Loaded : 9.92% 00:43:20.797 Paramedics Season 5 Episode 12 (6/6) 00:00:00.970 C…" at bounding box center [556, 703] width 858 height 15
click at [982, 536] on div "Loaded : 86.15% 00:49:40.244 00:38:27.175 Cue Point 6: 00:49:43.679" at bounding box center [556, 703] width 858 height 15
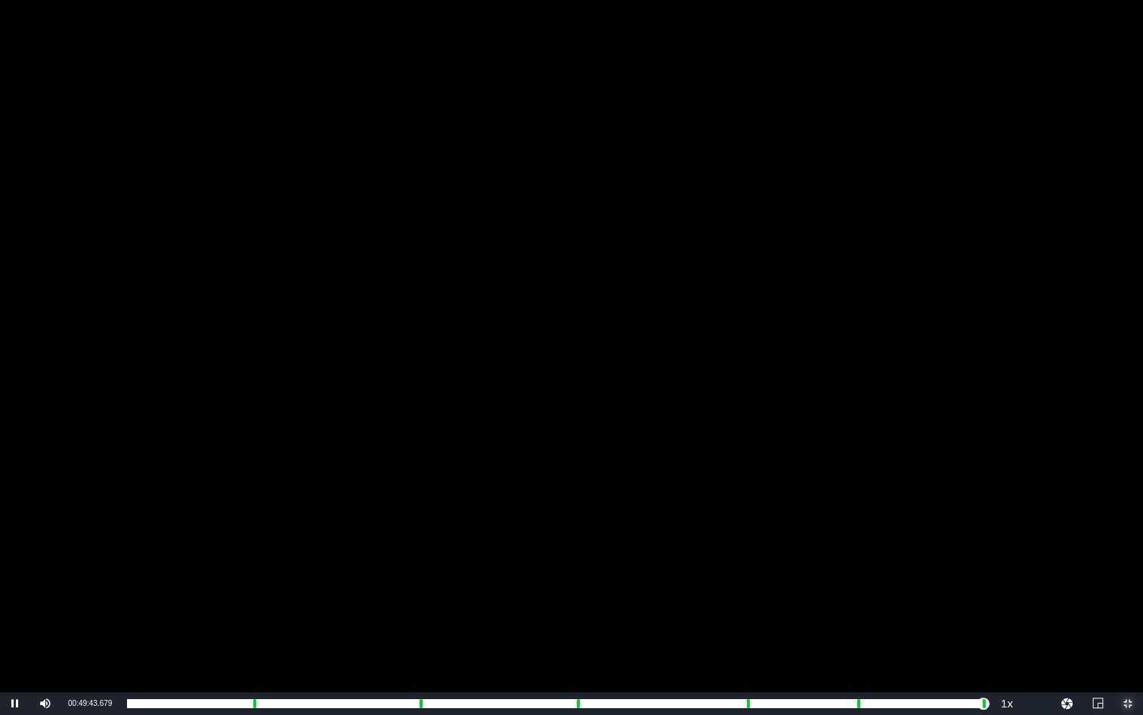
click at [1072, 536] on span "Video Player" at bounding box center [1128, 703] width 0 height 0
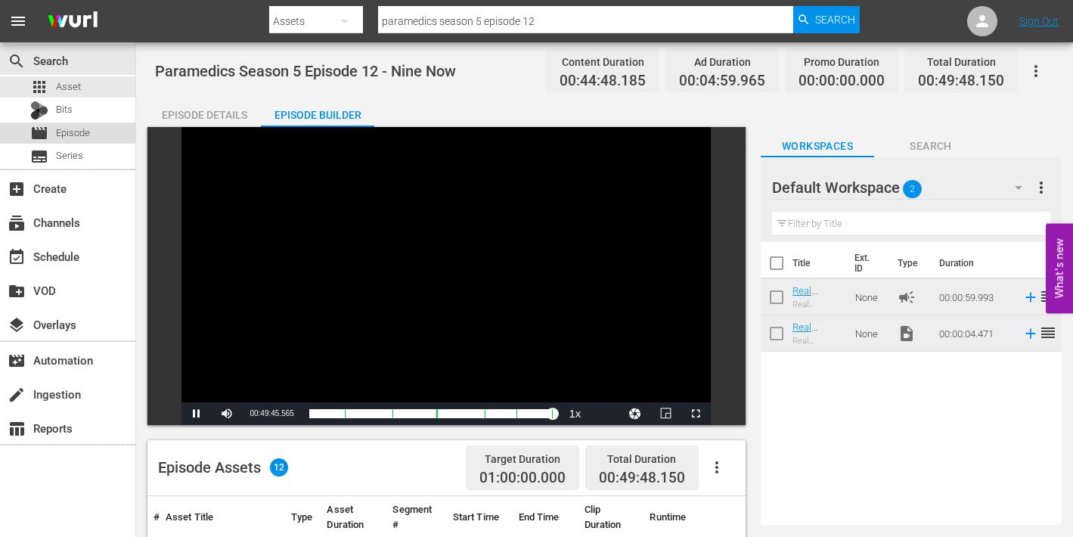
click at [58, 130] on span "Episode" at bounding box center [73, 133] width 34 height 15
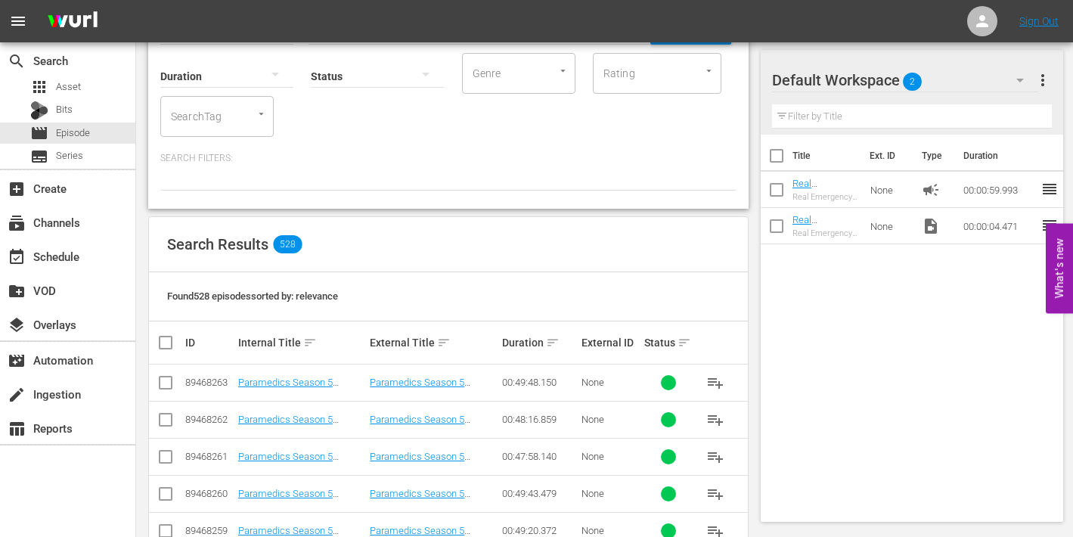
scroll to position [113, 0]
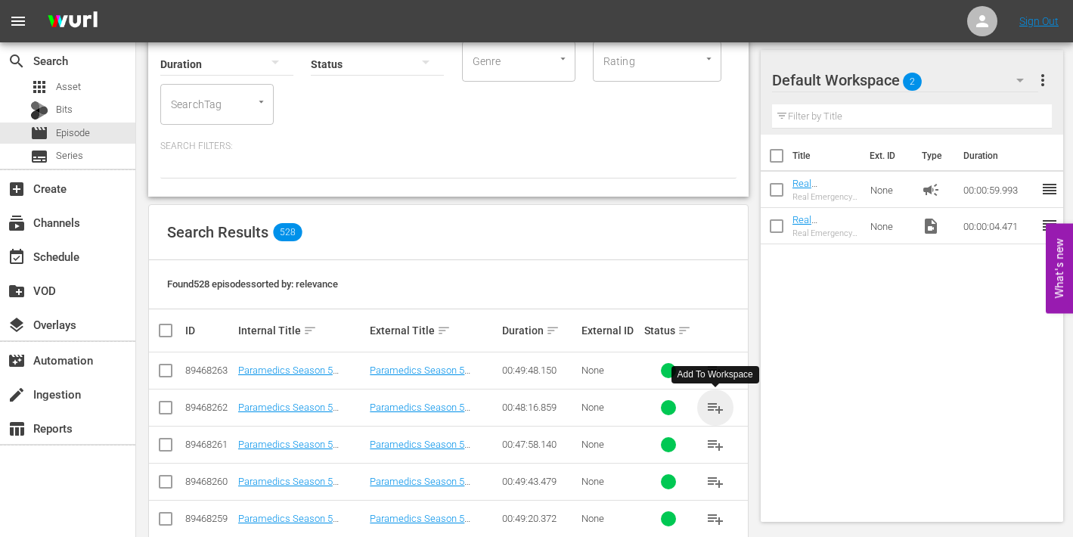
drag, startPoint x: 717, startPoint y: 407, endPoint x: 607, endPoint y: 399, distance: 110.7
click at [714, 408] on span "playlist_add" at bounding box center [715, 408] width 18 height 18
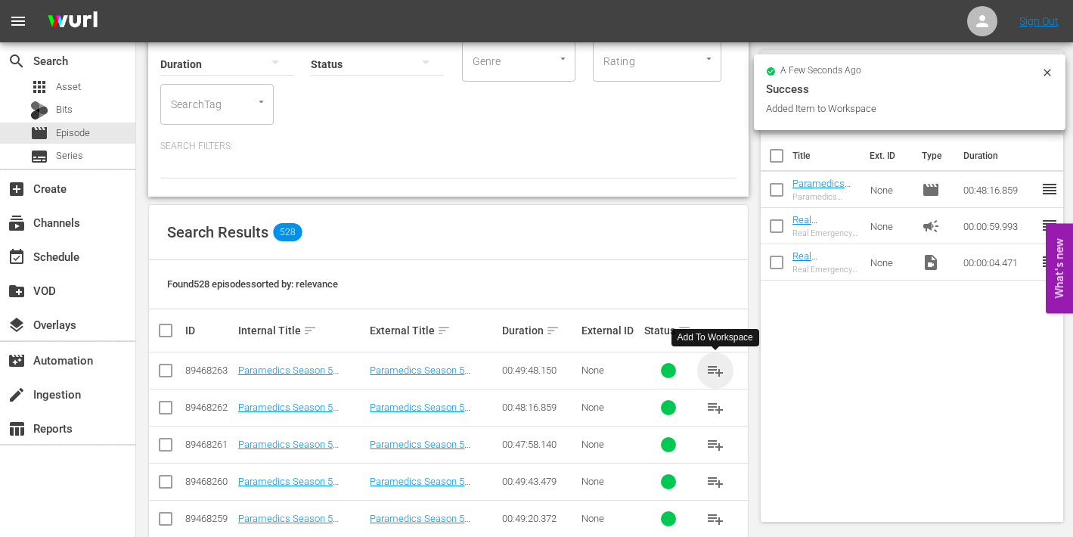
click at [715, 370] on span "playlist_add" at bounding box center [715, 370] width 18 height 18
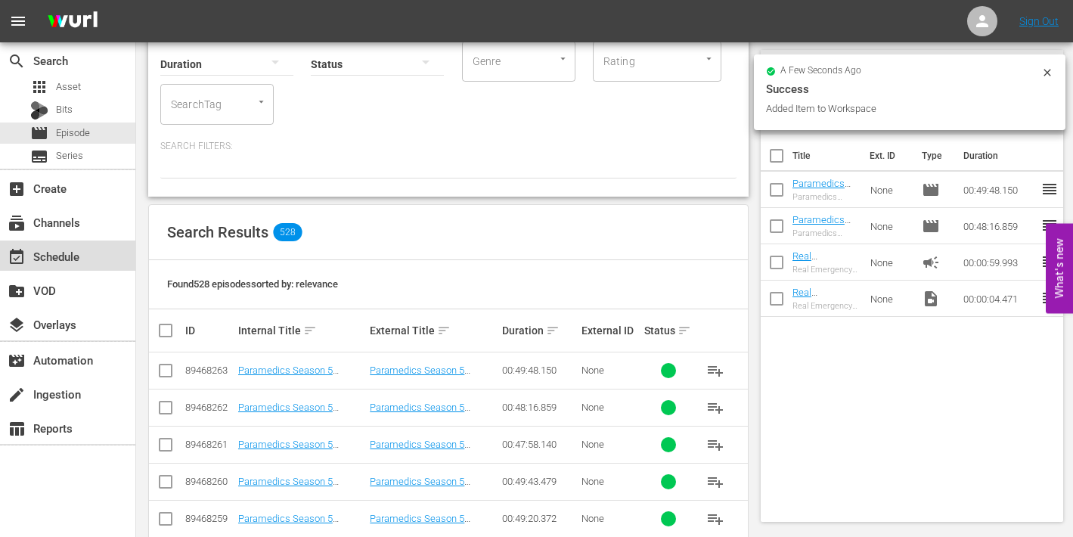
click at [64, 256] on div "event_available Schedule" at bounding box center [42, 254] width 85 height 14
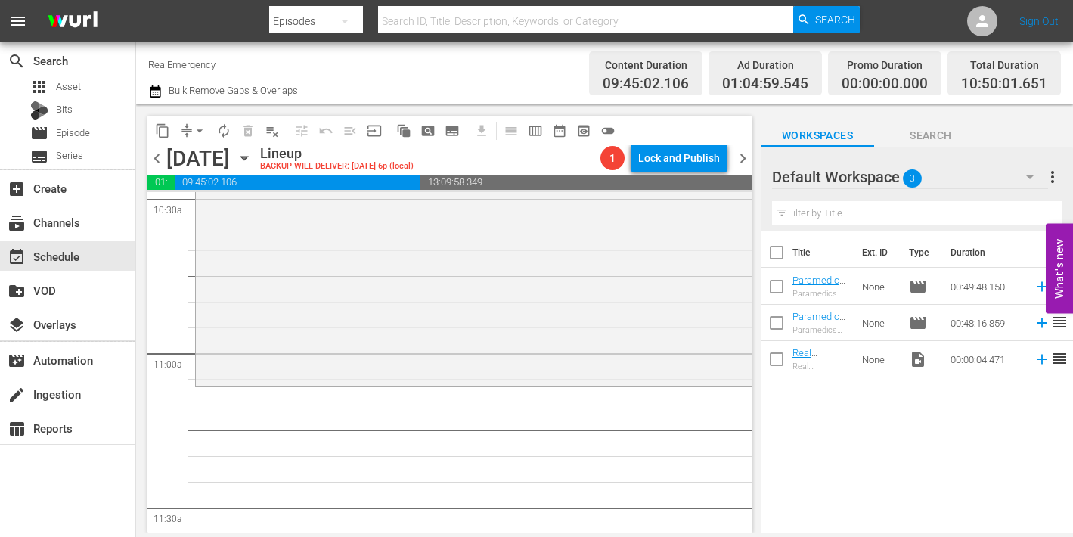
scroll to position [3238, 0]
click at [1037, 324] on icon at bounding box center [1042, 323] width 17 height 17
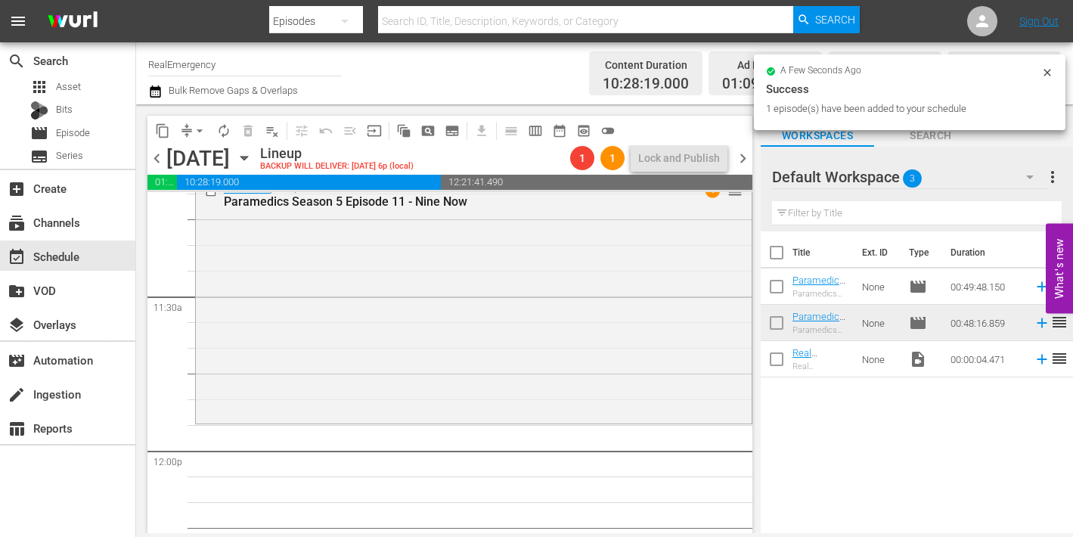
scroll to position [3448, 0]
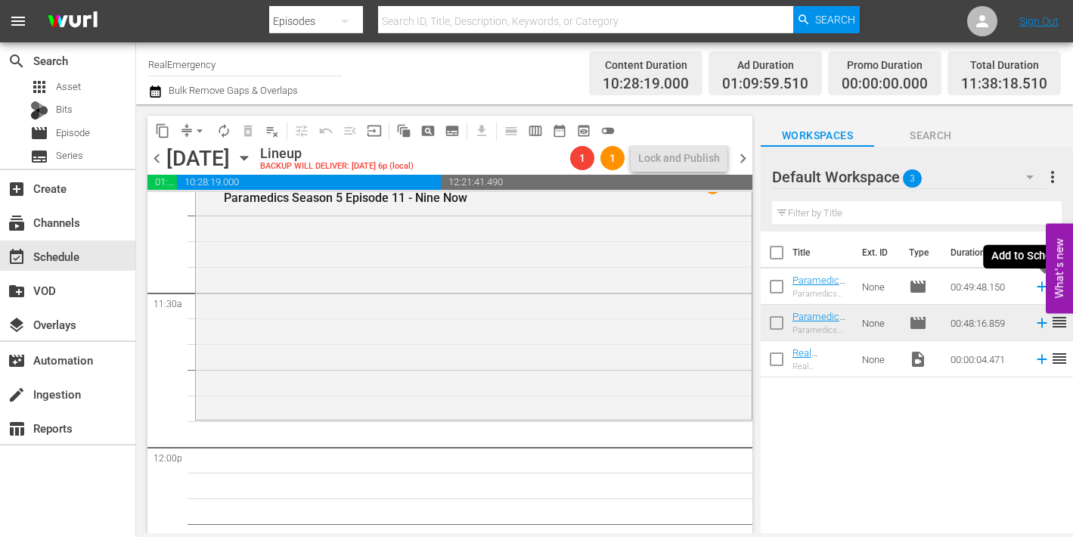
click at [1041, 285] on icon at bounding box center [1042, 286] width 17 height 17
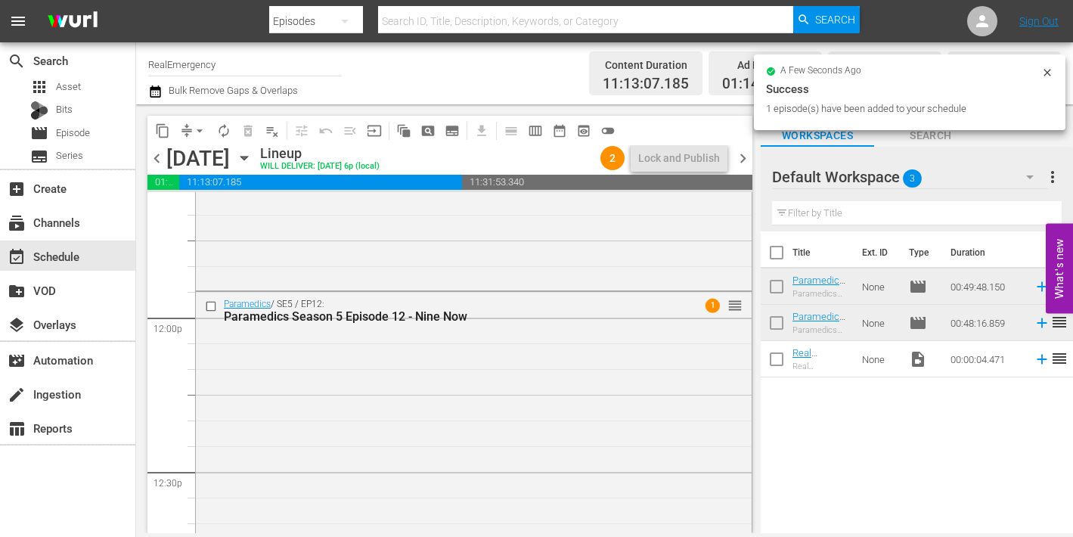
scroll to position [3574, 0]
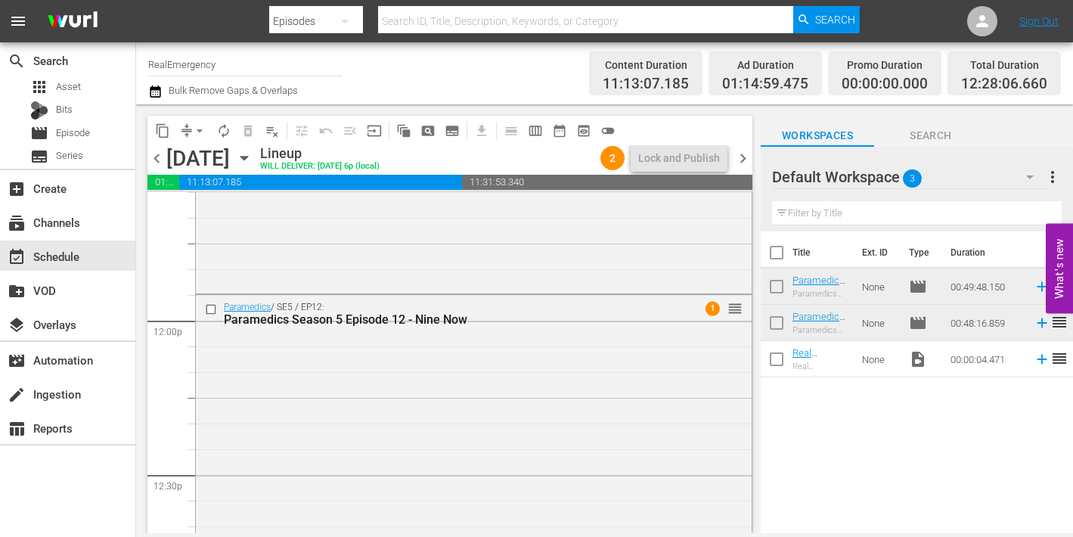
click at [397, 344] on div "Paramedics / SE5 / EP12: Paramedics Season 5 Episode 12 - Nine Now 1 reorder" at bounding box center [474, 421] width 556 height 252
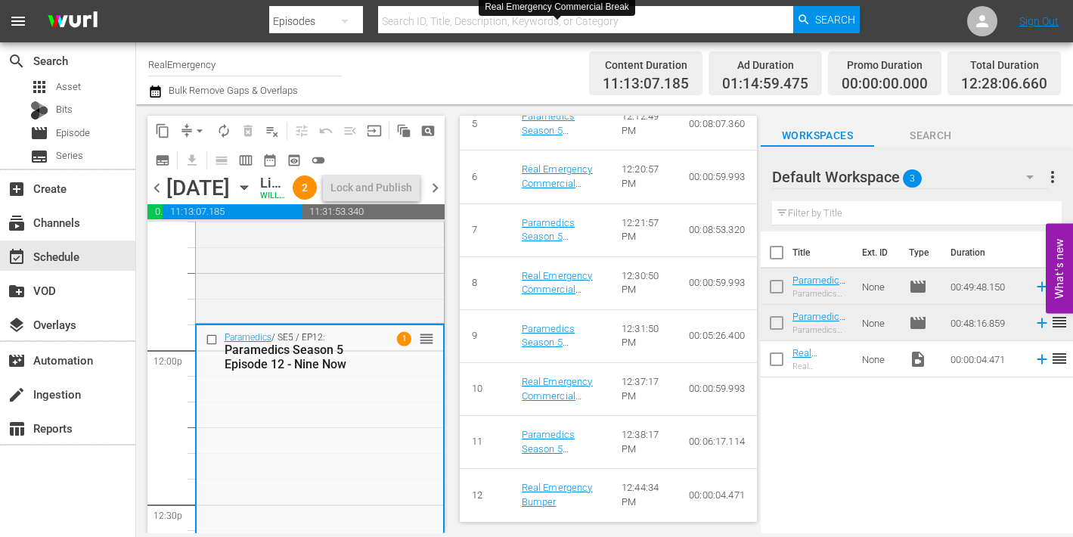
scroll to position [934, 0]
click at [64, 135] on span "Episode" at bounding box center [73, 133] width 34 height 15
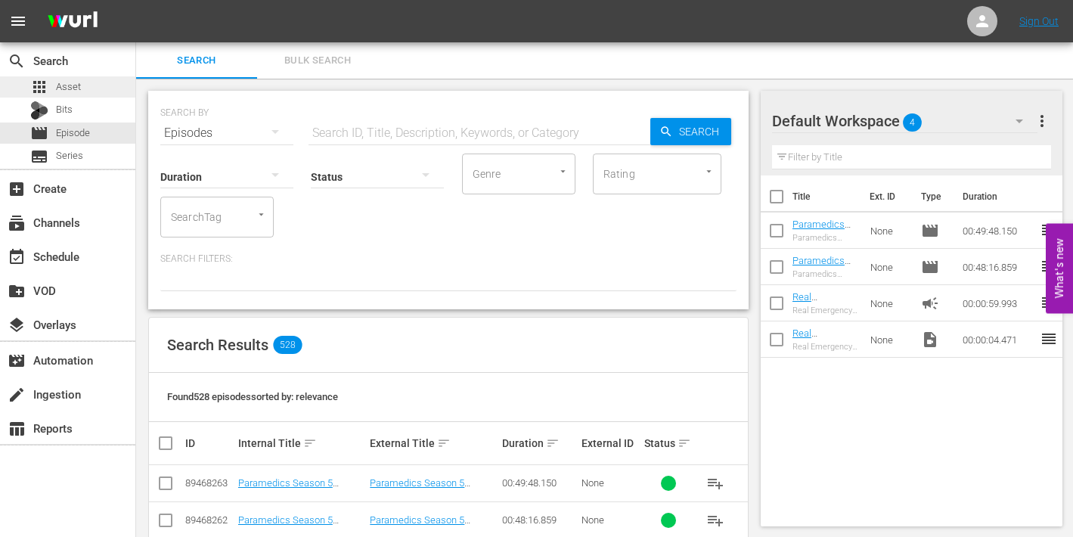
click at [69, 87] on span "Asset" at bounding box center [68, 86] width 25 height 15
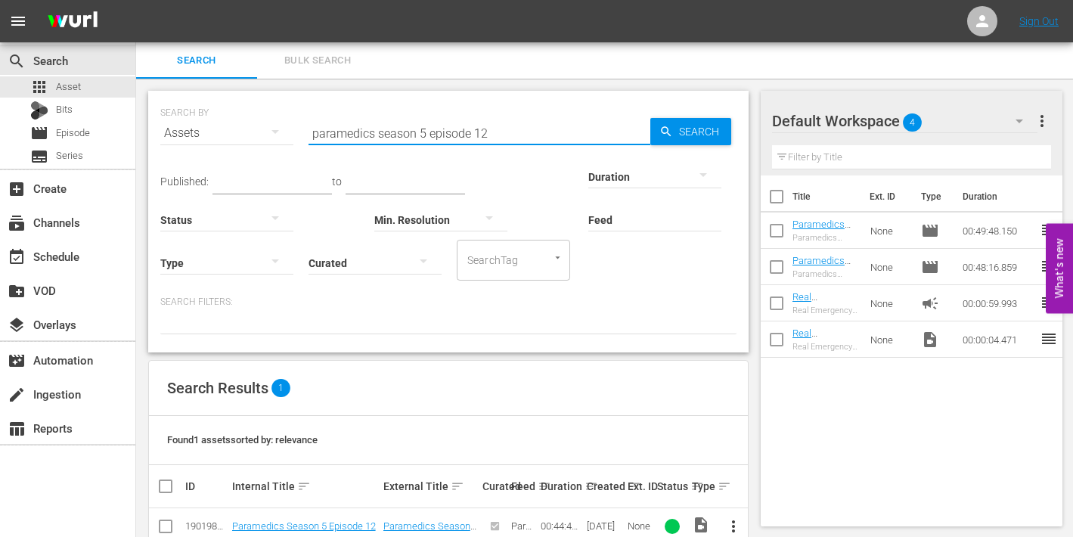
drag, startPoint x: 375, startPoint y: 132, endPoint x: 287, endPoint y: 130, distance: 87.7
click at [287, 130] on div "SEARCH BY Search By Assets Search ID, Title, Description, Keywords, or Category…" at bounding box center [448, 124] width 576 height 54
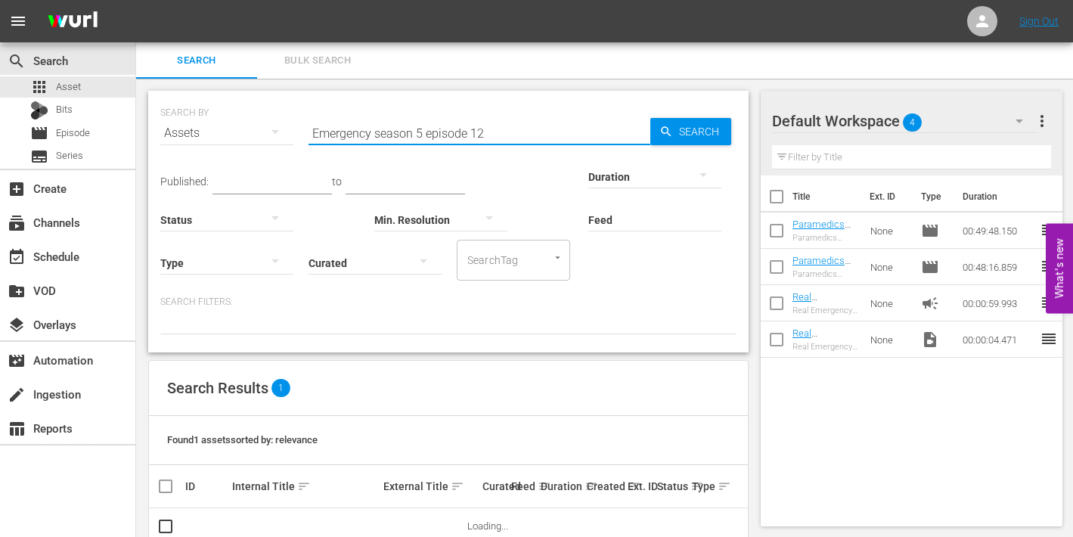
drag, startPoint x: 476, startPoint y: 134, endPoint x: 489, endPoint y: 134, distance: 13.6
click at [489, 134] on input "Emergency season 5 episode 12" at bounding box center [480, 133] width 342 height 36
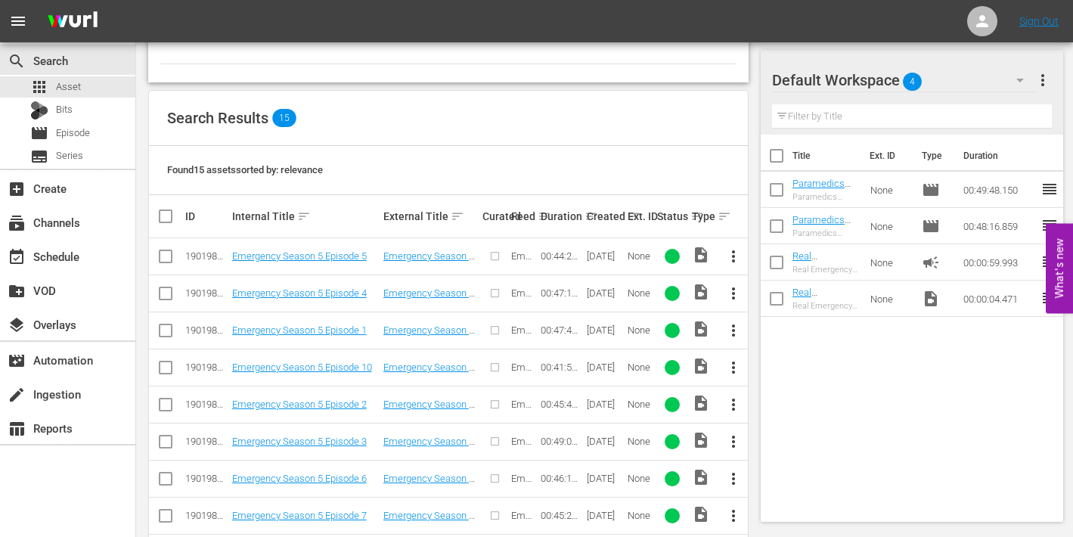
scroll to position [271, 0]
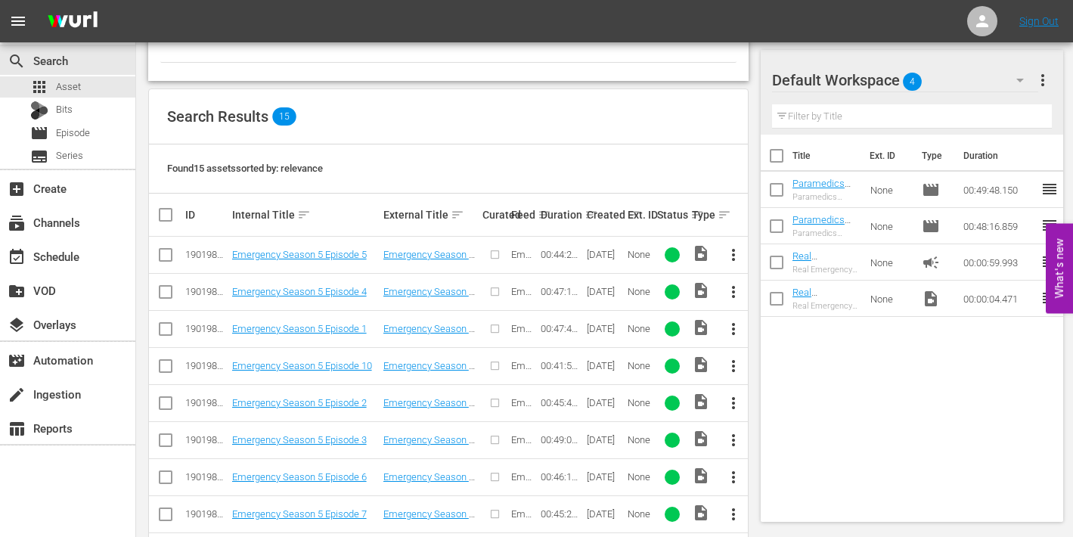
type input "Emergency season 5 episode 1"
click at [730, 327] on span "more_vert" at bounding box center [733, 329] width 18 height 18
click at [780, 449] on div "Episode" at bounding box center [815, 443] width 103 height 36
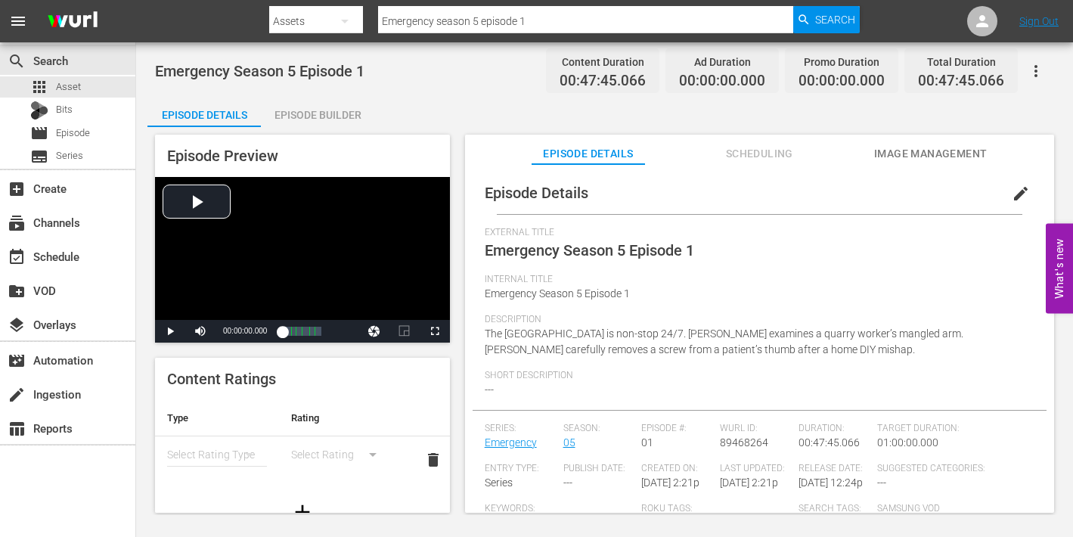
click at [1015, 191] on span "edit" at bounding box center [1021, 194] width 18 height 18
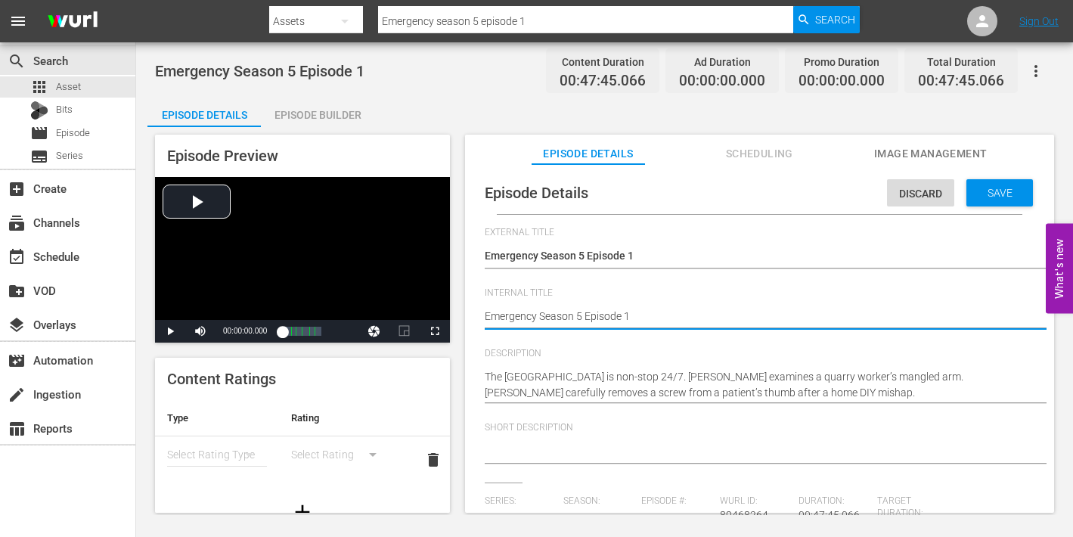
type textarea "Emergency Season 5 Episode 1"
type textarea "Emergency Season 5 Episode 1 -"
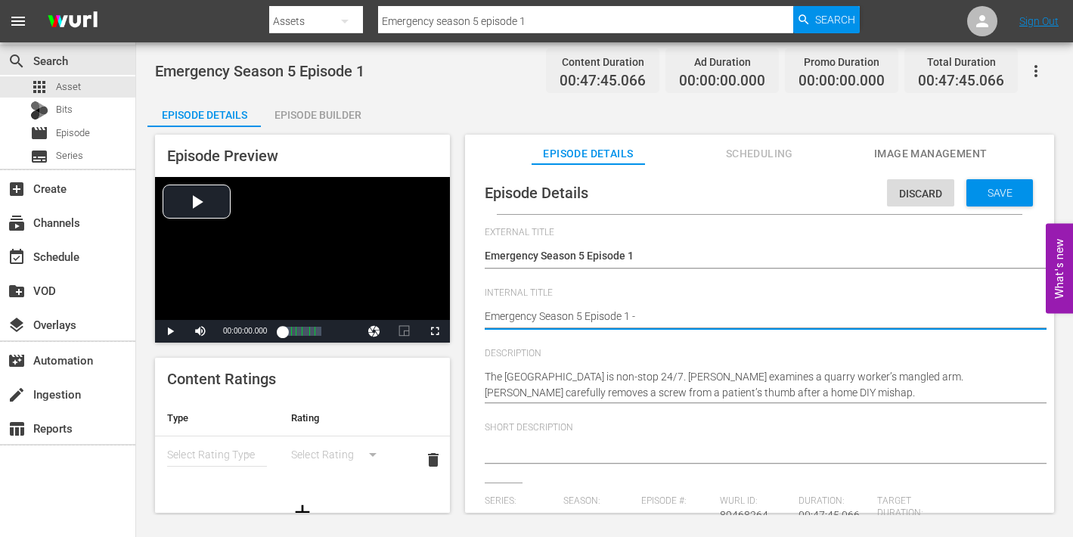
type textarea "Emergency Season 5 Episode 1 -"
type textarea "Emergency Season 5 Episode 1 - N"
type textarea "Emergency Season 5 Episode 1 - Ni"
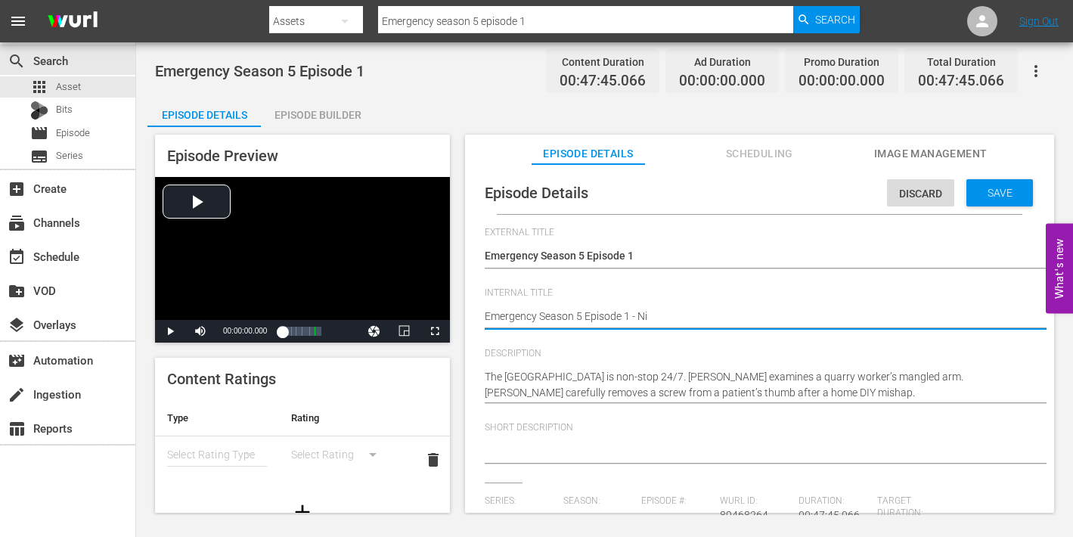
type textarea "Emergency Season 5 Episode 1 - Nin"
type textarea "Emergency Season 5 Episode 1 - Nine"
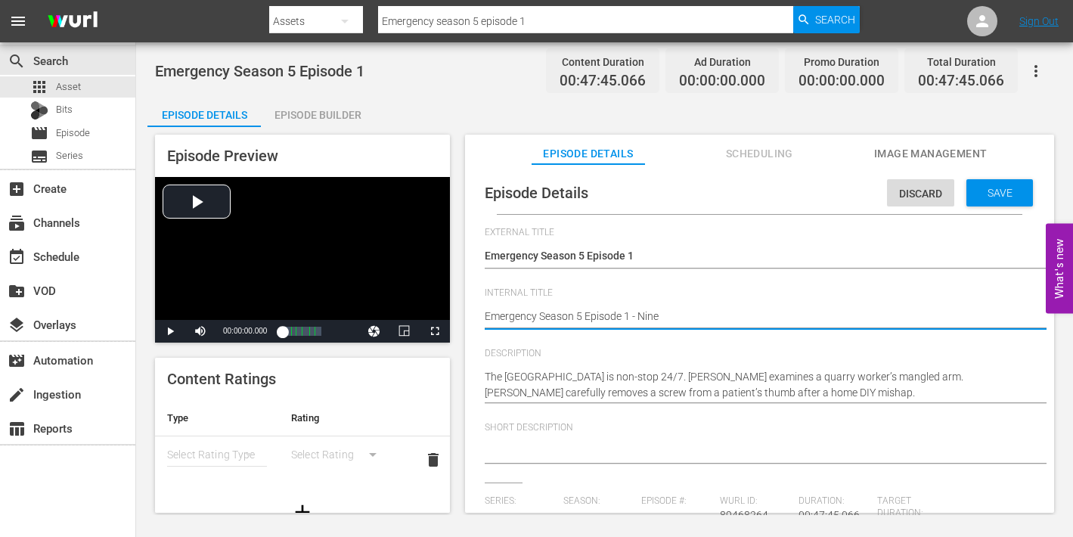
type textarea "Emergency Season 5 Episode 1 - Nine"
type textarea "Emergency Season 5 Episode 1 - Nine N"
type textarea "Emergency Season 5 Episode 1 - Nine No"
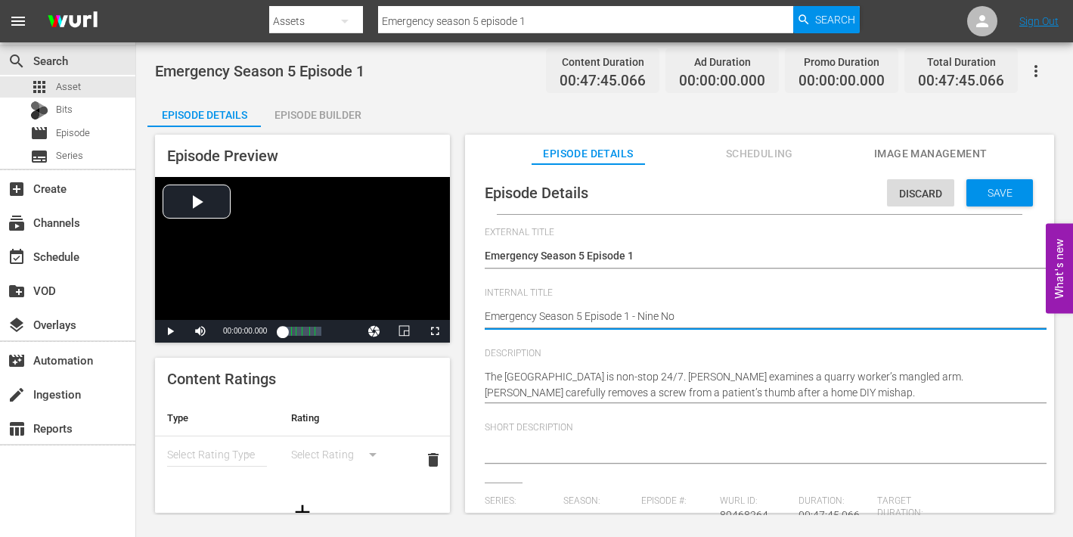
type textarea "Emergency Season 5 Episode 1 - Nine Now"
click at [983, 191] on span "Save" at bounding box center [1000, 193] width 49 height 12
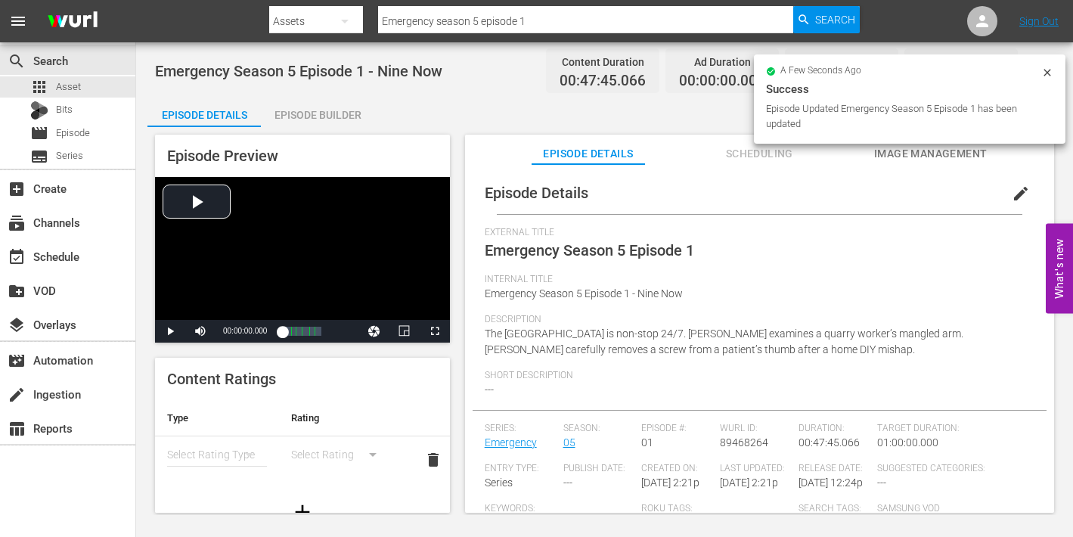
drag, startPoint x: 904, startPoint y: 151, endPoint x: 895, endPoint y: 155, distance: 9.8
click at [904, 152] on span "Image Management" at bounding box center [930, 153] width 113 height 19
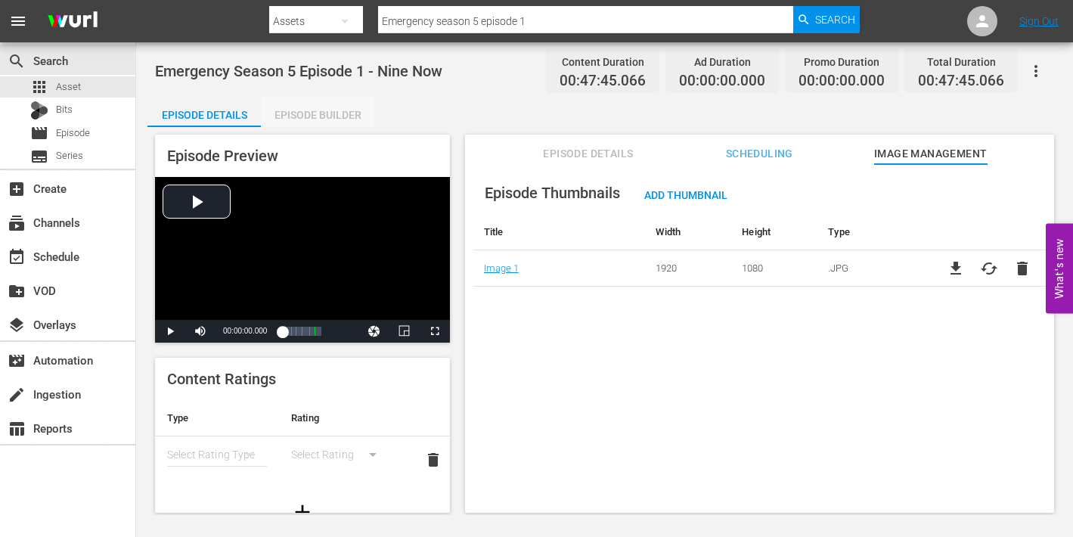
click at [334, 115] on div "Episode Builder" at bounding box center [317, 115] width 113 height 36
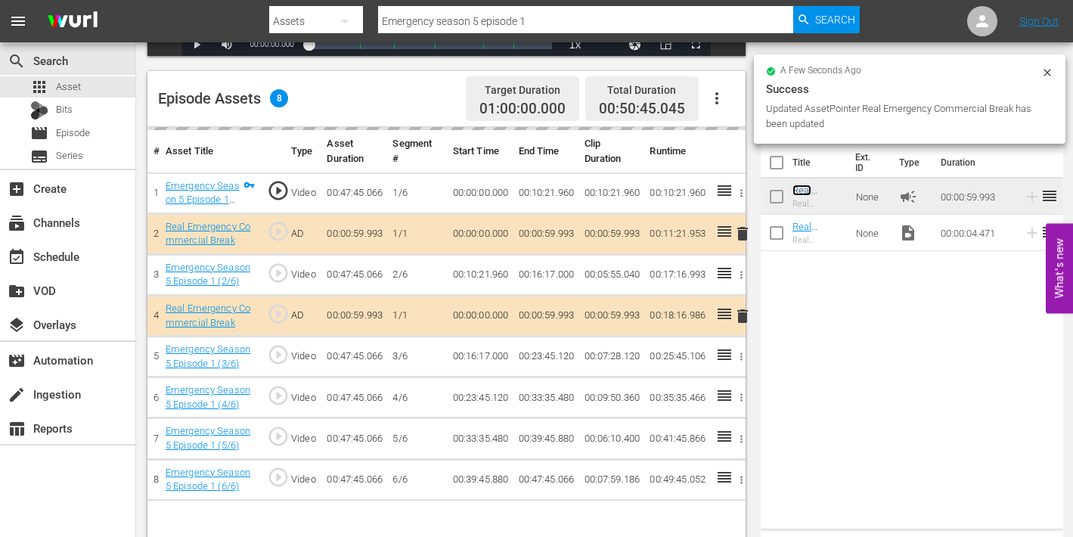
scroll to position [393, 0]
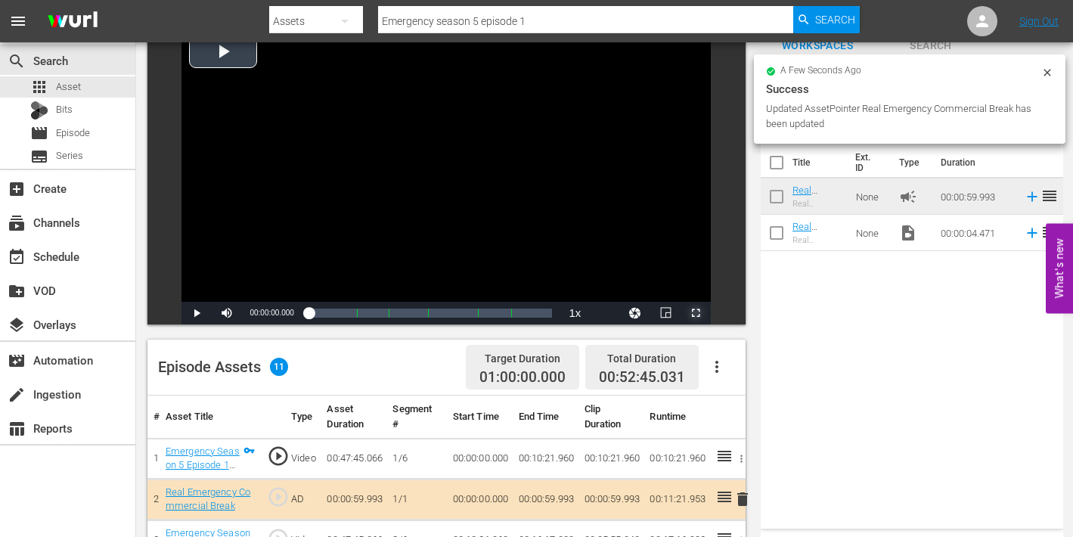
click at [696, 313] on span "Video Player" at bounding box center [696, 313] width 0 height 0
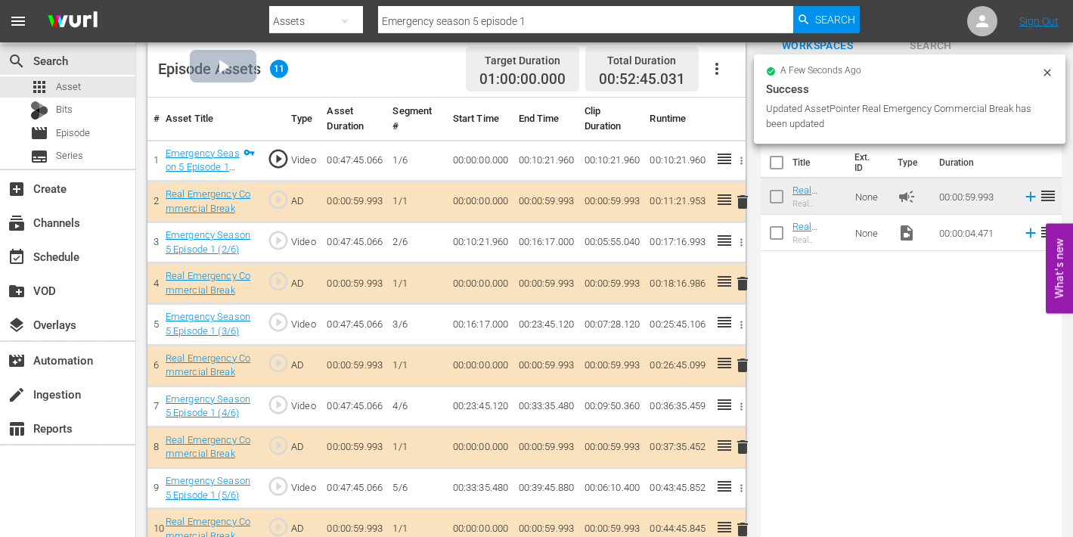
scroll to position [96, 0]
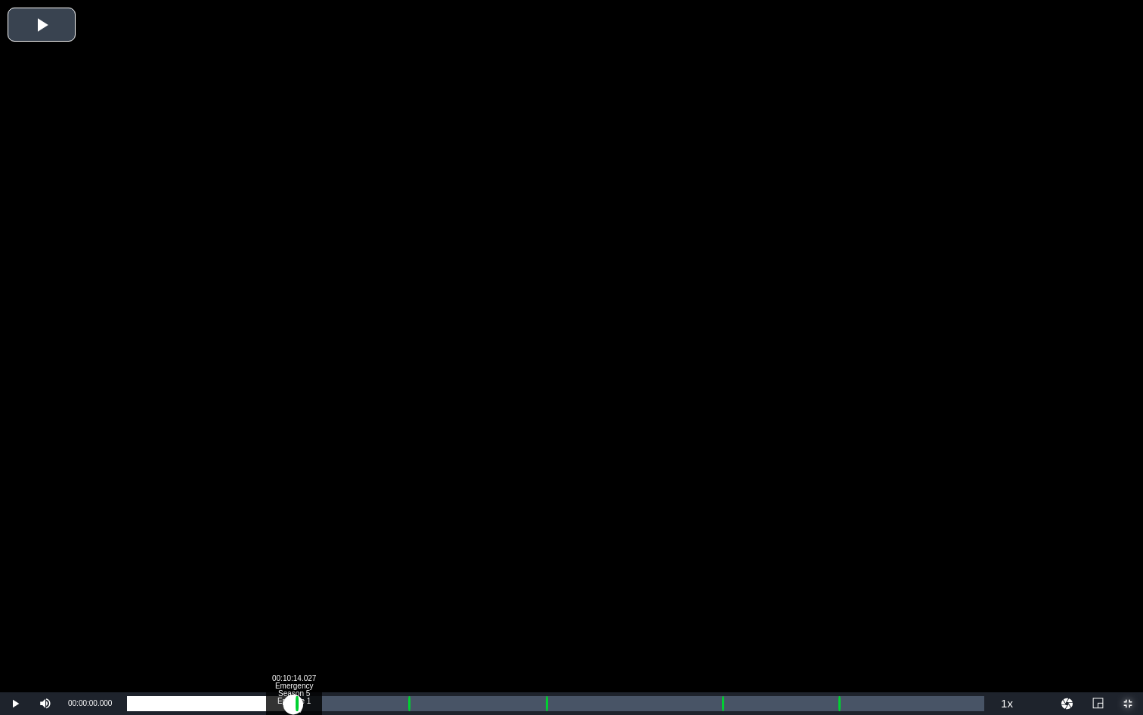
click at [293, 536] on div "Loaded : 0.20% 00:10:14.027 Emergency Season 5 Episode 1 (1/6) 00:00:00.000 Cue…" at bounding box center [556, 703] width 858 height 15
click at [311, 536] on div "Loaded : 9.92% 00:11:18.220 Emergency Season 5 Episode 1 (2/6) 00:00:00.403 Cue…" at bounding box center [556, 703] width 858 height 15
click at [406, 536] on div "Loaded : 0.00% 00:17:12.682 Emergency Season 5 Episode 1 (3/6) 00:00:00.000 Cue…" at bounding box center [556, 703] width 858 height 15
click at [311, 536] on div "Loaded : 34.17% 00:11:18.220 Emergency Season 5 Episode 1 (2/6) 00:16:13.953 Cu…" at bounding box center [556, 703] width 858 height 15
click at [406, 536] on div "Loaded : 21.80% 00:17:12.682 Emergency Season 5 Episode 1 (3/6) 00:10:22.678 Cu…" at bounding box center [556, 703] width 858 height 15
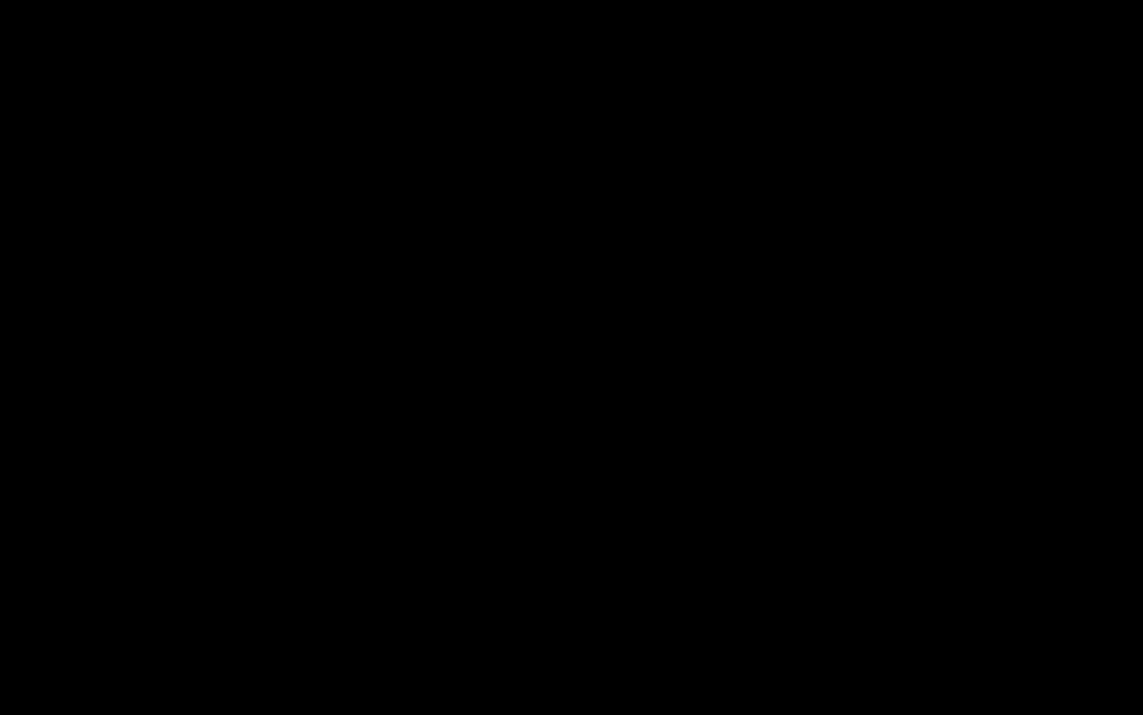
click at [423, 536] on div "Loaded : 9.92% 00:18:14.084 Emergency Season 5 Episode 1 (3/6) 00:00:00.455 Cue…" at bounding box center [556, 703] width 858 height 15
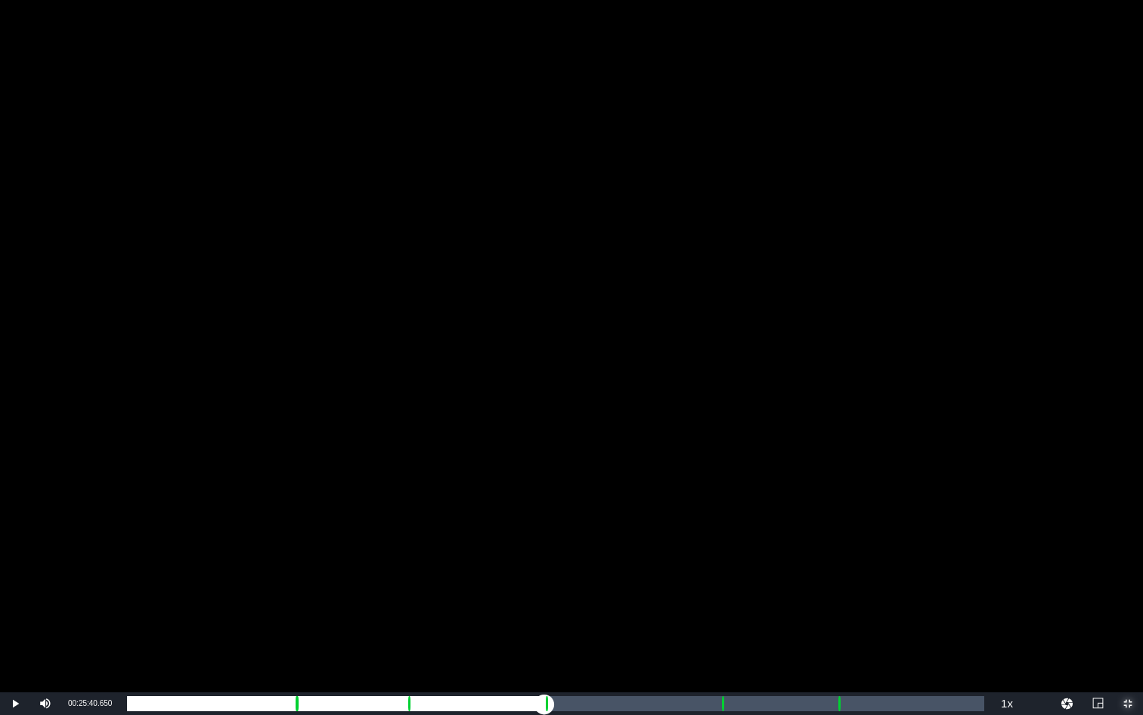
click at [545, 536] on div "Loaded : 34.17% 00:25:40.650 Emergency Season 5 Episode 1 (4/6) 00:16:17.601 Cu…" at bounding box center [556, 703] width 858 height 15
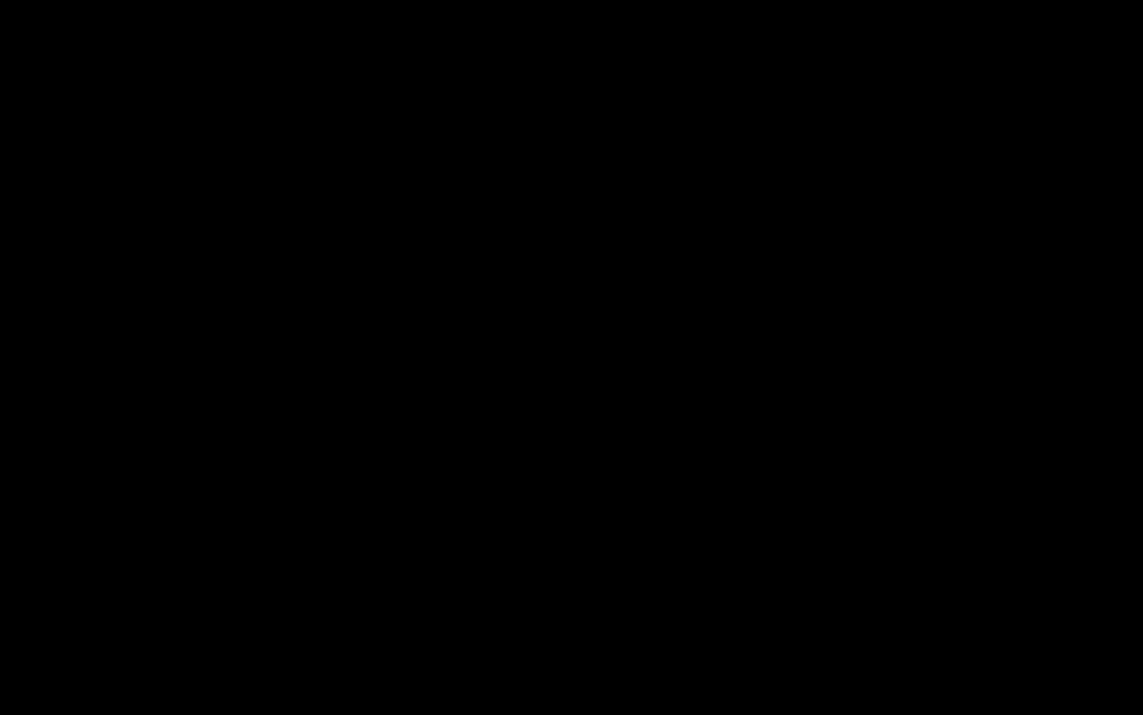
click at [562, 536] on div "Loaded : 9.92% 00:26:44.843 Emergency Season 5 Episode 1 (4/6) 00:00:00.367 Cue…" at bounding box center [556, 703] width 858 height 15
click at [720, 536] on div "Loaded : 49.89% 00:36:28.169 Emergency Season 5 Episode 1 (5/6) 00:23:45.767 Cu…" at bounding box center [556, 703] width 858 height 15
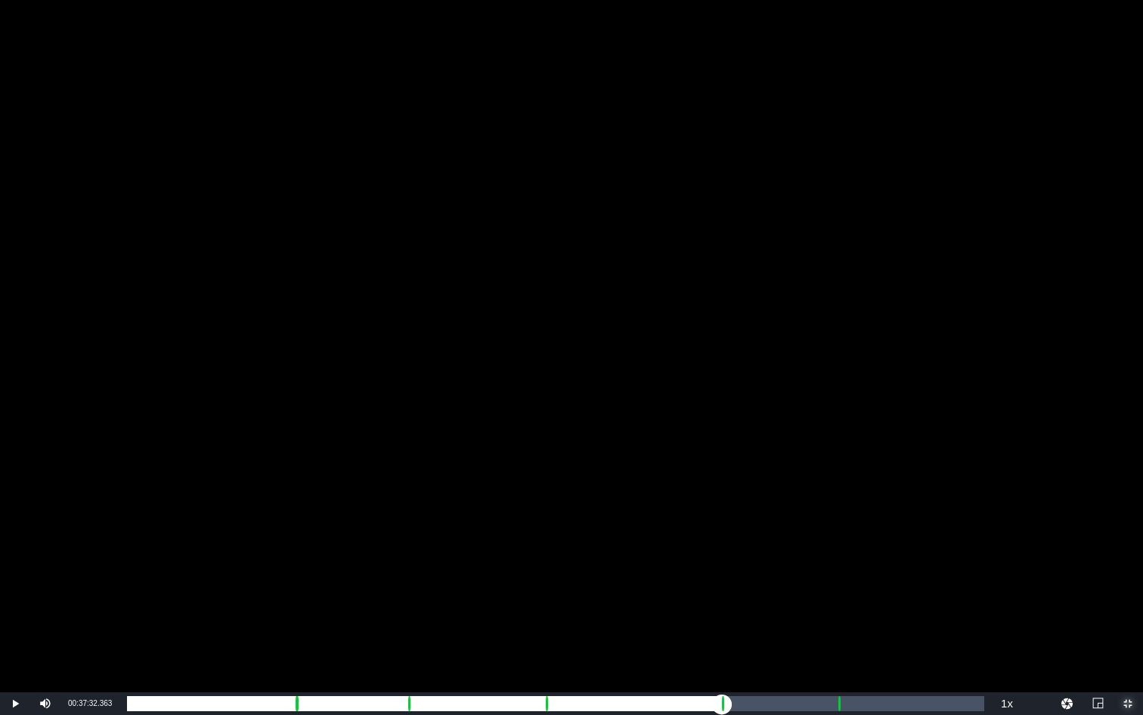
click at [737, 536] on div "Loaded : 9.92% 00:37:32.363 Emergency Season 5 Episode 1 (5/6) 00:00:00.437 Cue…" at bounding box center [556, 703] width 858 height 15
click at [837, 536] on div "Loaded : 70.44% 00:43:40.779 Emergency Season 5 Episode 1 (6/6) 00:33:36.665 Cu…" at bounding box center [556, 703] width 858 height 15
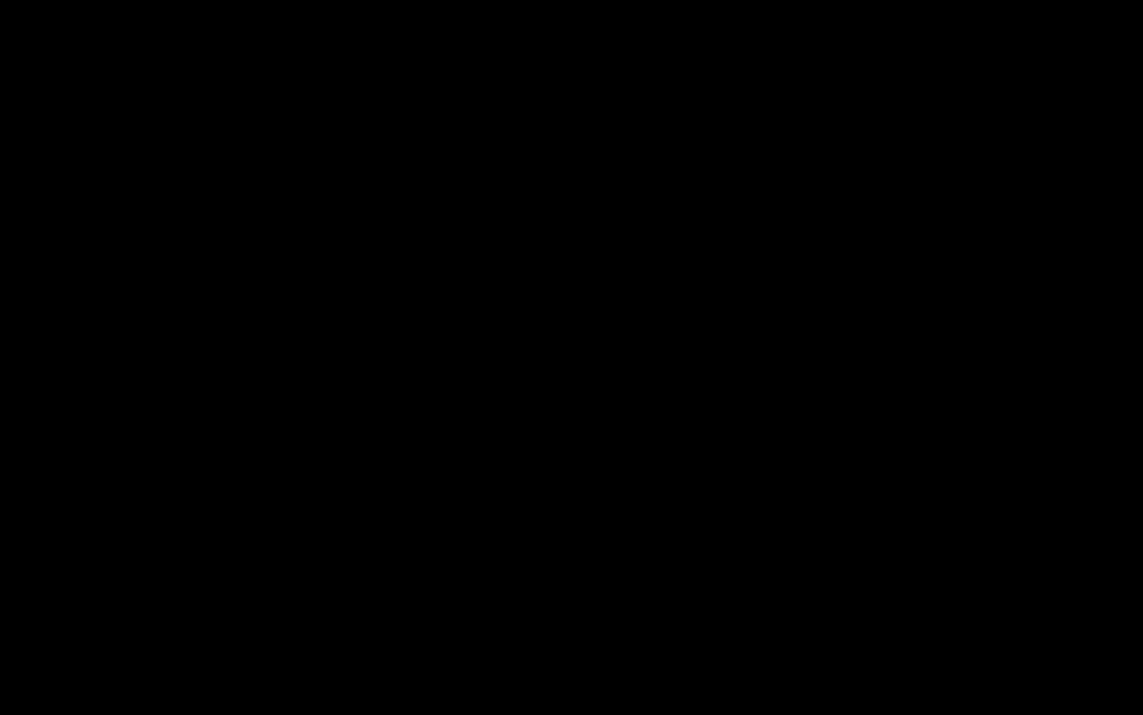
click at [854, 536] on div "Loaded : 9.92% 00:44:42.182 Emergency Season 5 Episode 1 (6/6) 00:00:00.396 Cue…" at bounding box center [556, 703] width 858 height 15
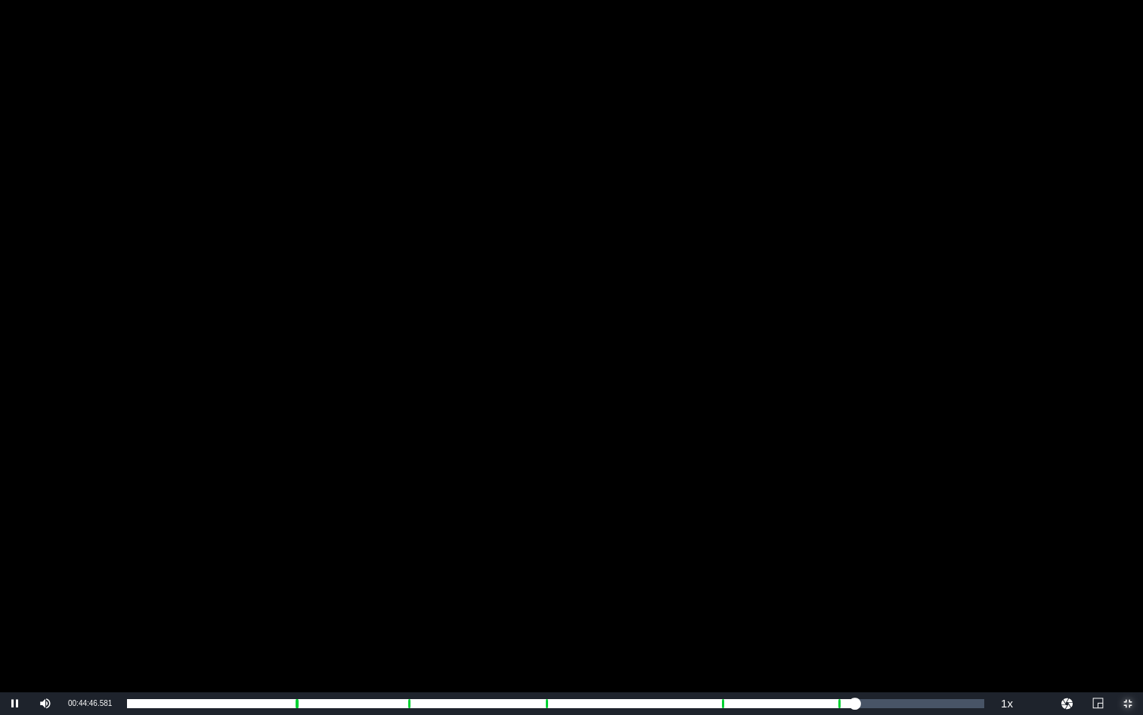
click at [1072, 536] on span "Video Player" at bounding box center [1128, 703] width 0 height 0
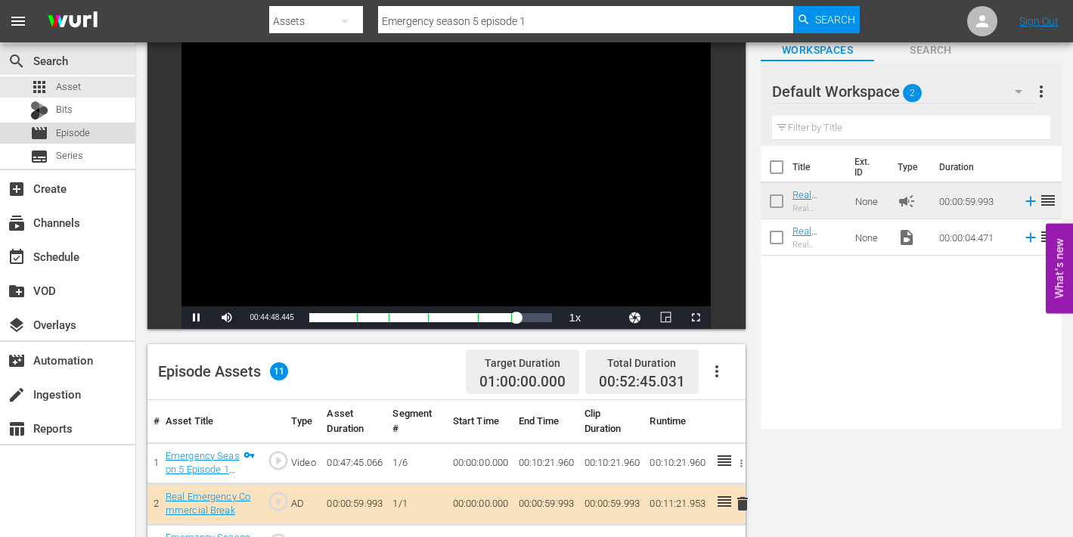
click at [51, 136] on div "movie Episode" at bounding box center [60, 133] width 60 height 21
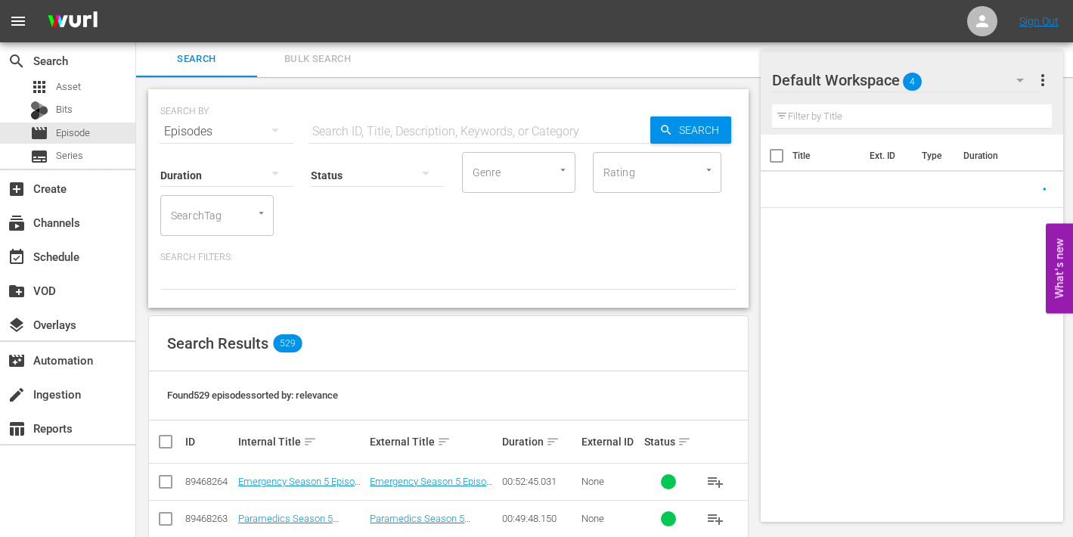
scroll to position [96, 0]
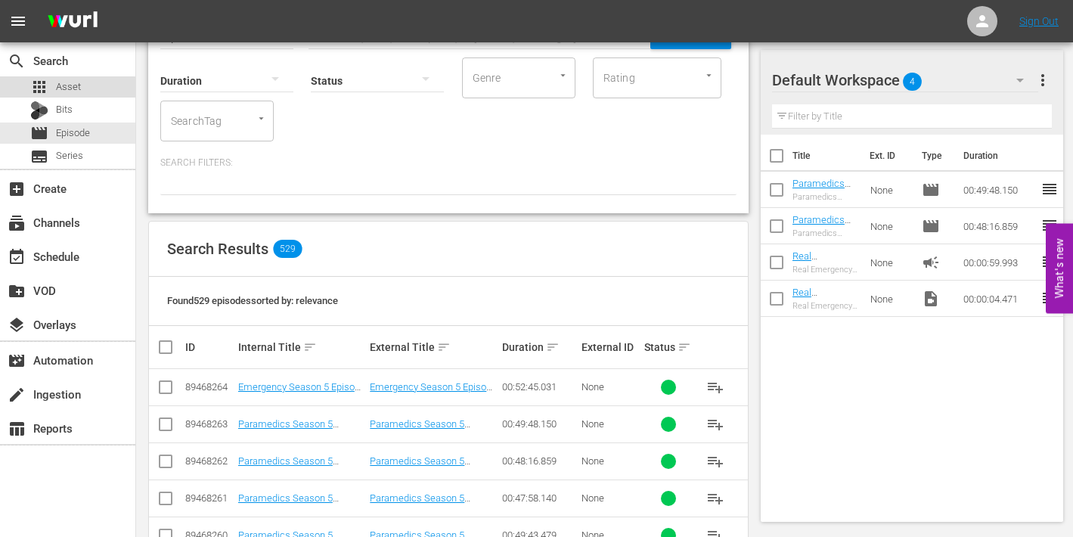
click at [65, 85] on span "Asset" at bounding box center [68, 86] width 25 height 15
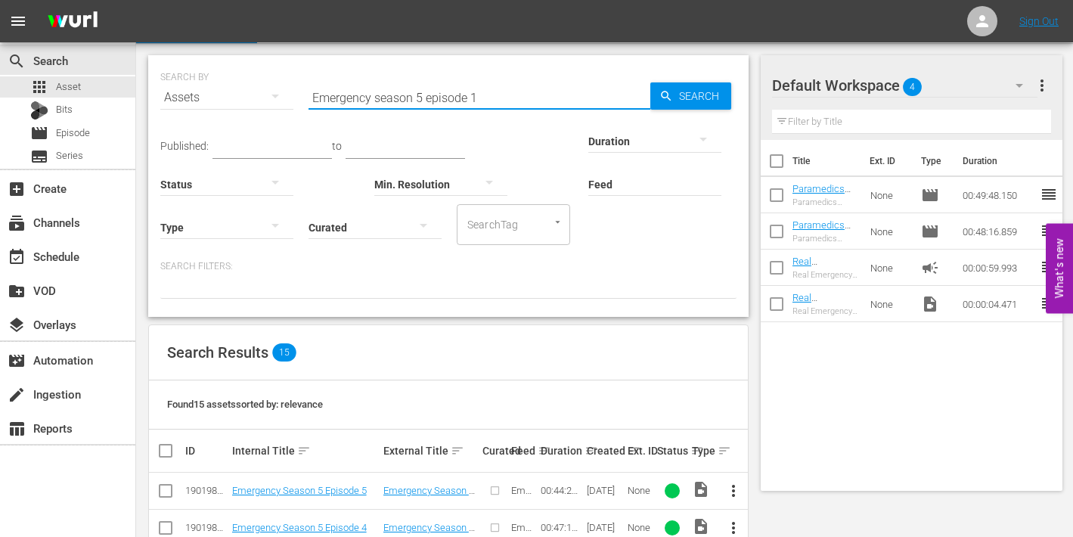
drag, startPoint x: 373, startPoint y: 96, endPoint x: 268, endPoint y: 95, distance: 104.4
click at [268, 95] on div "SEARCH BY Search By Assets Search ID, Title, Description, Keywords, or Category…" at bounding box center [448, 88] width 576 height 54
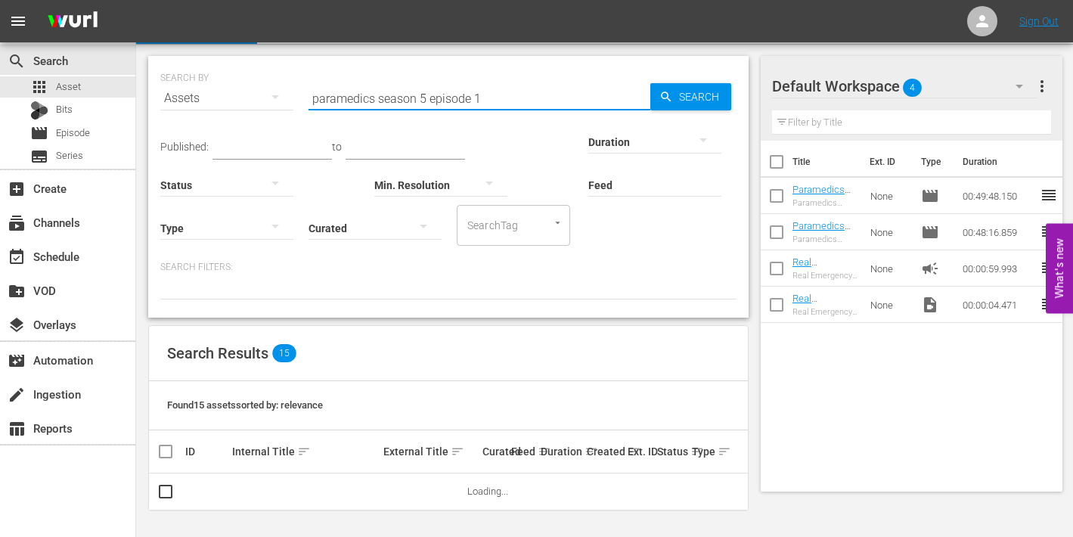
click at [479, 98] on input "paramedics season 5 episode 1" at bounding box center [480, 98] width 342 height 36
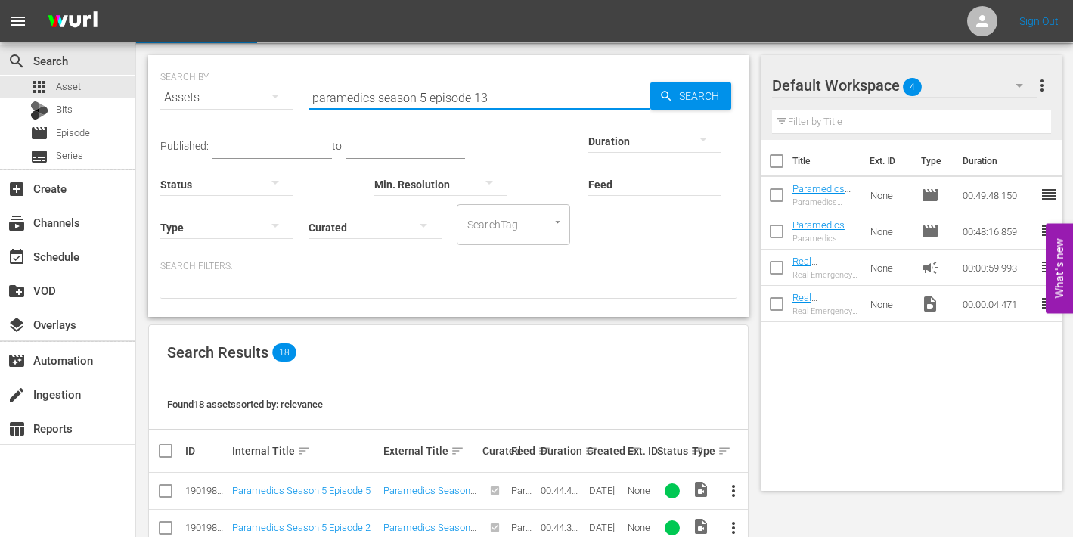
type input "paramedics season 5 episode 13"
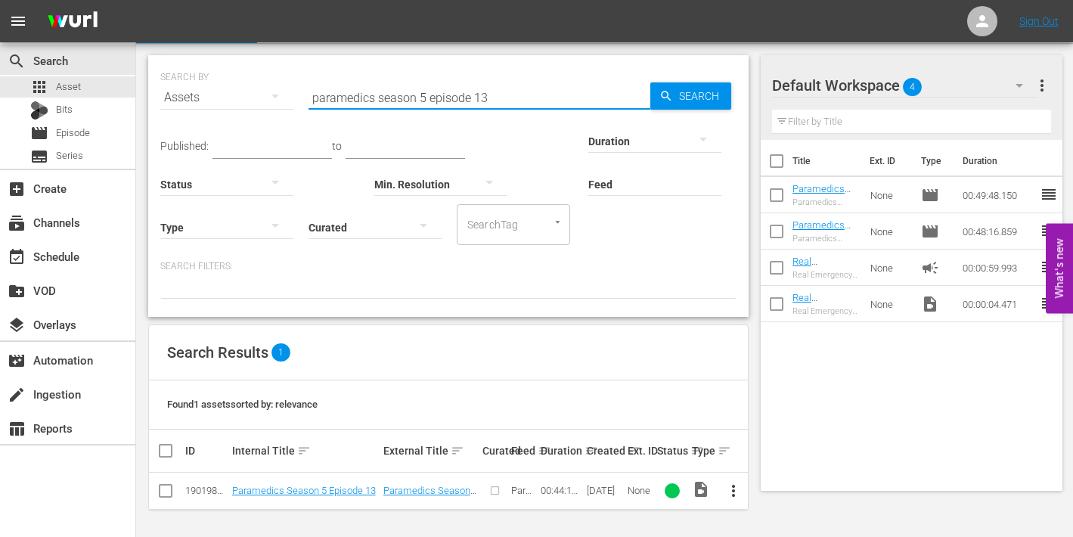
scroll to position [36, 0]
click at [731, 489] on span "more_vert" at bounding box center [733, 491] width 18 height 18
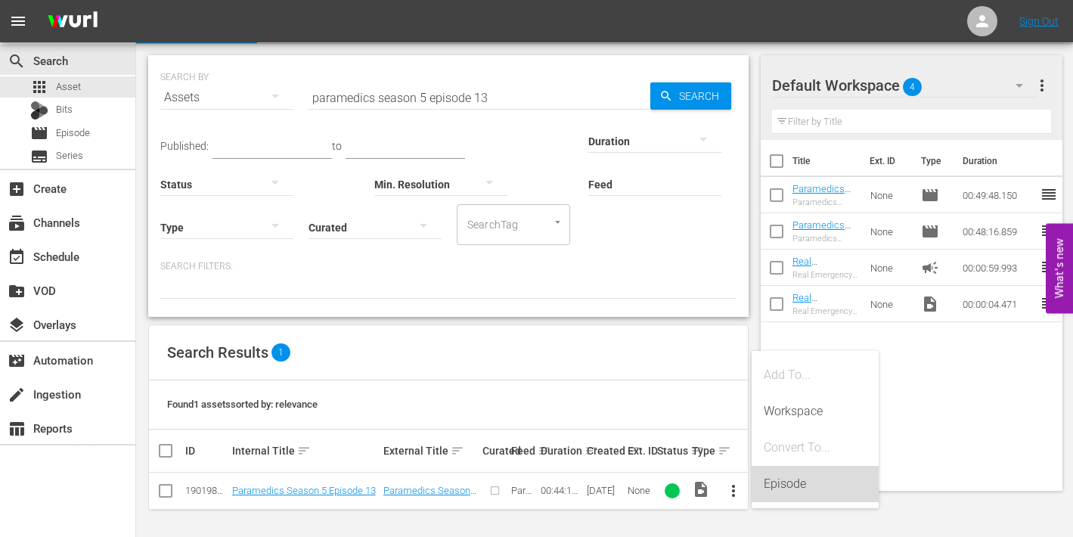
click at [781, 477] on div "Episode" at bounding box center [815, 484] width 103 height 36
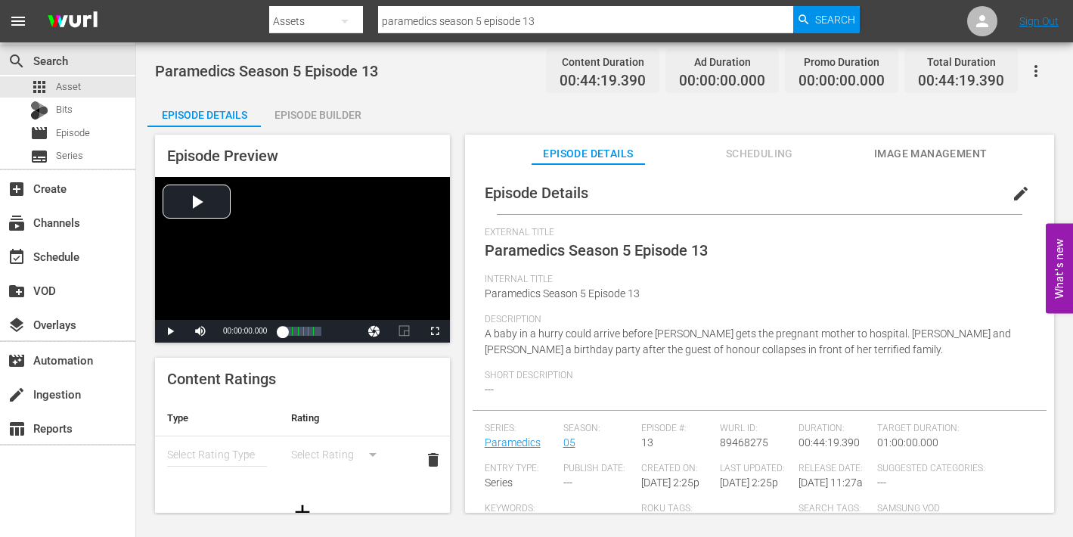
click at [1013, 195] on span "edit" at bounding box center [1021, 194] width 18 height 18
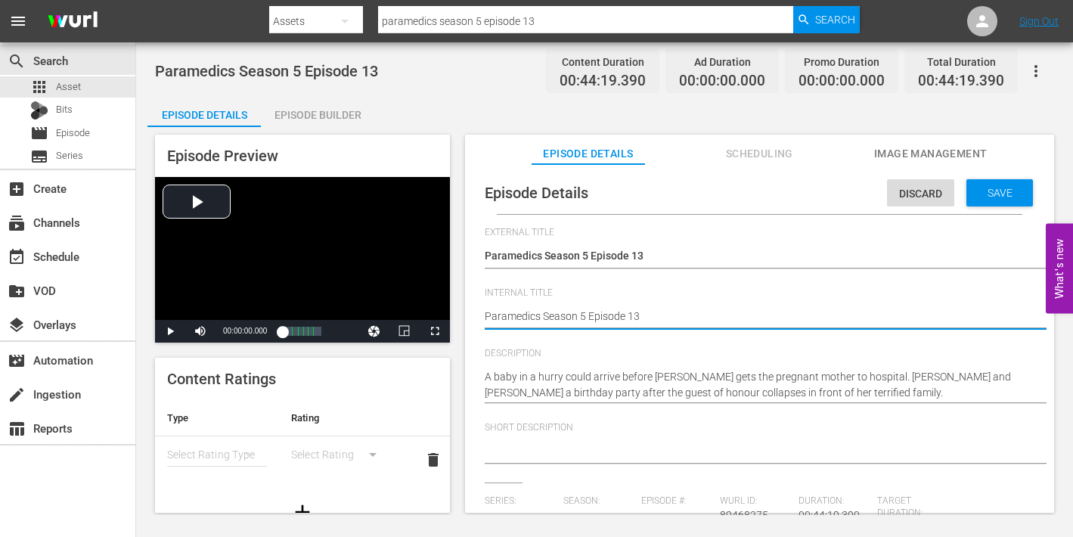
type textarea "Paramedics Season 5 Episode 13"
type textarea "Paramedics Season 5 Episode 13 -"
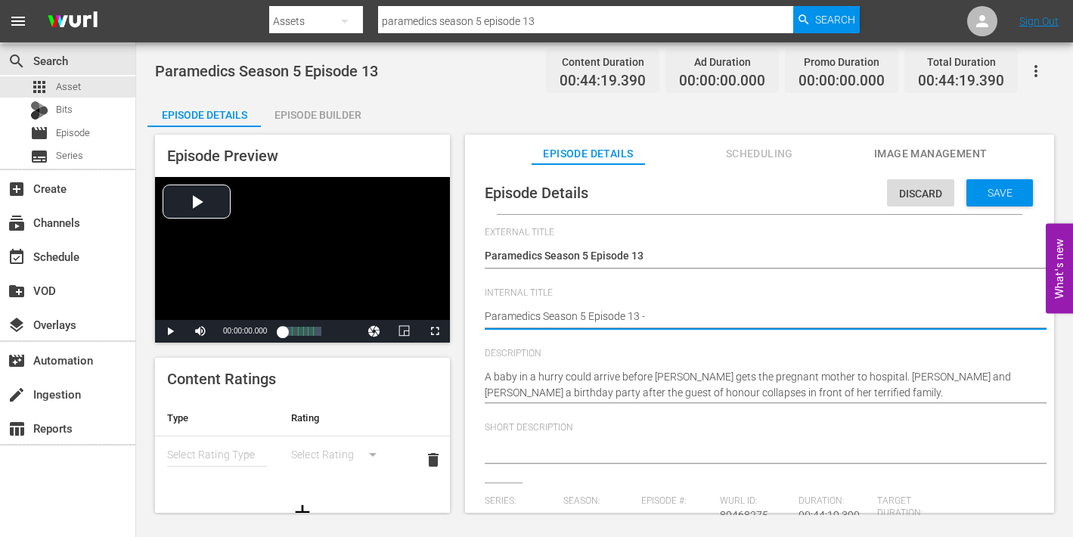
type textarea "Paramedics Season 5 Episode 13 - N"
type textarea "Paramedics Season 5 Episode 13 - Ni"
type textarea "Paramedics Season 5 Episode 13 - Nin"
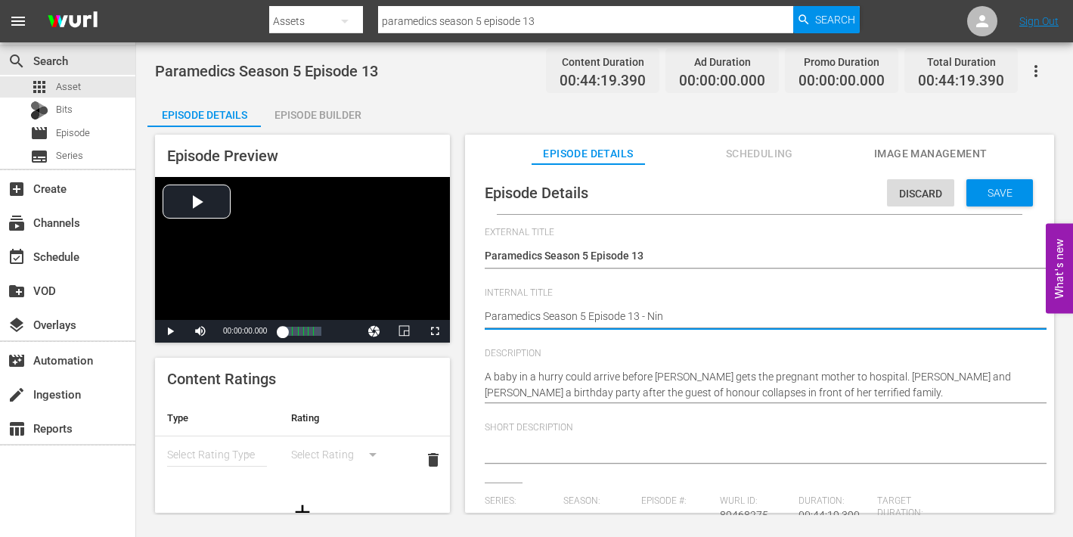
type textarea "Paramedics Season 5 Episode 13 - Nine"
type textarea "Paramedics Season 5 Episode 13 - Nine N"
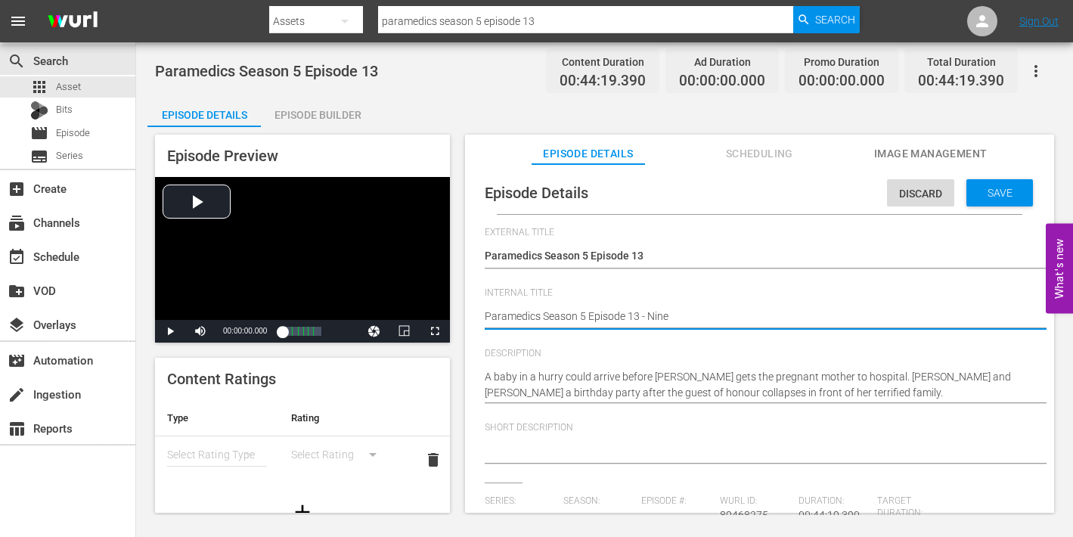
type textarea "Paramedics Season 5 Episode 13 - Nine N"
type textarea "Paramedics Season 5 Episode 13 - Nine No"
type textarea "Paramedics Season 5 Episode 13 - Nine Now"
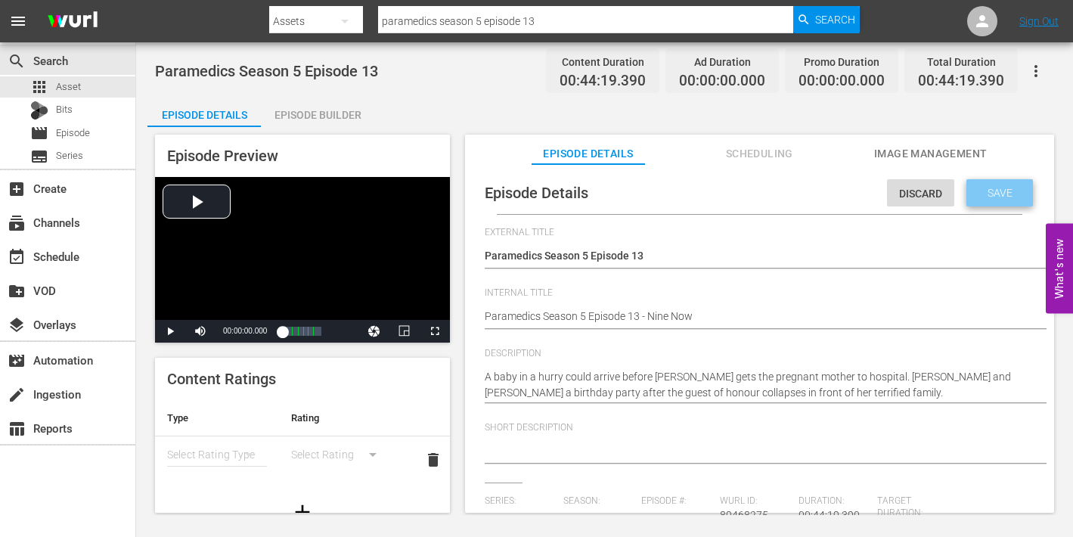
click at [985, 196] on span "Save" at bounding box center [1000, 193] width 49 height 12
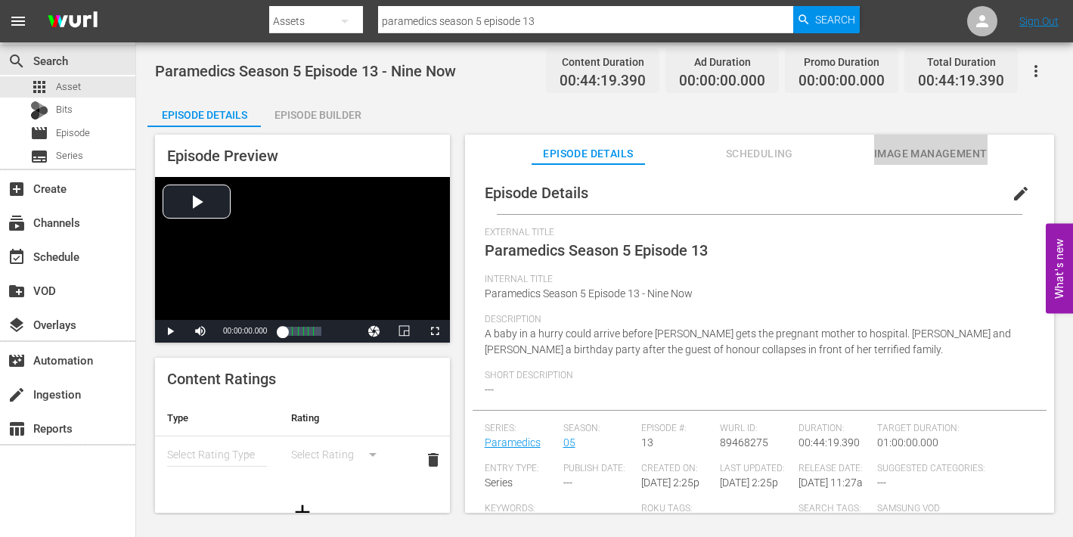
click at [923, 158] on span "Image Management" at bounding box center [930, 153] width 113 height 19
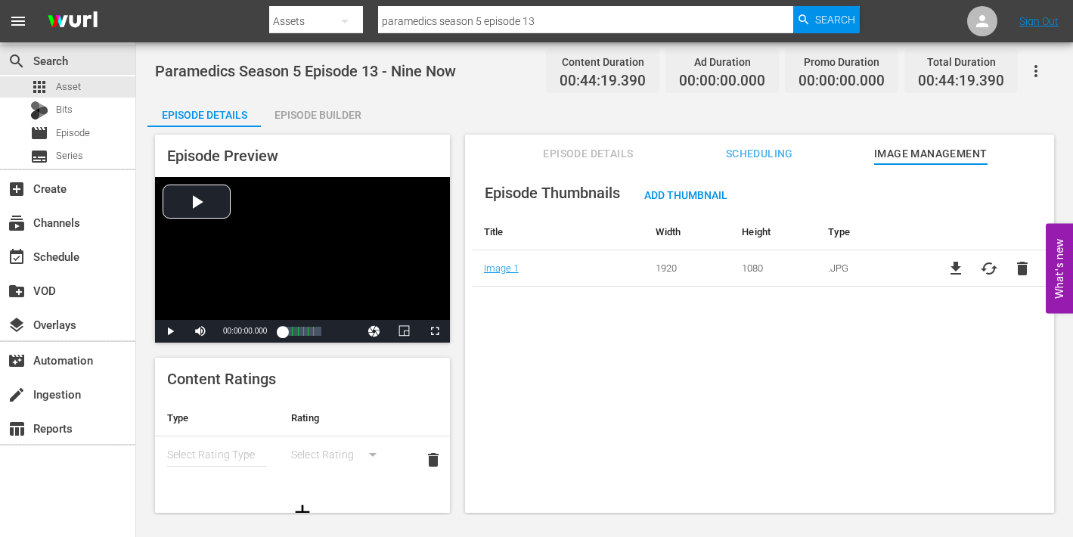
click at [327, 112] on div "Episode Builder" at bounding box center [317, 115] width 113 height 36
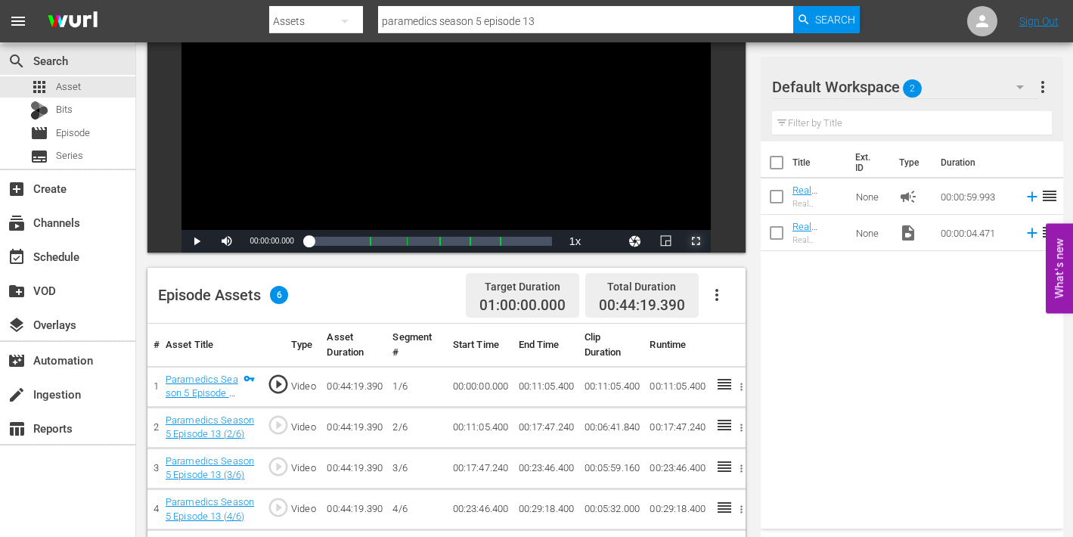
click at [696, 241] on span "Video Player" at bounding box center [696, 241] width 0 height 0
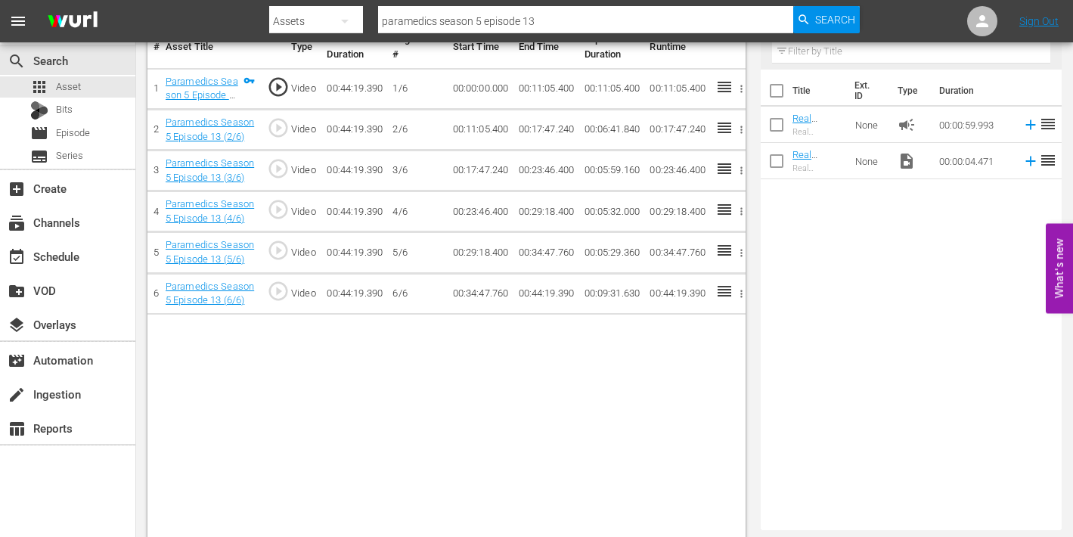
scroll to position [96, 0]
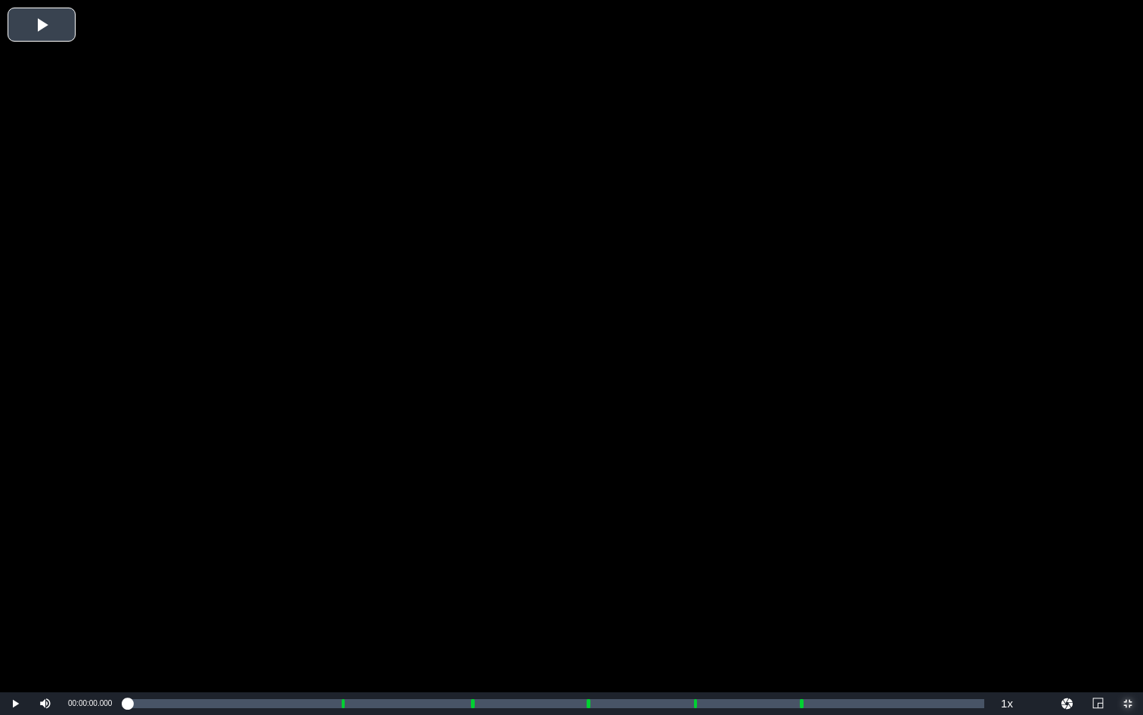
click at [1072, 536] on span "Video Player" at bounding box center [1128, 703] width 0 height 0
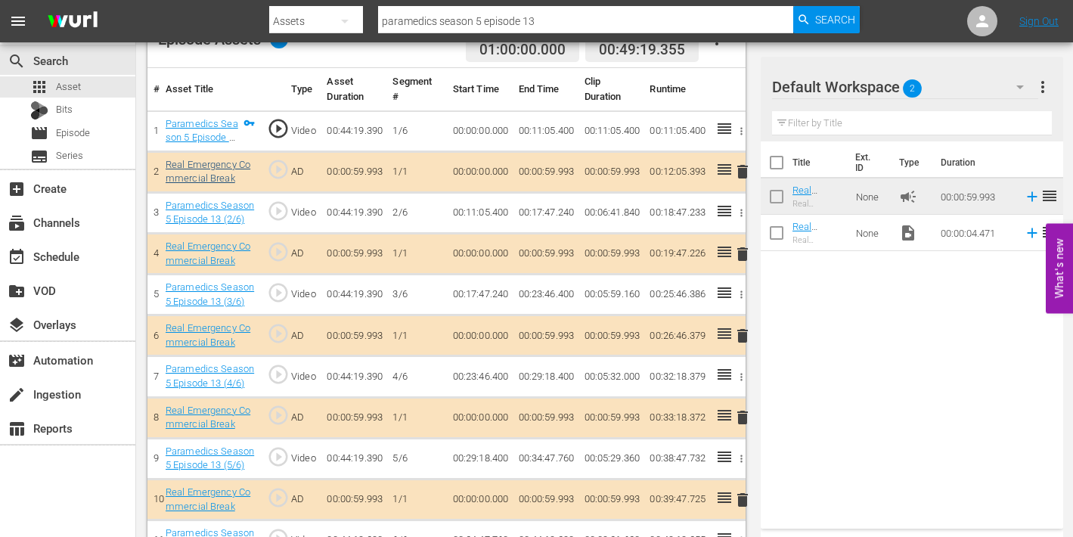
scroll to position [0, 0]
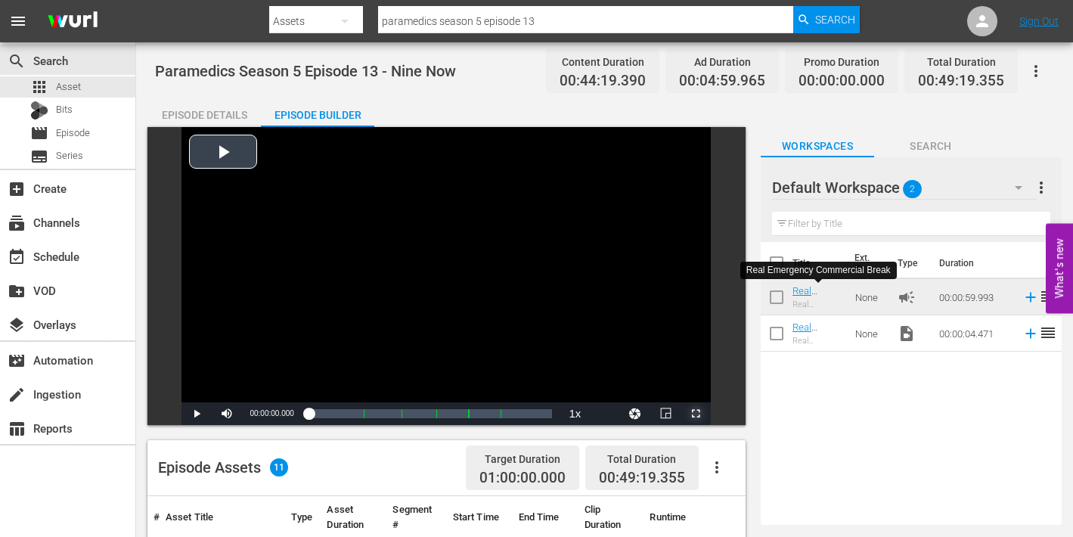
click at [696, 414] on span "Video Player" at bounding box center [696, 414] width 0 height 0
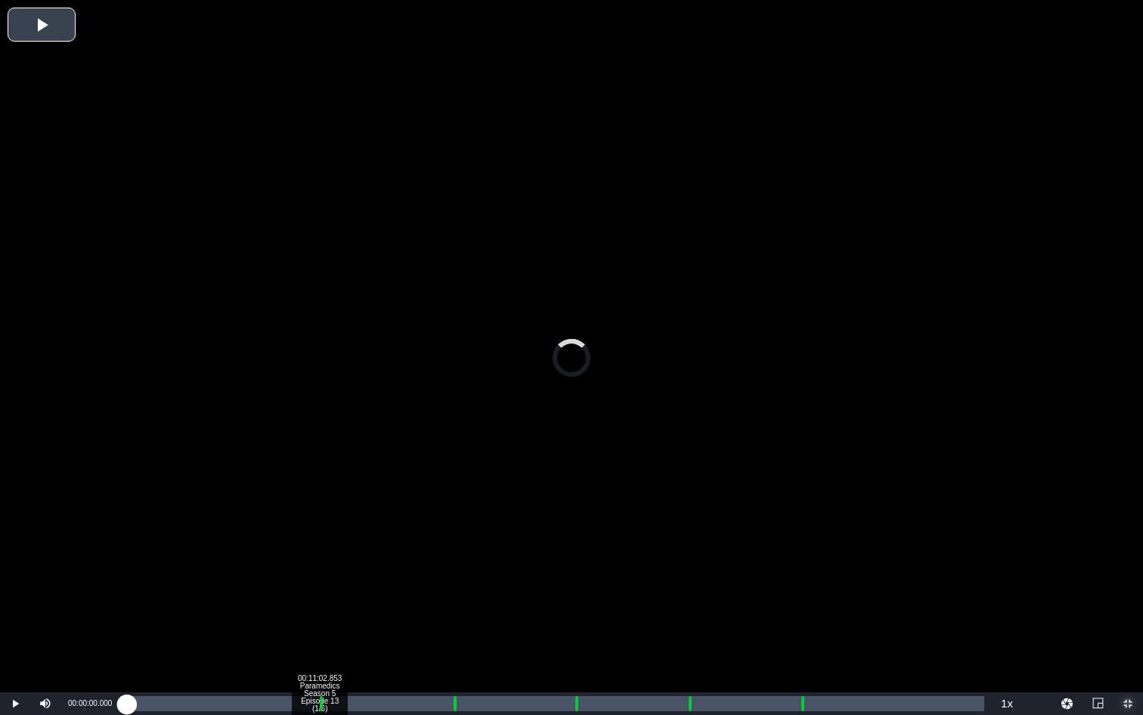
click at [319, 536] on div "Loaded : 0.00% 00:11:02.853 Paramedics Season 5 Episode 13 (1/6) 00:00:00.000 C…" at bounding box center [556, 703] width 858 height 15
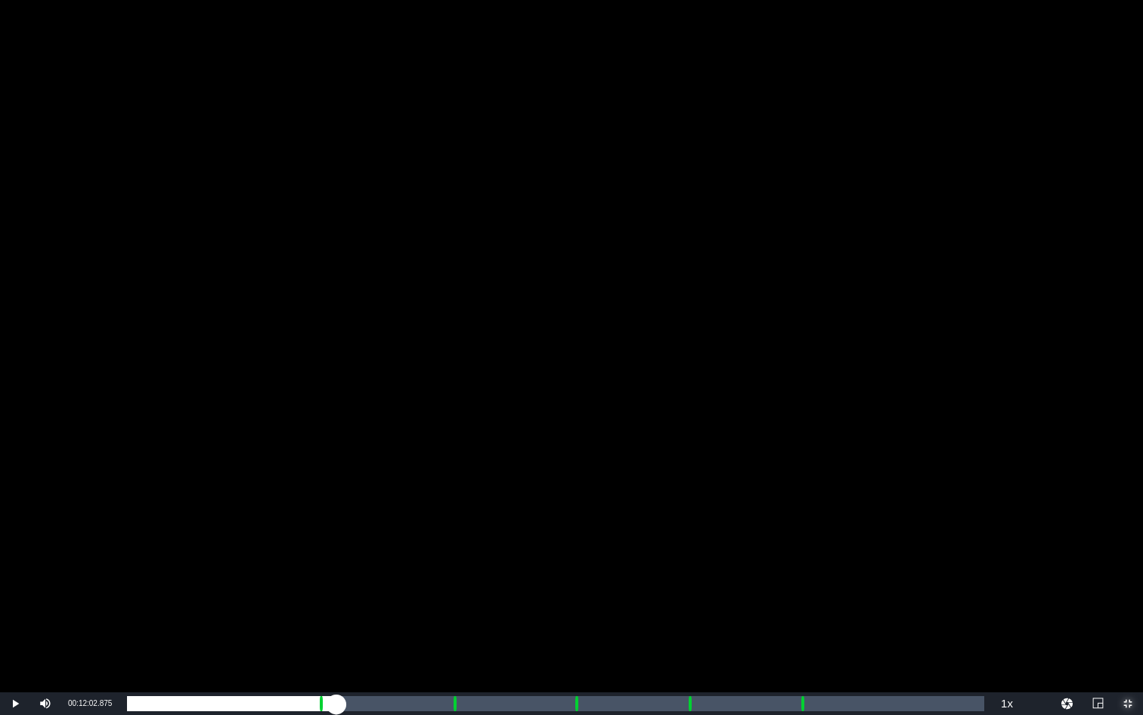
click at [336, 536] on div "Loaded : 9.92% 00:12:02.875 Paramedics Season 5 Episode 13 (2/6) 00:00:00.429 C…" at bounding box center [556, 703] width 858 height 15
click at [451, 536] on div "Loaded : 25.06% 00:18:36.934 Paramedics Season 5 Episode 13 (3/6) 00:11:06.223 …" at bounding box center [556, 703] width 858 height 15
click at [470, 536] on div "Loaded : 41.33% 00:19:44.785 Paramedics Season 5 Episode 13 (3/6) 00:00:00.000 …" at bounding box center [556, 703] width 858 height 15
click at [470, 536] on div "Loaded : 19.84% 00:19:44.785 Paramedics Season 5 Episode 13 (3/6) 00:00:07.582 …" at bounding box center [556, 703] width 858 height 15
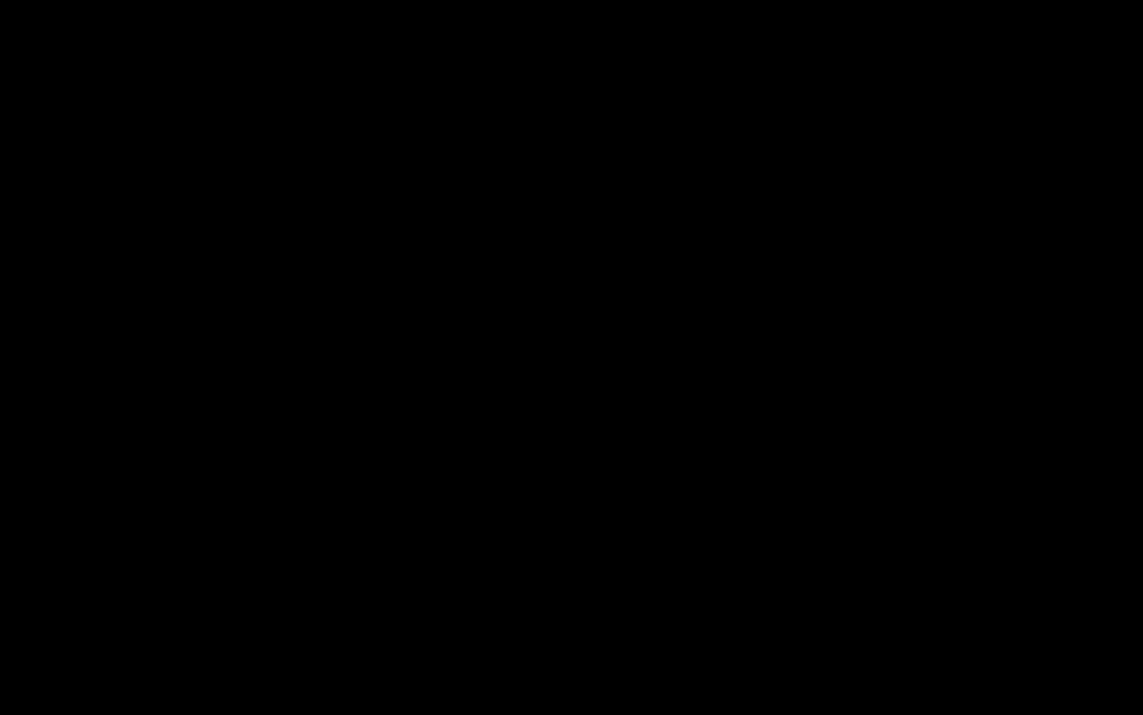
click at [574, 536] on div "Loaded : 40.20% 00:25:42.309 Paramedics Season 5 Episode 13 (4/6) 00:17:47.918 …" at bounding box center [556, 703] width 858 height 15
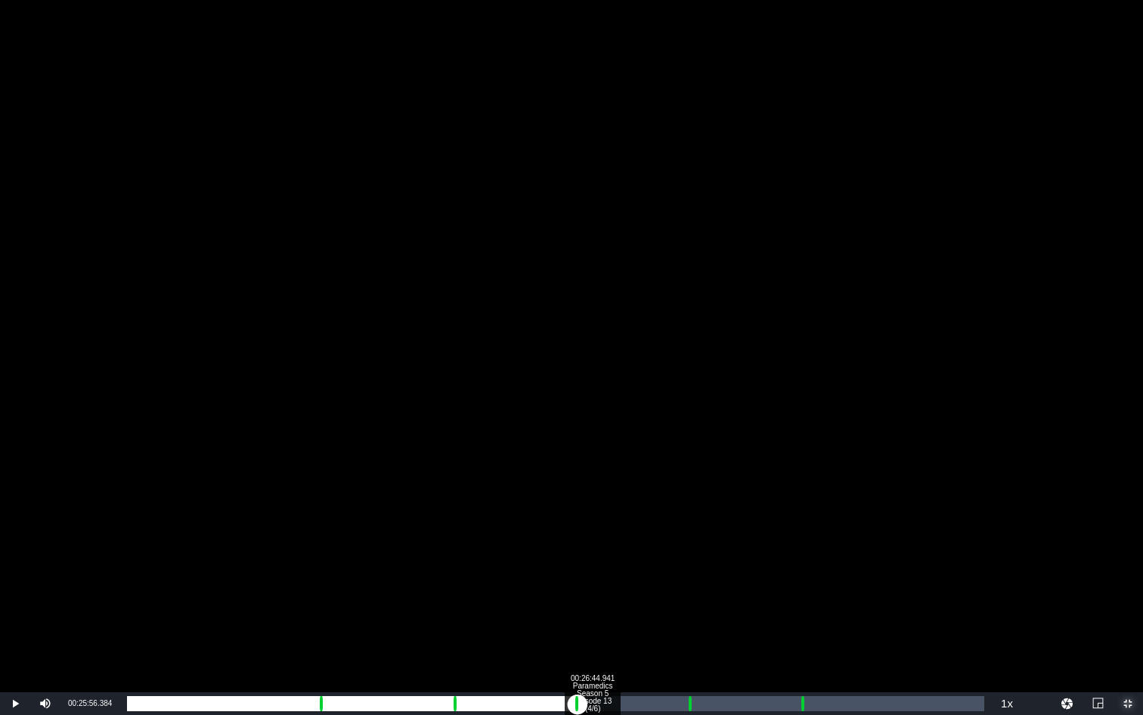
drag, startPoint x: 592, startPoint y: 706, endPoint x: 600, endPoint y: 707, distance: 7.6
click at [592, 536] on div "Loaded : 19.84% 00:26:44.941 Paramedics Season 5 Episode 13 (4/6) 00:00:10.007 …" at bounding box center [556, 703] width 858 height 15
click at [688, 536] on div "Loaded : 54.20% 00:32:16.368 Paramedics Season 5 Episode 13 (5/6) 00:23:47.061 …" at bounding box center [556, 703] width 858 height 15
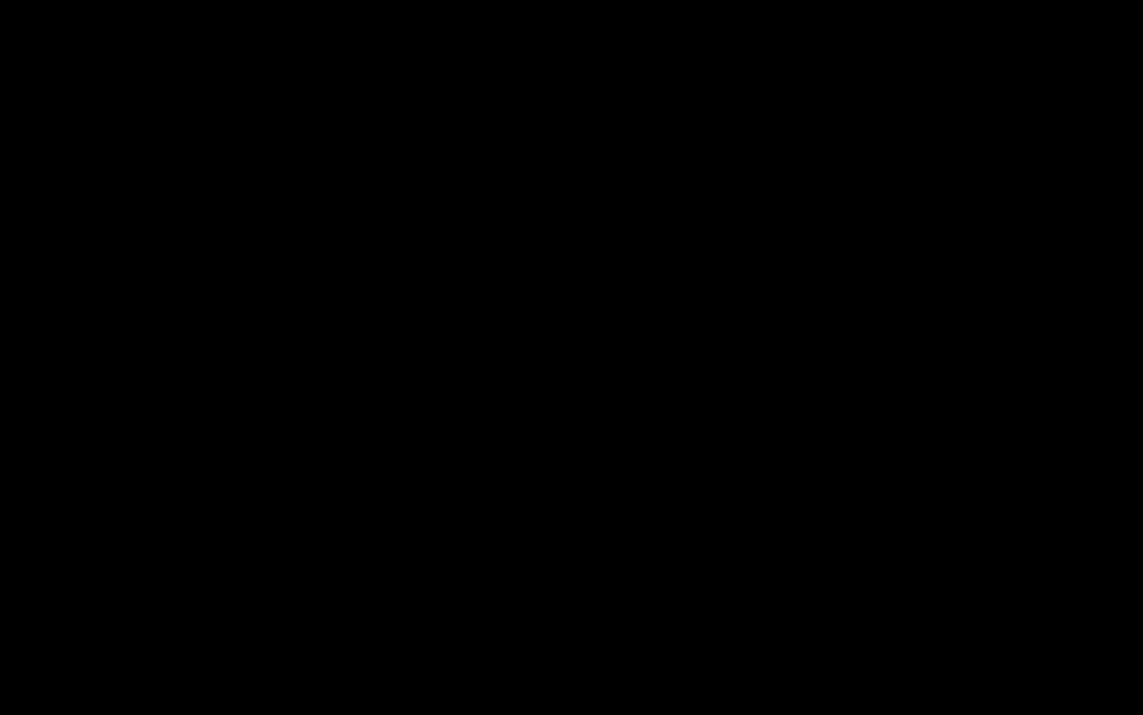
click at [706, 536] on div "Loaded : 19.74% 00:33:16.390 Paramedics Season 5 Episode 13 (5/6) 00:00:03.888 …" at bounding box center [556, 703] width 858 height 15
click at [800, 536] on div "Loaded : 66.39% 00:38:42.597 Paramedics Season 5 Episode 13 (6/6) 00:29:19.197 …" at bounding box center [556, 703] width 858 height 15
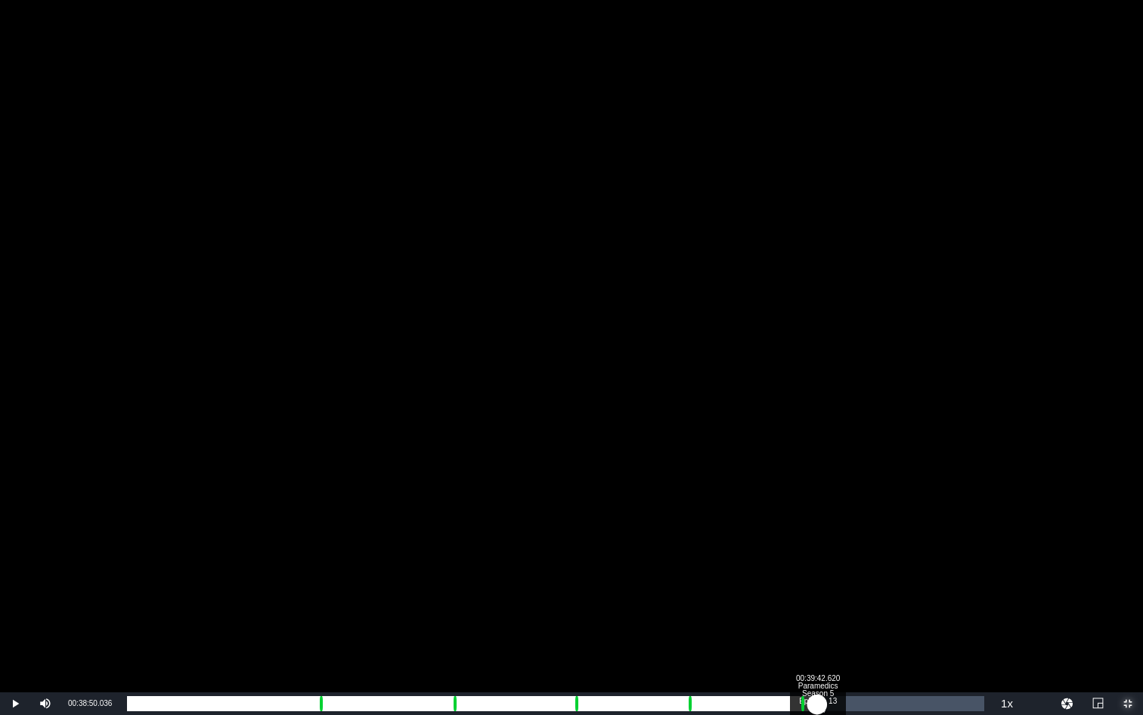
click at [818, 536] on div "Loaded : 19.74% 00:39:42.620 Paramedics Season 5 Episode 13 (6/6) 00:00:02.495 …" at bounding box center [556, 703] width 858 height 15
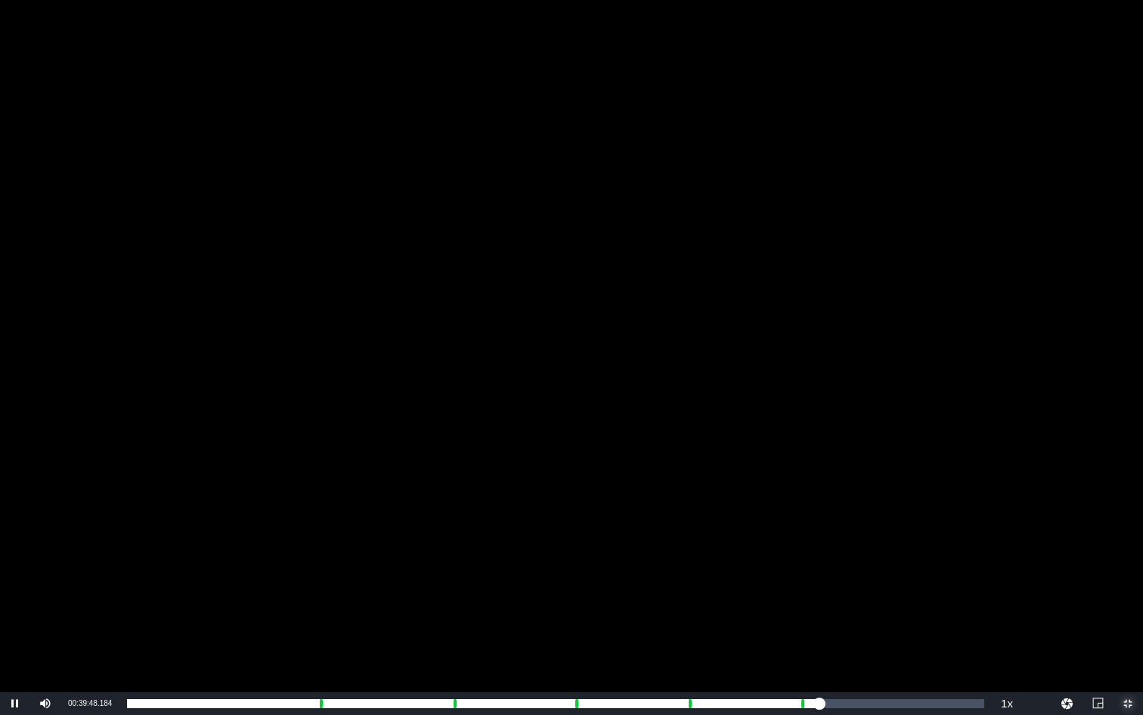
click at [1072, 536] on span "Video Player" at bounding box center [1128, 703] width 0 height 0
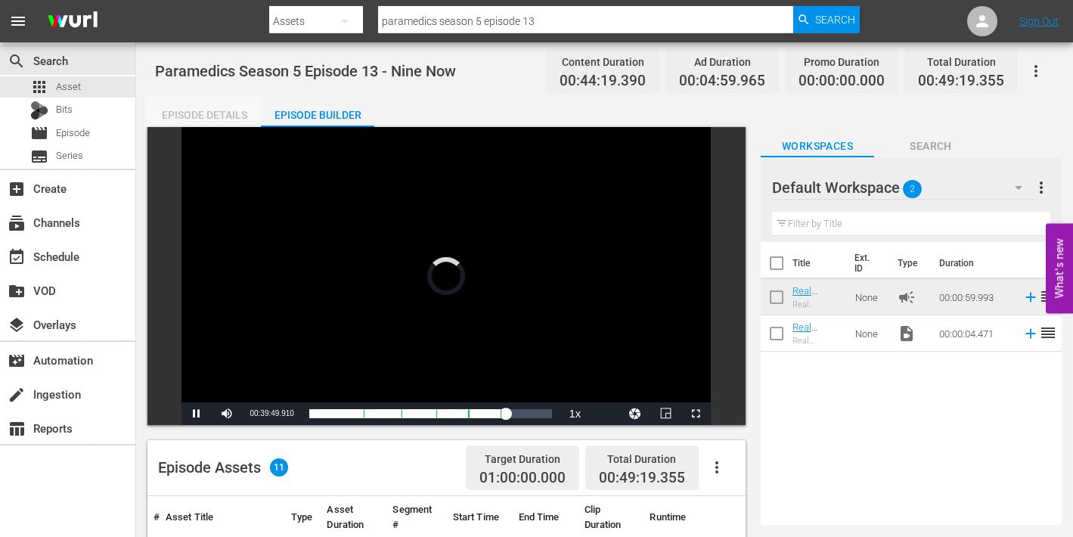
click at [213, 110] on div "Episode Details" at bounding box center [203, 115] width 113 height 36
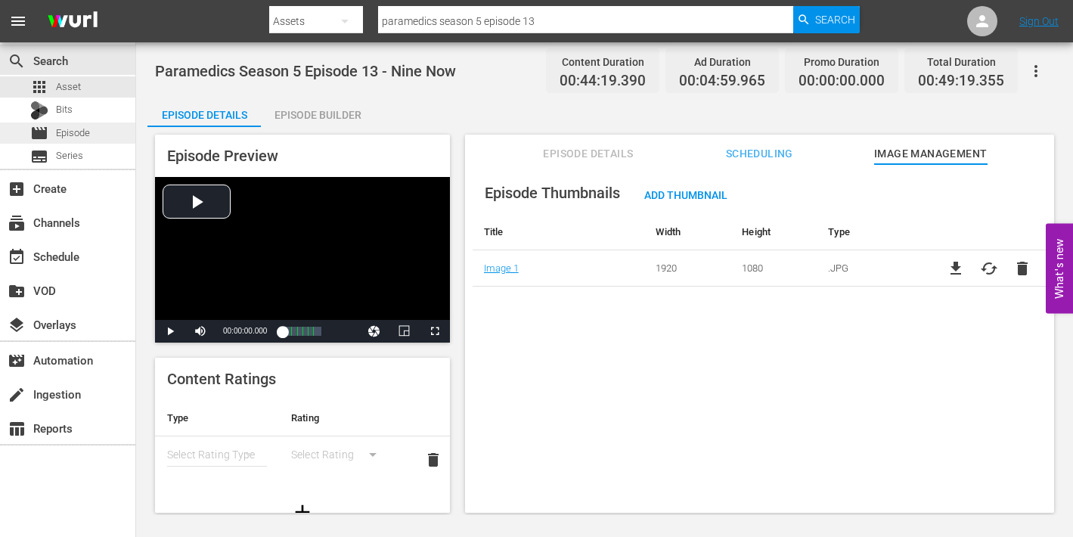
click at [65, 134] on span "Episode" at bounding box center [73, 133] width 34 height 15
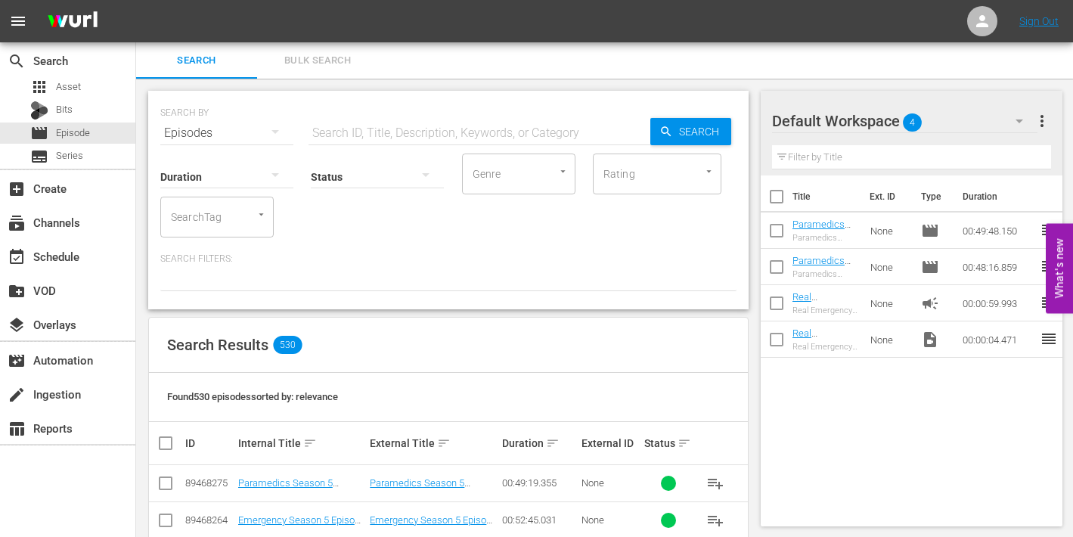
click at [706, 478] on span "playlist_add" at bounding box center [715, 483] width 18 height 18
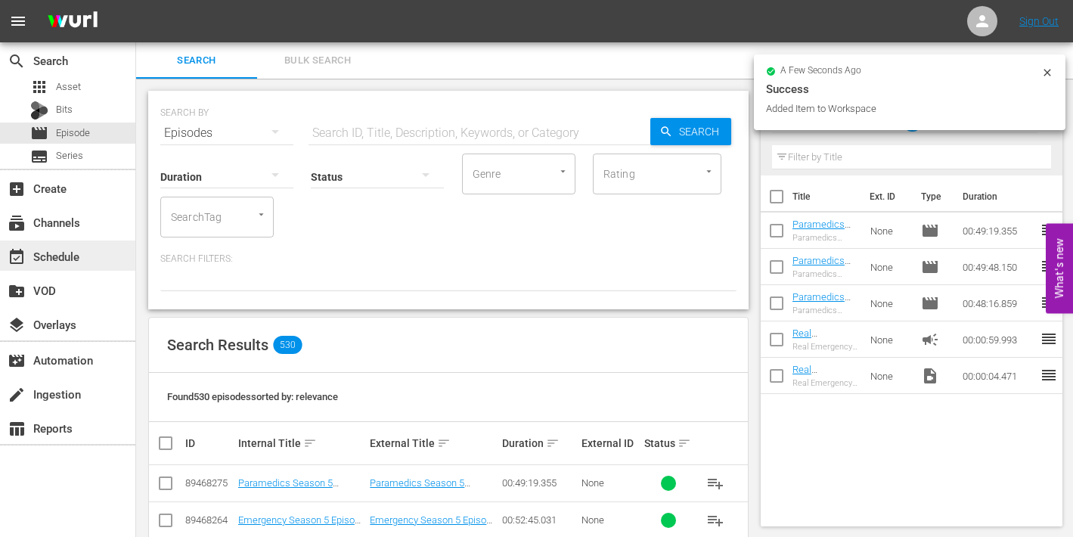
click at [45, 253] on div "event_available Schedule" at bounding box center [42, 254] width 85 height 14
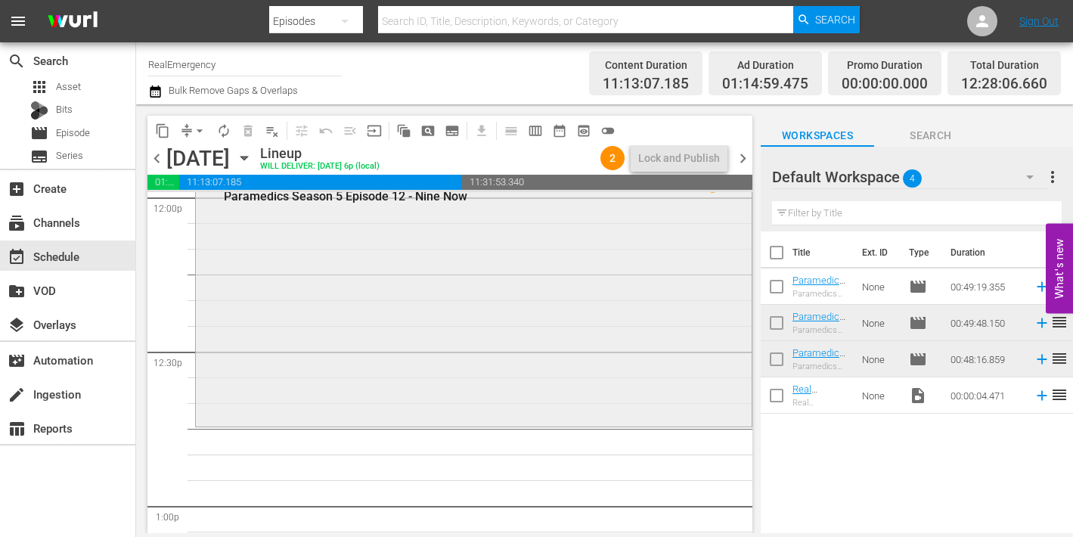
scroll to position [3702, 0]
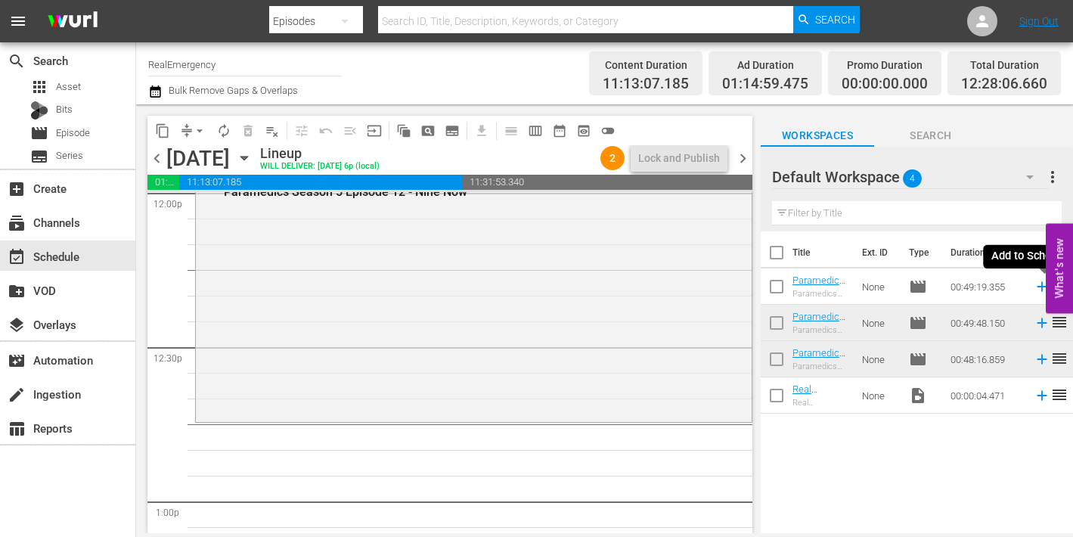
click at [1038, 287] on icon at bounding box center [1042, 287] width 10 height 10
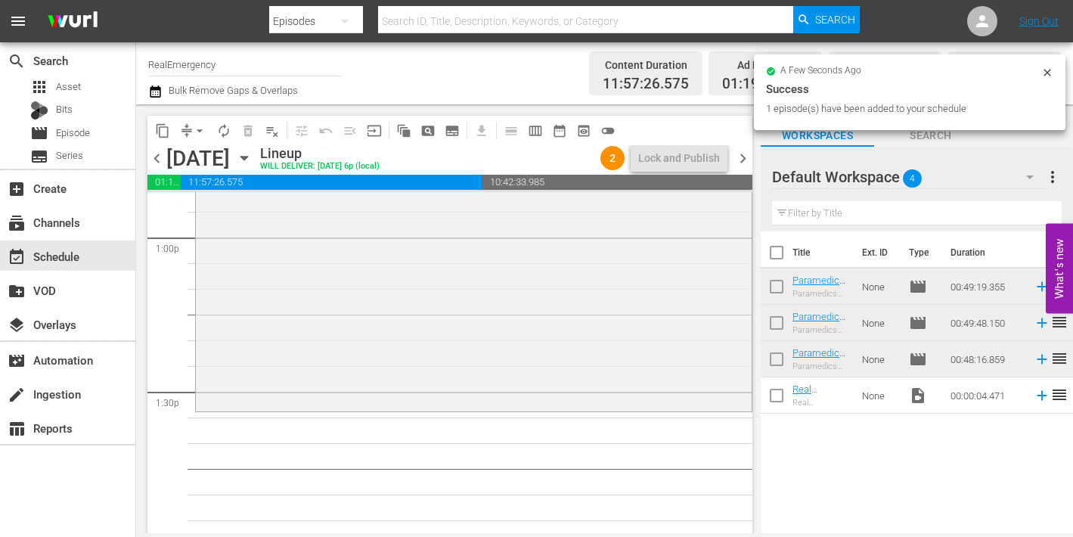
scroll to position [4009, 0]
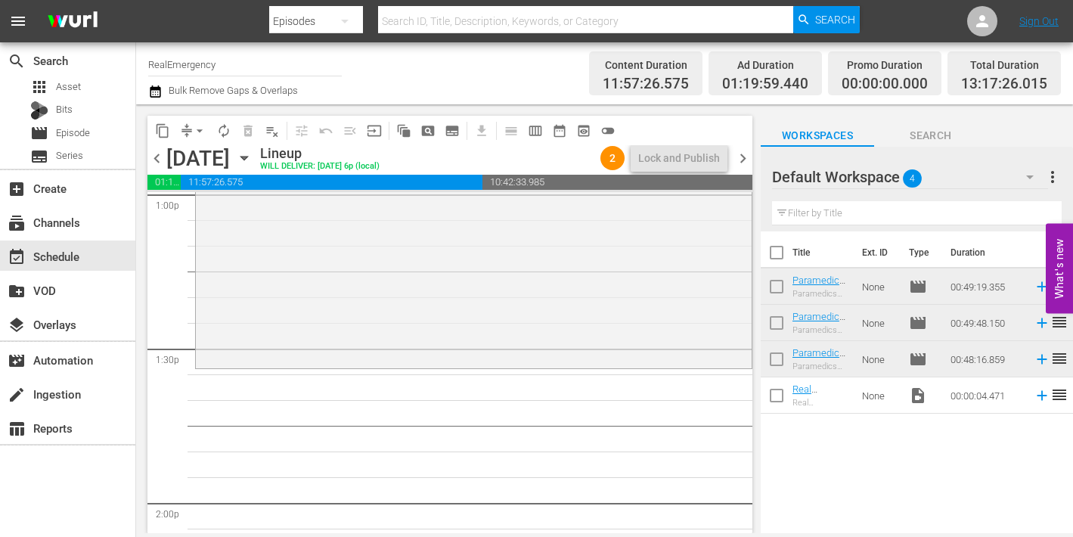
click at [777, 286] on input "checkbox" at bounding box center [777, 290] width 32 height 32
checkbox input "true"
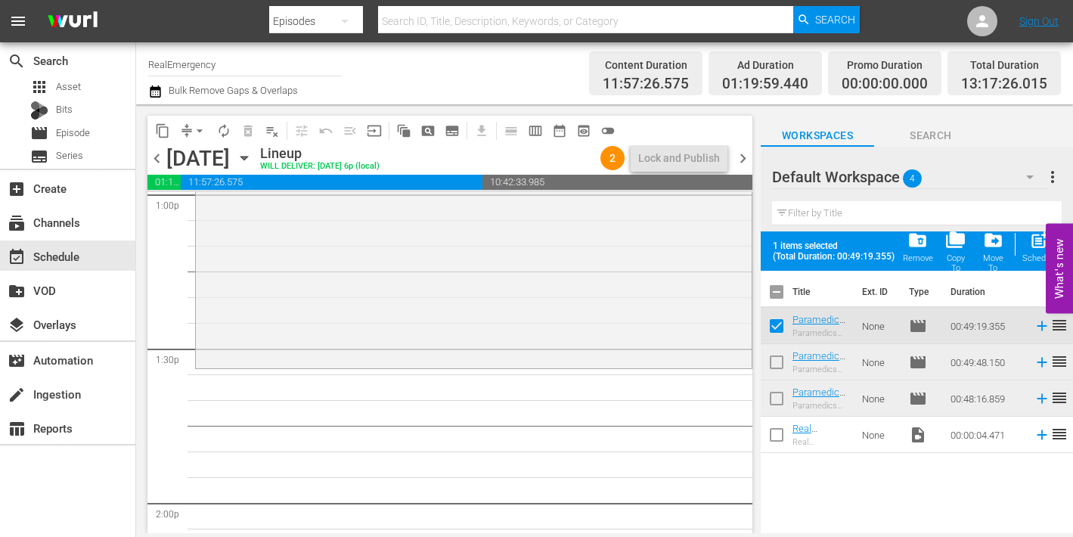
drag, startPoint x: 773, startPoint y: 357, endPoint x: 773, endPoint y: 367, distance: 9.8
click at [773, 358] on input "checkbox" at bounding box center [777, 365] width 32 height 32
checkbox input "true"
click at [776, 398] on input "checkbox" at bounding box center [777, 402] width 32 height 32
checkbox input "true"
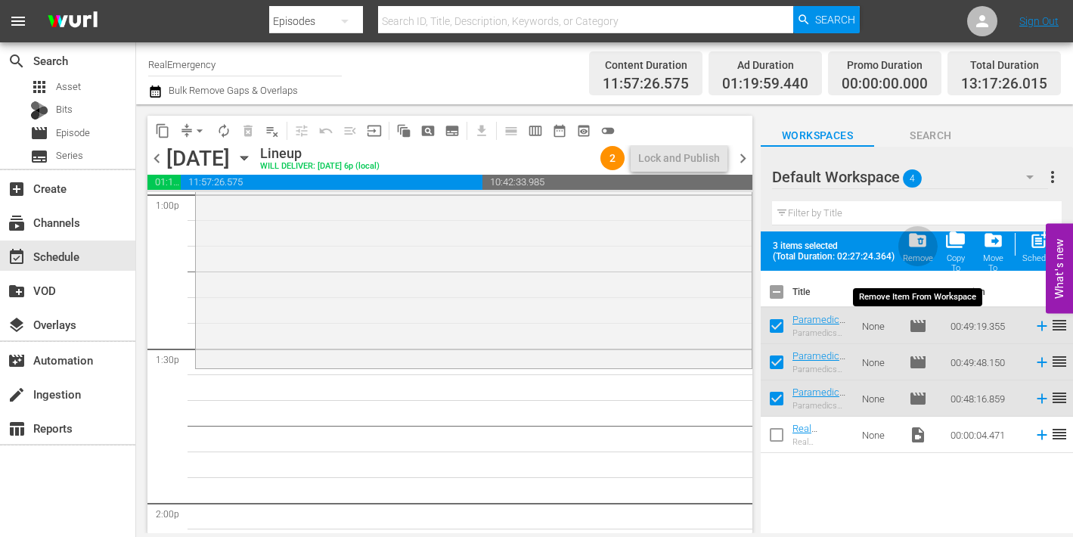
click at [917, 240] on span "folder_delete" at bounding box center [918, 240] width 20 height 20
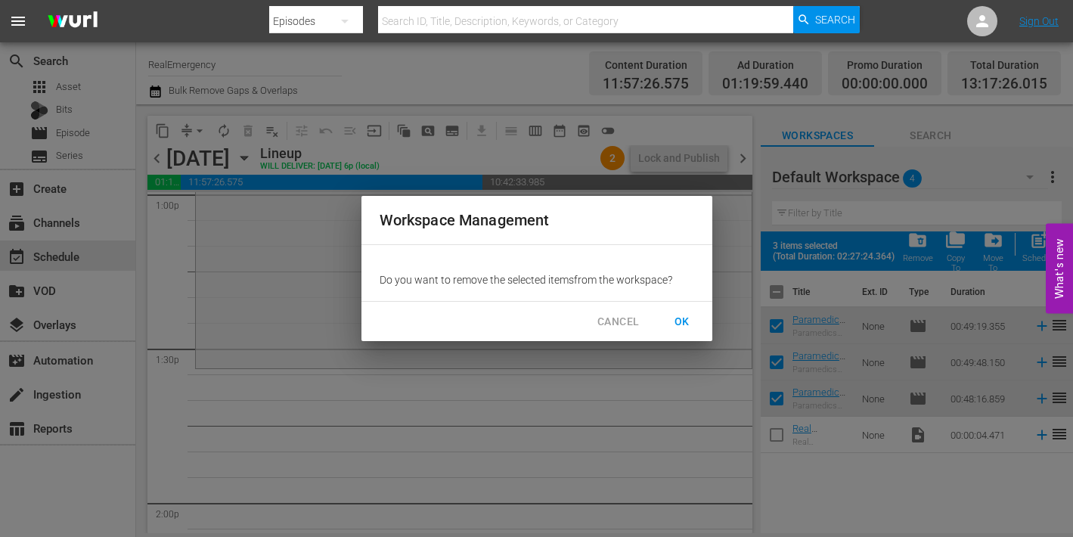
click at [683, 320] on span "OK" at bounding box center [682, 321] width 24 height 19
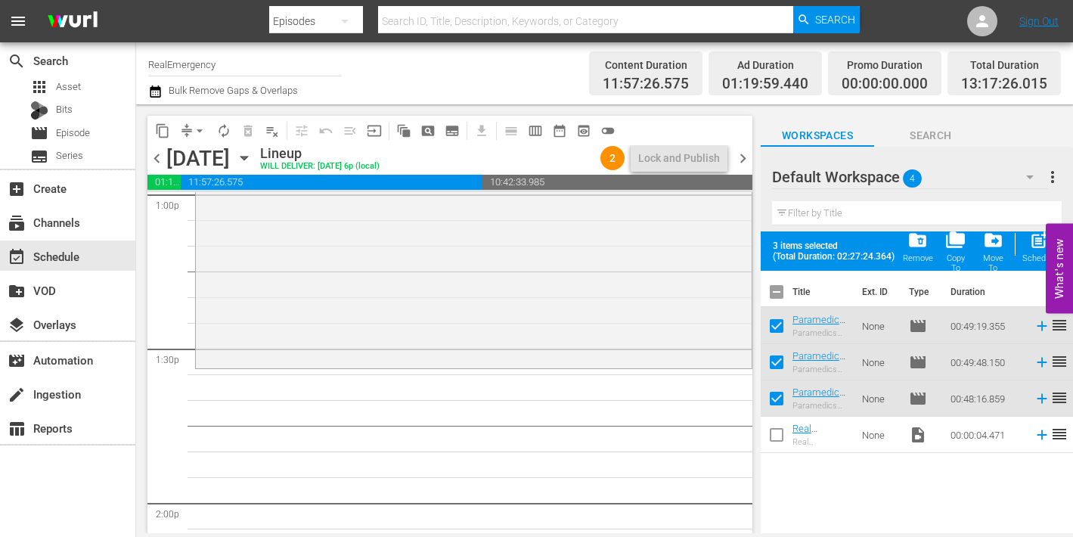
checkbox input "false"
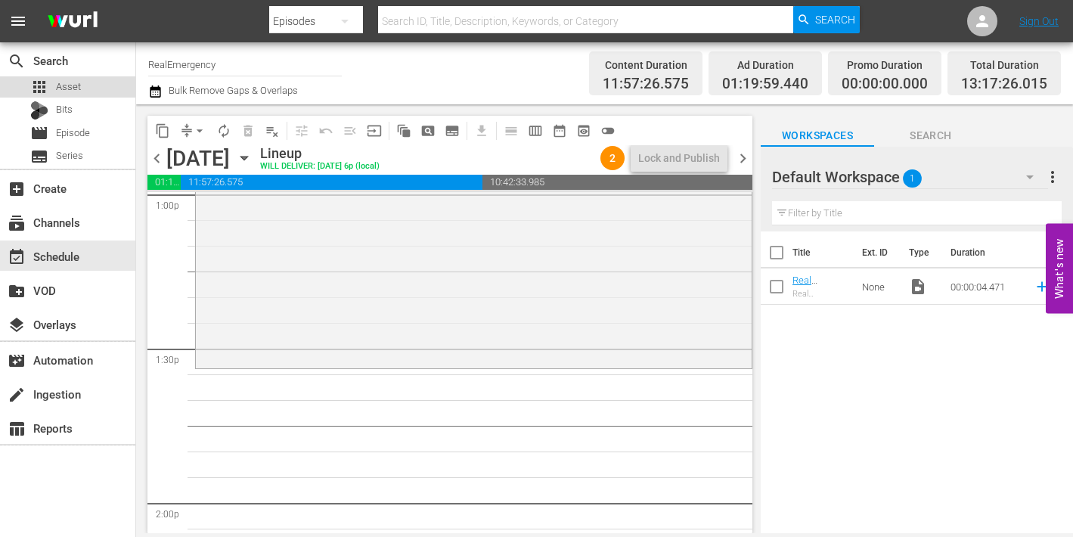
click at [62, 84] on span "Asset" at bounding box center [68, 86] width 25 height 15
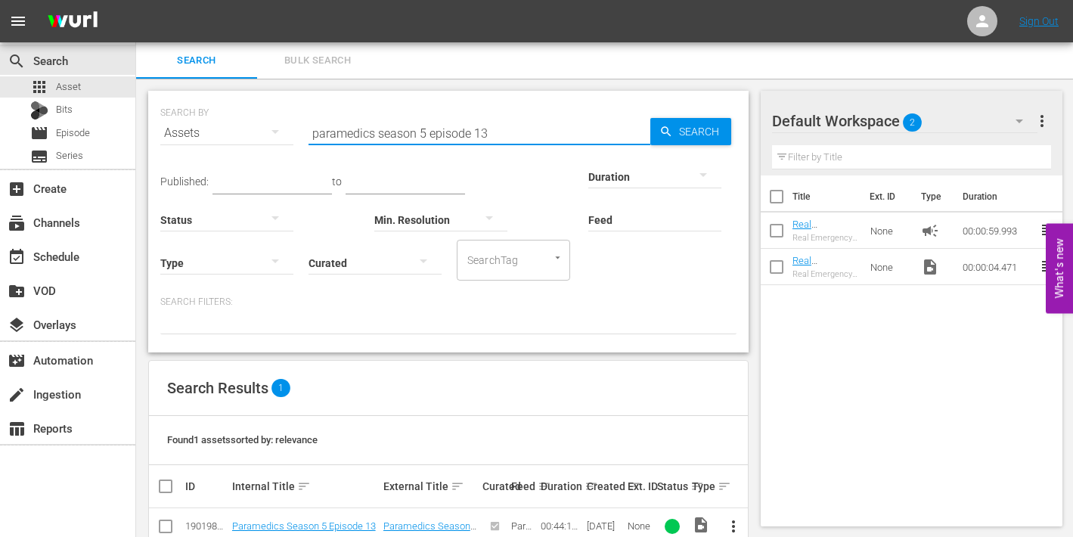
drag, startPoint x: 359, startPoint y: 134, endPoint x: 303, endPoint y: 133, distance: 56.7
click at [303, 133] on div "SEARCH BY Search By Assets Search ID, Title, Description, Keywords, or Category…" at bounding box center [448, 124] width 576 height 54
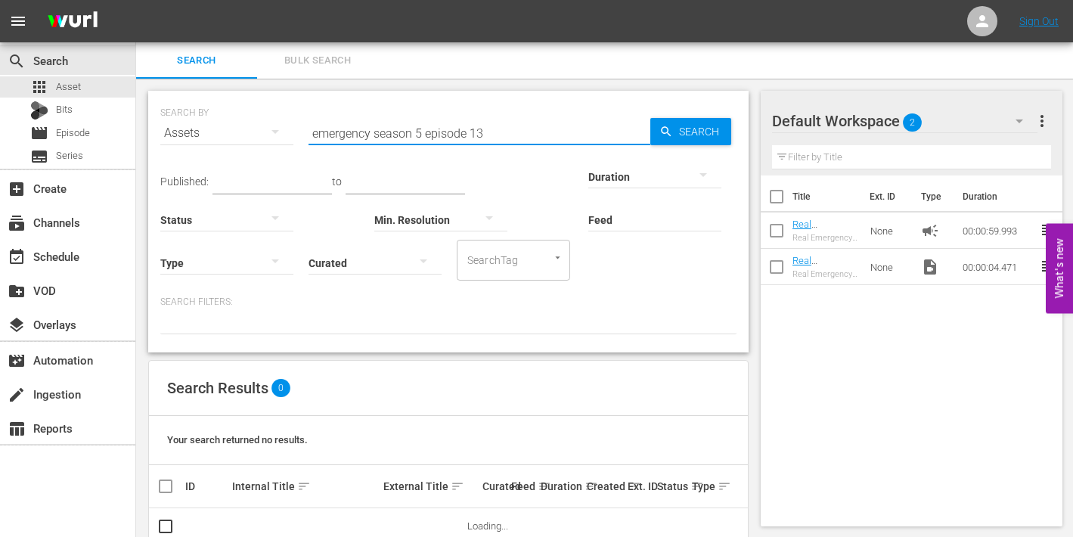
drag, startPoint x: 476, startPoint y: 135, endPoint x: 495, endPoint y: 134, distance: 19.7
click at [495, 134] on input "emergency season 5 episode 13" at bounding box center [480, 133] width 342 height 36
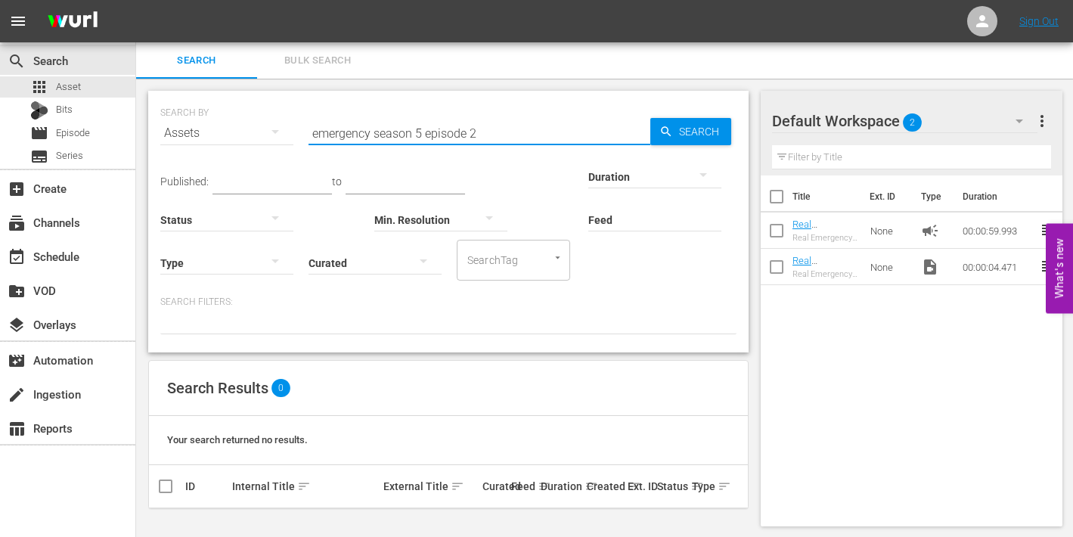
type input "emergency season 5 episode 2"
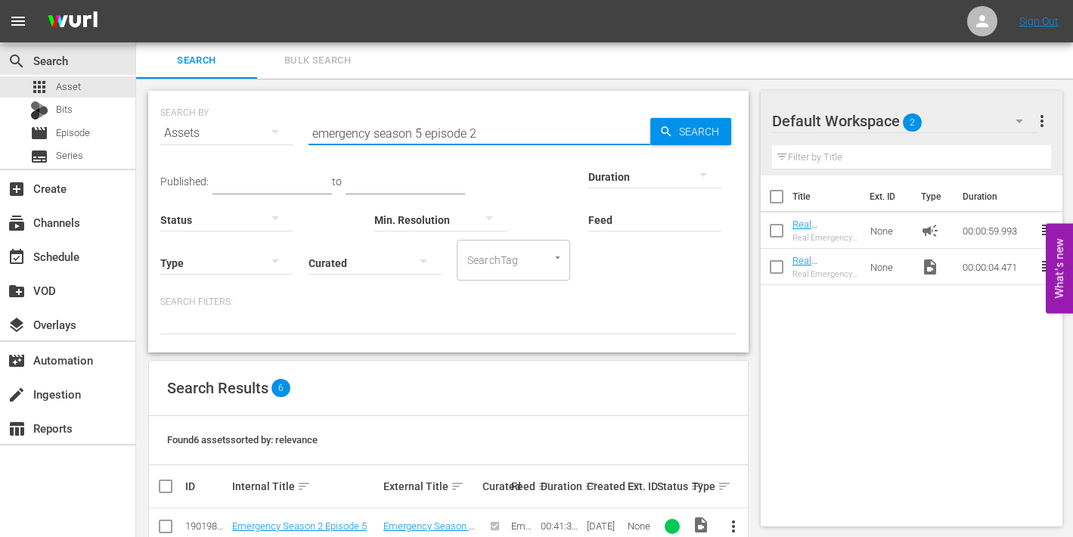
scroll to position [95, 0]
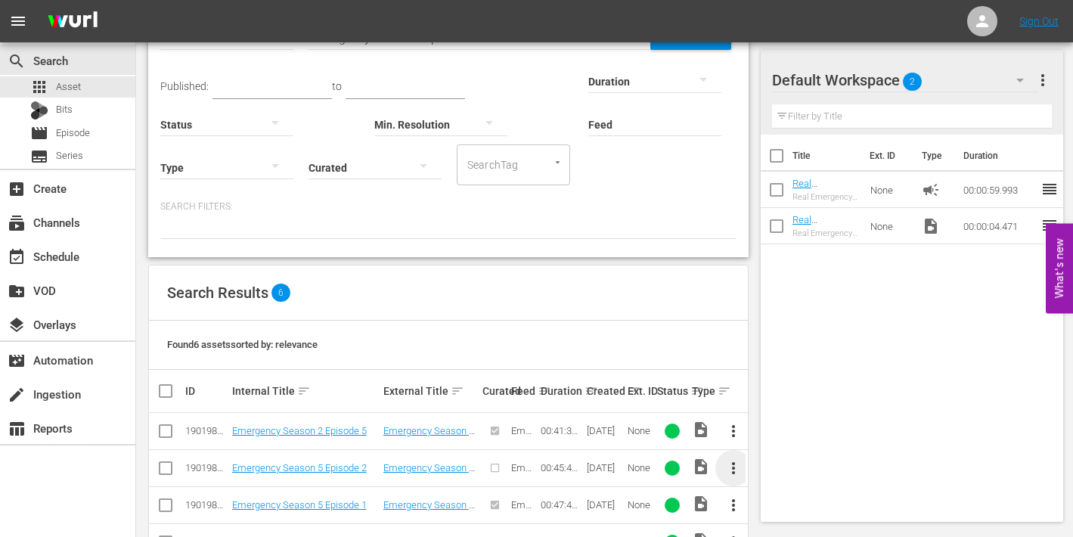
click at [731, 468] on span "more_vert" at bounding box center [733, 468] width 18 height 18
click at [780, 463] on div "Episode" at bounding box center [815, 462] width 103 height 36
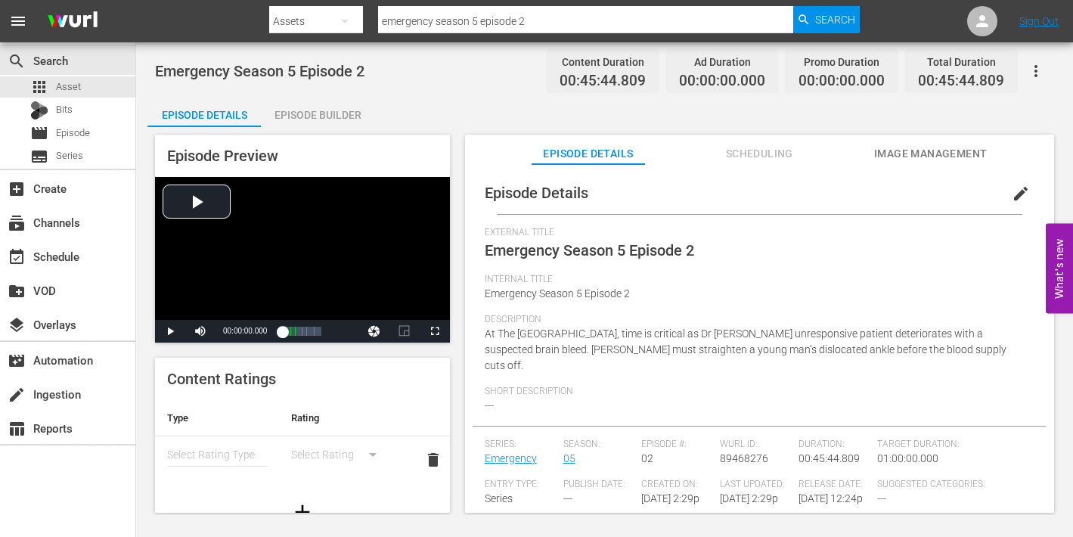
click at [1021, 194] on button "edit" at bounding box center [1021, 193] width 36 height 36
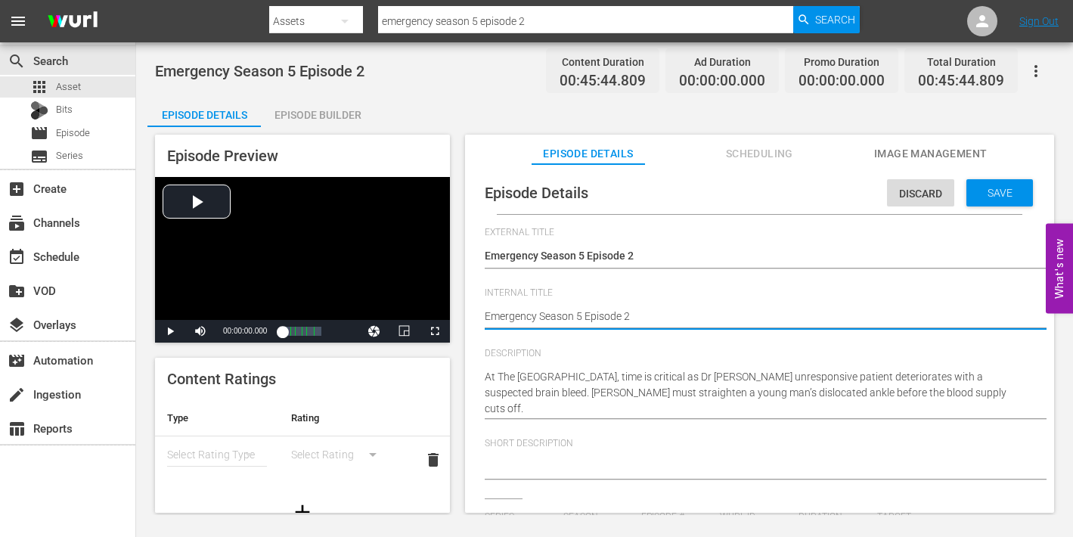
type textarea "Emergency Season 5 Episode 2"
type textarea "Emergency Season 5 Episode 2 -"
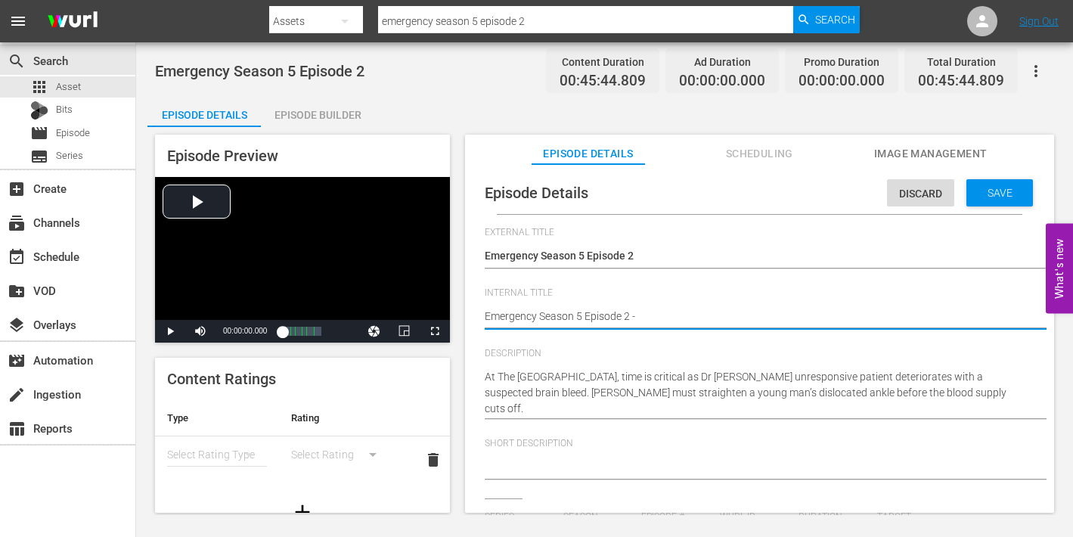
type textarea "Emergency Season 5 Episode 2 -"
type textarea "Emergency Season 5 Episode 2 - N"
type textarea "Emergency Season 5 Episode 2 - Ni"
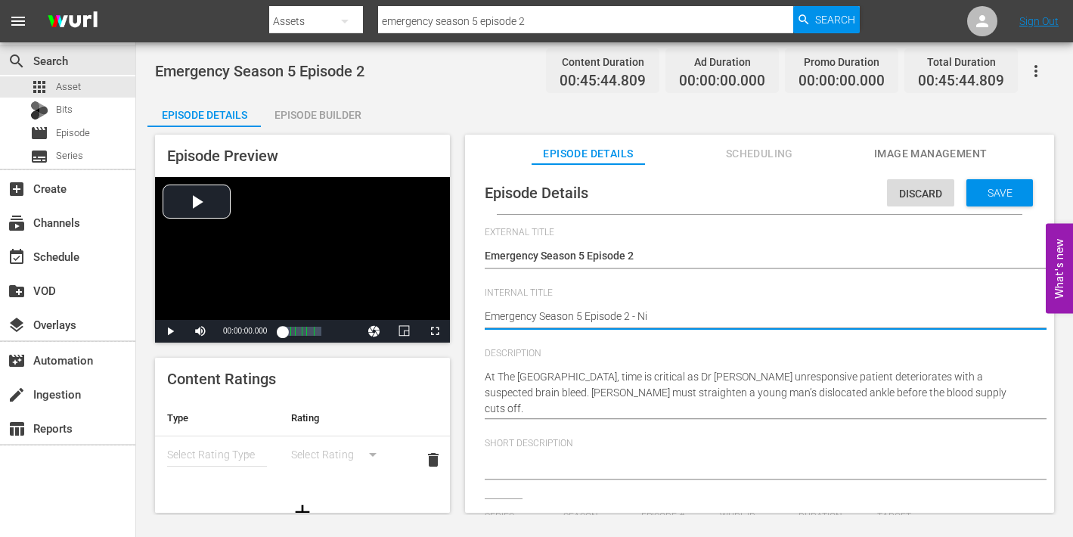
type textarea "Emergency Season 5 Episode 2 - Nin"
type textarea "Emergency Season 5 Episode 2 - Nine"
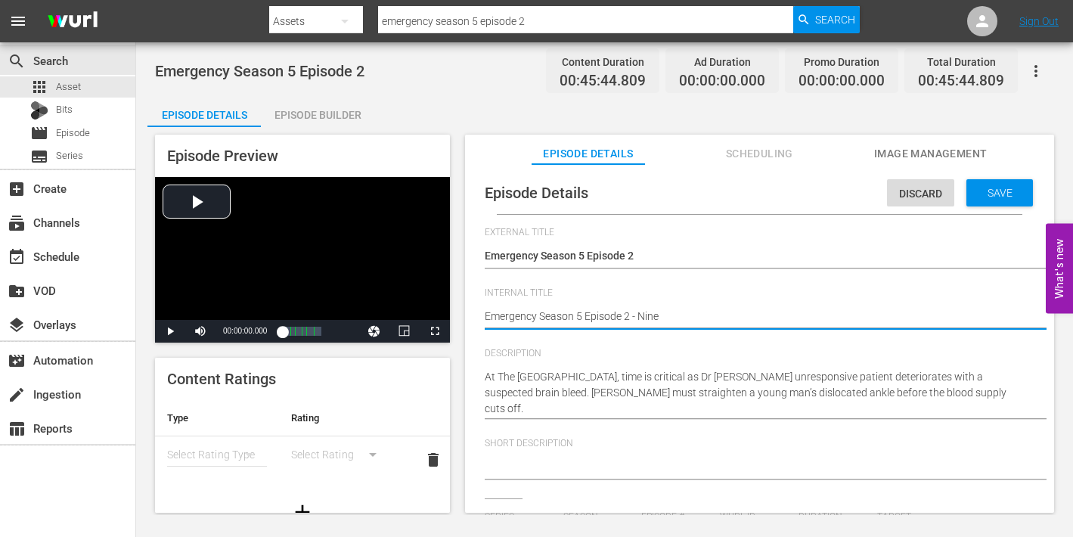
type textarea "Emergency Season 5 Episode 2 - Nine"
type textarea "Emergency Season 5 Episode 2 - Nine N"
type textarea "Emergency Season 5 Episode 2 - Nine No"
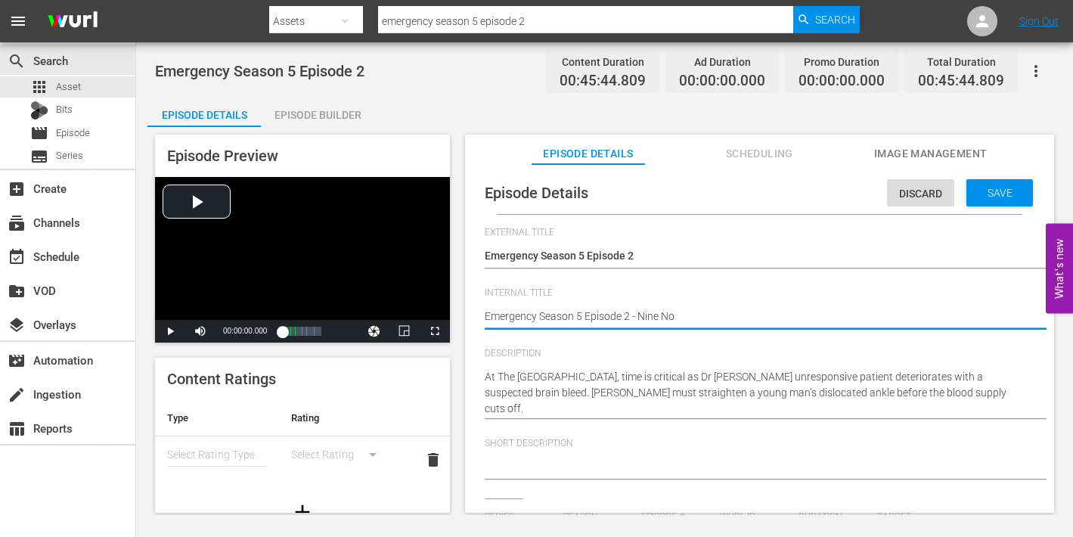
type textarea "Emergency Season 5 Episode 2 - Nine Now"
click at [985, 191] on span "Save" at bounding box center [1000, 193] width 49 height 12
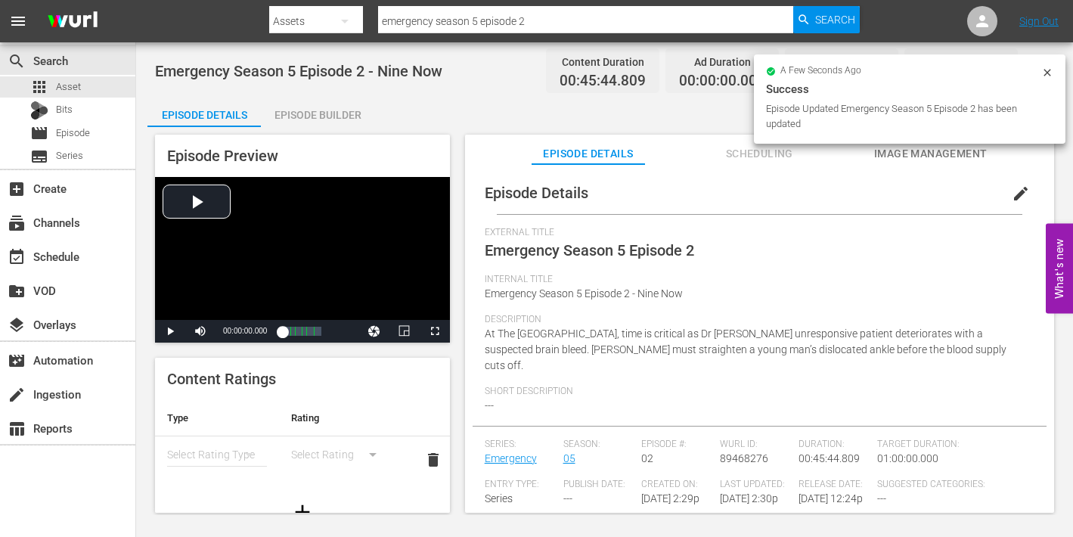
click at [901, 151] on span "Image Management" at bounding box center [930, 153] width 113 height 19
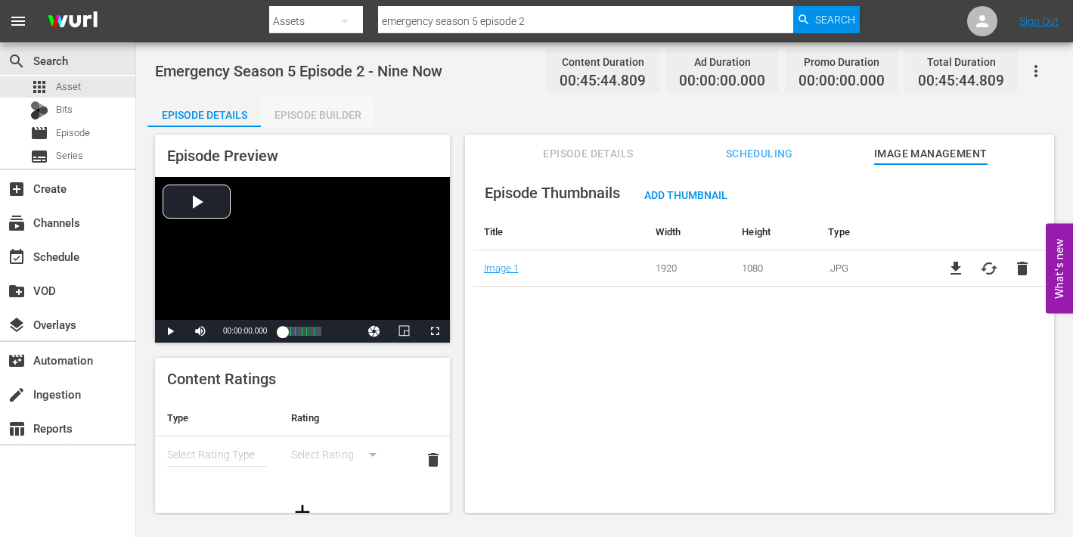
click at [309, 113] on div "Episode Builder" at bounding box center [317, 115] width 113 height 36
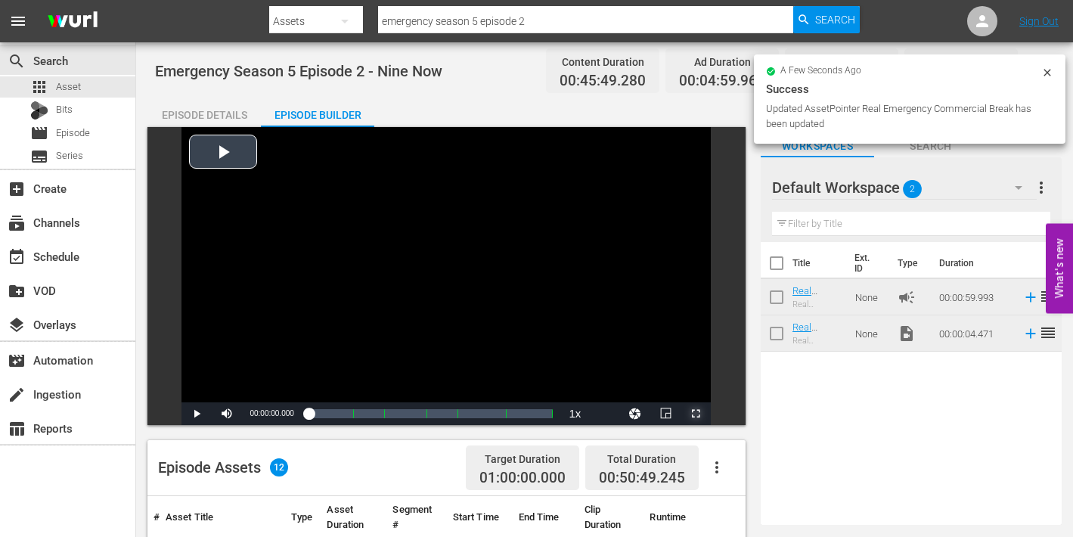
click at [696, 414] on span "Video Player" at bounding box center [696, 414] width 0 height 0
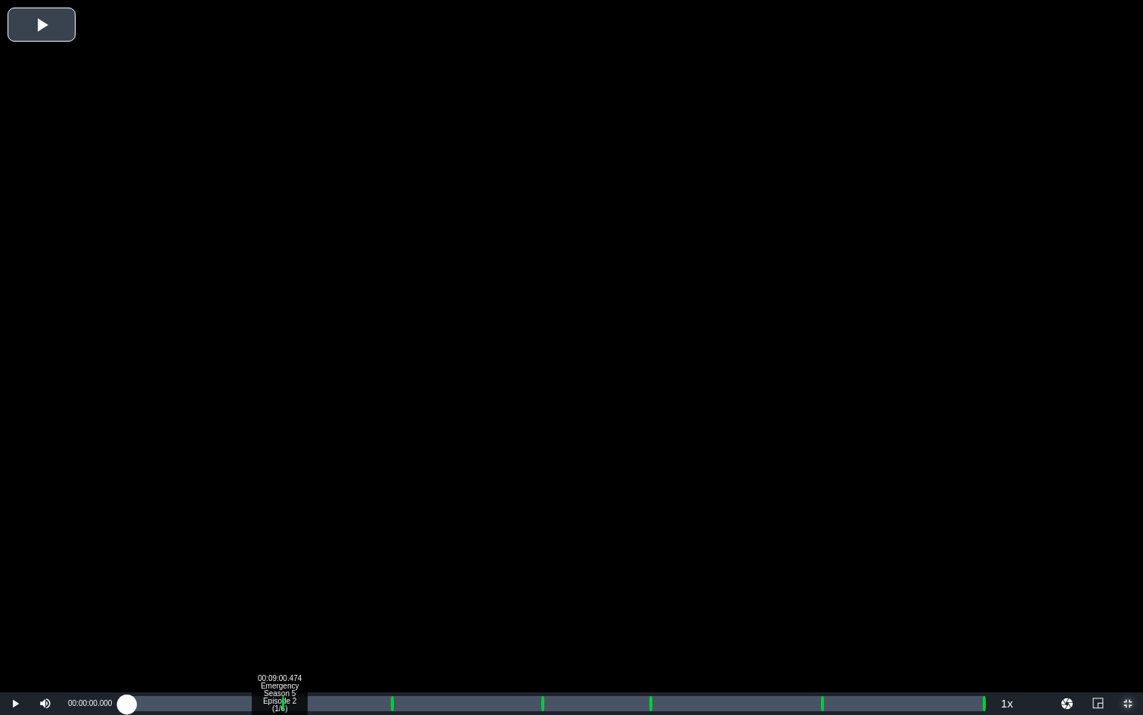
click at [279, 536] on div "Loaded : 0.21% 00:09:00.474 Emergency Season 5 Episode 2 (1/6) 00:00:00.000" at bounding box center [556, 703] width 858 height 15
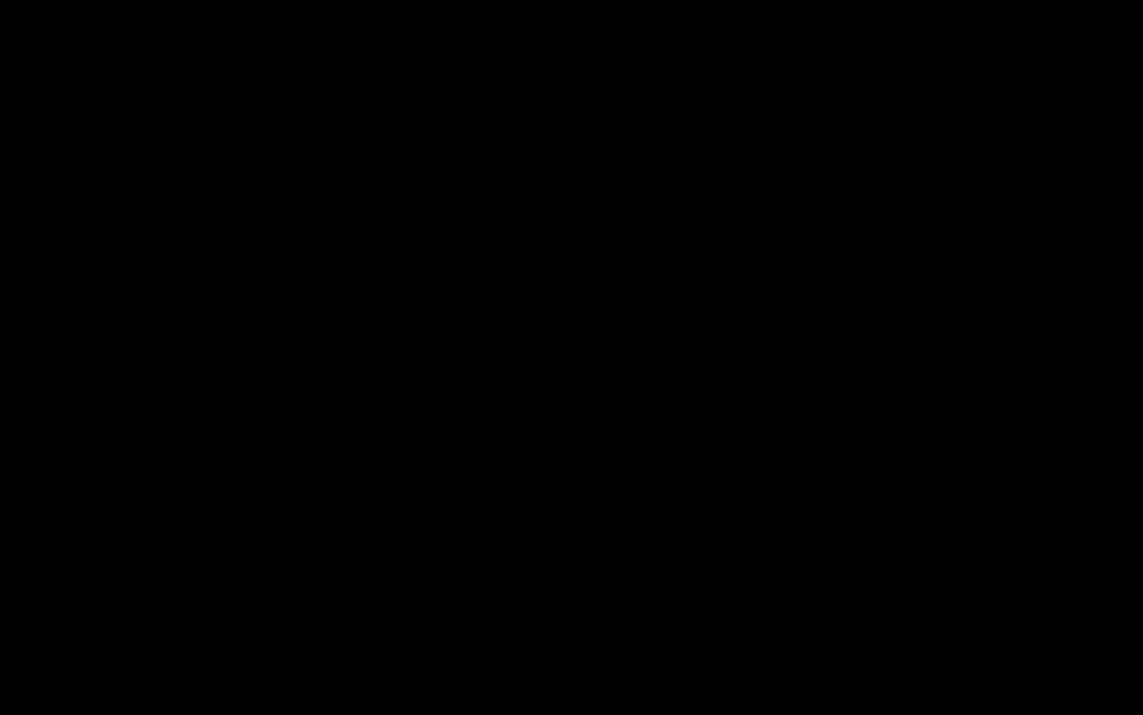
click at [298, 536] on div "Loaded : 9.92% 00:10:07.697 Emergency Season 5 Episode 2 (2/6) 00:00:00.370 Cue…" at bounding box center [556, 703] width 858 height 15
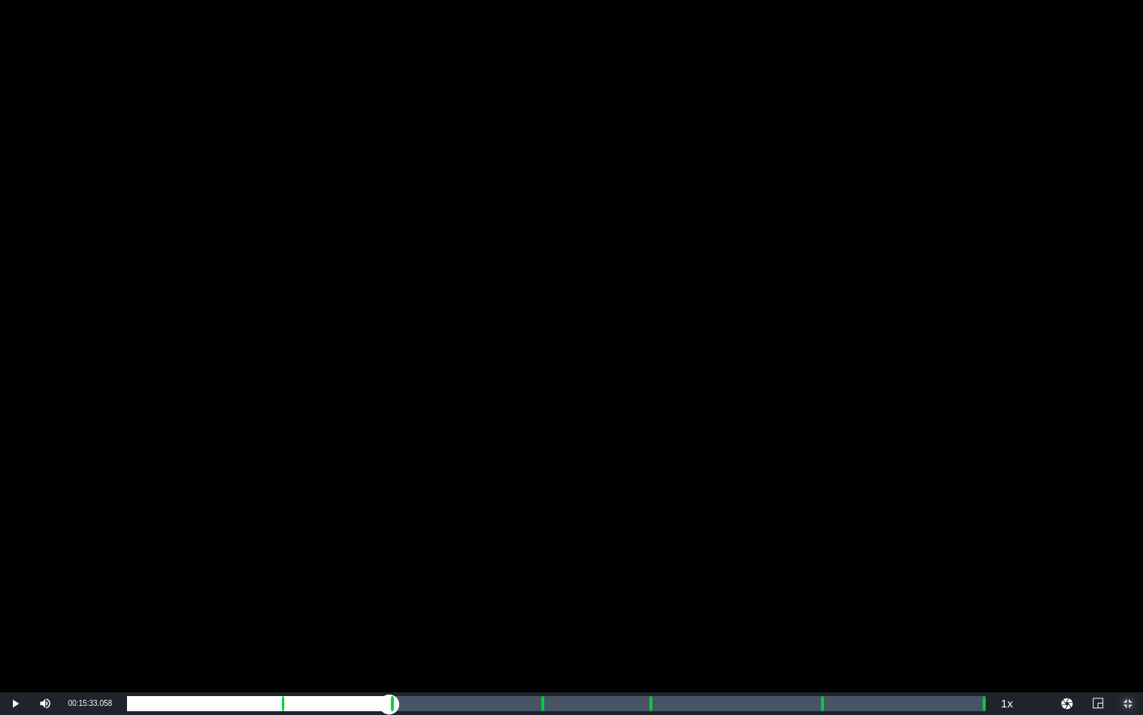
click at [389, 536] on div "Loaded : 20.13% 00:15:33.058 Emergency Season 5 Episode 2 (3/6) 00:09:10.341 Cu…" at bounding box center [556, 703] width 858 height 15
click at [407, 536] on div "Loaded : 9.92% 00:16:34.903 Emergency Season 5 Episode 2 (3/6) 00:00:00.409 Cue…" at bounding box center [556, 703] width 858 height 15
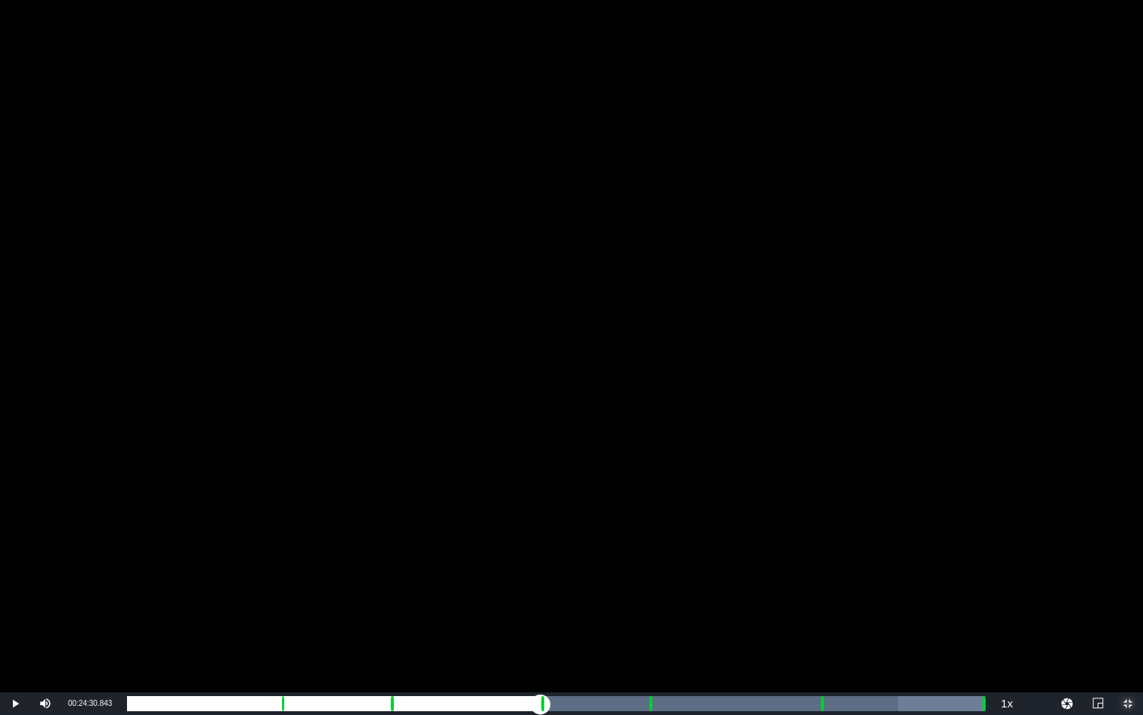
click at [541, 536] on div "Loaded : 100.00% 00:24:30.843 Emergency Season 5 Episode 2 (4/6) 00:00:00.000 C…" at bounding box center [556, 703] width 858 height 15
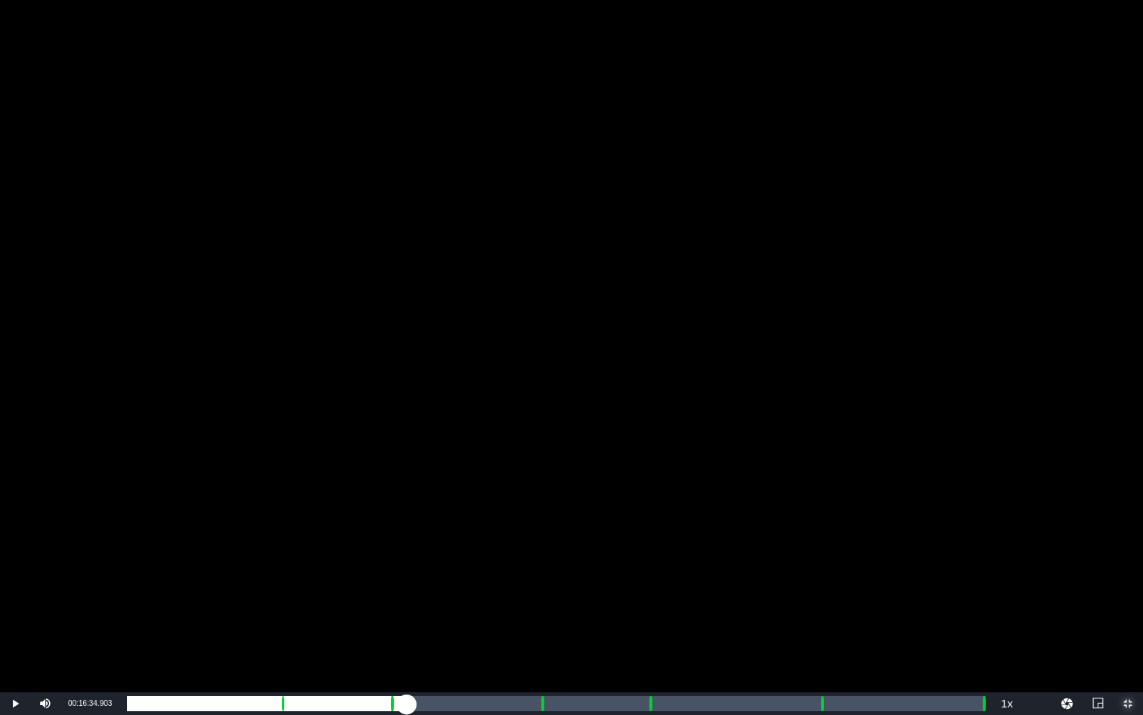
click at [407, 536] on div "00:00:00.372" at bounding box center [267, 703] width 280 height 15
click at [558, 536] on div "Loaded : 32.16% 00:25:32.689 Emergency Season 5 Episode 2 (4/6) 00:14:38.805 Cu…" at bounding box center [556, 703] width 858 height 15
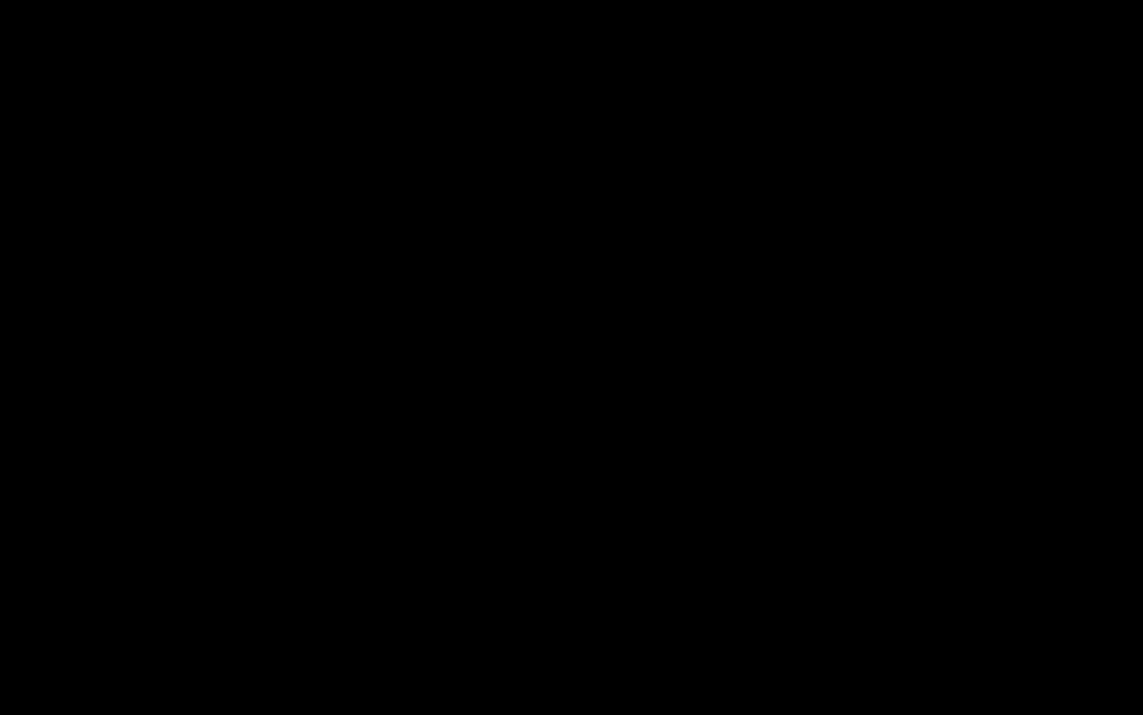
click at [648, 536] on div "Loaded : 49.44% 00:30:55.360 Emergency Season 5 Episode 2 (5/6) 00:22:34.584 Cu…" at bounding box center [556, 703] width 858 height 15
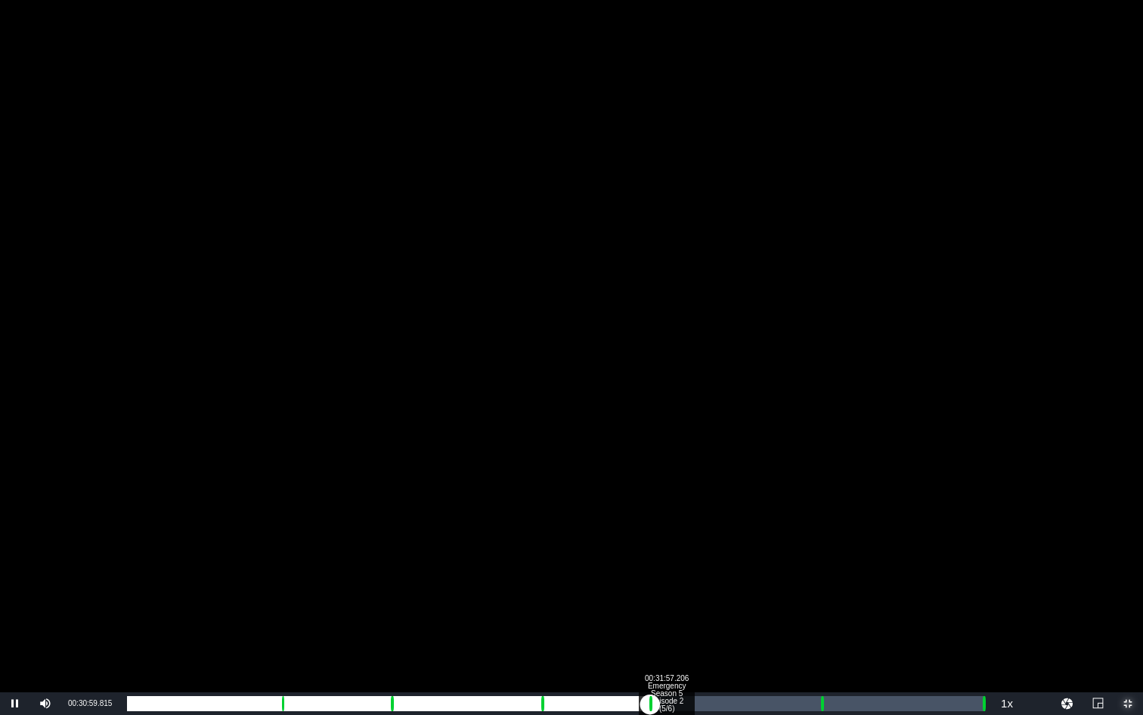
click at [666, 536] on div "Loaded : 9.92% 00:31:57.206 Emergency Season 5 Episode 2 (5/6) 00:00:01.220 Cue…" at bounding box center [556, 703] width 858 height 15
click at [821, 536] on div "Loaded : 63.45% 00:41:05.747 Emergency Season 5 Episode 2 (6/6) 00:28:14.598 Cu…" at bounding box center [556, 703] width 858 height 15
click at [838, 536] on div "Loaded : 9.92% 00:42:07.592 Emergency Season 5 Episode 2 (6/6) 00:00:00.420 Cue…" at bounding box center [556, 703] width 858 height 15
click at [981, 536] on div "Loaded : 81.40% 00:50:35.800 00:37:10.007 Cue Point 5: 00:41:09.172" at bounding box center [556, 703] width 858 height 15
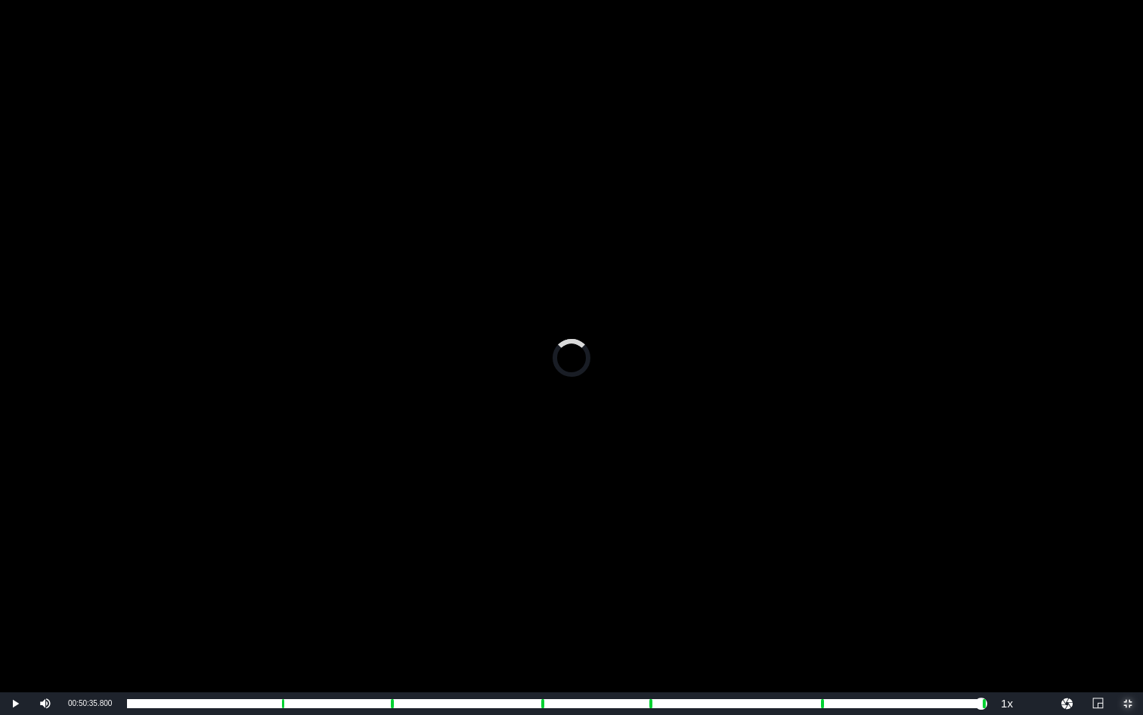
click at [1072, 536] on span "Video Player" at bounding box center [1128, 703] width 0 height 0
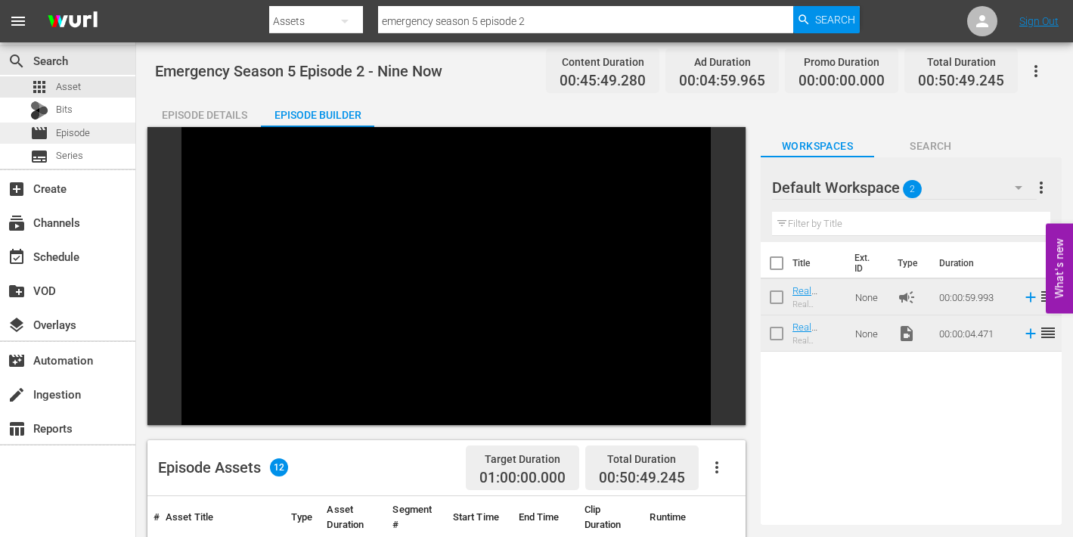
click at [60, 130] on span "Episode" at bounding box center [73, 133] width 34 height 15
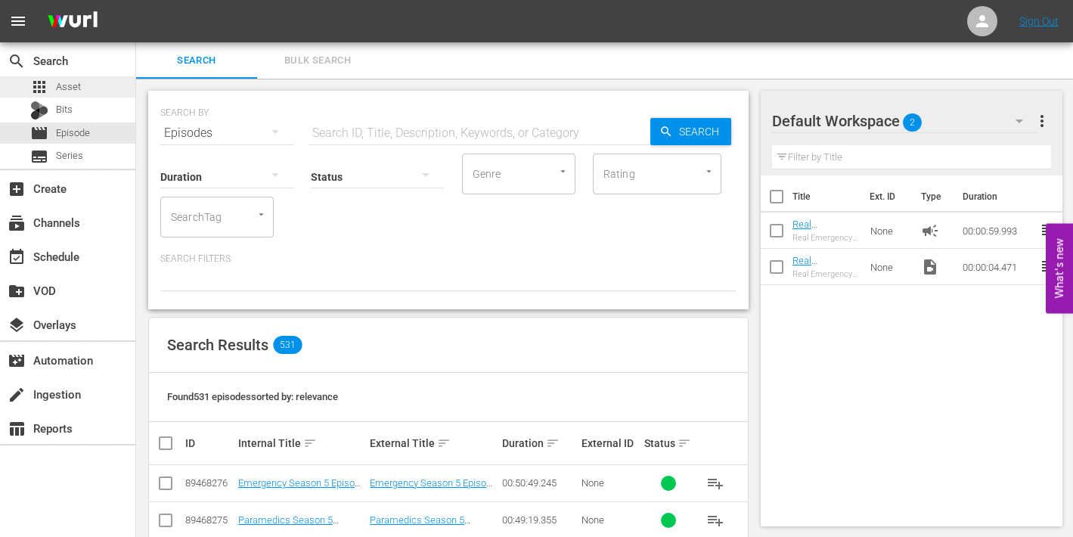
click at [62, 87] on span "Asset" at bounding box center [68, 86] width 25 height 15
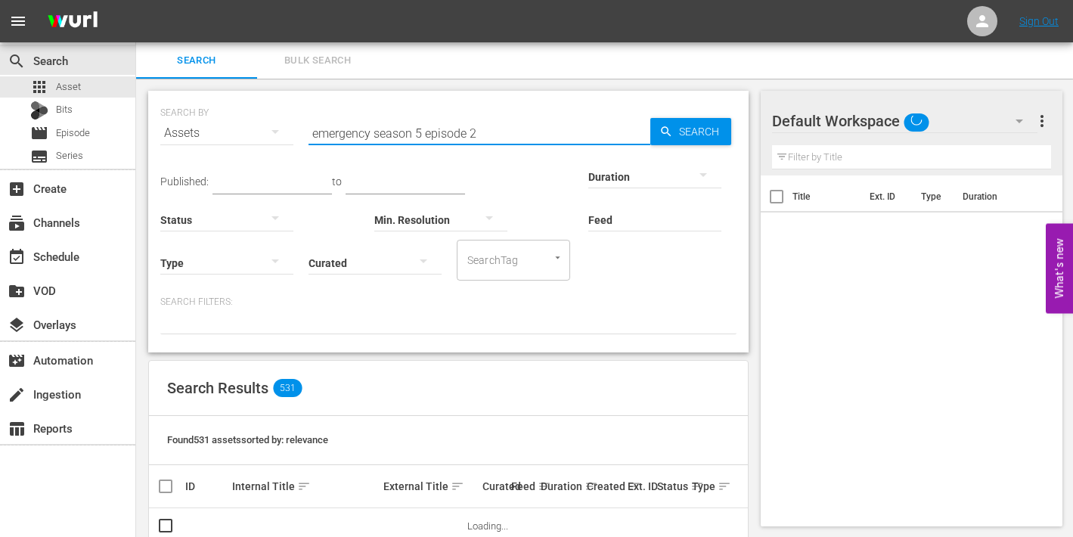
drag, startPoint x: 466, startPoint y: 135, endPoint x: 501, endPoint y: 135, distance: 34.8
click at [501, 135] on input "emergency season 5 episode 2" at bounding box center [480, 133] width 342 height 36
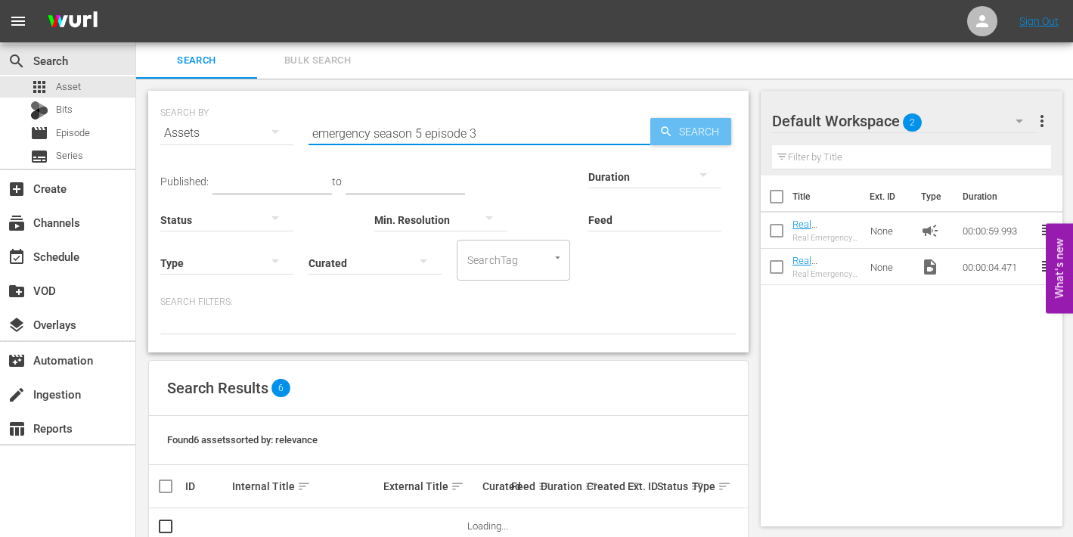
type input "emergency season 5 episode 3"
click at [695, 128] on span "Search" at bounding box center [702, 131] width 58 height 27
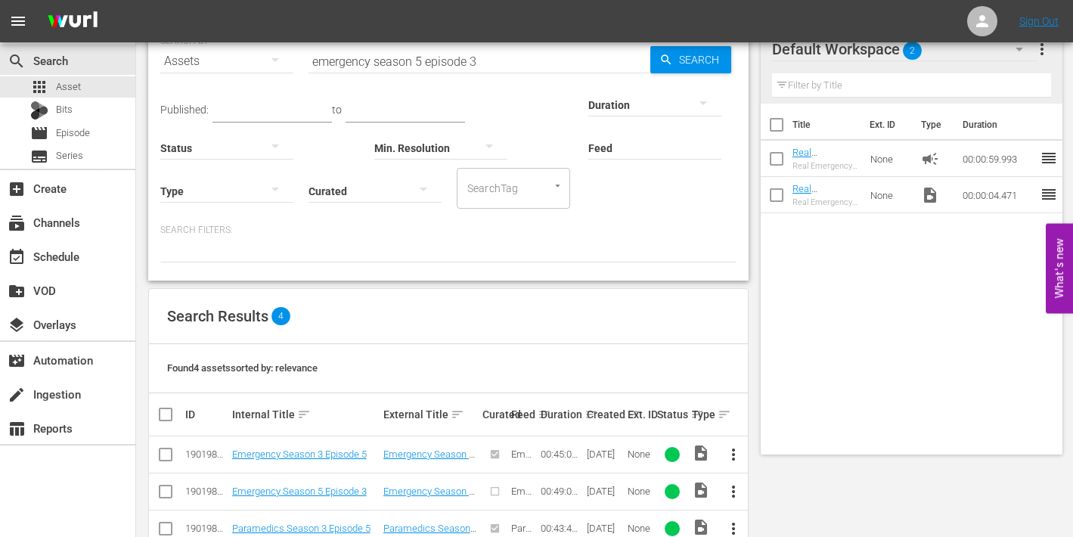
scroll to position [147, 0]
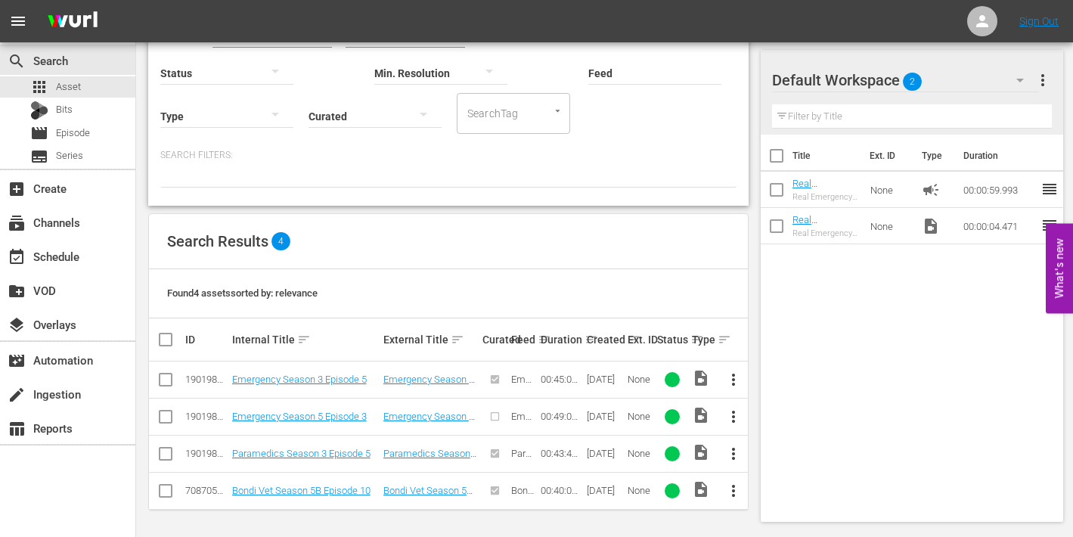
click at [737, 378] on span "more_vert" at bounding box center [733, 380] width 18 height 18
click at [774, 495] on div "Episode" at bounding box center [815, 494] width 103 height 36
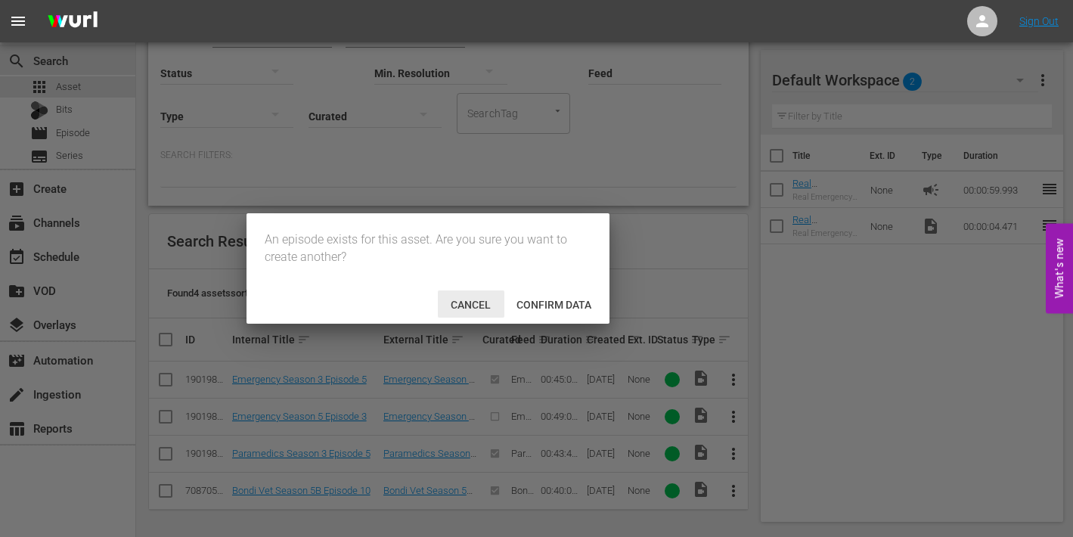
click at [472, 308] on span "Cancel" at bounding box center [471, 305] width 64 height 12
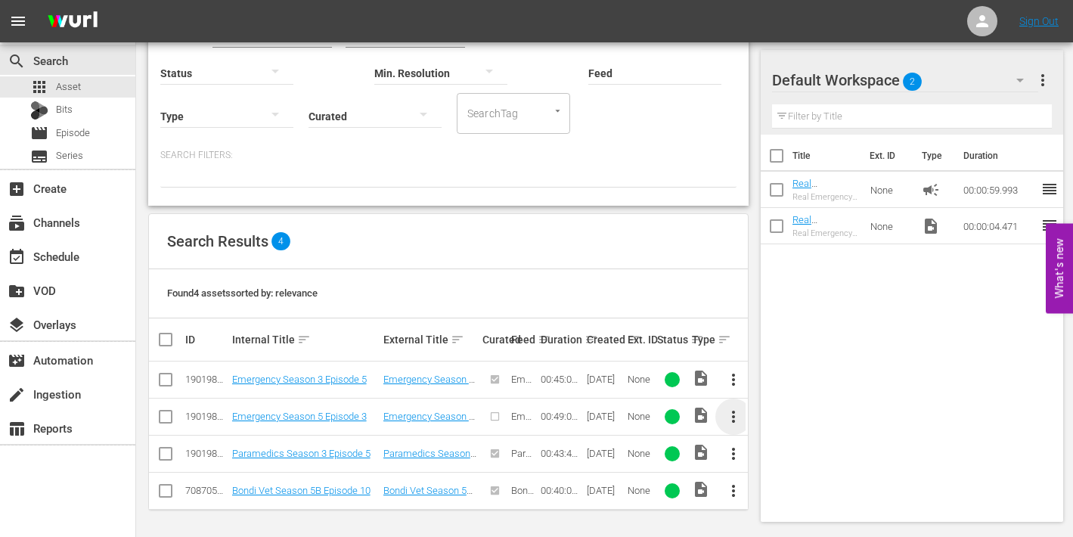
click at [735, 416] on span "more_vert" at bounding box center [733, 417] width 18 height 18
click at [784, 414] on div "Episode" at bounding box center [815, 410] width 103 height 36
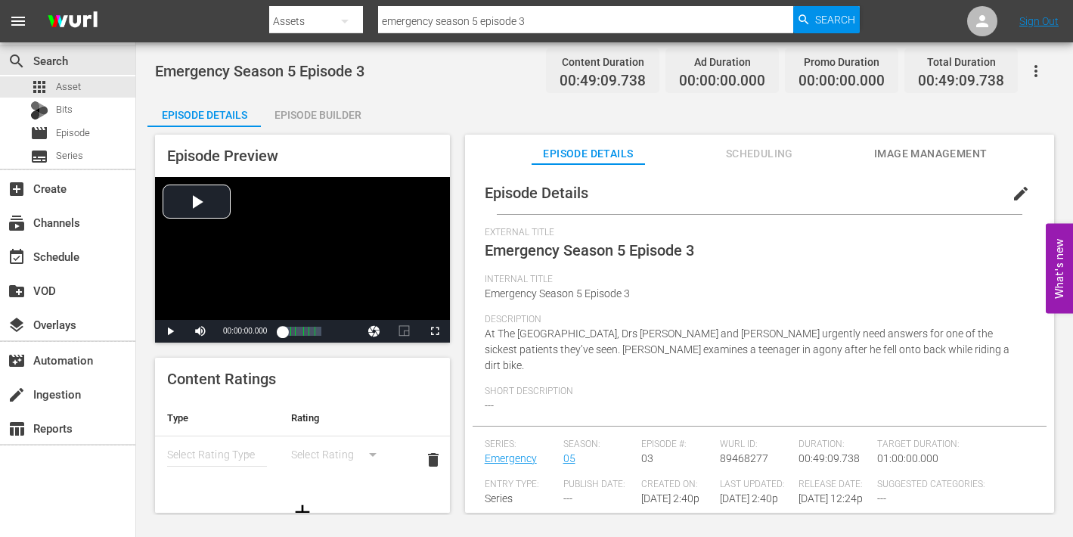
click at [1015, 191] on span "edit" at bounding box center [1021, 194] width 18 height 18
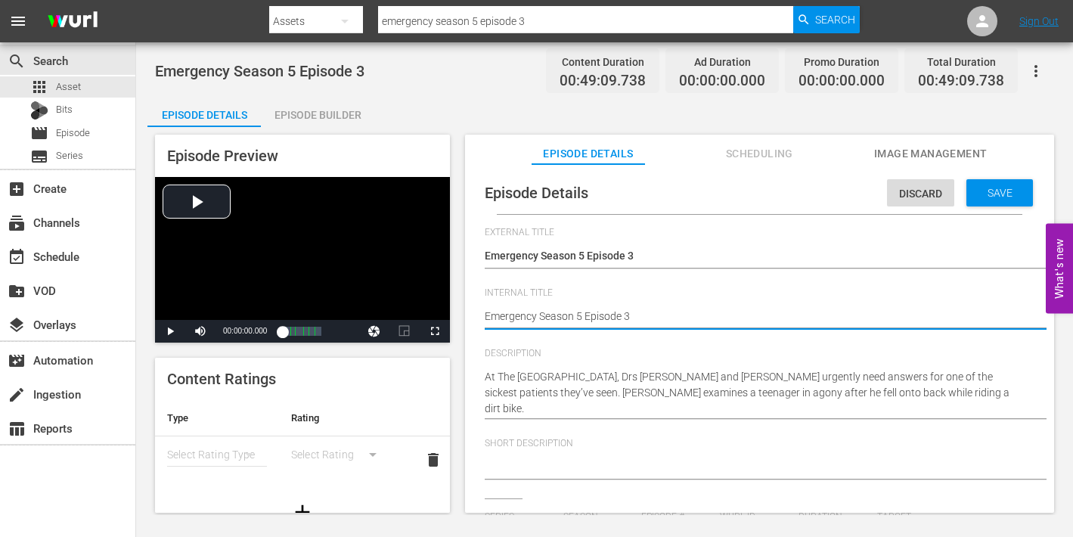
type textarea "Emergency Season 5 Episode 3"
type textarea "Emergency Season 5 Episode 3 -"
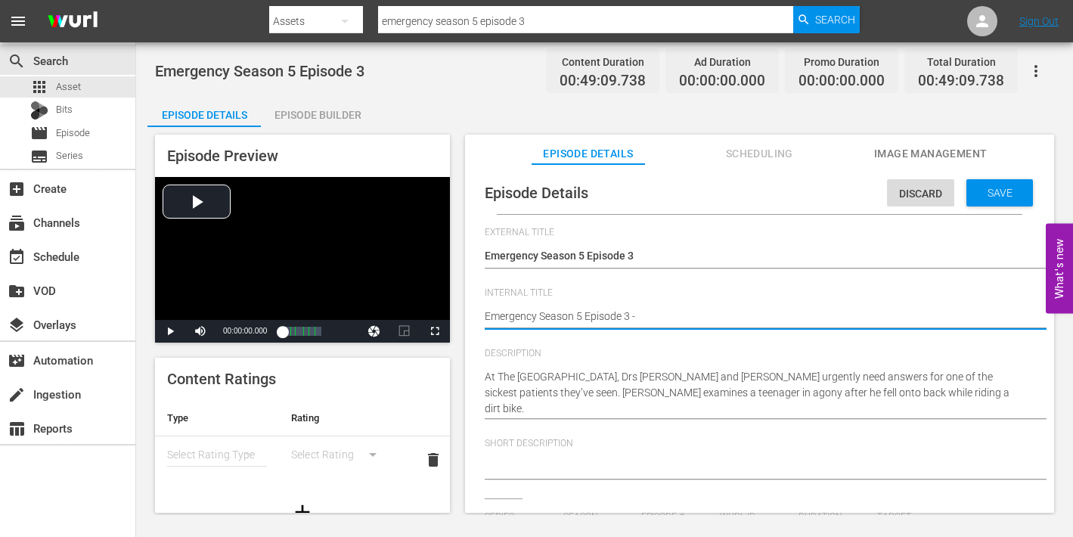
type textarea "Emergency Season 5 Episode 3 -"
type textarea "Emergency Season 5 Episode 3 - N"
type textarea "Emergency Season 5 Episode 3 - Ni"
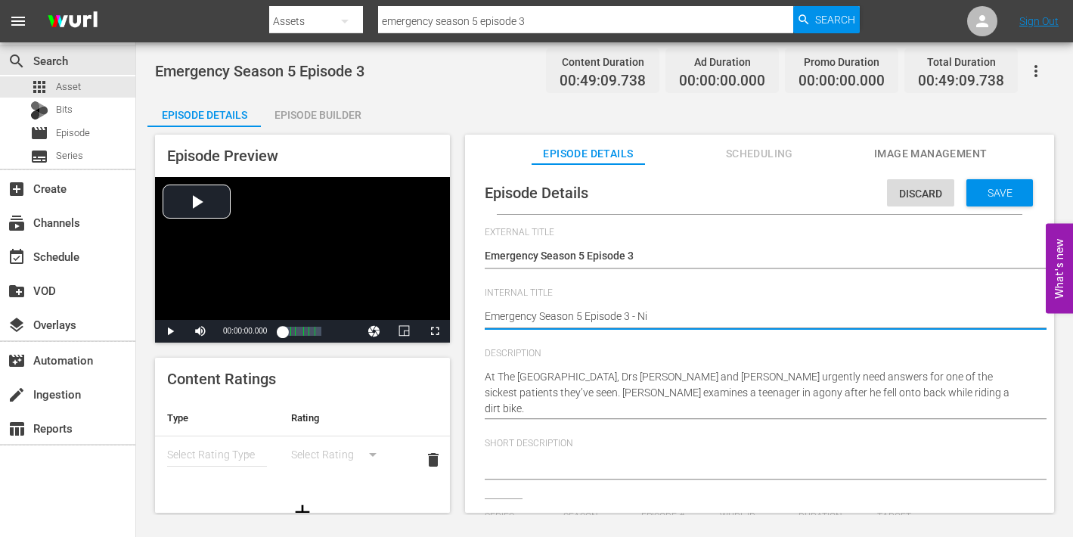
type textarea "Emergency Season 5 Episode 3 - Nin"
type textarea "Emergency Season 5 Episode 3 - Nine"
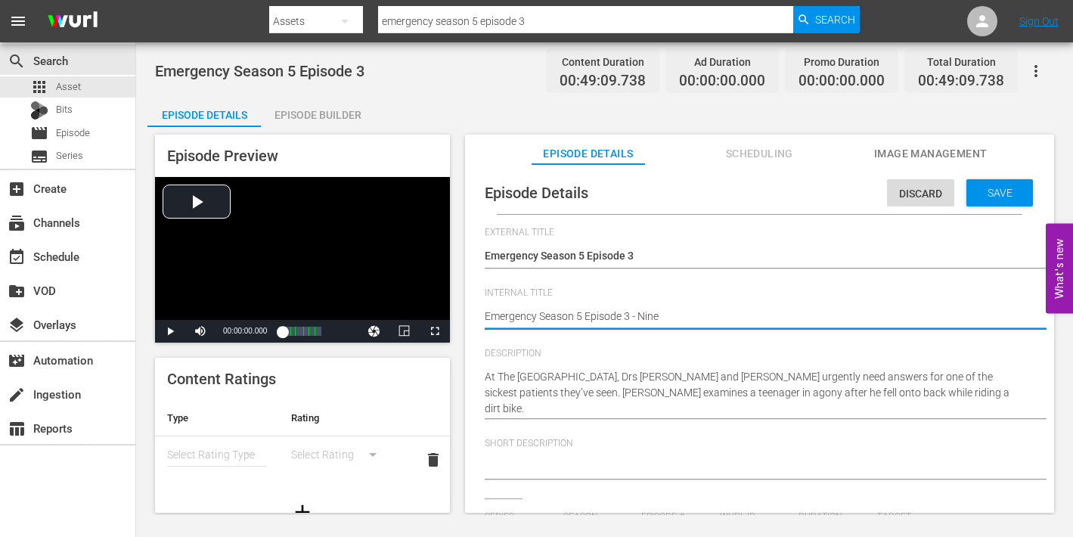
type textarea "Emergency Season 5 Episode 3 - Nine"
type textarea "Emergency Season 5 Episode 3 - Nine N"
type textarea "Emergency Season 5 Episode 3 - Nine No"
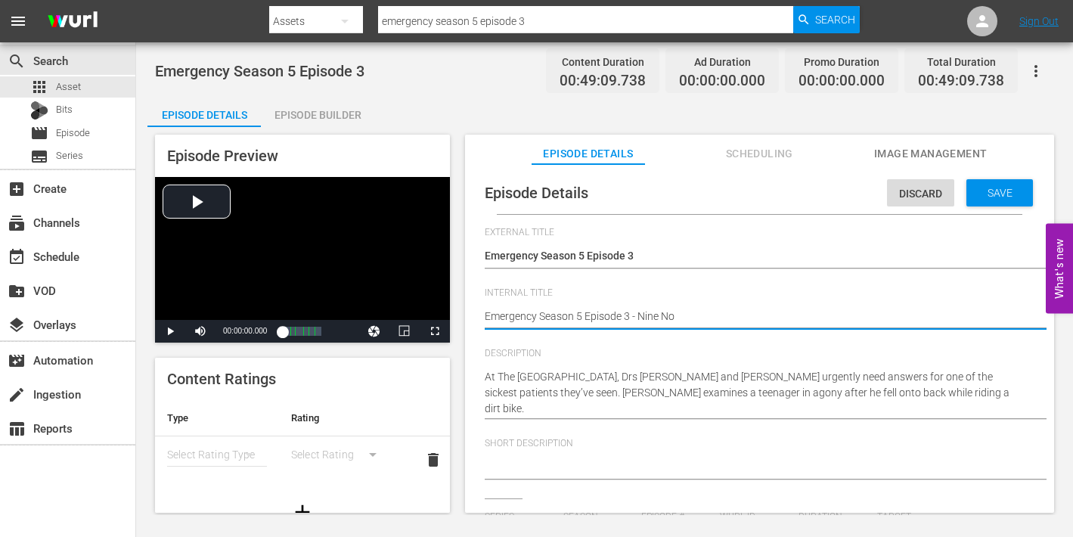
type textarea "Emergency Season 5 Episode 3 - Nine Now"
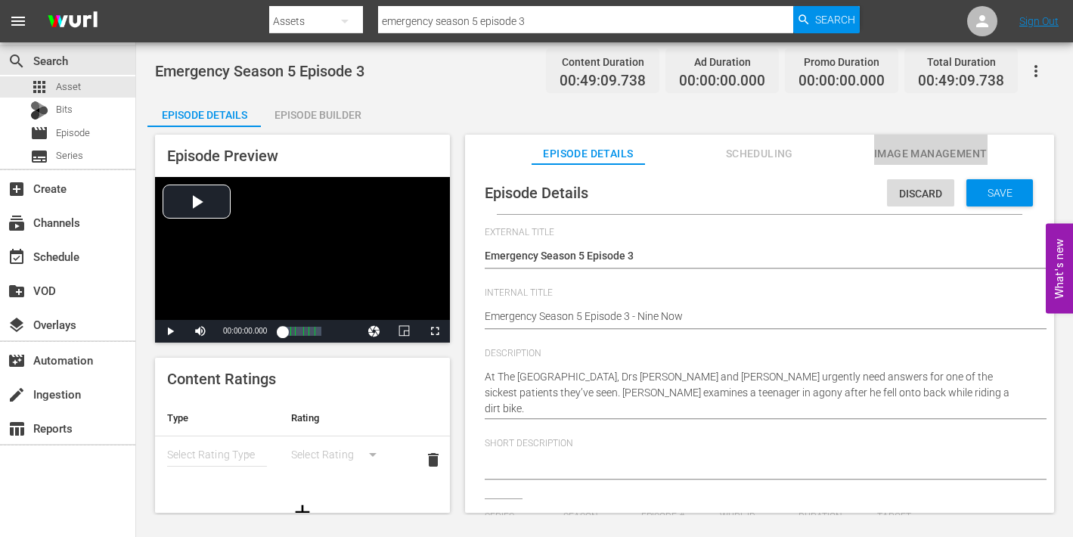
click at [906, 150] on span "Image Management" at bounding box center [930, 153] width 113 height 19
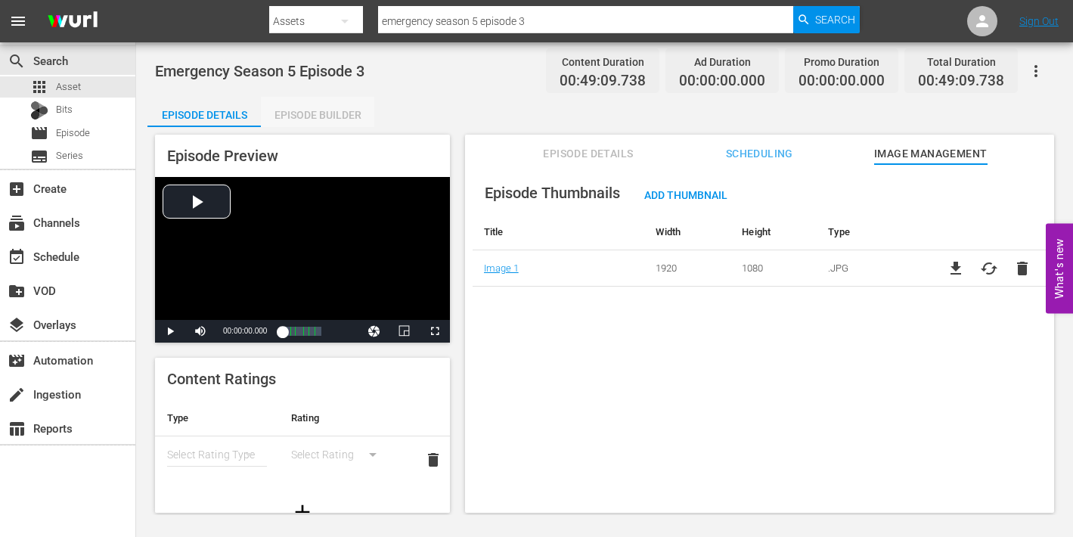
click at [301, 116] on div "Episode Builder" at bounding box center [317, 115] width 113 height 36
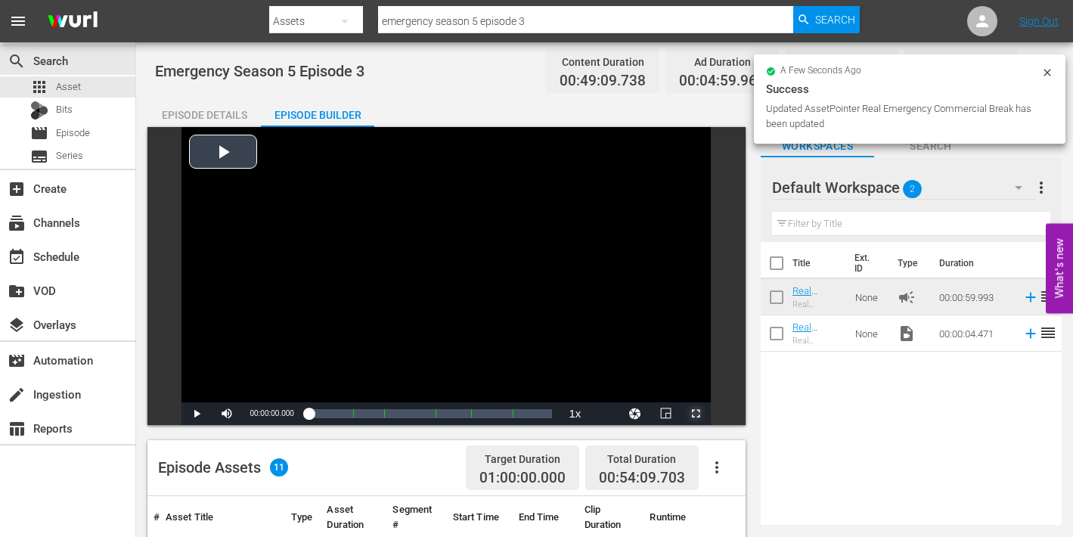
click at [696, 414] on span "Video Player" at bounding box center [696, 414] width 0 height 0
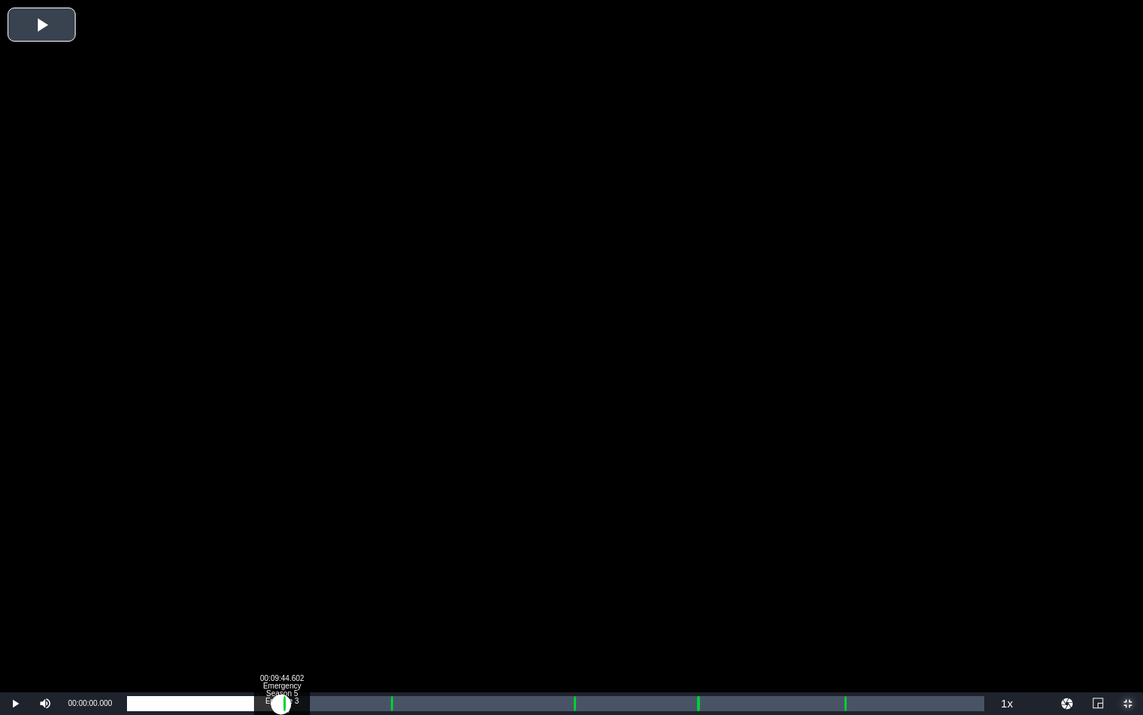
click at [281, 536] on div "Loaded : 0.20% 00:09:44.602 Emergency Season 5 Episode 3 (1/6) 00:00:00.000 Cue…" at bounding box center [556, 703] width 858 height 15
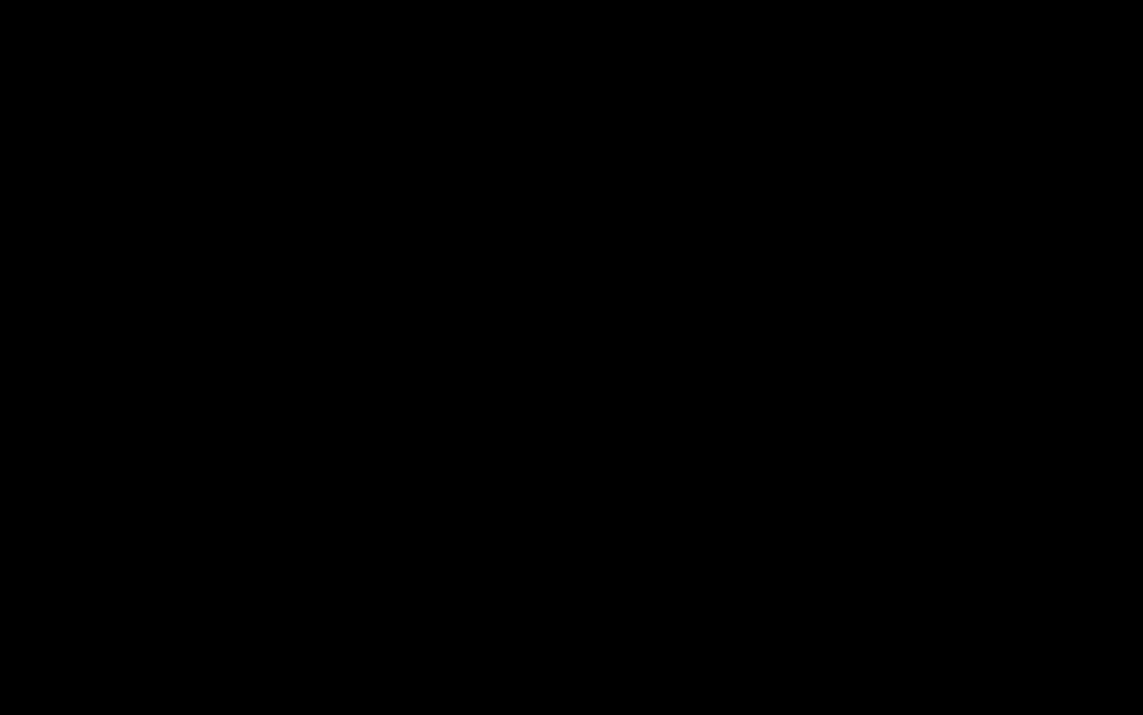
click at [299, 536] on div "Loaded : 9.92% 00:10:50.513 Emergency Season 5 Episode 3 (2/6) 00:00:00.388 Cue…" at bounding box center [556, 703] width 858 height 15
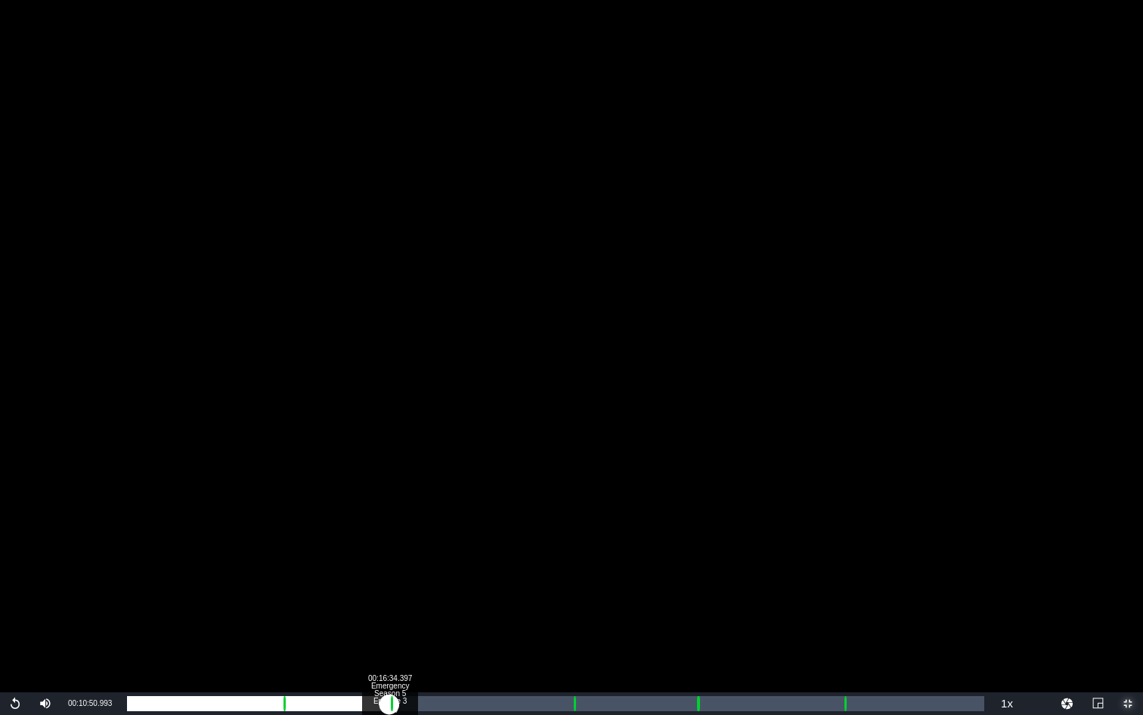
click at [389, 536] on div "Loaded : 0.00% 00:16:34.397 Emergency Season 5 Episode 3 (3/6) 00:00:00.000 Cue…" at bounding box center [556, 703] width 858 height 15
click at [299, 536] on div "00:09:53.058" at bounding box center [213, 703] width 172 height 15
click at [389, 536] on div "Loaded : 20.16% 00:16:34.397 Emergency Season 5 Episode 3 (3/6) 00:09:51.973 Cu…" at bounding box center [556, 703] width 858 height 15
click at [406, 536] on div "Loaded : 9.92% 00:17:37.443 Emergency Season 5 Episode 3 (3/6) 00:00:00.562 Cue…" at bounding box center [556, 703] width 858 height 15
click at [572, 536] on div "Loaded : 31.96% 00:28:05.031 Emergency Season 5 Episode 3 (4/6) 00:15:39.413 Cu…" at bounding box center [556, 703] width 858 height 15
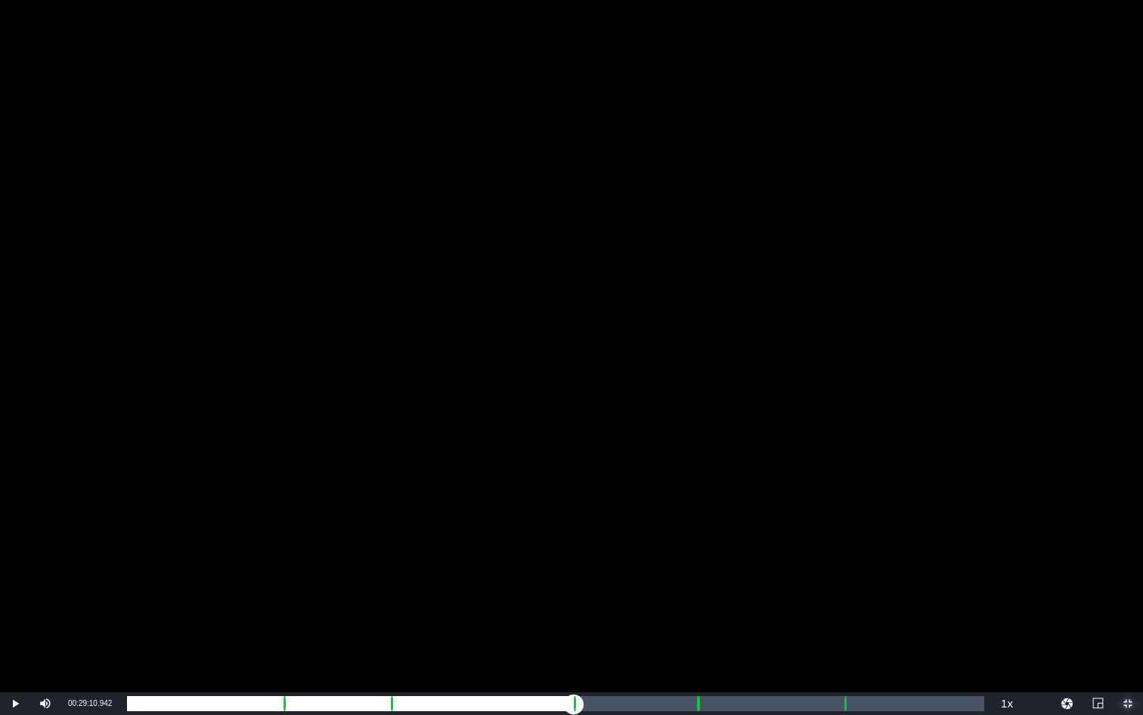
click at [589, 536] on div "Loaded : 9.92% 00:29:10.942 Emergency Season 5 Episode 3 (4/6) 00:00:00.446 Cue…" at bounding box center [556, 703] width 858 height 15
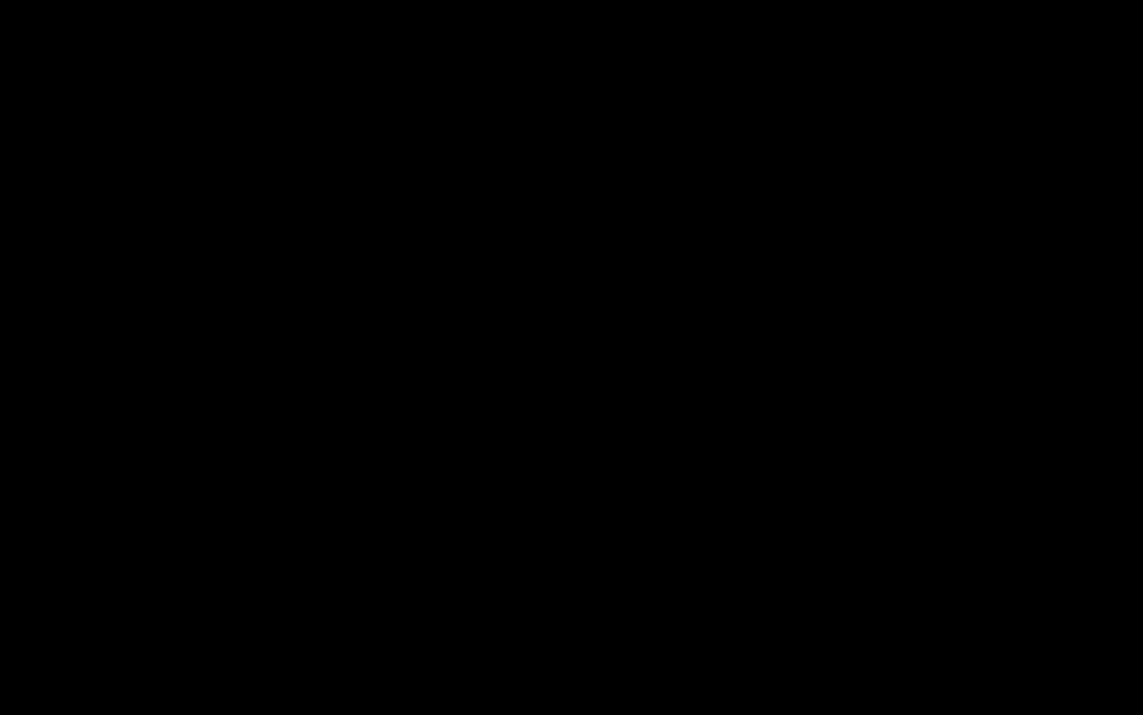
click at [696, 536] on div "Loaded : 53.35% 00:35:57.871 Emergency Season 5 Episode 3 (5/6) 00:26:12.771 Cu…" at bounding box center [556, 703] width 858 height 15
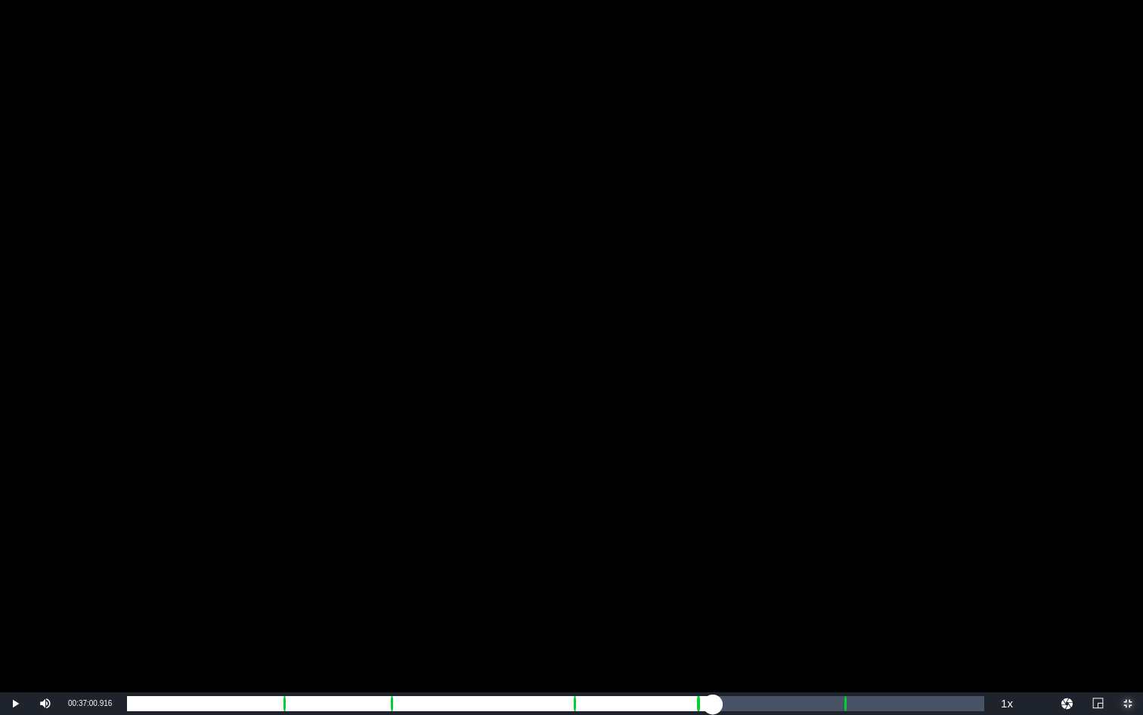
click at [713, 536] on div "Loaded : 9.92% 00:37:00.916 Emergency Season 5 Episode 3 (5/6) 00:00:00.404 Cue…" at bounding box center [556, 703] width 858 height 15
click at [843, 536] on div "Loaded : 67.19% 00:45:13.817 Emergency Season 5 Episode 3 (6/6) 00:33:01.906 Cu…" at bounding box center [556, 703] width 858 height 15
click at [860, 536] on div "Loaded : 9.92% 00:46:16.862 Emergency Season 5 Episode 3 (6/6) 00:00:00.370 Cue…" at bounding box center [556, 703] width 858 height 15
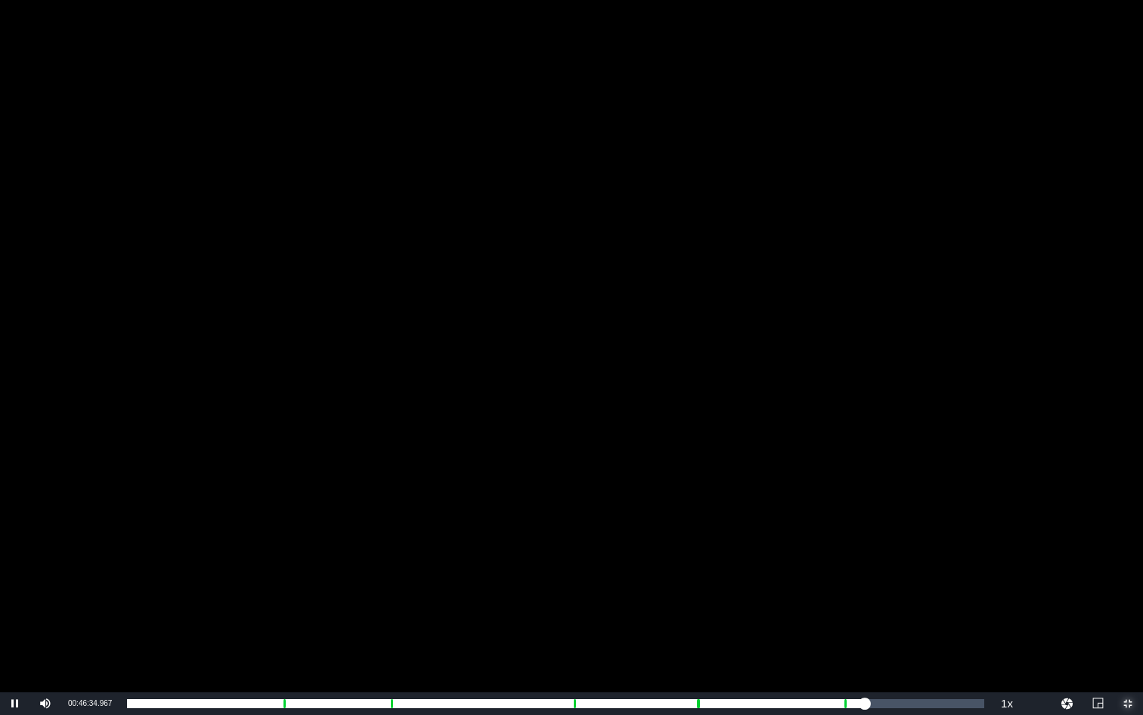
click at [1072, 536] on span "Video Player" at bounding box center [1128, 703] width 0 height 0
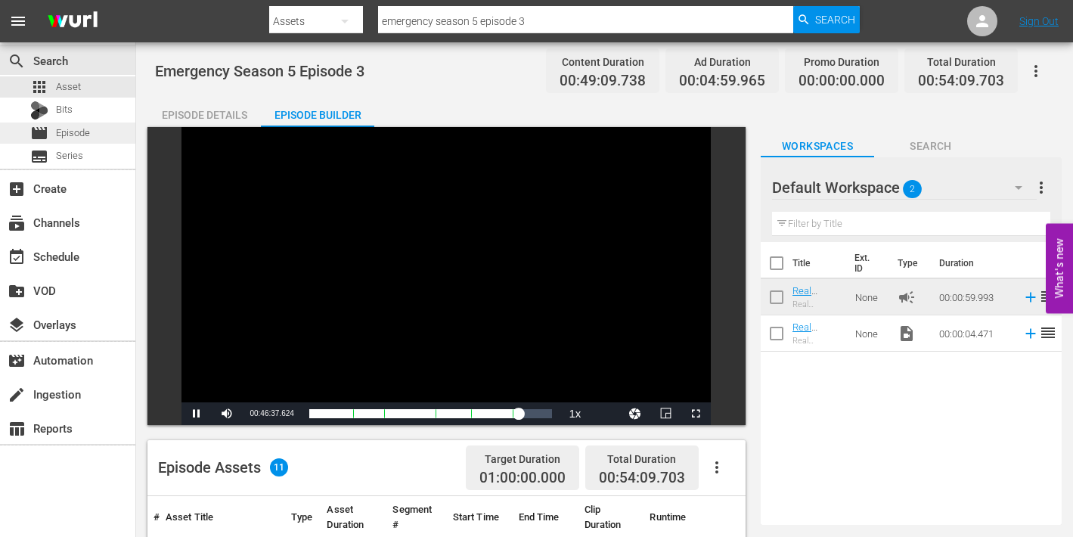
click at [57, 131] on span "Episode" at bounding box center [73, 133] width 34 height 15
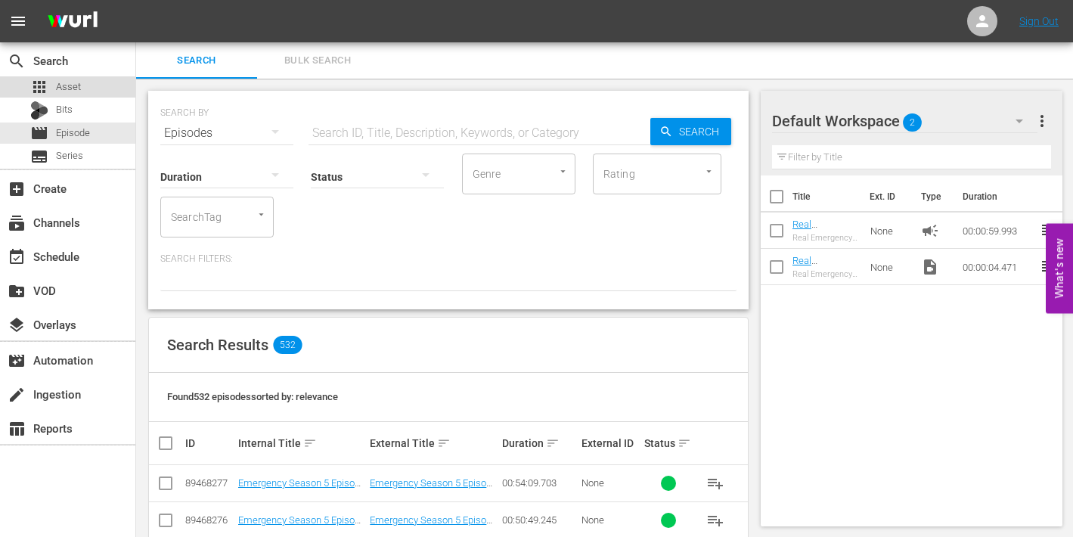
click at [65, 84] on span "Asset" at bounding box center [68, 86] width 25 height 15
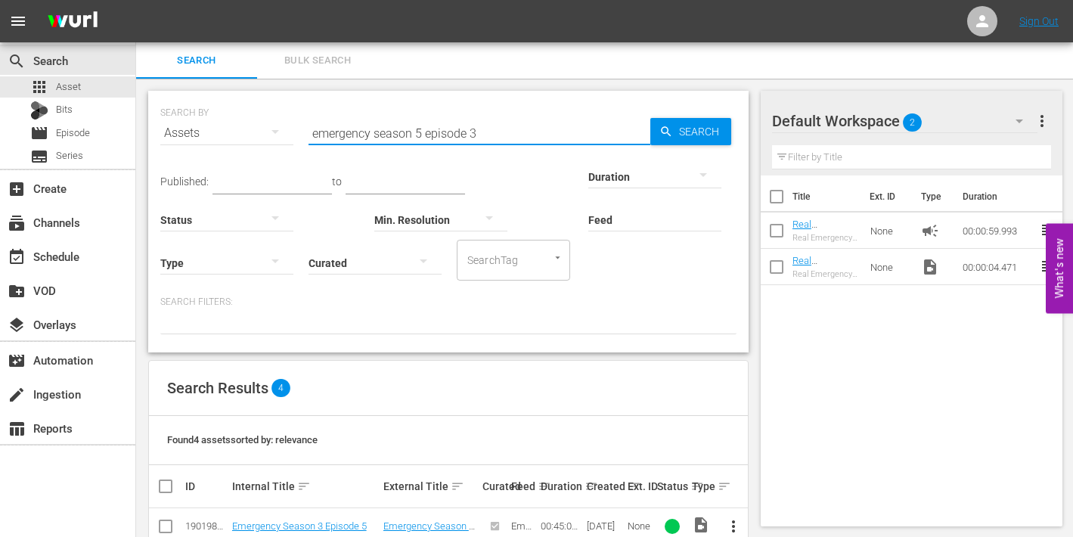
click at [494, 132] on input "emergency season 5 episode 3" at bounding box center [480, 133] width 342 height 36
type input "emergency season 5 episode 4"
click at [733, 524] on span "more_vert" at bounding box center [733, 526] width 18 height 18
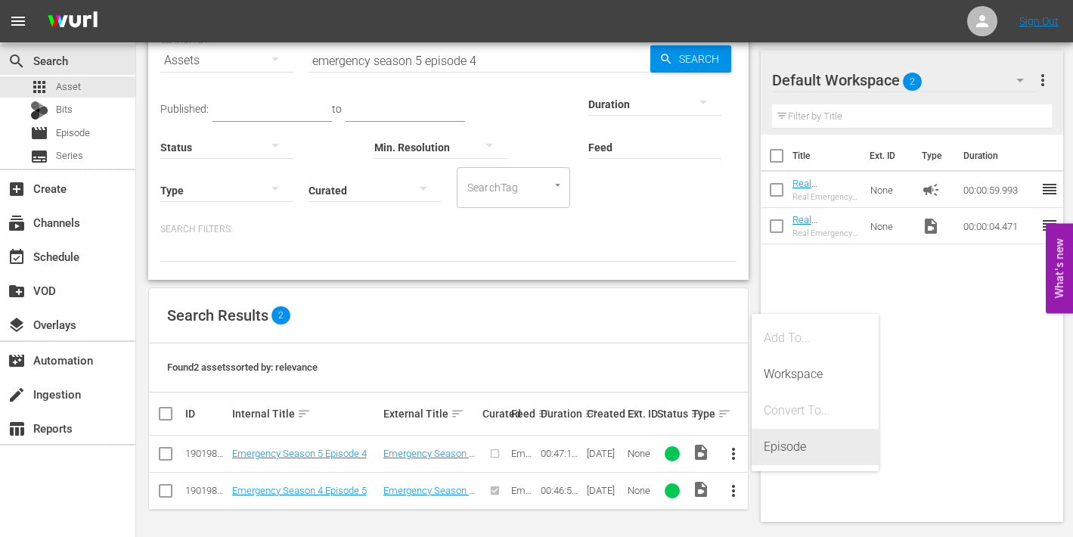
click at [780, 448] on div "Episode" at bounding box center [815, 447] width 103 height 36
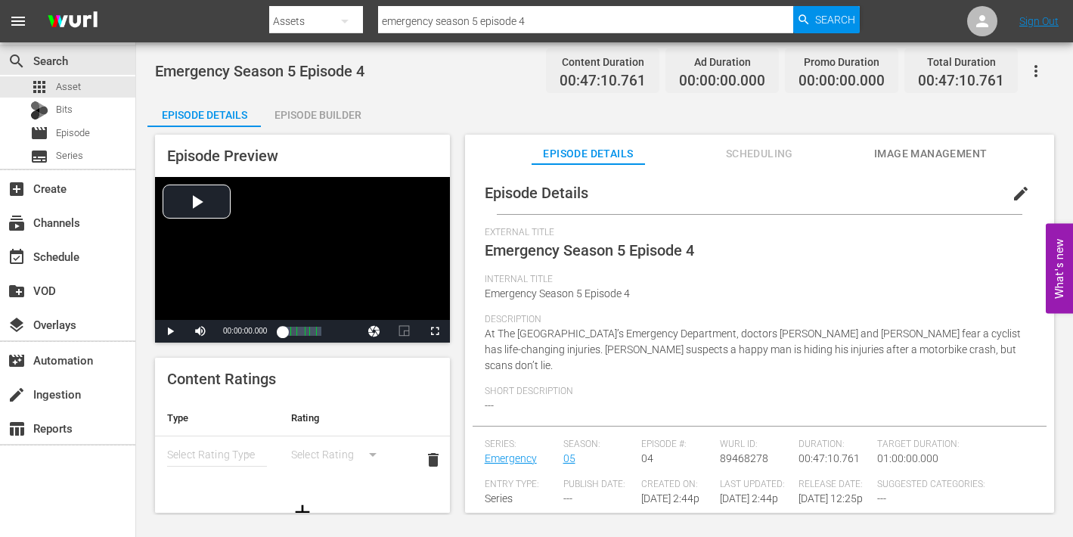
click at [1012, 194] on span "edit" at bounding box center [1021, 194] width 18 height 18
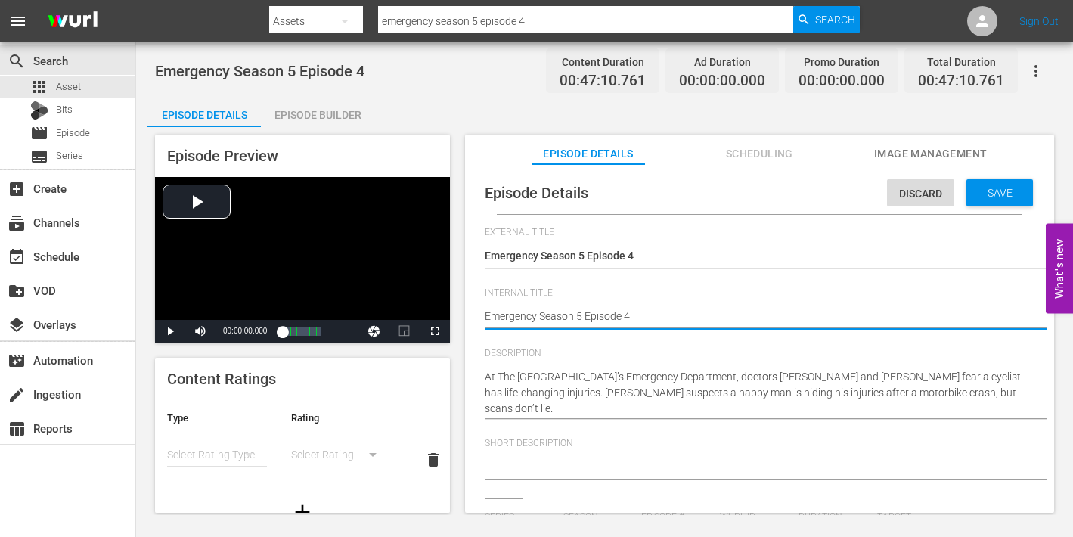
type textarea "Emergency Season 5 Episode 4"
type textarea "Emergency Season 5 Episode 4 -"
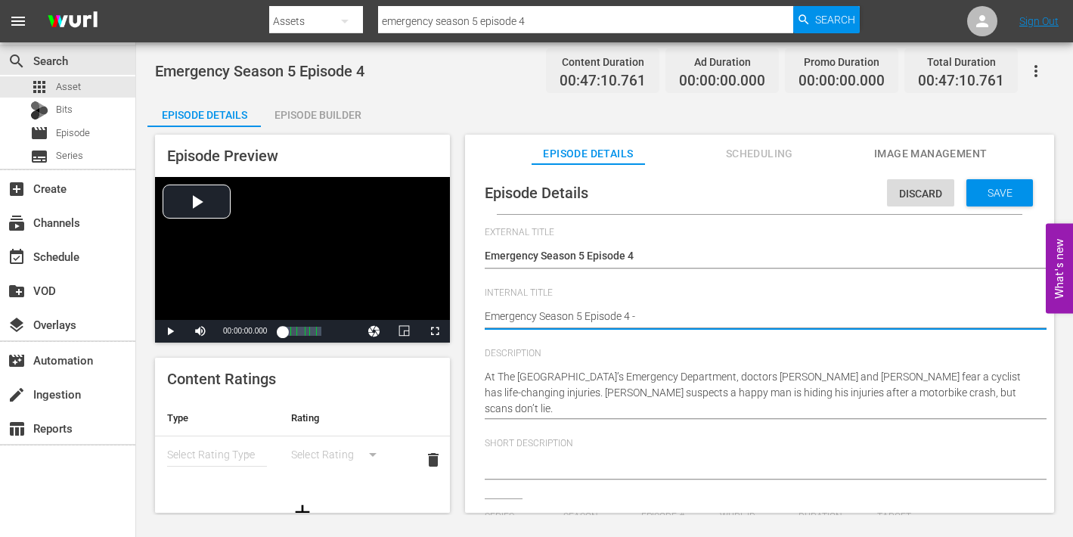
type textarea "Emergency Season 5 Episode 4 -"
type textarea "Emergency Season 5 Episode 4 - N"
type textarea "Emergency Season 5 Episode 4 - Ni"
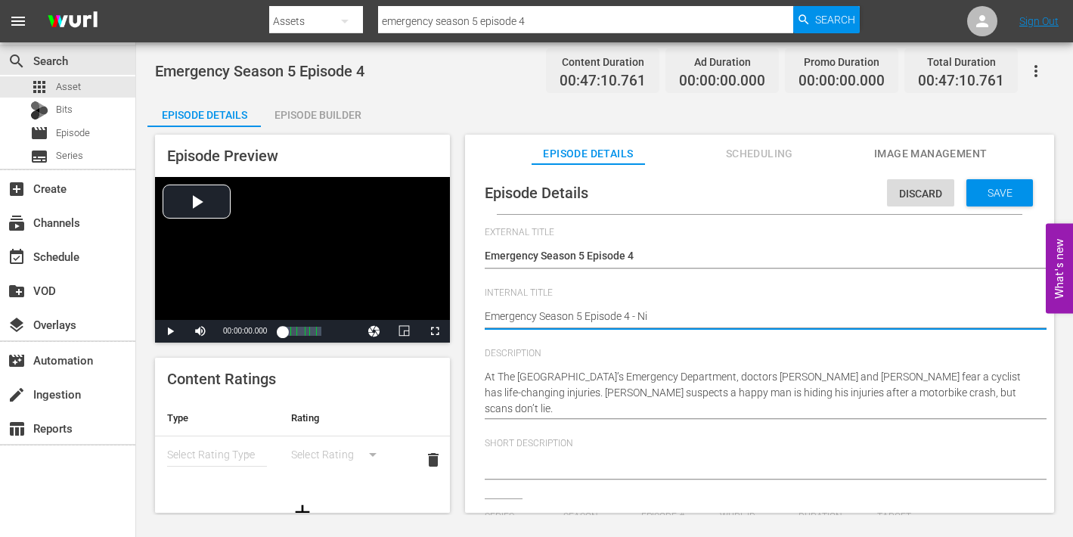
type textarea "Emergency Season 5 Episode 4 - Nin"
type textarea "Emergency Season 5 Episode 4 - Nine"
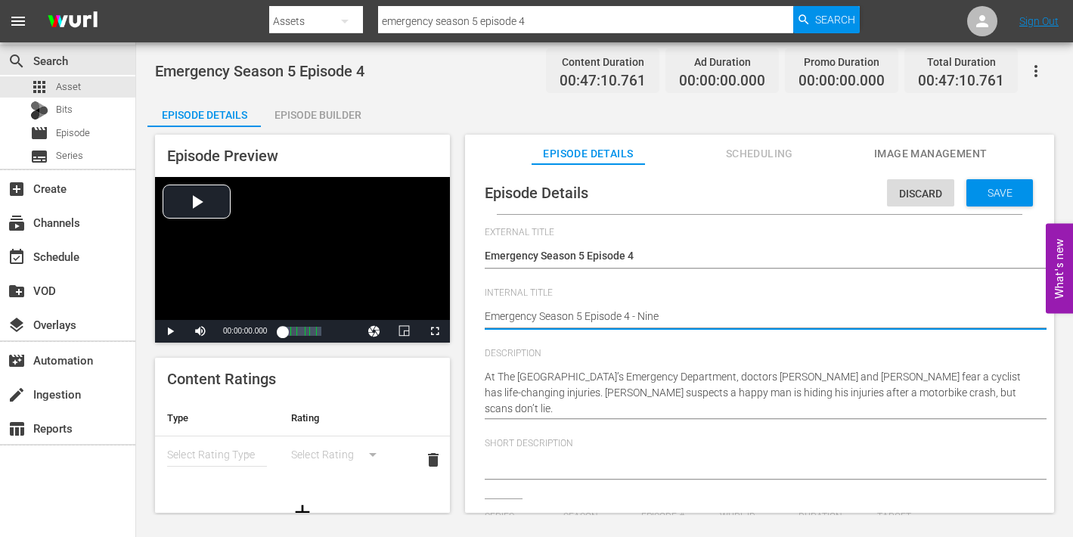
type textarea "Emergency Season 5 Episode 4 - Nine"
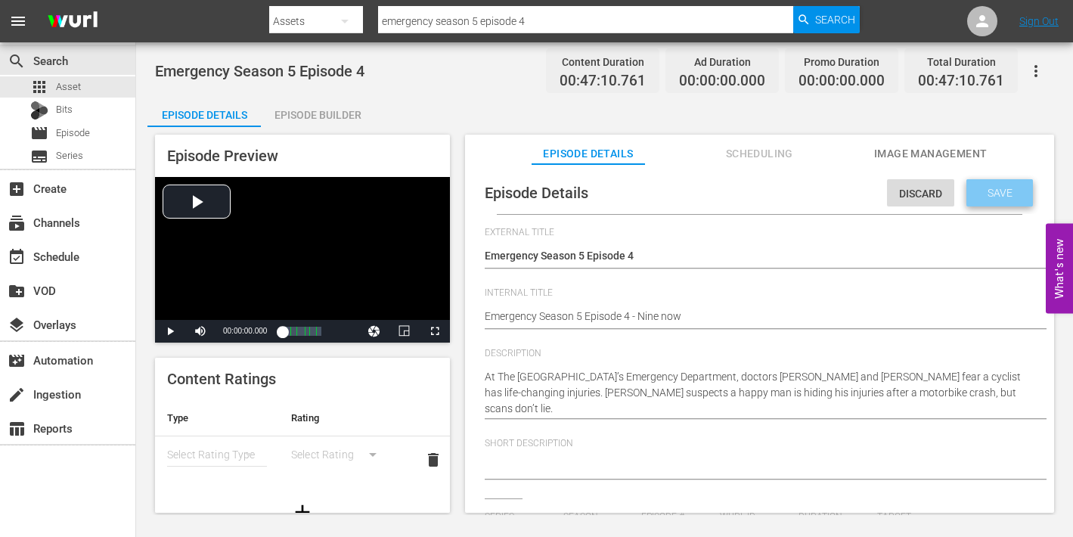
click at [985, 196] on span "Save" at bounding box center [1000, 193] width 49 height 12
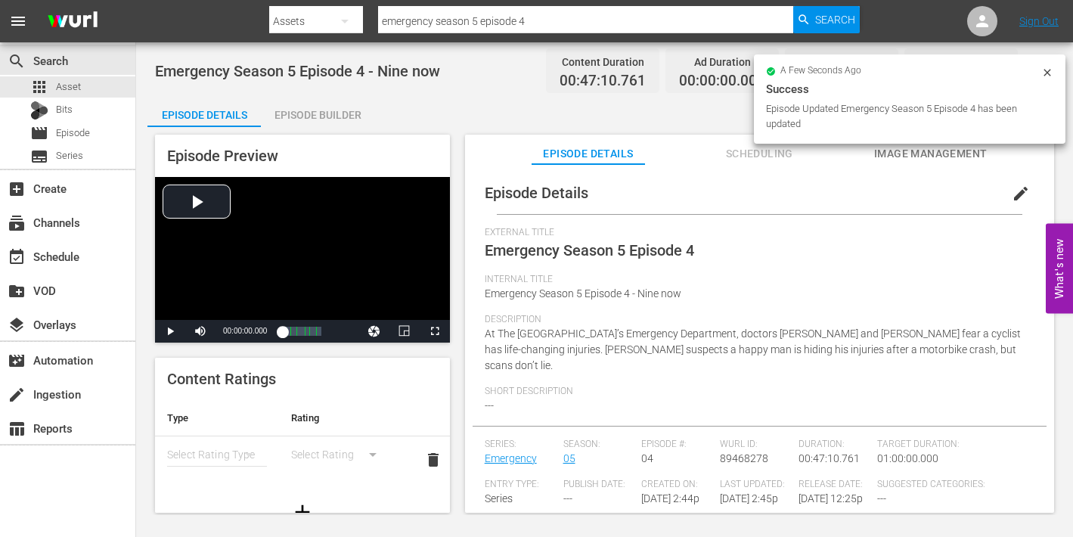
click at [962, 150] on span "Image Management" at bounding box center [930, 153] width 113 height 19
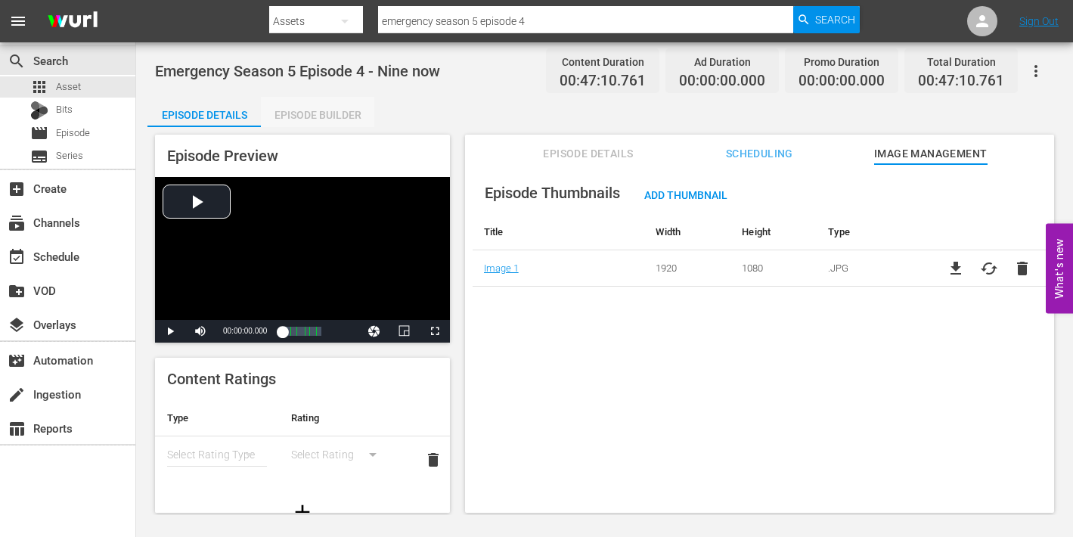
click at [329, 115] on div "Episode Builder" at bounding box center [317, 115] width 113 height 36
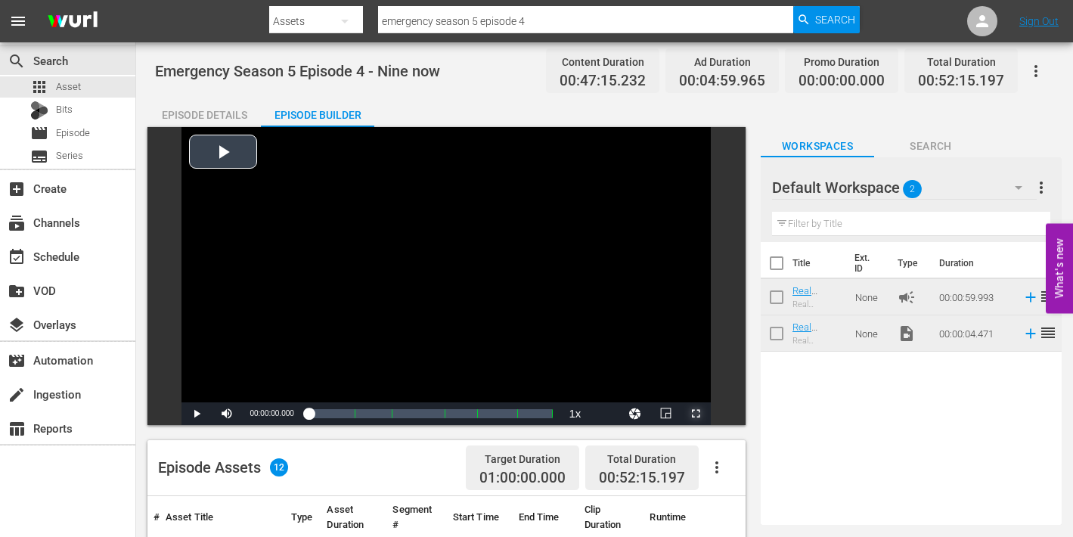
click at [696, 414] on span "Video Player" at bounding box center [696, 414] width 0 height 0
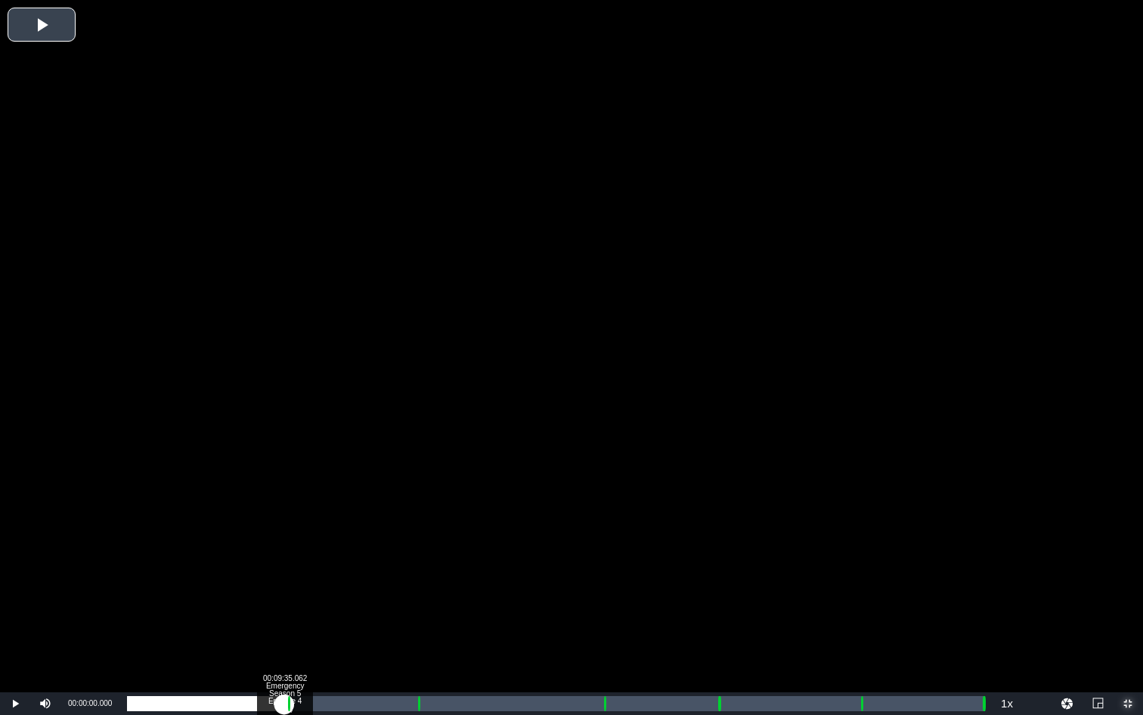
click at [284, 536] on div "Loaded : 0.21% 00:09:35.062 Emergency Season 5 Episode 4 (1/6) 00:00:00.000 Cue…" at bounding box center [556, 703] width 858 height 15
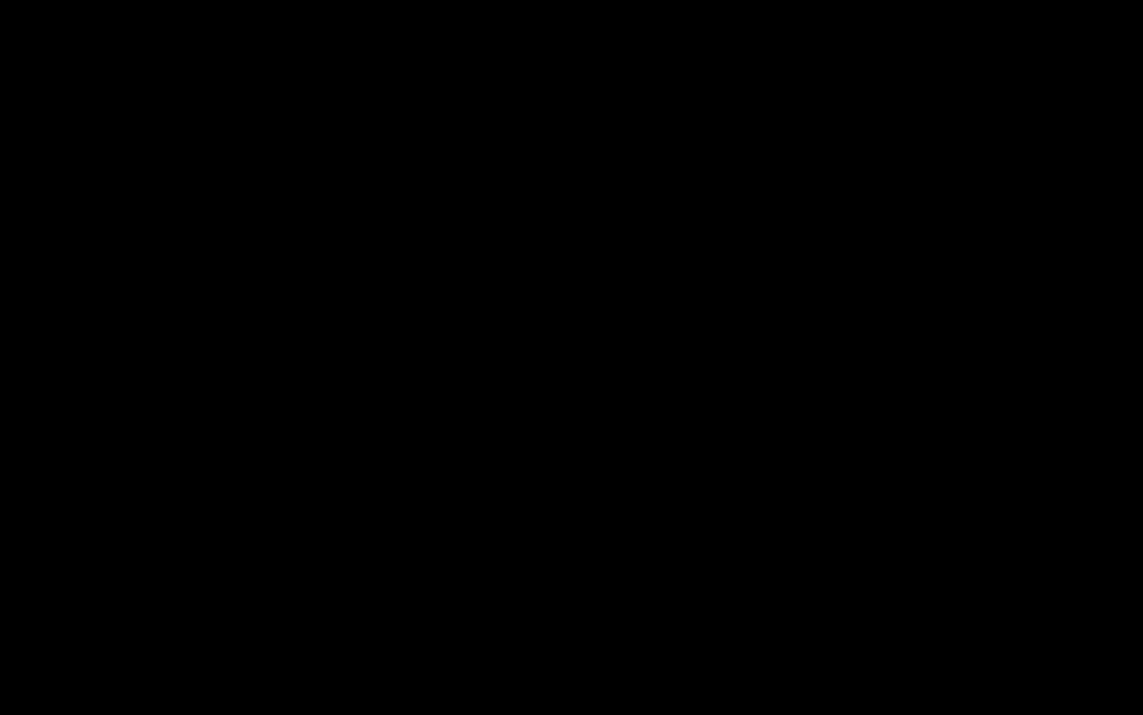
click at [303, 536] on div "Loaded : 9.92% 00:10:44.180 Emergency Season 5 Episode 4 (2/6) 00:00:01.047 Cue…" at bounding box center [556, 703] width 858 height 15
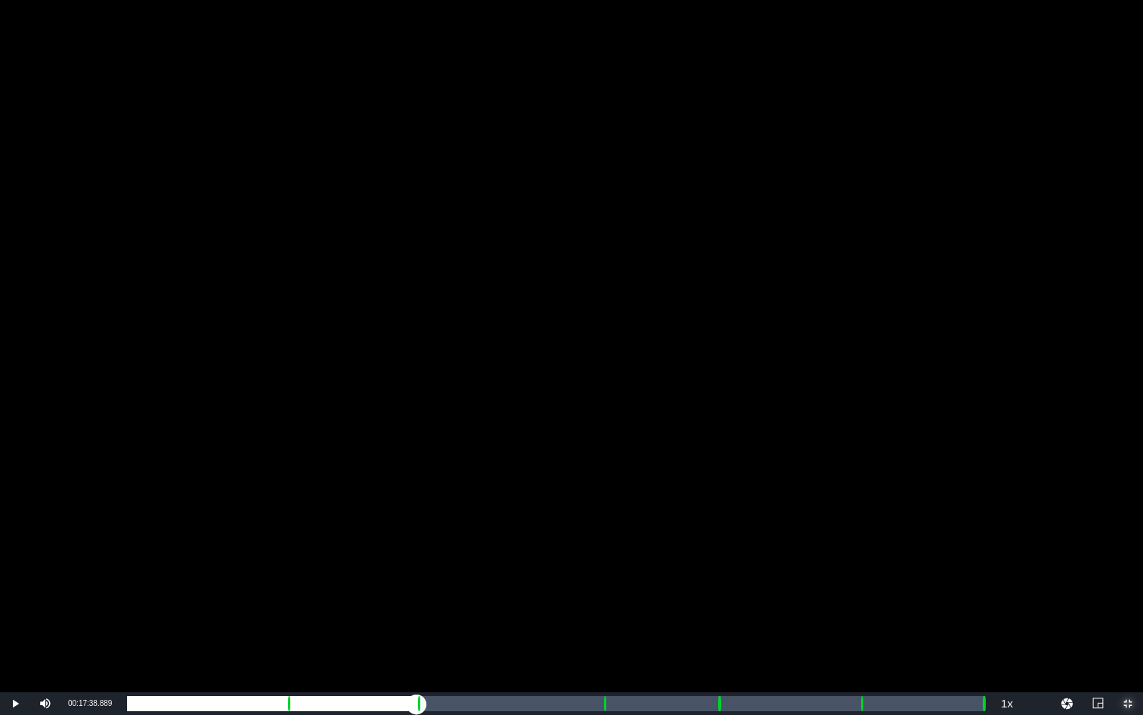
click at [417, 536] on div "Loaded : 20.79% 00:17:38.889 Emergency Season 5 Episode 4 (3/6) 00:09:47.276 Cu…" at bounding box center [556, 703] width 858 height 15
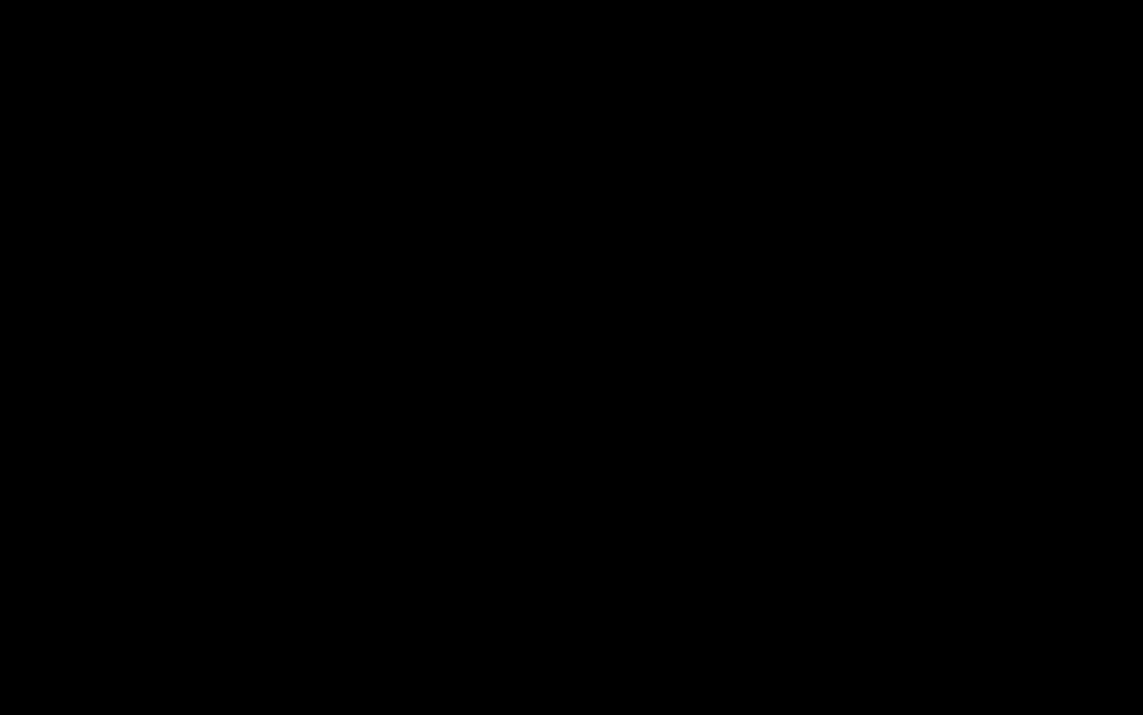
click at [433, 536] on div "00:18:39.713 Emergency Season 5 Episode 4 (3/6)" at bounding box center [433, 703] width 1 height 15
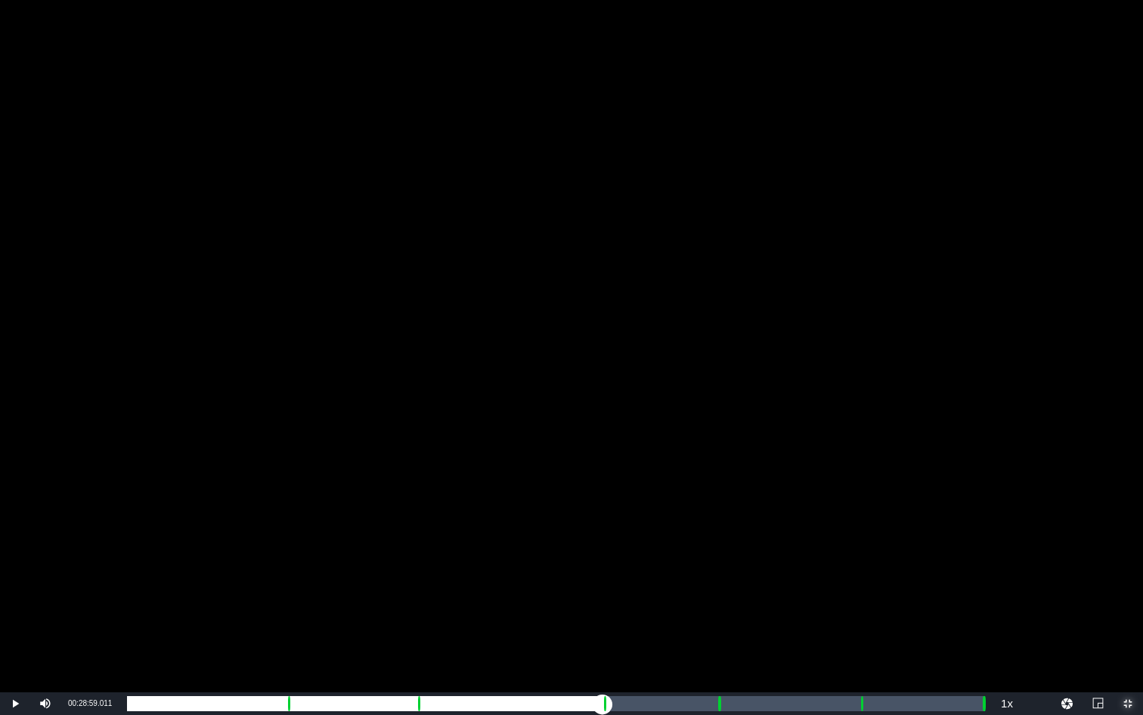
click at [602, 536] on div "Loaded : 35.43% 00:28:59.011 Emergency Season 5 Episode 4 (4/6) 00:16:42.837 Cu…" at bounding box center [556, 703] width 858 height 15
click at [619, 536] on div "Loaded : 9.92% 00:30:02.600 Emergency Season 5 Episode 4 (4/6) 00:00:00.490 Cue…" at bounding box center [556, 703] width 858 height 15
click at [715, 536] on div "Loaded : 59.62% 00:35:50.955 Emergency Season 5 Episode 4 (5/6) 00:27:21.200 Cu…" at bounding box center [556, 703] width 858 height 15
click at [734, 536] on div "Loaded : 9.92% 00:37:00.073 Emergency Season 5 Episode 4 (5/6) 00:00:00.830 Cue…" at bounding box center [556, 703] width 858 height 15
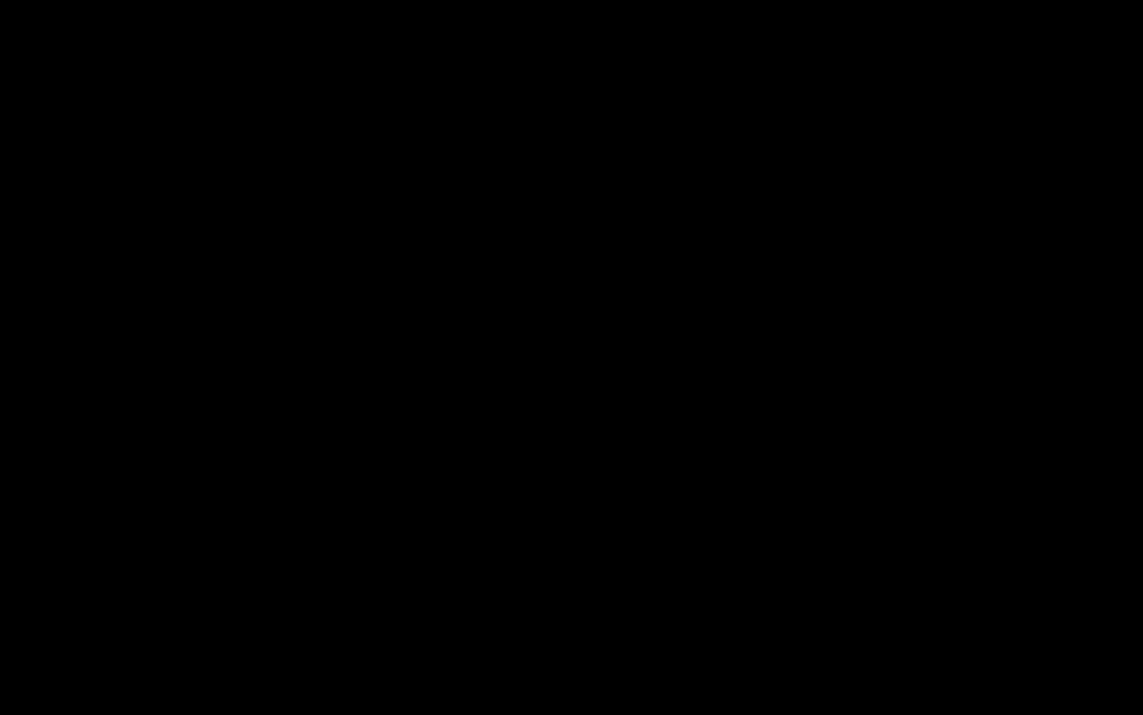
click at [861, 536] on div "Loaded : 70.22% 00:44:41.782 Emergency Season 5 Episode 4 (6/6) 00:33:03.421 Cu…" at bounding box center [556, 703] width 858 height 15
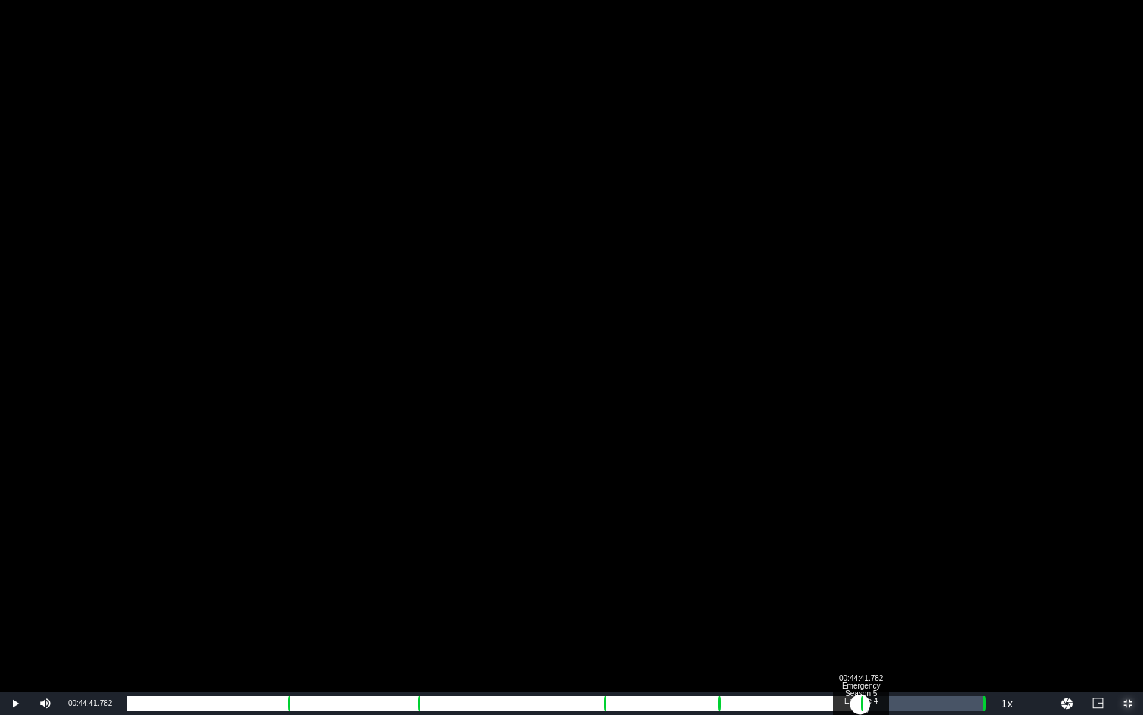
click at [861, 536] on div "00:33:04.401" at bounding box center [494, 703] width 734 height 15
click at [879, 536] on div "00:45:48.135 Emergency Season 5 Episode 4 (6/6)" at bounding box center [879, 703] width 1 height 15
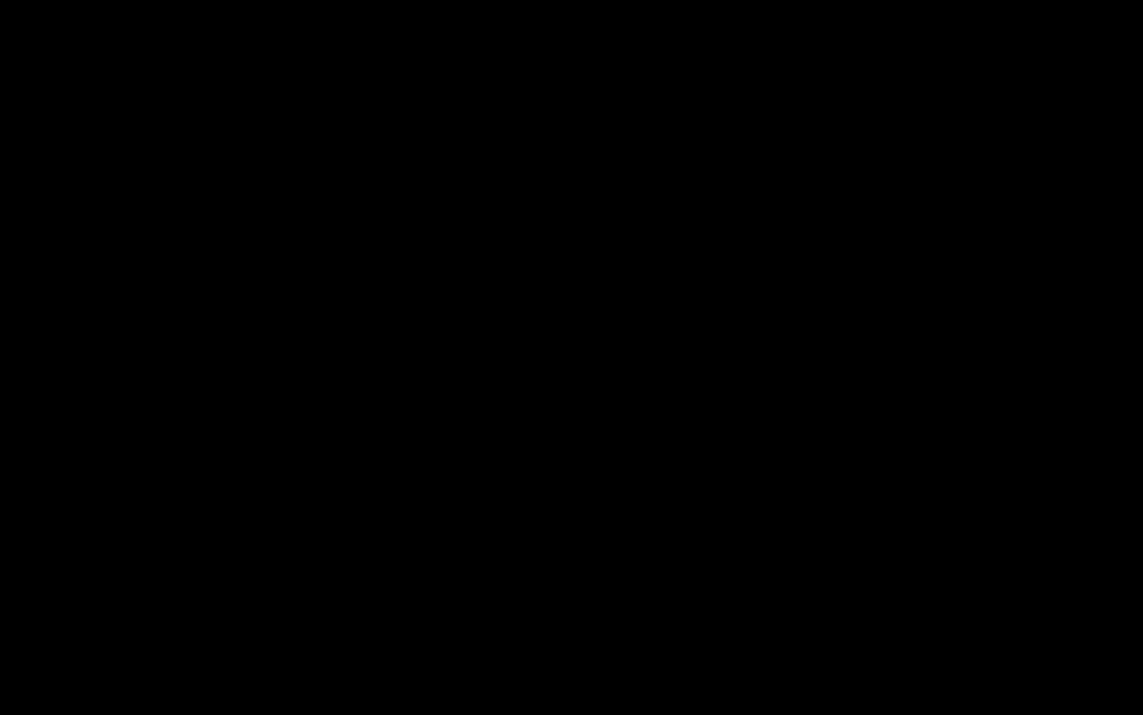
click at [982, 536] on div "Loaded : 86.77% 00:52:09.667 00:40:50.667 Cue Point 6: 00:52:10.726" at bounding box center [556, 703] width 858 height 15
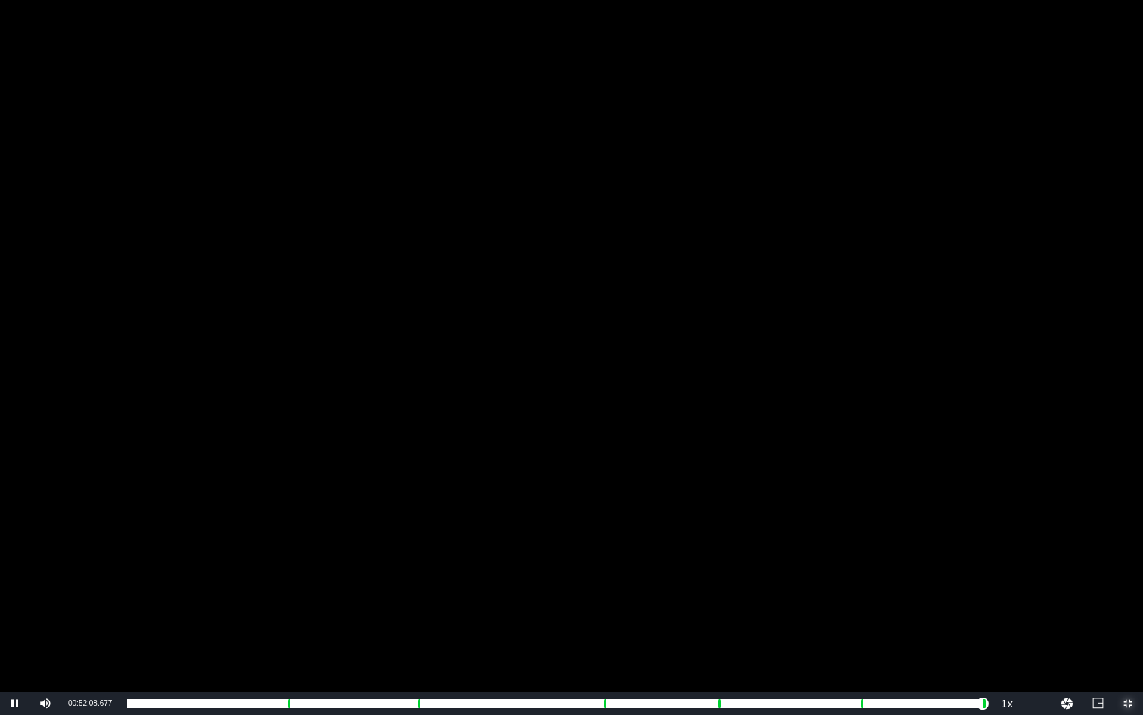
click at [1072, 536] on span "Video Player" at bounding box center [1128, 703] width 0 height 0
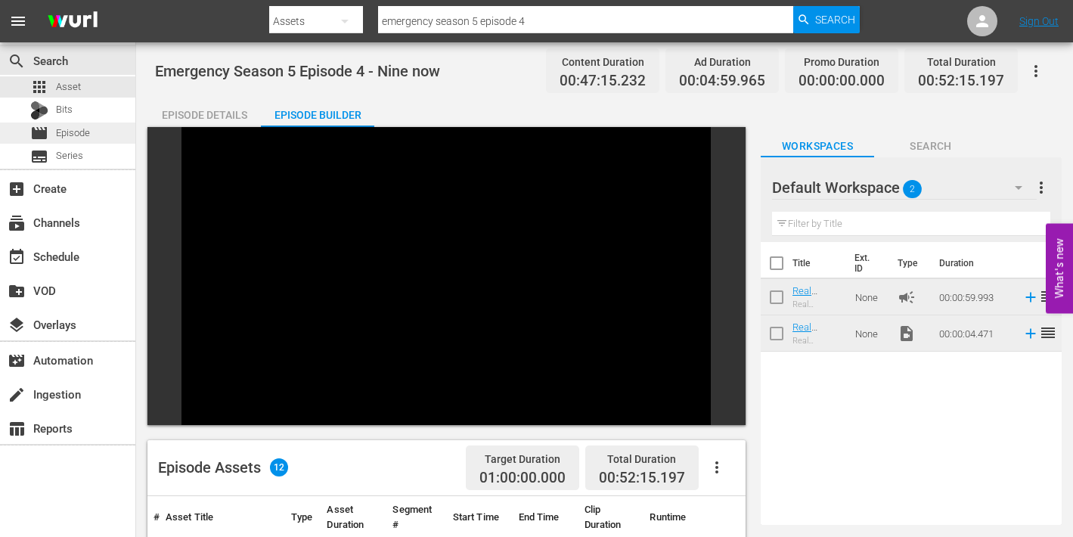
click at [66, 135] on span "Episode" at bounding box center [73, 133] width 34 height 15
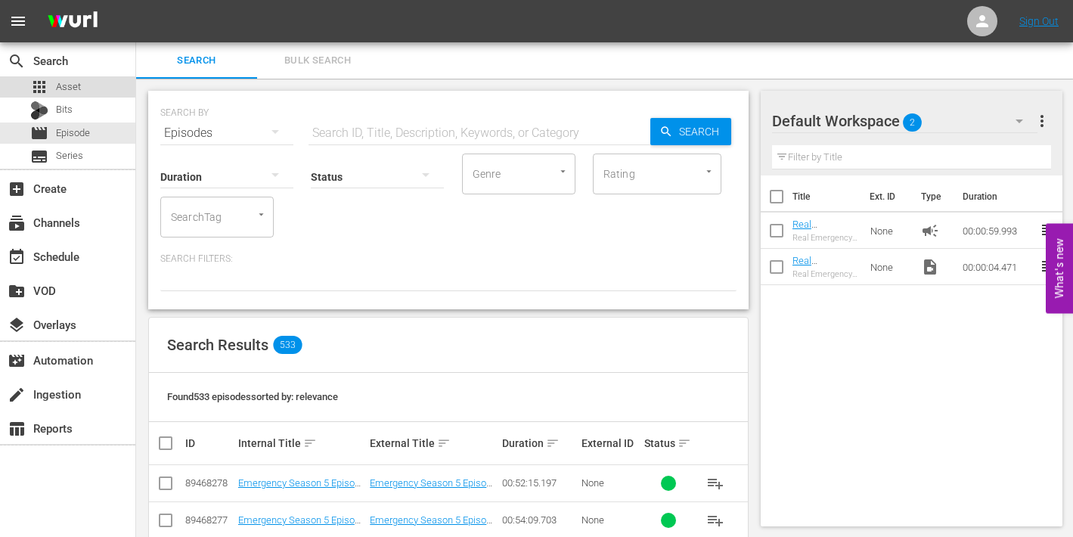
click at [64, 82] on span "Asset" at bounding box center [68, 86] width 25 height 15
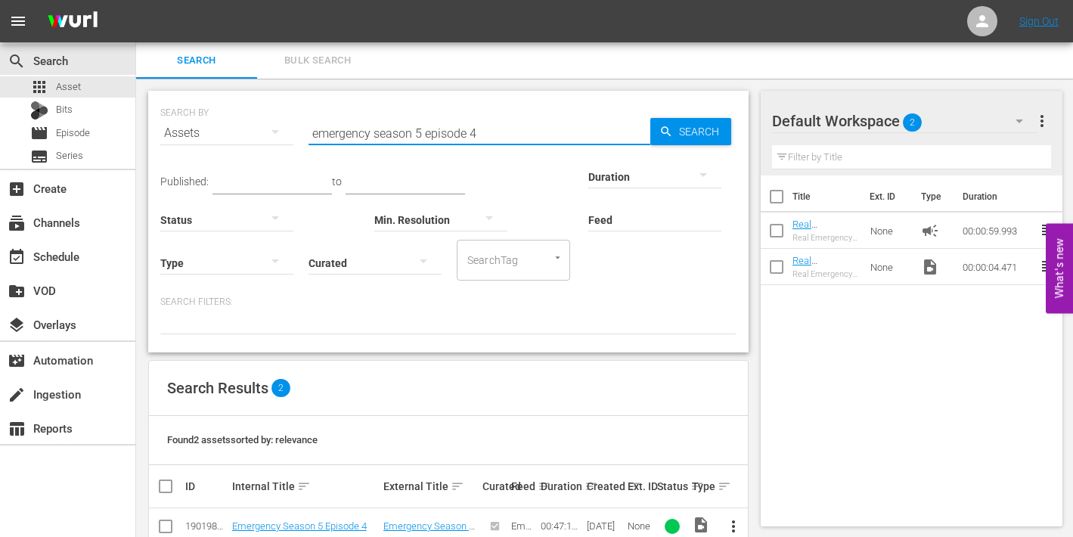
click at [470, 133] on input "emergency season 5 episode 4" at bounding box center [480, 133] width 342 height 36
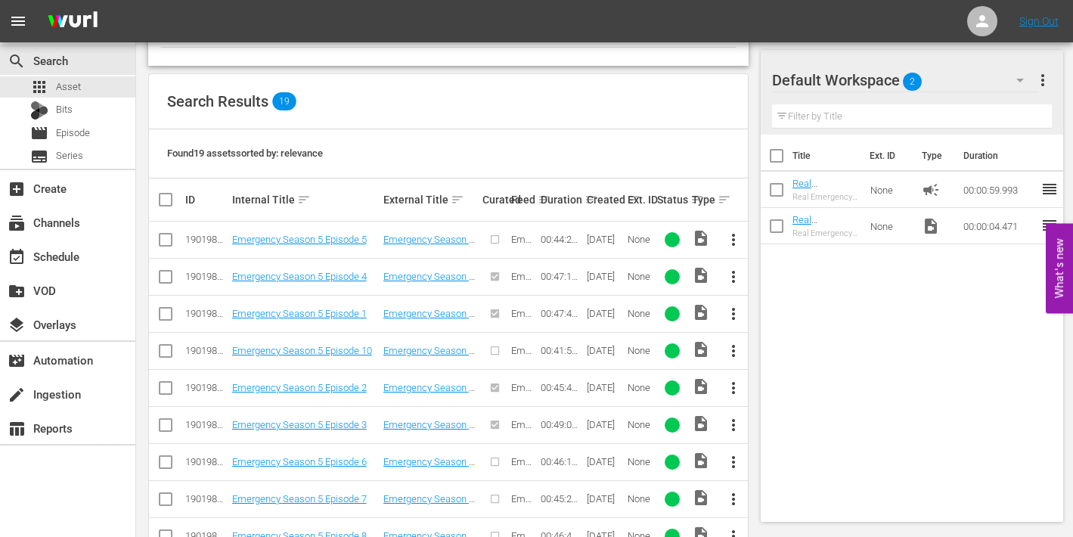
scroll to position [363, 0]
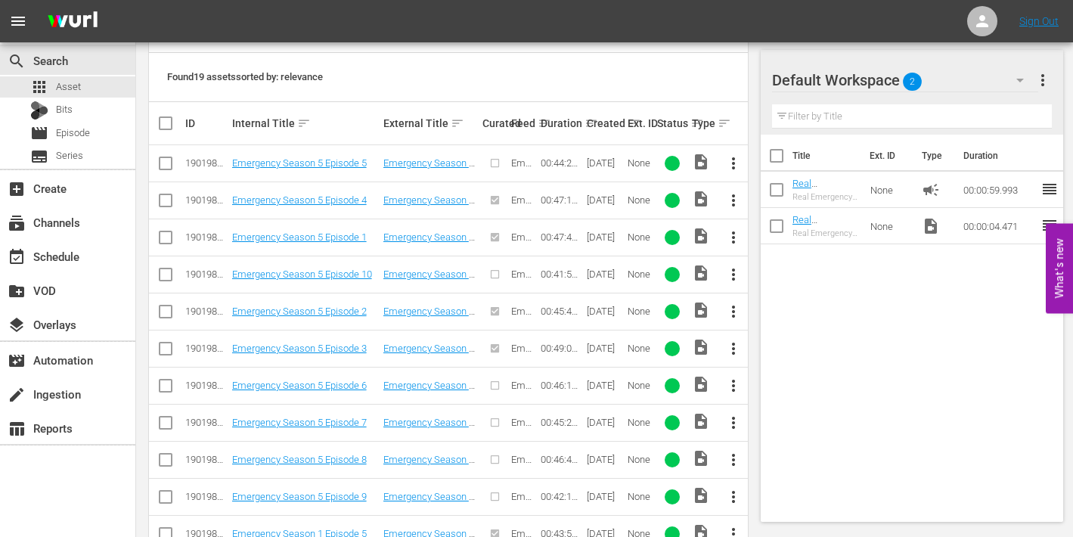
click at [735, 160] on span "more_vert" at bounding box center [733, 163] width 18 height 18
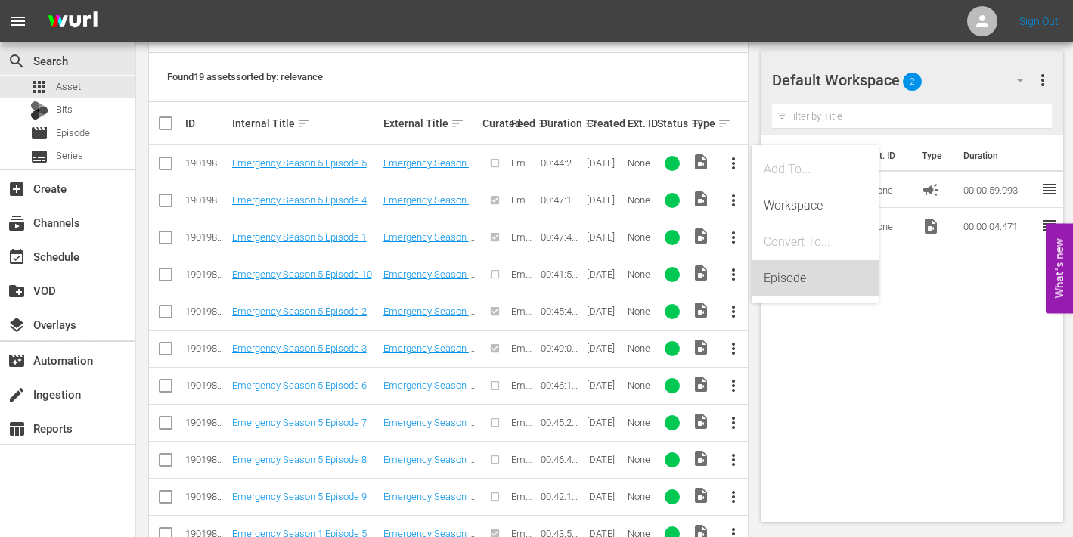
click at [783, 275] on div "Episode" at bounding box center [815, 278] width 103 height 36
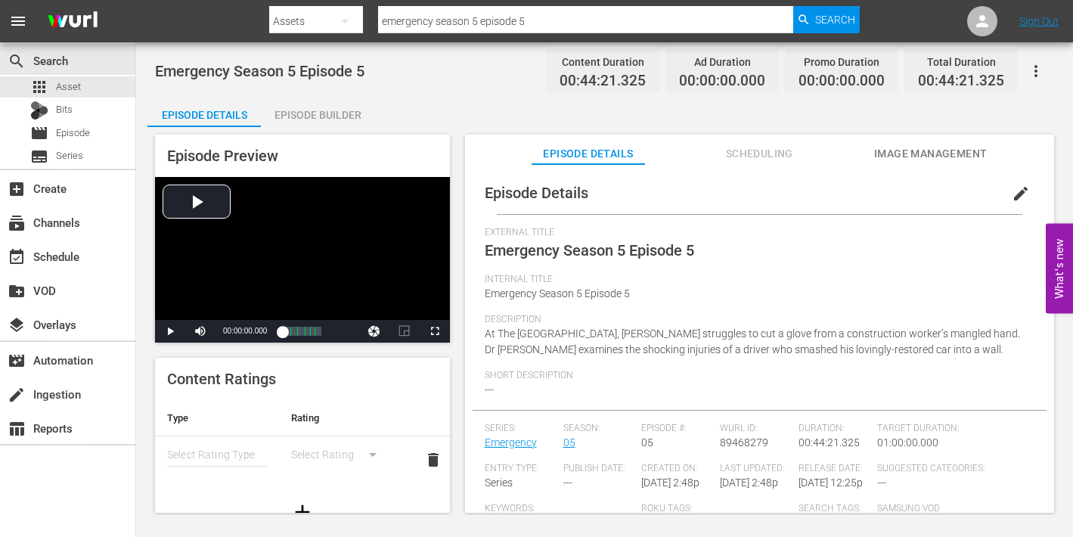
click at [1015, 191] on span "edit" at bounding box center [1021, 194] width 18 height 18
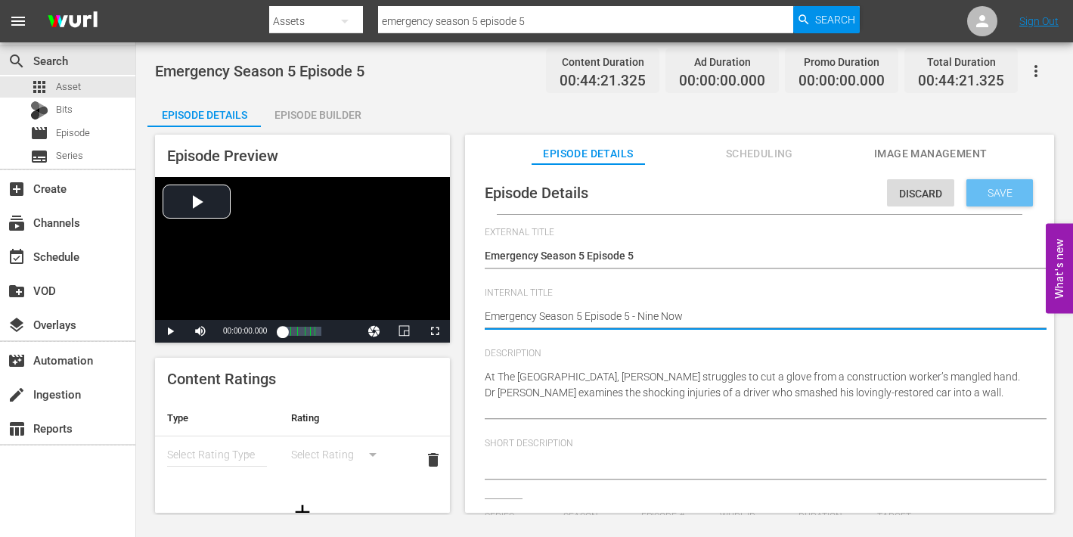
click at [988, 183] on div "Save" at bounding box center [999, 192] width 67 height 27
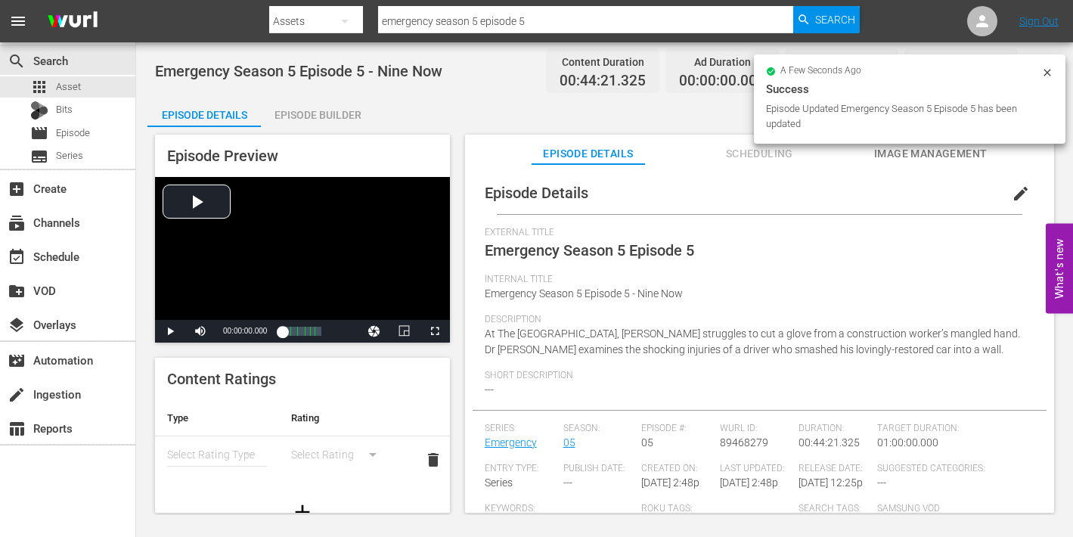
click at [919, 154] on span "Image Management" at bounding box center [930, 153] width 113 height 19
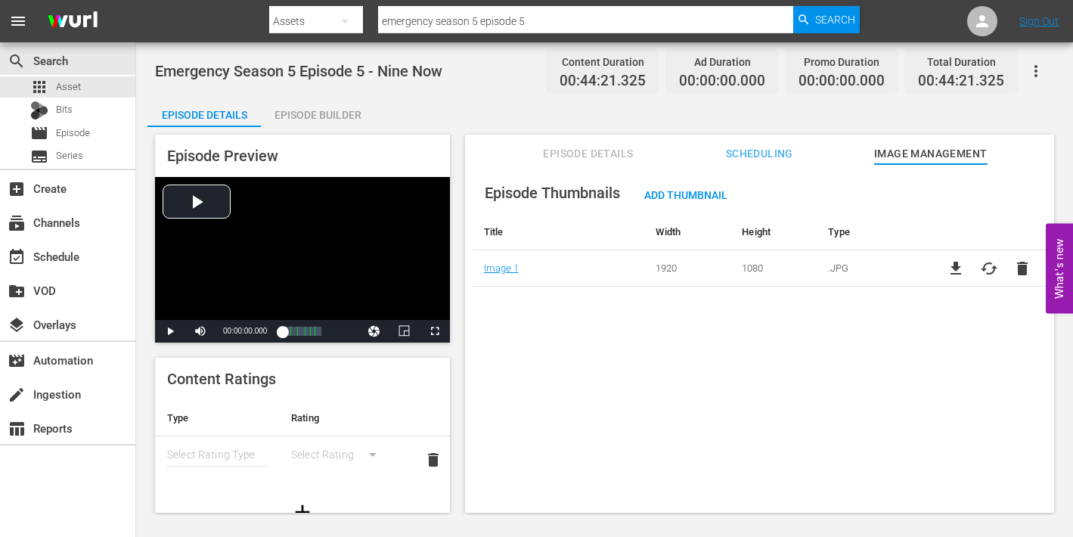
click at [327, 113] on div "Episode Builder" at bounding box center [317, 115] width 113 height 36
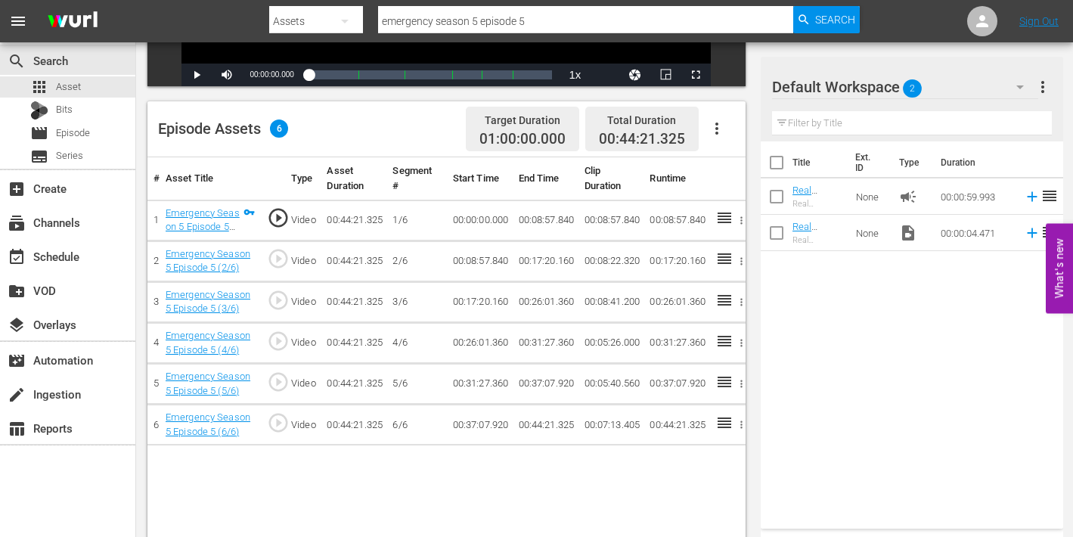
scroll to position [340, 0]
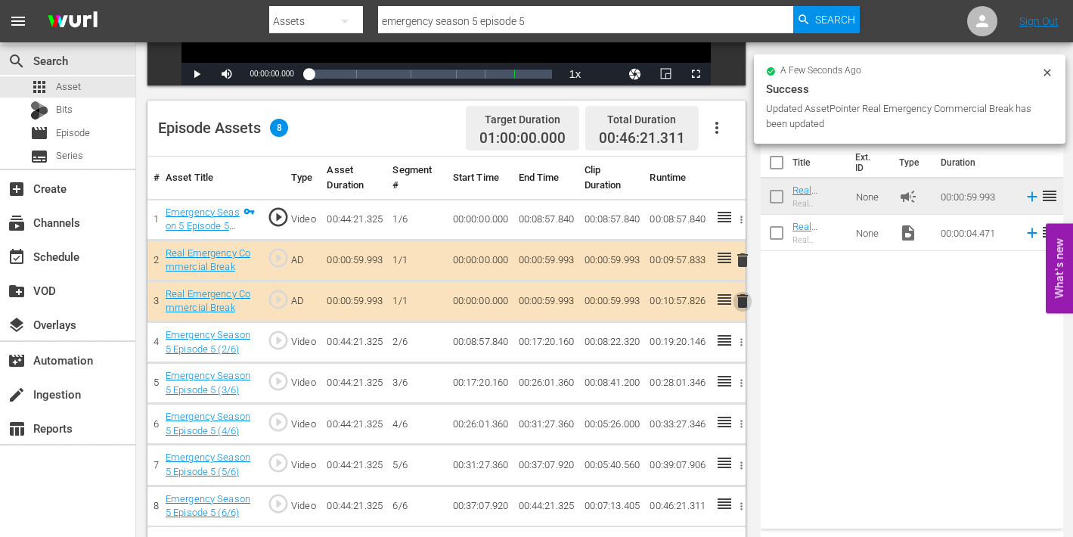
click at [738, 301] on span "delete" at bounding box center [743, 301] width 18 height 18
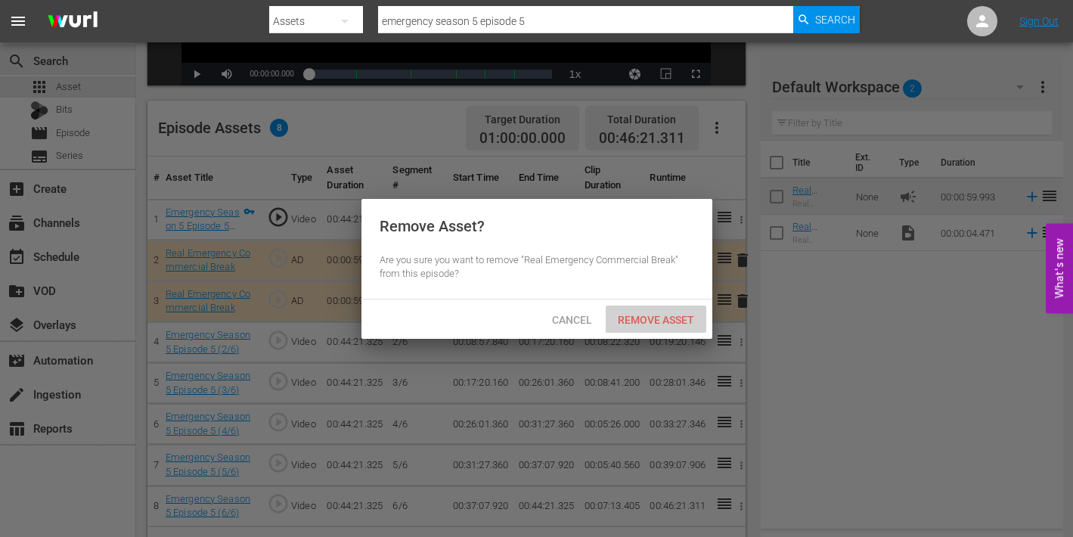
drag, startPoint x: 673, startPoint y: 321, endPoint x: 700, endPoint y: 308, distance: 29.4
click at [673, 321] on span "Remove Asset" at bounding box center [656, 320] width 101 height 12
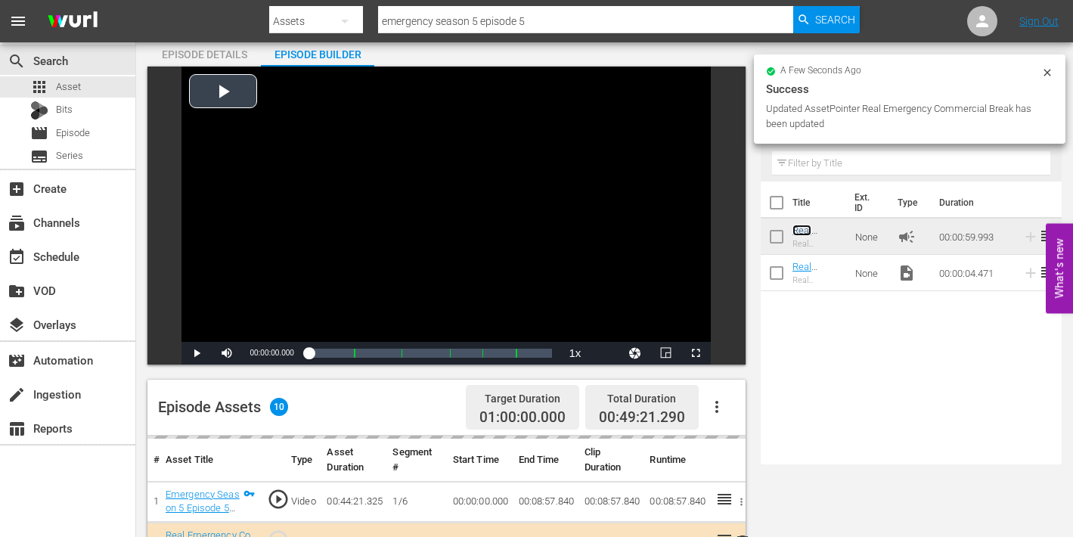
scroll to position [60, 0]
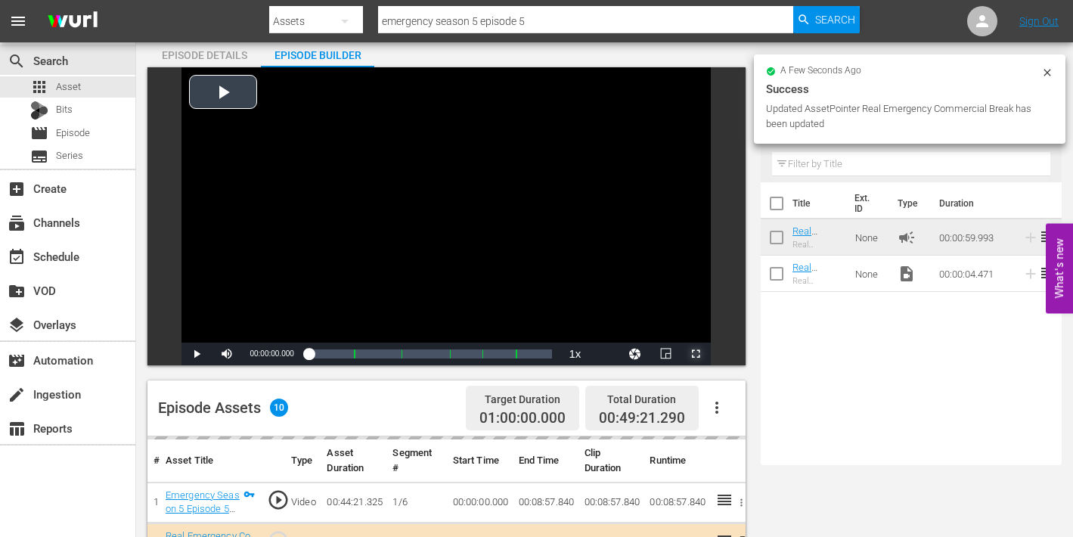
click at [696, 354] on span "Video Player" at bounding box center [696, 354] width 0 height 0
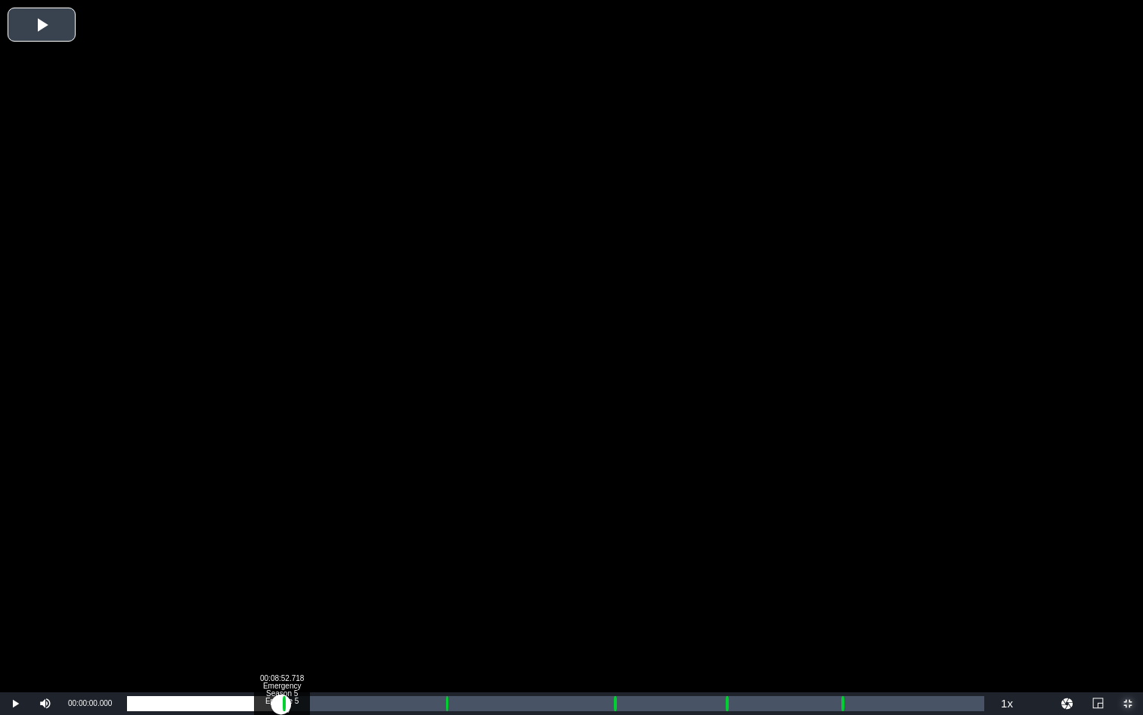
click at [281, 536] on div "Loaded : 0.22% 00:08:52.718 Emergency Season 5 Episode 5 (1/6) 00:00:00.000 Cue…" at bounding box center [556, 703] width 858 height 15
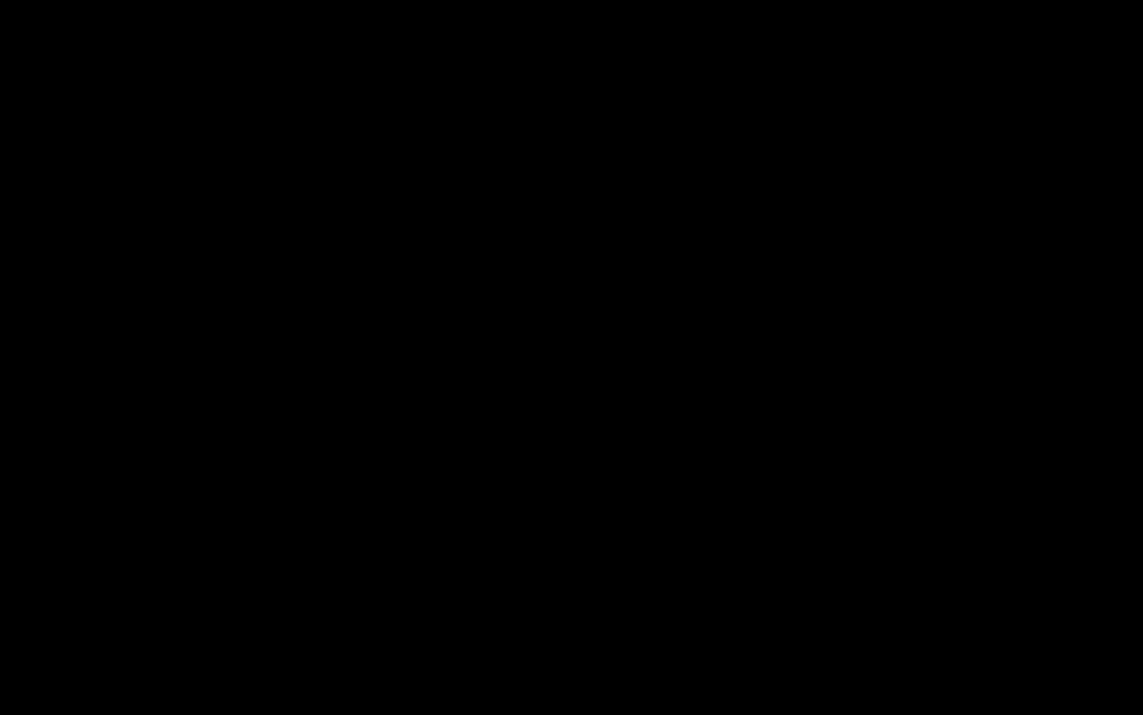
click at [299, 536] on div "Loaded : 9.92% 00:09:55.391 Emergency Season 5 Episode 5 (2/6) 00:00:00.753 Cue…" at bounding box center [556, 703] width 858 height 15
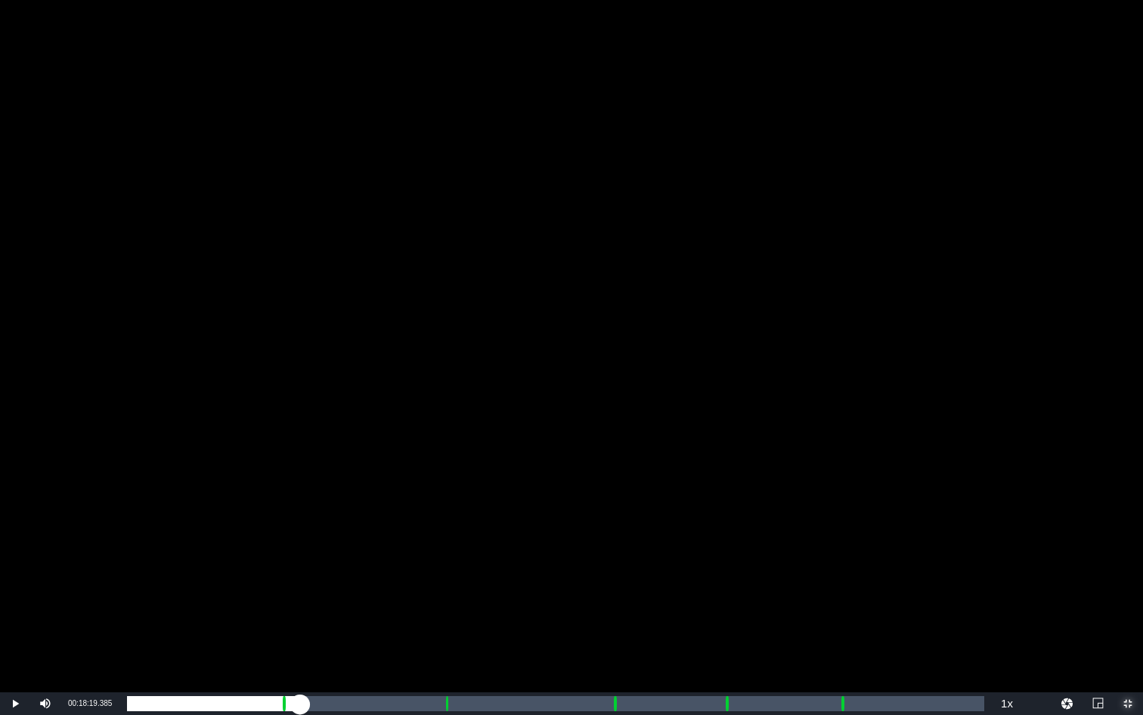
click at [445, 536] on div "Loaded : 20.31% 00:18:16.774 Emergency Season 5 Episode 5 (3/6) 00:08:58.711 Cu…" at bounding box center [556, 703] width 858 height 15
click at [463, 536] on div "Loaded : 9.92% 00:19:19.446 Emergency Season 5 Episode 5 (3/6) 00:00:00.439 Cue…" at bounding box center [556, 703] width 858 height 15
click at [613, 536] on div "Loaded : 39.27% 00:27:56.497 Emergency Season 5 Episode 5 (4/6) 00:17:20.956 Cu…" at bounding box center [556, 703] width 858 height 15
click at [631, 536] on div "Loaded : 19.84% 00:28:59.170 Emergency Season 5 Episode 5 (4/6) 00:00:07.589 Cu…" at bounding box center [556, 703] width 858 height 15
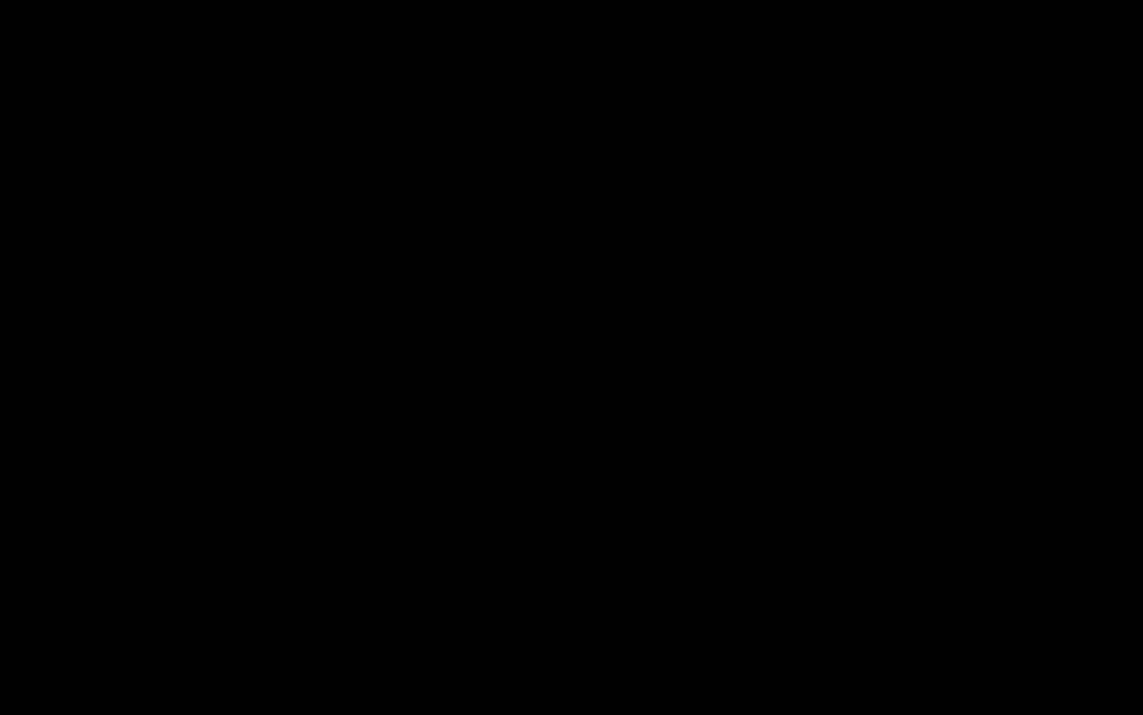
click at [724, 536] on div "Loaded : 58.90% 00:34:22.979 Emergency Season 5 Episode 5 (5/6) 00:26:02.083 Cu…" at bounding box center [556, 703] width 858 height 15
click at [743, 536] on div "Loaded : 9.92% 00:35:25.652 Emergency Season 5 Episode 5 (5/6) 00:00:00.488 Cue…" at bounding box center [556, 703] width 858 height 15
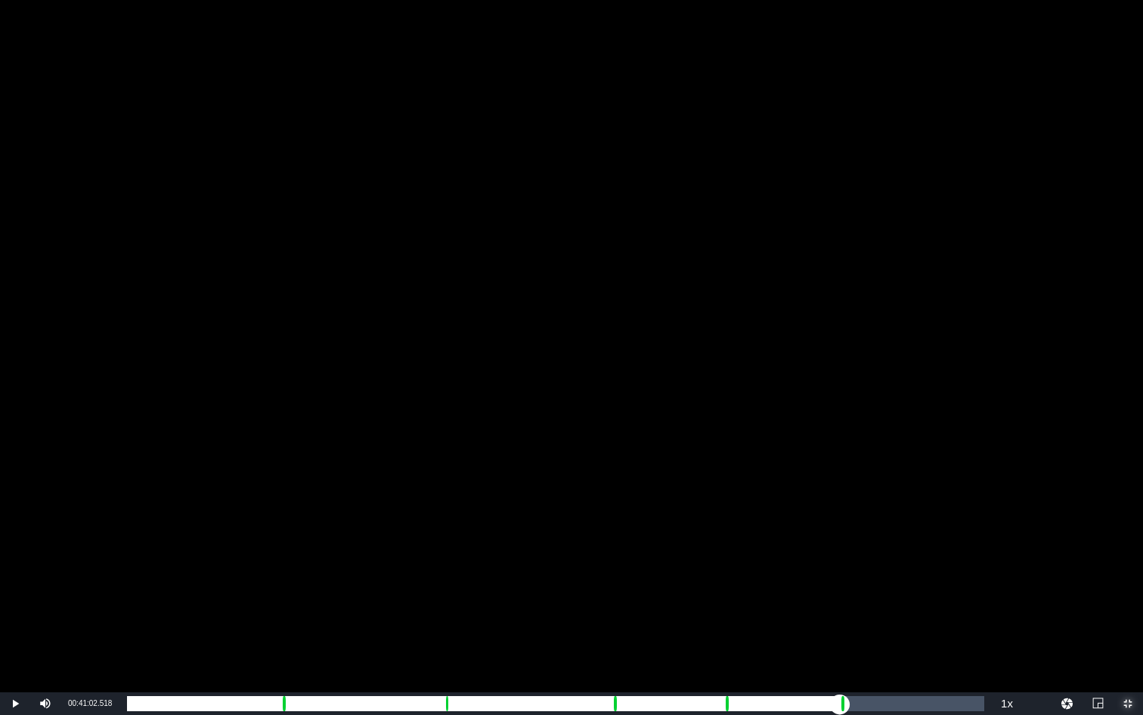
click at [839, 536] on div "Loaded : 71.09% 00:41:02.518 Emergency Season 5 Episode 5 (6/6) 00:31:28.496 Cu…" at bounding box center [556, 703] width 858 height 15
click at [858, 536] on div "Loaded : 9.92% 00:42:05.191 Emergency Season 5 Episode 5 (6/6) 00:00:00.705 Cue…" at bounding box center [556, 703] width 858 height 15
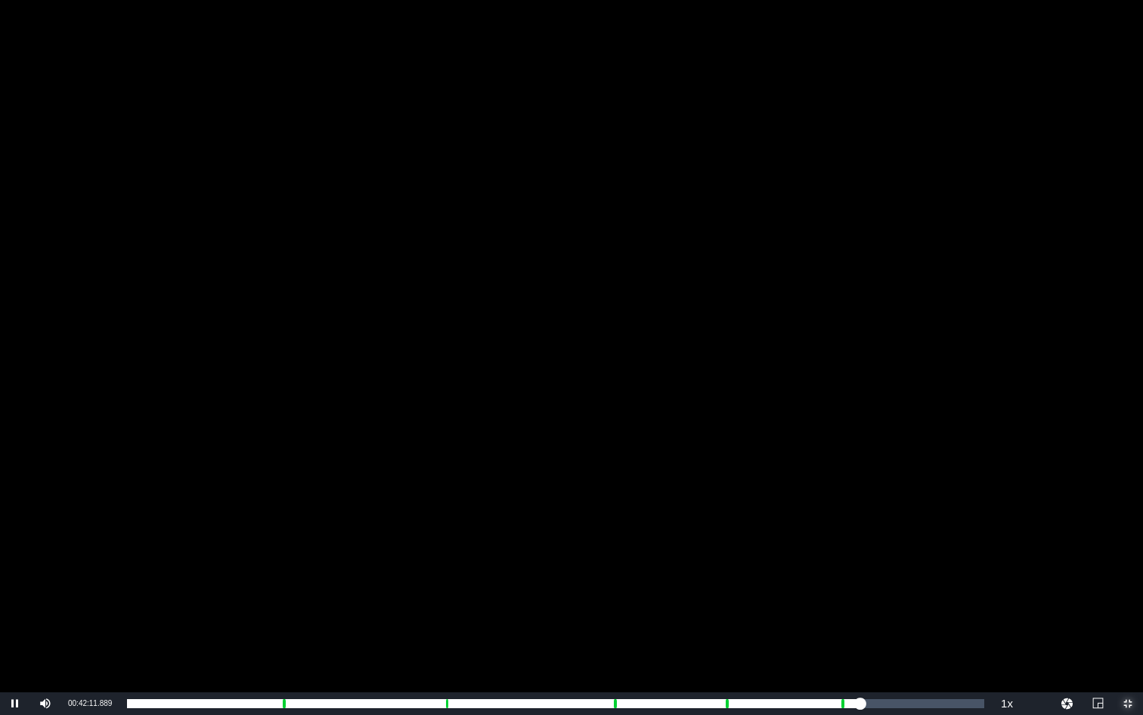
click at [1072, 536] on span "Video Player" at bounding box center [1128, 703] width 0 height 0
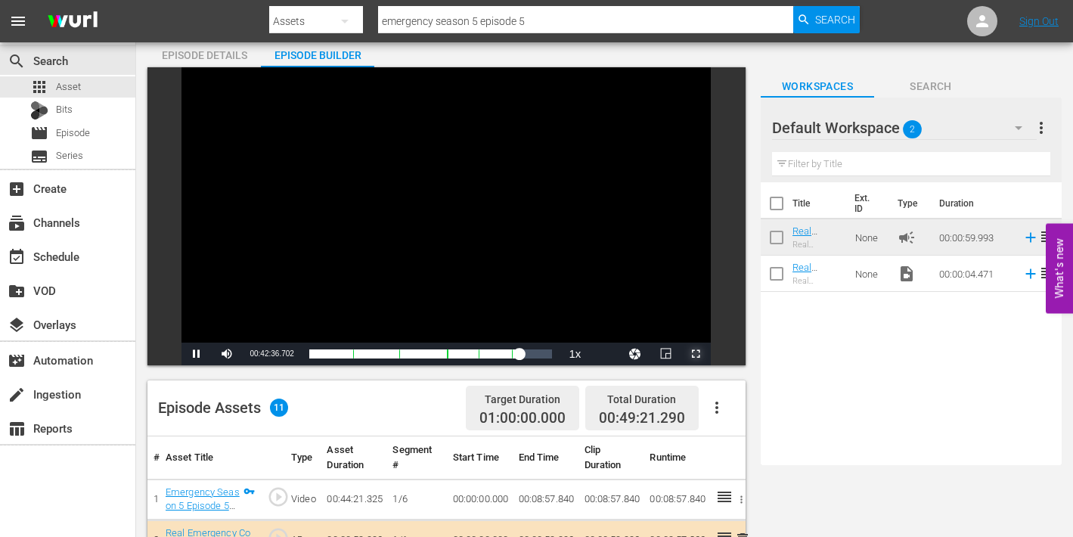
click at [696, 354] on span "Video Player" at bounding box center [696, 354] width 0 height 0
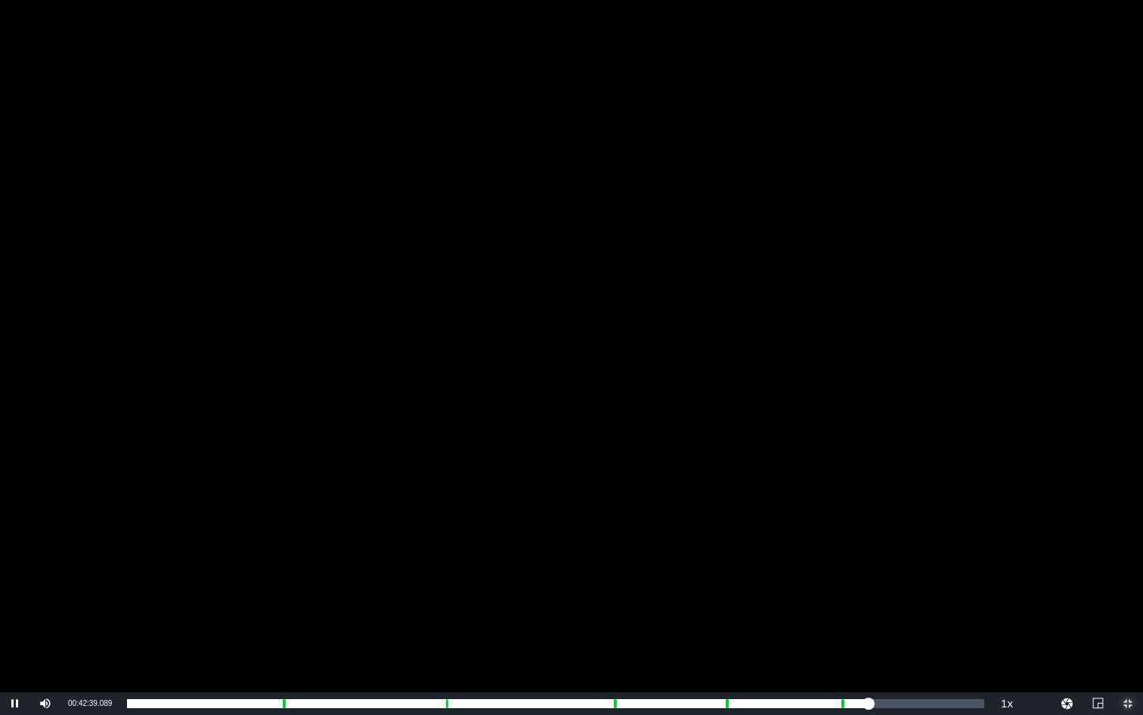
click at [1072, 536] on span "Video Player" at bounding box center [1128, 703] width 0 height 0
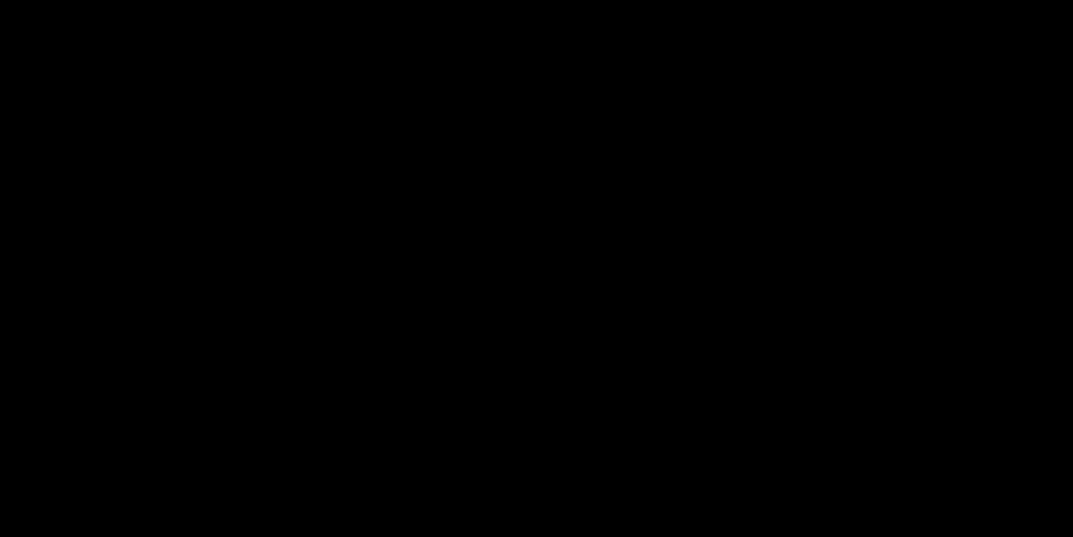
scroll to position [70, 0]
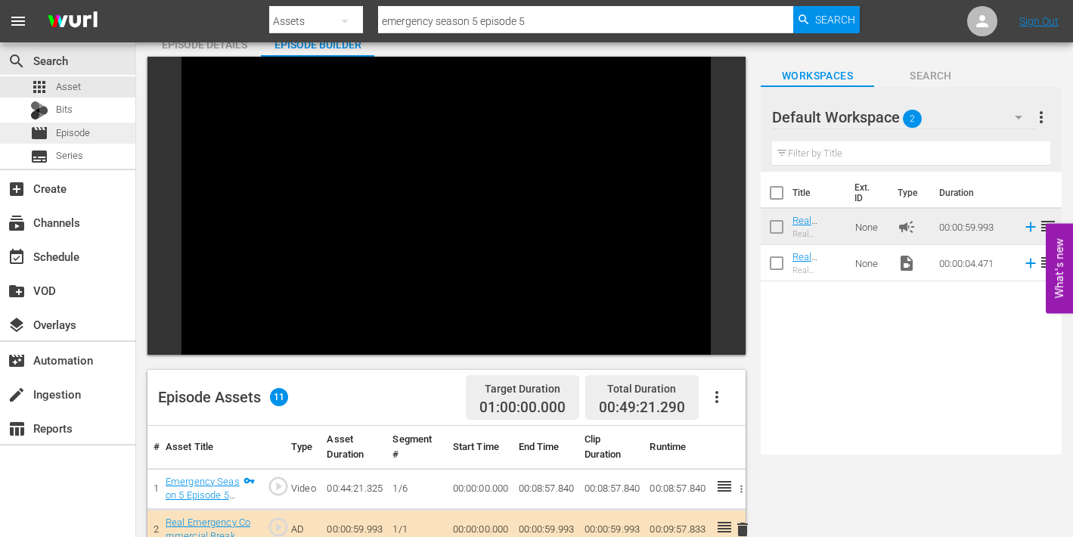
click at [72, 135] on span "Episode" at bounding box center [73, 133] width 34 height 15
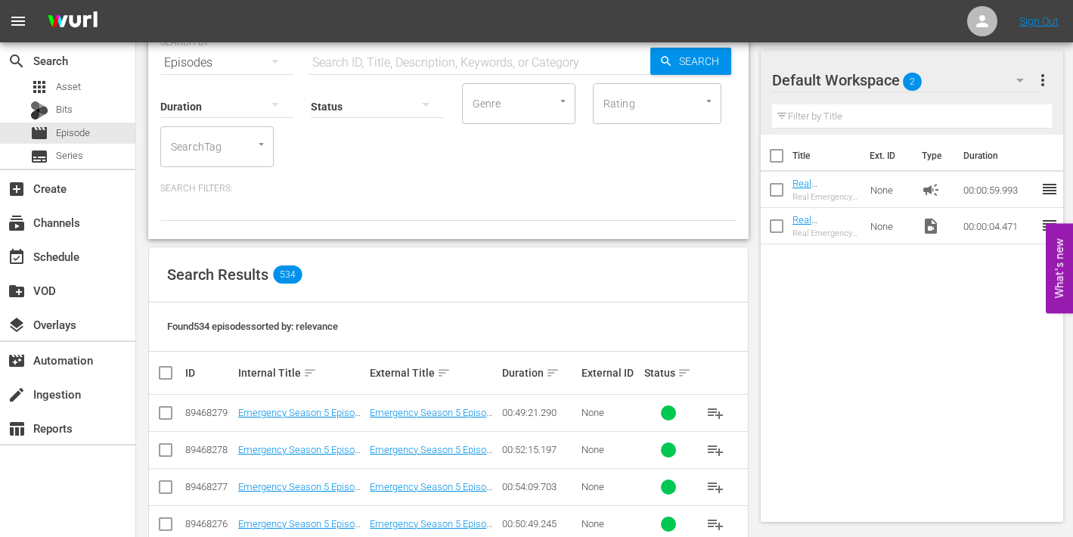
scroll to position [75, 0]
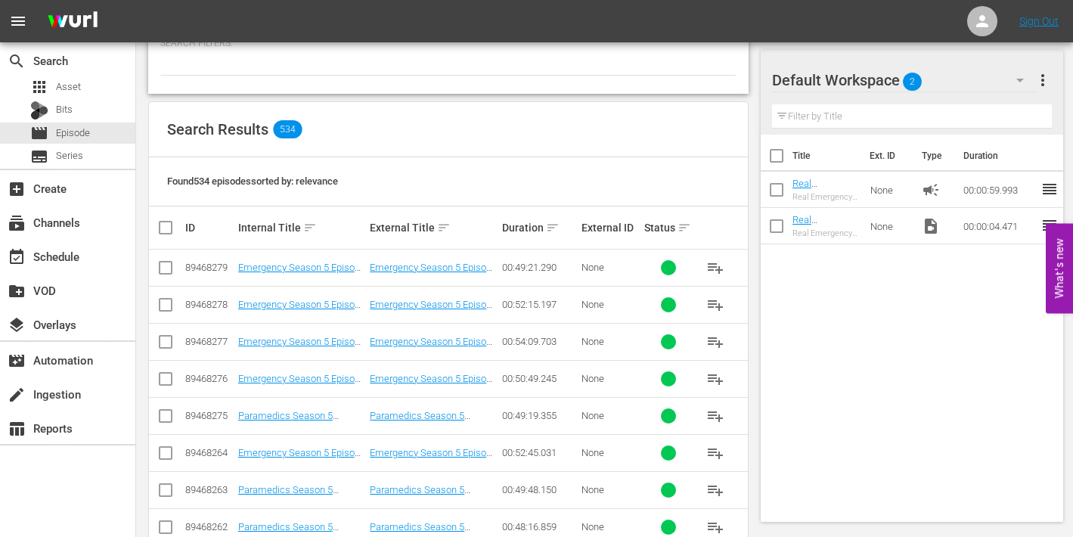
scroll to position [216, 0]
click at [718, 449] on span "playlist_add" at bounding box center [715, 452] width 18 height 18
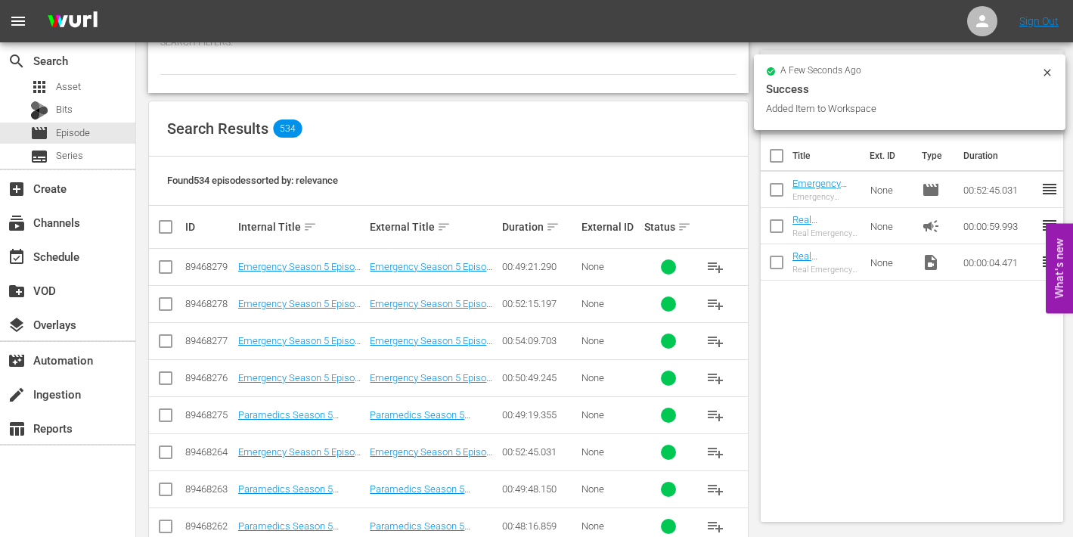
drag, startPoint x: 718, startPoint y: 375, endPoint x: 653, endPoint y: 365, distance: 65.1
click at [718, 375] on span "playlist_add" at bounding box center [715, 378] width 18 height 18
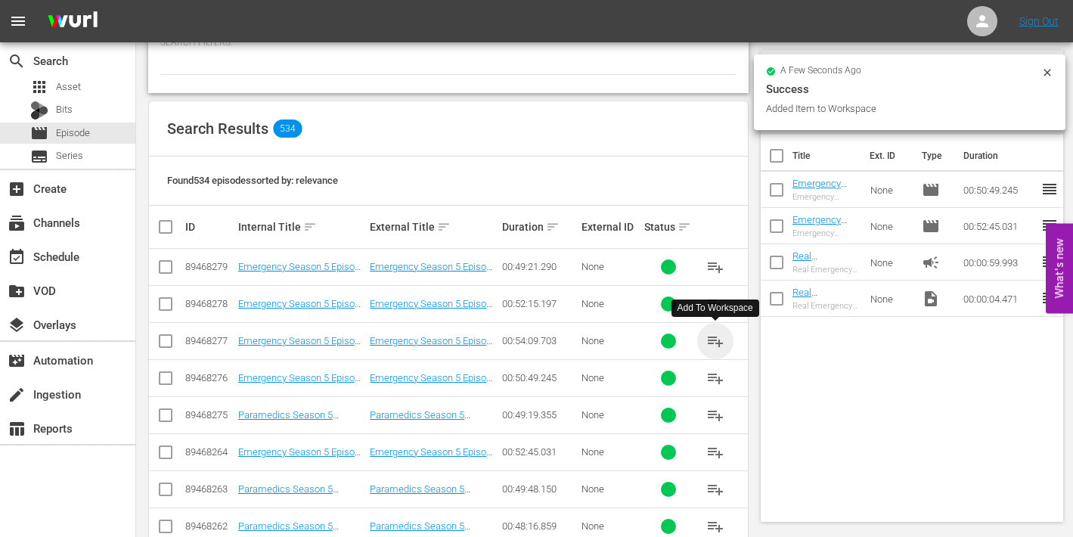
click at [712, 335] on span "playlist_add" at bounding box center [715, 341] width 18 height 18
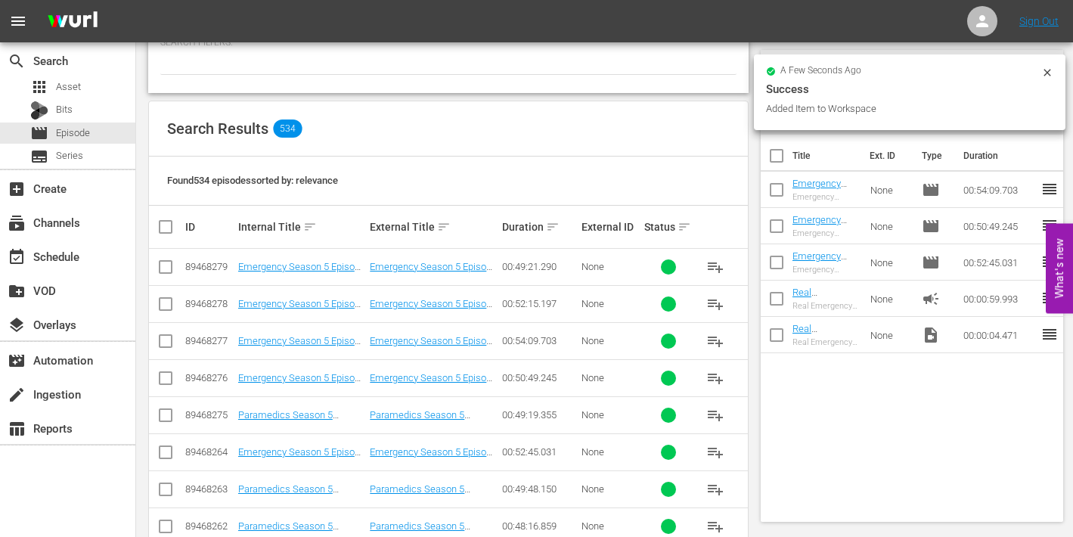
click at [710, 302] on span "playlist_add" at bounding box center [715, 304] width 18 height 18
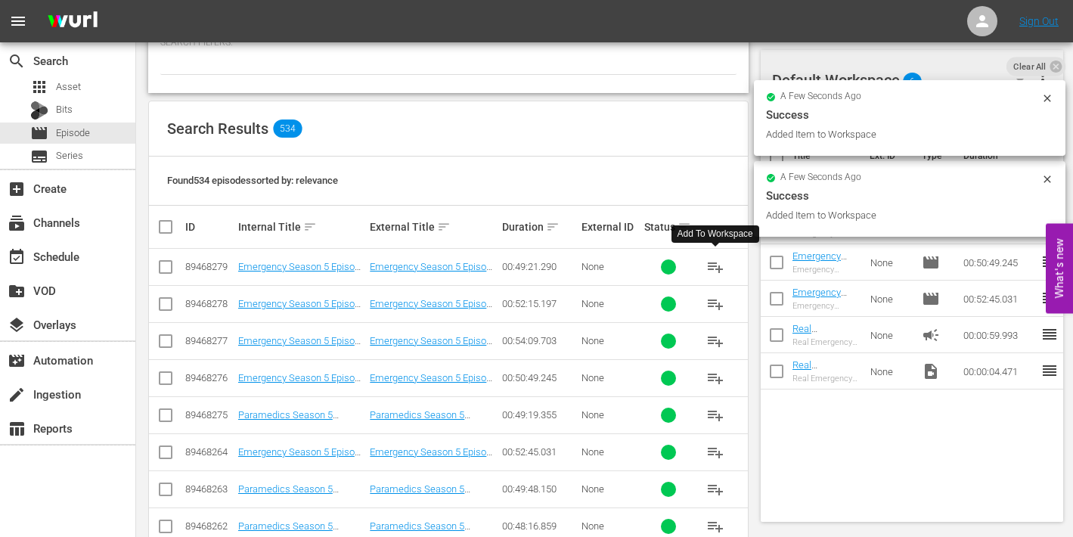
click at [720, 263] on span "playlist_add" at bounding box center [715, 267] width 18 height 18
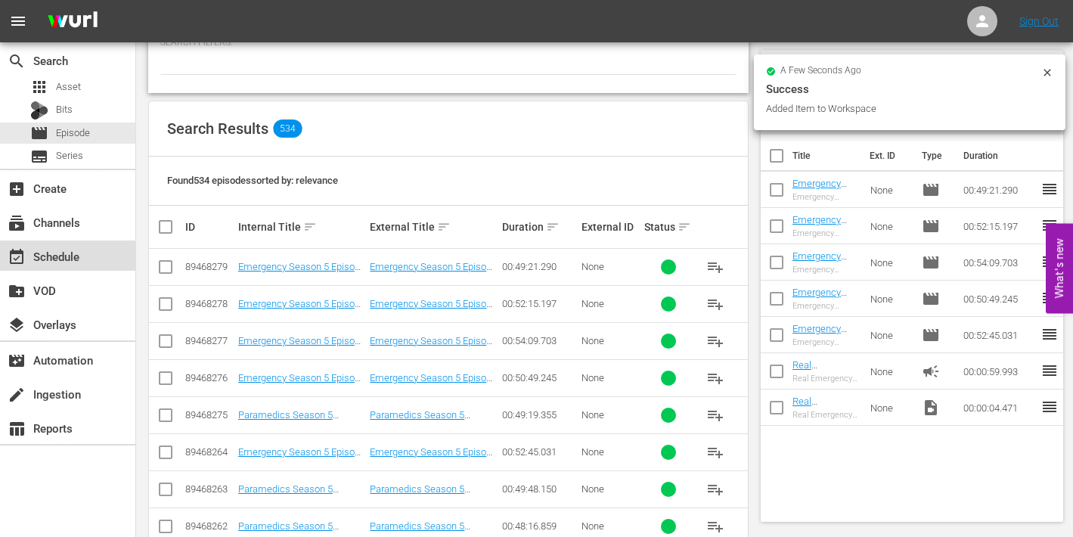
click at [47, 256] on div "event_available Schedule" at bounding box center [42, 254] width 85 height 14
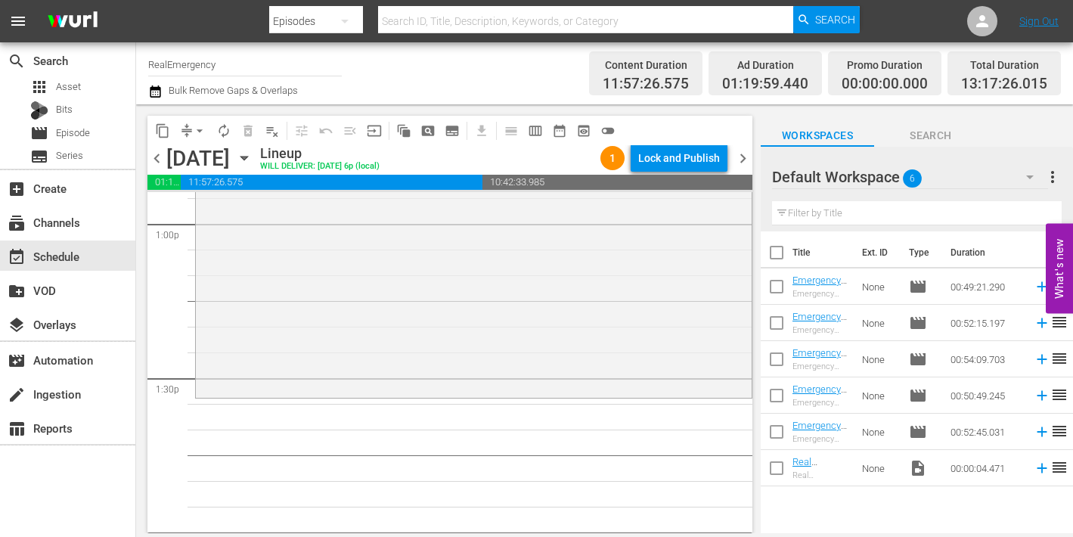
scroll to position [3982, 0]
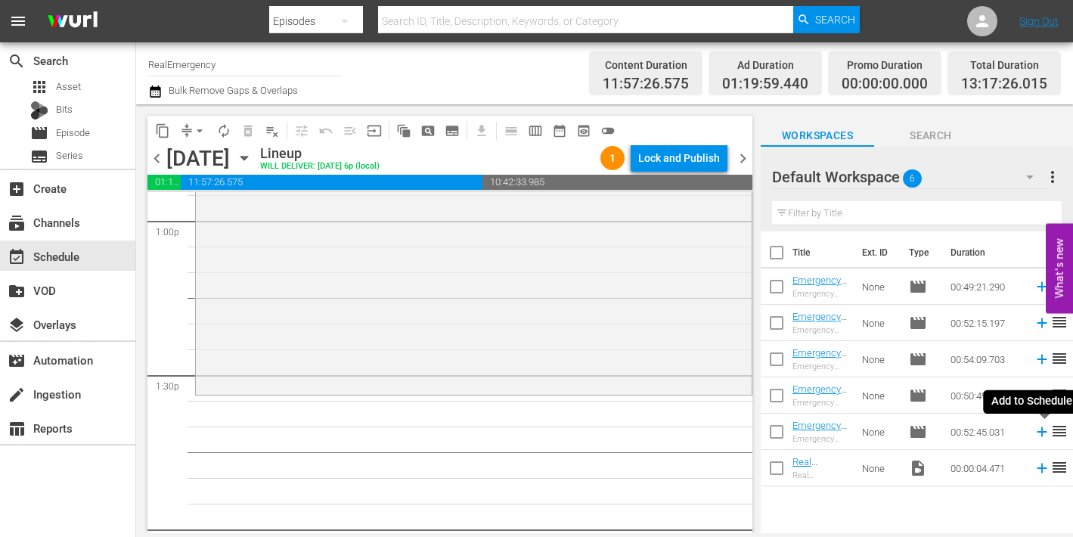
click at [1045, 434] on icon at bounding box center [1042, 432] width 17 height 17
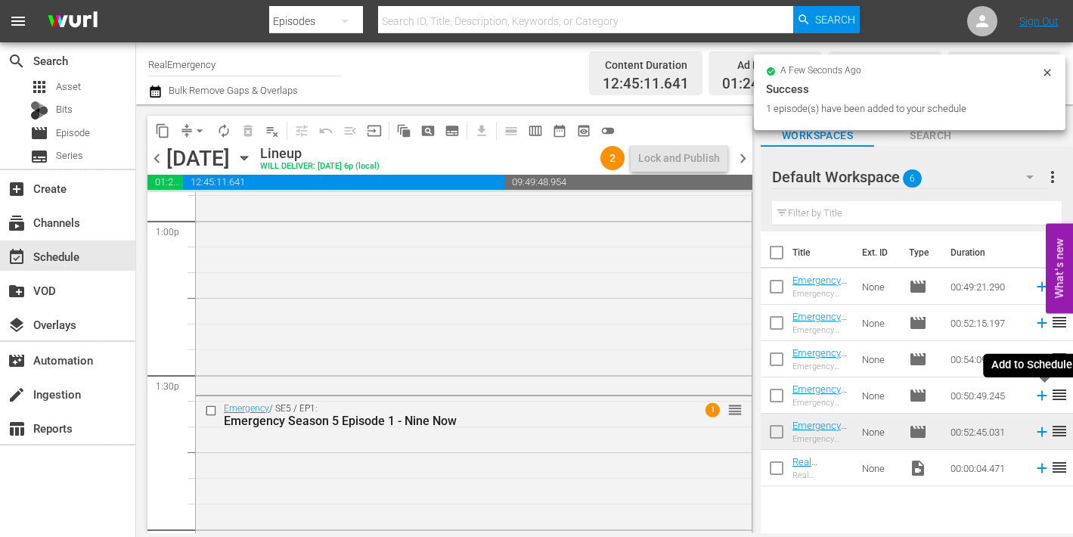
click at [1046, 399] on icon at bounding box center [1042, 395] width 17 height 17
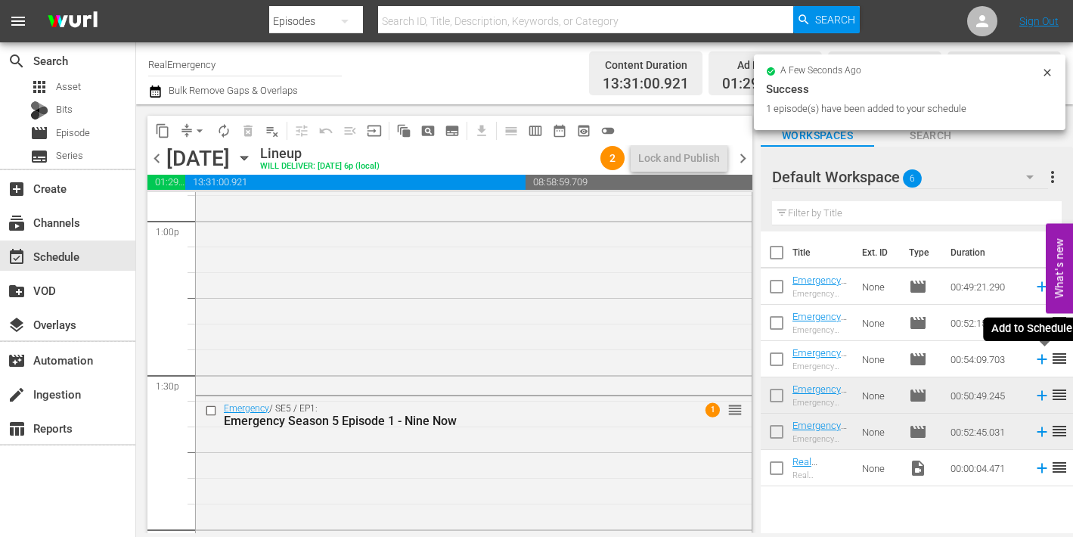
drag, startPoint x: 1046, startPoint y: 358, endPoint x: 1033, endPoint y: 358, distance: 12.9
click at [1046, 358] on icon at bounding box center [1042, 360] width 10 height 10
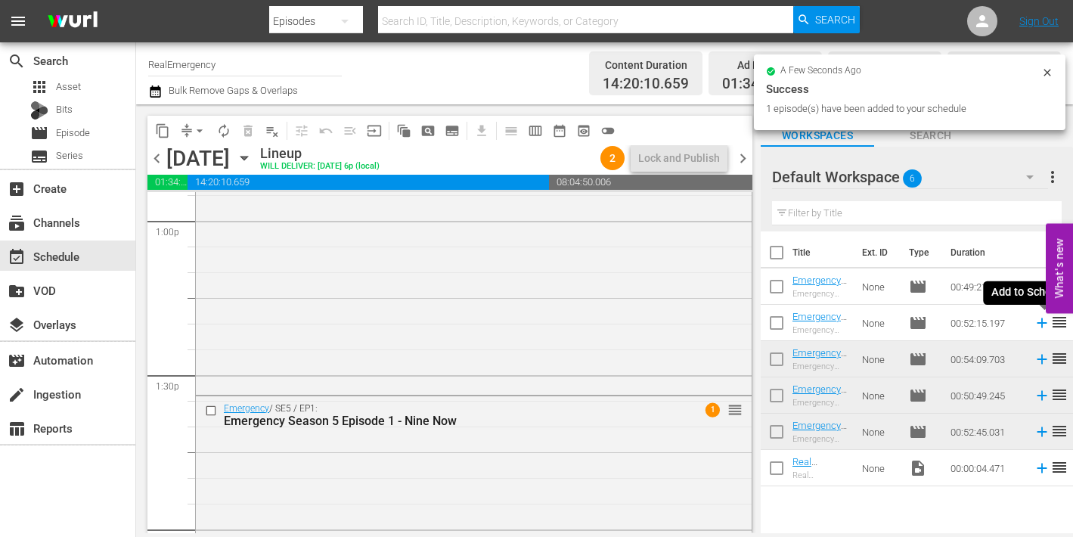
click at [1041, 323] on icon at bounding box center [1042, 323] width 10 height 10
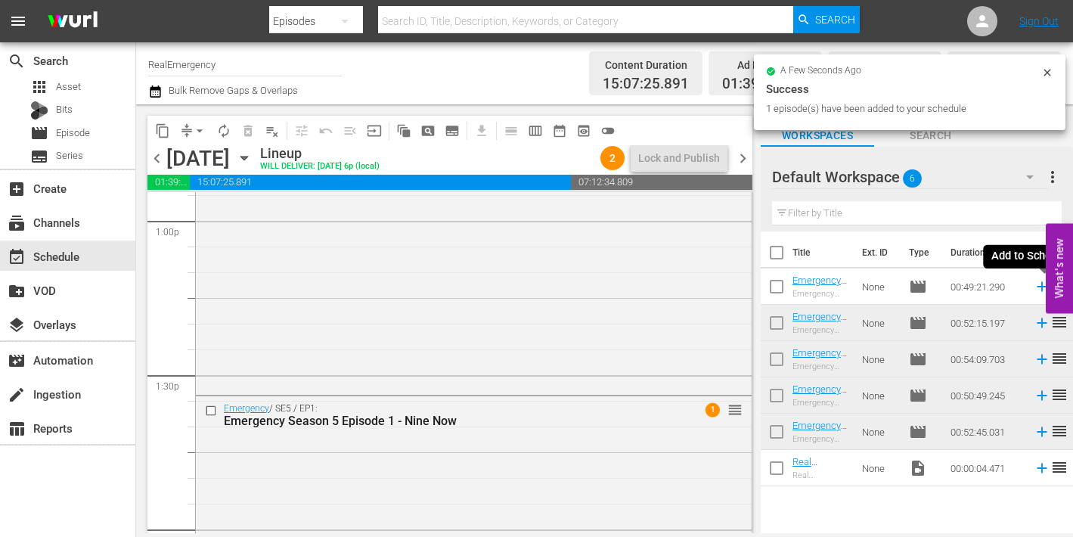
click at [1039, 286] on icon at bounding box center [1042, 287] width 10 height 10
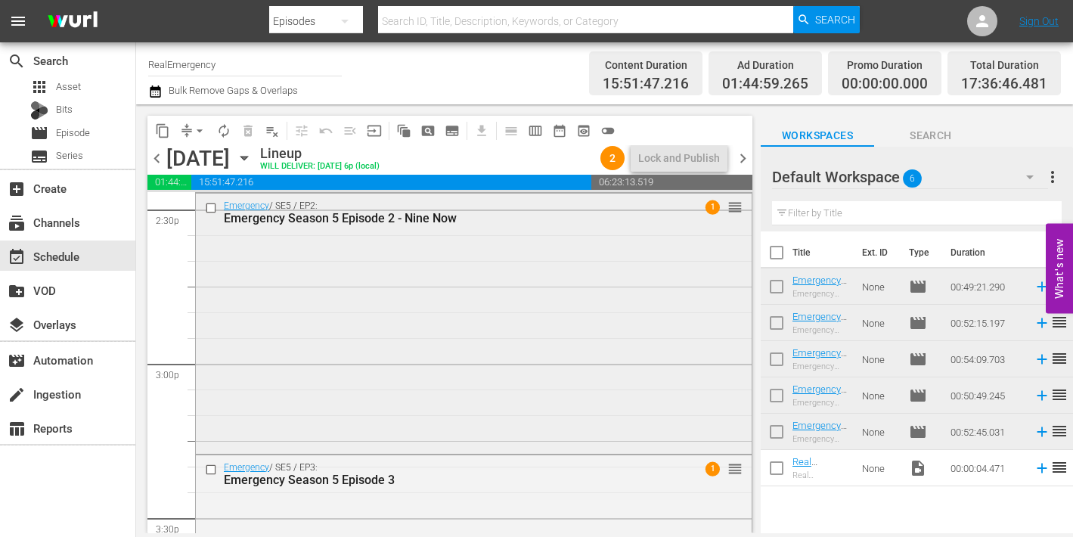
scroll to position [4466, 0]
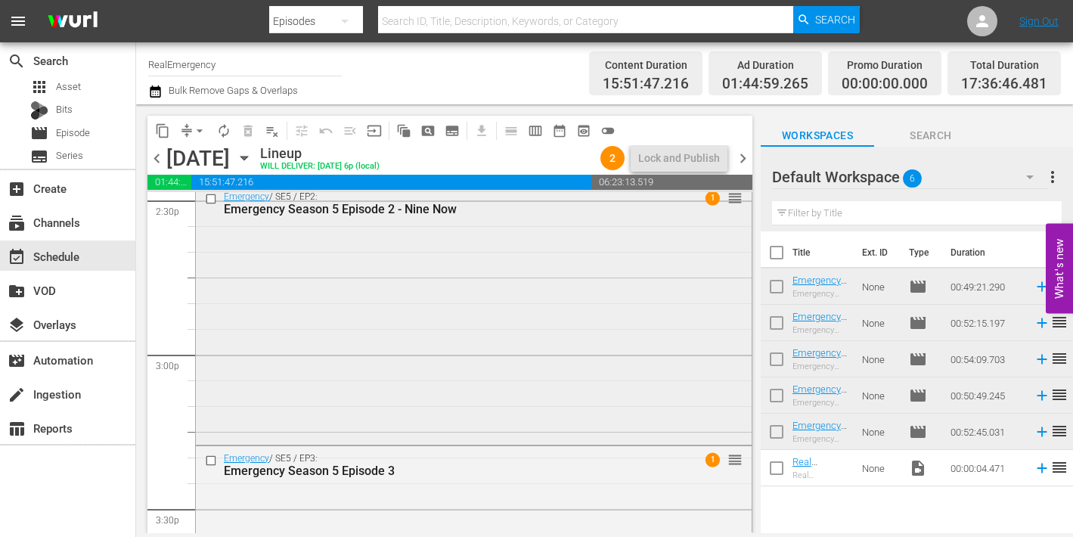
click at [458, 334] on div "Emergency / SE5 / EP2: Emergency Season 5 Episode 2 - Nine Now 1 reorder" at bounding box center [474, 313] width 556 height 257
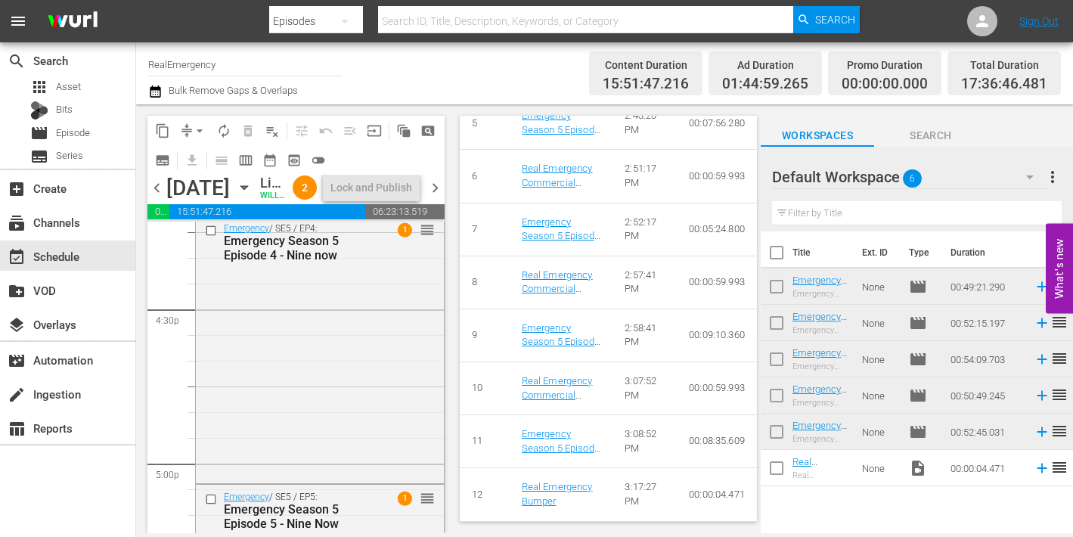
scroll to position [5007, 0]
click at [372, 375] on div "Emergency / SE5 / EP4: Emergency Season 5 Episode 4 - Nine now 1 reorder" at bounding box center [320, 345] width 248 height 264
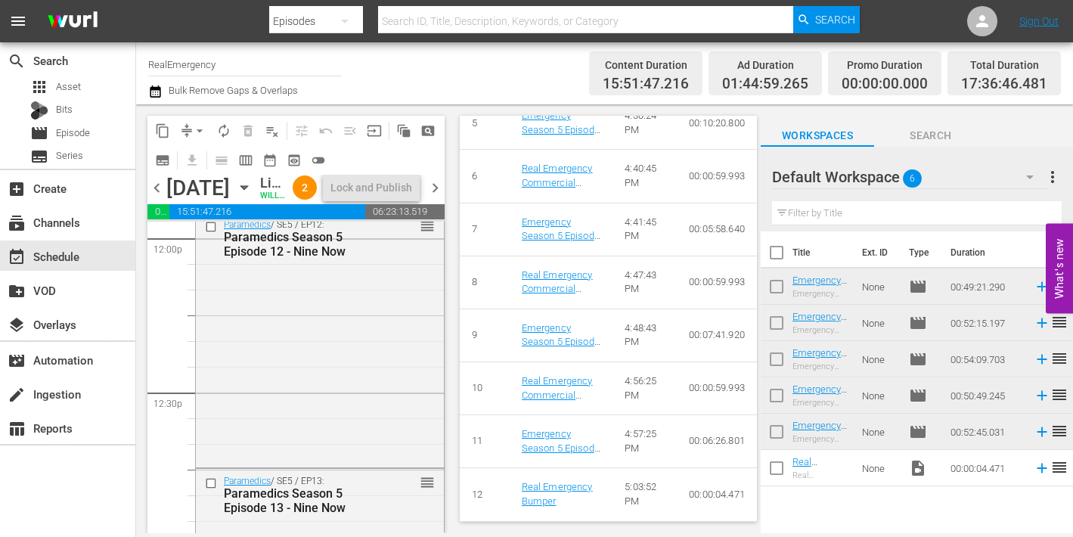
scroll to position [3635, 0]
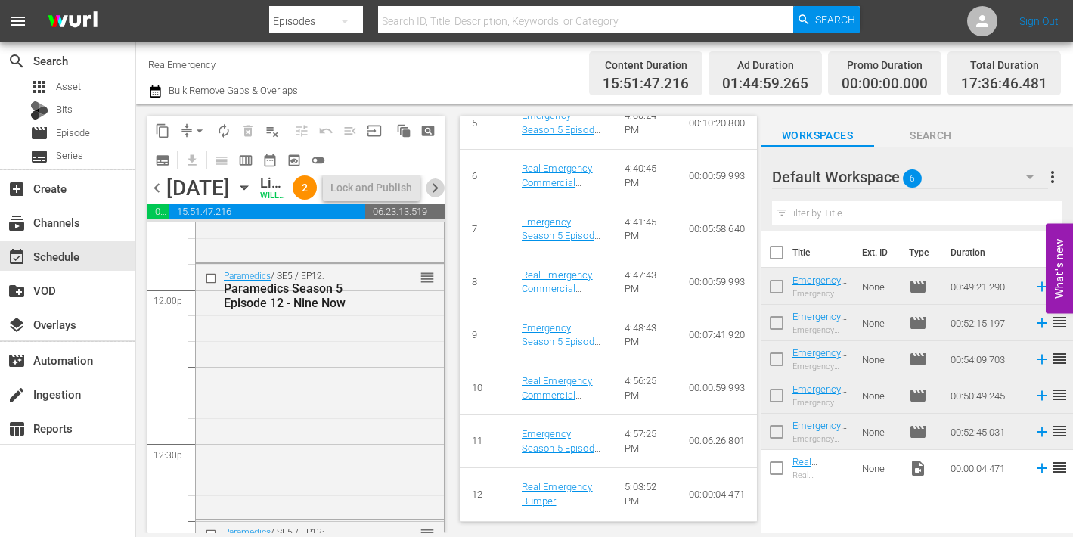
click at [436, 197] on span "chevron_right" at bounding box center [435, 187] width 19 height 19
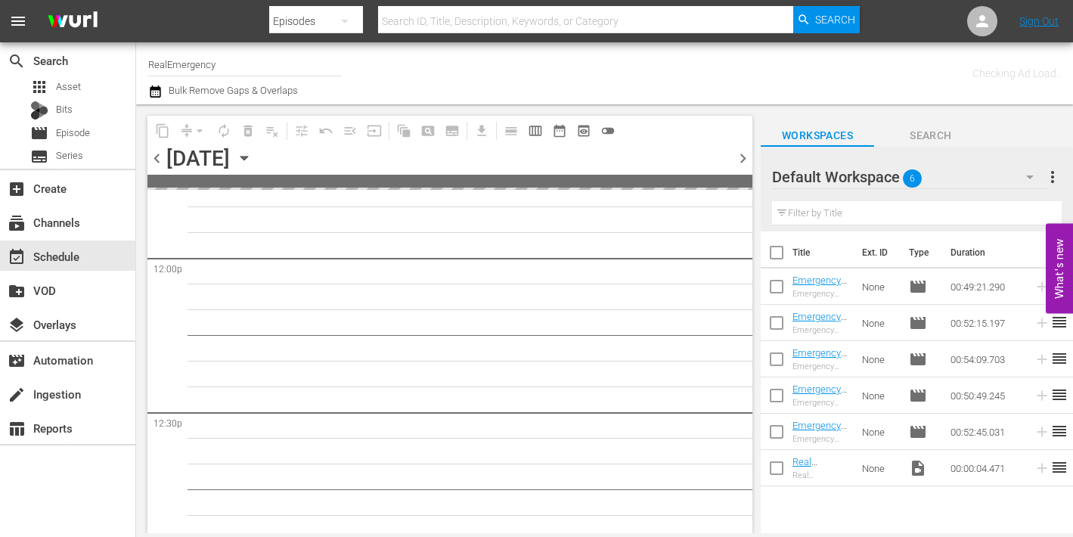
scroll to position [3866, 0]
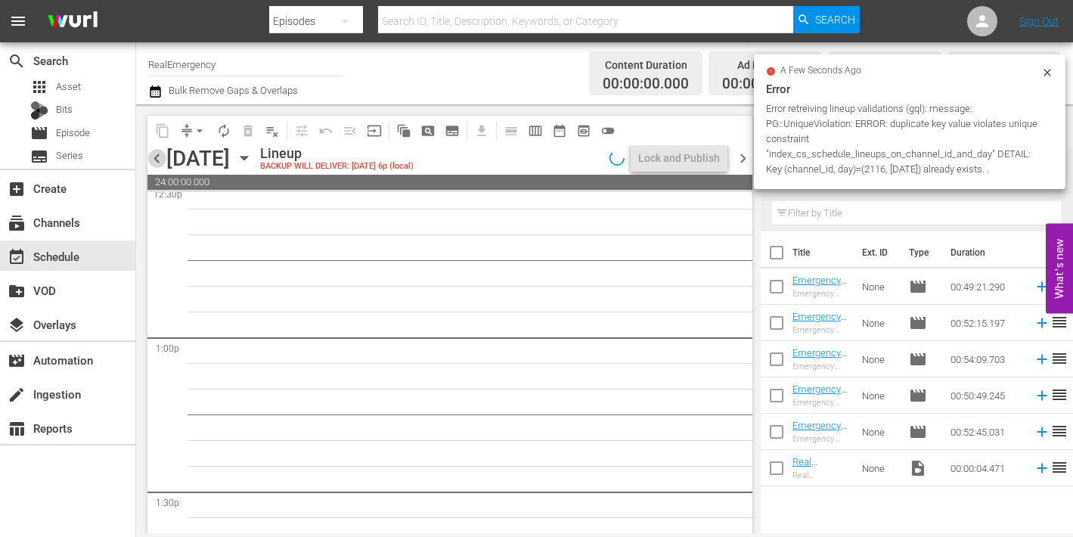
click at [157, 154] on span "chevron_left" at bounding box center [156, 158] width 19 height 19
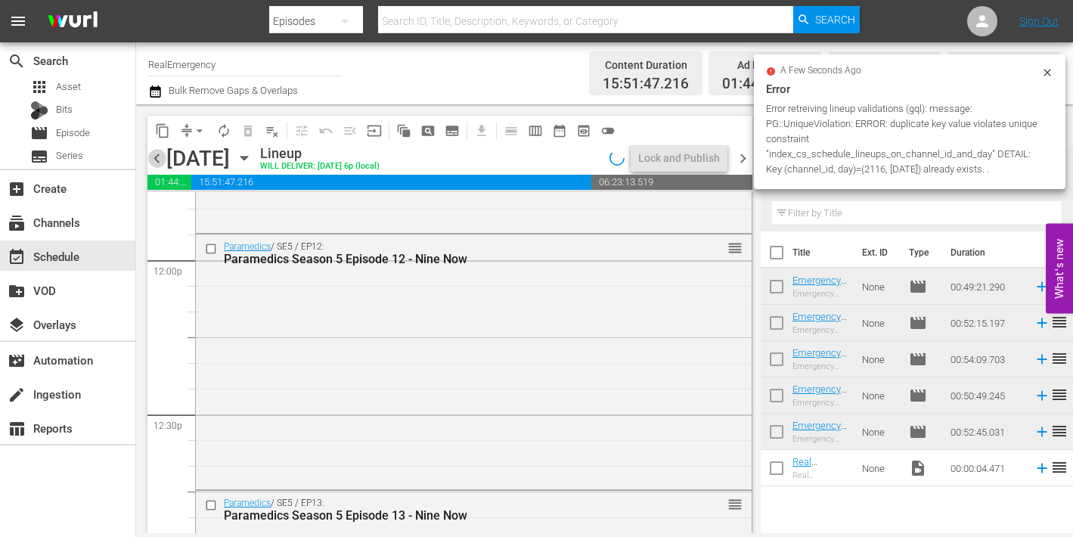
click at [157, 154] on span "chevron_left" at bounding box center [156, 158] width 19 height 19
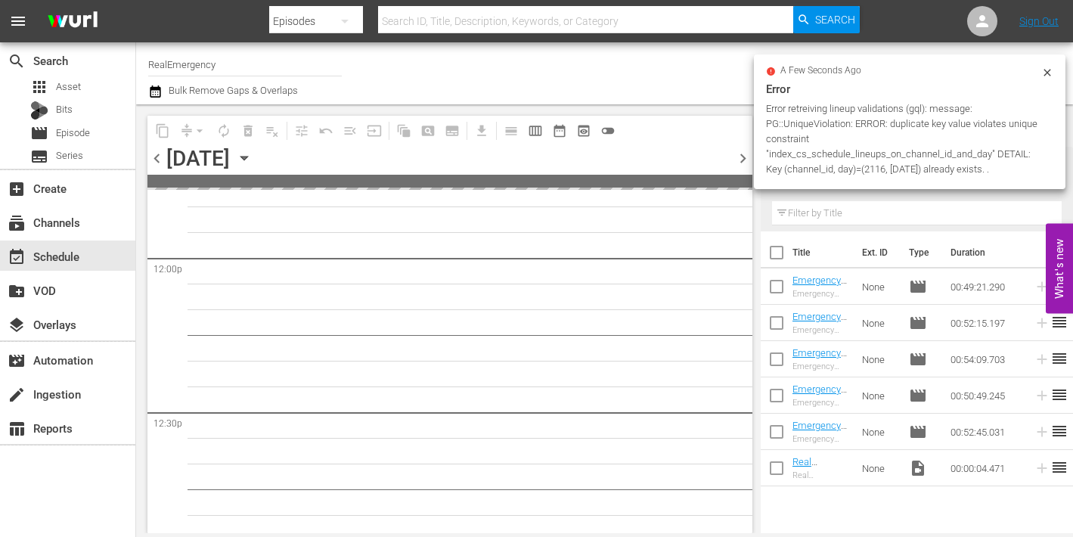
scroll to position [3866, 0]
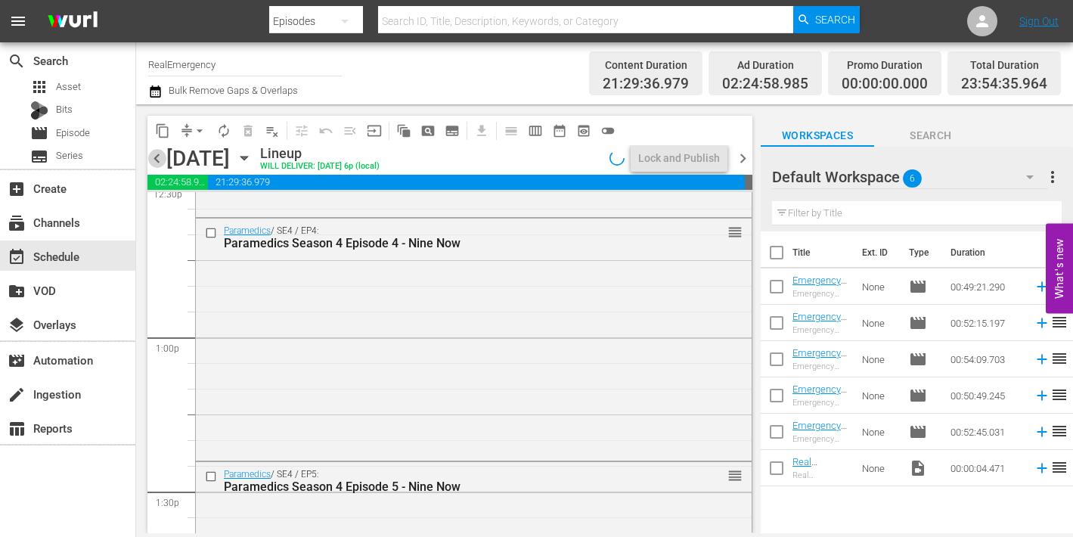
click at [157, 154] on span "chevron_left" at bounding box center [156, 158] width 19 height 19
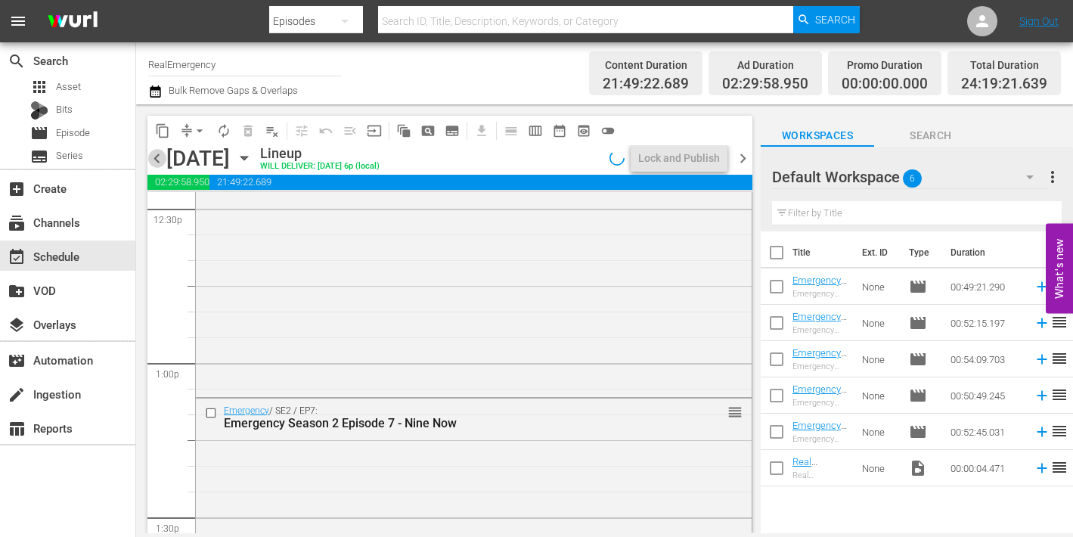
click at [157, 154] on span "chevron_left" at bounding box center [156, 158] width 19 height 19
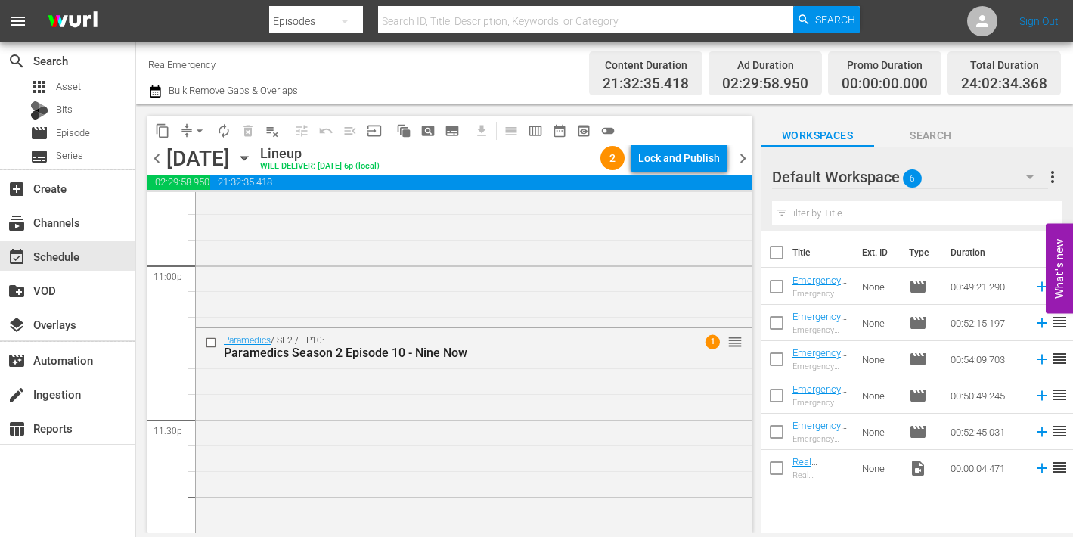
scroll to position [7078, 0]
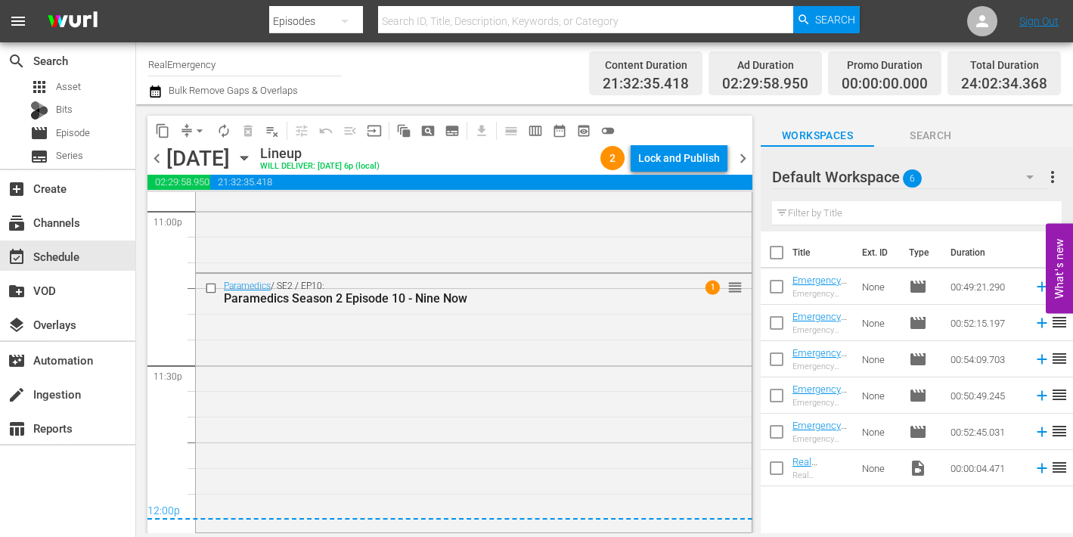
click at [742, 154] on span "chevron_right" at bounding box center [743, 158] width 19 height 19
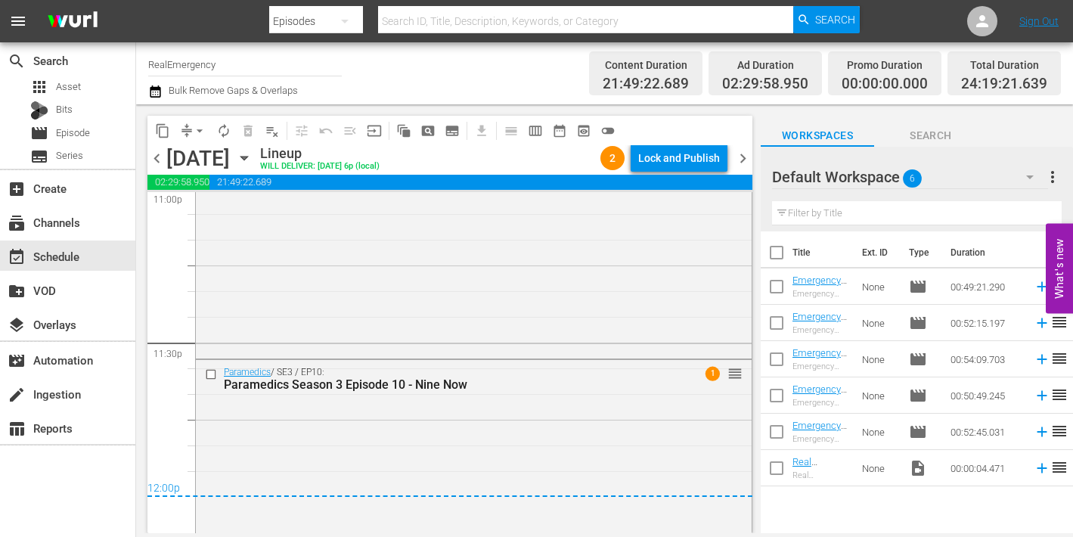
scroll to position [7177, 0]
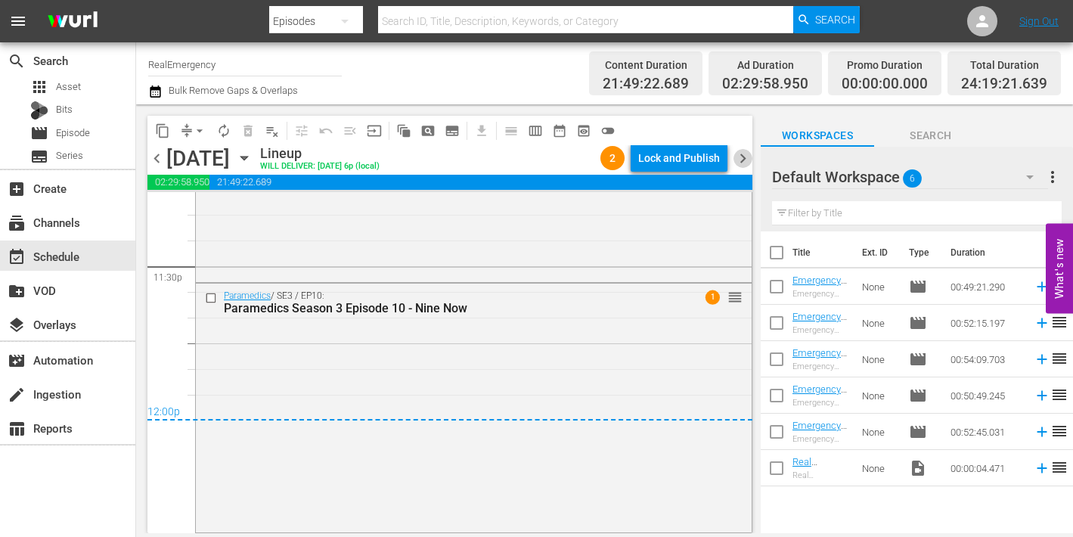
click at [743, 156] on span "chevron_right" at bounding box center [743, 158] width 19 height 19
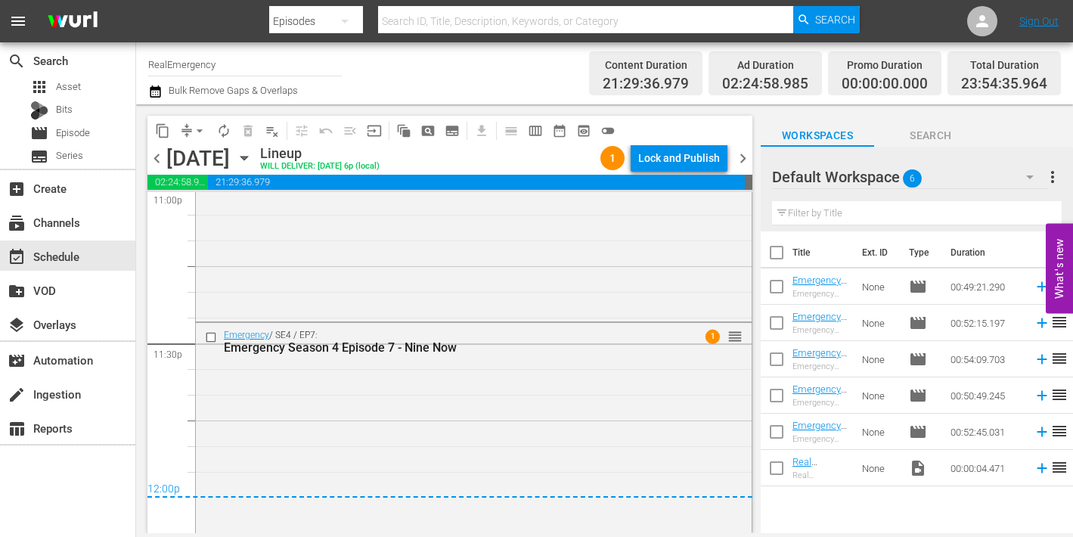
scroll to position [7150, 0]
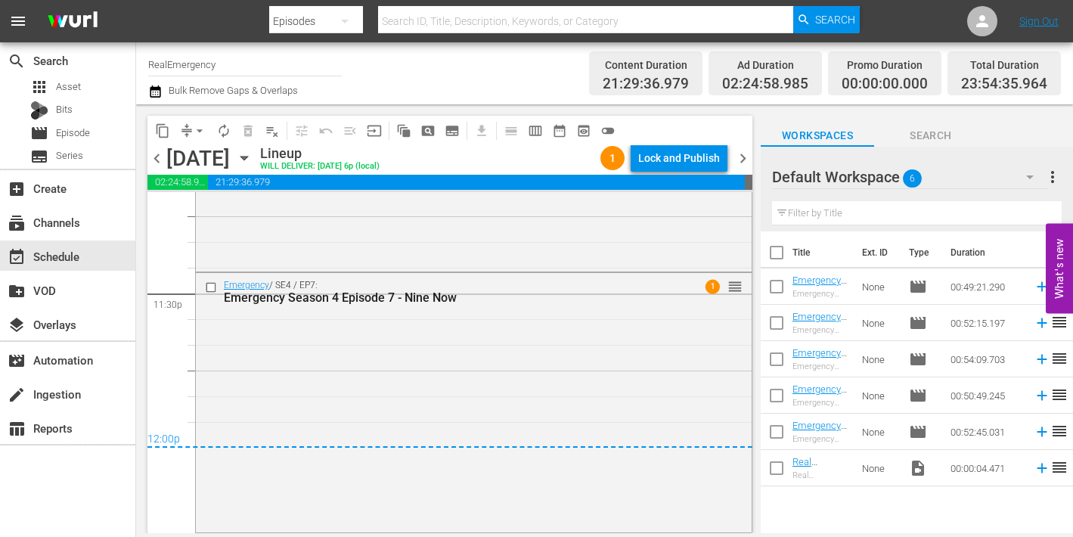
drag, startPoint x: 741, startPoint y: 154, endPoint x: 737, endPoint y: 162, distance: 9.5
click at [741, 154] on span "chevron_right" at bounding box center [743, 158] width 19 height 19
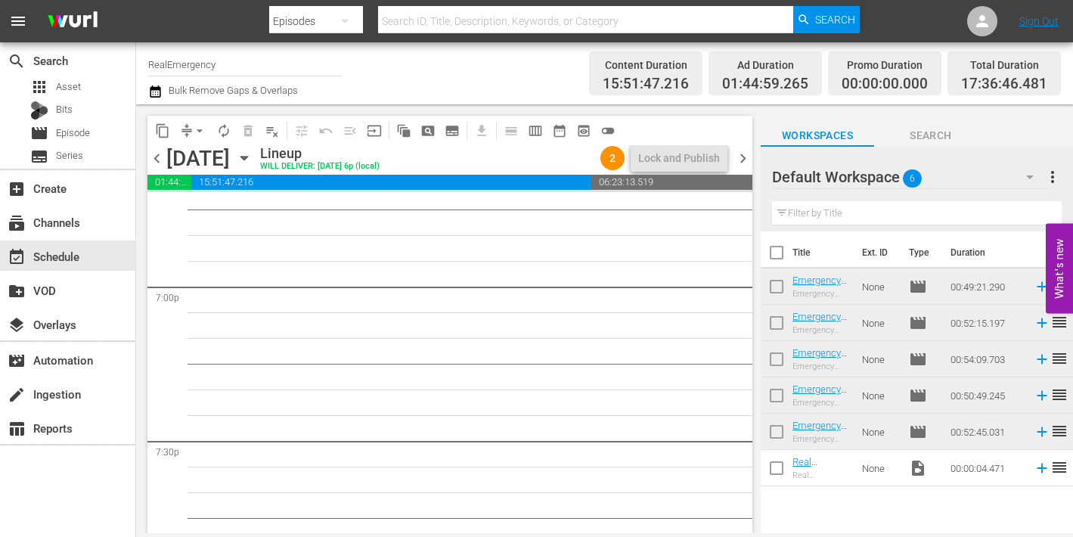
scroll to position [5769, 0]
